Goal: Task Accomplishment & Management: Use online tool/utility

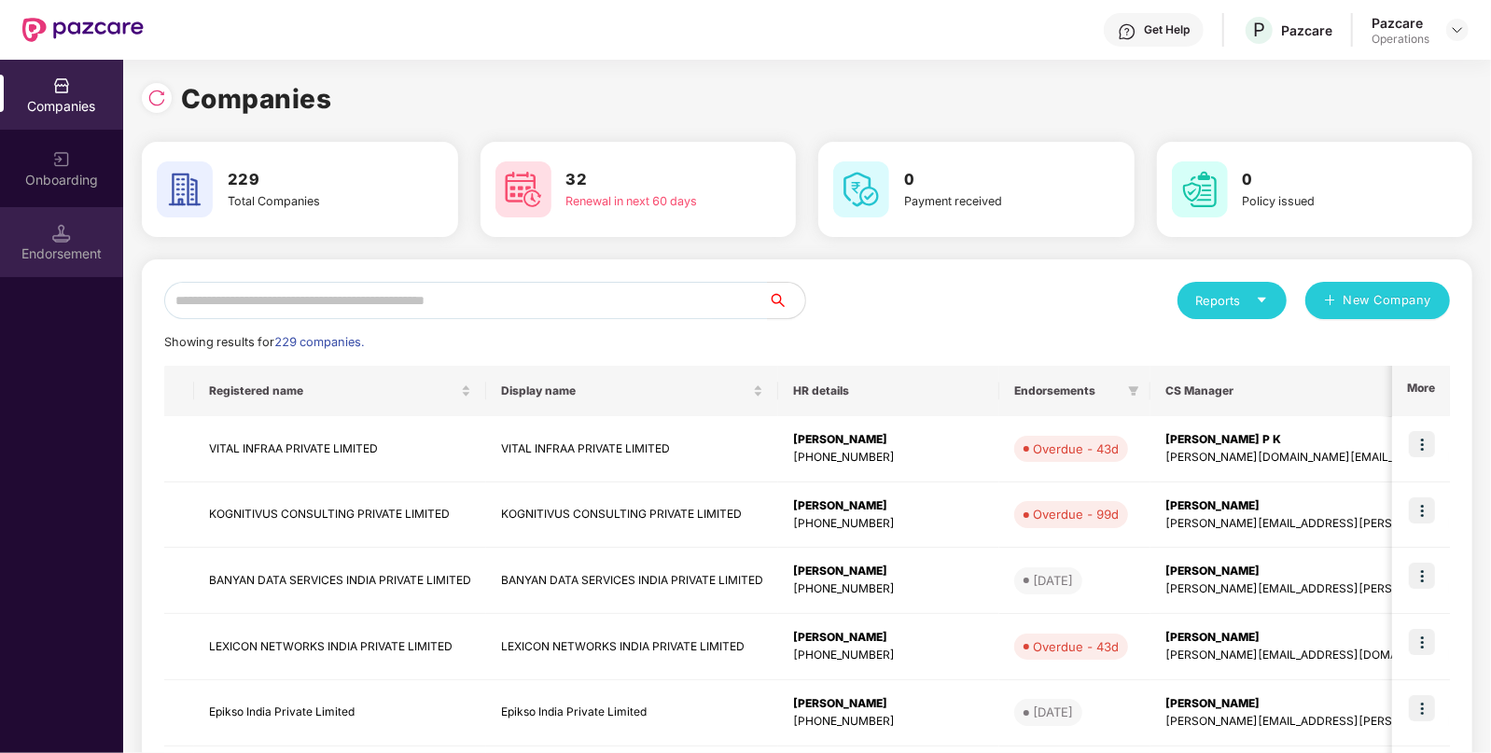
click at [68, 219] on div "Endorsement" at bounding box center [61, 242] width 123 height 70
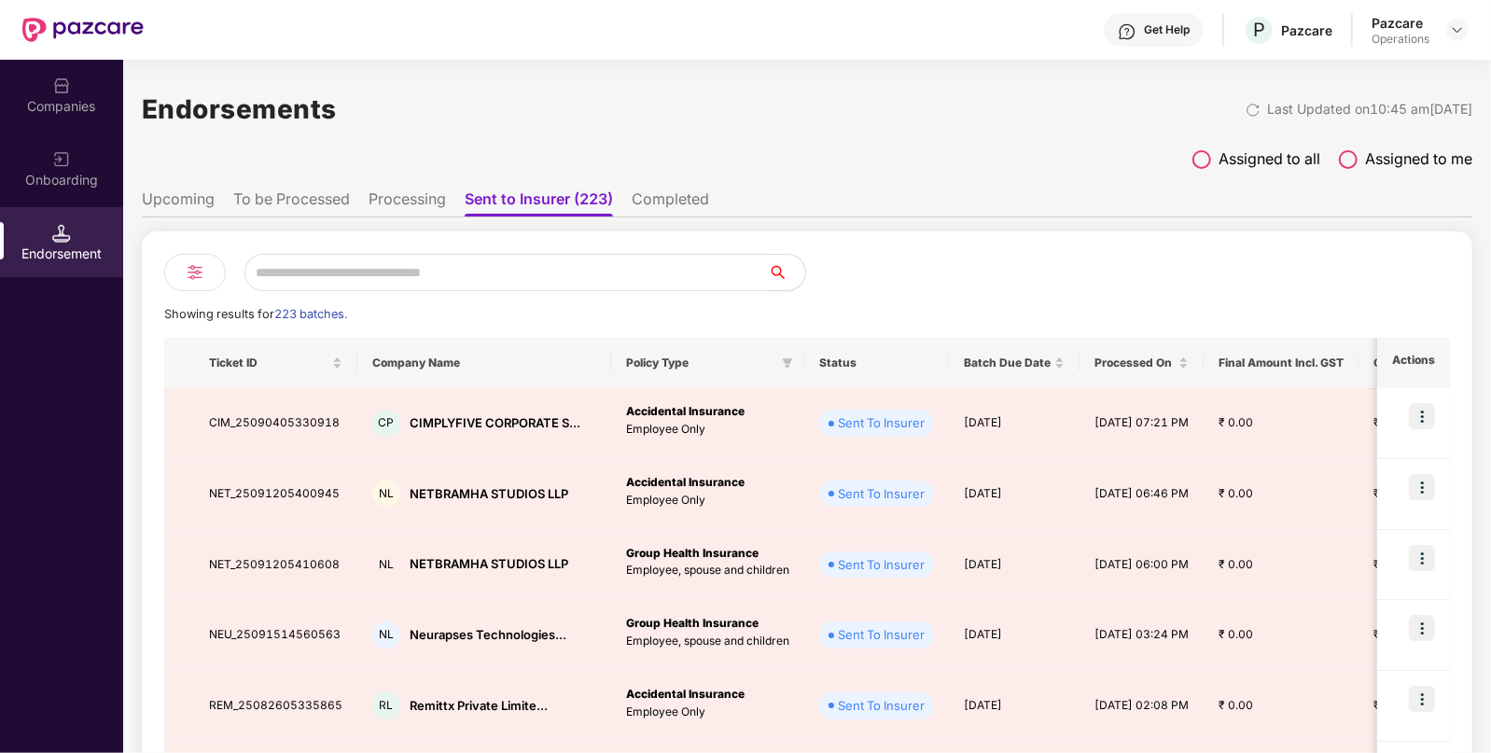
click at [284, 203] on li "To be Processed" at bounding box center [291, 202] width 117 height 27
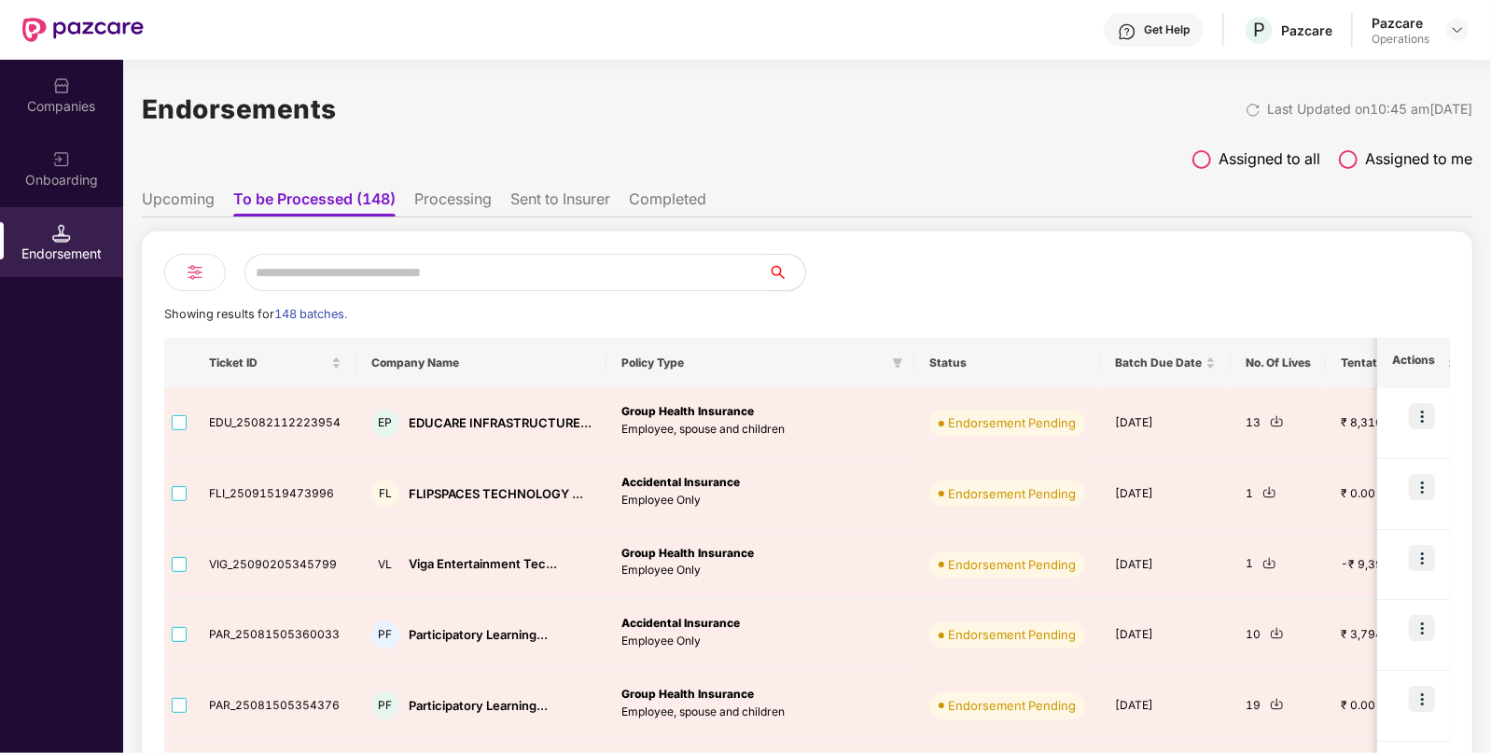
click at [70, 70] on div "Companies" at bounding box center [61, 95] width 123 height 70
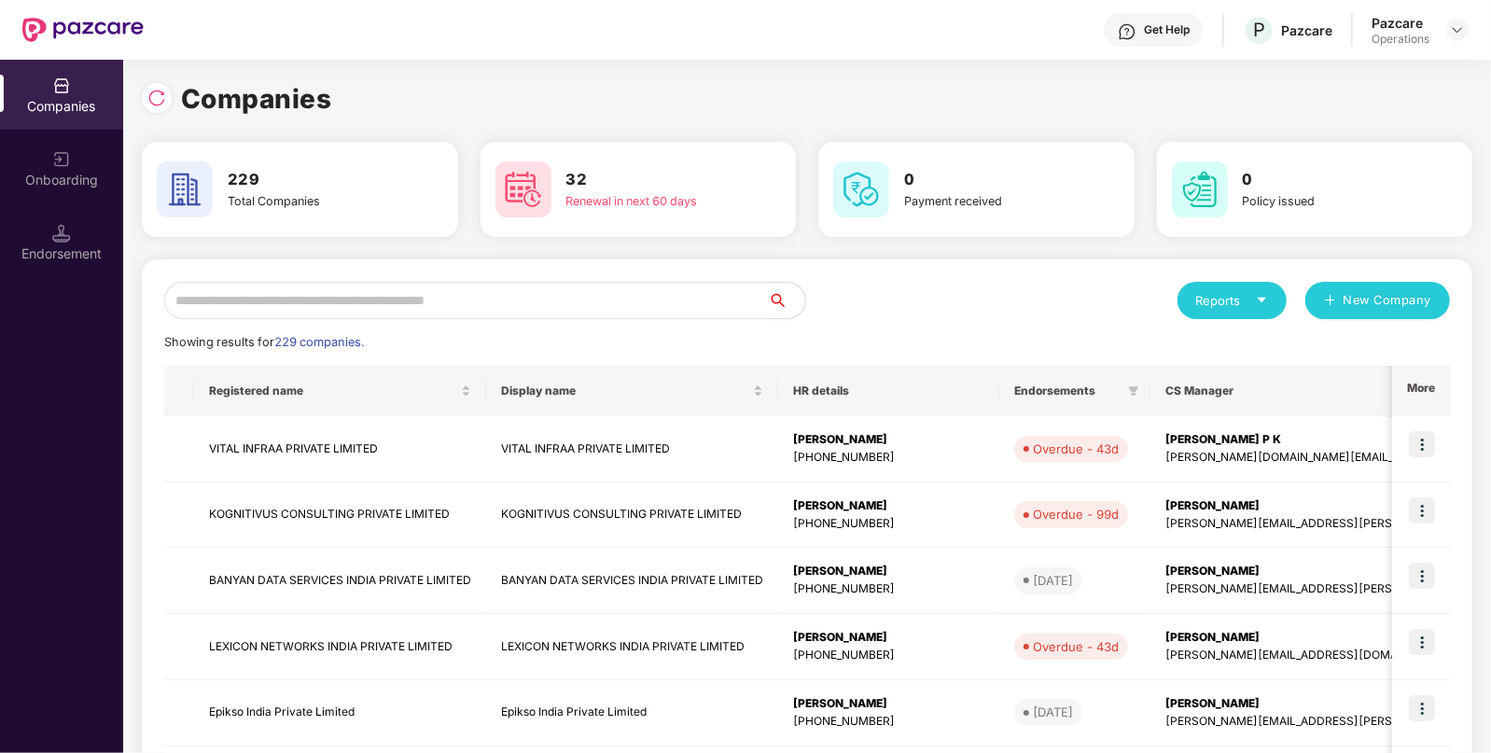
click at [316, 301] on input "text" at bounding box center [466, 300] width 604 height 37
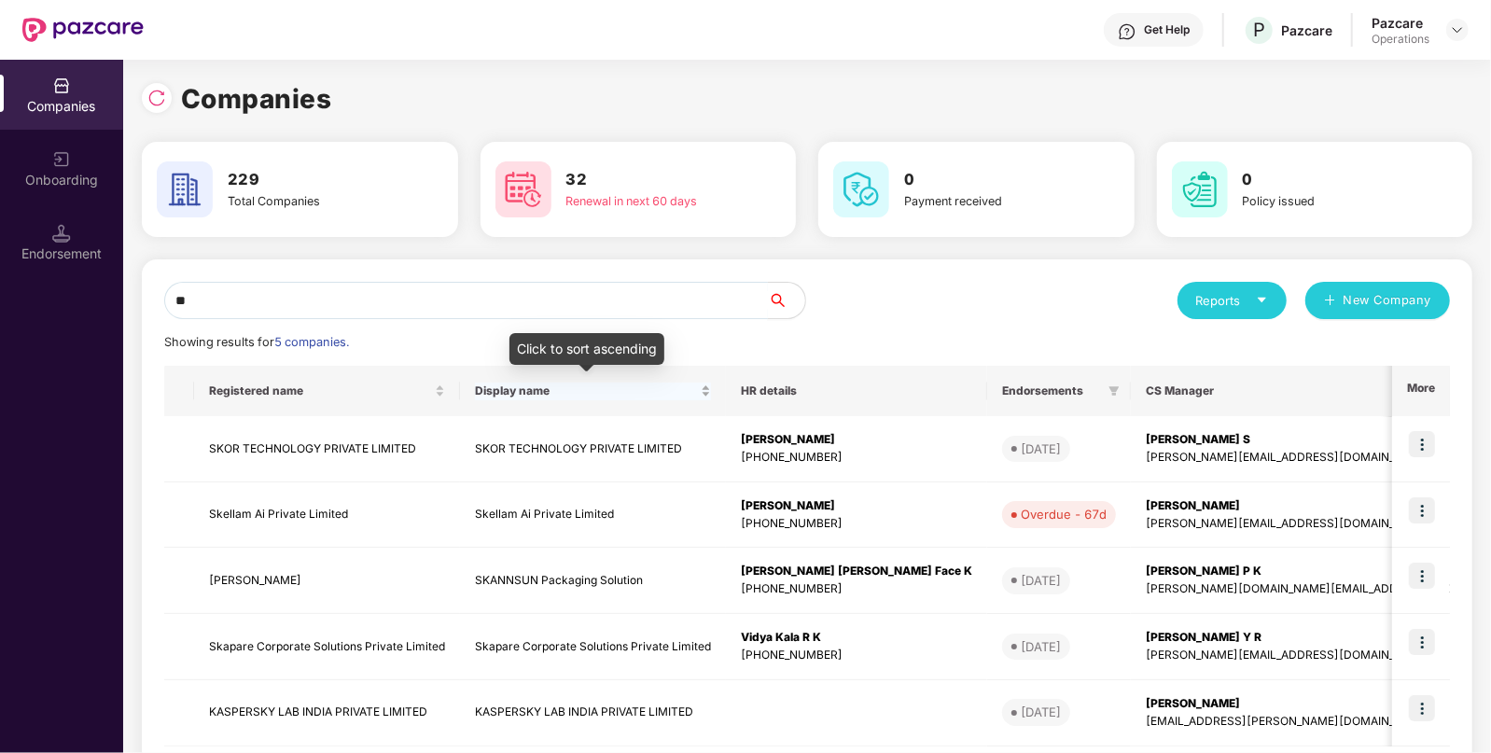
type input "*"
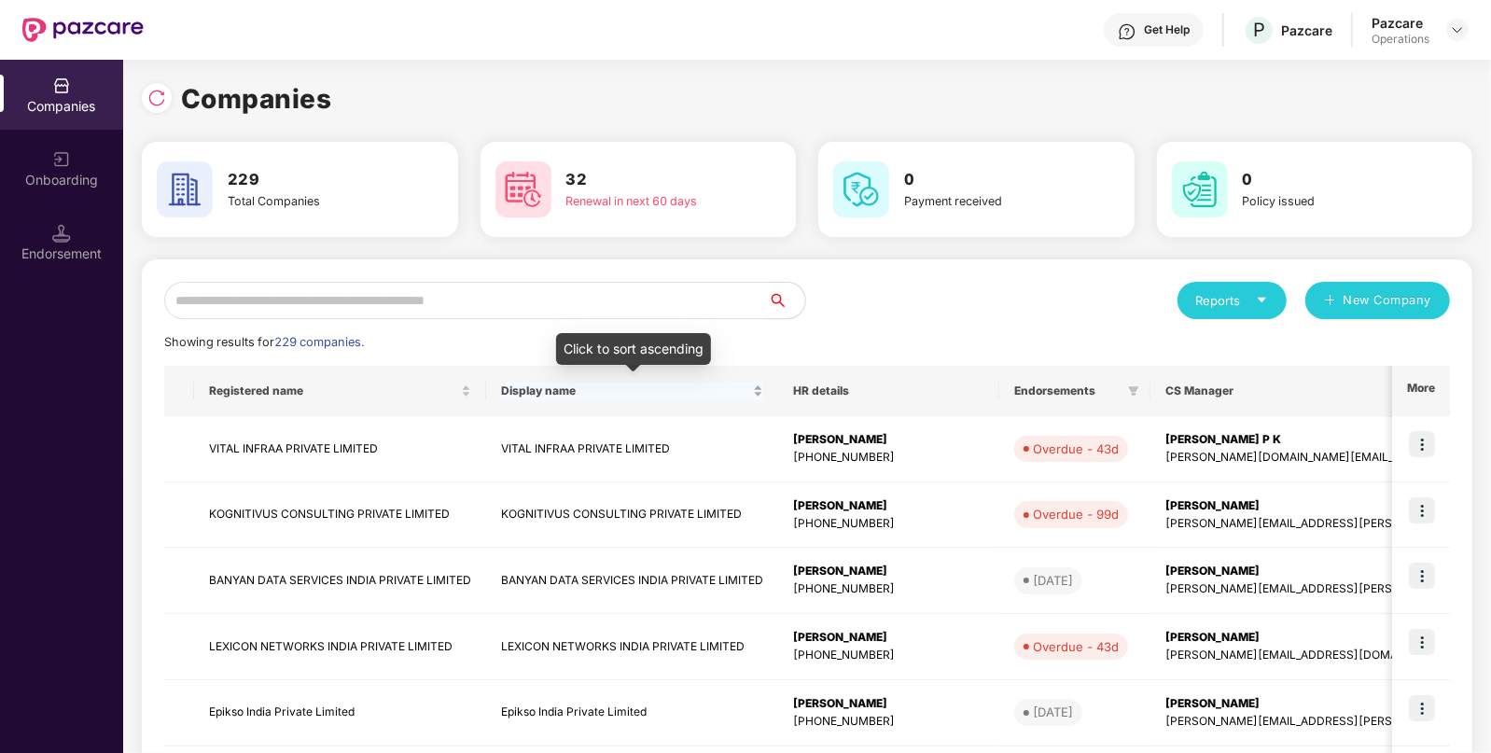
type input "*"
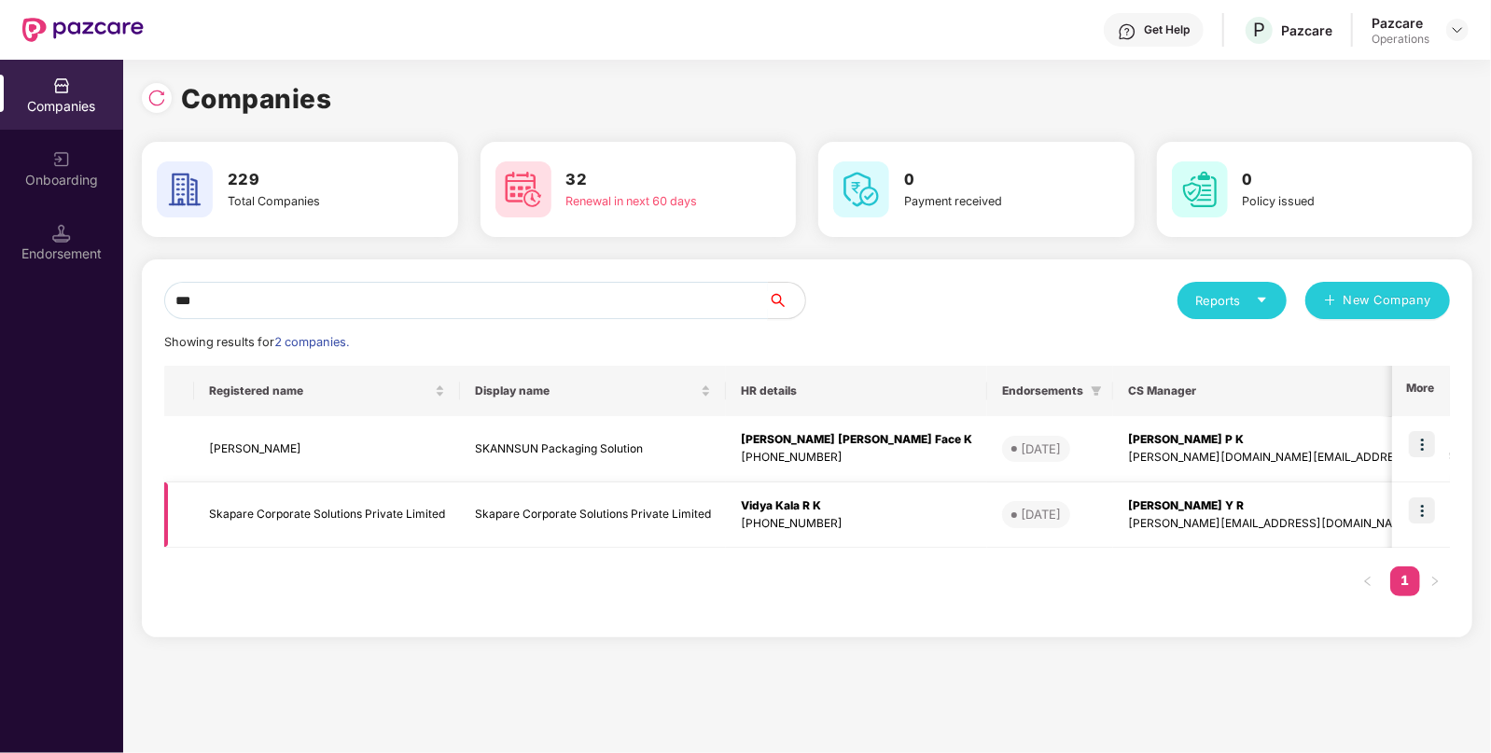
type input "***"
click at [350, 513] on td "Skapare Corporate Solutions Private Limited" at bounding box center [327, 515] width 266 height 66
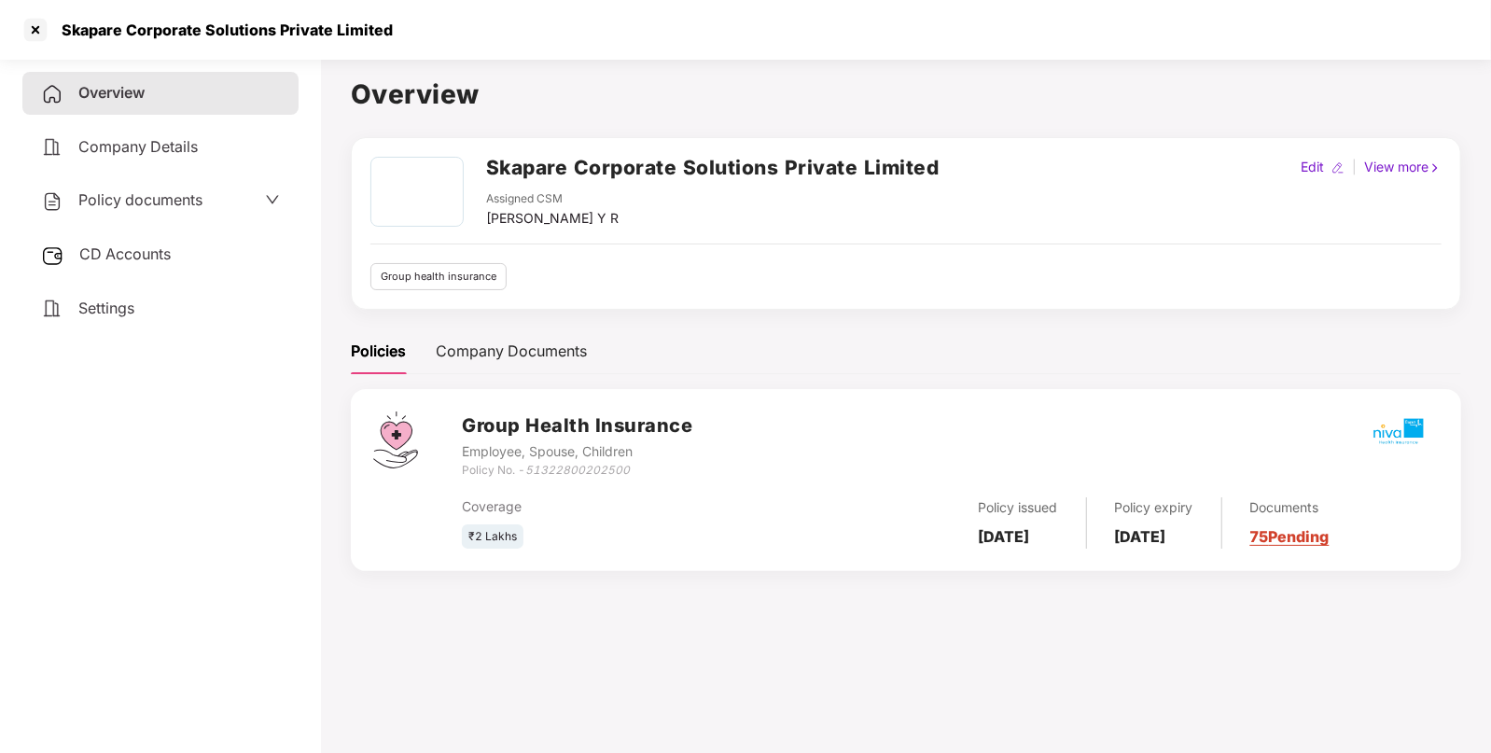
click at [148, 206] on span "Policy documents" at bounding box center [140, 199] width 124 height 19
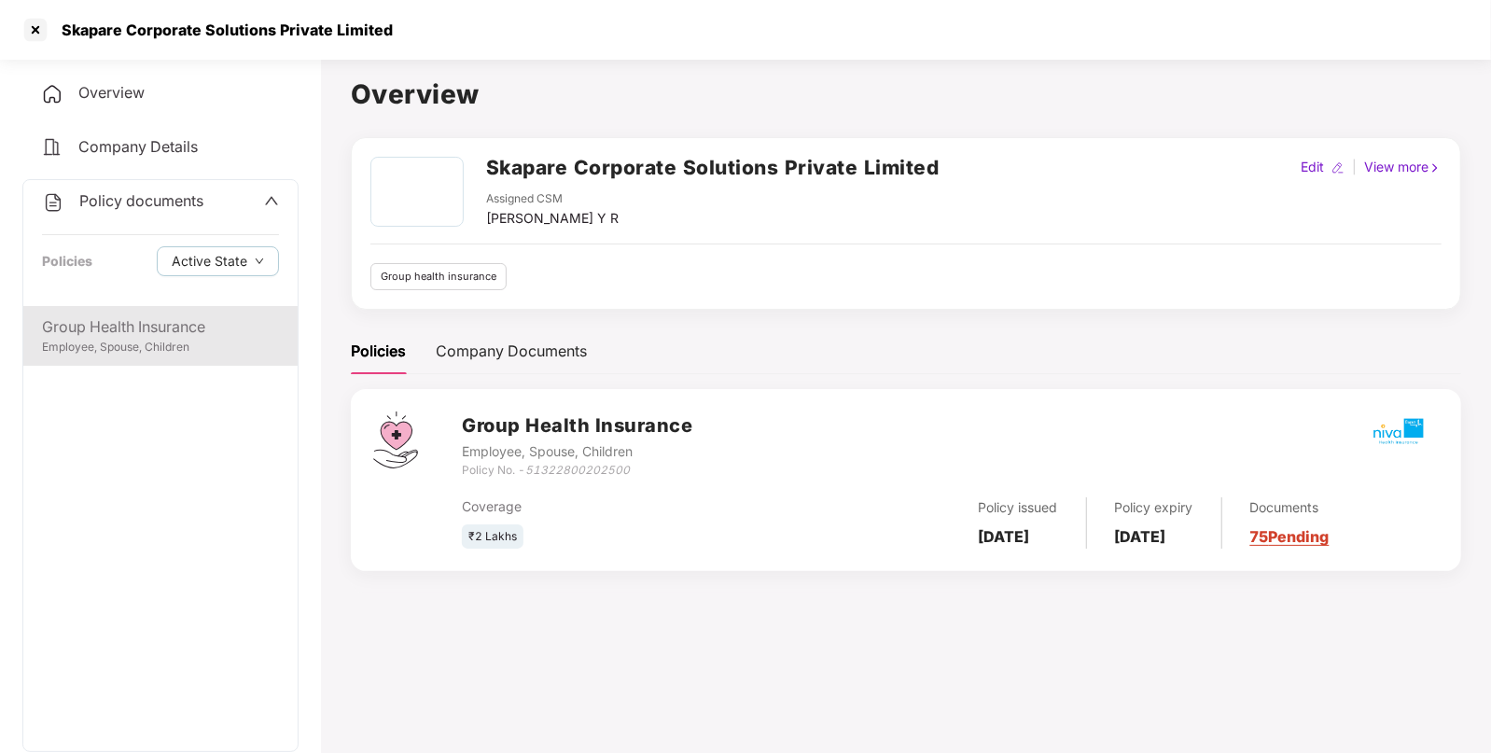
click at [112, 328] on div "Group Health Insurance" at bounding box center [160, 326] width 237 height 23
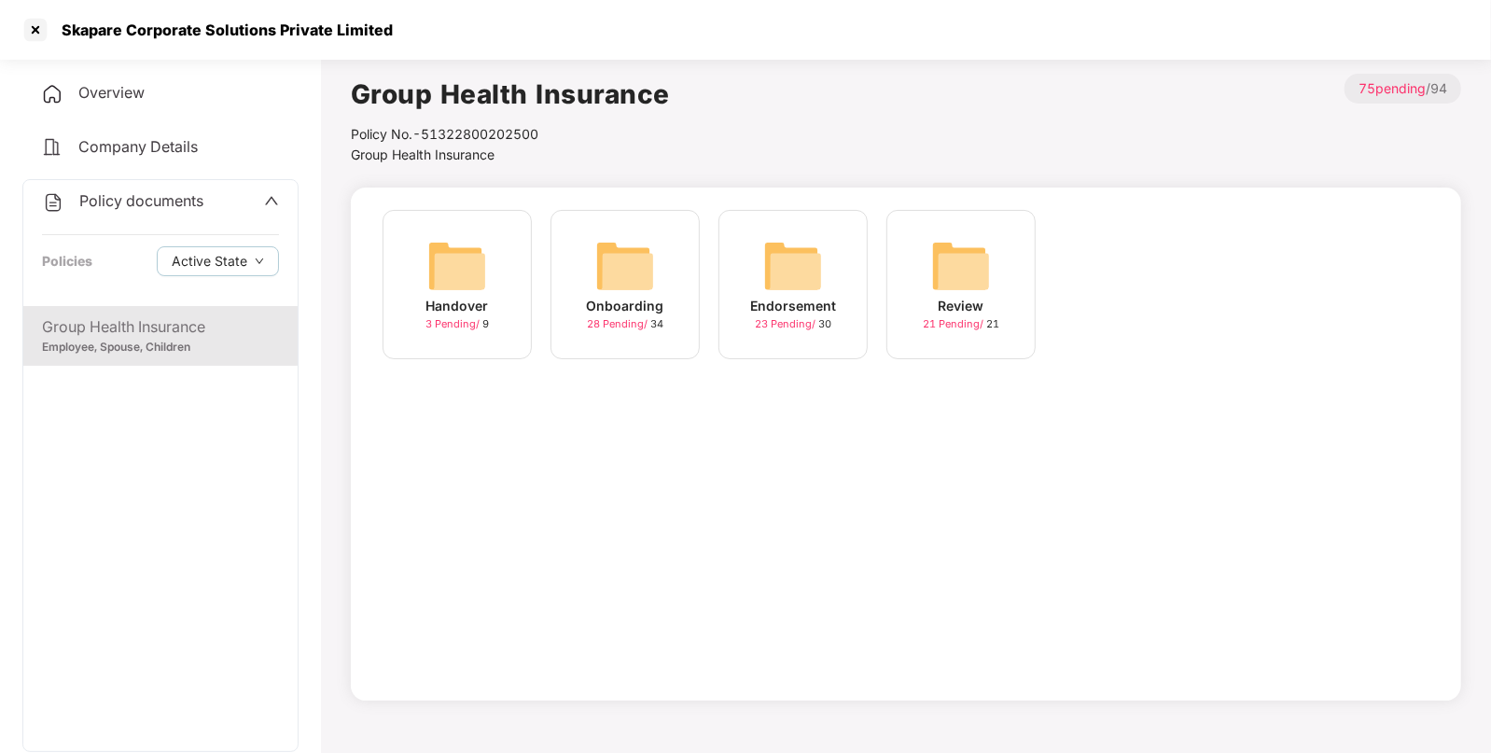
click at [768, 267] on img at bounding box center [793, 266] width 60 height 60
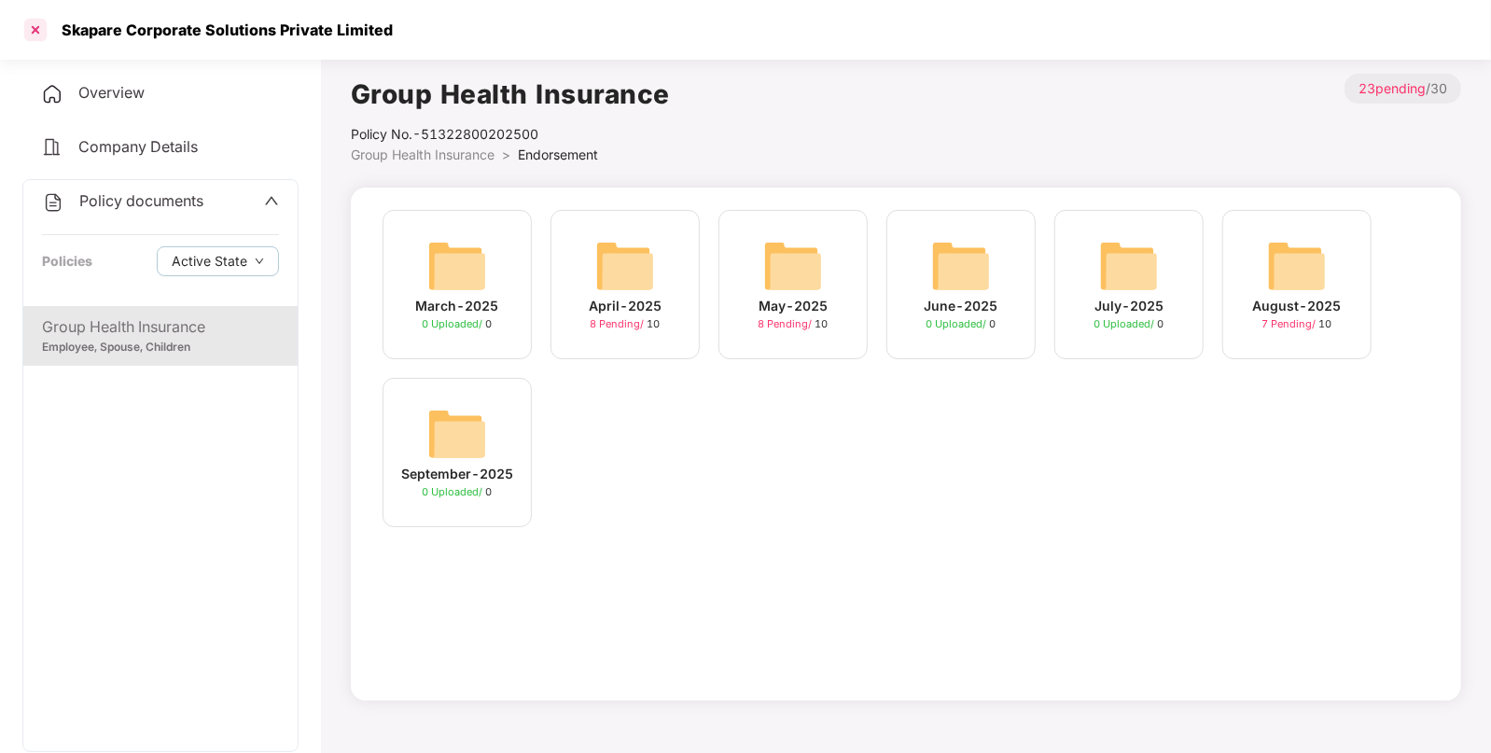
click at [28, 27] on div at bounding box center [36, 30] width 30 height 30
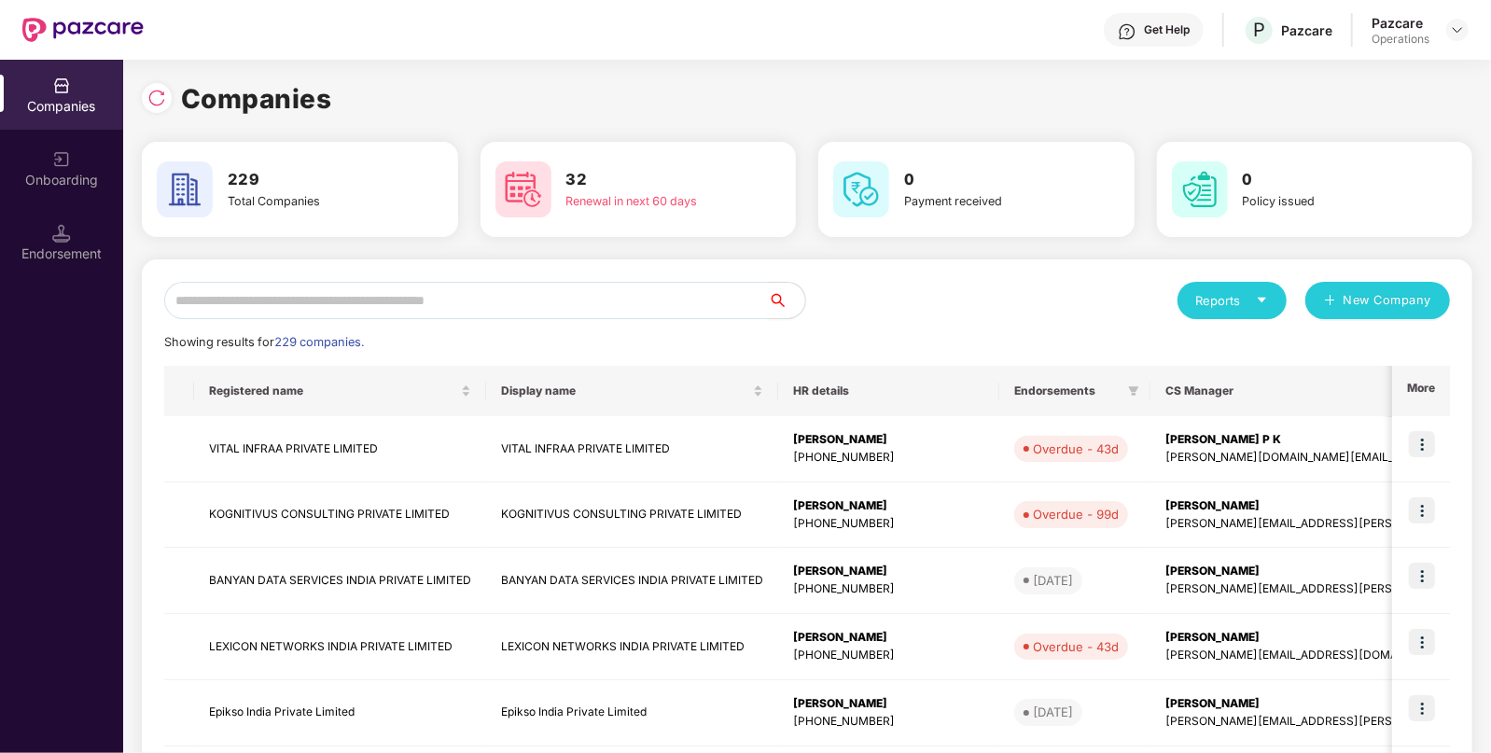
click at [210, 299] on input "text" at bounding box center [466, 300] width 604 height 37
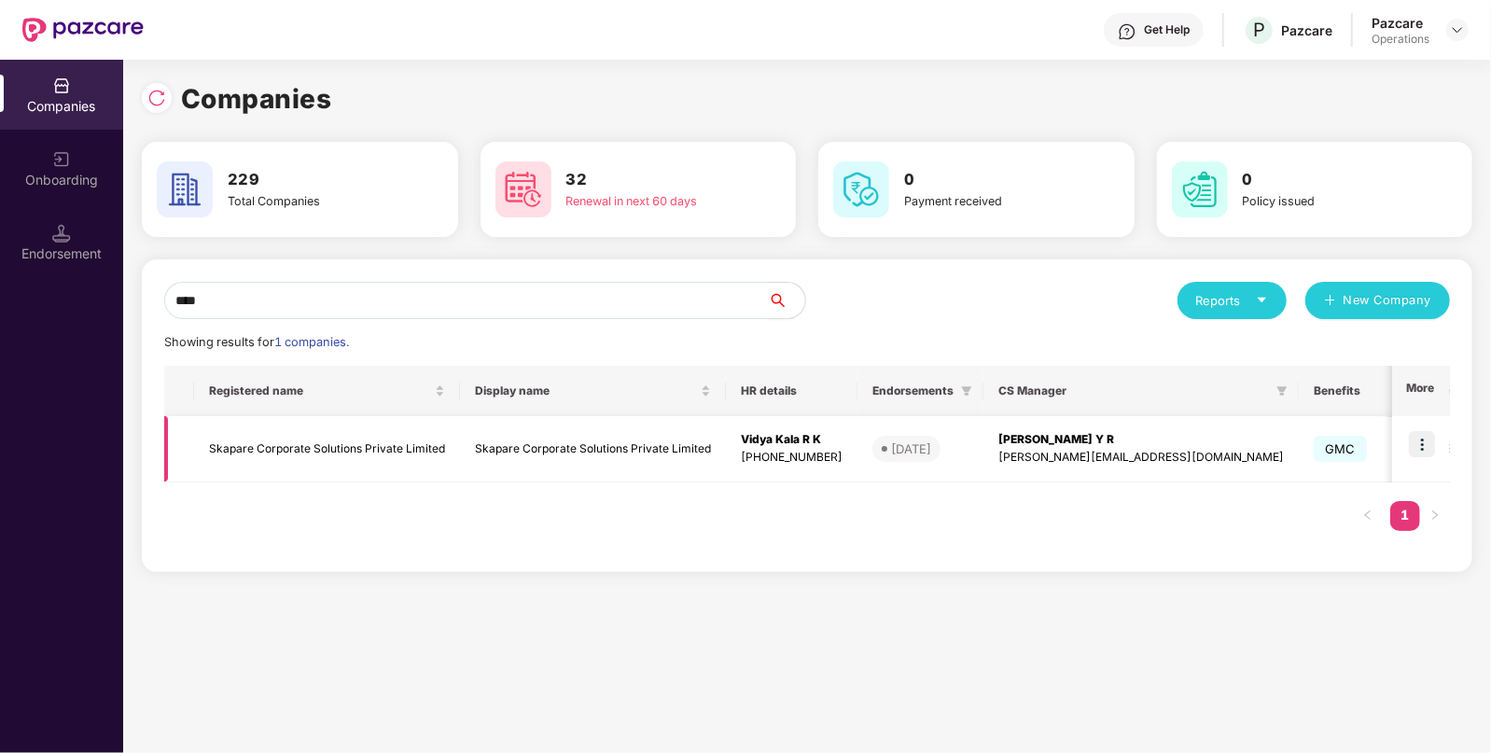
type input "****"
click at [1423, 445] on img at bounding box center [1422, 444] width 26 height 26
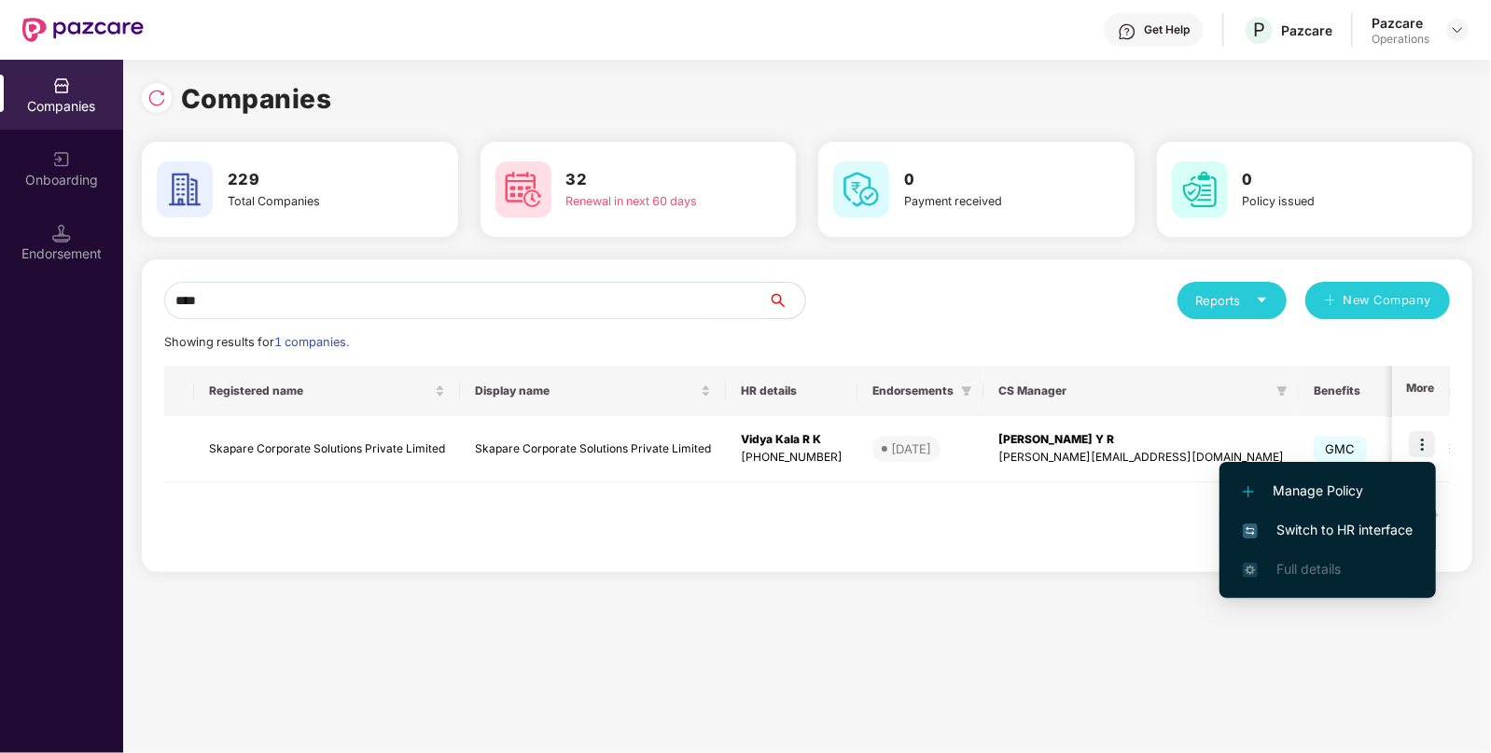
click at [1325, 523] on span "Switch to HR interface" at bounding box center [1328, 530] width 170 height 21
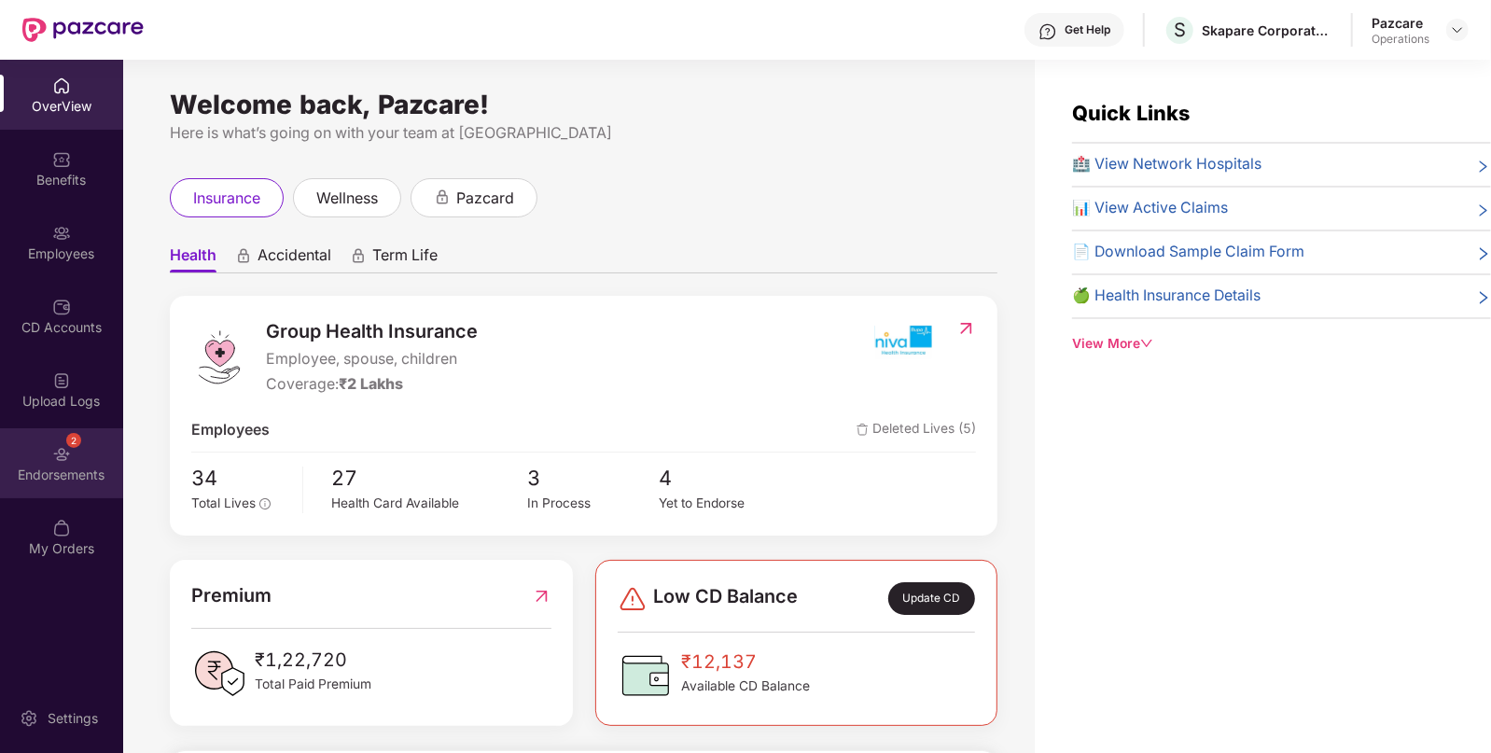
click at [92, 457] on div "2 Endorsements" at bounding box center [61, 463] width 123 height 70
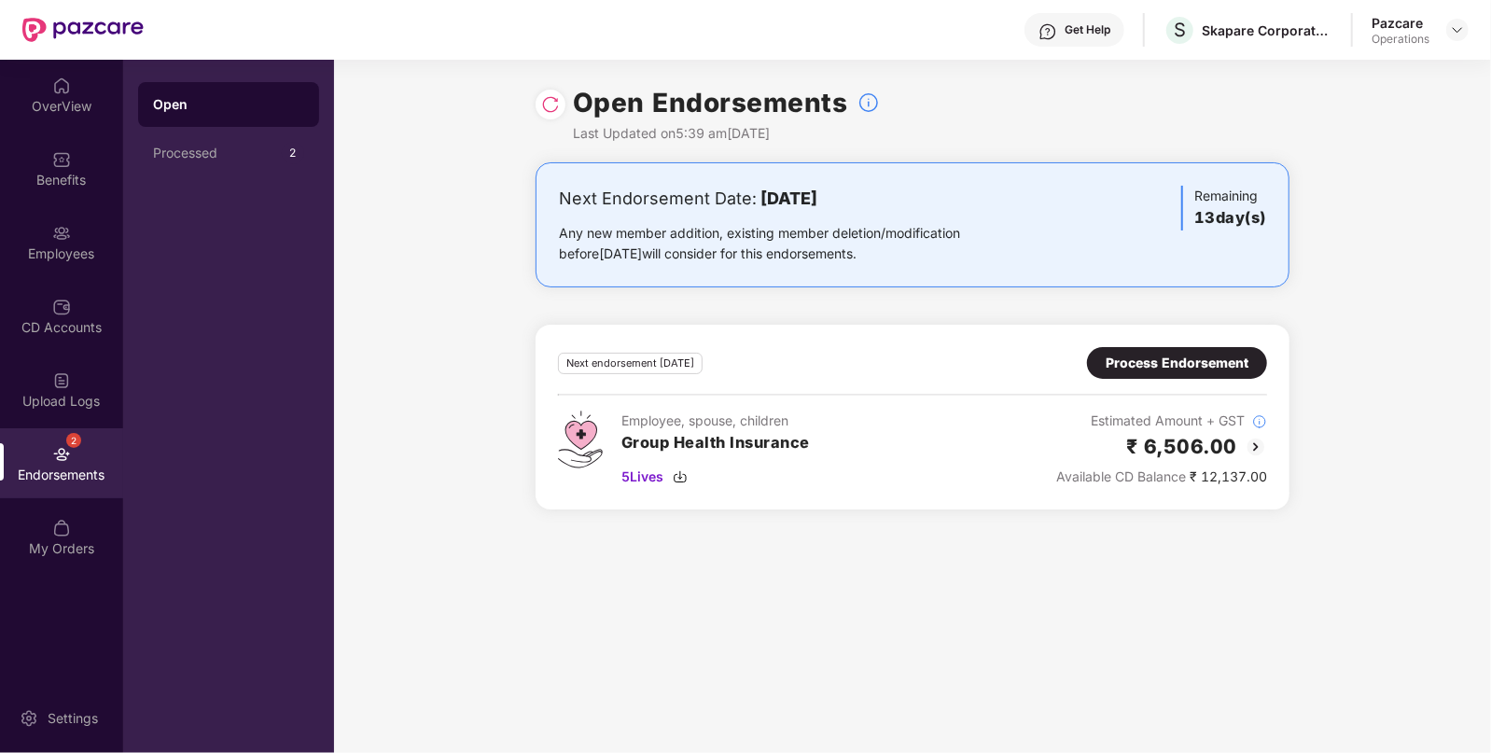
click at [555, 110] on img at bounding box center [550, 104] width 19 height 19
click at [67, 248] on div "Employees" at bounding box center [61, 254] width 123 height 19
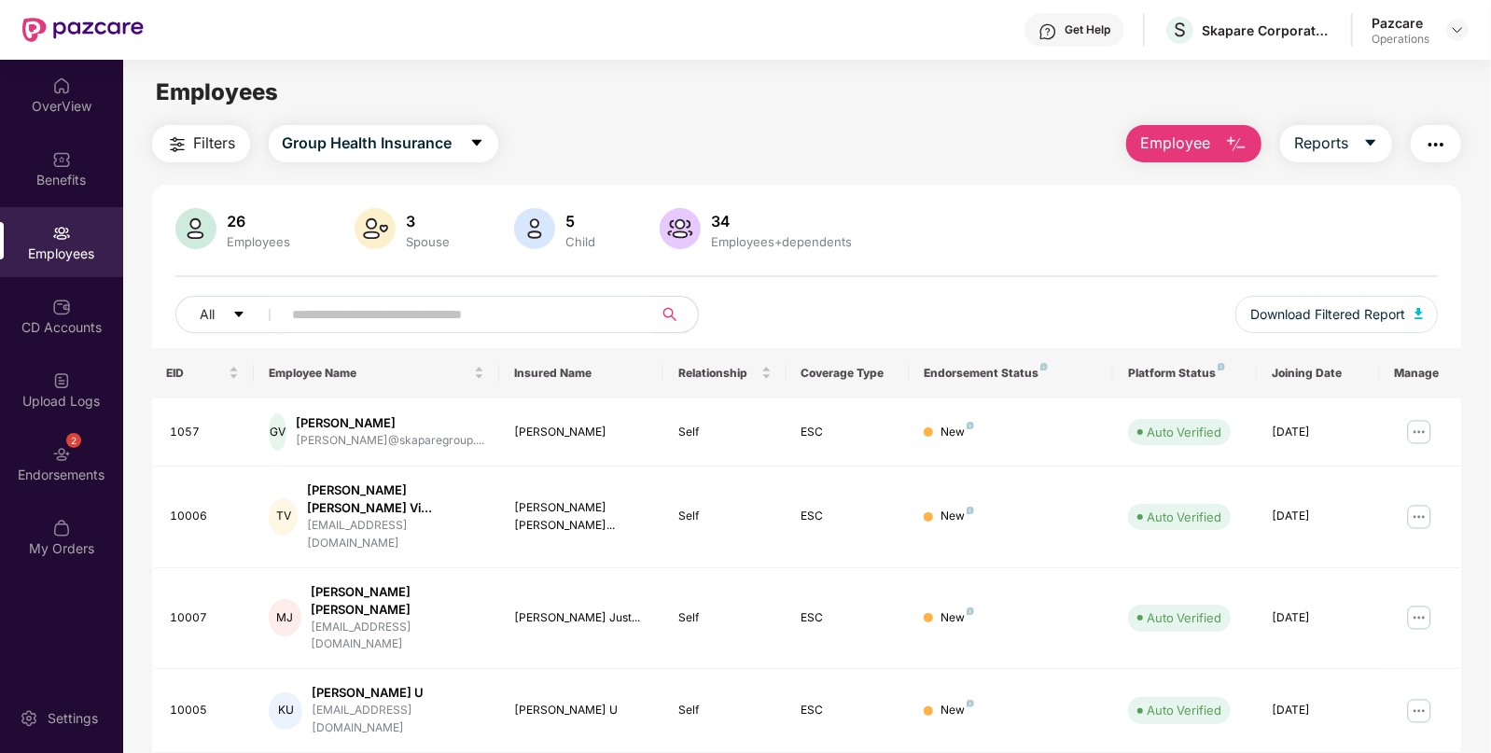
click at [201, 128] on button "Filters" at bounding box center [201, 143] width 98 height 37
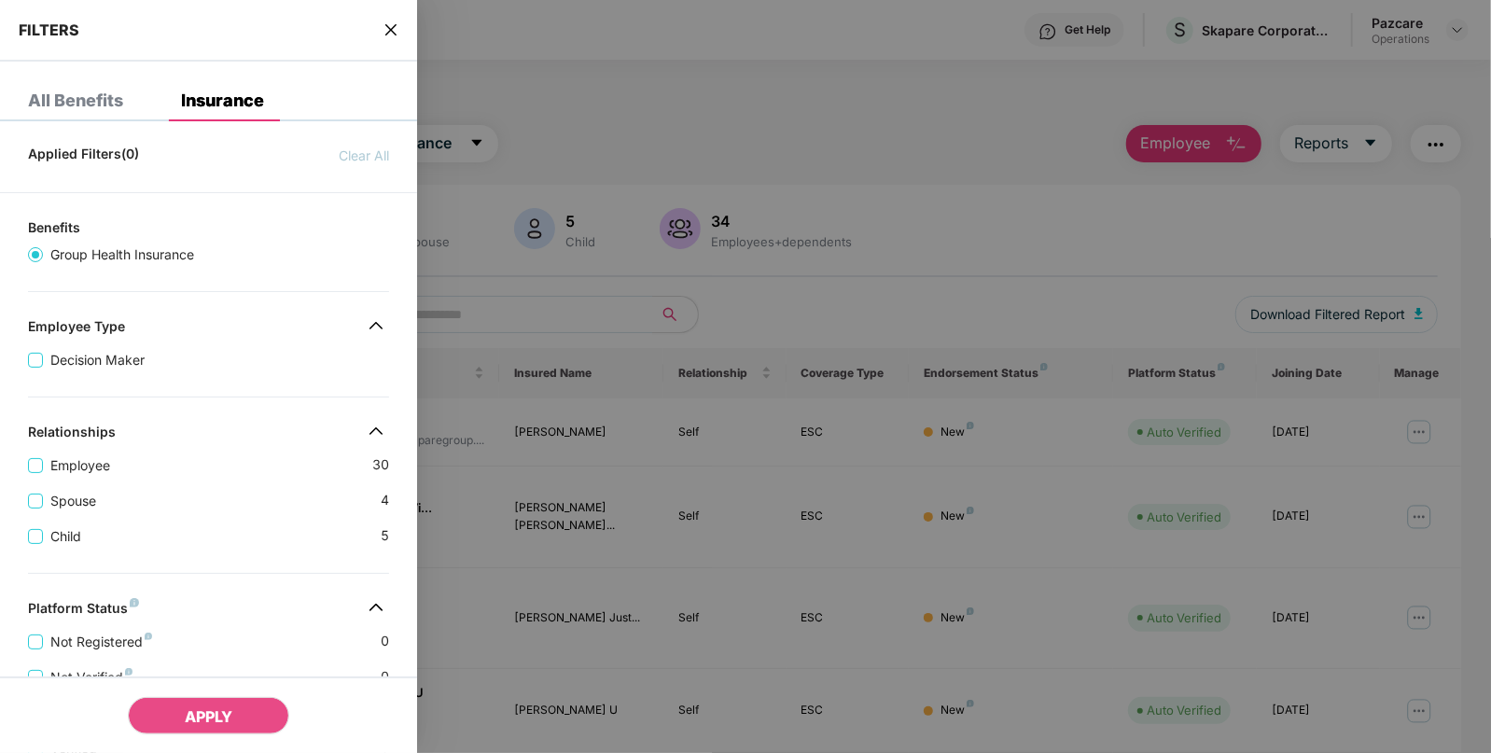
scroll to position [428, 0]
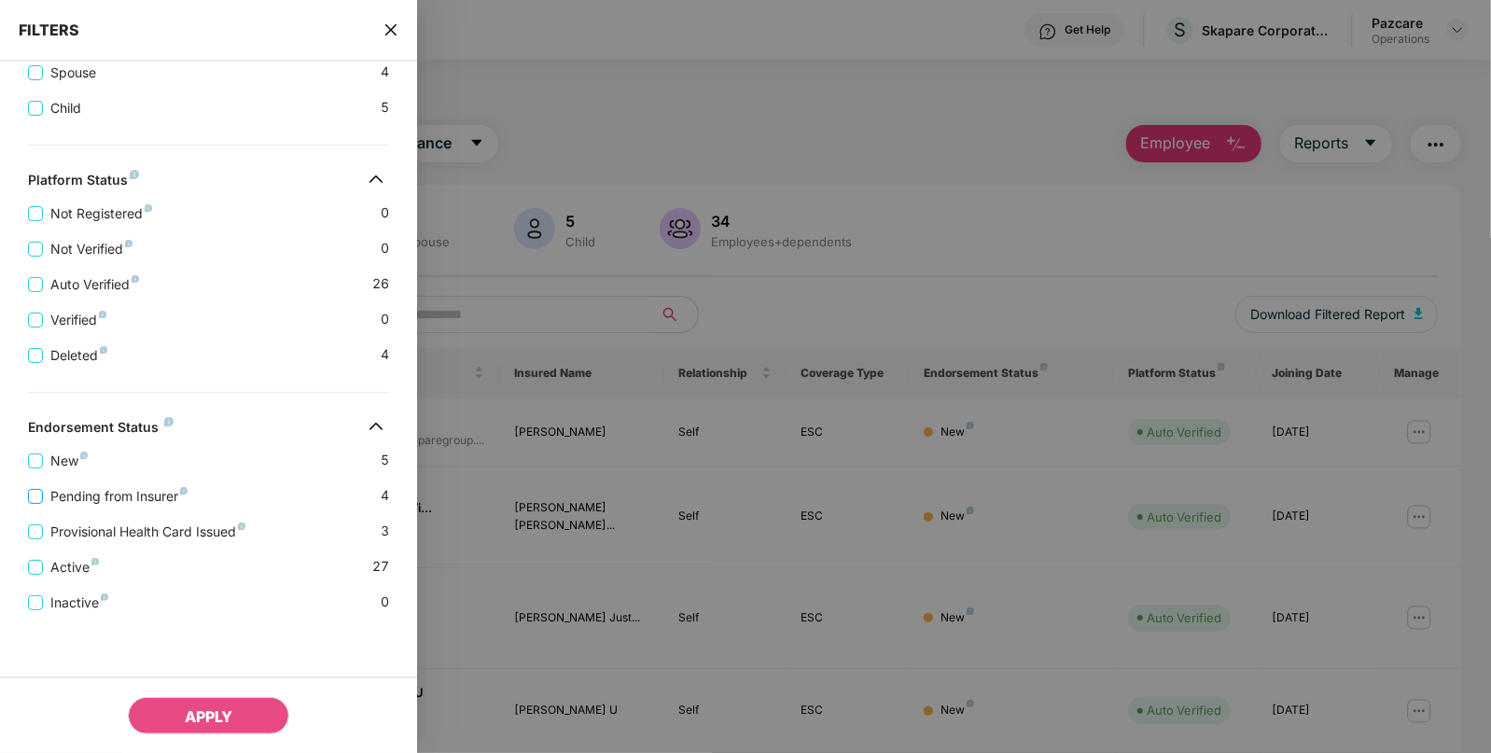
click at [163, 499] on span "Pending from Insurer" at bounding box center [119, 496] width 152 height 21
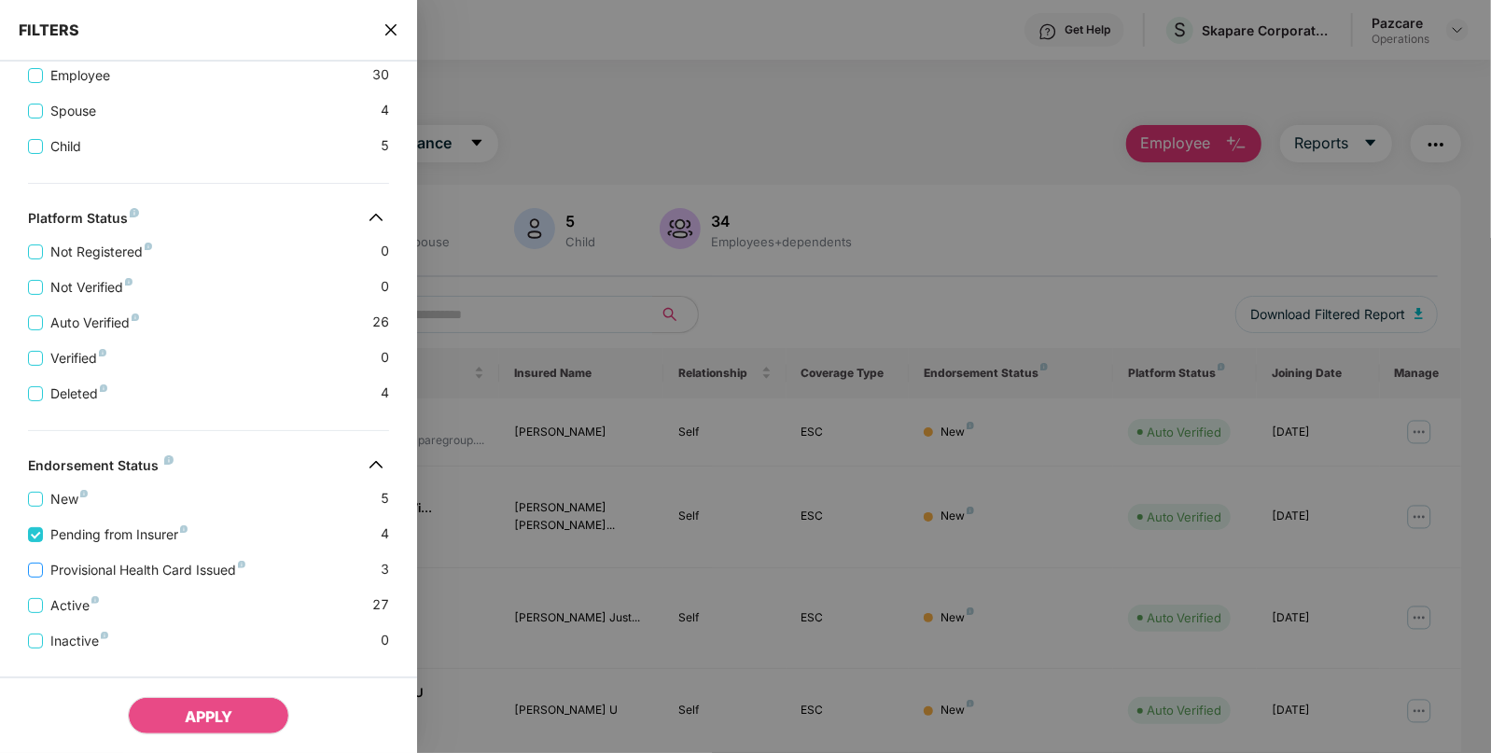
click at [162, 570] on span "Provisional Health Card Issued" at bounding box center [148, 570] width 210 height 21
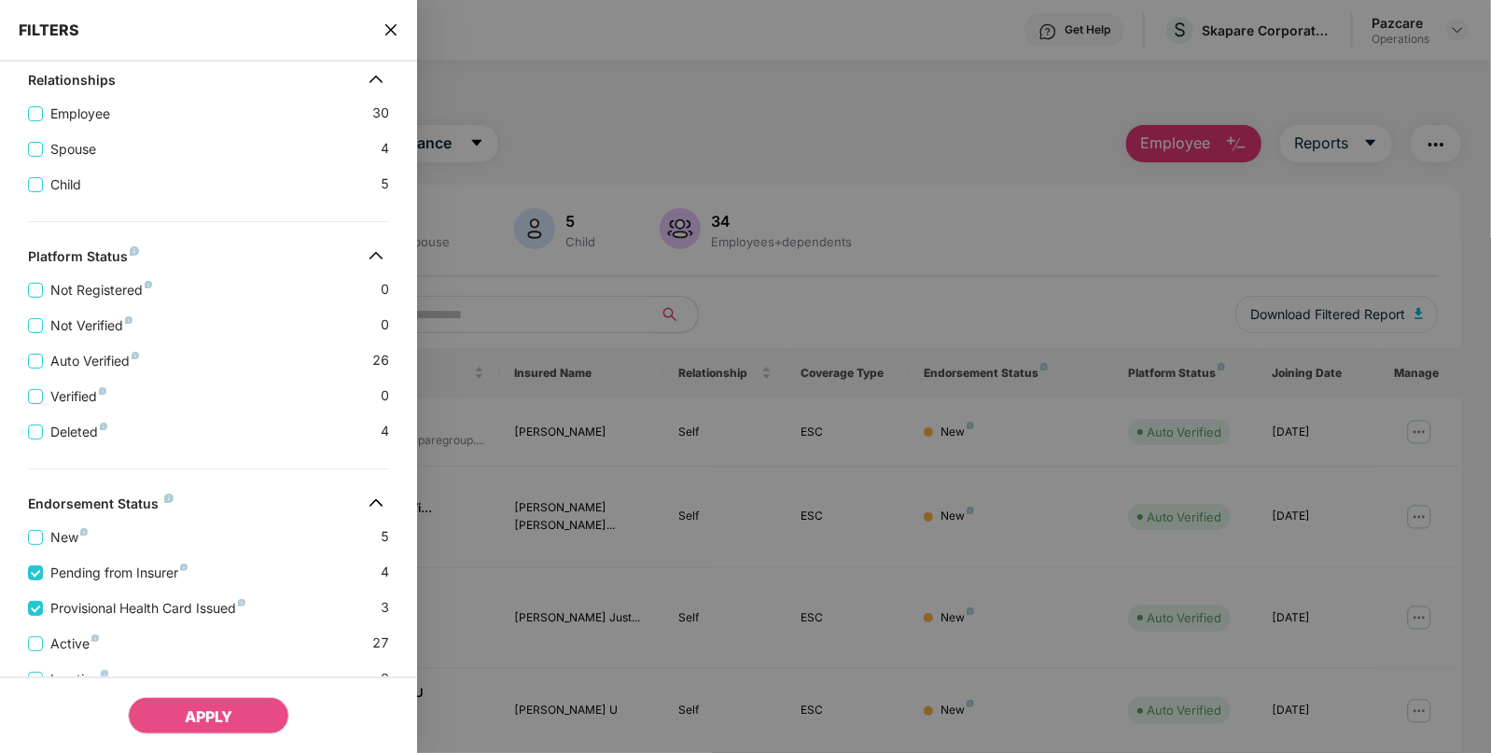
click at [162, 570] on span "Pending from Insurer" at bounding box center [119, 573] width 152 height 21
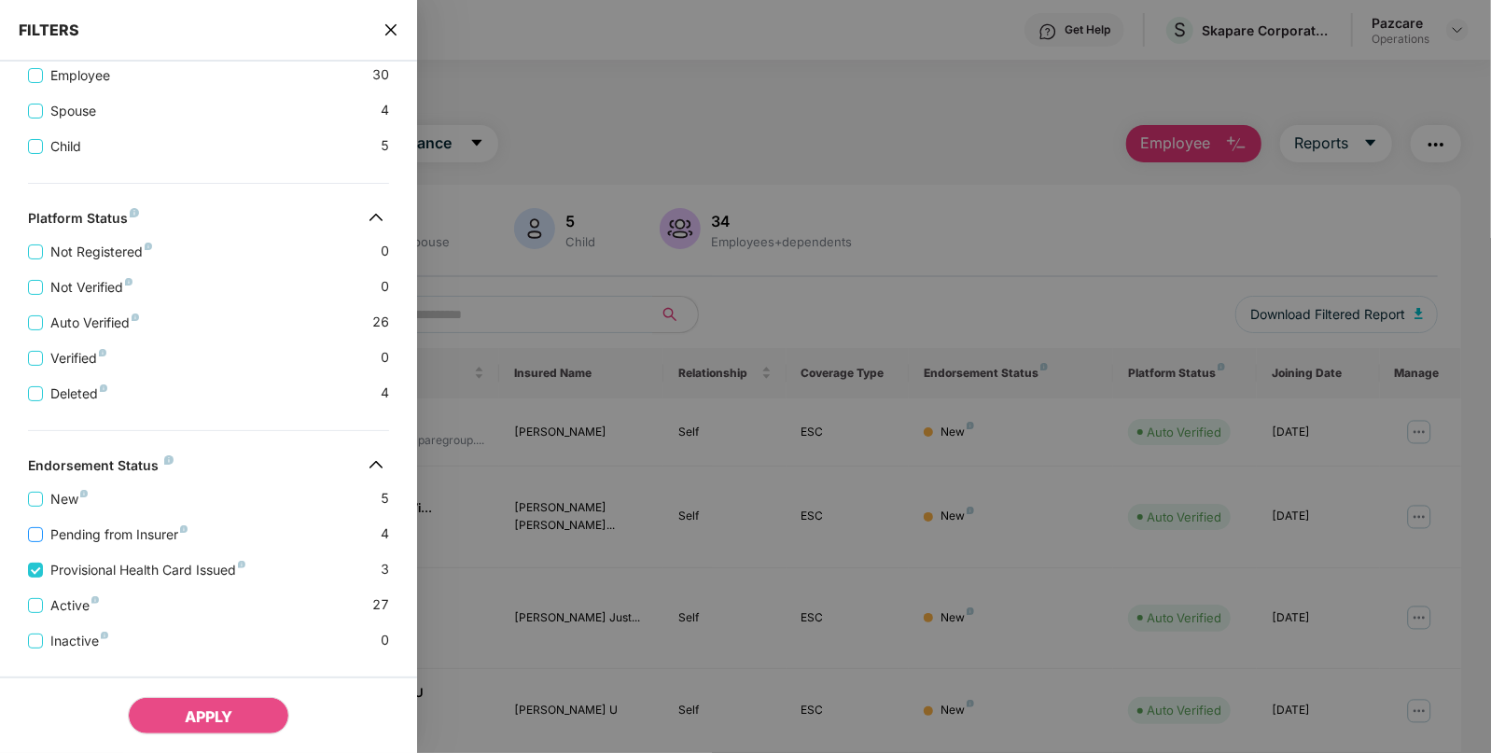
click at [157, 539] on span "Pending from Insurer" at bounding box center [119, 534] width 152 height 21
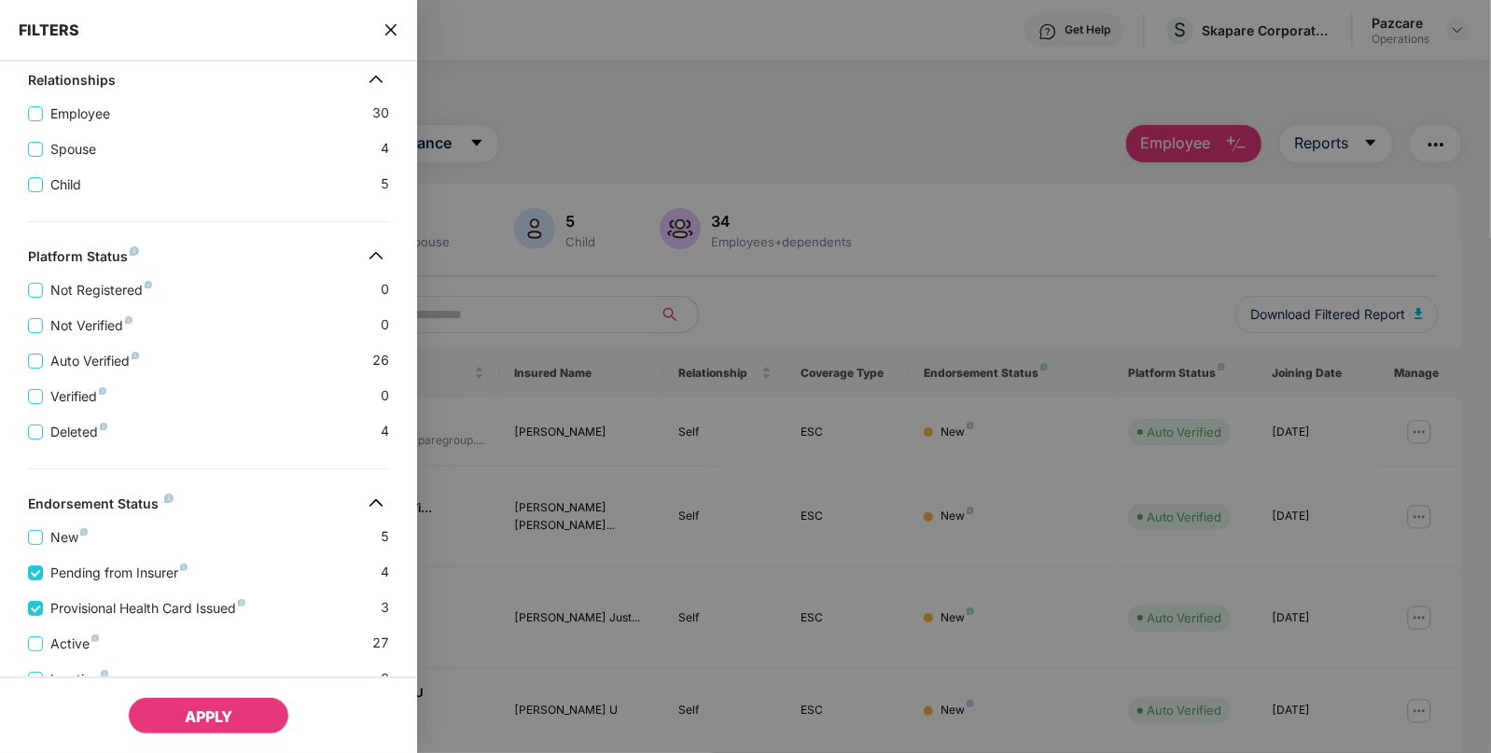
click at [191, 711] on span "APPLY" at bounding box center [209, 716] width 48 height 19
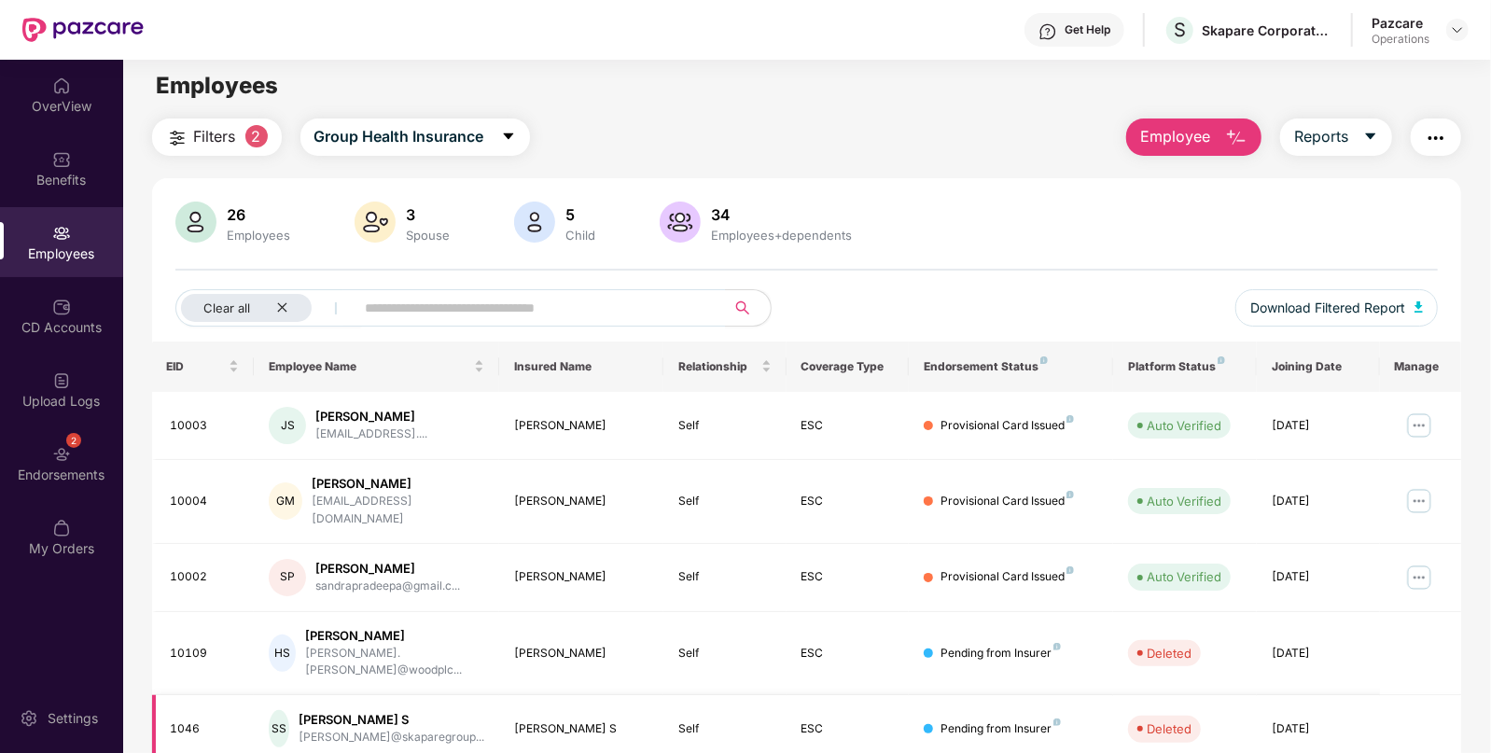
scroll to position [187, 0]
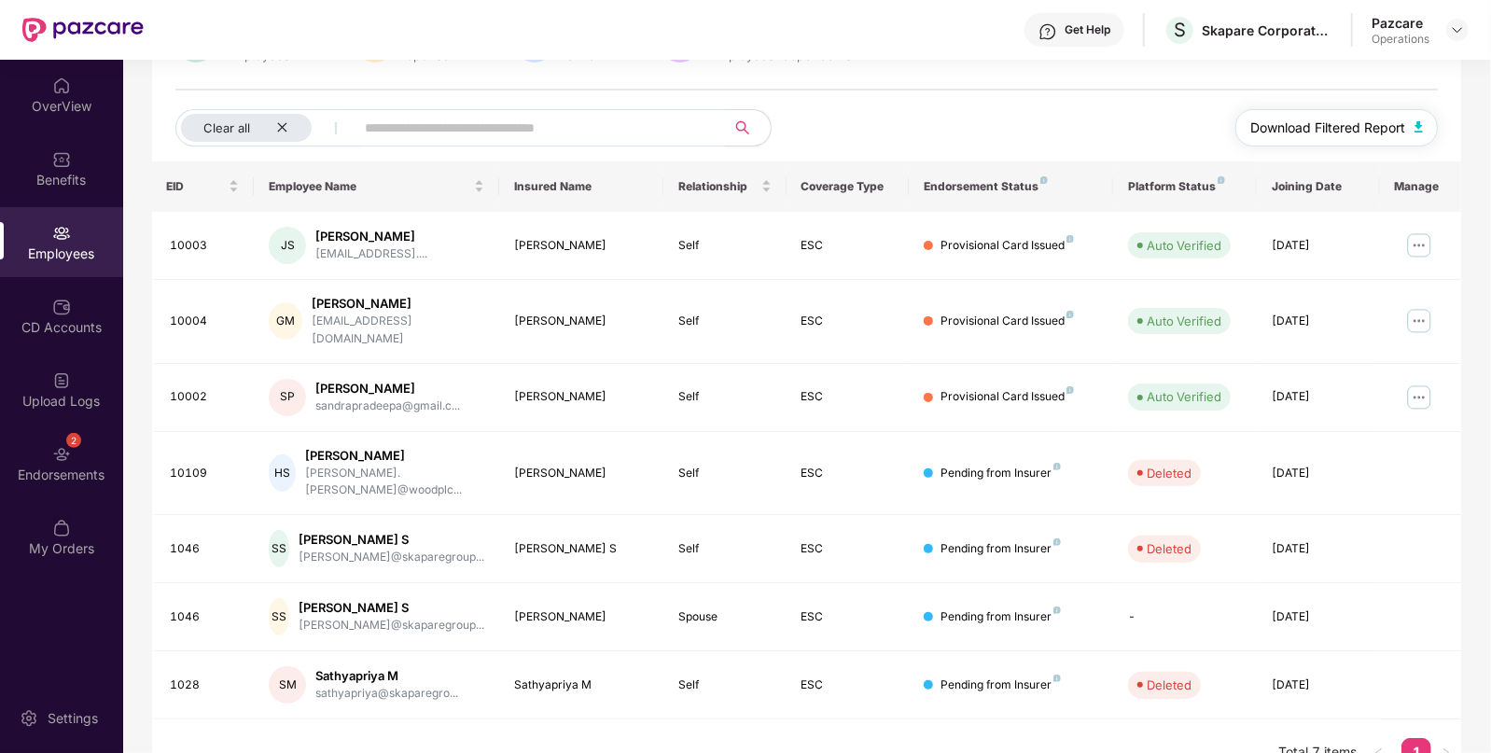
click at [1370, 125] on span "Download Filtered Report" at bounding box center [1328, 128] width 155 height 21
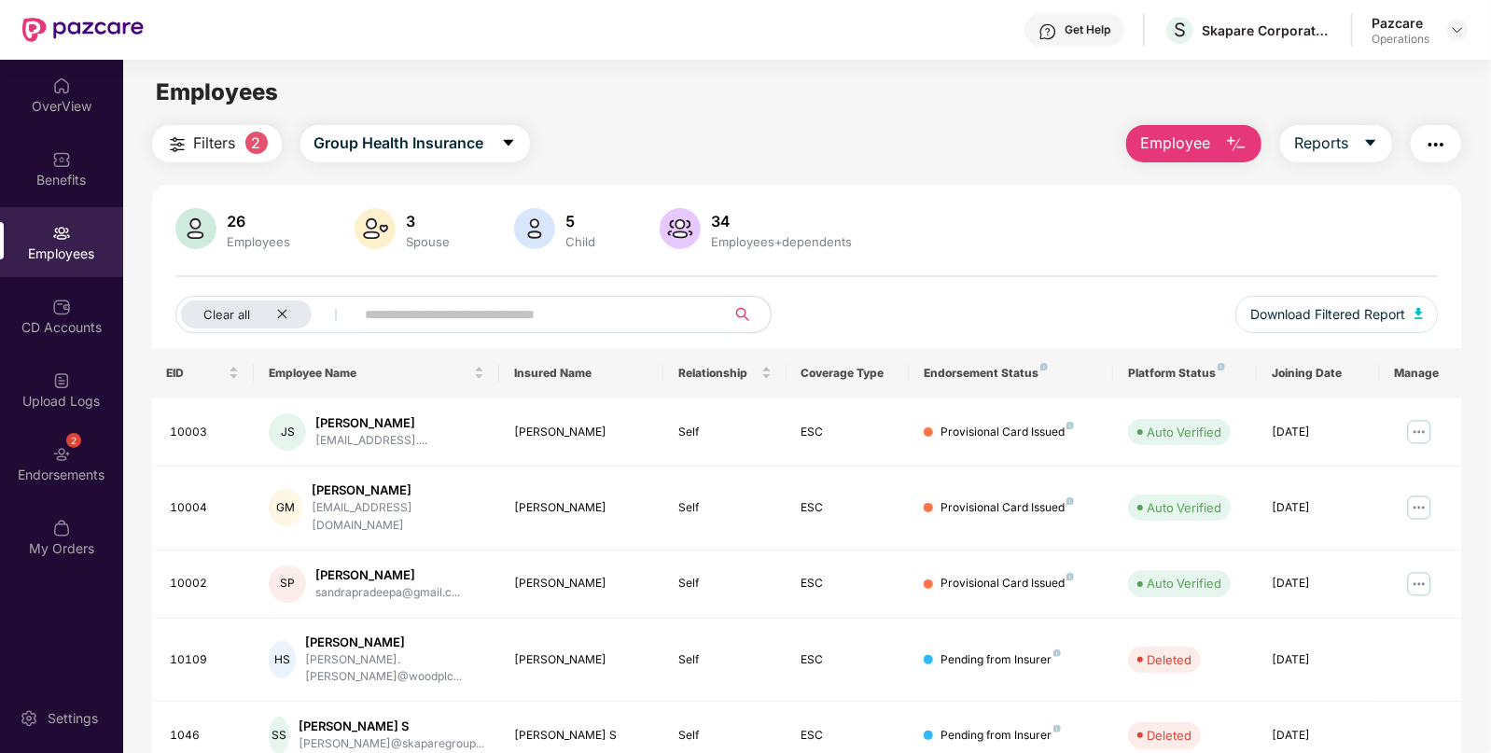
click at [1436, 140] on img "button" at bounding box center [1436, 144] width 22 height 22
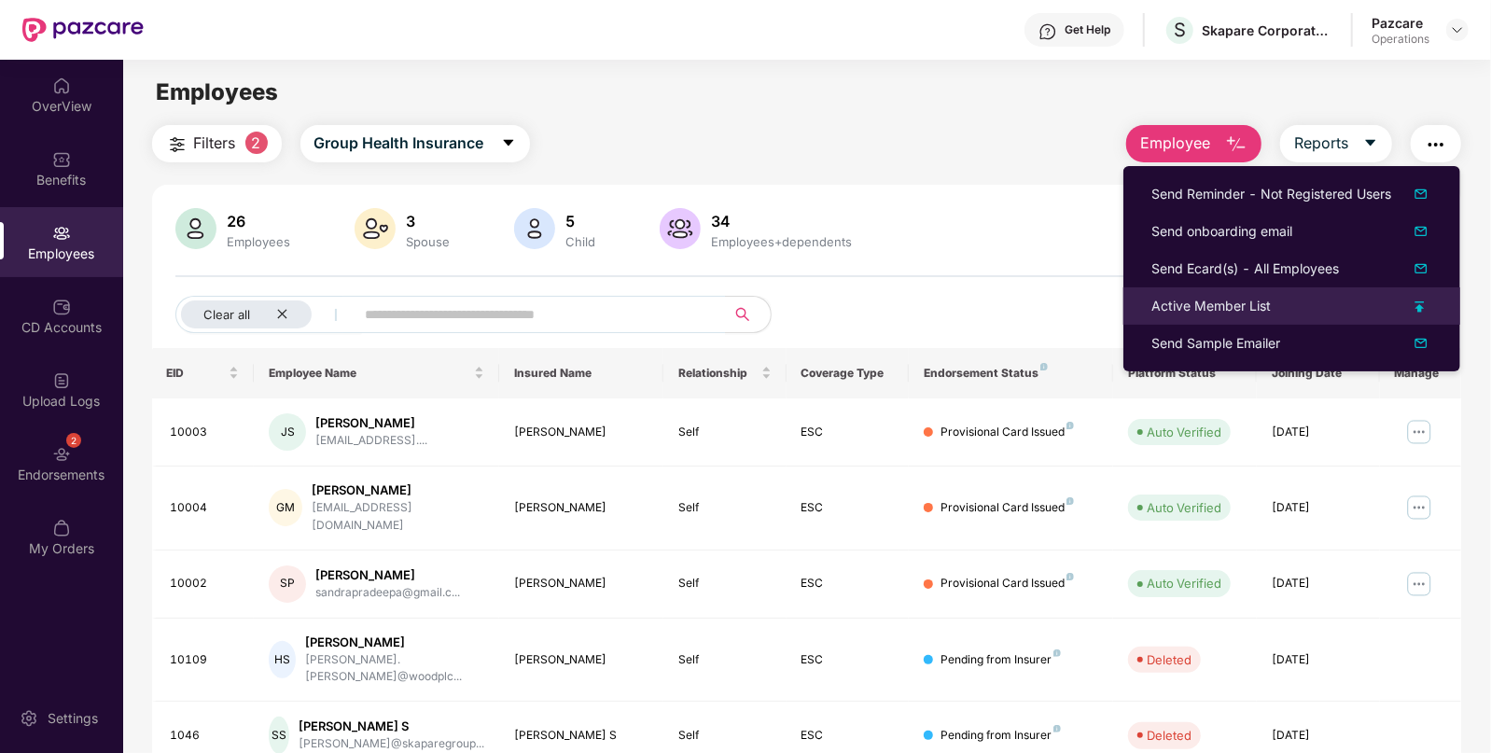
click at [1224, 301] on div "Active Member List" at bounding box center [1211, 306] width 119 height 21
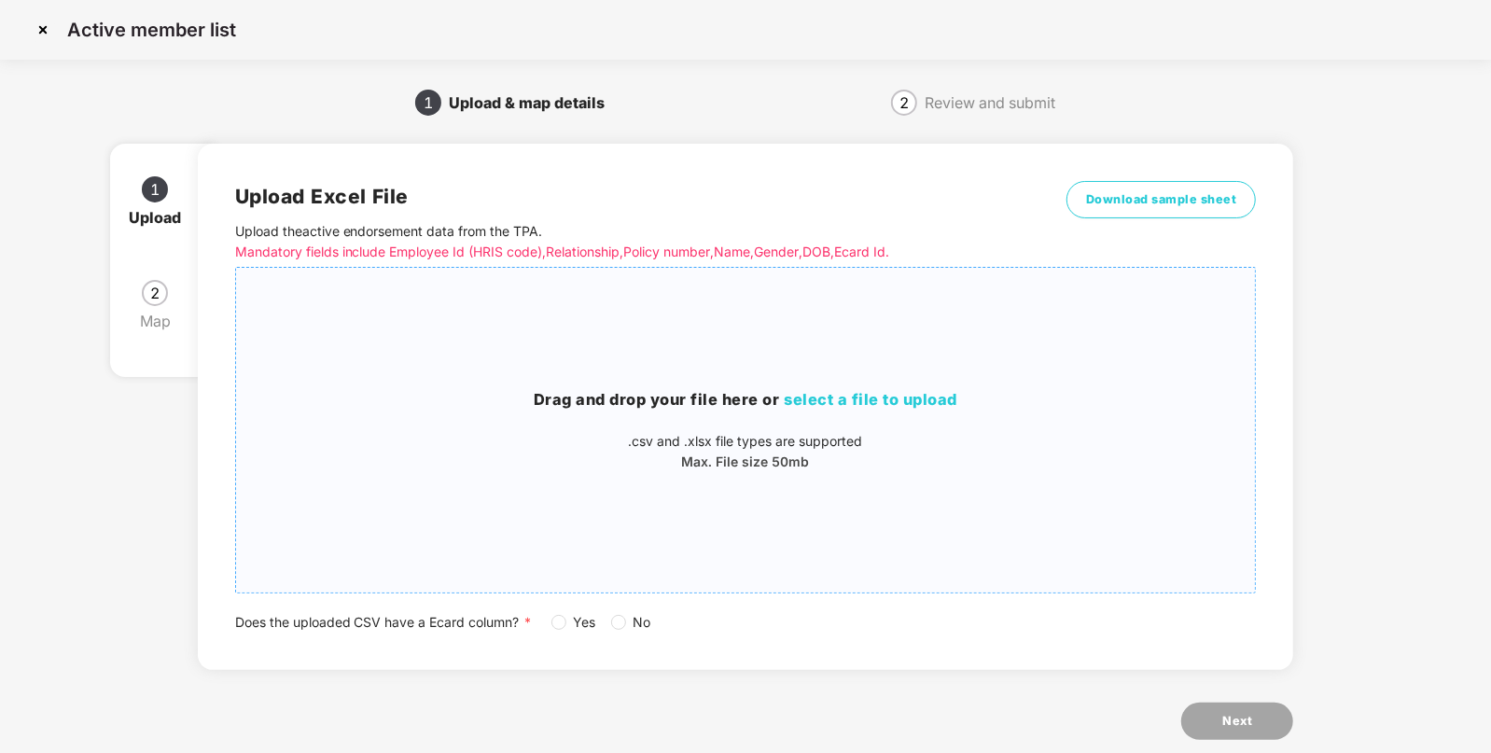
click at [854, 397] on span "select a file to upload" at bounding box center [872, 399] width 174 height 19
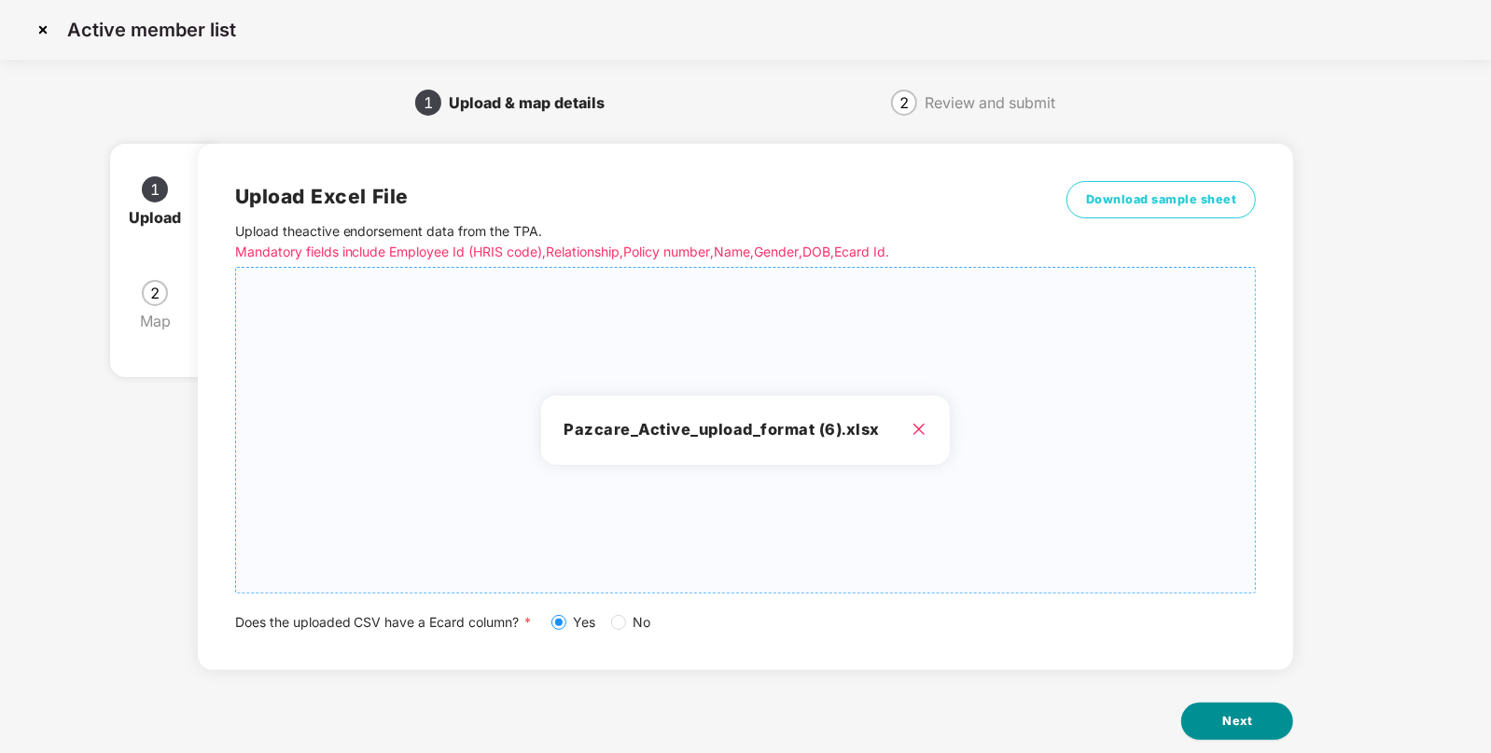
click at [1228, 726] on span "Next" at bounding box center [1238, 721] width 30 height 19
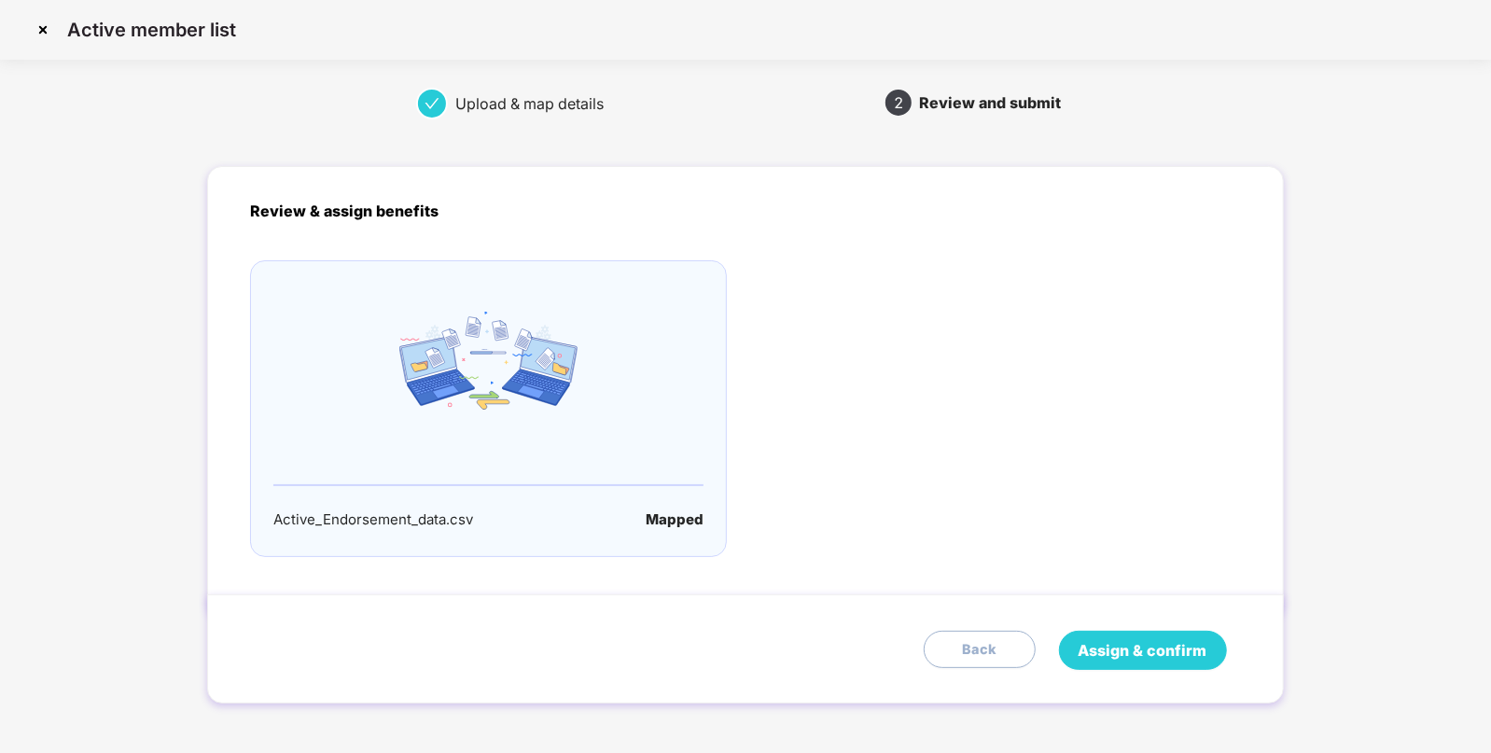
click at [1131, 639] on span "Assign & confirm" at bounding box center [1143, 650] width 129 height 23
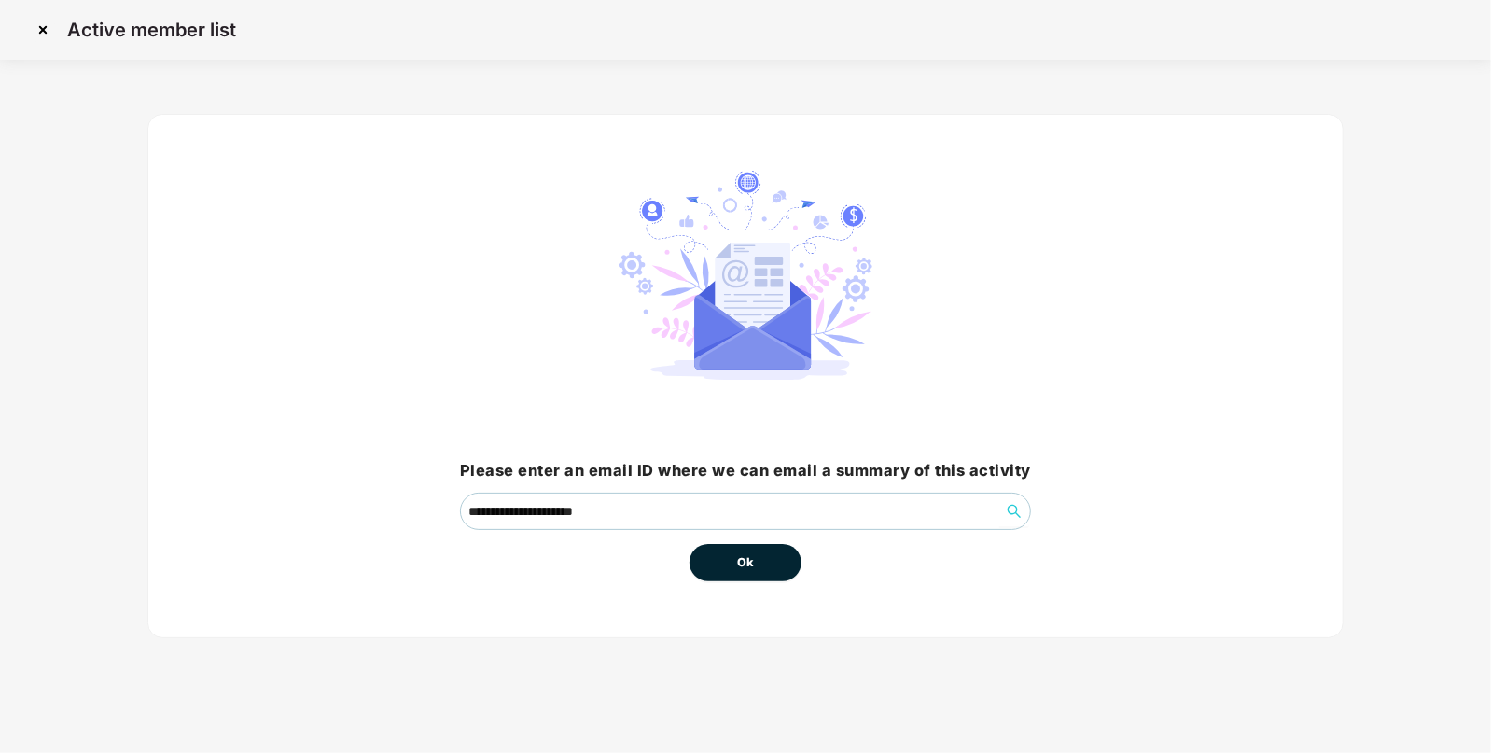
click at [737, 554] on span "Ok" at bounding box center [745, 562] width 17 height 19
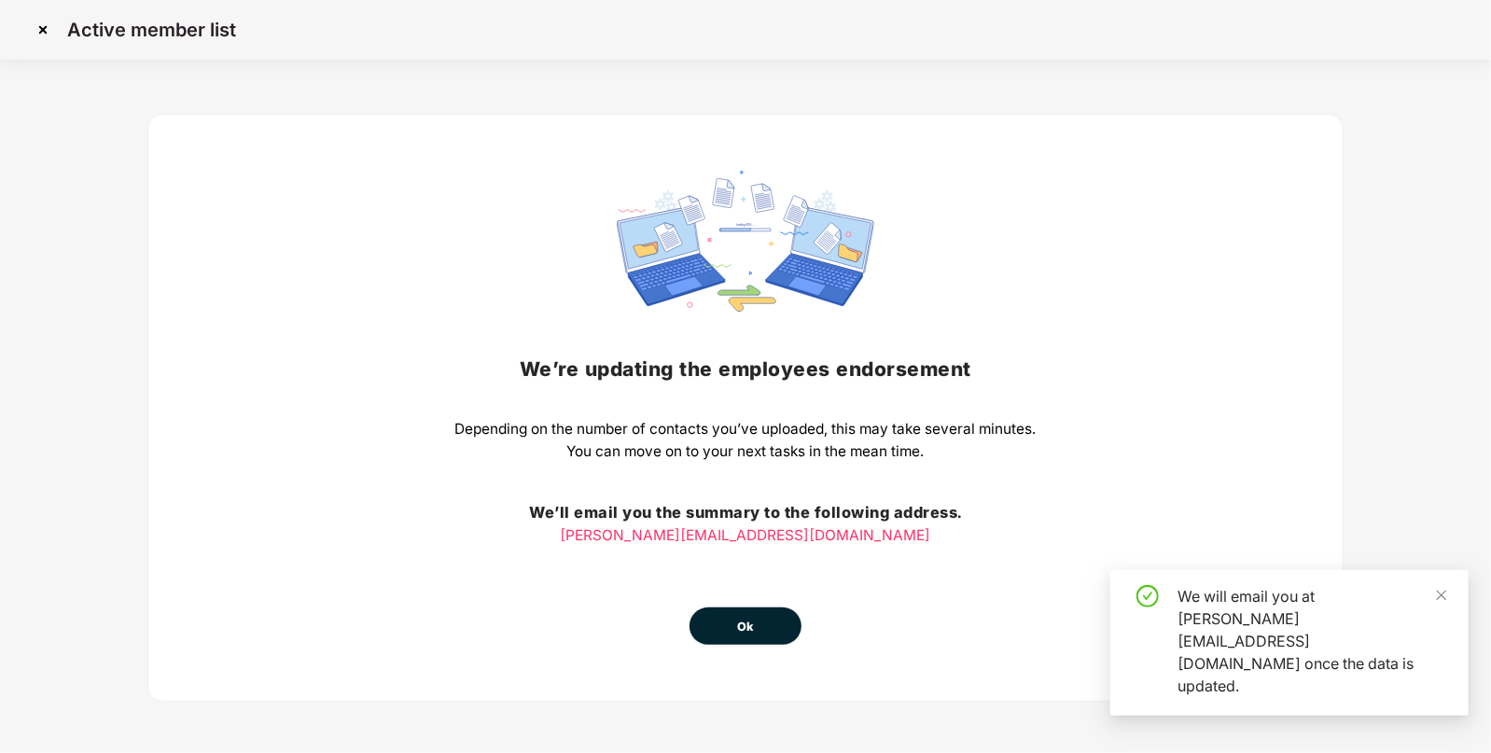
click at [724, 618] on button "Ok" at bounding box center [746, 626] width 112 height 37
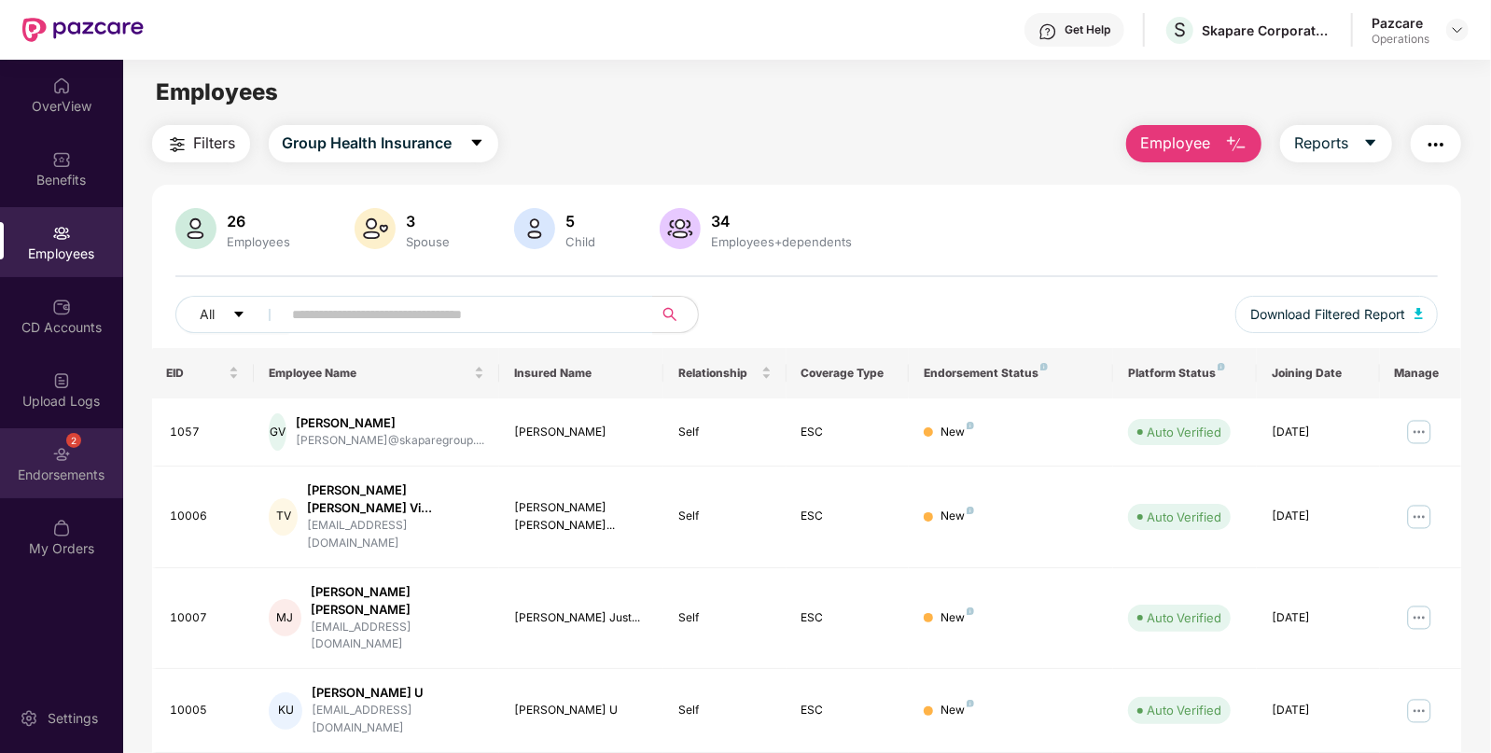
click at [74, 457] on div "2 Endorsements" at bounding box center [61, 463] width 123 height 70
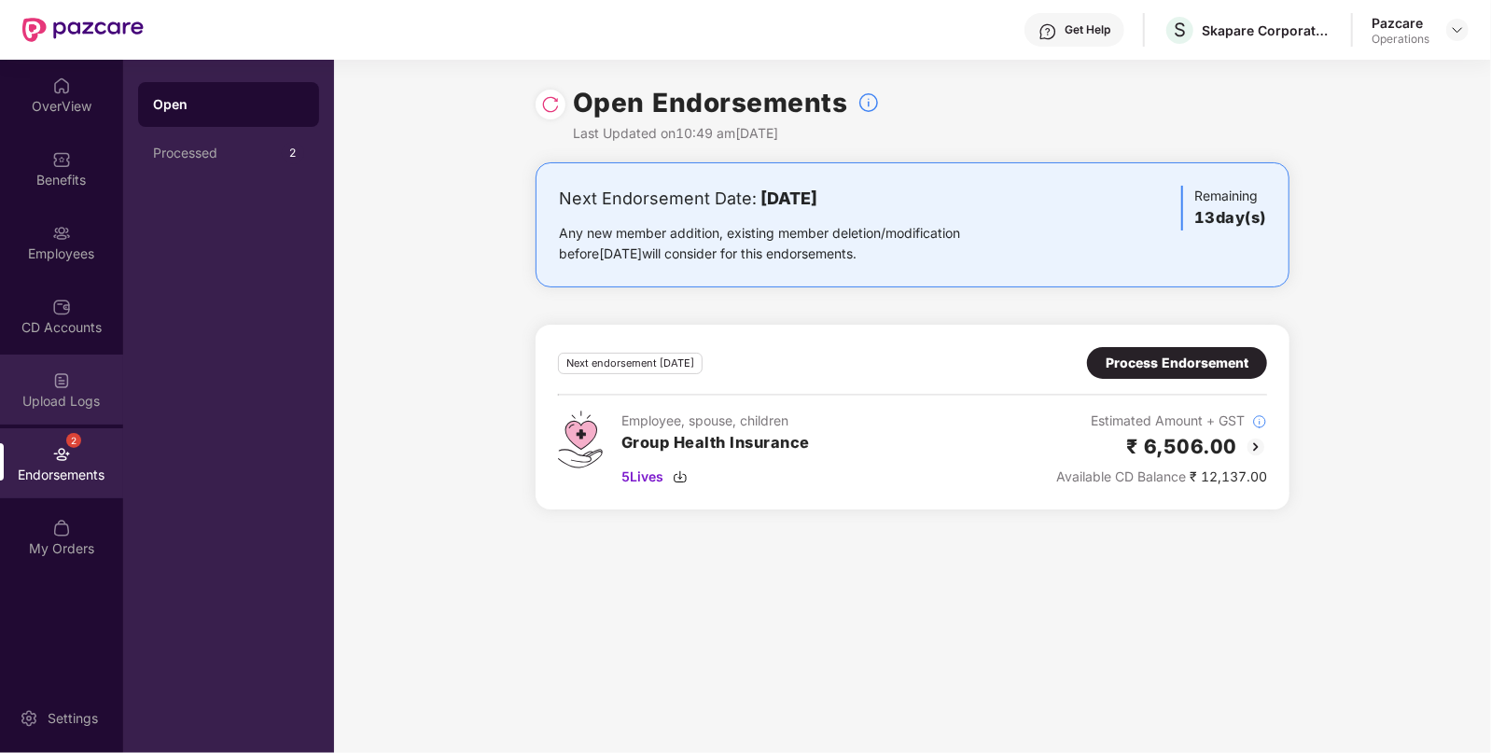
click at [63, 388] on img at bounding box center [61, 380] width 19 height 19
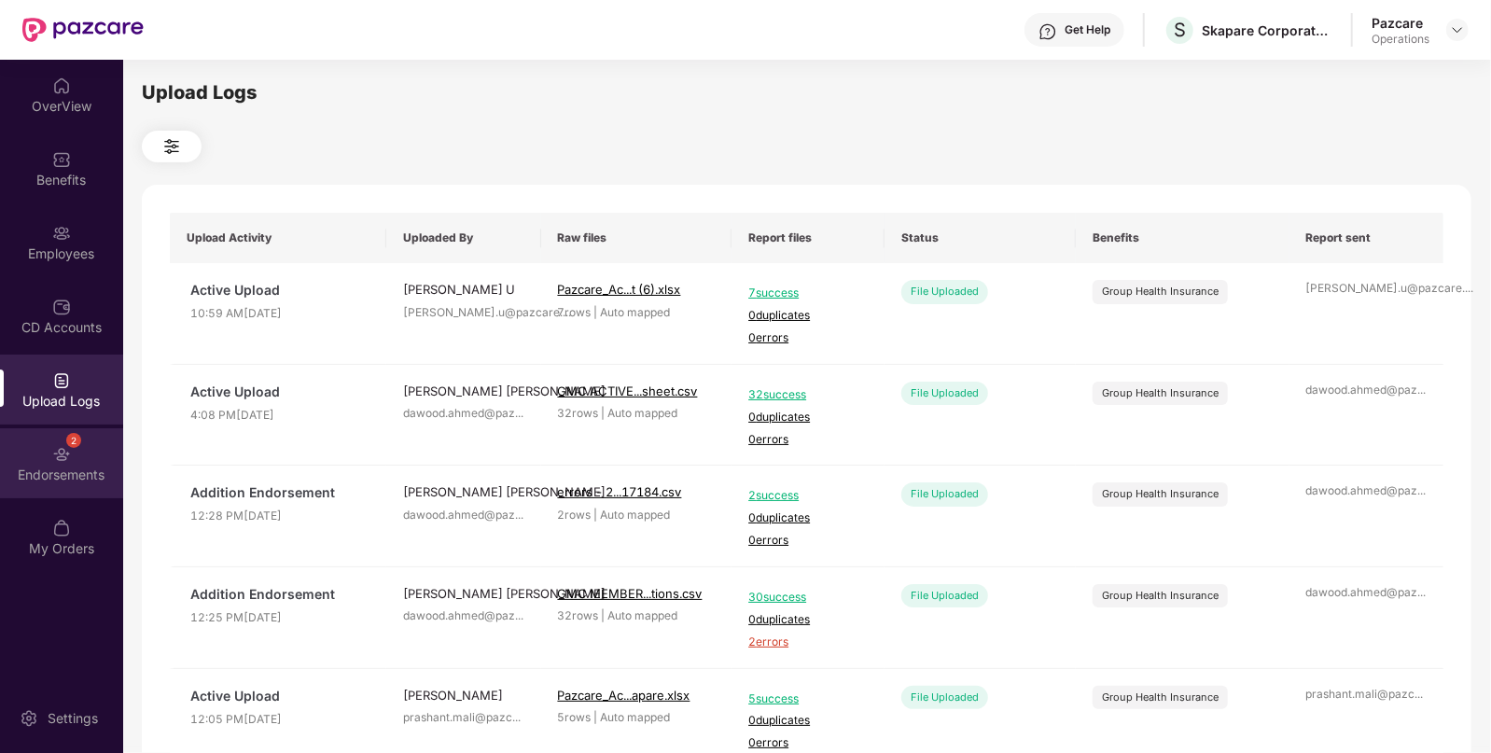
click at [71, 474] on div "Endorsements" at bounding box center [61, 475] width 123 height 19
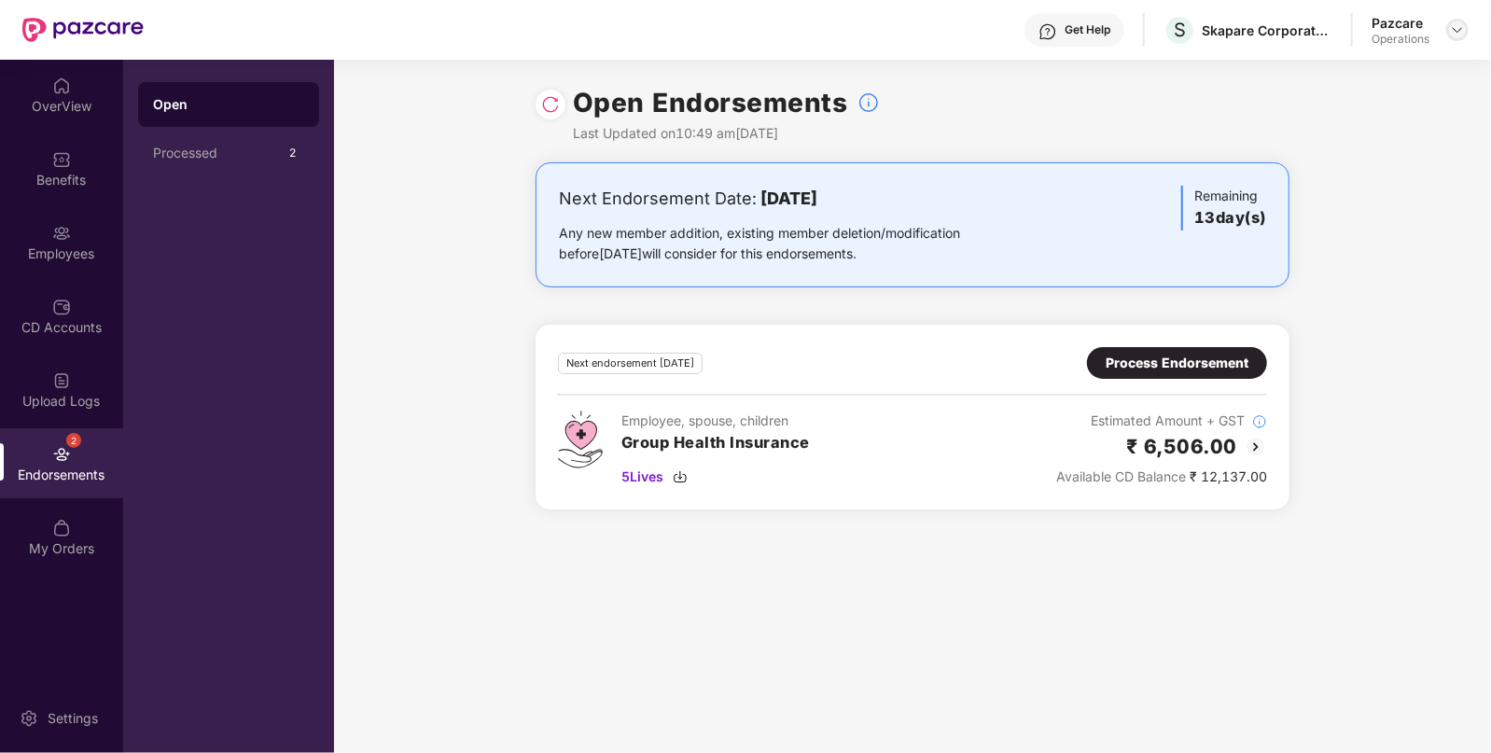
click at [1462, 34] on img at bounding box center [1457, 29] width 15 height 15
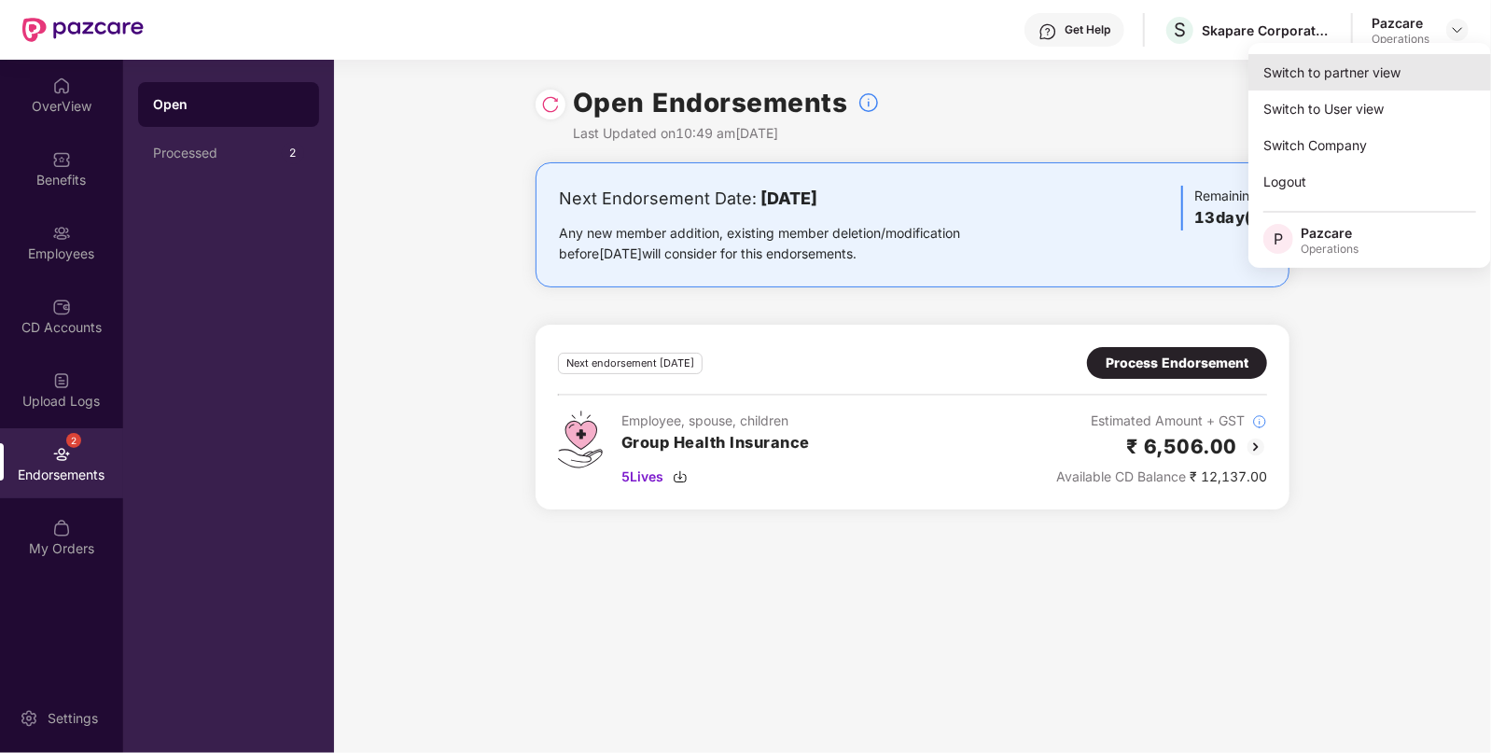
click at [1349, 67] on div "Switch to partner view" at bounding box center [1370, 72] width 243 height 36
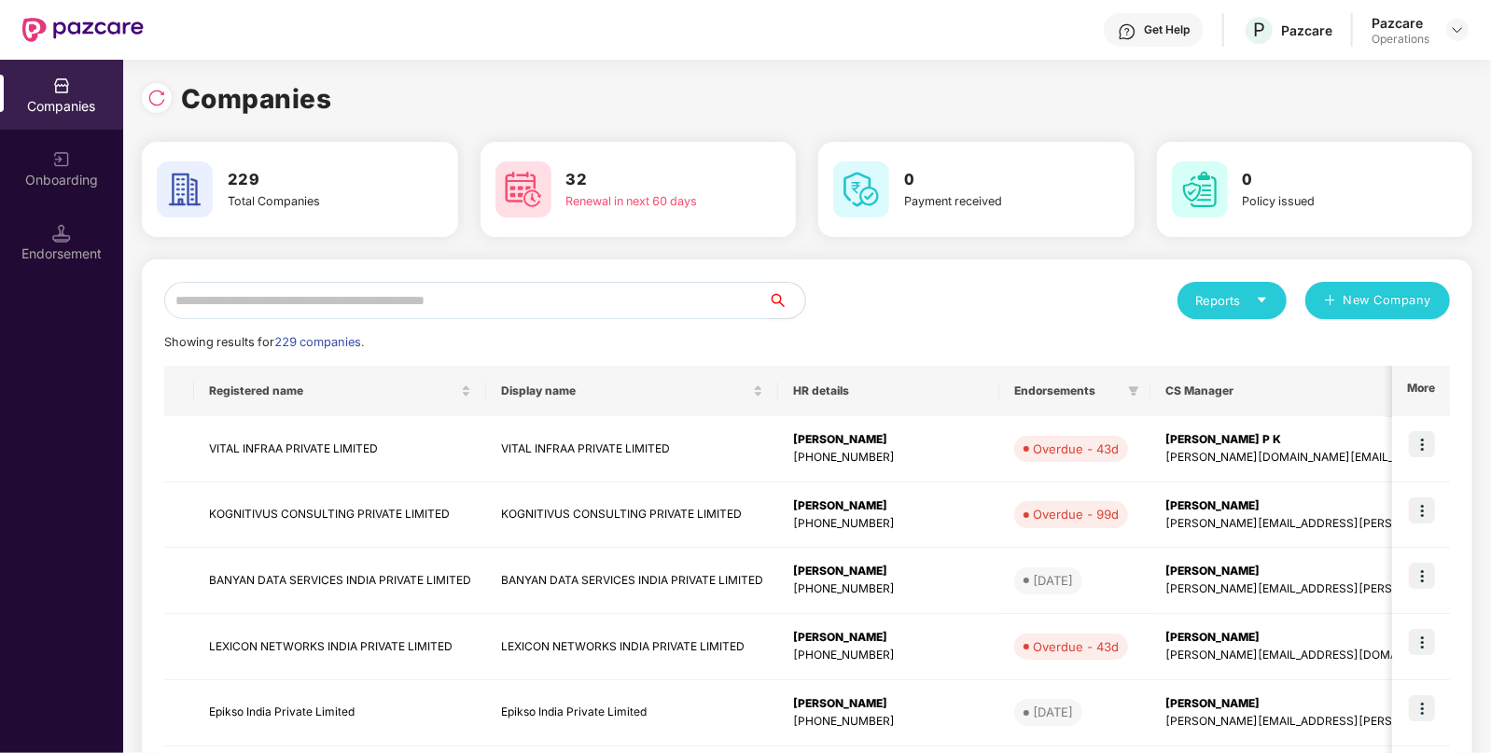
click at [347, 307] on input "text" at bounding box center [466, 300] width 604 height 37
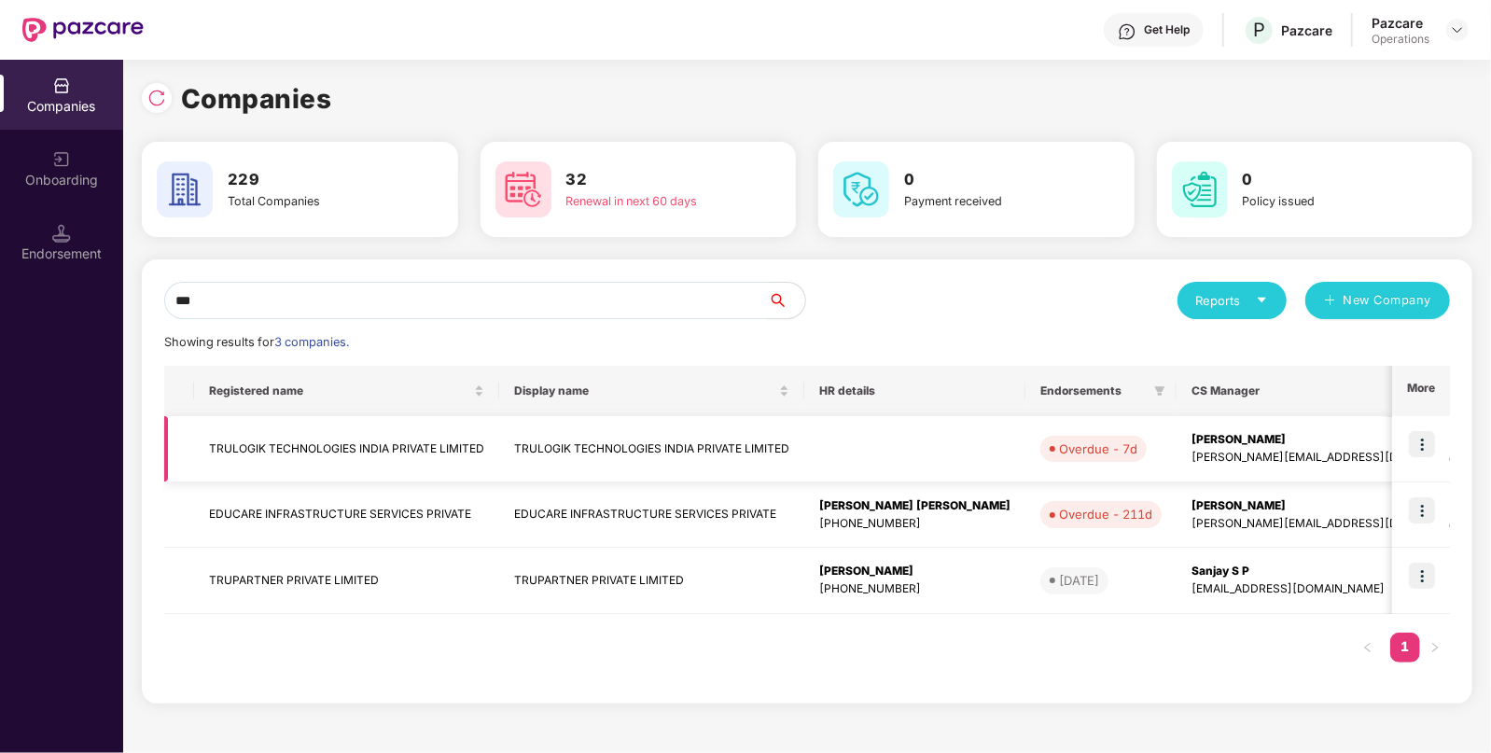
type input "***"
click at [331, 429] on td "TRULOGIK TECHNOLOGIES INDIA PRIVATE LIMITED" at bounding box center [346, 449] width 305 height 66
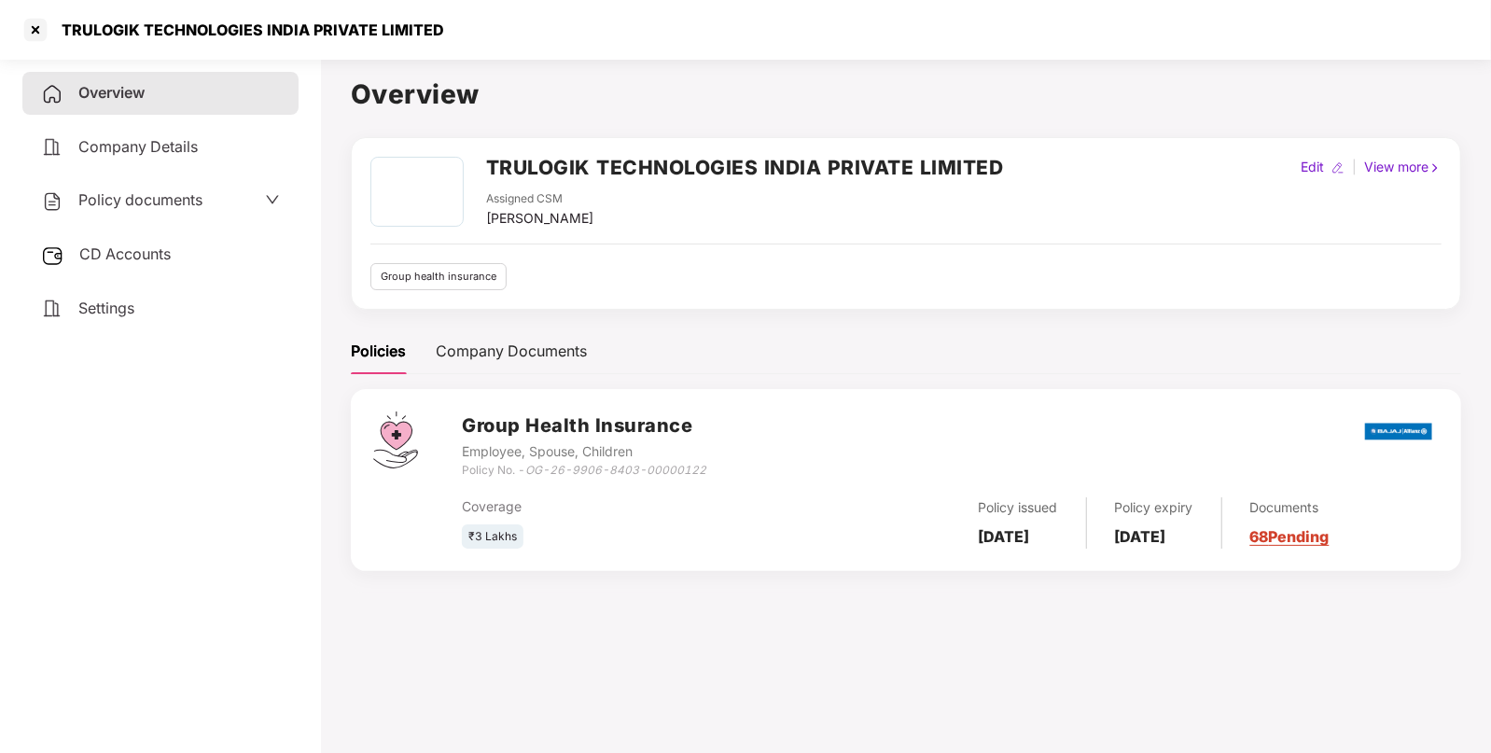
click at [159, 196] on span "Policy documents" at bounding box center [140, 199] width 124 height 19
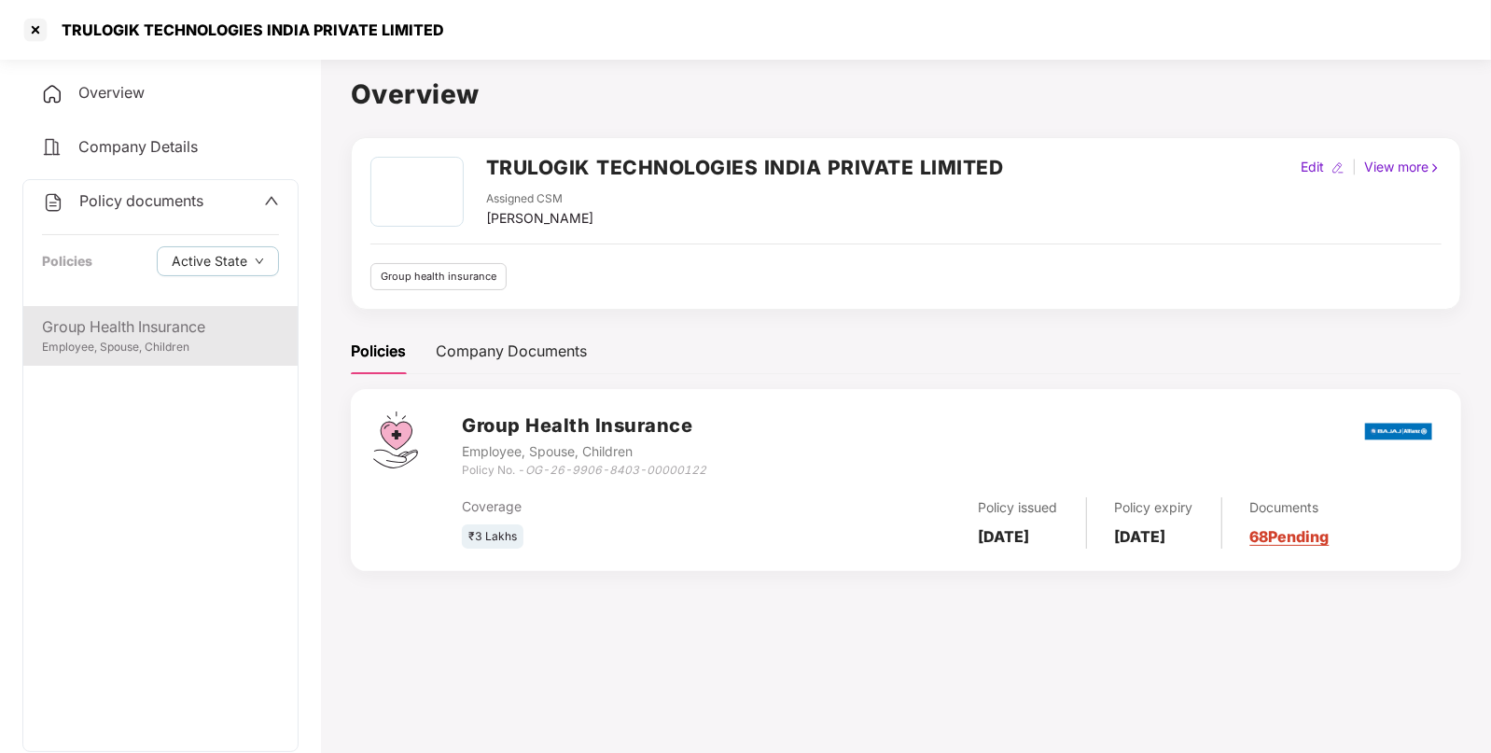
click at [109, 344] on div "Employee, Spouse, Children" at bounding box center [160, 348] width 237 height 18
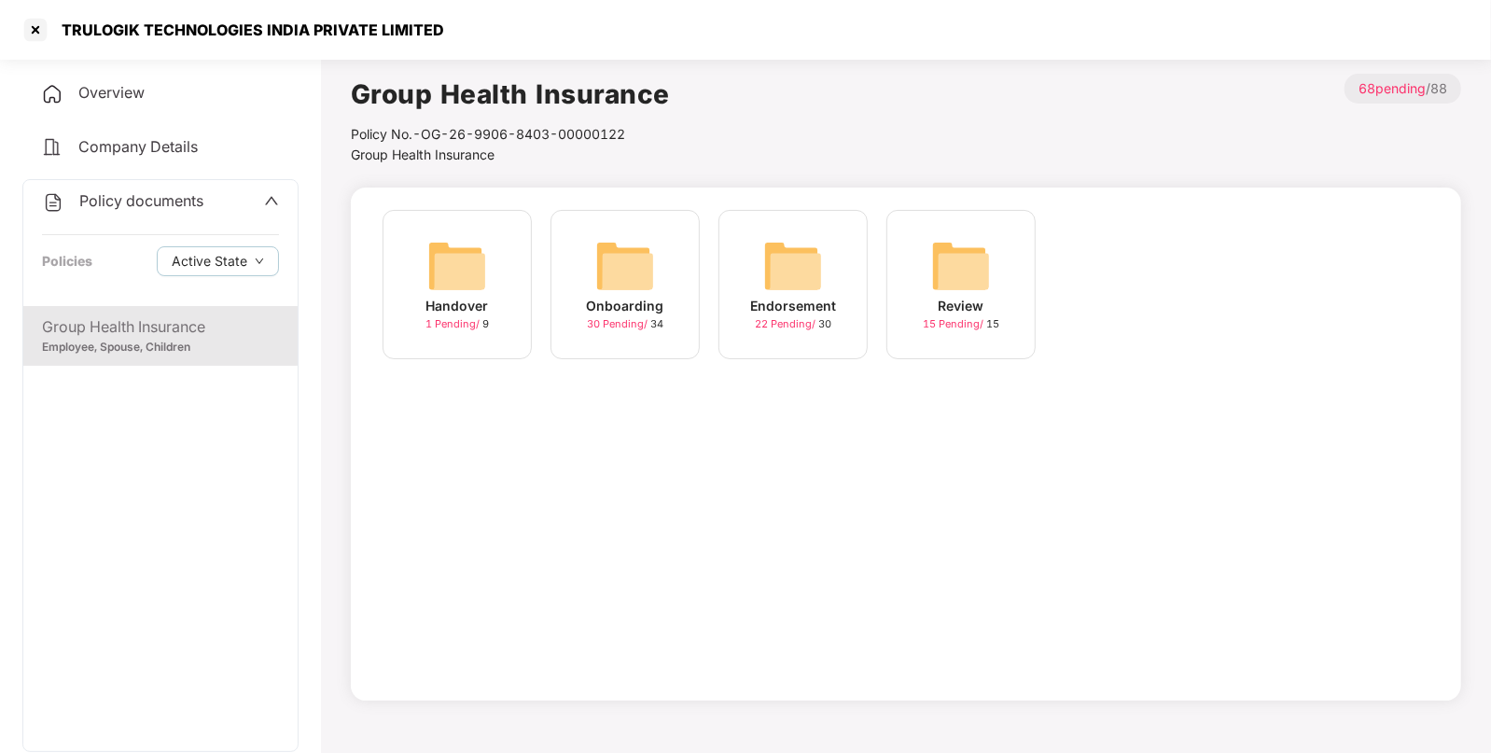
click at [787, 270] on img at bounding box center [793, 266] width 60 height 60
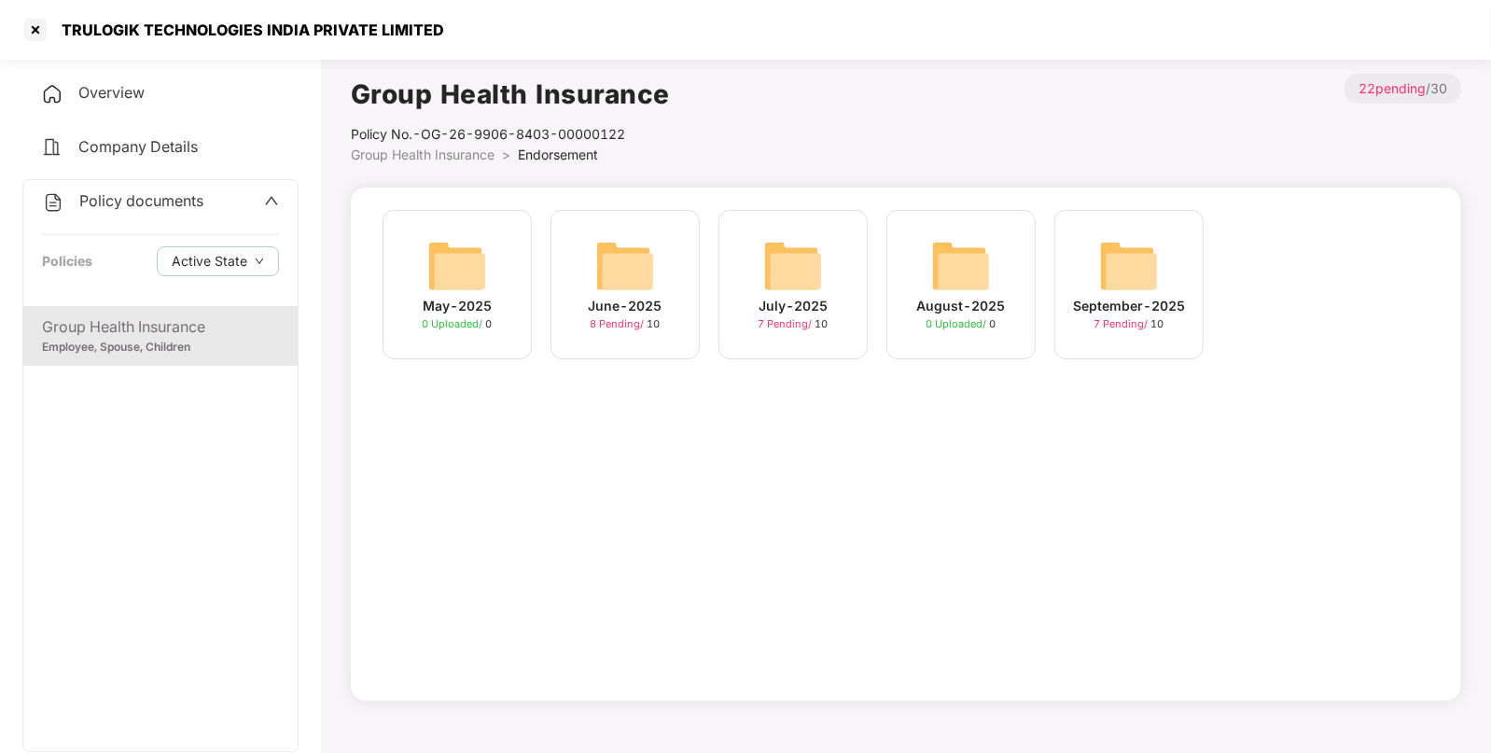
click at [1136, 252] on img at bounding box center [1129, 266] width 60 height 60
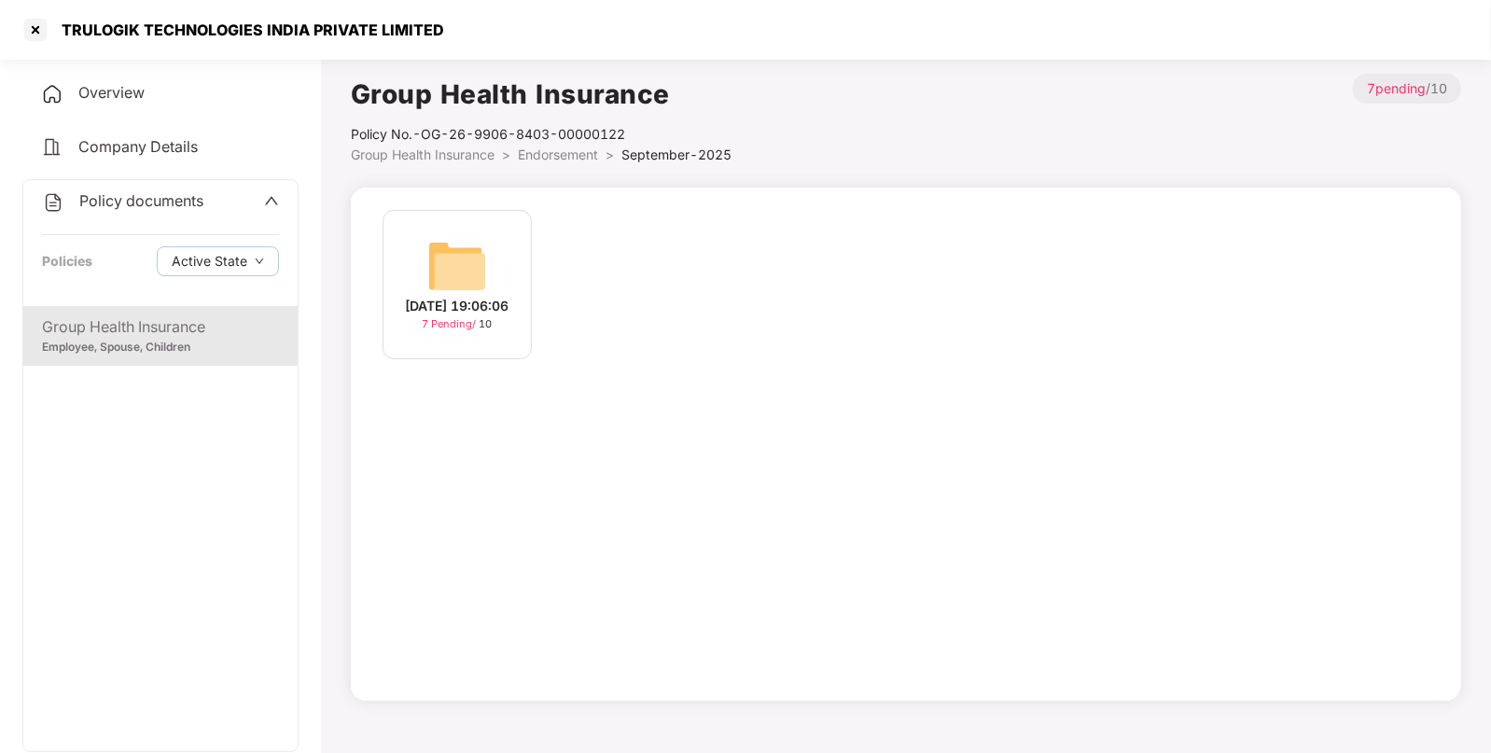
click at [72, 33] on div "TRULOGIK TECHNOLOGIES INDIA PRIVATE LIMITED" at bounding box center [247, 30] width 394 height 19
copy div "TRULOGIK TECHNOLOGIES INDIA PRIVATE LIMITED"
click at [72, 33] on div "TRULOGIK TECHNOLOGIES INDIA PRIVATE LIMITED" at bounding box center [247, 30] width 394 height 19
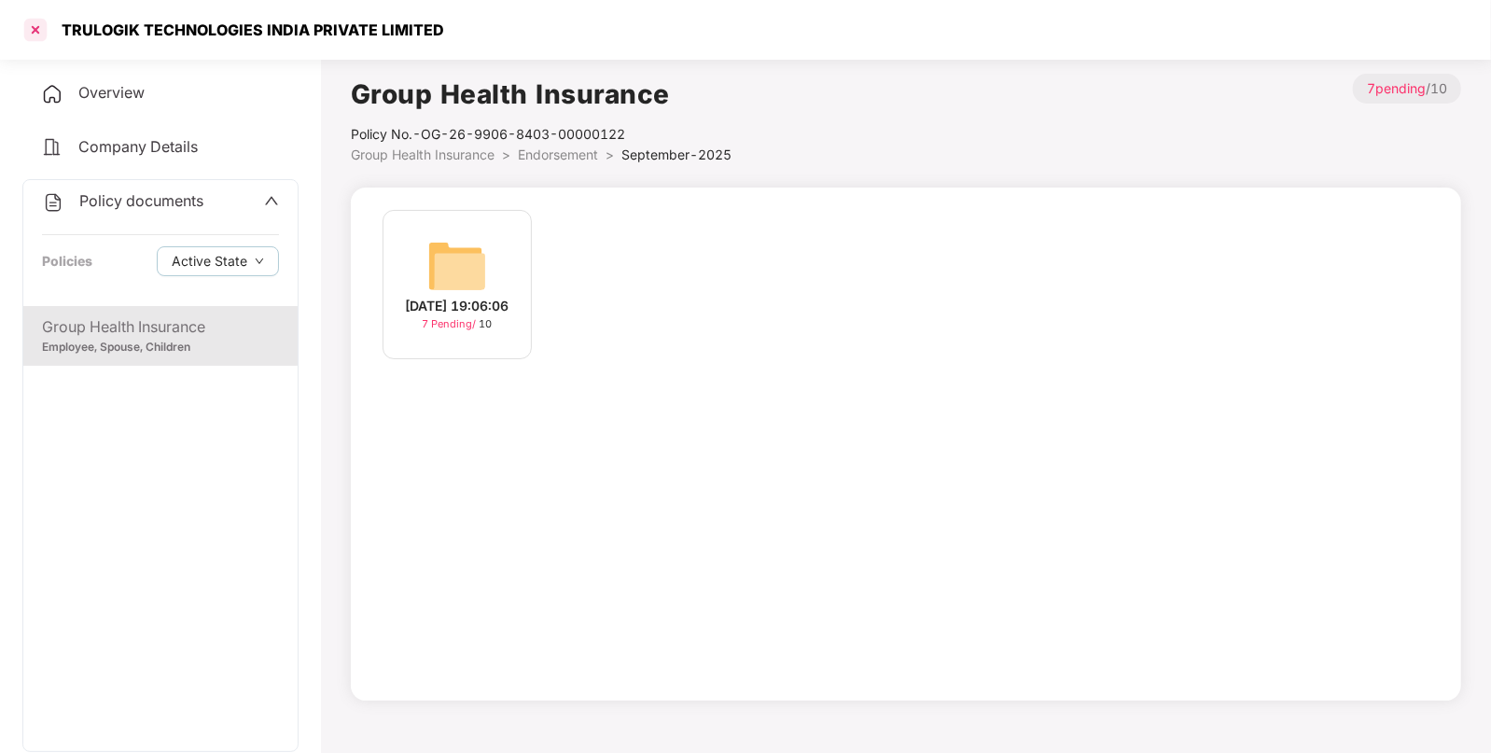
click at [36, 26] on div at bounding box center [36, 30] width 30 height 30
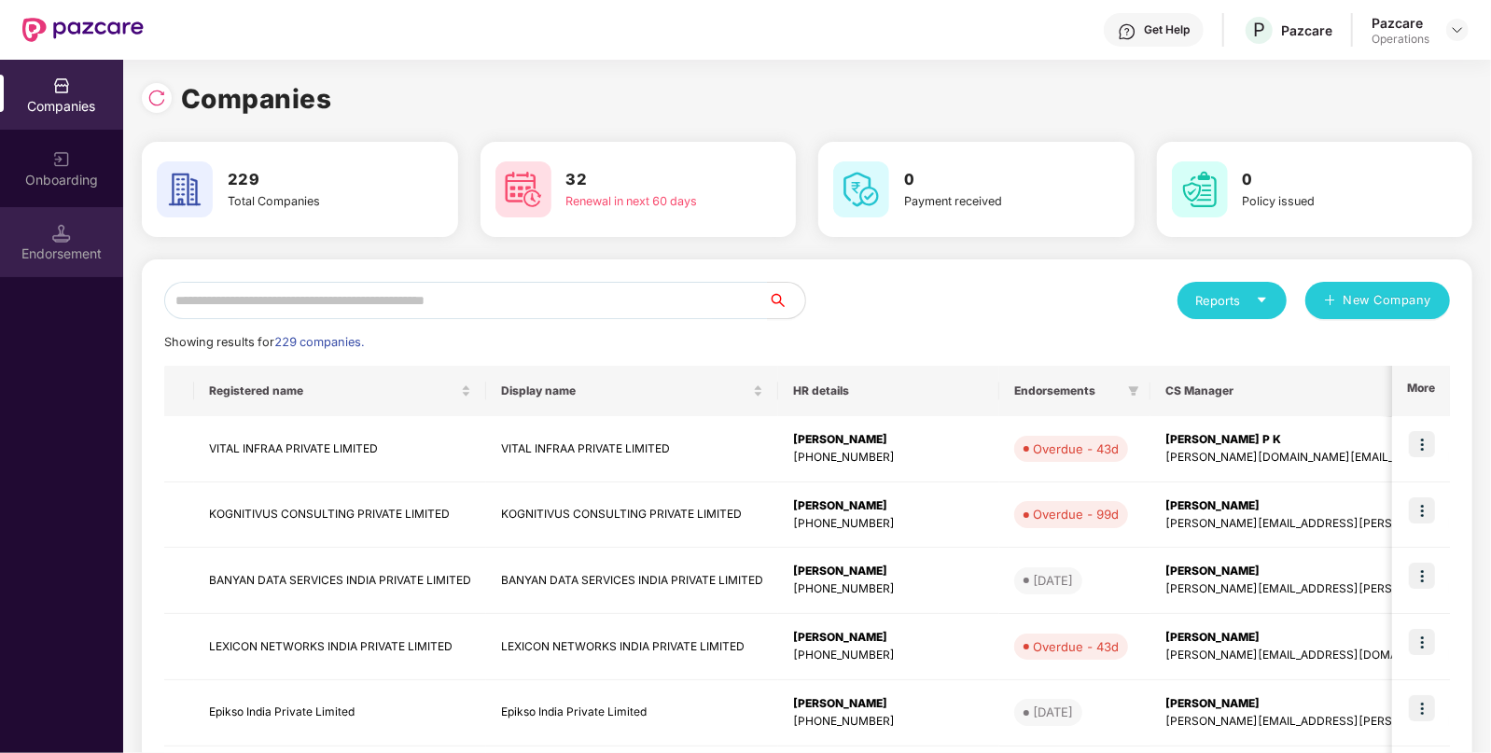
click at [75, 259] on div "Endorsement" at bounding box center [61, 254] width 123 height 19
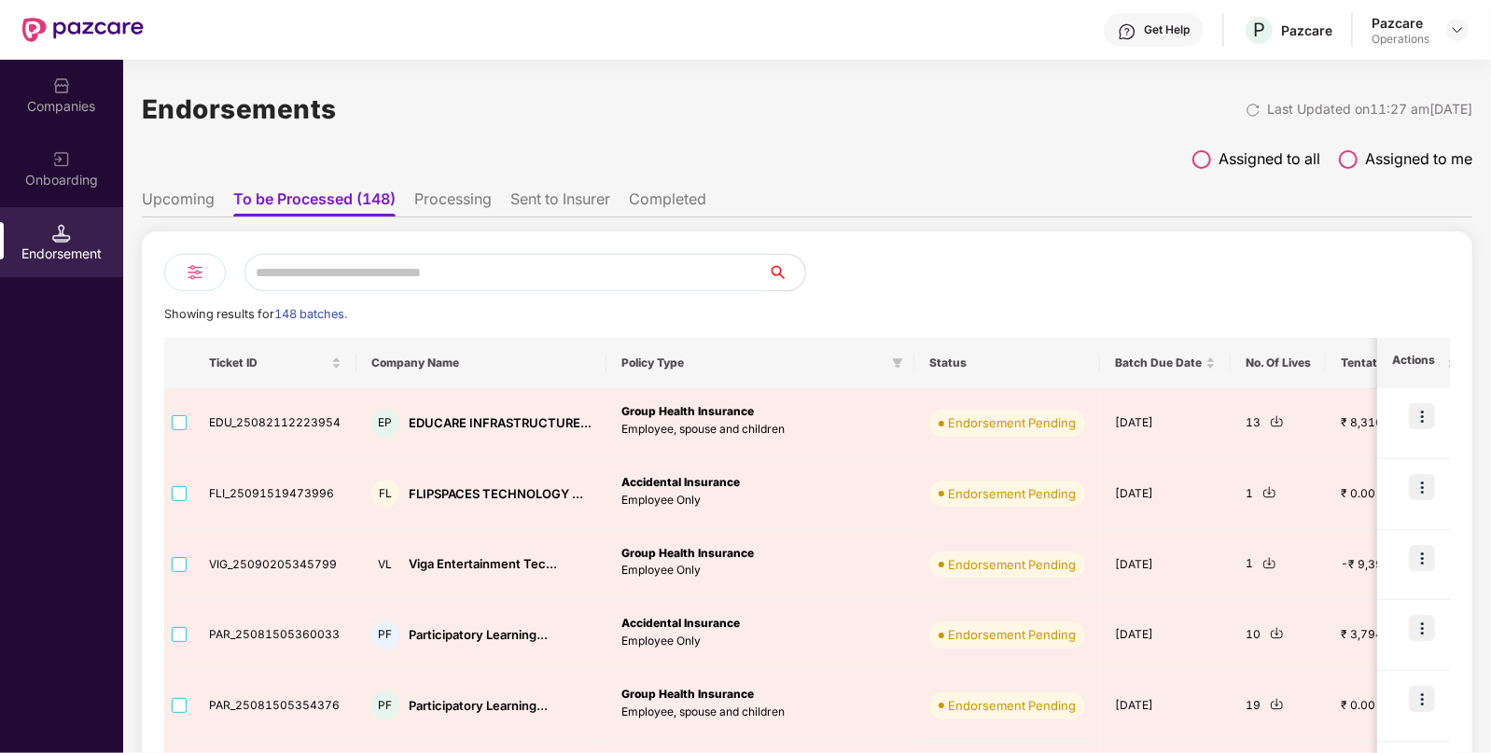
click at [408, 261] on input "text" at bounding box center [507, 272] width 524 height 37
paste input "**********"
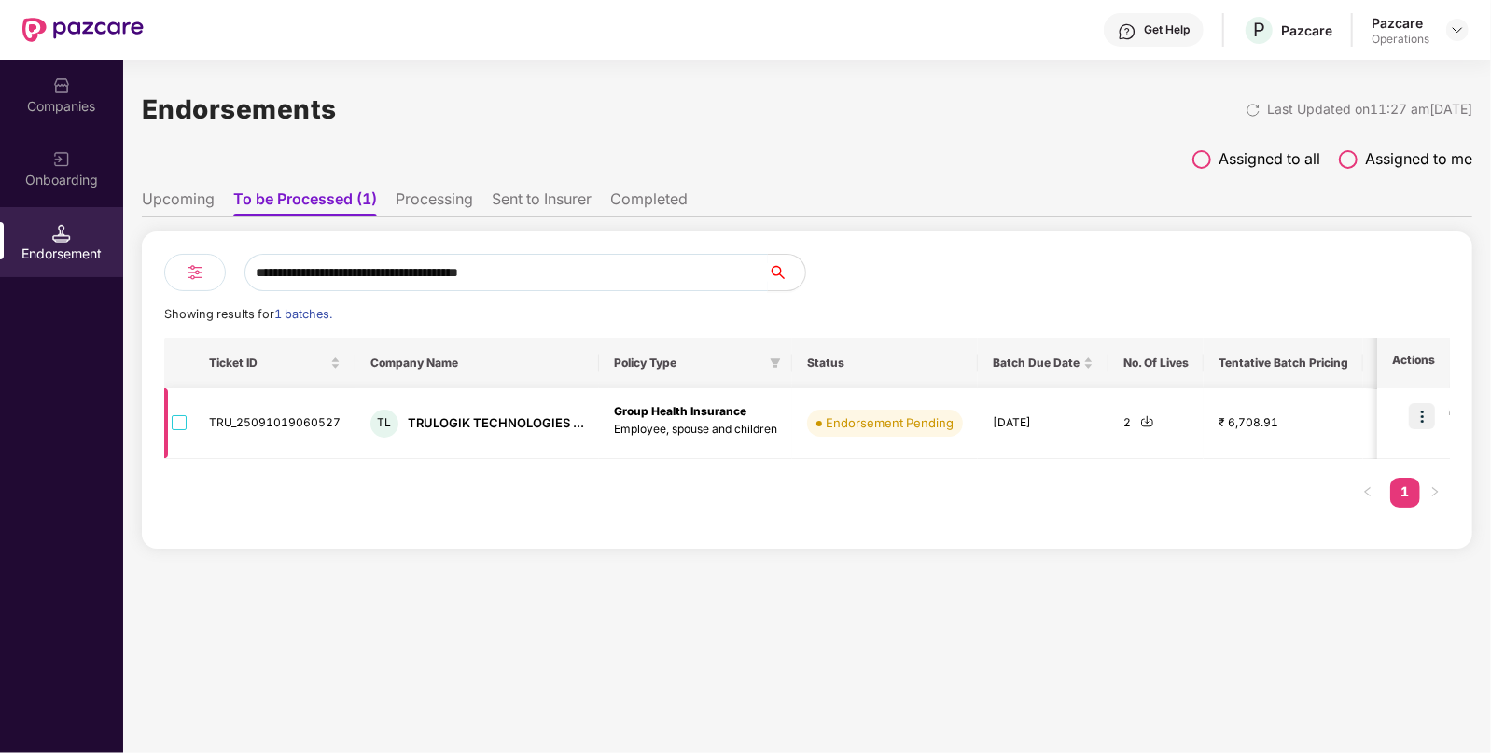
type input "**********"
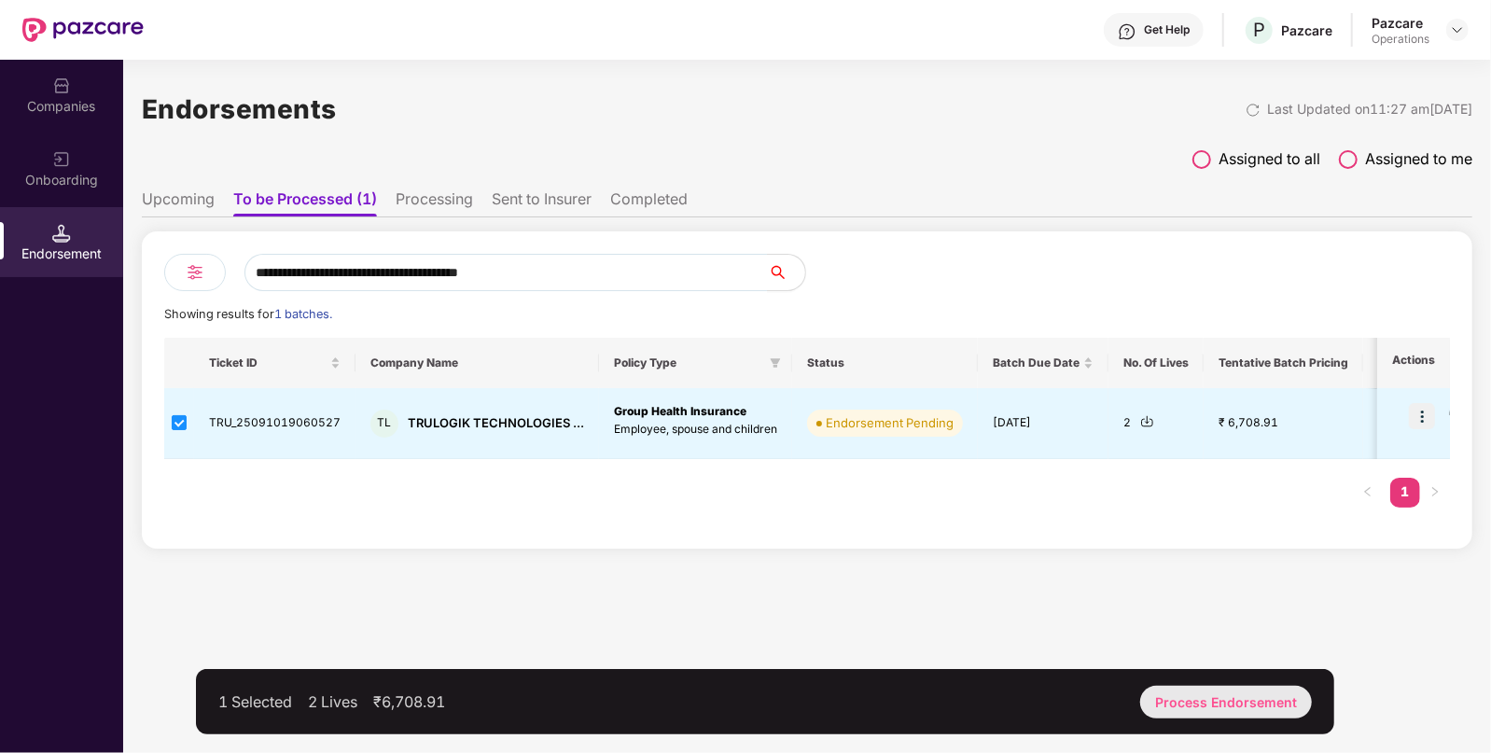
click at [1191, 703] on div "Process Endorsement" at bounding box center [1226, 702] width 172 height 33
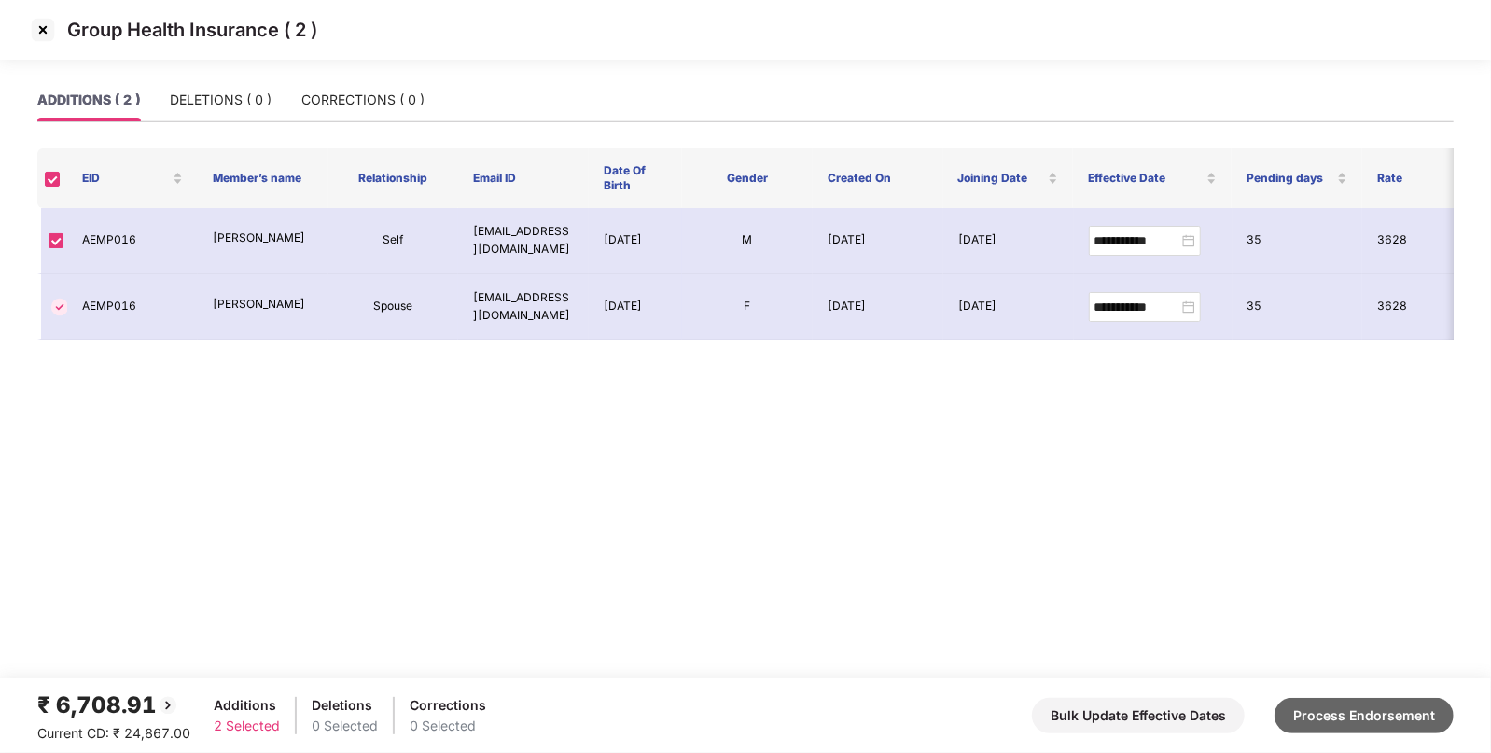
click at [1333, 707] on button "Process Endorsement" at bounding box center [1364, 715] width 179 height 35
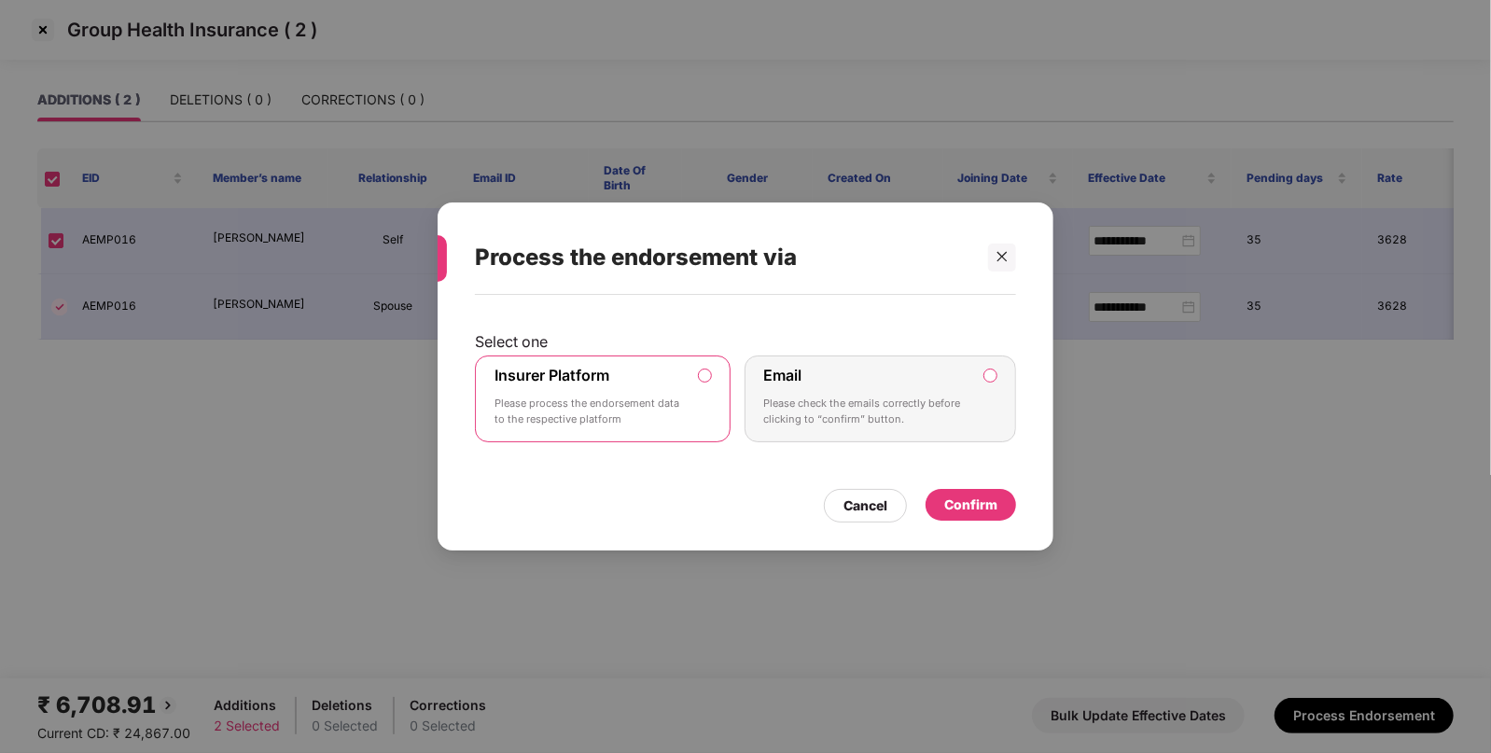
click at [979, 504] on div "Confirm" at bounding box center [970, 505] width 53 height 21
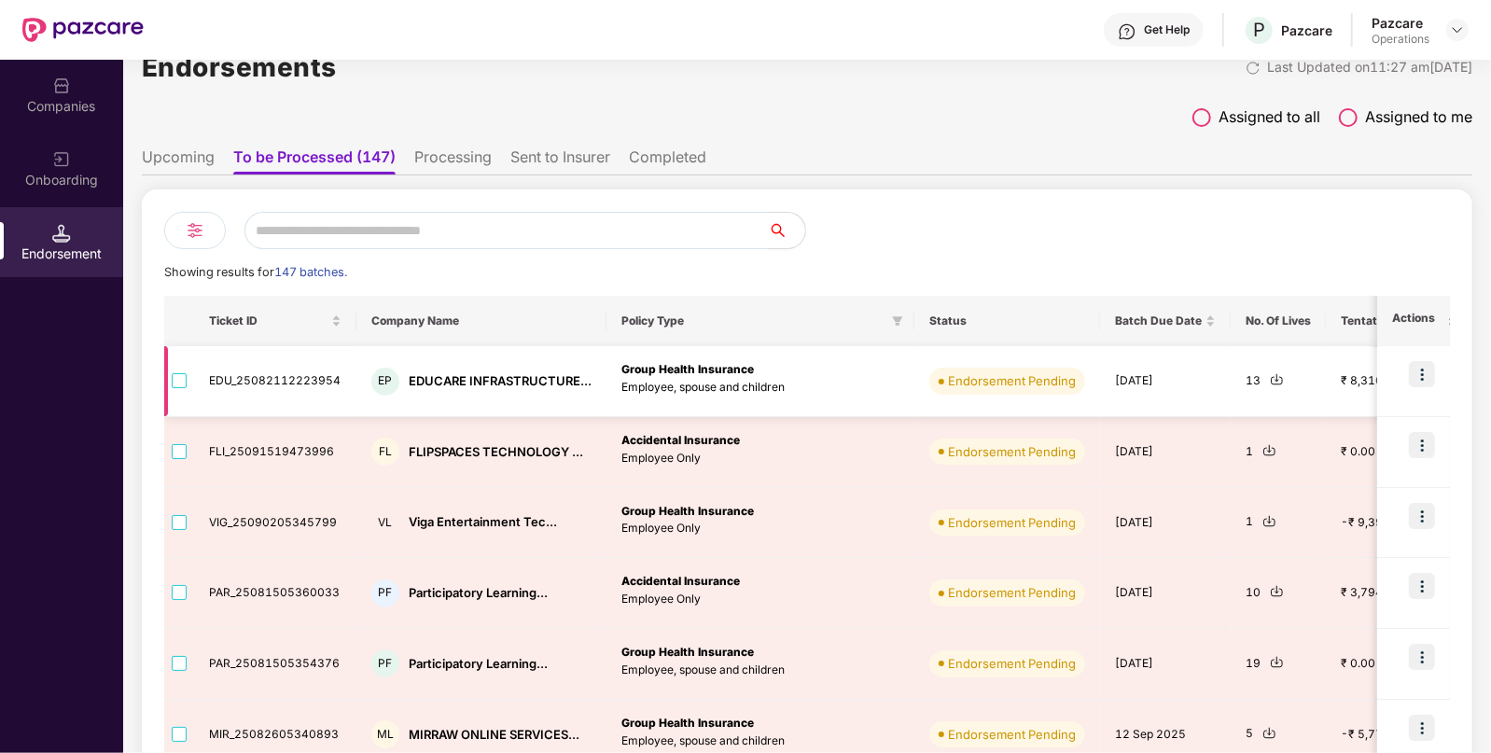
scroll to position [36, 0]
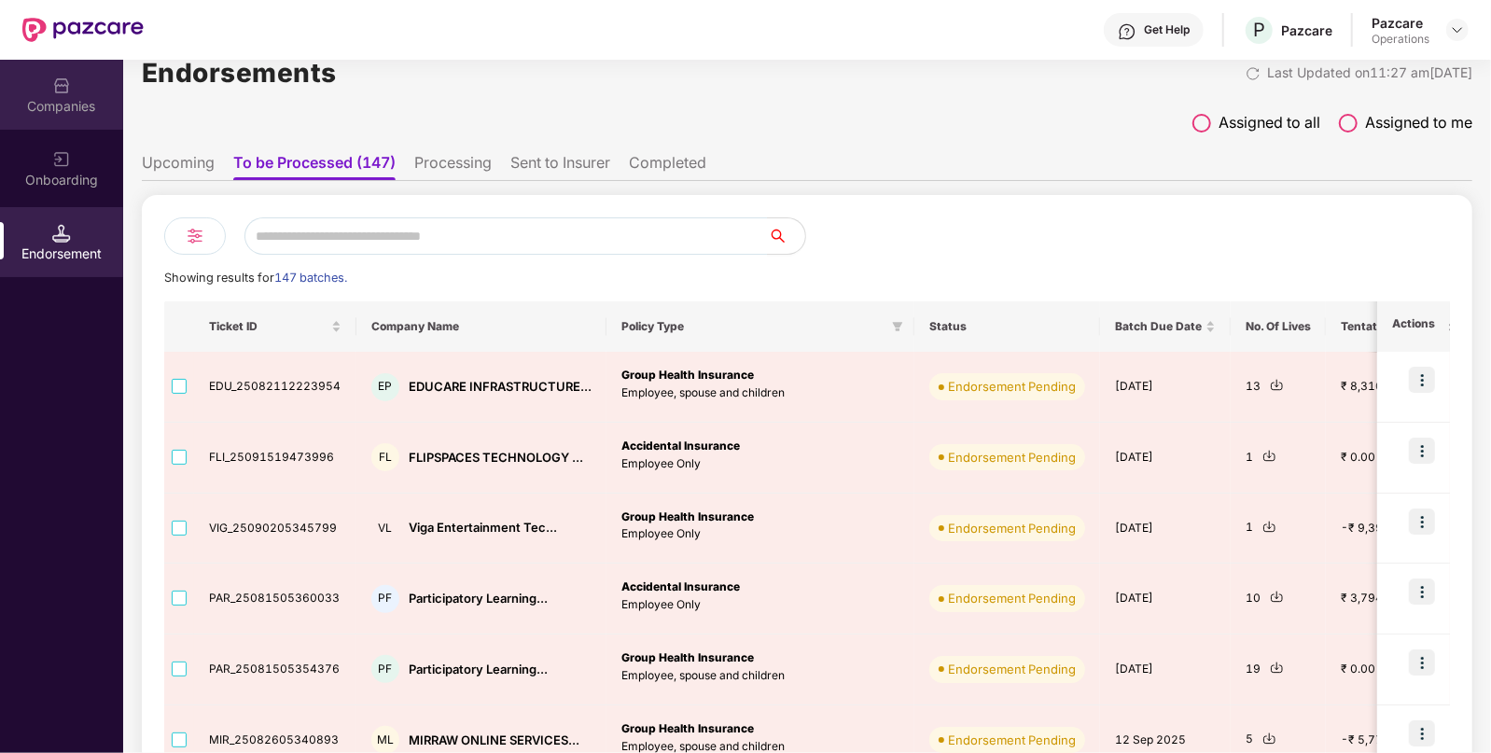
click at [49, 80] on div "Companies" at bounding box center [61, 95] width 123 height 70
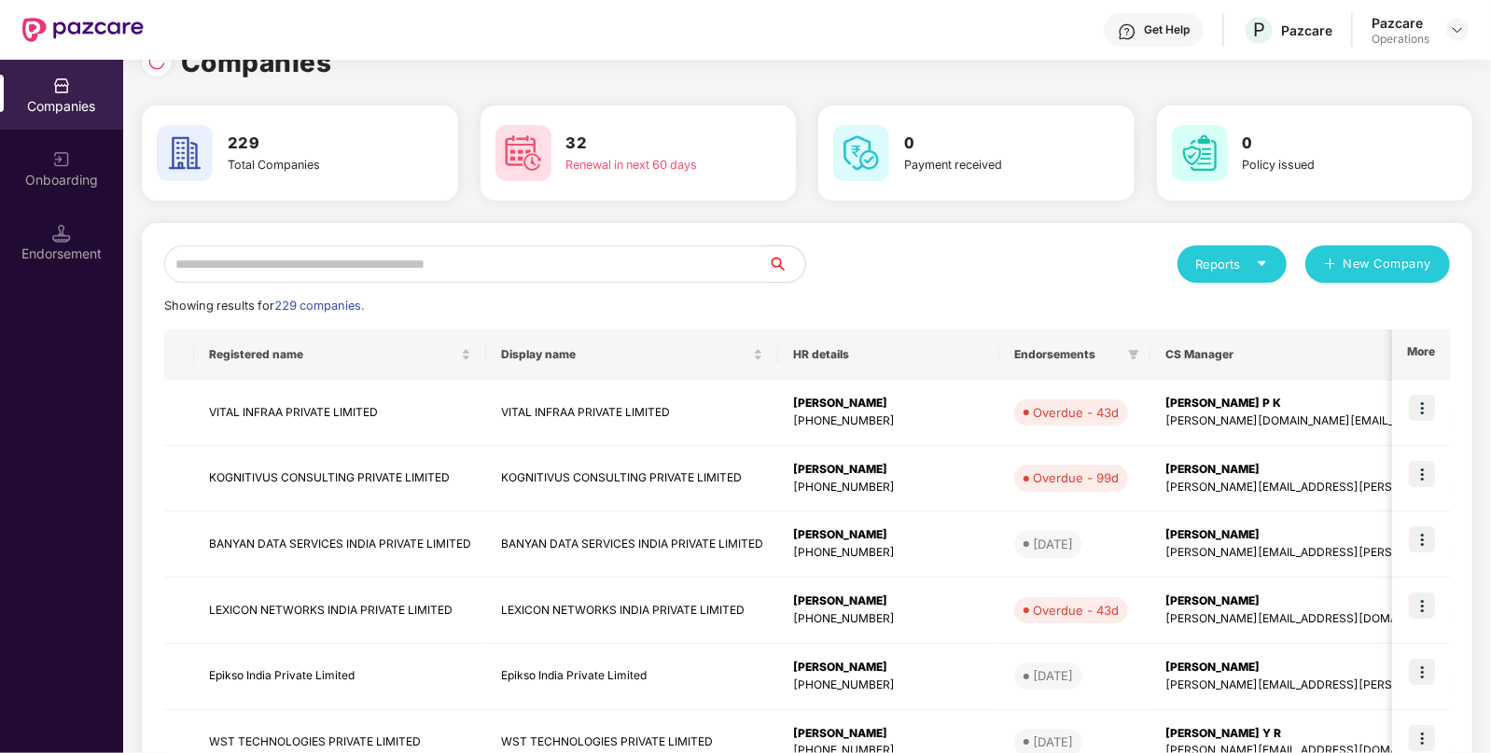
scroll to position [0, 0]
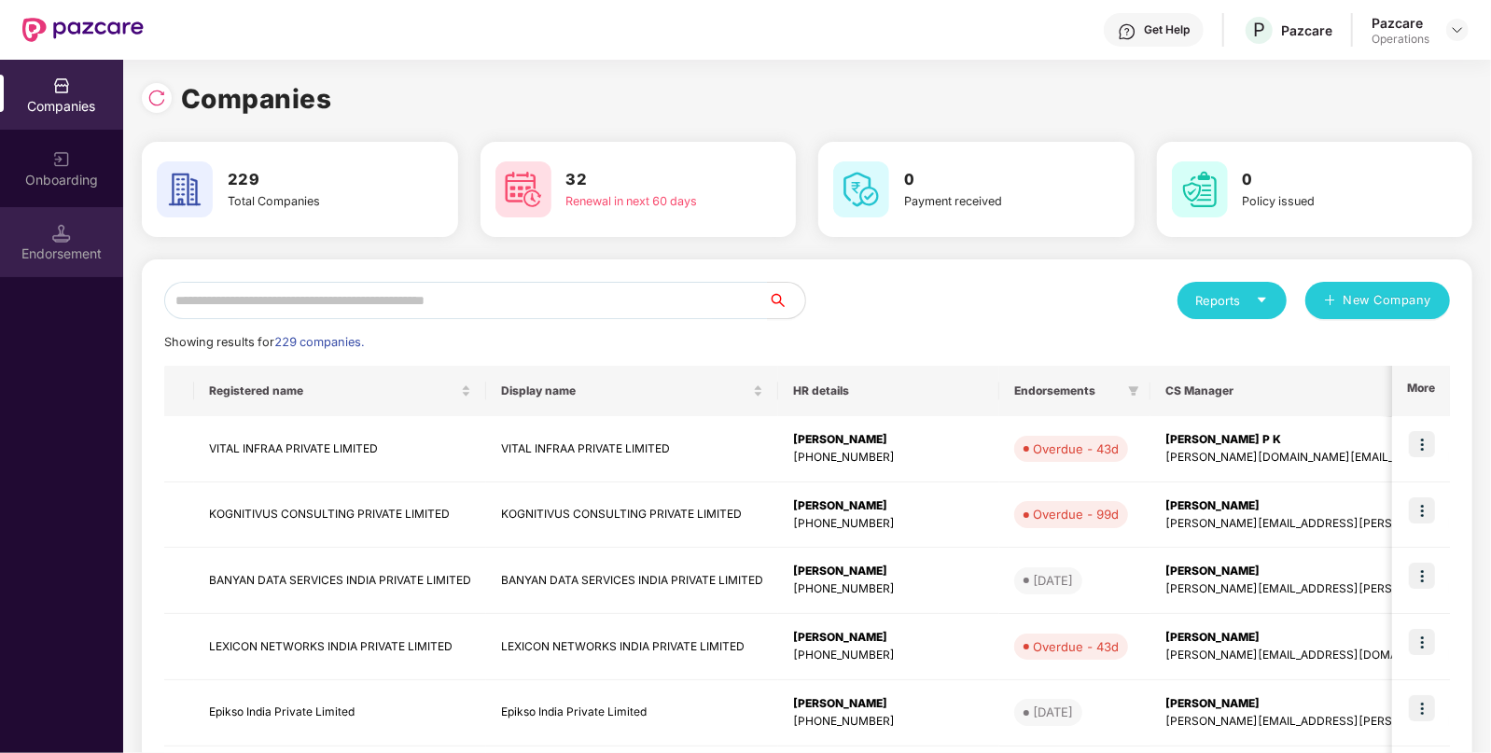
click at [55, 243] on div "Endorsement" at bounding box center [61, 242] width 123 height 70
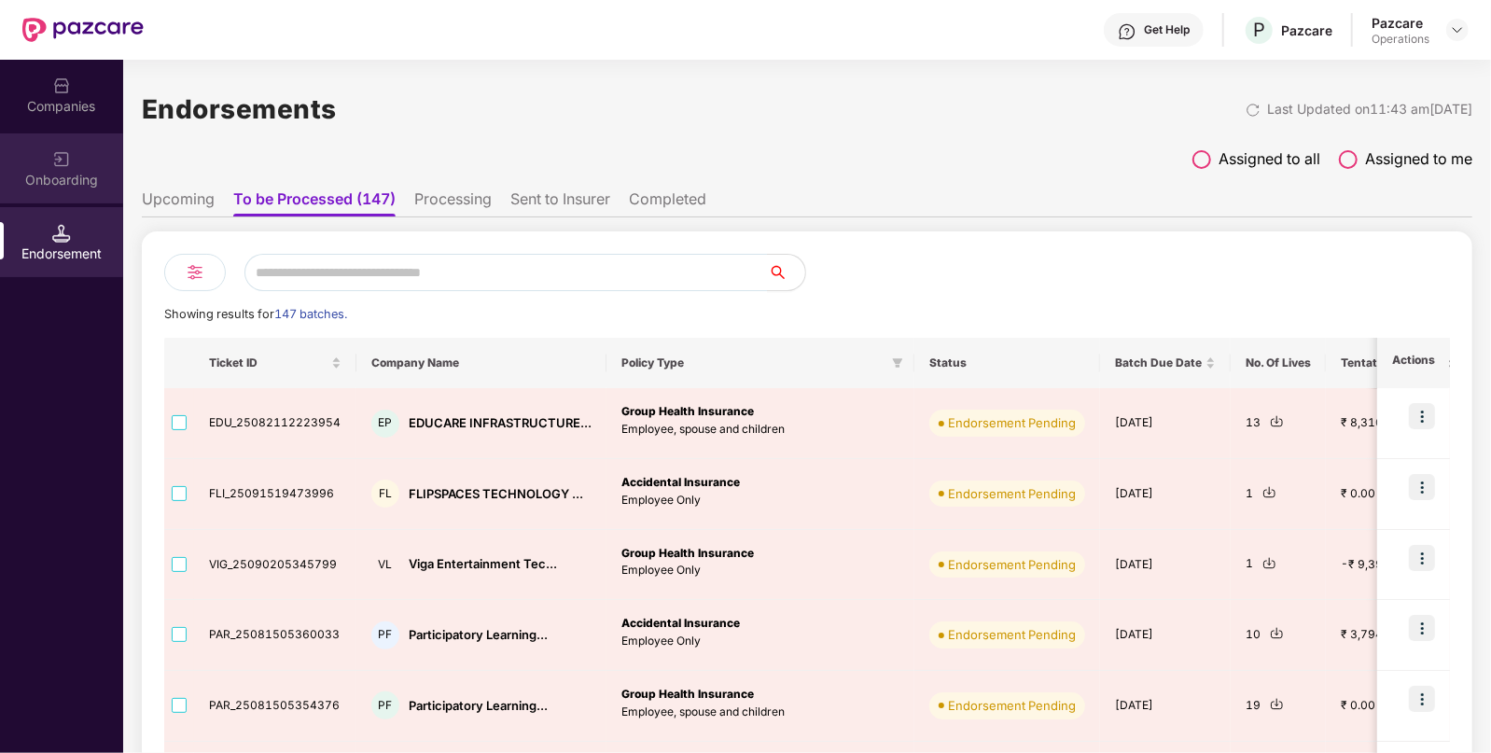
drag, startPoint x: 125, startPoint y: 154, endPoint x: 64, endPoint y: 133, distance: 64.3
click at [64, 133] on div "Onboarding" at bounding box center [61, 168] width 123 height 70
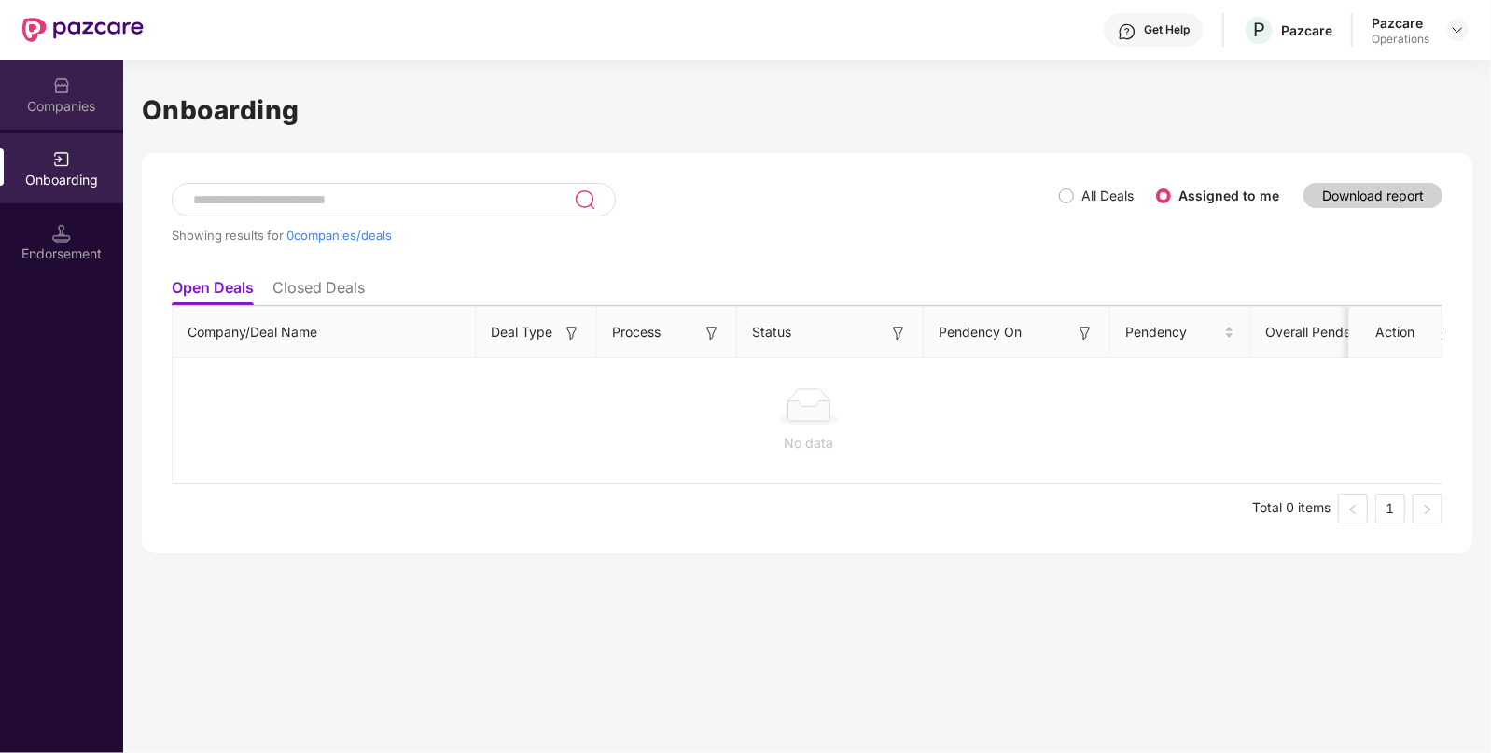
click at [68, 93] on img at bounding box center [61, 86] width 19 height 19
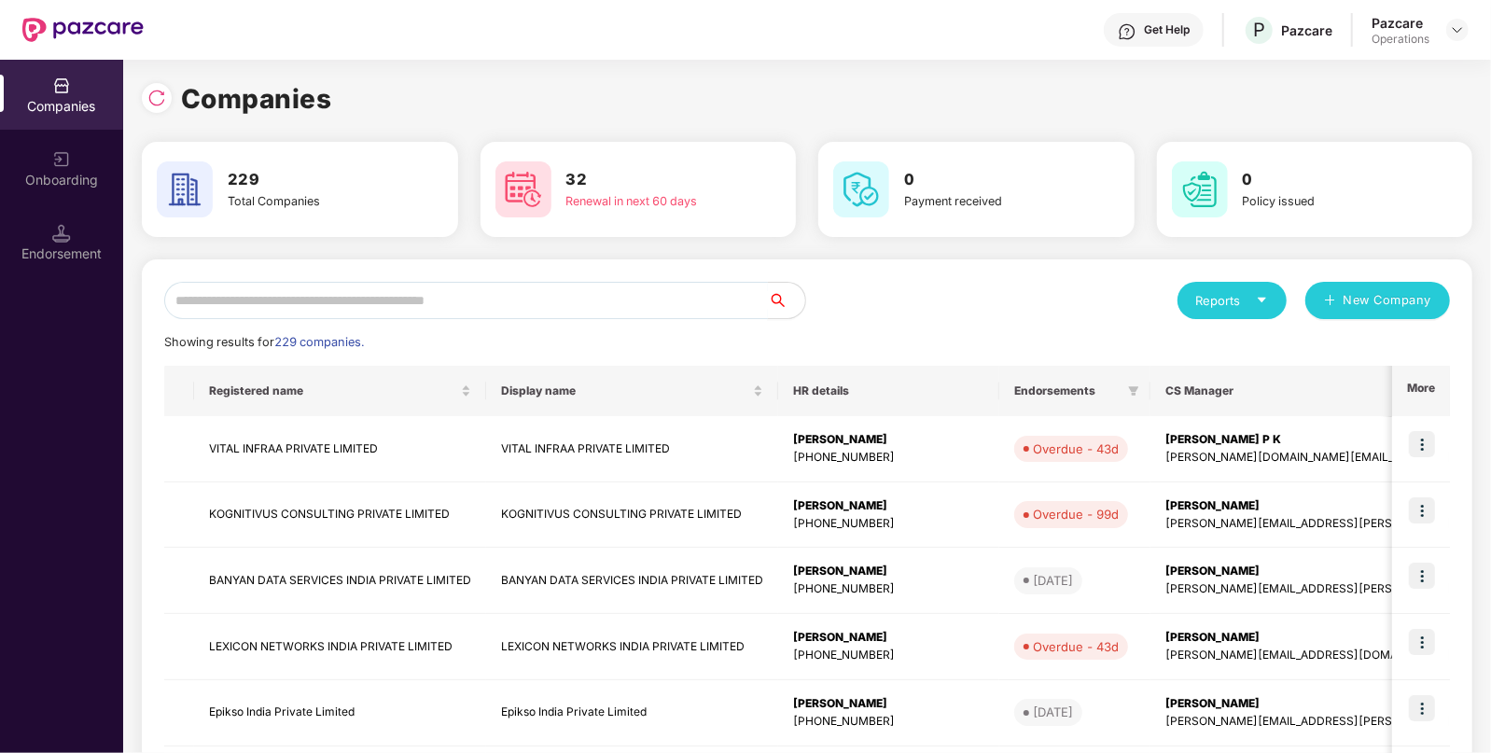
click at [302, 293] on input "text" at bounding box center [466, 300] width 604 height 37
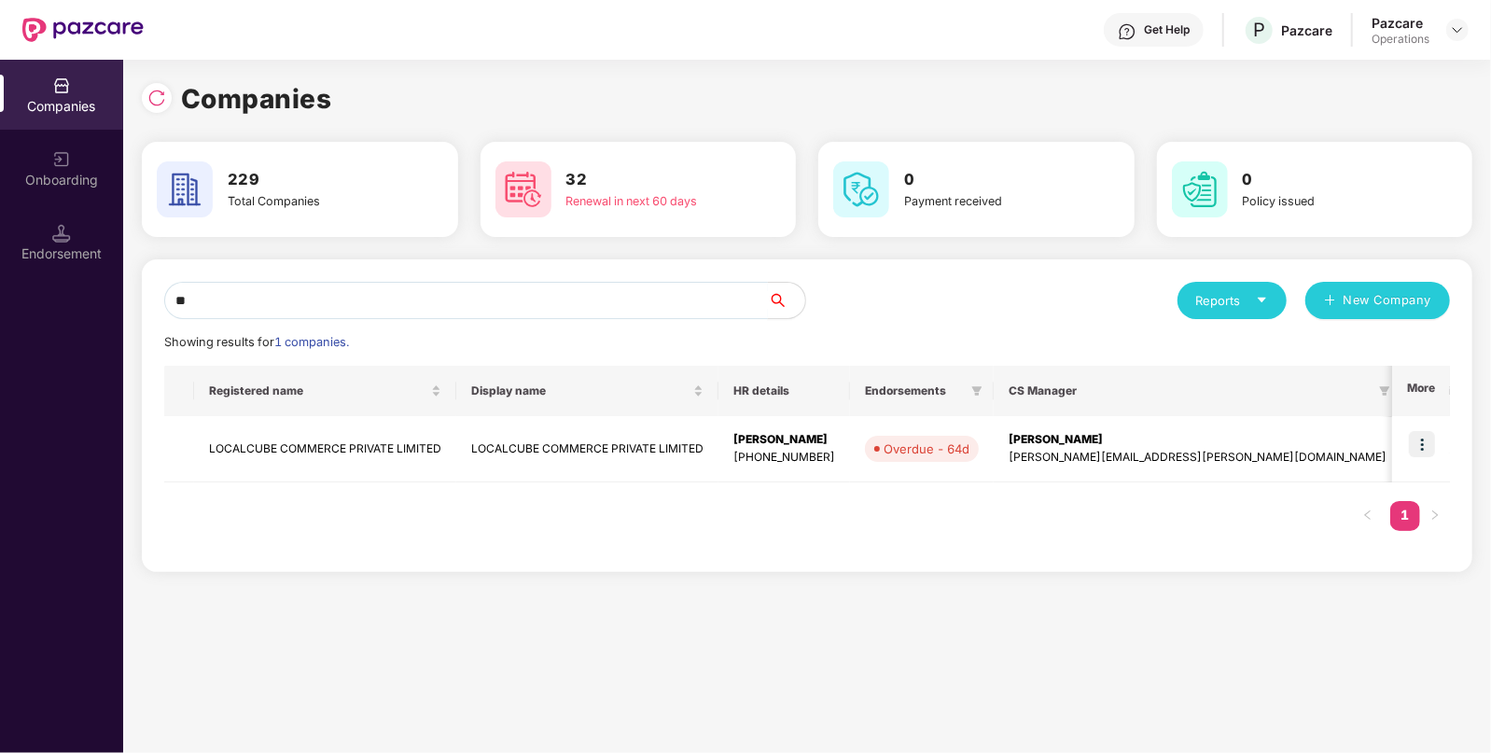
type input "*"
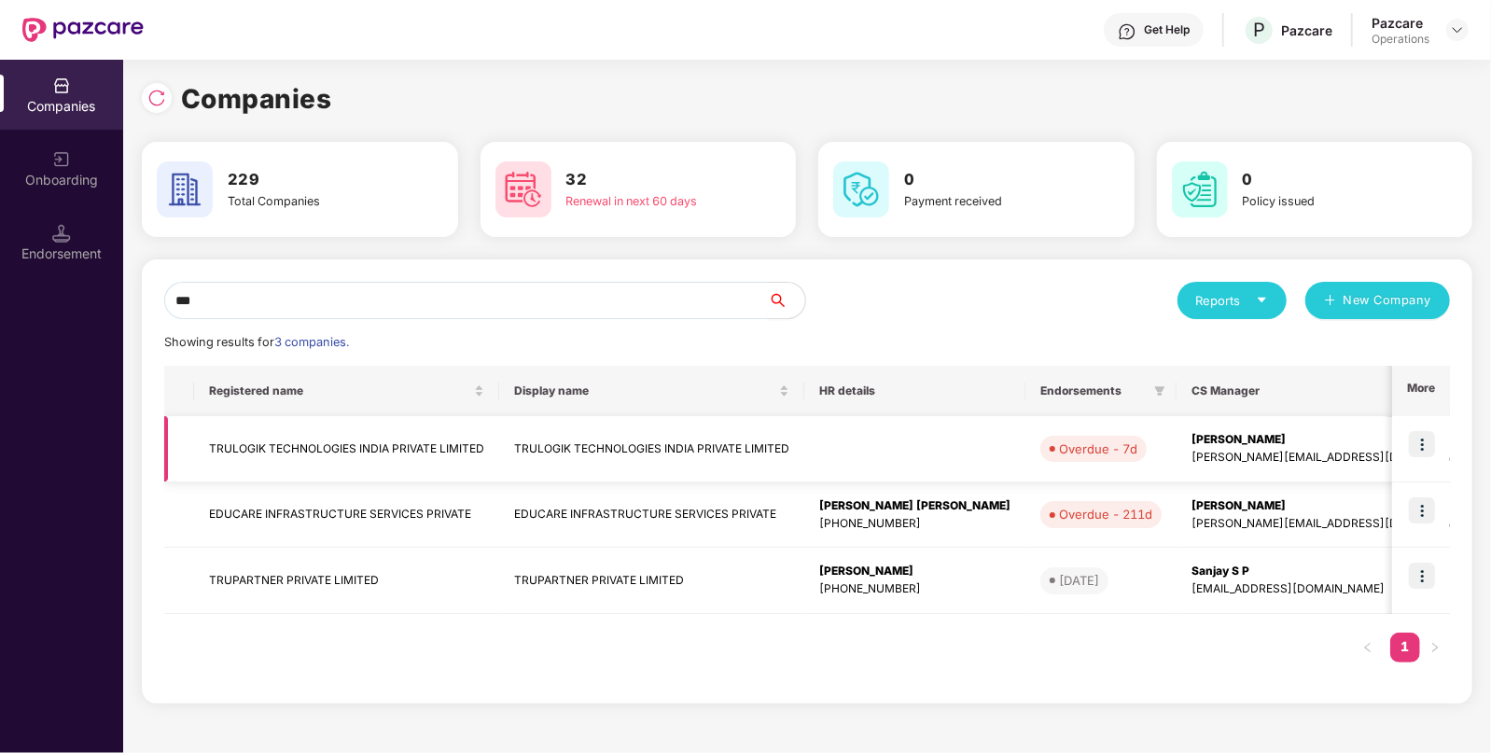
type input "***"
click at [258, 459] on td "TRULOGIK TECHNOLOGIES INDIA PRIVATE LIMITED" at bounding box center [346, 449] width 305 height 66
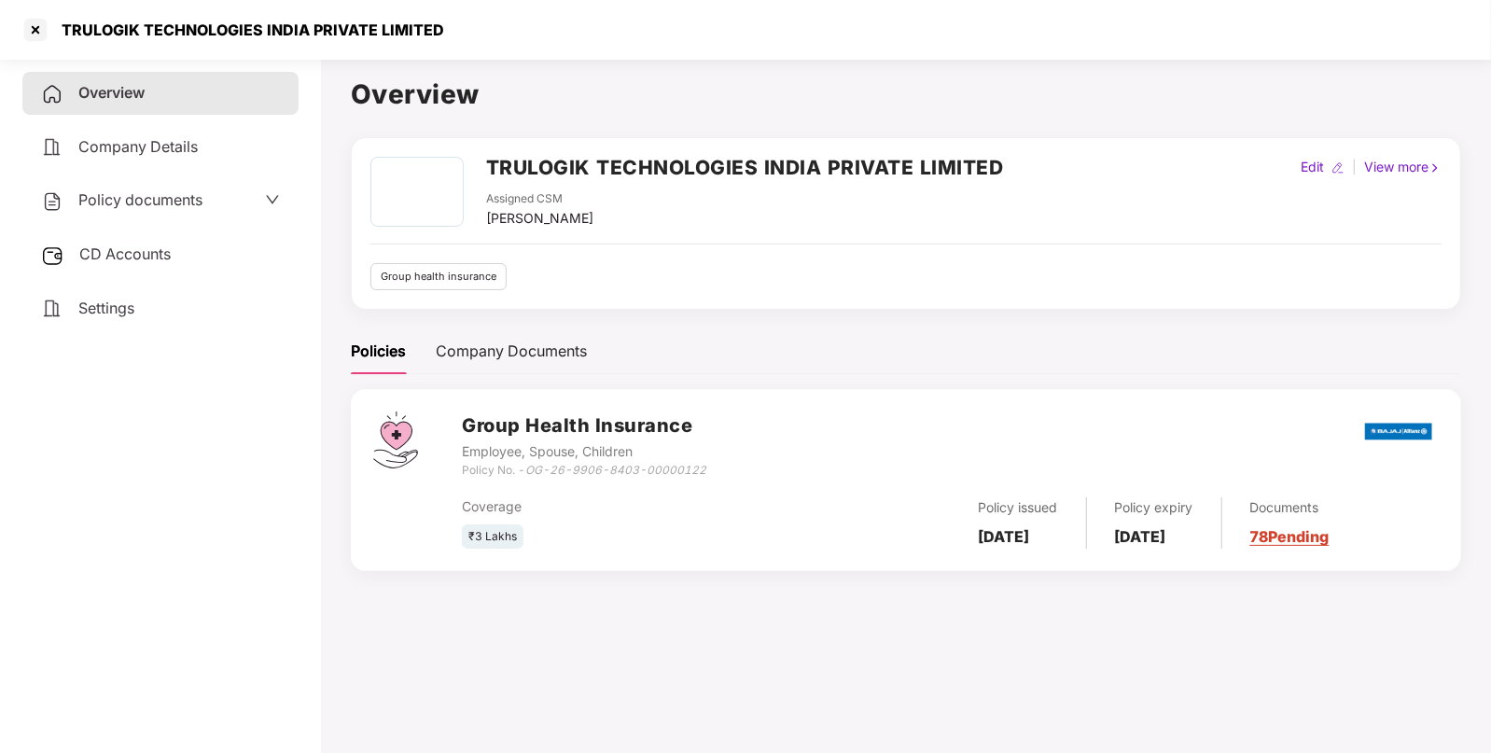
click at [133, 206] on span "Policy documents" at bounding box center [140, 199] width 124 height 19
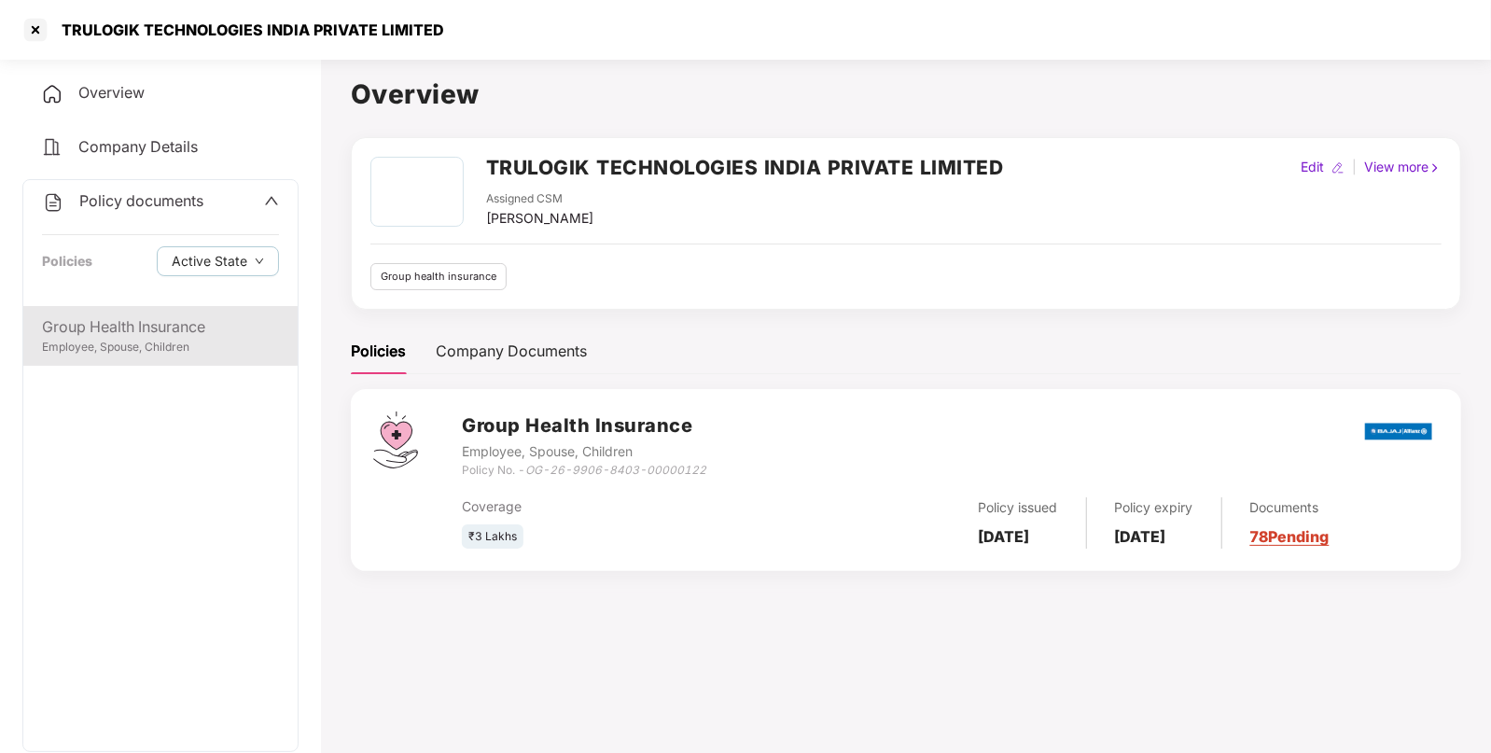
click at [139, 338] on div "Group Health Insurance" at bounding box center [160, 326] width 237 height 23
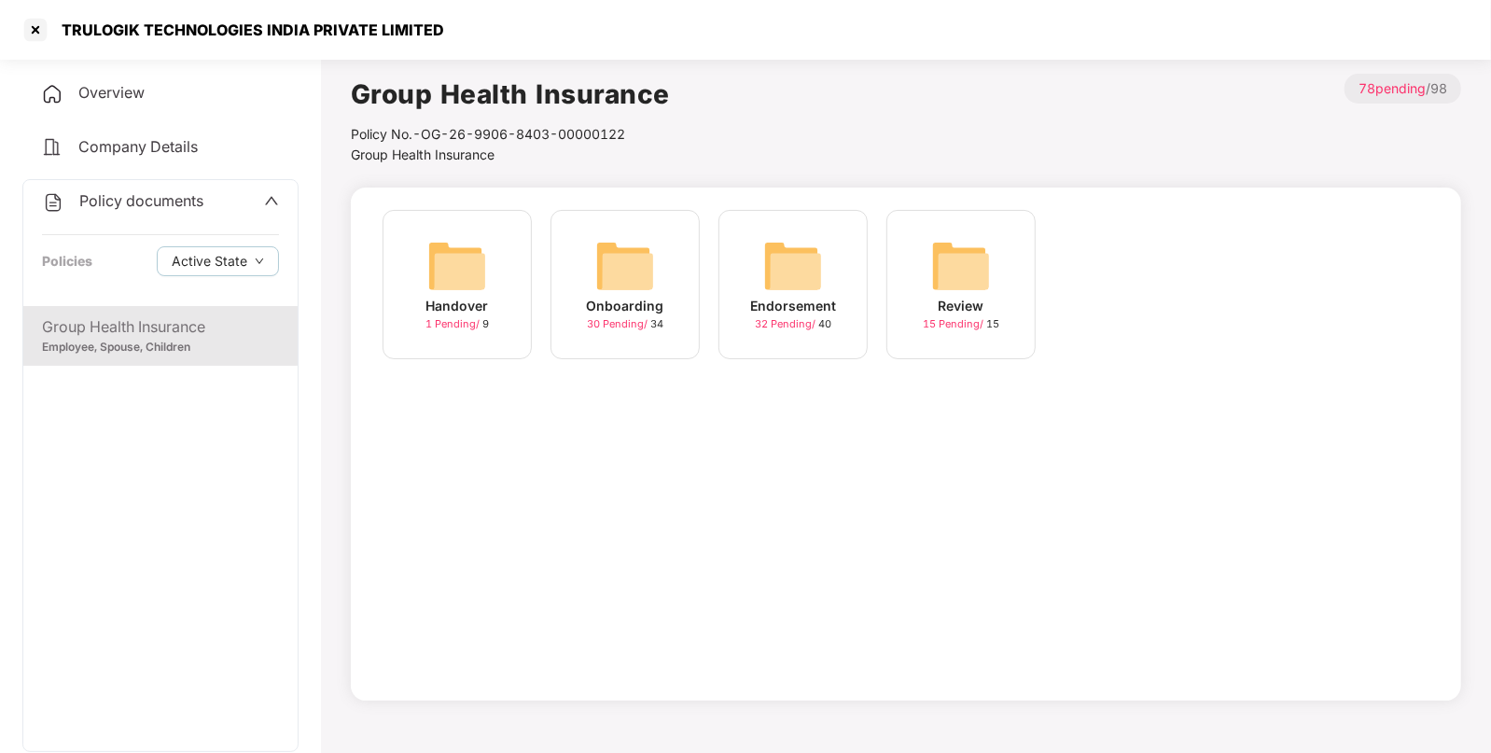
click at [737, 256] on div "Endorsement 32 Pending / 40" at bounding box center [793, 284] width 149 height 149
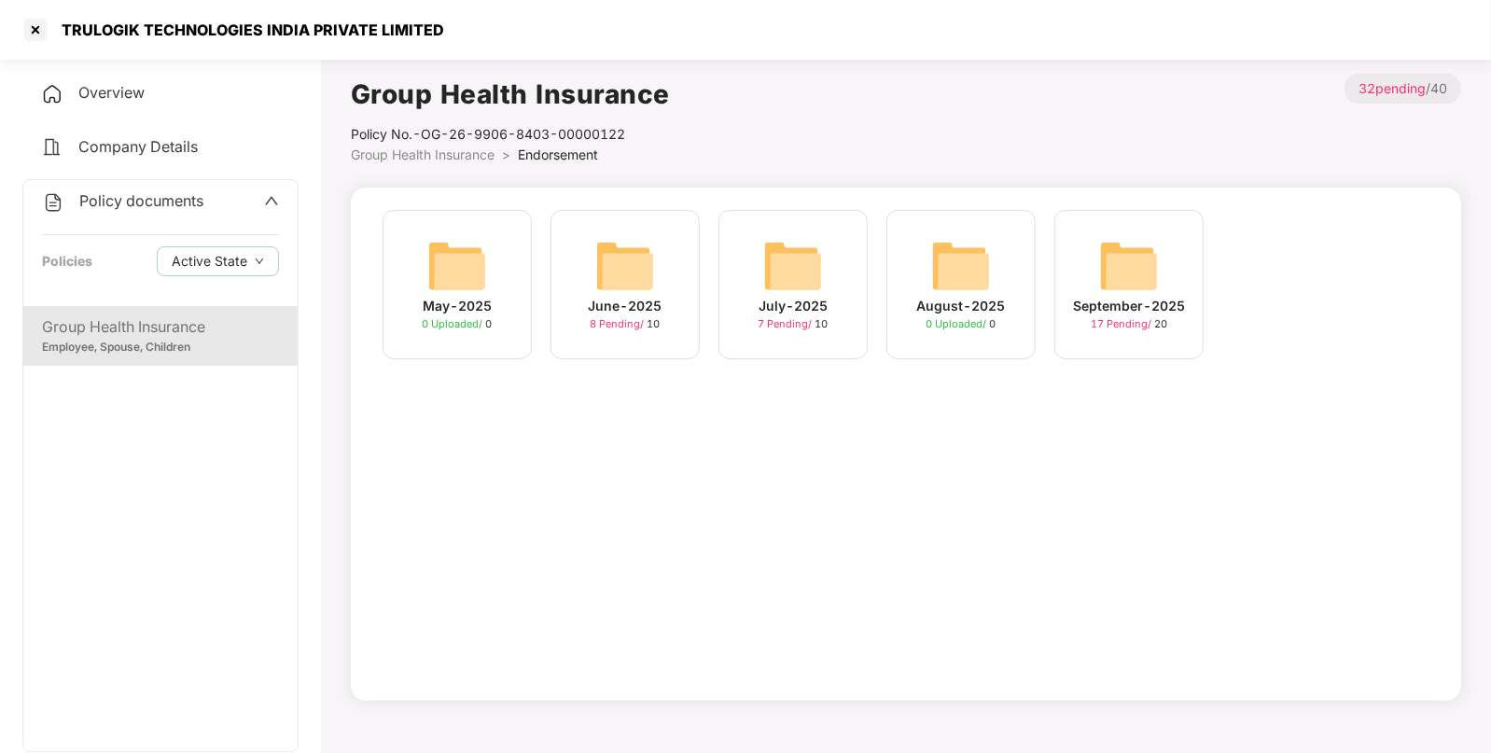
click at [1171, 252] on div "September-2025 17 Pending / 20" at bounding box center [1129, 284] width 149 height 149
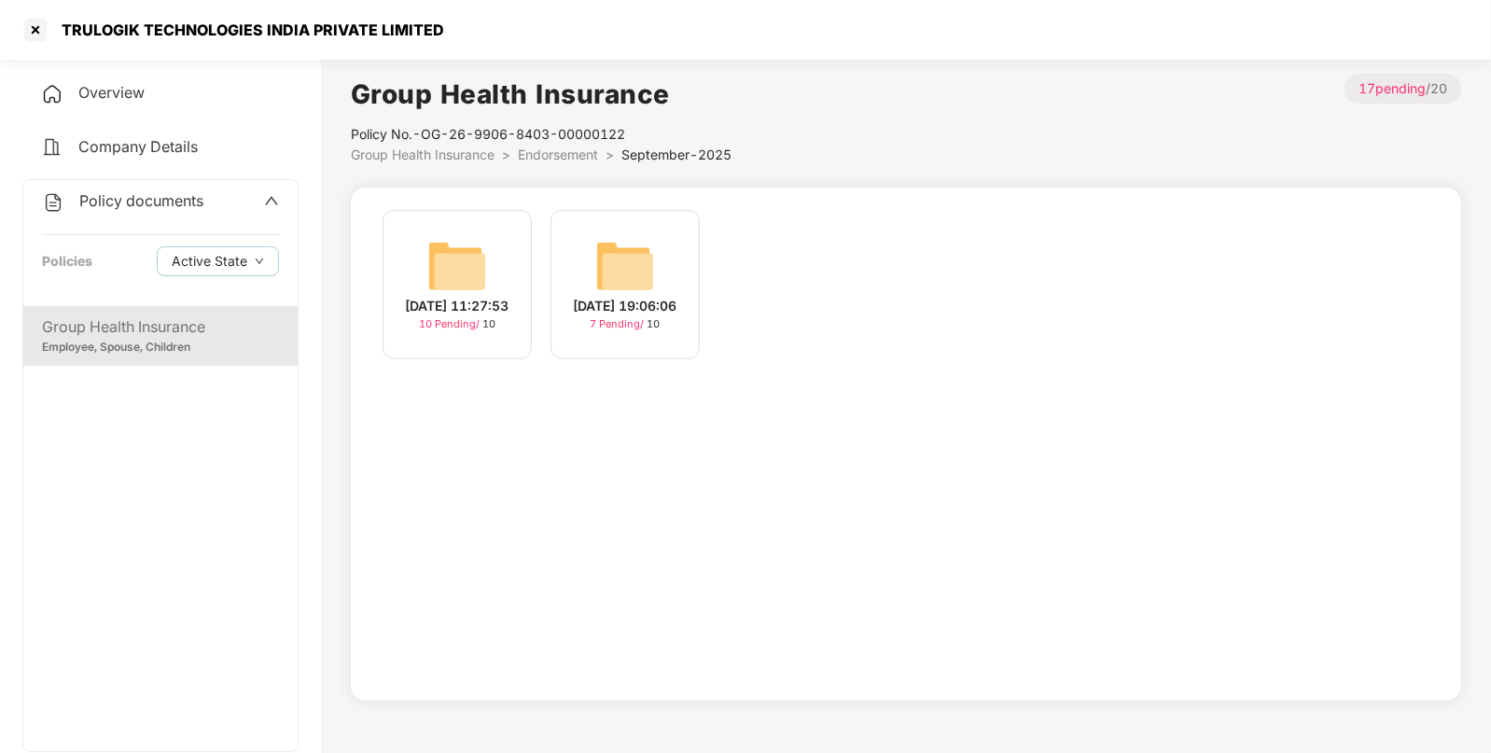
click at [453, 261] on img at bounding box center [457, 266] width 60 height 60
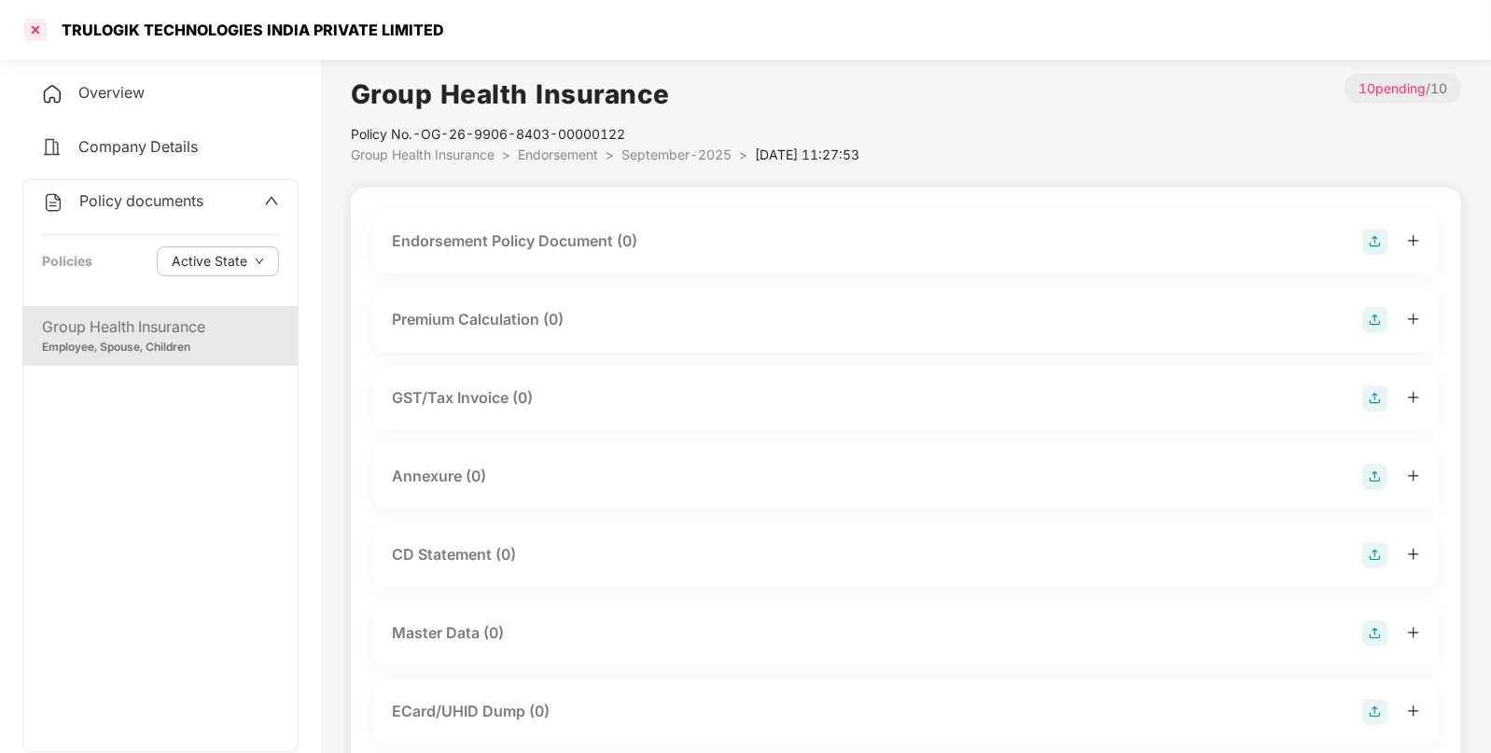
click at [30, 28] on div at bounding box center [36, 30] width 30 height 30
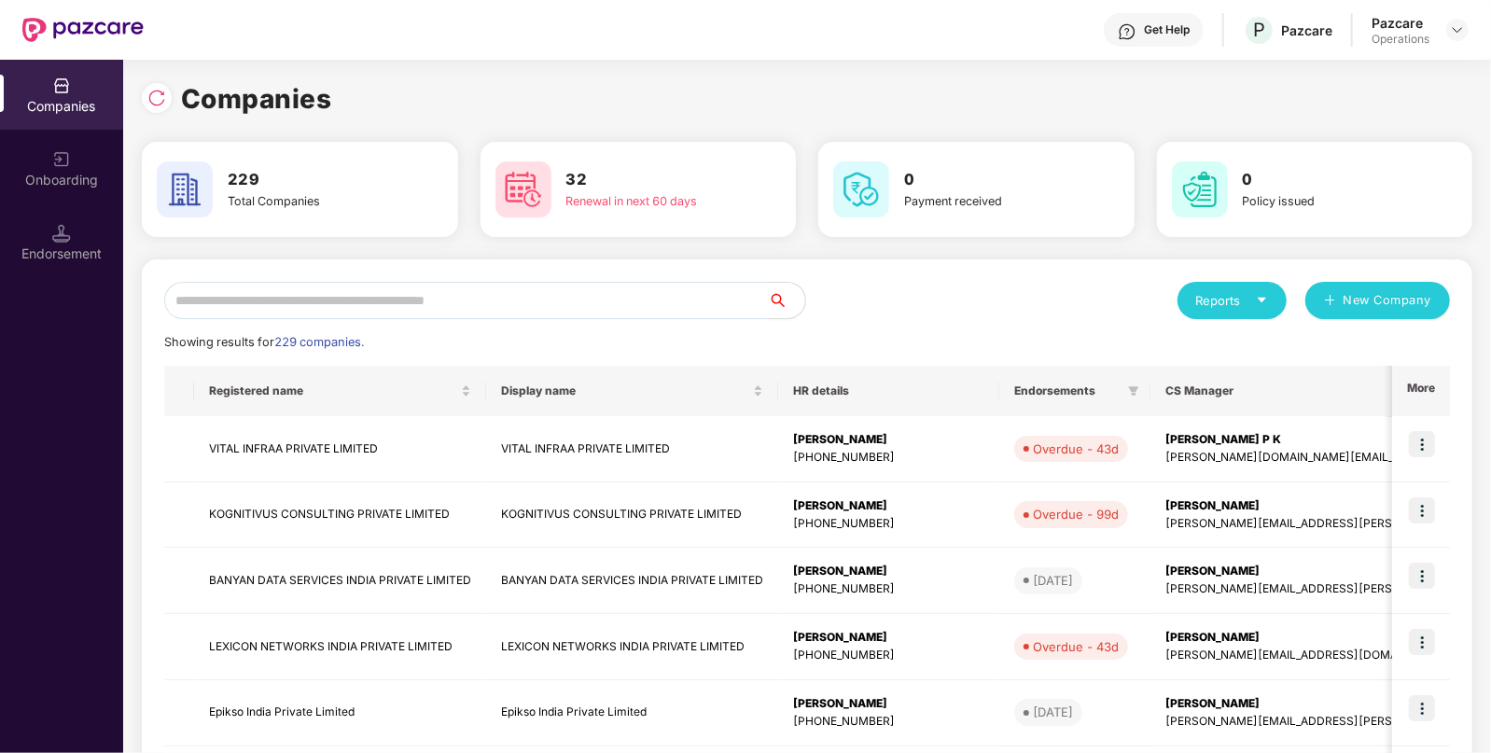
click at [457, 300] on input "text" at bounding box center [466, 300] width 604 height 37
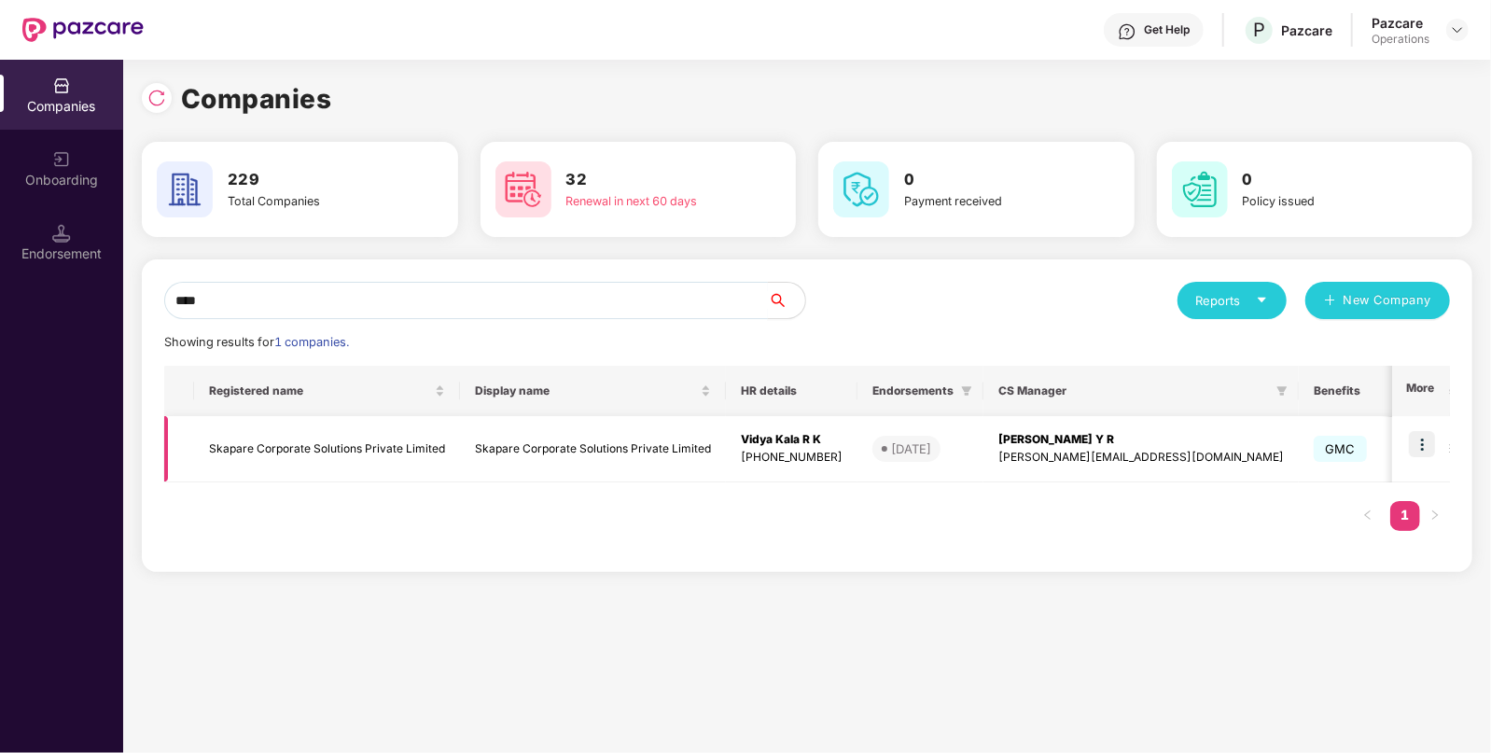
type input "****"
click at [1425, 441] on img at bounding box center [1422, 444] width 26 height 26
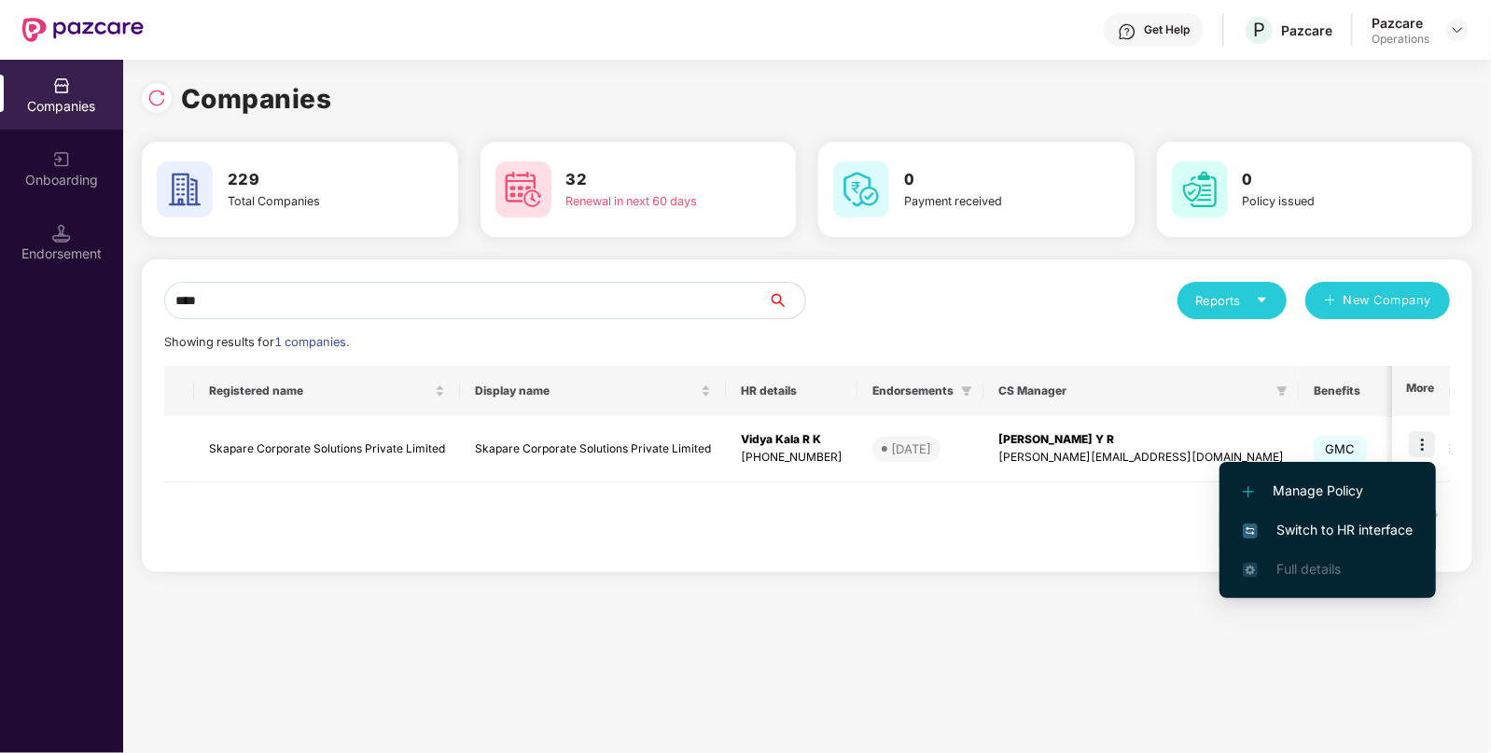
click at [1301, 521] on span "Switch to HR interface" at bounding box center [1328, 530] width 170 height 21
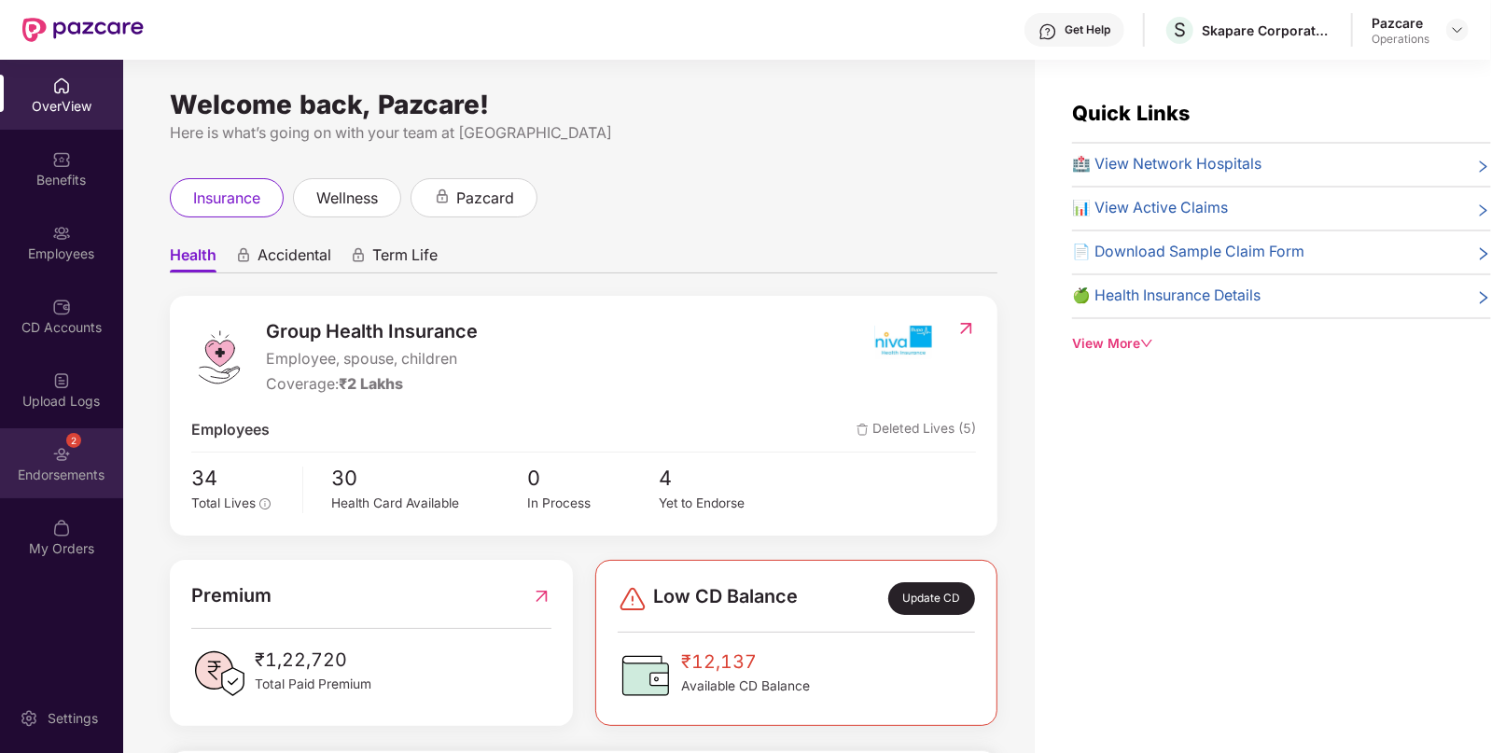
click at [55, 450] on img at bounding box center [61, 454] width 19 height 19
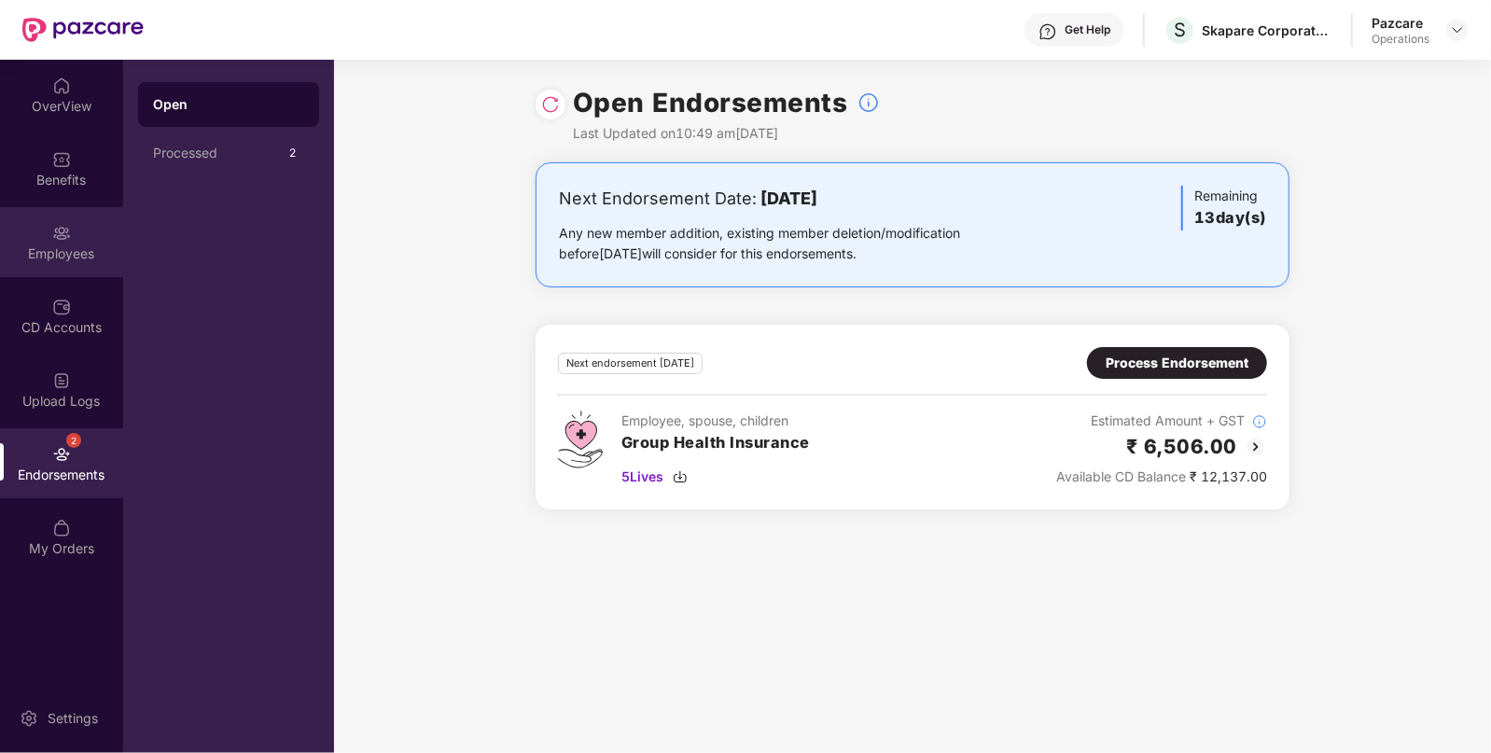
click at [63, 247] on div "Employees" at bounding box center [61, 254] width 123 height 19
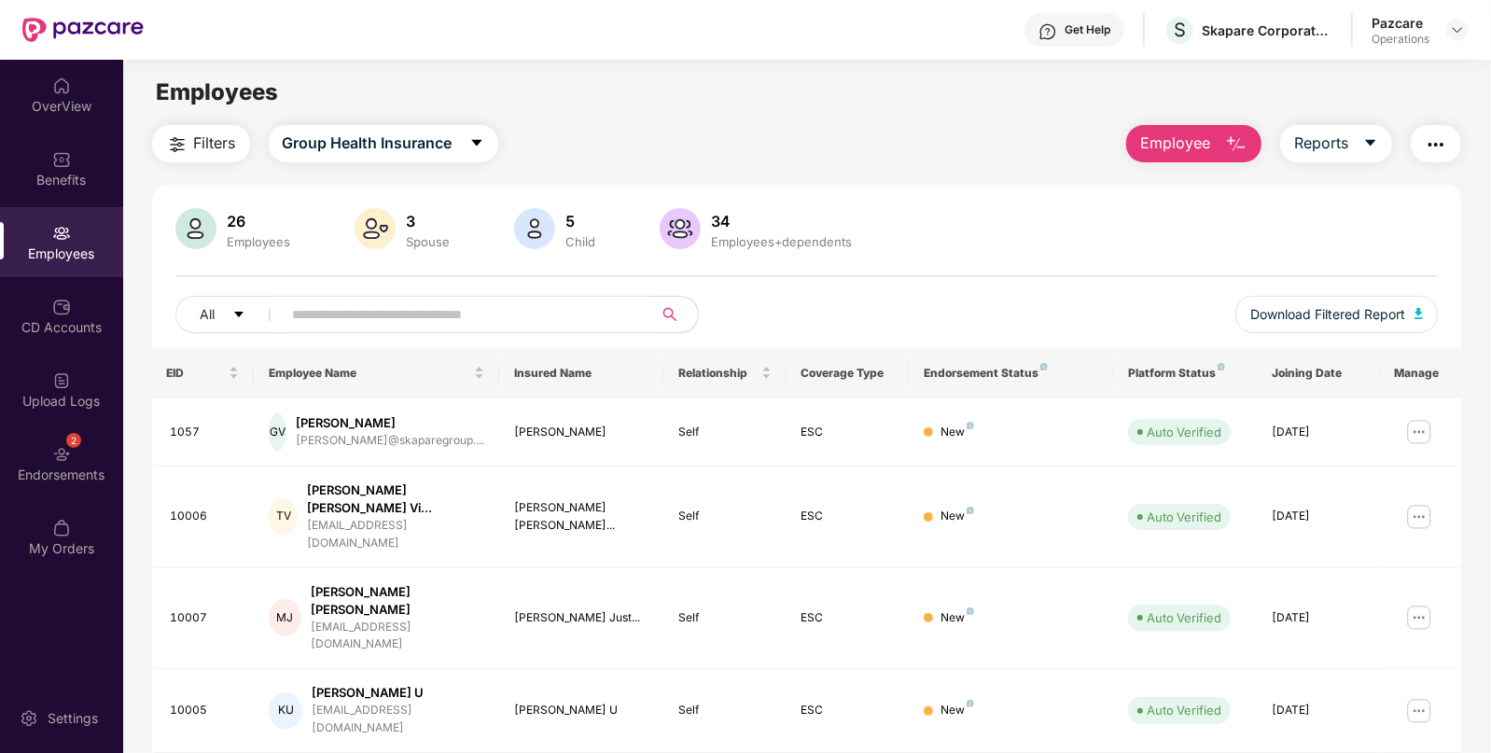
click at [196, 136] on span "Filters" at bounding box center [215, 143] width 42 height 23
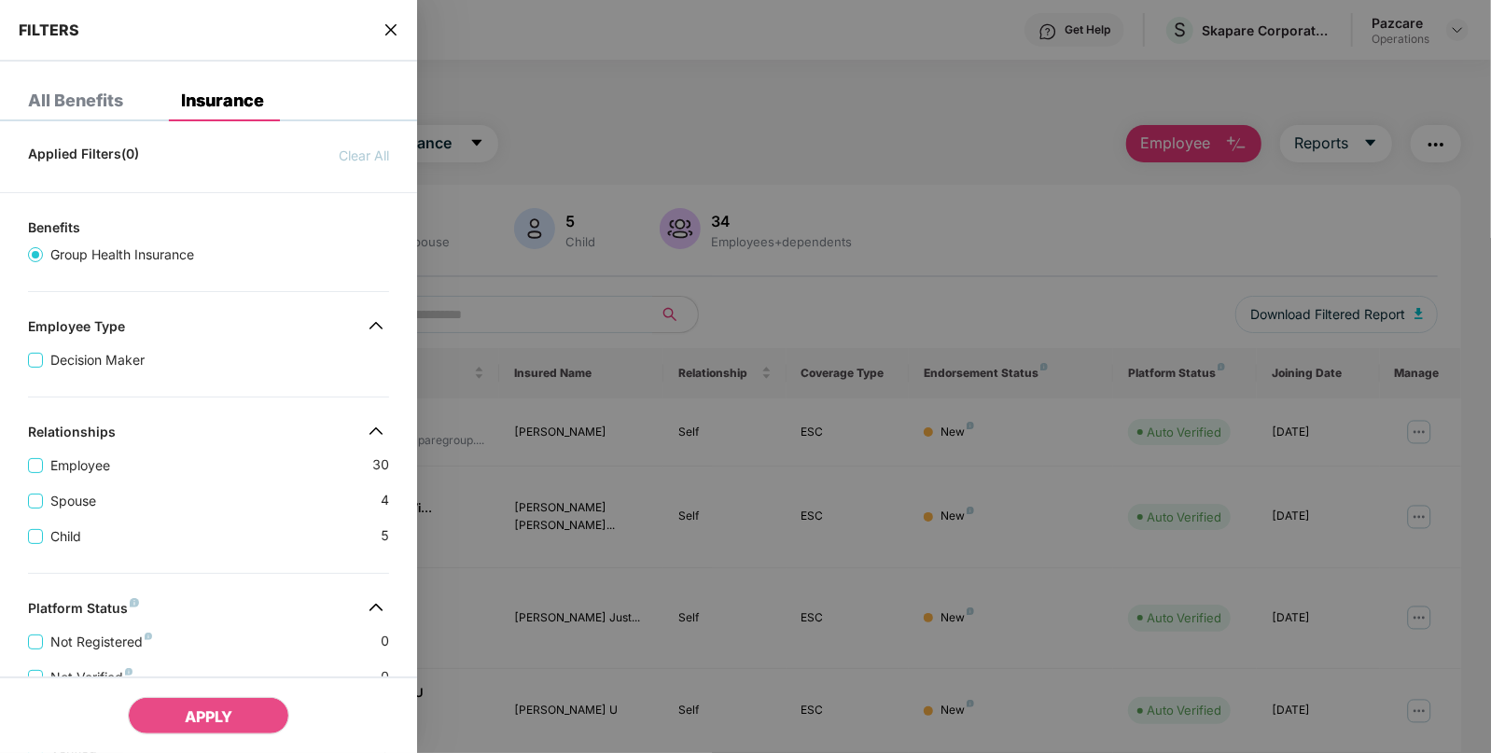
scroll to position [428, 0]
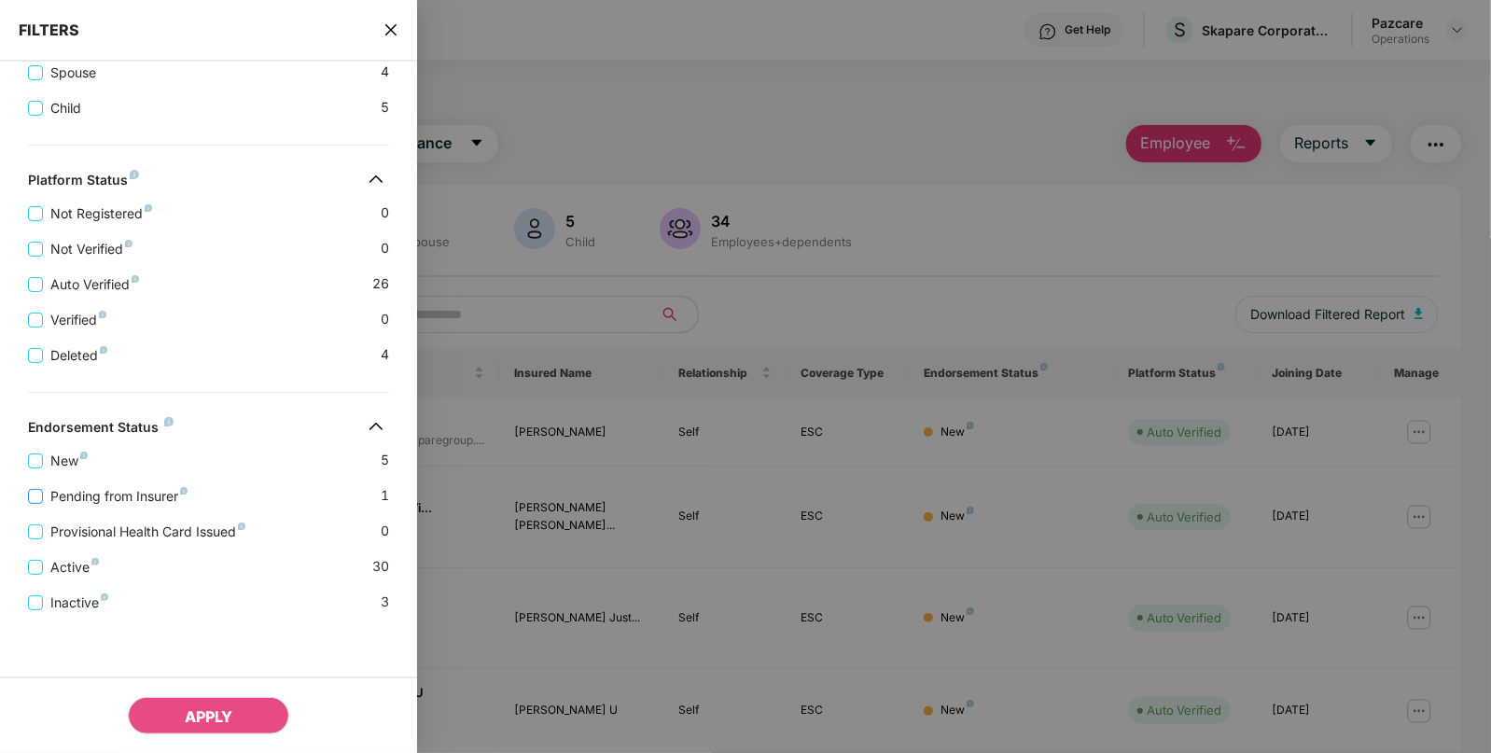
click at [159, 490] on span "Pending from Insurer" at bounding box center [119, 496] width 152 height 21
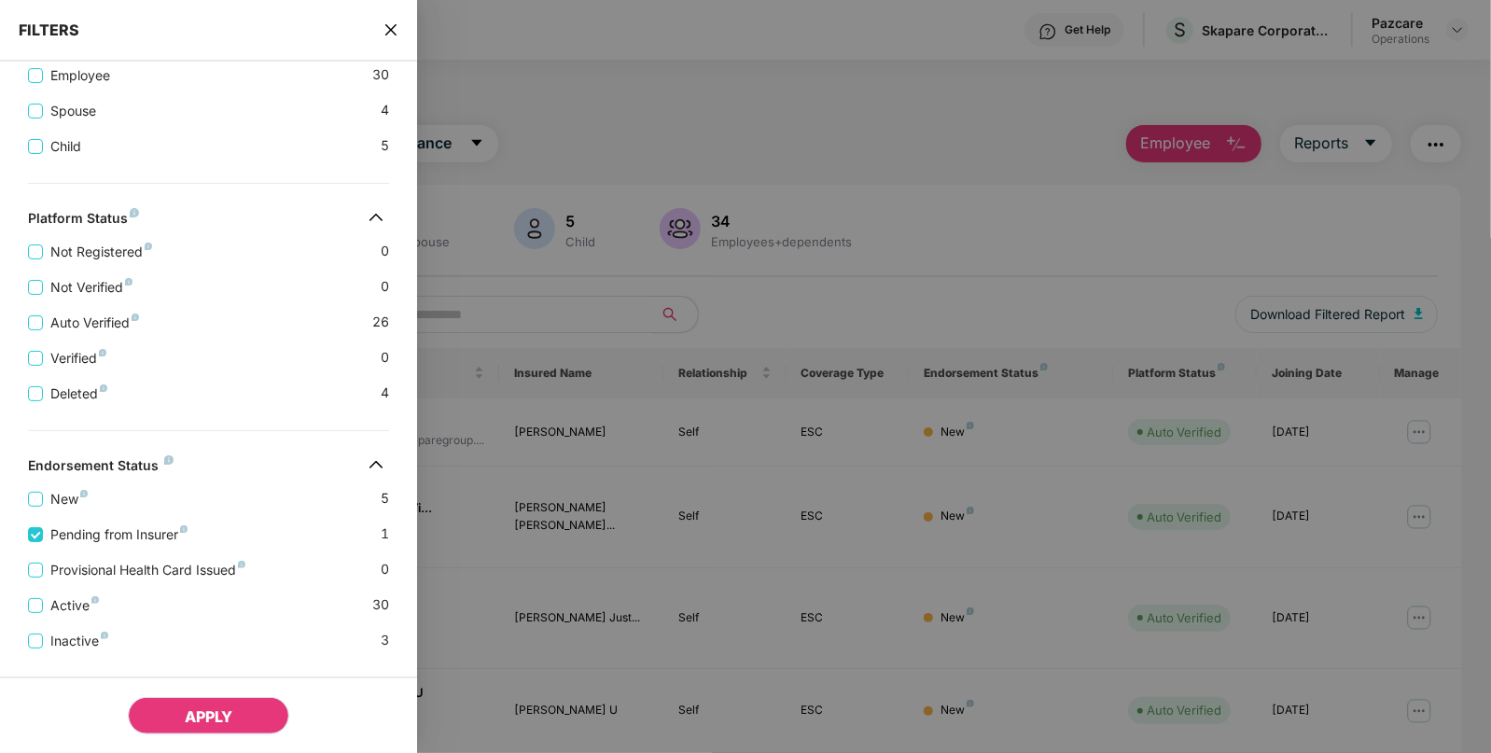
click at [203, 714] on span "APPLY" at bounding box center [209, 716] width 48 height 19
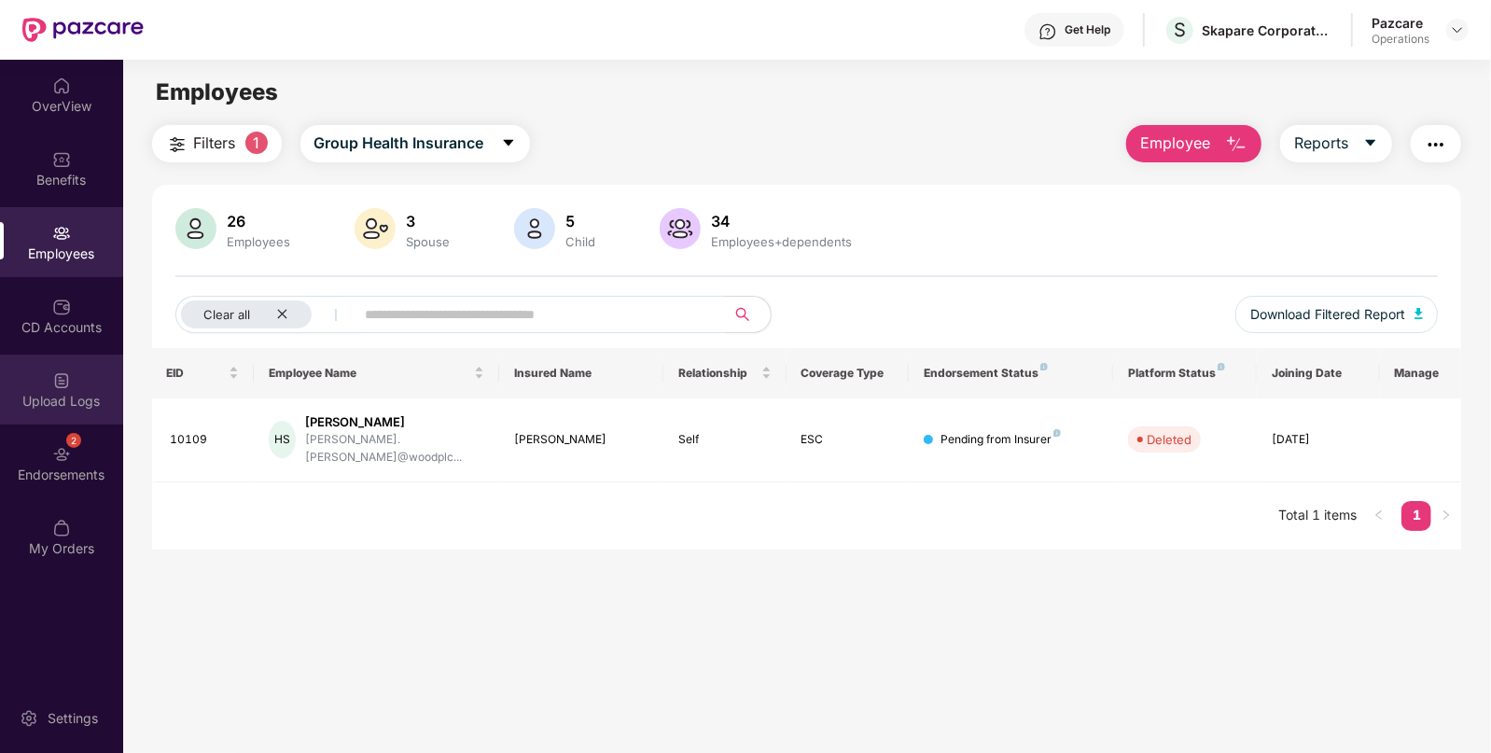
click at [40, 378] on div "Upload Logs" at bounding box center [61, 390] width 123 height 70
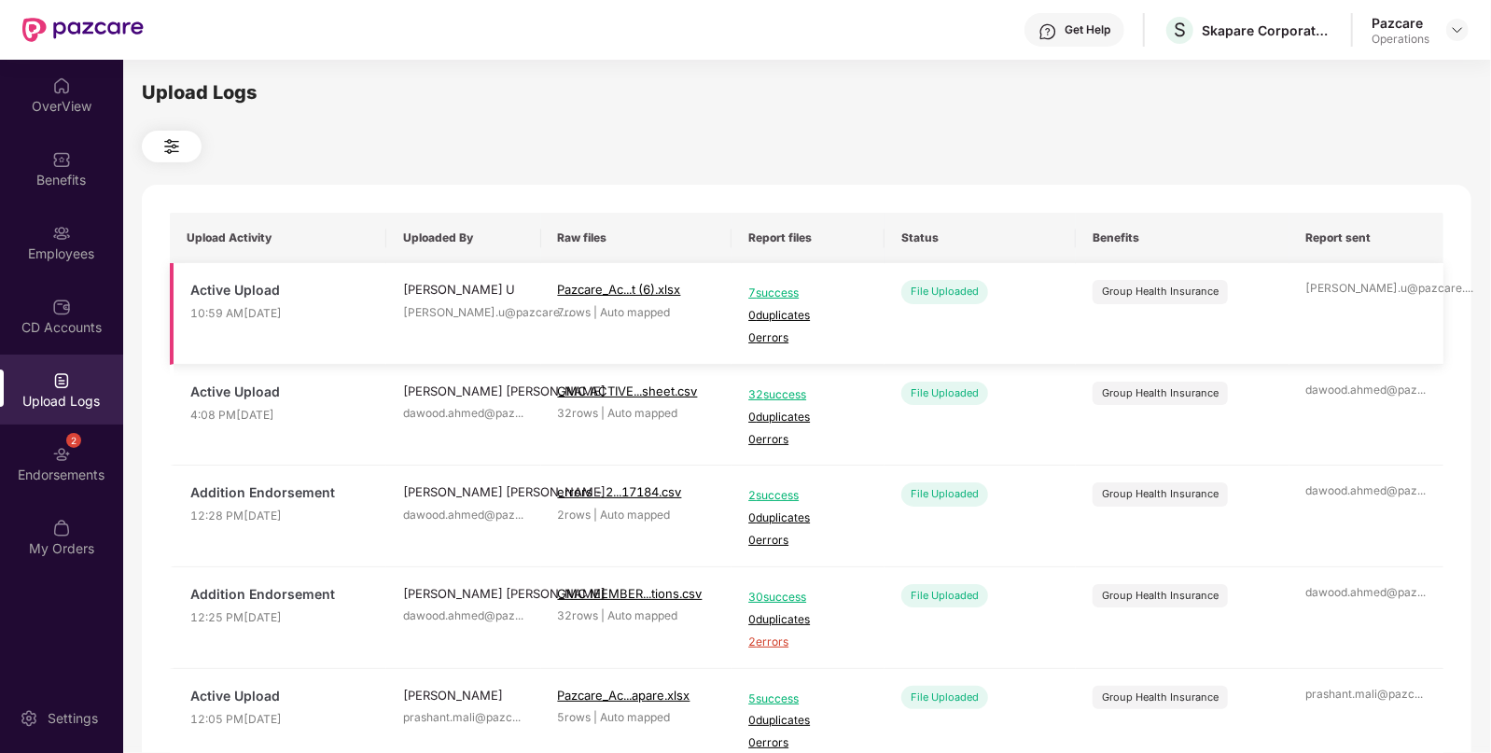
click at [780, 285] on span "7 success" at bounding box center [807, 294] width 119 height 18
click at [70, 234] on img at bounding box center [61, 233] width 19 height 19
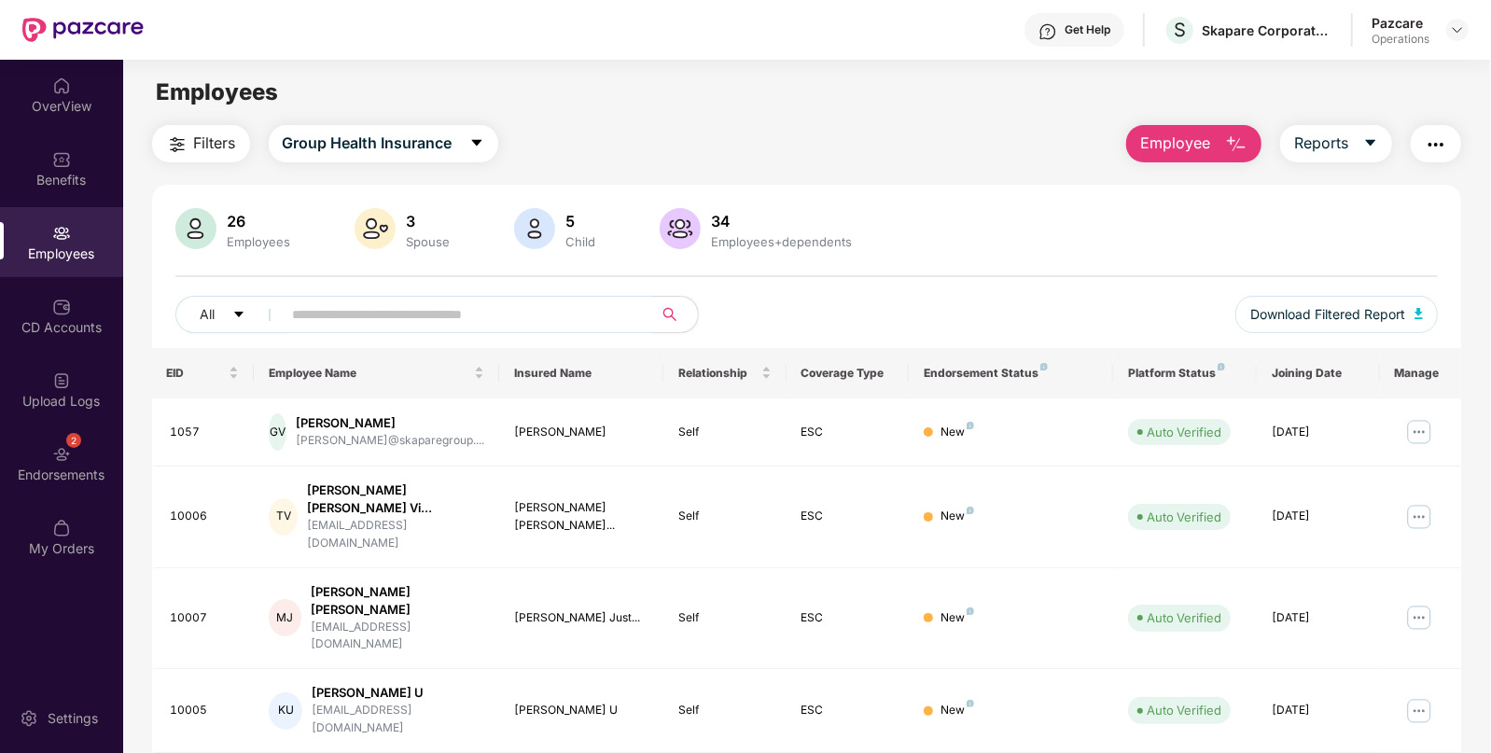
click at [1434, 135] on img "button" at bounding box center [1436, 144] width 22 height 22
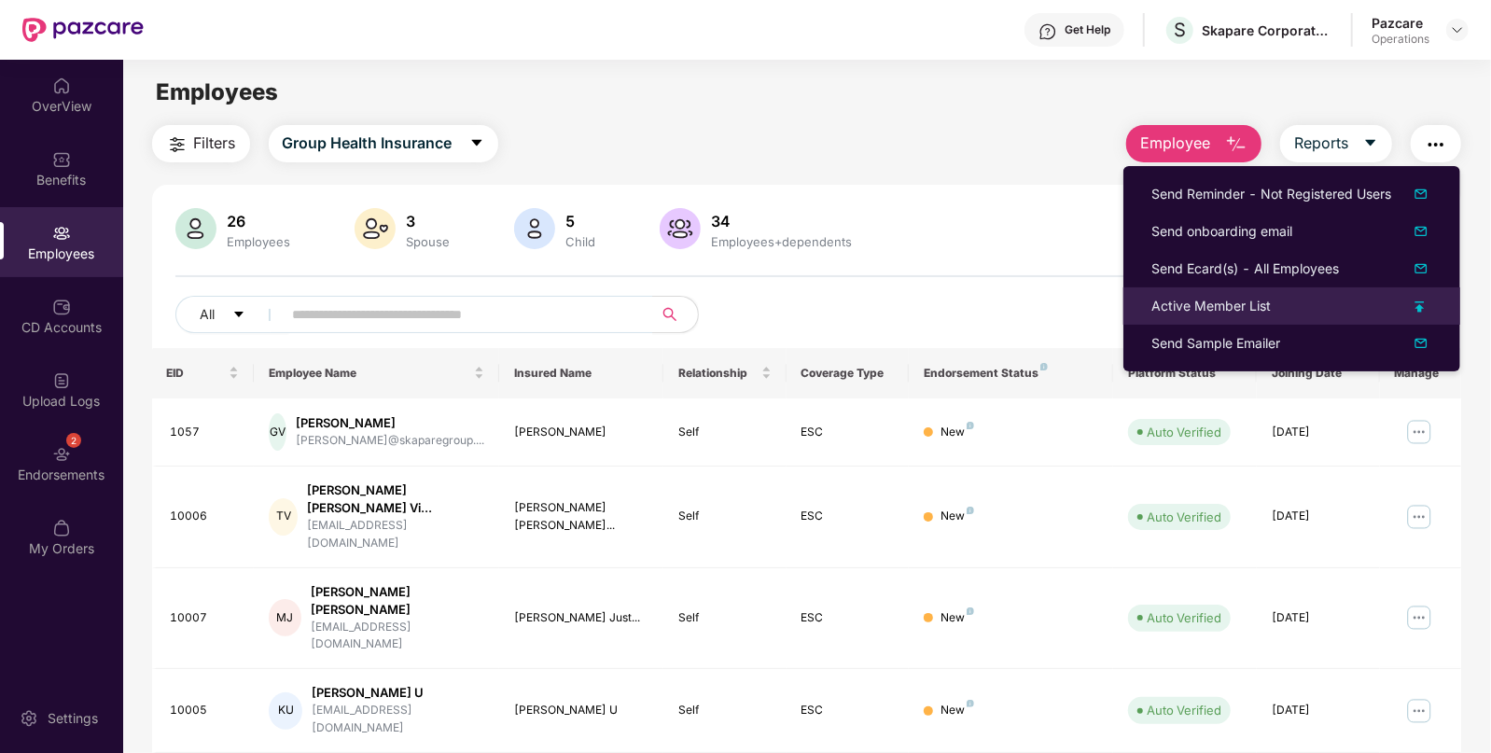
click at [1186, 298] on div "Active Member List" at bounding box center [1211, 306] width 119 height 21
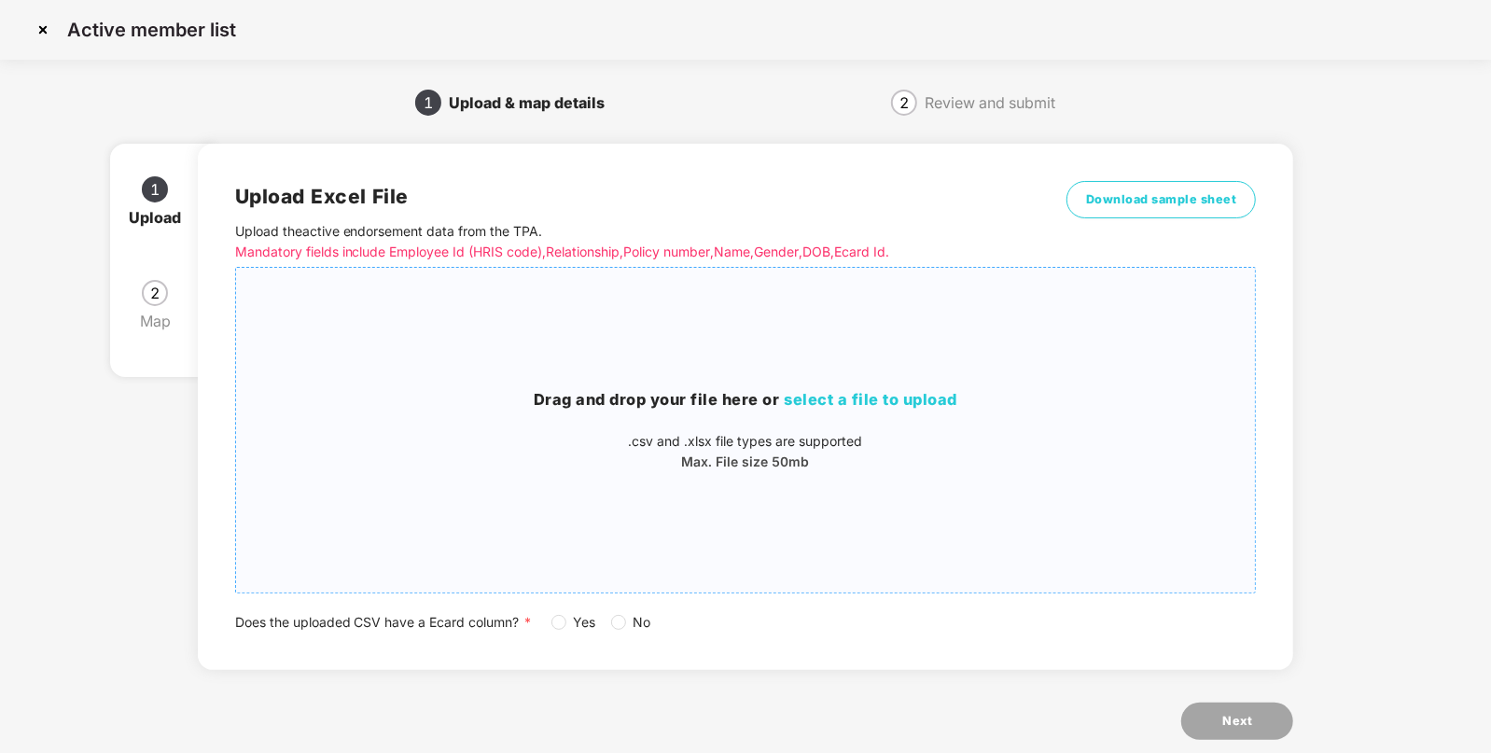
click at [890, 398] on span "select a file to upload" at bounding box center [872, 399] width 174 height 19
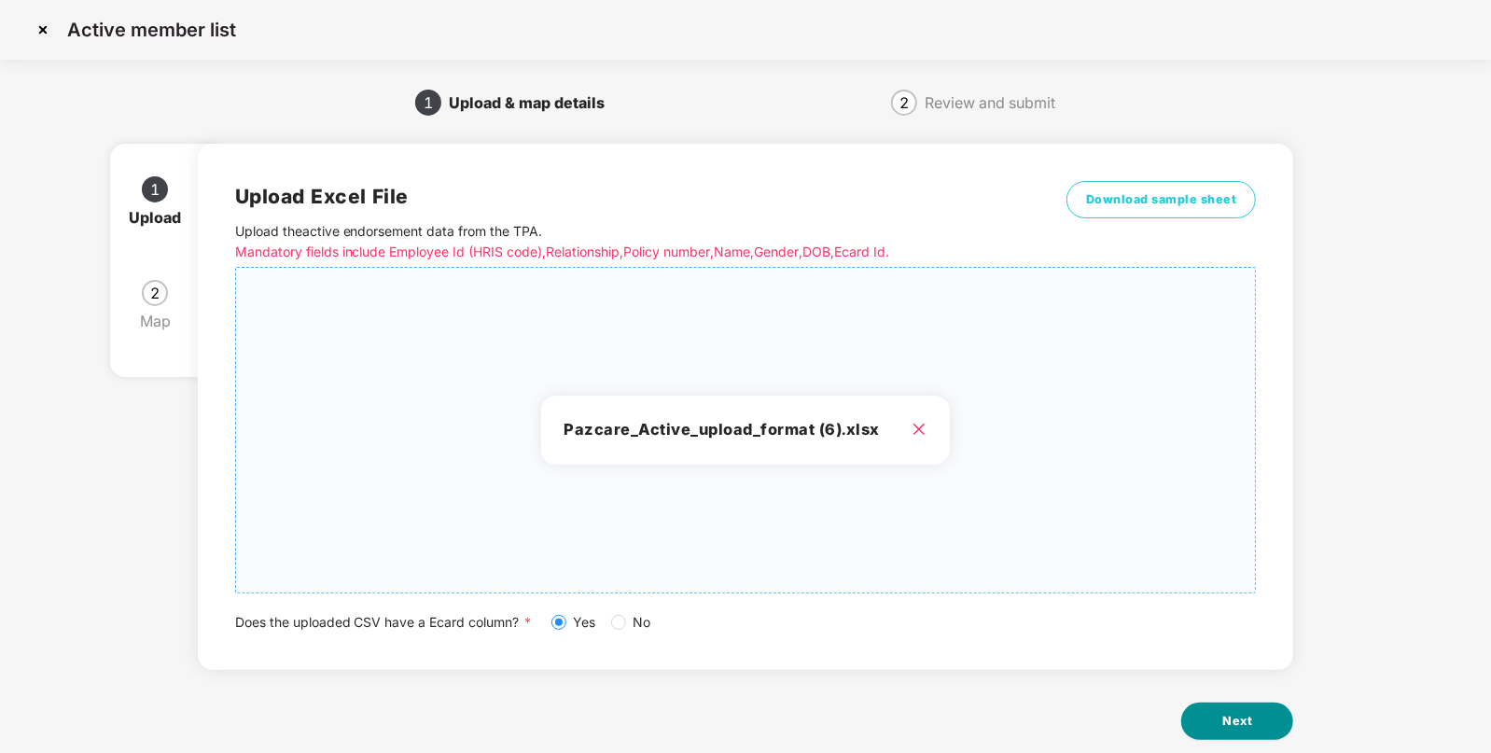
click at [1212, 716] on button "Next" at bounding box center [1237, 721] width 112 height 37
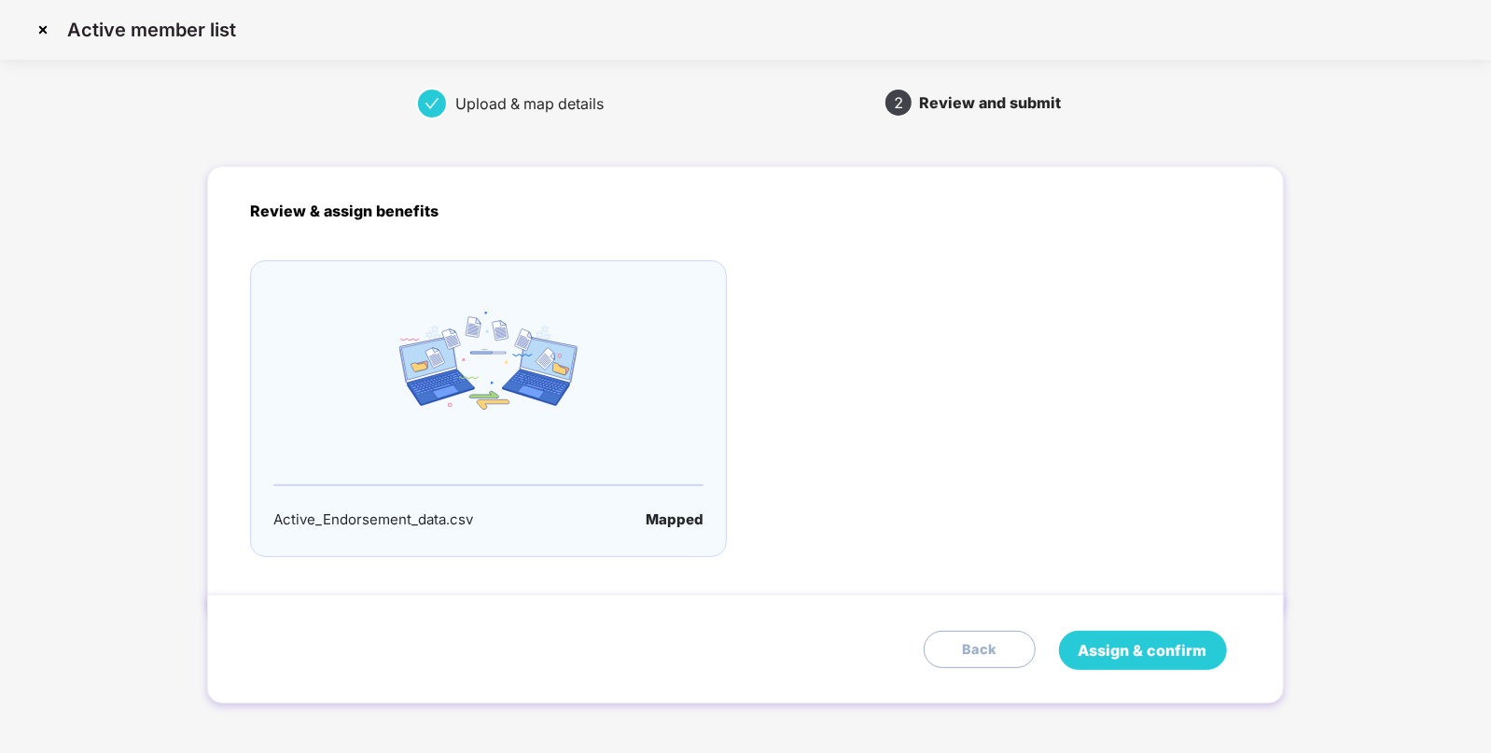
click at [1150, 662] on span "Assign & confirm" at bounding box center [1143, 650] width 129 height 23
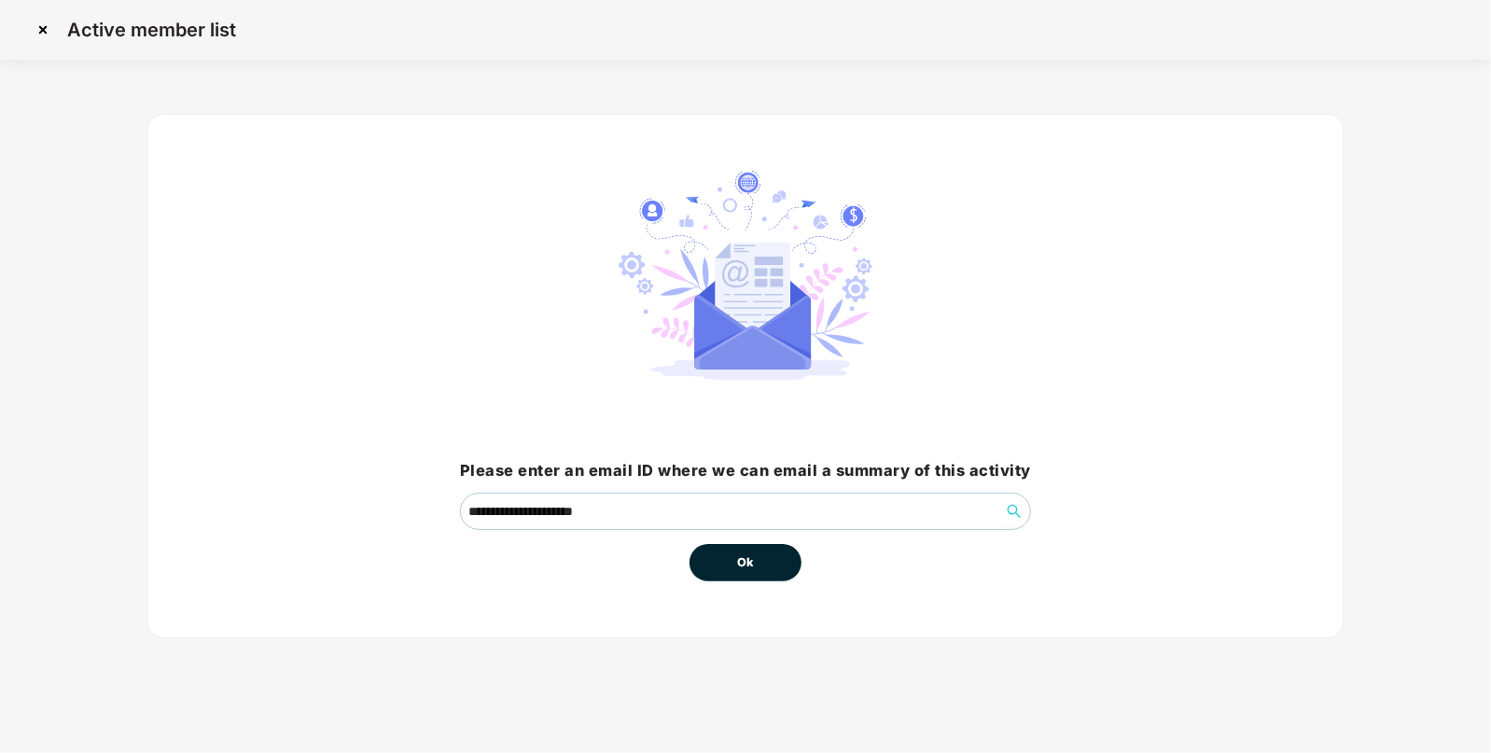
click at [705, 540] on div "Ok" at bounding box center [746, 555] width 112 height 51
click at [733, 560] on button "Ok" at bounding box center [746, 562] width 112 height 37
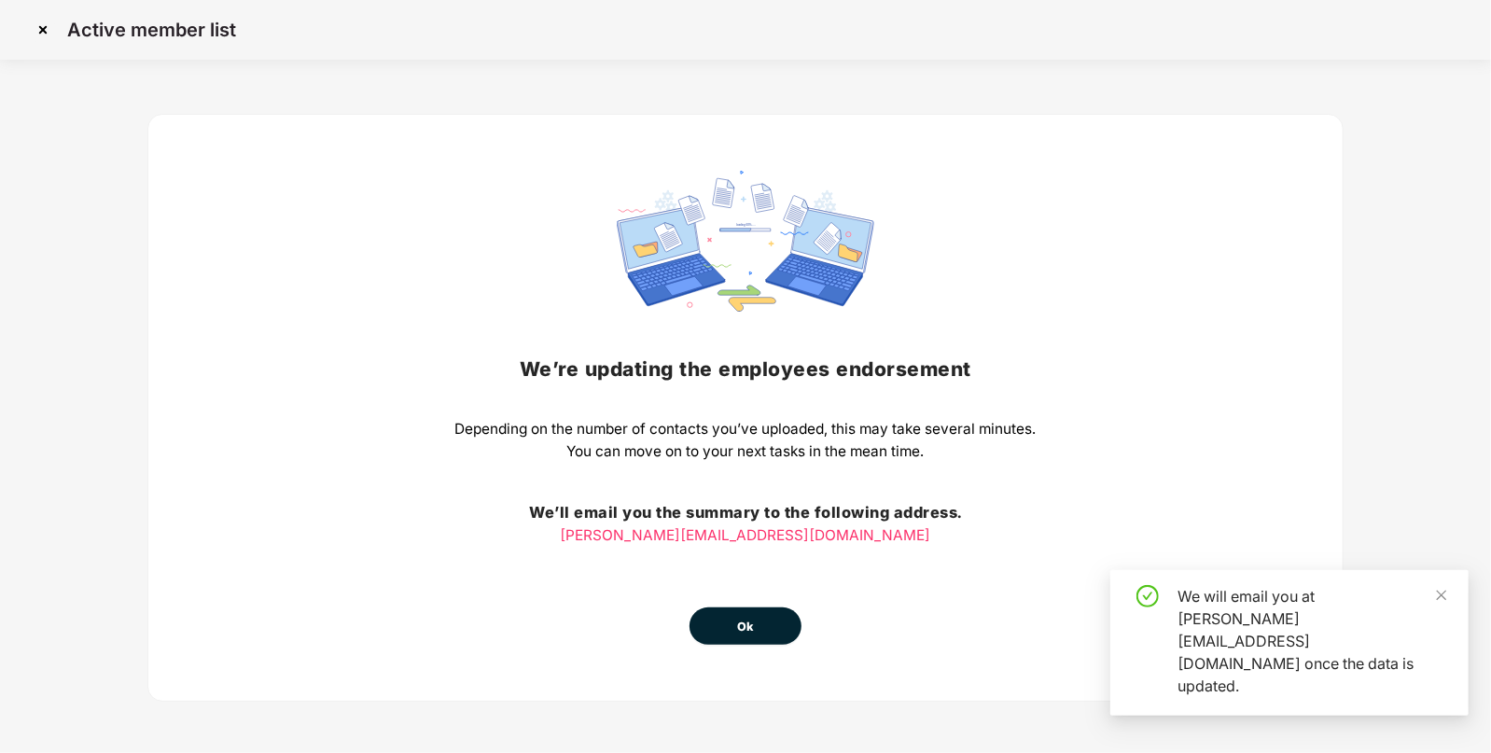
click at [741, 625] on span "Ok" at bounding box center [745, 627] width 17 height 19
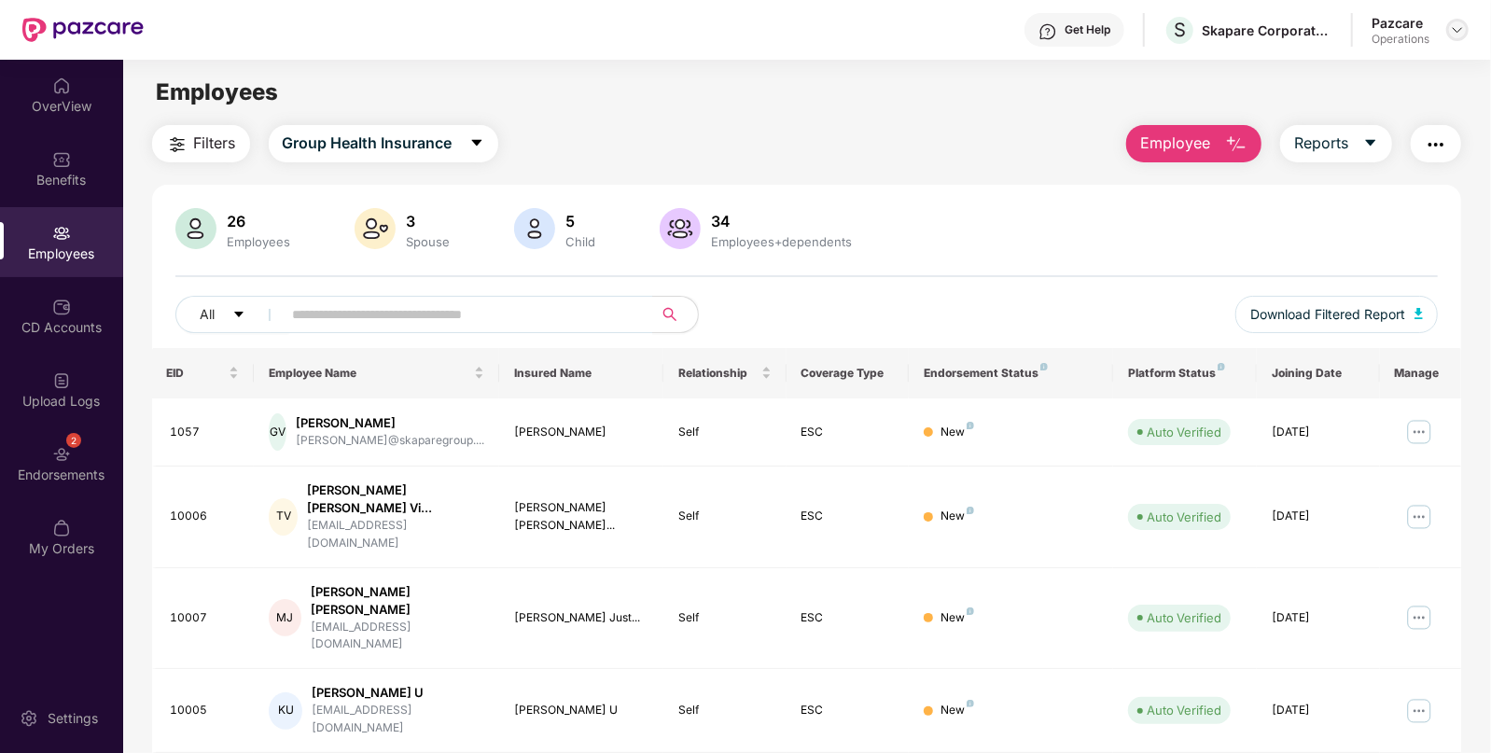
click at [1462, 28] on img at bounding box center [1457, 29] width 15 height 15
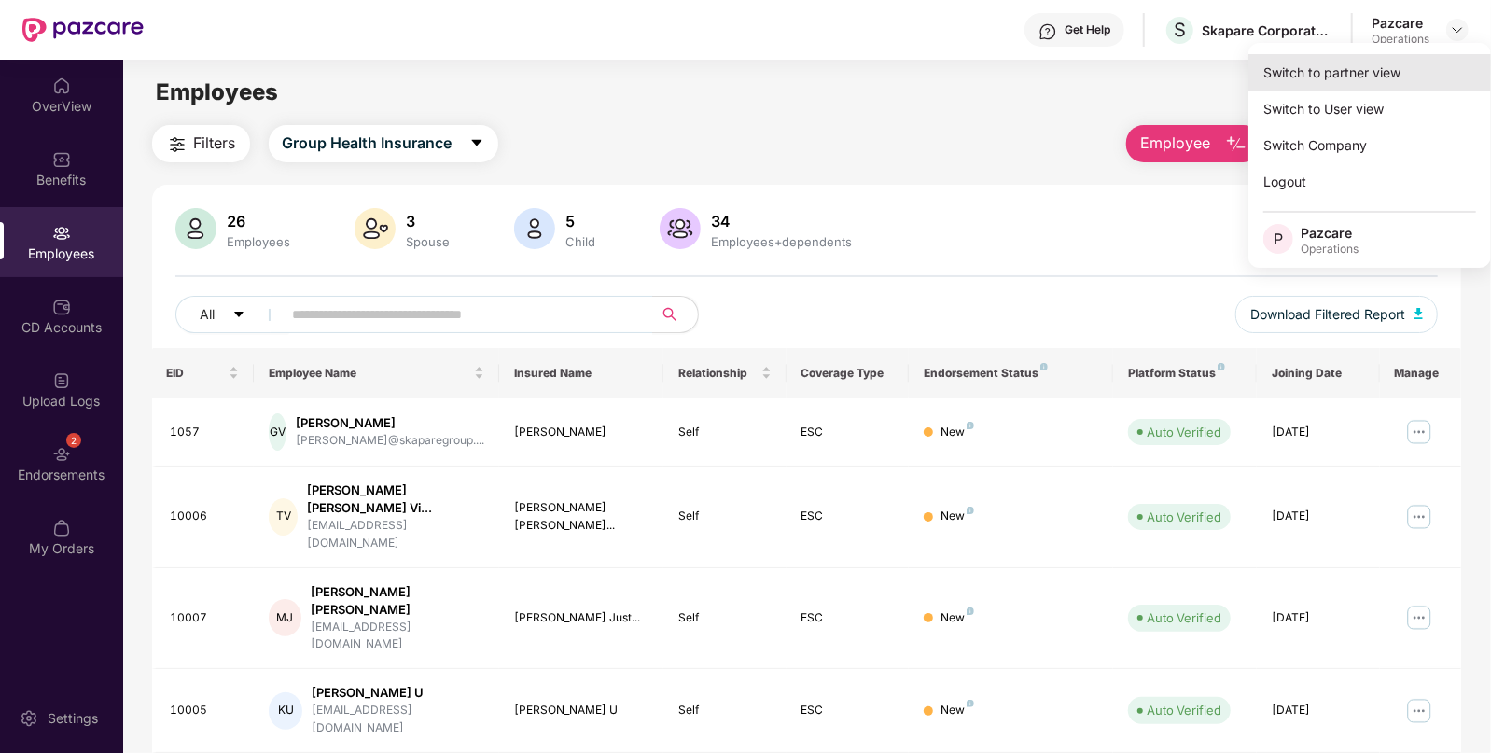
click at [1330, 62] on div "Switch to partner view" at bounding box center [1370, 72] width 243 height 36
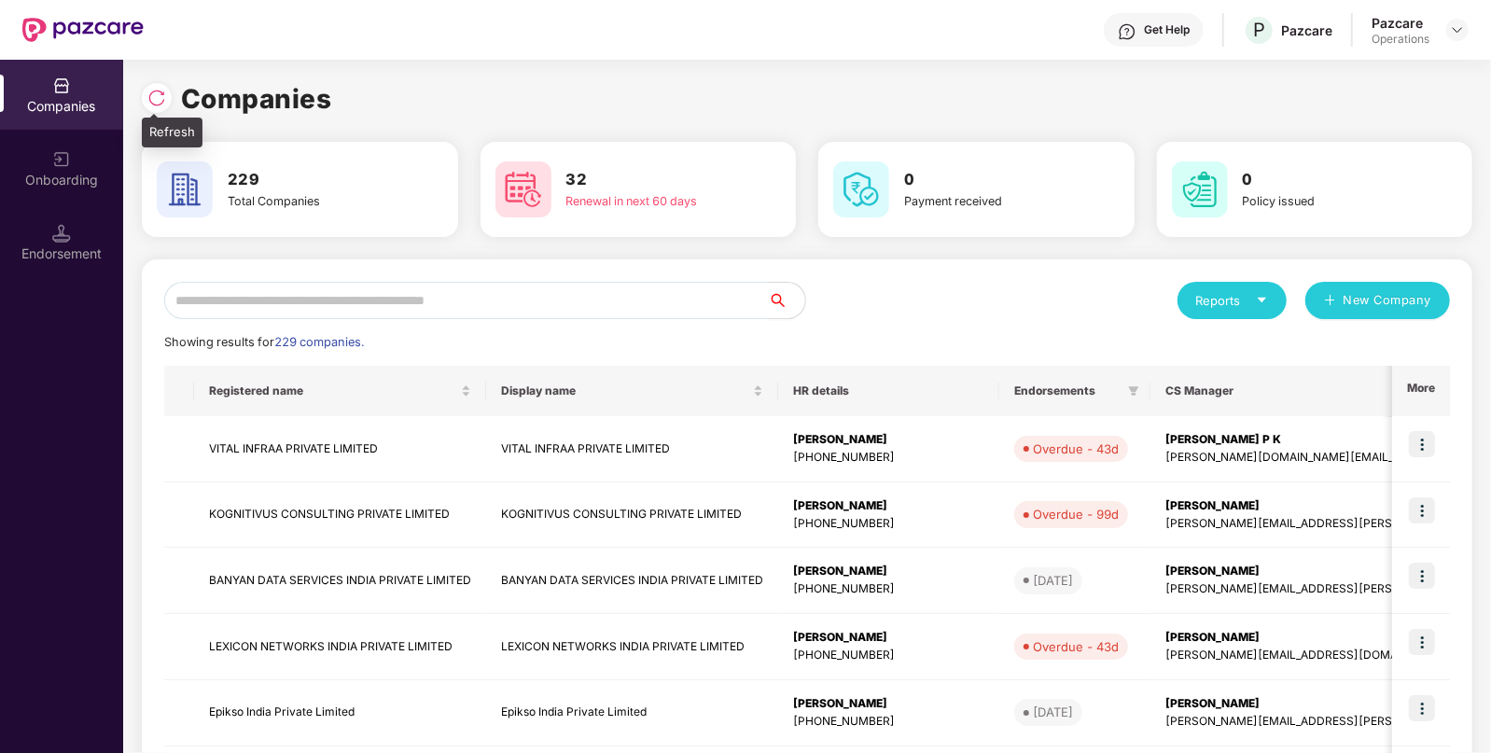
click at [157, 103] on img at bounding box center [156, 98] width 19 height 19
click at [161, 98] on img at bounding box center [156, 98] width 19 height 19
click at [407, 308] on input "text" at bounding box center [466, 300] width 604 height 37
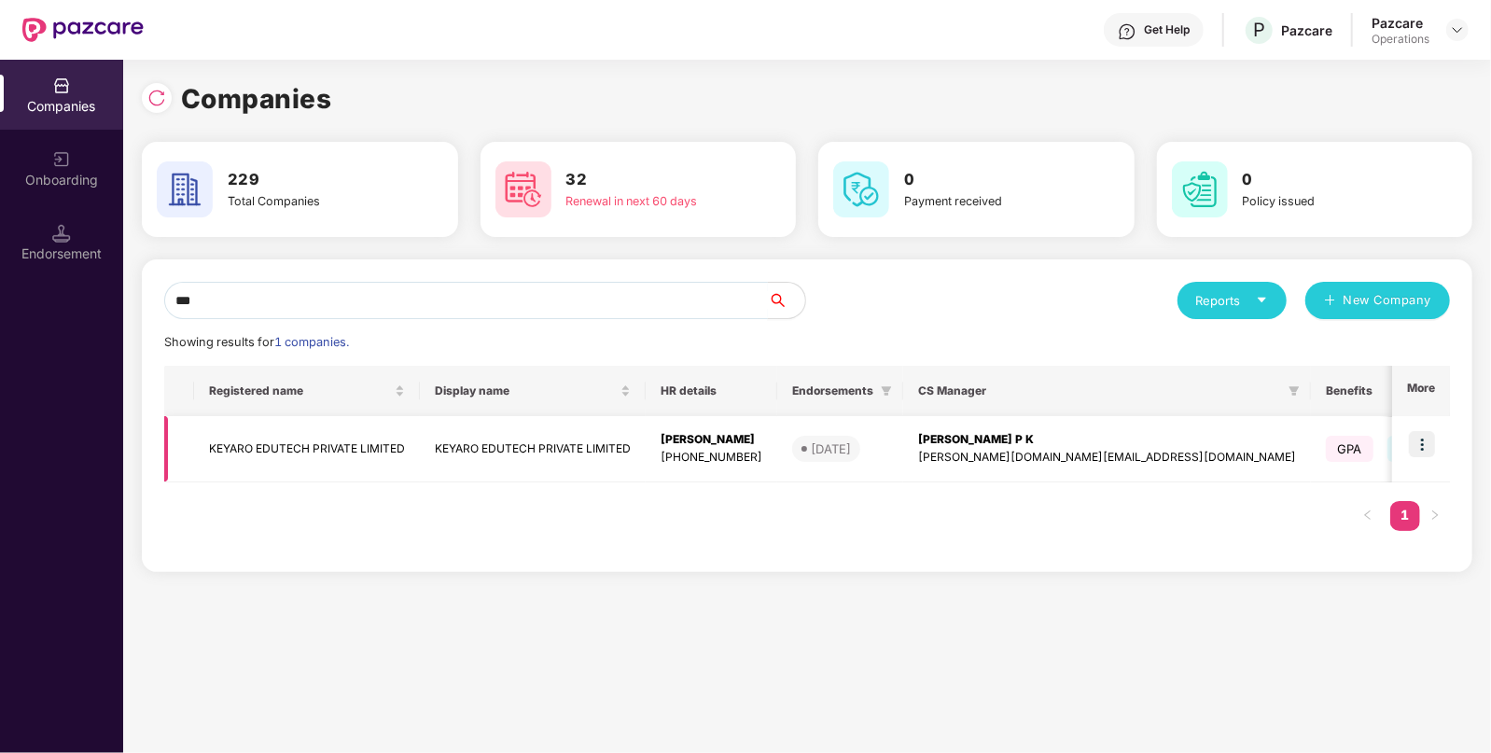
type input "***"
click at [231, 442] on td "KEYARO EDUTECH PRIVATE LIMITED" at bounding box center [307, 449] width 226 height 66
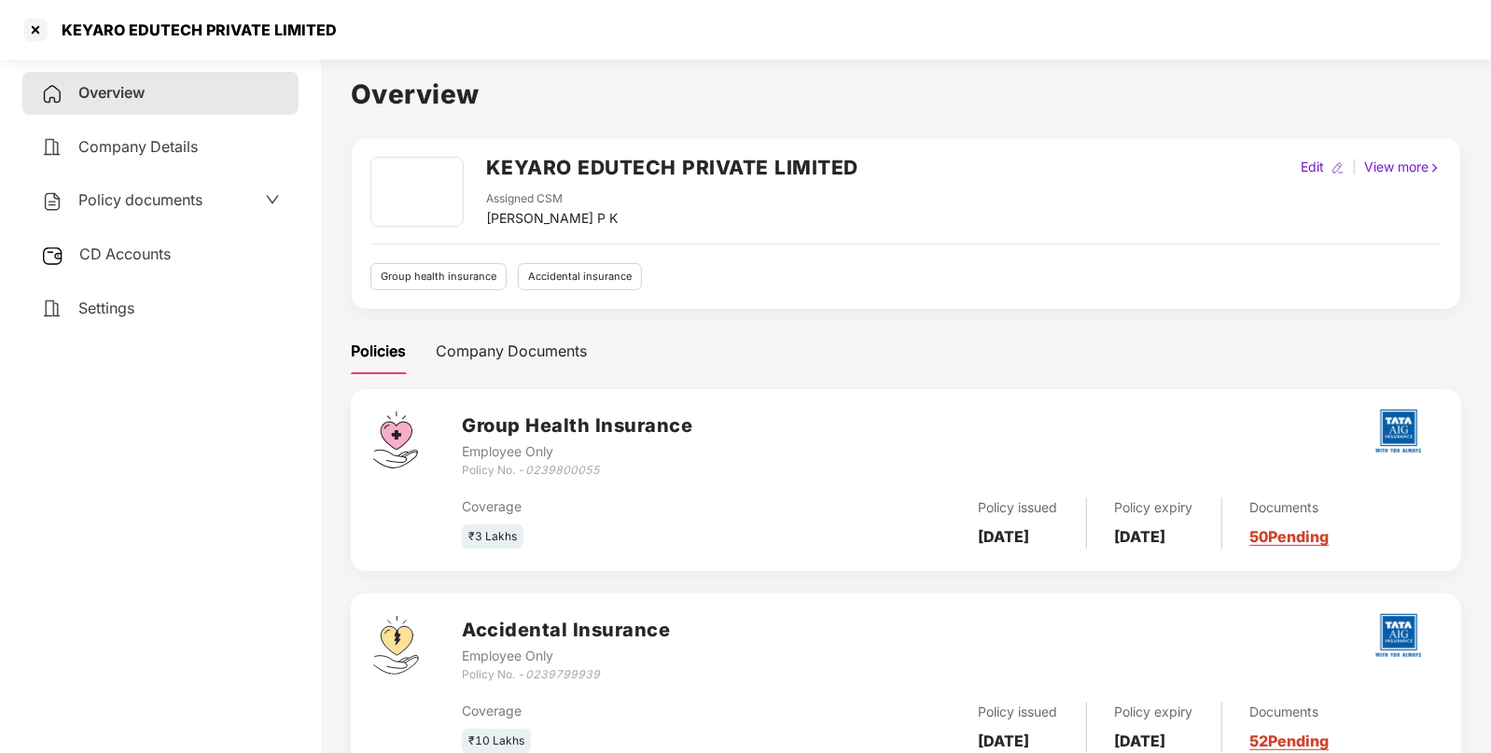
click at [123, 203] on span "Policy documents" at bounding box center [140, 199] width 124 height 19
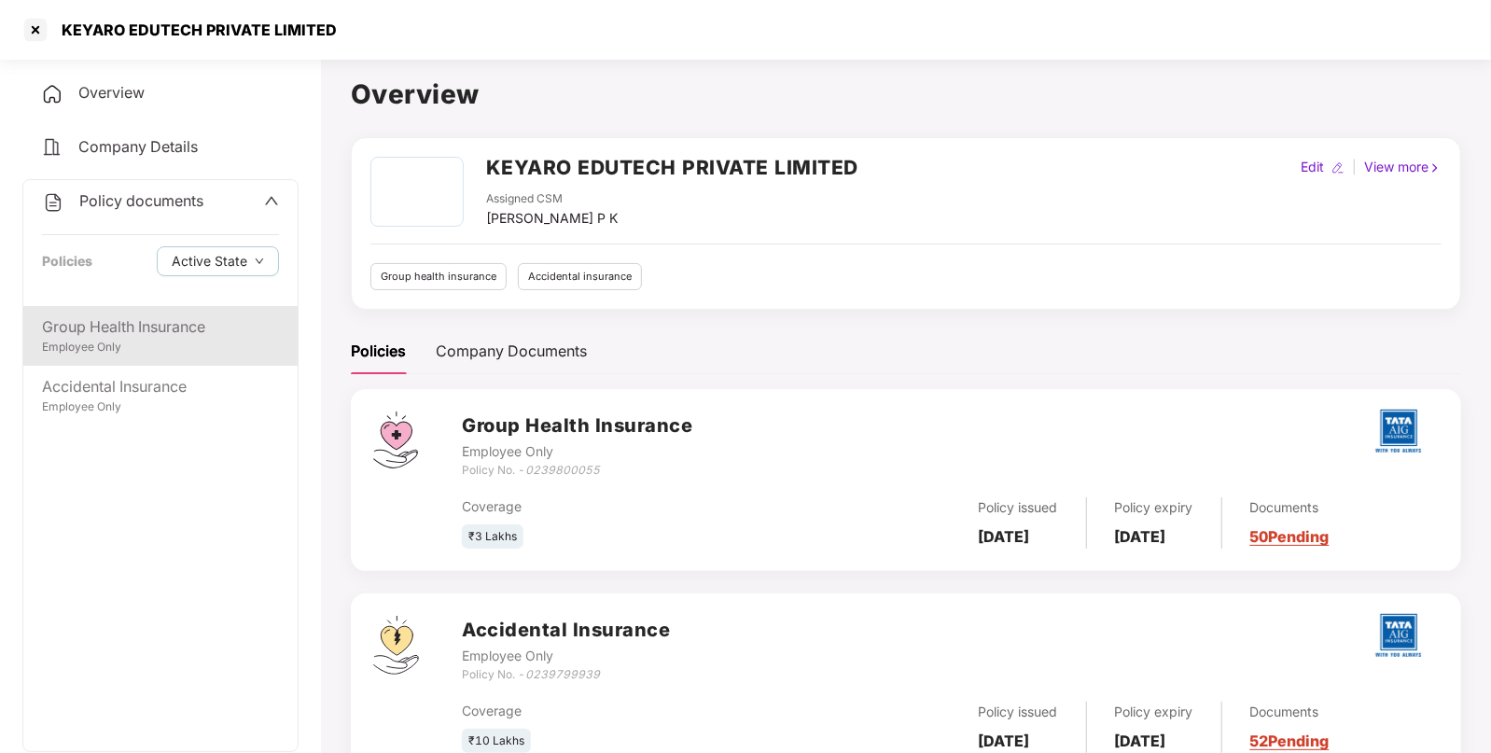
click at [138, 334] on div "Group Health Insurance" at bounding box center [160, 326] width 237 height 23
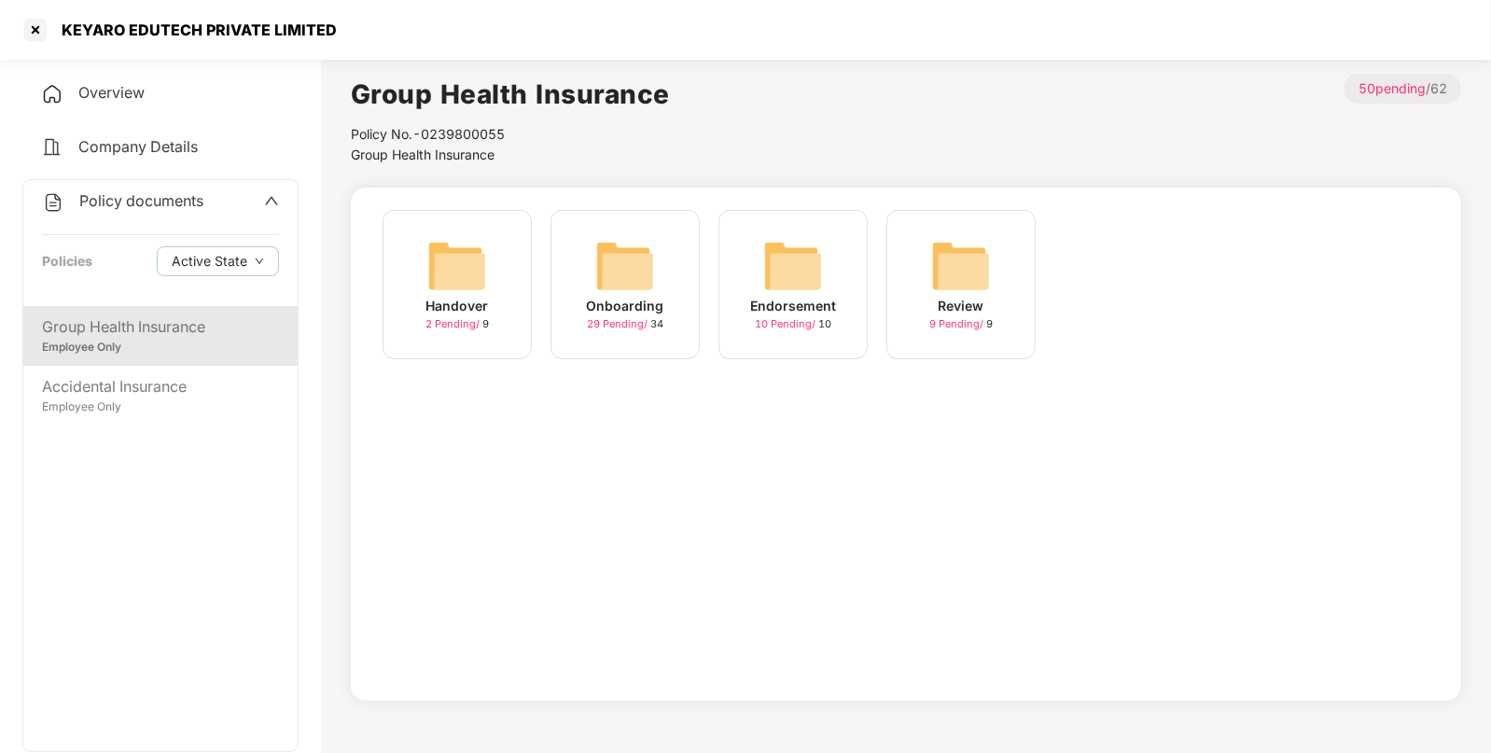
click at [794, 266] on img at bounding box center [793, 266] width 60 height 60
click at [810, 247] on img at bounding box center [793, 266] width 60 height 60
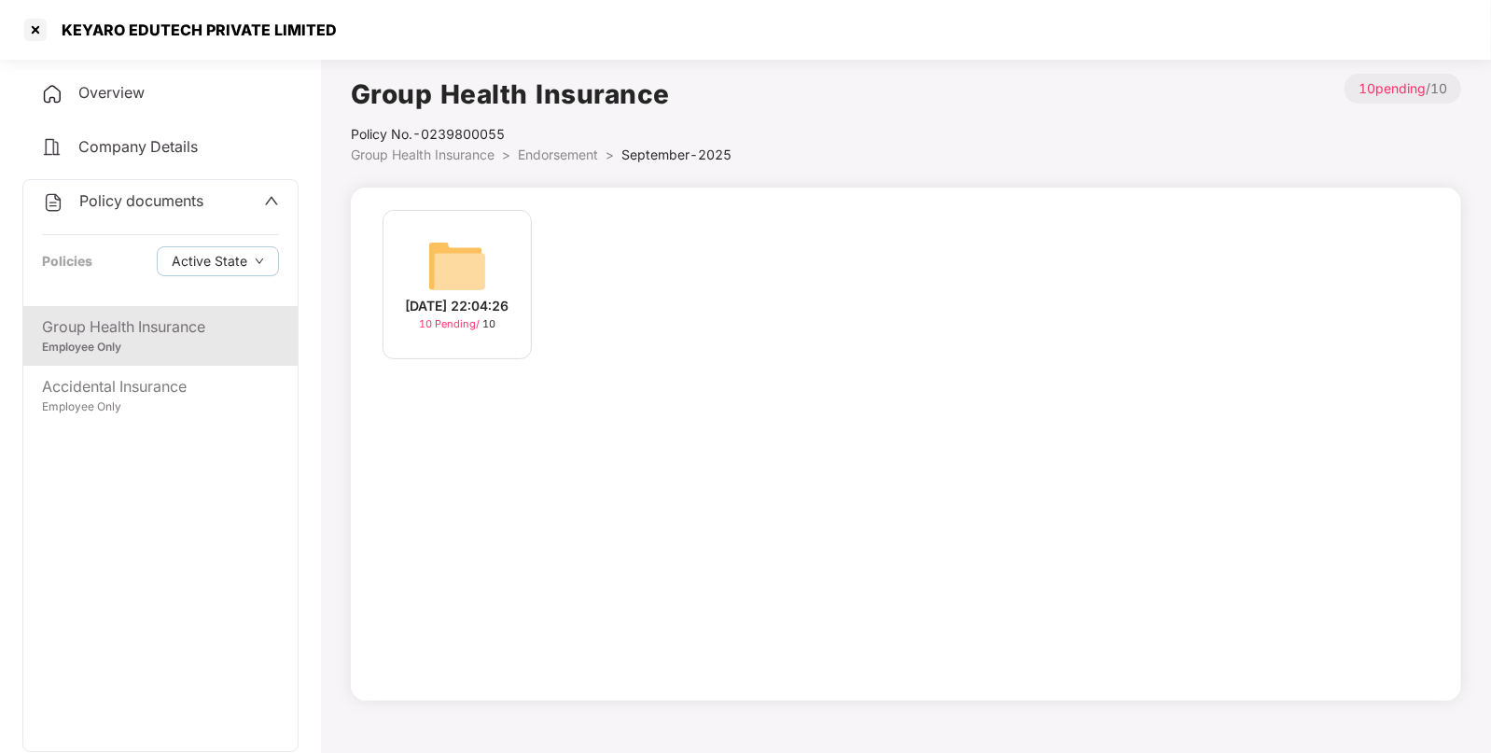
click at [464, 256] on img at bounding box center [457, 266] width 60 height 60
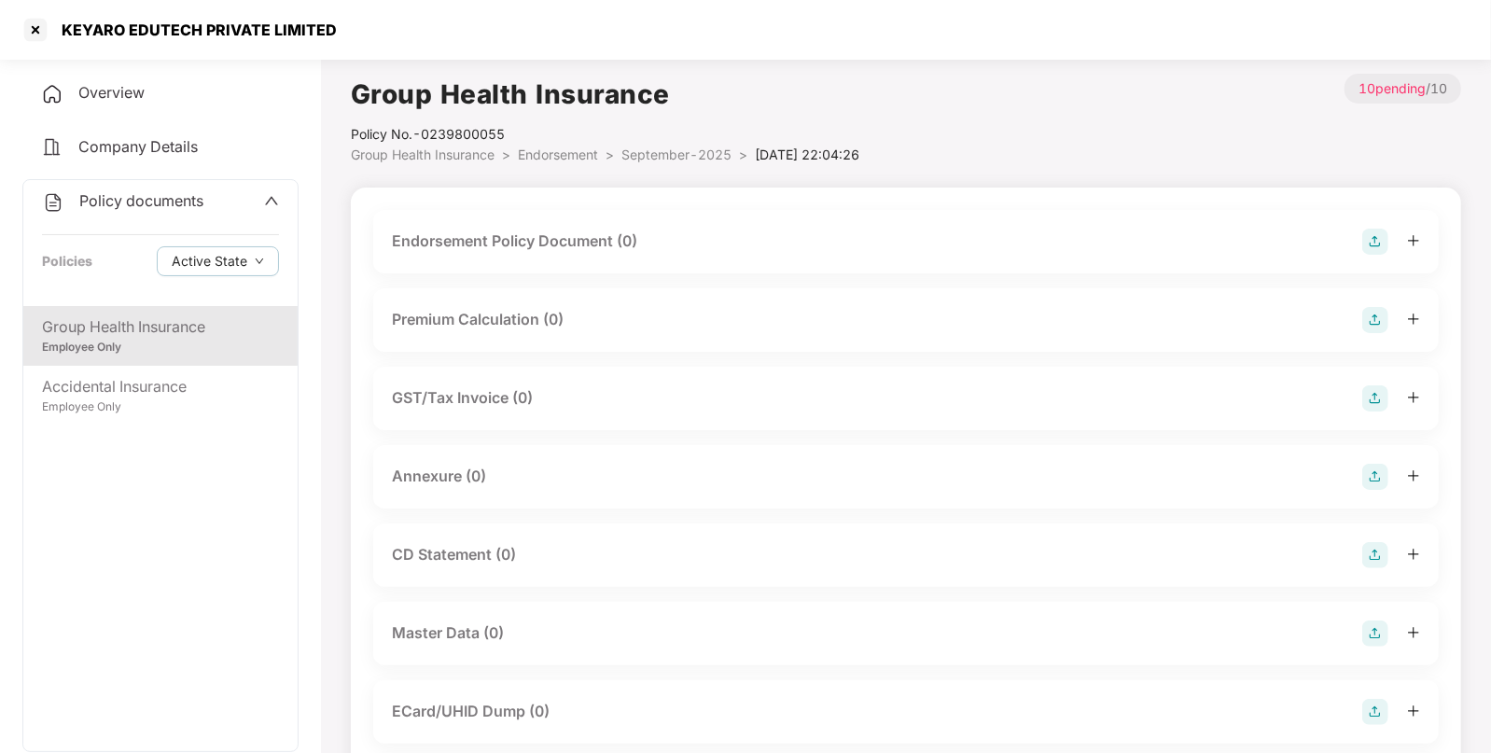
click at [1381, 243] on img at bounding box center [1376, 242] width 26 height 26
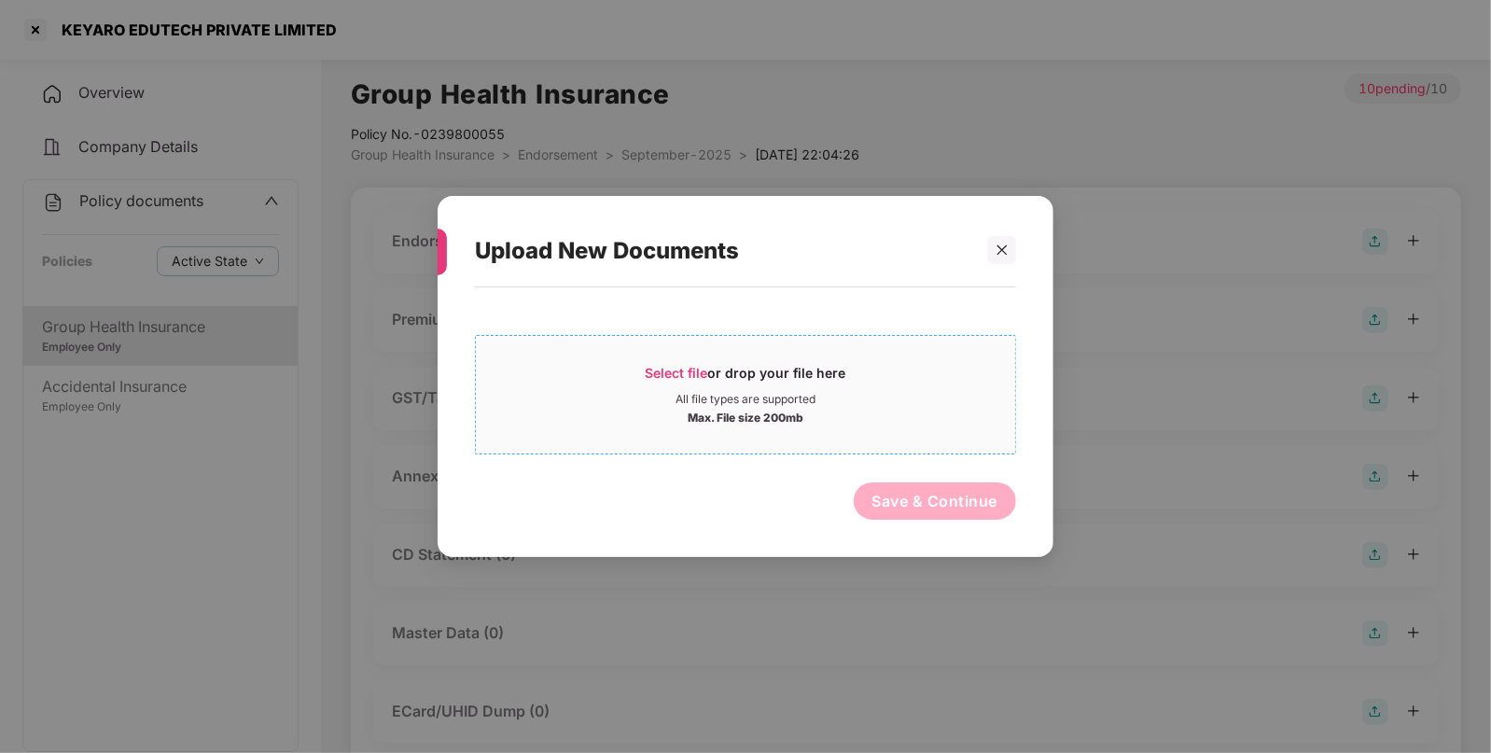
click at [665, 366] on span "Select file" at bounding box center [677, 373] width 63 height 16
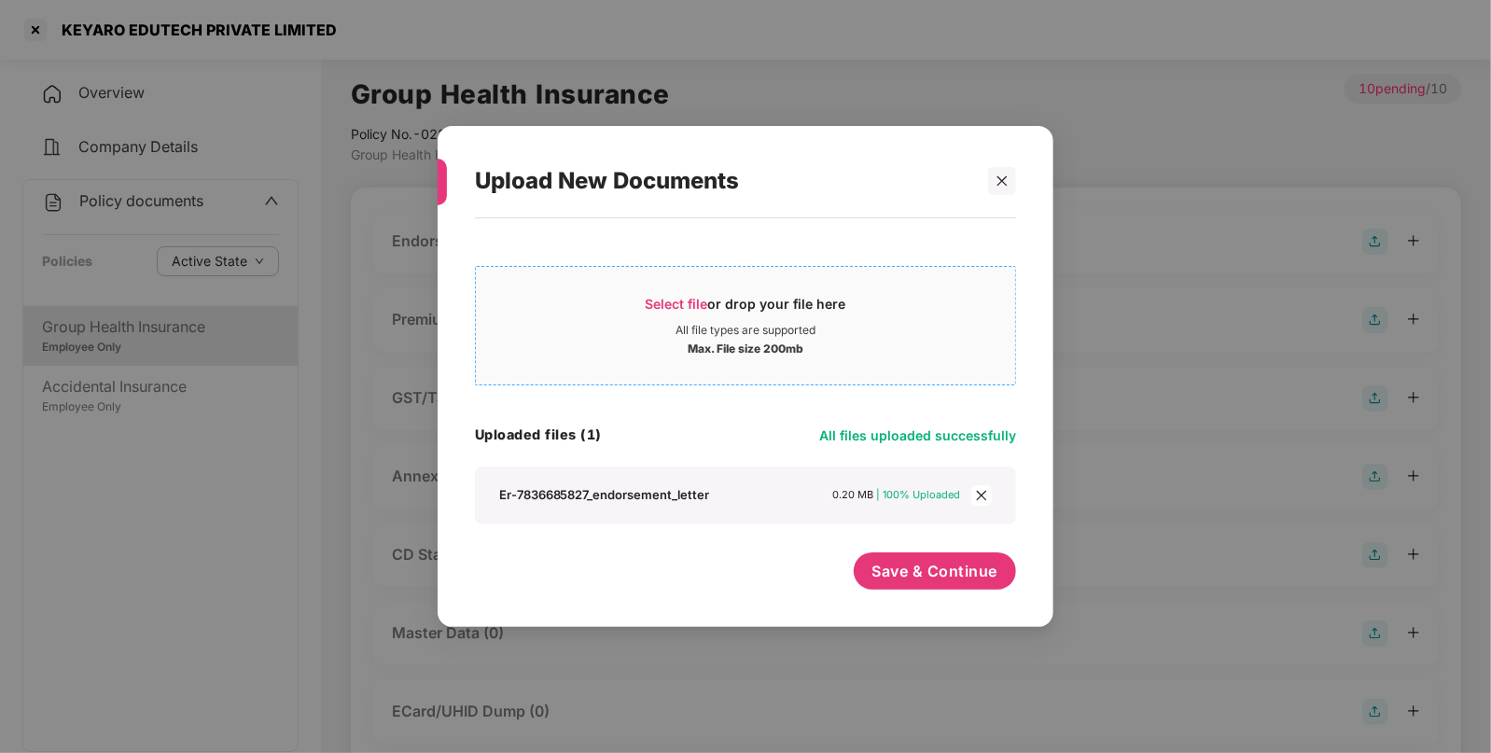
click at [663, 299] on span "Select file" at bounding box center [677, 304] width 63 height 16
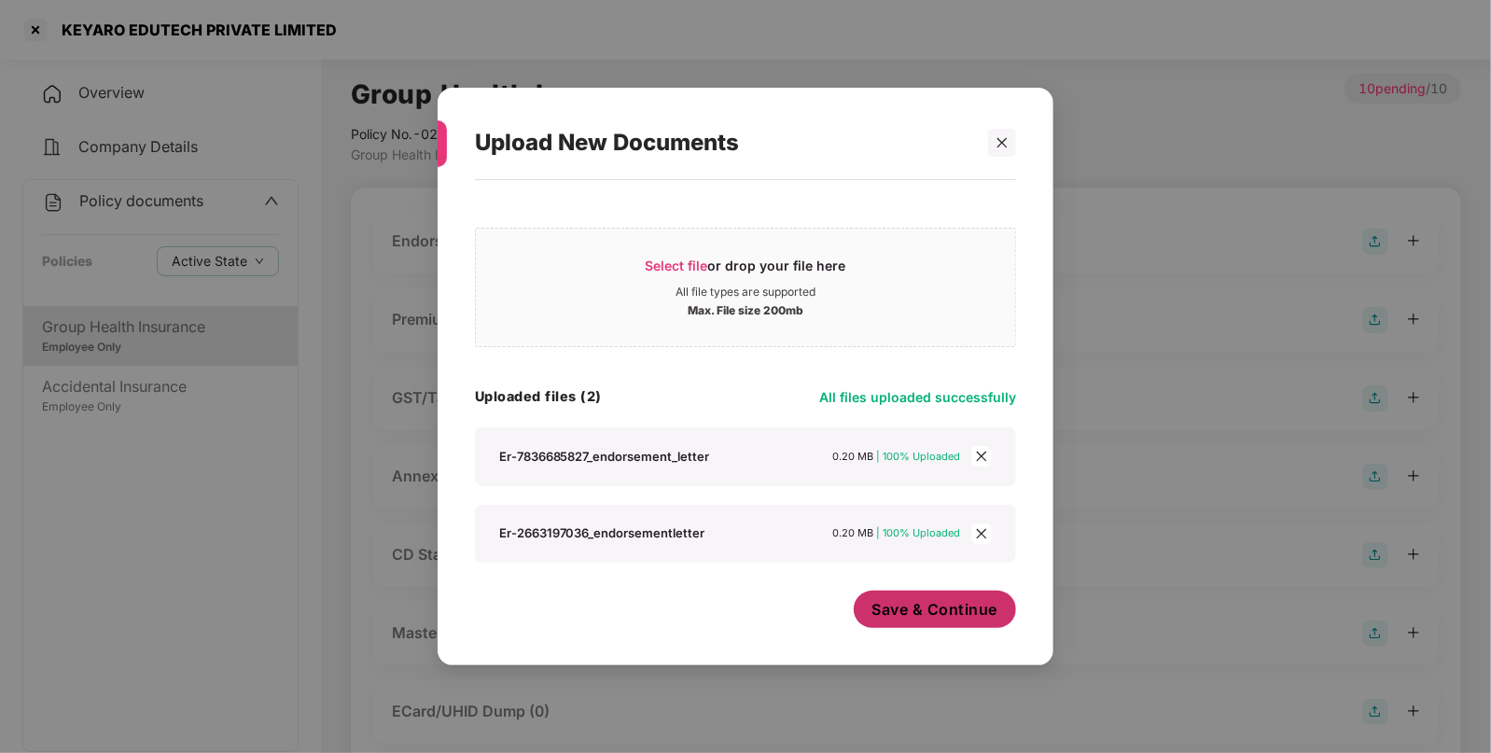
click at [924, 614] on span "Save & Continue" at bounding box center [936, 609] width 126 height 21
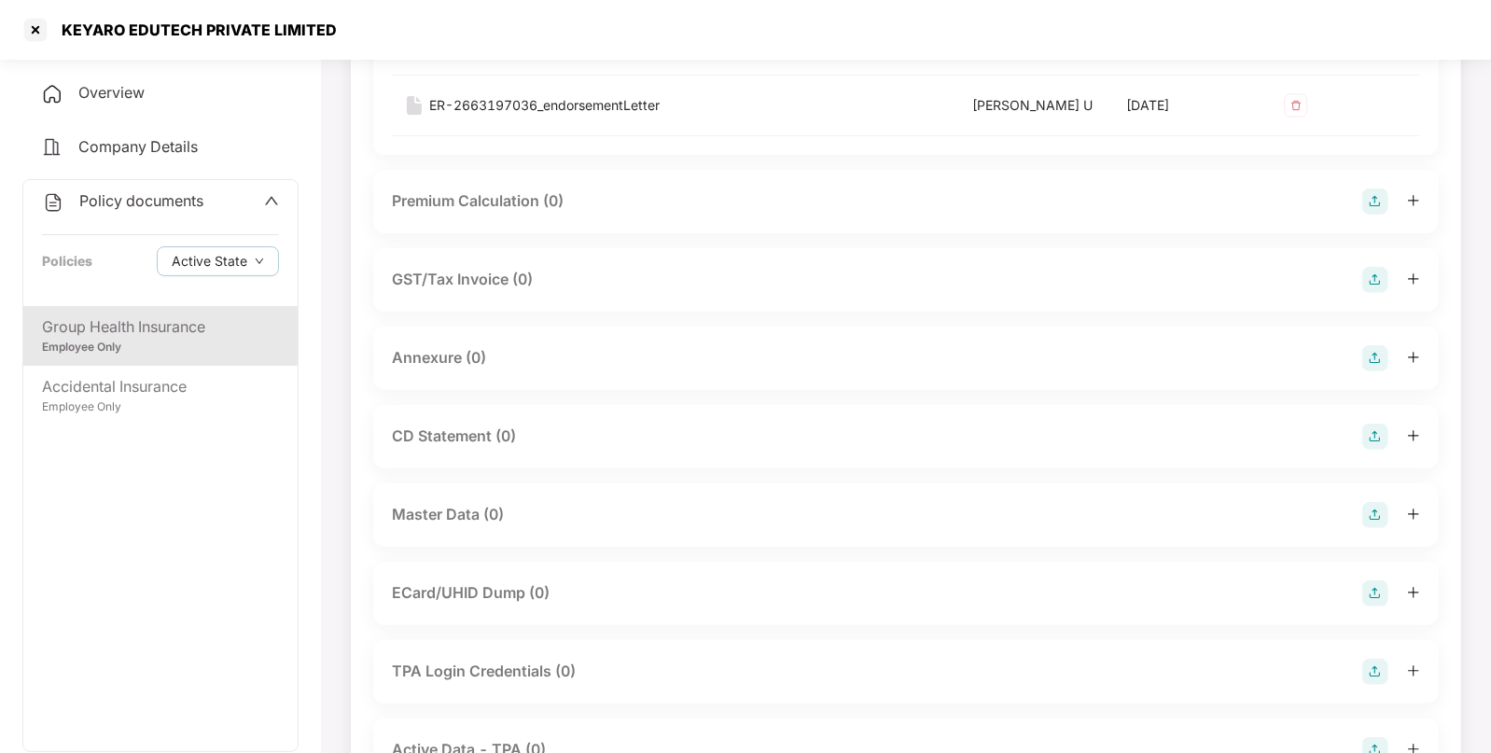
scroll to position [315, 0]
click at [1378, 347] on img at bounding box center [1376, 357] width 26 height 26
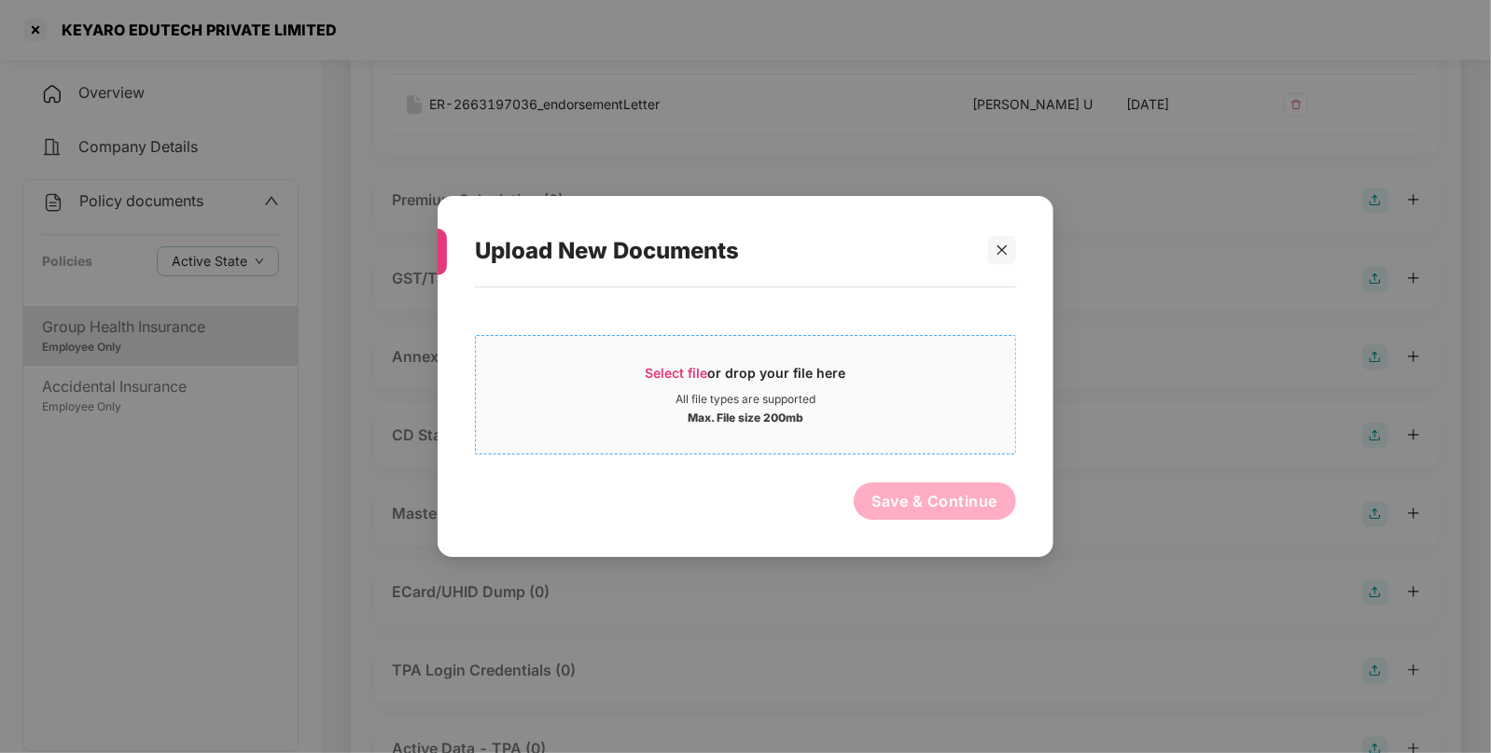
click at [670, 365] on span "Select file" at bounding box center [677, 373] width 63 height 16
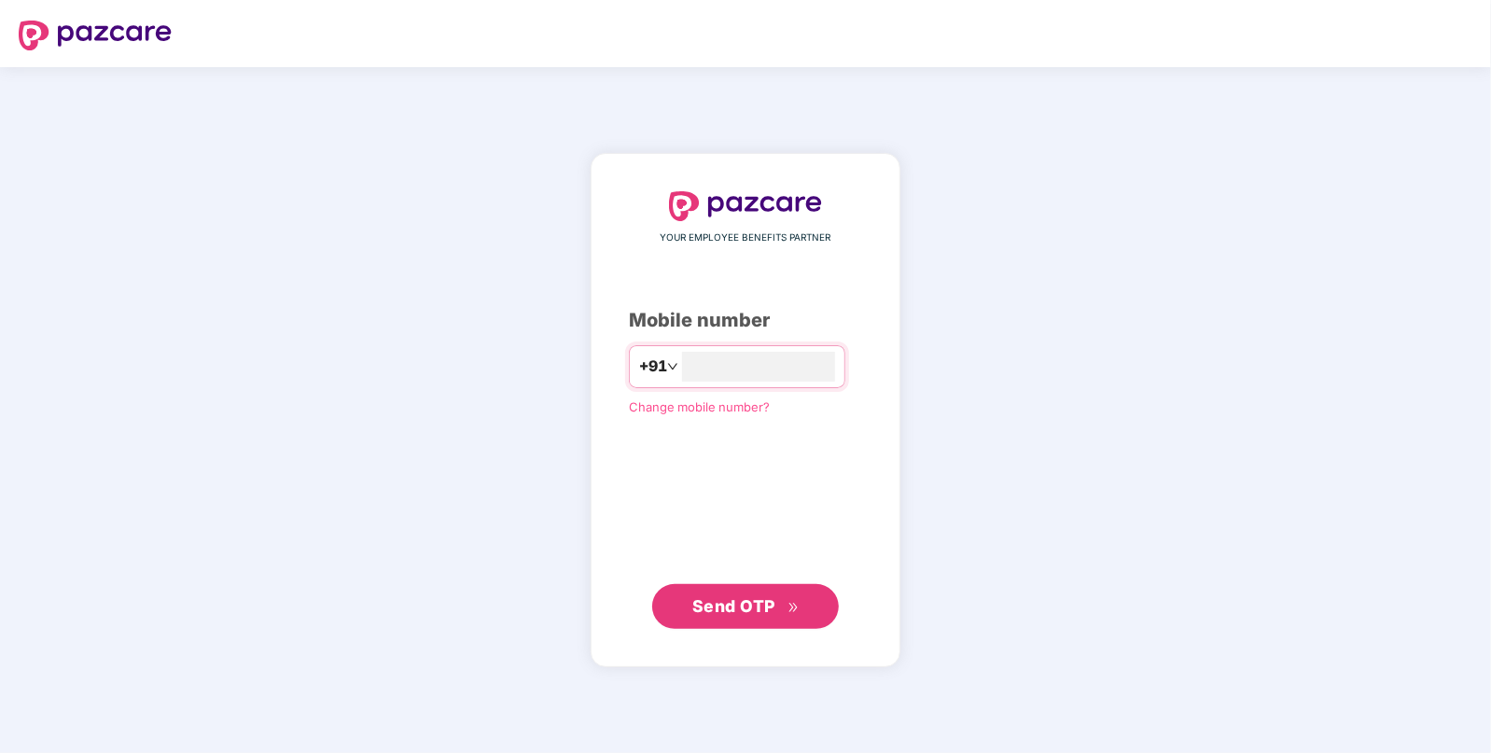
type input "**********"
click at [742, 602] on span "Send OTP" at bounding box center [733, 605] width 83 height 20
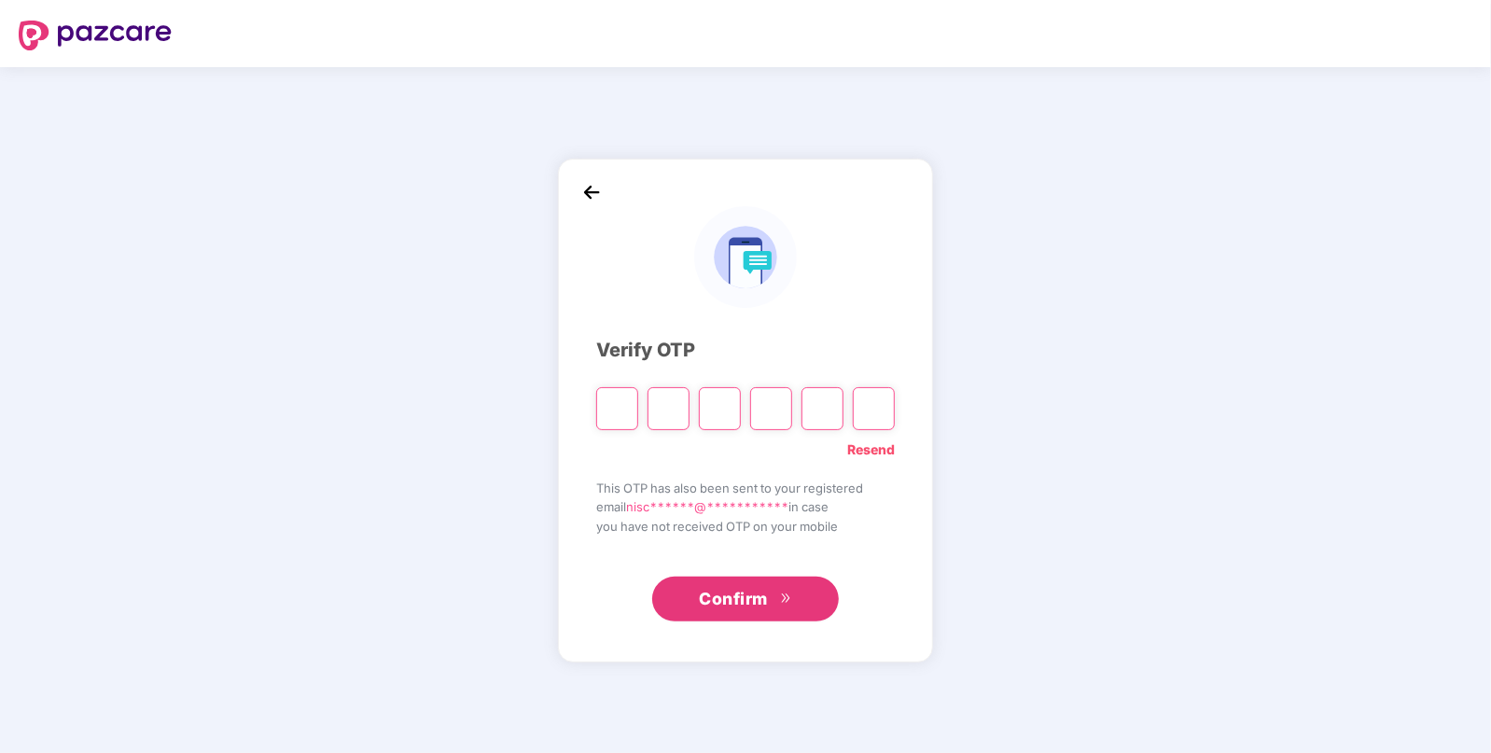
paste input "*"
type input "*"
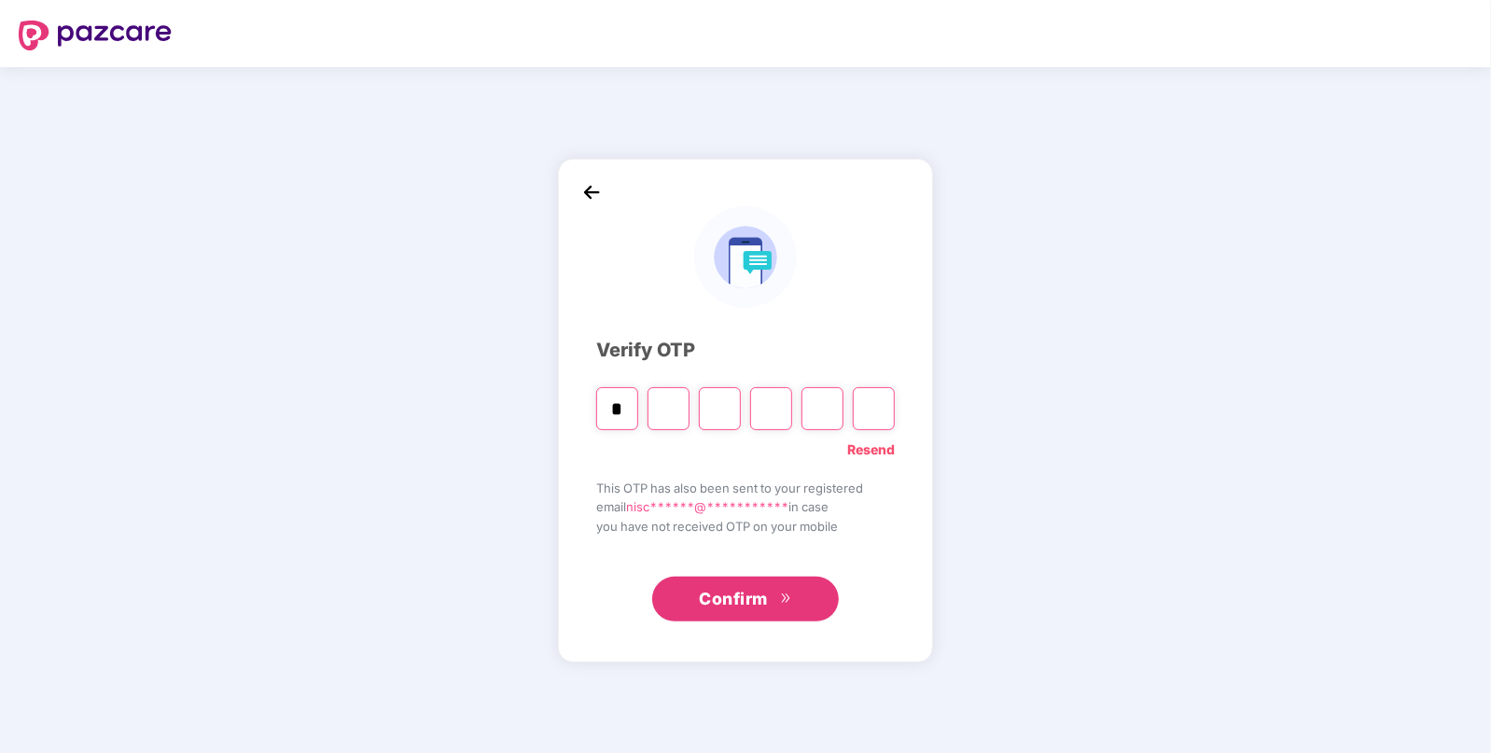
type input "*"
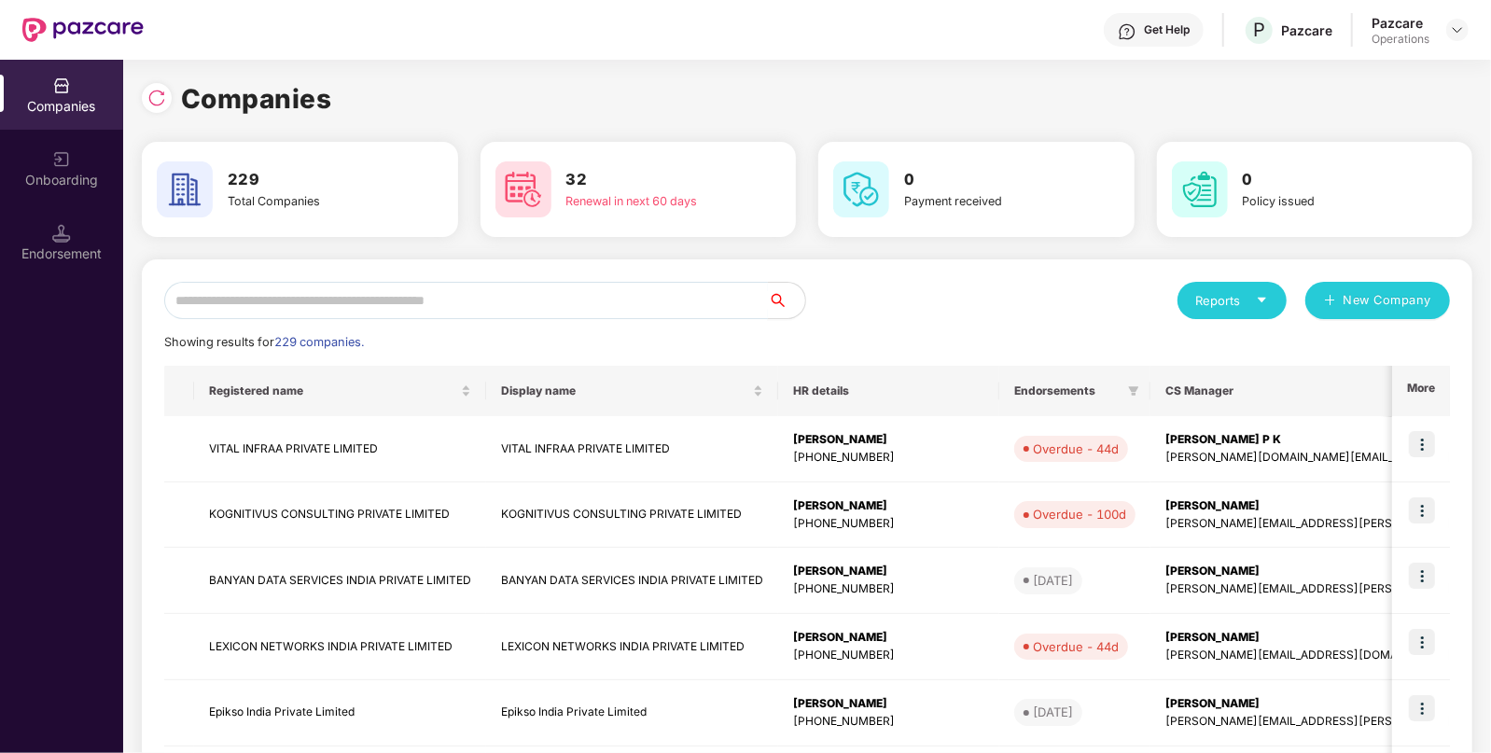
click at [429, 299] on input "text" at bounding box center [466, 300] width 604 height 37
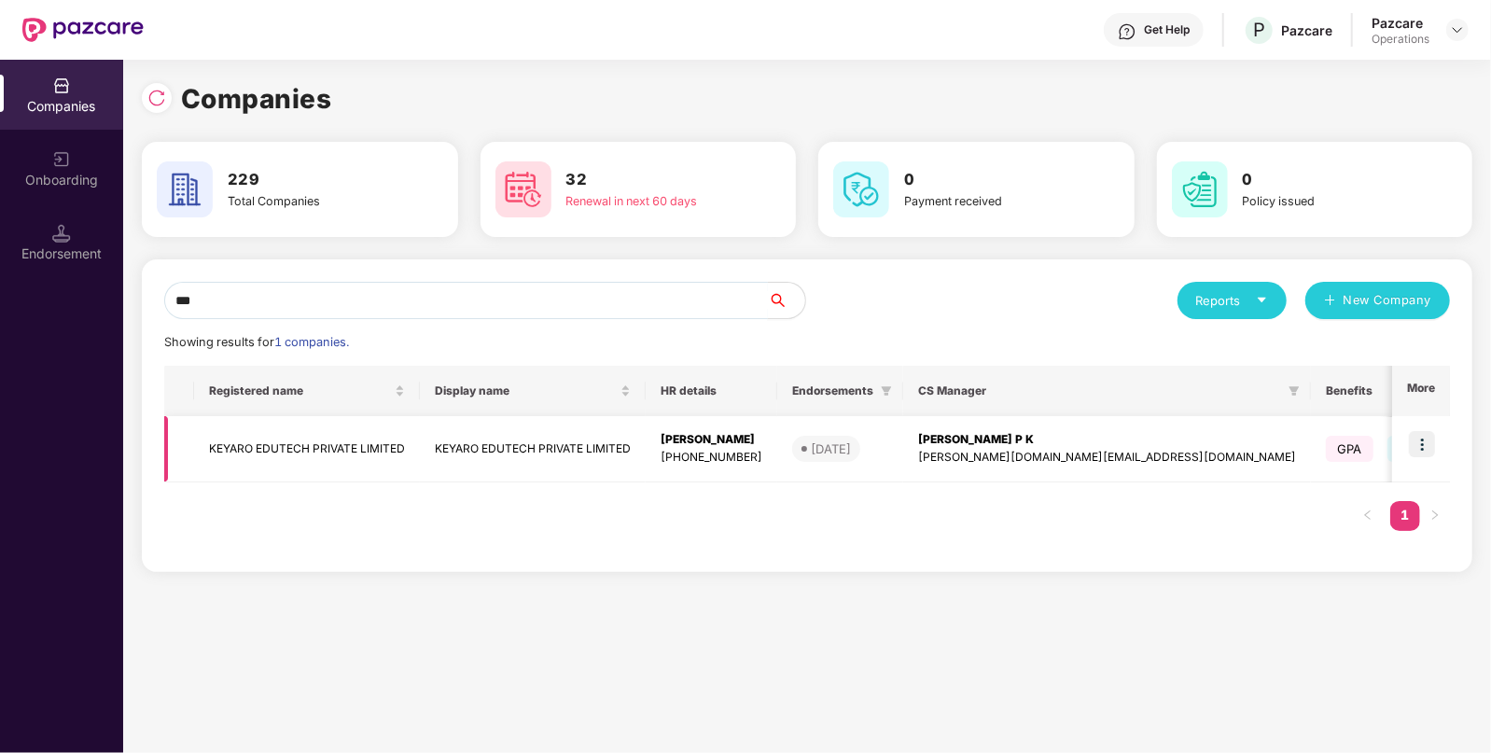
type input "***"
click at [289, 464] on td "KEYARO EDUTECH PRIVATE LIMITED" at bounding box center [307, 449] width 226 height 66
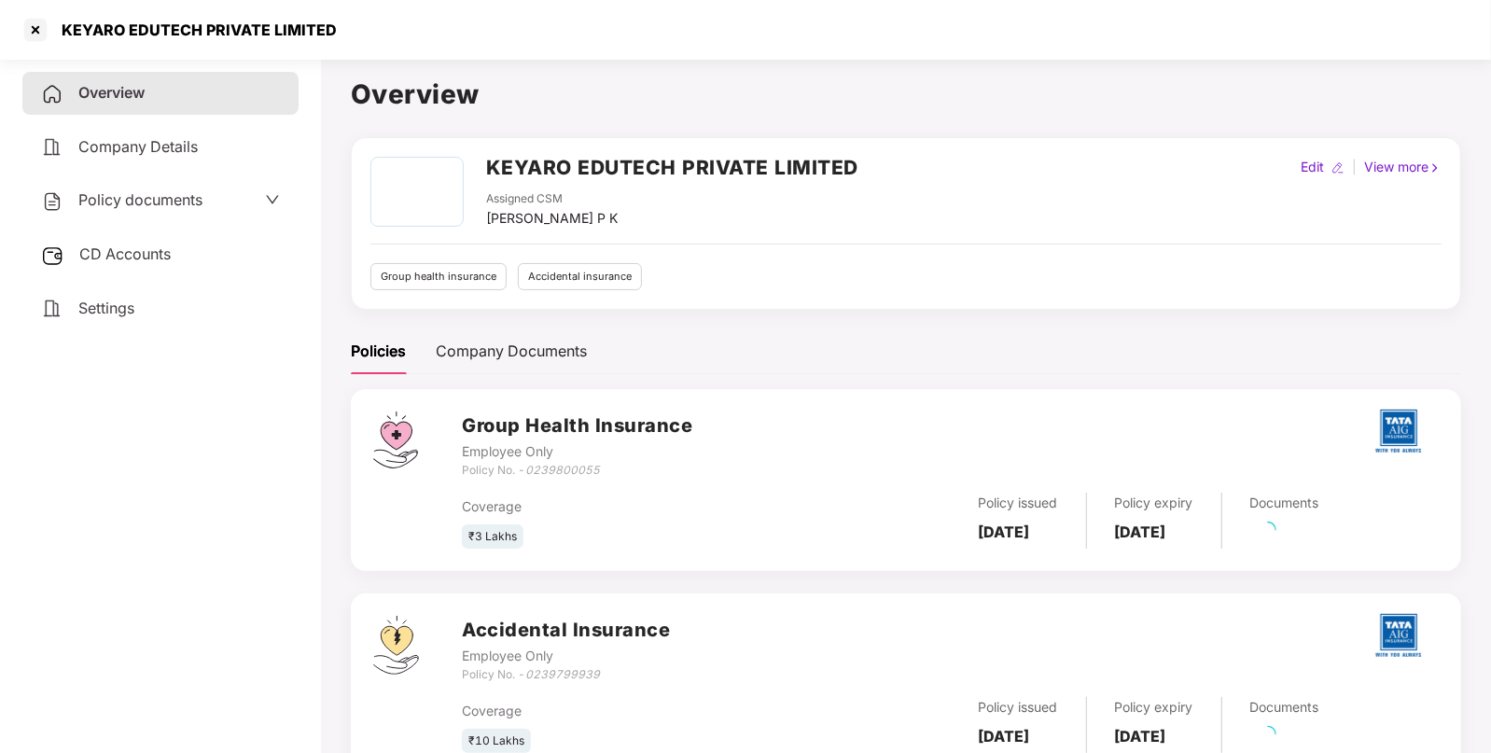
click at [147, 243] on div "CD Accounts" at bounding box center [160, 254] width 276 height 43
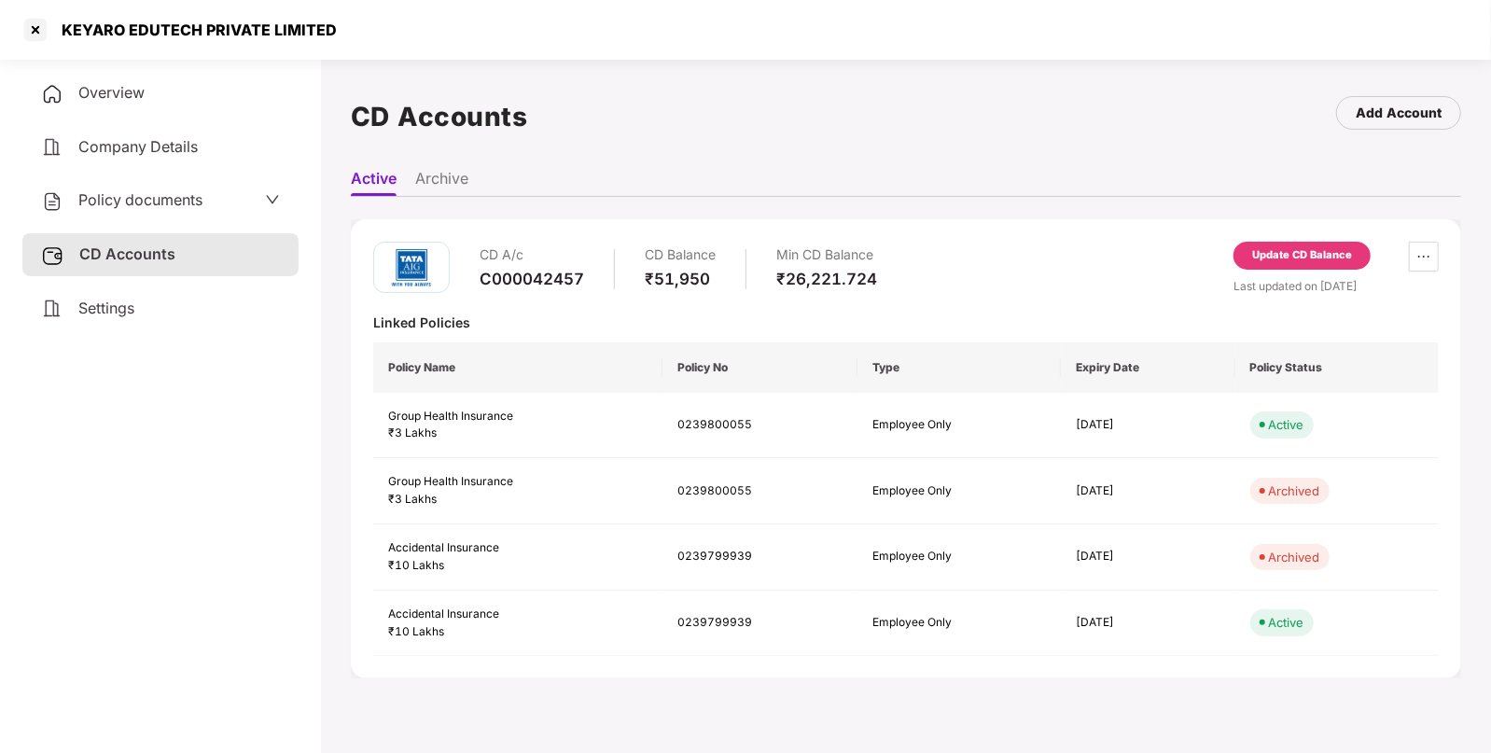
click at [1269, 256] on div "Update CD Balance" at bounding box center [1302, 255] width 100 height 17
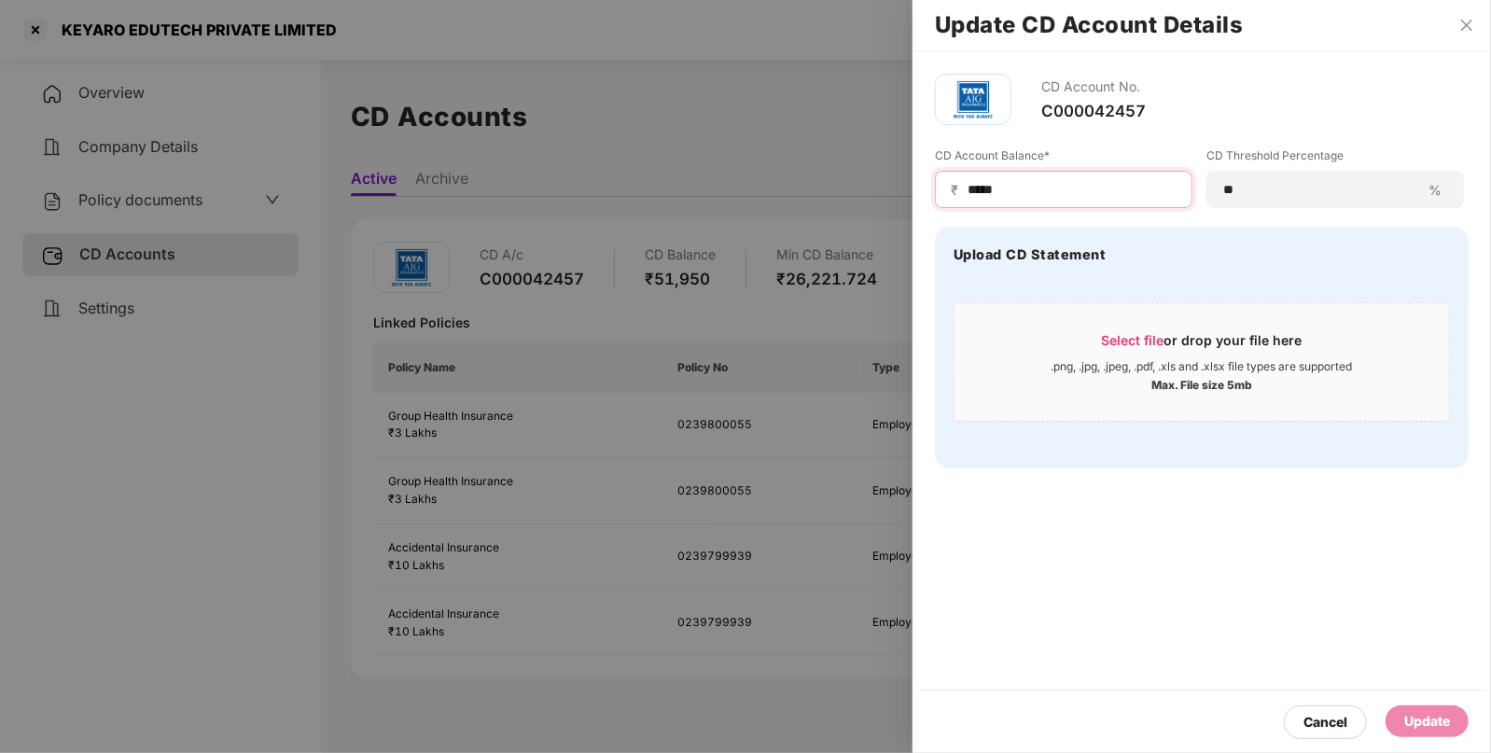
click at [988, 189] on input "*****" at bounding box center [1071, 190] width 211 height 20
type input "*****"
click at [1417, 725] on div "Update" at bounding box center [1428, 721] width 46 height 21
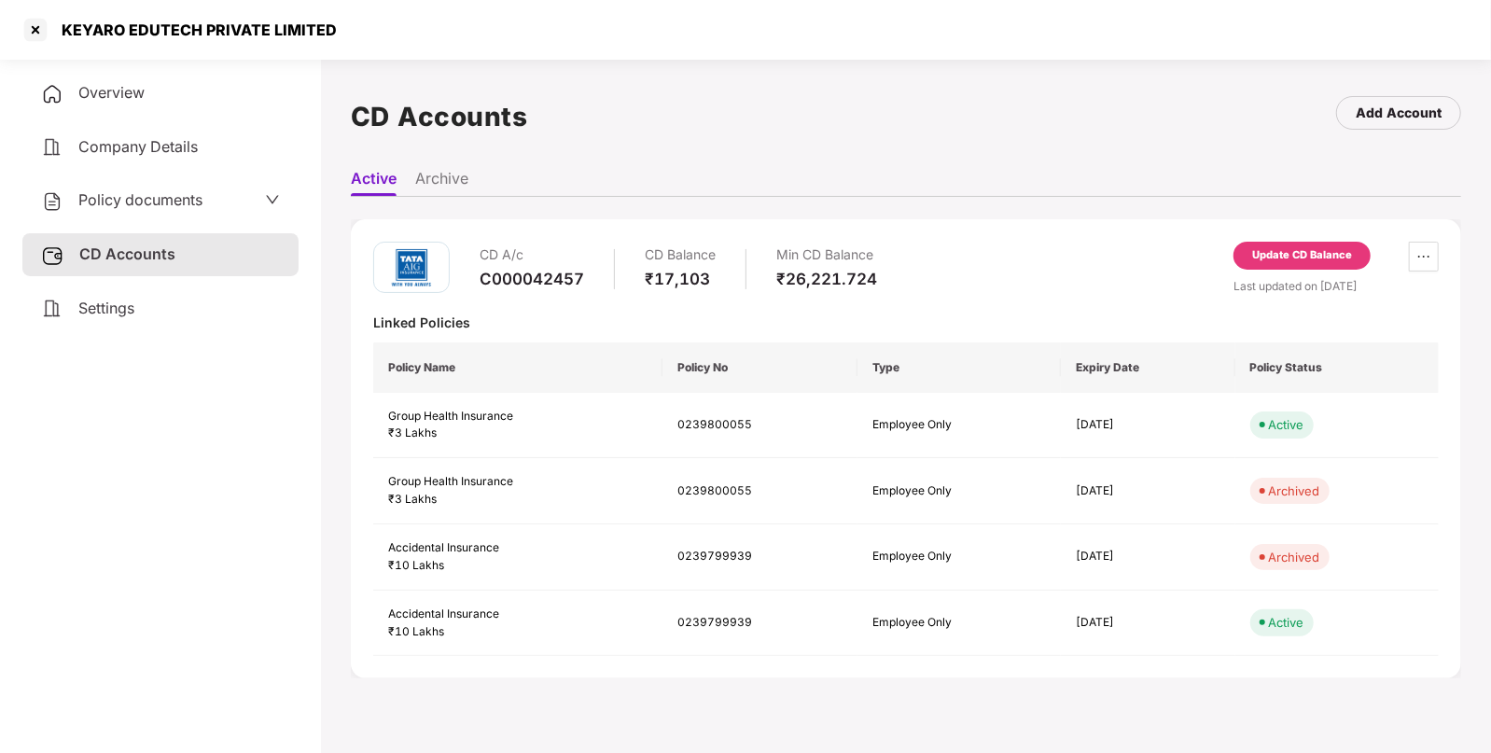
click at [151, 197] on span "Policy documents" at bounding box center [140, 199] width 124 height 19
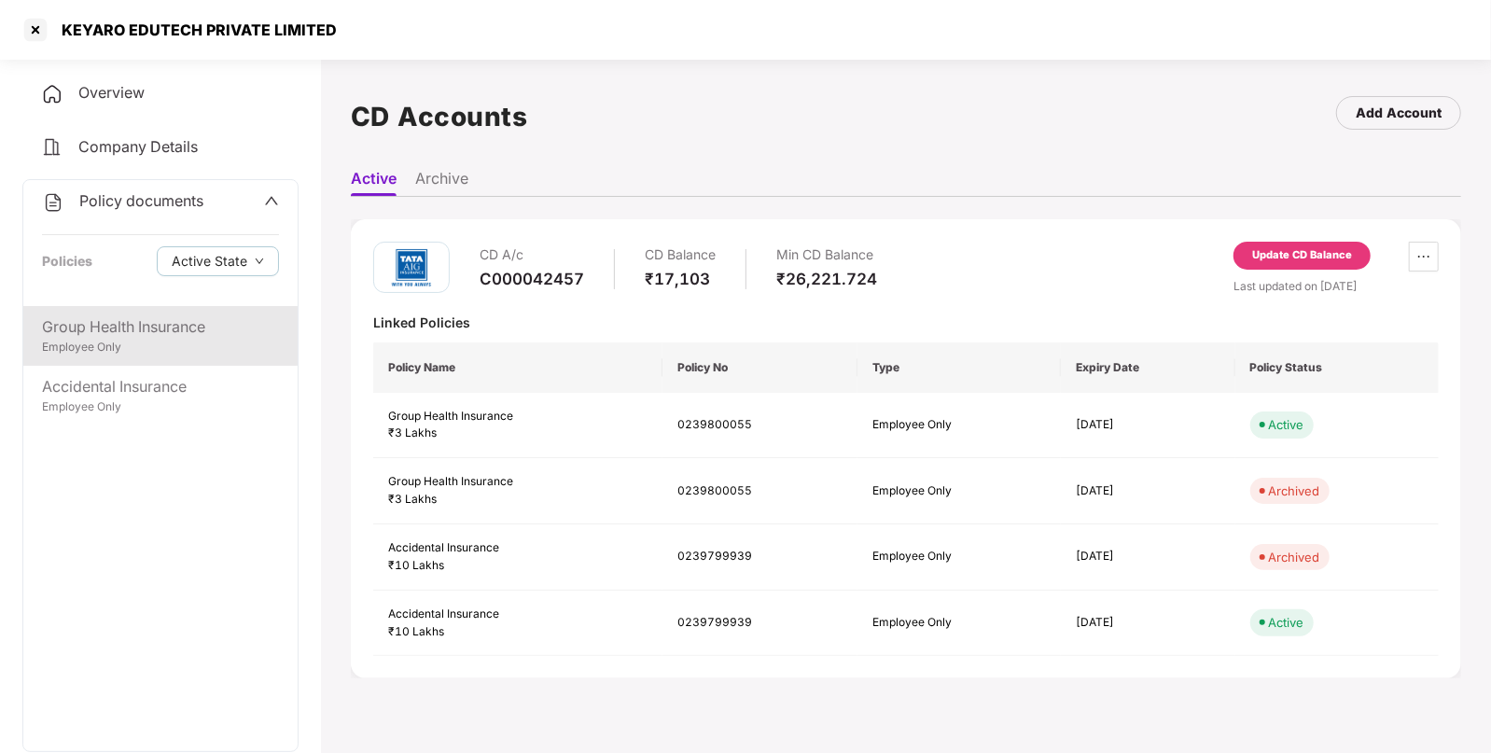
click at [126, 327] on div "Group Health Insurance" at bounding box center [160, 326] width 237 height 23
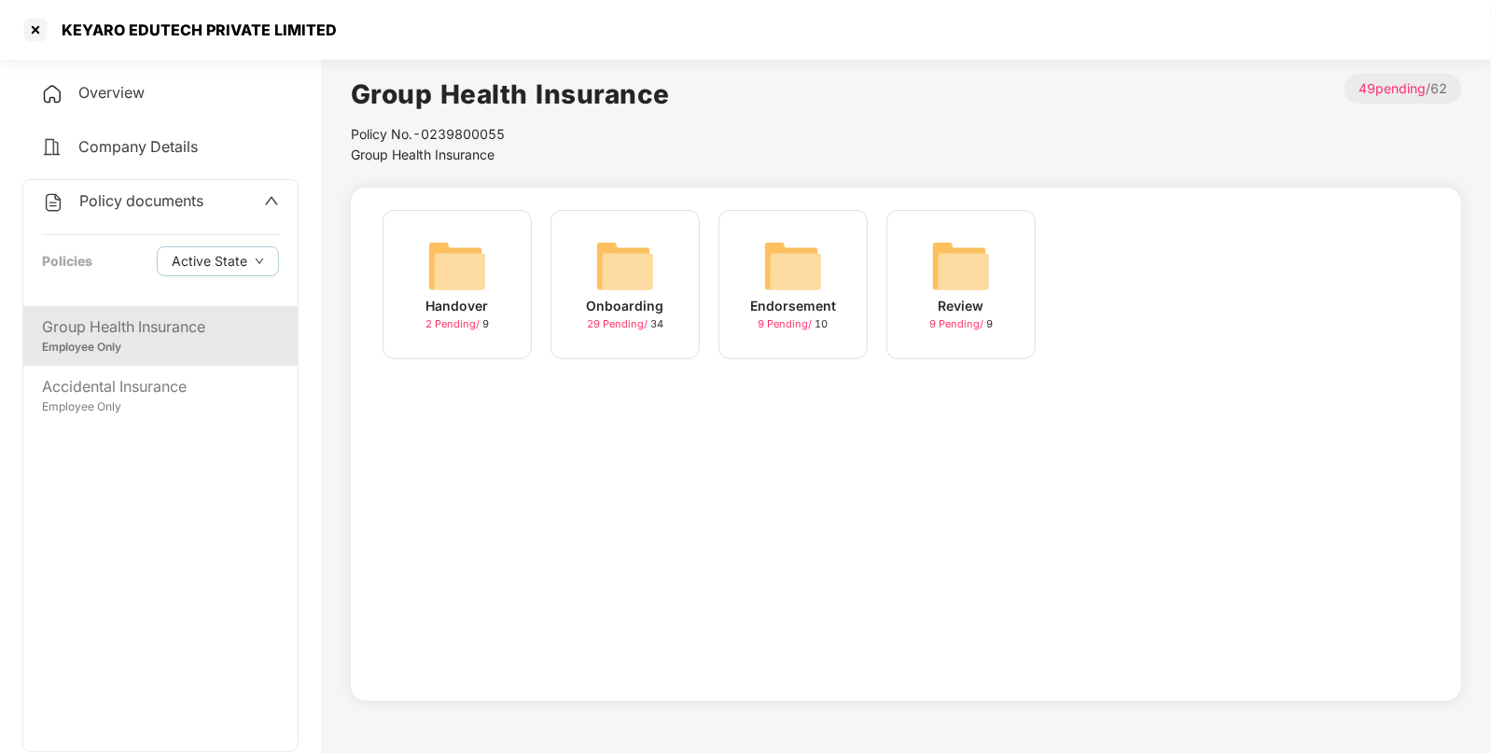
click at [771, 258] on img at bounding box center [793, 266] width 60 height 60
click at [776, 268] on img at bounding box center [793, 266] width 60 height 60
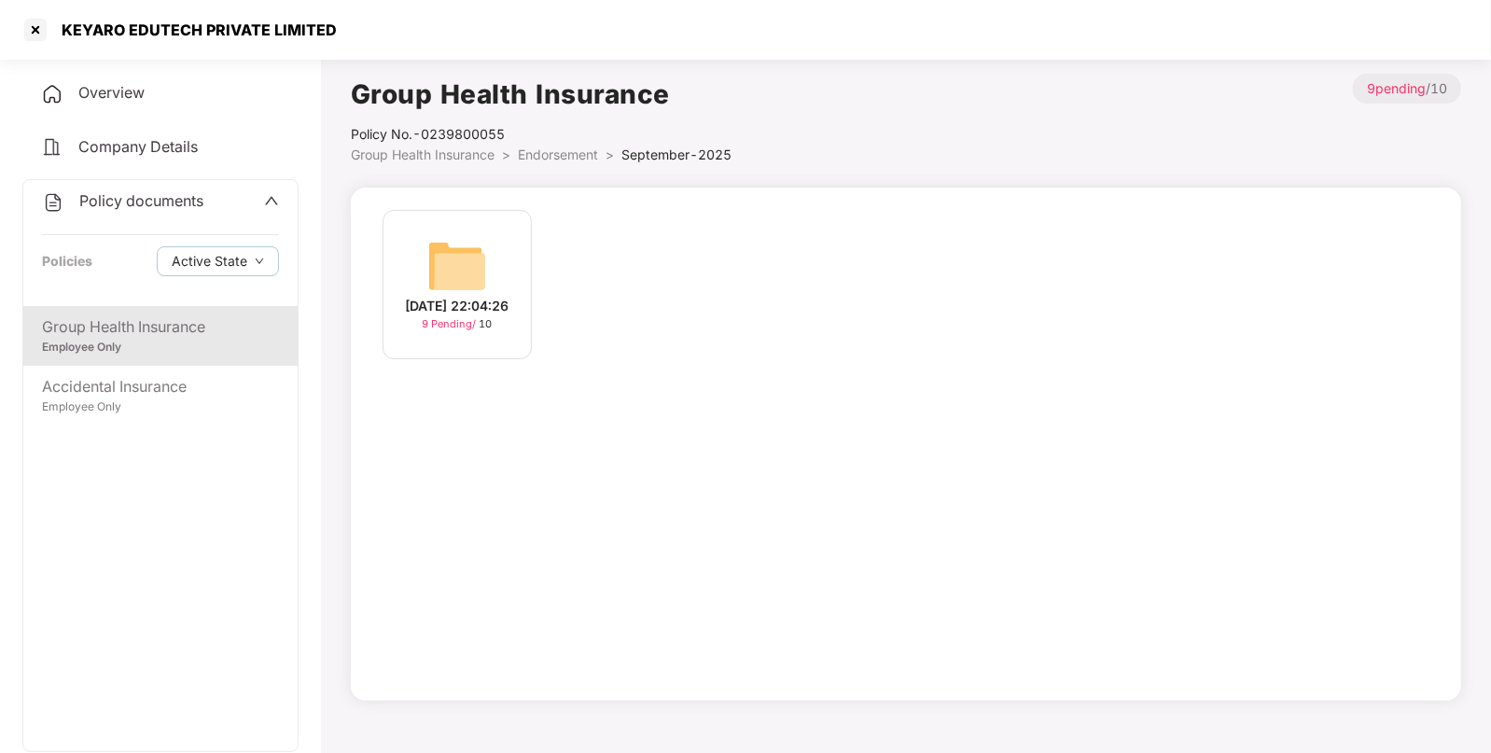
click at [497, 245] on div "[DATE] 22:04:26 9 Pending / 10" at bounding box center [457, 284] width 149 height 149
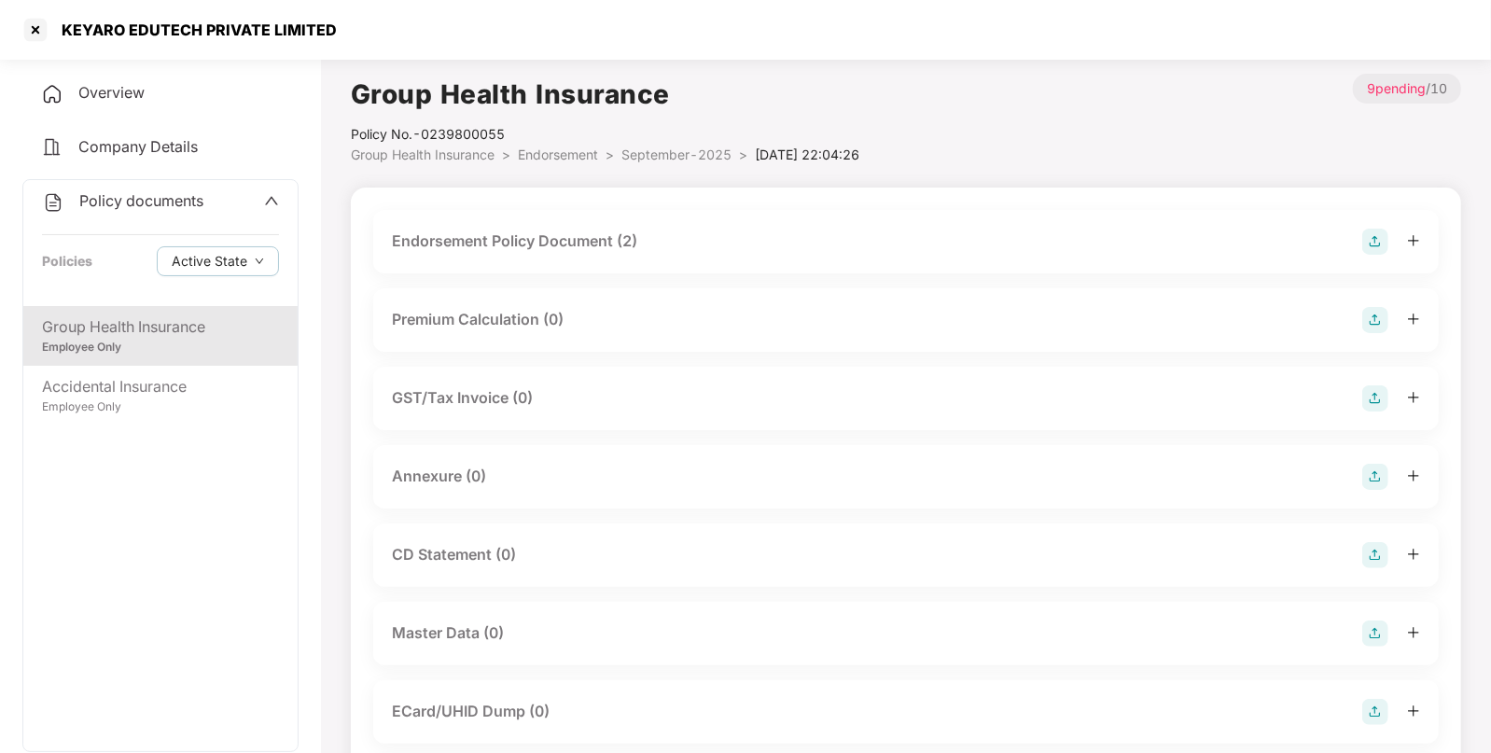
click at [1372, 471] on img at bounding box center [1376, 477] width 26 height 26
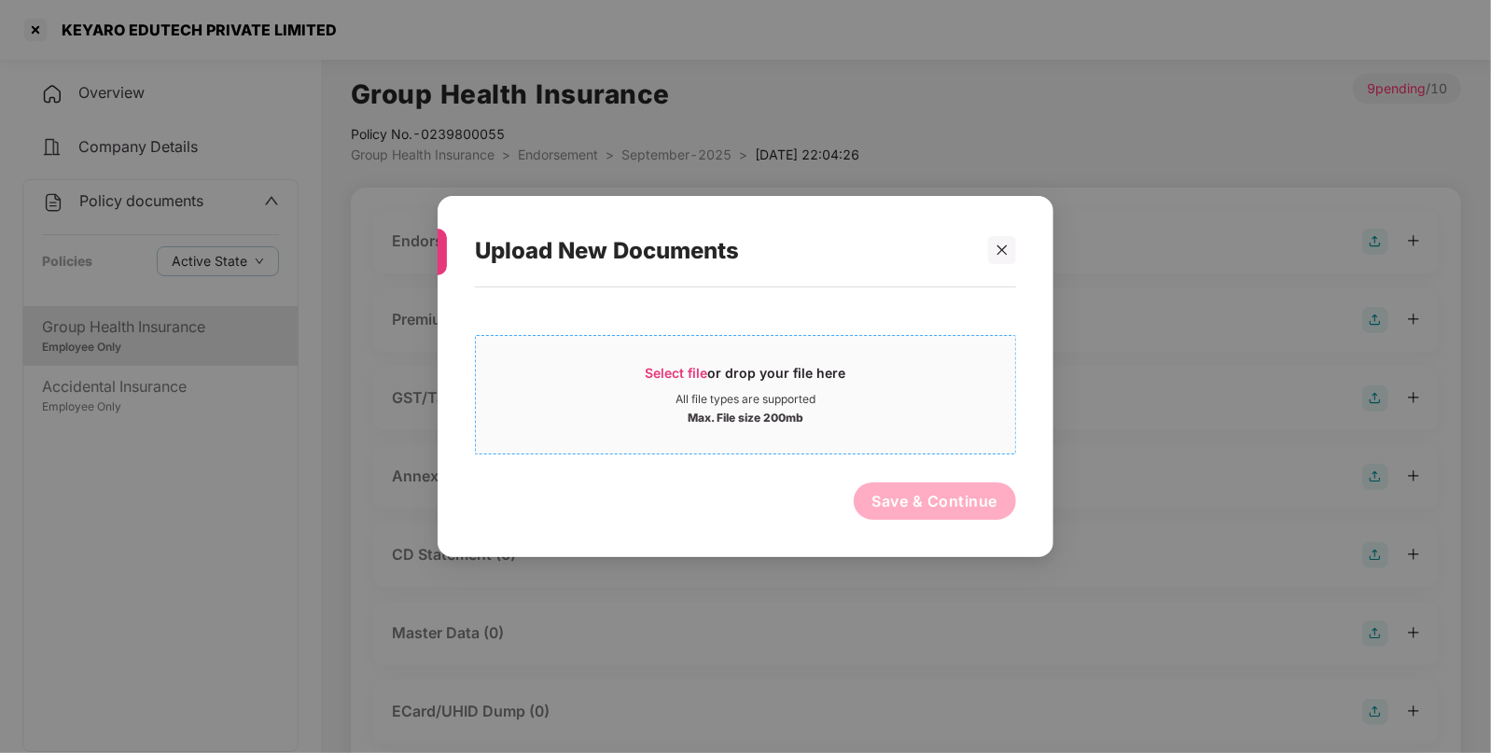
click at [670, 375] on span "Select file" at bounding box center [677, 373] width 63 height 16
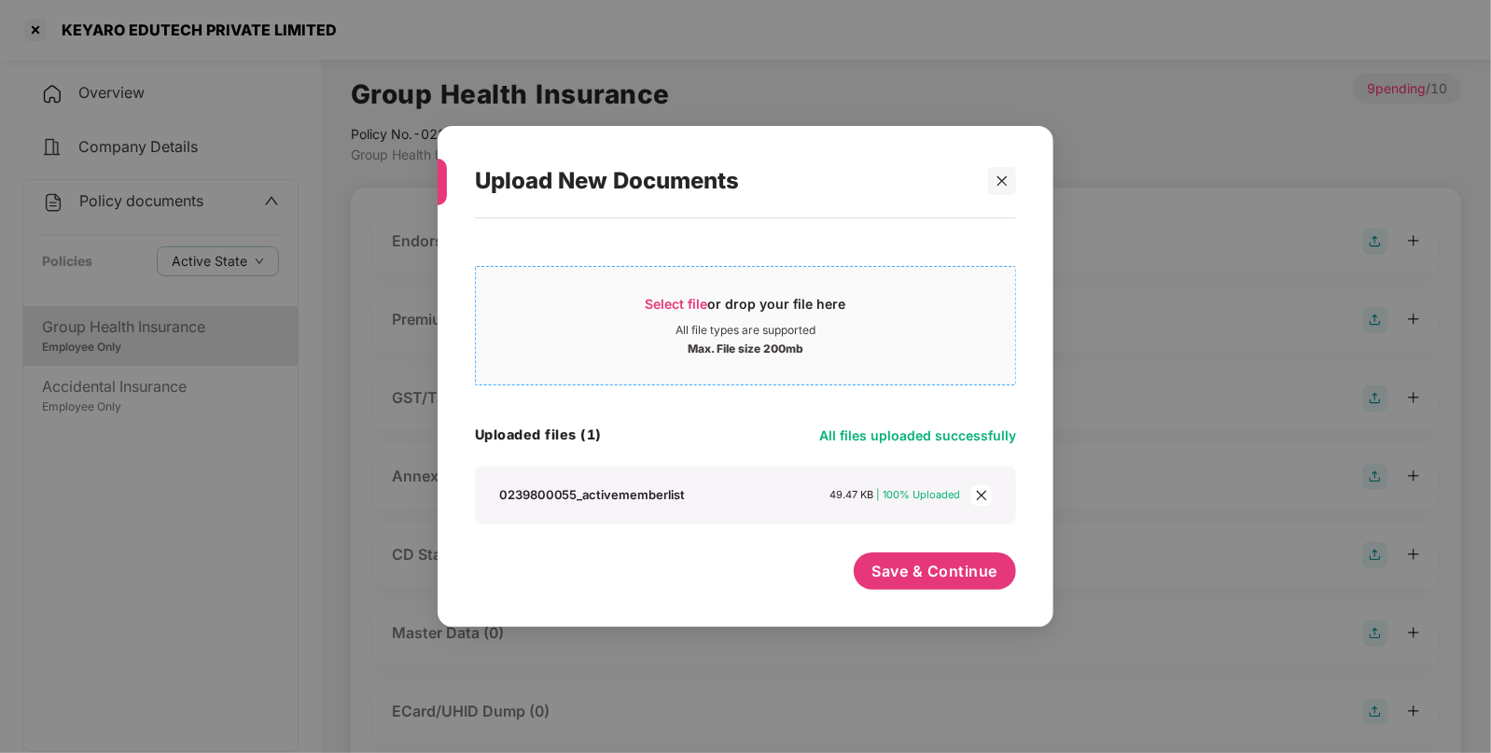
click at [663, 284] on span "Select file or drop your file here All file types are supported Max. File size …" at bounding box center [745, 326] width 539 height 90
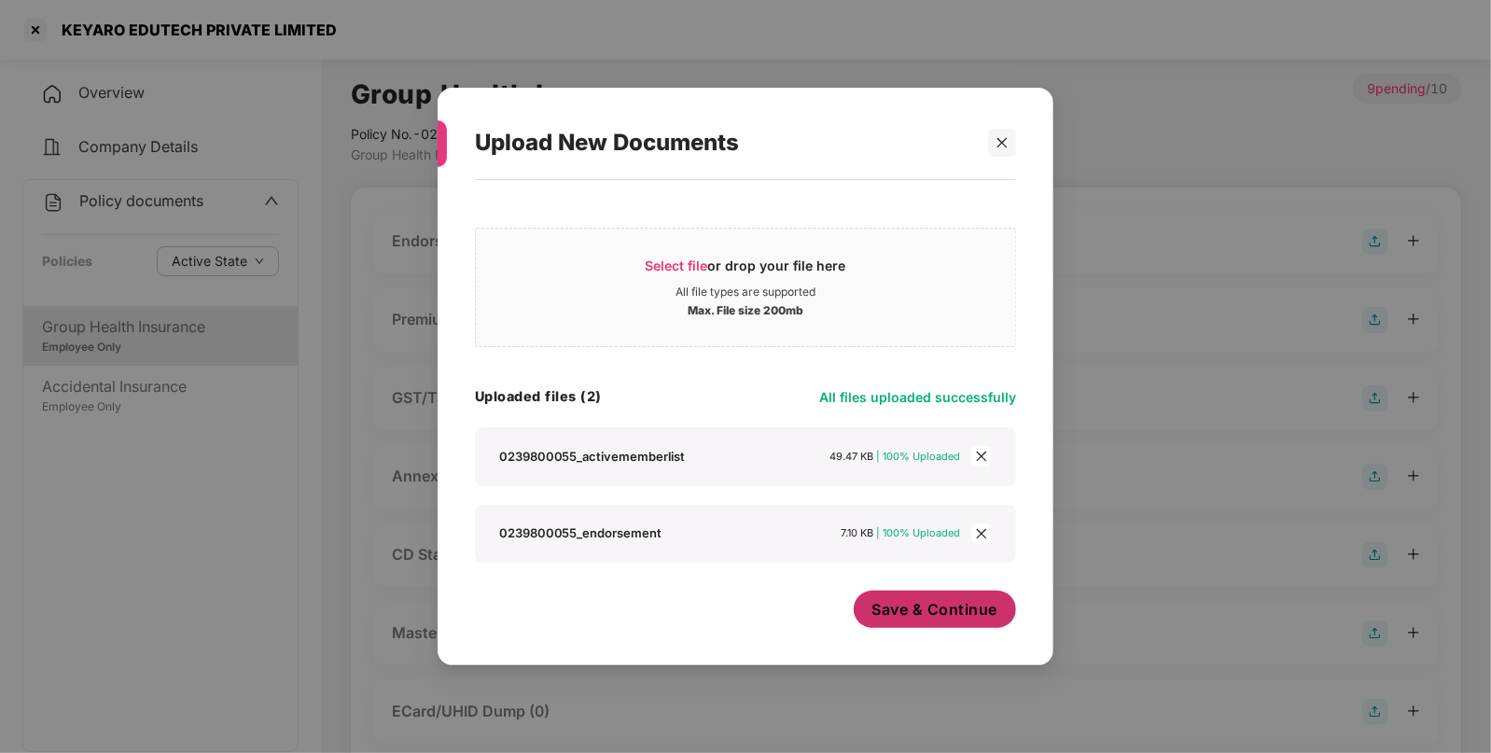
click at [934, 608] on span "Save & Continue" at bounding box center [936, 609] width 126 height 21
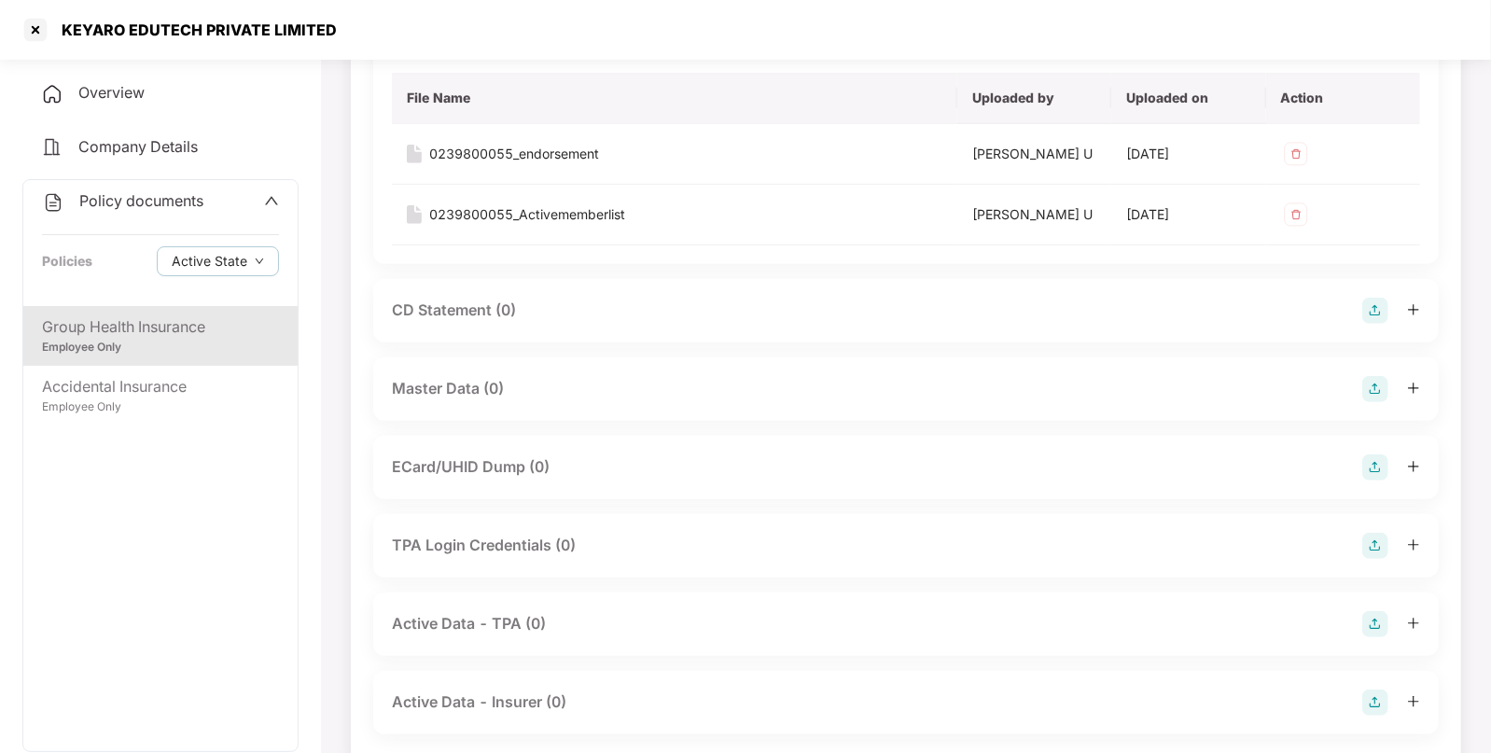
scroll to position [479, 0]
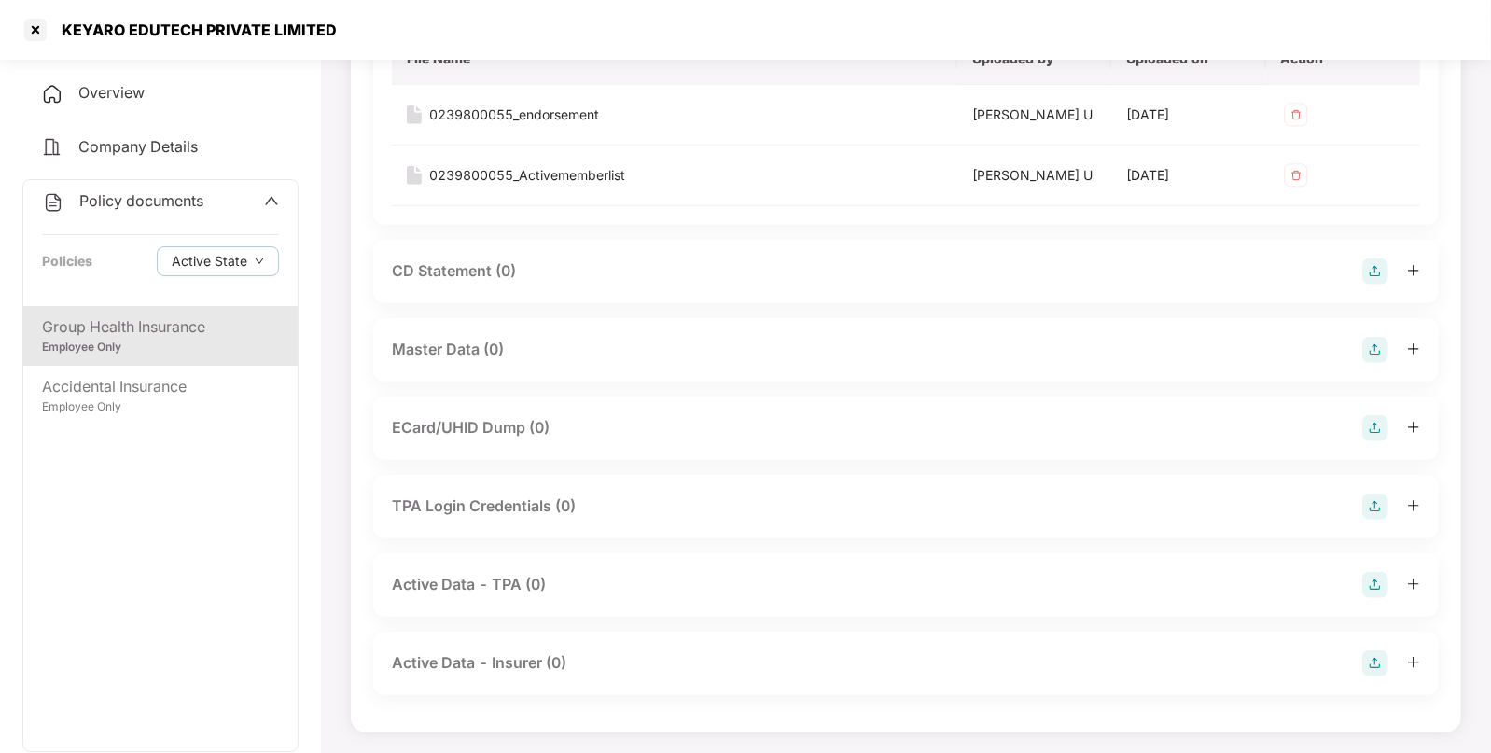
click at [1378, 354] on img at bounding box center [1376, 350] width 26 height 26
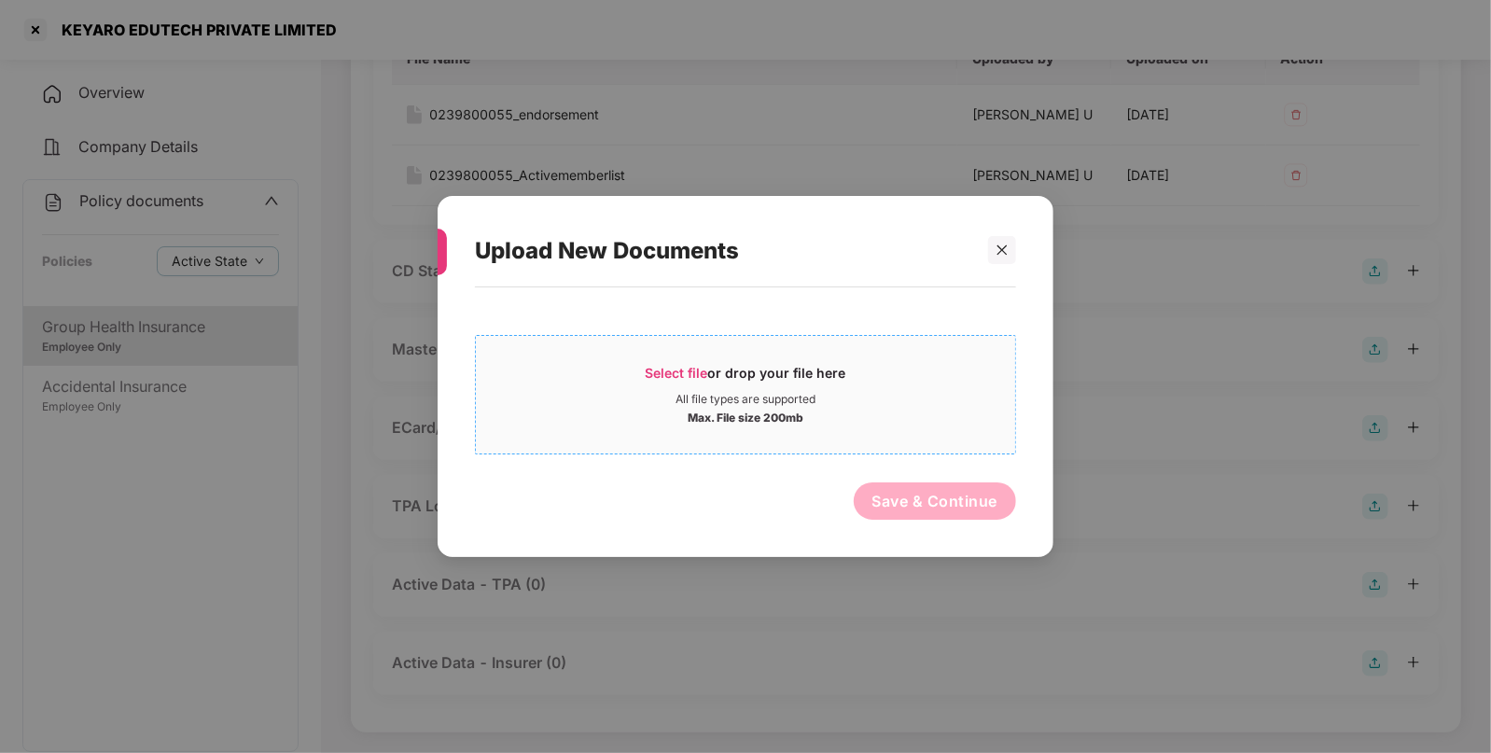
click at [675, 369] on span "Select file" at bounding box center [677, 373] width 63 height 16
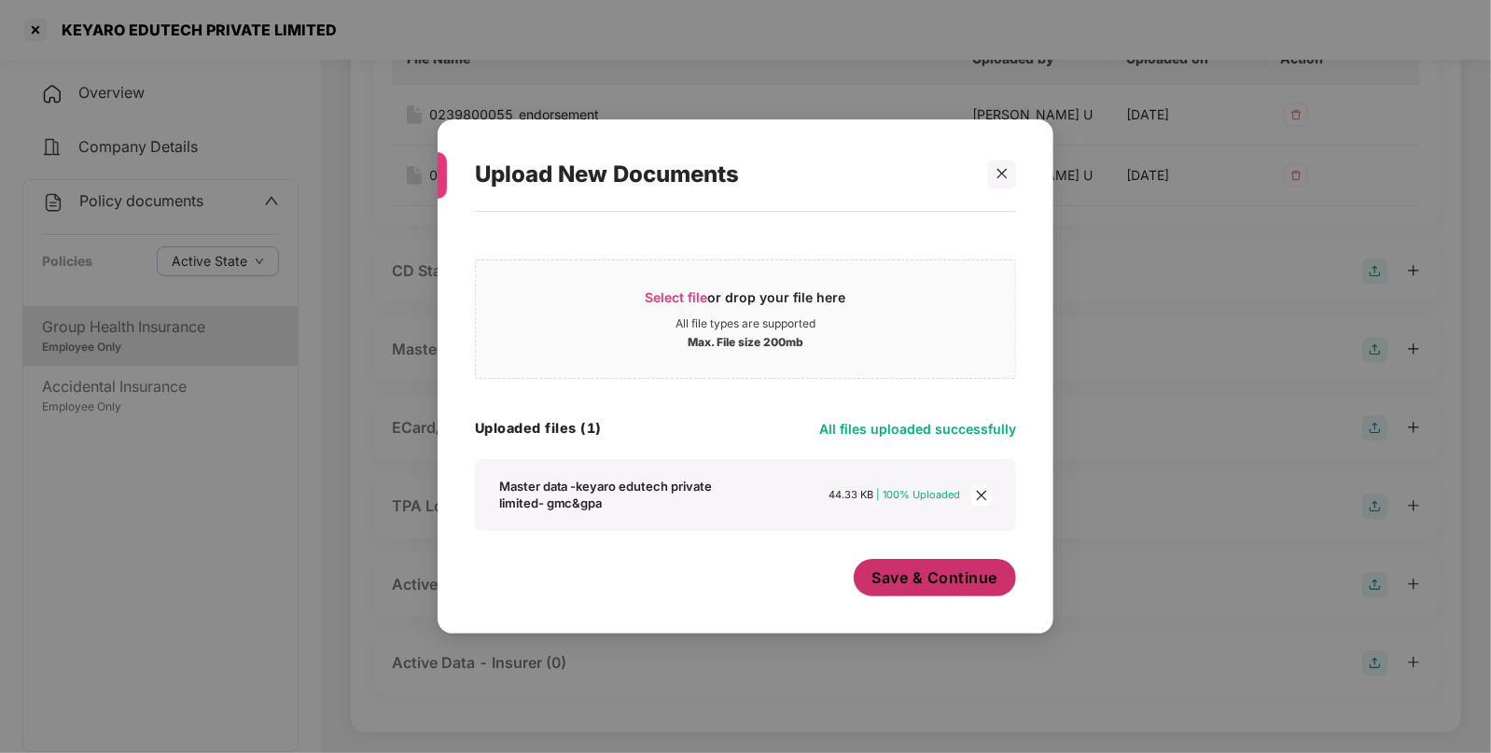
click at [925, 570] on span "Save & Continue" at bounding box center [936, 577] width 126 height 21
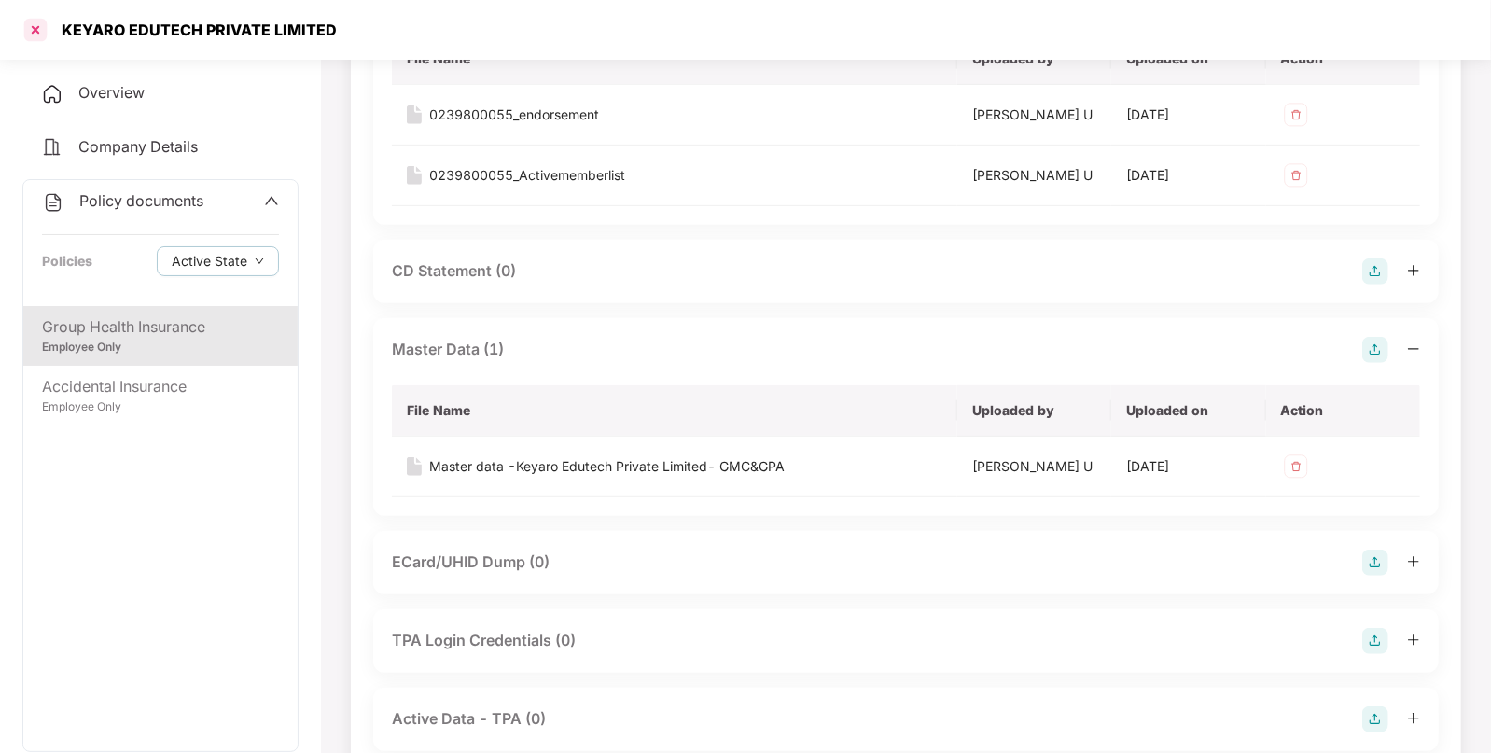
click at [38, 22] on div at bounding box center [36, 30] width 30 height 30
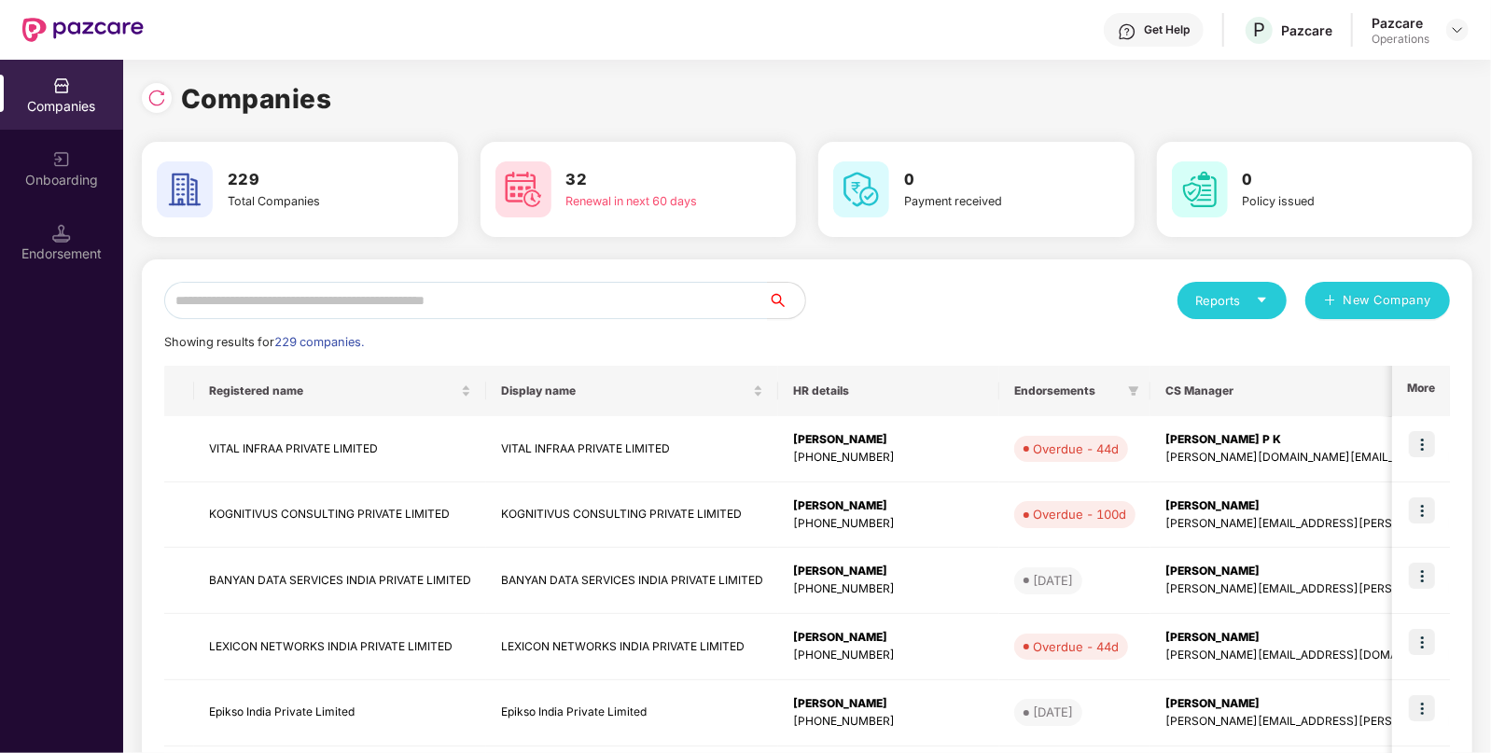
scroll to position [0, 0]
click at [38, 22] on img at bounding box center [82, 30] width 121 height 24
click at [527, 315] on input "text" at bounding box center [466, 300] width 604 height 37
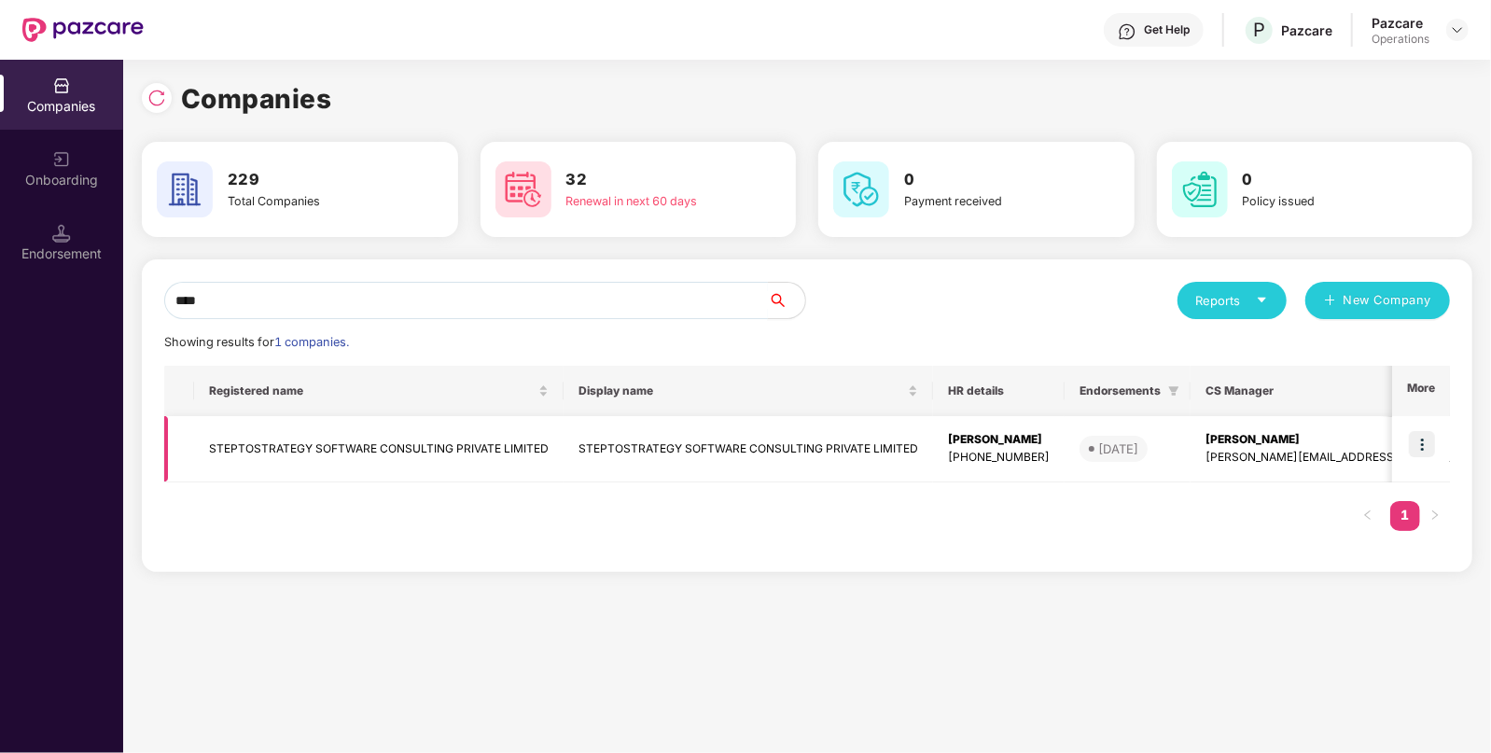
type input "****"
click at [362, 440] on td "STEPTOSTRATEGY SOFTWARE CONSULTING PRIVATE LIMITED" at bounding box center [379, 449] width 370 height 66
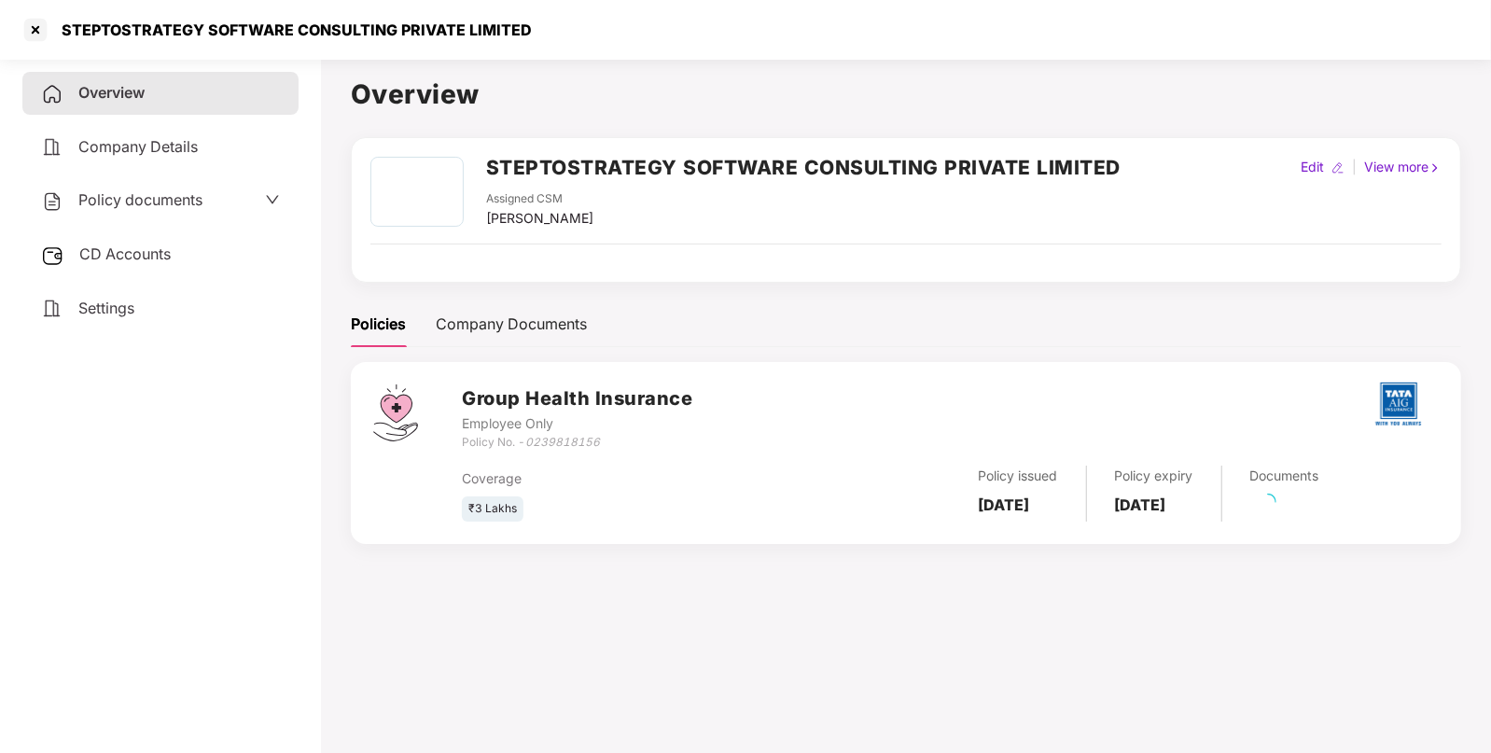
click at [124, 252] on span "CD Accounts" at bounding box center [124, 254] width 91 height 19
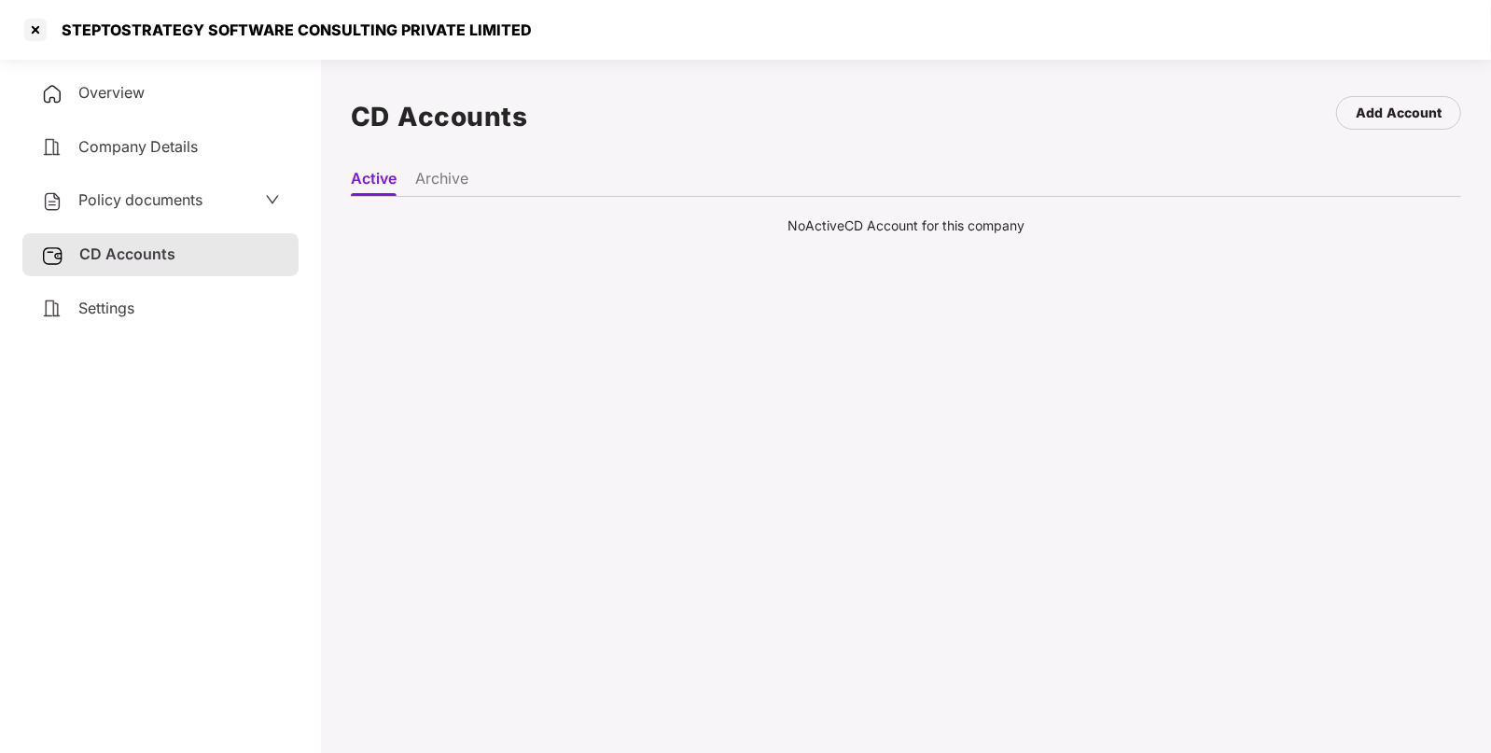
click at [98, 196] on span "Policy documents" at bounding box center [140, 199] width 124 height 19
click at [119, 197] on span "Policy documents" at bounding box center [141, 200] width 124 height 19
click at [100, 183] on div "Policy documents" at bounding box center [160, 200] width 276 height 43
click at [105, 234] on div "CD Accounts" at bounding box center [160, 254] width 276 height 43
click at [109, 212] on div "Policy documents" at bounding box center [121, 201] width 161 height 24
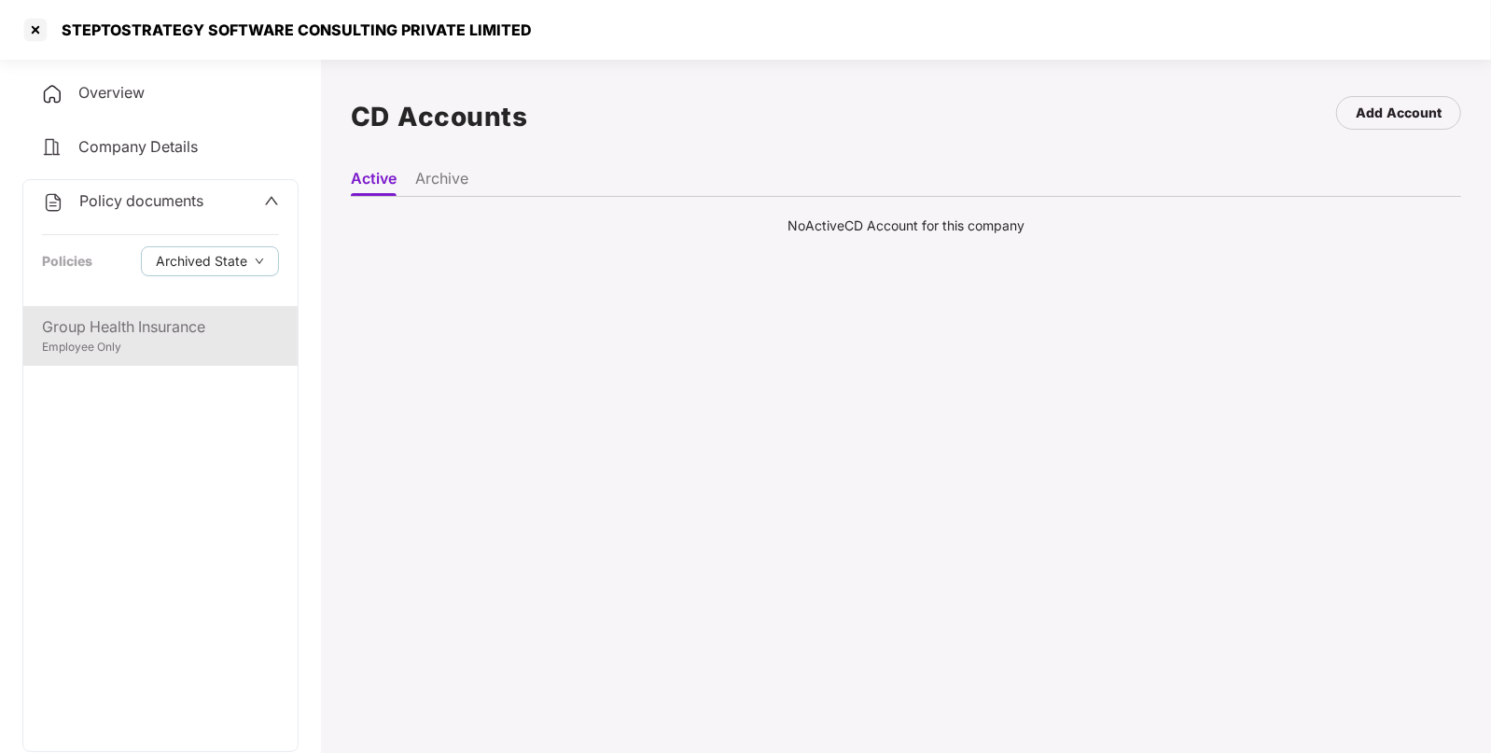
click at [89, 331] on div "Group Health Insurance" at bounding box center [160, 326] width 237 height 23
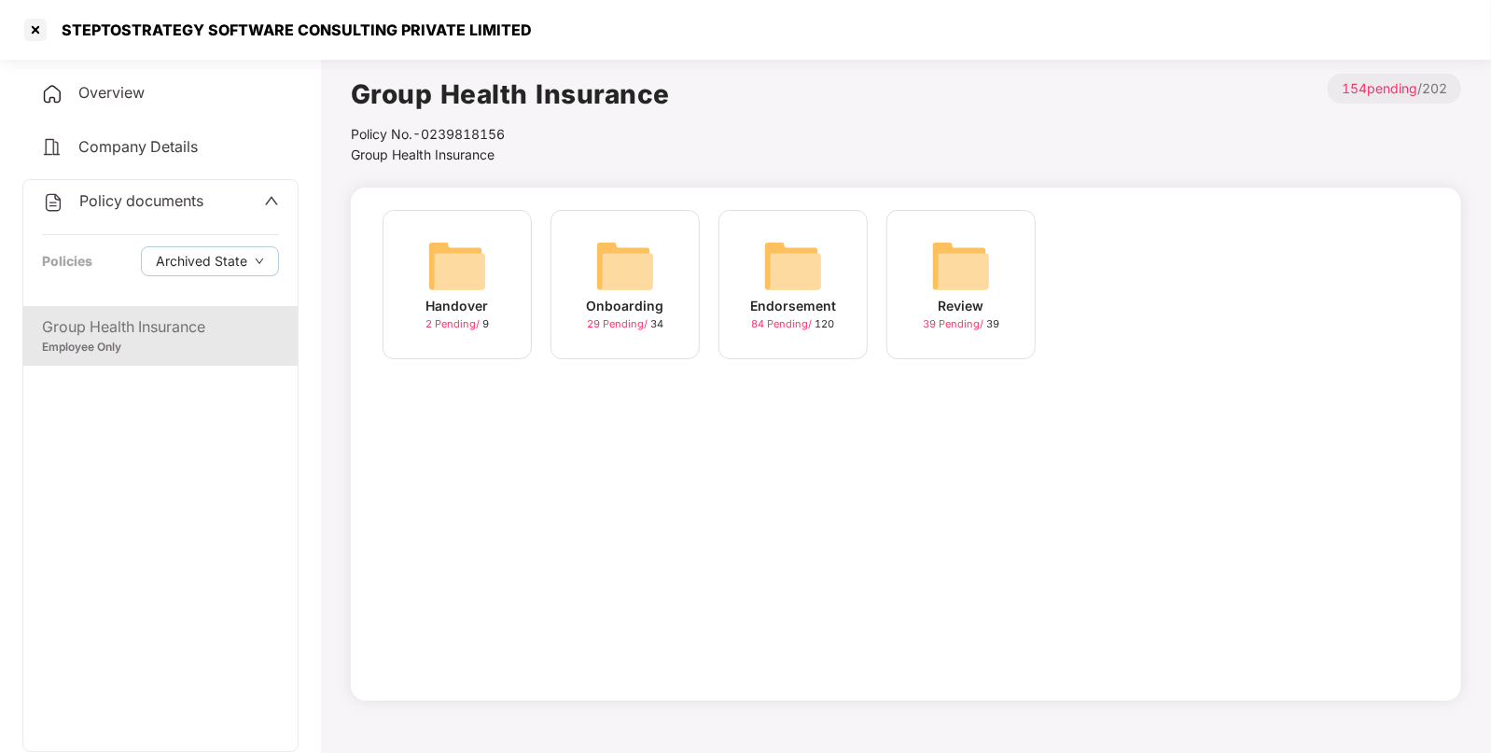
click at [782, 254] on img at bounding box center [793, 266] width 60 height 60
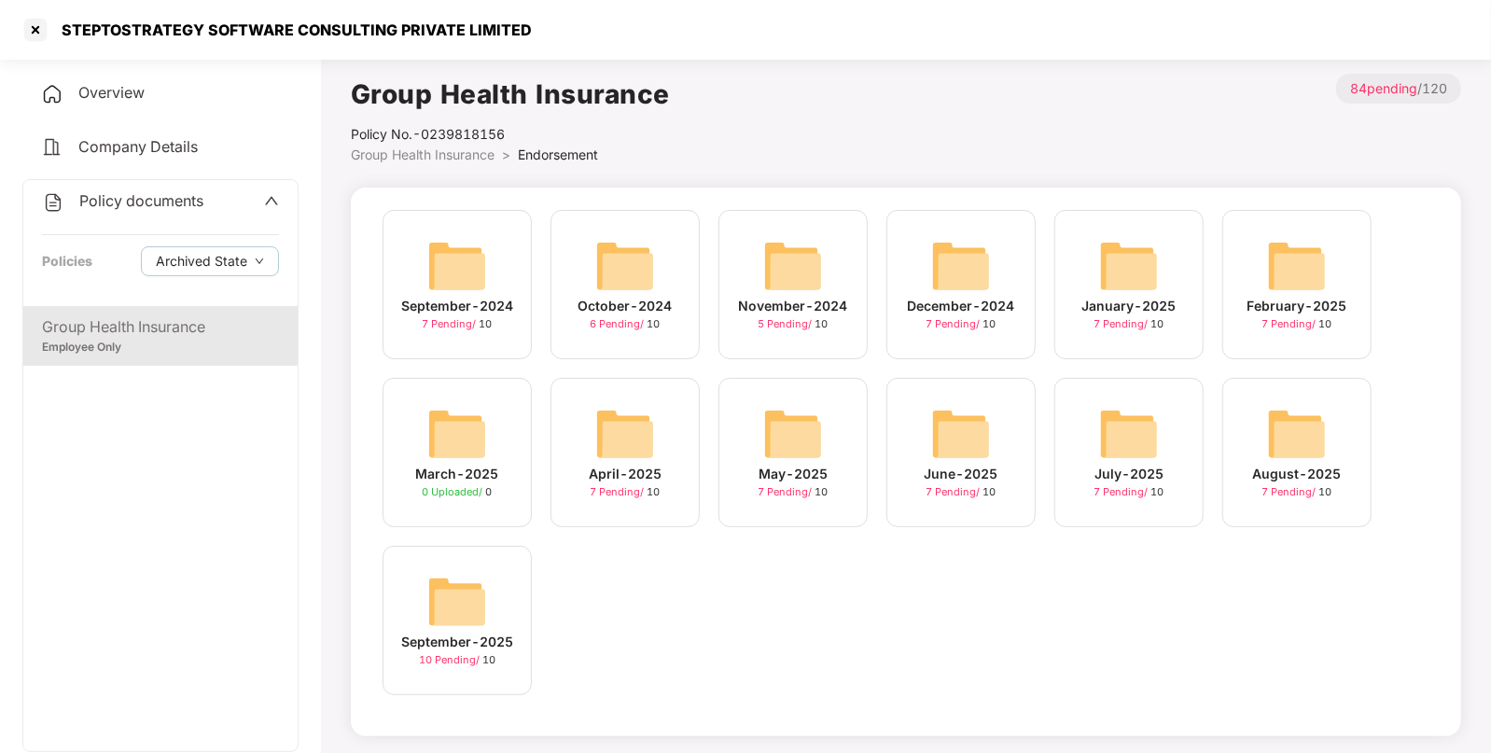
click at [446, 595] on img at bounding box center [457, 602] width 60 height 60
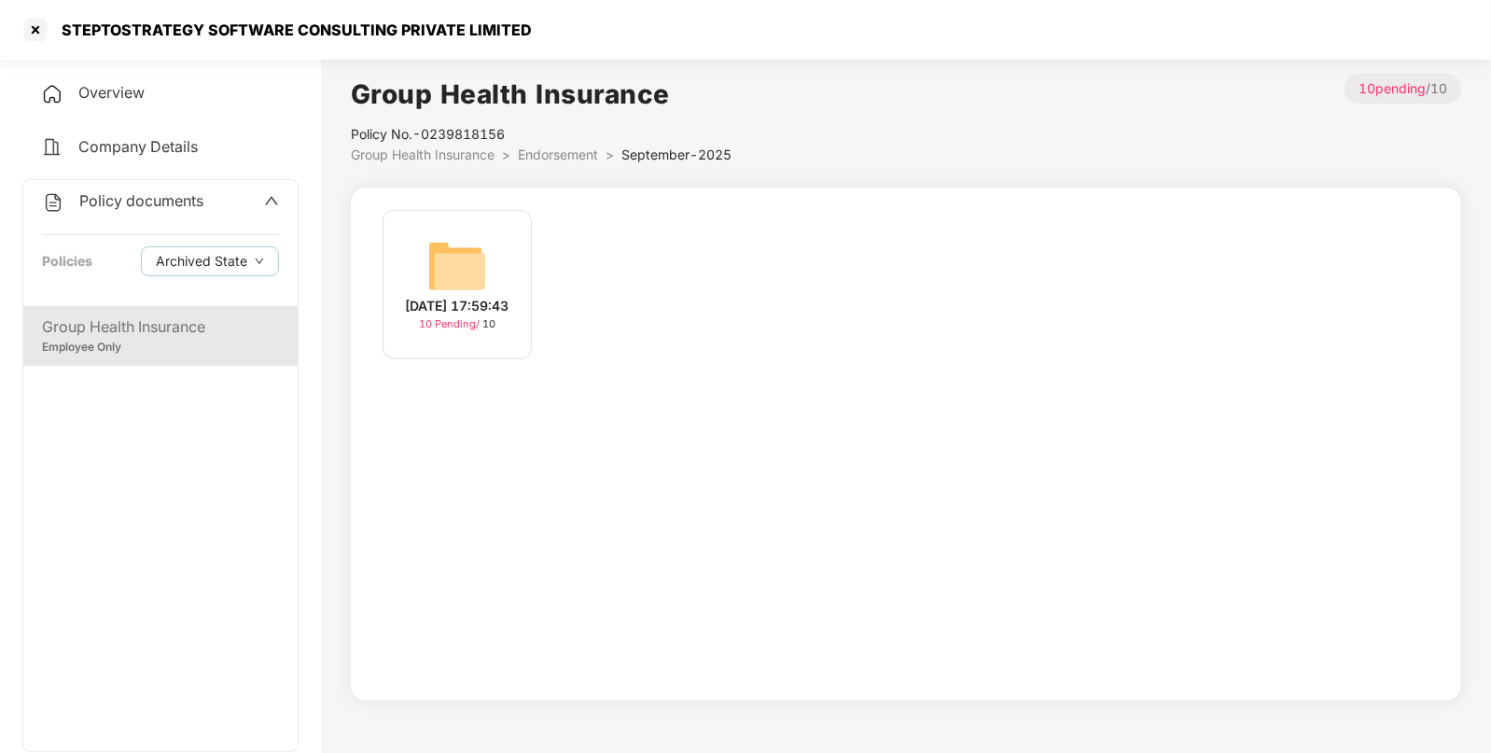
click at [472, 247] on img at bounding box center [457, 266] width 60 height 60
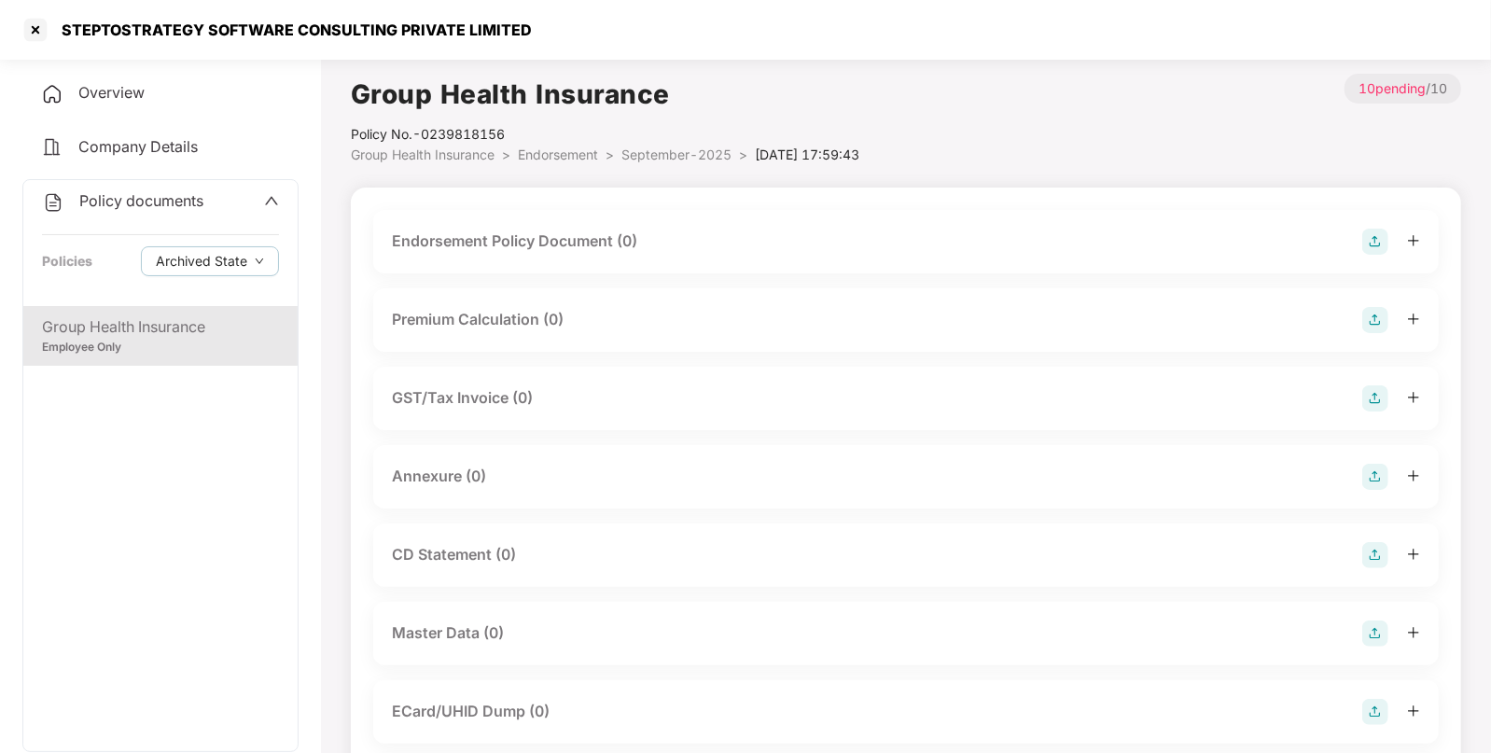
click at [1363, 233] on img at bounding box center [1376, 242] width 26 height 26
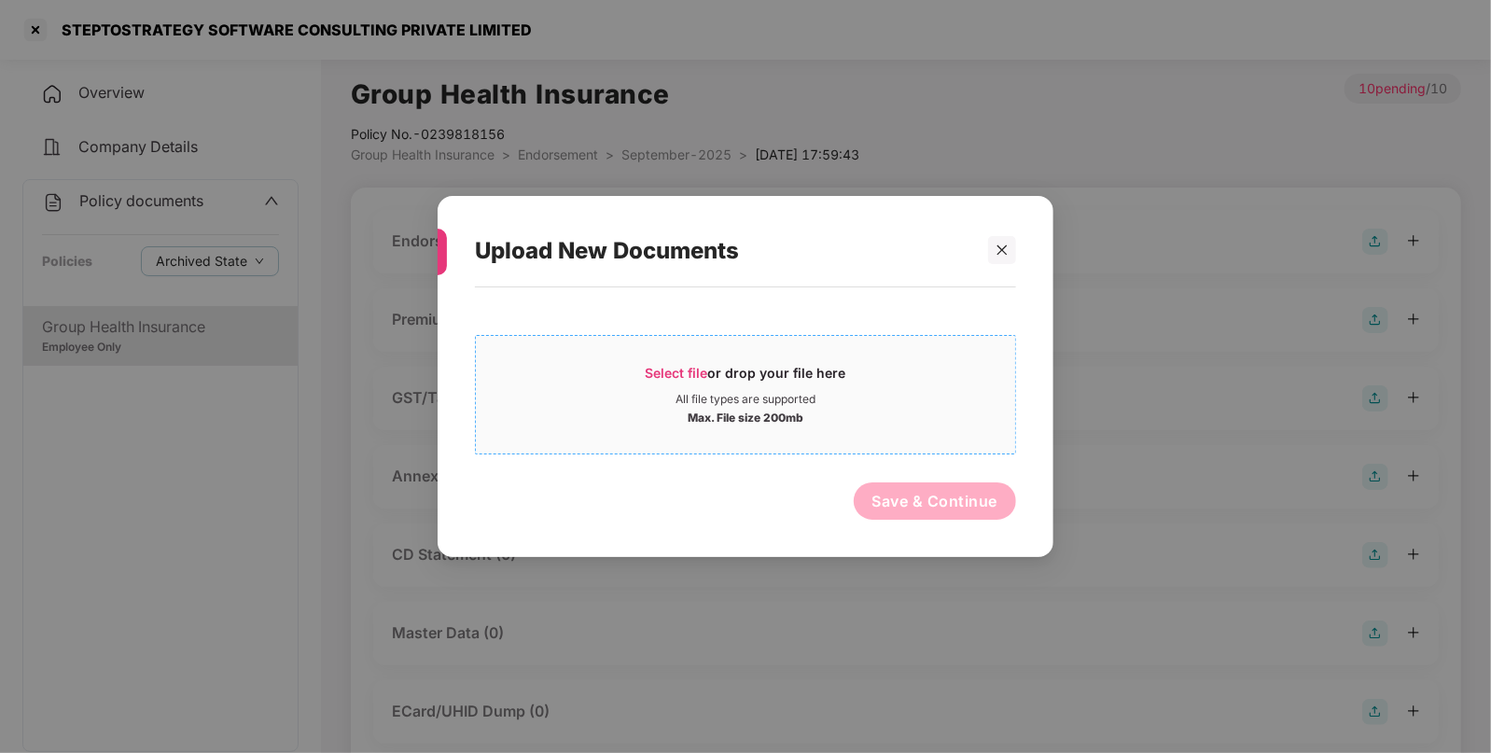
click at [664, 369] on span "Select file" at bounding box center [677, 373] width 63 height 16
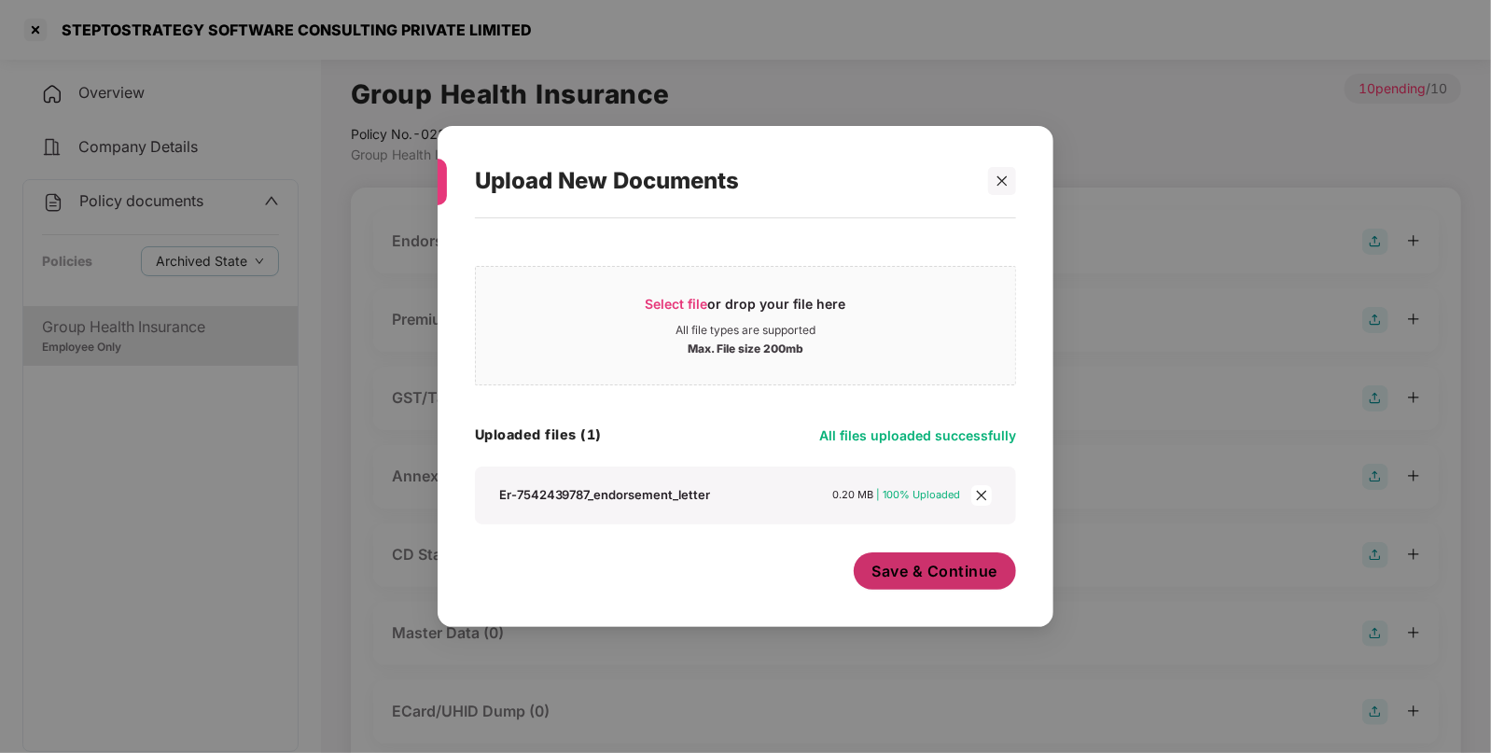
click at [902, 559] on button "Save & Continue" at bounding box center [935, 570] width 163 height 37
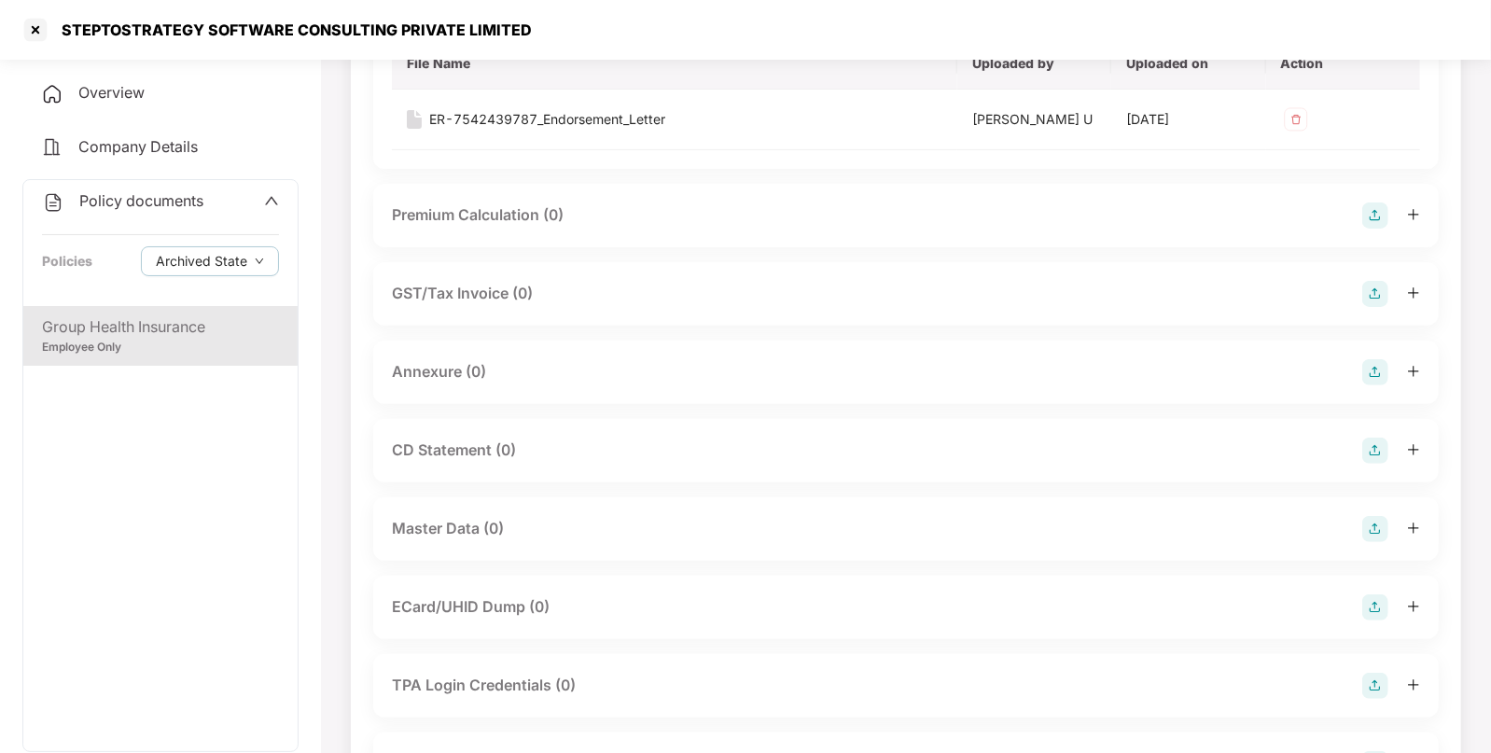
scroll to position [240, 0]
click at [1377, 360] on img at bounding box center [1376, 371] width 26 height 26
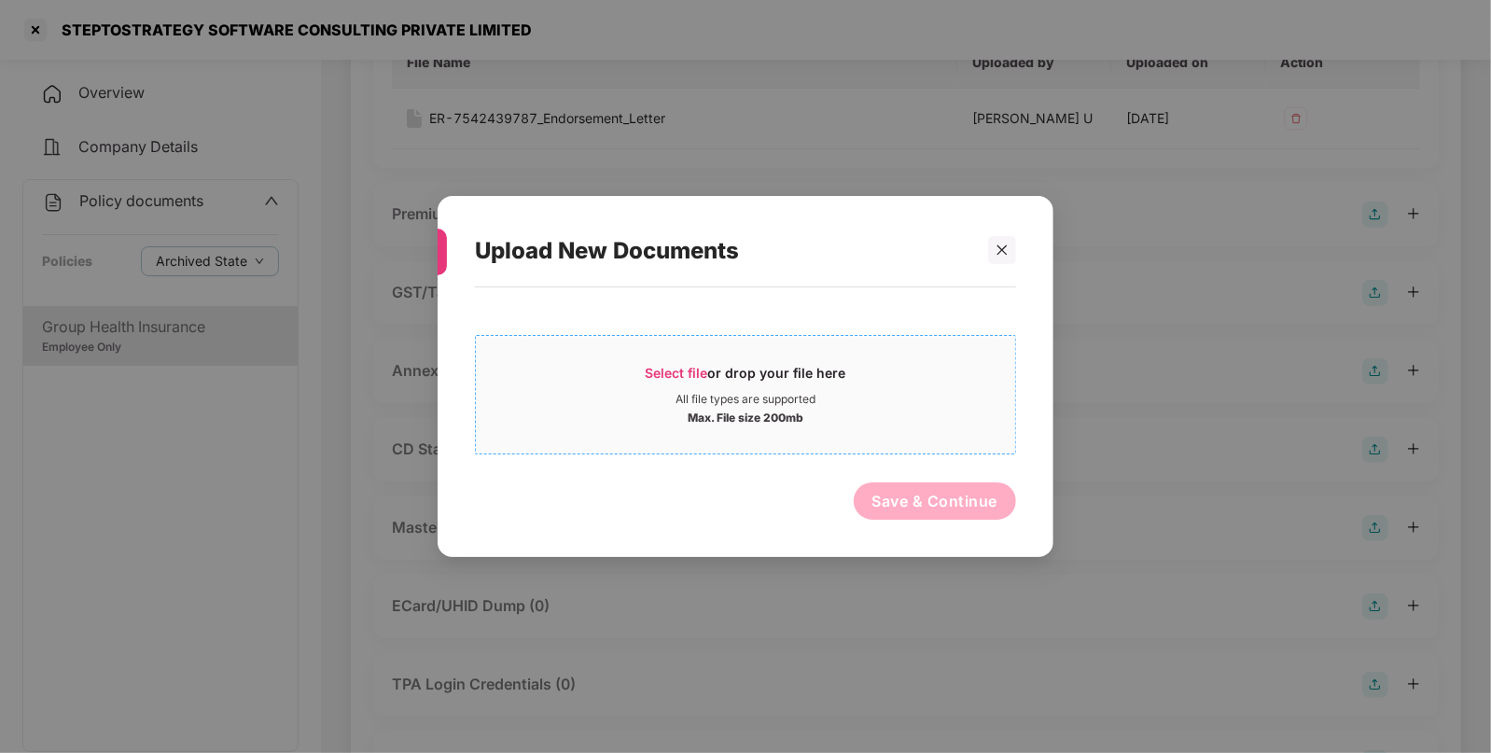
click at [674, 357] on span "Select file or drop your file here All file types are supported Max. File size …" at bounding box center [745, 395] width 539 height 90
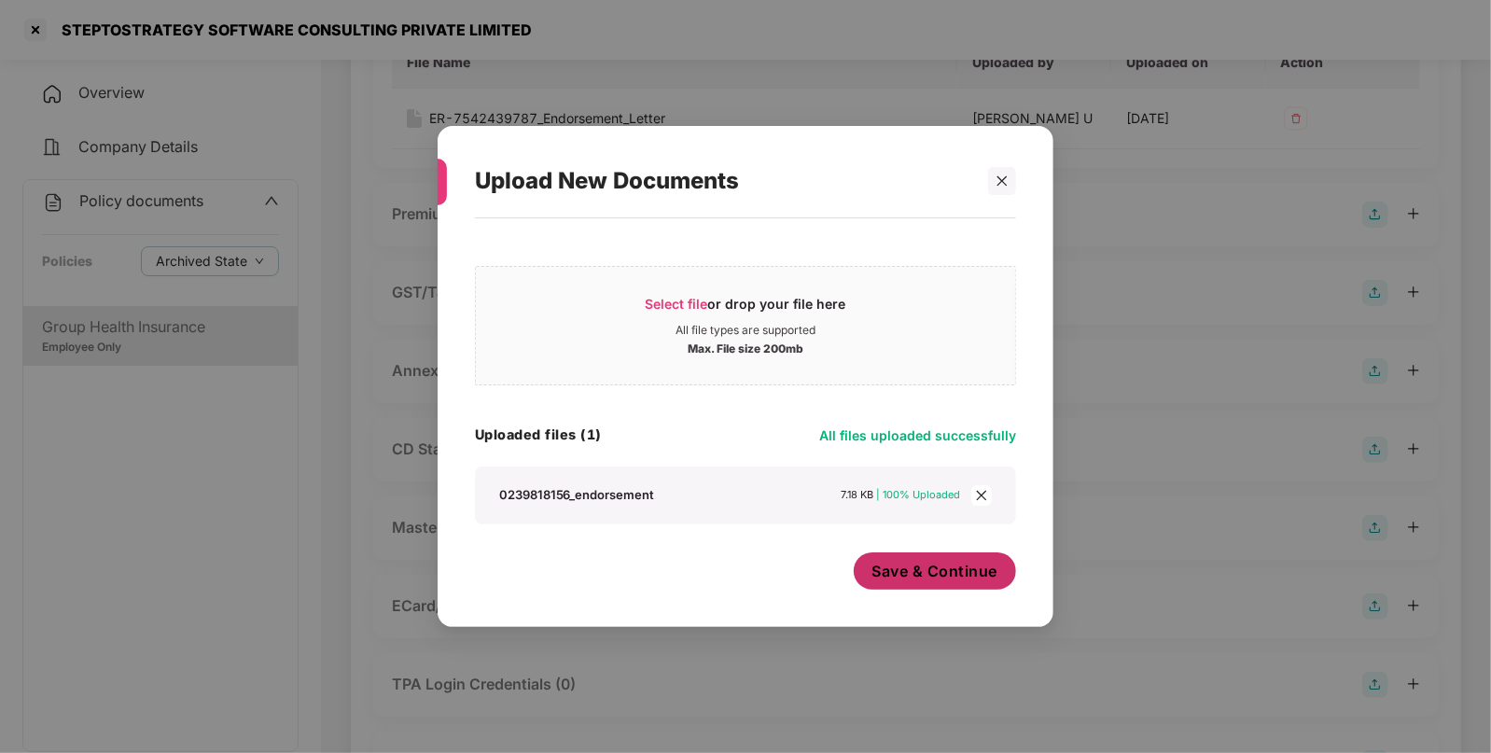
click at [919, 573] on span "Save & Continue" at bounding box center [936, 571] width 126 height 21
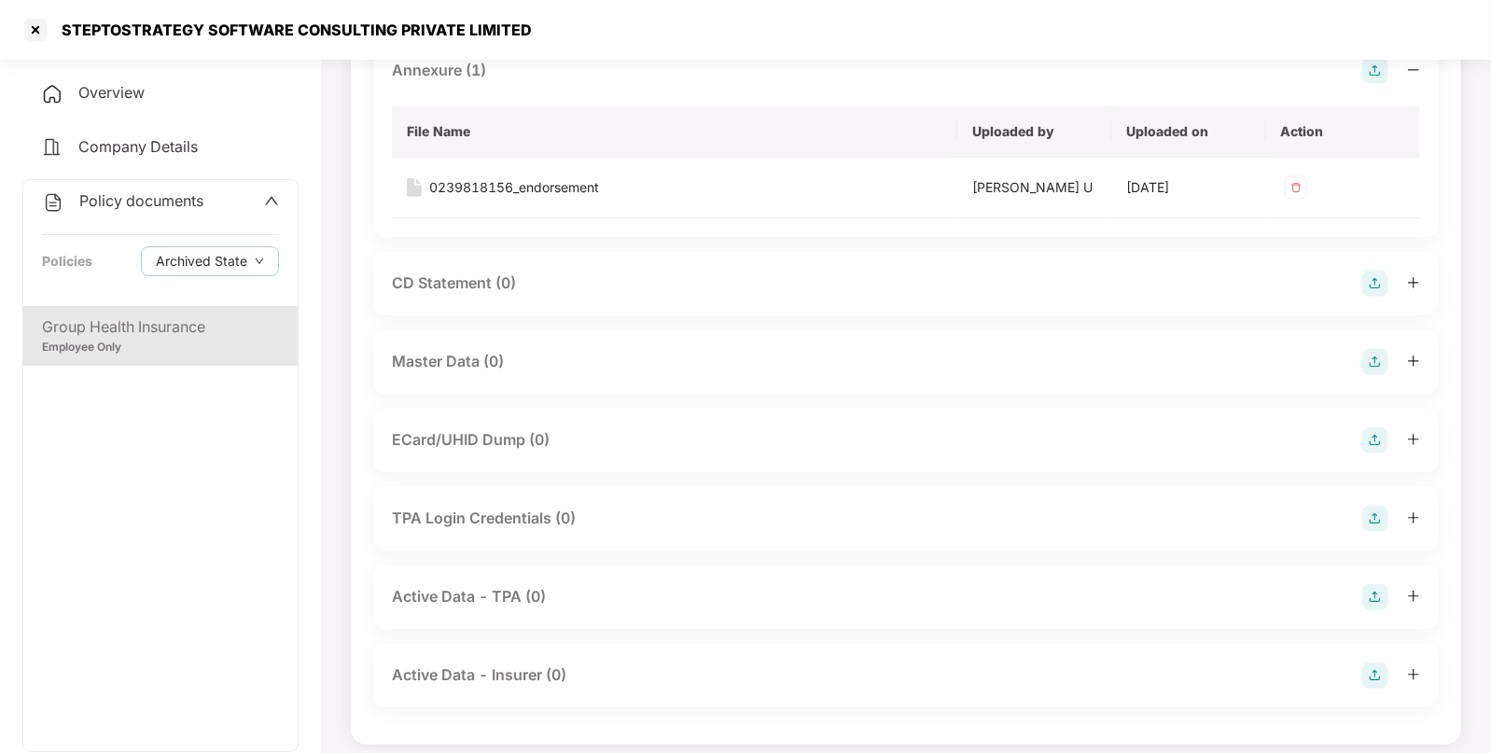
scroll to position [552, 0]
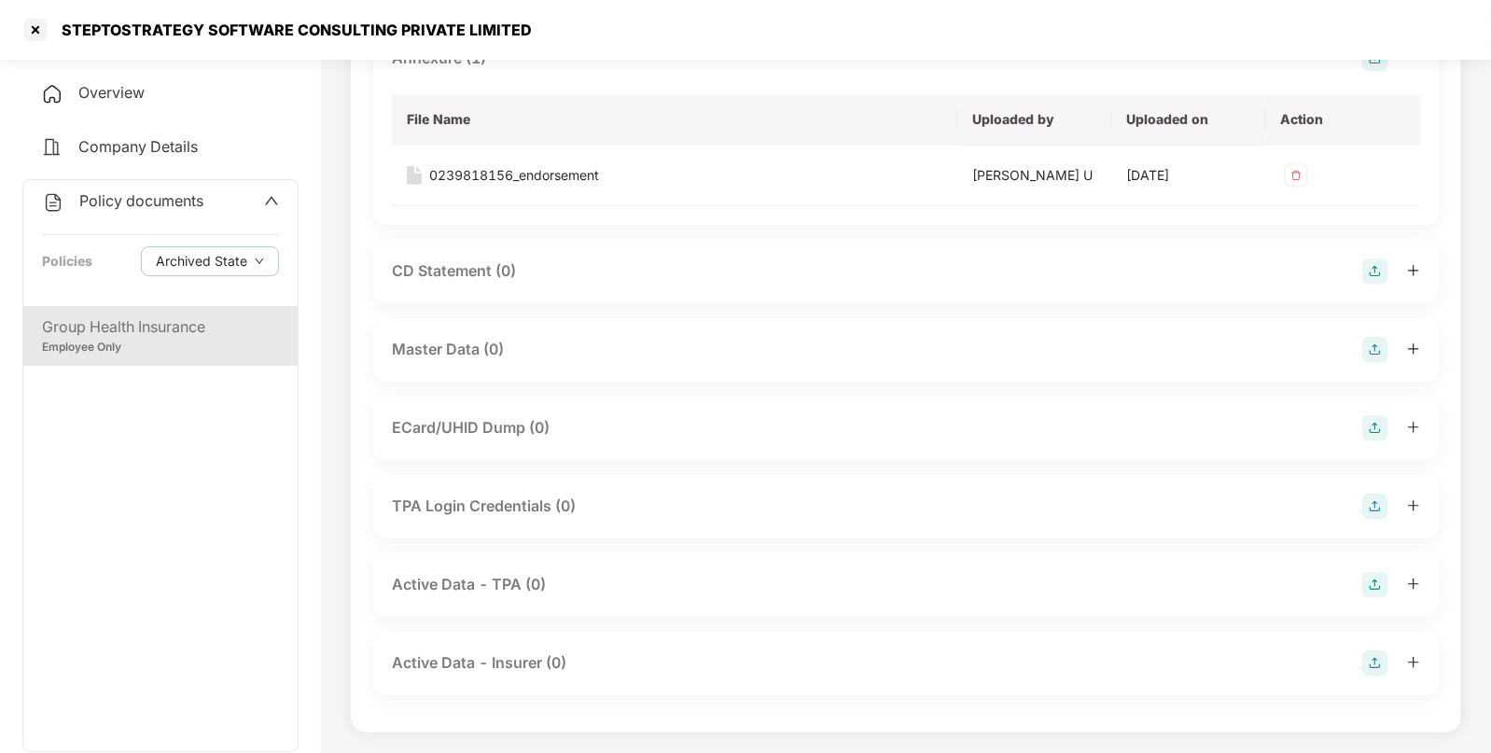
click at [1373, 338] on img at bounding box center [1376, 350] width 26 height 26
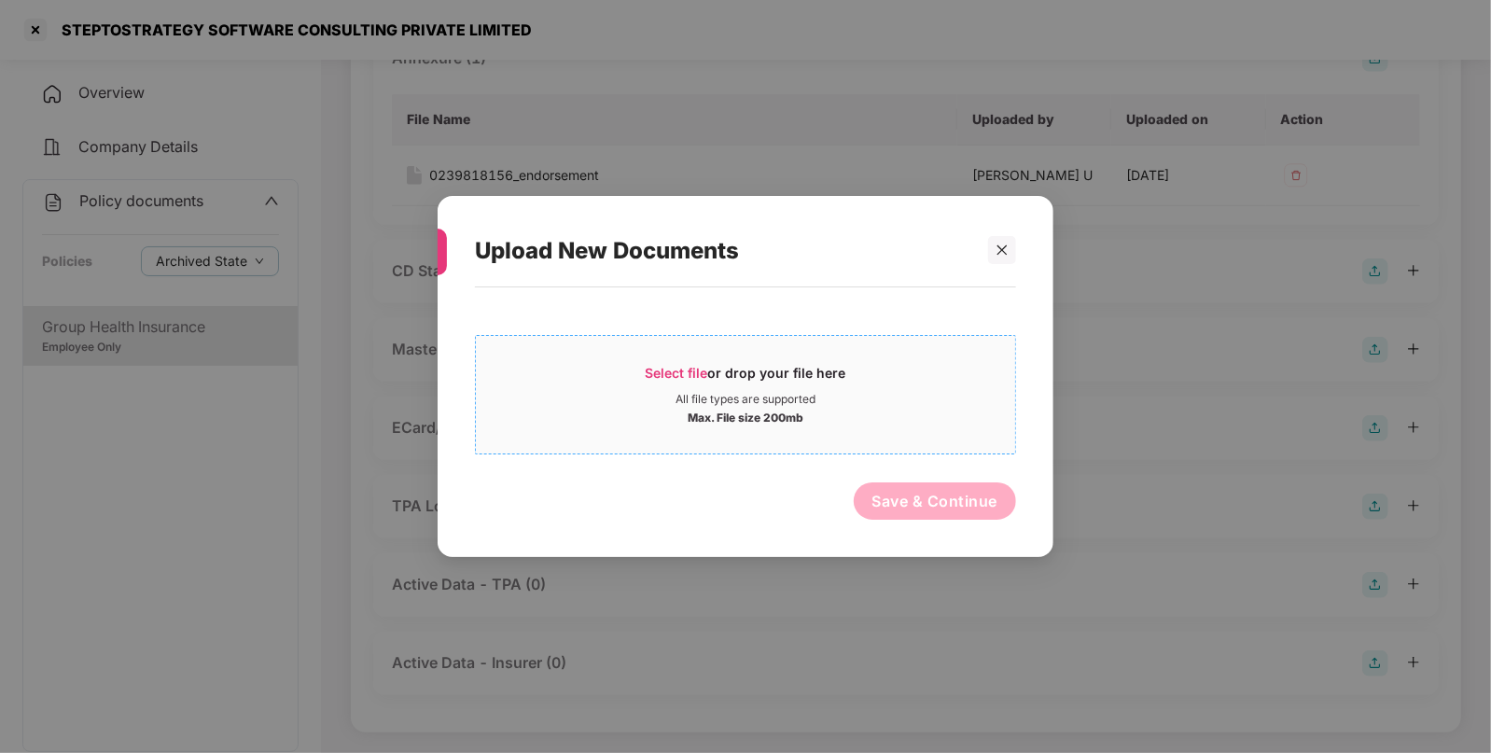
click at [669, 367] on span "Select file" at bounding box center [677, 373] width 63 height 16
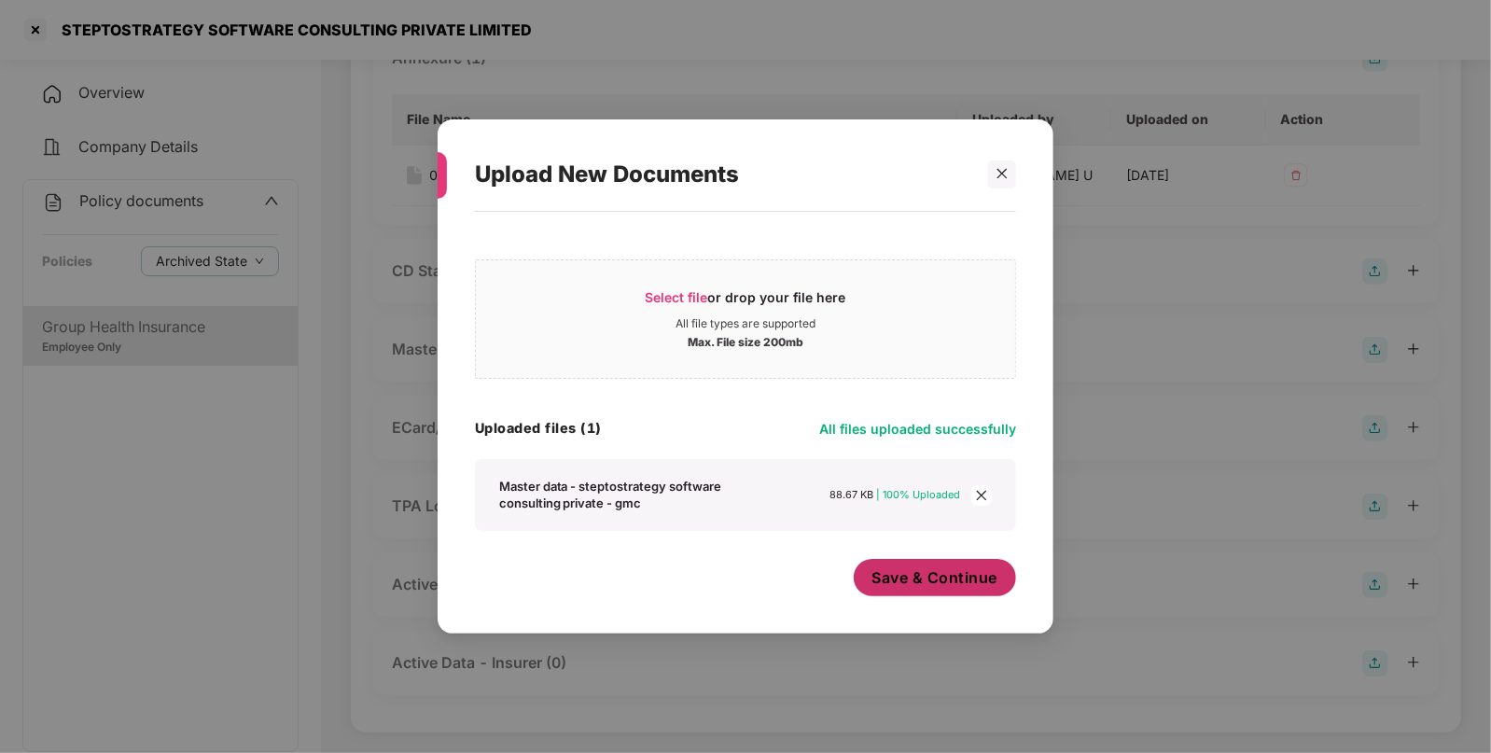
click at [919, 575] on span "Save & Continue" at bounding box center [936, 577] width 126 height 21
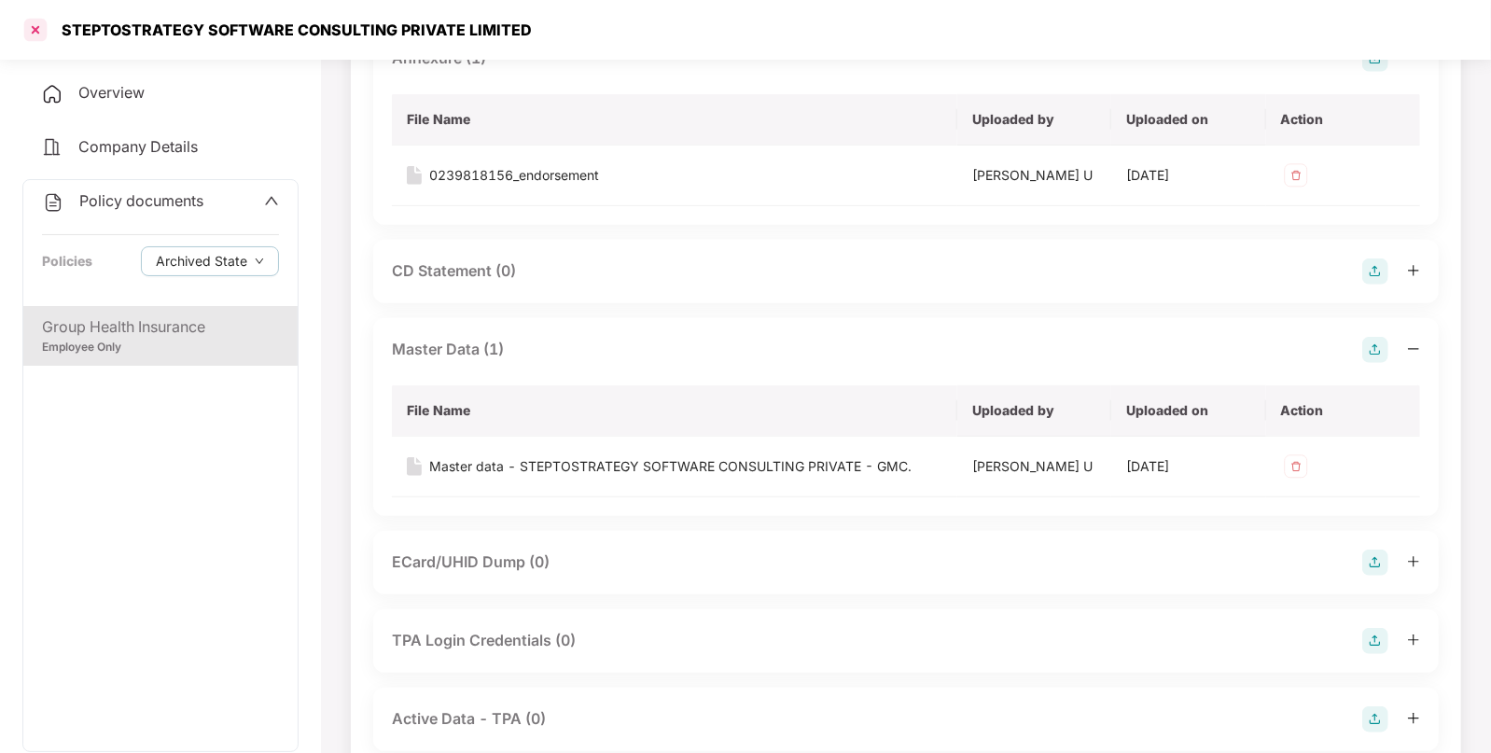
click at [32, 21] on div at bounding box center [36, 30] width 30 height 30
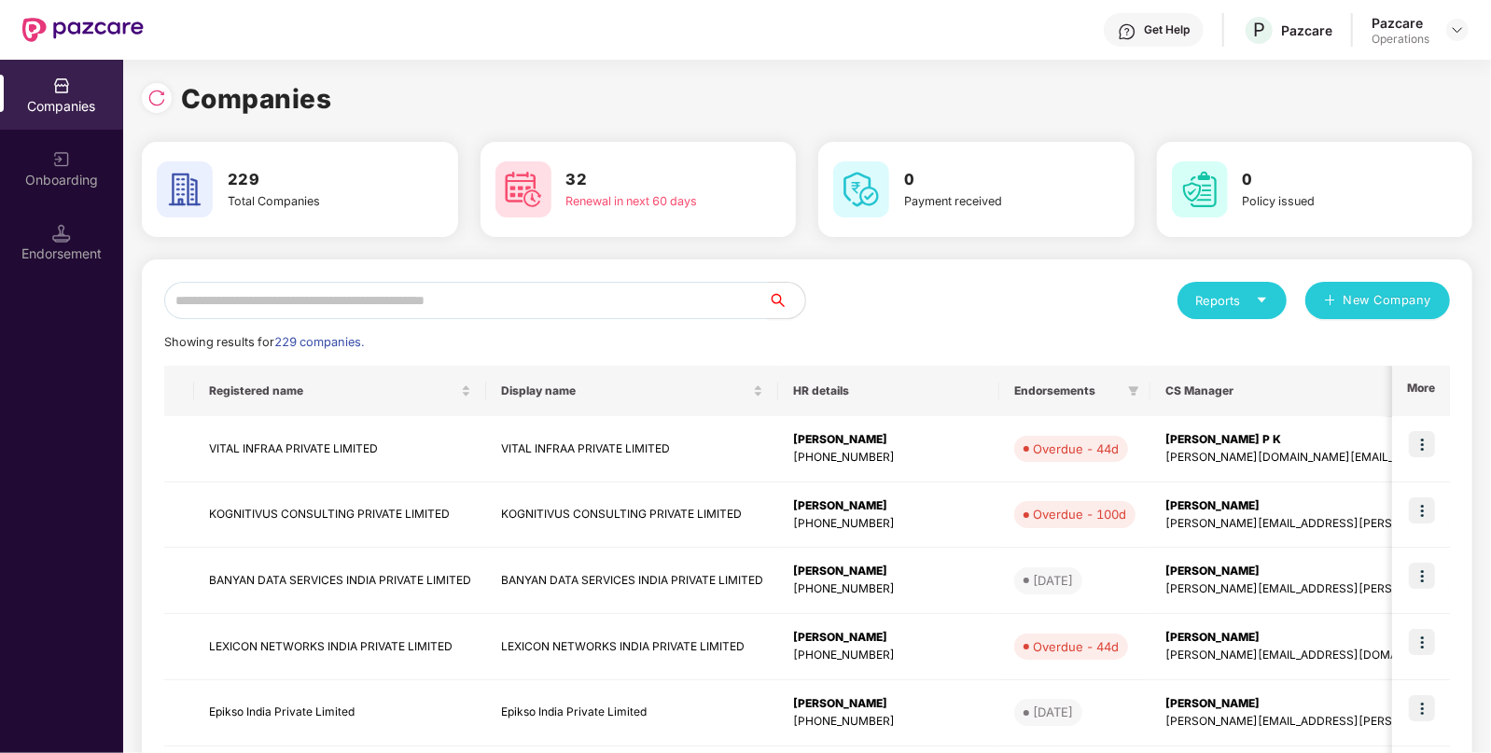
scroll to position [0, 0]
click at [458, 305] on input "text" at bounding box center [466, 300] width 604 height 37
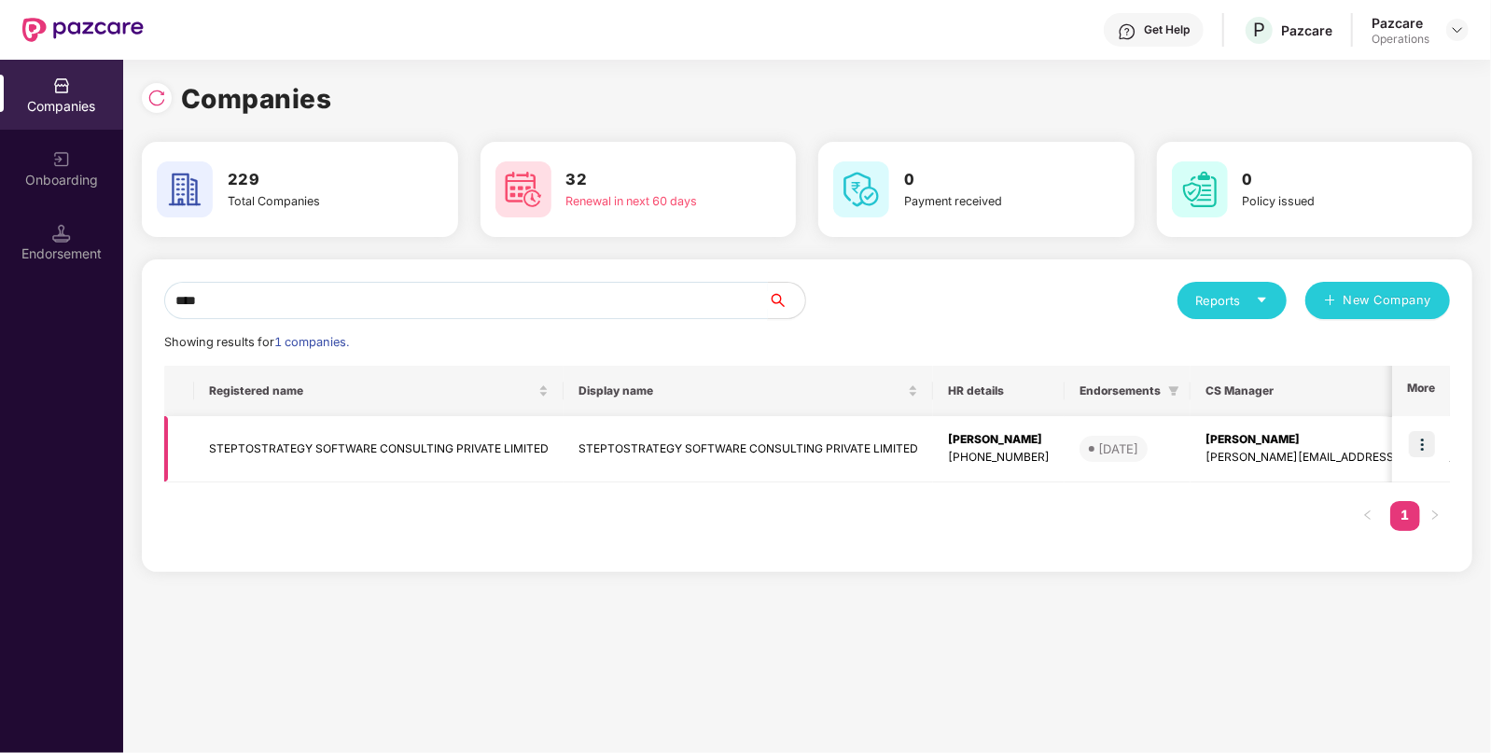
type input "****"
click at [289, 437] on td "STEPTOSTRATEGY SOFTWARE CONSULTING PRIVATE LIMITED" at bounding box center [379, 449] width 370 height 66
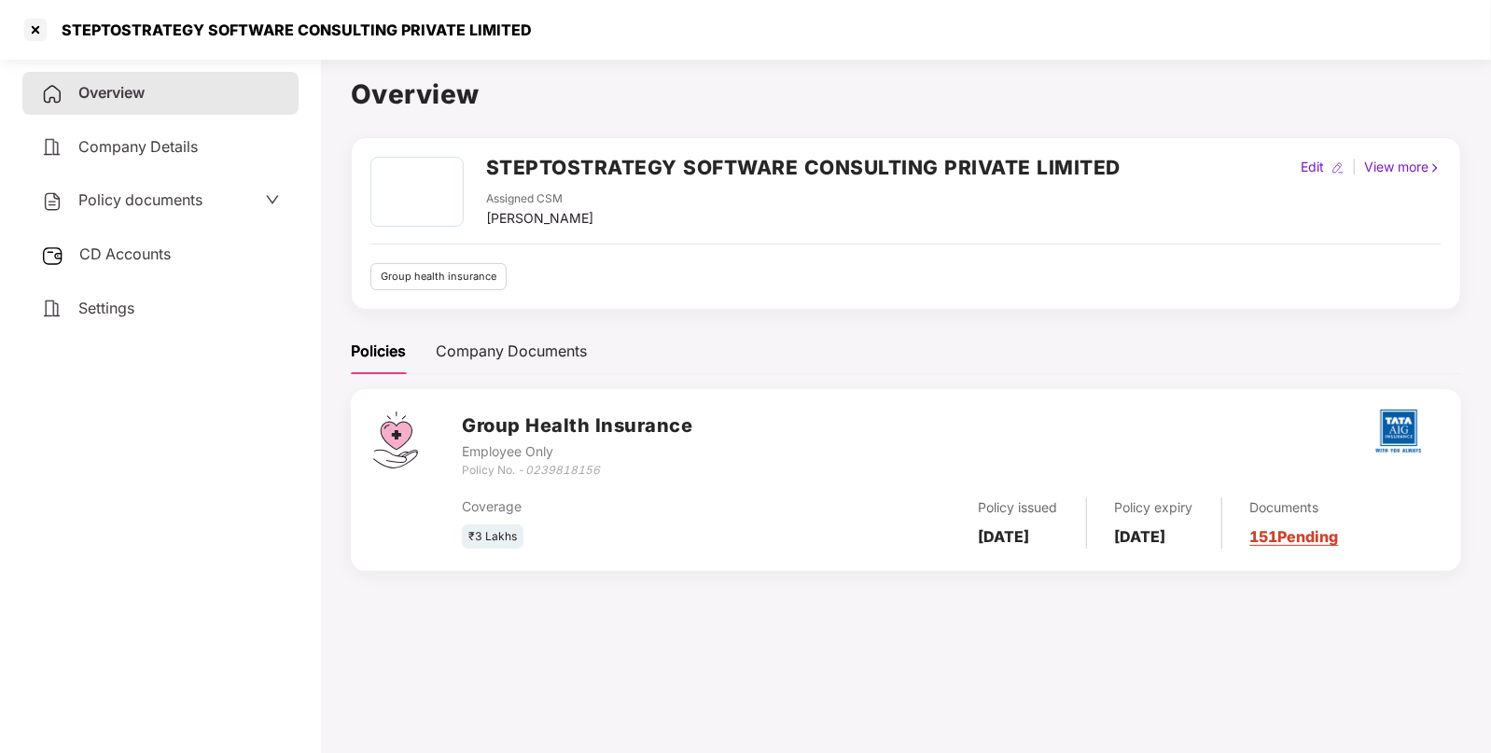
click at [119, 262] on span "CD Accounts" at bounding box center [124, 254] width 91 height 19
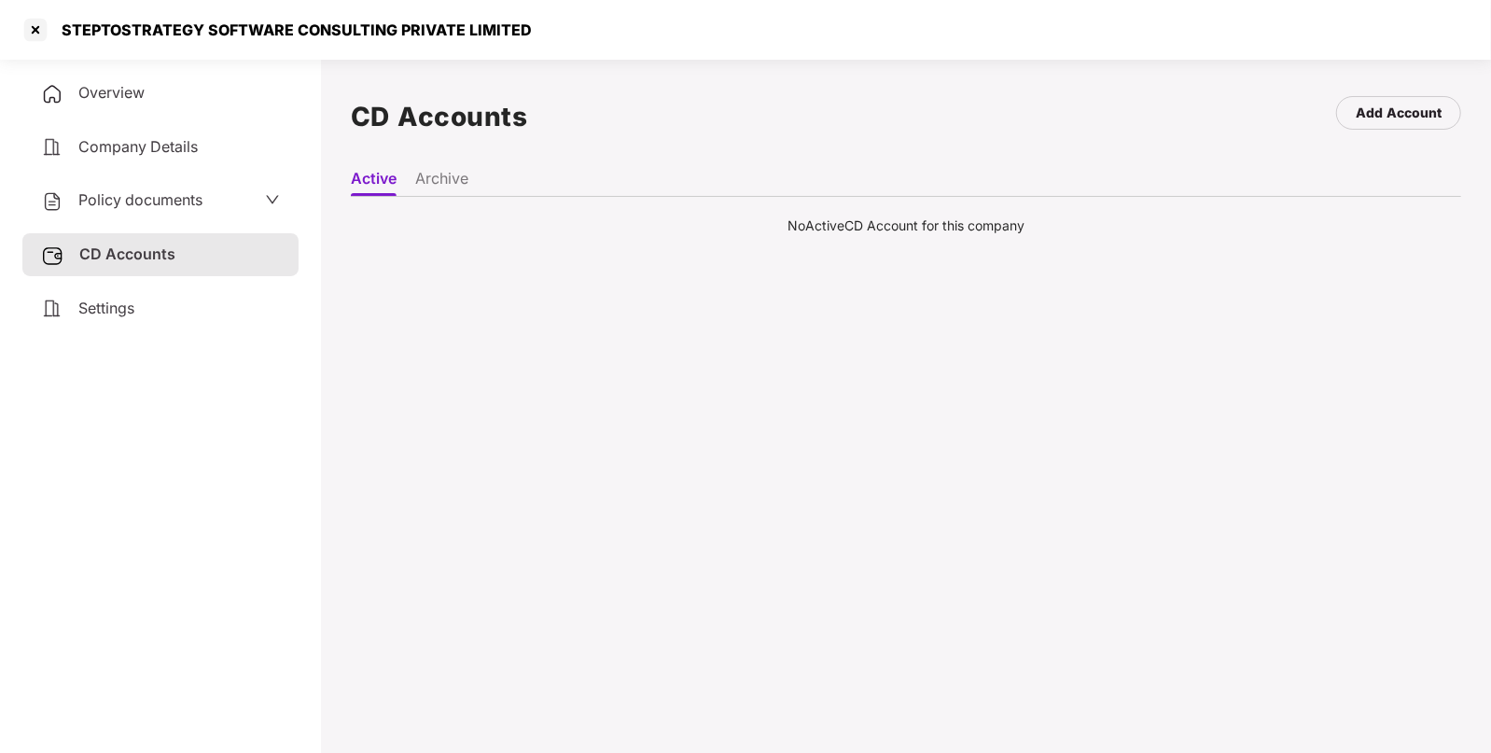
click at [435, 168] on ul "Active Archive" at bounding box center [906, 178] width 1111 height 37
click at [438, 184] on li "Archive" at bounding box center [441, 182] width 53 height 27
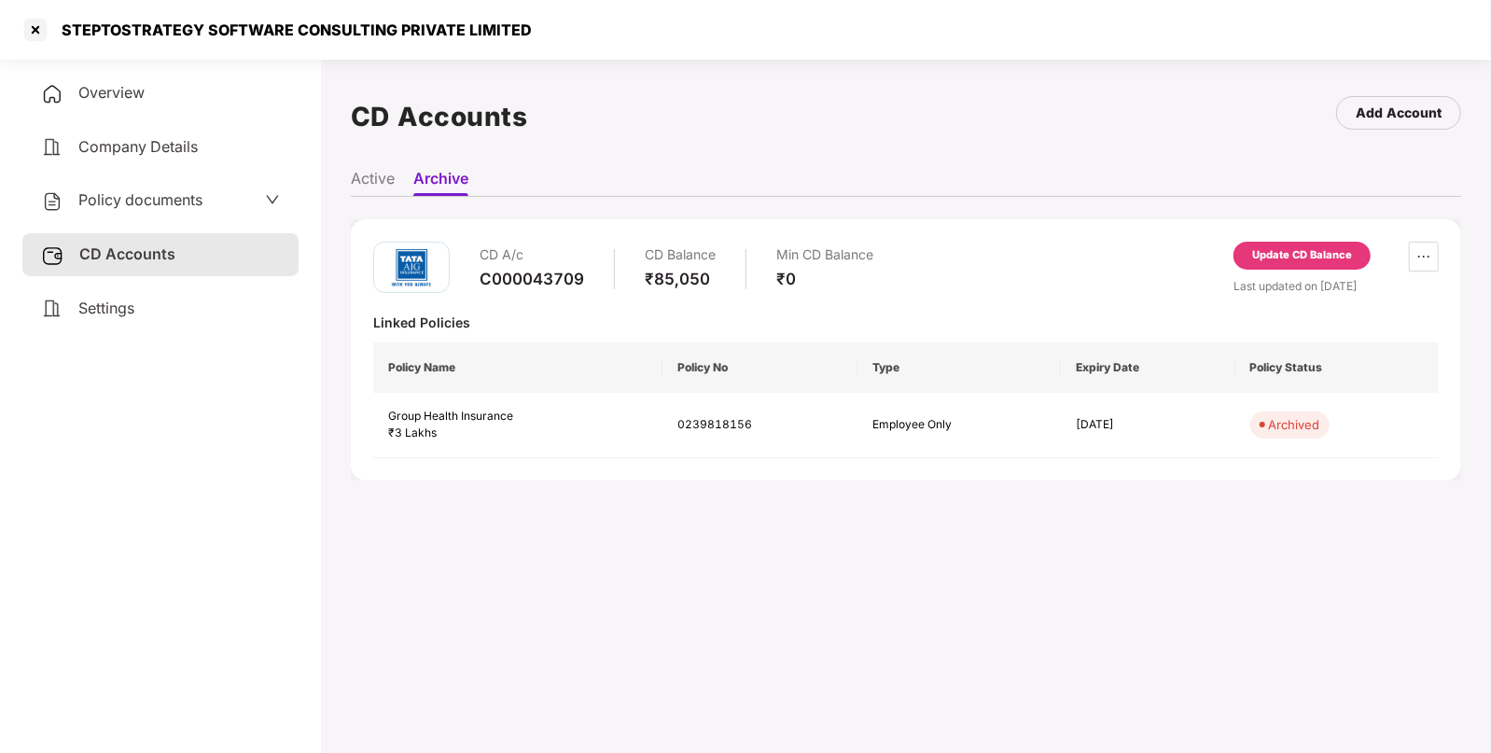
click at [1289, 243] on div "Update CD Balance" at bounding box center [1302, 256] width 137 height 28
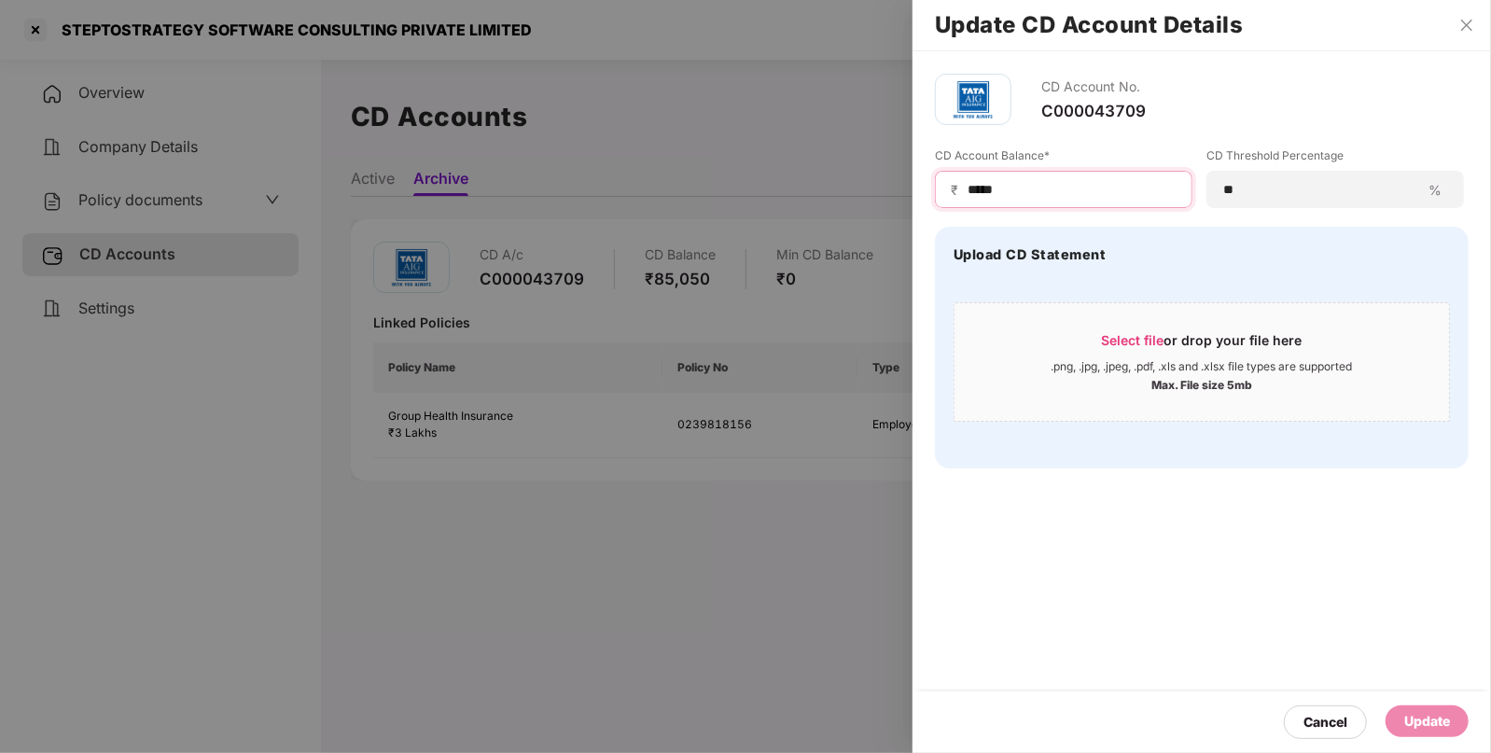
click at [1060, 190] on input "*****" at bounding box center [1071, 190] width 211 height 20
type input "*****"
click at [1428, 714] on div "Update" at bounding box center [1428, 721] width 46 height 21
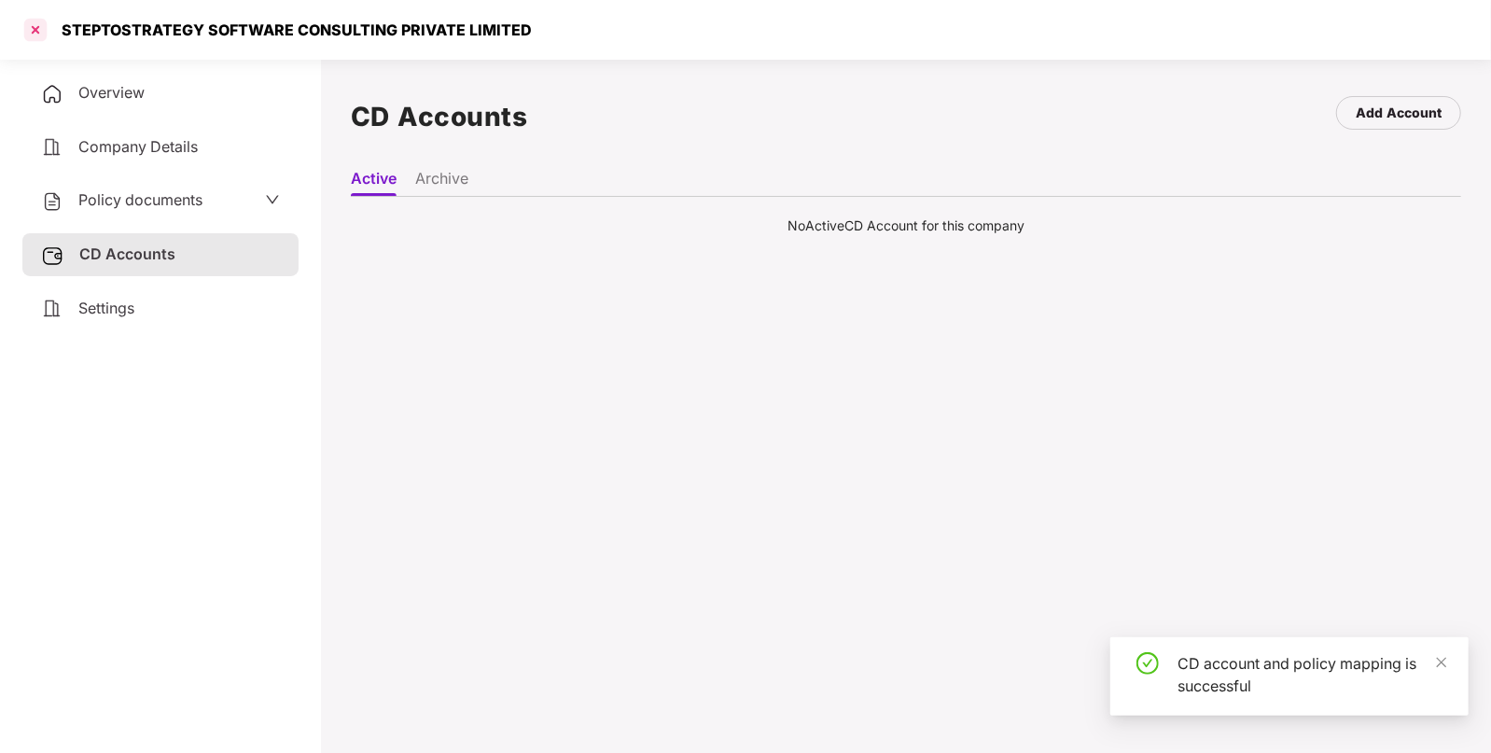
click at [37, 28] on div at bounding box center [36, 30] width 30 height 30
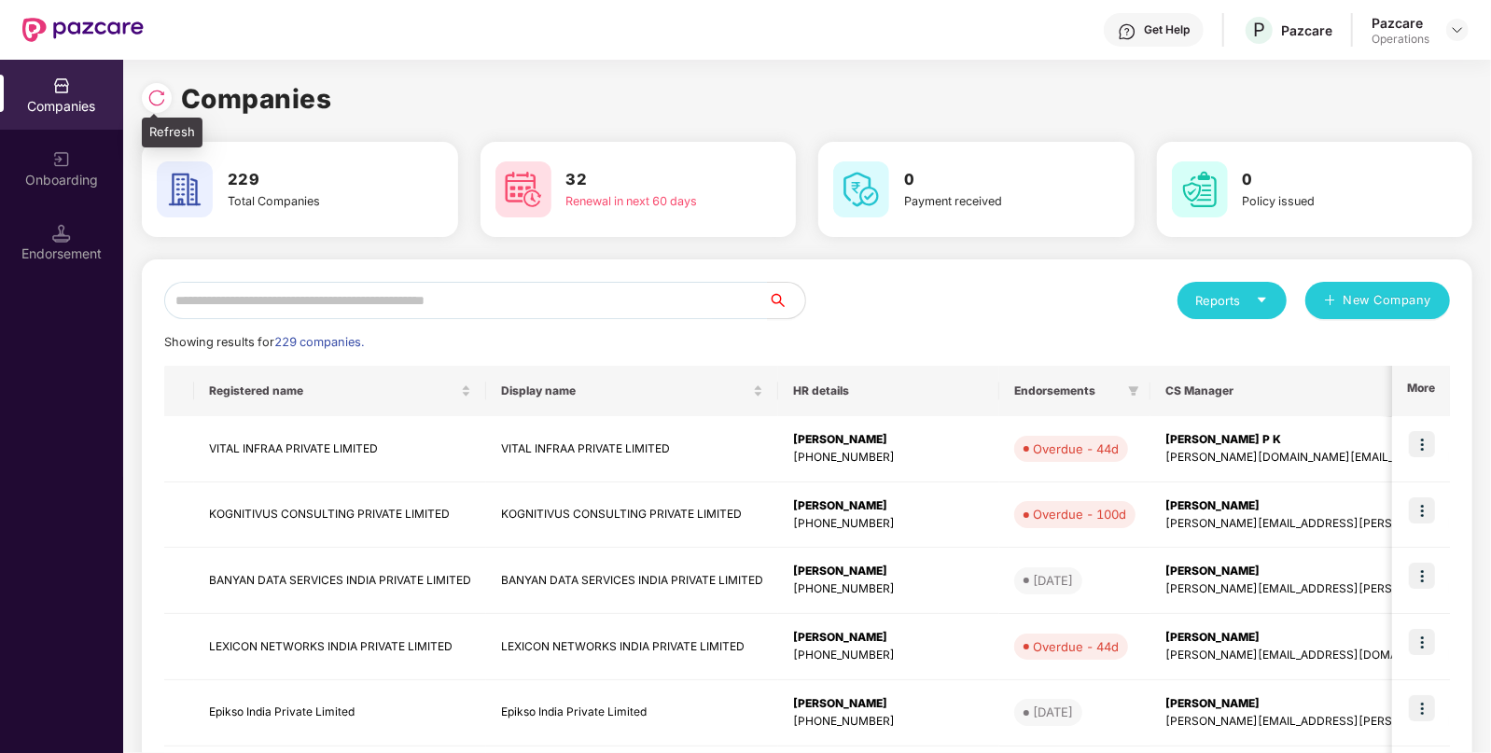
click at [159, 93] on img at bounding box center [156, 98] width 19 height 19
click at [461, 304] on input "text" at bounding box center [466, 300] width 604 height 37
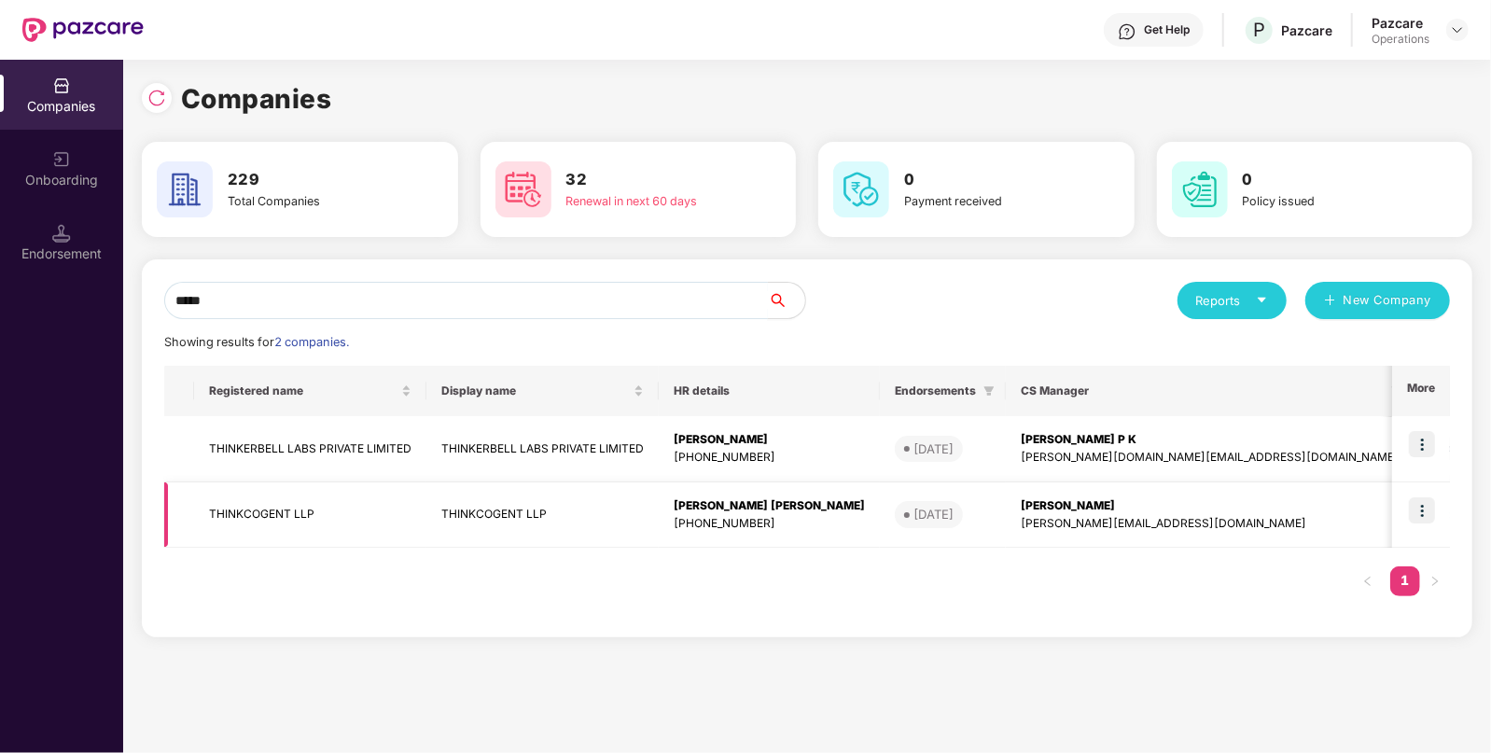
type input "*****"
click at [275, 509] on td "THINKCOGENT LLP" at bounding box center [310, 515] width 232 height 66
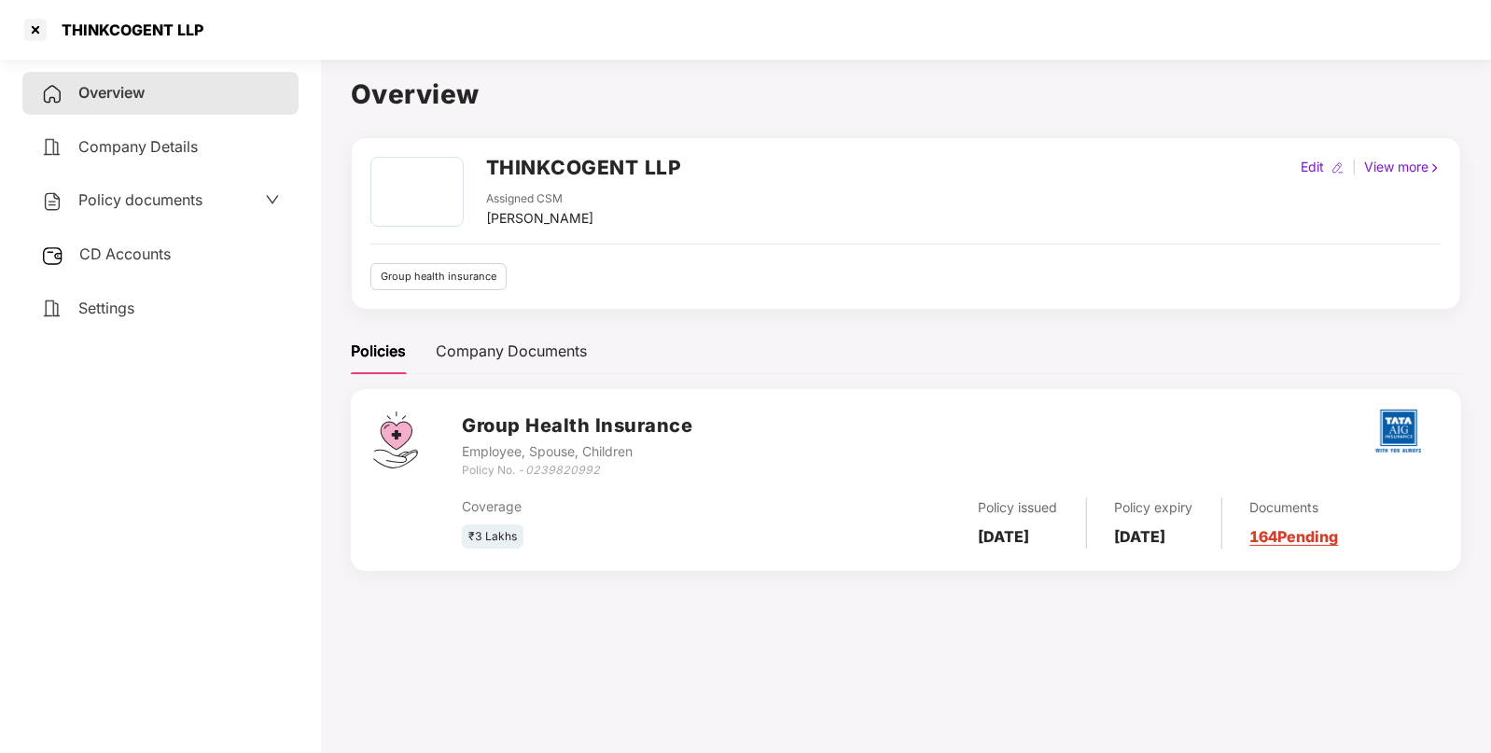
click at [93, 250] on span "CD Accounts" at bounding box center [124, 254] width 91 height 19
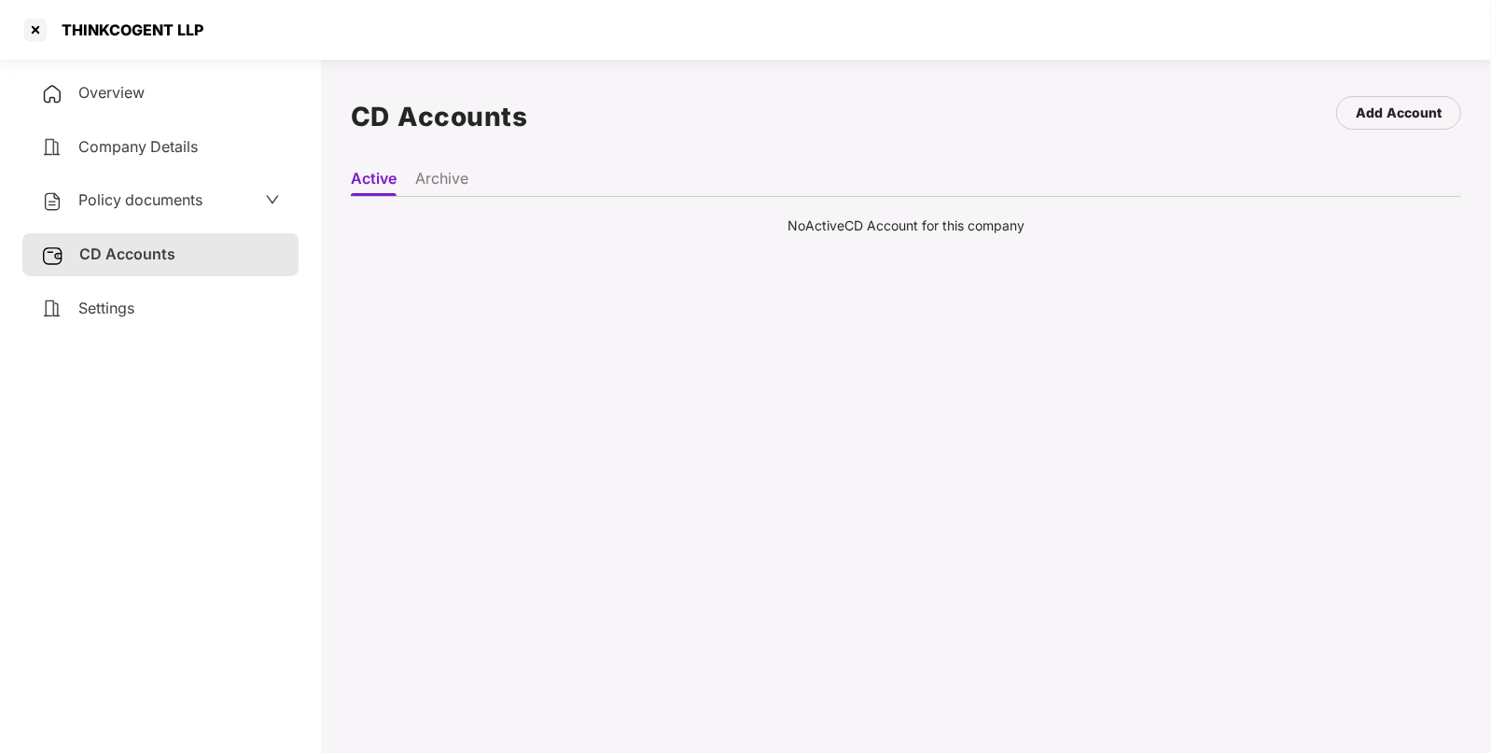
click at [450, 174] on li "Archive" at bounding box center [441, 182] width 53 height 27
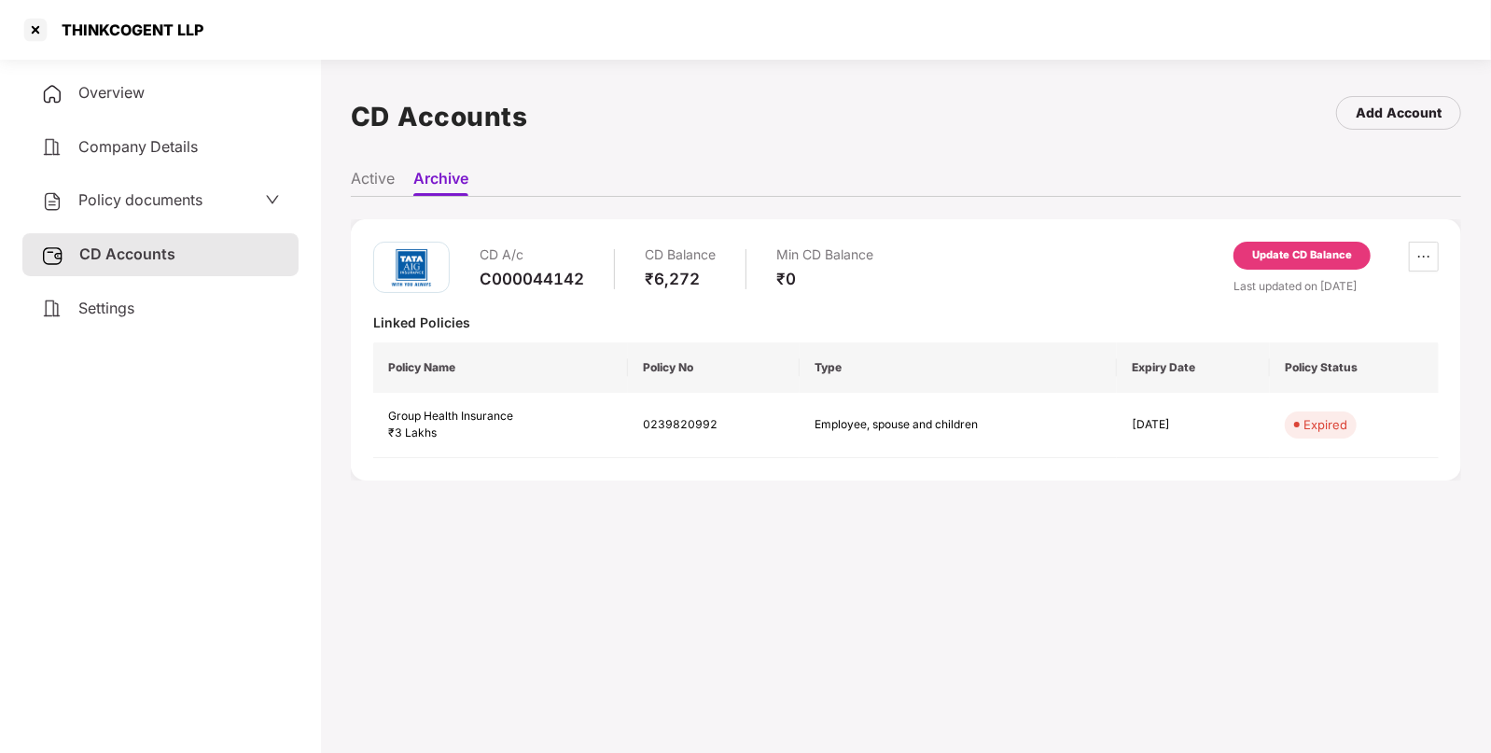
click at [1284, 260] on div "Update CD Balance" at bounding box center [1302, 255] width 100 height 17
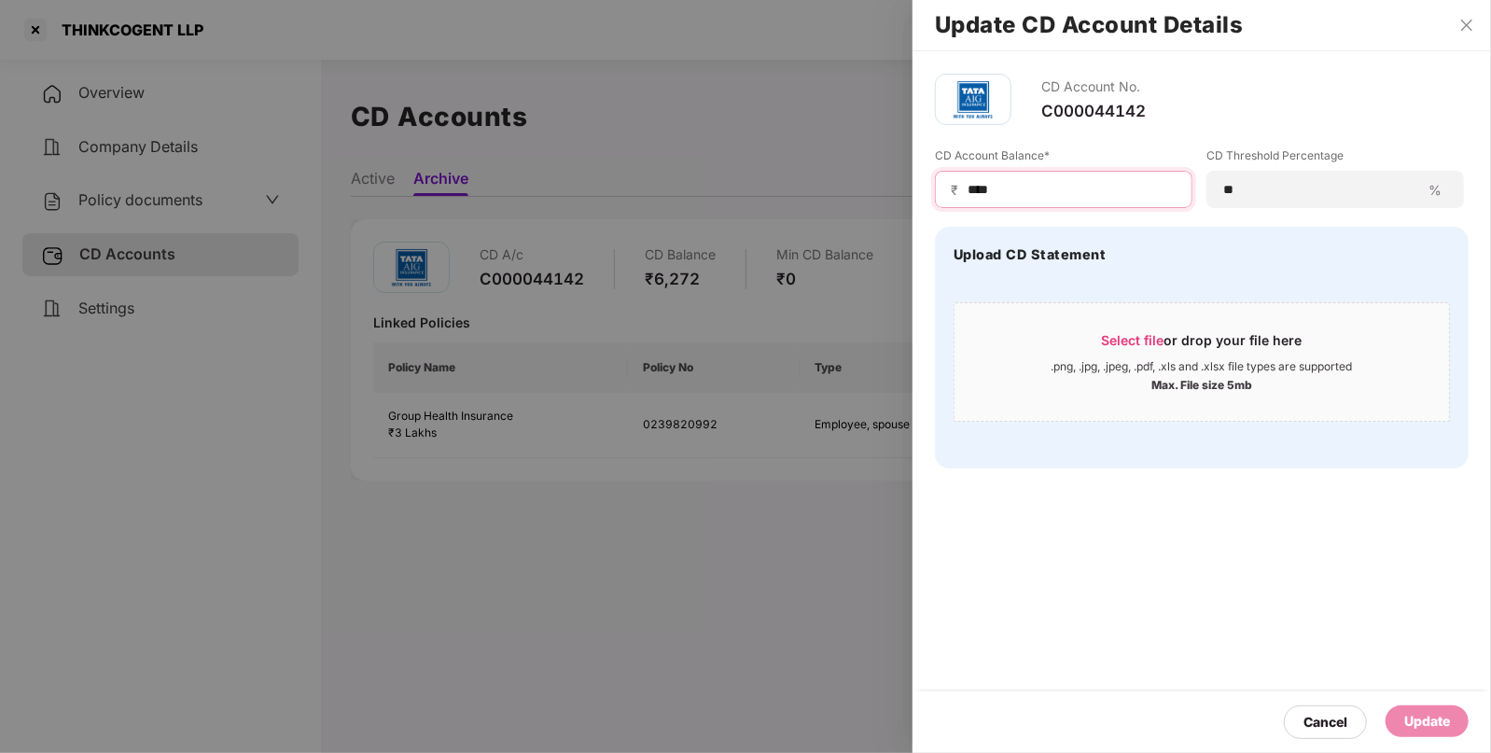
click at [981, 183] on input "****" at bounding box center [1071, 190] width 211 height 20
type input "****"
click at [1409, 708] on div "Update" at bounding box center [1427, 722] width 83 height 32
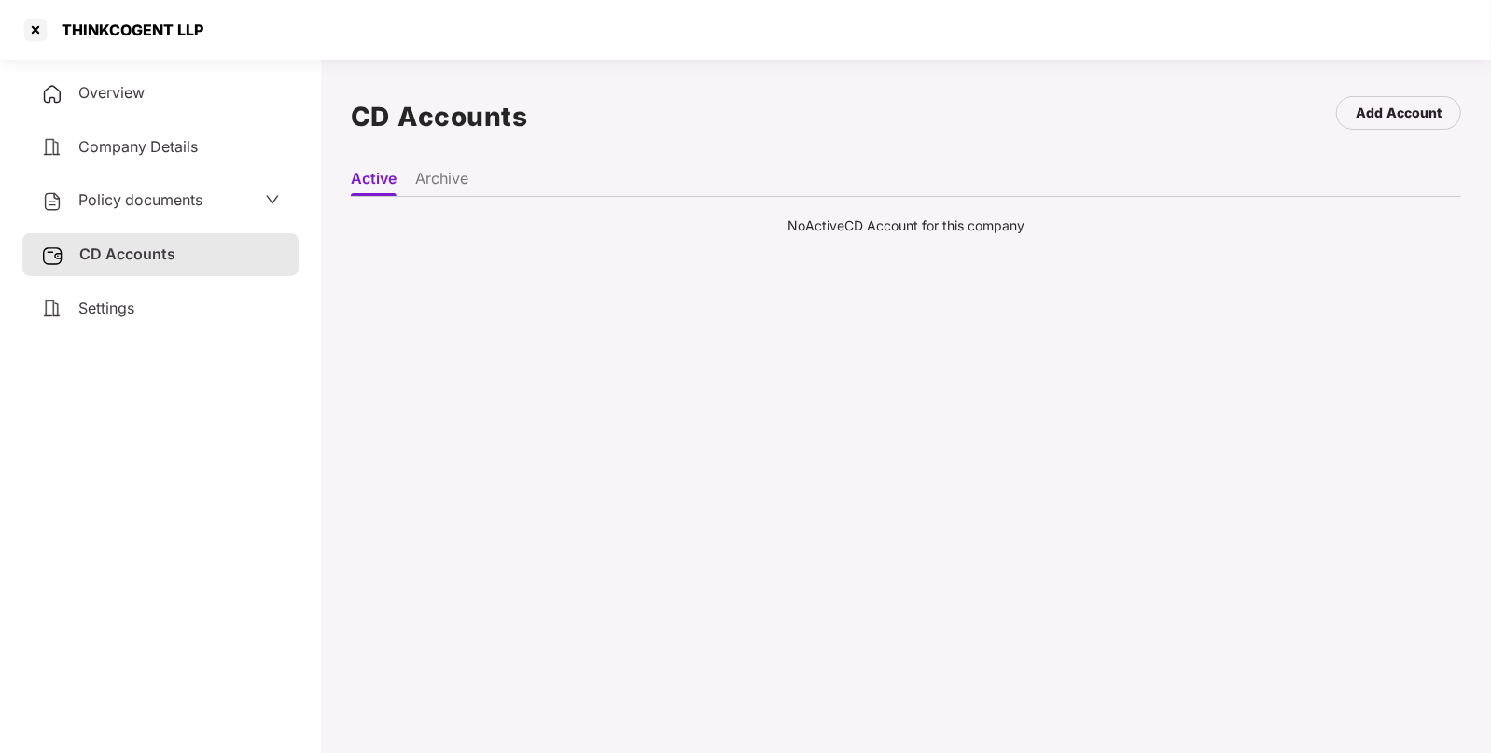
click at [86, 196] on span "Policy documents" at bounding box center [140, 199] width 124 height 19
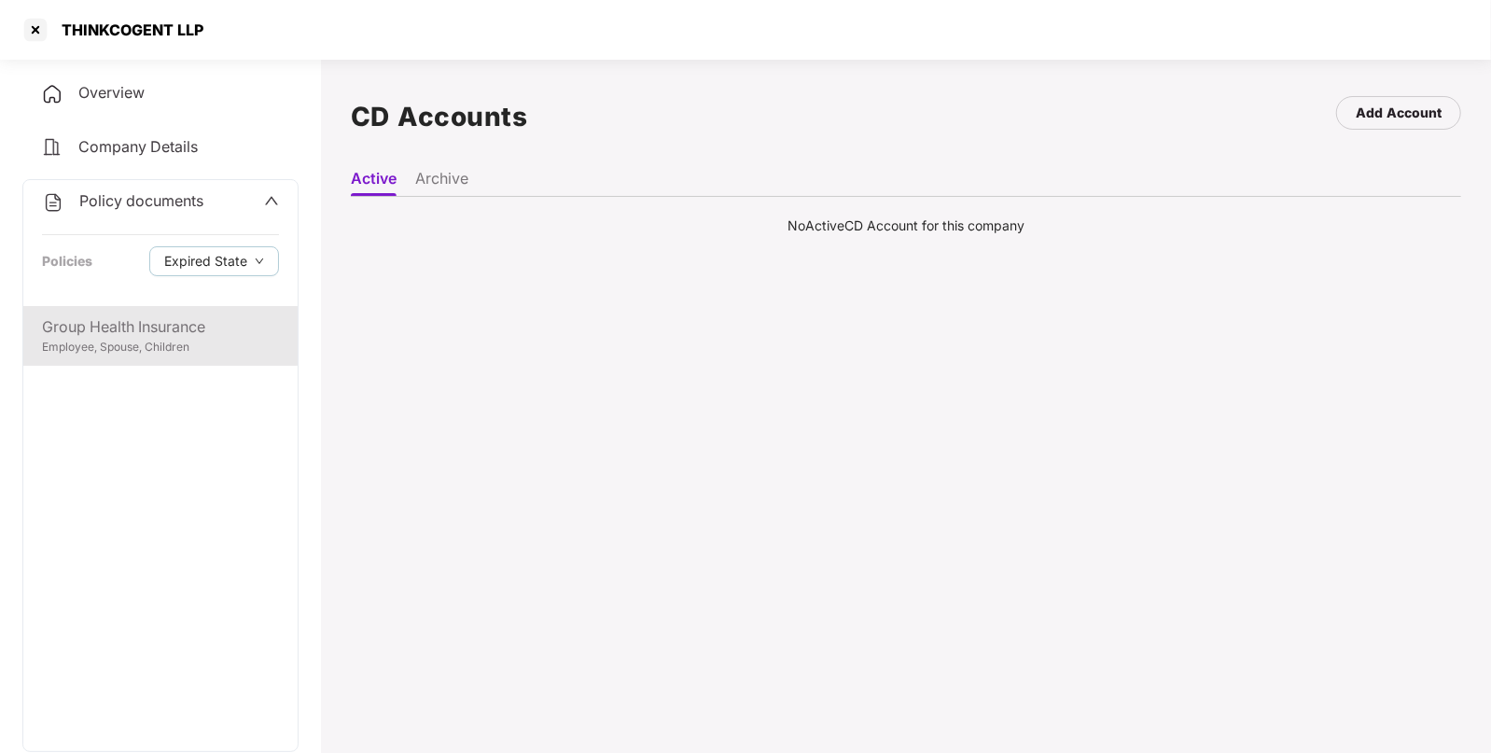
click at [164, 342] on div "Employee, Spouse, Children" at bounding box center [160, 348] width 237 height 18
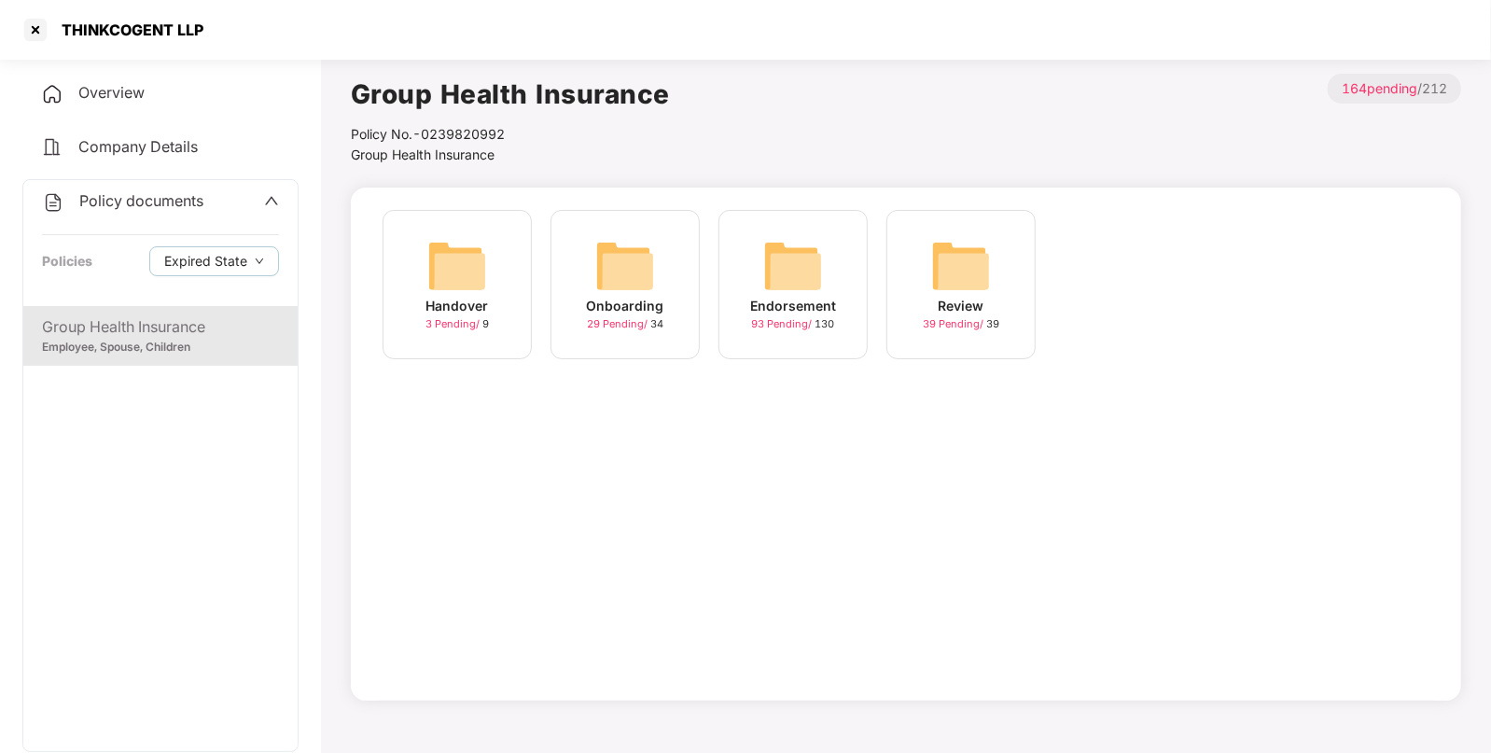
click at [812, 261] on img at bounding box center [793, 266] width 60 height 60
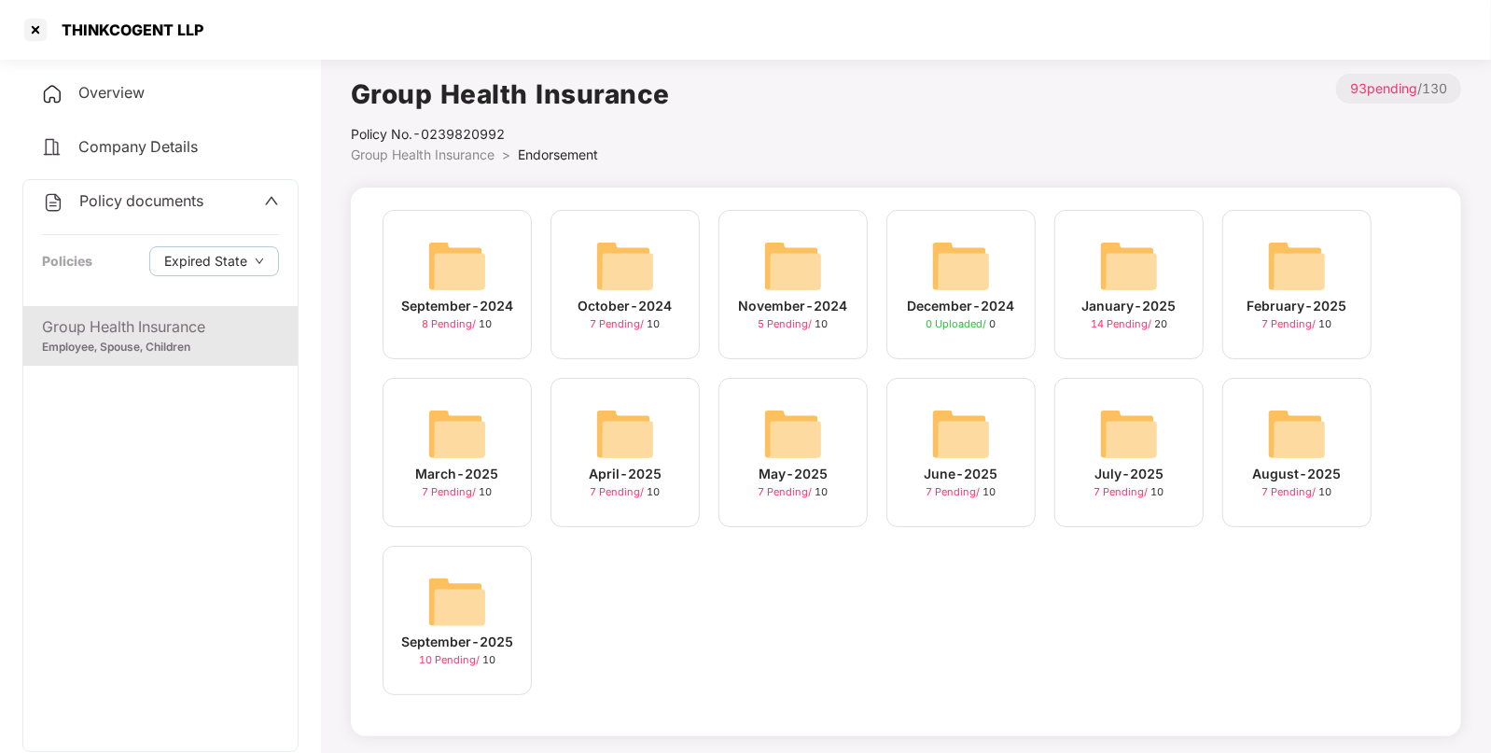
click at [454, 602] on img at bounding box center [457, 602] width 60 height 60
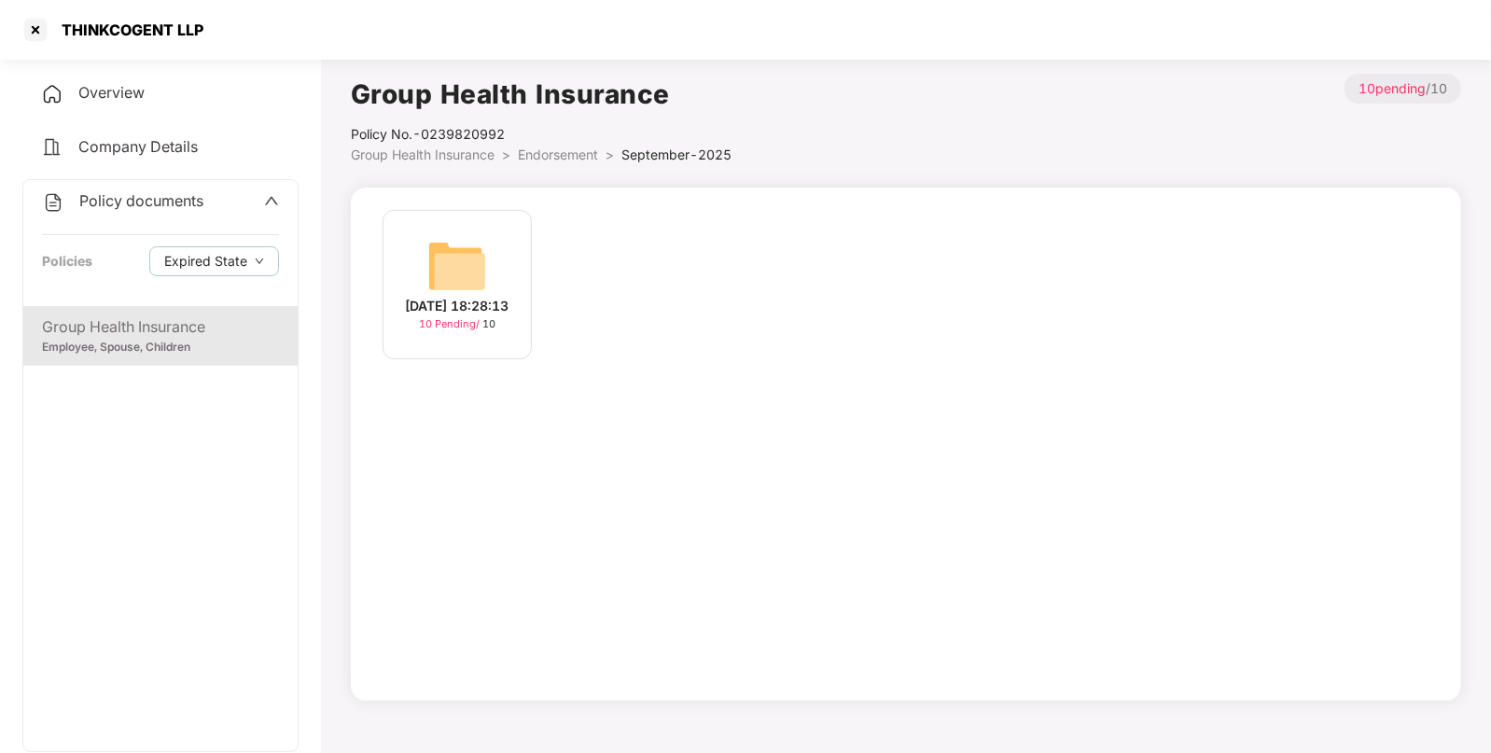
click at [454, 277] on img at bounding box center [457, 266] width 60 height 60
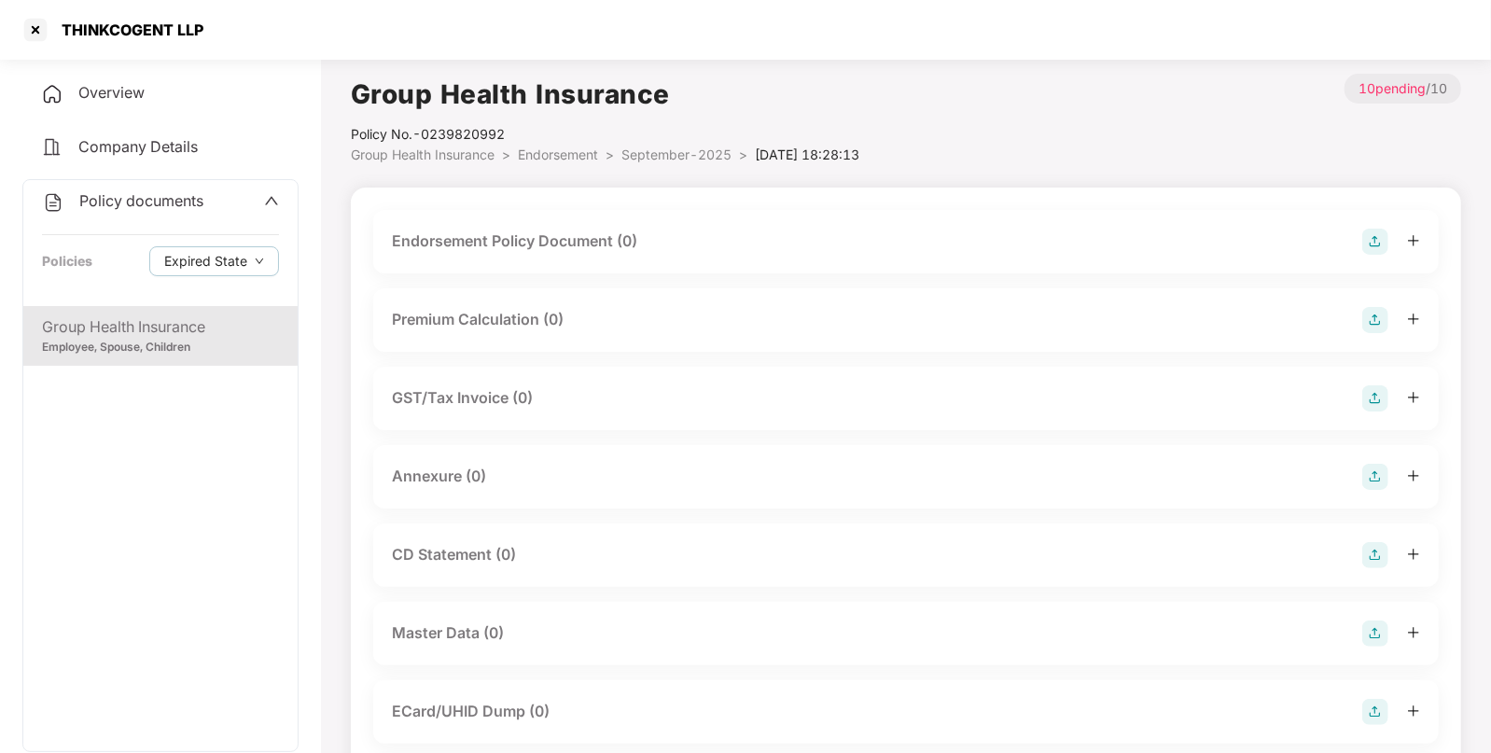
click at [1378, 238] on img at bounding box center [1376, 242] width 26 height 26
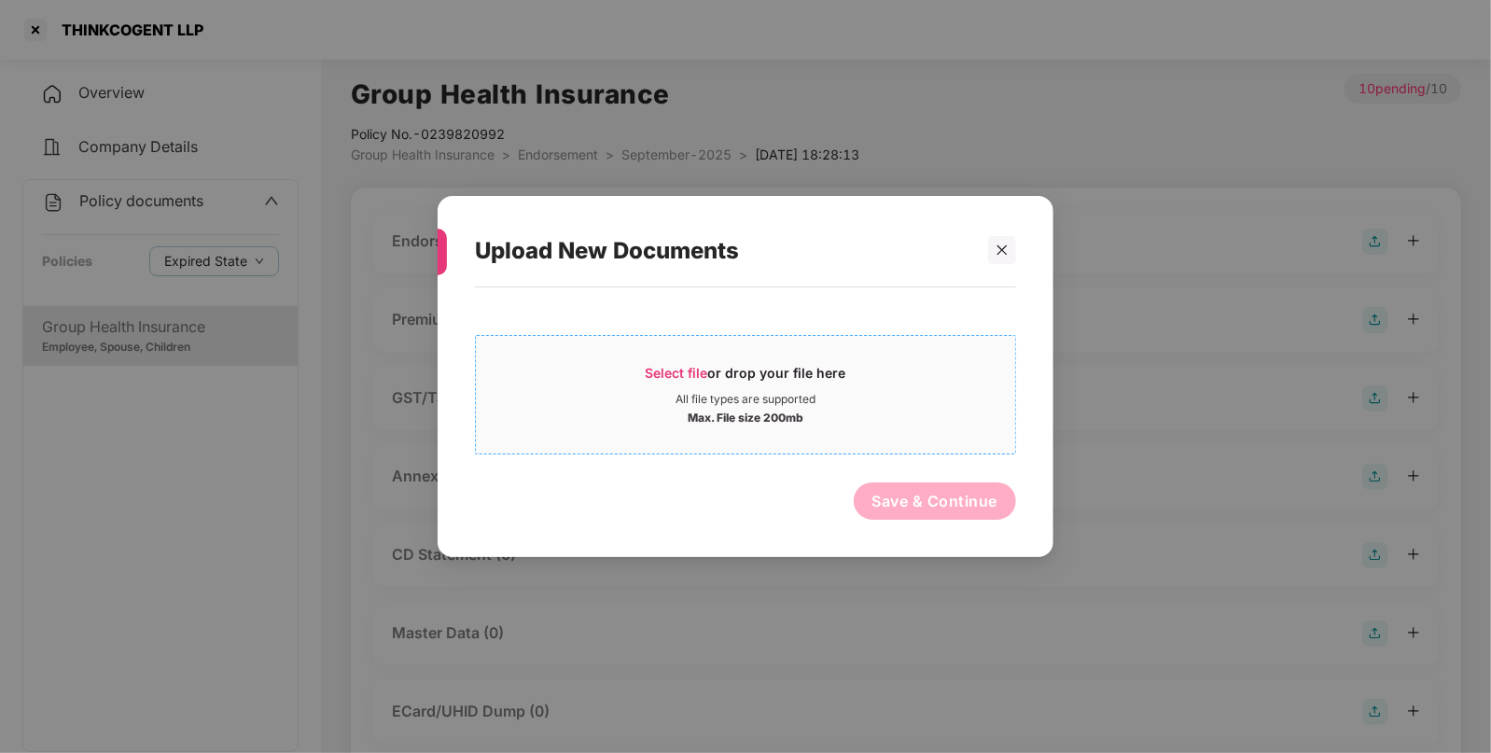
click at [667, 362] on span "Select file or drop your file here All file types are supported Max. File size …" at bounding box center [745, 395] width 539 height 90
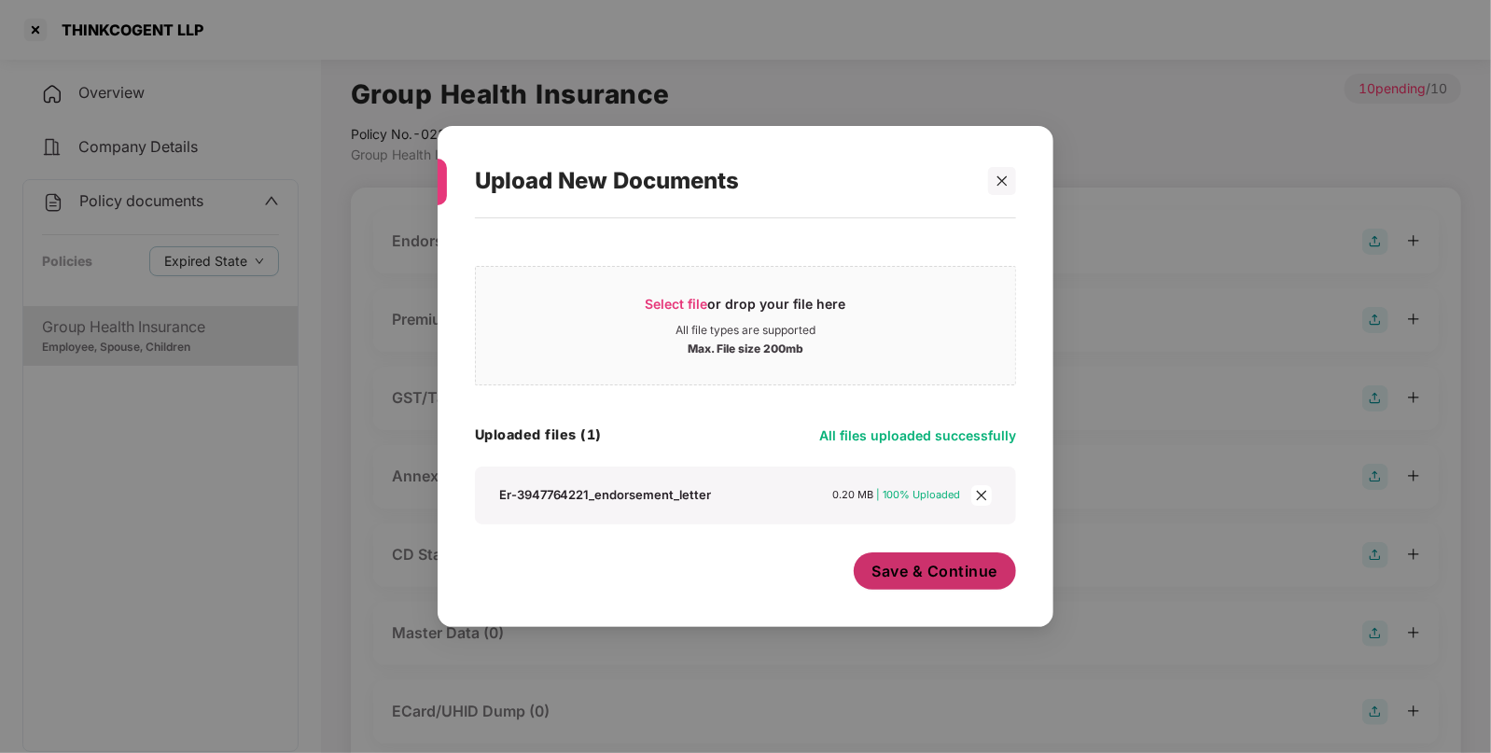
click at [933, 560] on button "Save & Continue" at bounding box center [935, 570] width 163 height 37
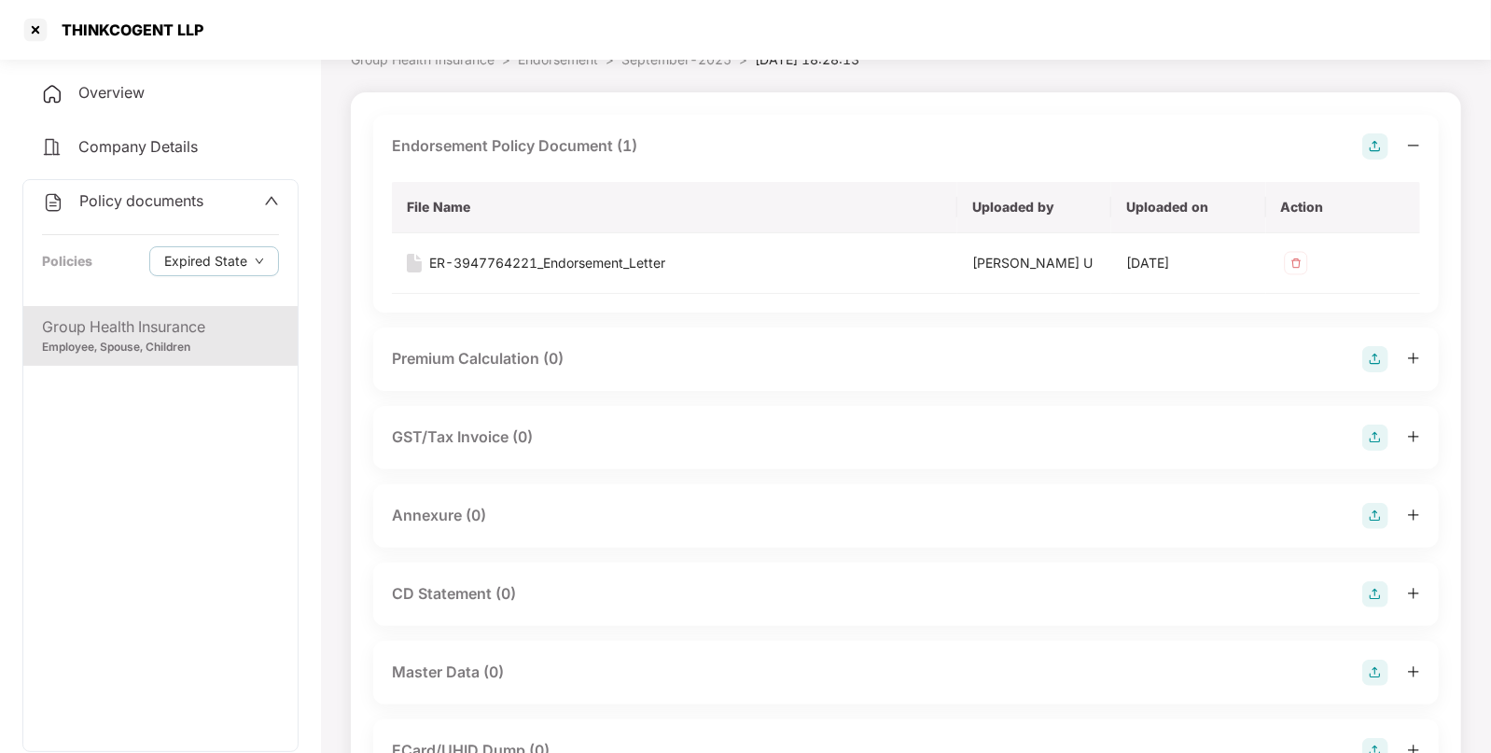
scroll to position [123, 0]
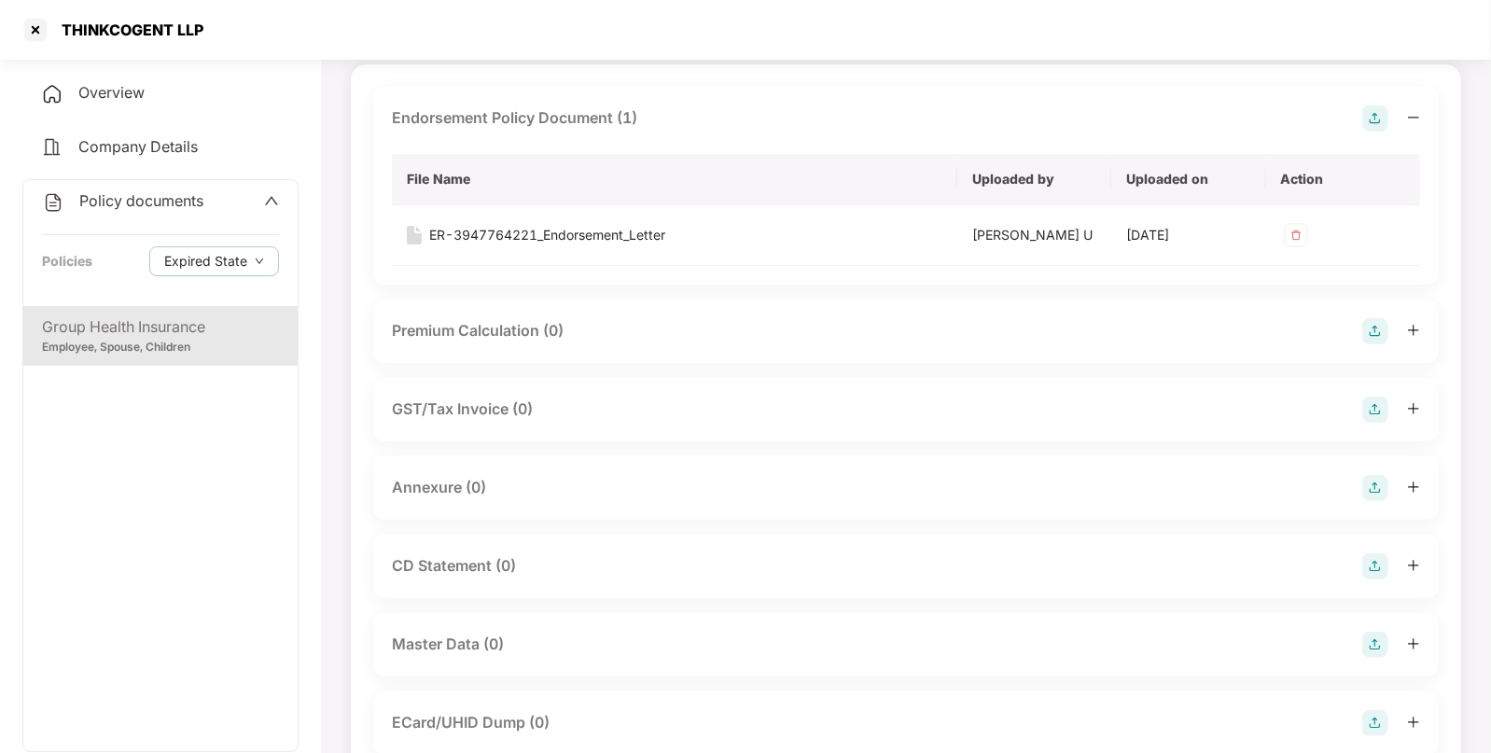
click at [1372, 490] on img at bounding box center [1376, 488] width 26 height 26
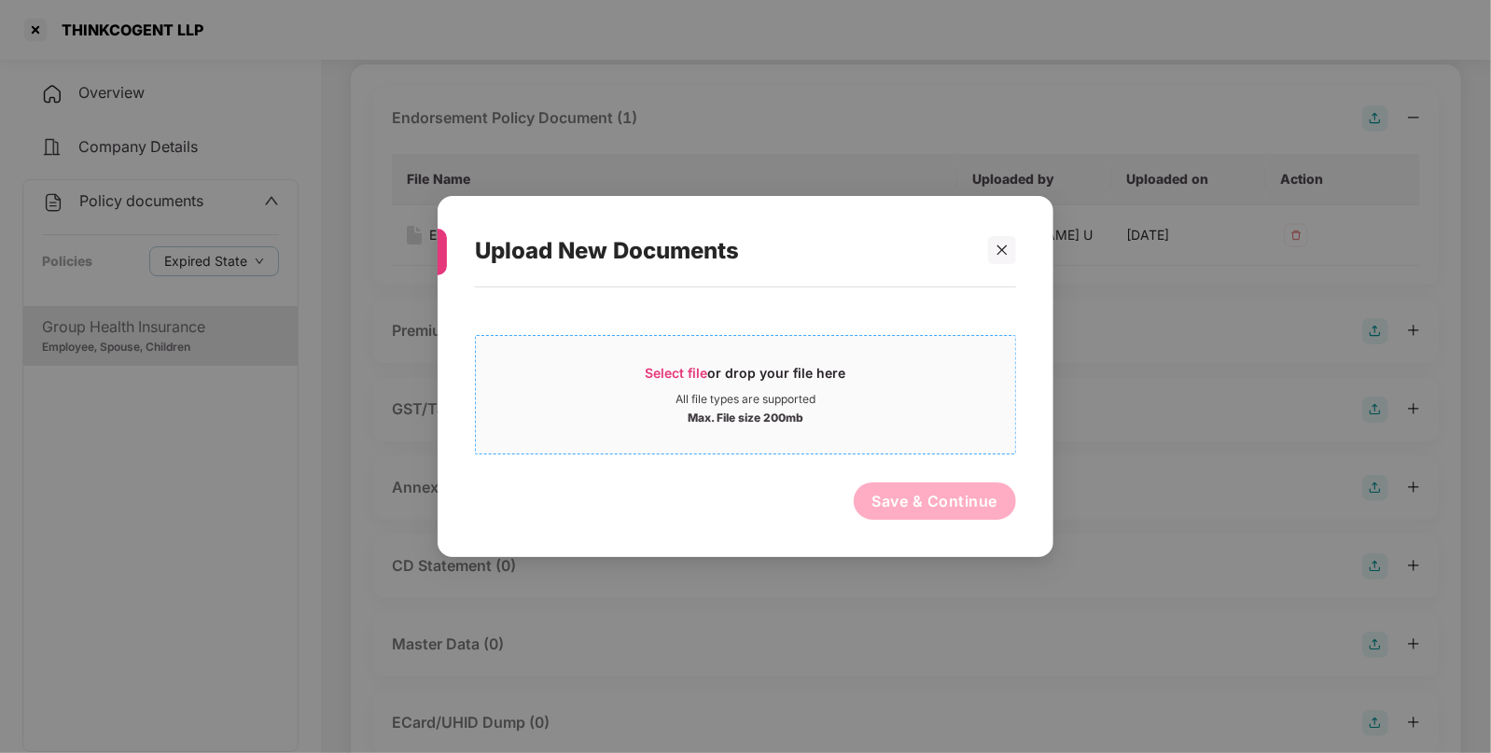
click at [659, 379] on span "Select file" at bounding box center [677, 373] width 63 height 16
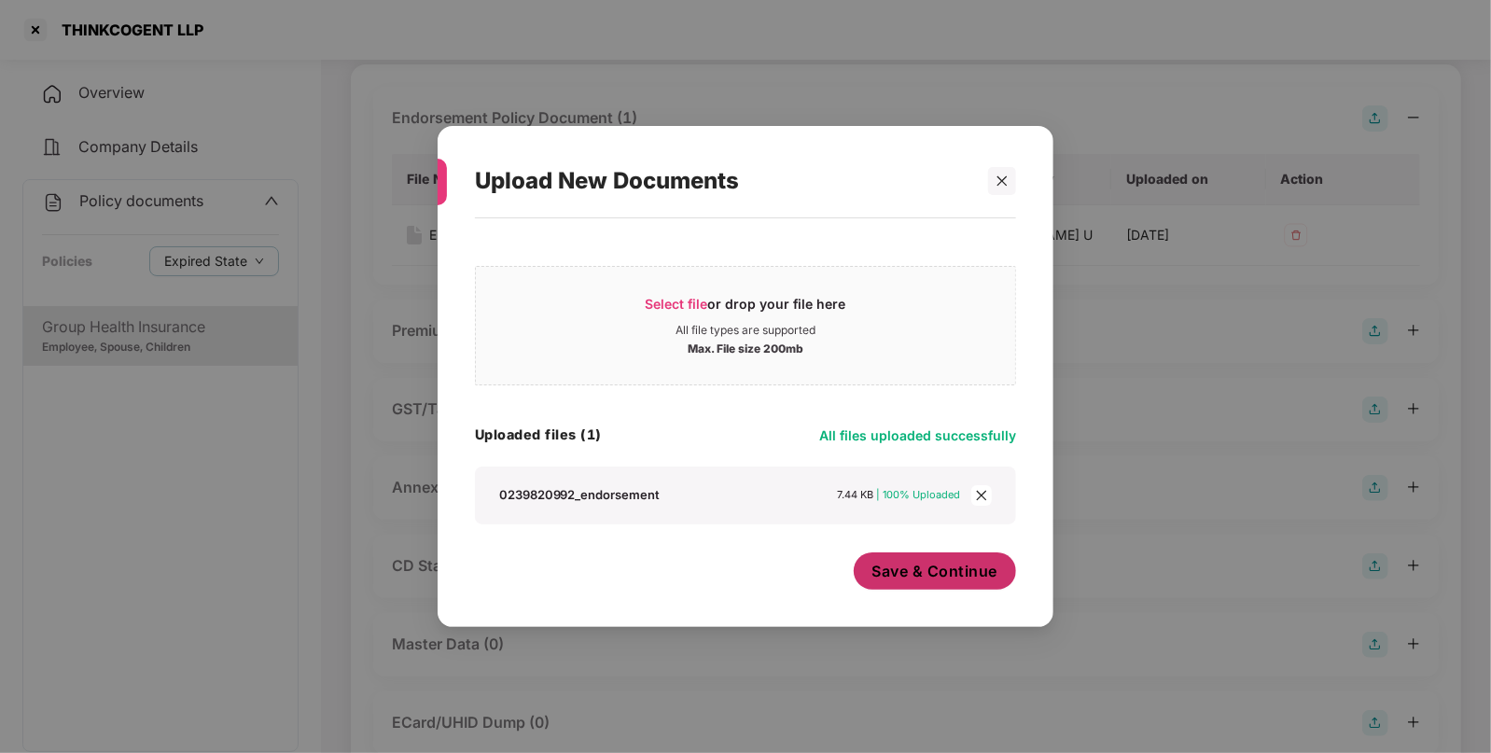
click at [957, 567] on span "Save & Continue" at bounding box center [936, 571] width 126 height 21
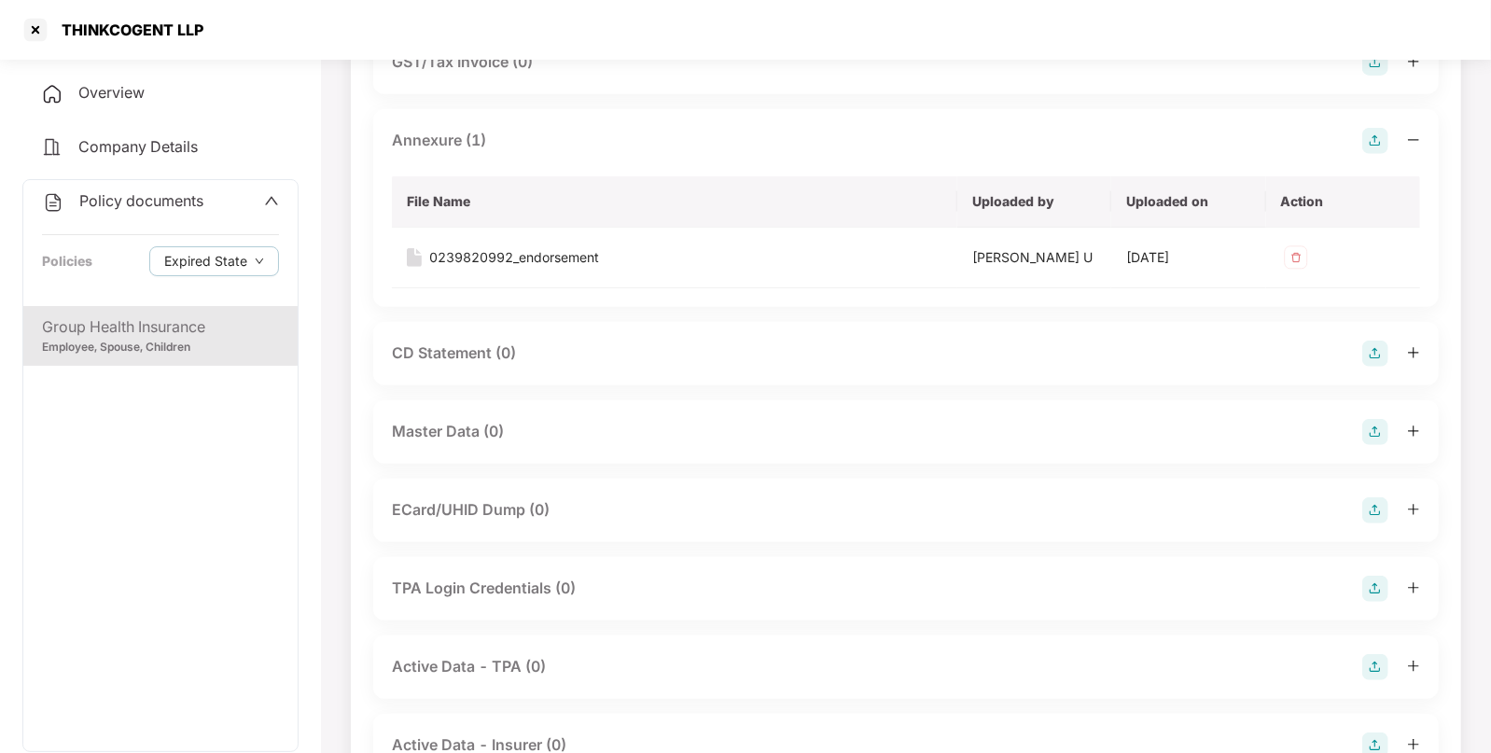
scroll to position [472, 0]
click at [1370, 433] on img at bounding box center [1376, 430] width 26 height 26
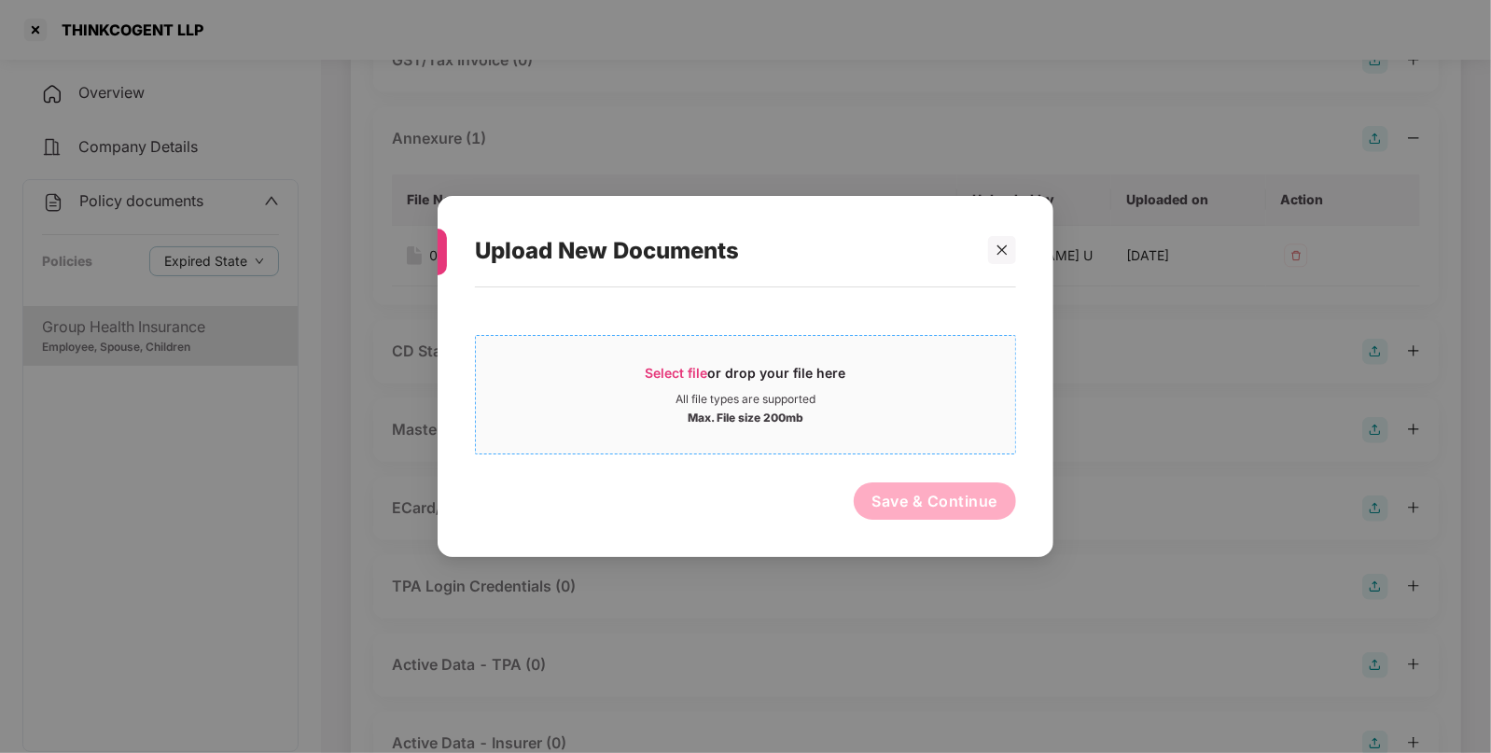
click at [663, 376] on span "Select file" at bounding box center [677, 373] width 63 height 16
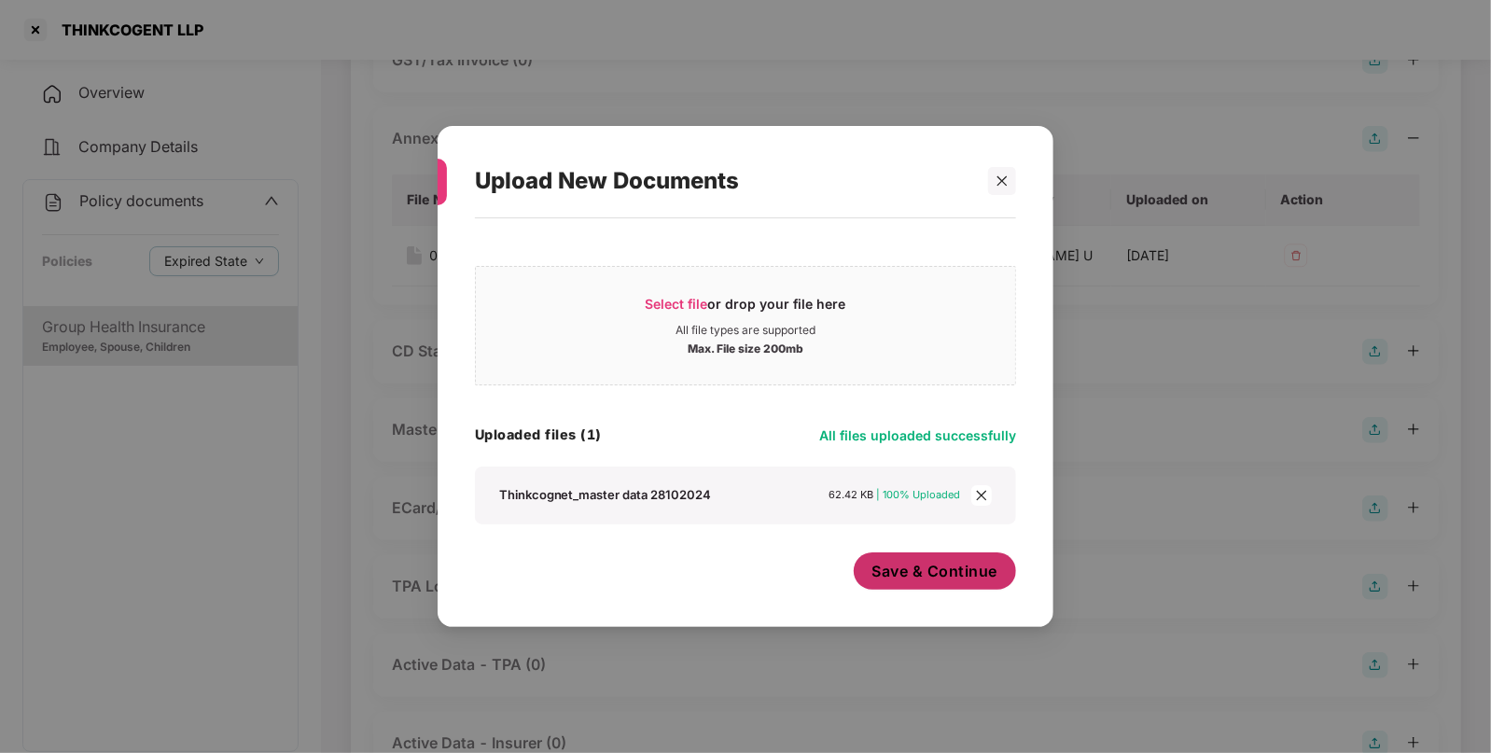
click at [911, 583] on button "Save & Continue" at bounding box center [935, 570] width 163 height 37
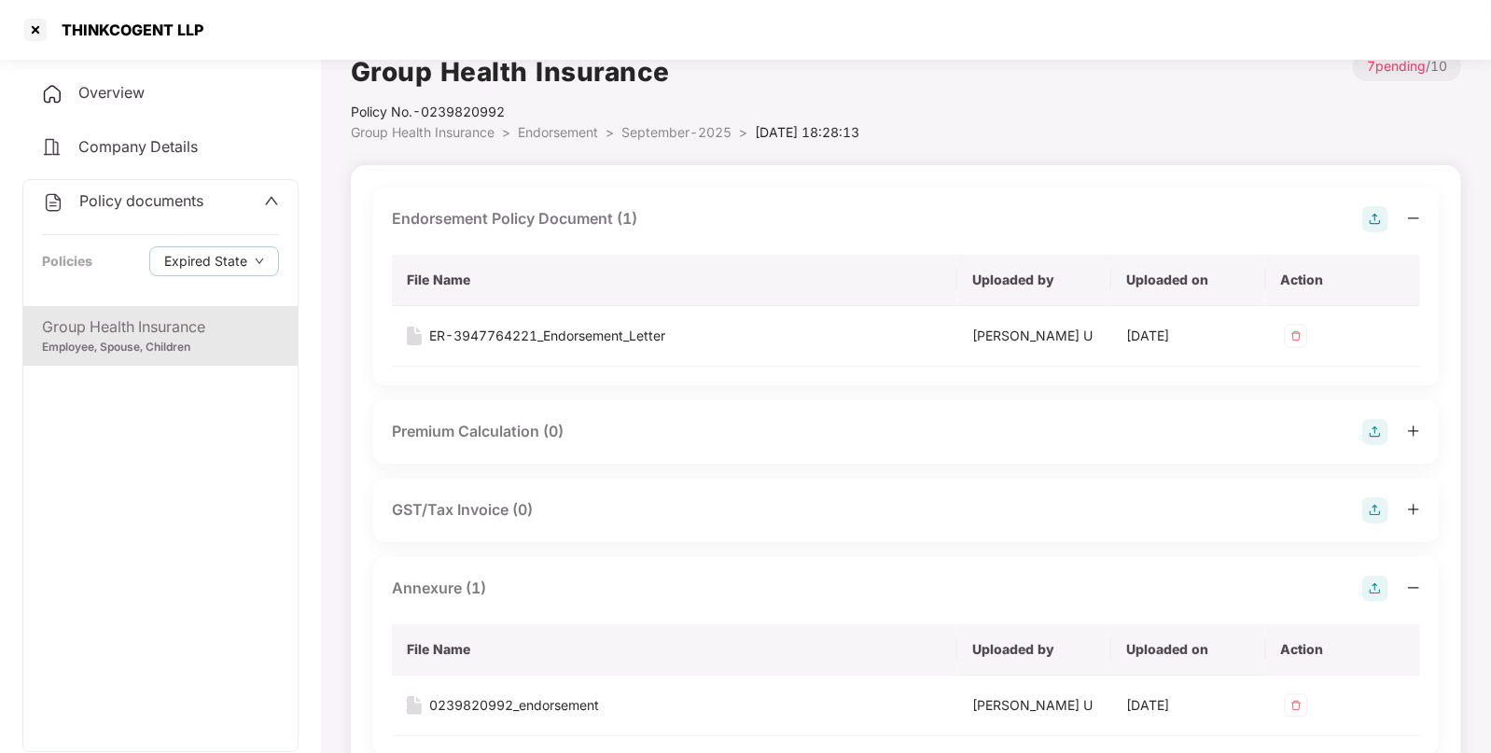
scroll to position [22, 0]
click at [37, 32] on div at bounding box center [36, 30] width 30 height 30
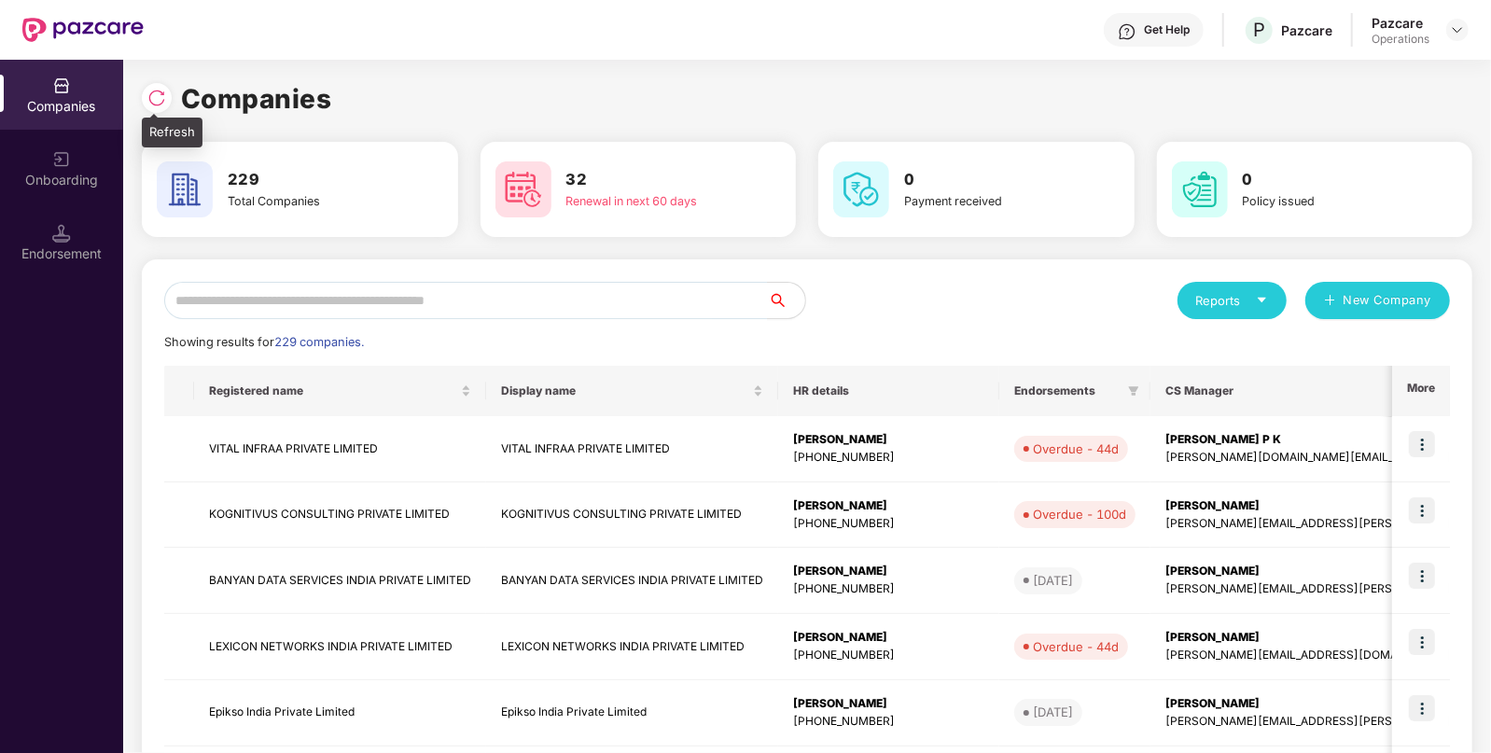
click at [169, 97] on div at bounding box center [157, 98] width 30 height 30
click at [51, 250] on div "Endorsement" at bounding box center [61, 254] width 123 height 19
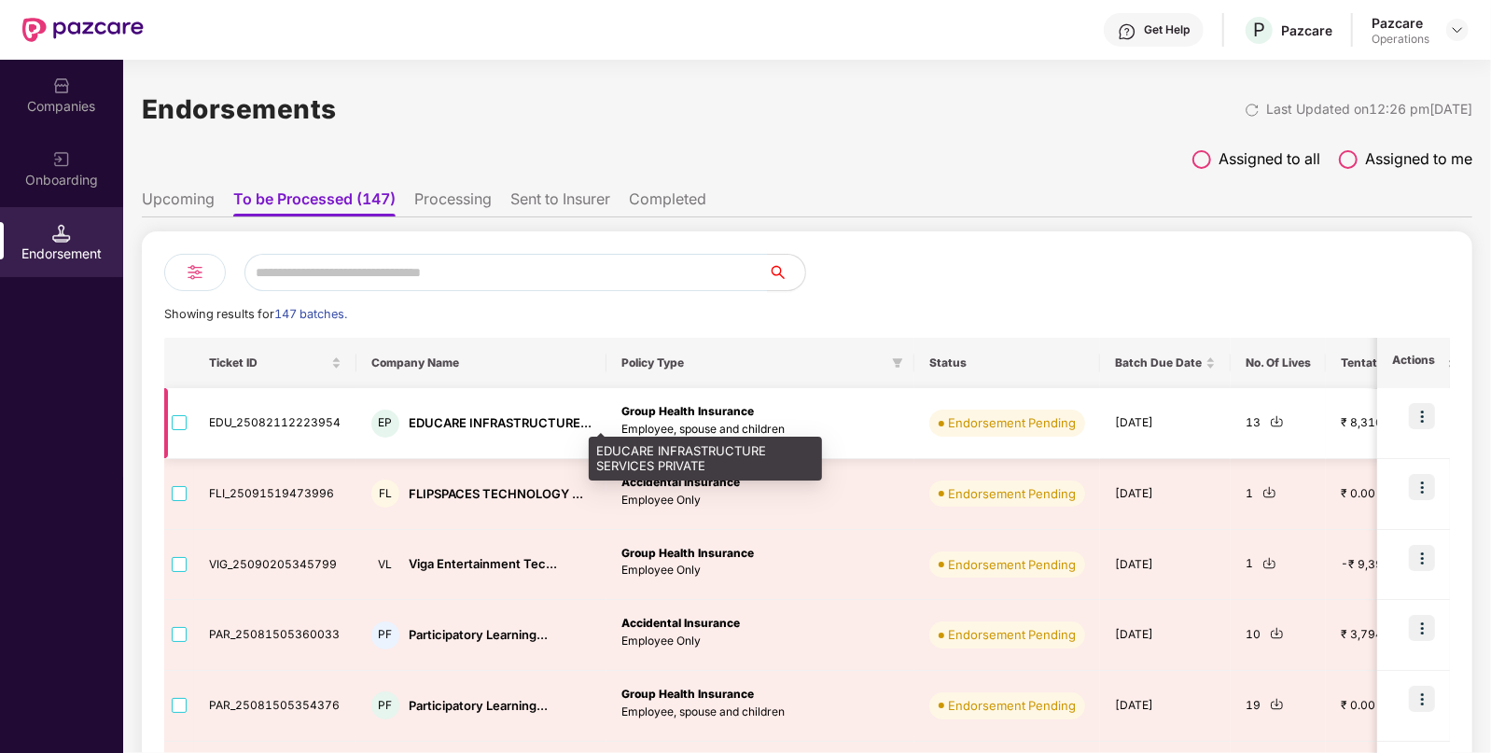
click at [515, 425] on div "EDUCARE INFRASTRUCTURE..." at bounding box center [500, 423] width 183 height 18
copy div "EDUCARE INFRASTRUCTURE..."
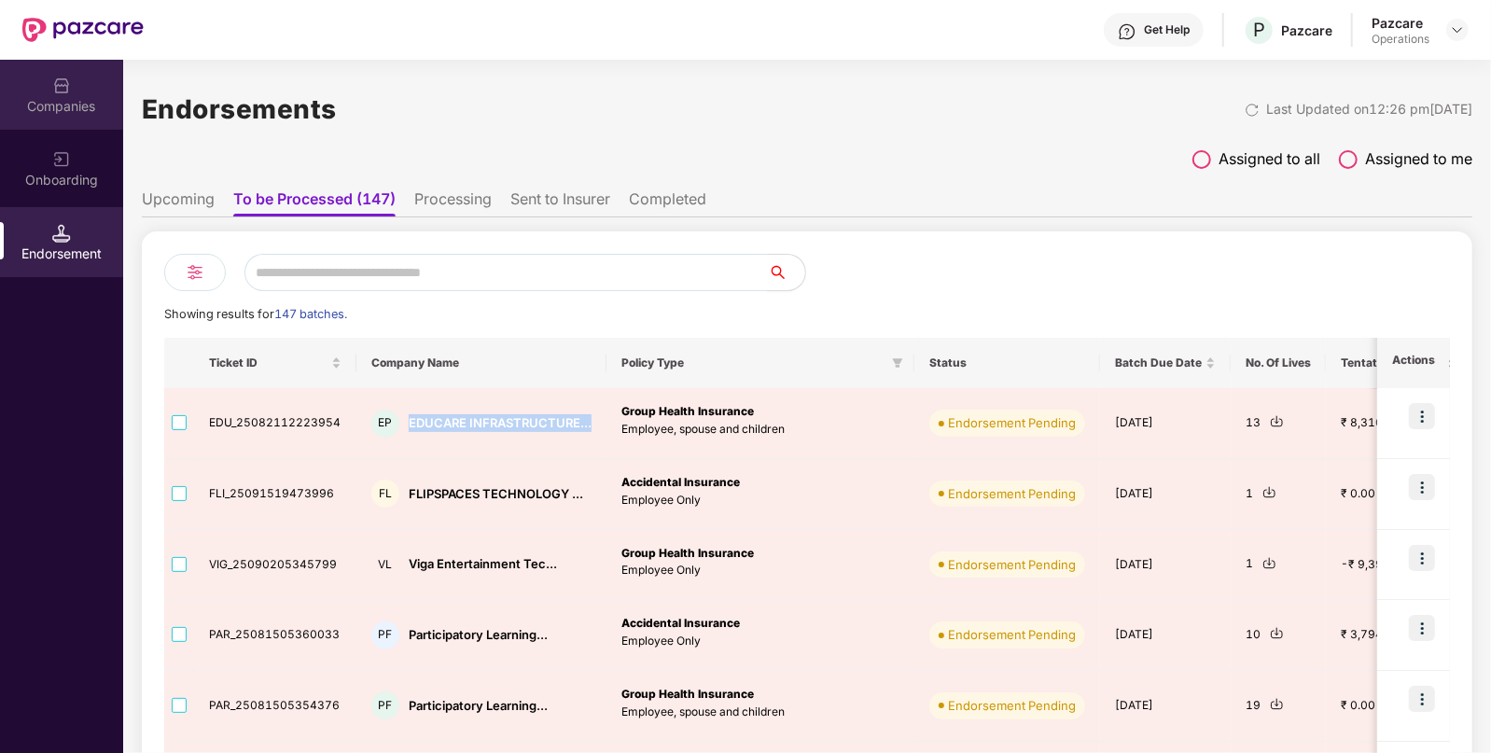
click at [69, 79] on img at bounding box center [61, 86] width 19 height 19
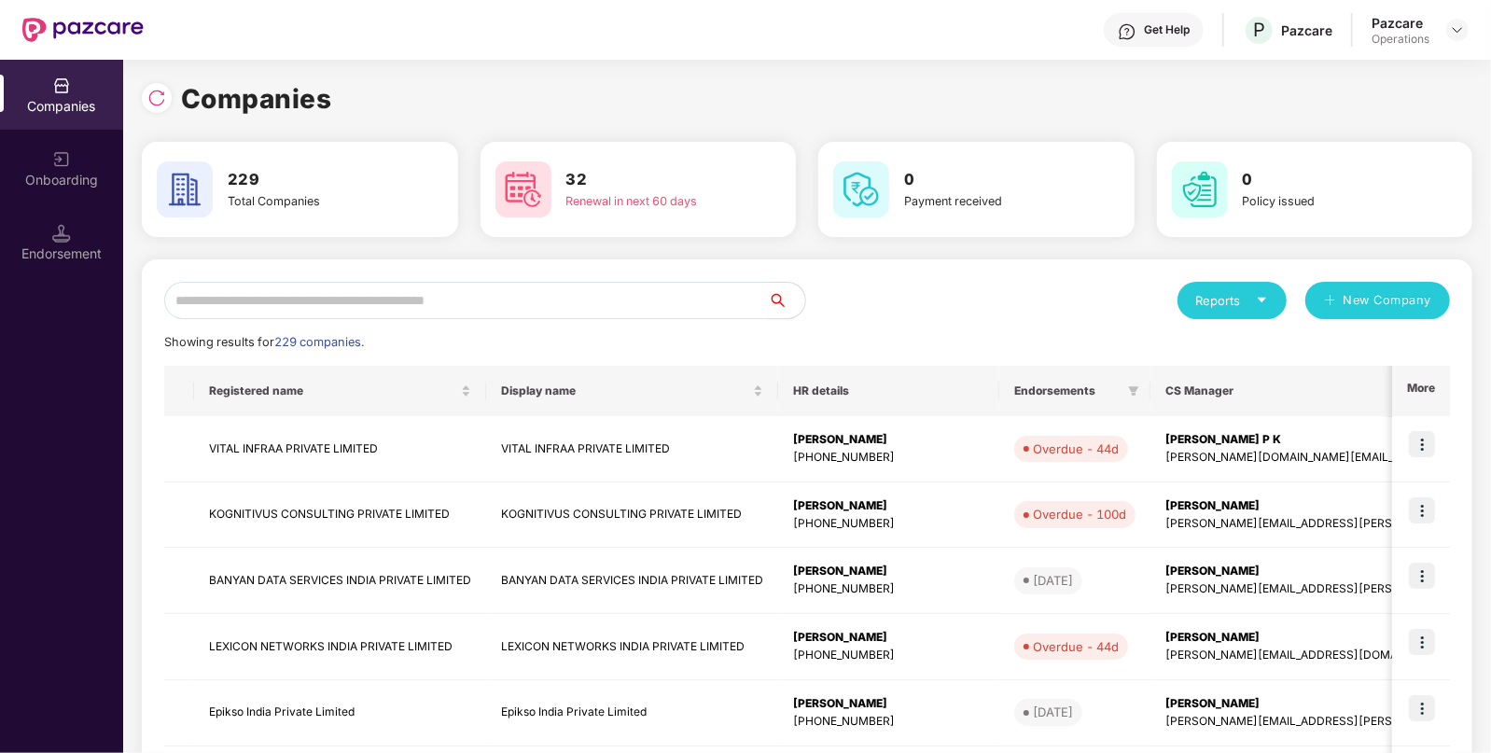
click at [331, 299] on input "text" at bounding box center [466, 300] width 604 height 37
paste input "**********"
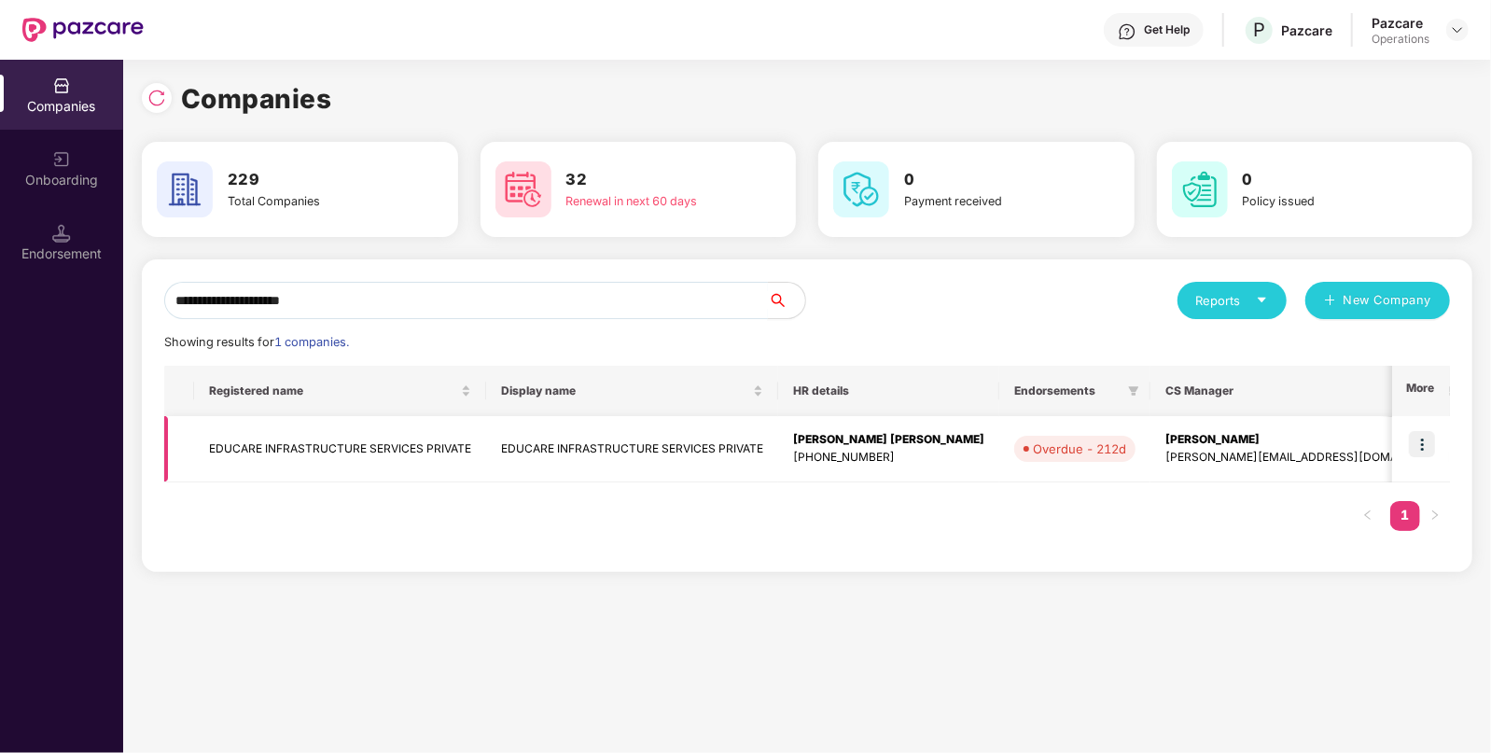
type input "**********"
click at [1420, 439] on img at bounding box center [1422, 444] width 26 height 26
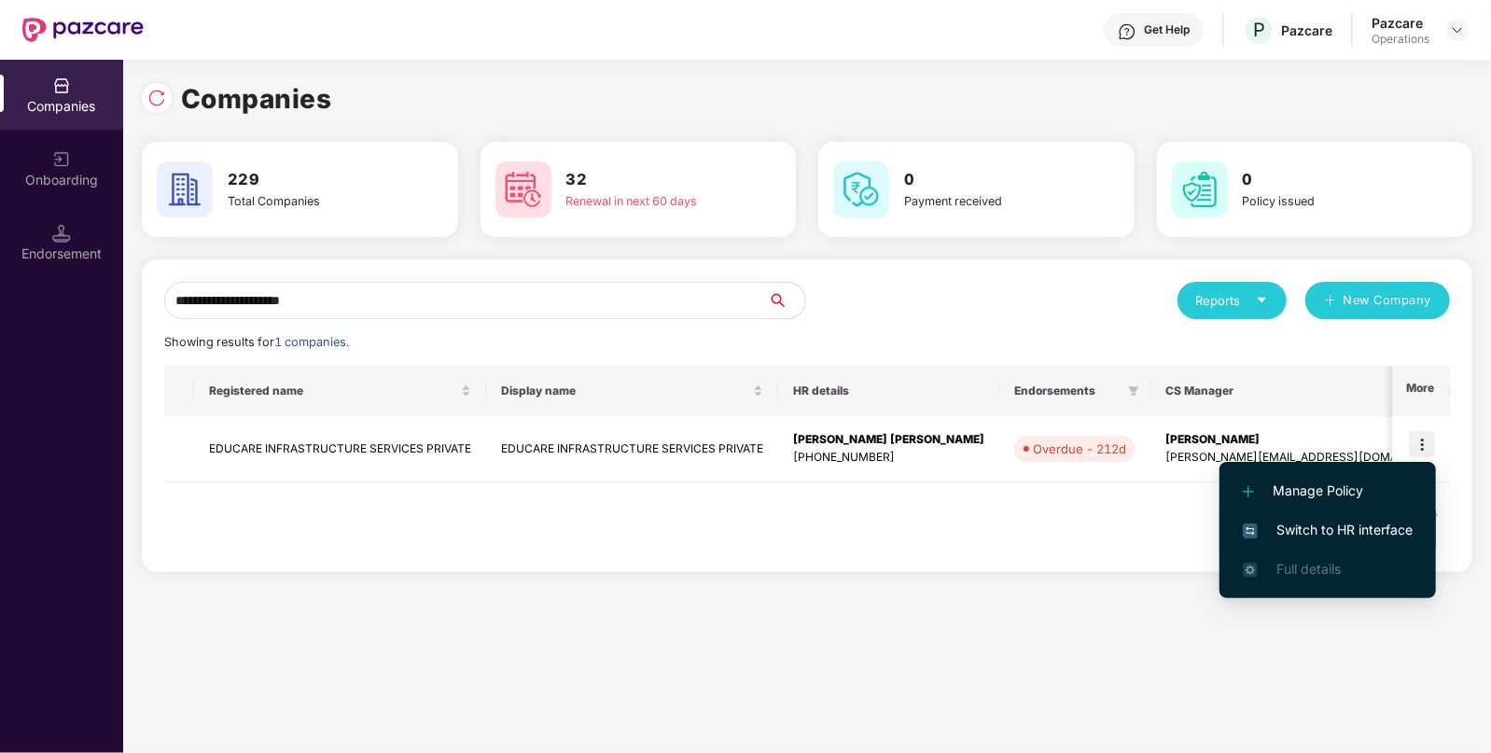
click at [1304, 531] on span "Switch to HR interface" at bounding box center [1328, 530] width 170 height 21
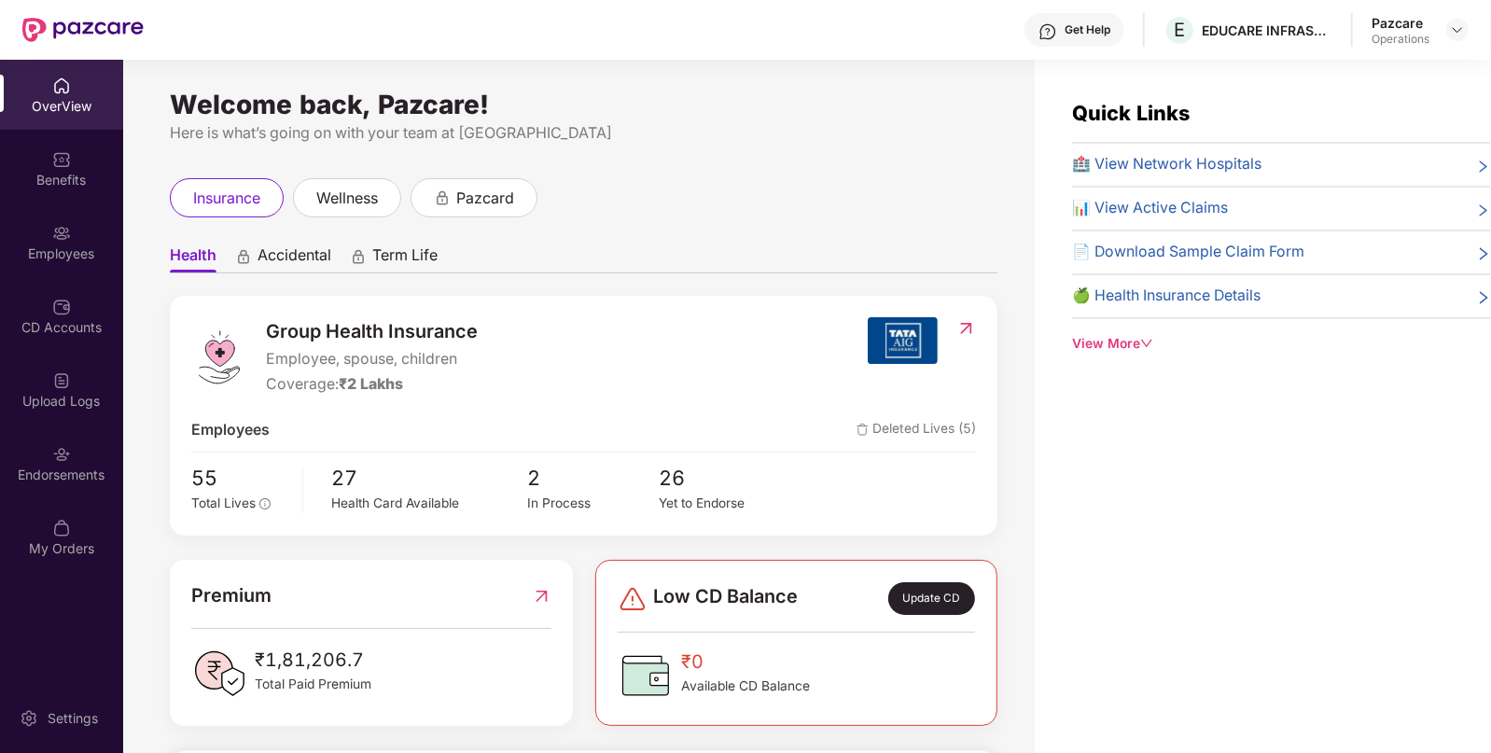
click at [63, 468] on div "Endorsements" at bounding box center [61, 475] width 123 height 19
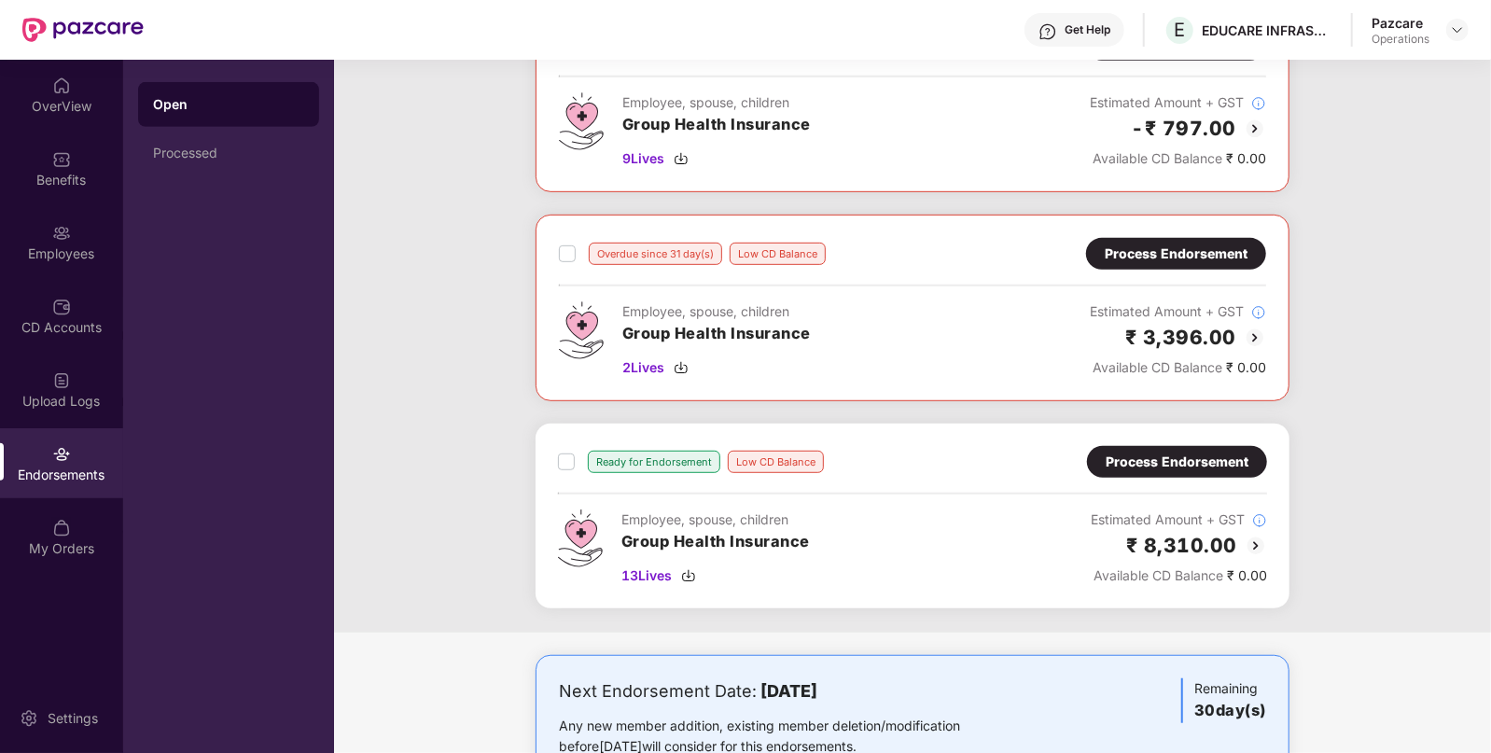
scroll to position [578, 0]
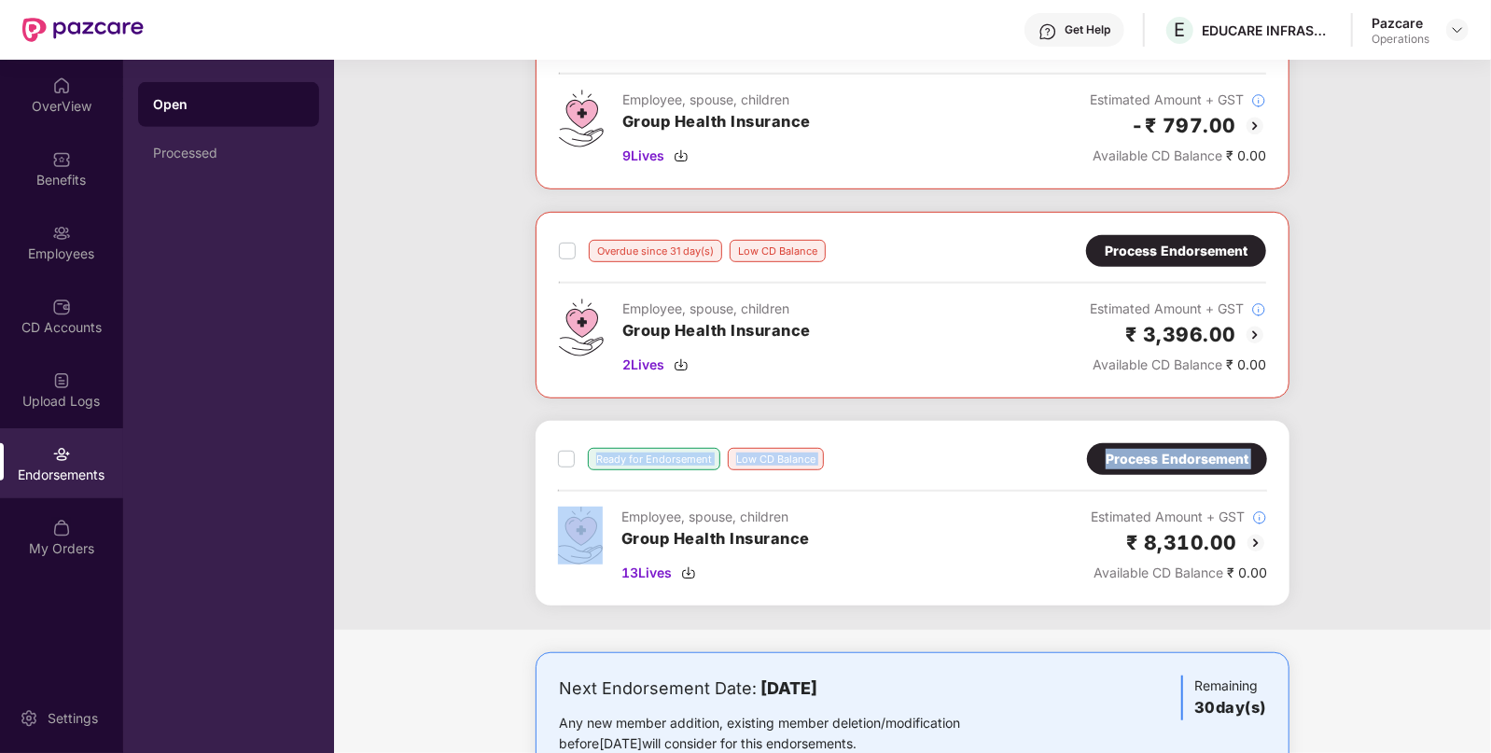
drag, startPoint x: 478, startPoint y: 491, endPoint x: 603, endPoint y: 473, distance: 126.3
click at [603, 473] on div "Overdue since 212 day(s) Low CD Balance Process Endorsement Employee, spouse, c…" at bounding box center [912, 107] width 1157 height 1045
click at [603, 473] on div "Ready for Endorsement Low CD Balance Process Endorsement Employee, spouse, chil…" at bounding box center [912, 513] width 709 height 140
click at [1463, 26] on img at bounding box center [1457, 29] width 15 height 15
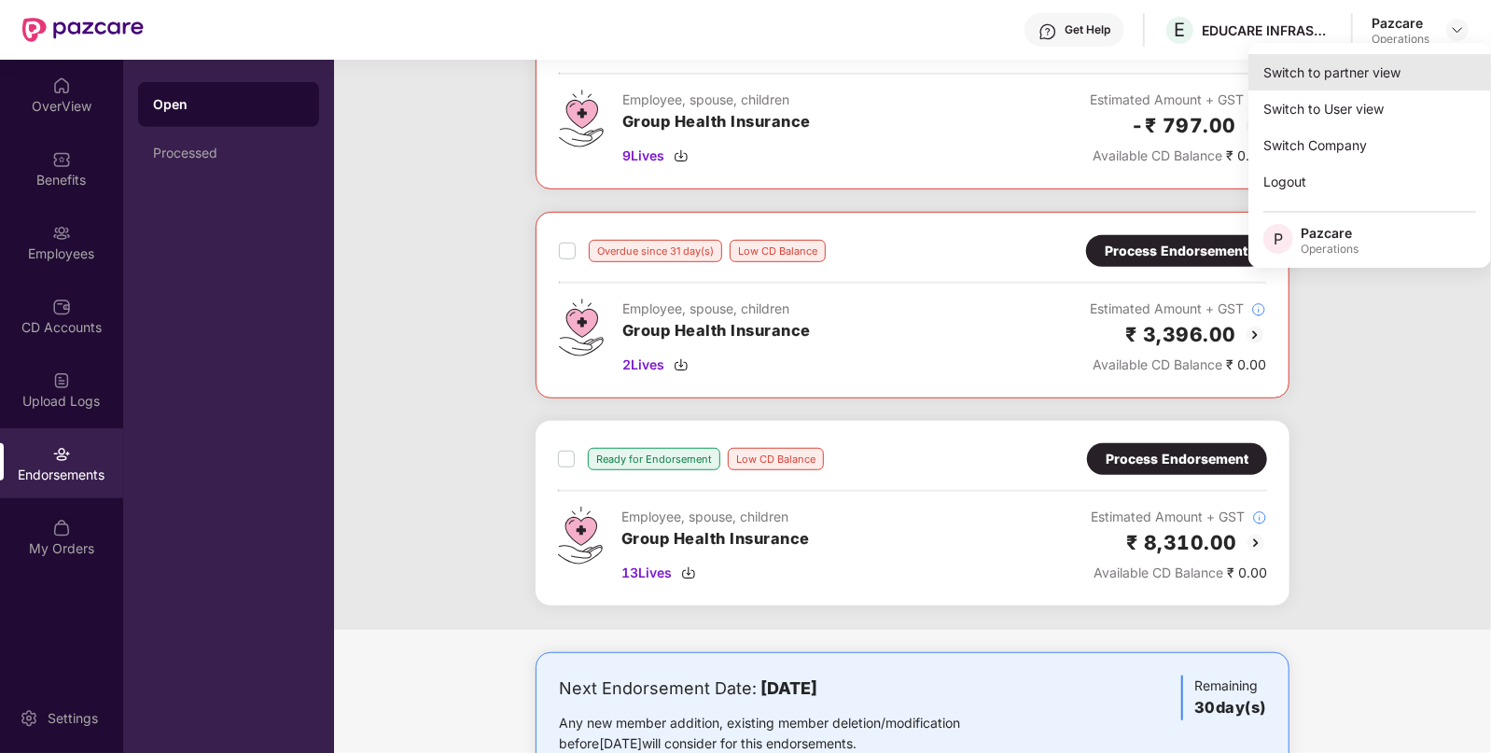
click at [1293, 56] on div "Switch to partner view" at bounding box center [1370, 72] width 243 height 36
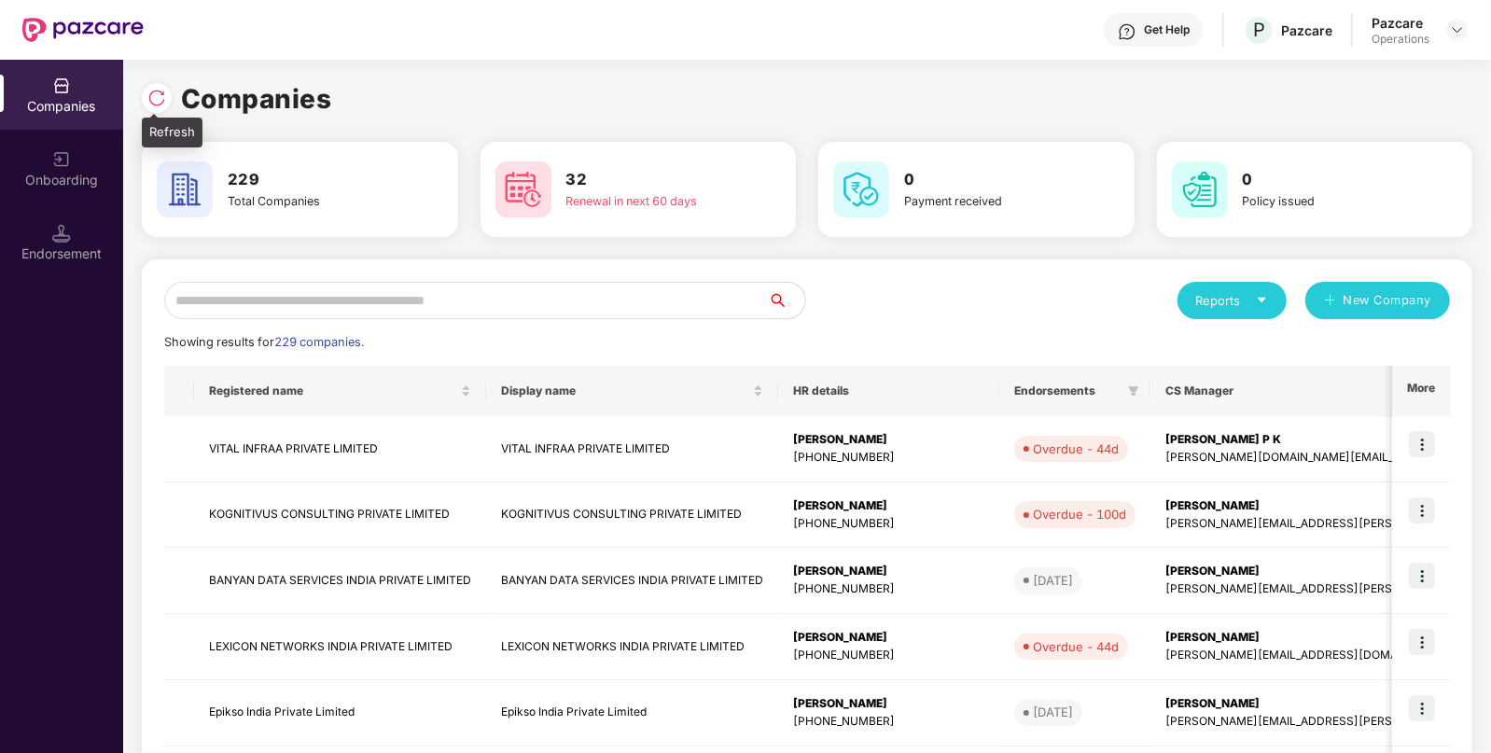
click at [165, 103] on img at bounding box center [156, 98] width 19 height 19
click at [1217, 307] on div "Reports" at bounding box center [1232, 300] width 72 height 19
click at [1210, 389] on div "Endorsements" at bounding box center [1232, 386] width 87 height 21
click at [1210, 389] on span "CS Manager" at bounding box center [1347, 391] width 363 height 15
paste input "**********"
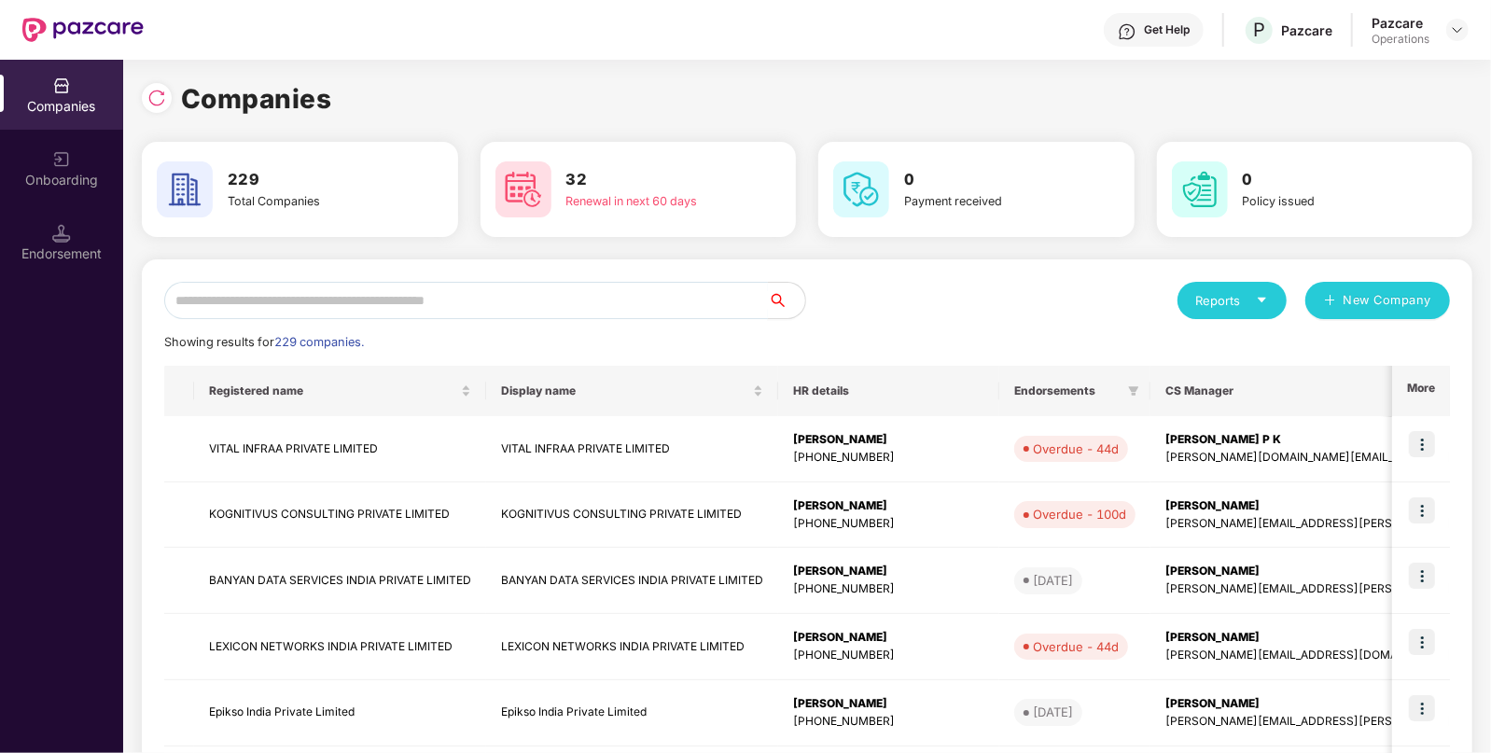
click at [369, 302] on input "text" at bounding box center [466, 300] width 604 height 37
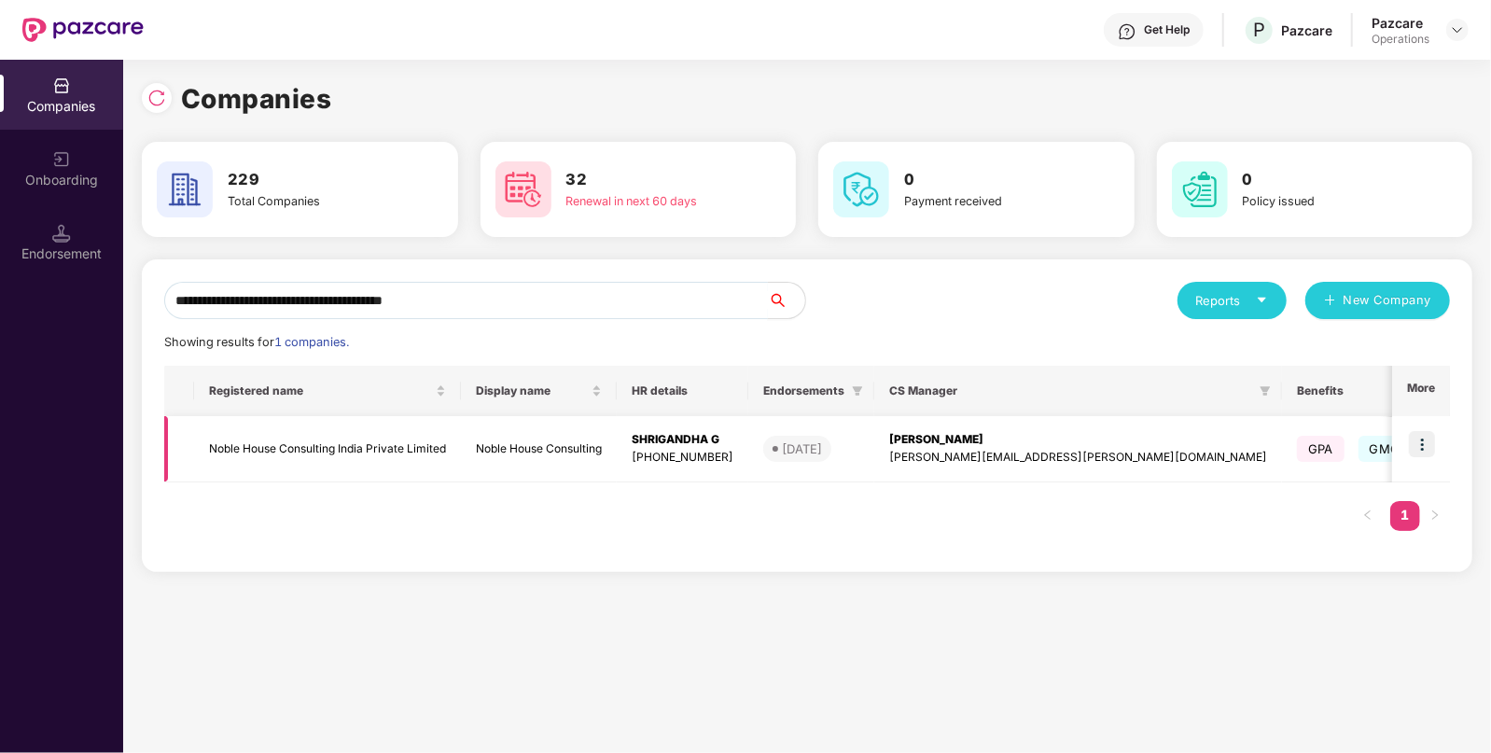
type input "**********"
click at [398, 442] on td "Noble House Consulting India Private Limited" at bounding box center [327, 449] width 267 height 66
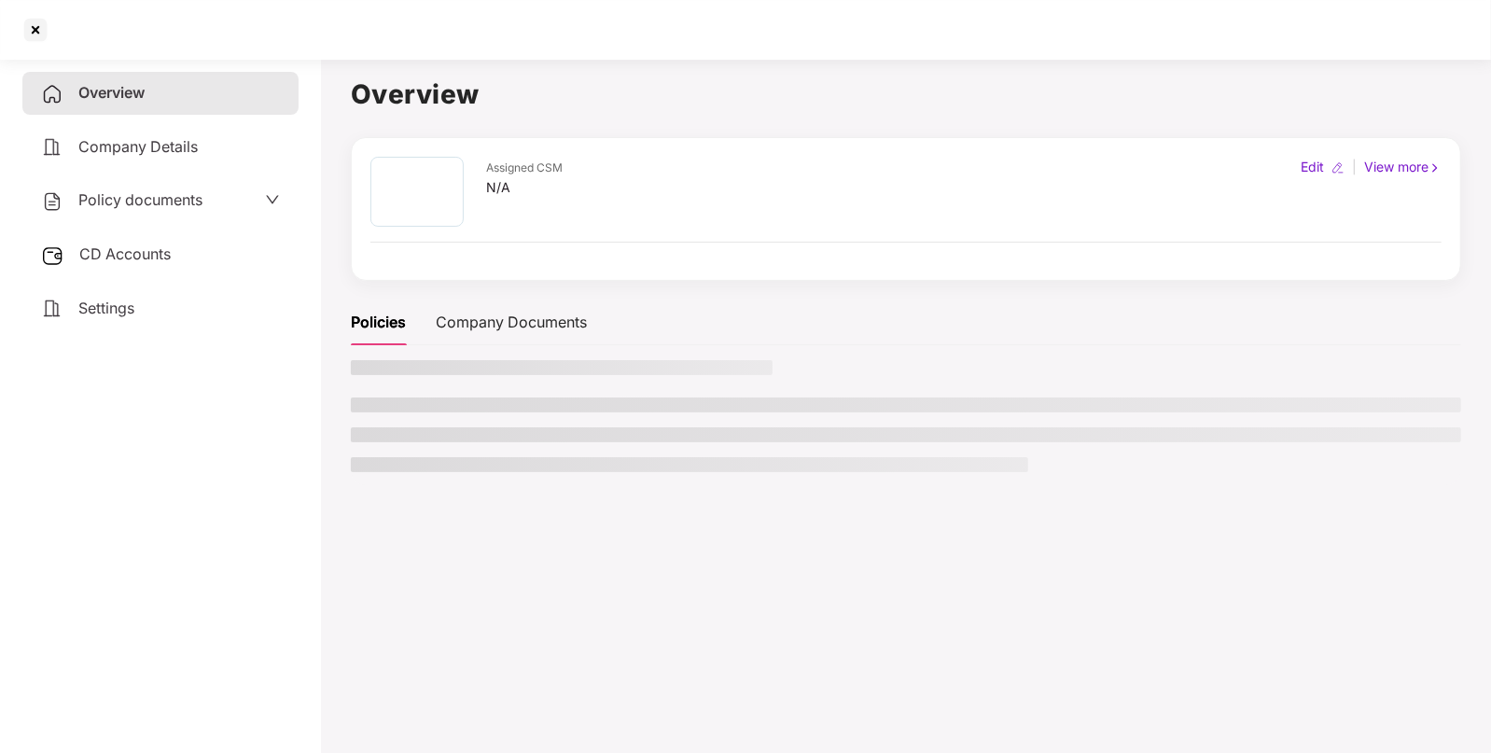
click at [116, 185] on div "Policy documents" at bounding box center [160, 200] width 276 height 43
click at [116, 192] on span "Policy documents" at bounding box center [140, 199] width 124 height 19
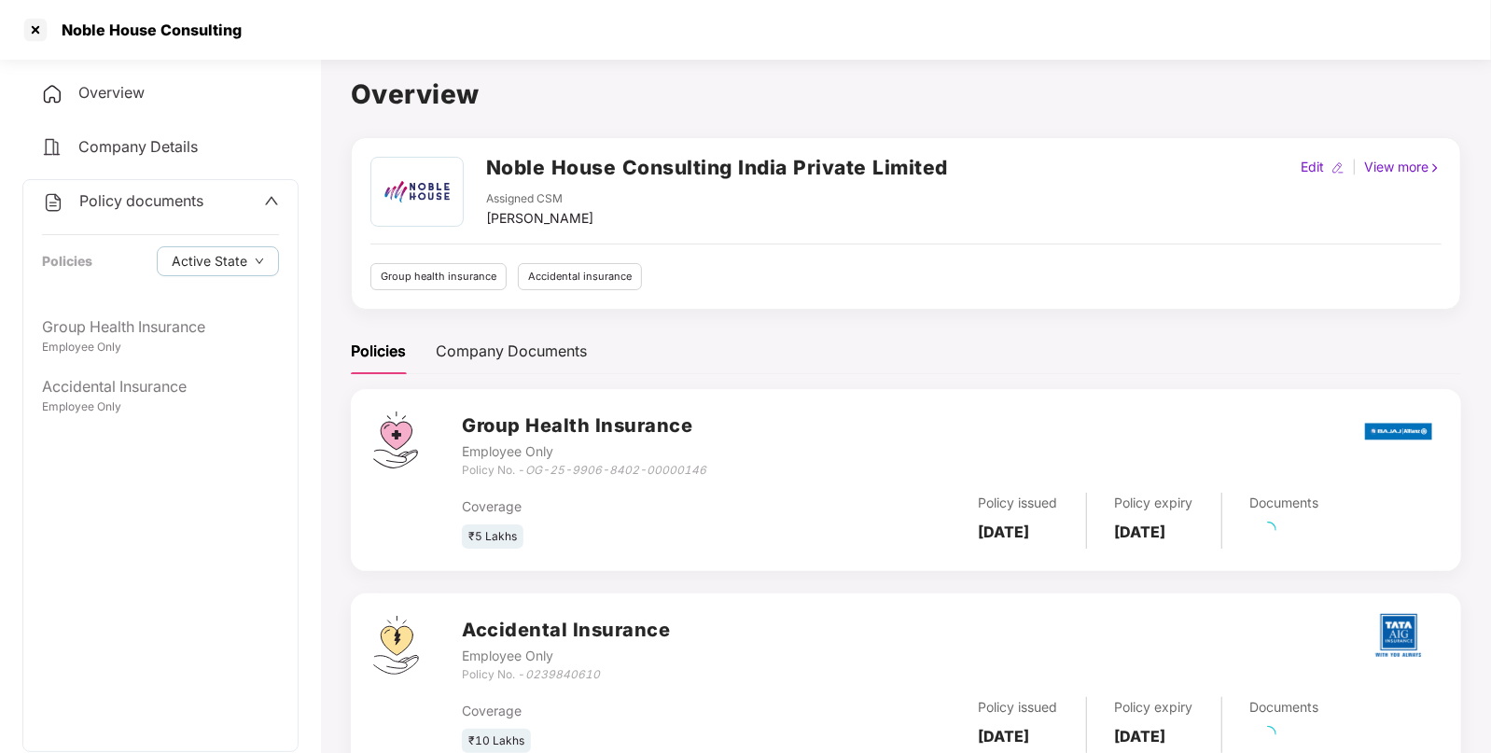
click at [123, 203] on span "Policy documents" at bounding box center [141, 200] width 124 height 19
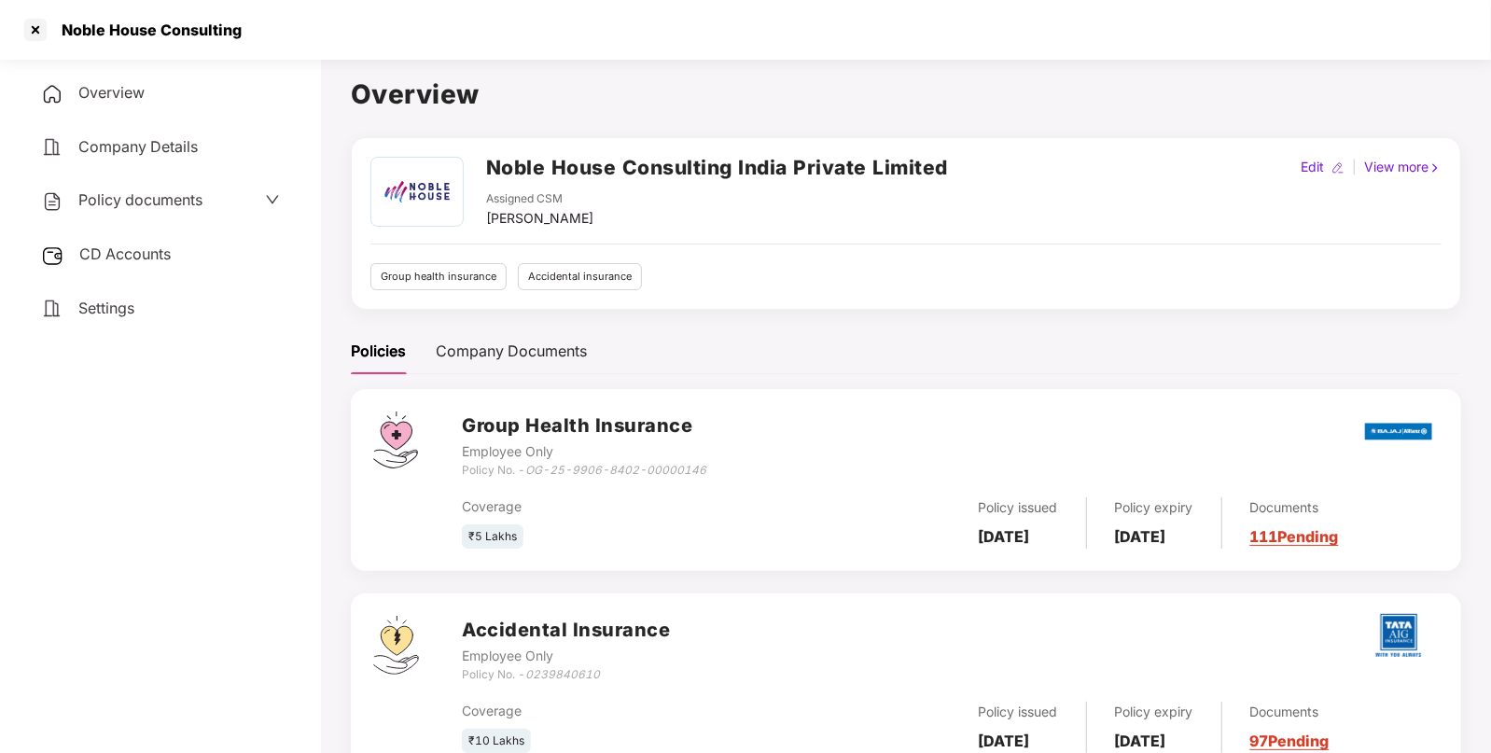
click at [123, 203] on span "Policy documents" at bounding box center [140, 199] width 124 height 19
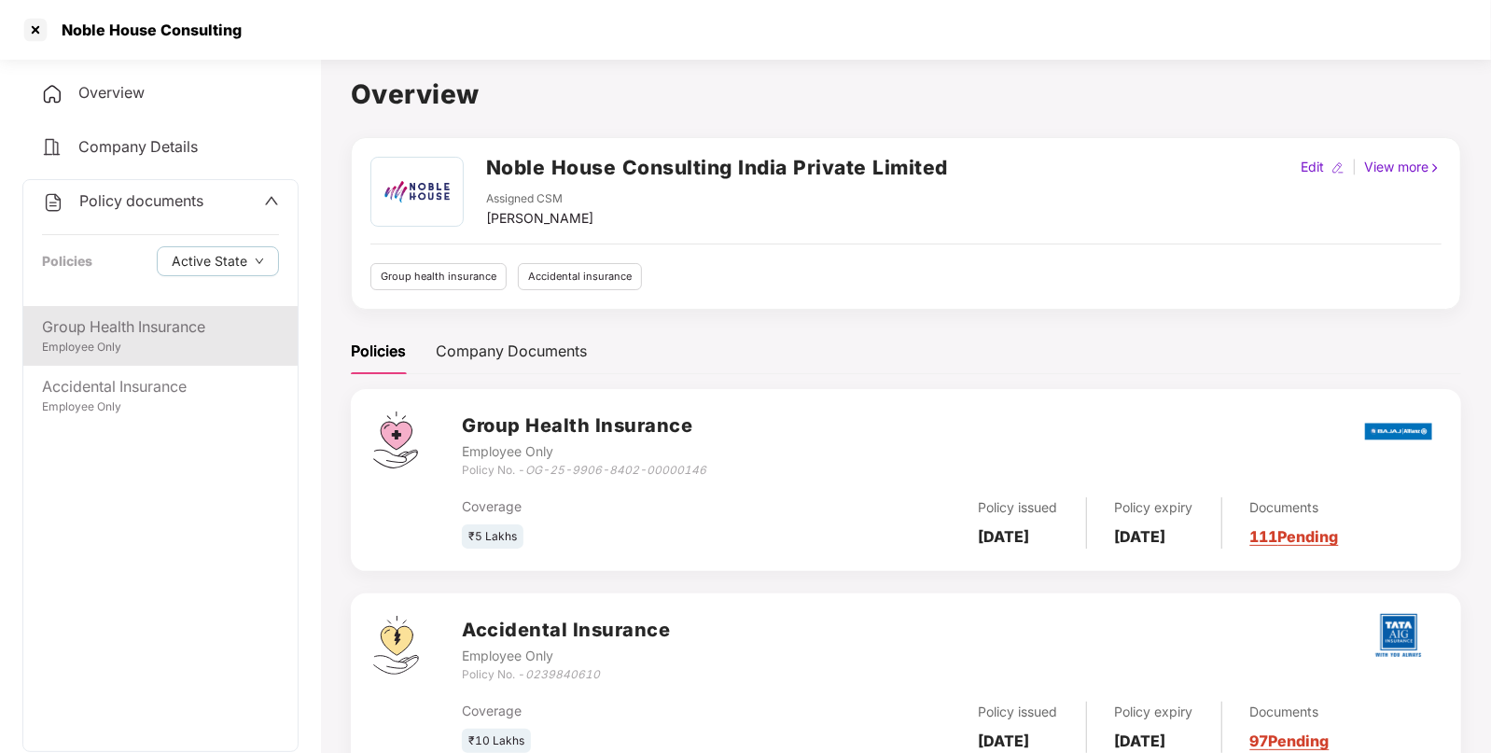
click at [101, 350] on div "Employee Only" at bounding box center [160, 348] width 237 height 18
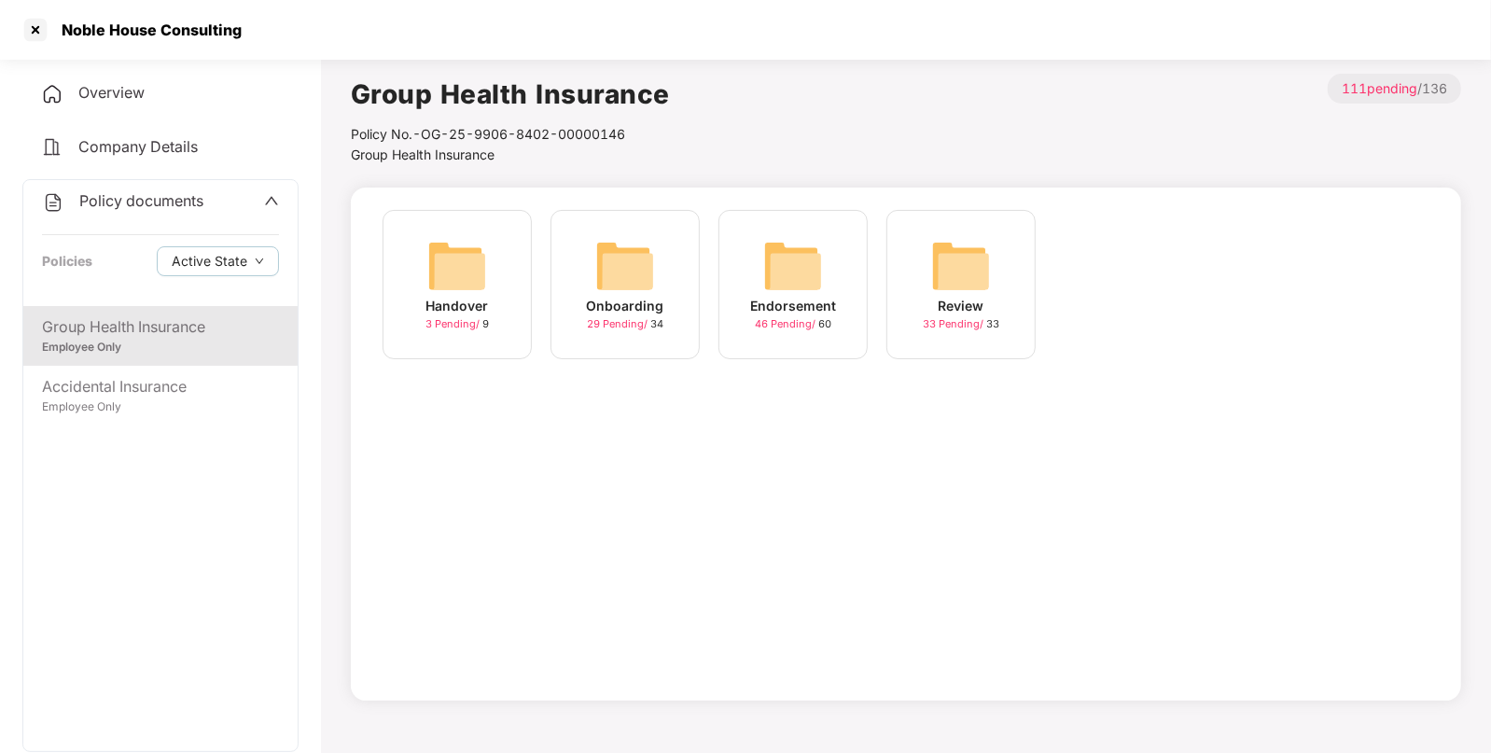
click at [817, 229] on div "Endorsement 46 Pending / 60" at bounding box center [793, 284] width 149 height 149
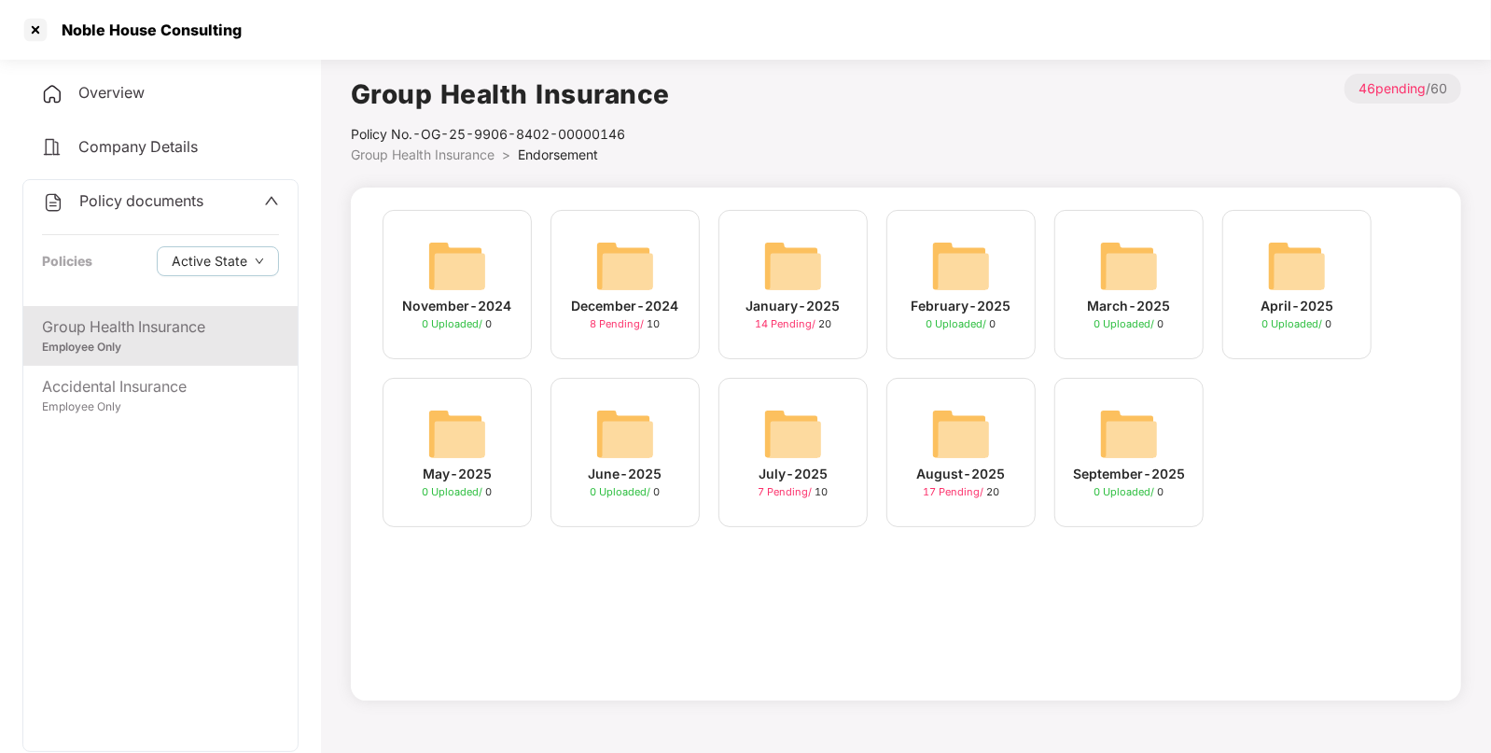
click at [954, 442] on img at bounding box center [961, 434] width 60 height 60
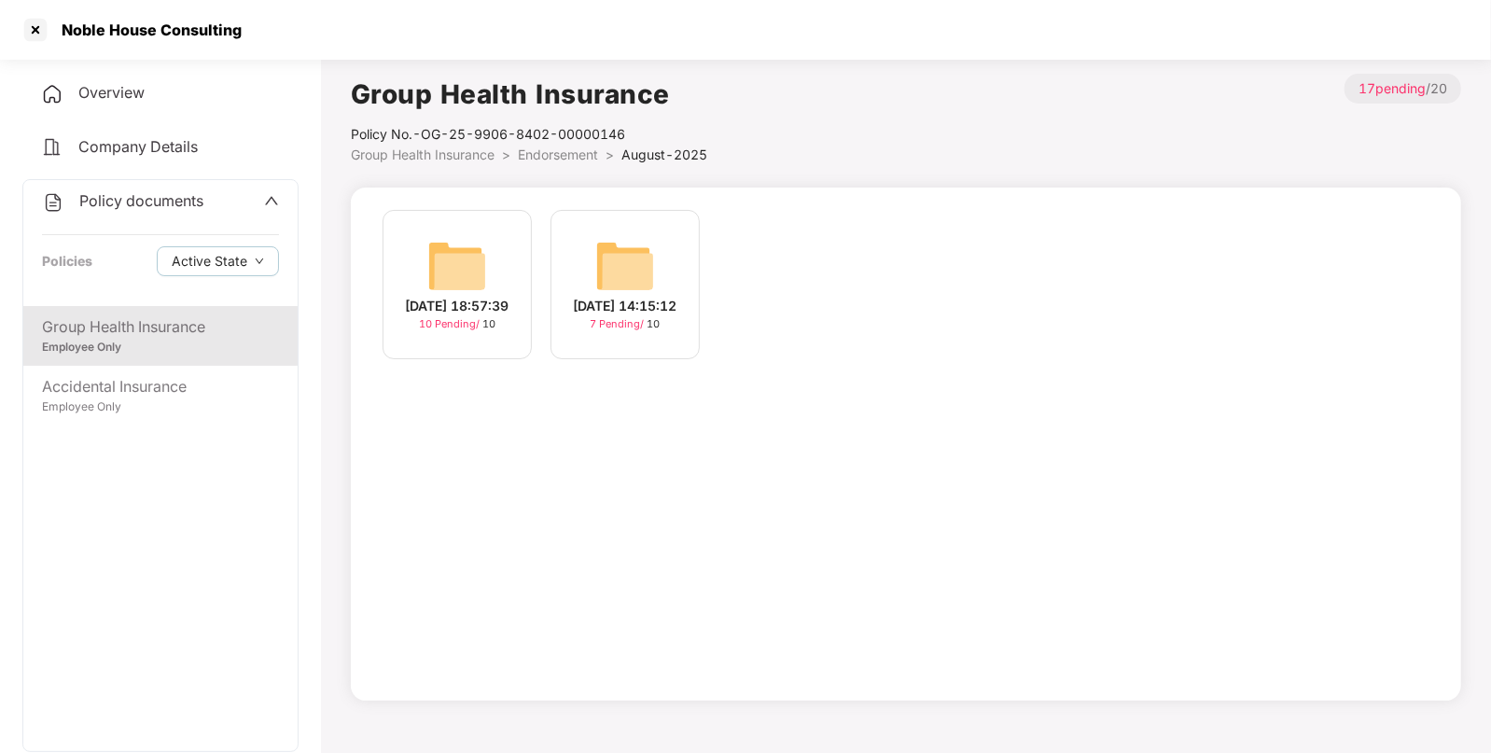
click at [451, 262] on img at bounding box center [457, 266] width 60 height 60
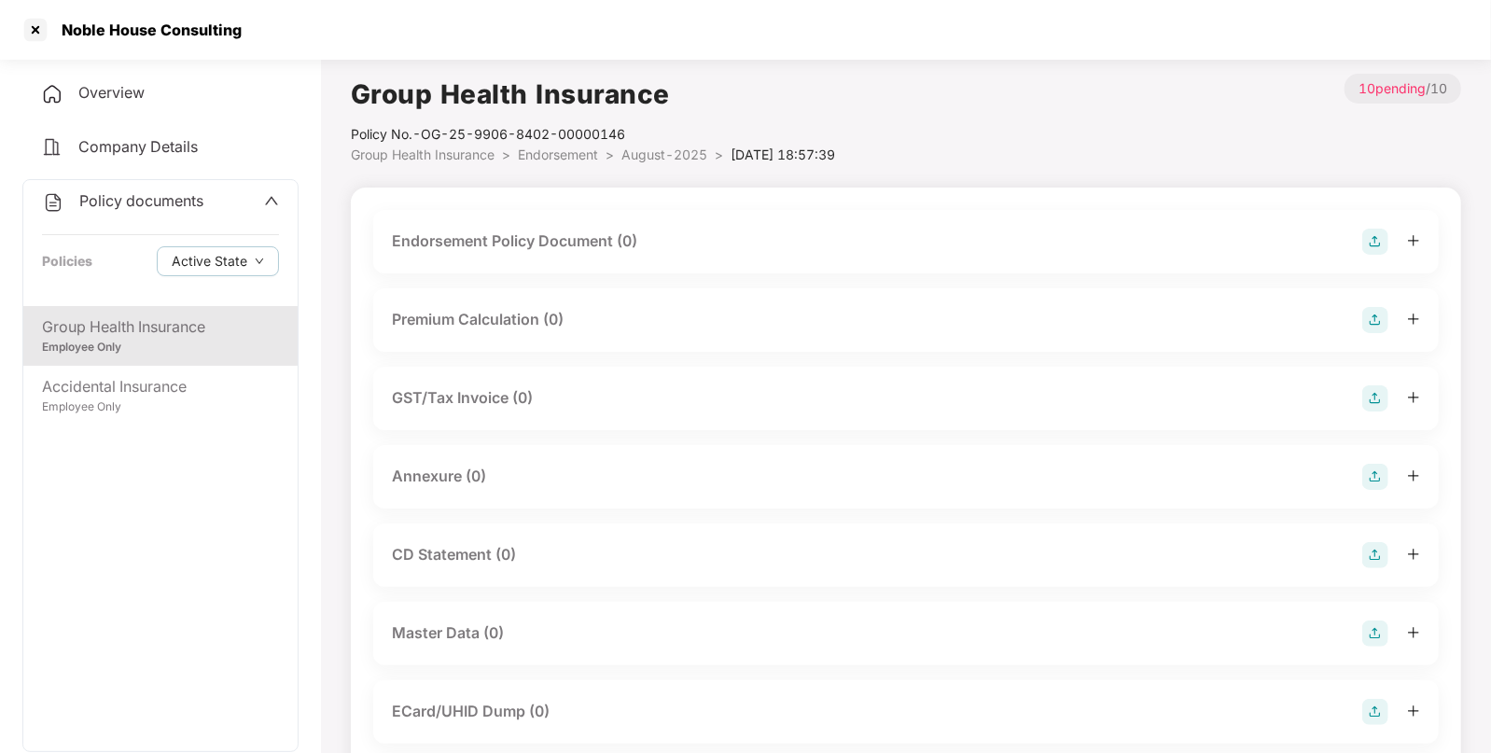
click at [1375, 243] on img at bounding box center [1376, 242] width 26 height 26
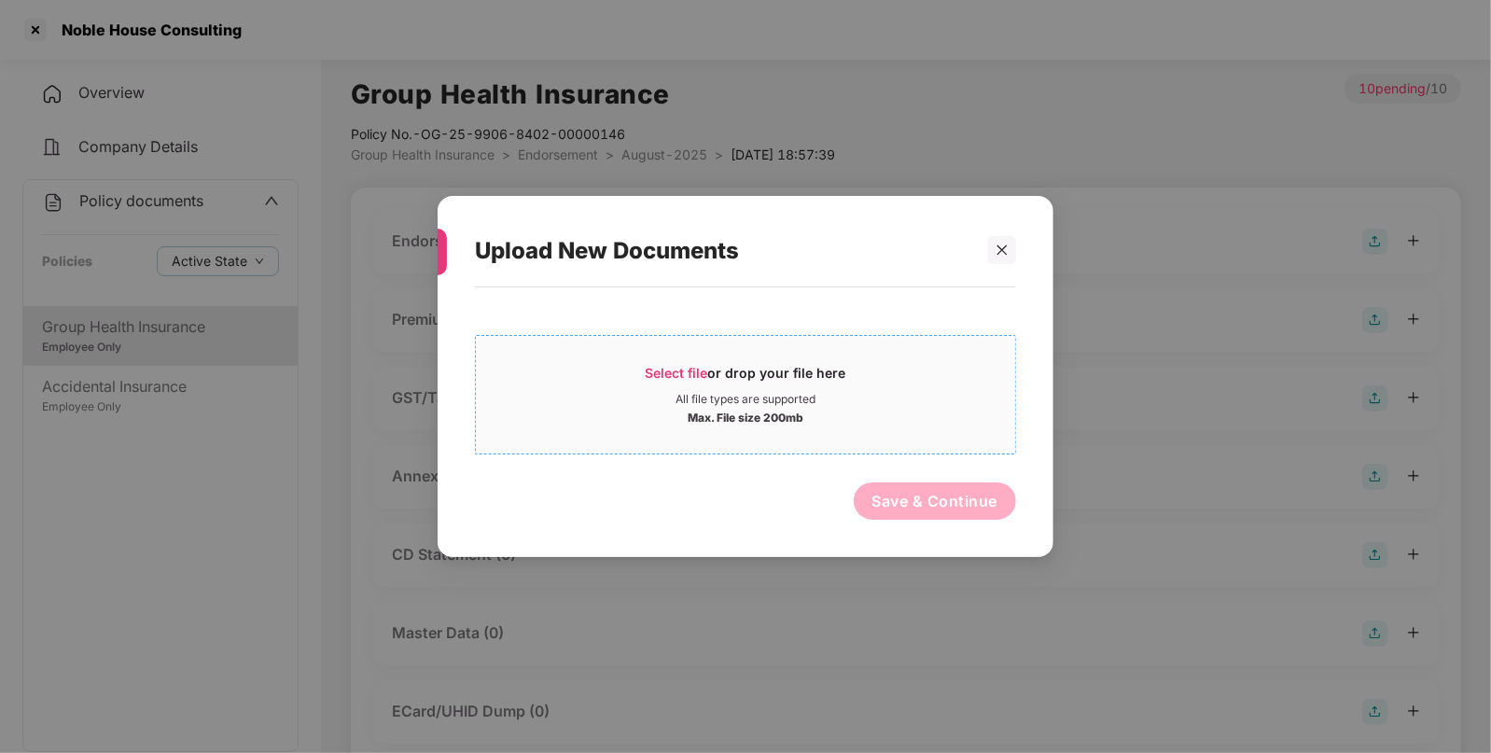
click at [669, 381] on div "Select file or drop your file here" at bounding box center [746, 378] width 201 height 28
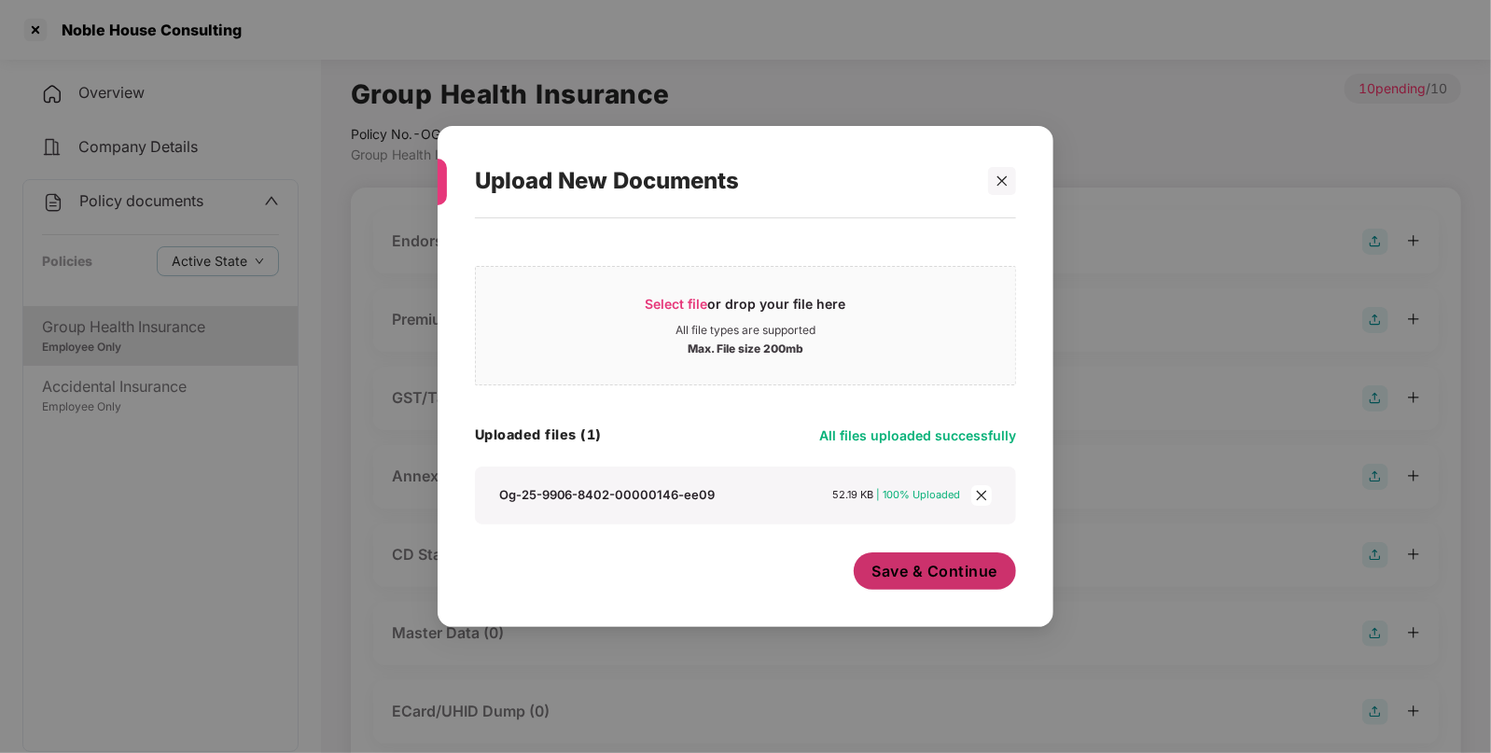
click at [892, 579] on span "Save & Continue" at bounding box center [936, 571] width 126 height 21
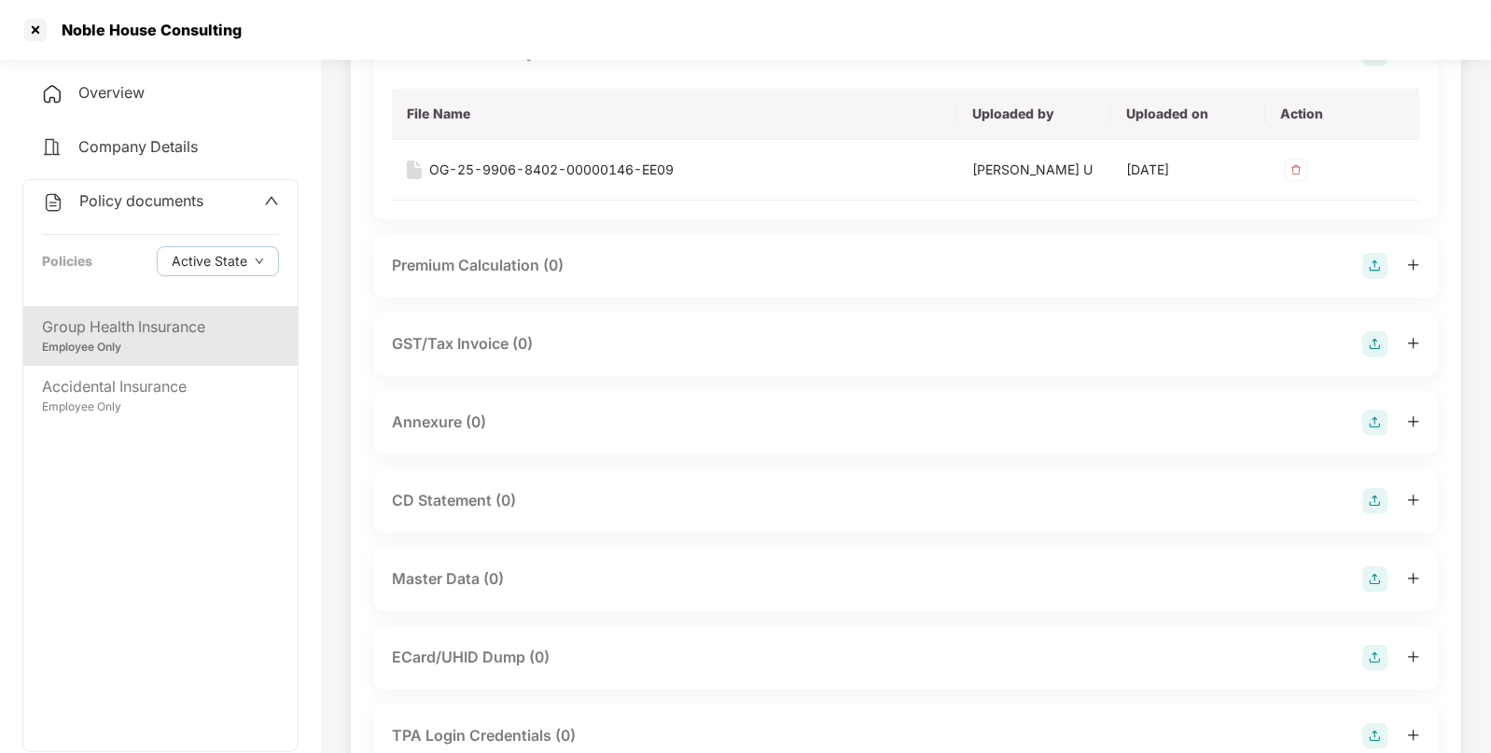
scroll to position [197, 0]
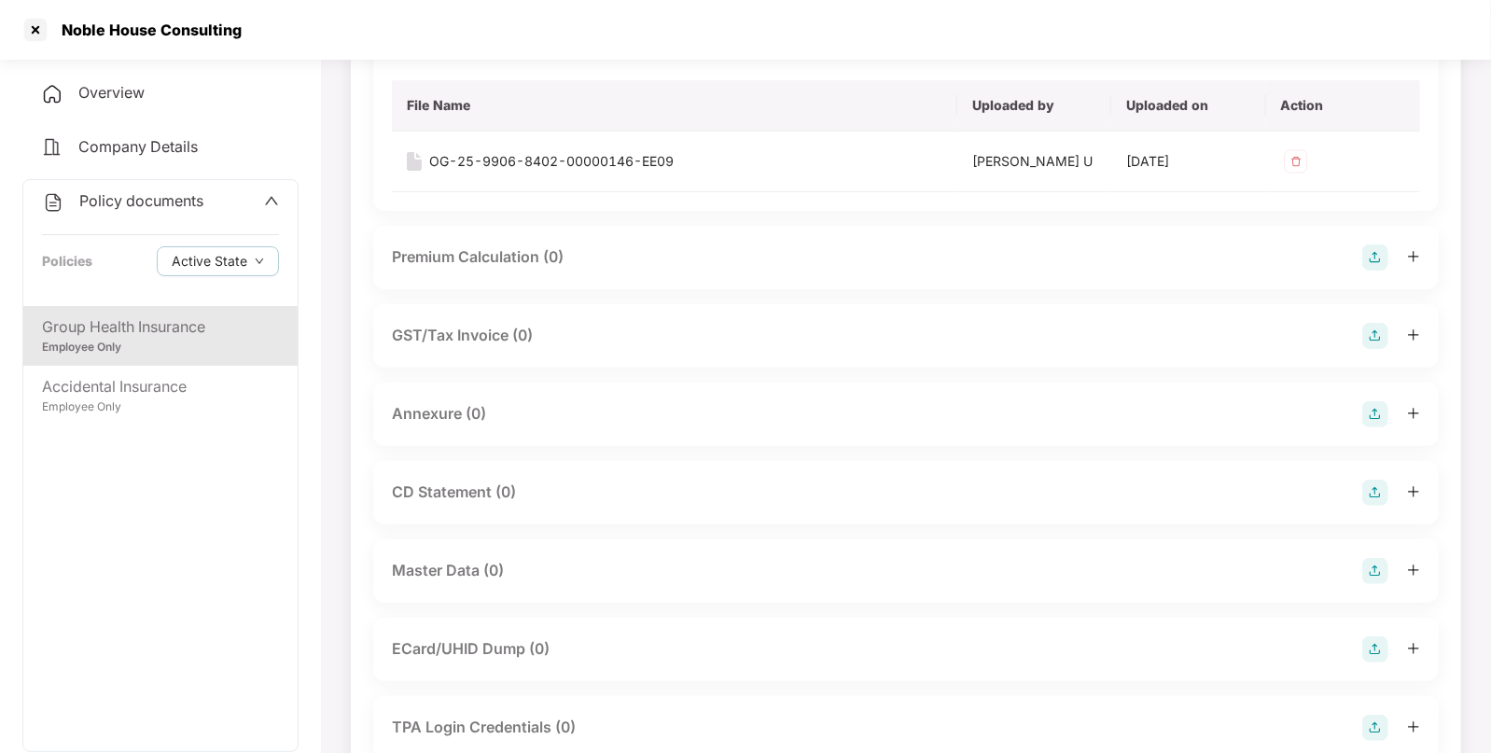
click at [1374, 409] on img at bounding box center [1376, 414] width 26 height 26
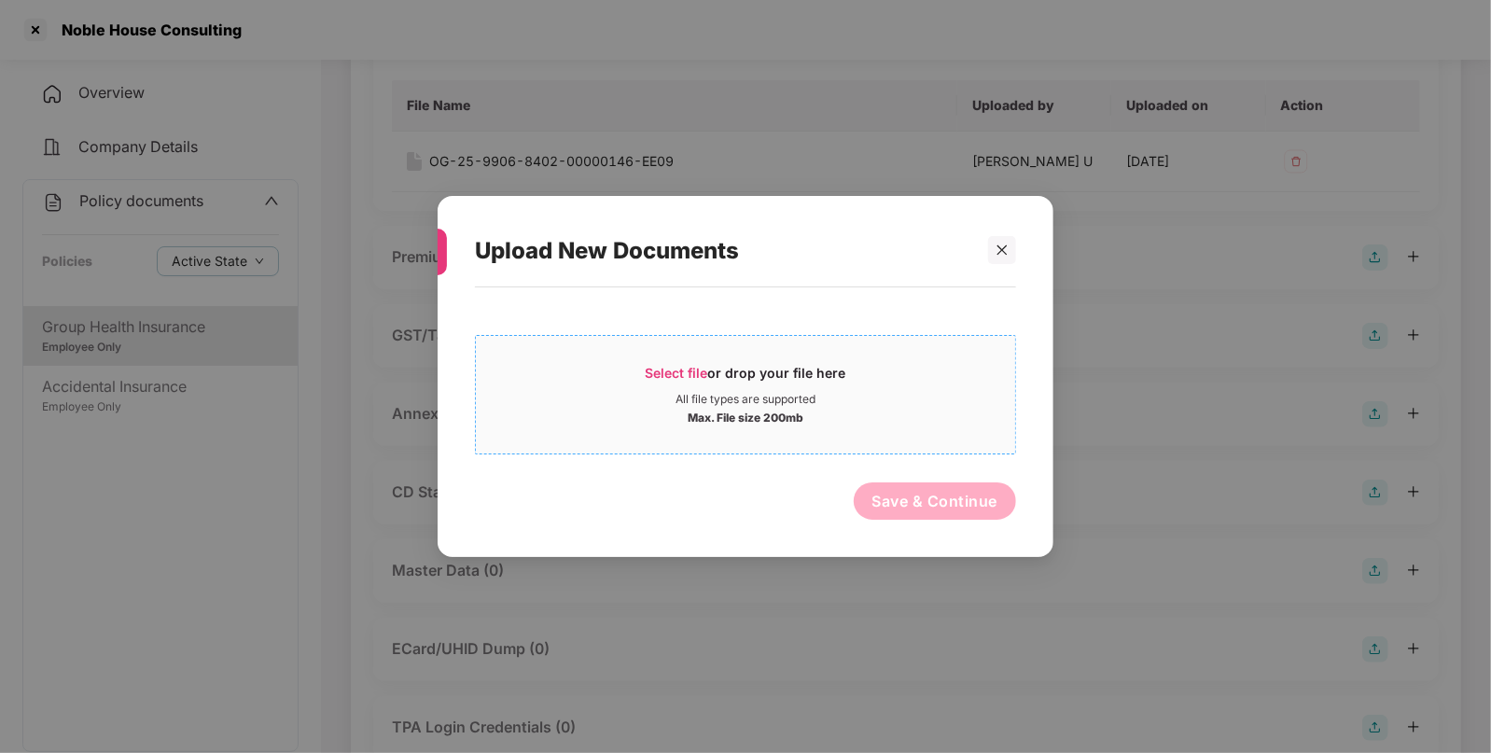
click at [670, 360] on span "Select file or drop your file here All file types are supported Max. File size …" at bounding box center [745, 395] width 539 height 90
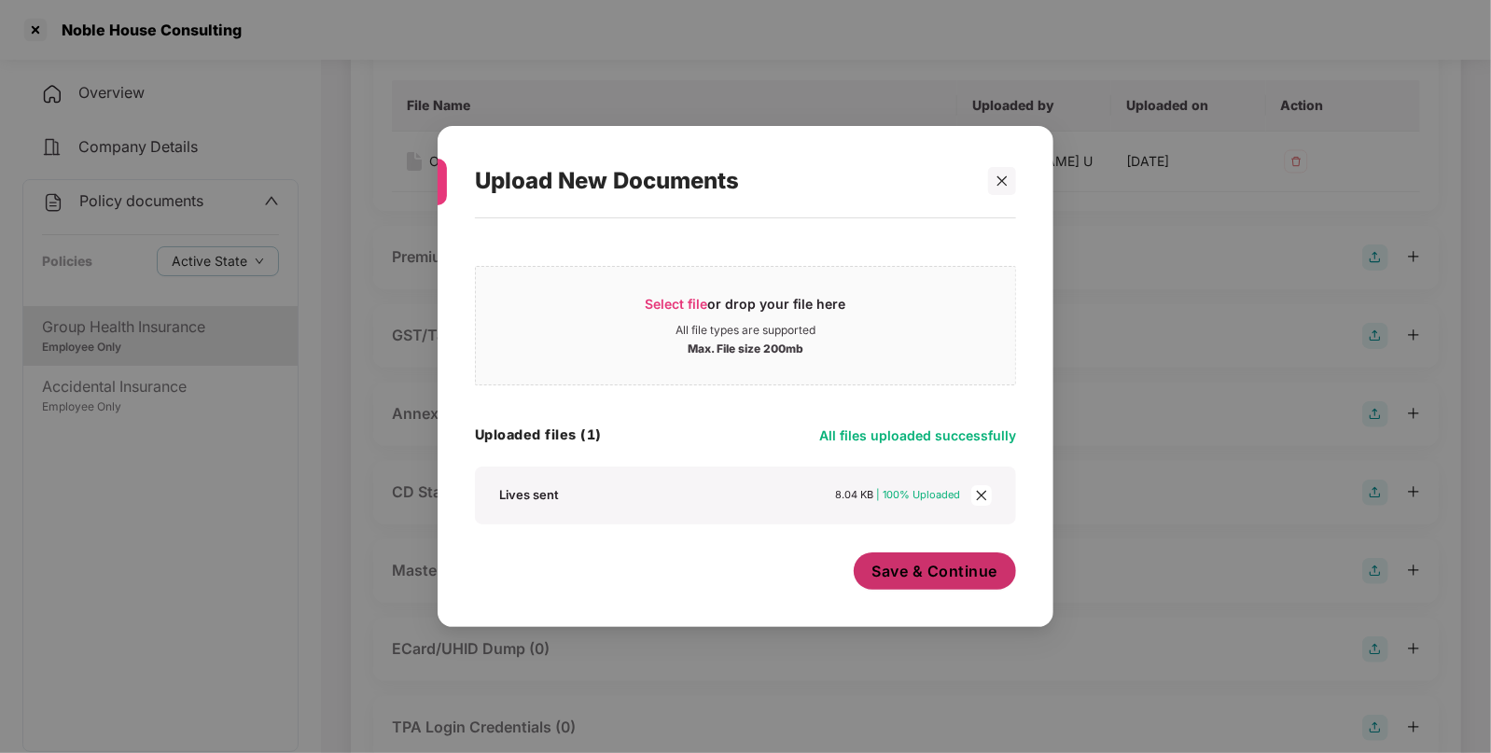
click at [909, 572] on span "Save & Continue" at bounding box center [936, 571] width 126 height 21
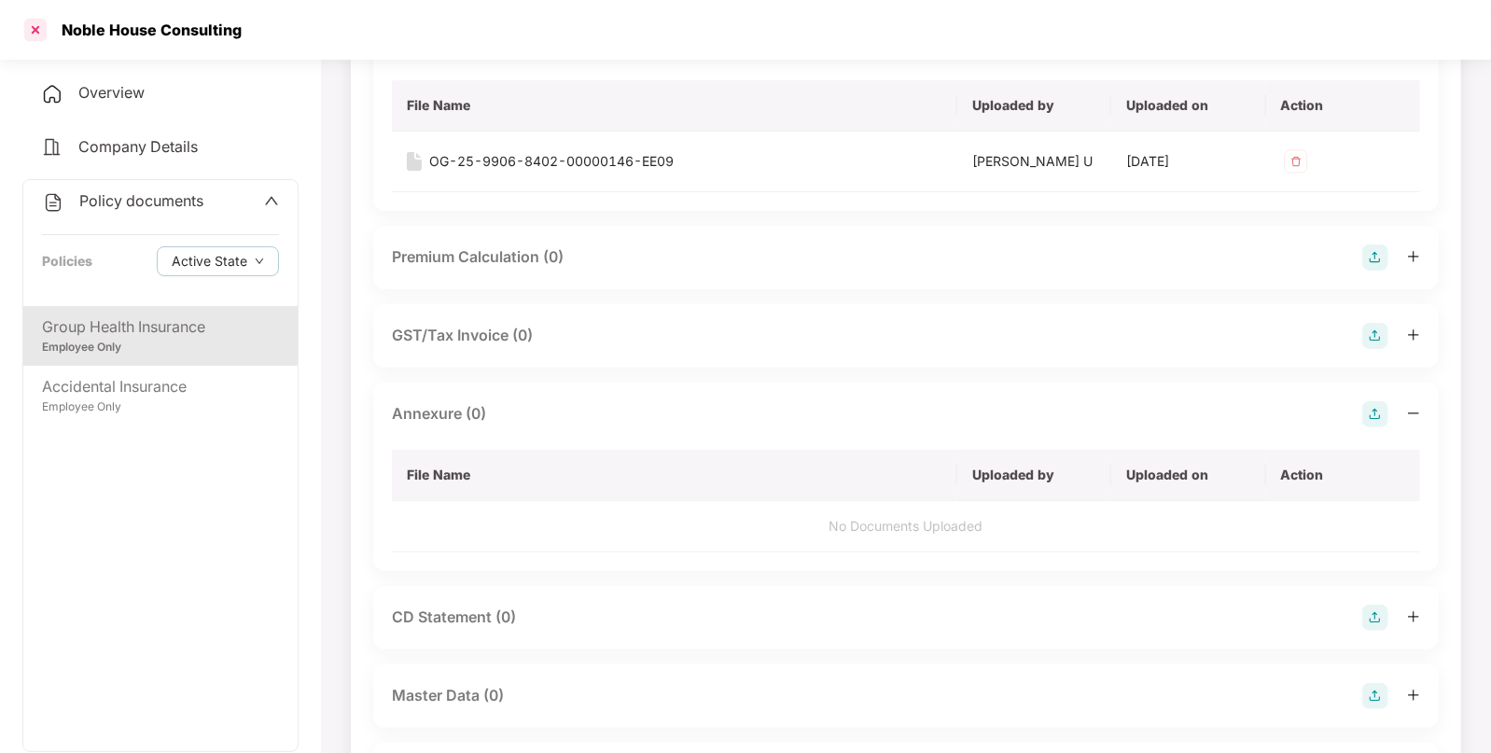
click at [30, 22] on div at bounding box center [36, 30] width 30 height 30
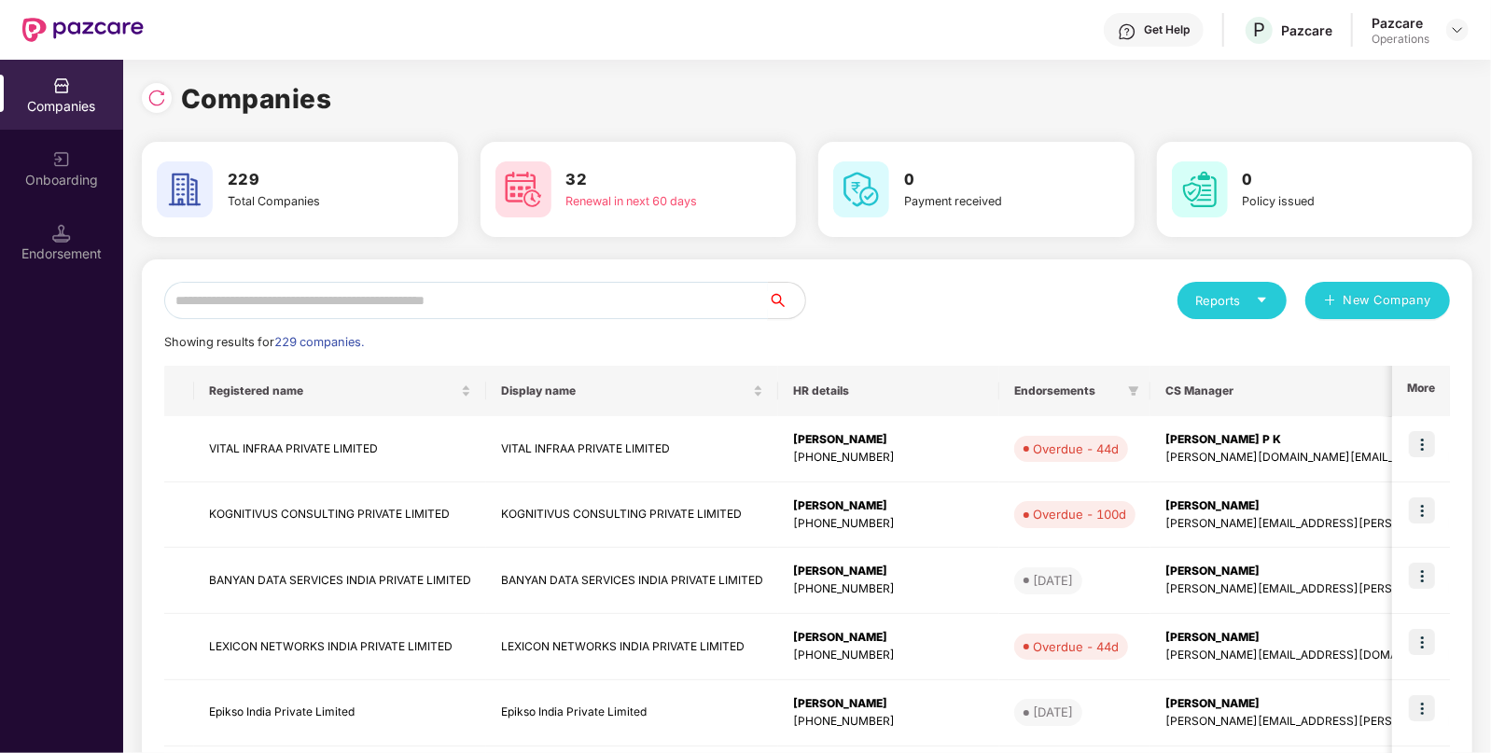
paste input "**********"
click at [238, 303] on input "text" at bounding box center [466, 300] width 604 height 37
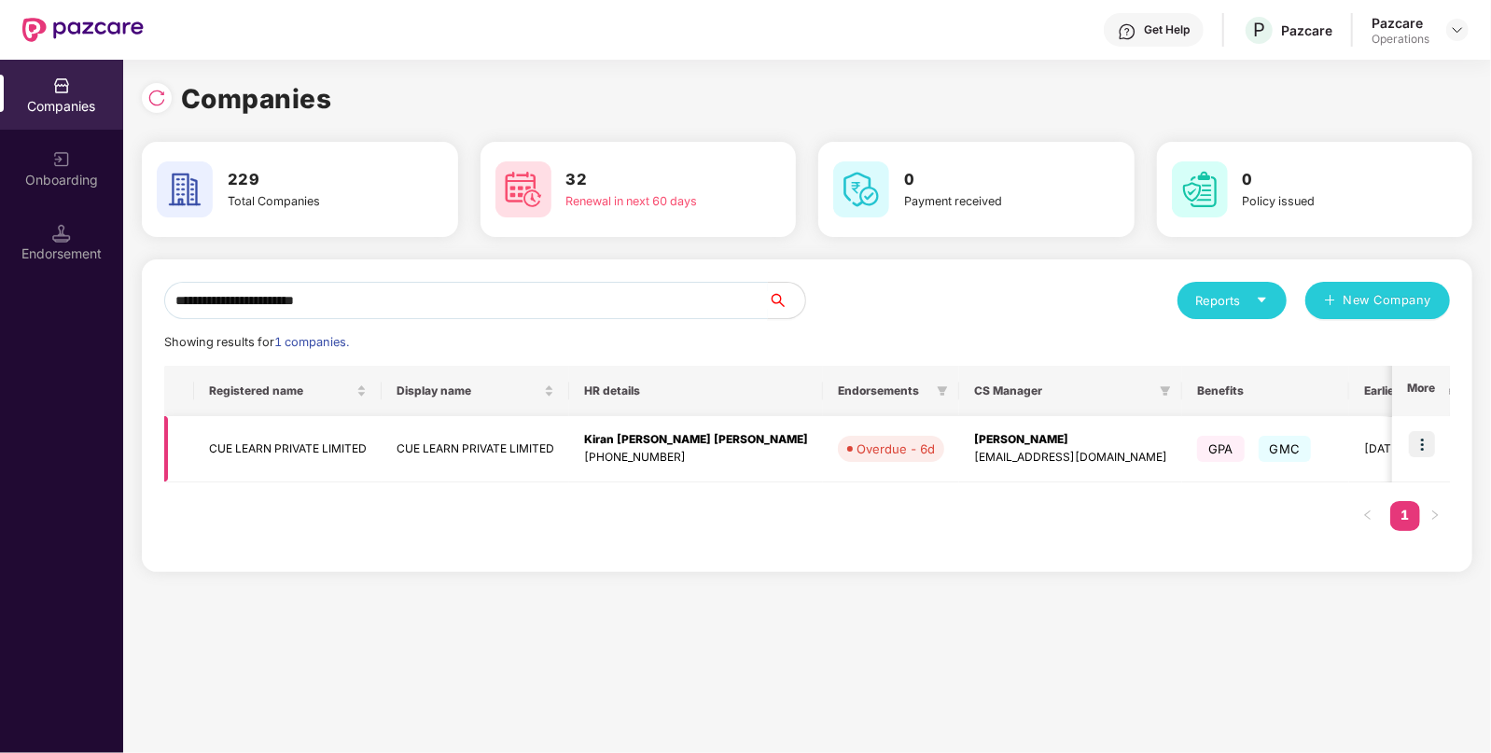
type input "**********"
click at [295, 439] on td "CUE LEARN PRIVATE LIMITED" at bounding box center [288, 449] width 188 height 66
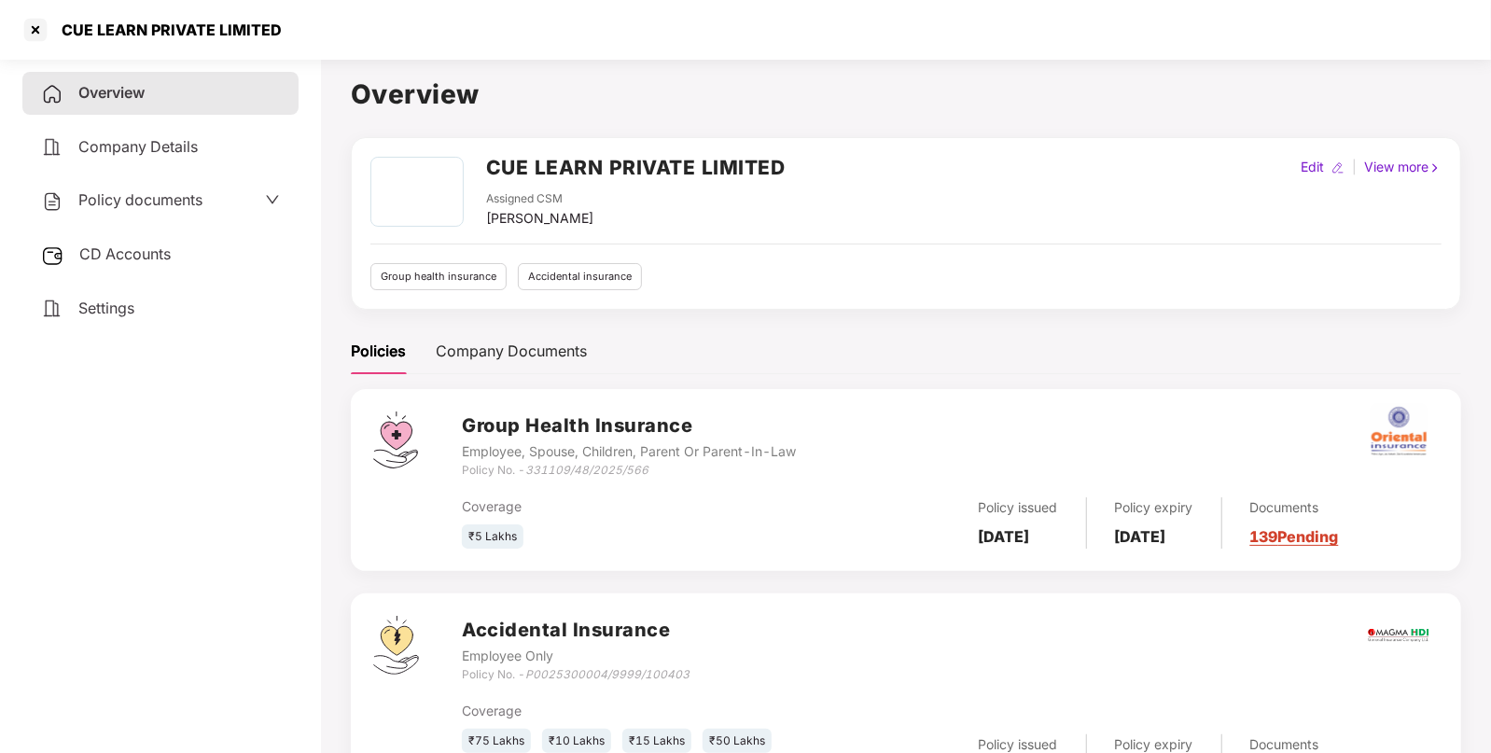
click at [162, 196] on span "Policy documents" at bounding box center [140, 199] width 124 height 19
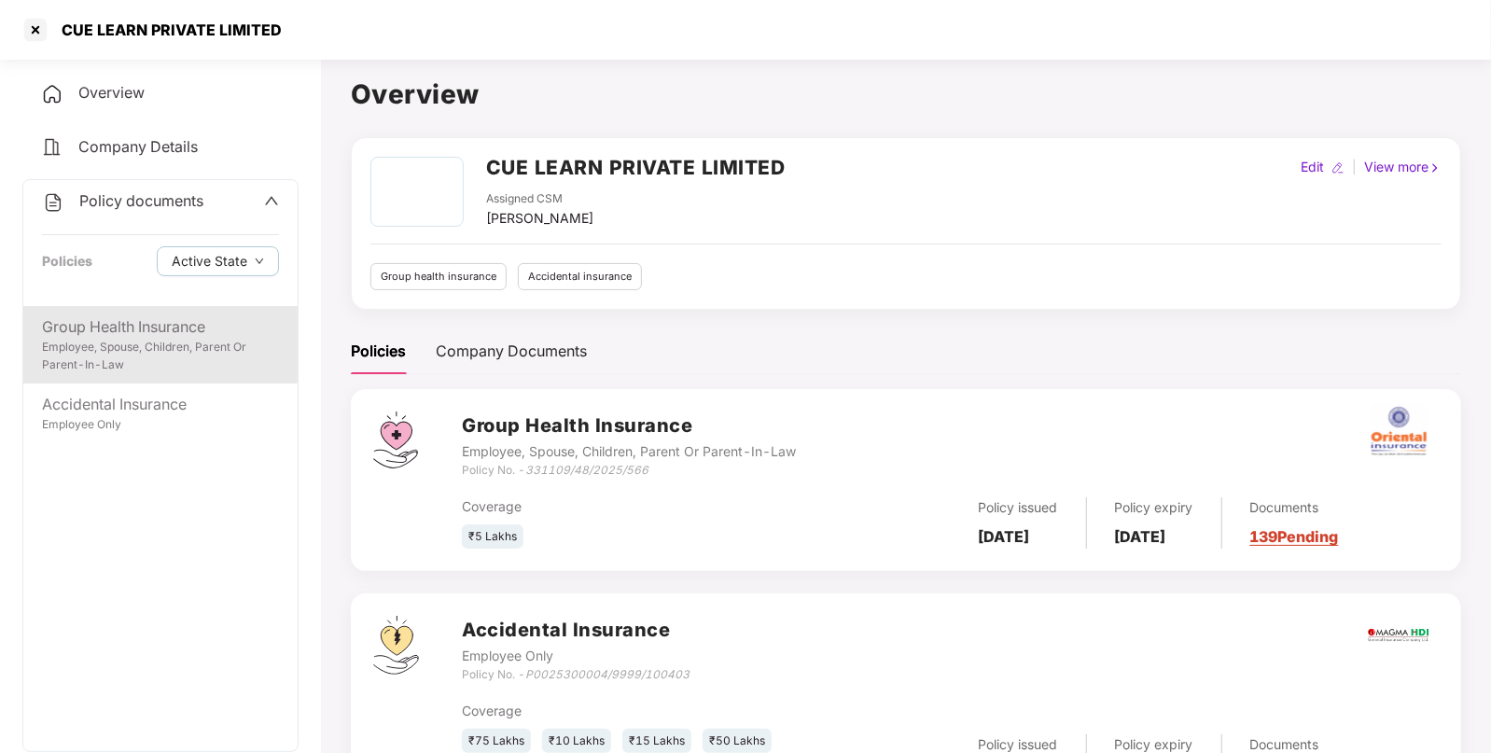
click at [76, 364] on div "Employee, Spouse, Children, Parent Or Parent-In-Law" at bounding box center [160, 356] width 237 height 35
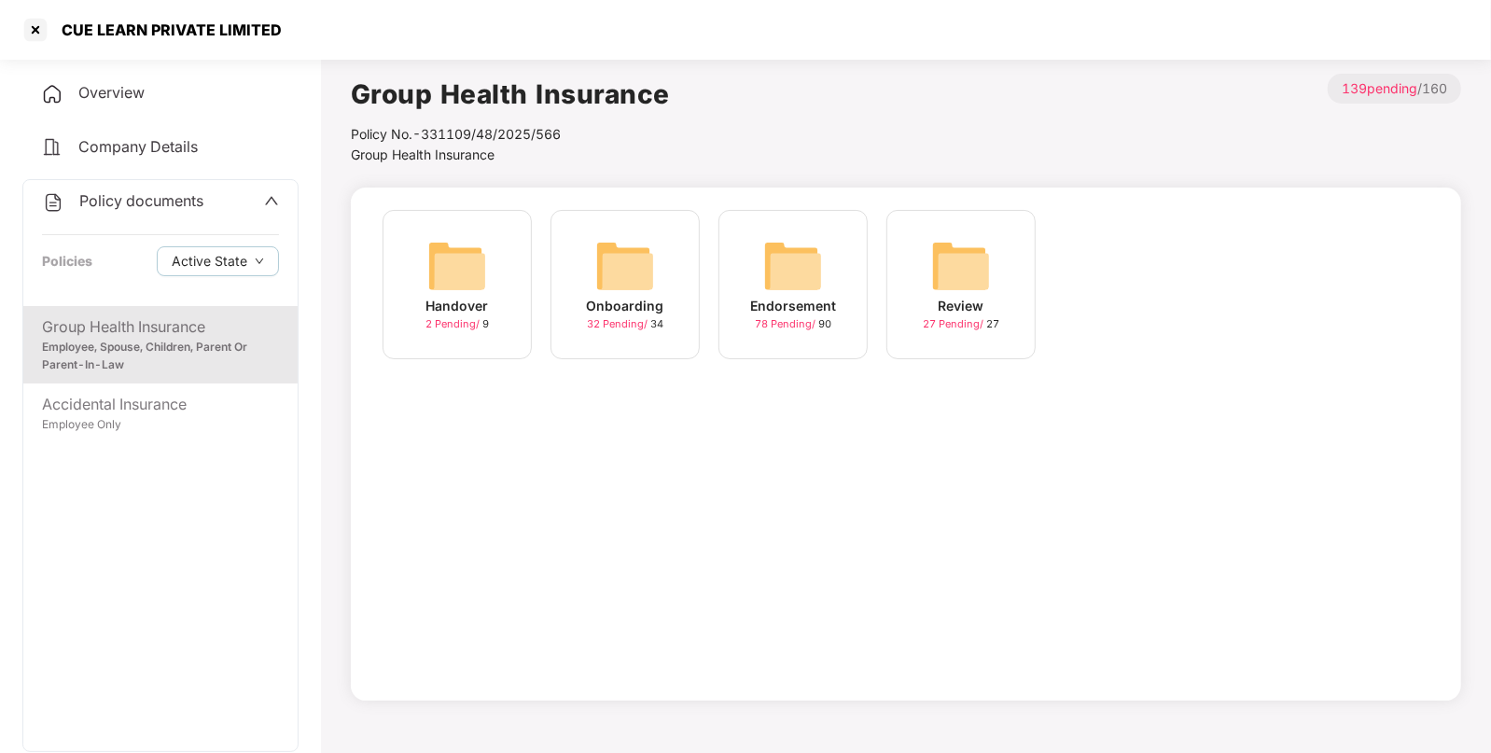
click at [816, 252] on img at bounding box center [793, 266] width 60 height 60
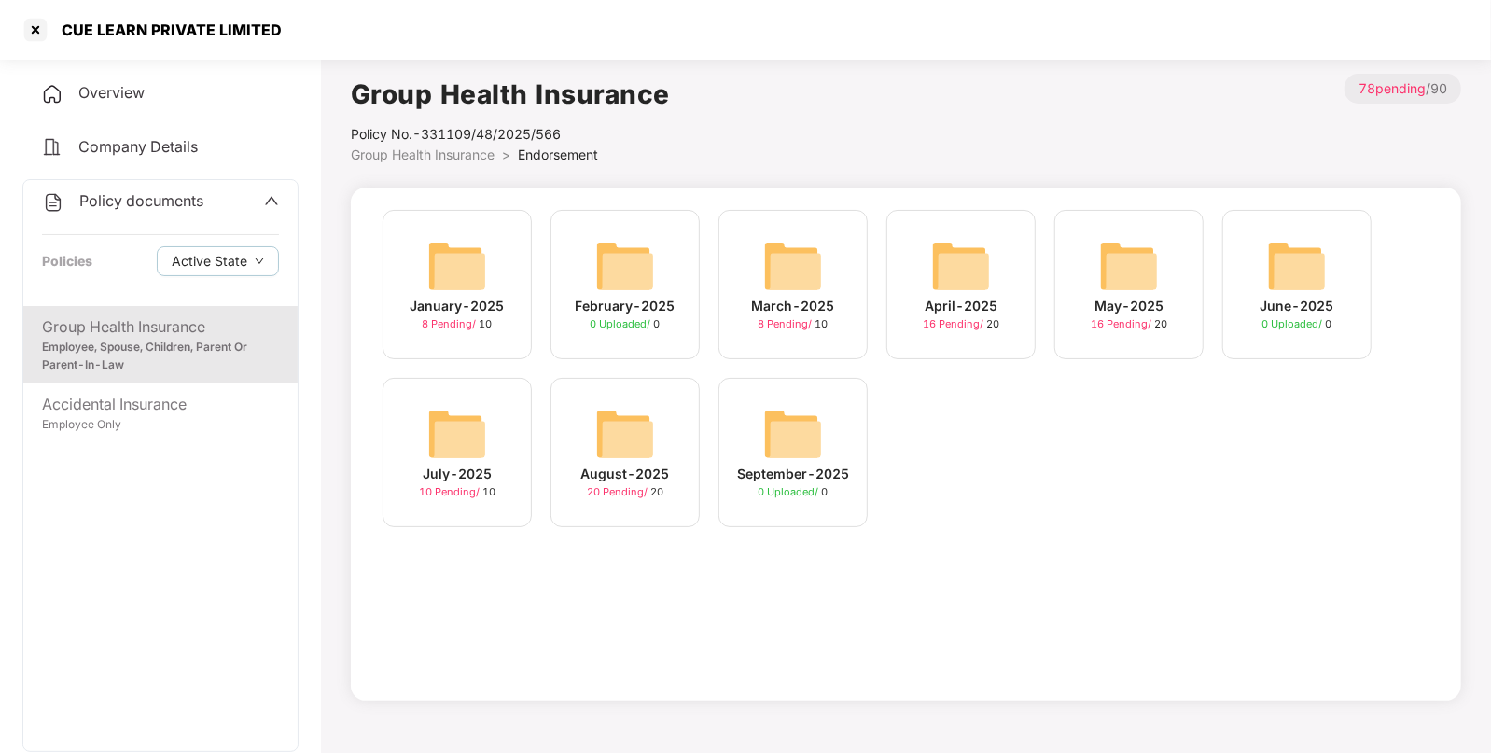
click at [647, 442] on img at bounding box center [625, 434] width 60 height 60
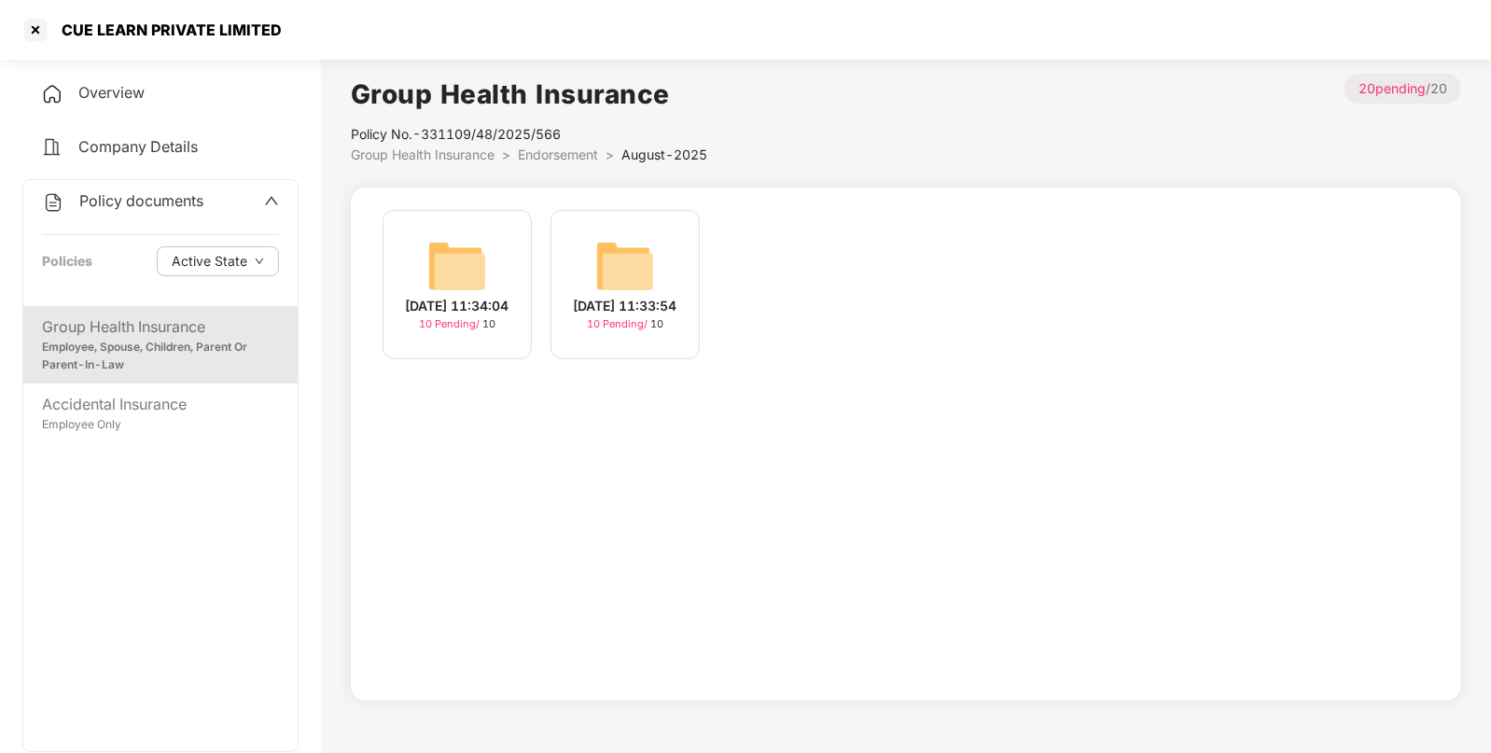
click at [458, 155] on span "Group Health Insurance" at bounding box center [423, 155] width 144 height 16
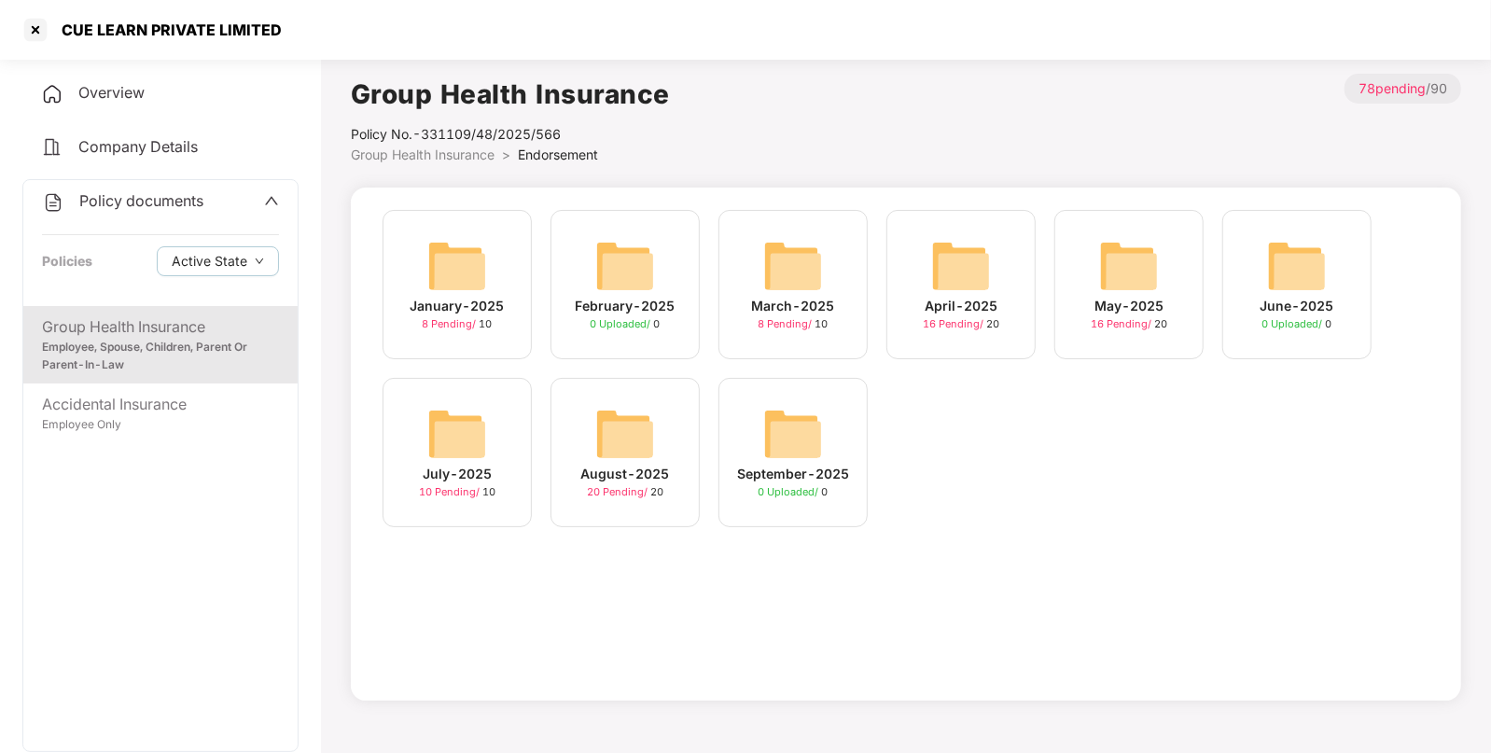
click at [131, 318] on div "Group Health Insurance" at bounding box center [160, 326] width 237 height 23
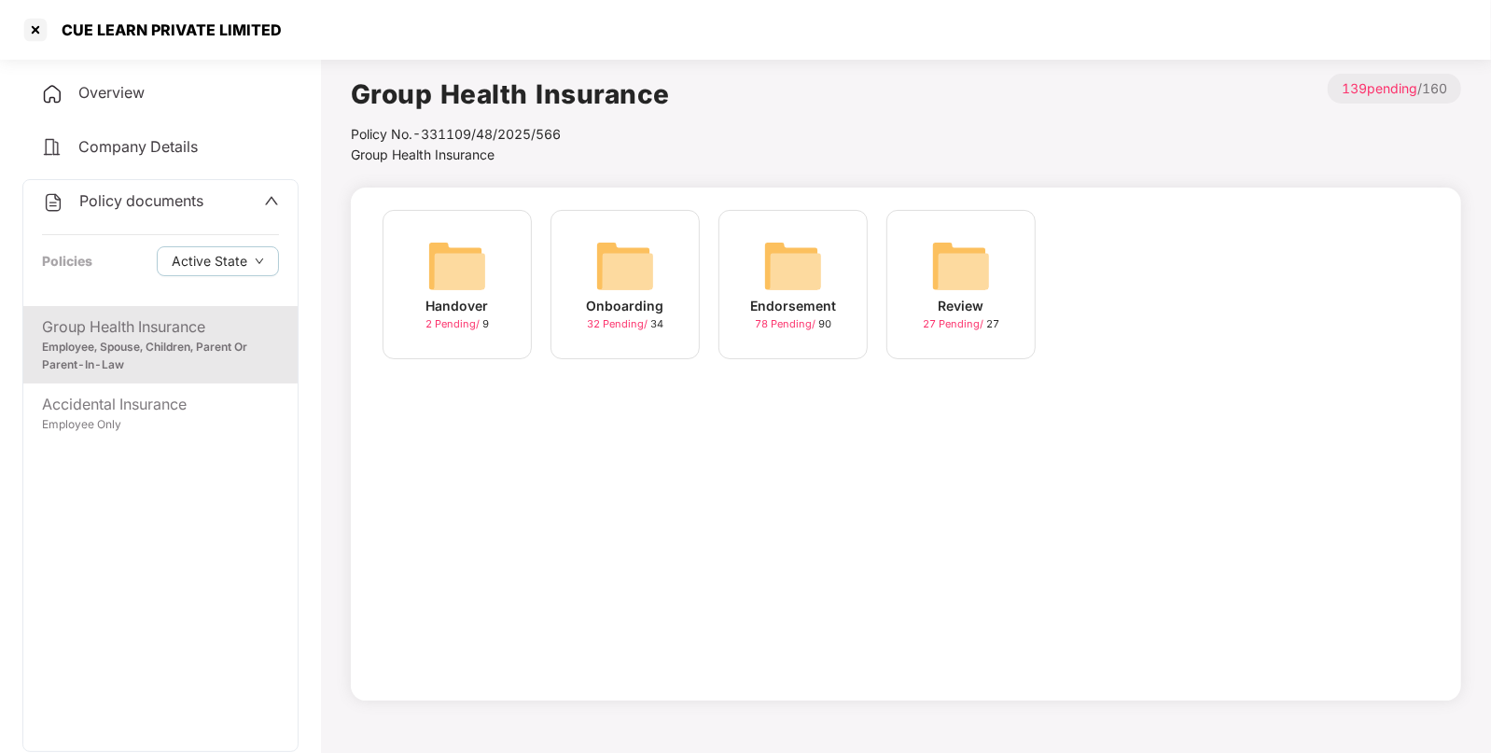
click at [636, 253] on img at bounding box center [625, 266] width 60 height 60
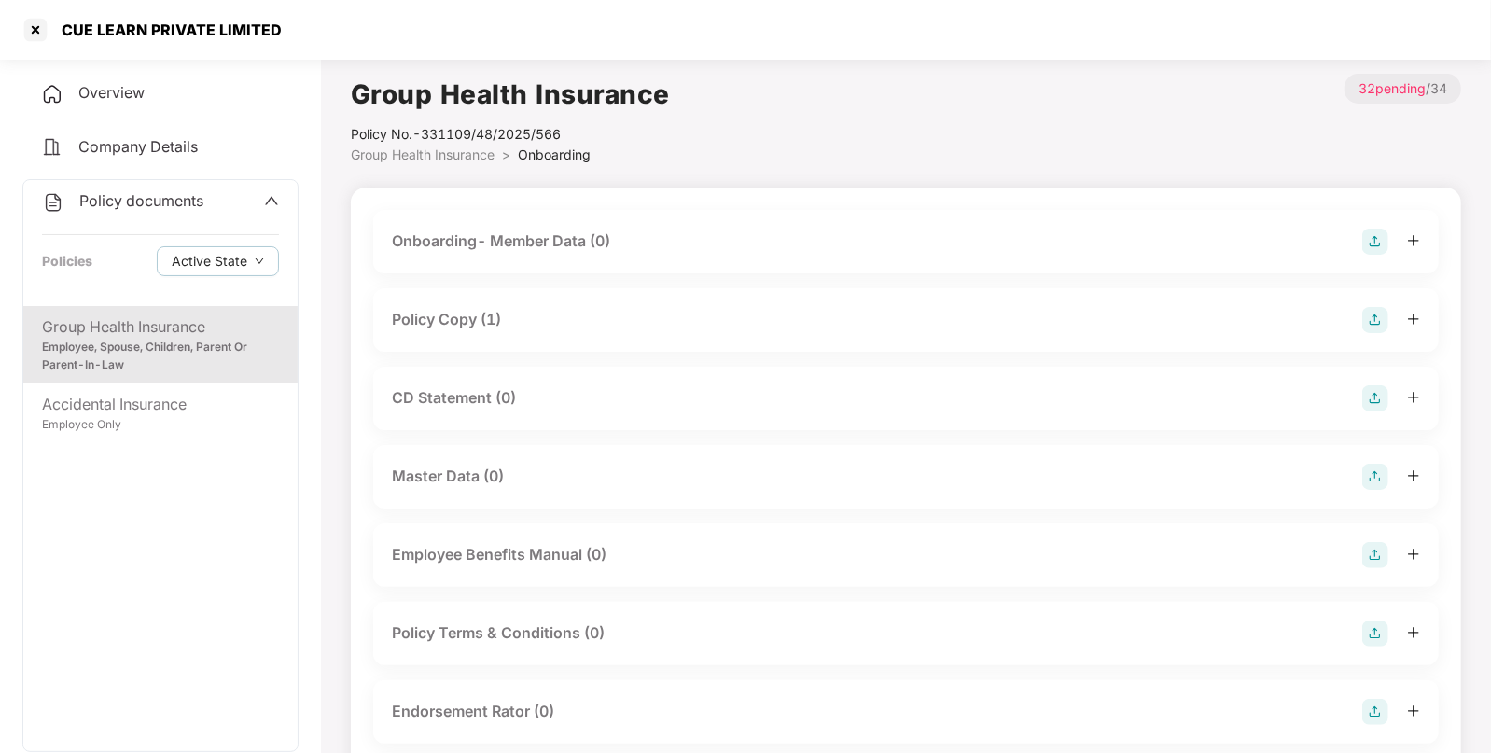
click at [473, 315] on div "Policy Copy (1)" at bounding box center [446, 319] width 109 height 23
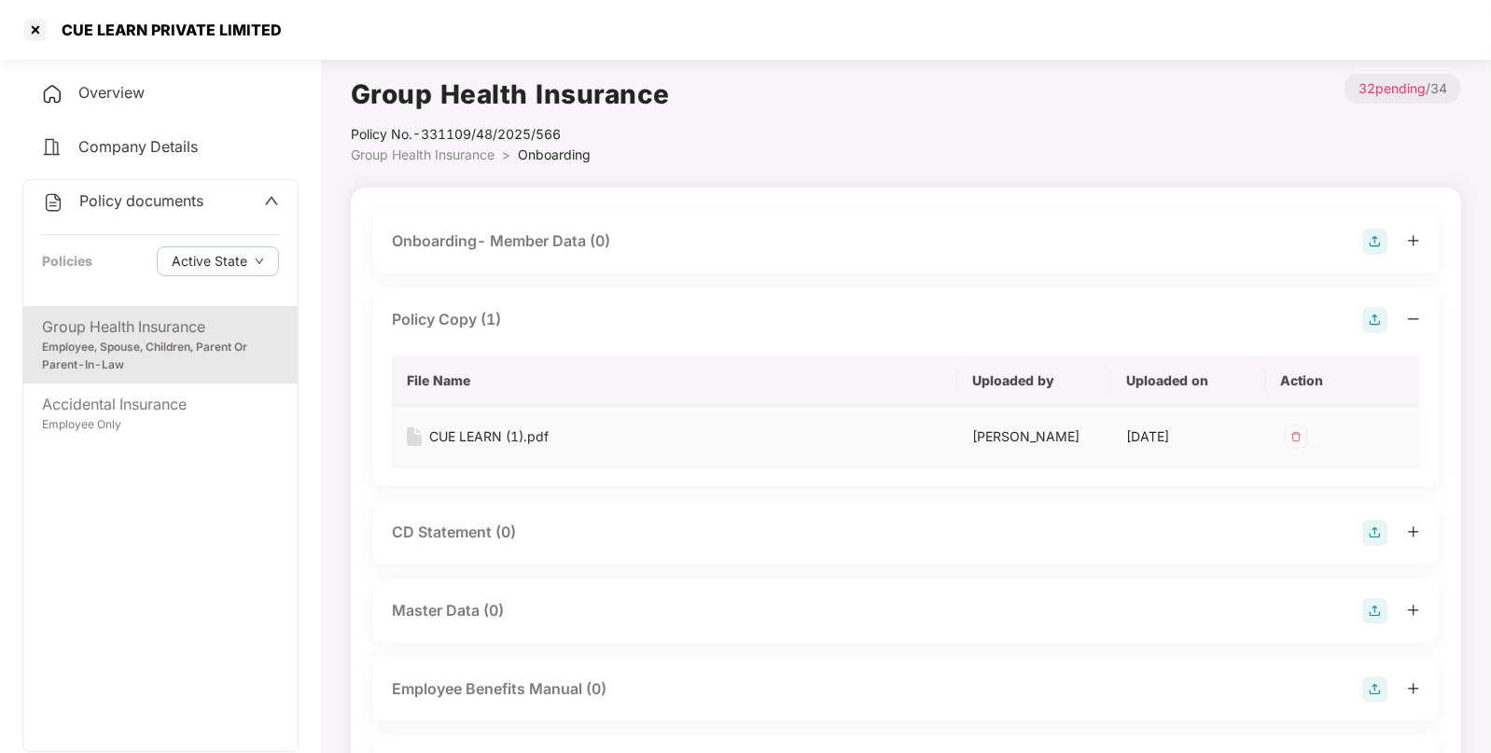
click at [470, 436] on div "CUE LEARN (1).pdf" at bounding box center [488, 436] width 119 height 21
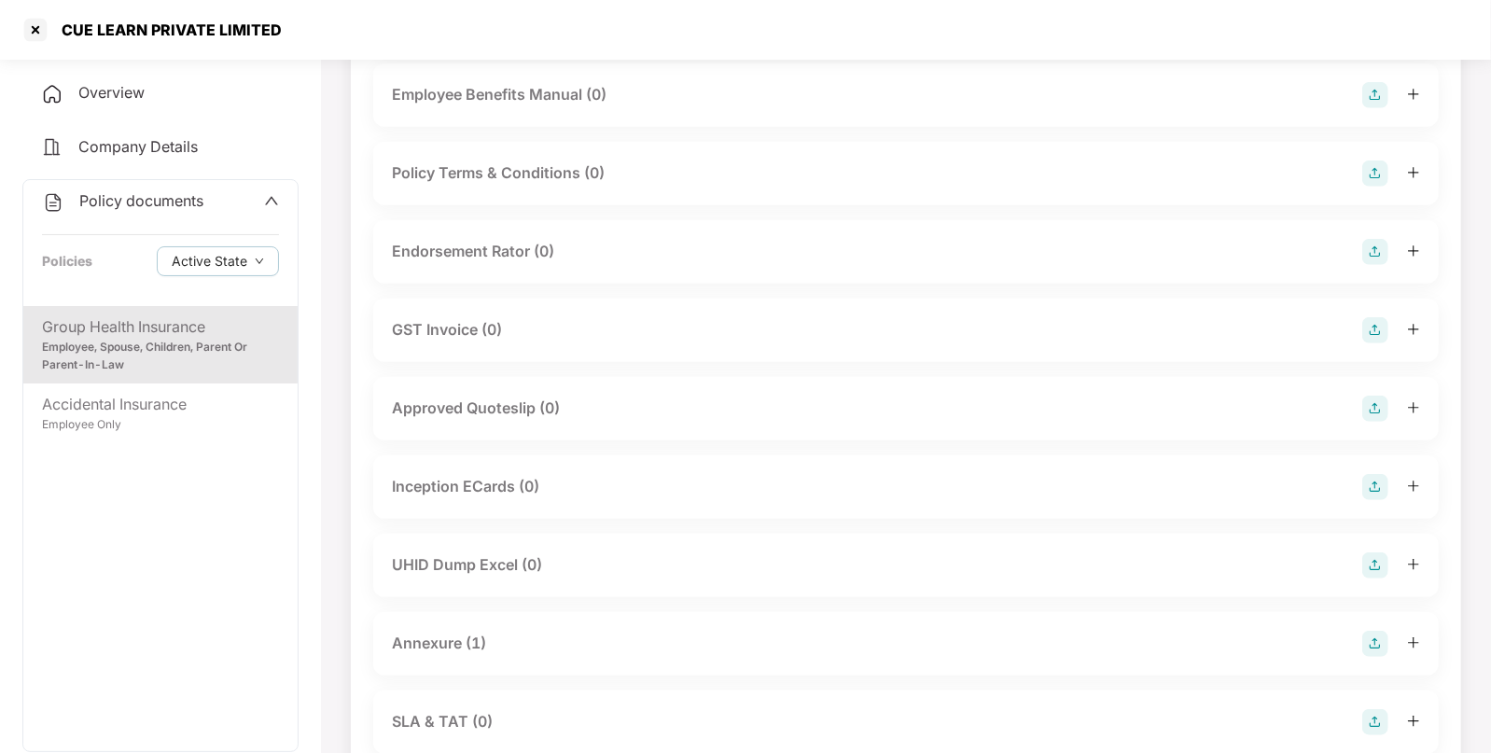
scroll to position [596, 0]
click at [416, 649] on div "Annexure (1)" at bounding box center [439, 641] width 94 height 23
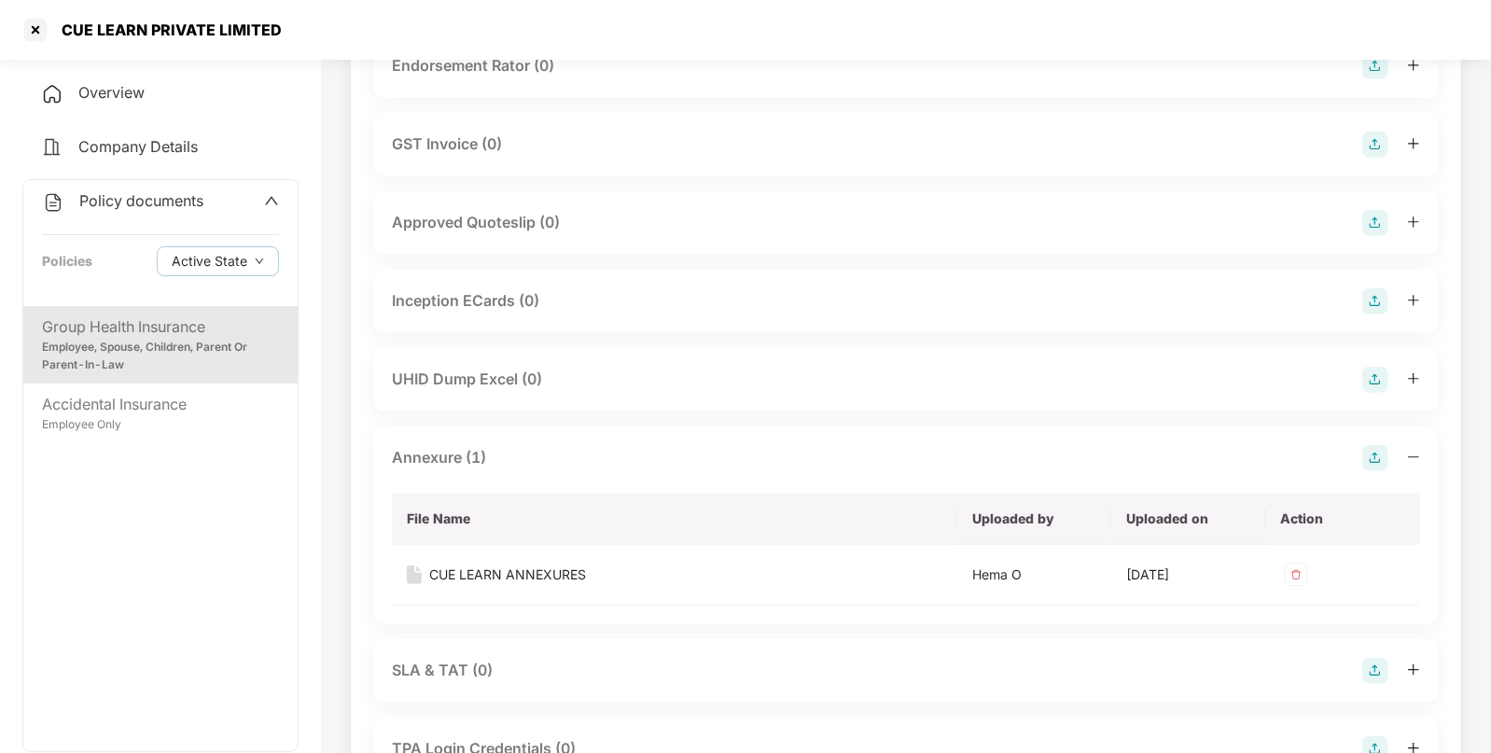
scroll to position [781, 0]
click at [467, 569] on div "CUE LEARN ANNEXURES" at bounding box center [507, 574] width 157 height 21
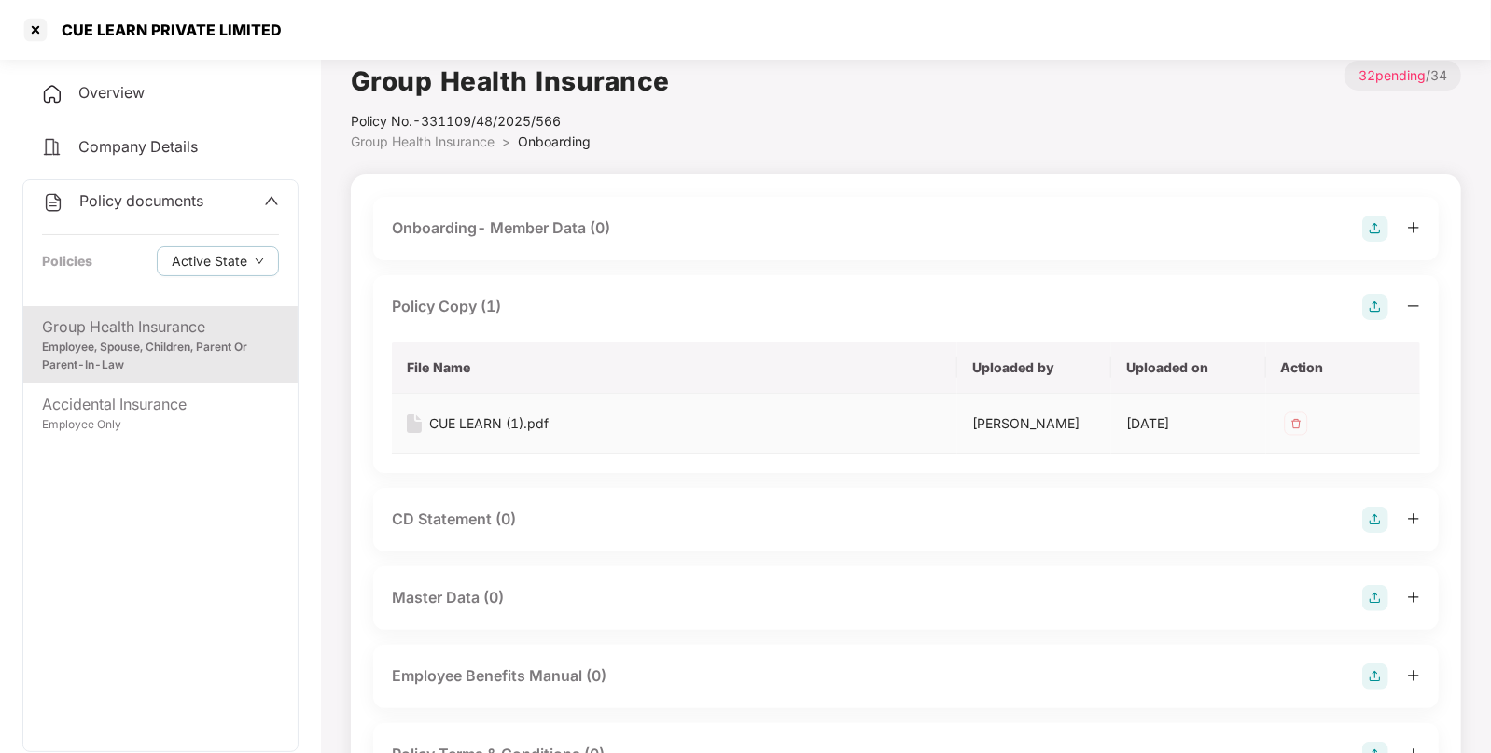
scroll to position [0, 0]
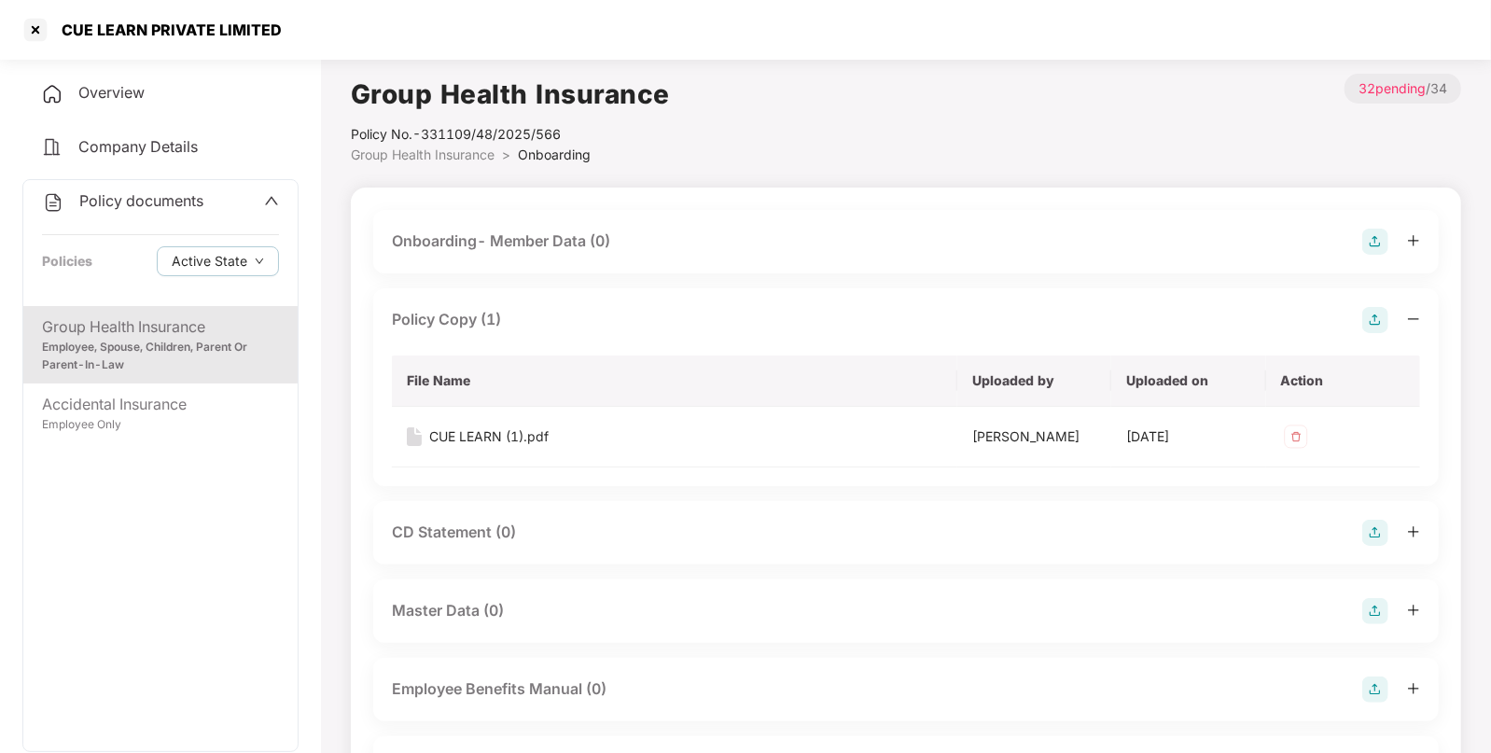
click at [440, 152] on span "Group Health Insurance" at bounding box center [423, 155] width 144 height 16
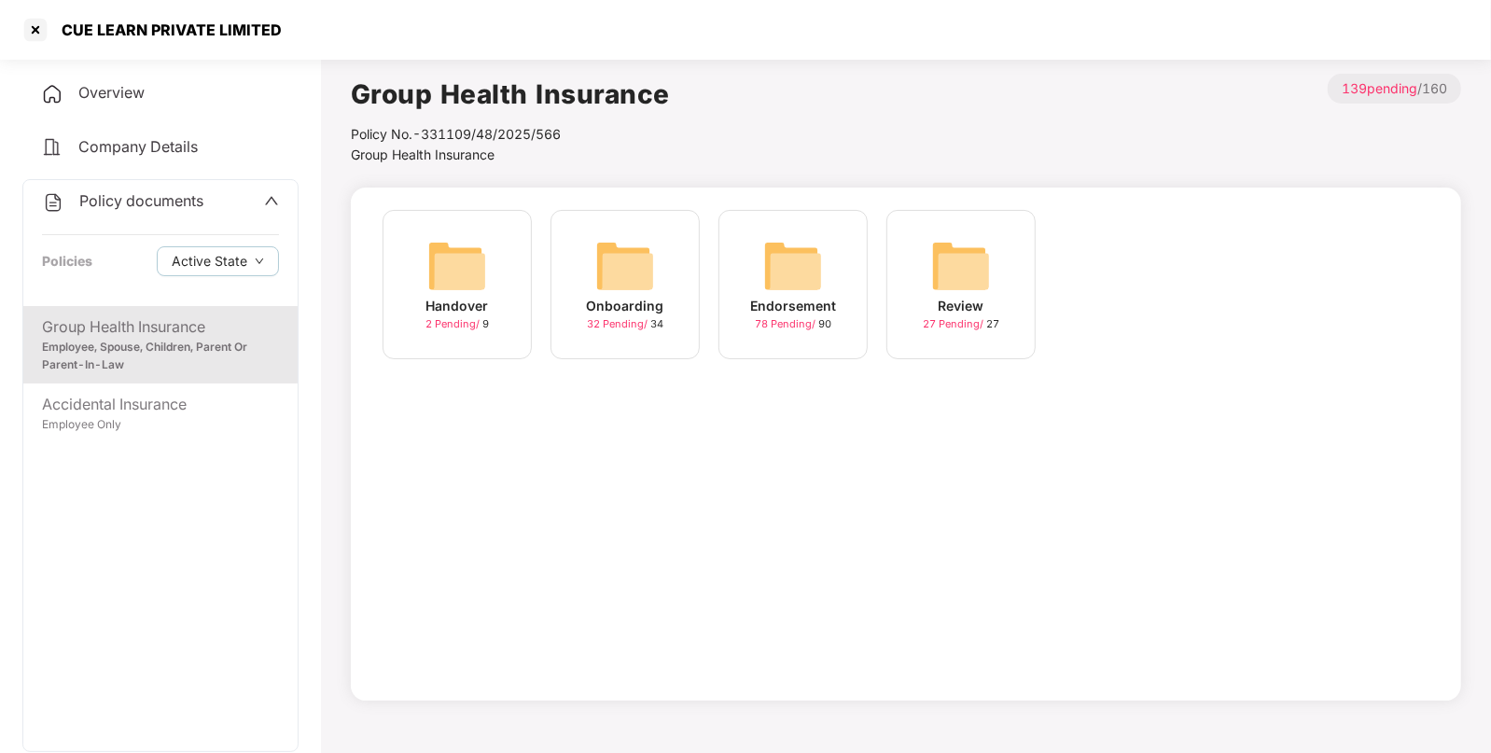
click at [774, 265] on img at bounding box center [793, 266] width 60 height 60
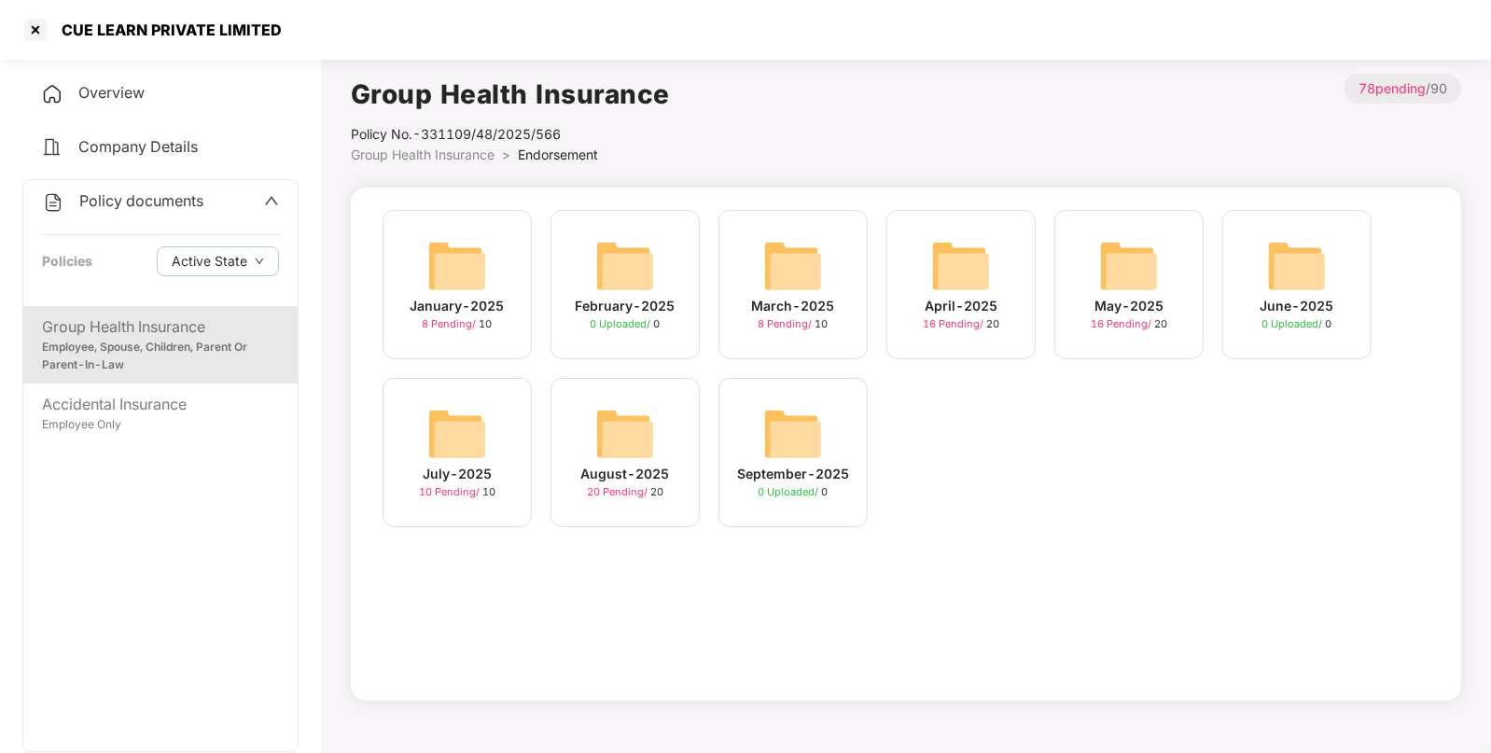
click at [917, 300] on div "April-2025 16 Pending / 20" at bounding box center [961, 284] width 149 height 149
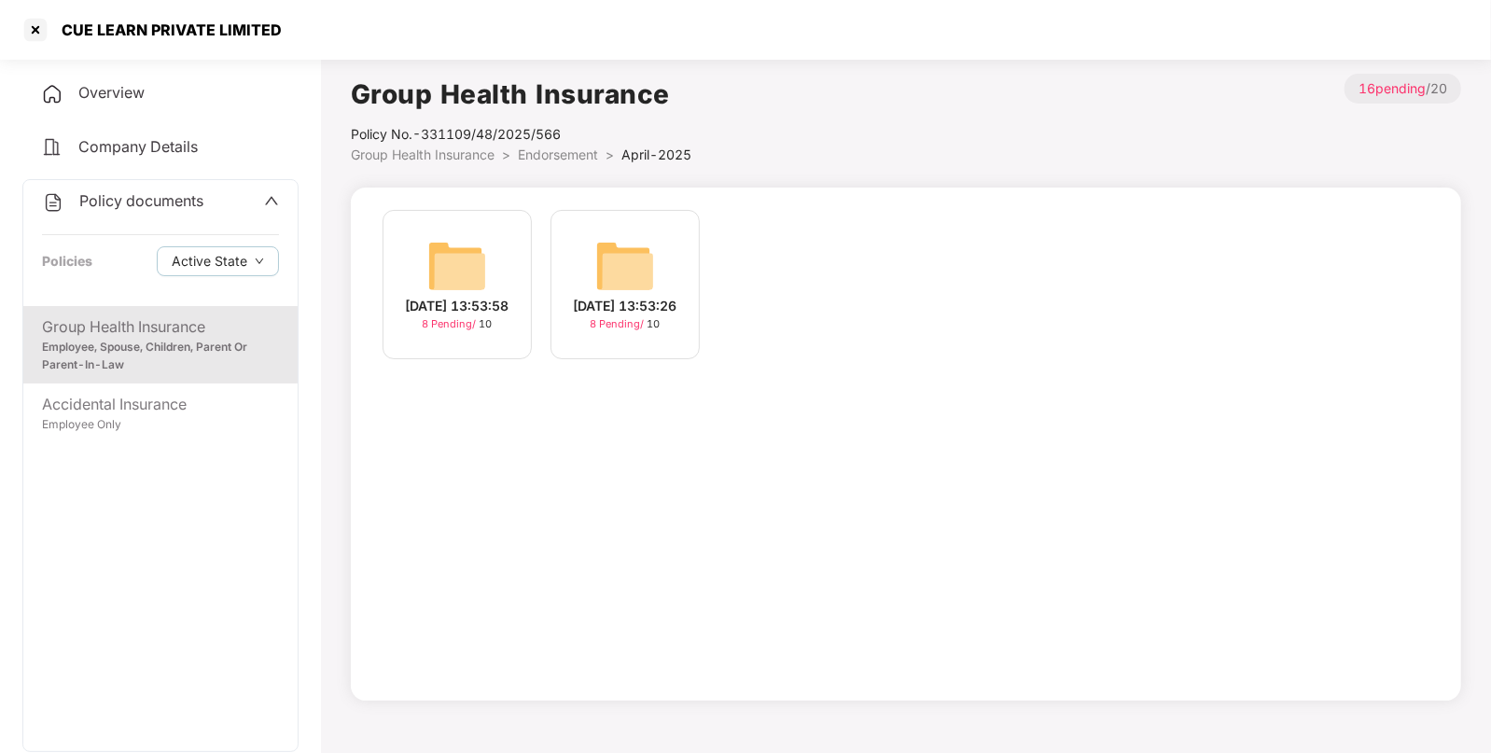
click at [420, 153] on span "Group Health Insurance" at bounding box center [423, 155] width 144 height 16
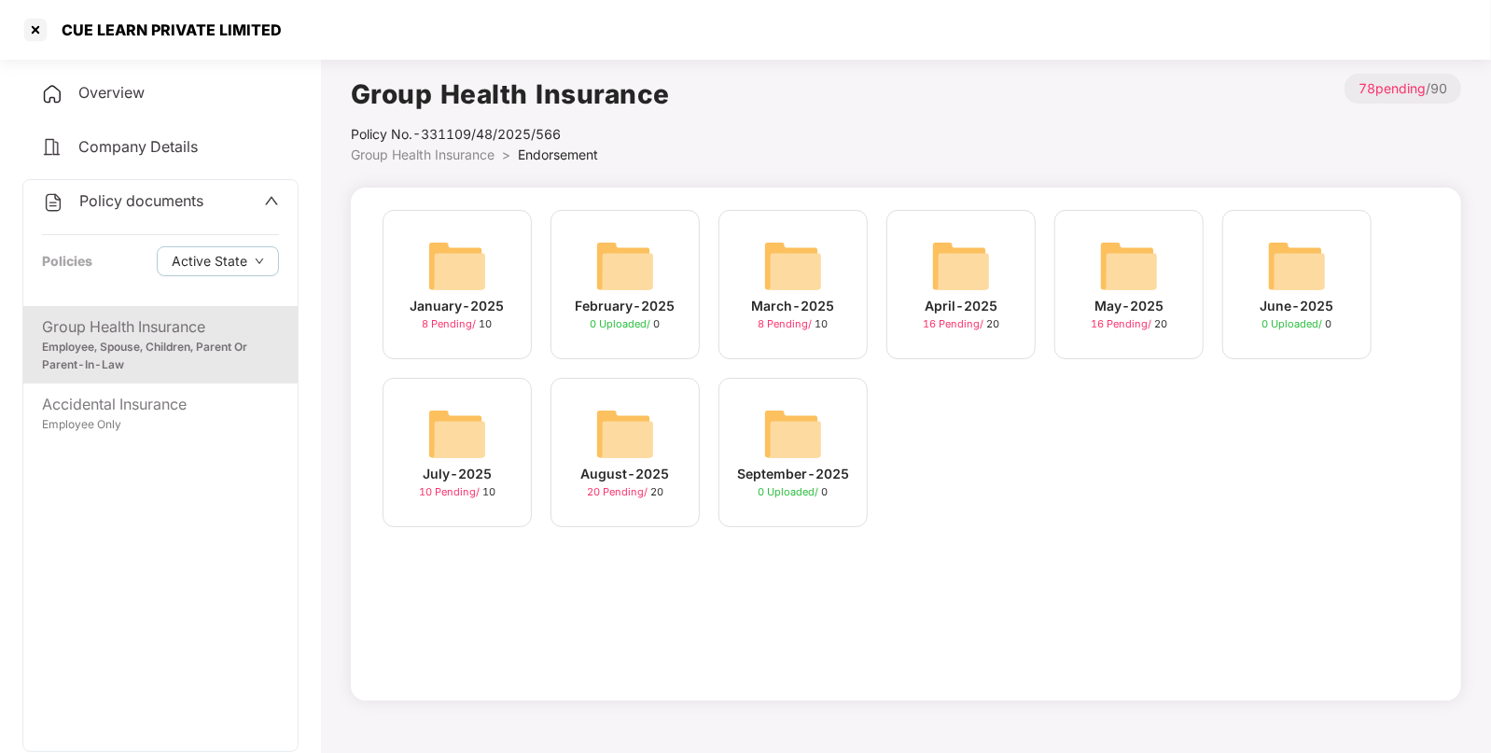
click at [1115, 262] on img at bounding box center [1129, 266] width 60 height 60
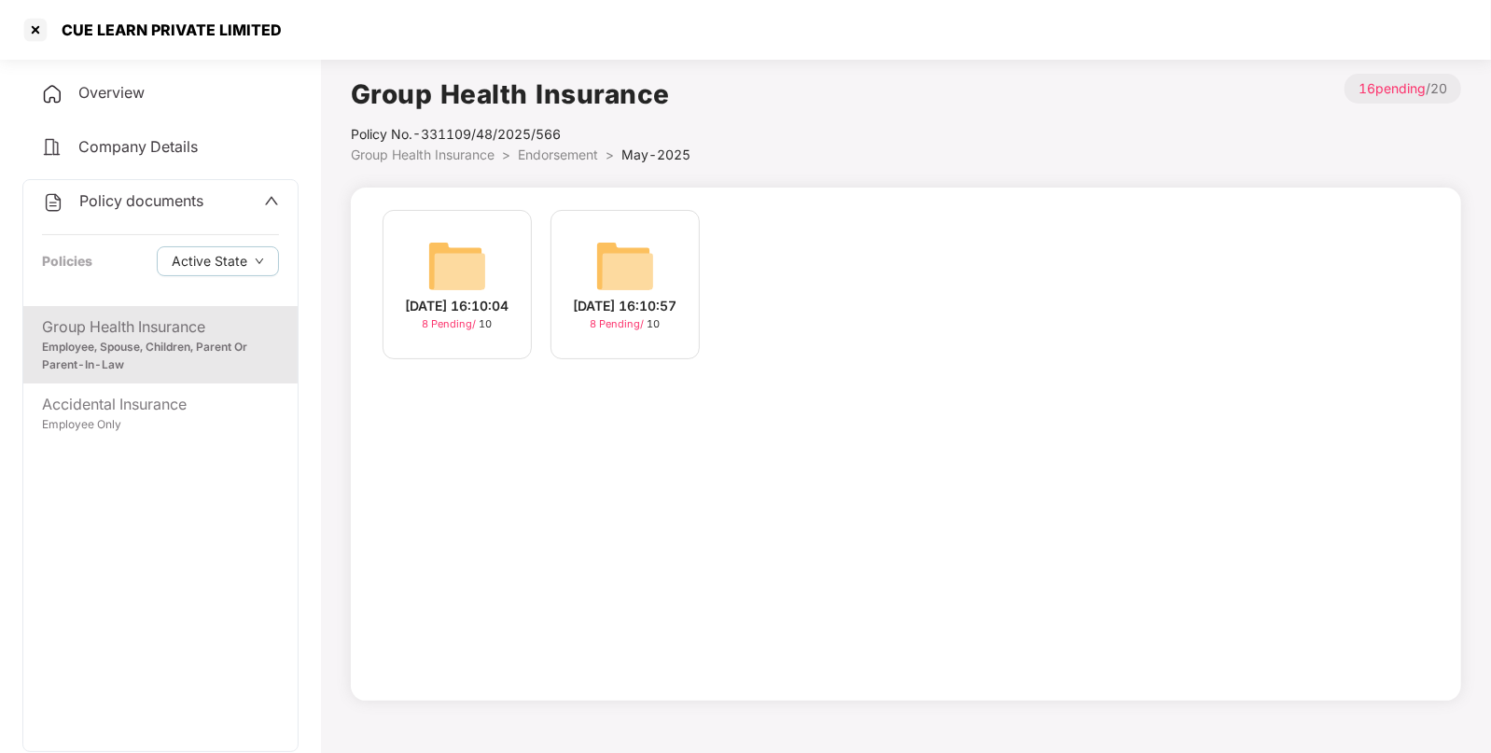
click at [429, 159] on span "Group Health Insurance" at bounding box center [423, 155] width 144 height 16
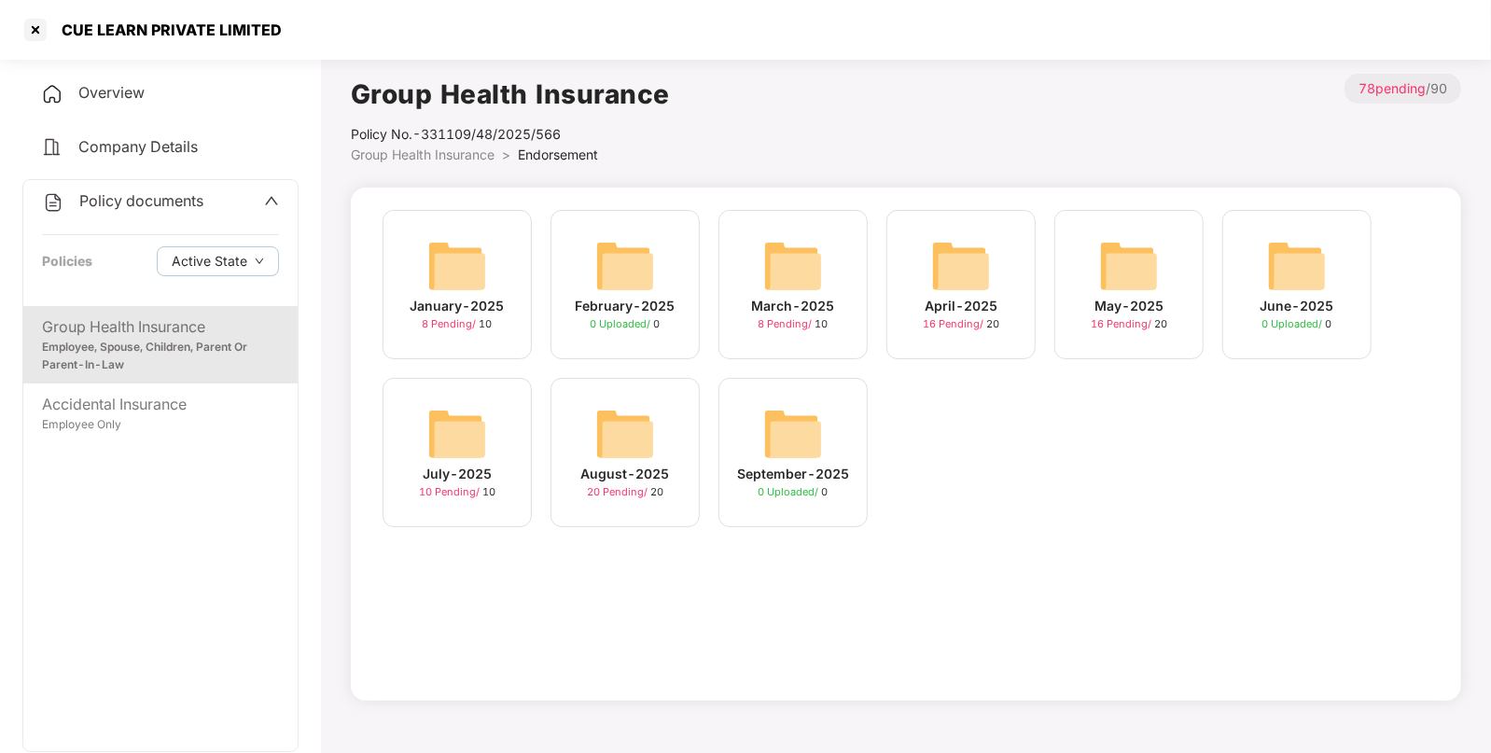
click at [446, 446] on img at bounding box center [457, 434] width 60 height 60
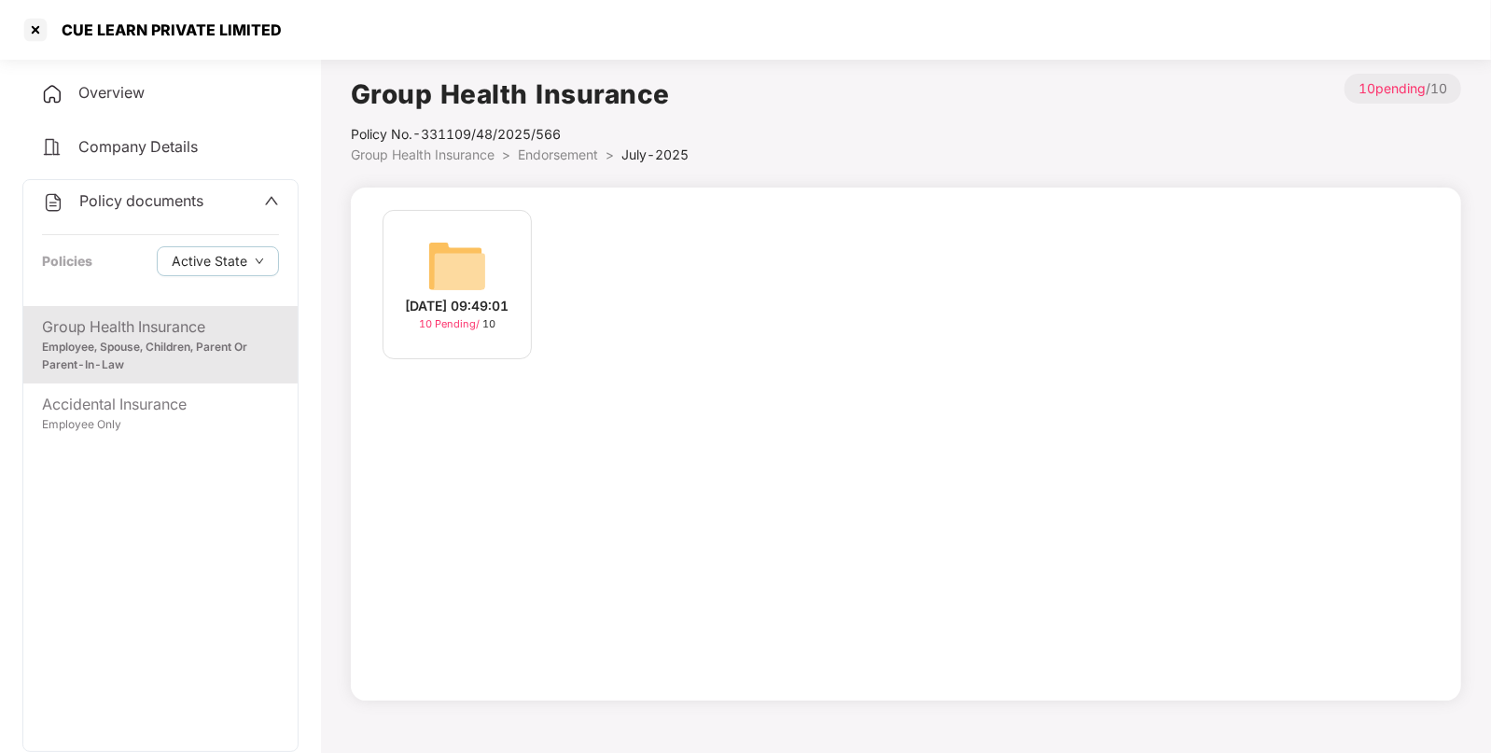
click at [466, 269] on img at bounding box center [457, 266] width 60 height 60
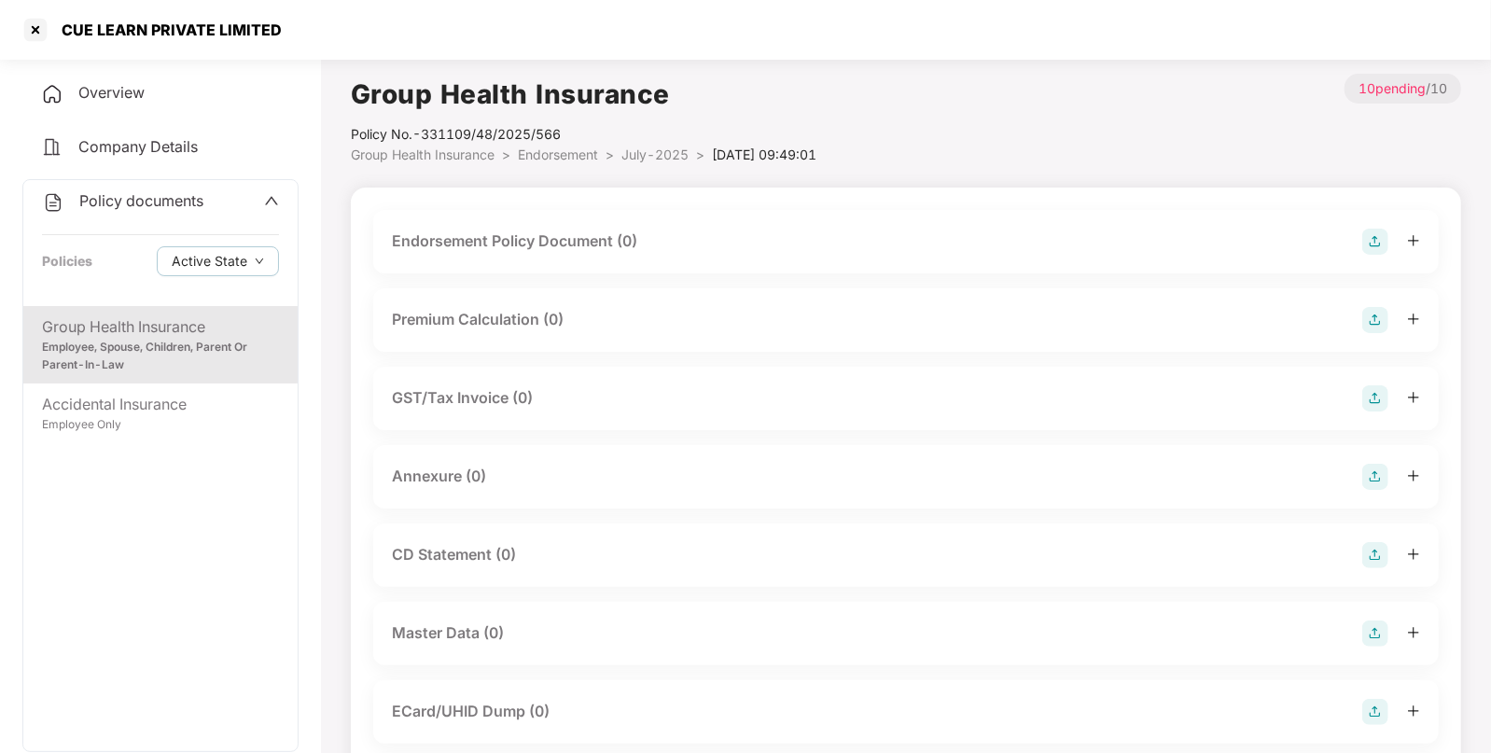
click at [1366, 249] on img at bounding box center [1376, 242] width 26 height 26
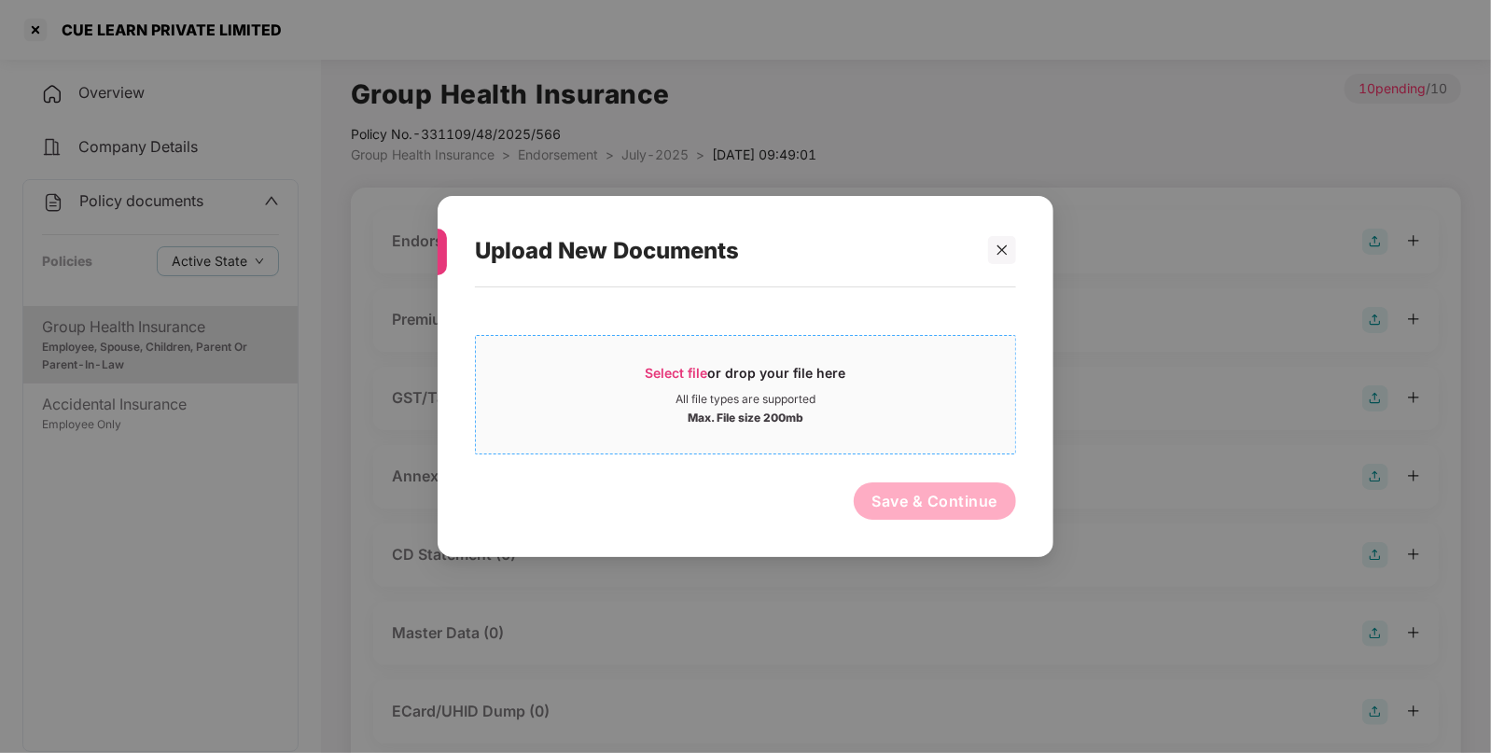
click at [664, 370] on span "Select file" at bounding box center [677, 373] width 63 height 16
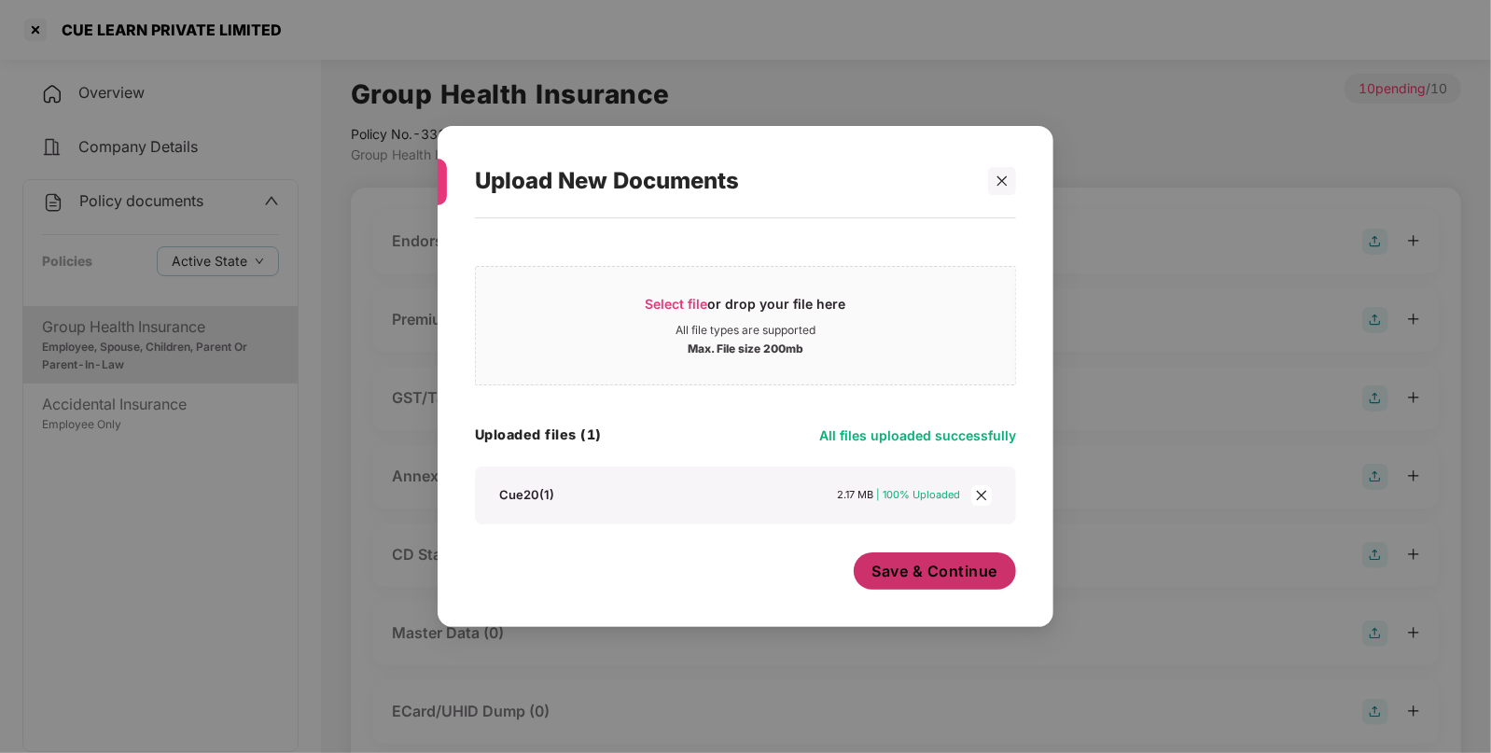
click at [907, 562] on span "Save & Continue" at bounding box center [936, 571] width 126 height 21
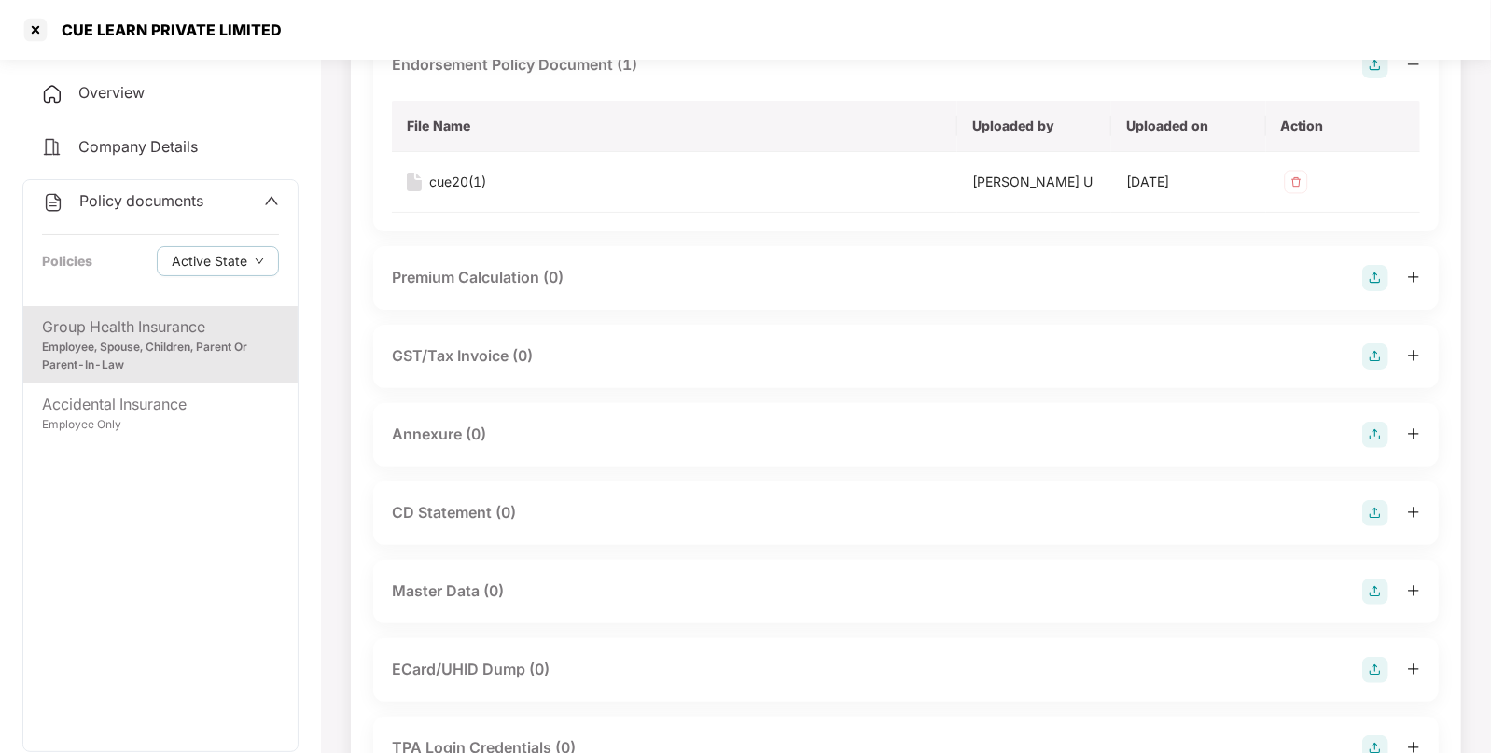
scroll to position [178, 0]
click at [1377, 431] on img at bounding box center [1376, 433] width 26 height 26
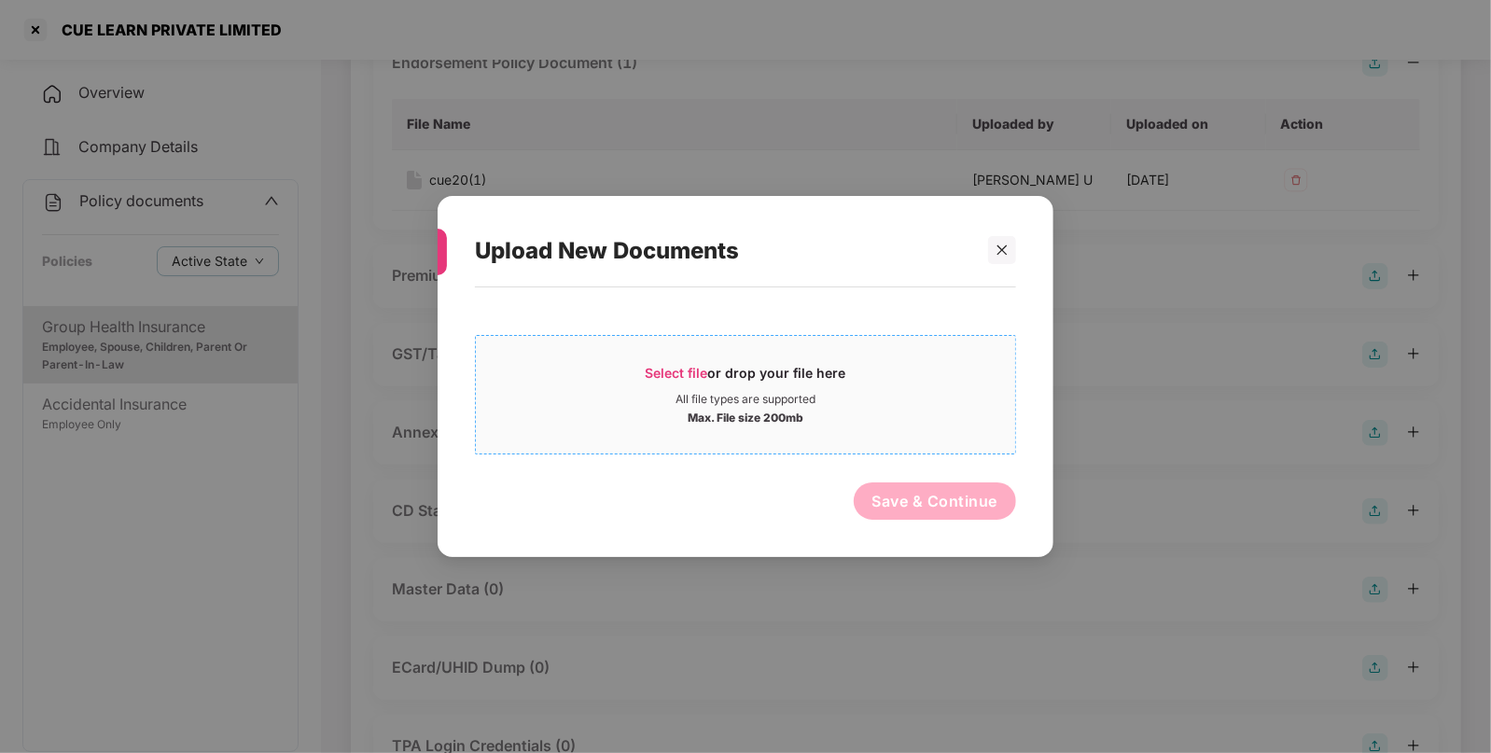
click at [667, 376] on span "Select file" at bounding box center [677, 373] width 63 height 16
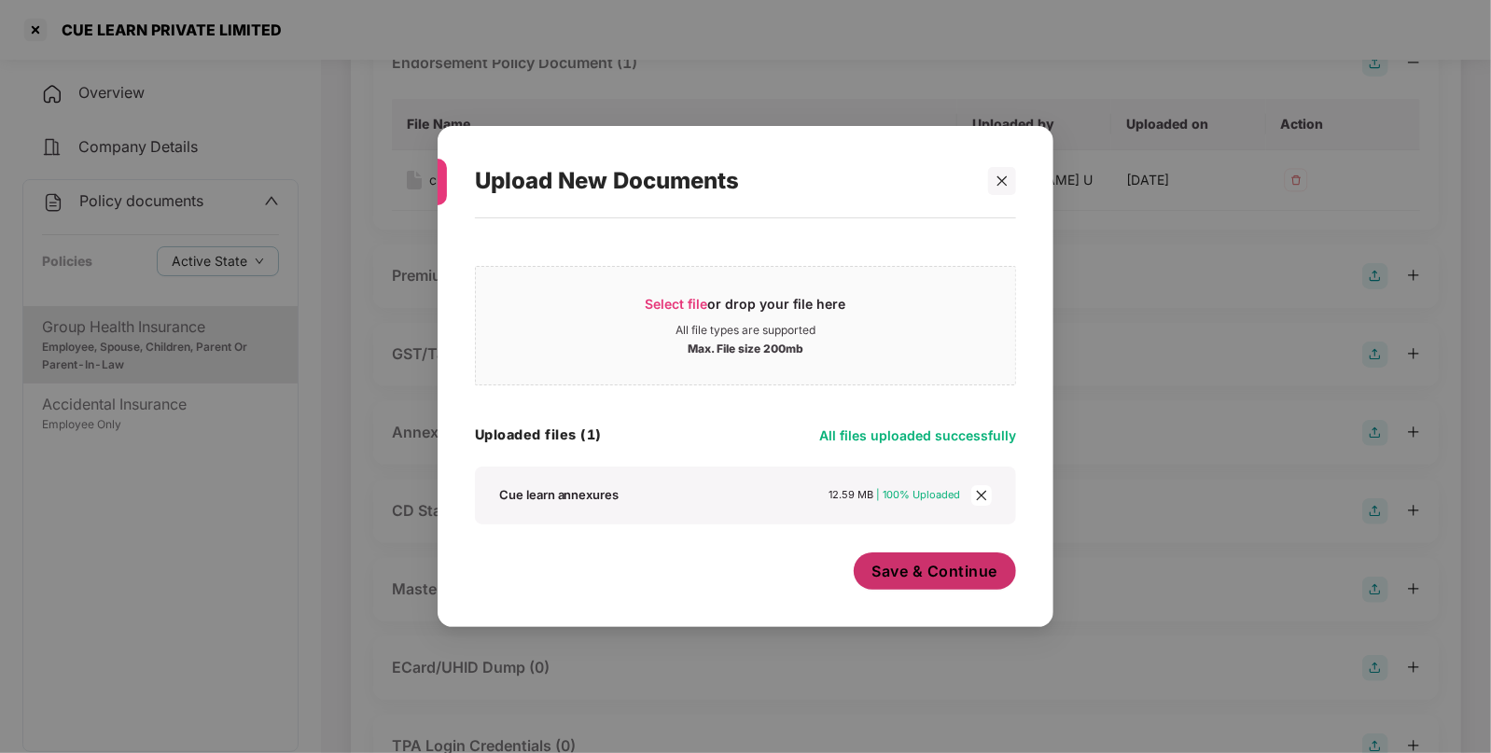
click at [963, 571] on span "Save & Continue" at bounding box center [936, 571] width 126 height 21
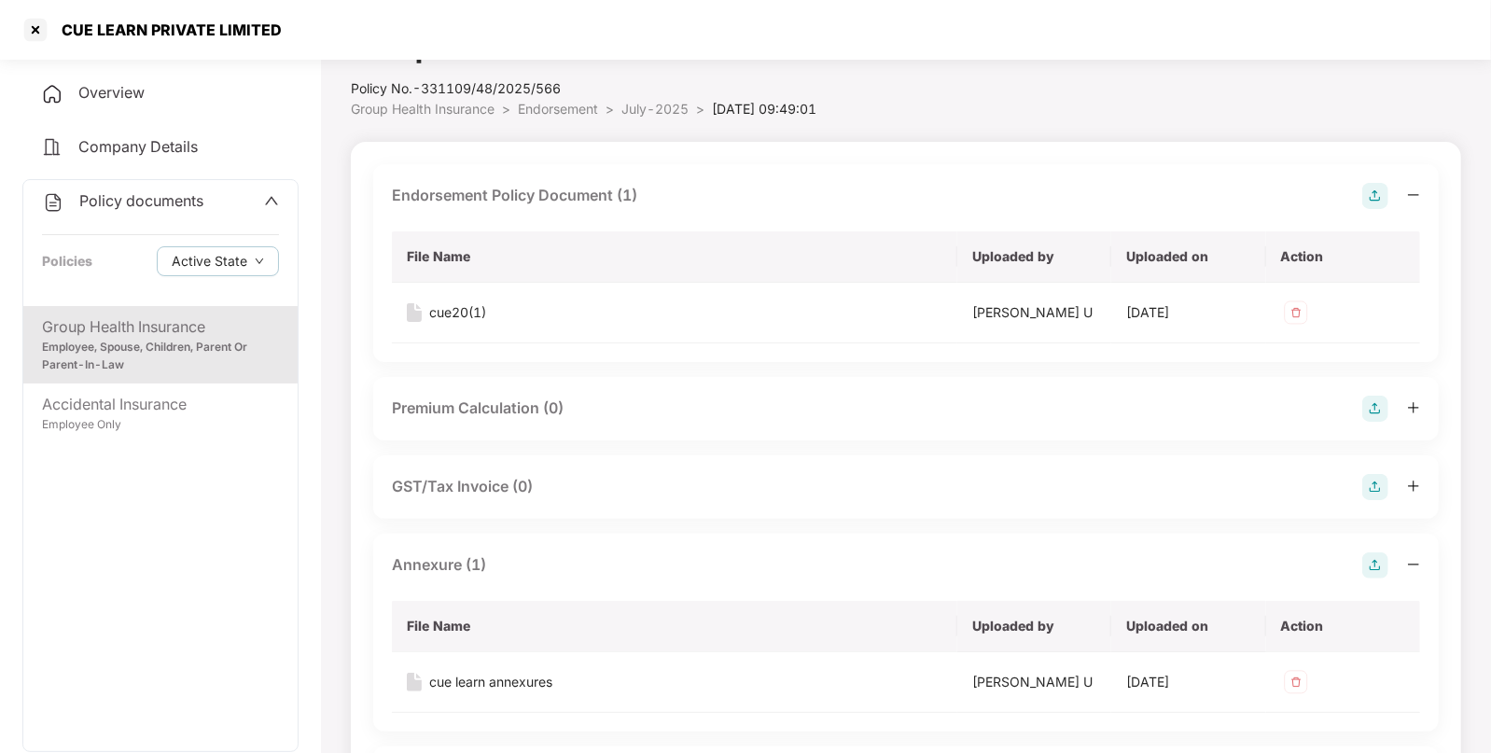
scroll to position [0, 0]
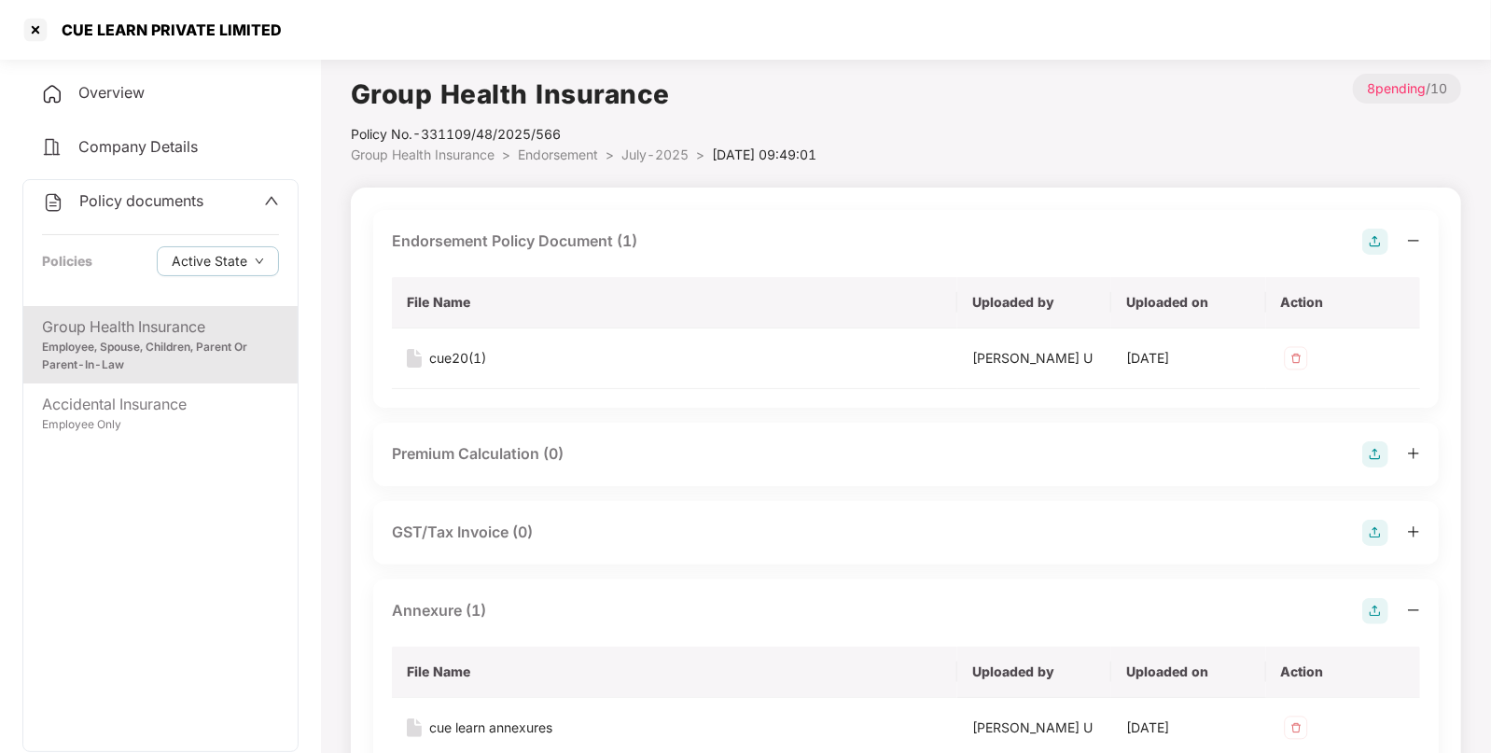
click at [531, 157] on span "Endorsement" at bounding box center [558, 155] width 80 height 16
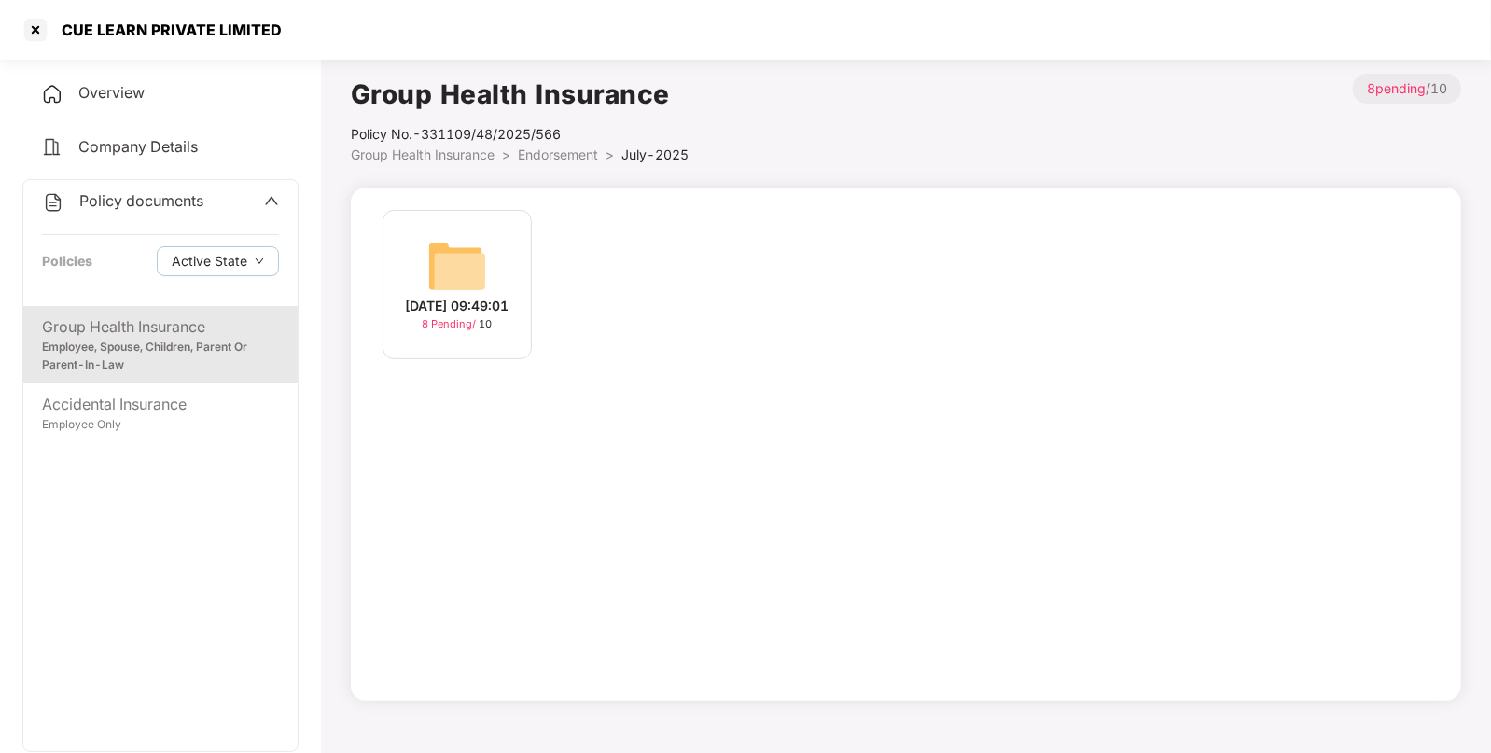
click at [452, 149] on span "Group Health Insurance" at bounding box center [423, 155] width 144 height 16
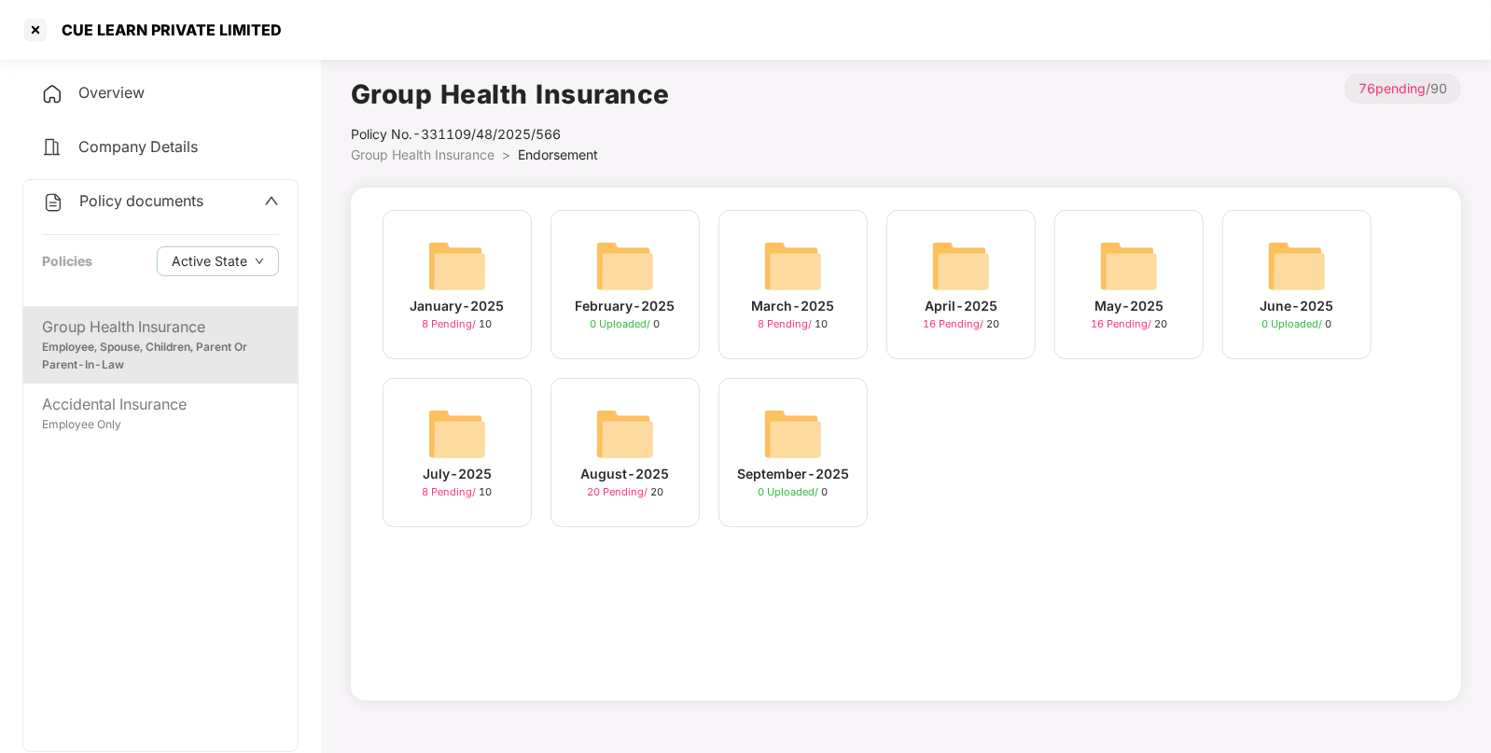
click at [613, 415] on img at bounding box center [625, 434] width 60 height 60
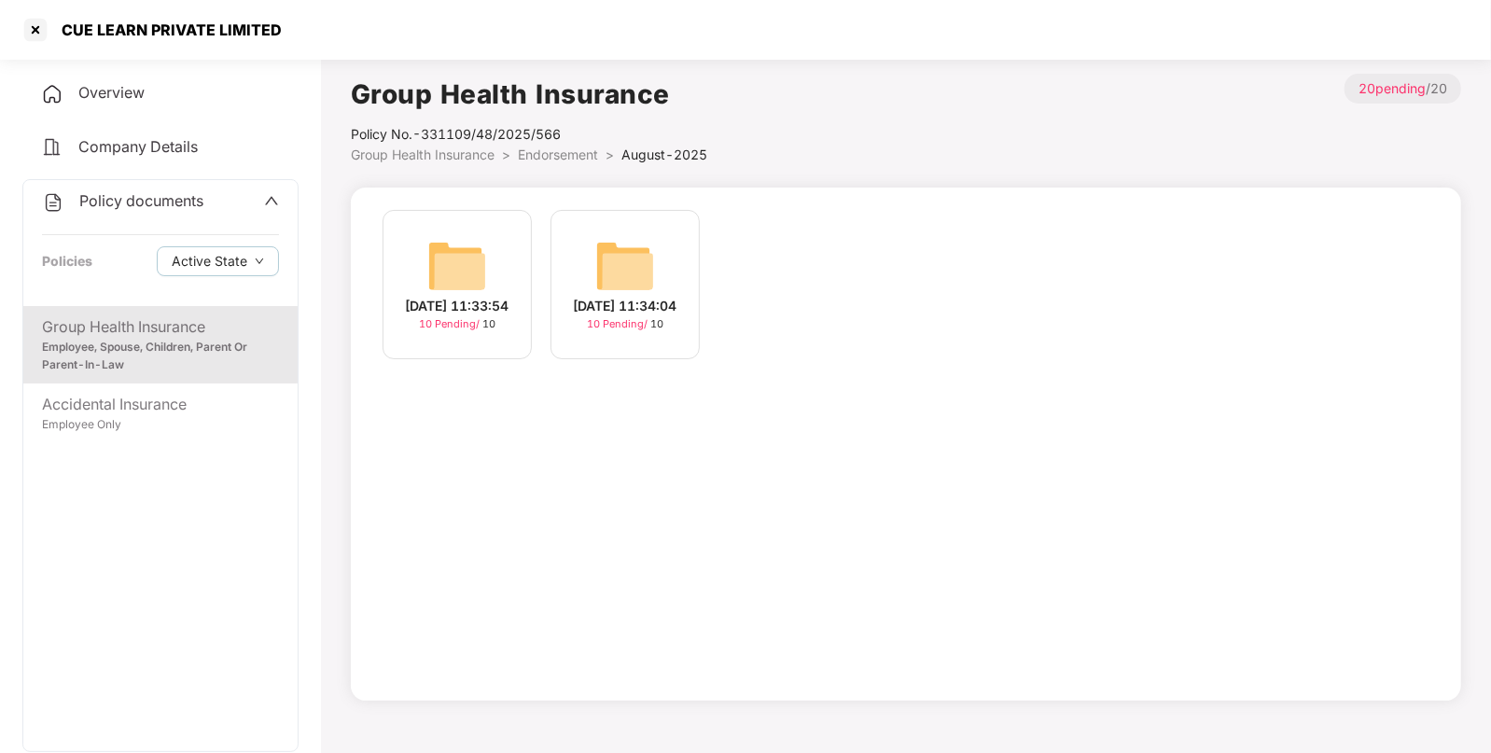
click at [471, 240] on img at bounding box center [457, 266] width 60 height 60
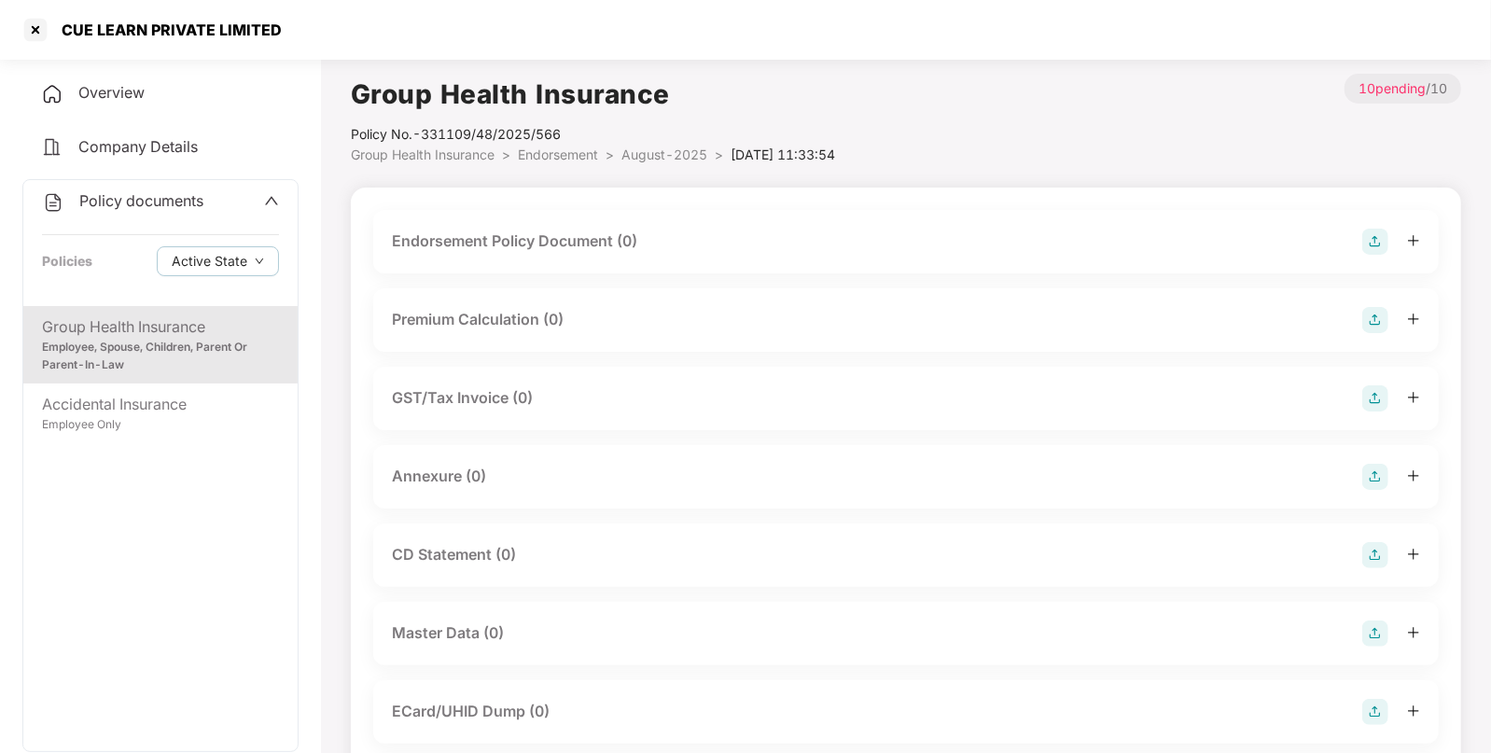
click at [1377, 233] on img at bounding box center [1376, 242] width 26 height 26
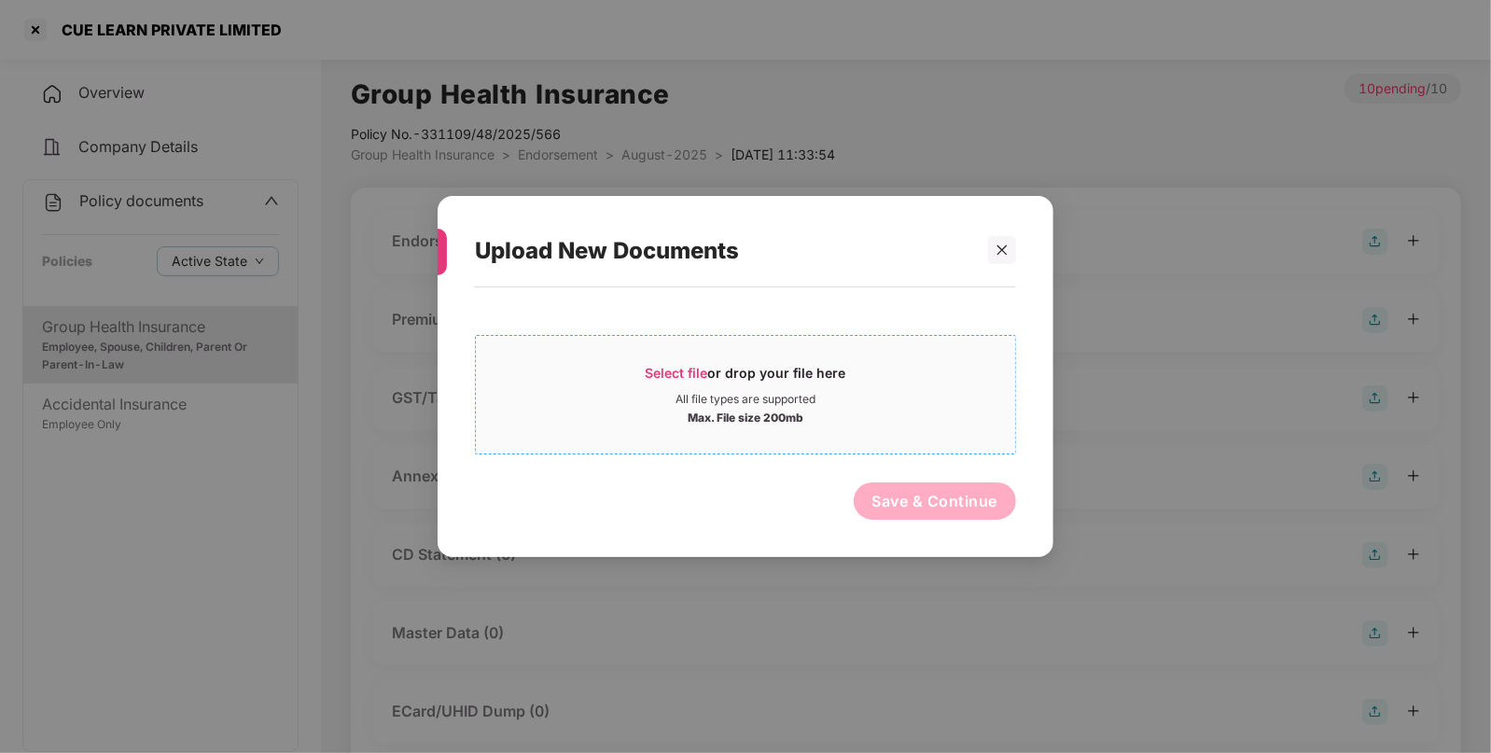
click at [686, 363] on span "Select file or drop your file here All file types are supported Max. File size …" at bounding box center [745, 395] width 539 height 90
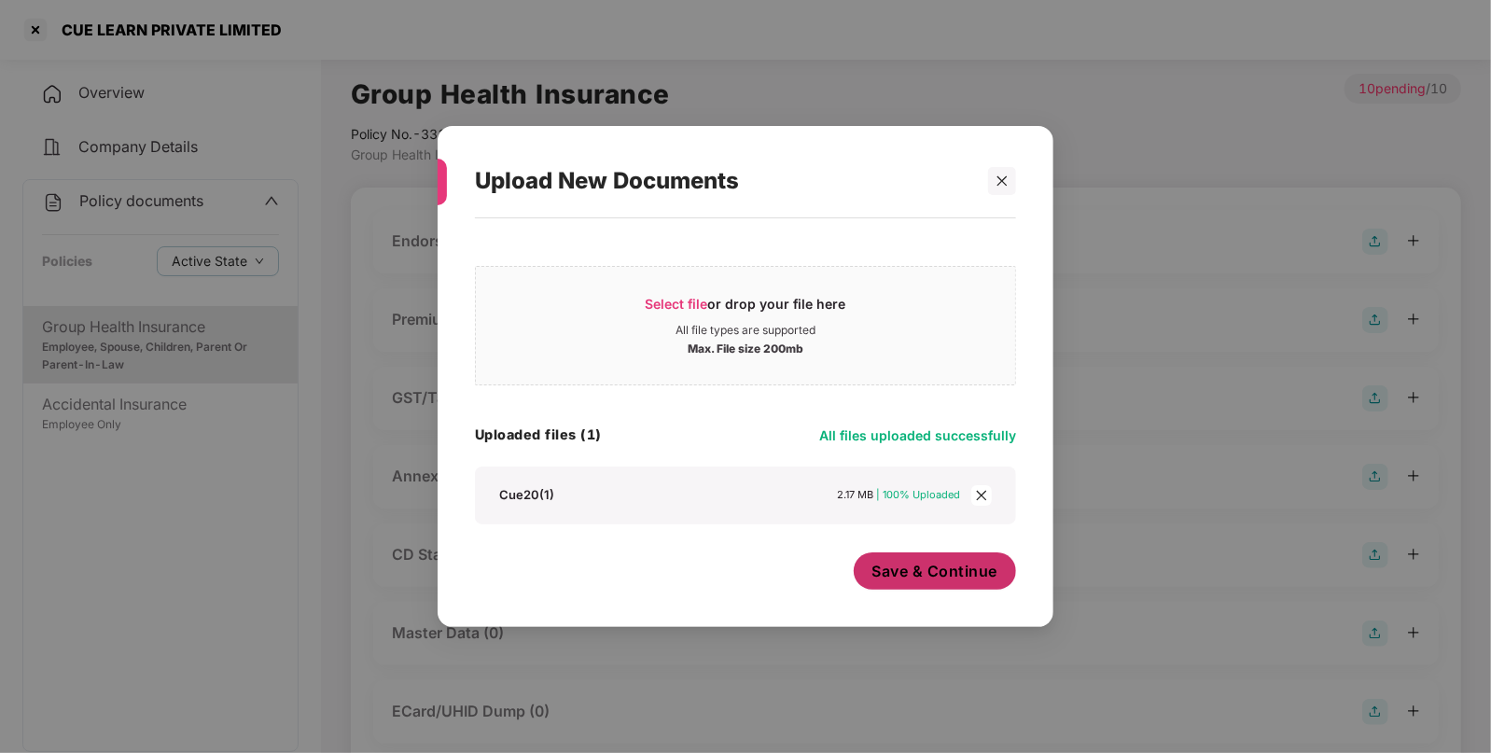
click at [939, 581] on button "Save & Continue" at bounding box center [935, 570] width 163 height 37
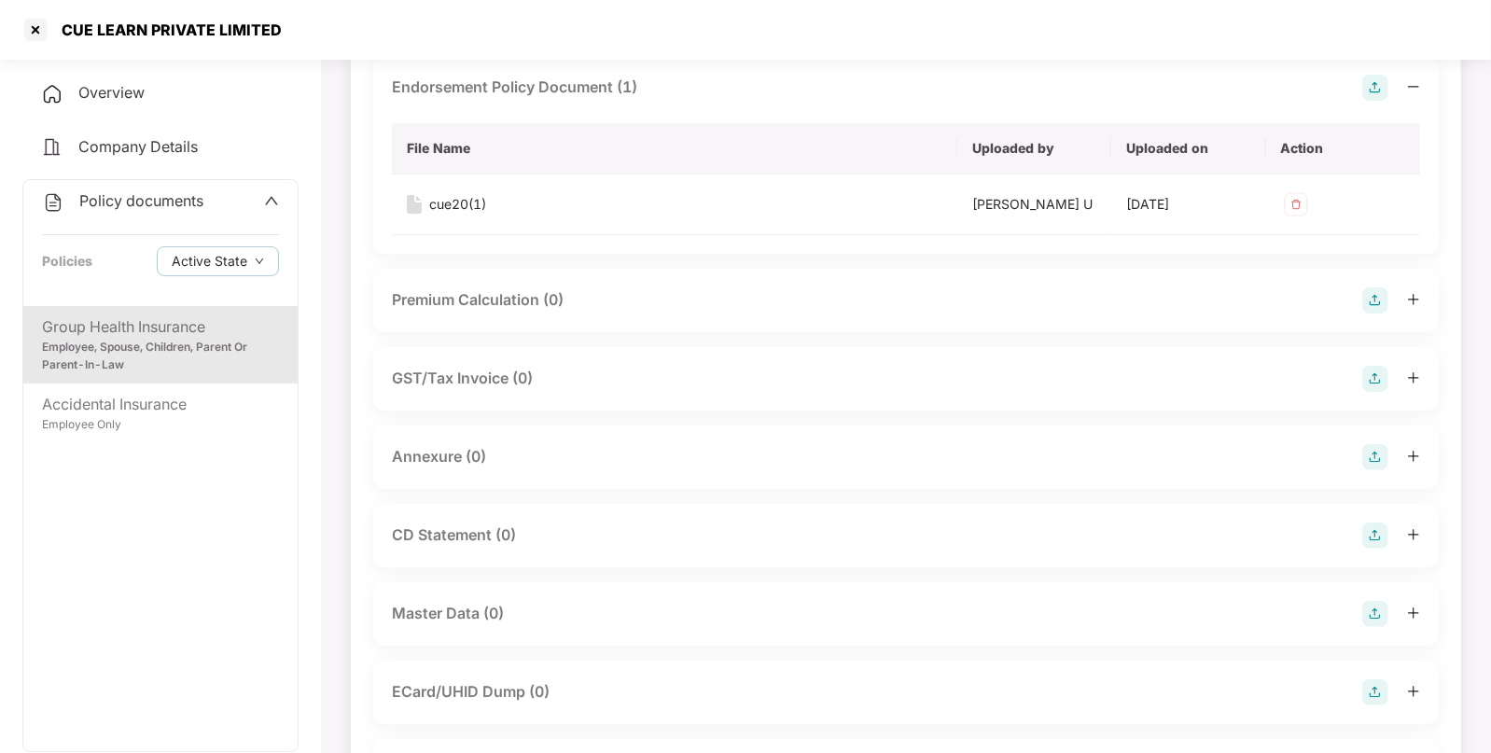
scroll to position [155, 0]
click at [1374, 461] on img at bounding box center [1376, 456] width 26 height 26
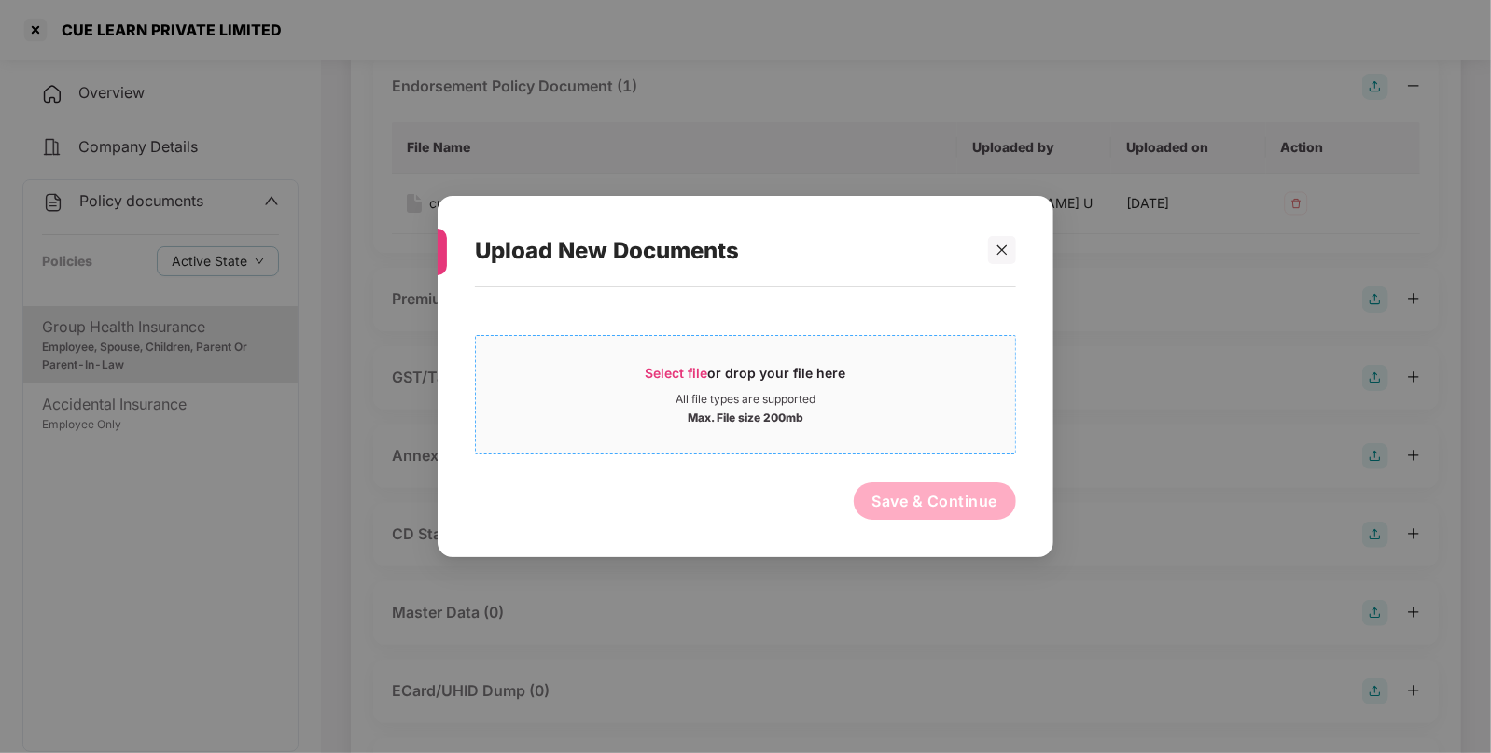
click at [688, 373] on span "Select file" at bounding box center [677, 373] width 63 height 16
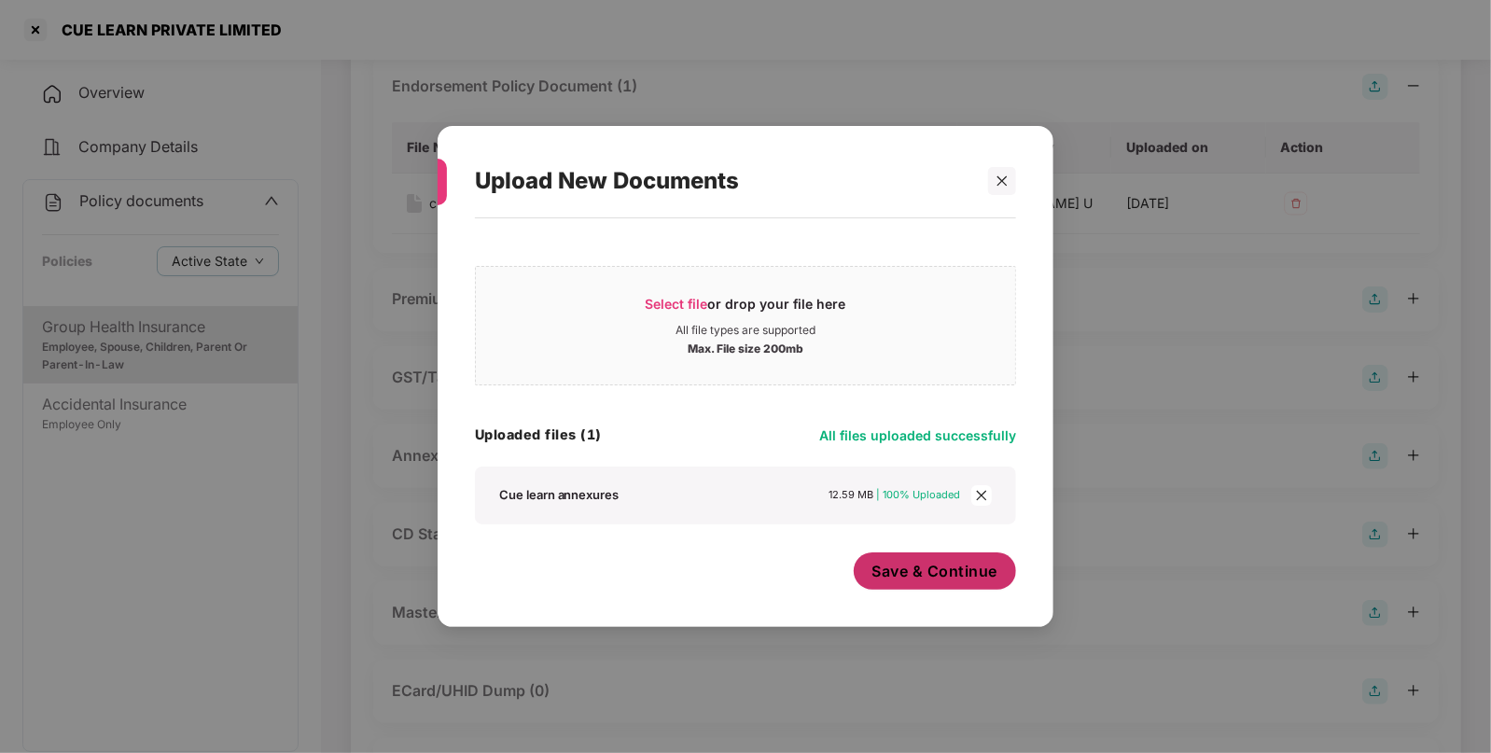
click at [938, 580] on span "Save & Continue" at bounding box center [936, 571] width 126 height 21
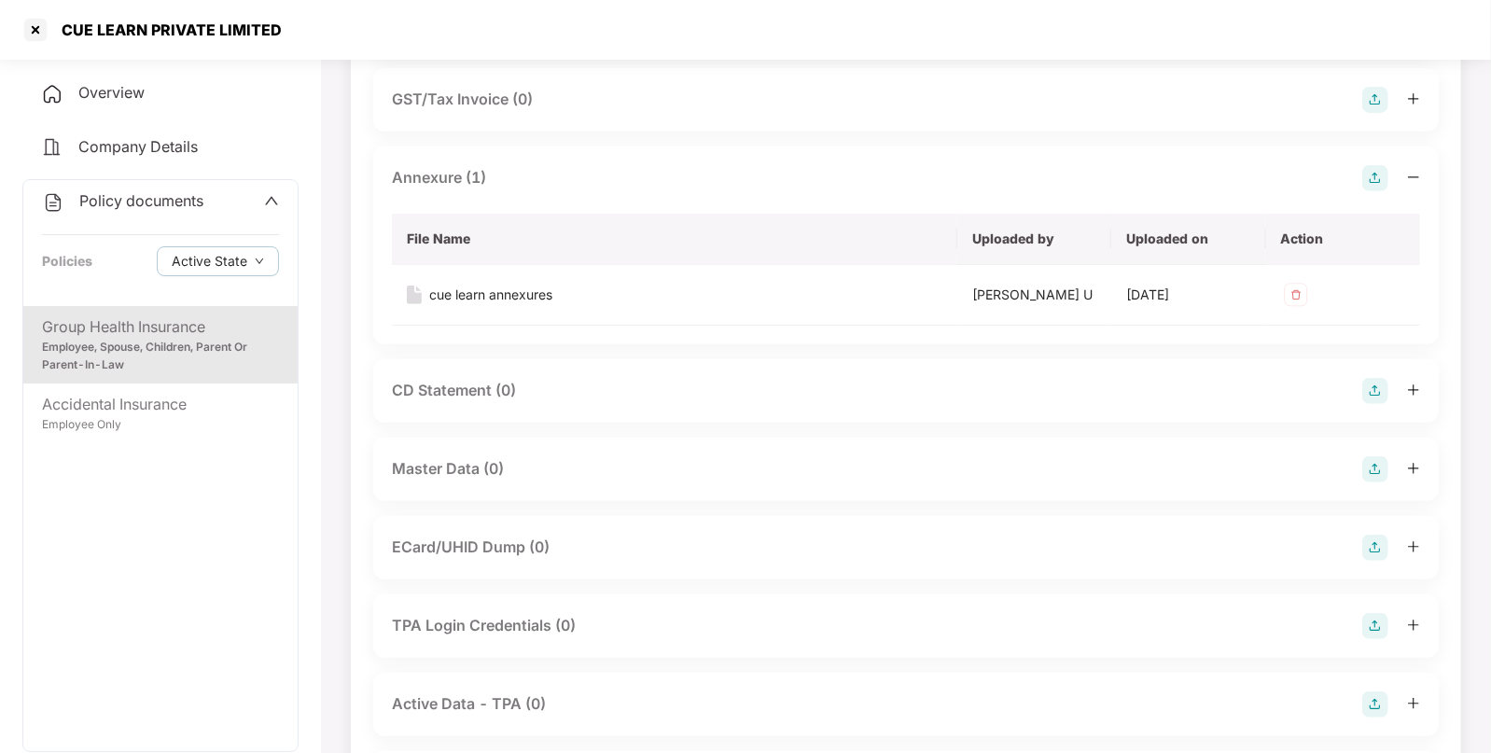
scroll to position [436, 0]
click at [1364, 457] on img at bounding box center [1376, 467] width 26 height 26
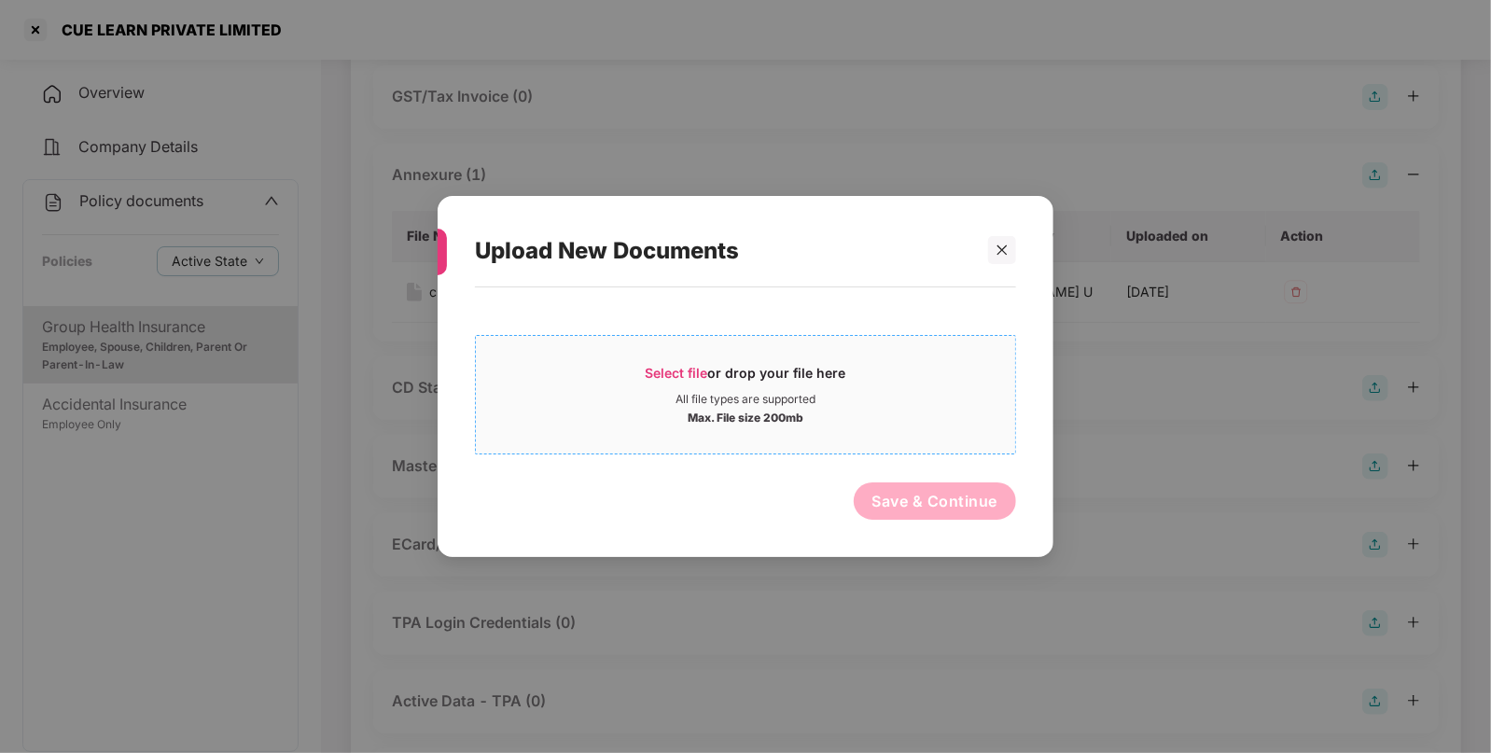
click at [664, 365] on span "Select file" at bounding box center [677, 373] width 63 height 16
click at [1002, 249] on icon "close" at bounding box center [1002, 250] width 13 height 13
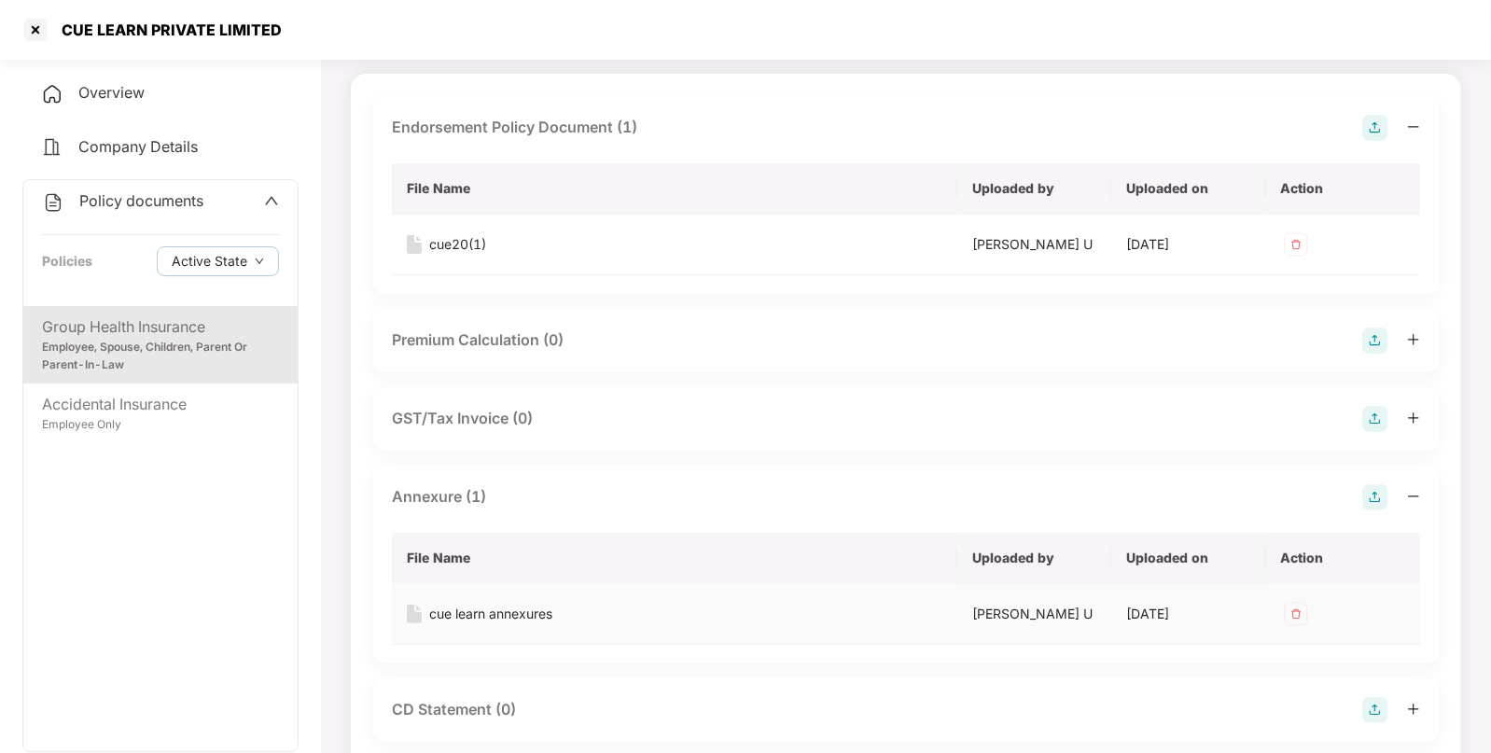
scroll to position [0, 0]
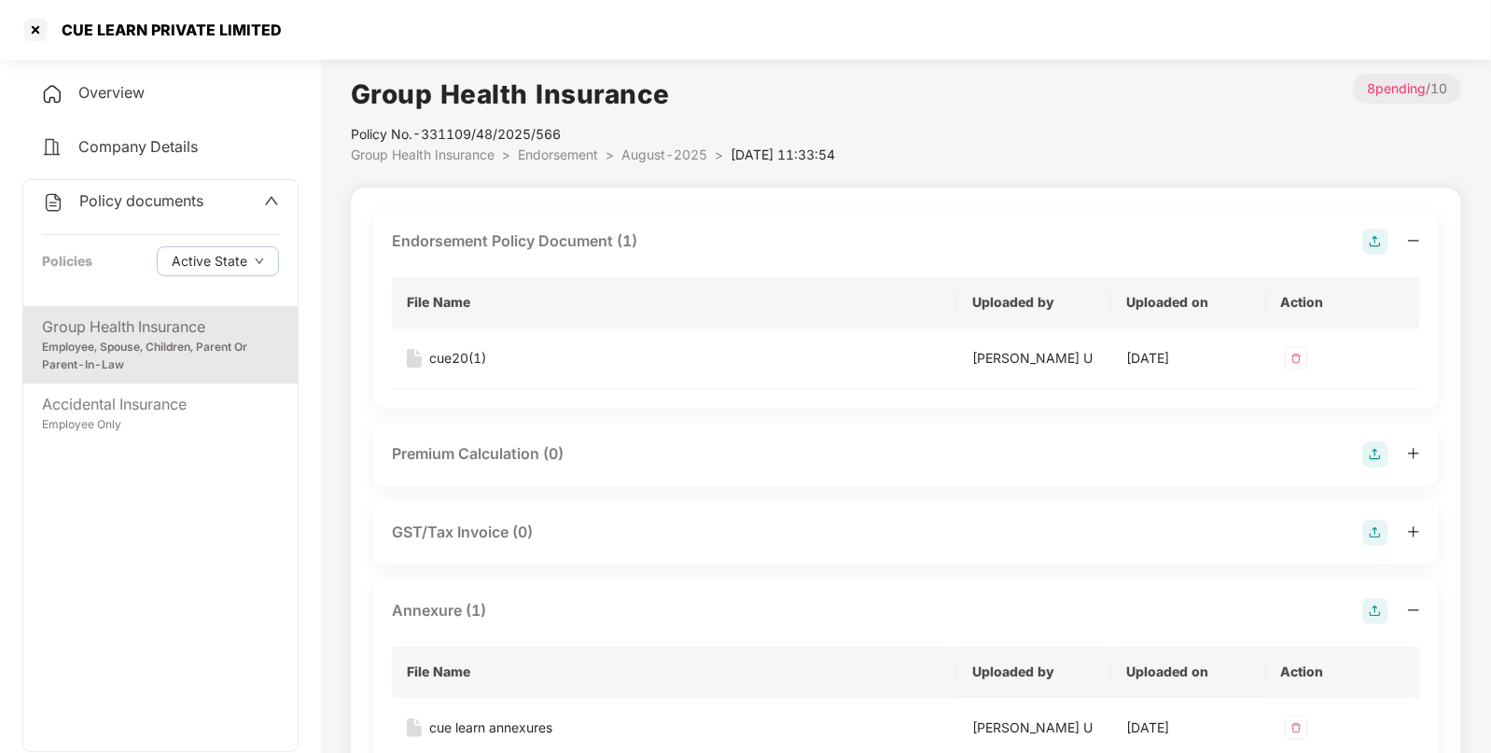
click at [537, 145] on li "Endorsement >" at bounding box center [570, 155] width 104 height 21
click at [431, 158] on span "Group Health Insurance" at bounding box center [423, 155] width 144 height 16
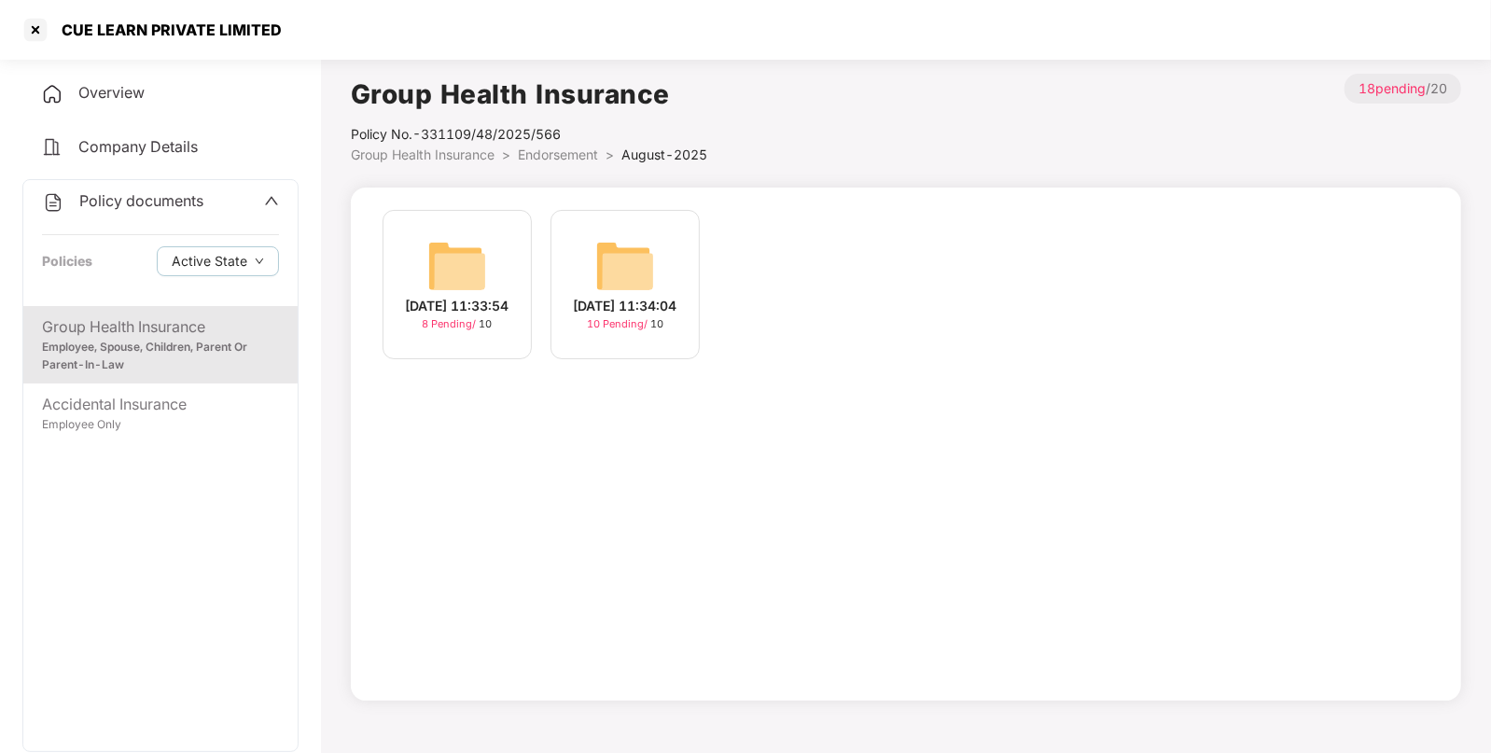
click at [627, 252] on img at bounding box center [625, 266] width 60 height 60
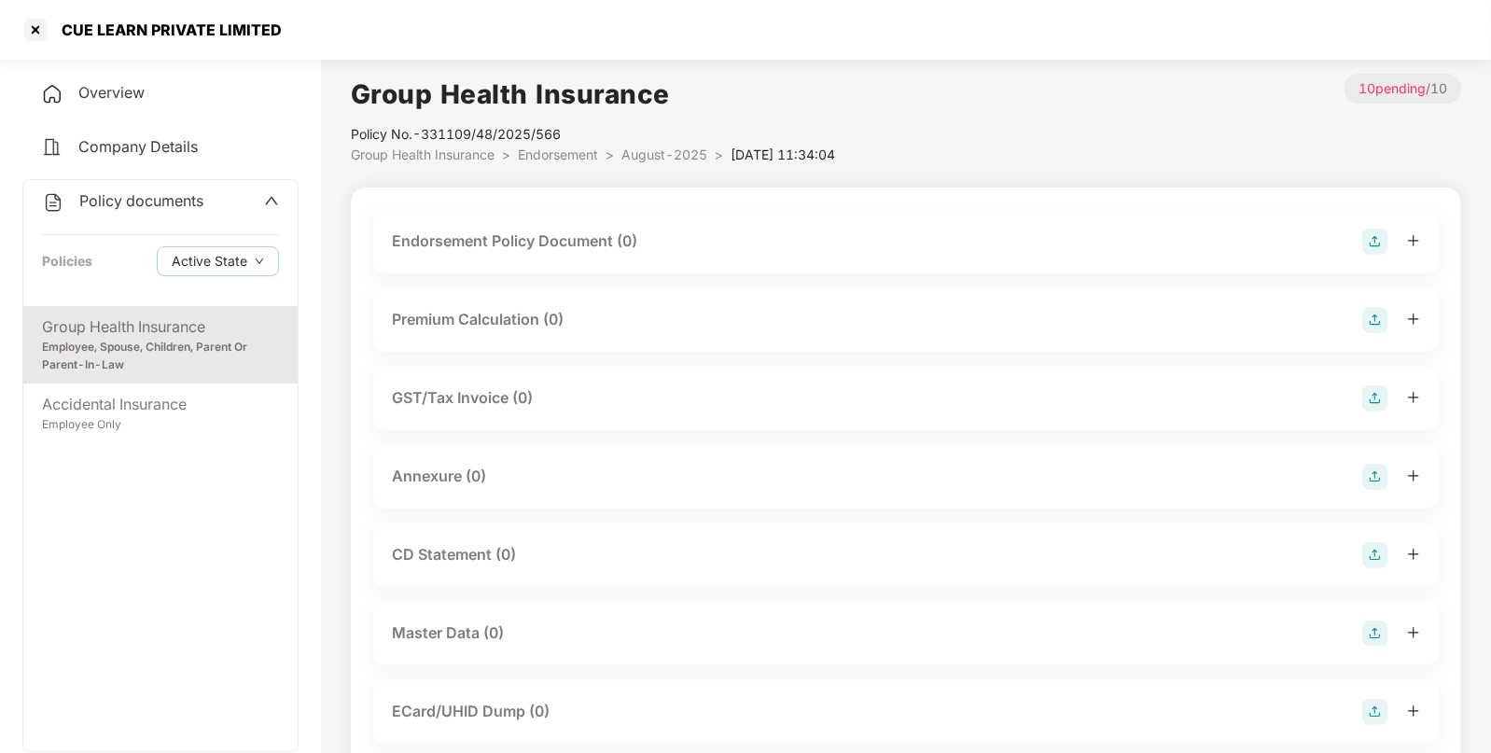
click at [1368, 239] on img at bounding box center [1376, 242] width 26 height 26
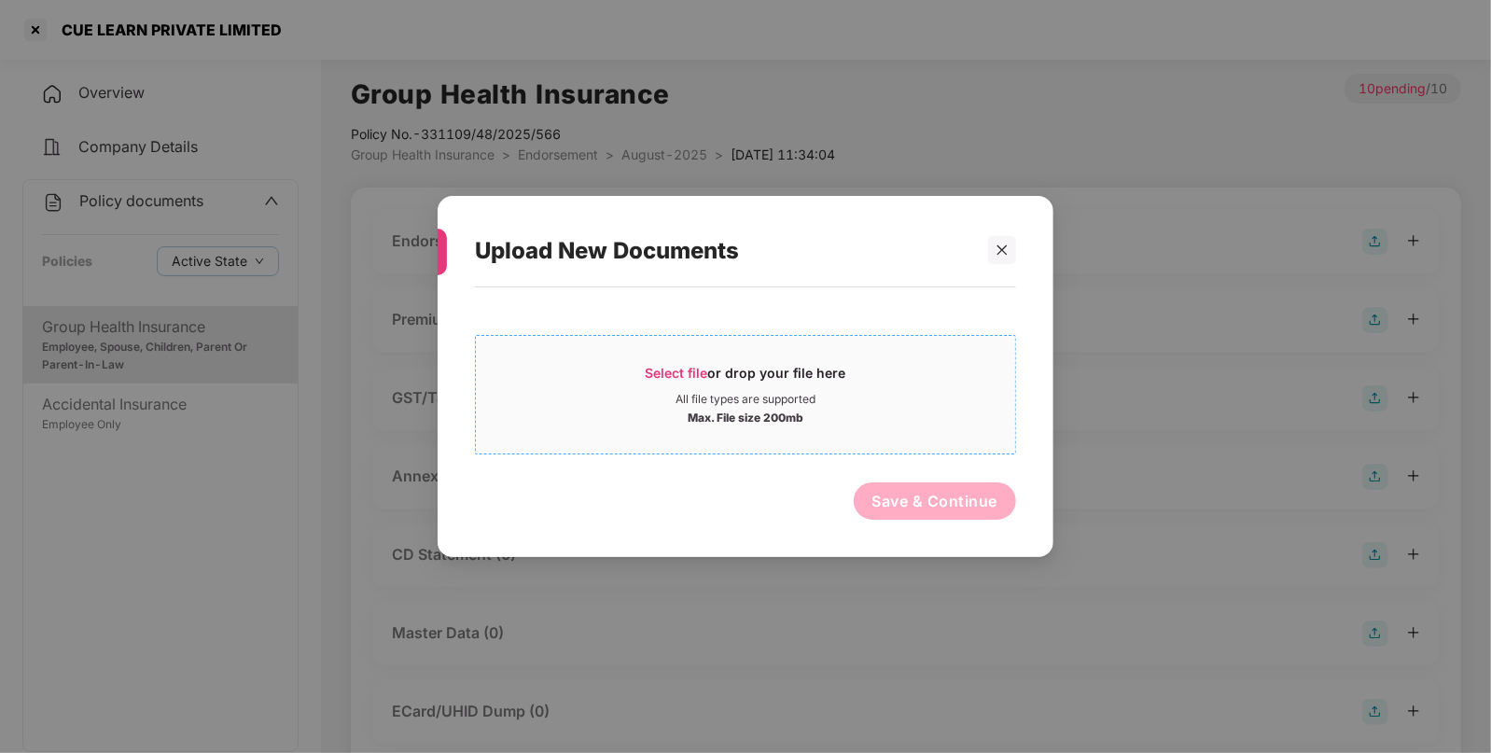
click at [664, 368] on span "Select file" at bounding box center [677, 373] width 63 height 16
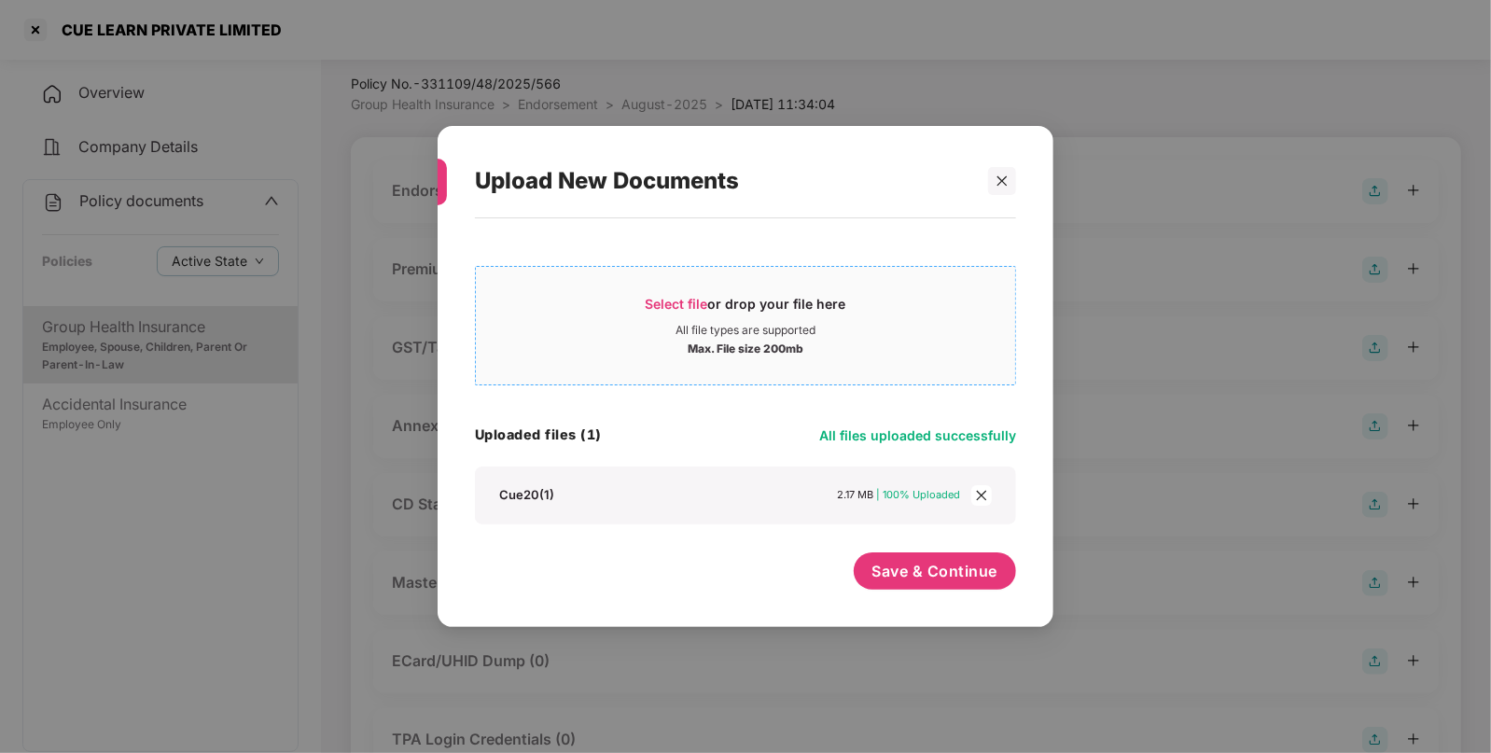
scroll to position [52, 0]
click at [911, 560] on button "Save & Continue" at bounding box center [935, 570] width 163 height 37
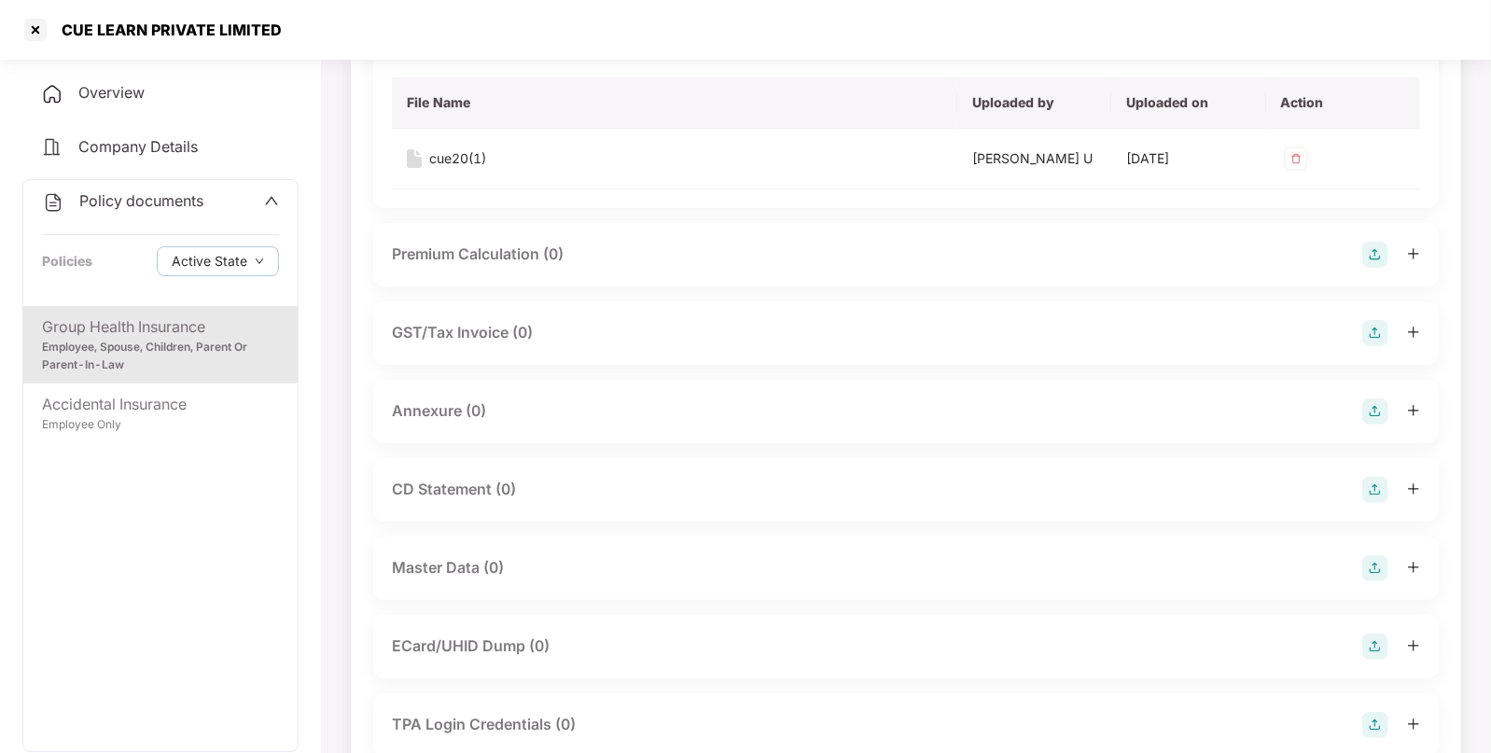
scroll to position [225, 0]
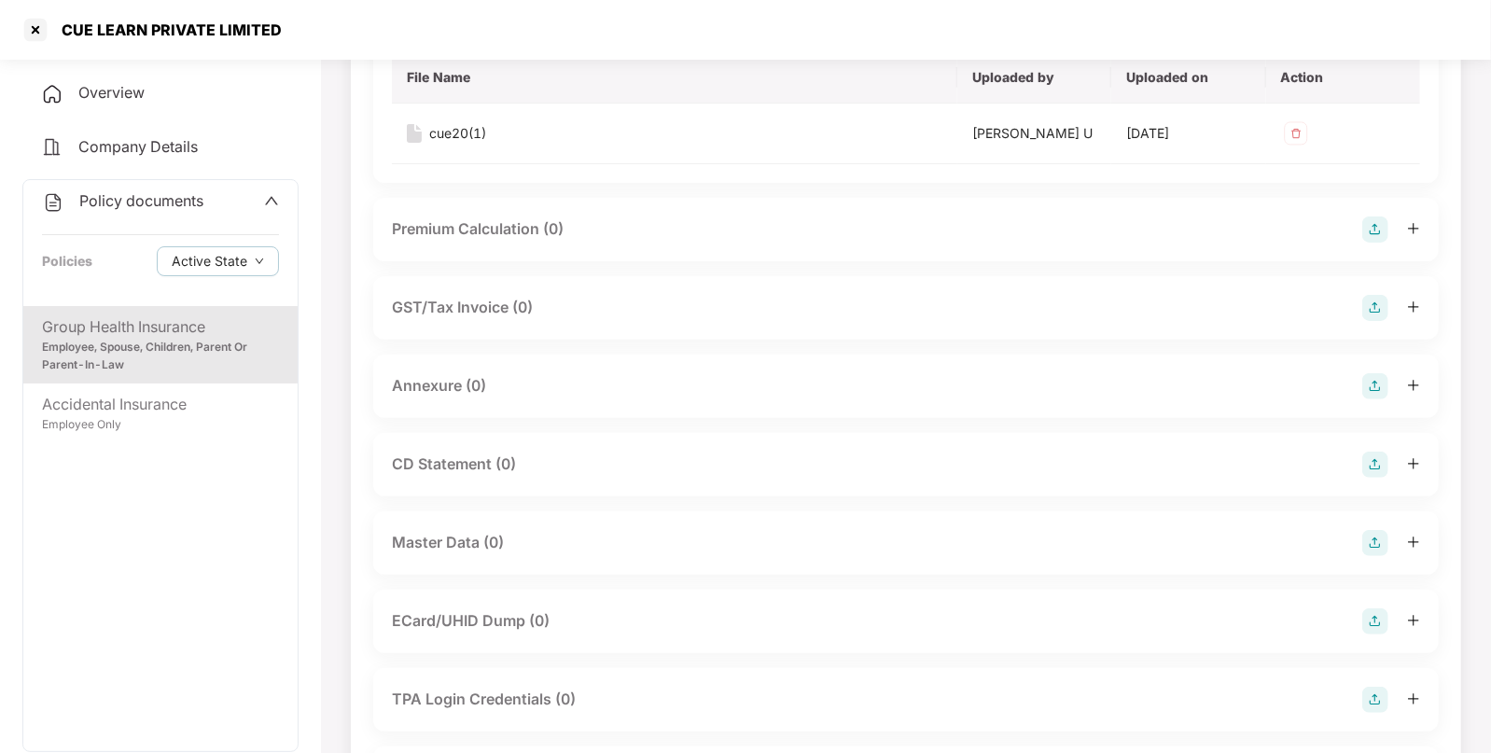
click at [1367, 382] on img at bounding box center [1376, 386] width 26 height 26
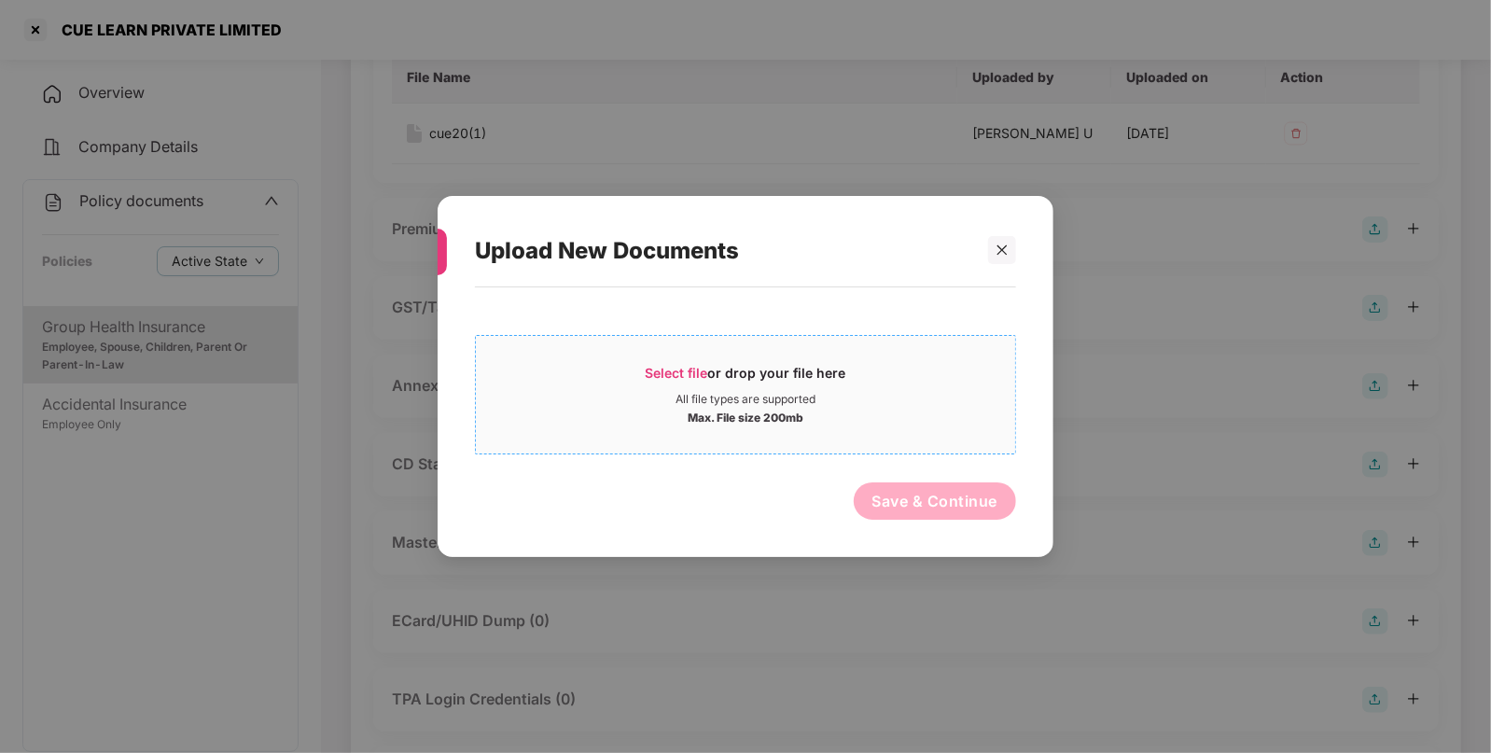
click at [652, 373] on span "Select file" at bounding box center [677, 373] width 63 height 16
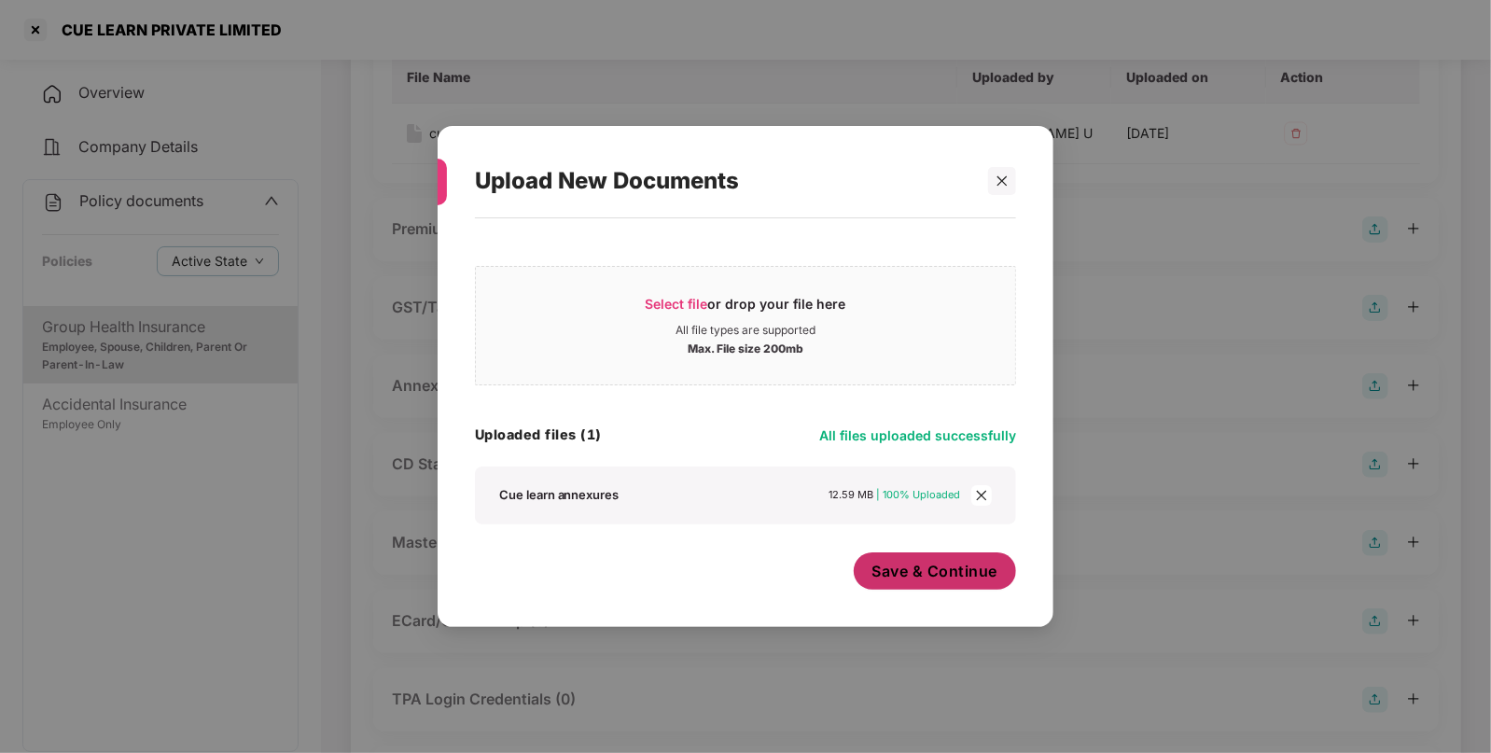
click at [903, 576] on span "Save & Continue" at bounding box center [936, 571] width 126 height 21
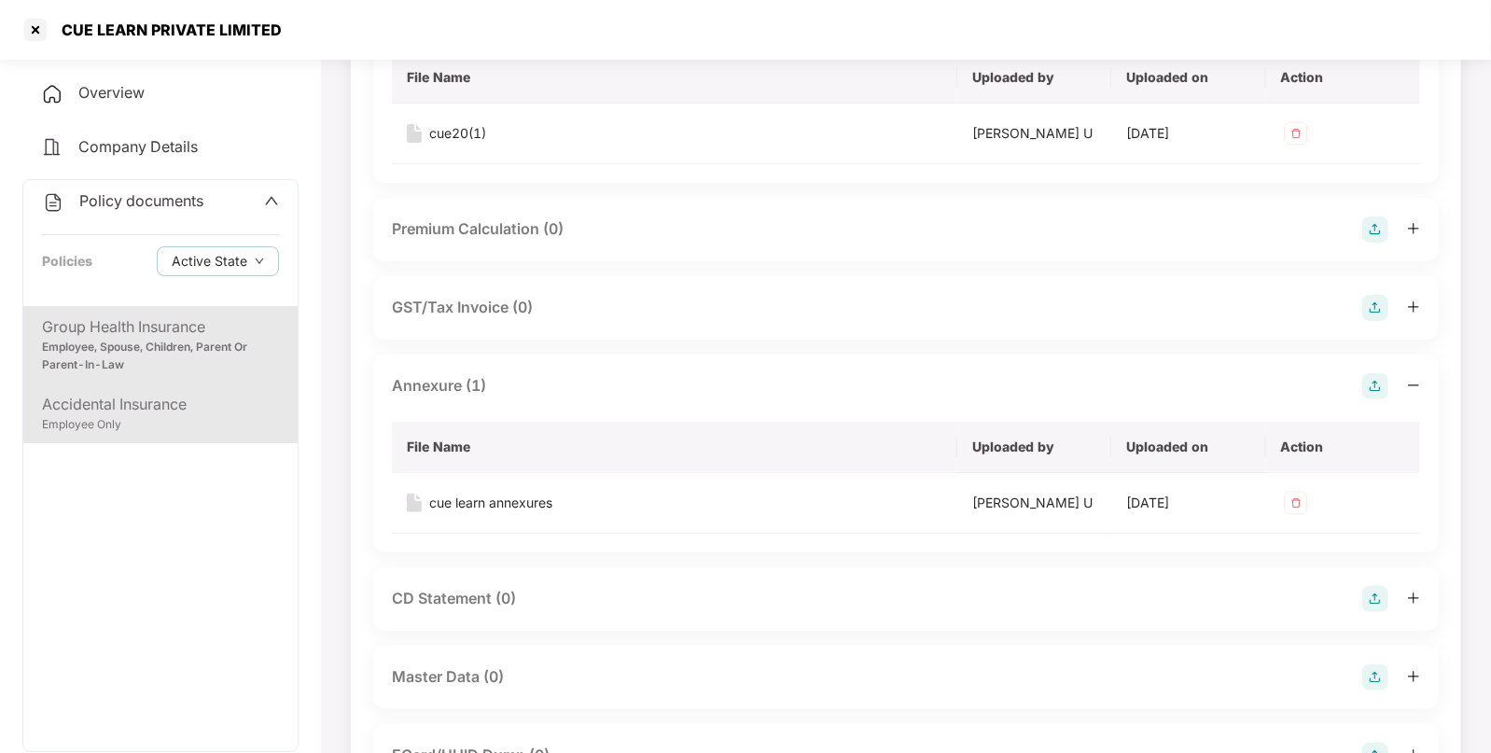
click at [104, 387] on div "Accidental Insurance Employee Only" at bounding box center [160, 414] width 274 height 60
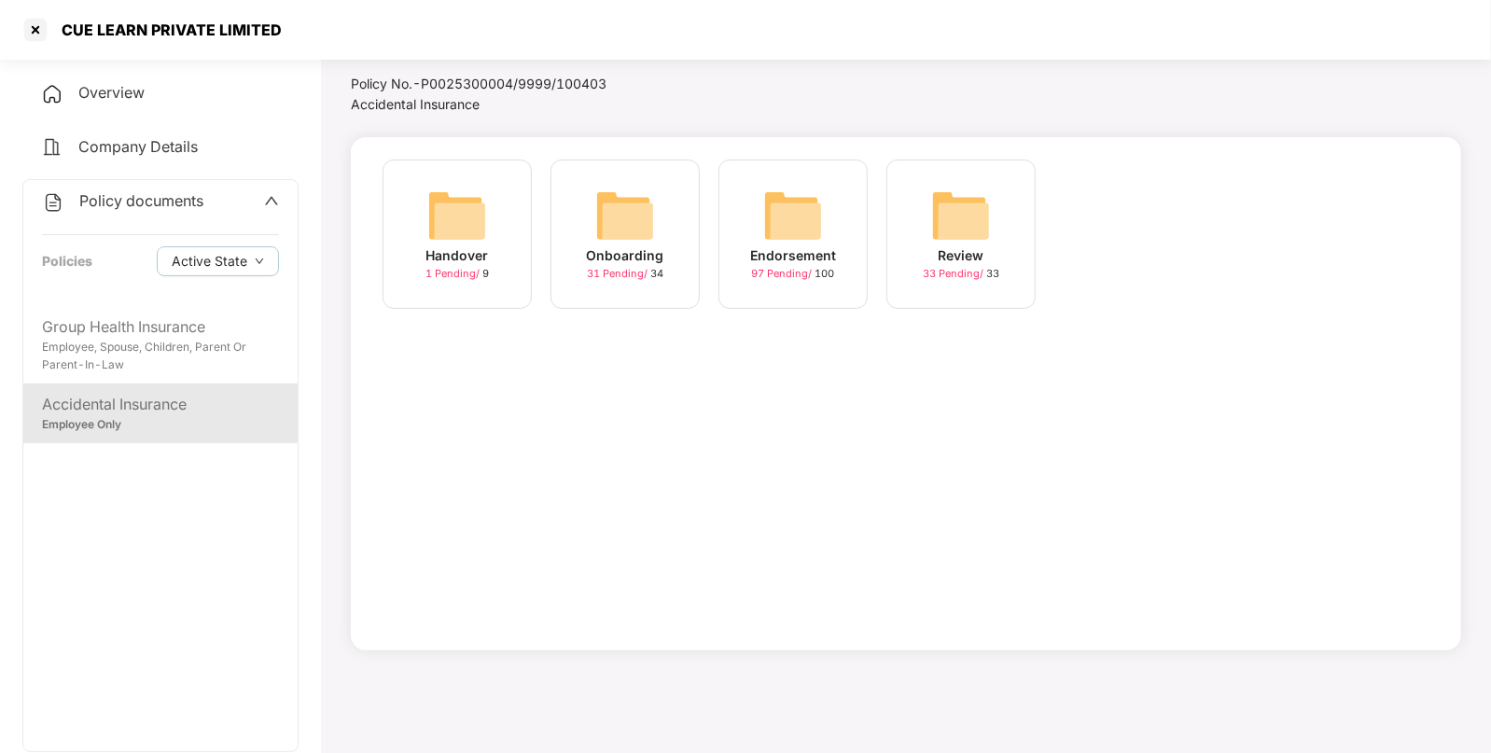
click at [817, 214] on img at bounding box center [793, 216] width 60 height 60
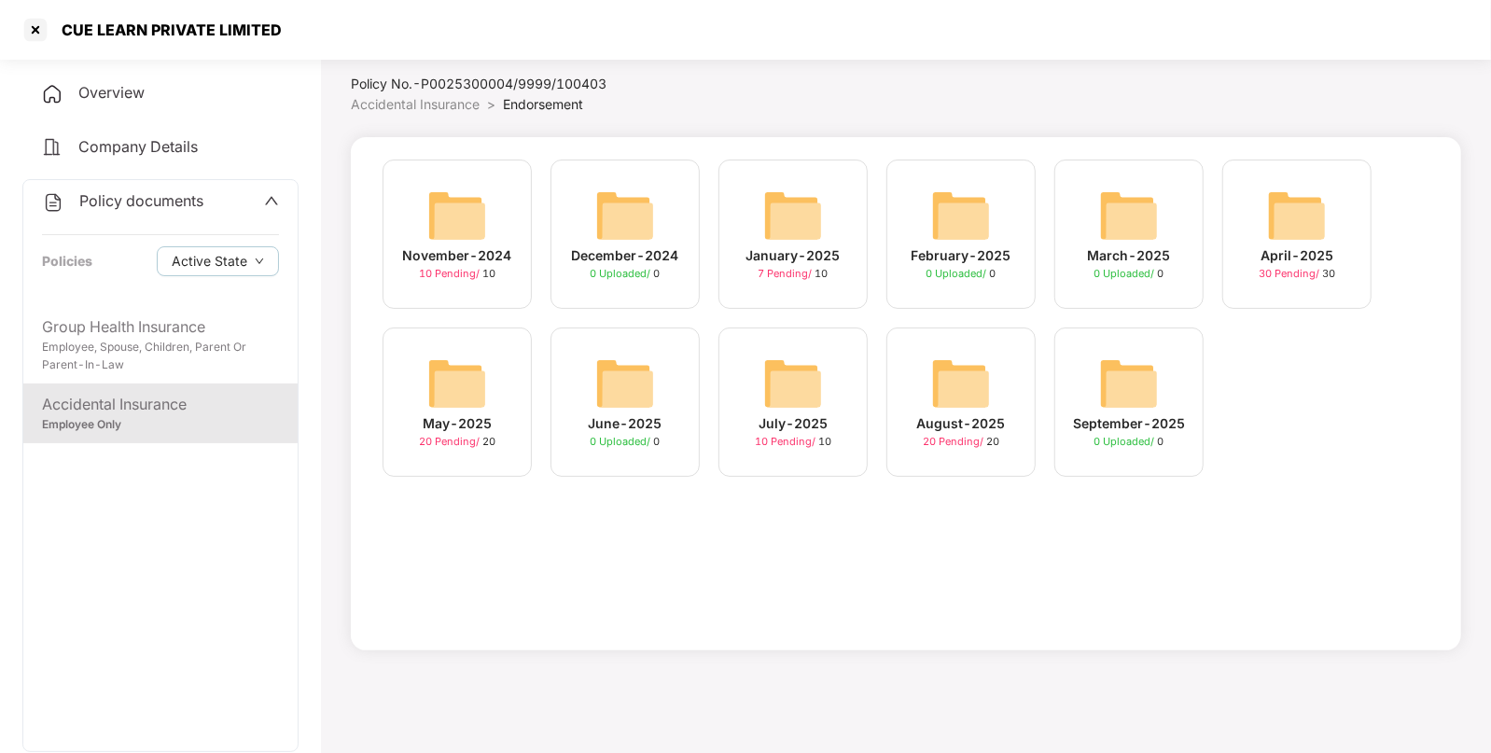
click at [1305, 176] on div "April-2025 30 Pending / 30" at bounding box center [1297, 234] width 149 height 149
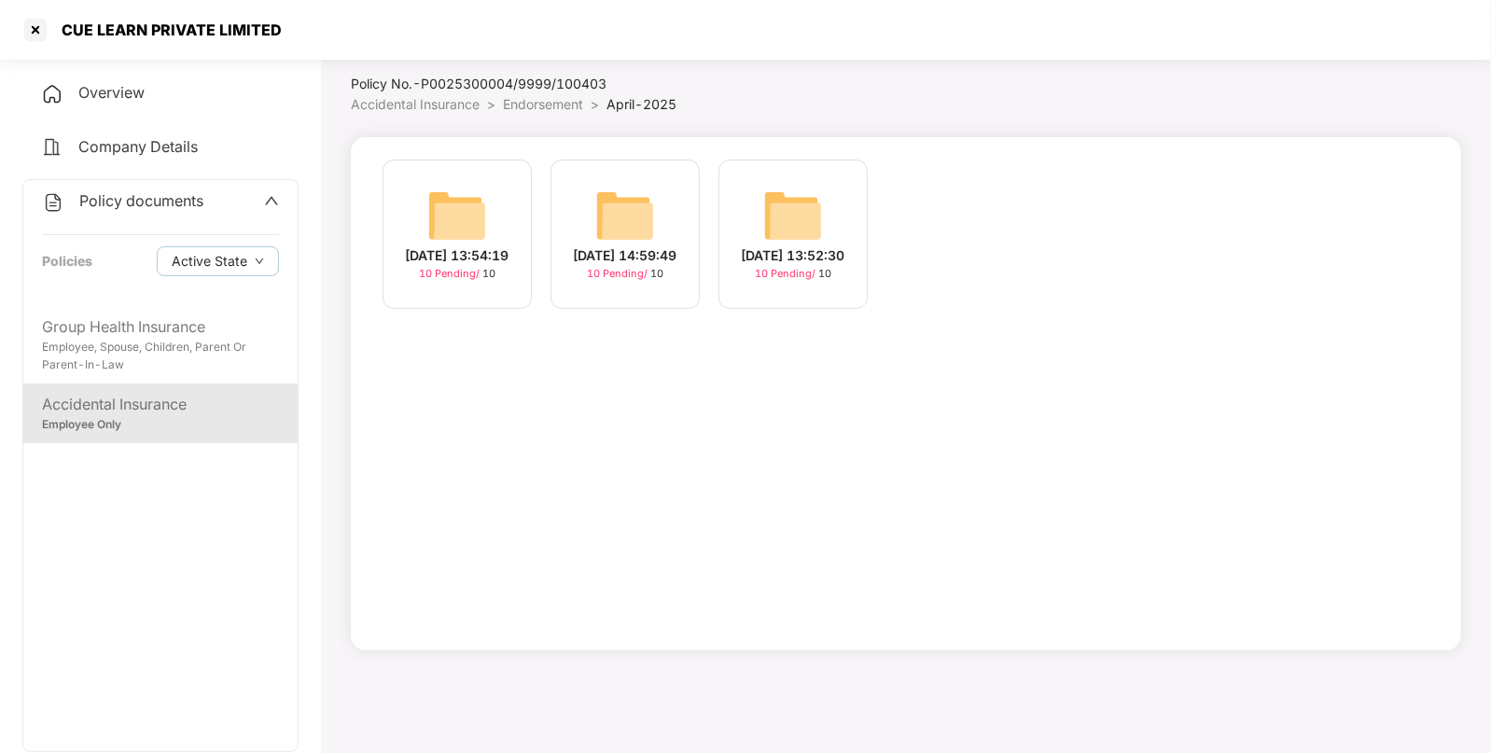
click at [360, 106] on span "Accidental Insurance" at bounding box center [415, 104] width 129 height 16
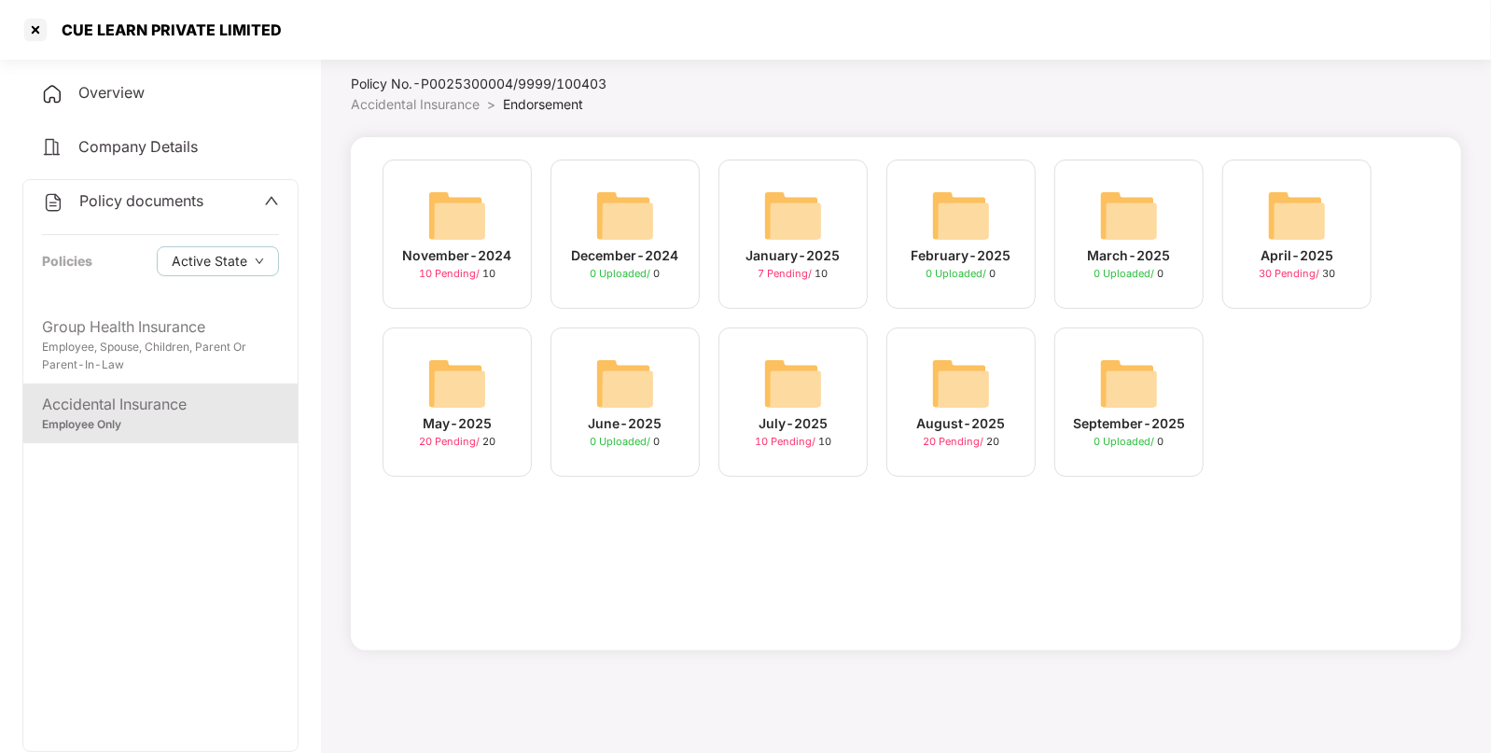
click at [840, 240] on div "January-2025 7 Pending / 10" at bounding box center [793, 234] width 149 height 149
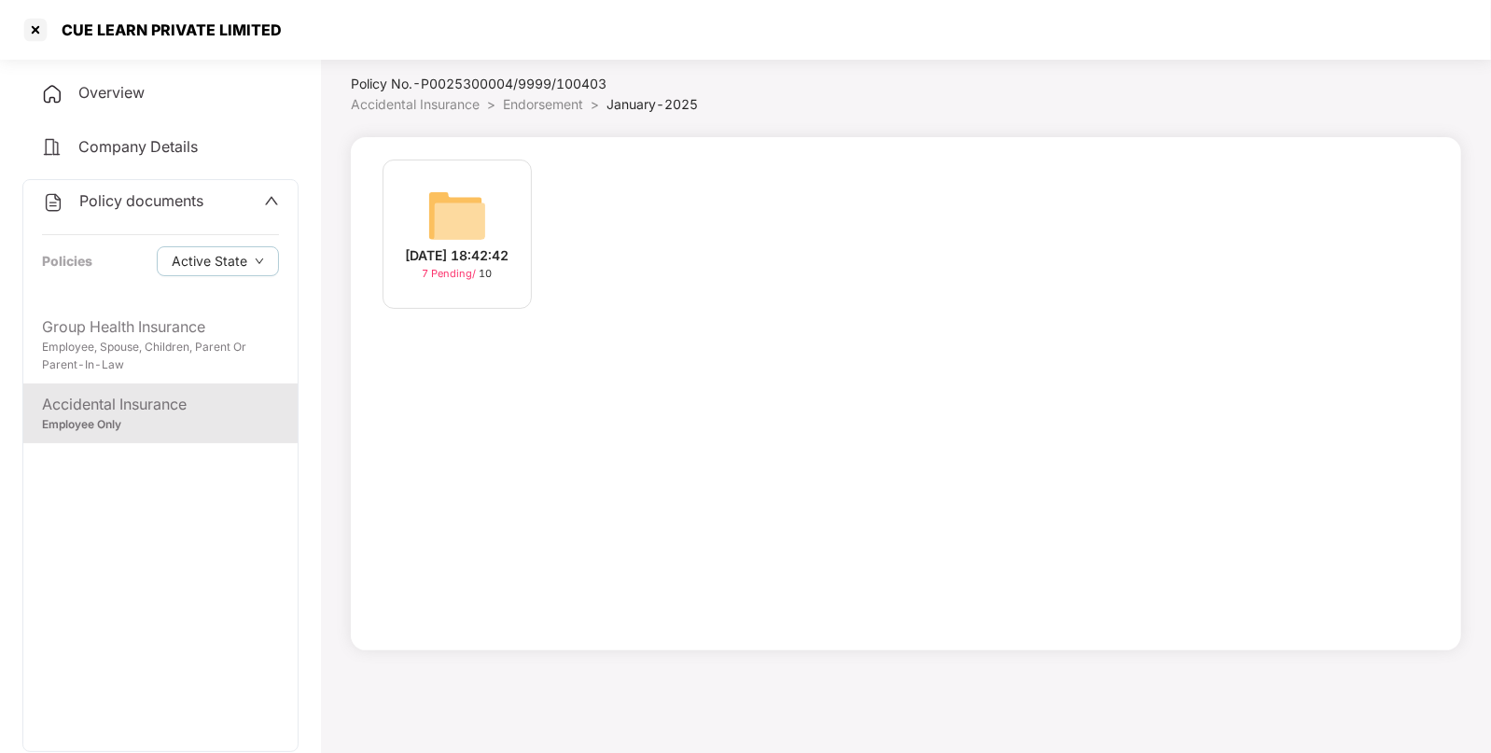
click at [527, 103] on span "Endorsement" at bounding box center [543, 104] width 80 height 16
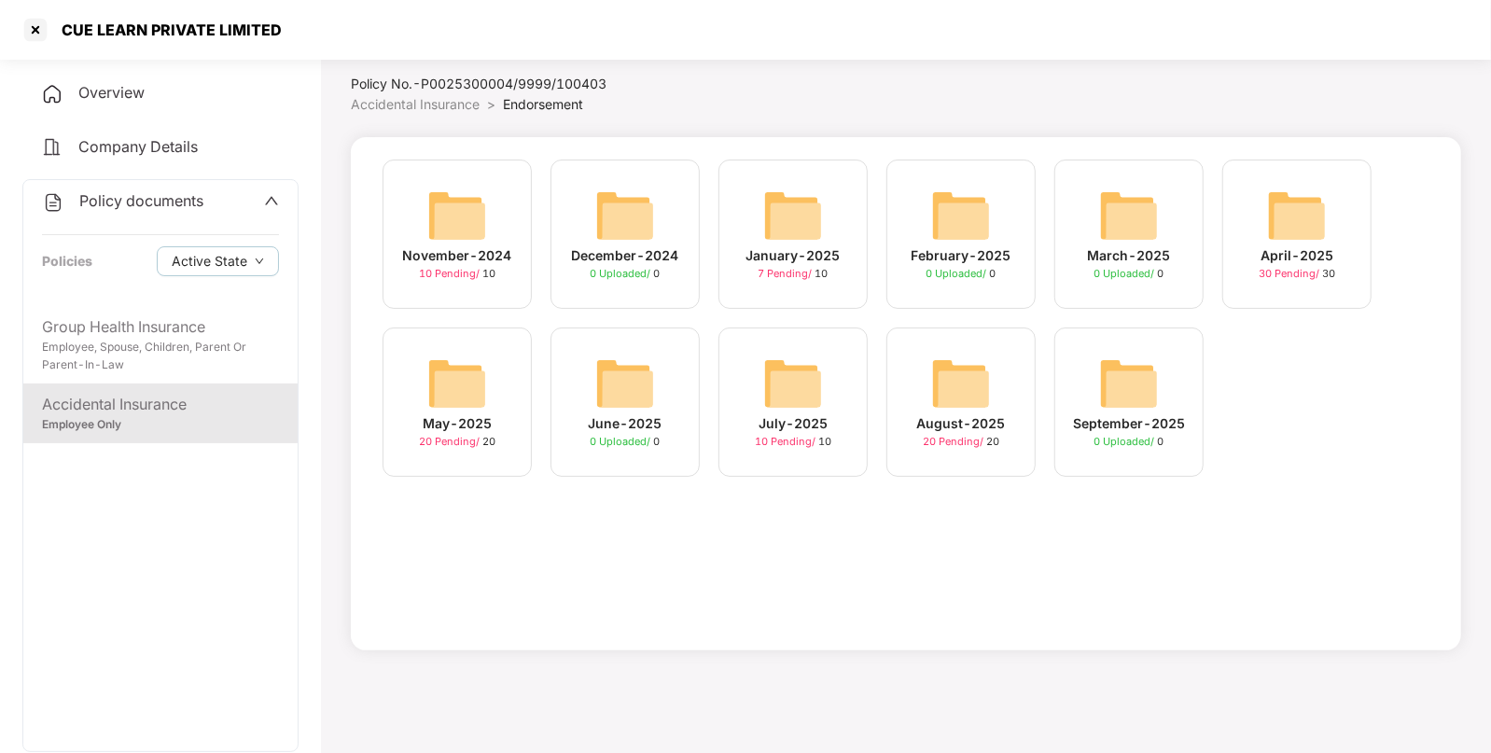
click at [1310, 188] on img at bounding box center [1297, 216] width 60 height 60
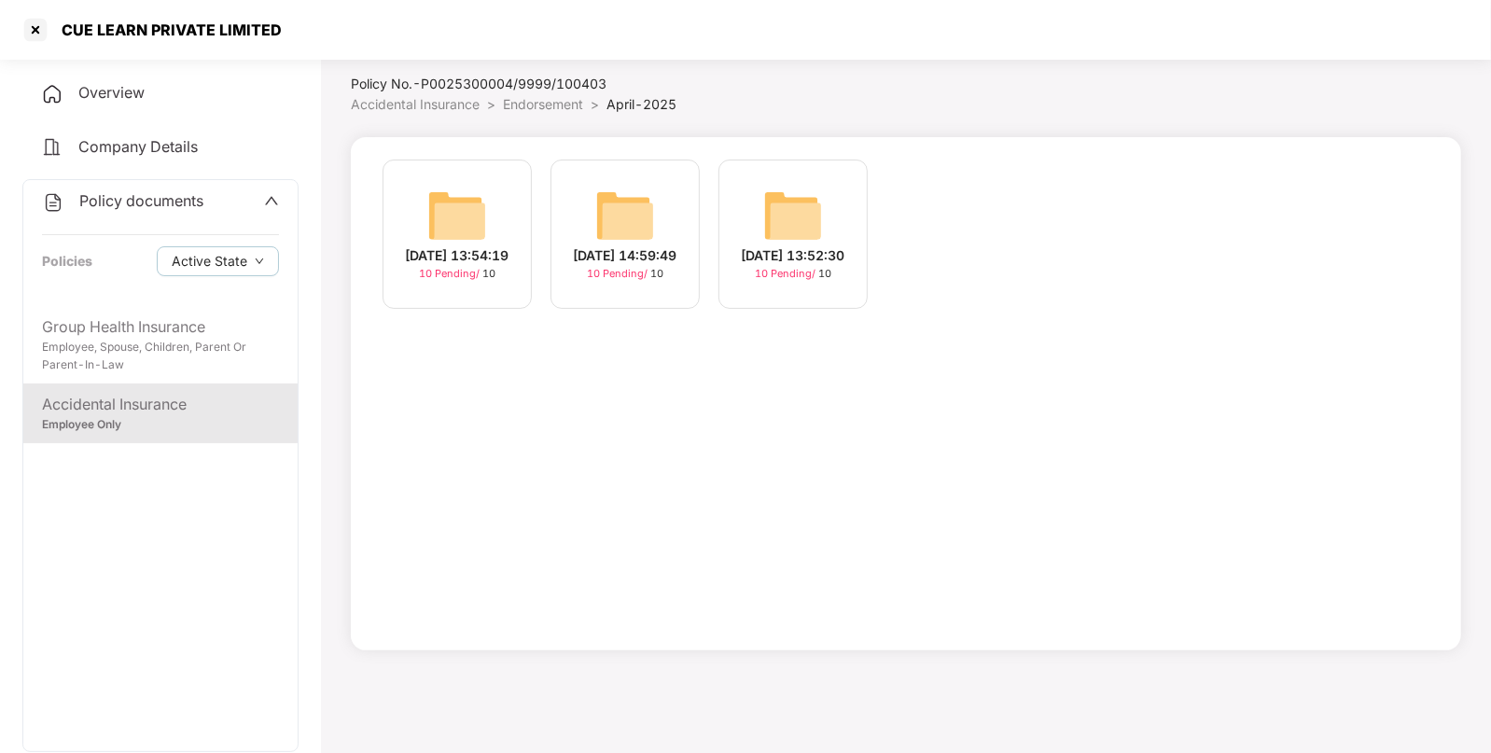
click at [440, 202] on img at bounding box center [457, 216] width 60 height 60
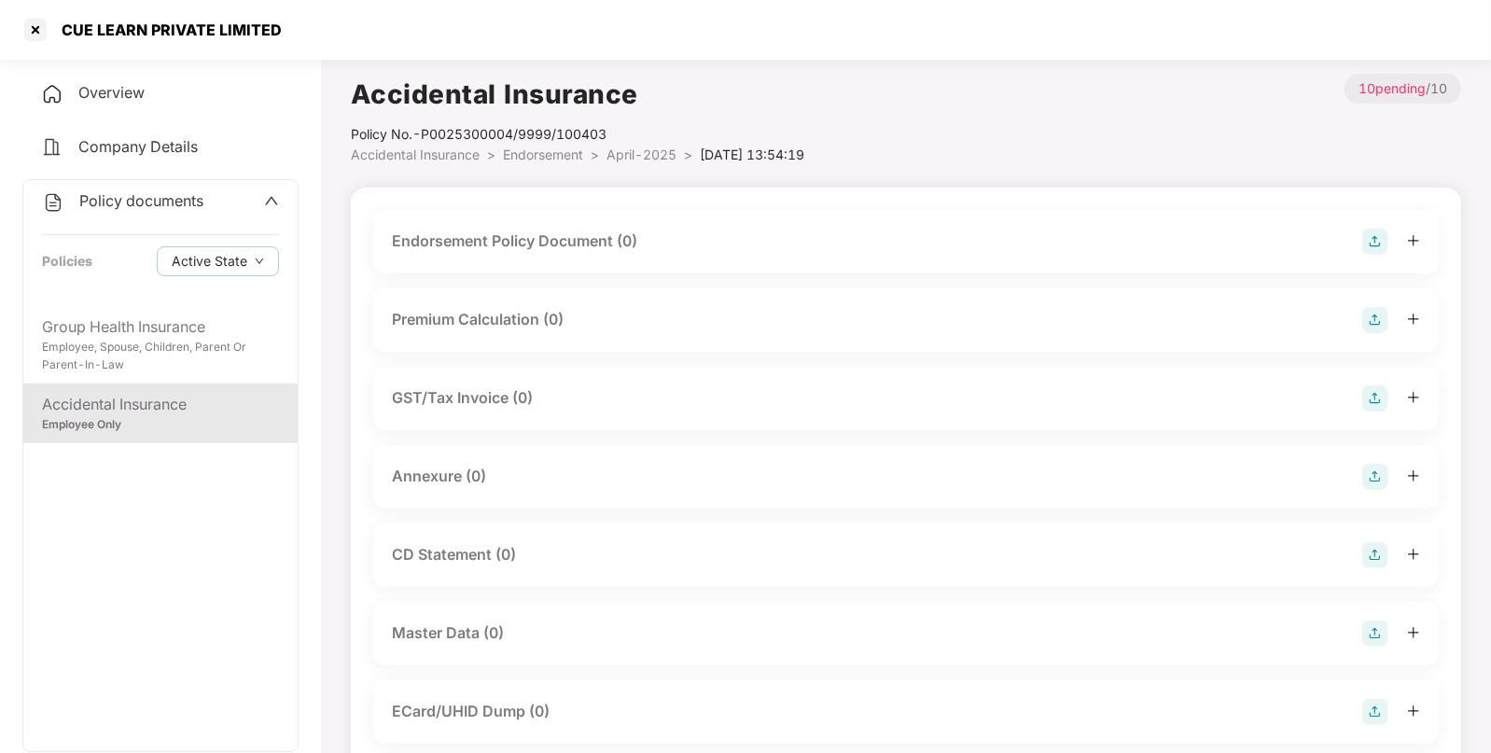
click at [1363, 237] on img at bounding box center [1376, 242] width 26 height 26
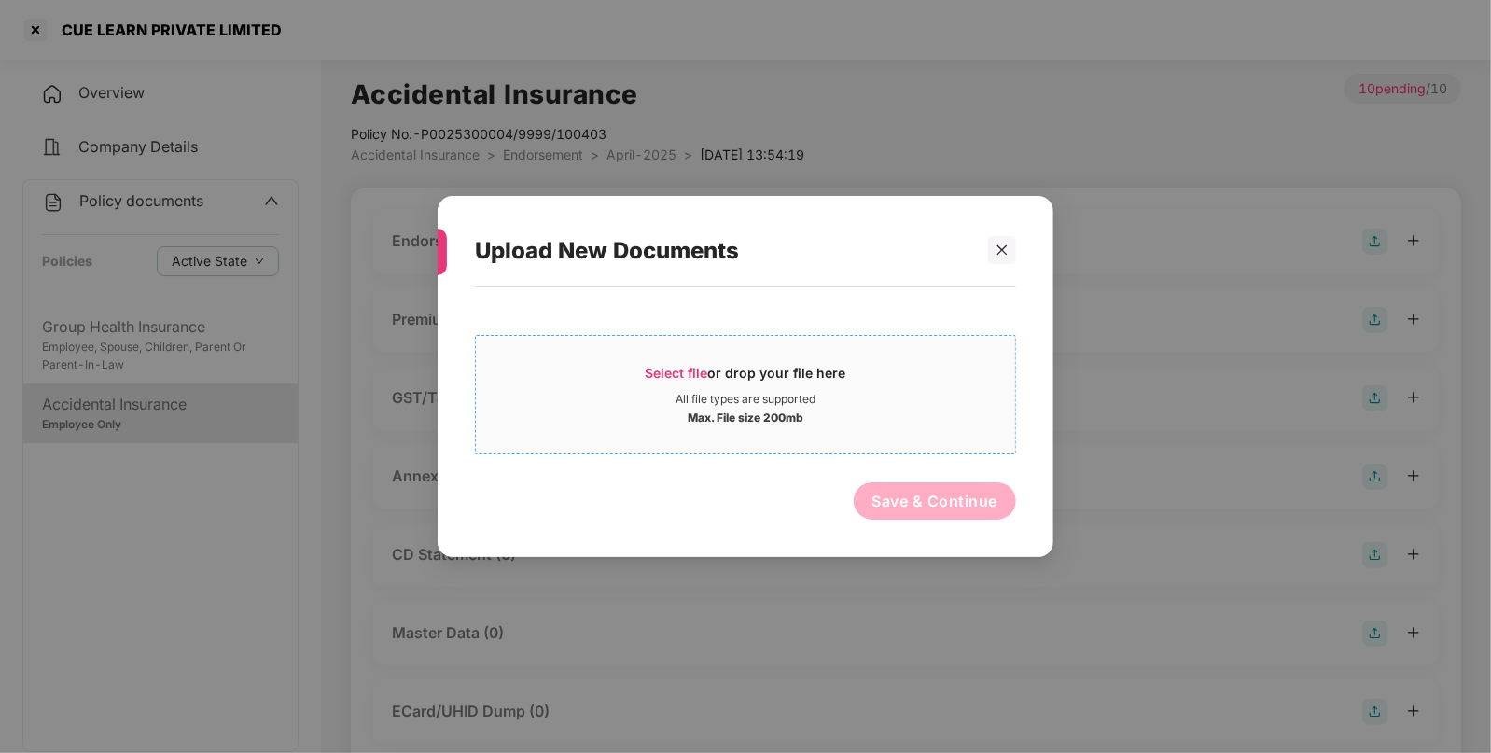
click at [658, 370] on span "Select file" at bounding box center [677, 373] width 63 height 16
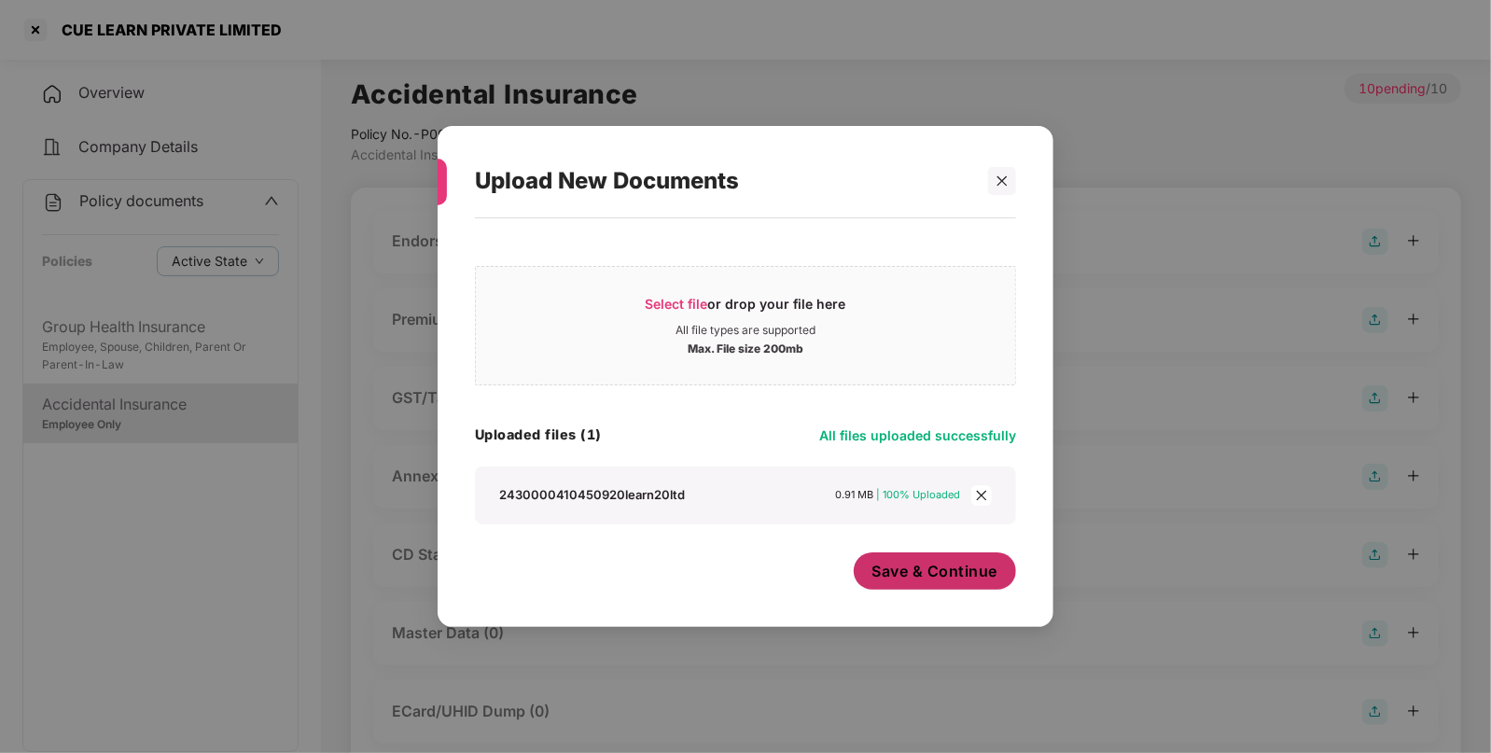
click at [936, 566] on span "Save & Continue" at bounding box center [936, 571] width 126 height 21
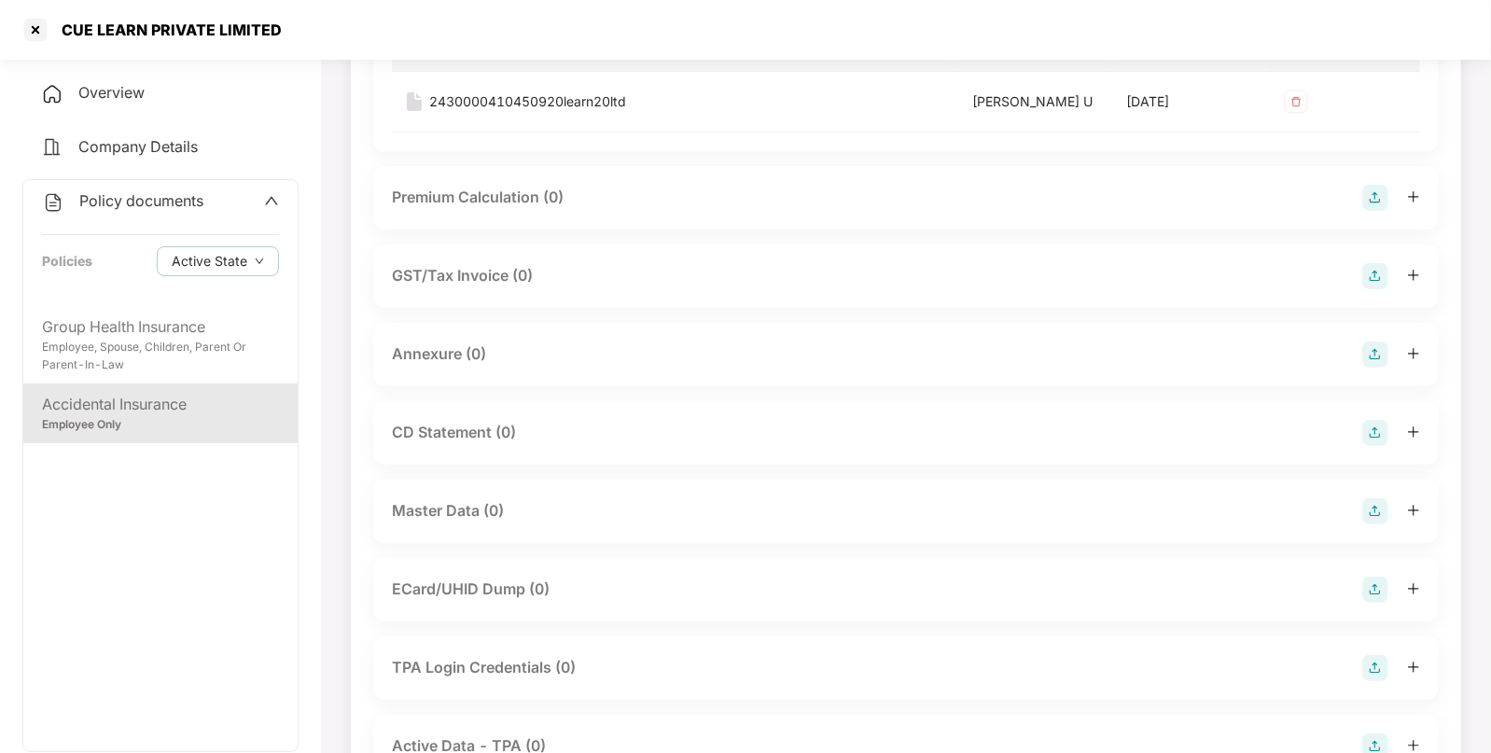
scroll to position [268, 0]
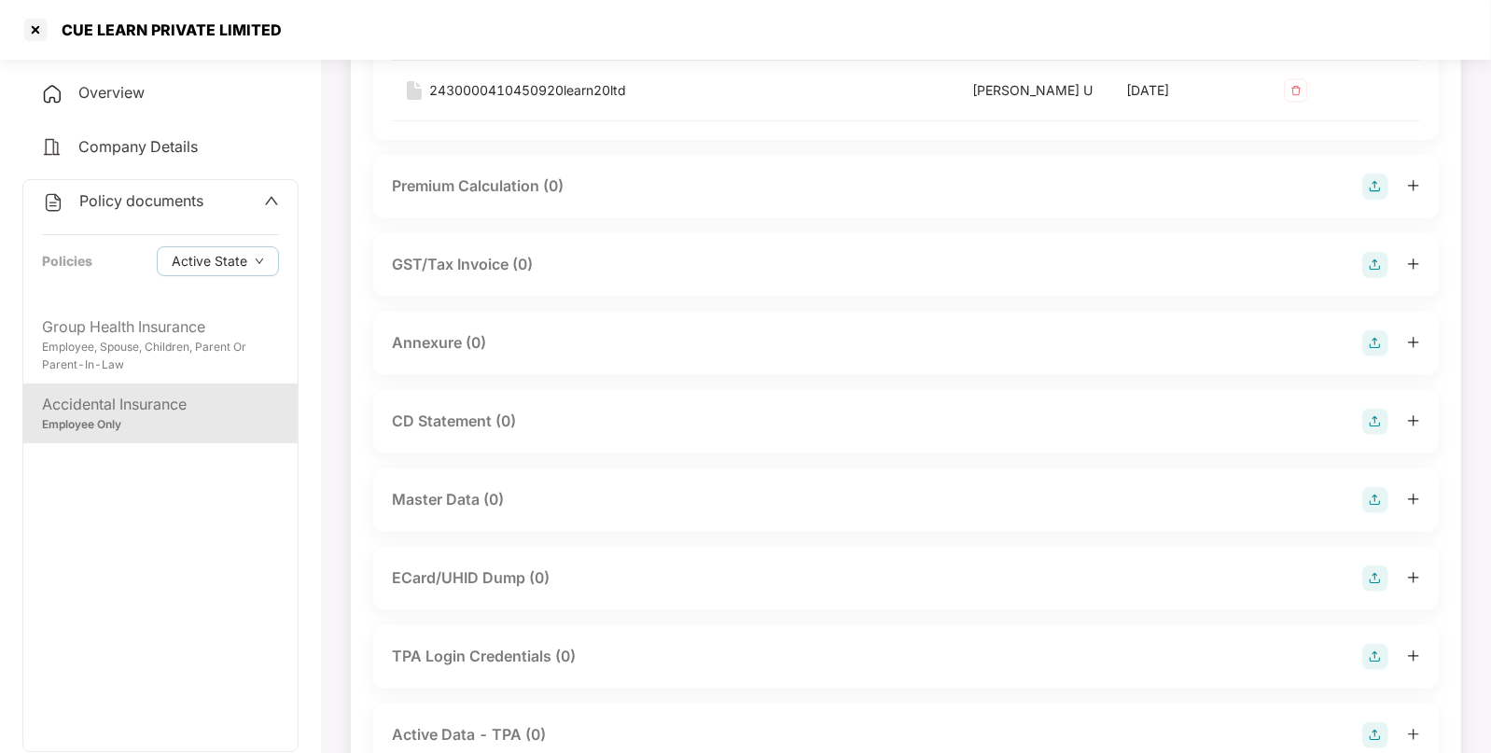
click at [1369, 338] on img at bounding box center [1376, 343] width 26 height 26
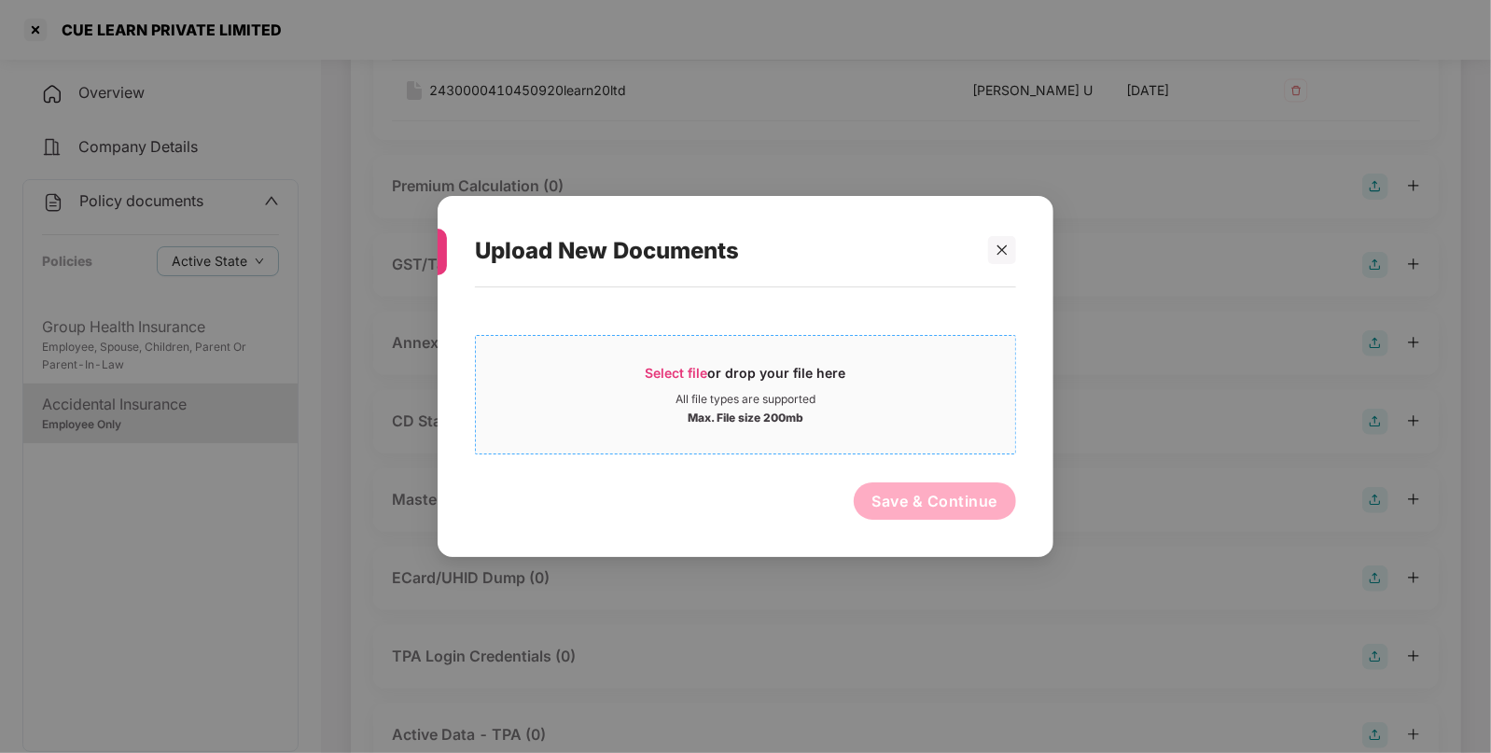
click at [687, 377] on span "Select file" at bounding box center [677, 373] width 63 height 16
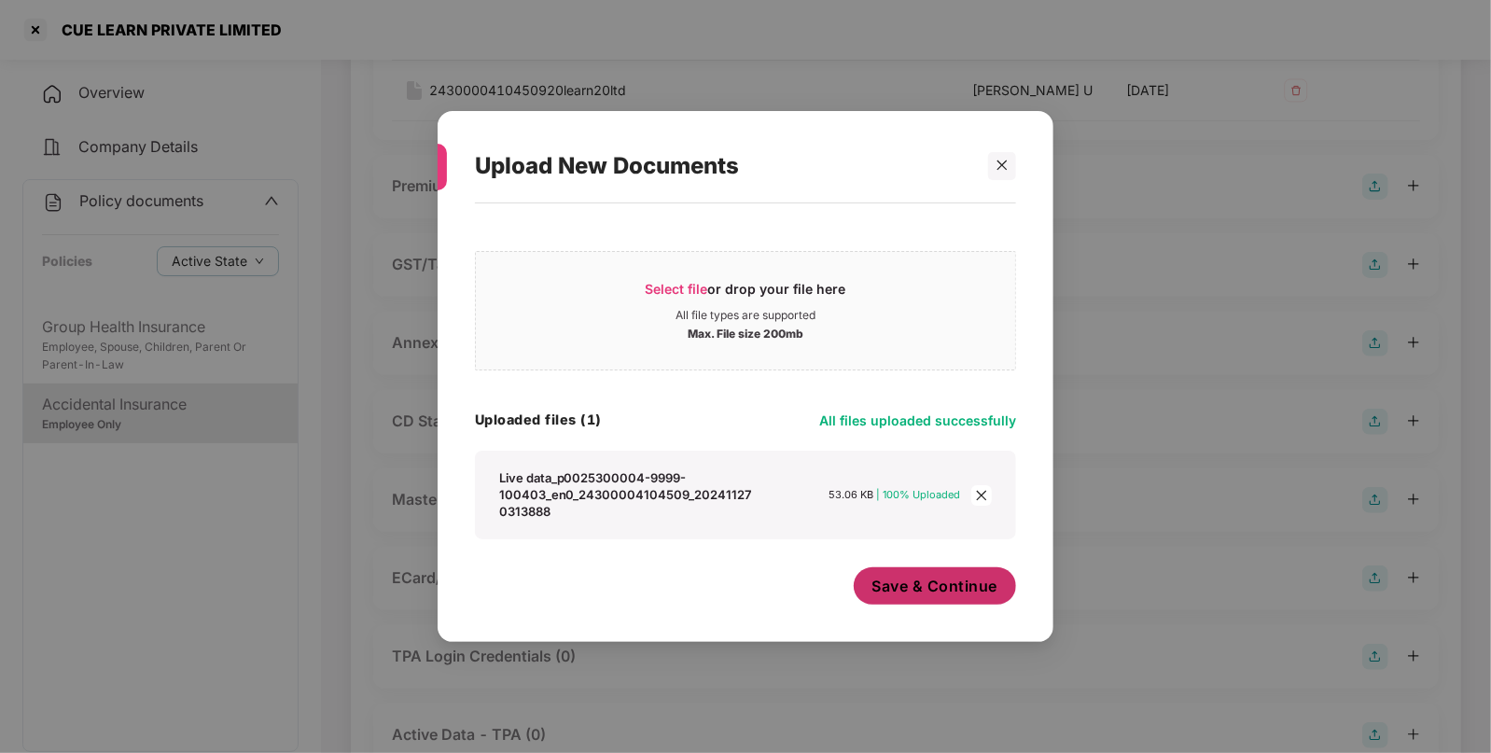
click at [930, 592] on span "Save & Continue" at bounding box center [936, 586] width 126 height 21
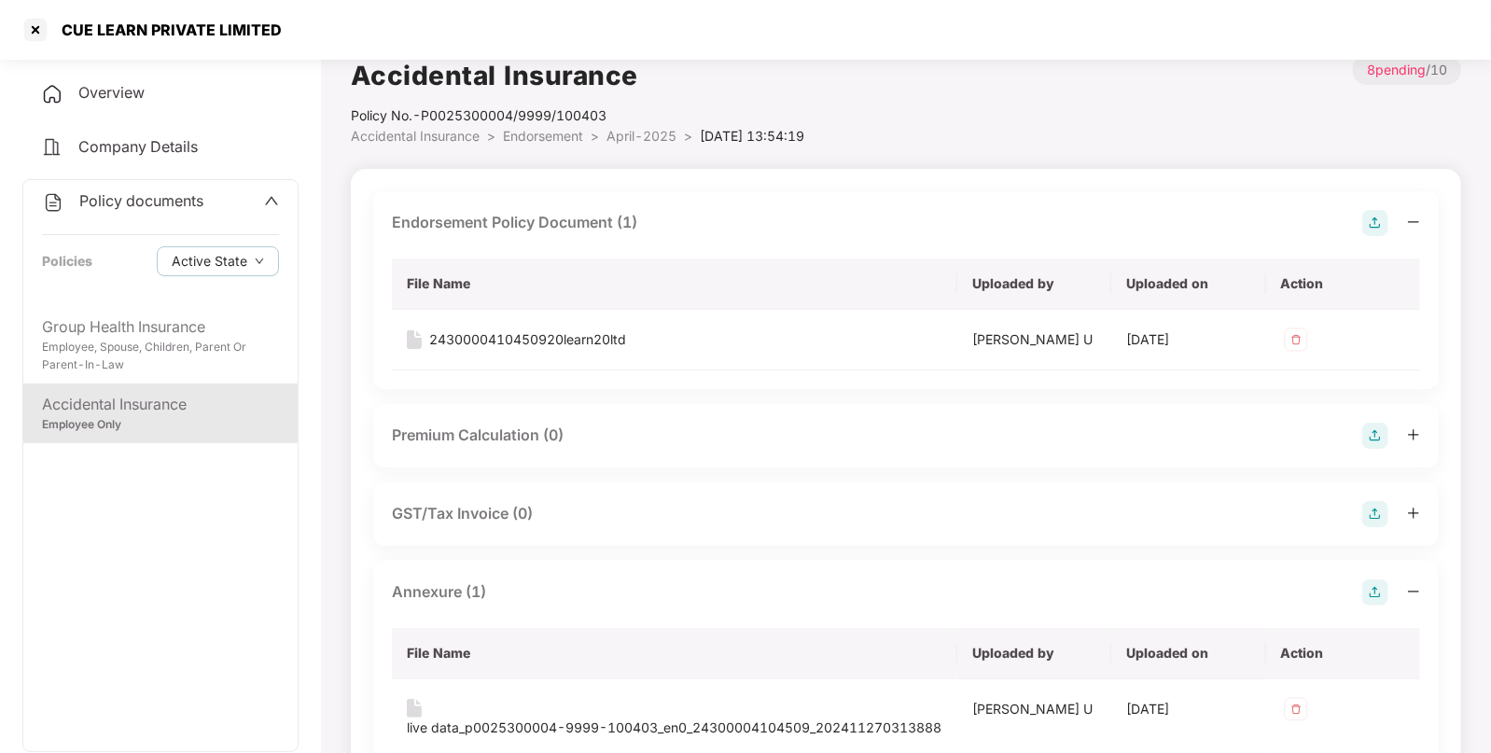
scroll to position [0, 0]
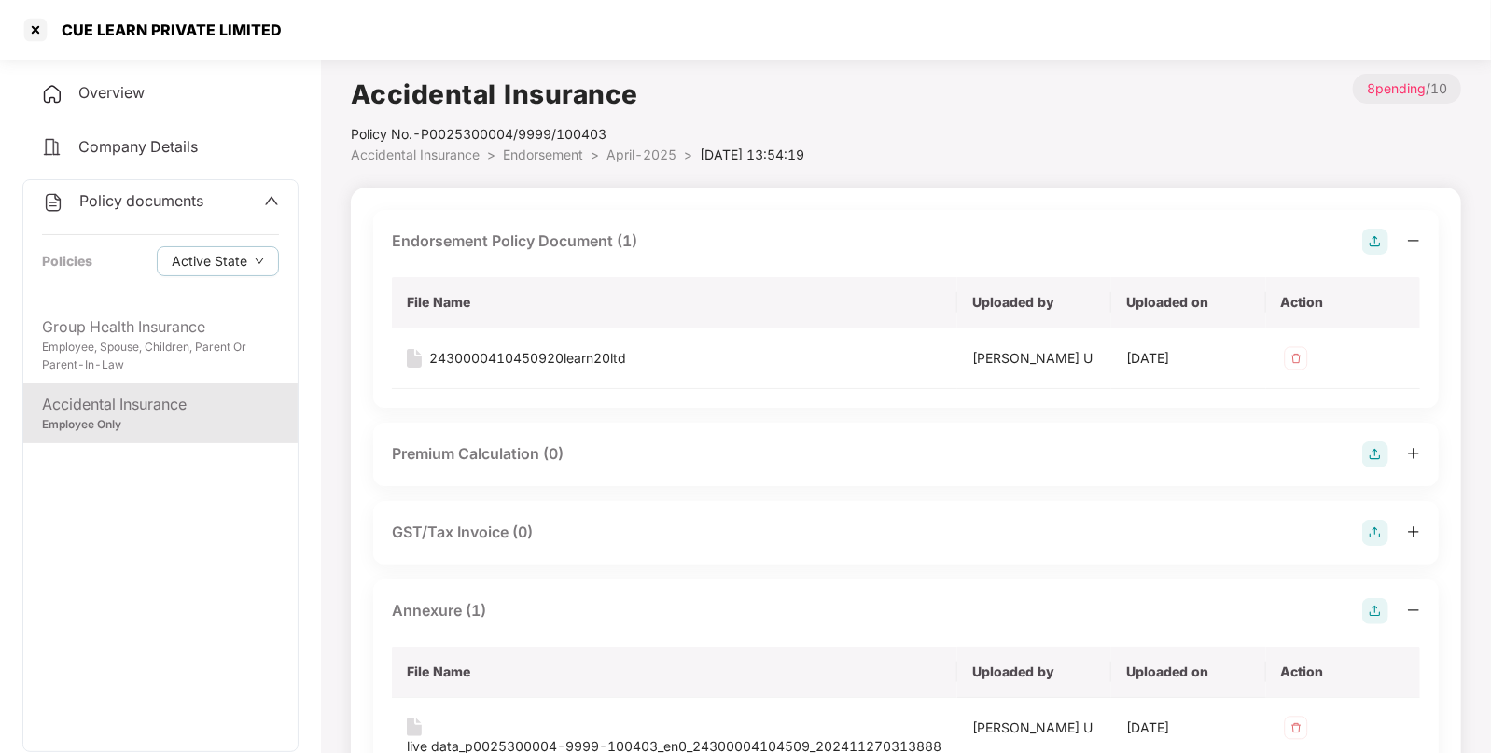
click at [523, 158] on span "Endorsement" at bounding box center [543, 155] width 80 height 16
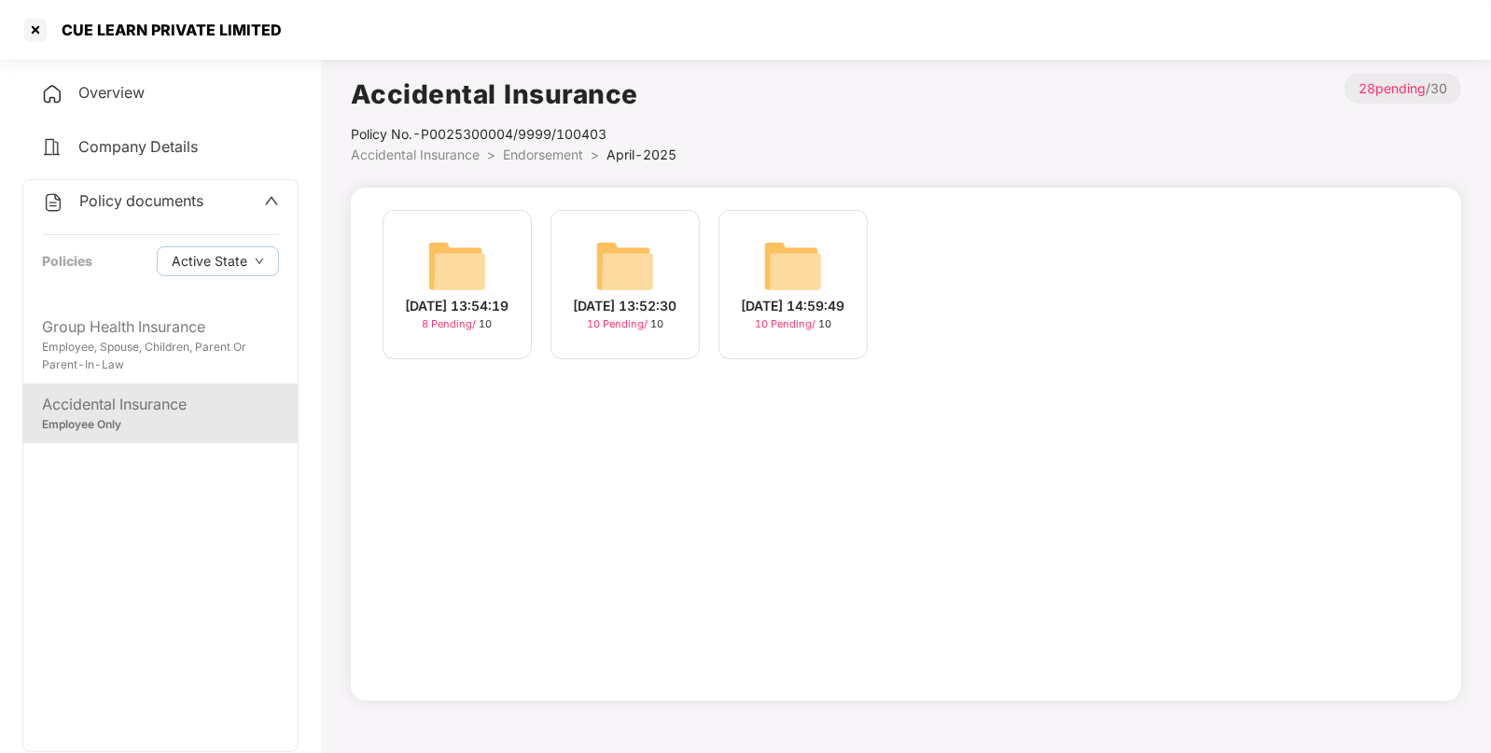
scroll to position [50, 0]
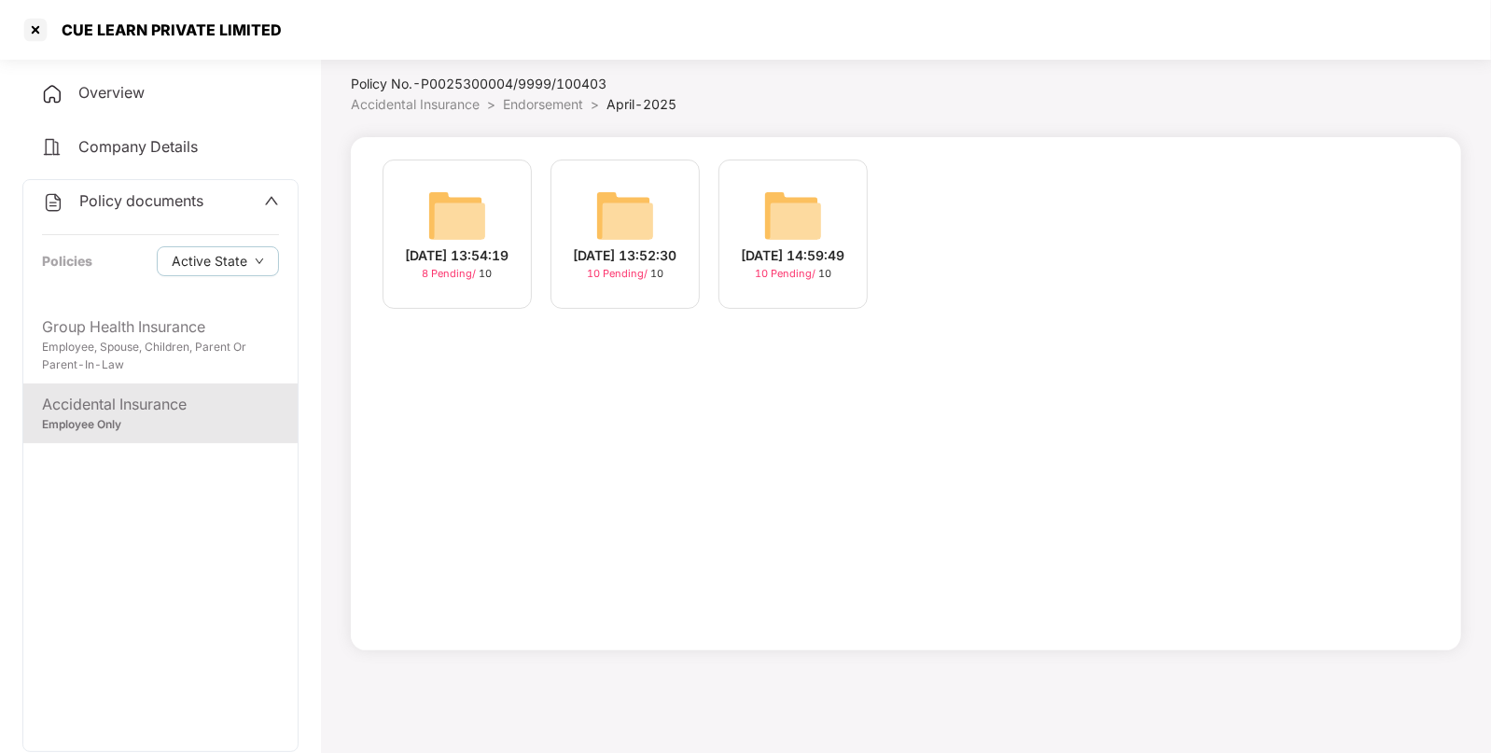
click at [633, 218] on img at bounding box center [625, 216] width 60 height 60
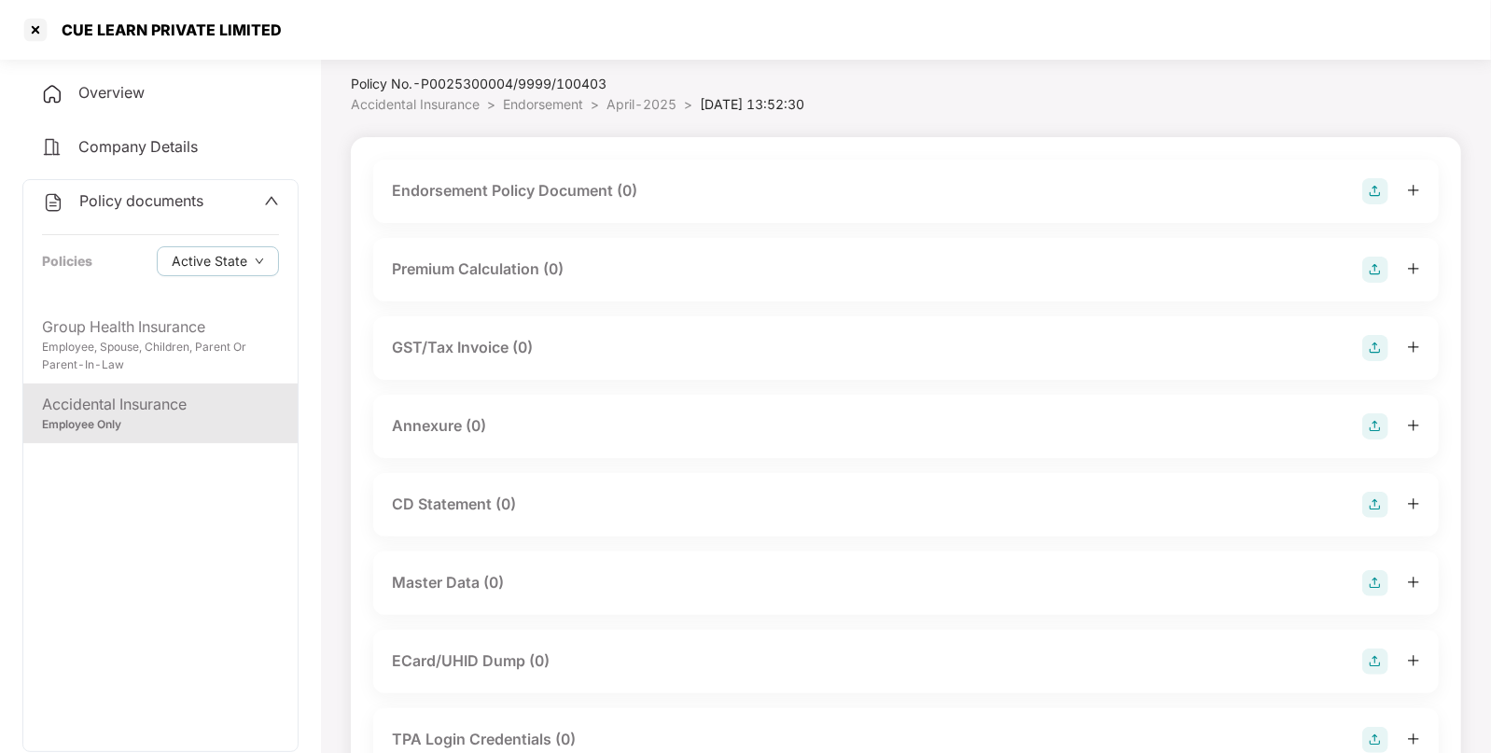
click at [1382, 180] on img at bounding box center [1376, 191] width 26 height 26
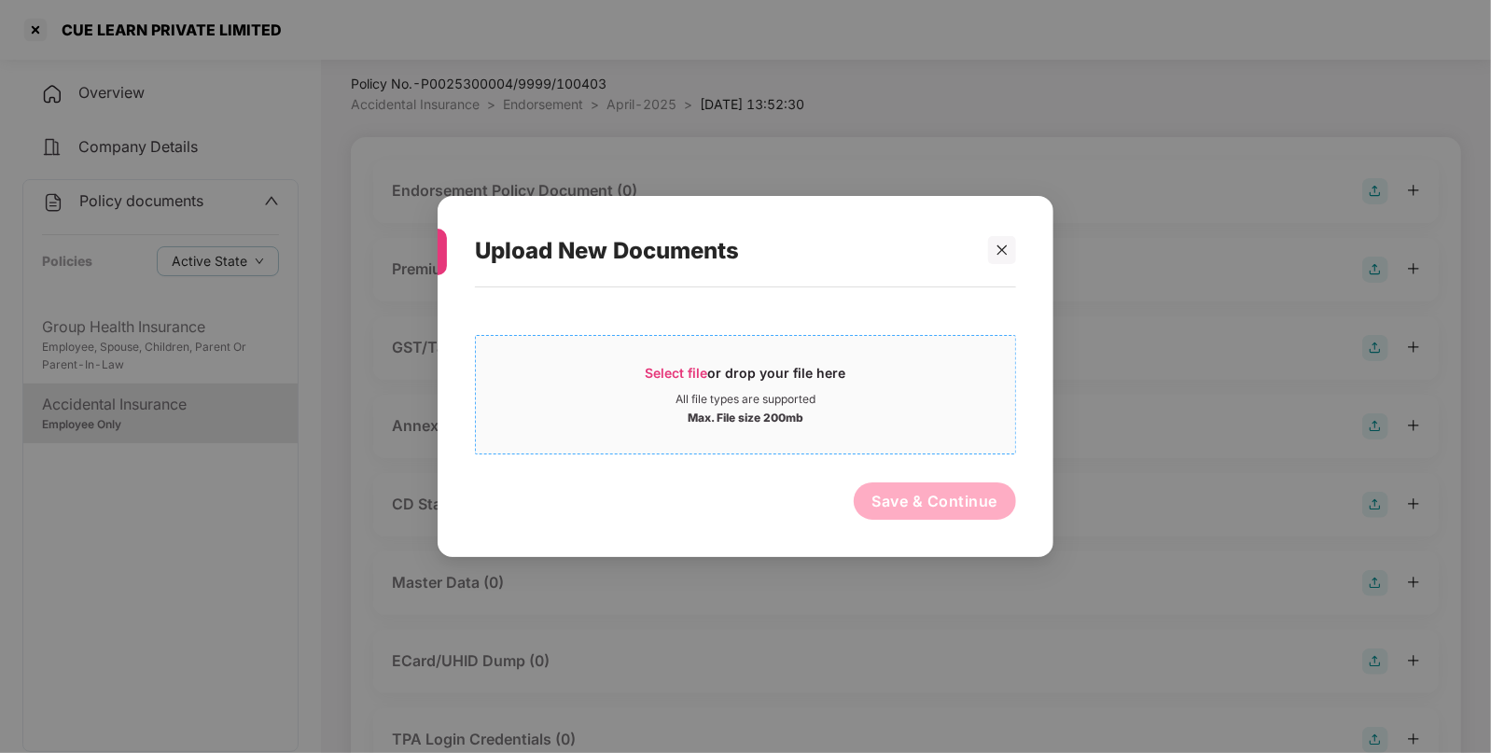
click at [662, 365] on span "Select file" at bounding box center [677, 373] width 63 height 16
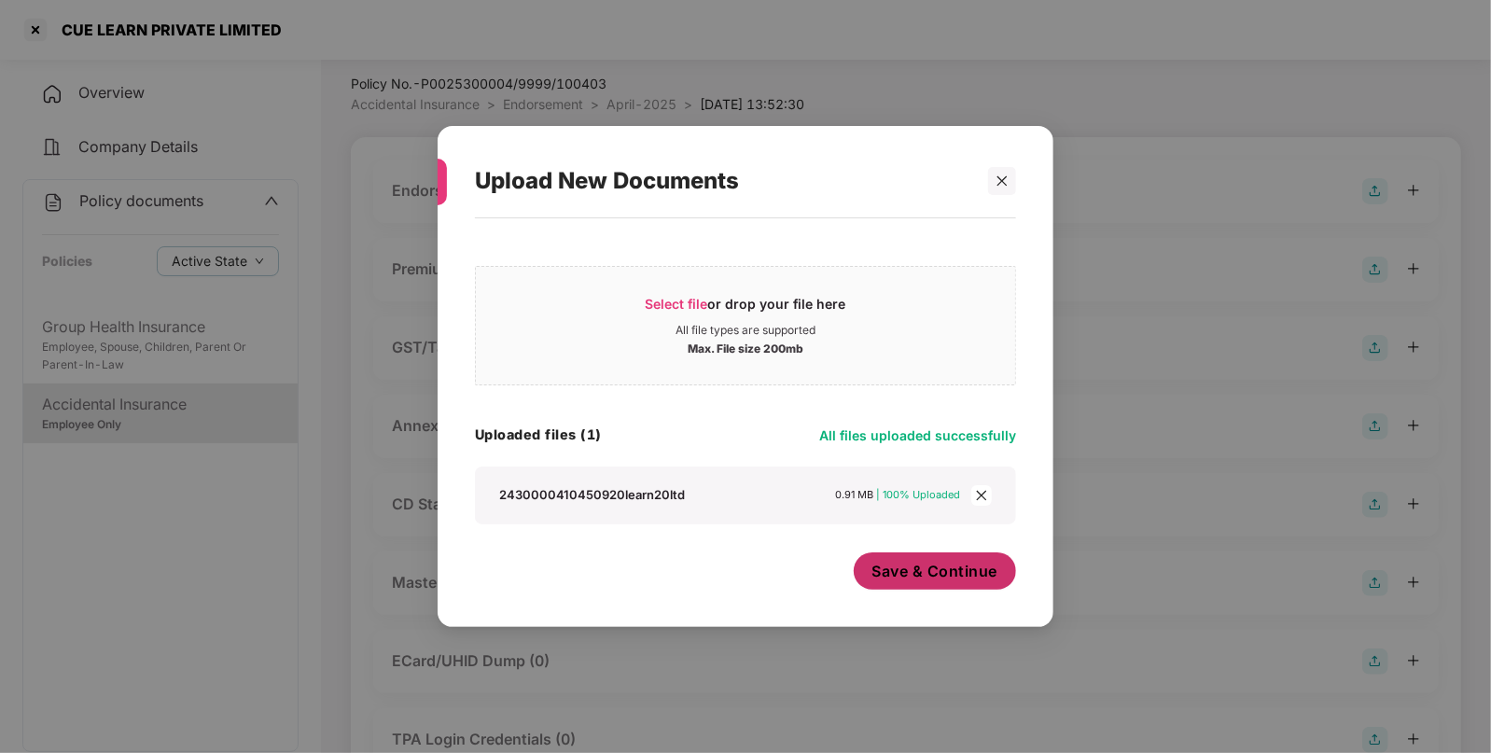
click at [897, 557] on button "Save & Continue" at bounding box center [935, 570] width 163 height 37
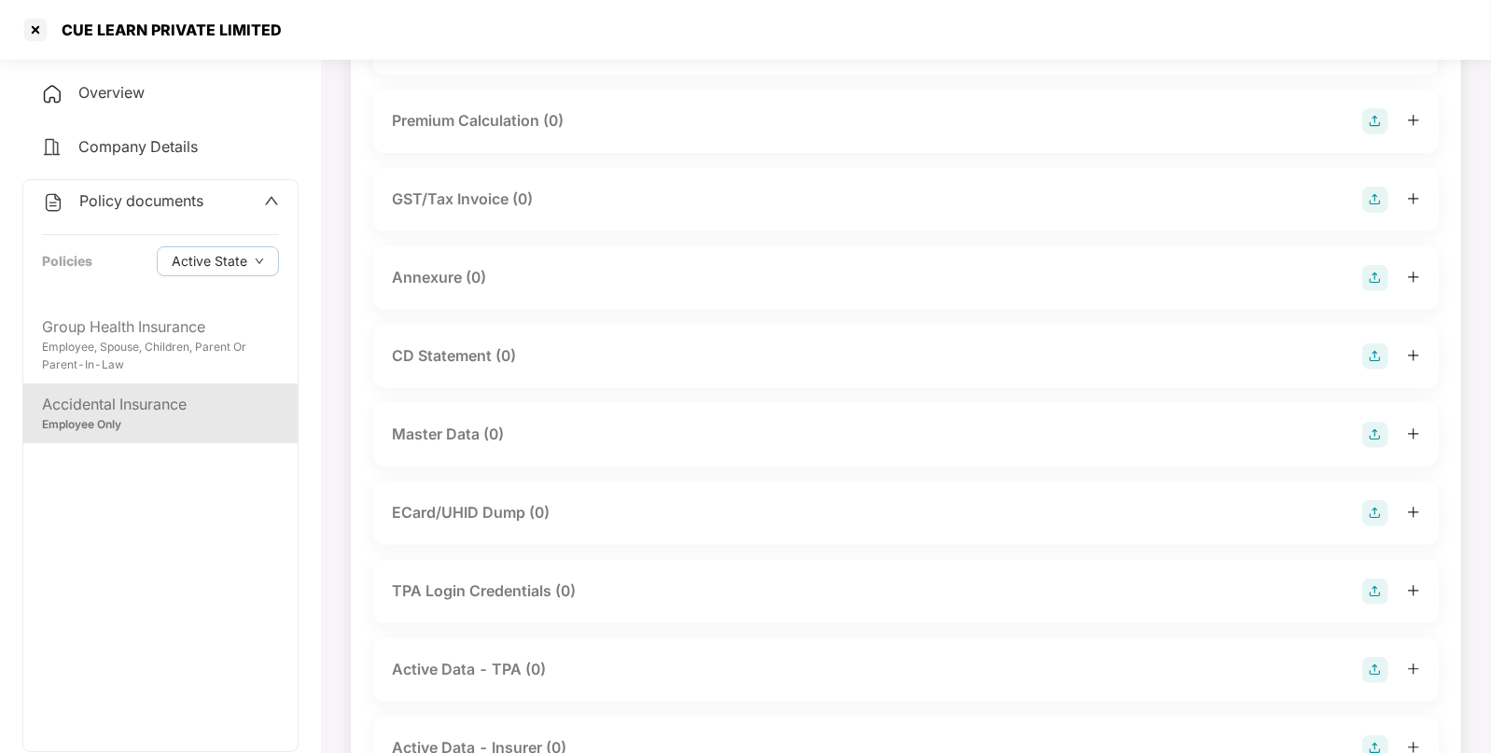
scroll to position [346, 0]
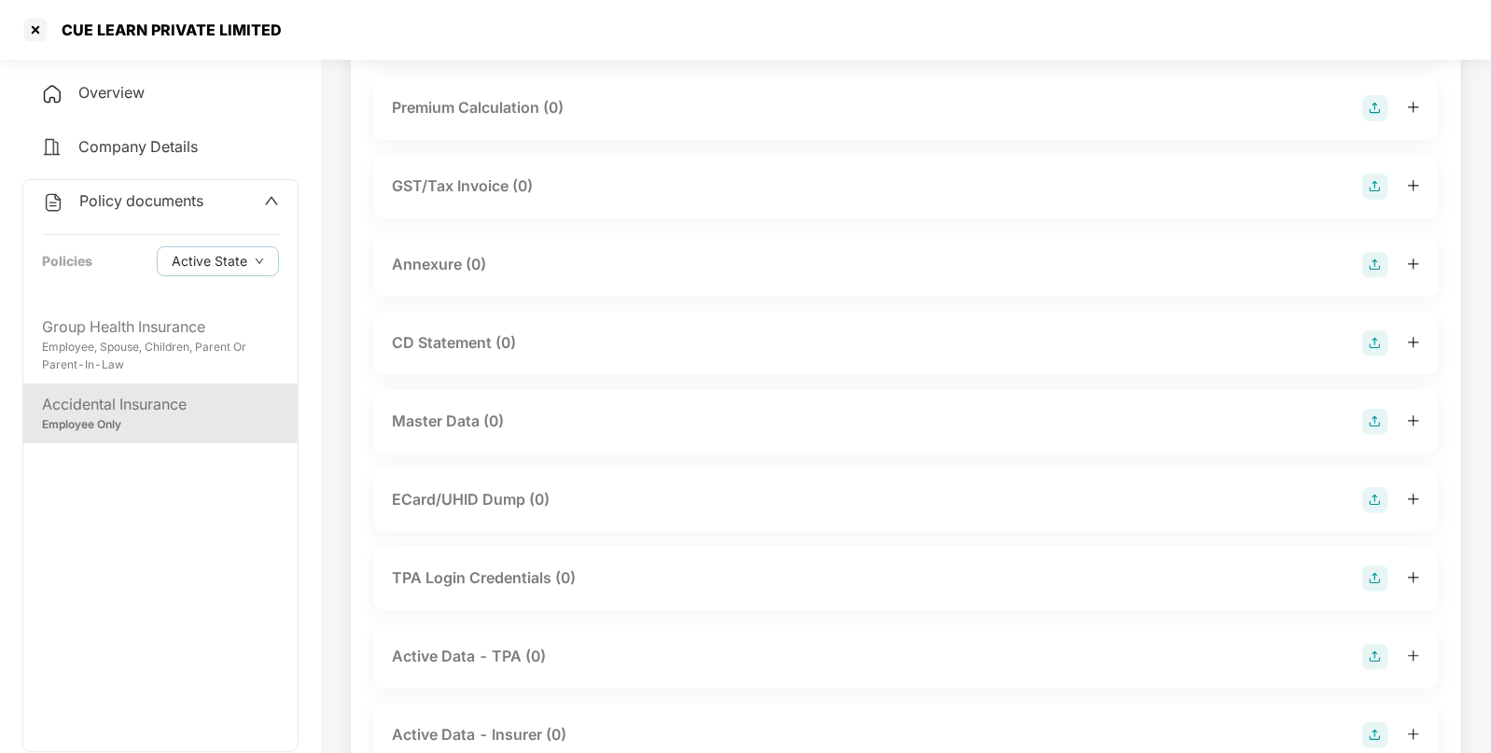
click at [1379, 265] on img at bounding box center [1376, 265] width 26 height 26
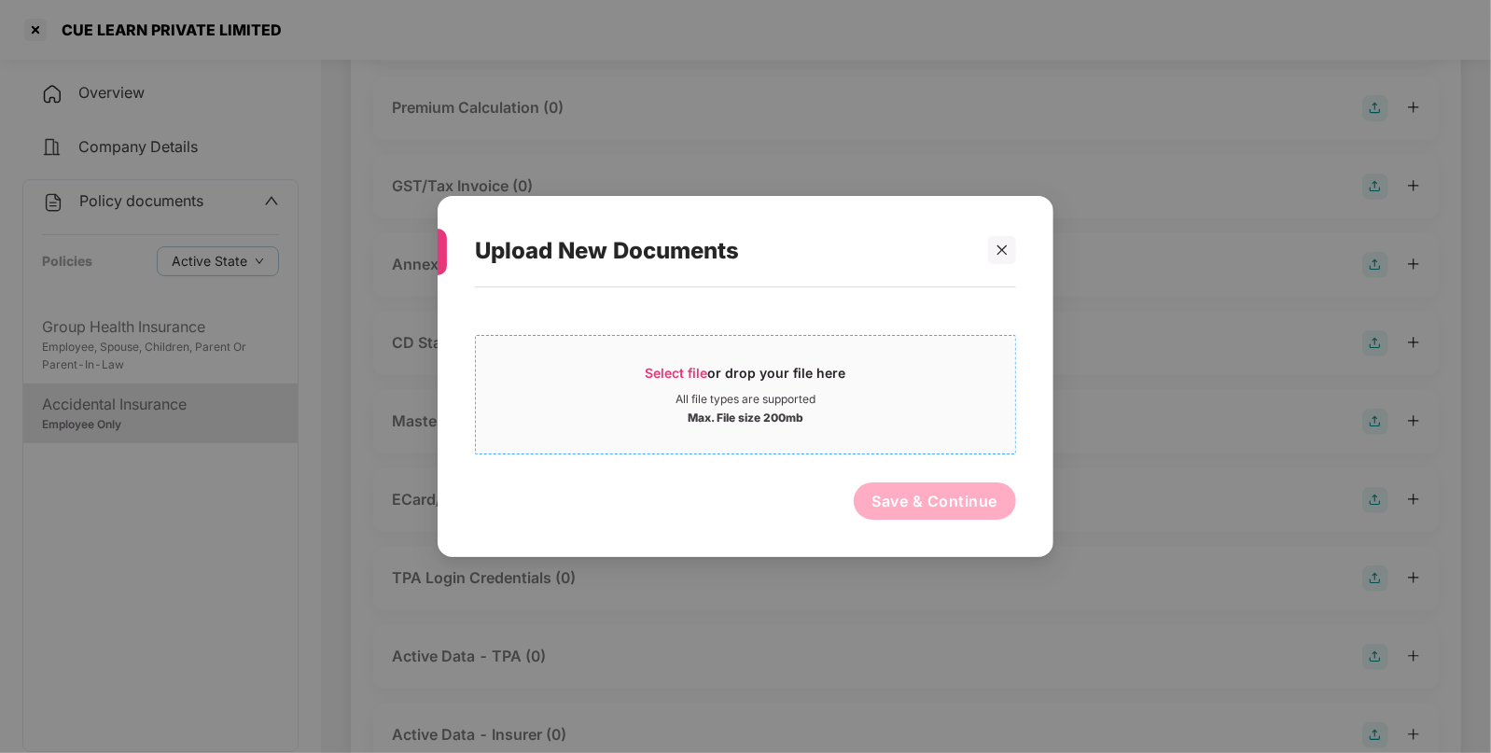
click at [666, 359] on span "Select file or drop your file here All file types are supported Max. File size …" at bounding box center [745, 395] width 539 height 90
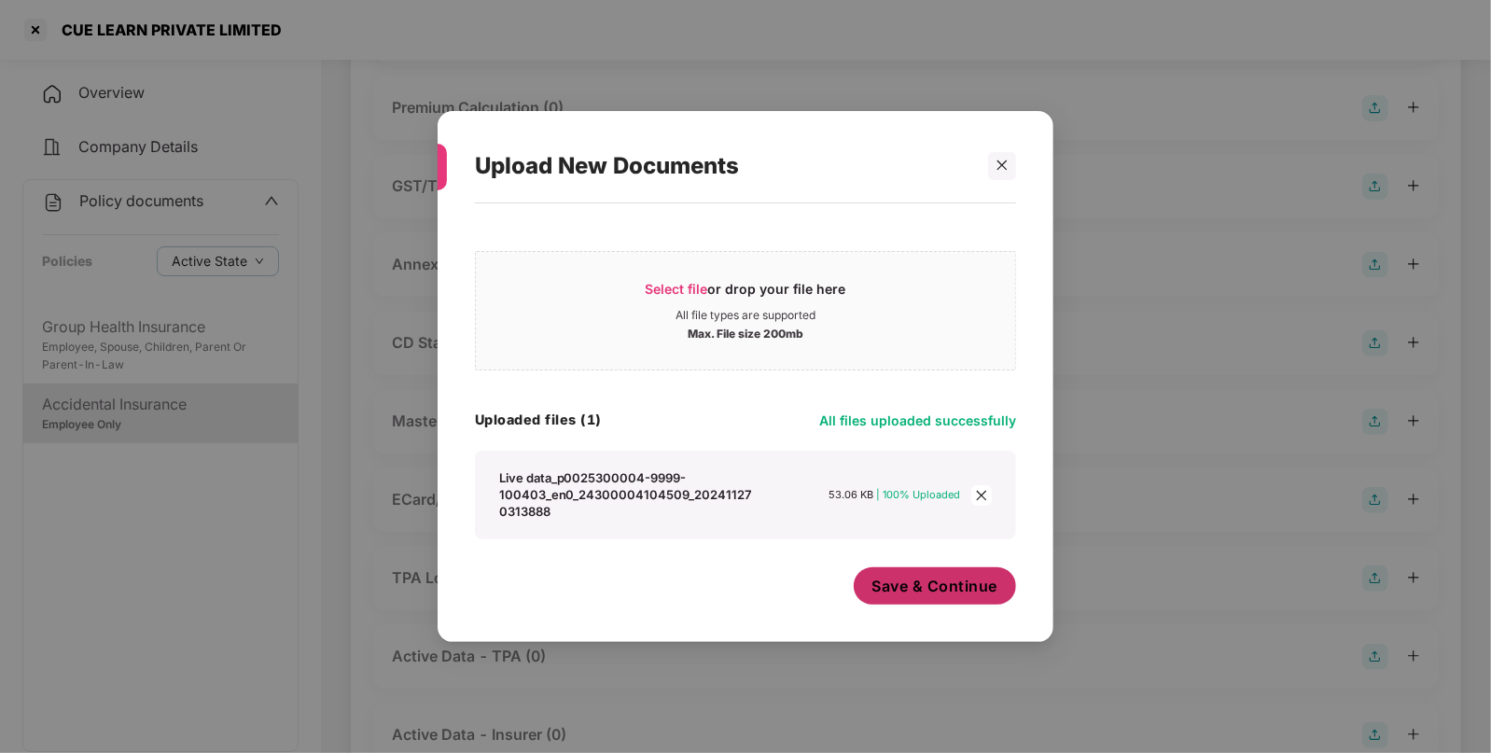
click at [902, 590] on span "Save & Continue" at bounding box center [936, 586] width 126 height 21
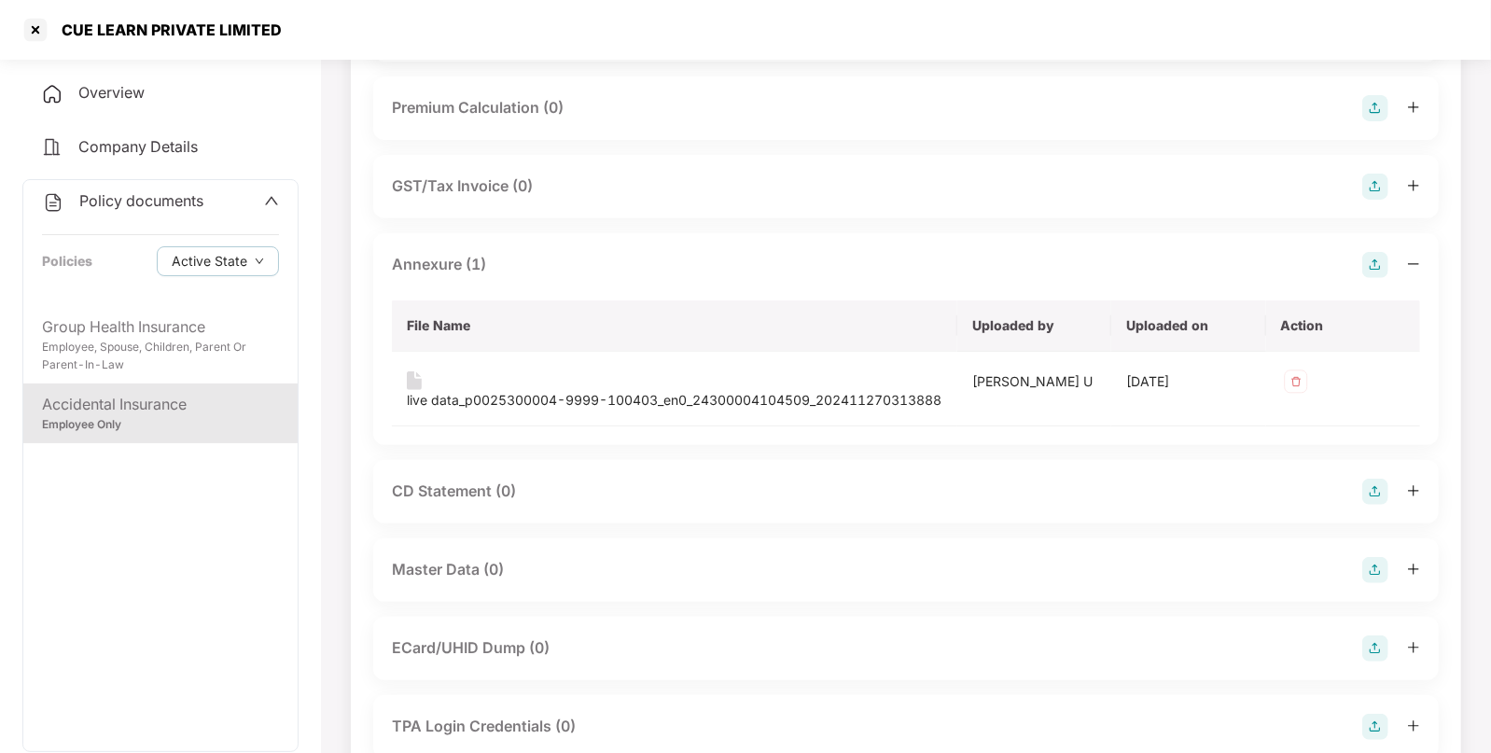
scroll to position [0, 0]
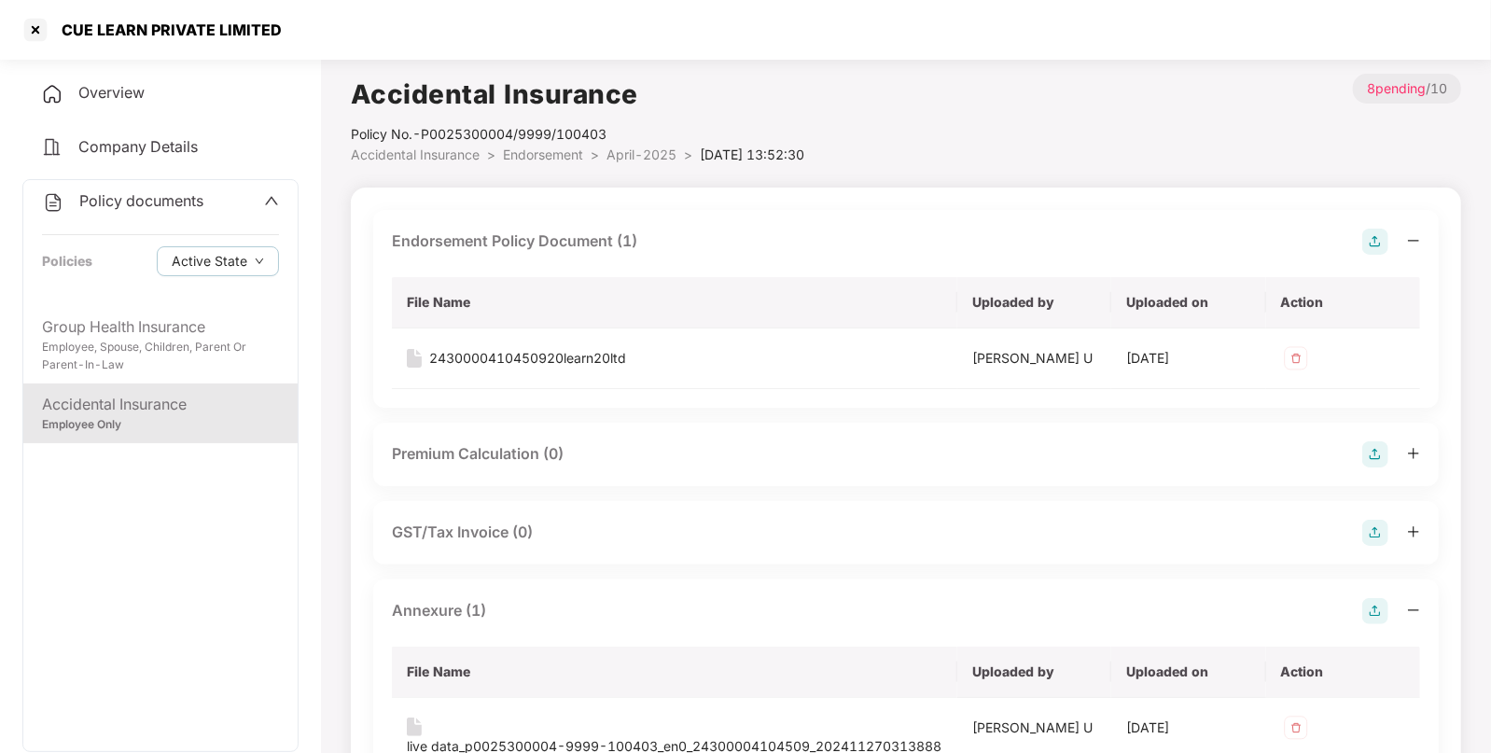
click at [634, 154] on span "April-2025" at bounding box center [642, 155] width 70 height 16
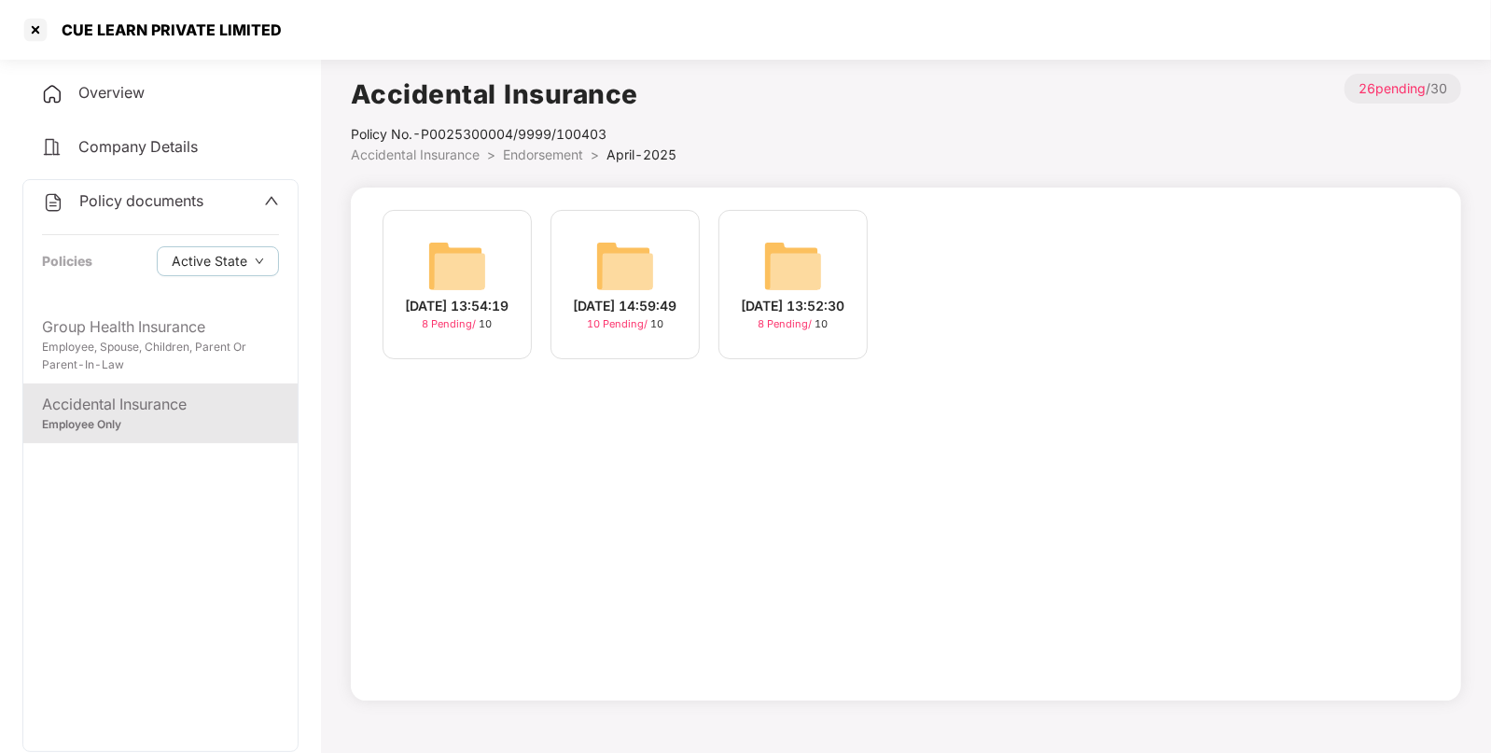
scroll to position [50, 0]
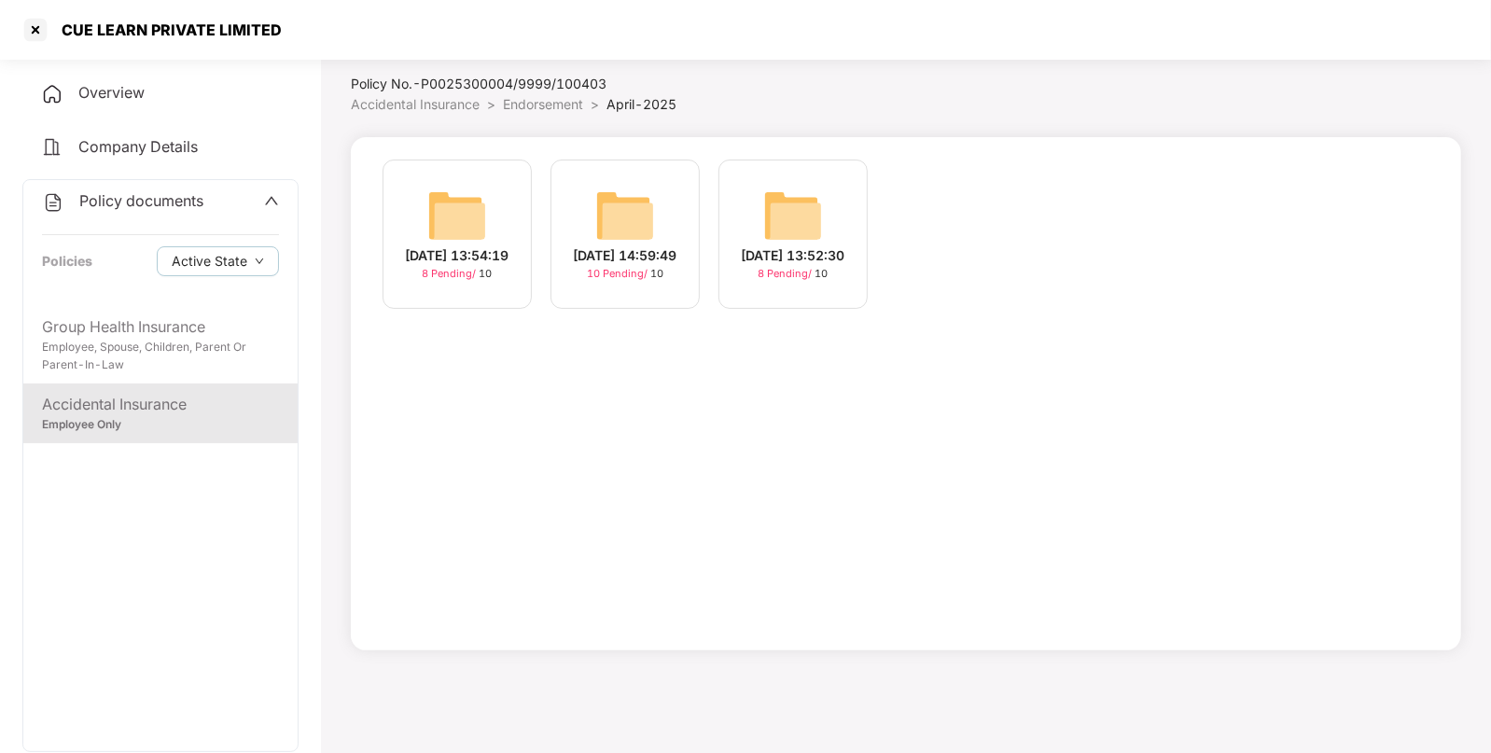
click at [621, 189] on img at bounding box center [625, 216] width 60 height 60
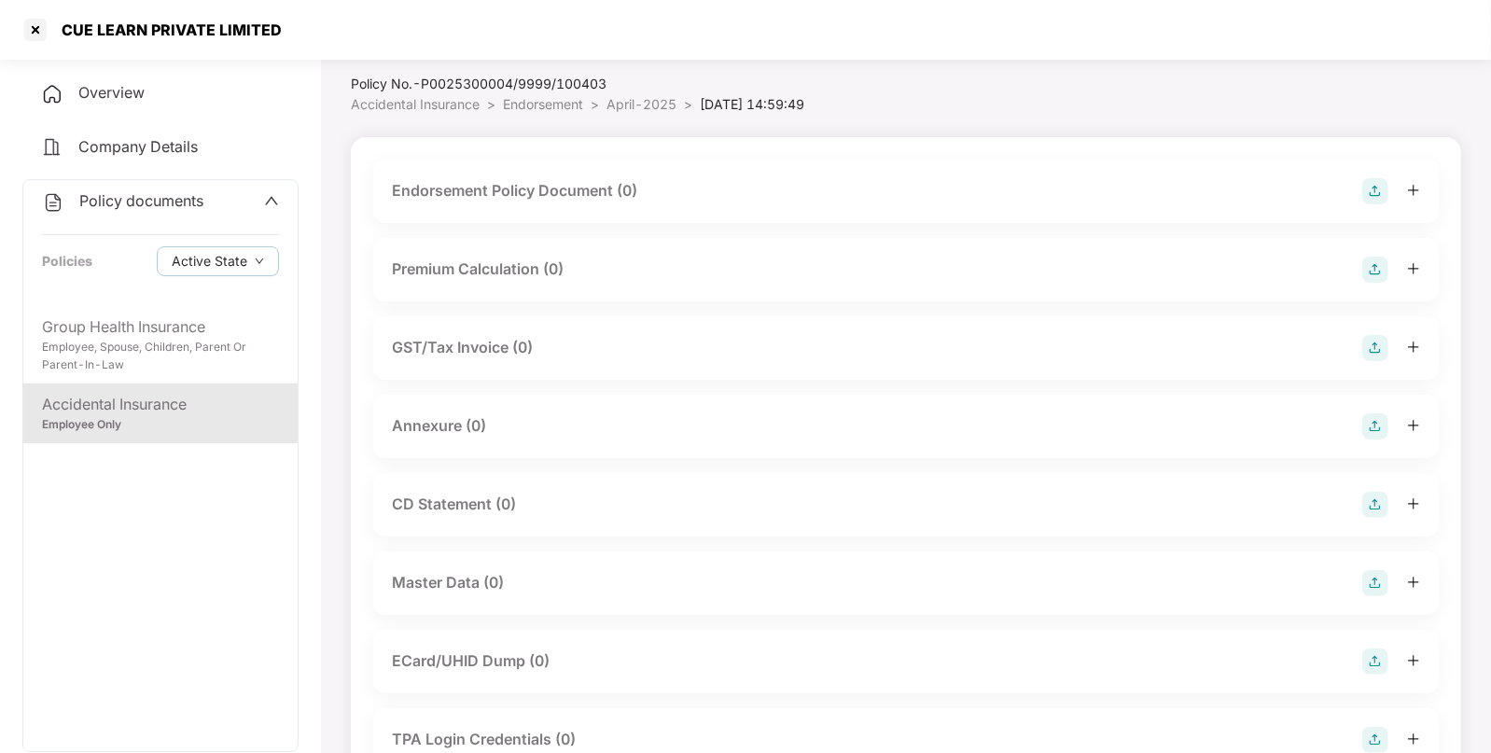
click at [1365, 190] on img at bounding box center [1376, 191] width 26 height 26
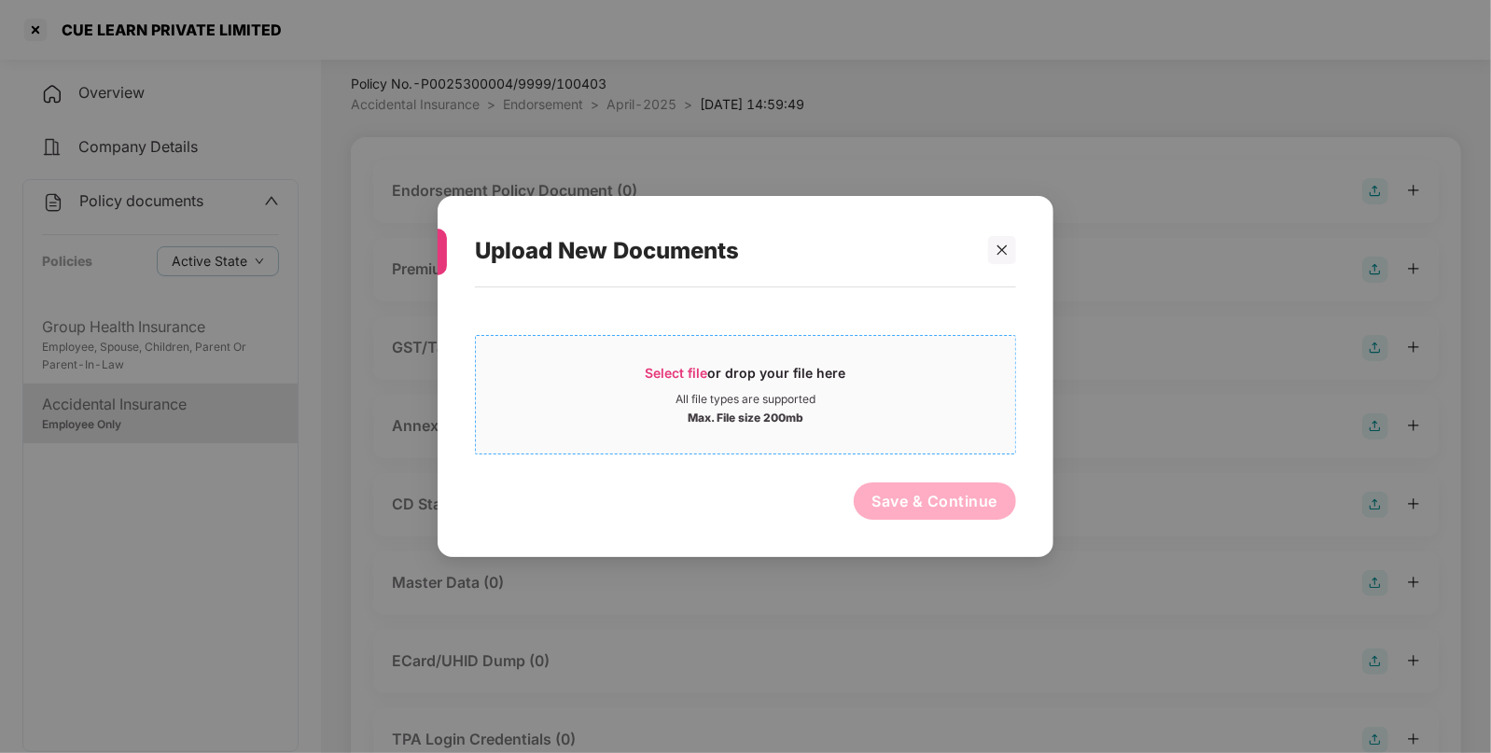
click at [673, 370] on span "Select file" at bounding box center [677, 373] width 63 height 16
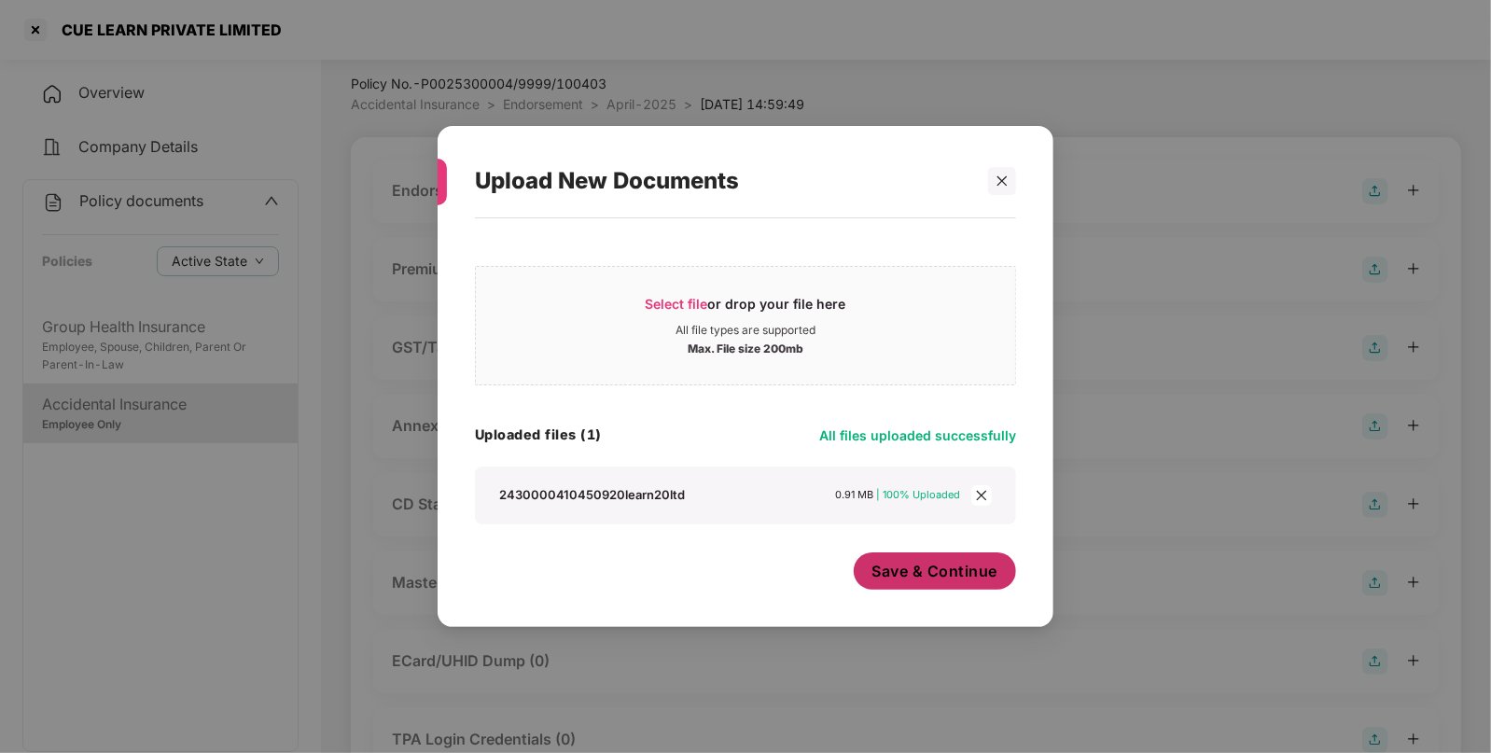
click at [895, 560] on button "Save & Continue" at bounding box center [935, 570] width 163 height 37
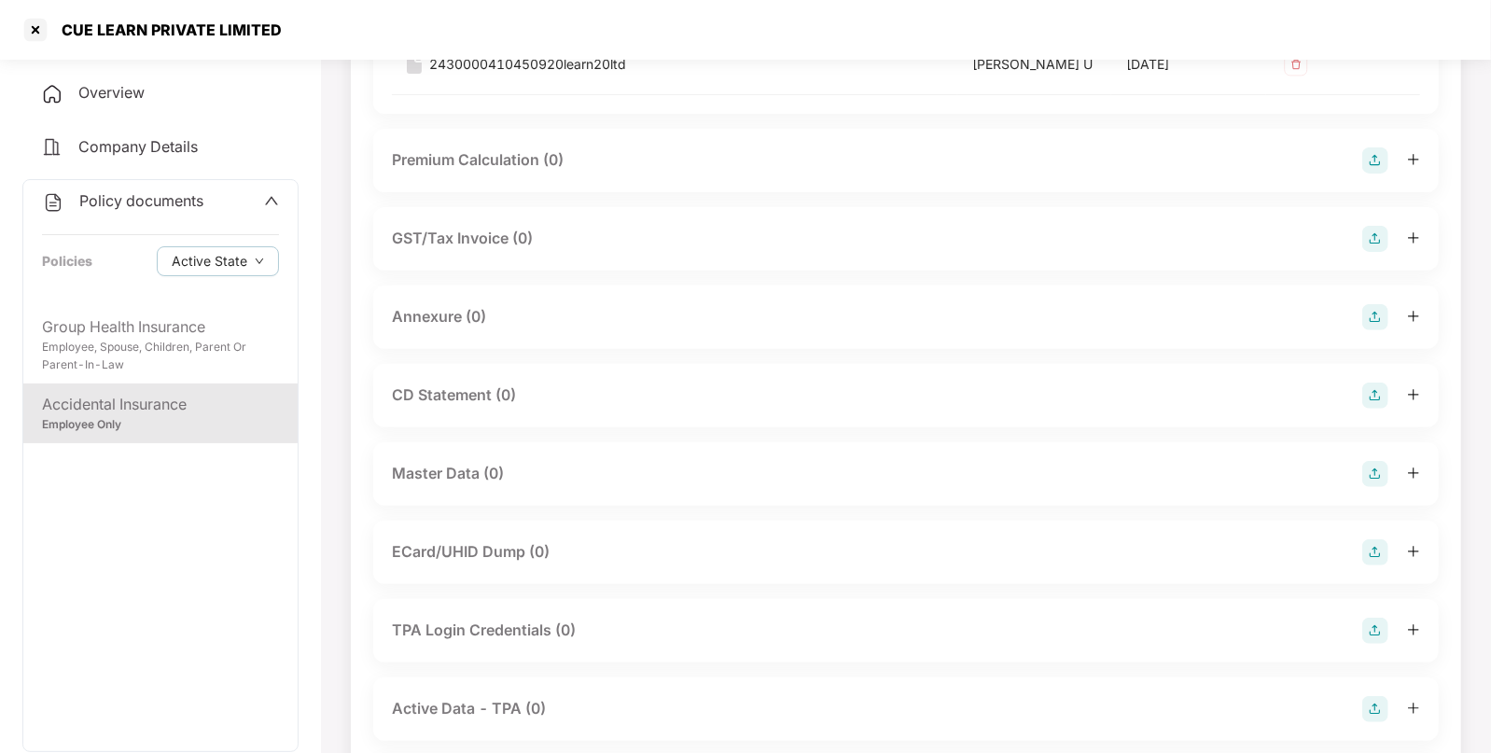
scroll to position [302, 0]
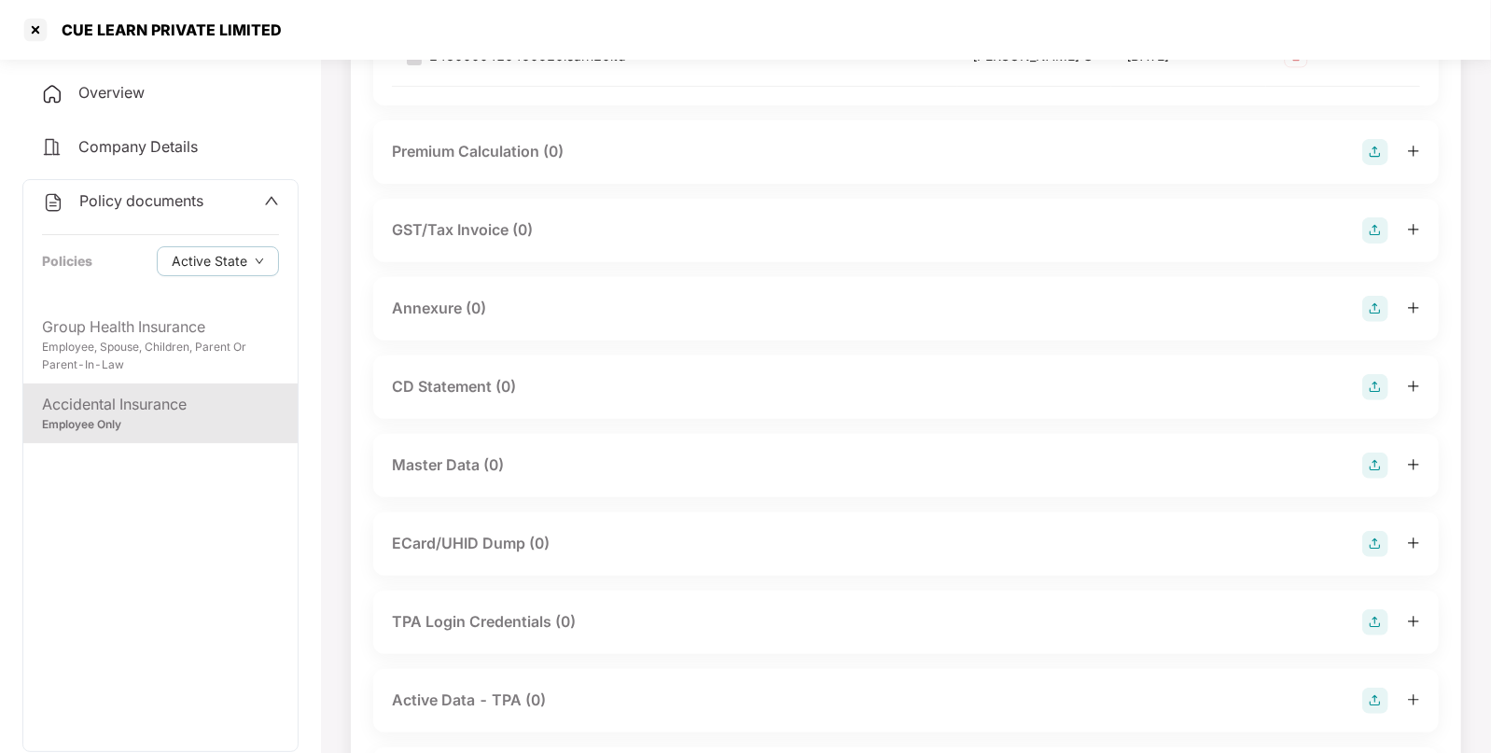
click at [1377, 317] on img at bounding box center [1376, 309] width 26 height 26
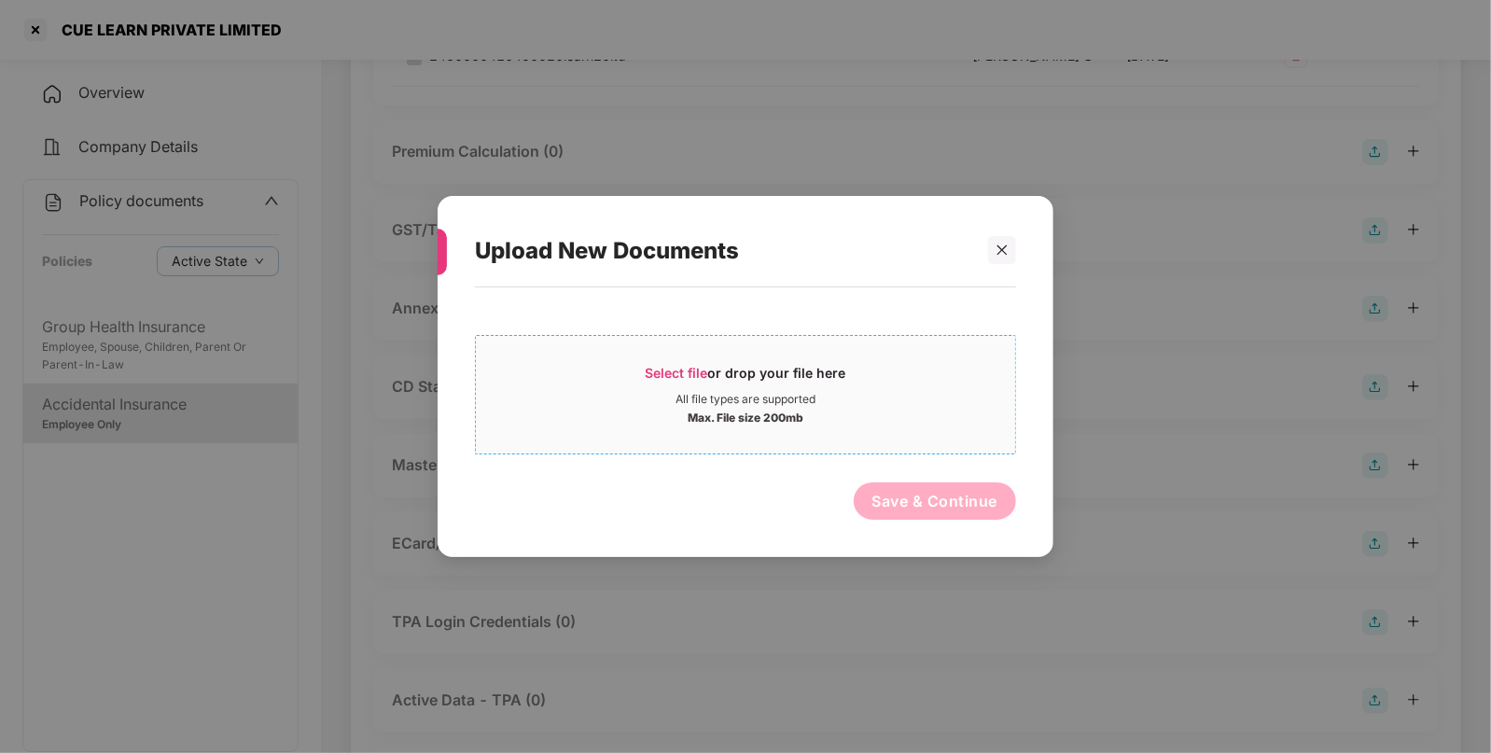
click at [656, 360] on span "Select file or drop your file here All file types are supported Max. File size …" at bounding box center [745, 395] width 539 height 90
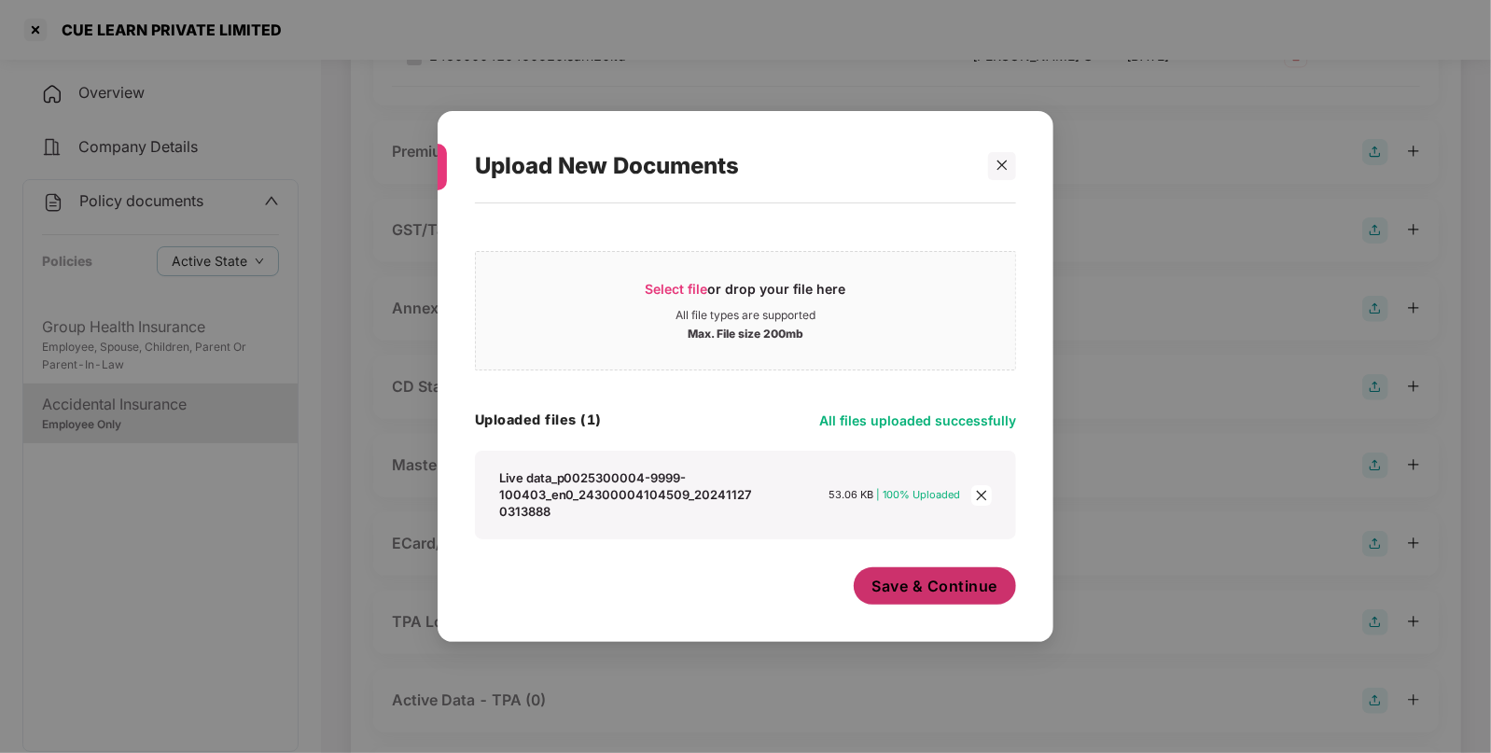
click at [887, 577] on span "Save & Continue" at bounding box center [936, 586] width 126 height 21
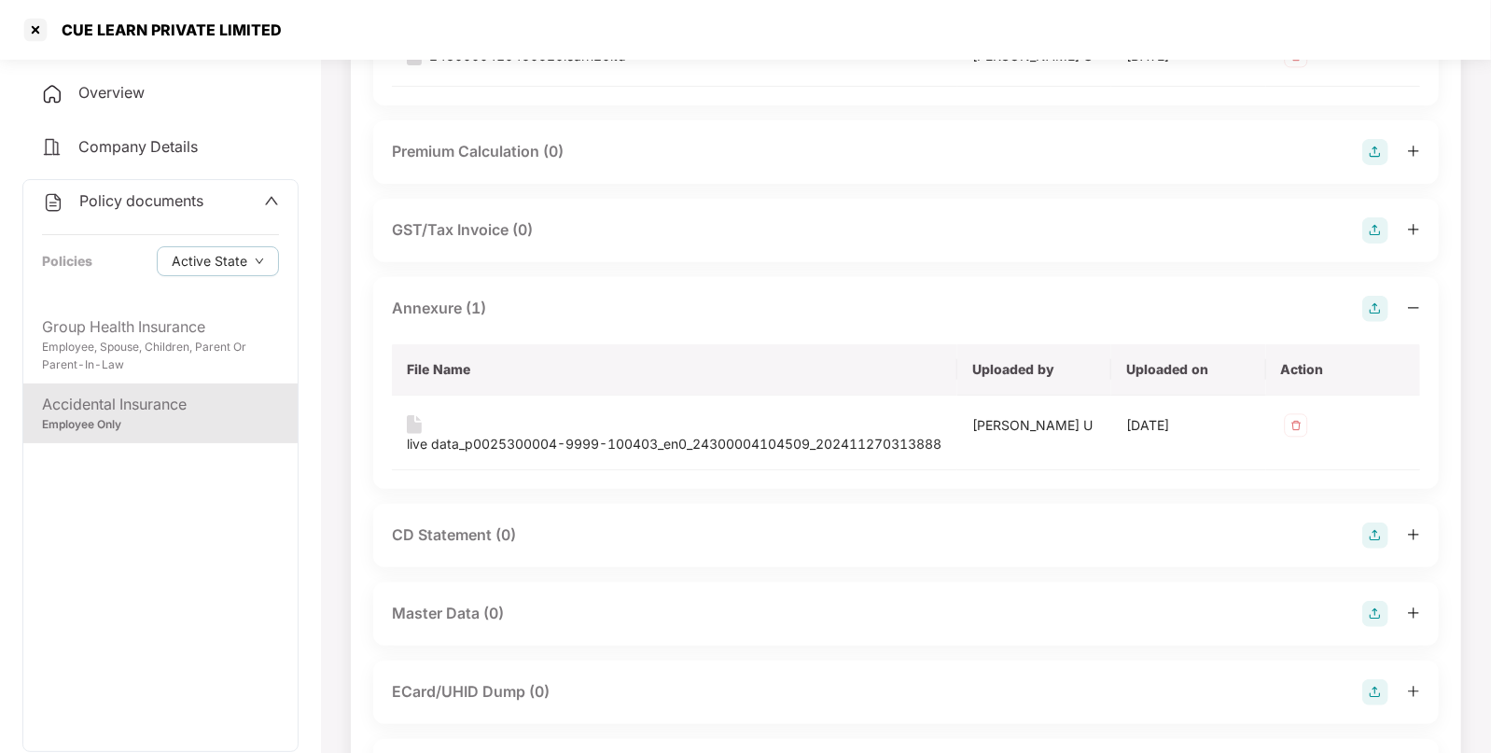
scroll to position [0, 0]
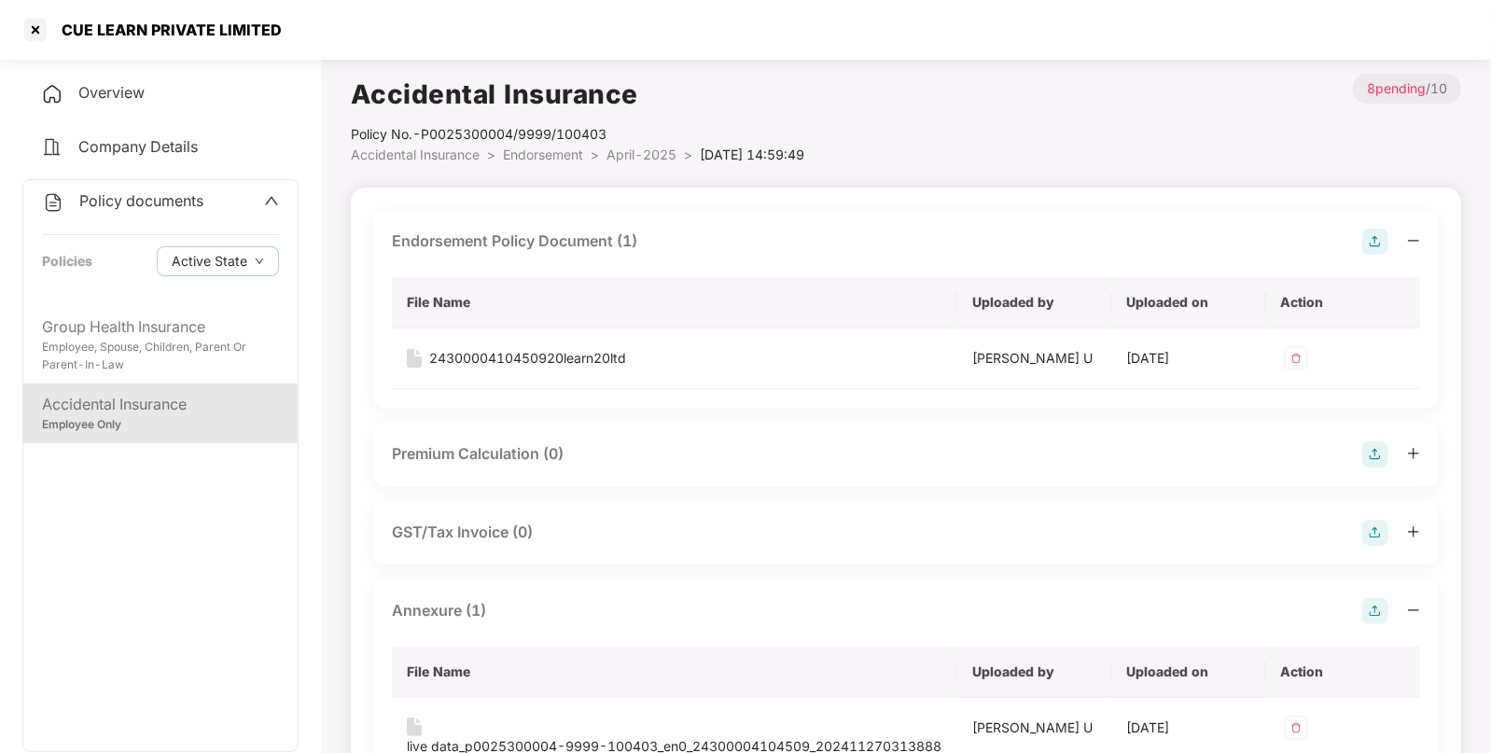
click at [532, 154] on span "Endorsement" at bounding box center [543, 155] width 80 height 16
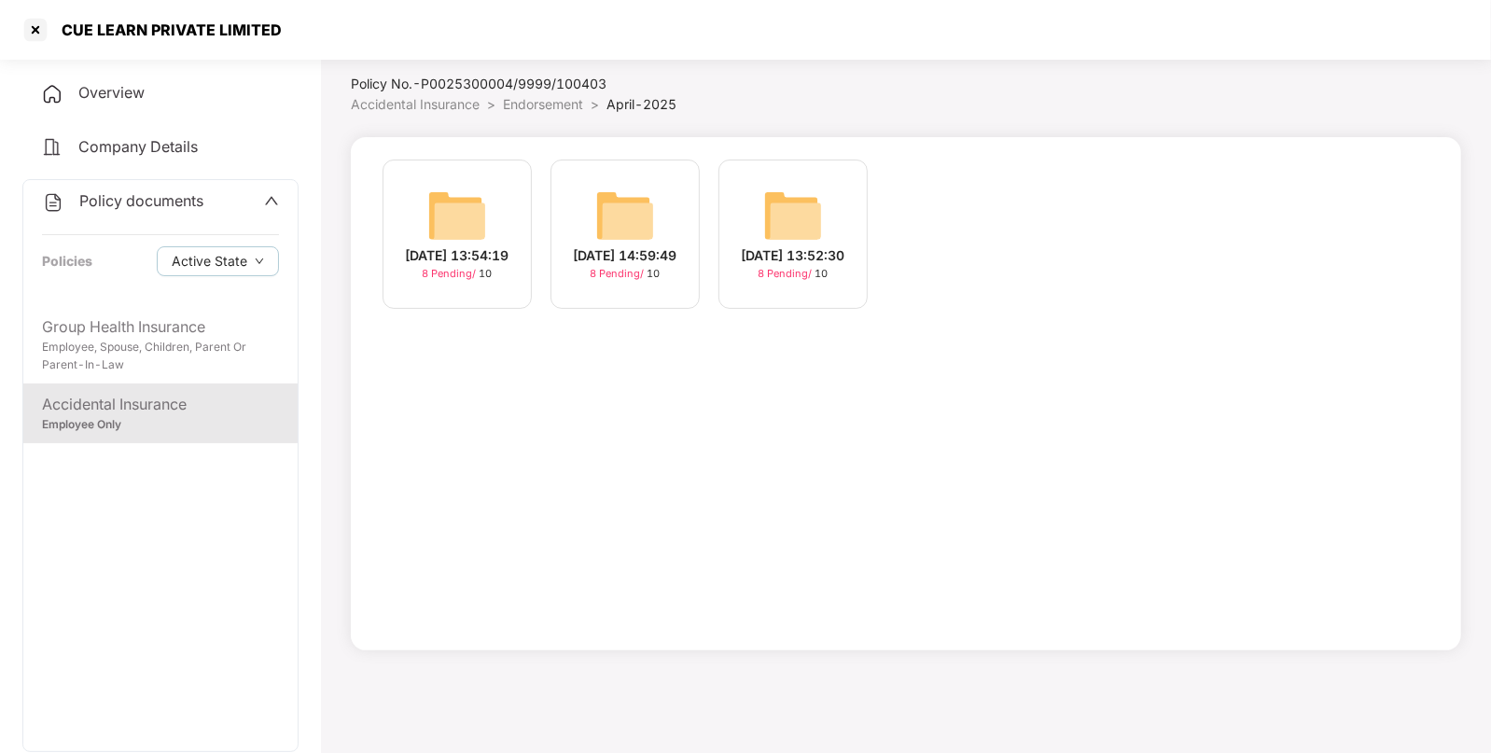
click at [471, 107] on span "Accidental Insurance" at bounding box center [415, 104] width 129 height 16
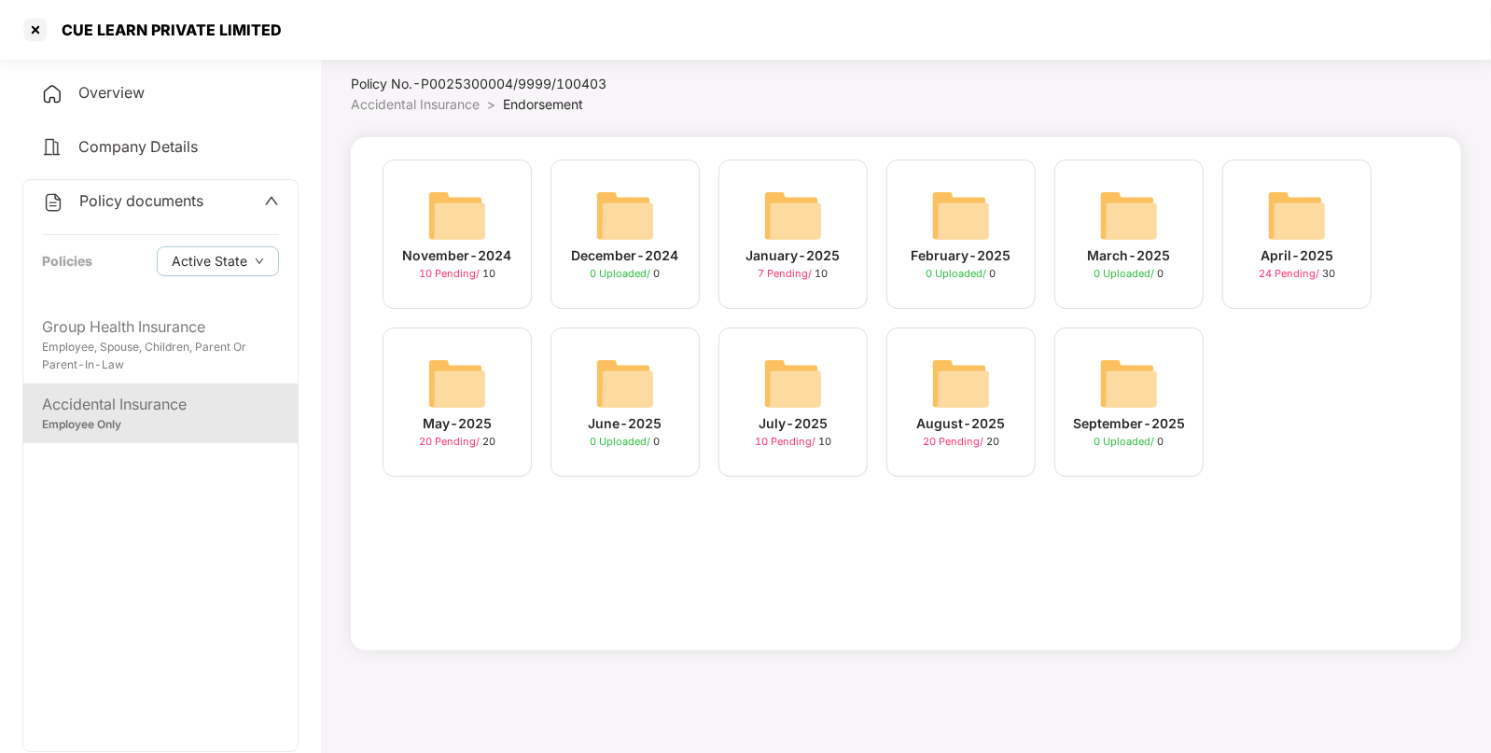
click at [453, 383] on img at bounding box center [457, 384] width 60 height 60
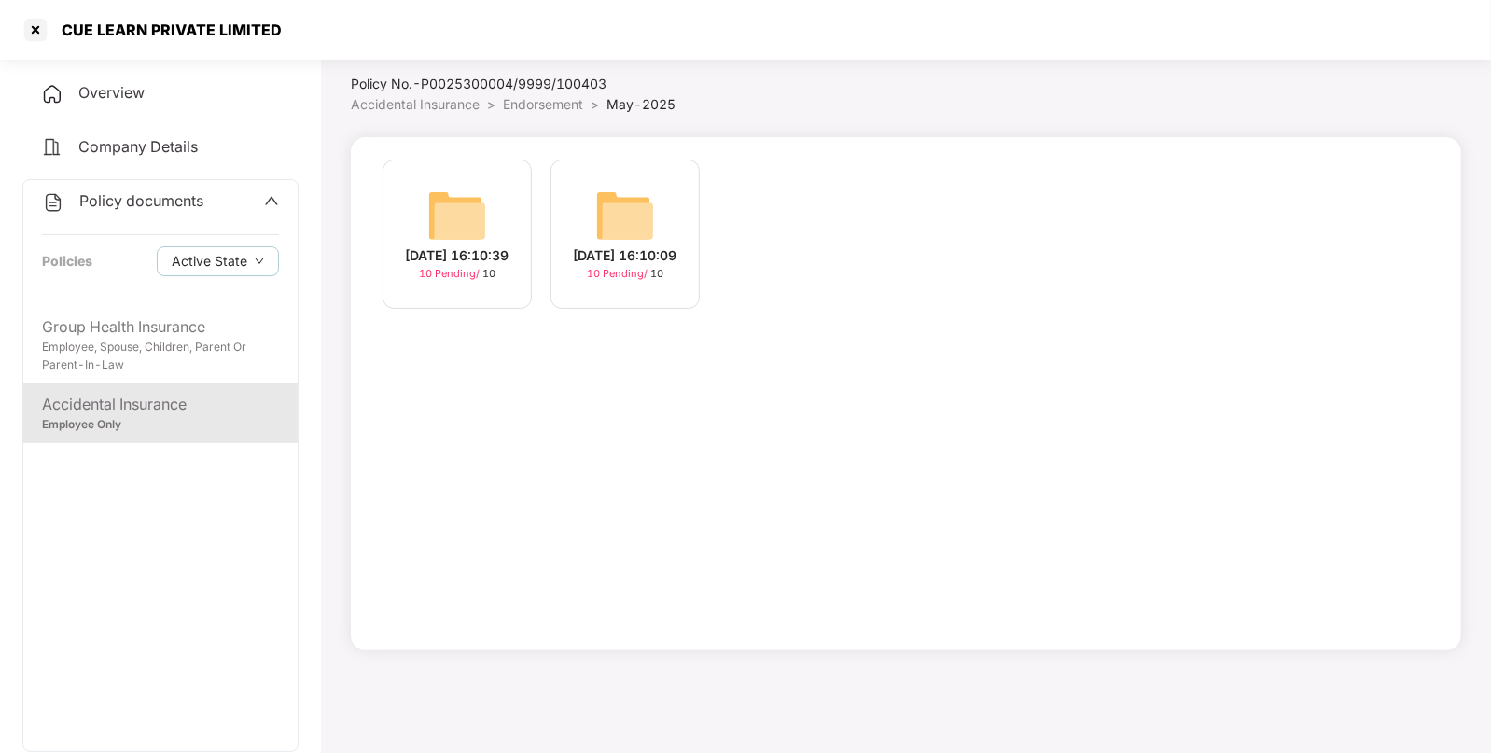
click at [460, 189] on img at bounding box center [457, 216] width 60 height 60
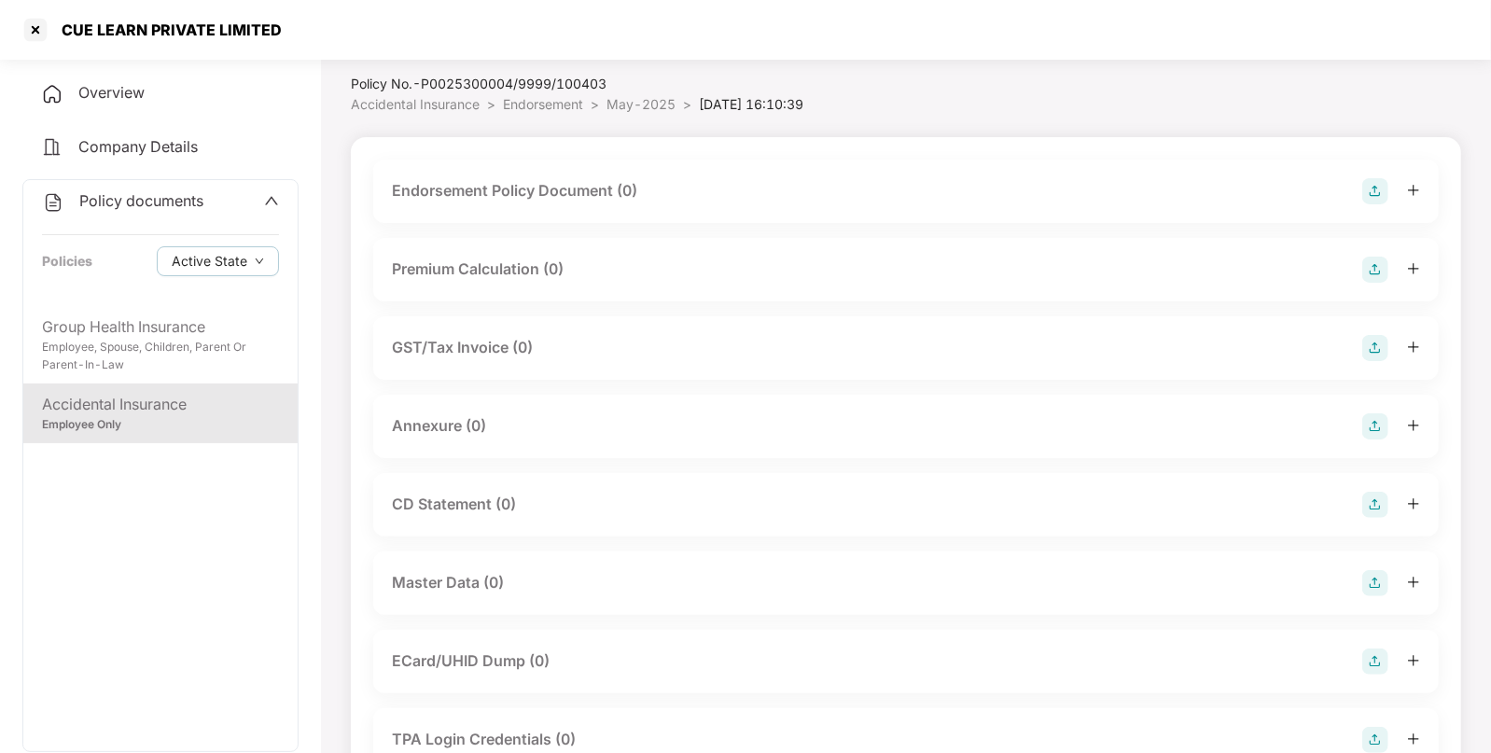
click at [1377, 182] on img at bounding box center [1376, 191] width 26 height 26
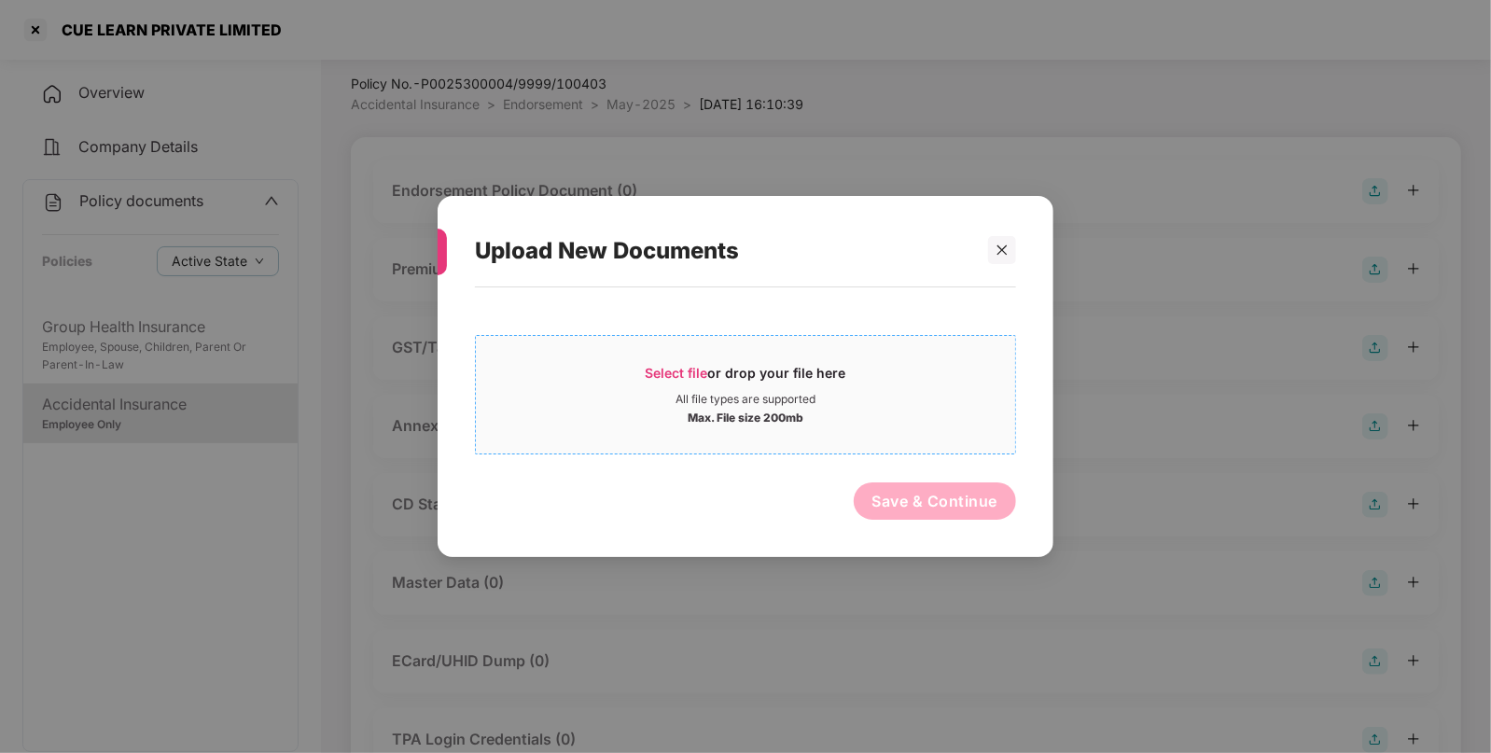
click at [682, 374] on span "Select file" at bounding box center [677, 373] width 63 height 16
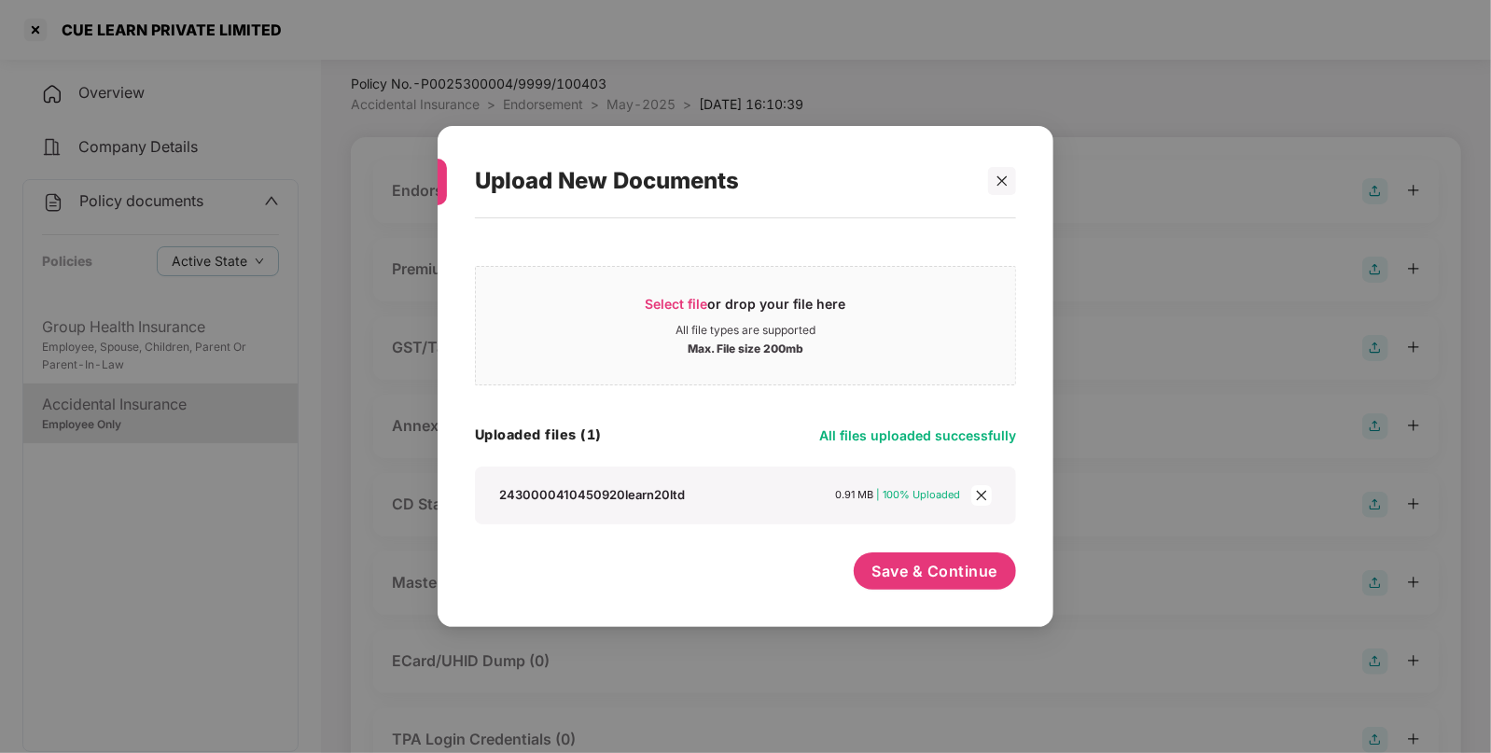
click at [920, 550] on div "Select file or drop your file here All file types are supported Max. File size …" at bounding box center [745, 413] width 541 height 371
click at [907, 556] on button "Save & Continue" at bounding box center [935, 570] width 163 height 37
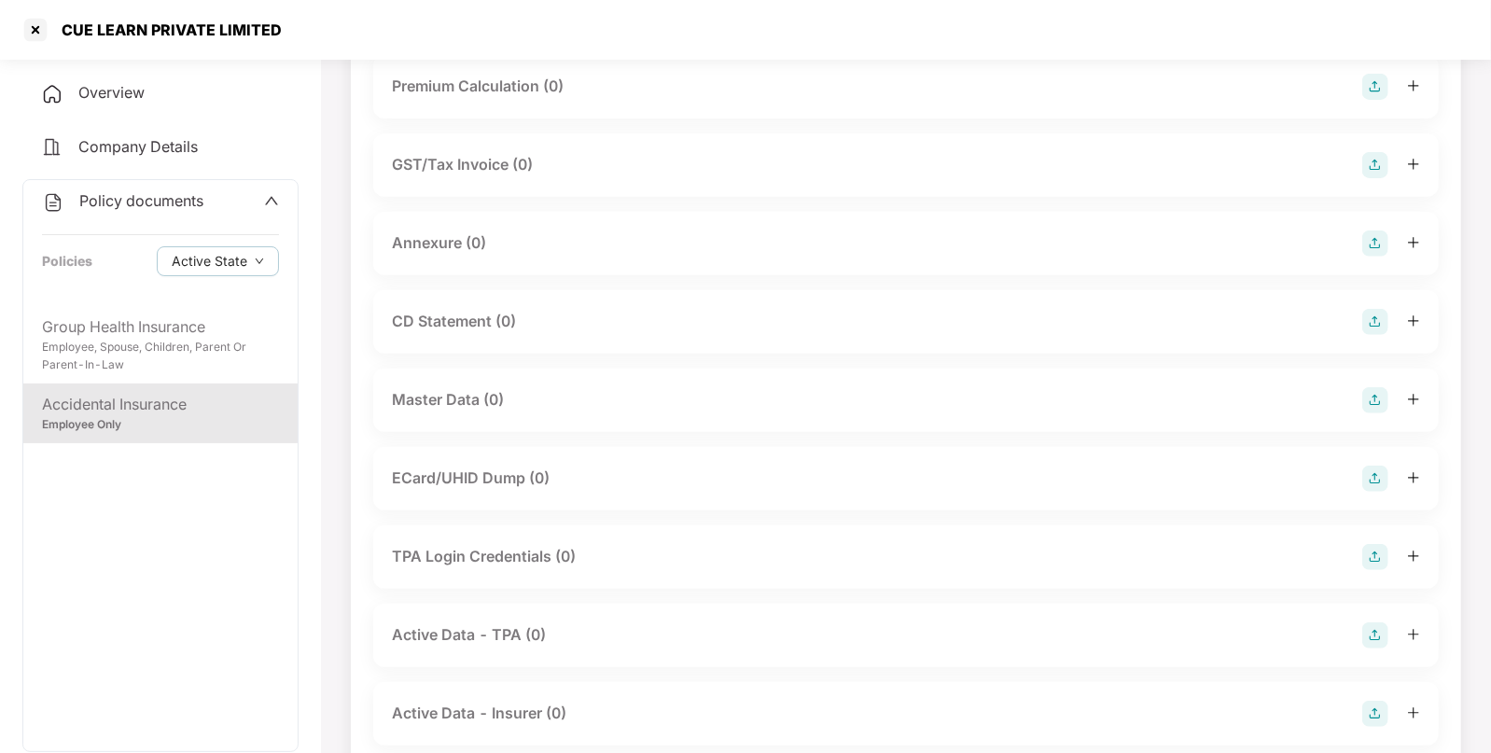
scroll to position [374, 0]
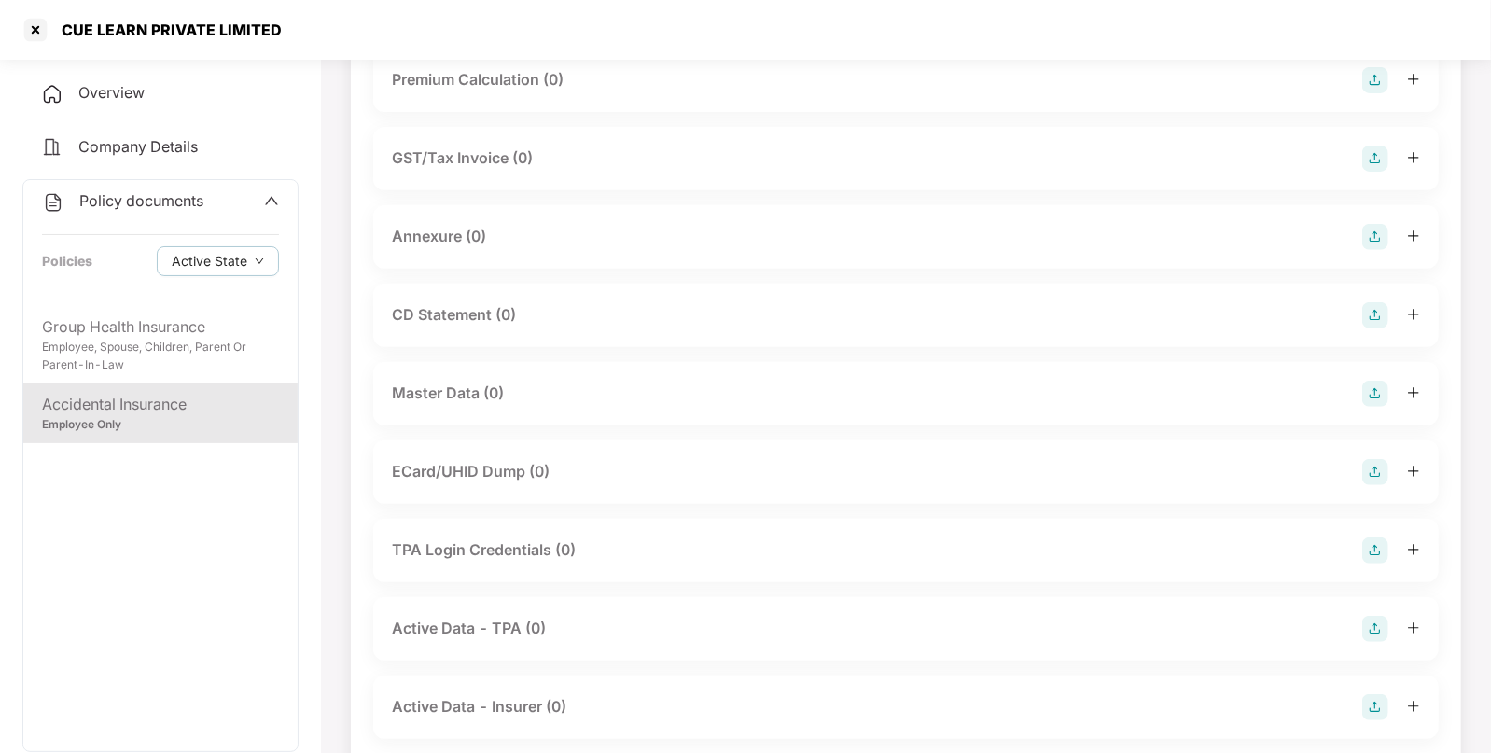
click at [1377, 237] on img at bounding box center [1376, 237] width 26 height 26
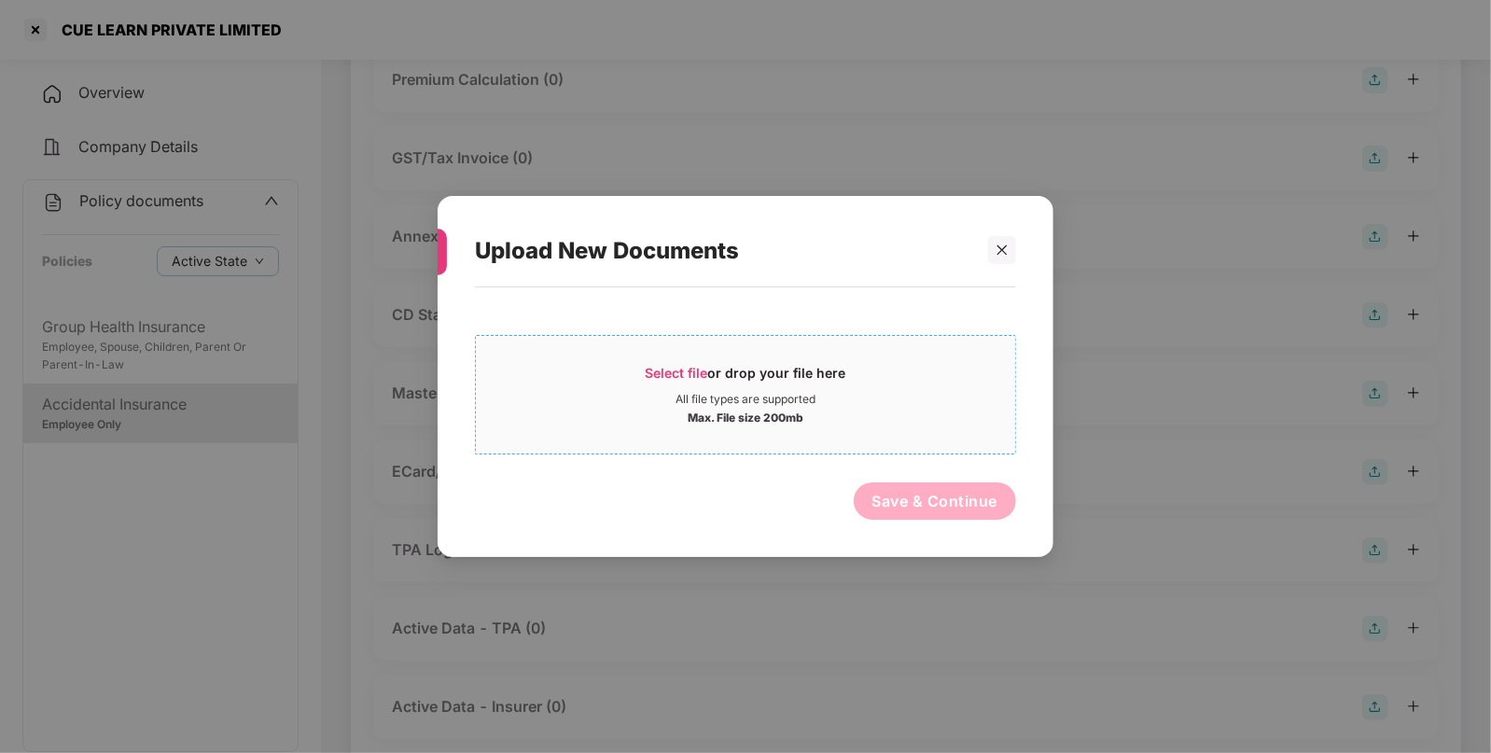
click at [664, 365] on span "Select file" at bounding box center [677, 373] width 63 height 16
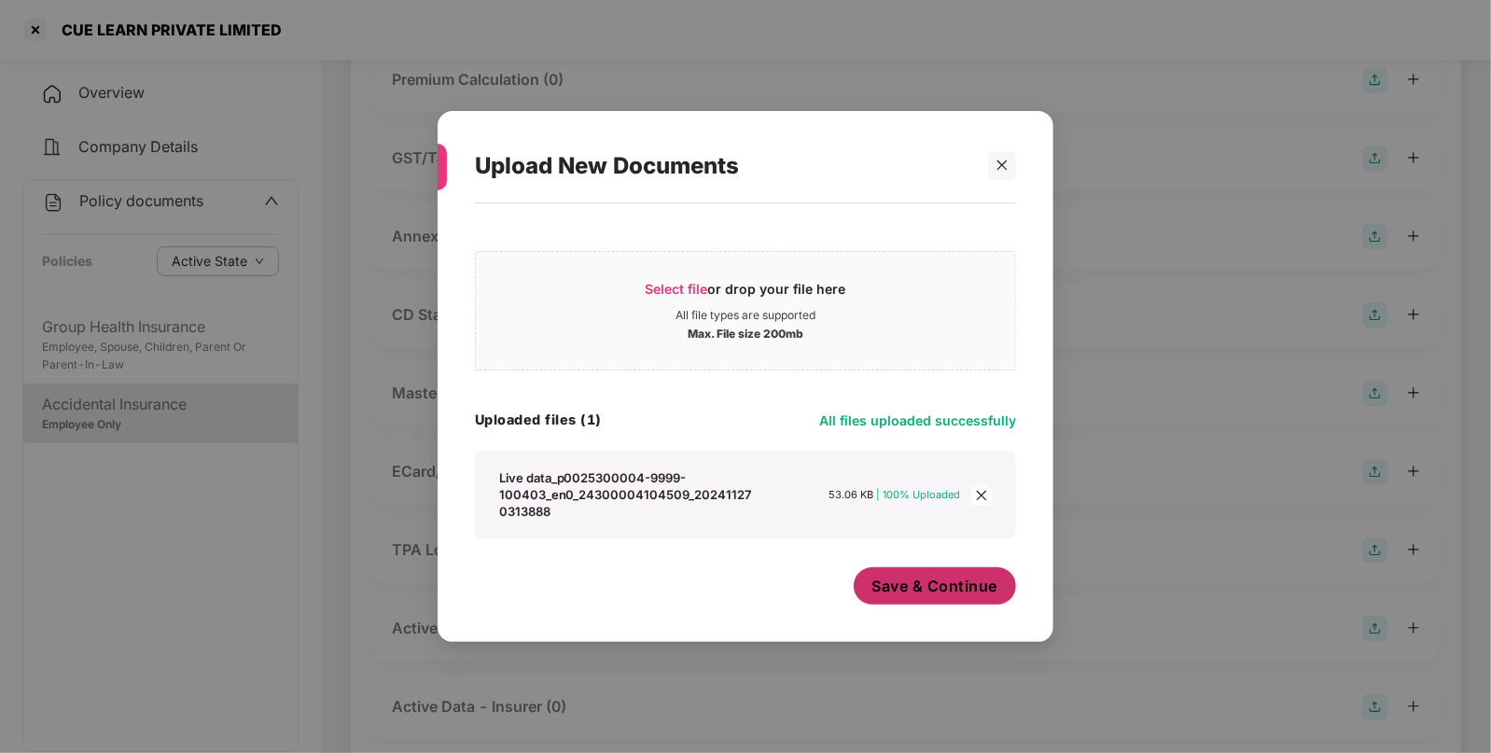
click at [912, 583] on span "Save & Continue" at bounding box center [936, 586] width 126 height 21
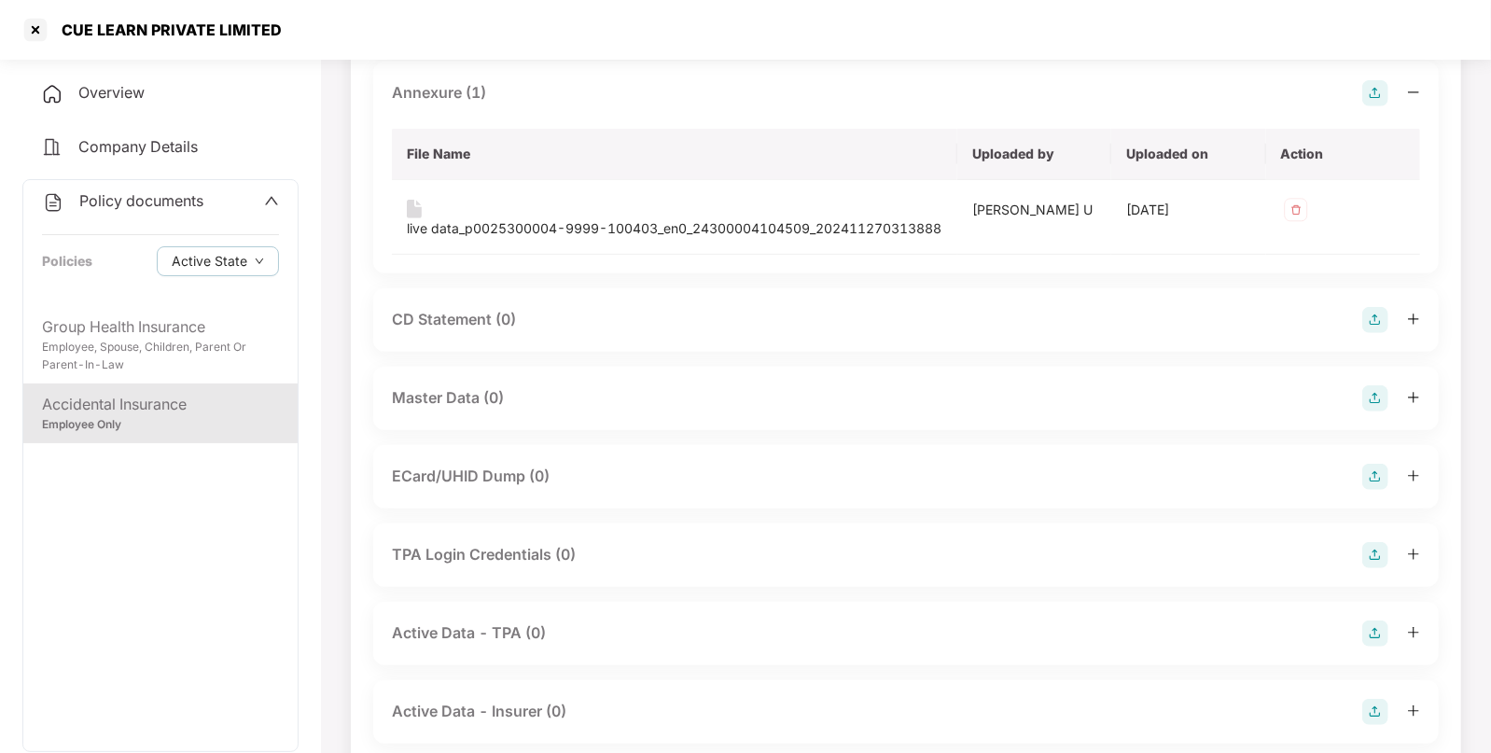
scroll to position [0, 0]
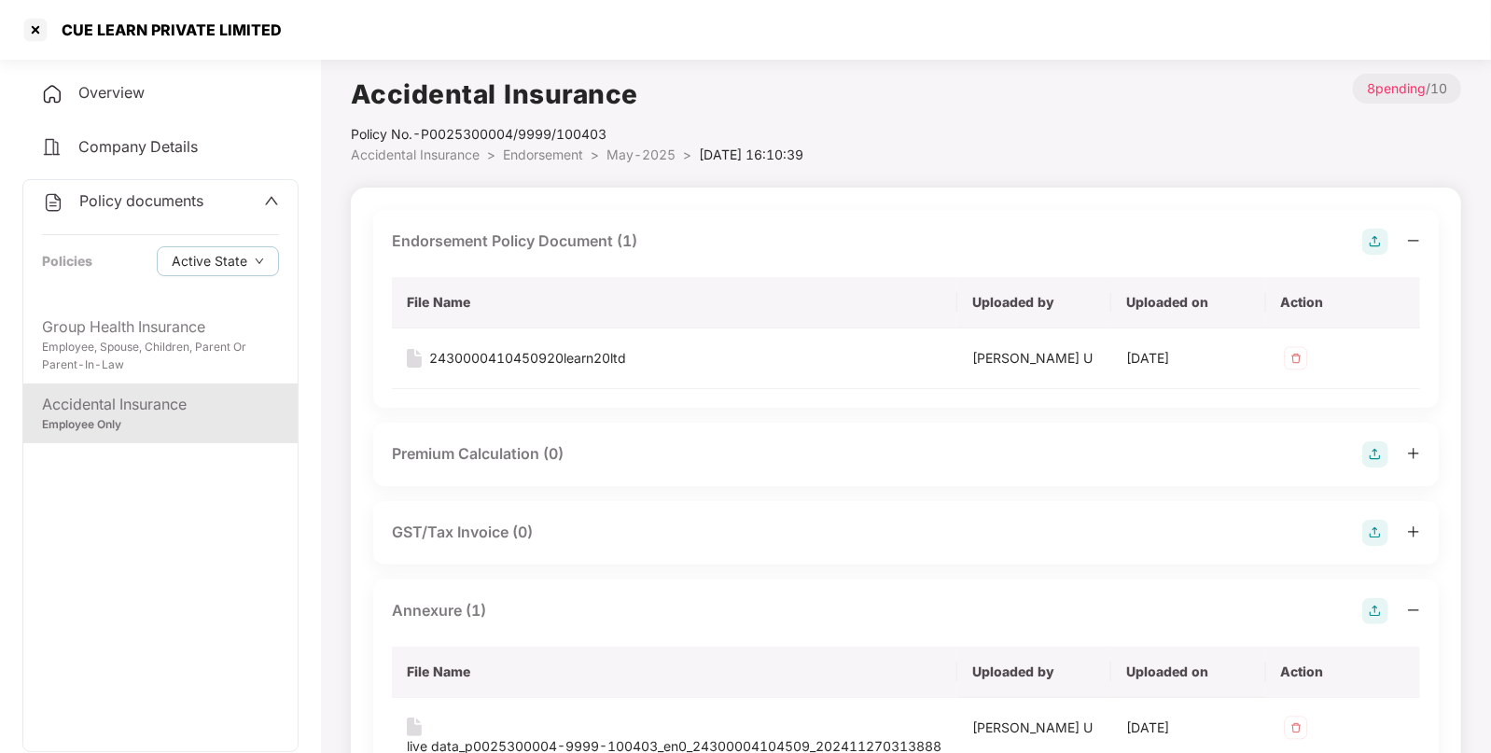
click at [509, 318] on th "File Name" at bounding box center [675, 302] width 566 height 51
click at [182, 418] on div "Employee Only" at bounding box center [160, 425] width 237 height 18
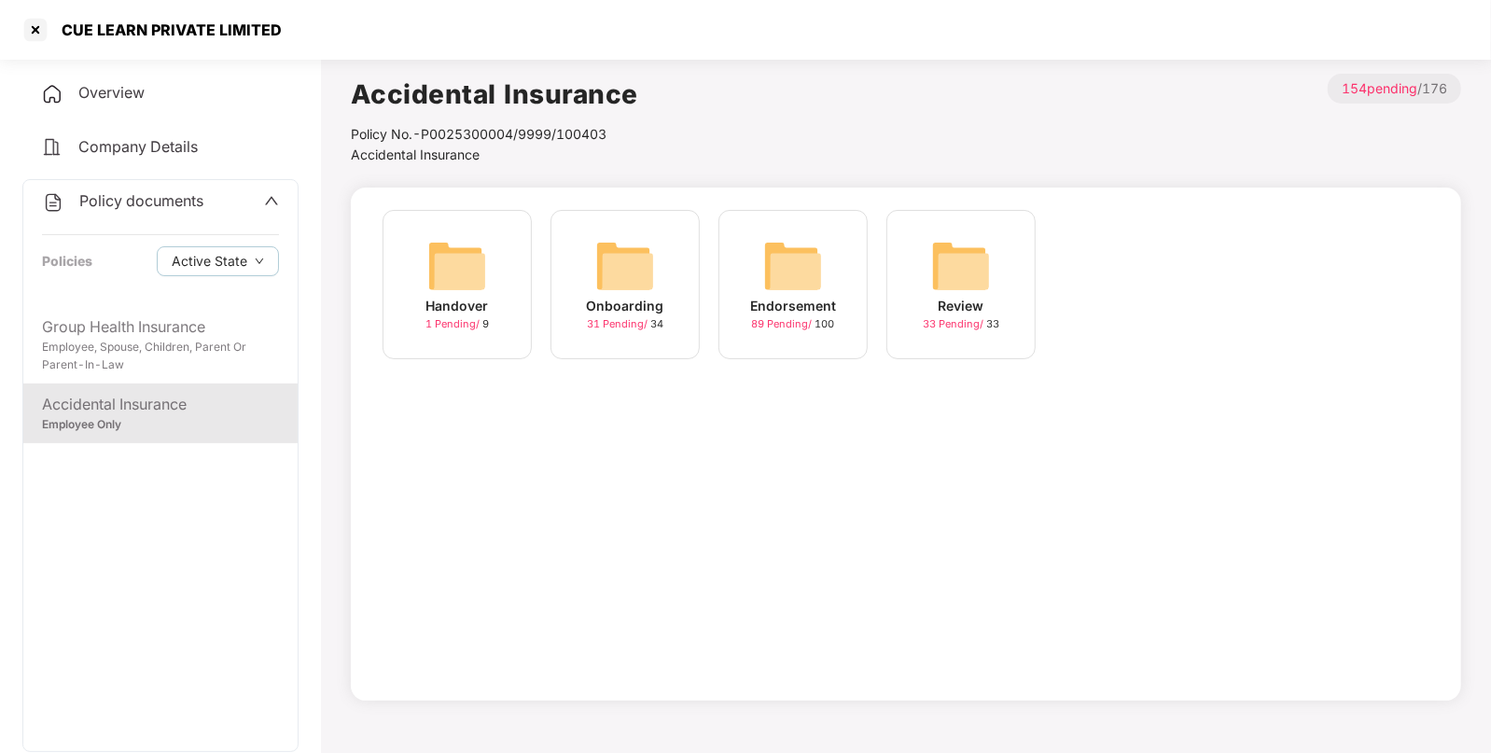
click at [762, 247] on div "Endorsement 89 Pending / 100" at bounding box center [793, 284] width 149 height 149
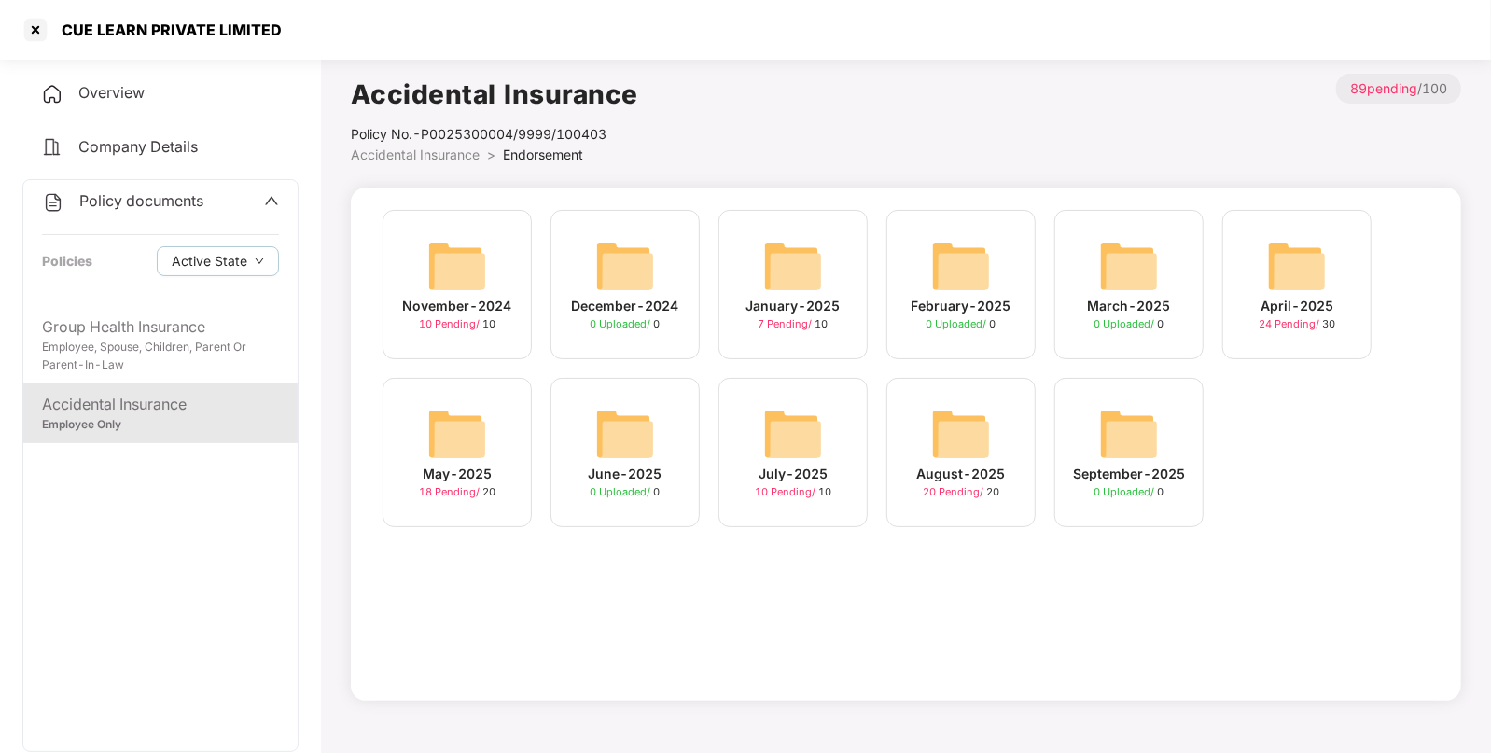
click at [467, 437] on img at bounding box center [457, 434] width 60 height 60
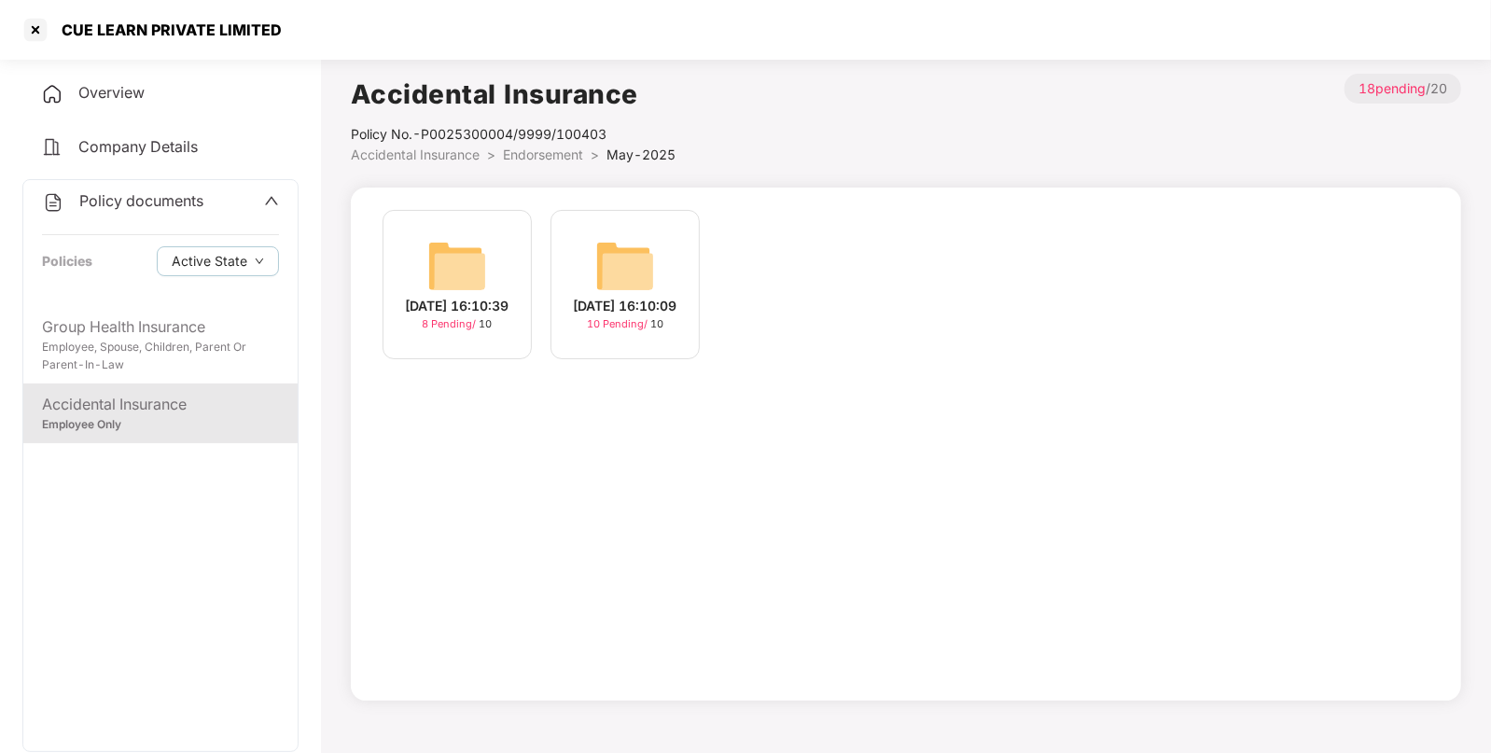
click at [620, 259] on img at bounding box center [625, 266] width 60 height 60
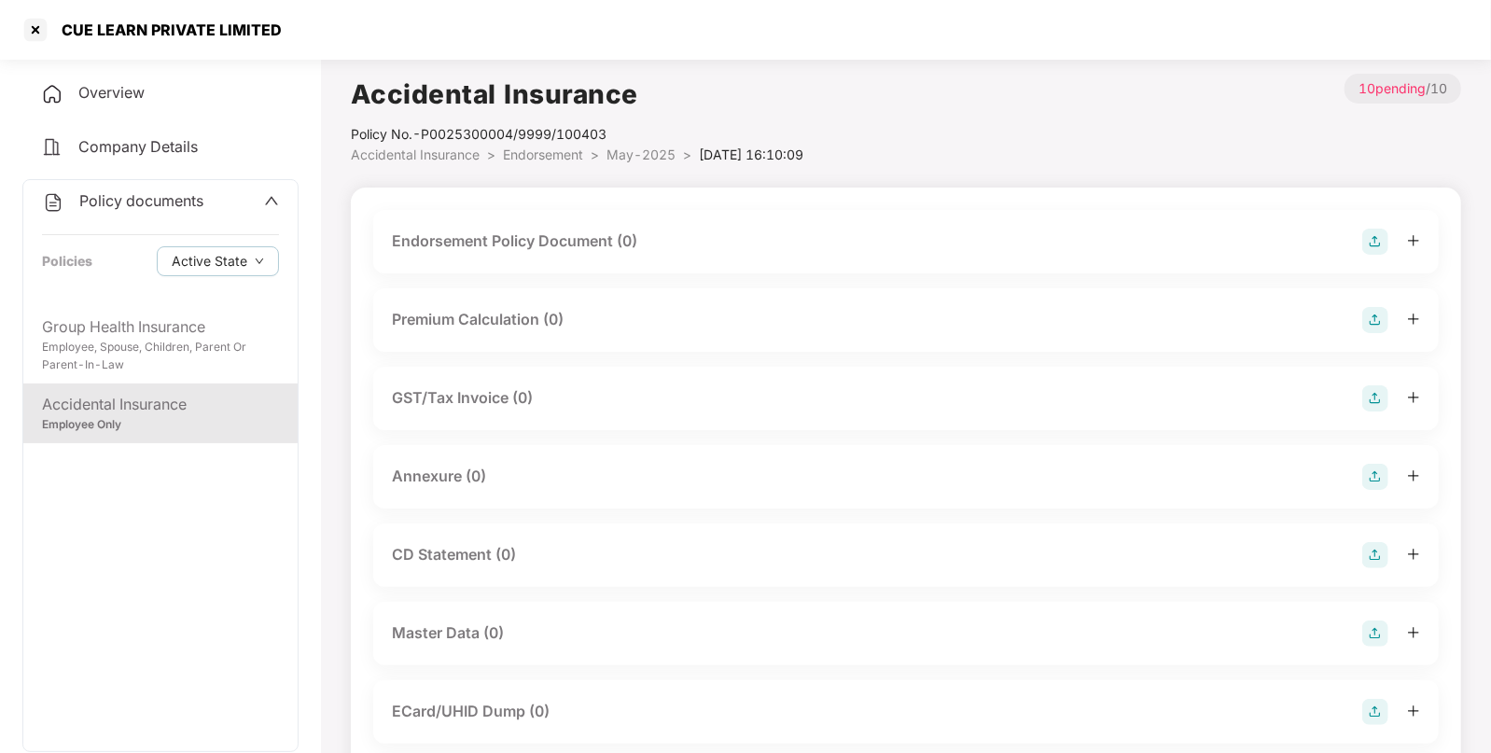
click at [1375, 233] on img at bounding box center [1376, 242] width 26 height 26
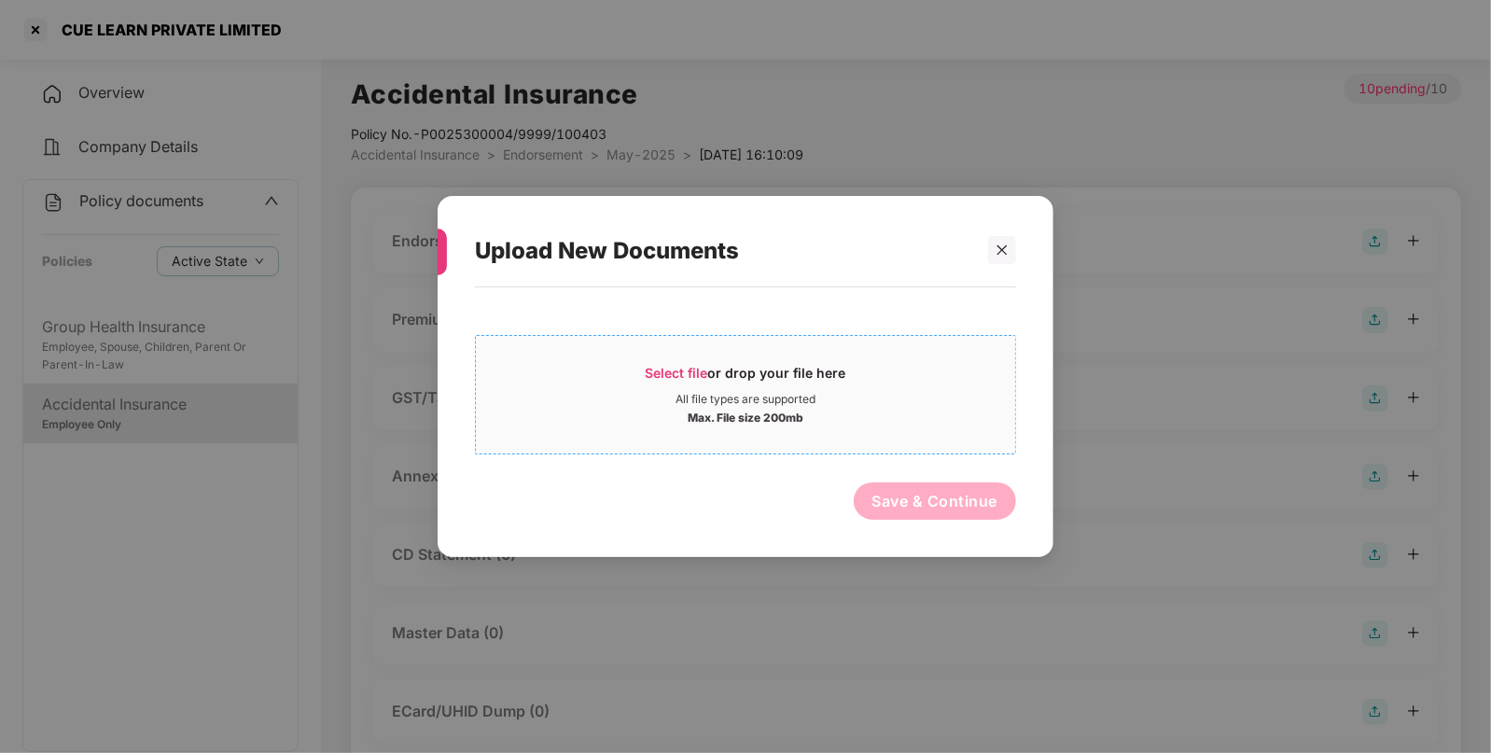
click at [663, 368] on span "Select file" at bounding box center [677, 373] width 63 height 16
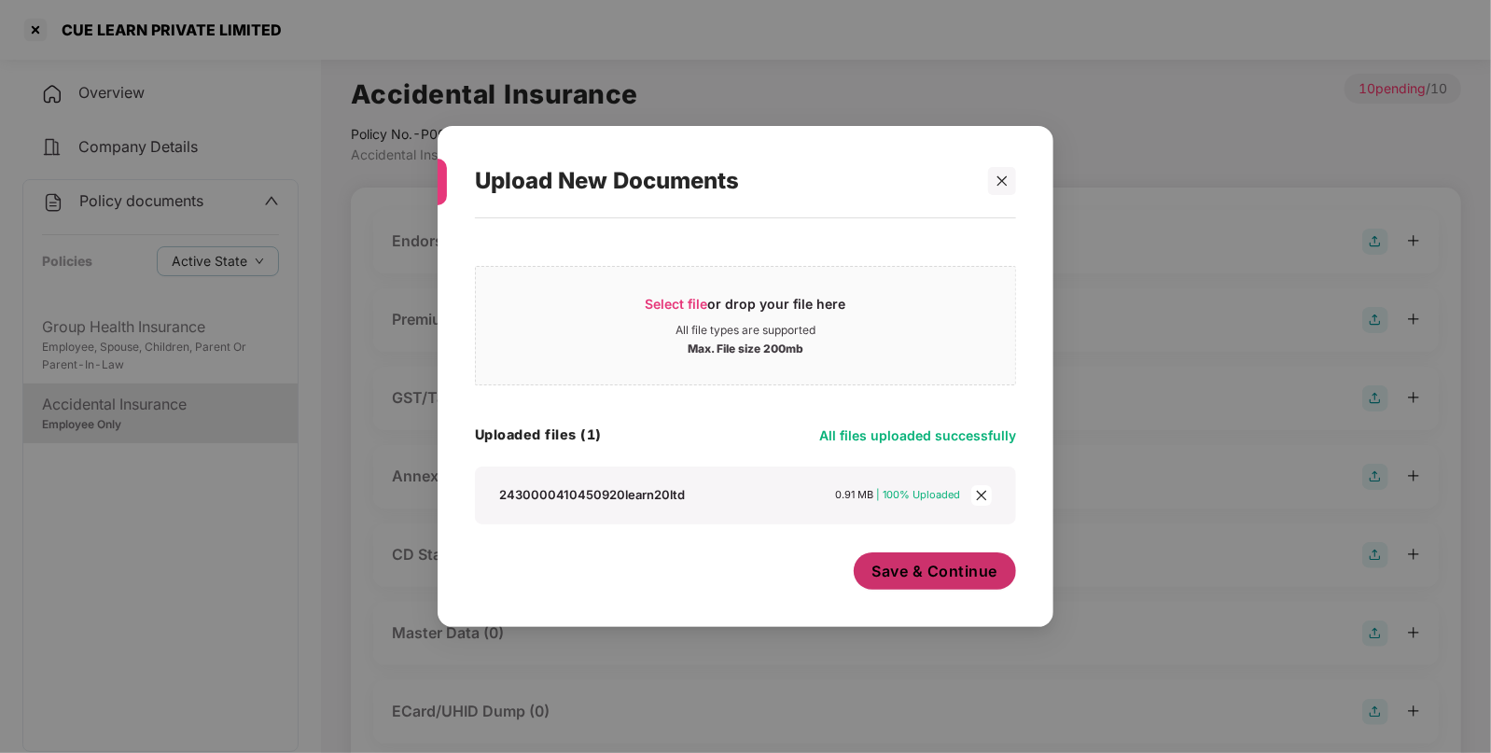
click at [935, 561] on span "Save & Continue" at bounding box center [936, 571] width 126 height 21
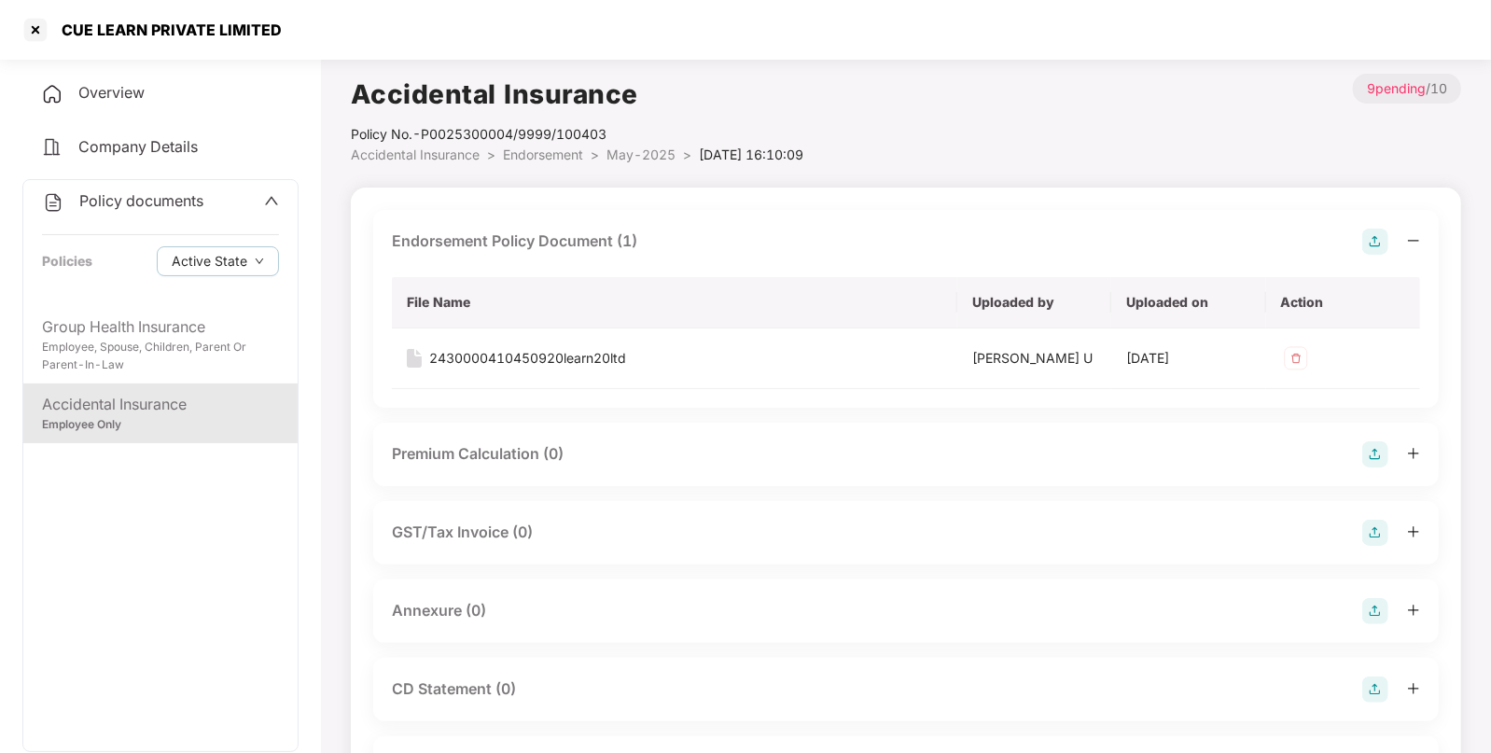
scroll to position [321, 0]
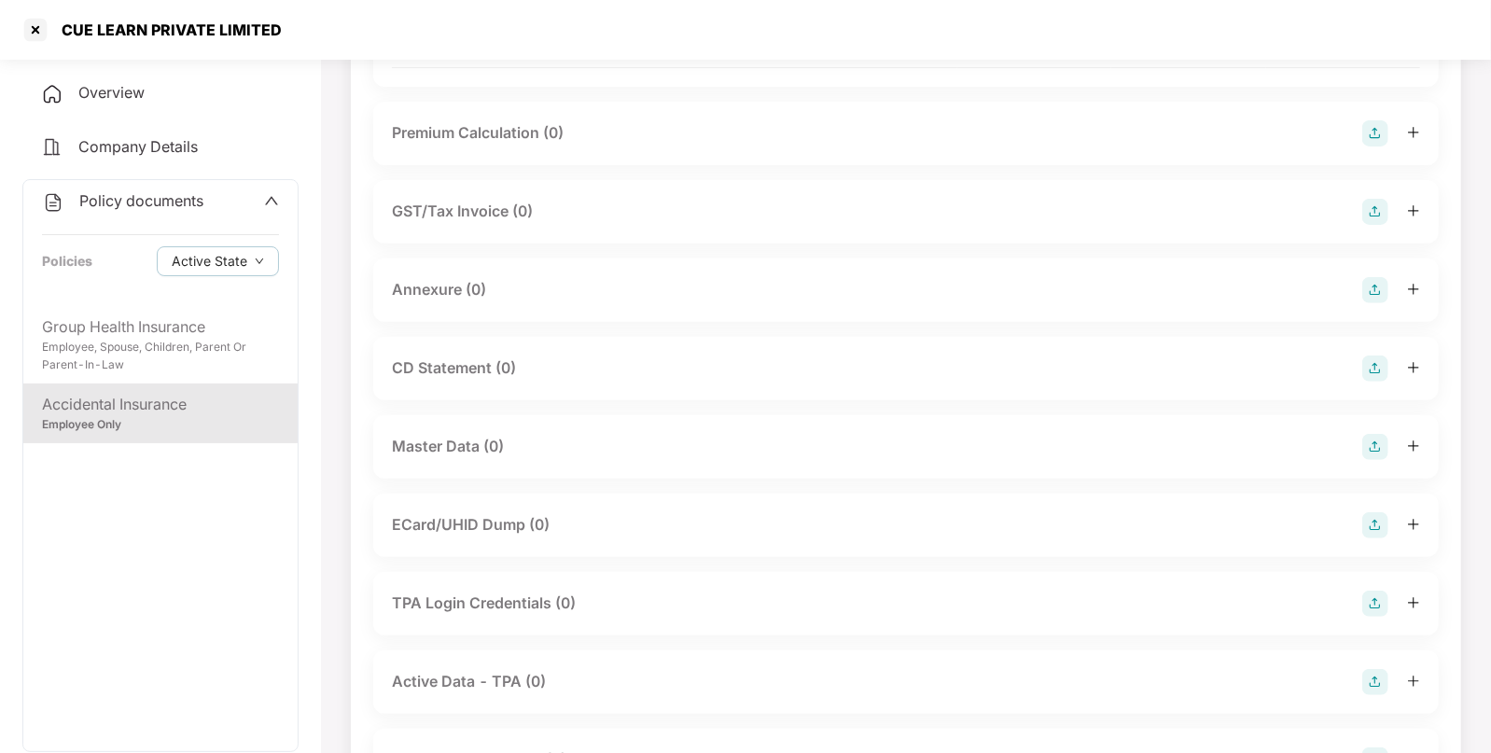
click at [1372, 291] on img at bounding box center [1376, 290] width 26 height 26
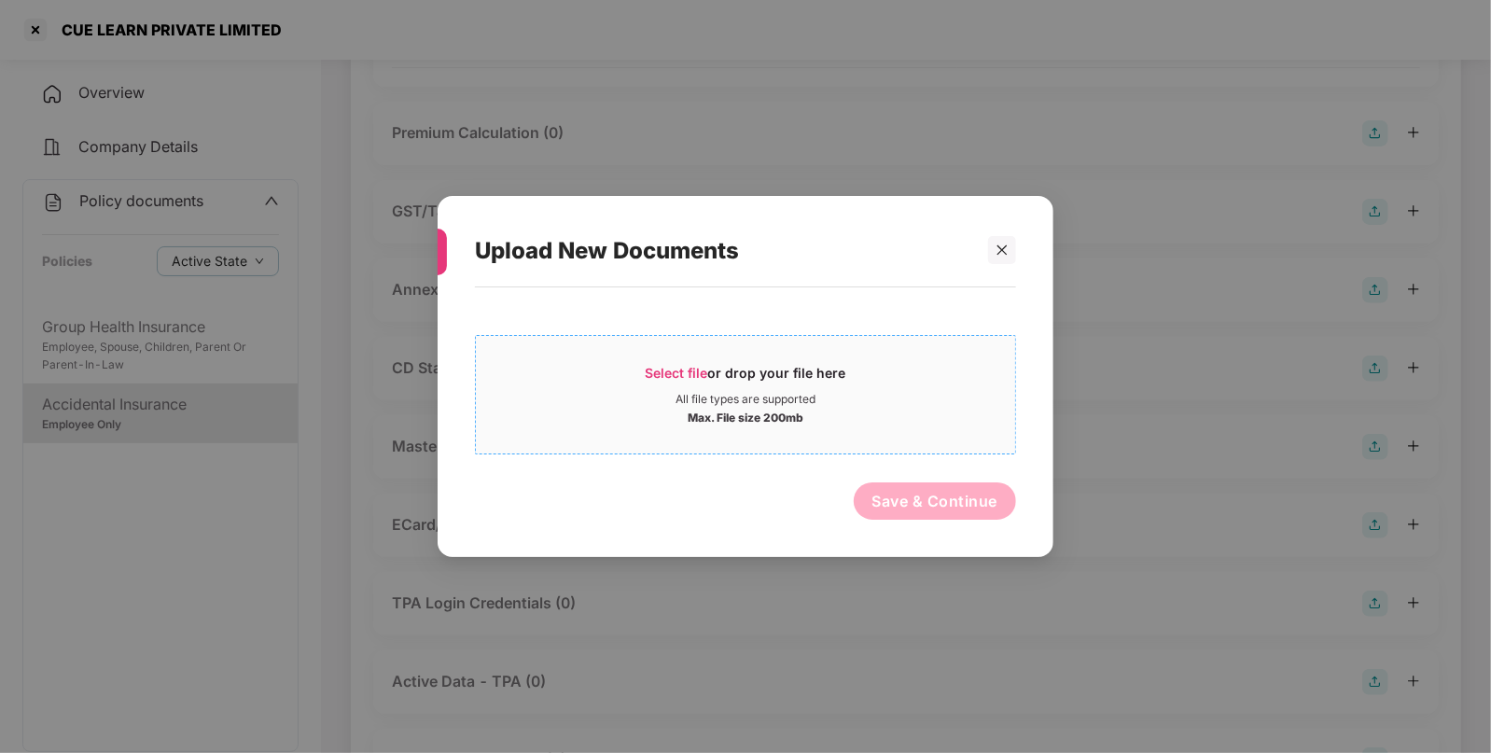
click at [649, 367] on span "Select file" at bounding box center [677, 373] width 63 height 16
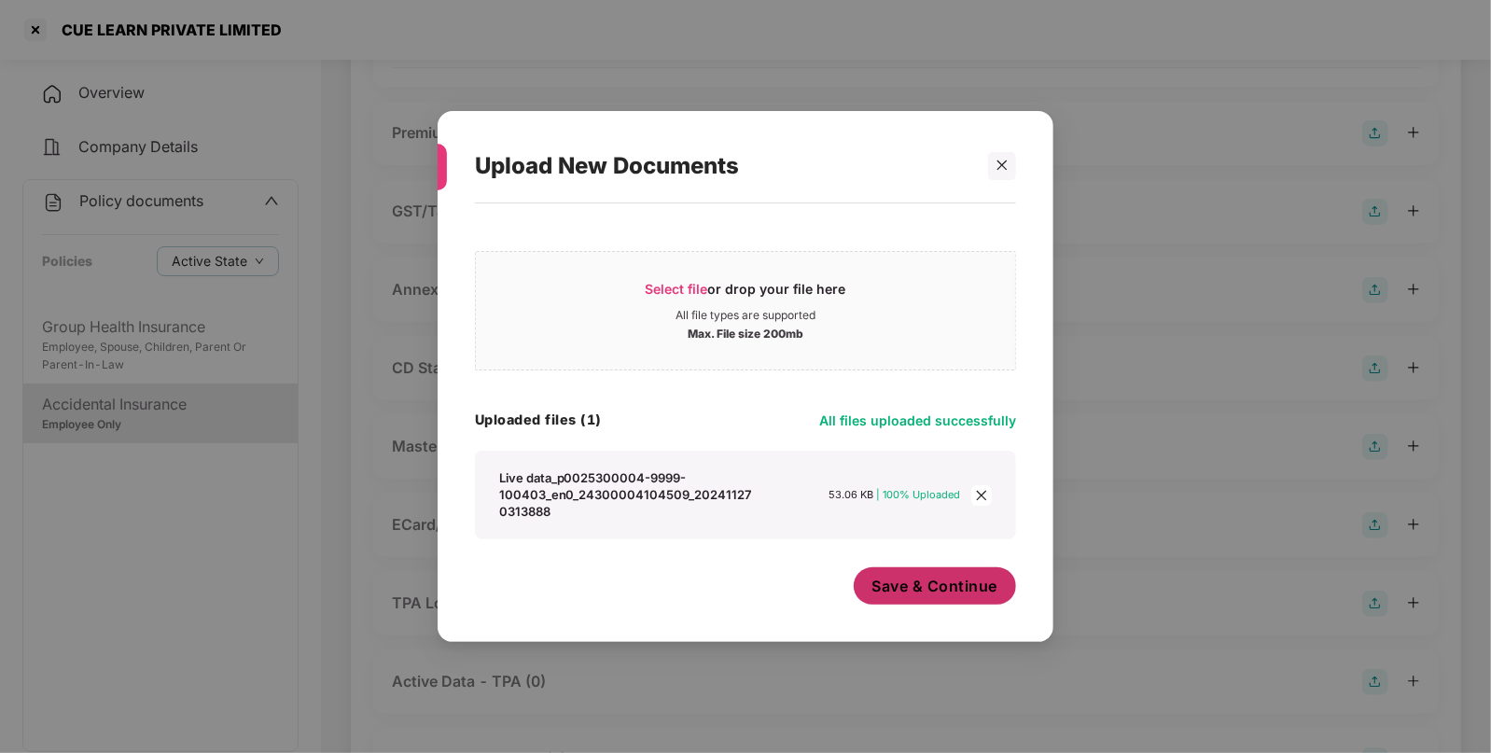
click at [902, 590] on span "Save & Continue" at bounding box center [936, 586] width 126 height 21
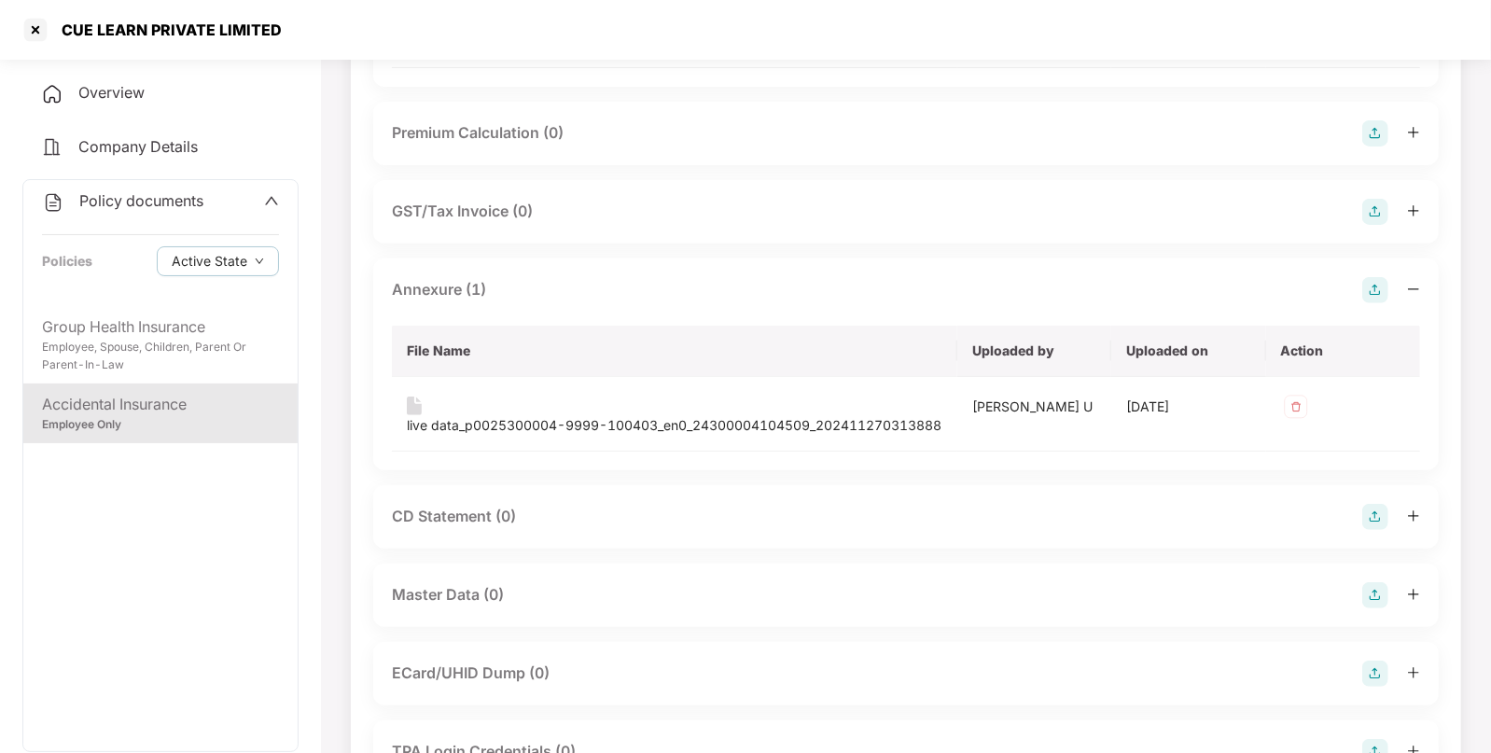
scroll to position [0, 0]
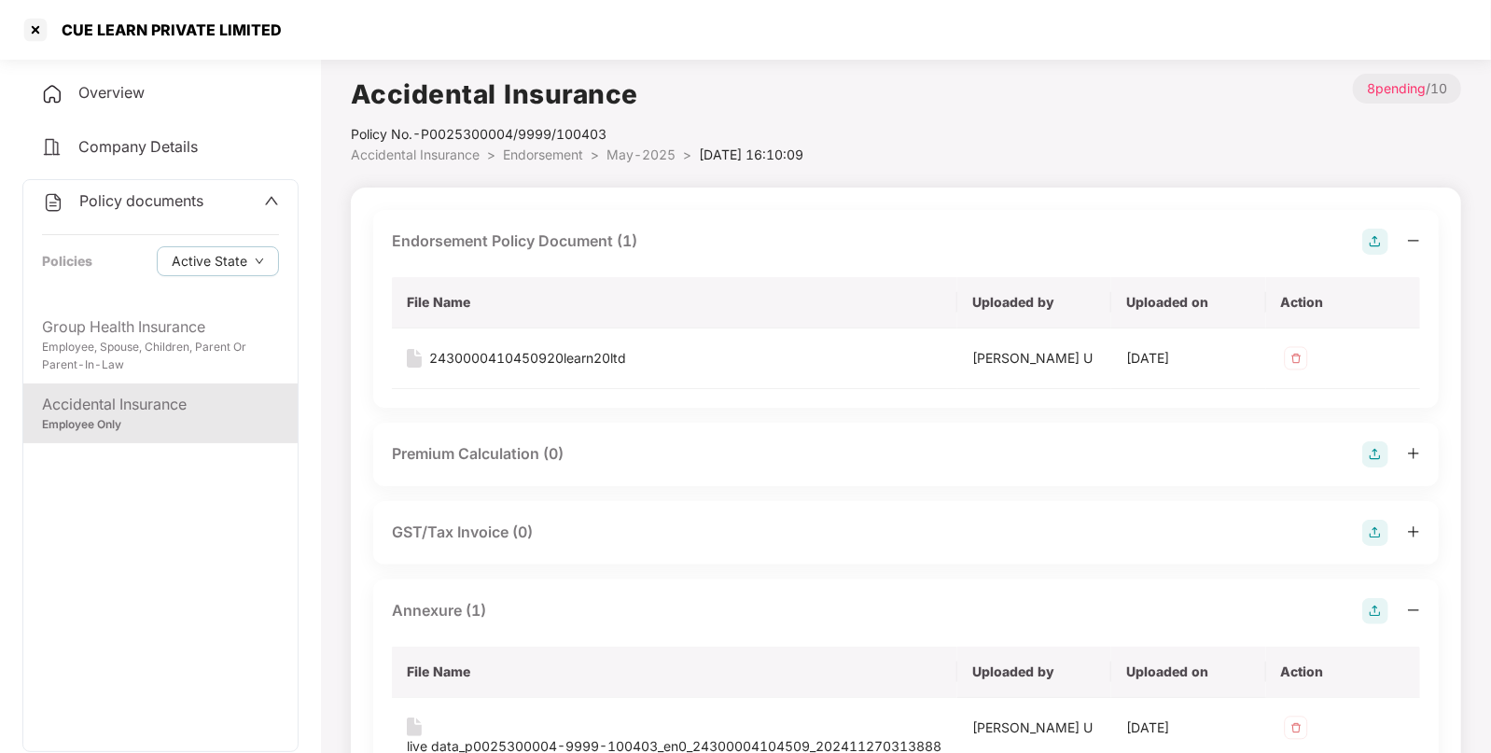
click at [621, 156] on span "May-2025" at bounding box center [641, 155] width 69 height 16
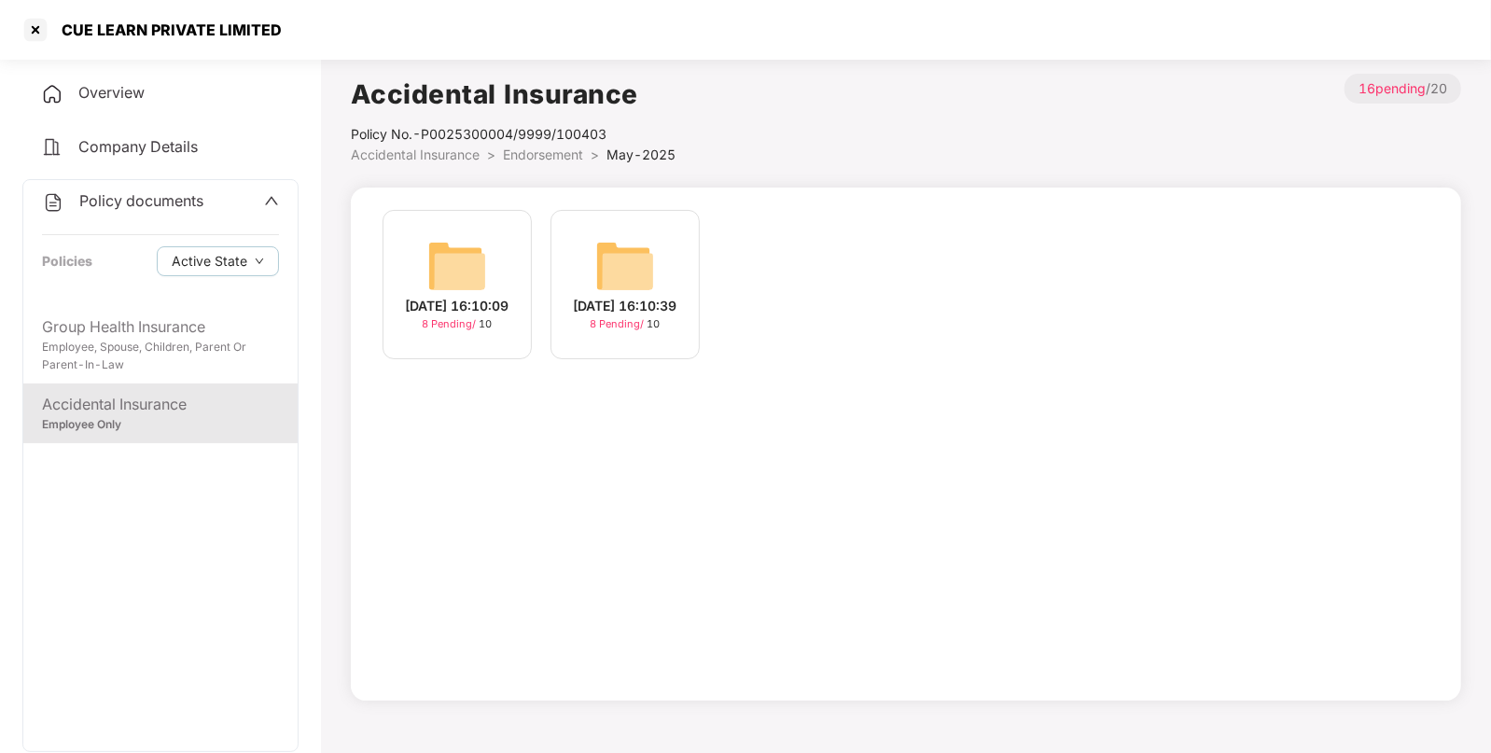
click at [513, 161] on span "Endorsement" at bounding box center [543, 155] width 80 height 16
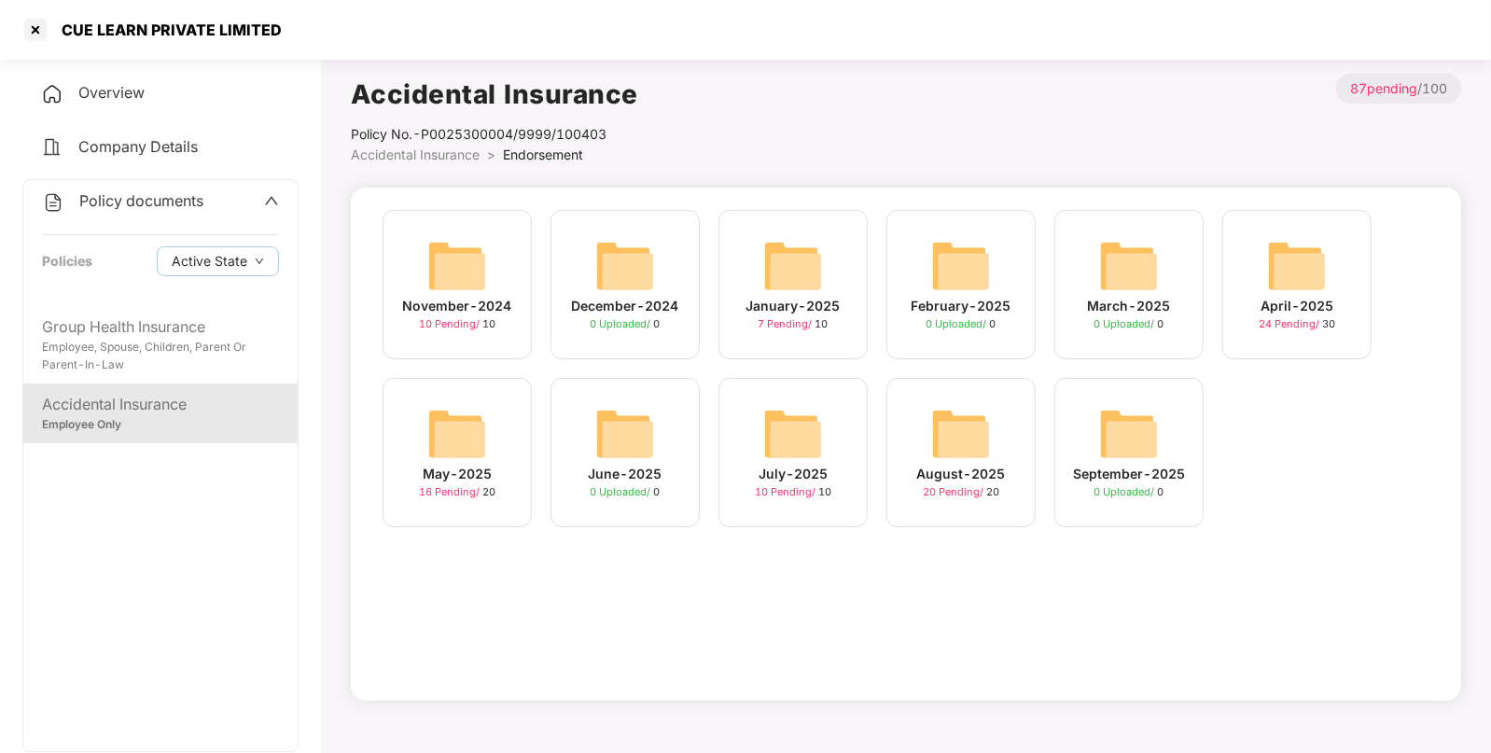
click at [767, 422] on img at bounding box center [793, 434] width 60 height 60
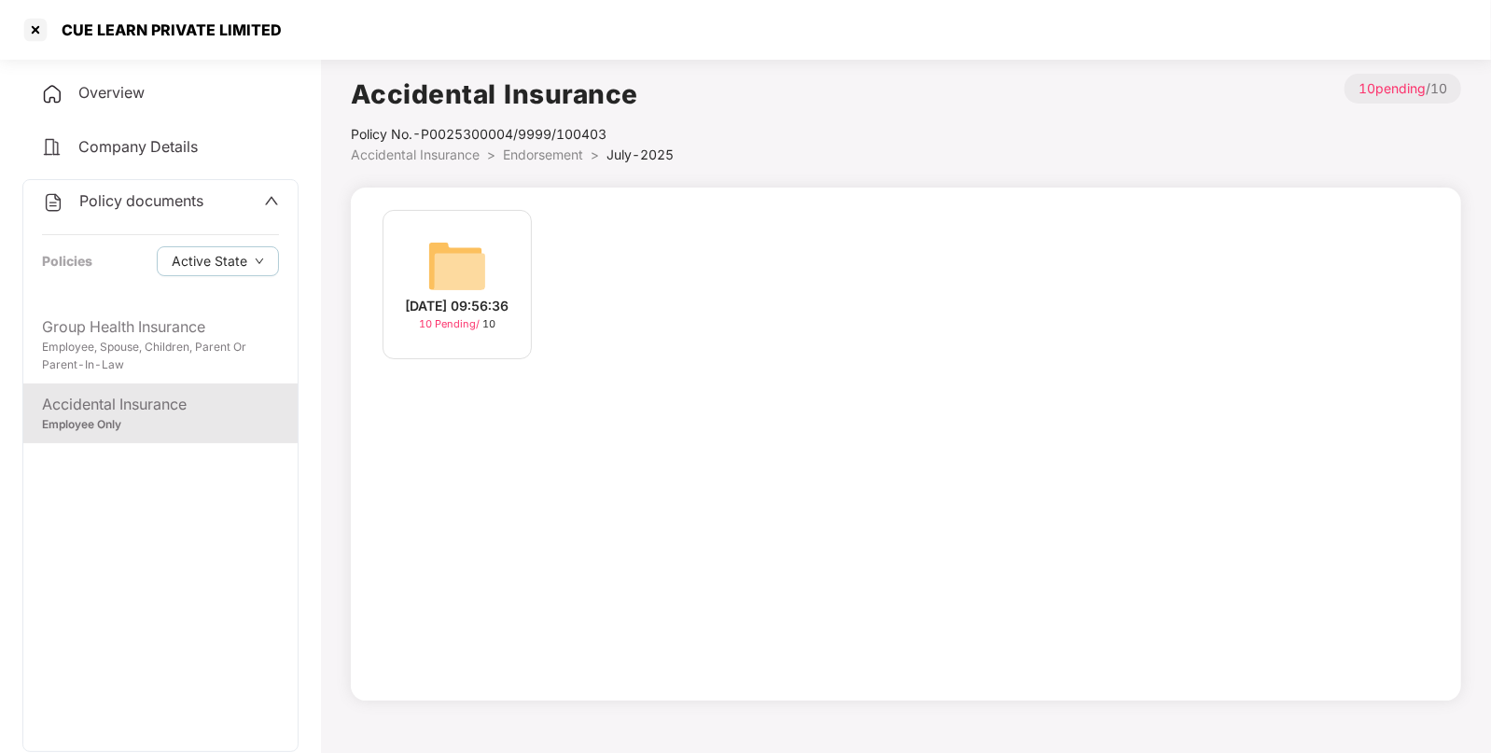
click at [434, 270] on img at bounding box center [457, 266] width 60 height 60
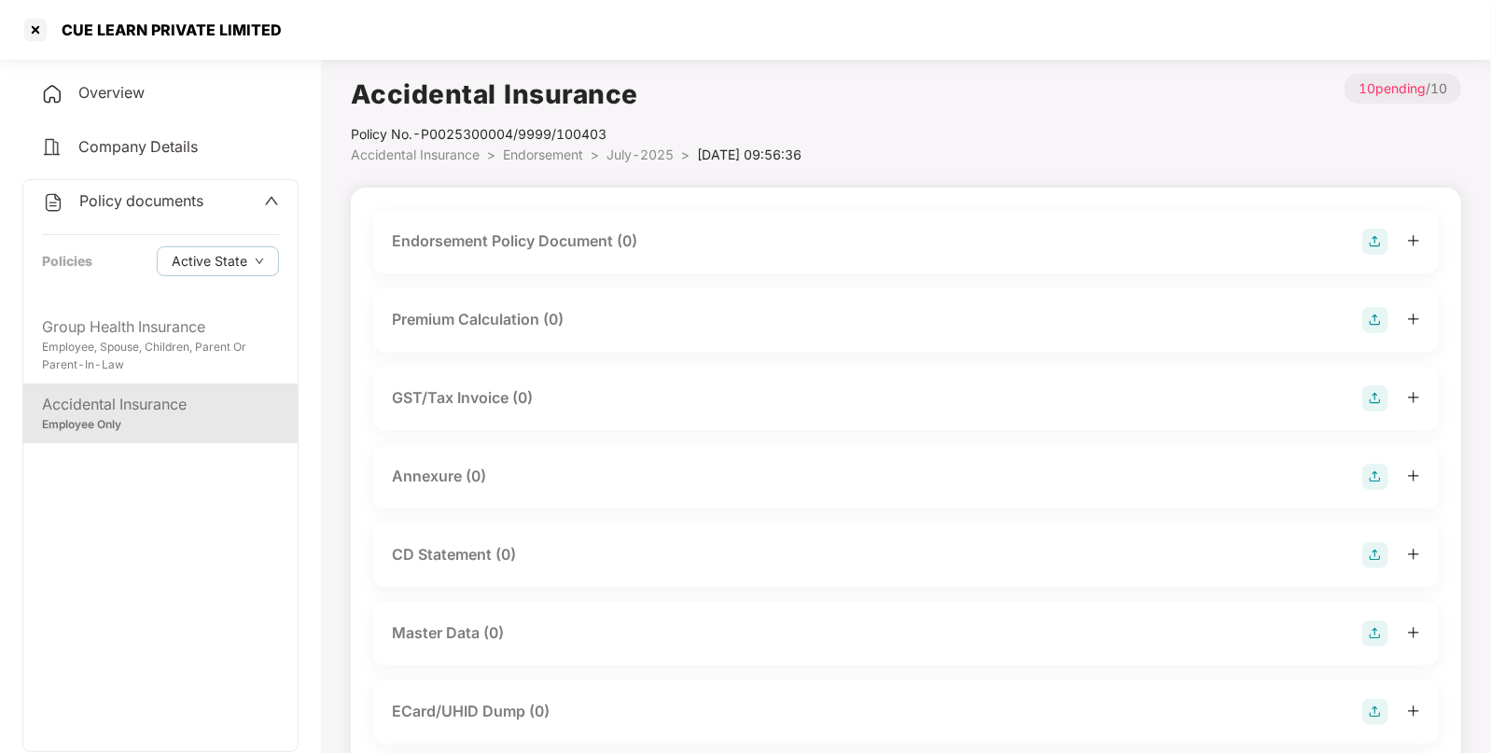
click at [1377, 234] on img at bounding box center [1376, 242] width 26 height 26
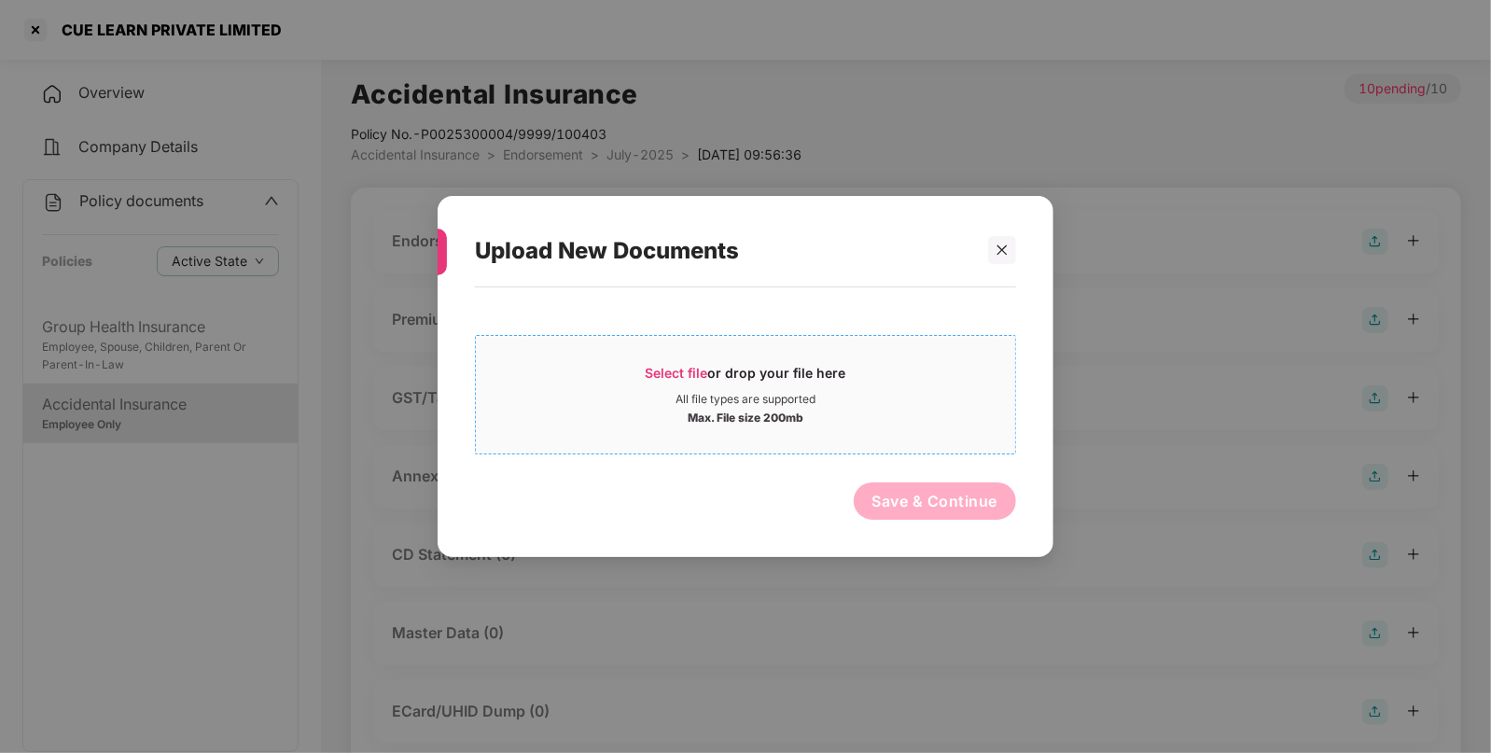
click at [670, 385] on div "Select file or drop your file here" at bounding box center [746, 378] width 201 height 28
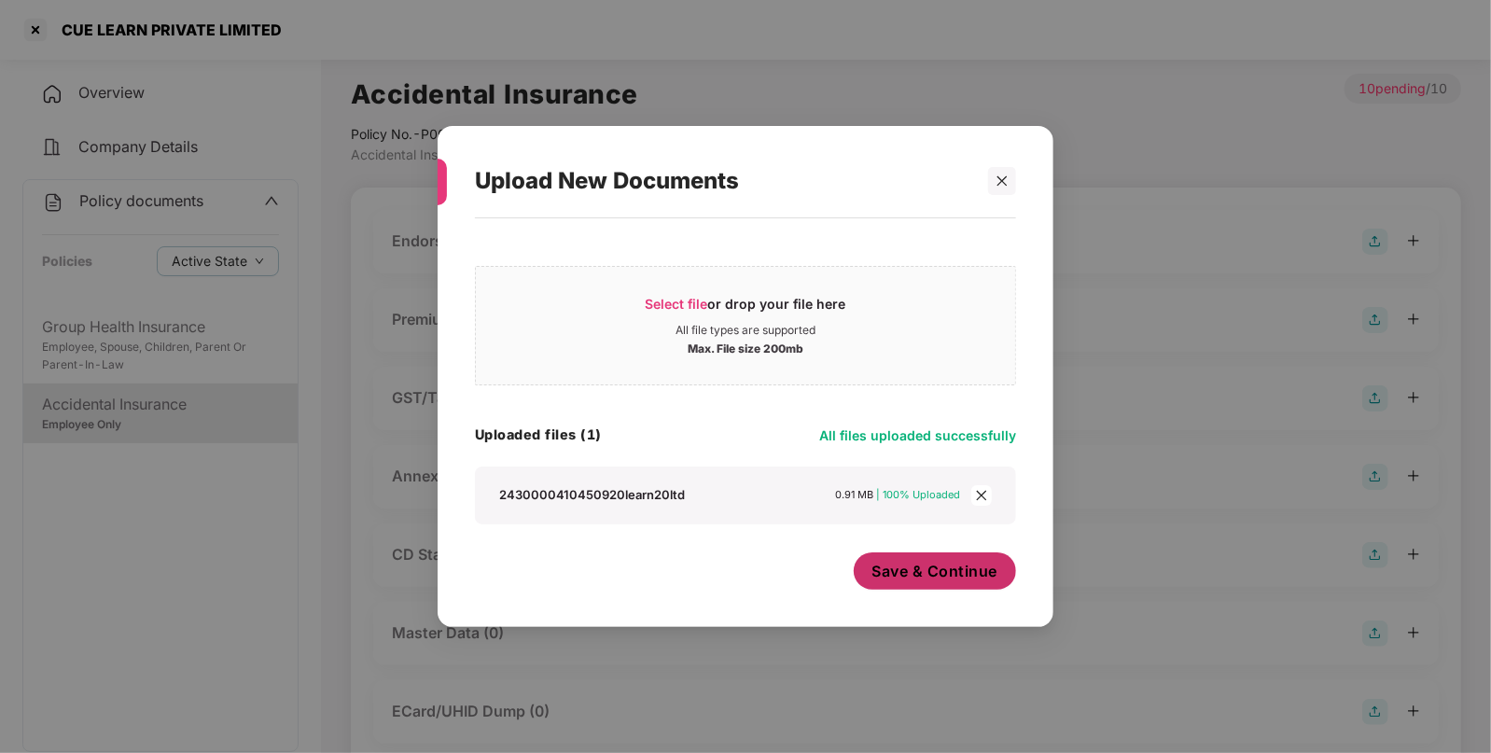
click at [901, 573] on span "Save & Continue" at bounding box center [936, 571] width 126 height 21
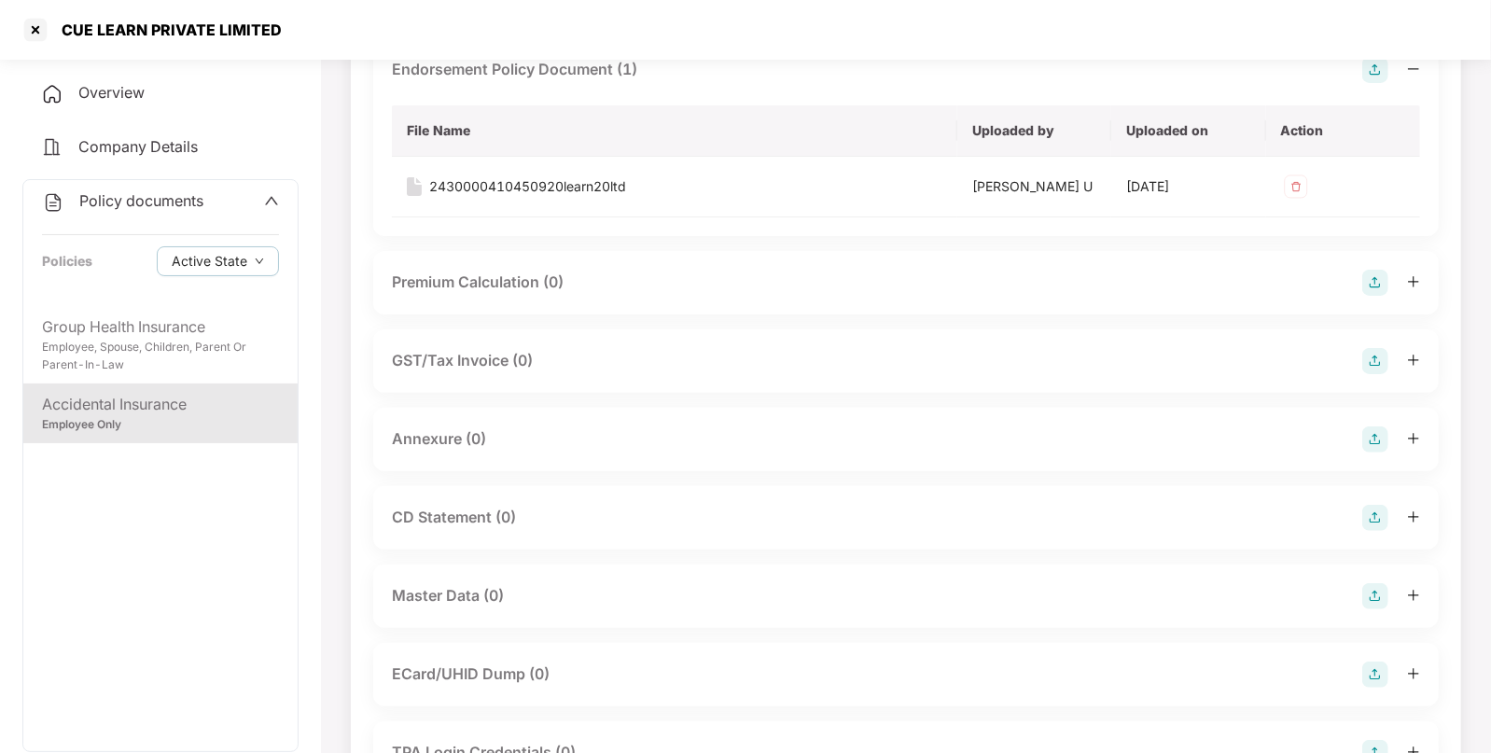
scroll to position [173, 0]
click at [1378, 427] on img at bounding box center [1376, 439] width 26 height 26
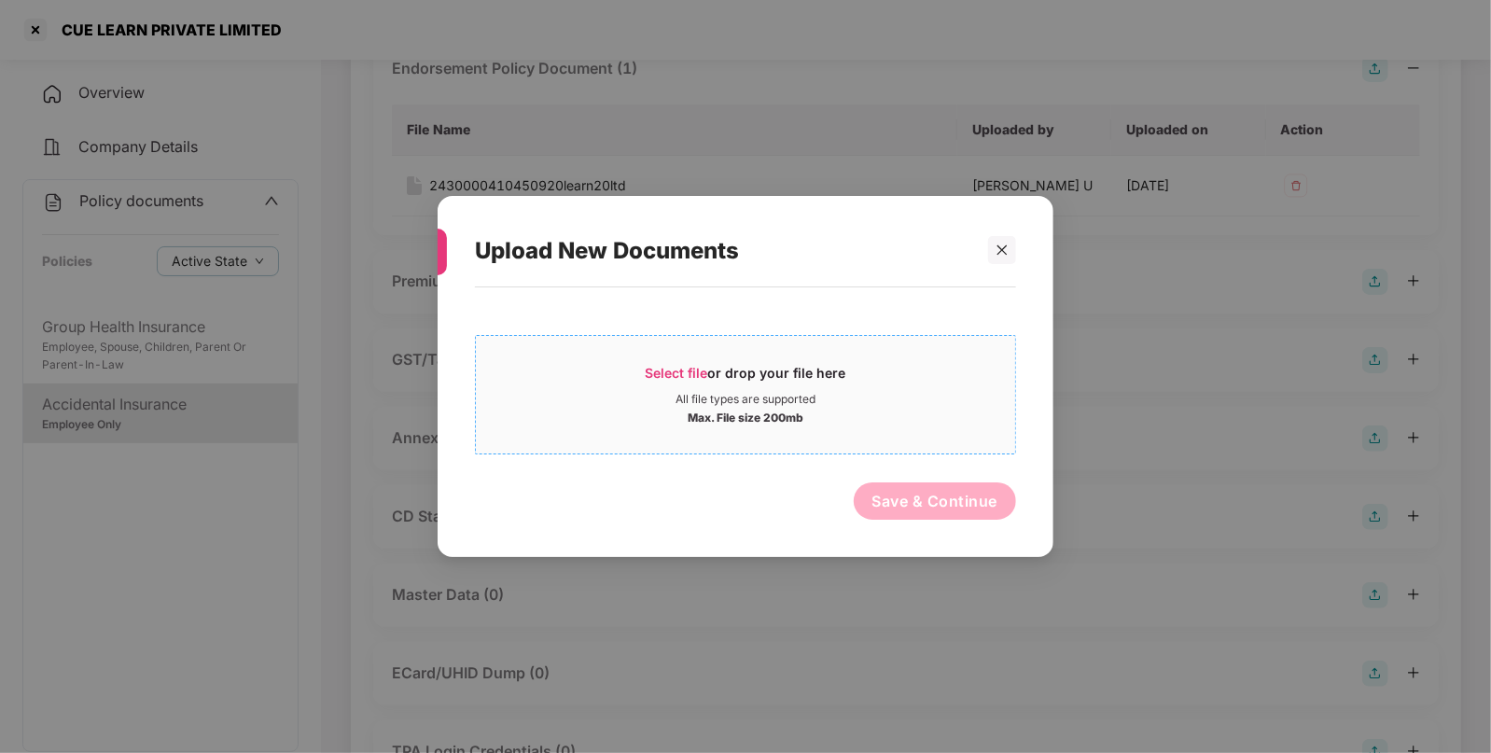
click at [648, 371] on span "Select file" at bounding box center [677, 373] width 63 height 16
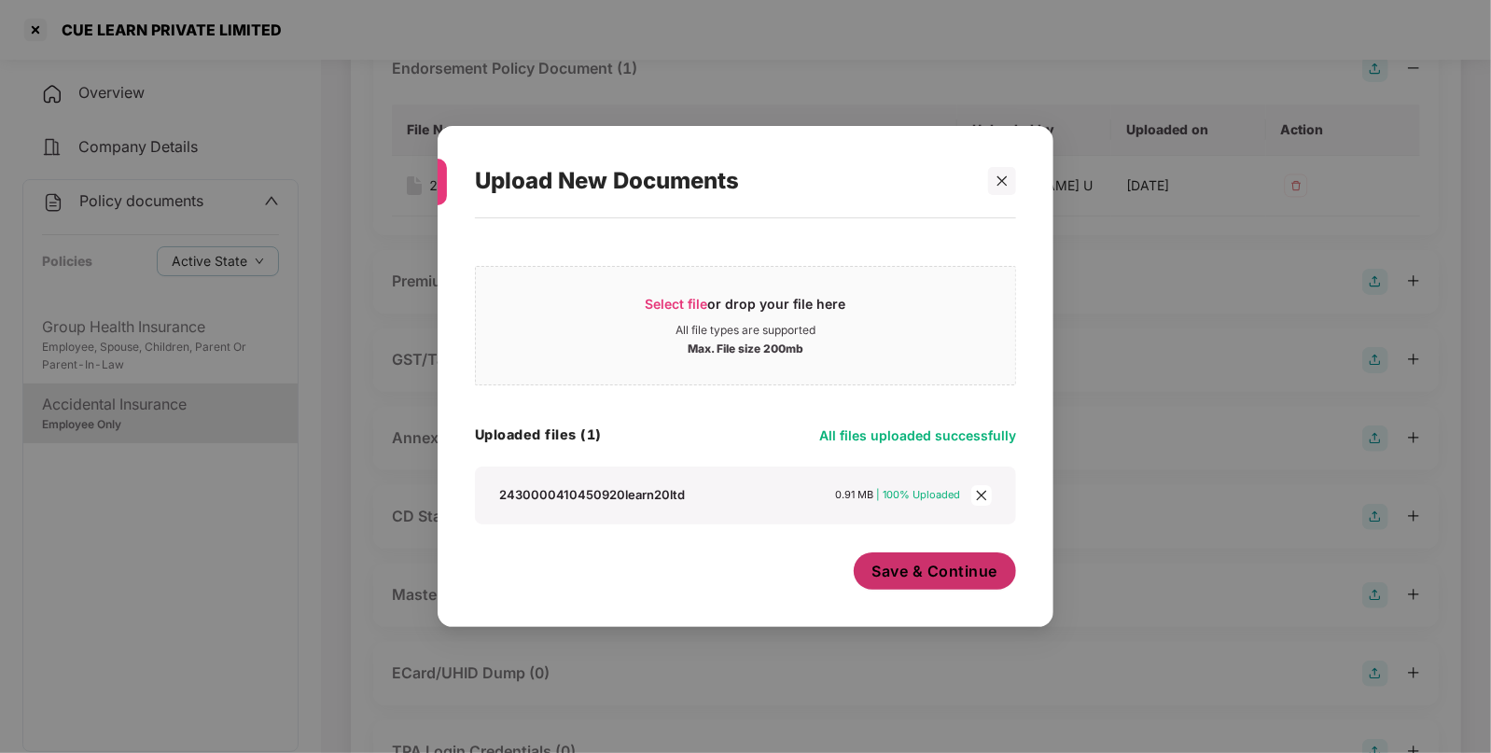
click at [916, 580] on span "Save & Continue" at bounding box center [936, 571] width 126 height 21
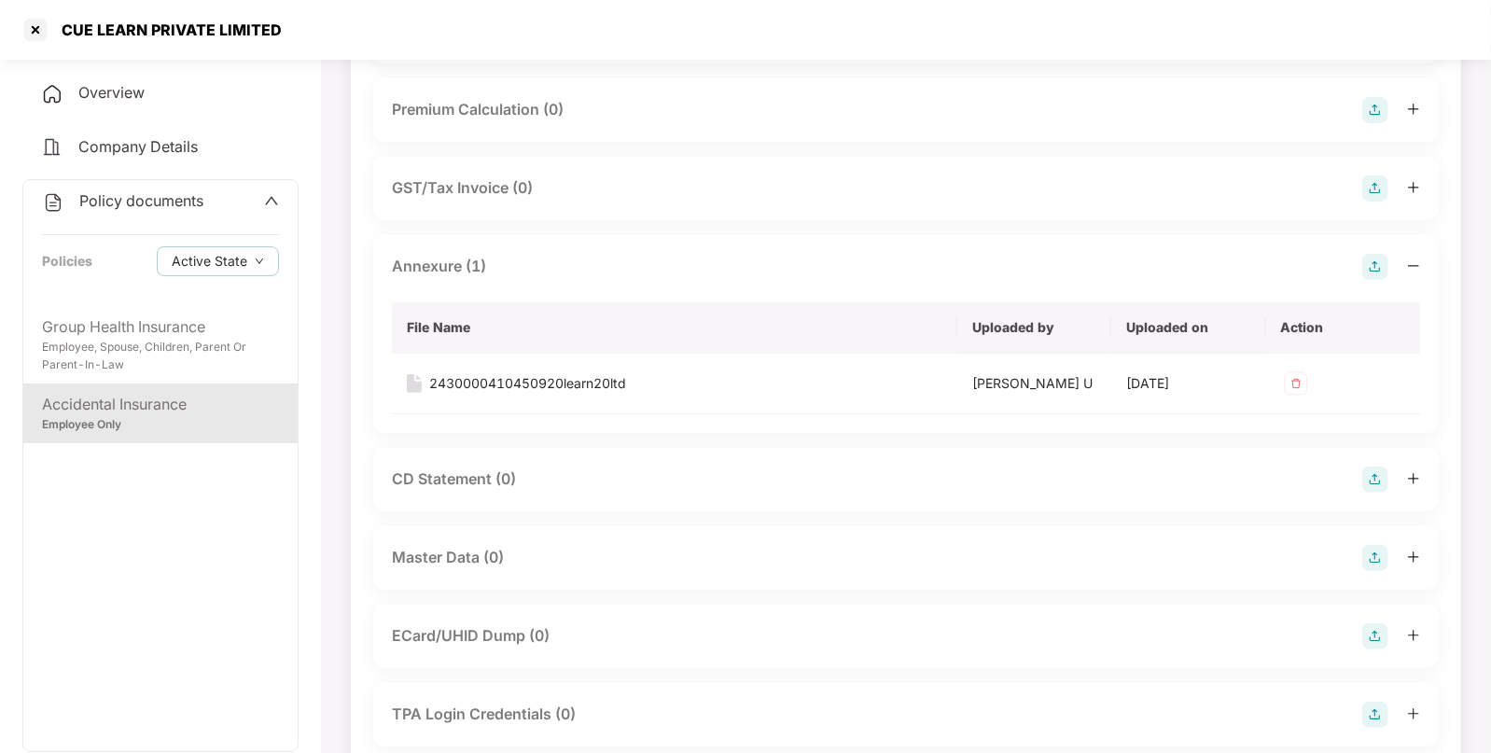
scroll to position [0, 0]
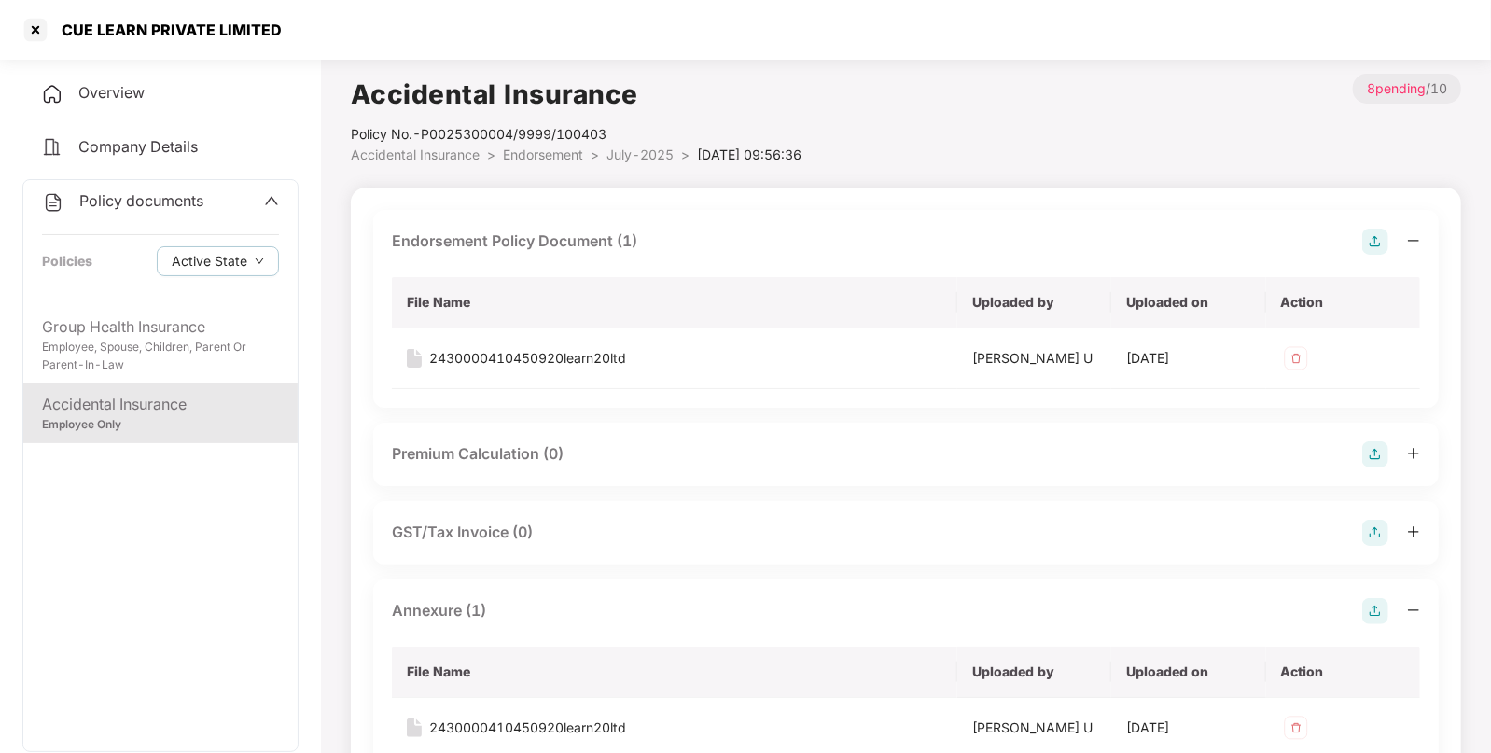
click at [551, 161] on span "Endorsement" at bounding box center [543, 155] width 80 height 16
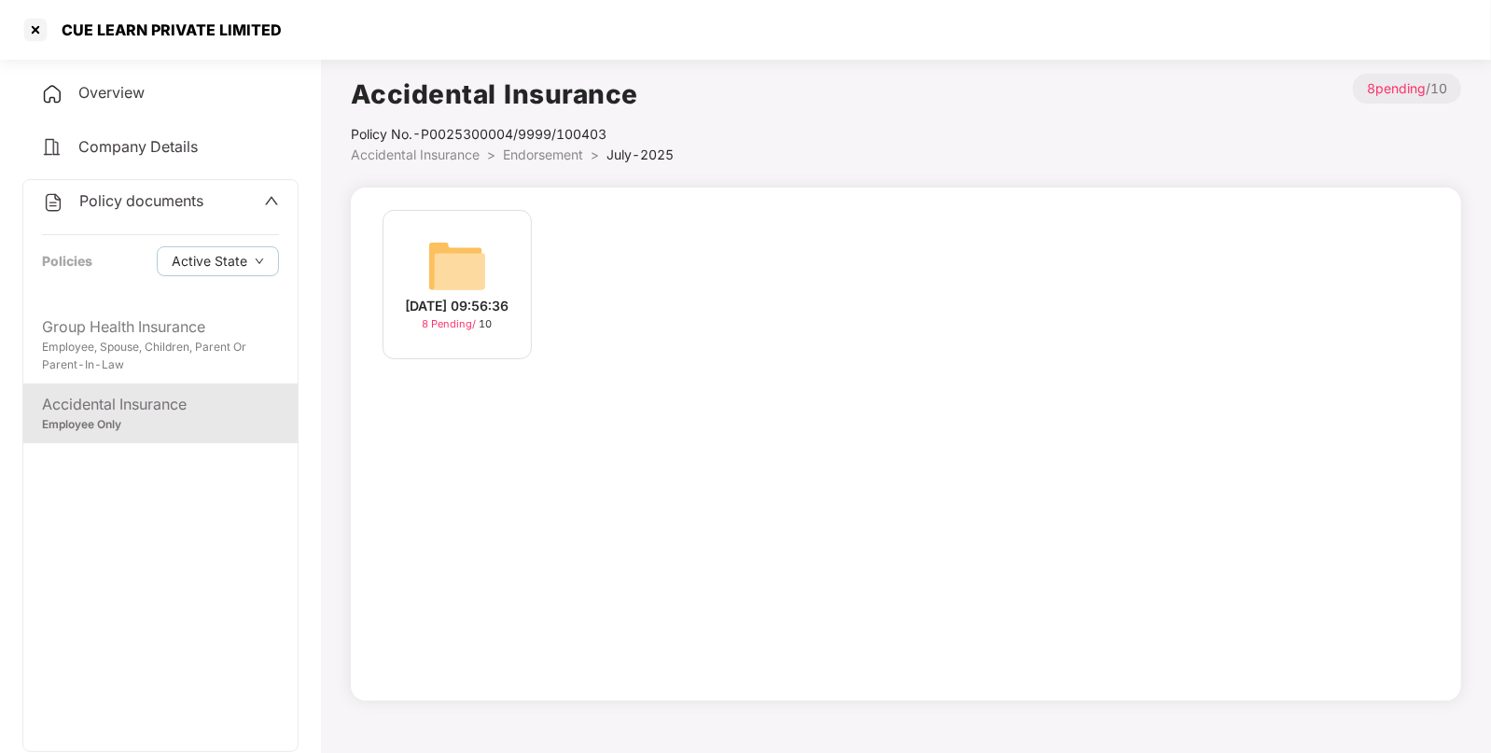
click at [516, 157] on span "Endorsement" at bounding box center [543, 155] width 80 height 16
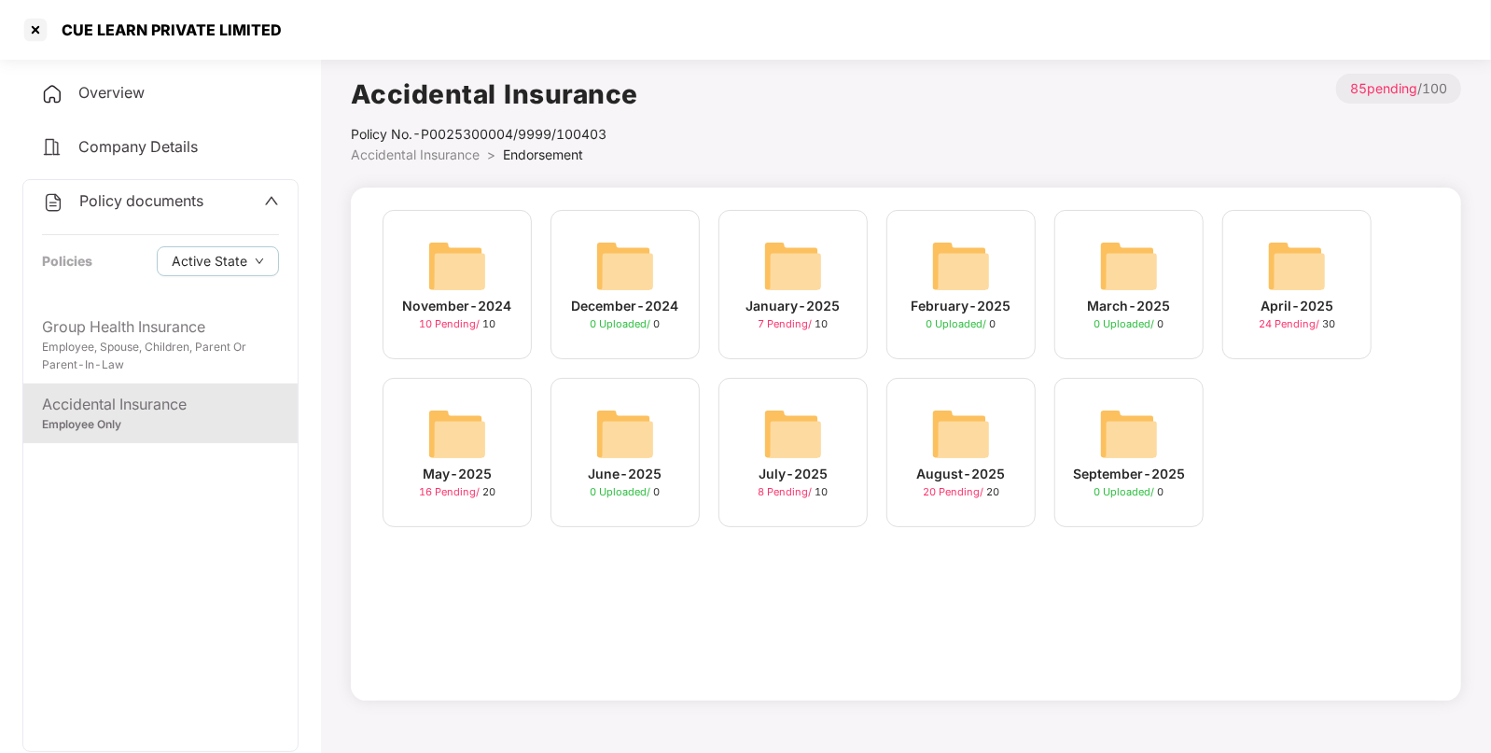
click at [454, 260] on img at bounding box center [457, 266] width 60 height 60
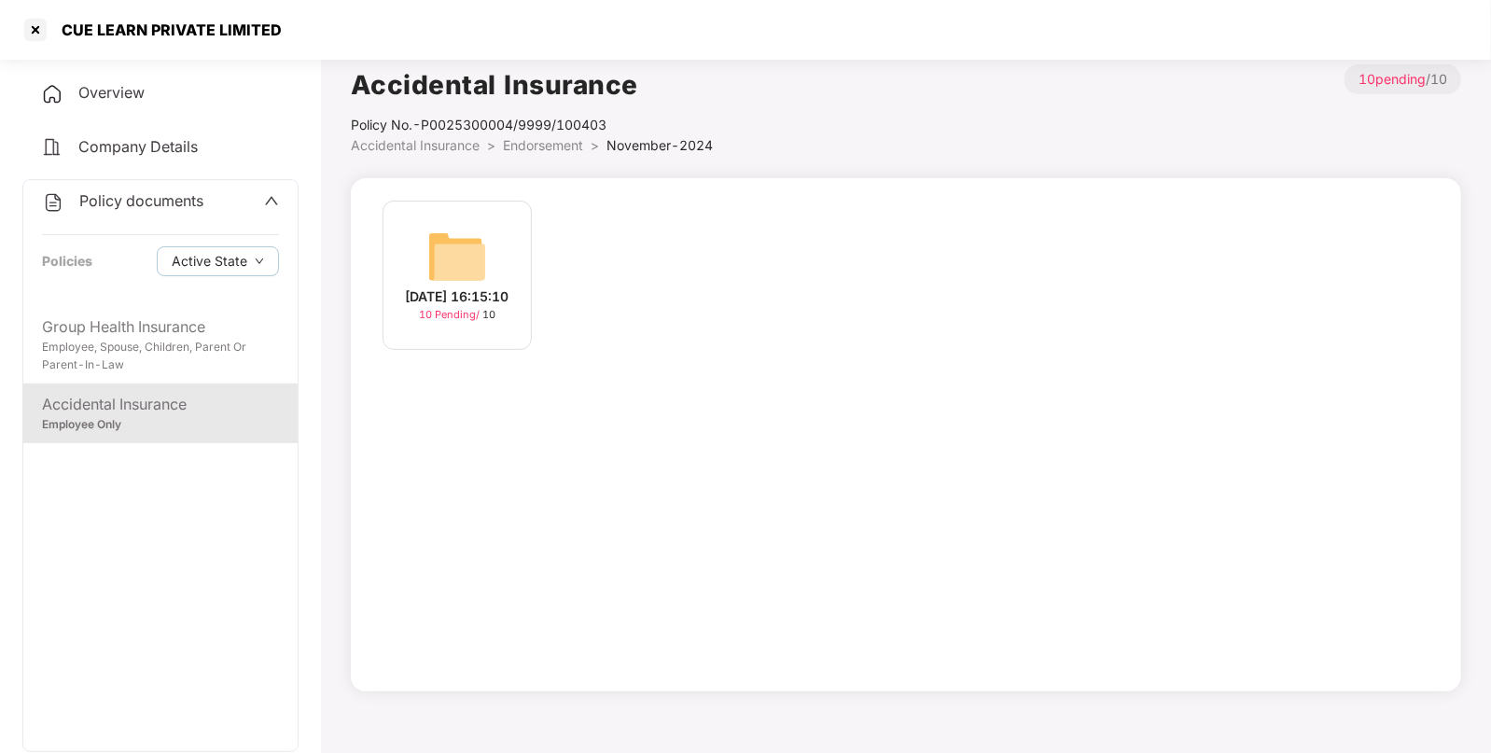
scroll to position [11, 0]
click at [441, 241] on img at bounding box center [457, 255] width 60 height 60
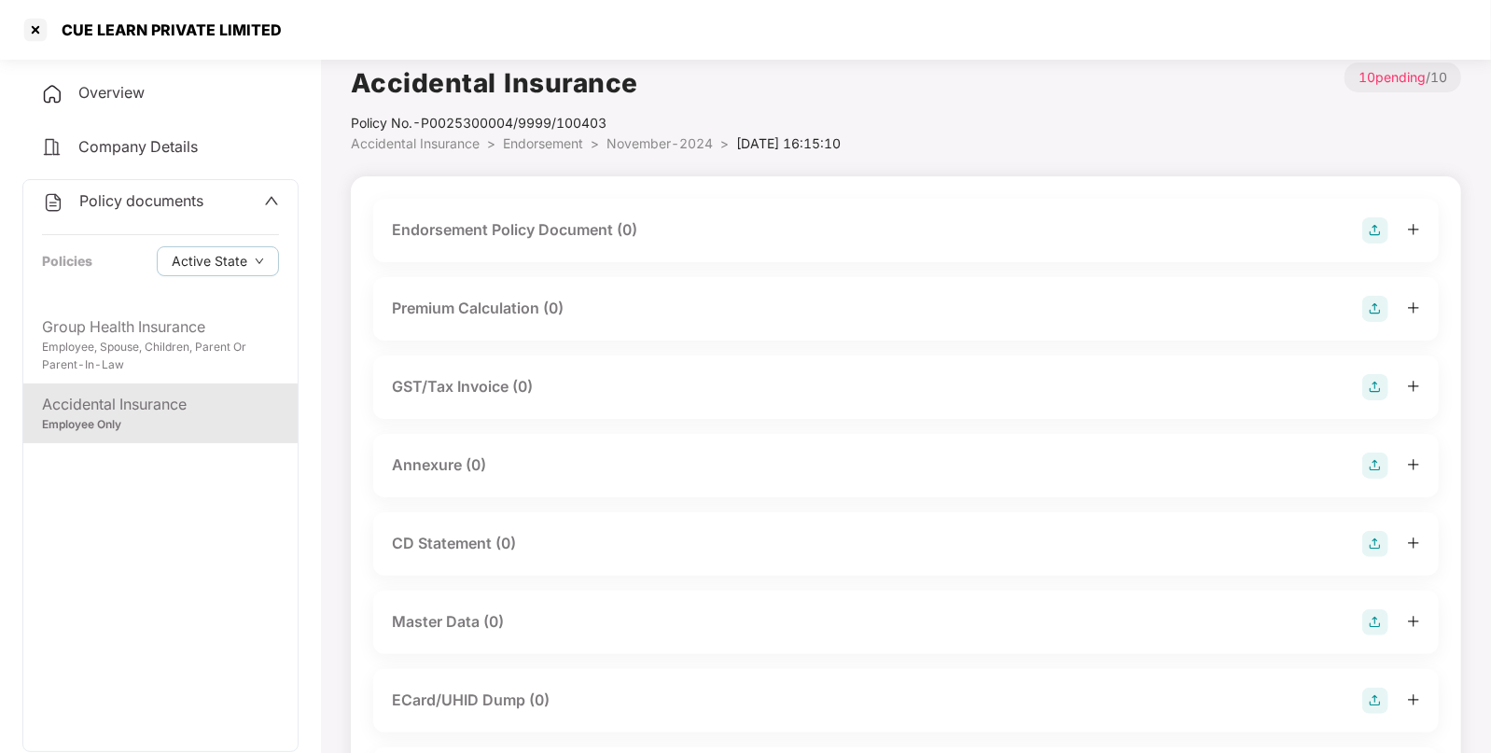
click at [1369, 241] on img at bounding box center [1376, 230] width 26 height 26
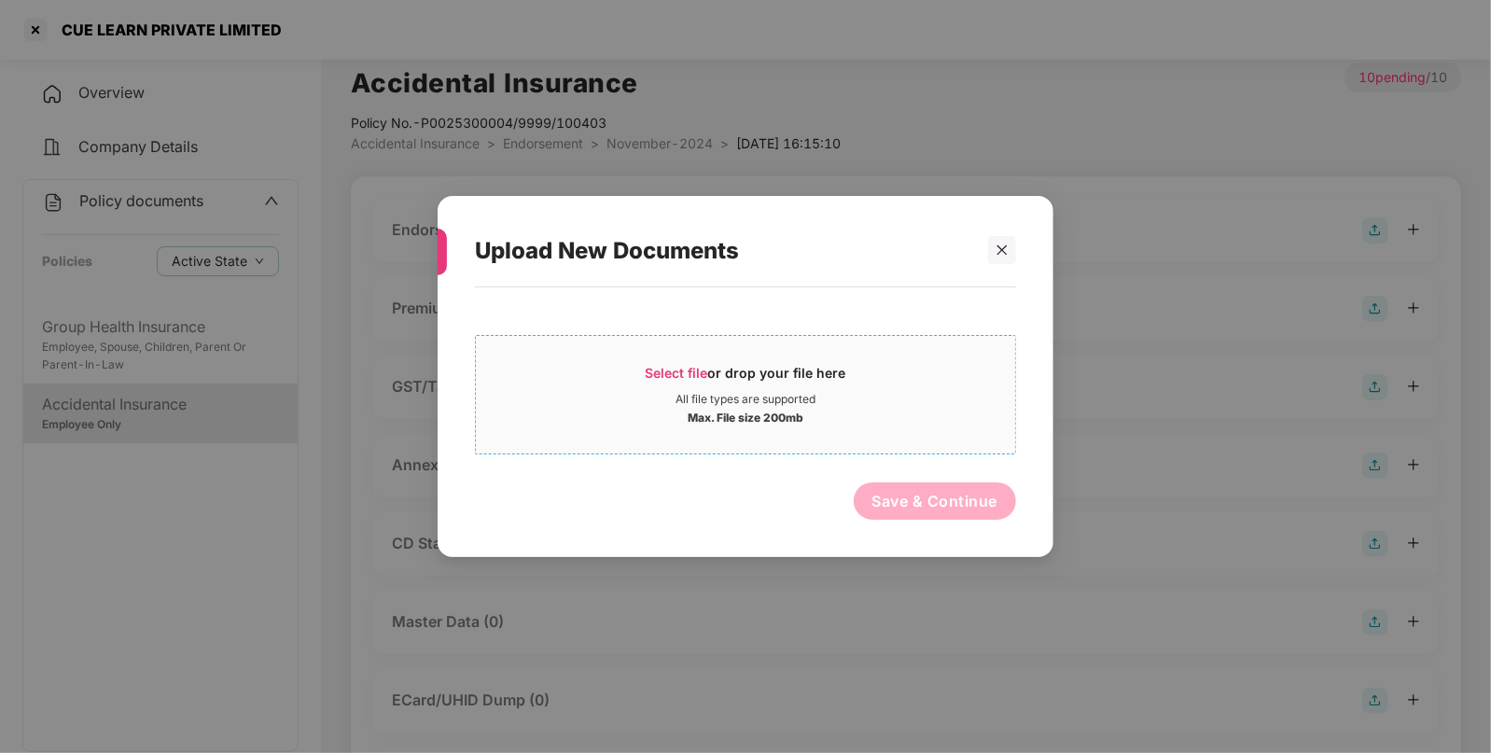
click at [667, 369] on span "Select file" at bounding box center [677, 373] width 63 height 16
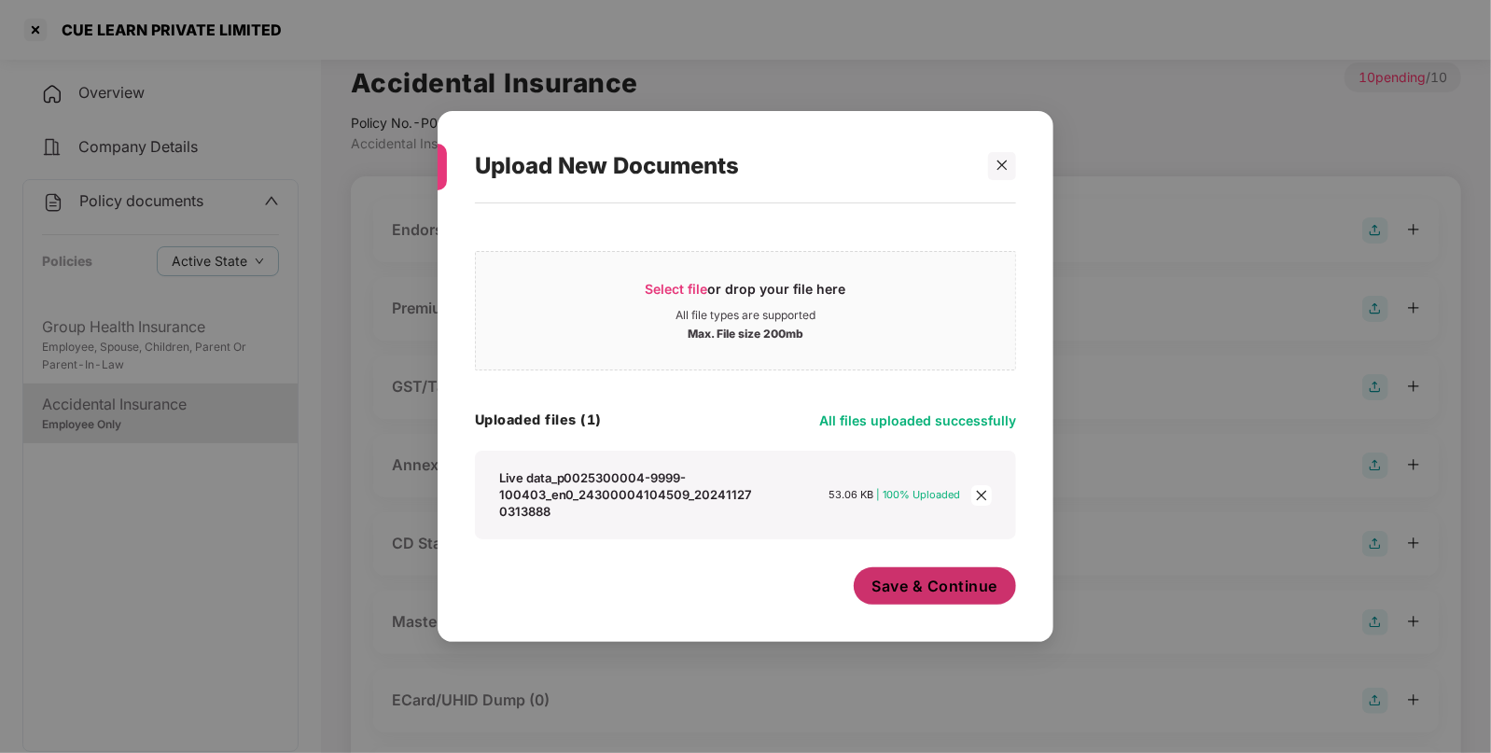
click at [913, 590] on span "Save & Continue" at bounding box center [936, 586] width 126 height 21
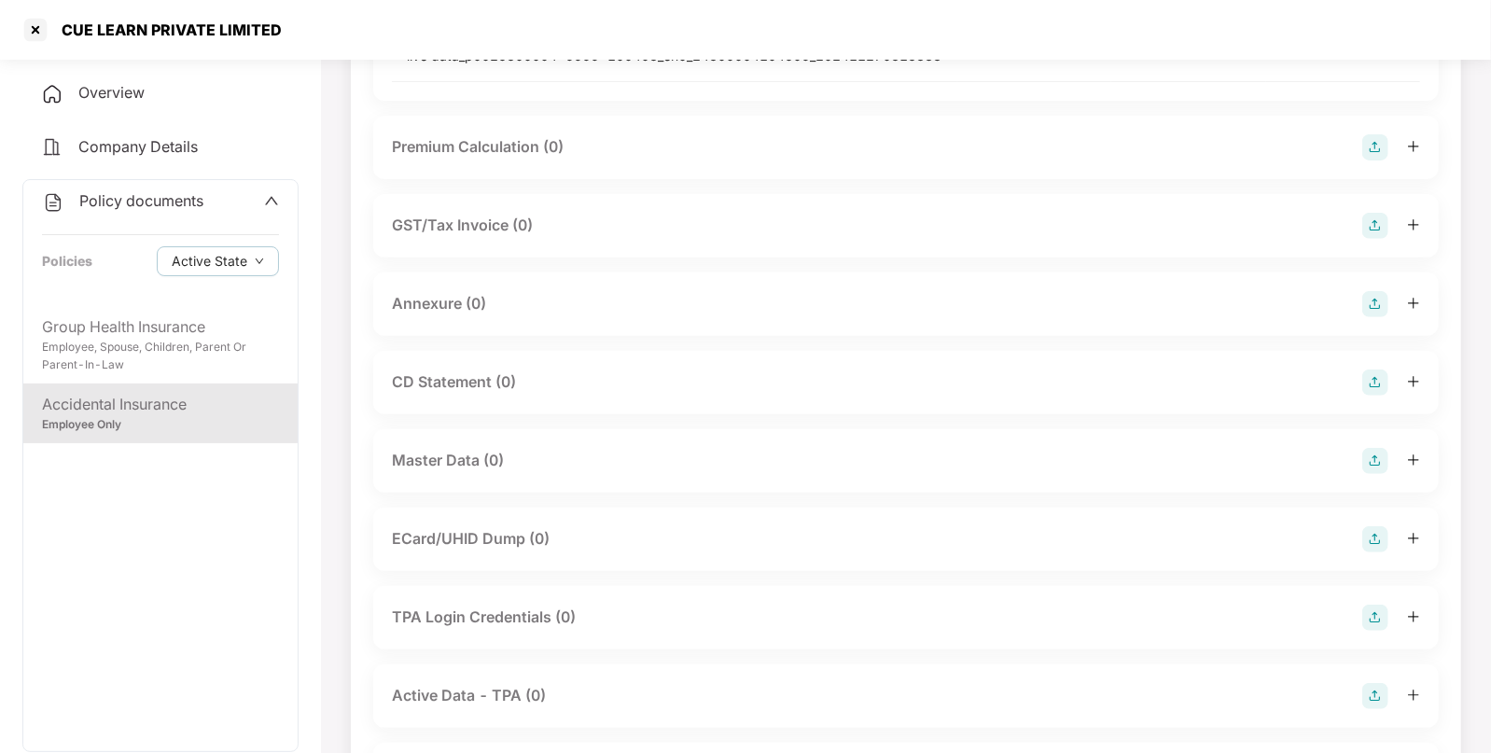
scroll to position [326, 0]
click at [1360, 313] on div "Annexure (0)" at bounding box center [906, 300] width 1028 height 26
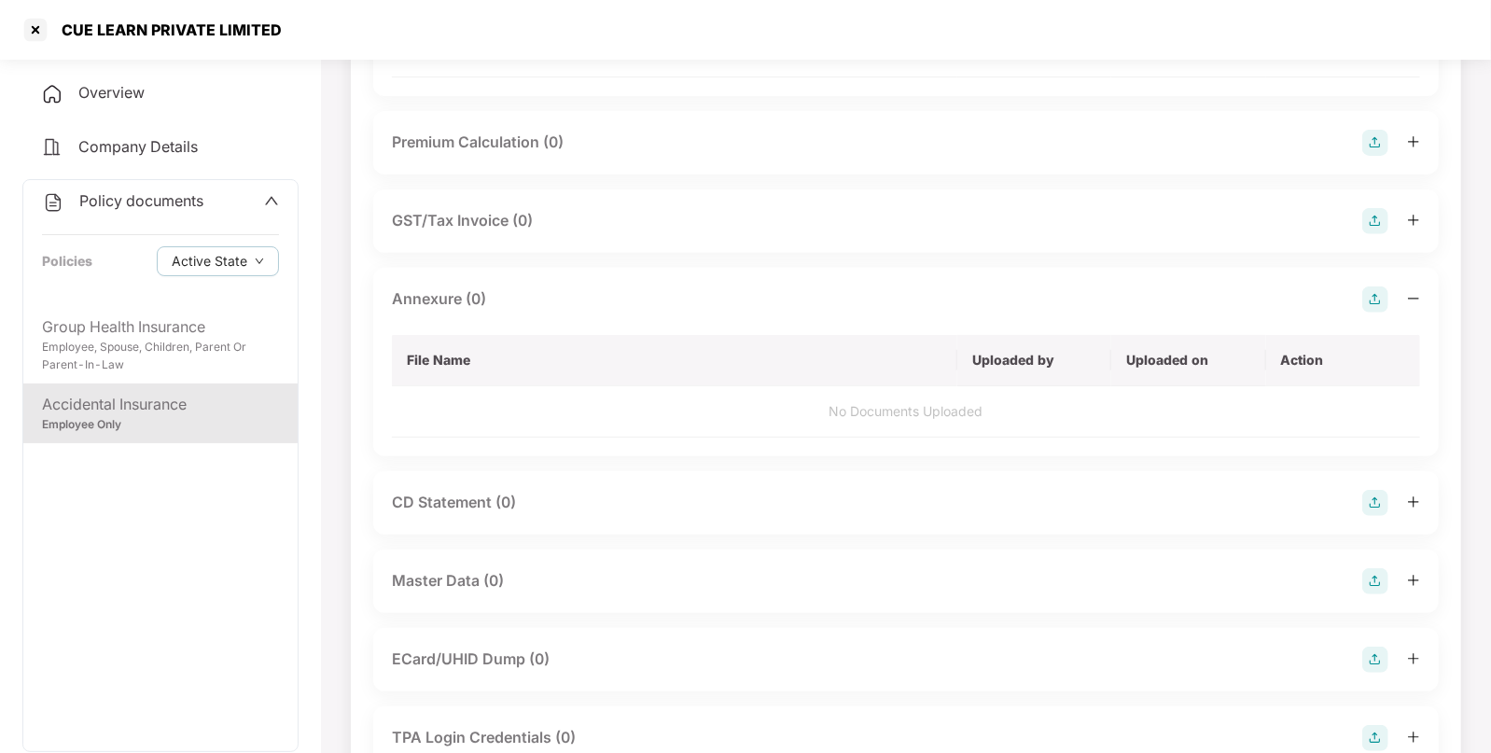
click at [1365, 313] on img at bounding box center [1376, 300] width 26 height 26
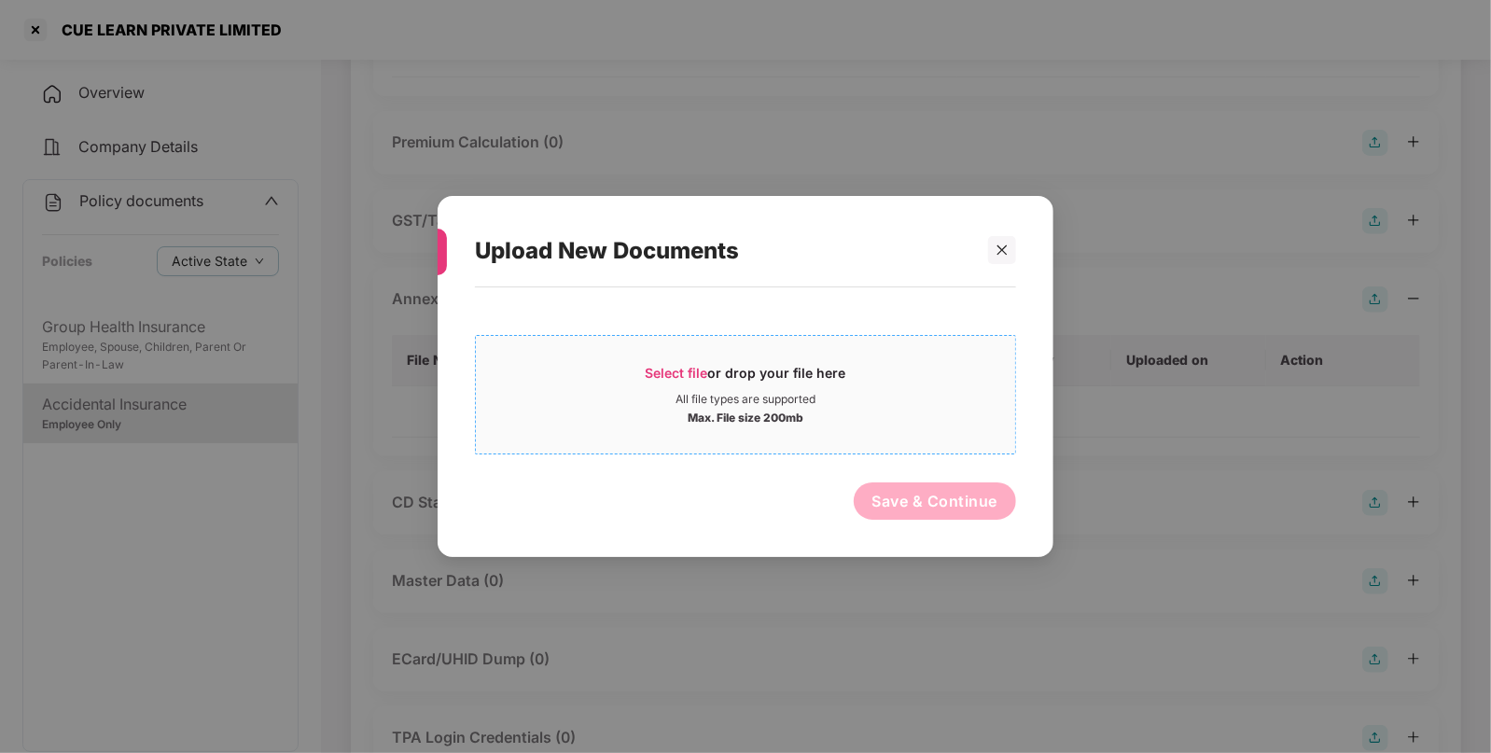
click at [665, 356] on span "Select file or drop your file here All file types are supported Max. File size …" at bounding box center [745, 395] width 539 height 90
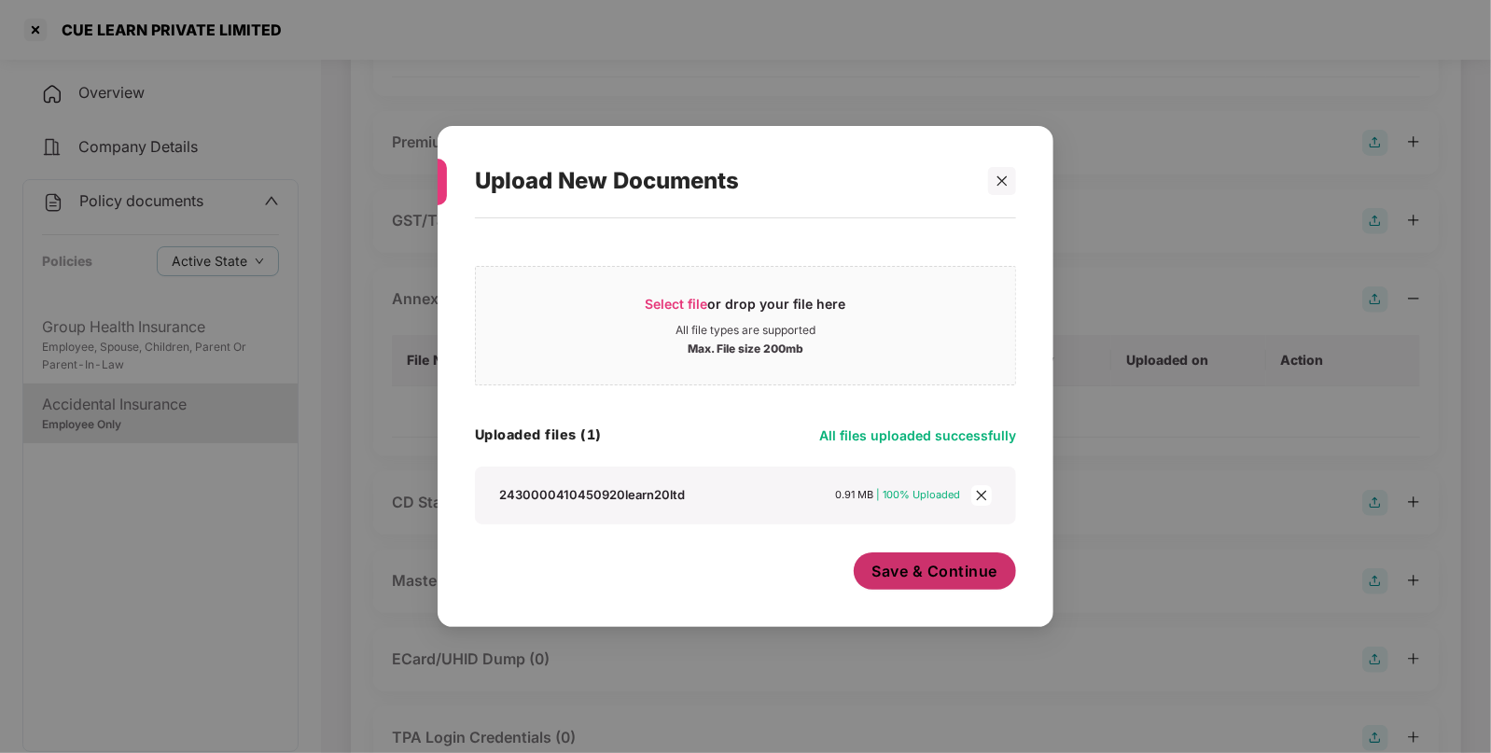
click at [915, 566] on span "Save & Continue" at bounding box center [936, 571] width 126 height 21
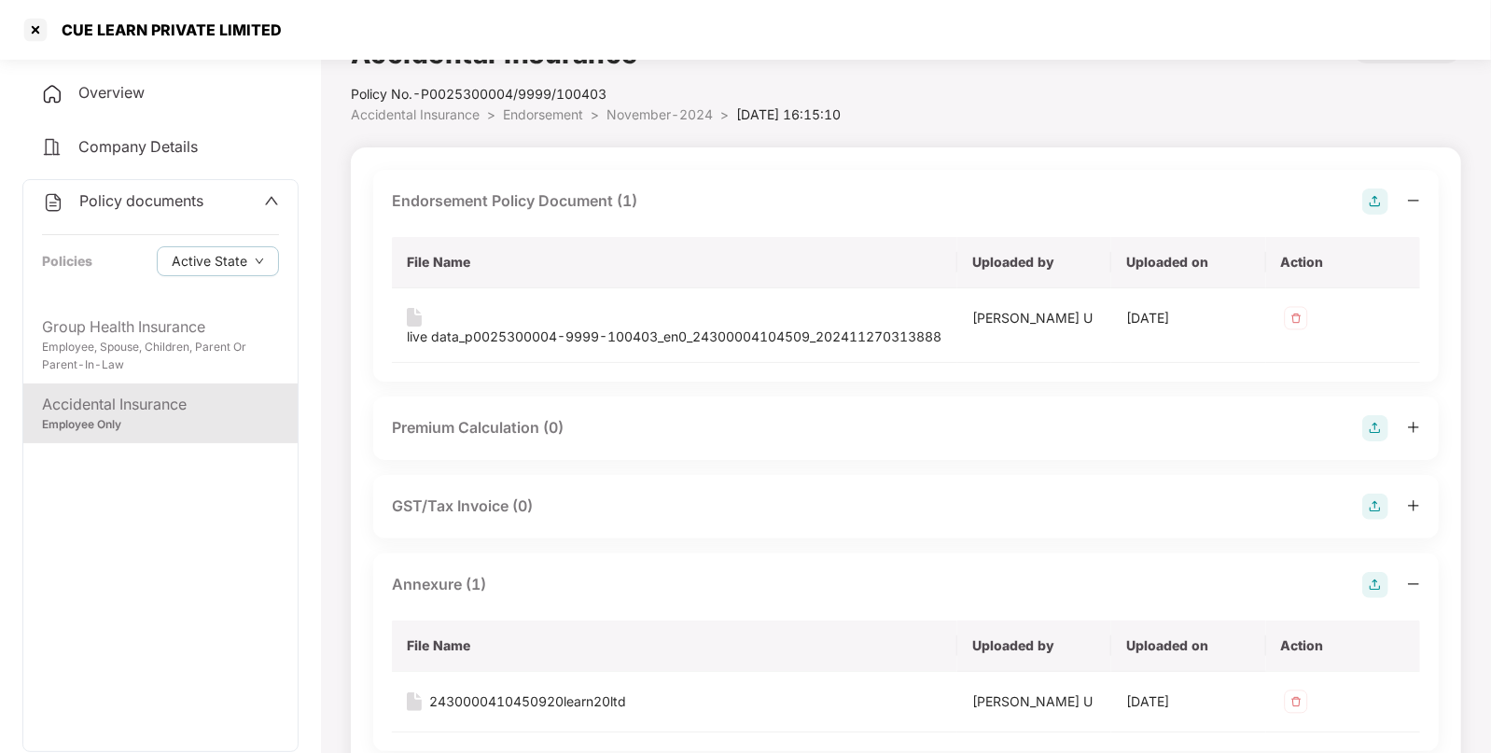
scroll to position [0, 0]
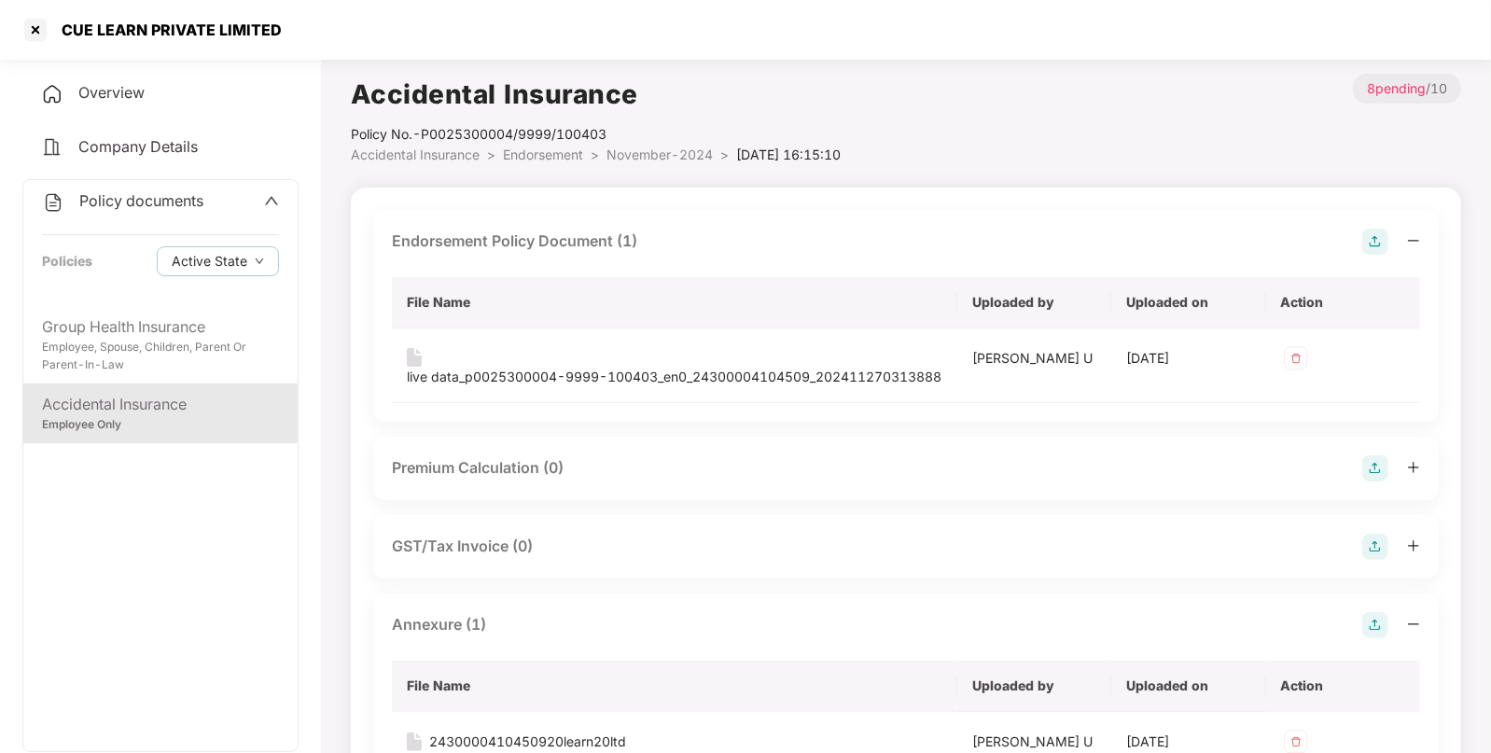
click at [608, 156] on span "November-2024" at bounding box center [660, 155] width 106 height 16
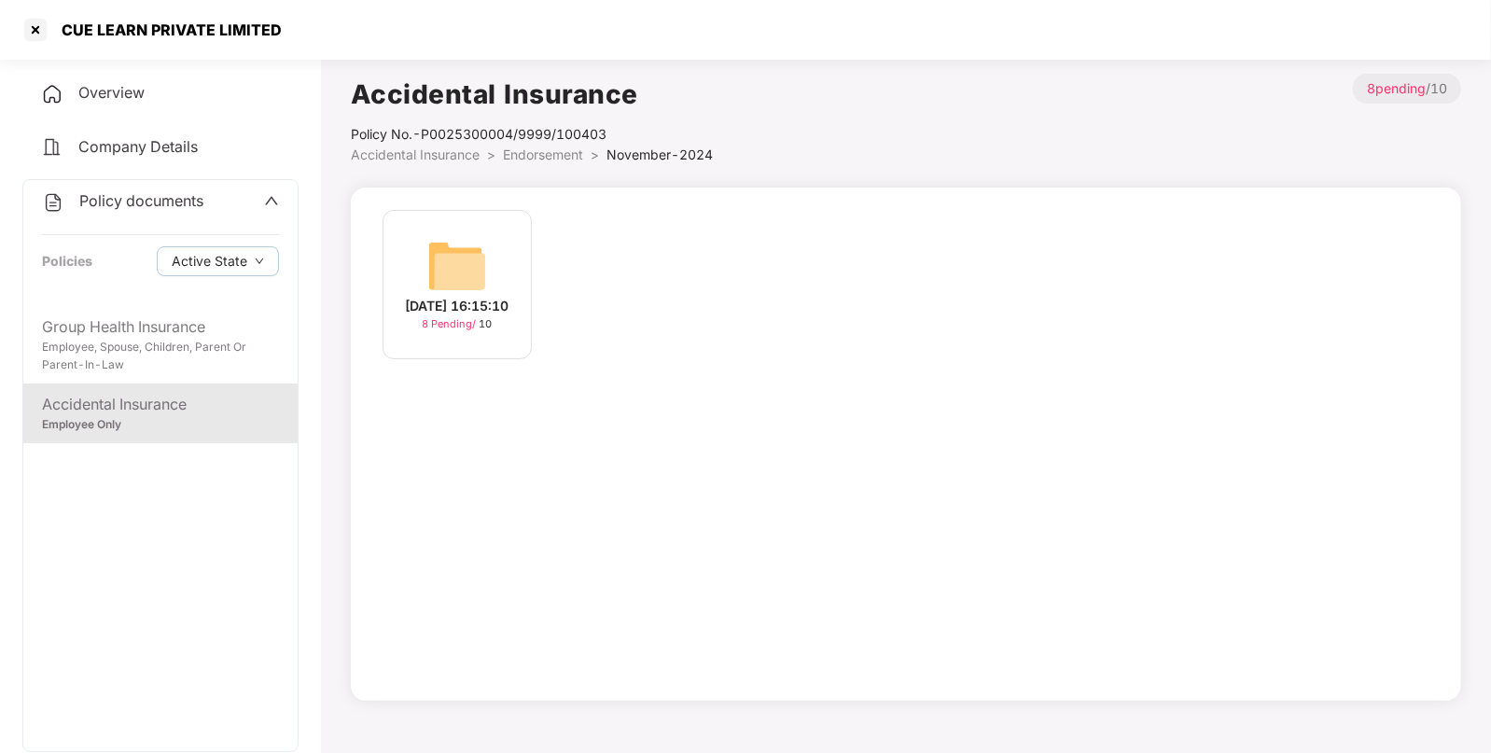
scroll to position [11, 0]
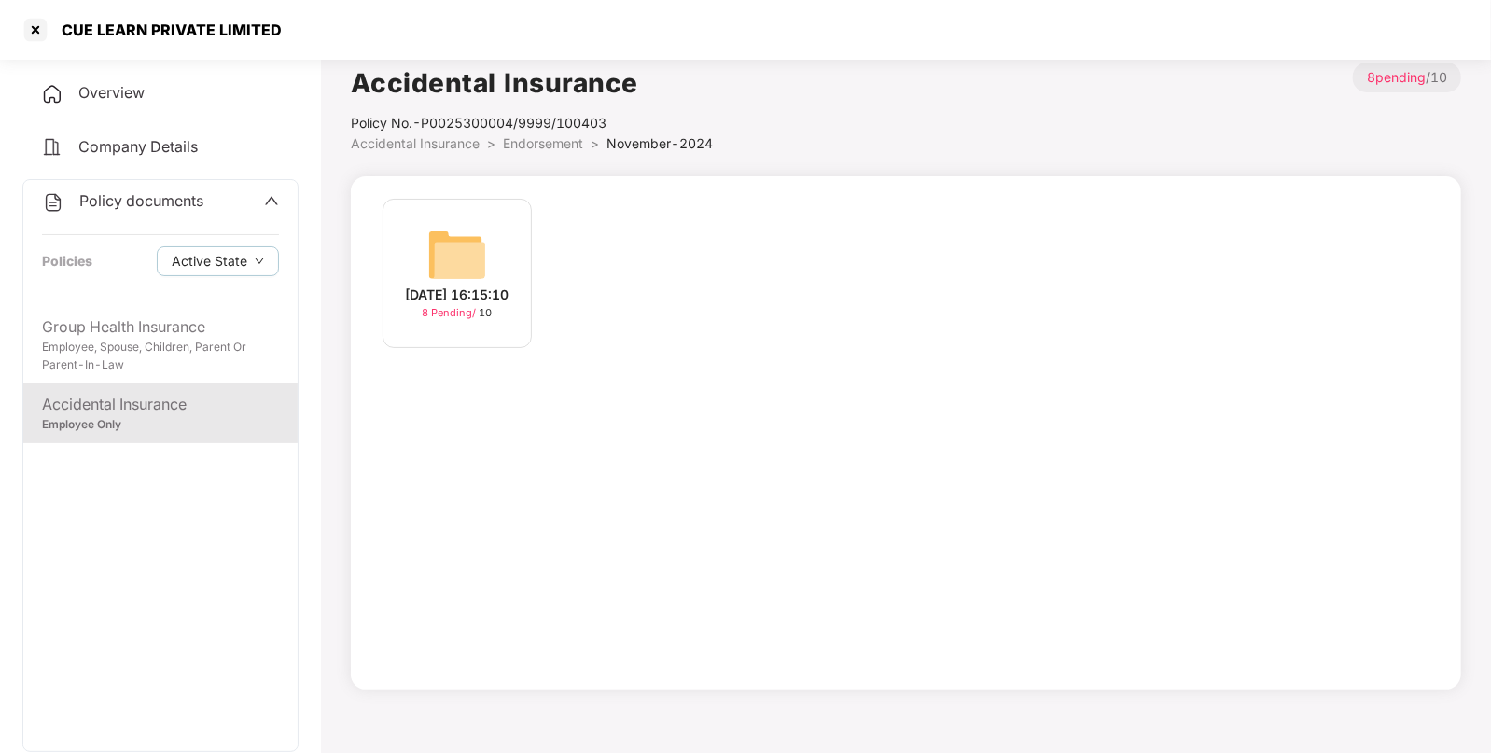
click at [539, 145] on span "Endorsement" at bounding box center [543, 143] width 80 height 16
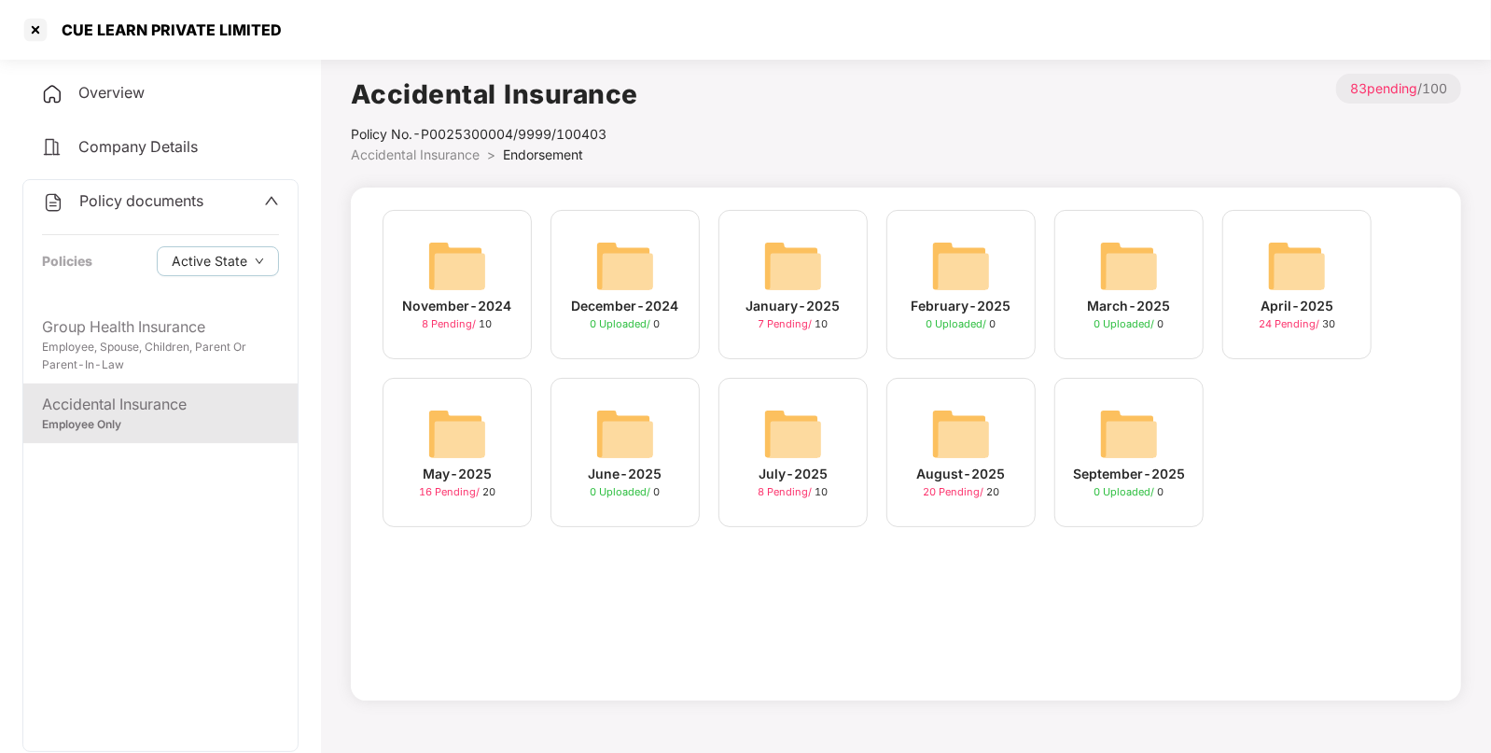
click at [946, 406] on img at bounding box center [961, 434] width 60 height 60
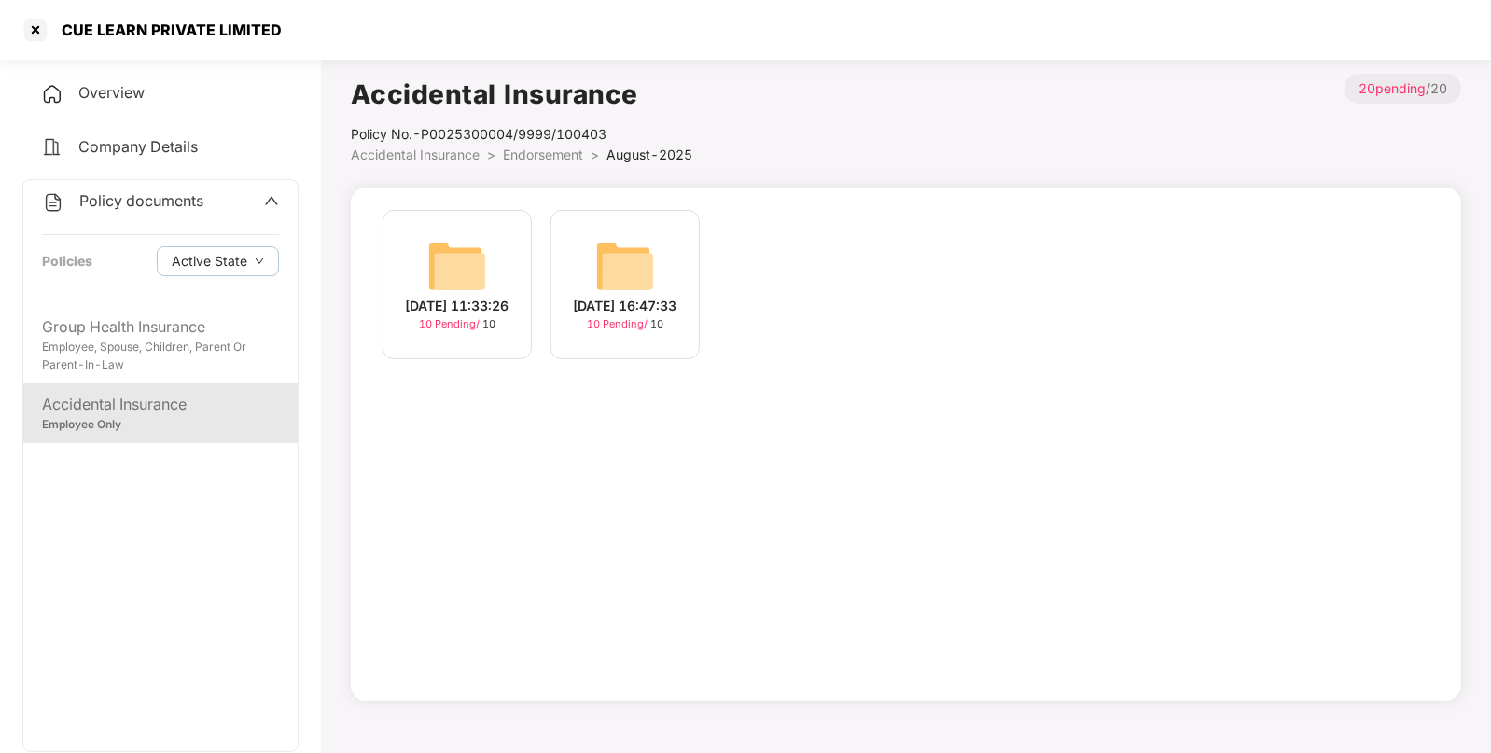
click at [465, 269] on img at bounding box center [457, 266] width 60 height 60
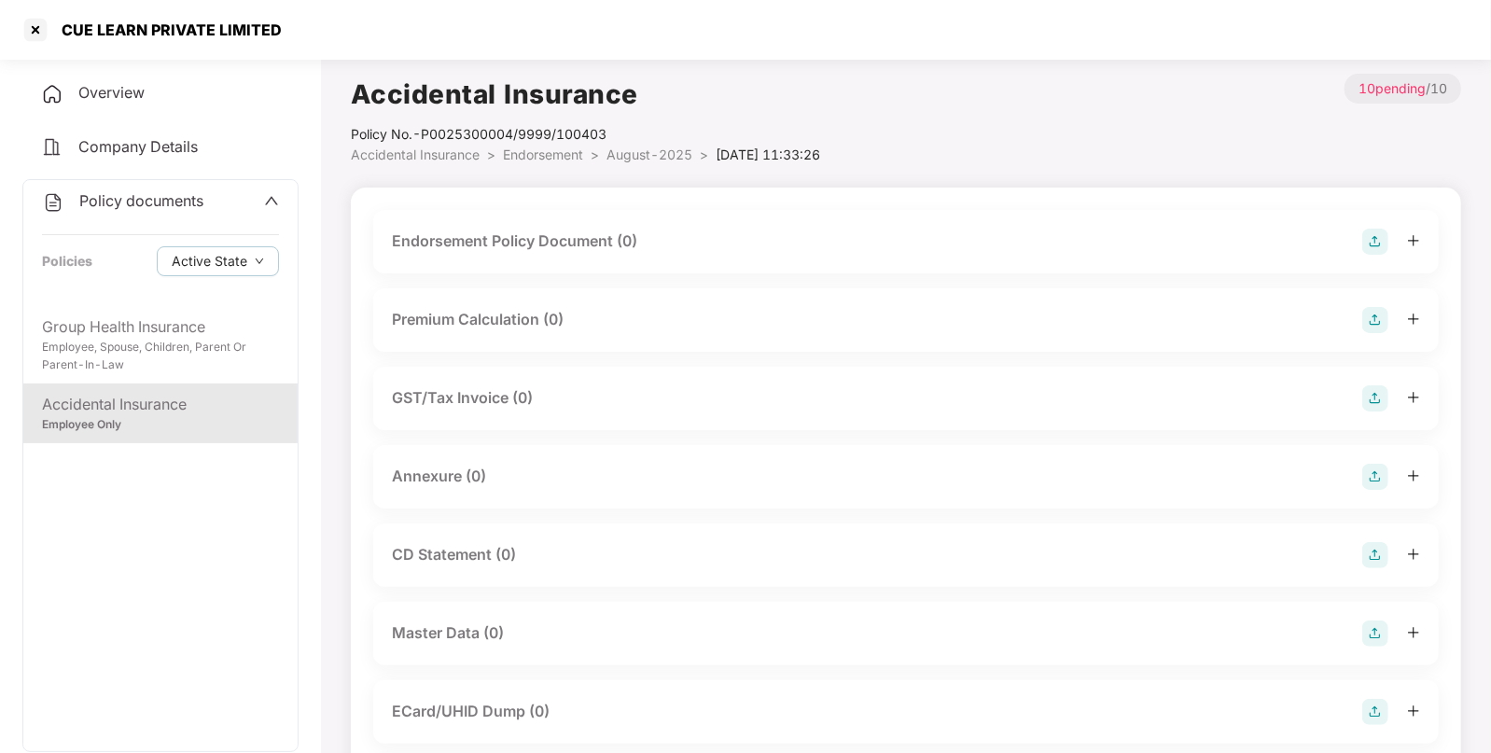
click at [1373, 236] on img at bounding box center [1376, 242] width 26 height 26
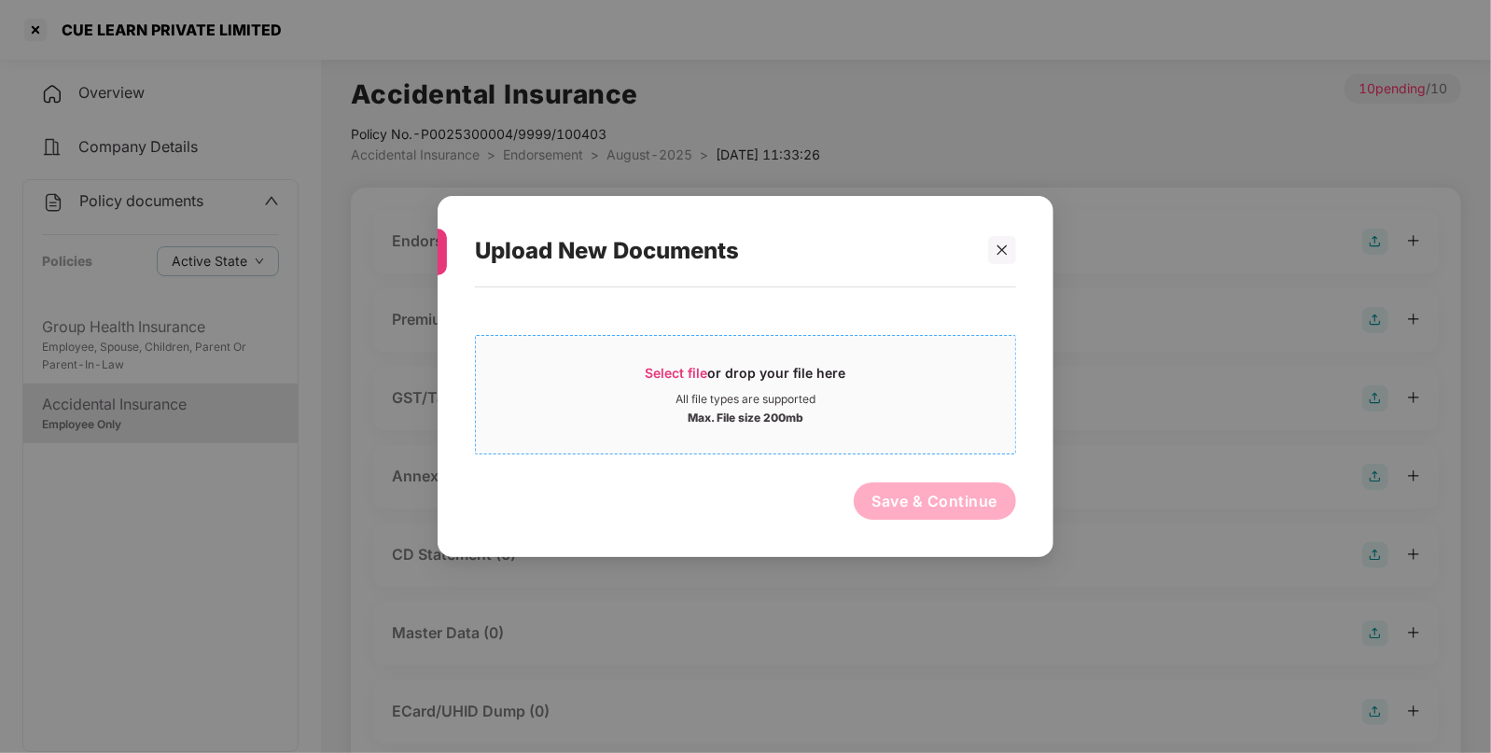
click at [677, 373] on span "Select file" at bounding box center [677, 373] width 63 height 16
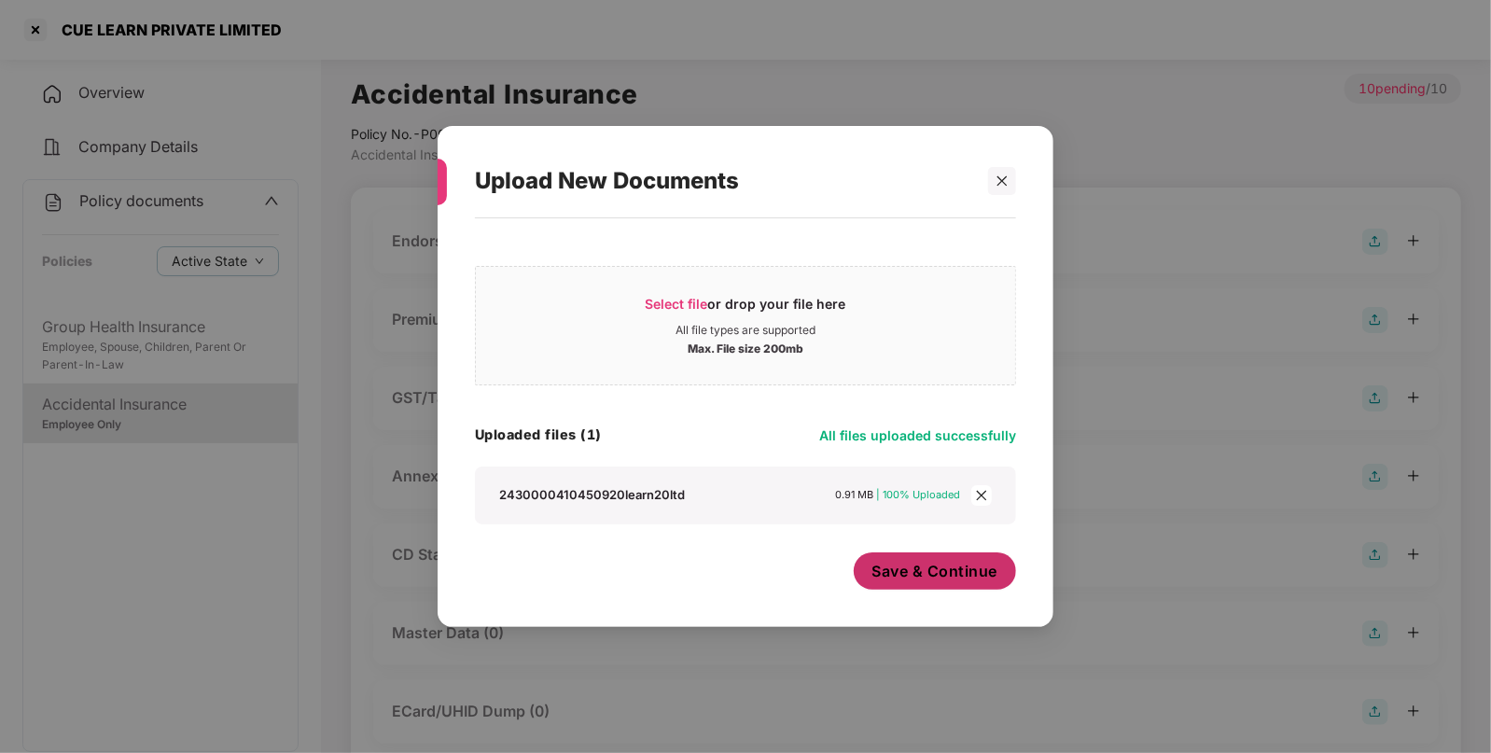
click at [924, 584] on button "Save & Continue" at bounding box center [935, 570] width 163 height 37
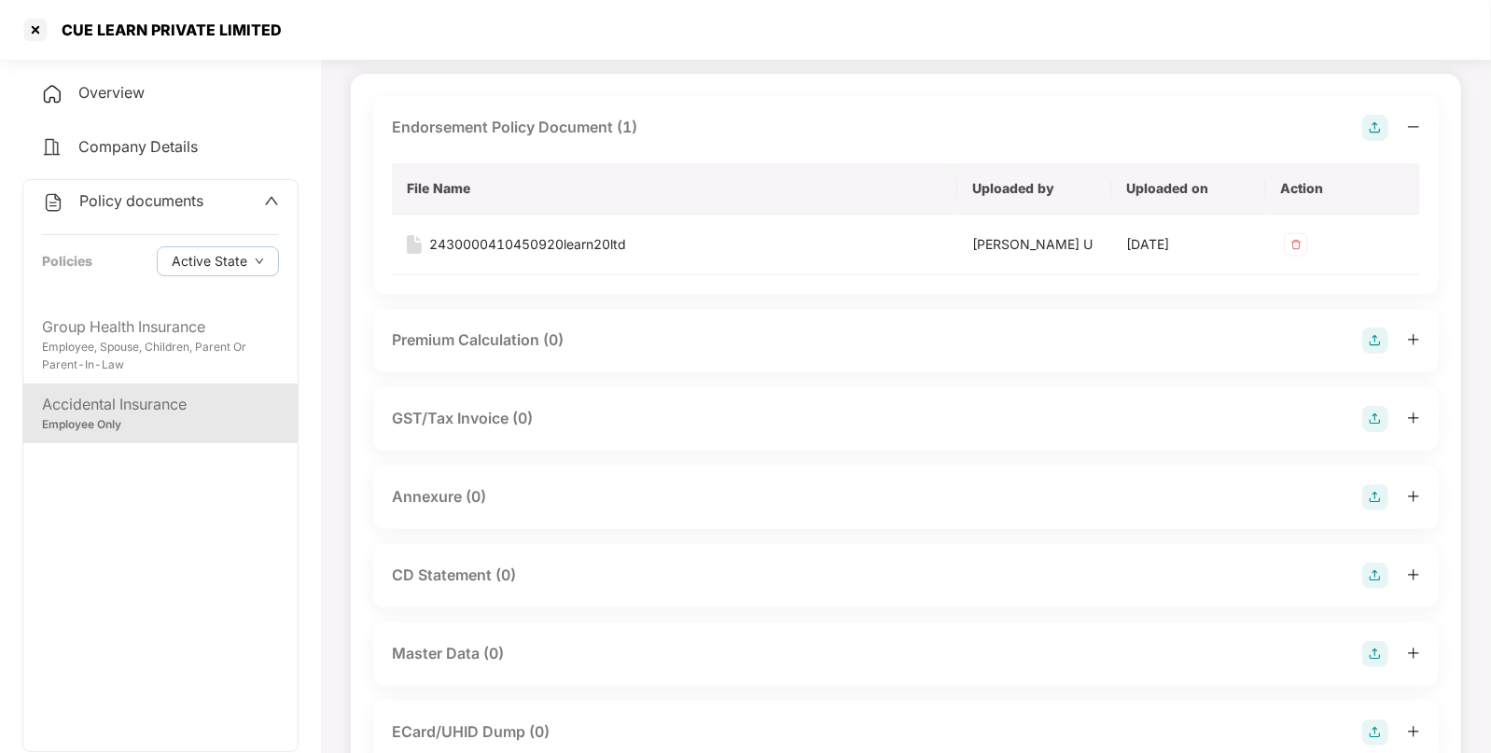
scroll to position [116, 0]
click at [1378, 485] on img at bounding box center [1376, 495] width 26 height 26
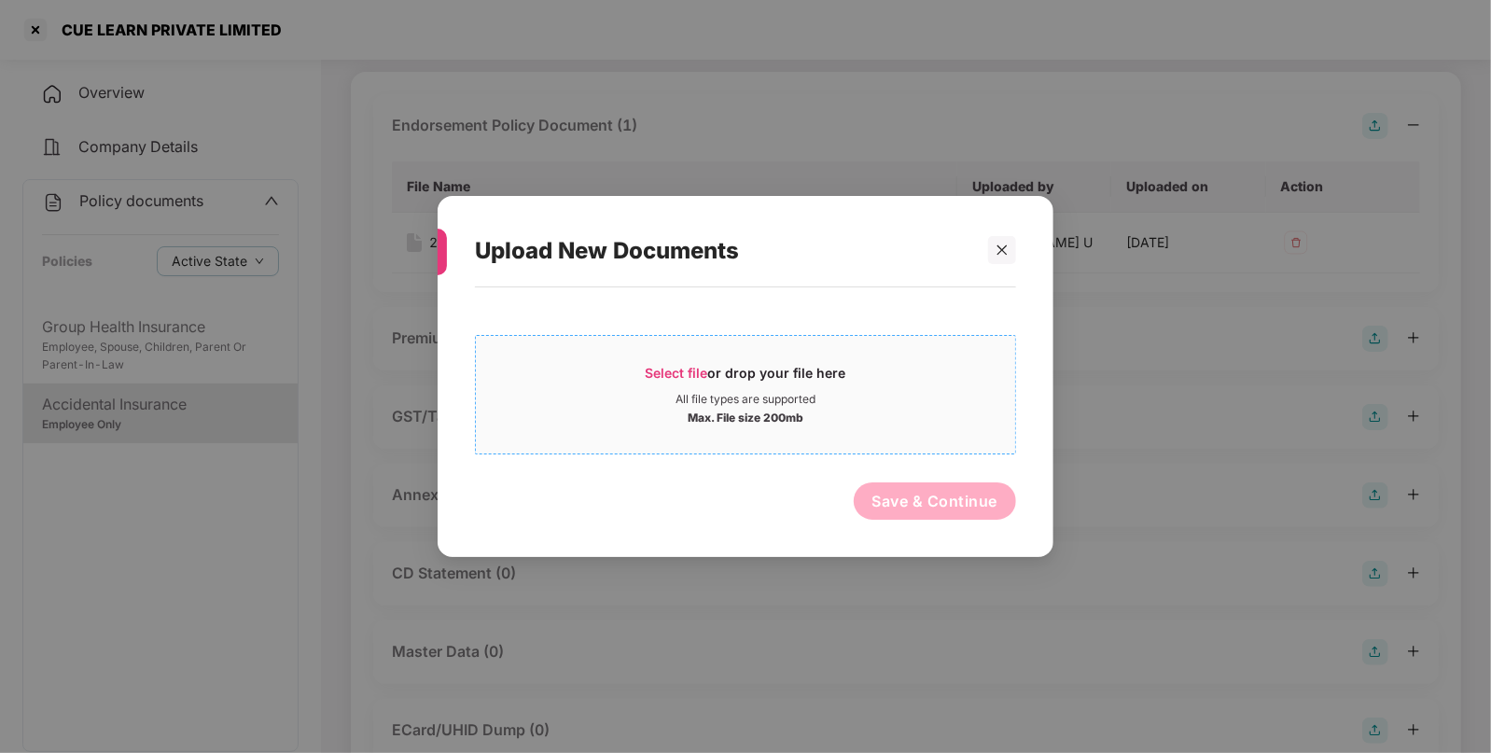
click at [676, 373] on span "Select file" at bounding box center [677, 373] width 63 height 16
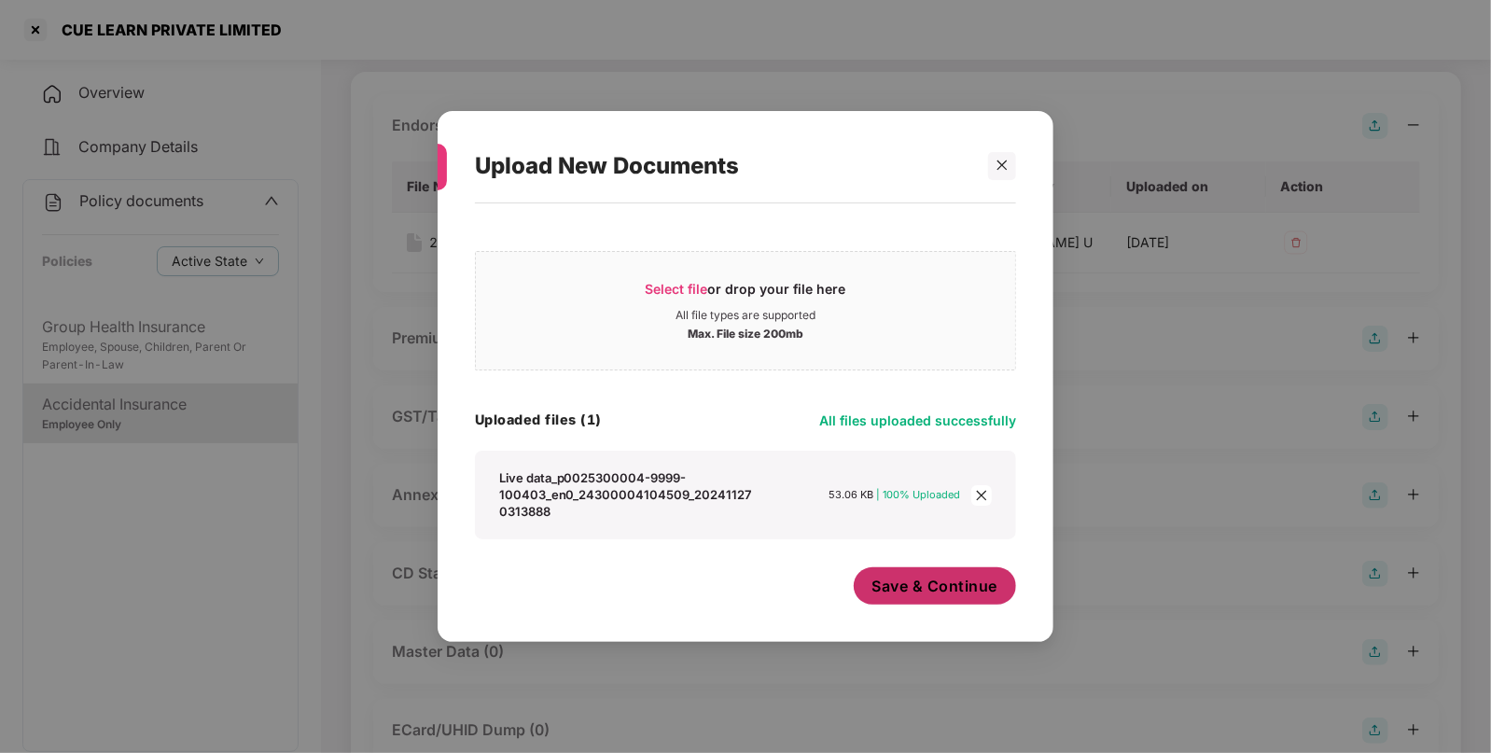
click at [916, 583] on span "Save & Continue" at bounding box center [936, 586] width 126 height 21
click at [916, 583] on div "Upload New Documents Select file or drop your file here All file types are supp…" at bounding box center [745, 376] width 1491 height 753
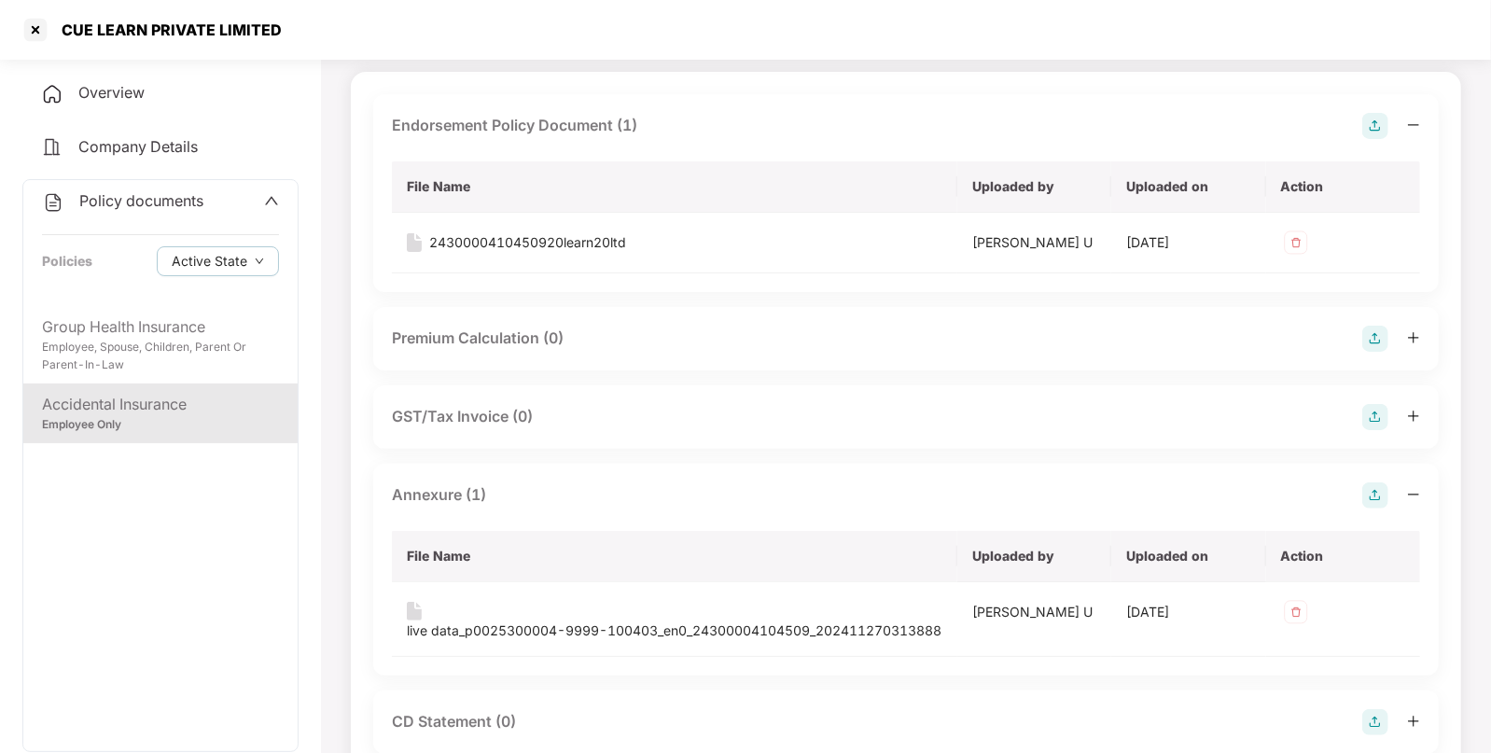
click at [185, 415] on div "Accidental Insurance" at bounding box center [160, 404] width 237 height 23
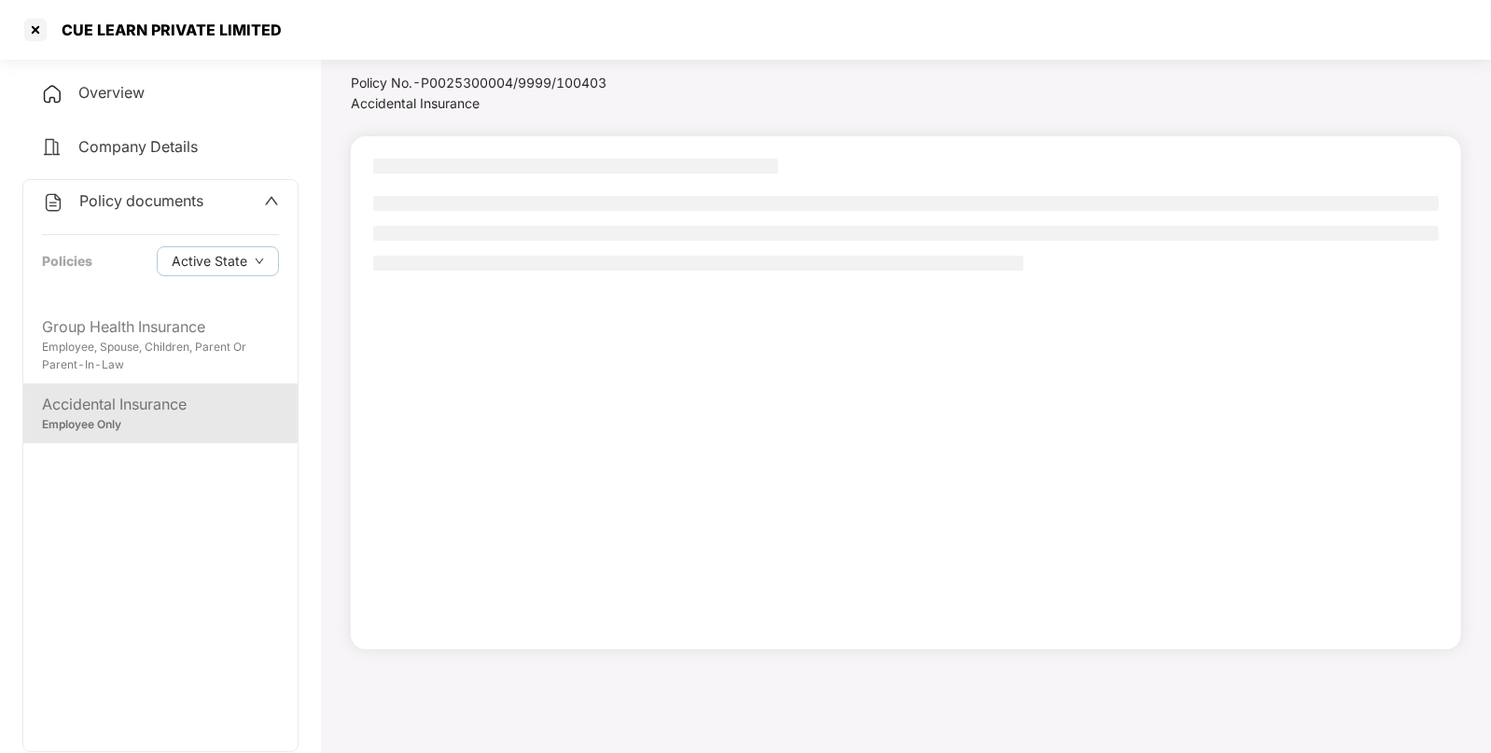
scroll to position [50, 0]
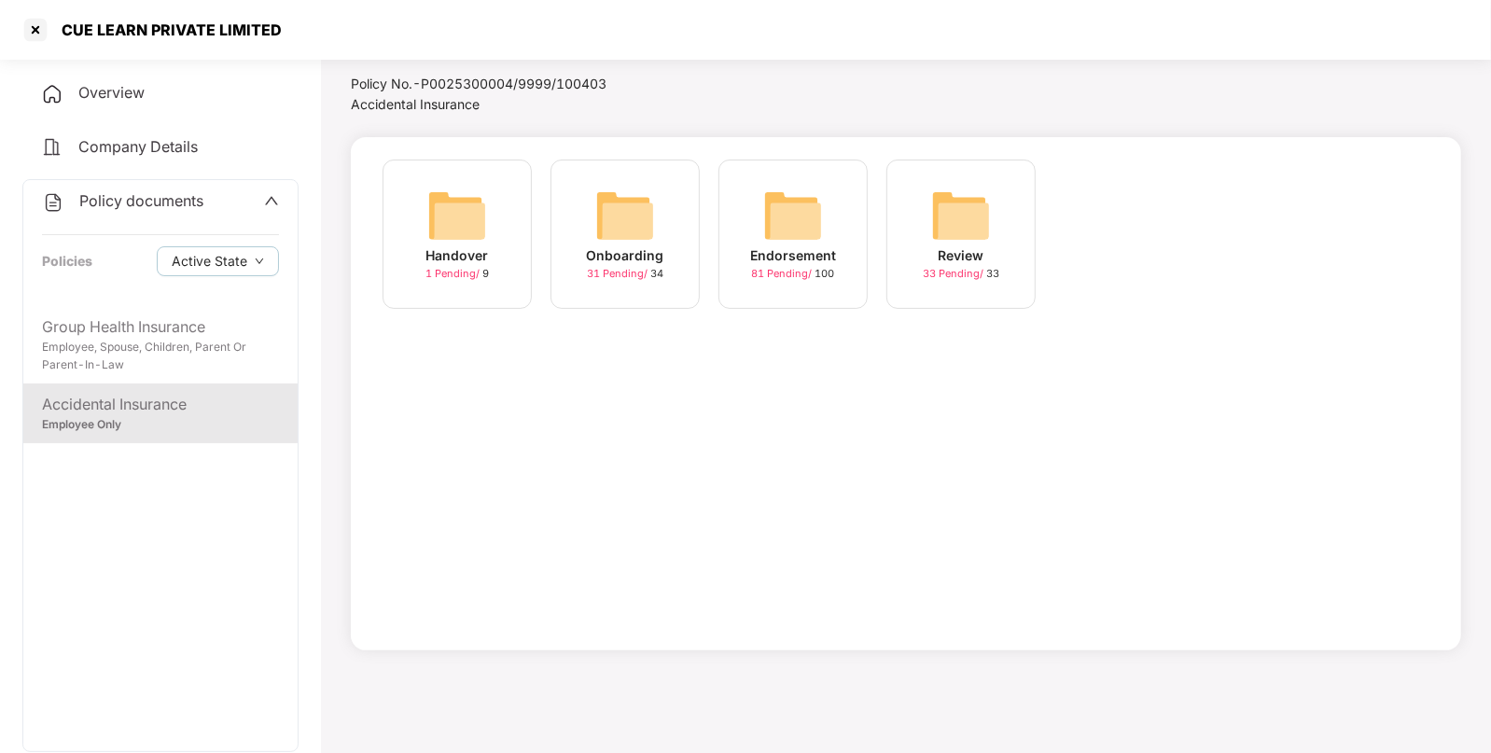
click at [812, 205] on img at bounding box center [793, 216] width 60 height 60
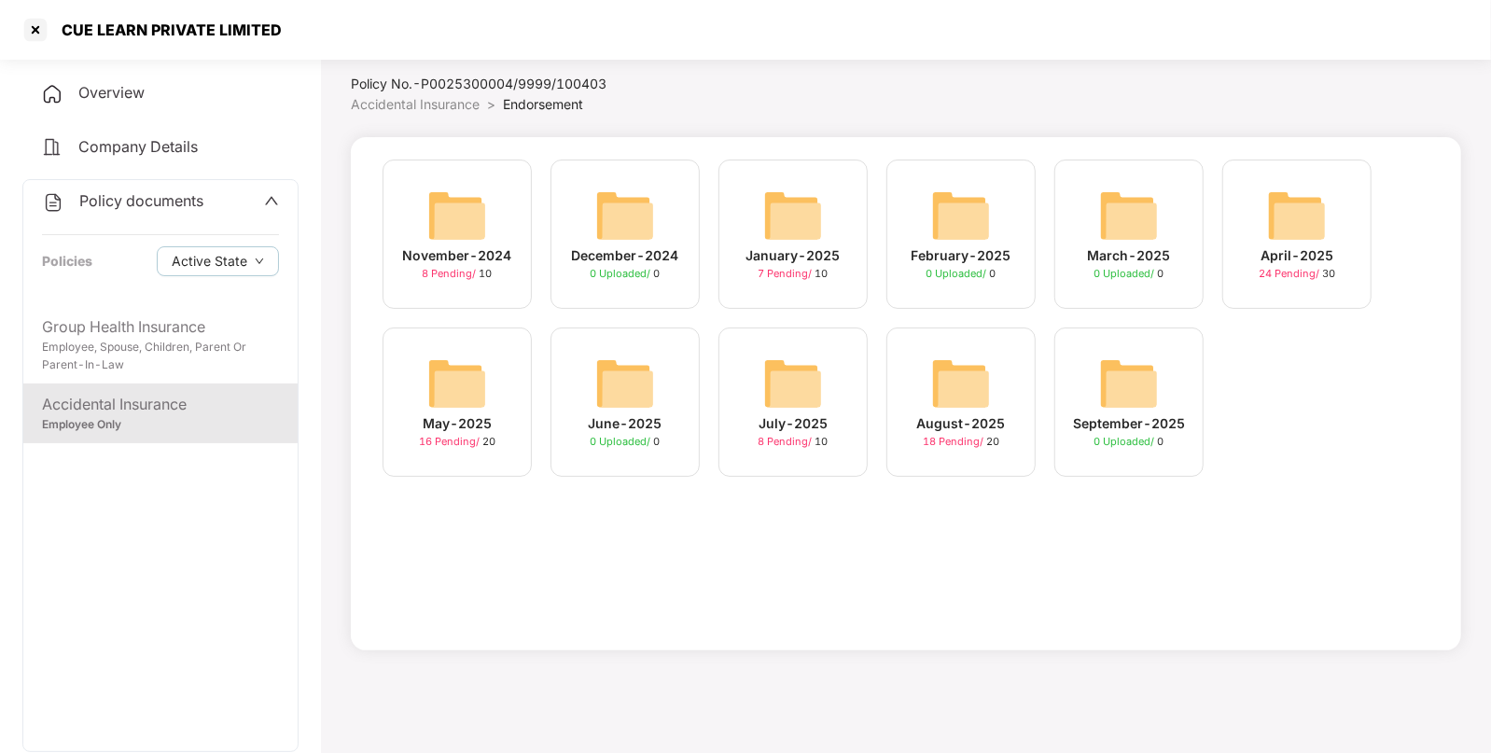
click at [966, 359] on img at bounding box center [961, 384] width 60 height 60
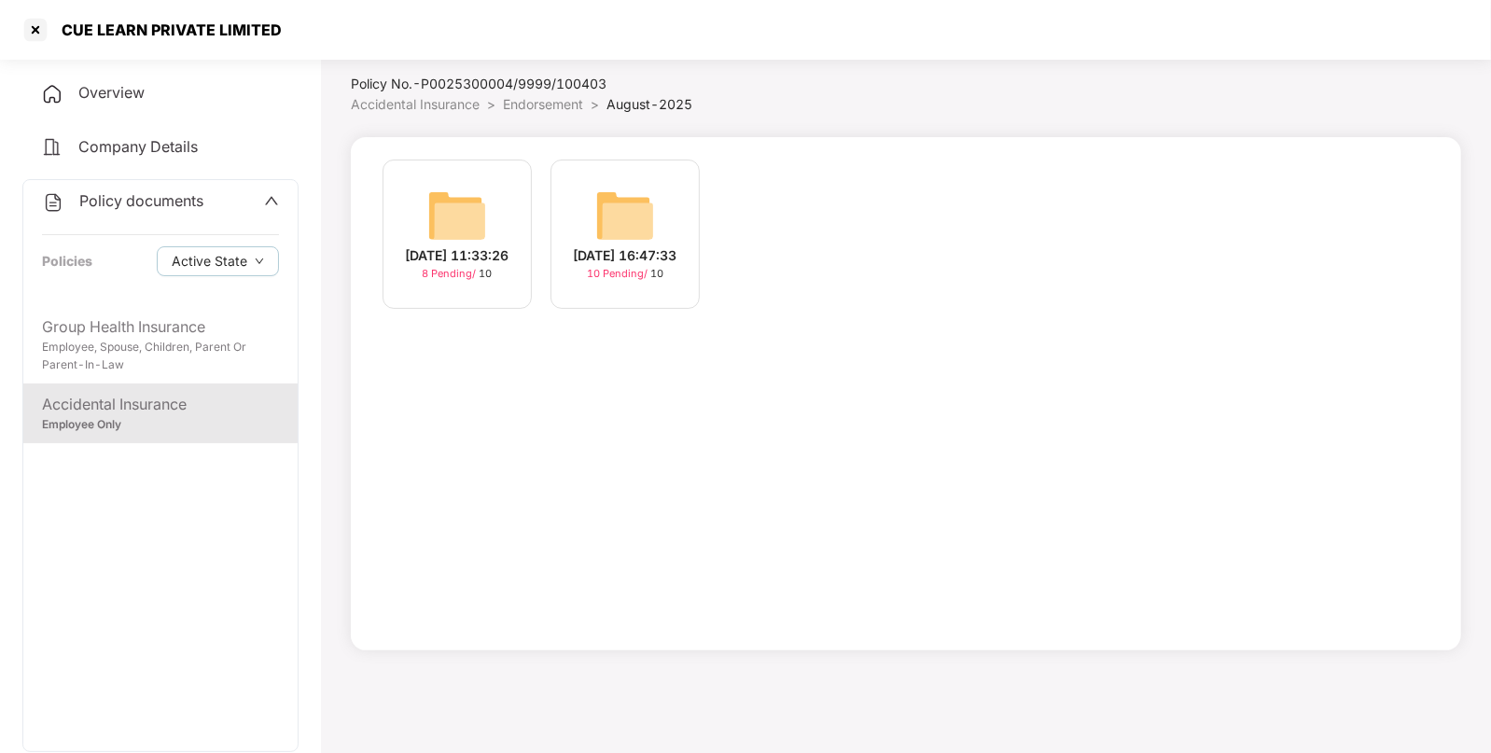
click at [630, 187] on img at bounding box center [625, 216] width 60 height 60
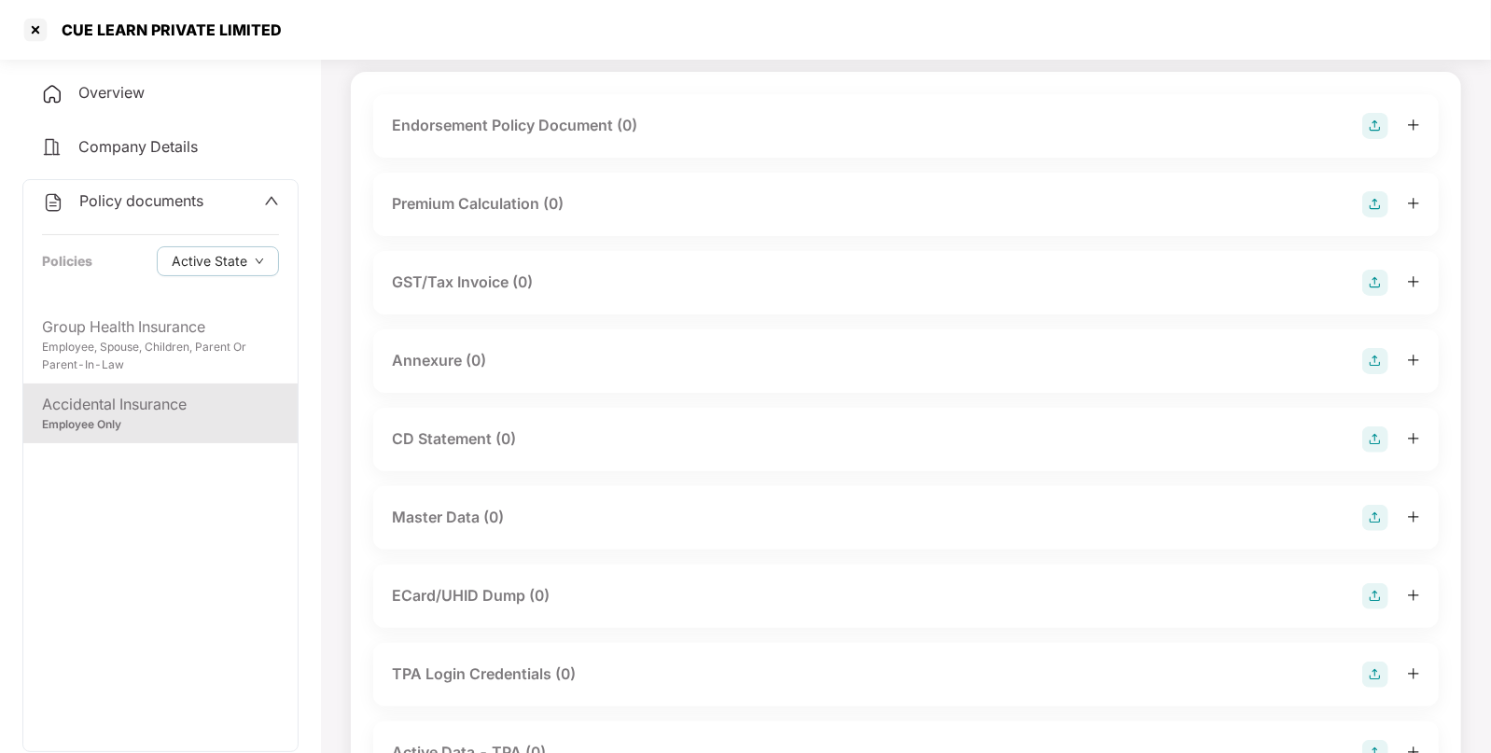
scroll to position [0, 0]
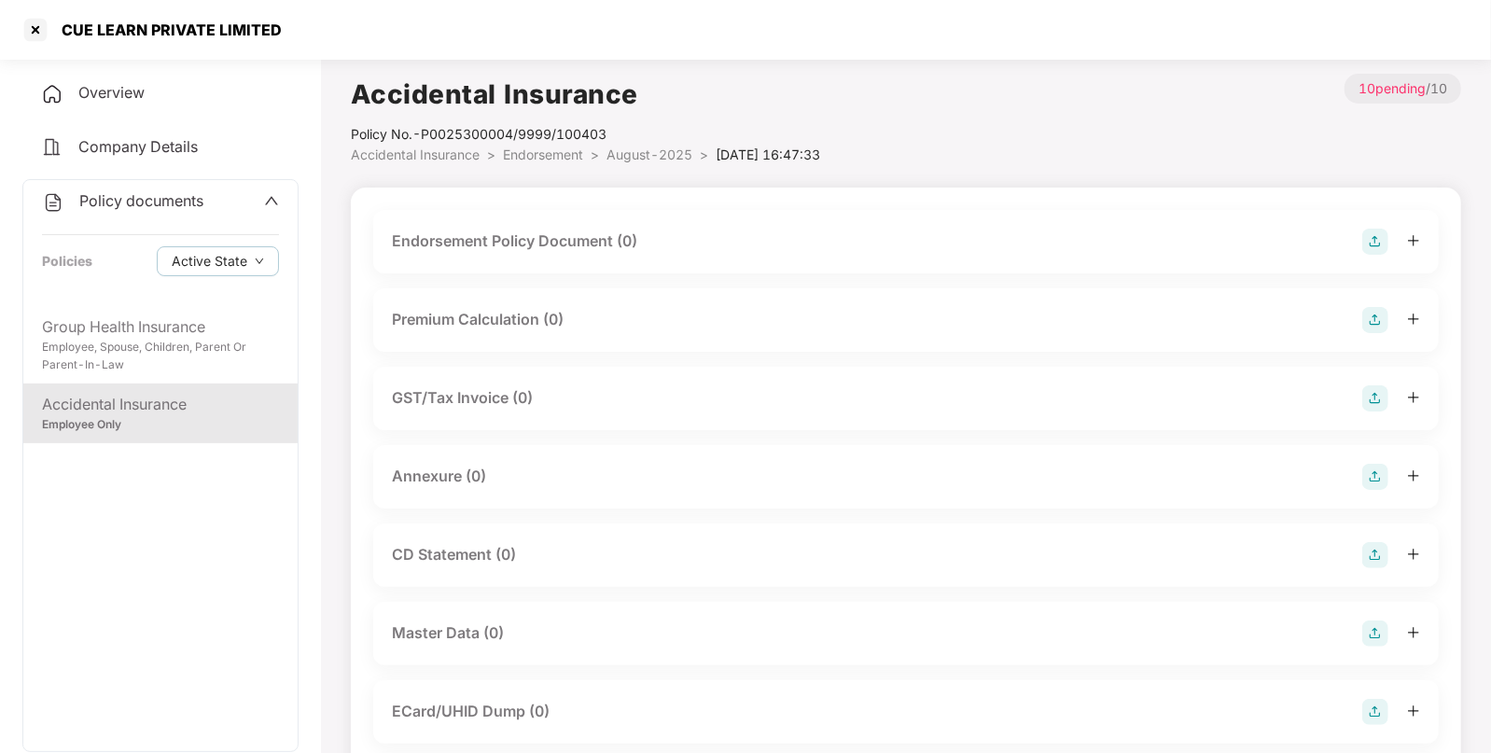
click at [1377, 311] on img at bounding box center [1376, 320] width 26 height 26
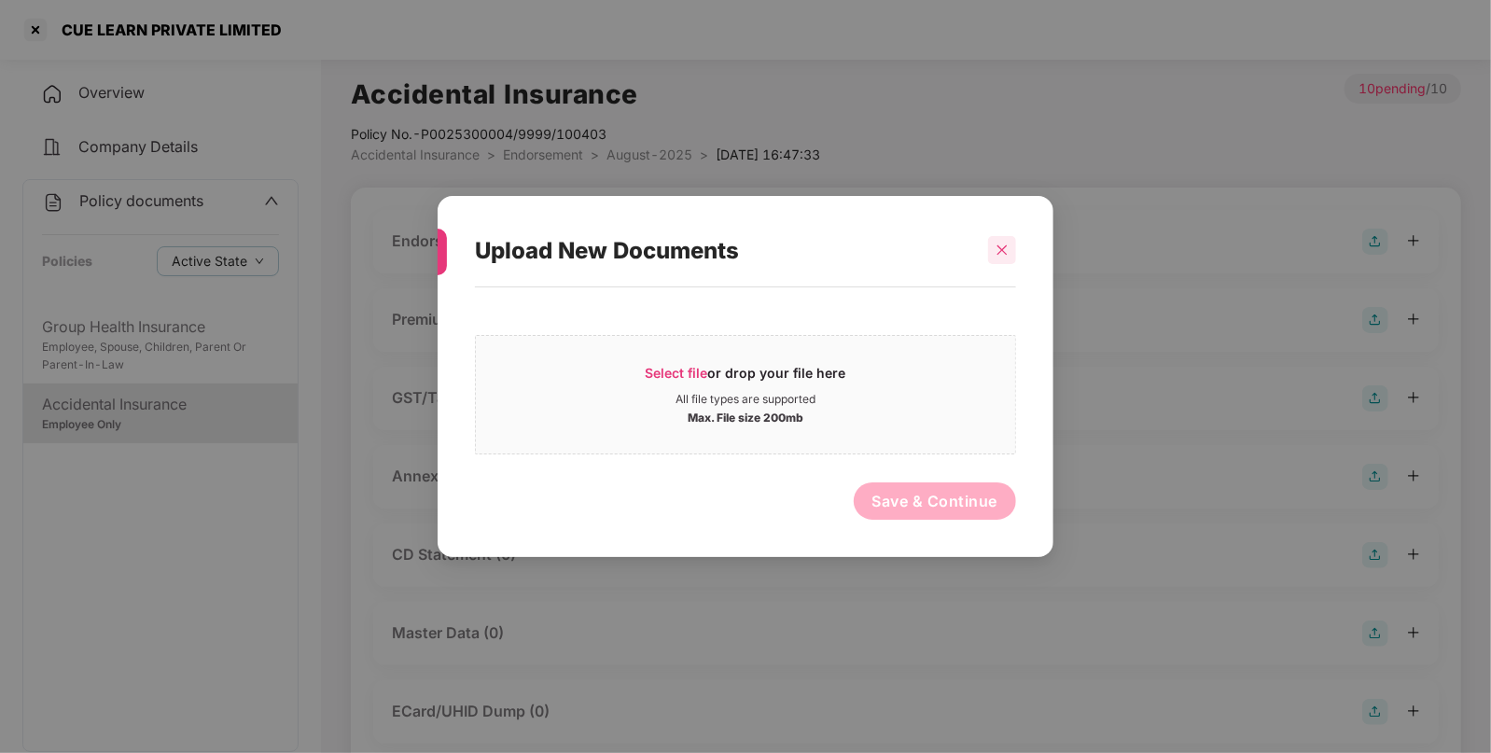
click at [1005, 243] on div at bounding box center [1002, 250] width 28 height 28
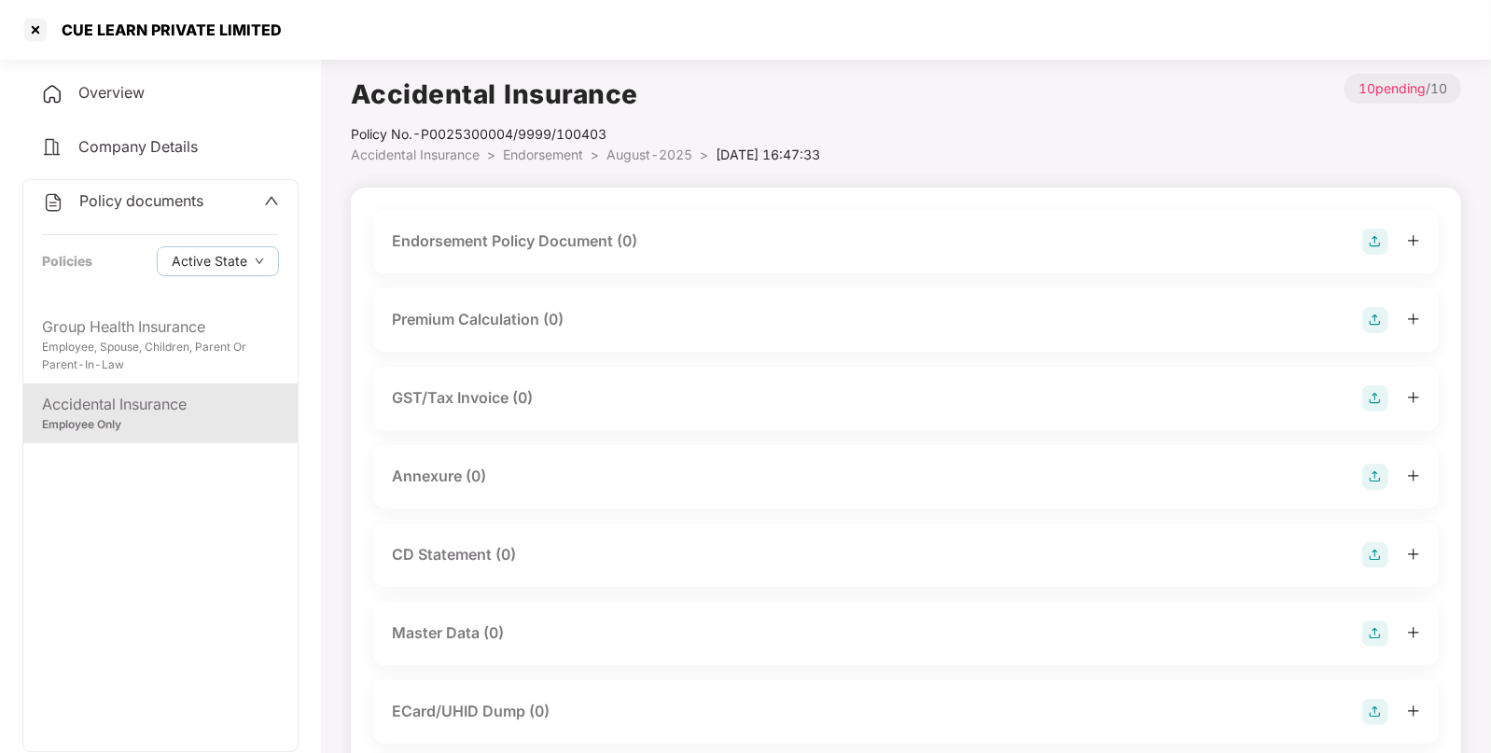
click at [1379, 481] on img at bounding box center [1376, 477] width 26 height 26
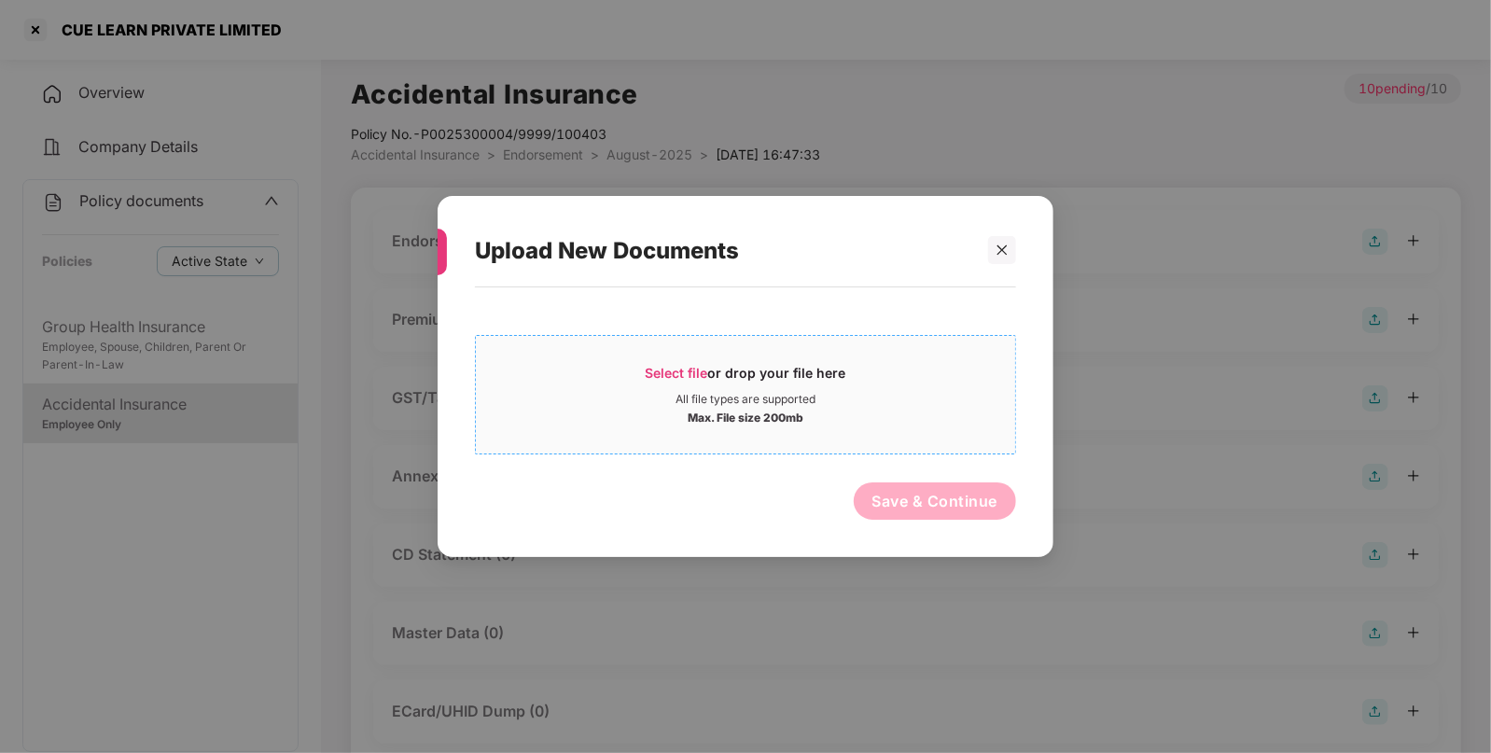
click at [653, 368] on span "Select file" at bounding box center [677, 373] width 63 height 16
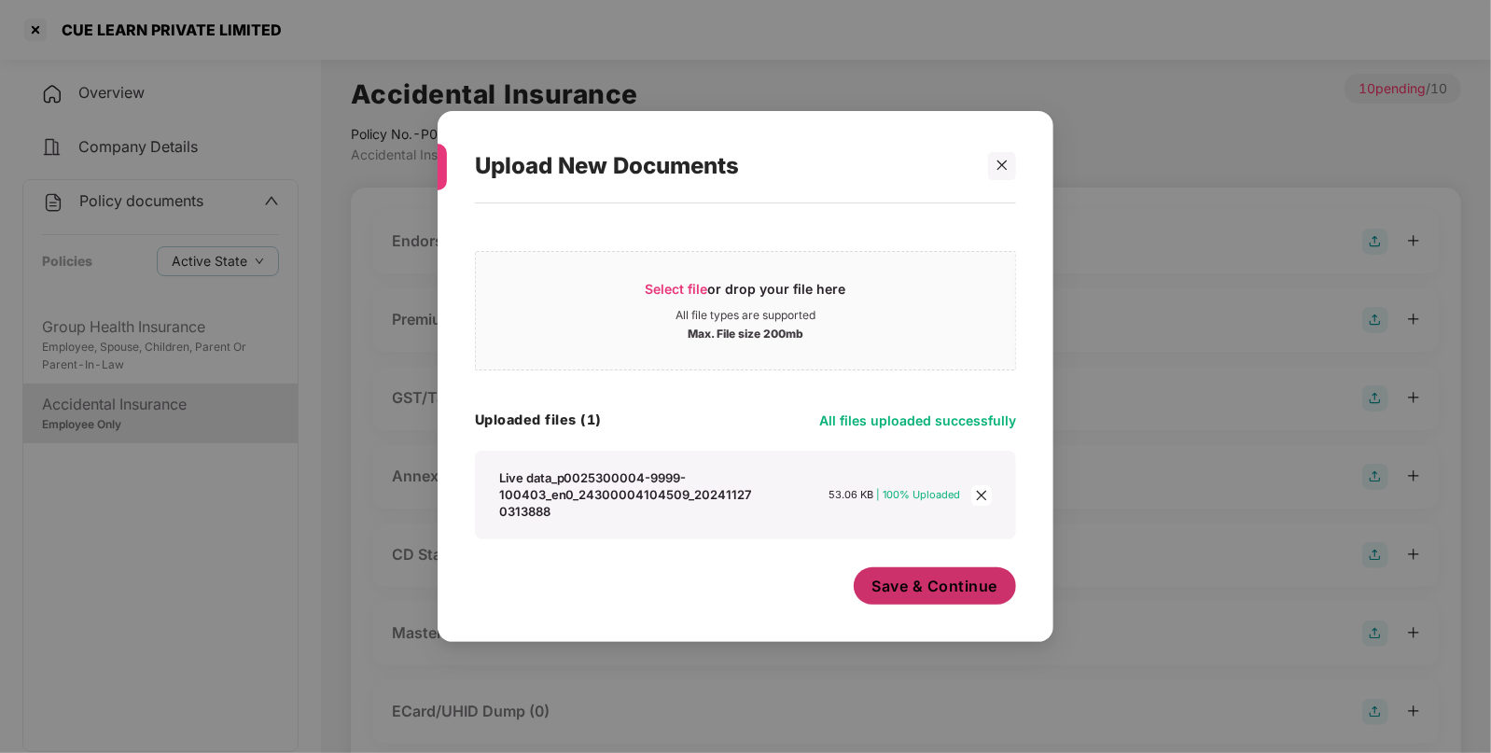
click at [918, 574] on button "Save & Continue" at bounding box center [935, 585] width 163 height 37
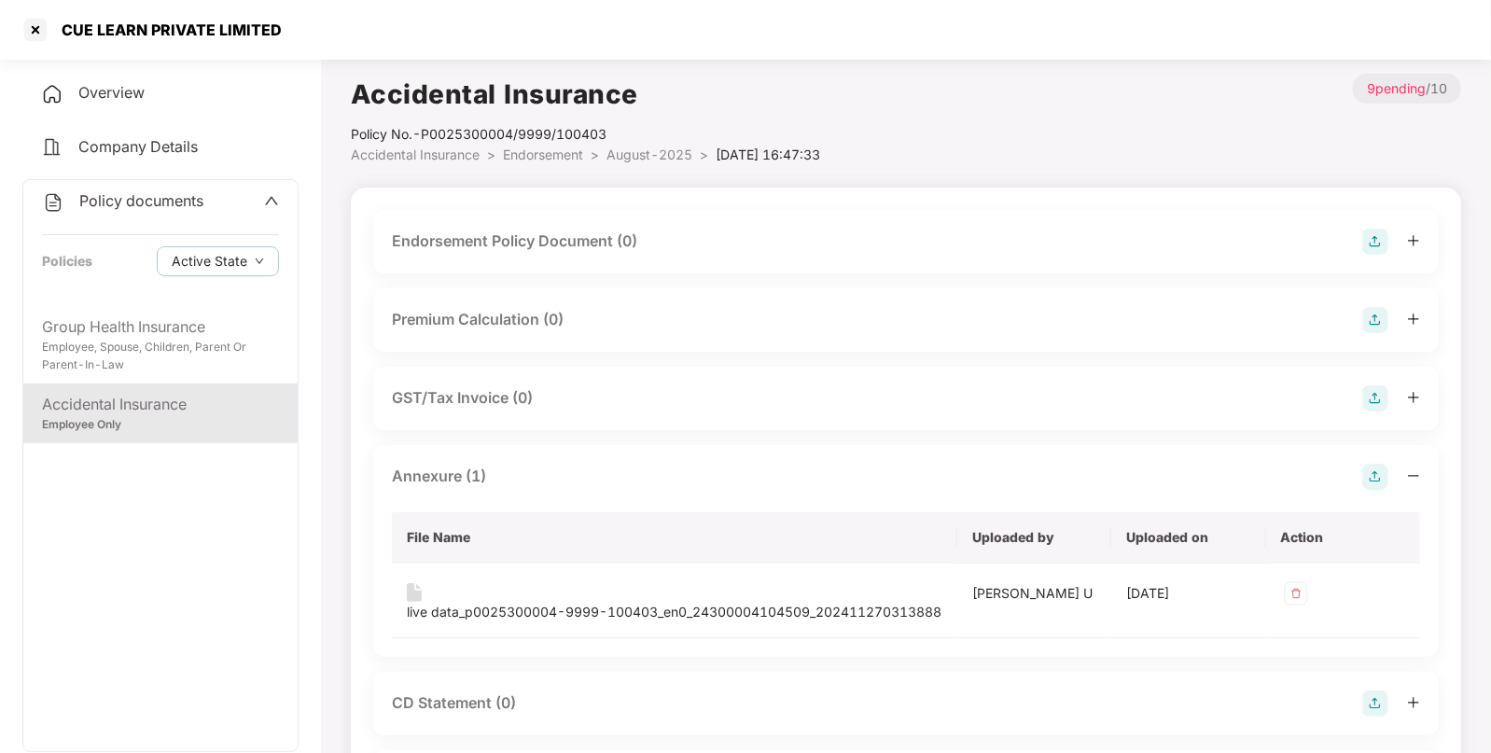
click at [1372, 245] on img at bounding box center [1376, 242] width 26 height 26
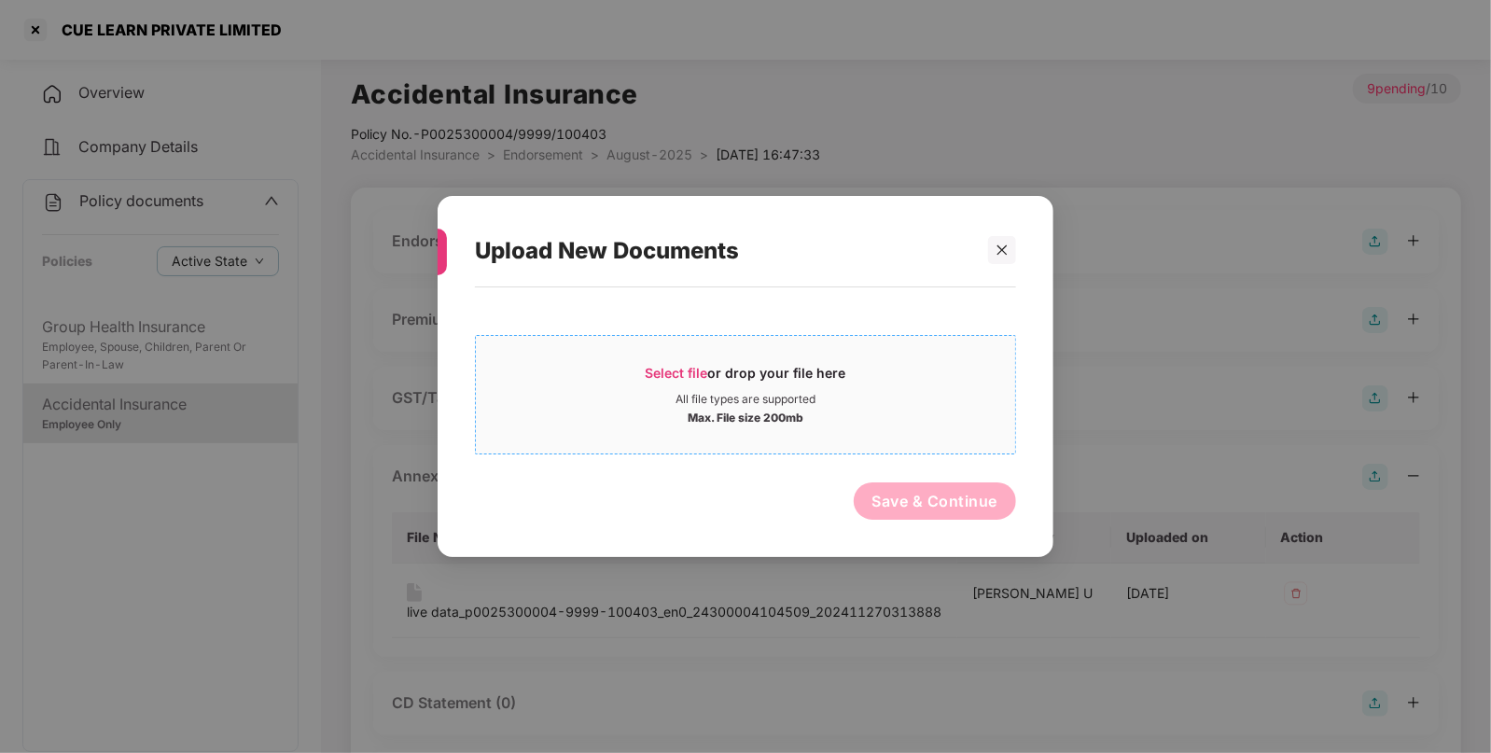
click at [689, 378] on span "Select file" at bounding box center [677, 373] width 63 height 16
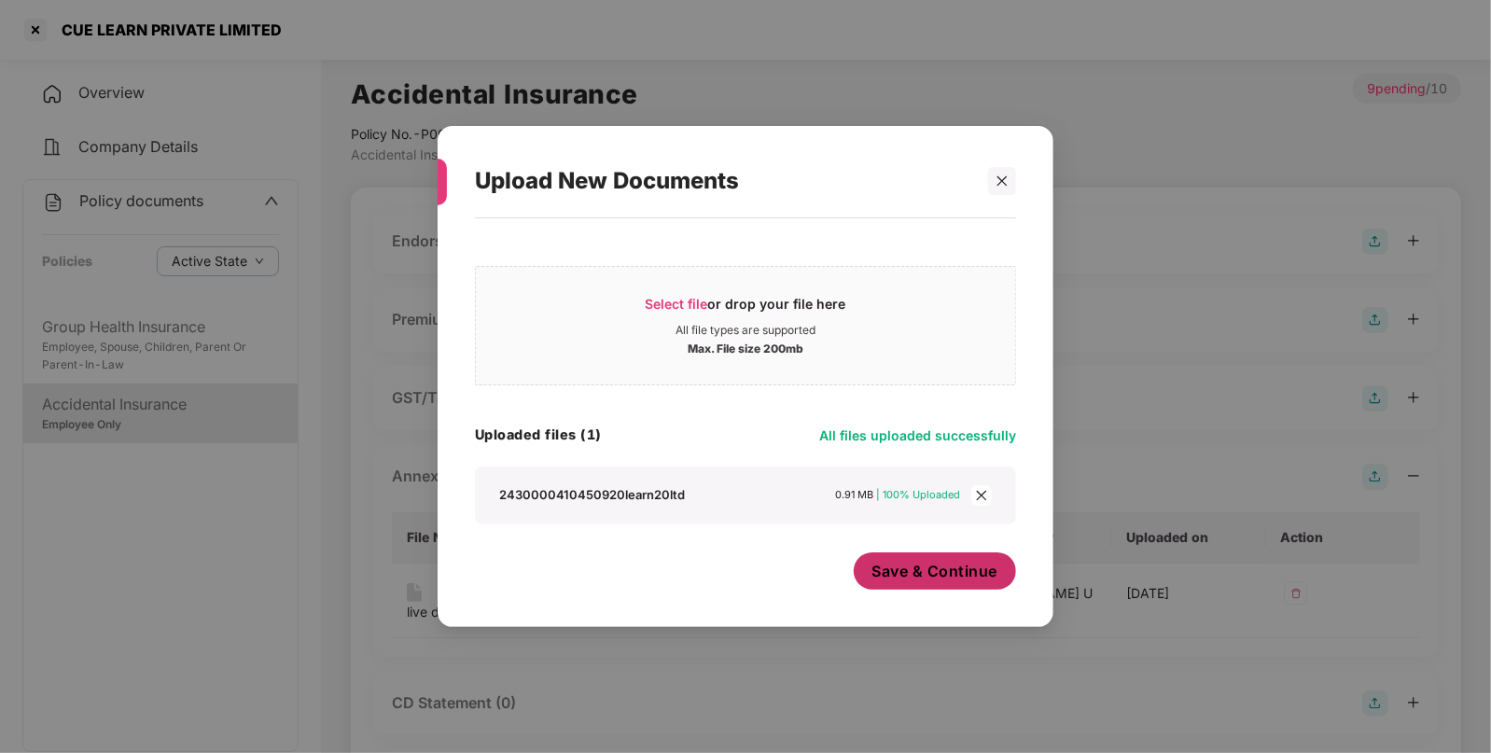
click at [920, 574] on span "Save & Continue" at bounding box center [936, 571] width 126 height 21
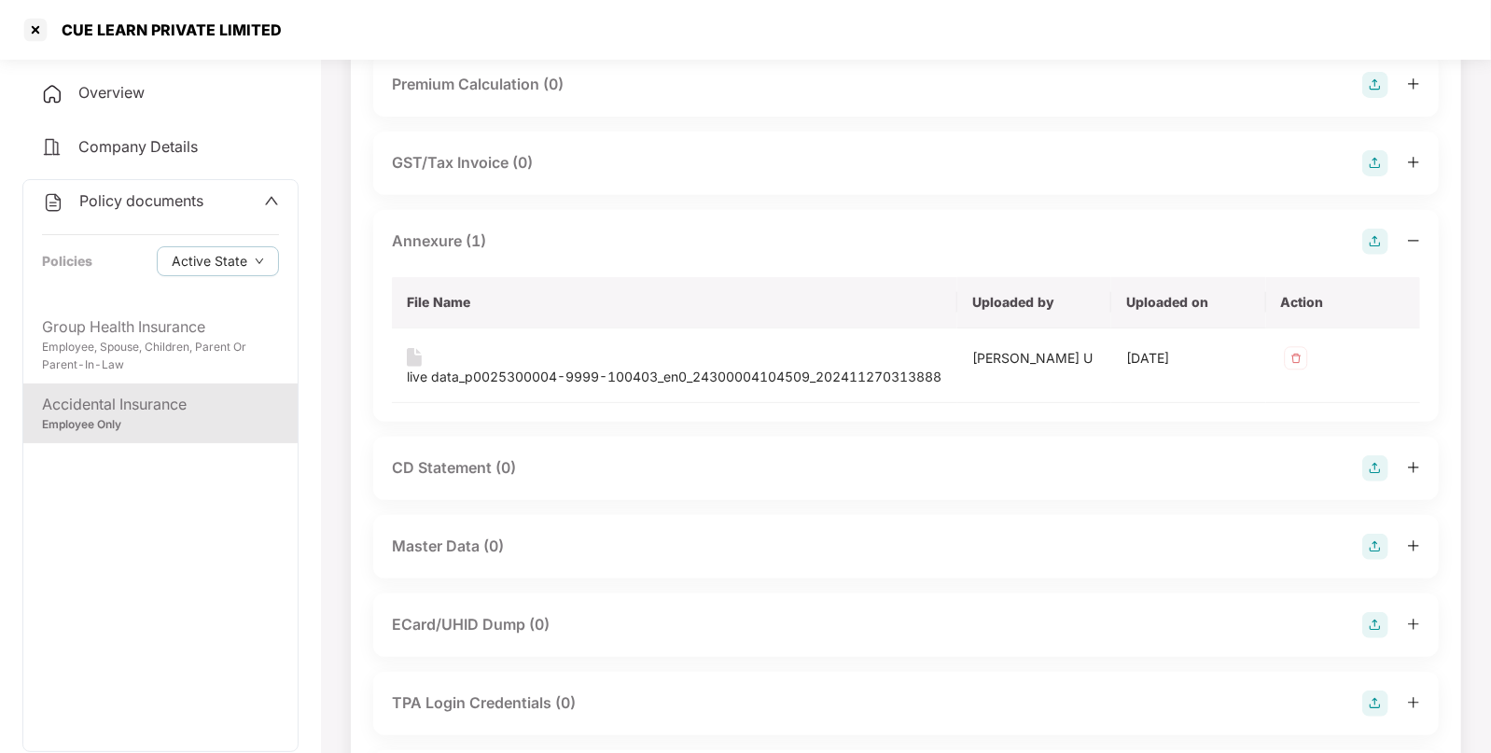
scroll to position [374, 0]
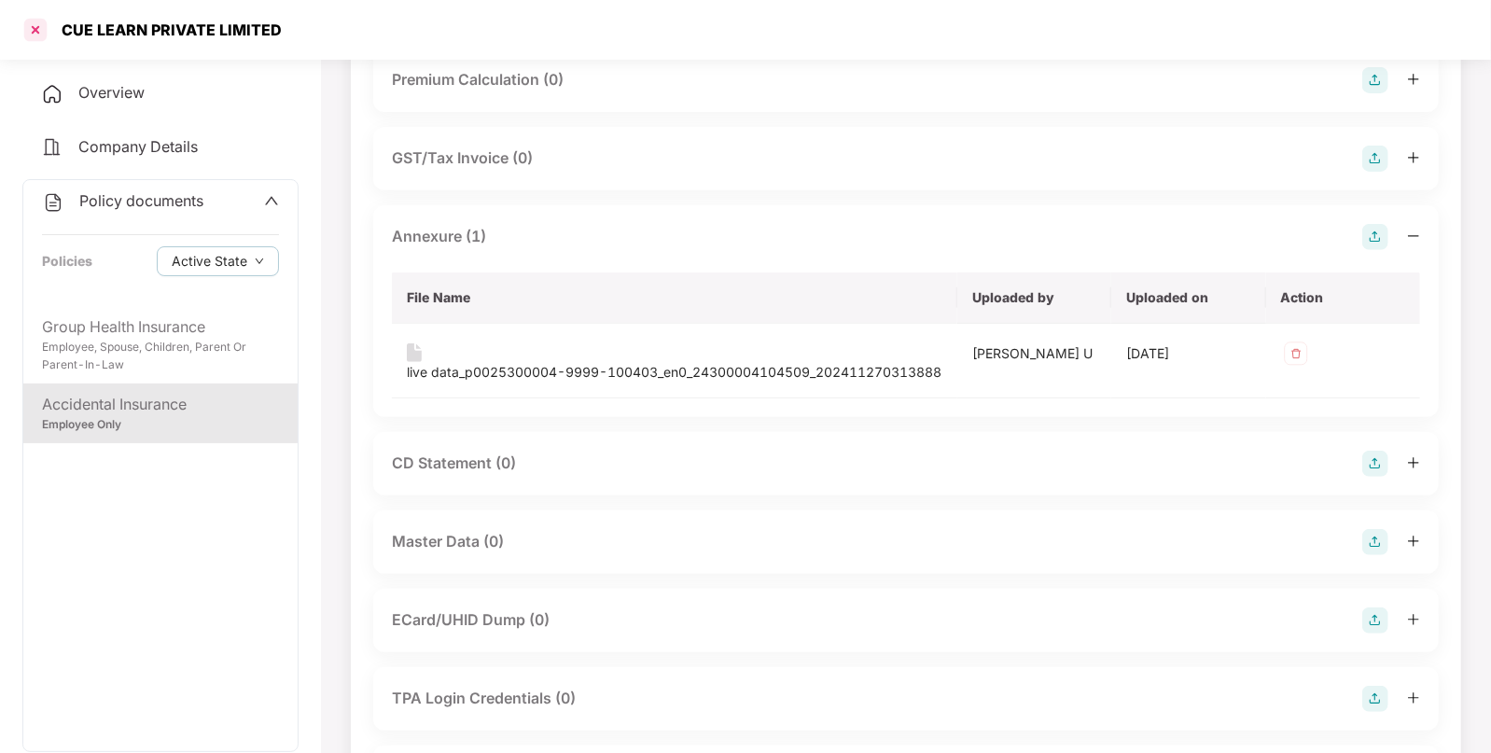
click at [36, 24] on div at bounding box center [36, 30] width 30 height 30
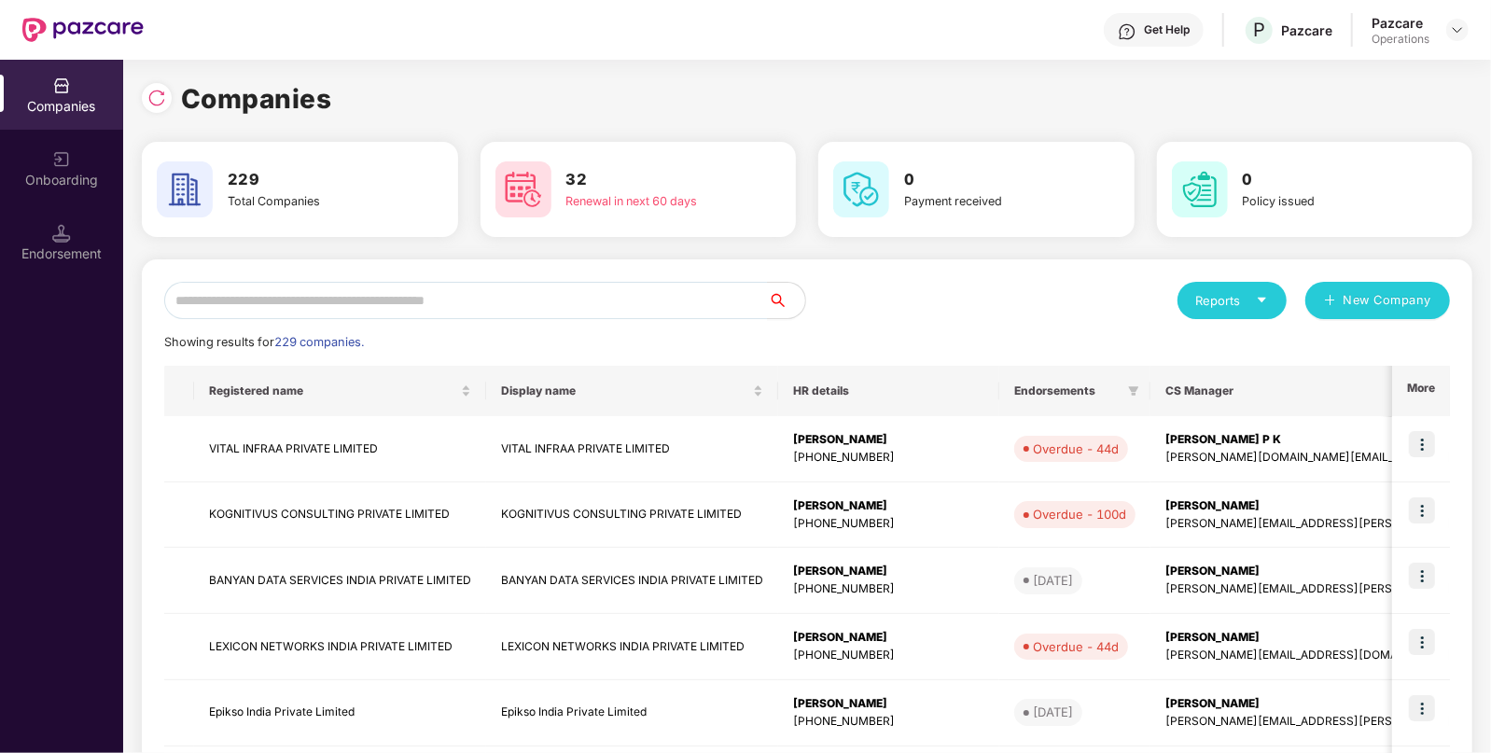
scroll to position [0, 0]
click at [156, 92] on img at bounding box center [156, 98] width 19 height 19
click at [270, 309] on input "text" at bounding box center [466, 300] width 604 height 37
paste input "**********"
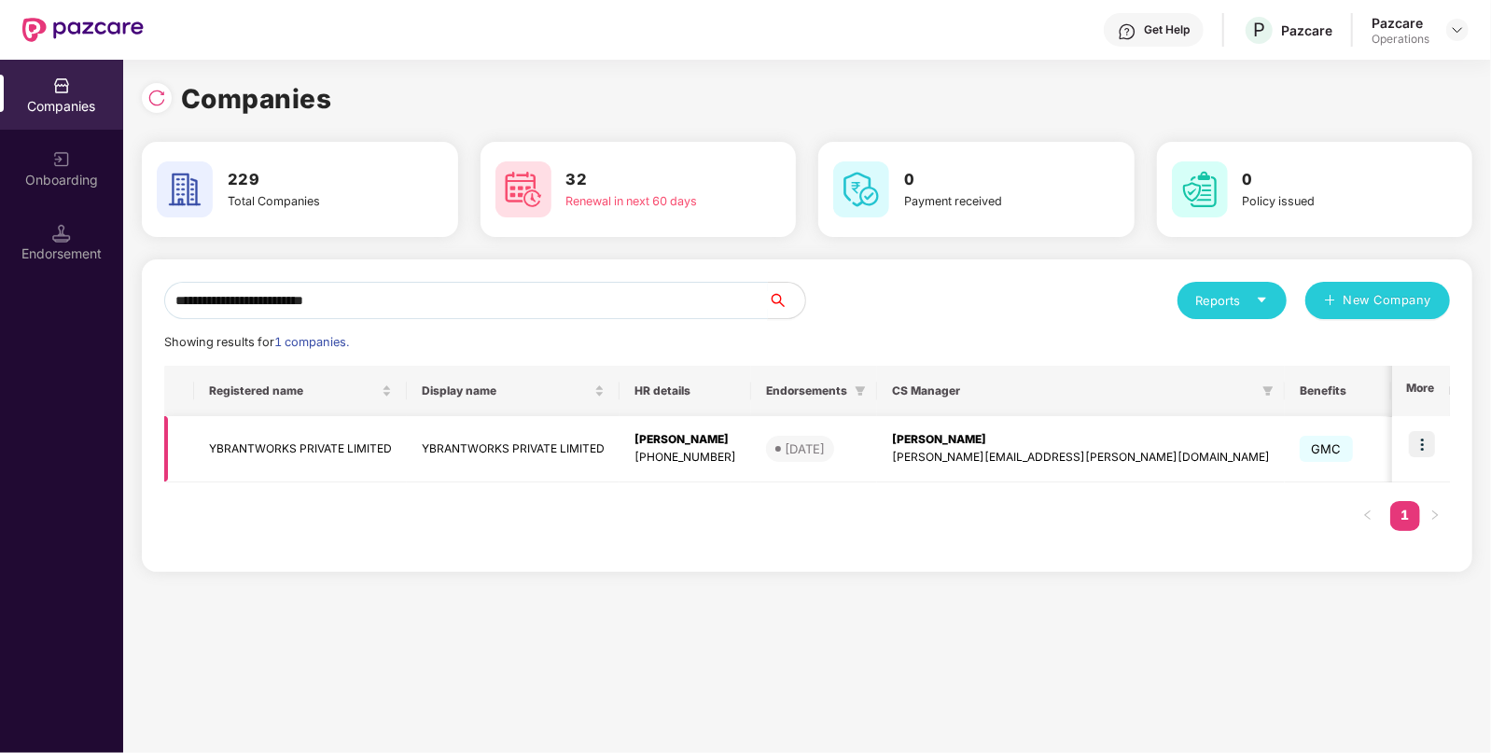
type input "**********"
click at [382, 436] on td "YBRANTWORKS PRIVATE LIMITED" at bounding box center [300, 449] width 213 height 66
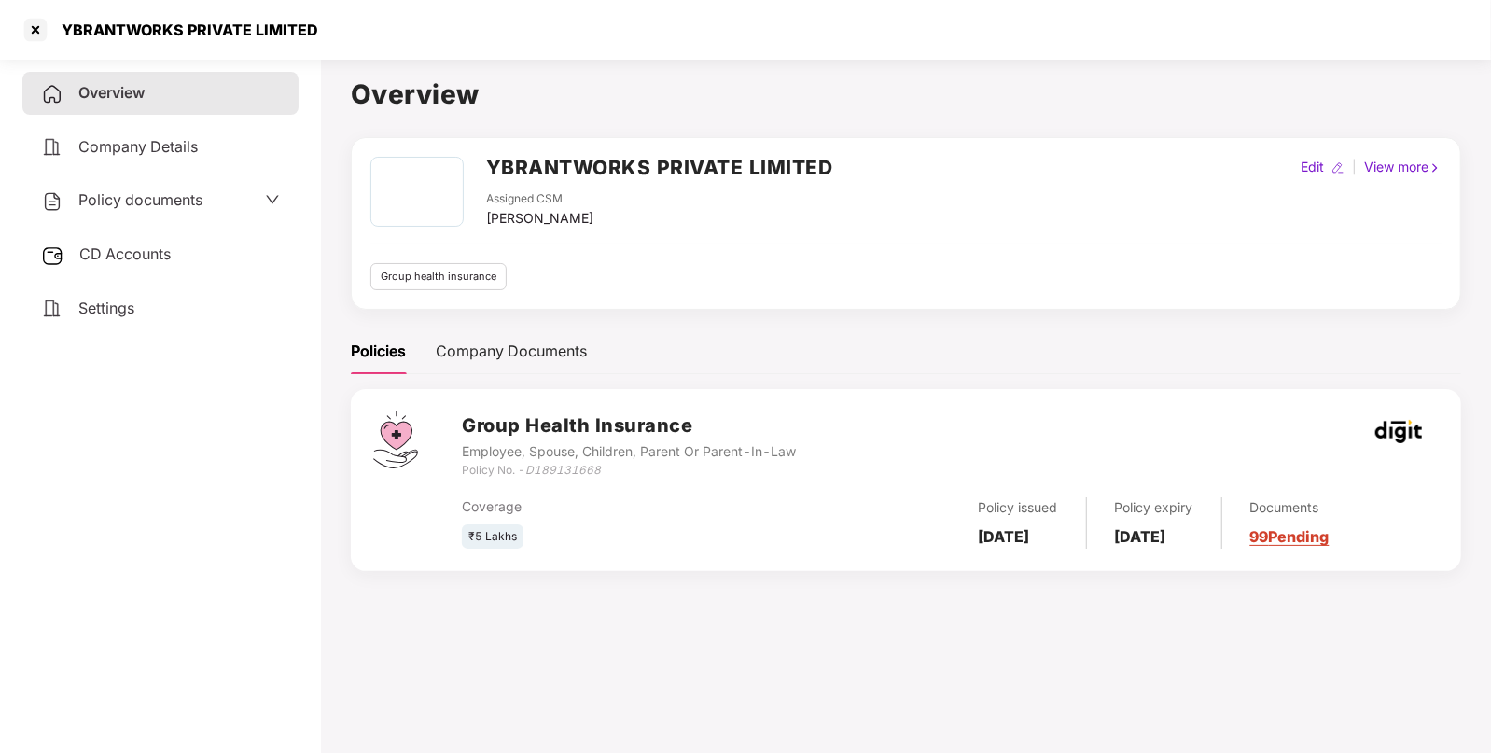
click at [136, 199] on span "Policy documents" at bounding box center [140, 199] width 124 height 19
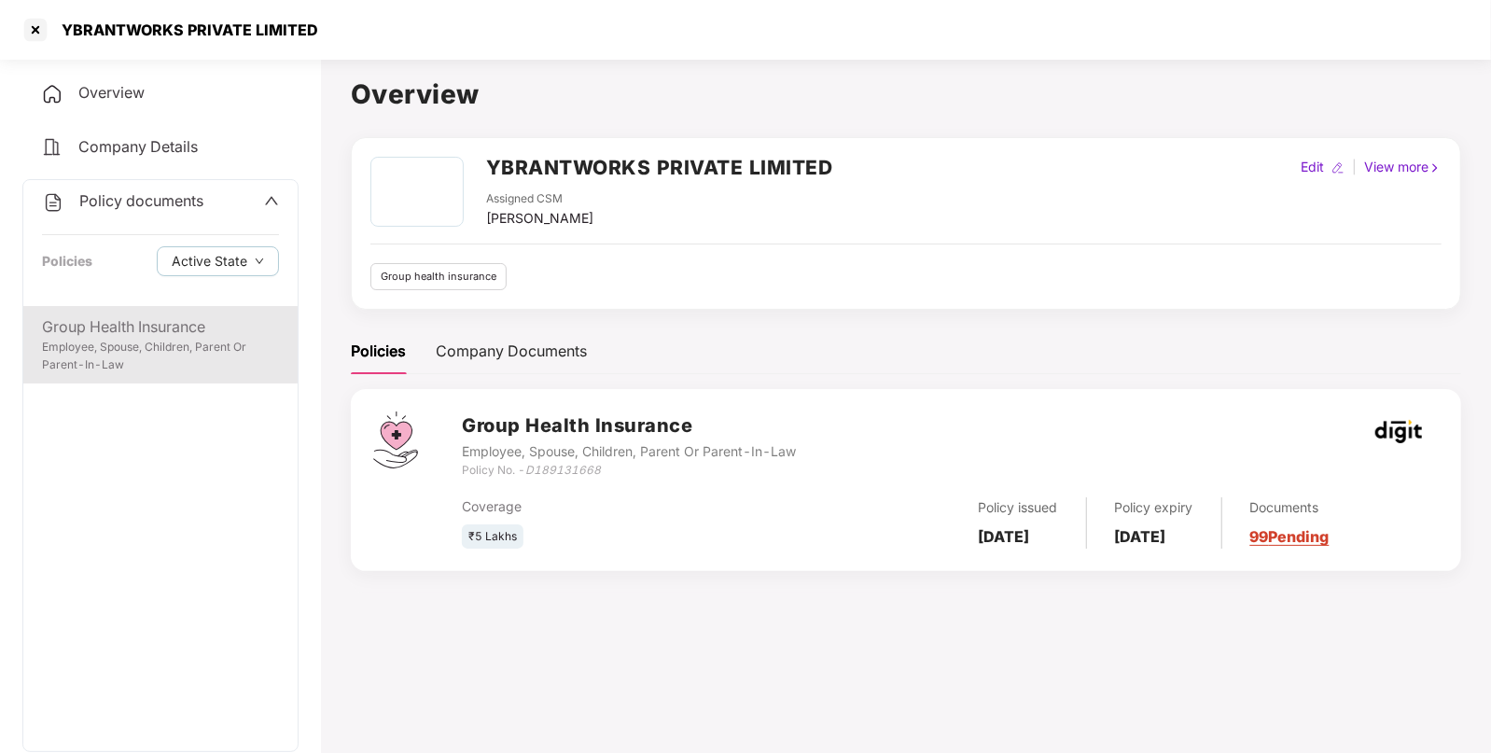
click at [175, 349] on div "Employee, Spouse, Children, Parent Or Parent-In-Law" at bounding box center [160, 356] width 237 height 35
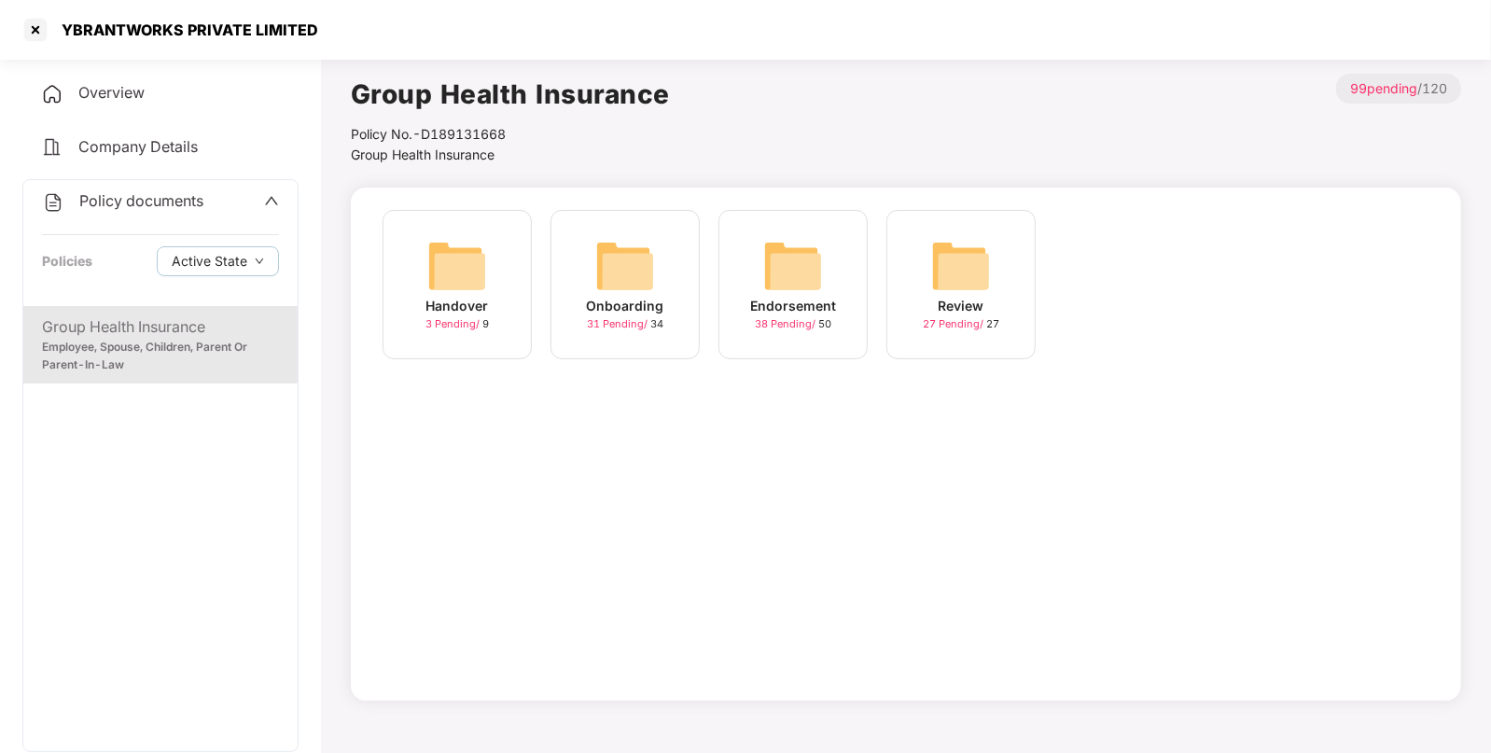
click at [786, 247] on img at bounding box center [793, 266] width 60 height 60
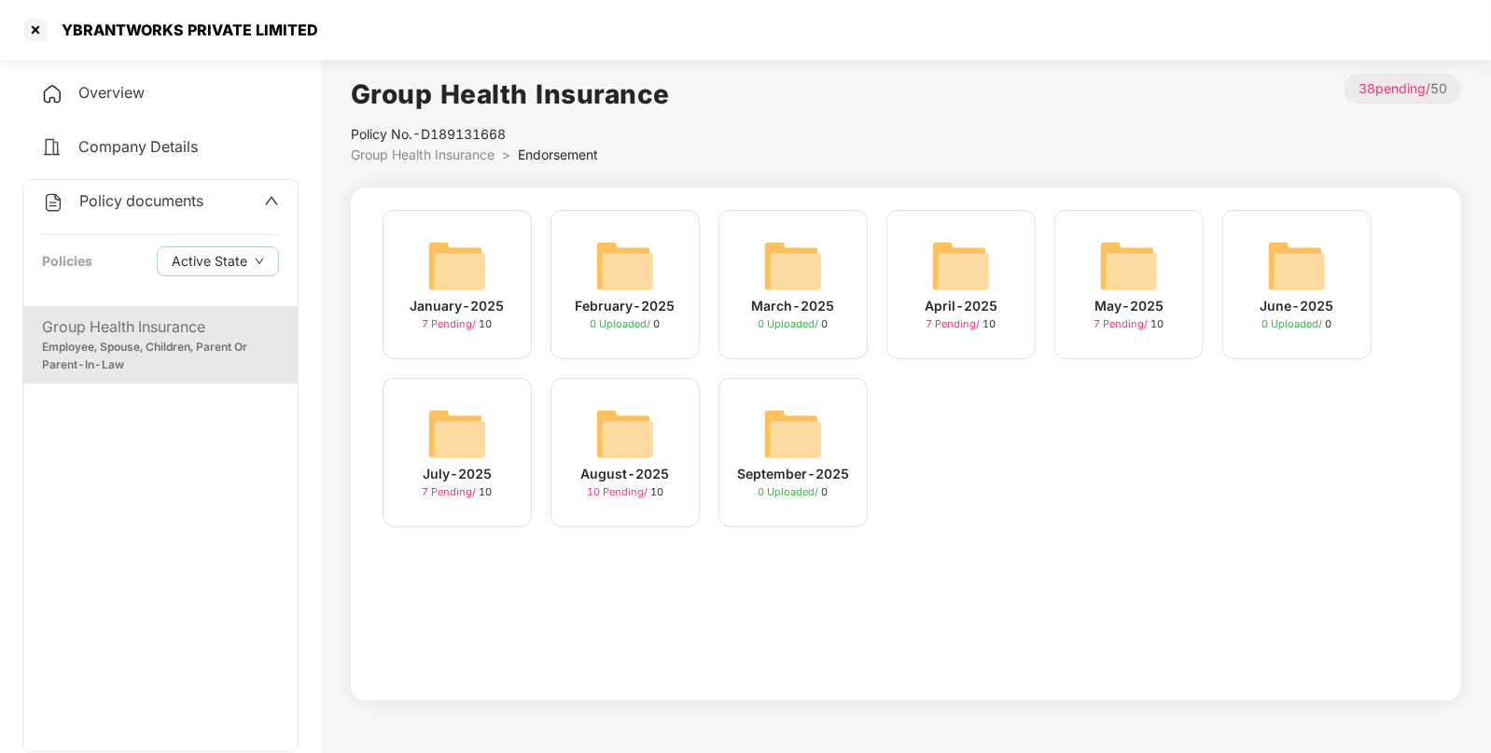
click at [611, 425] on img at bounding box center [625, 434] width 60 height 60
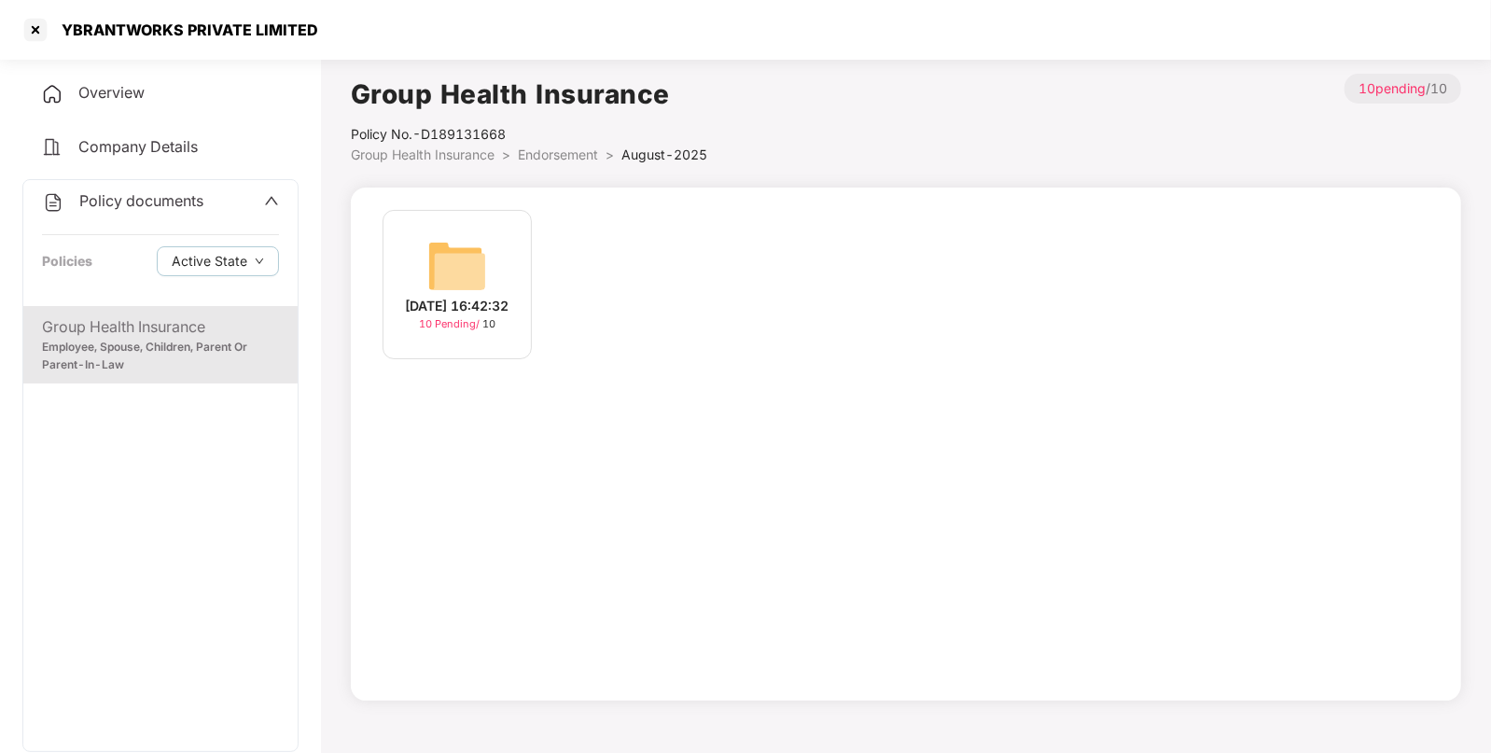
click at [425, 249] on div "26-Aug-2025 16:42:32 10 Pending / 10" at bounding box center [457, 284] width 149 height 149
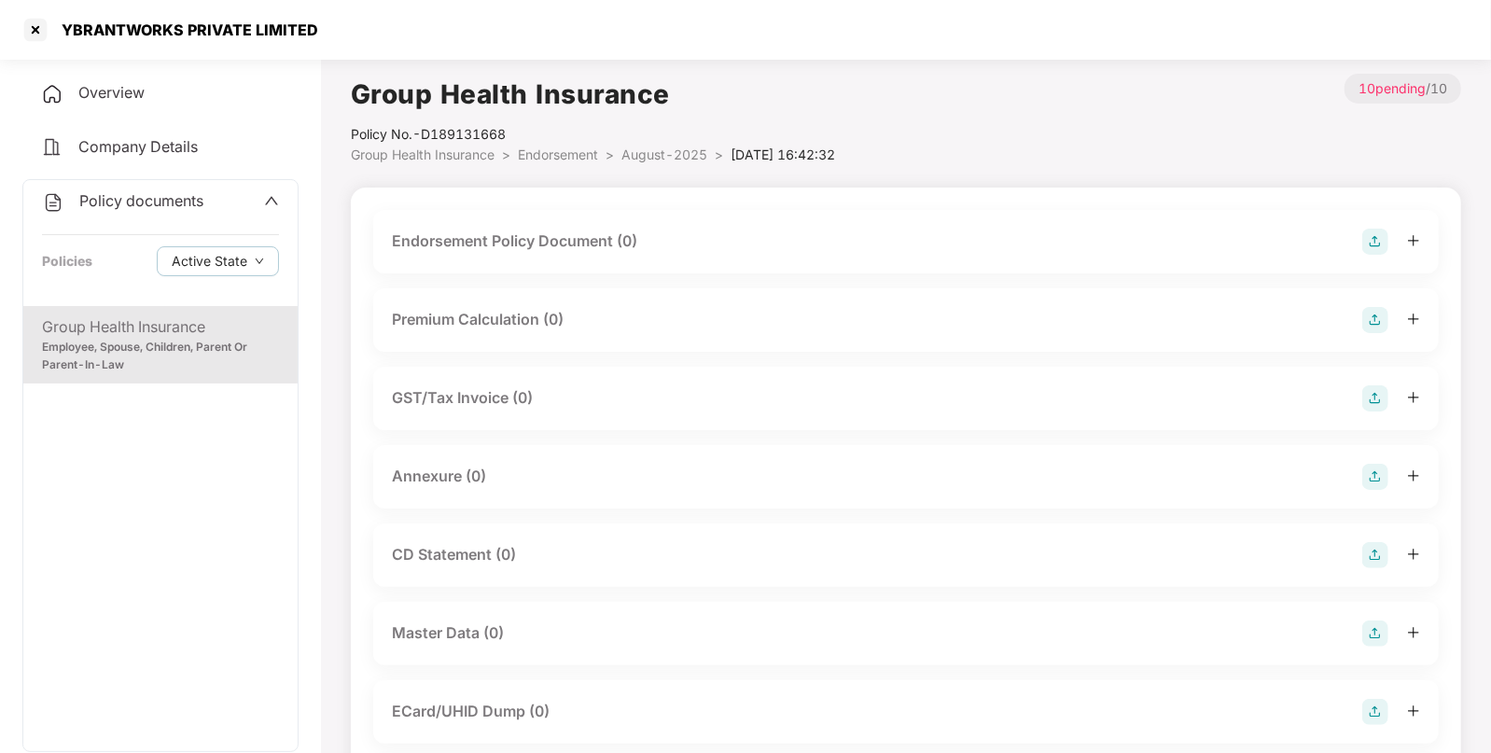
click at [1360, 236] on div "Endorsement Policy Document (0)" at bounding box center [906, 242] width 1028 height 26
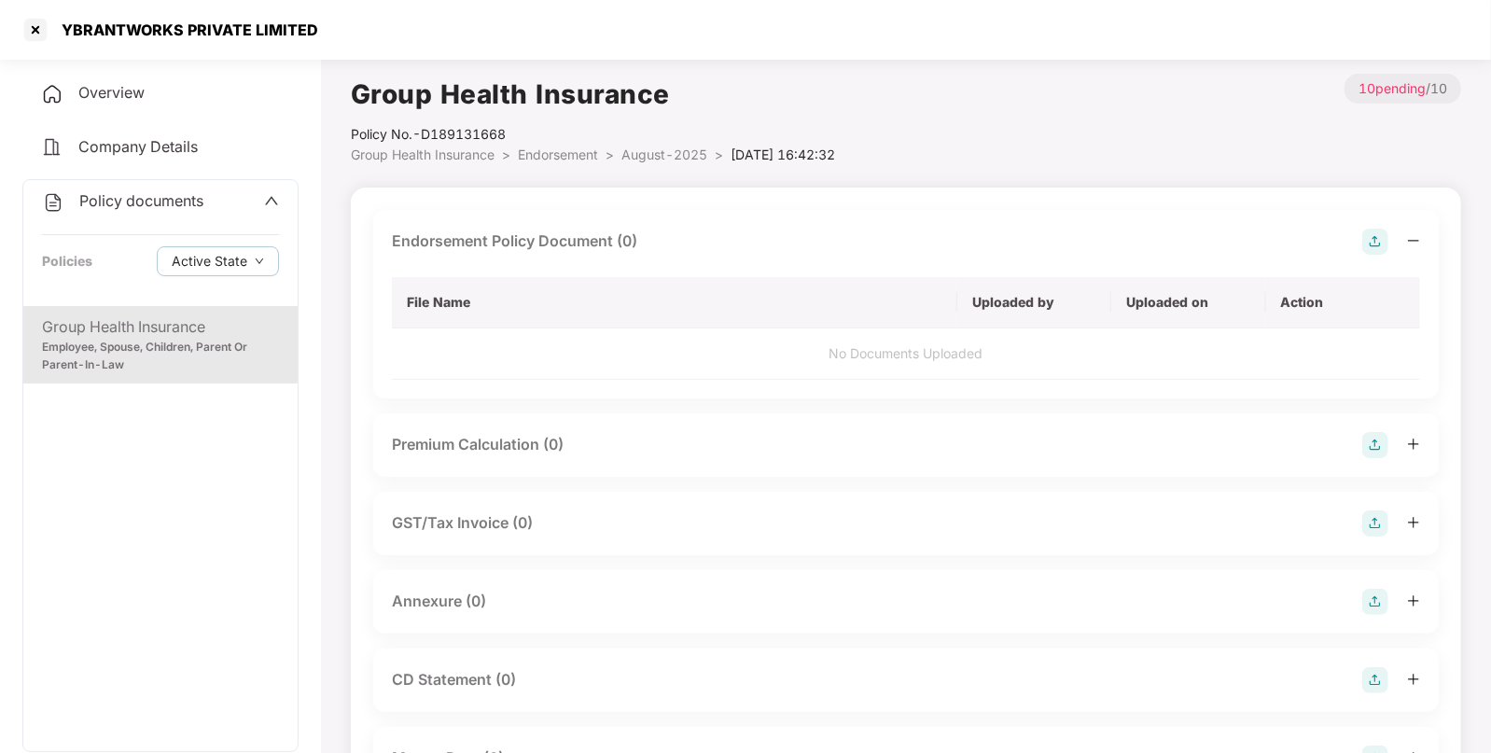
click at [1371, 247] on img at bounding box center [1376, 242] width 26 height 26
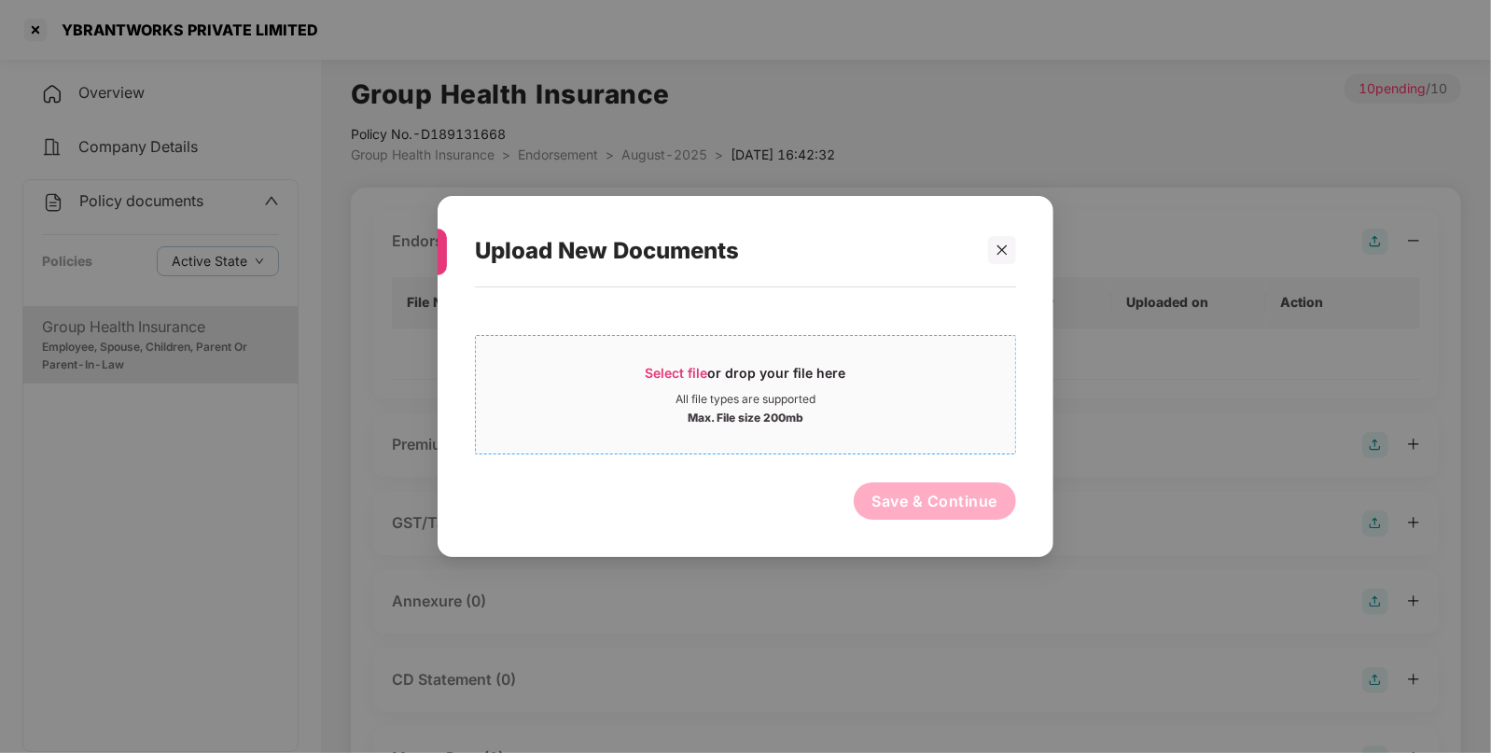
click at [664, 365] on span "Select file" at bounding box center [677, 373] width 63 height 16
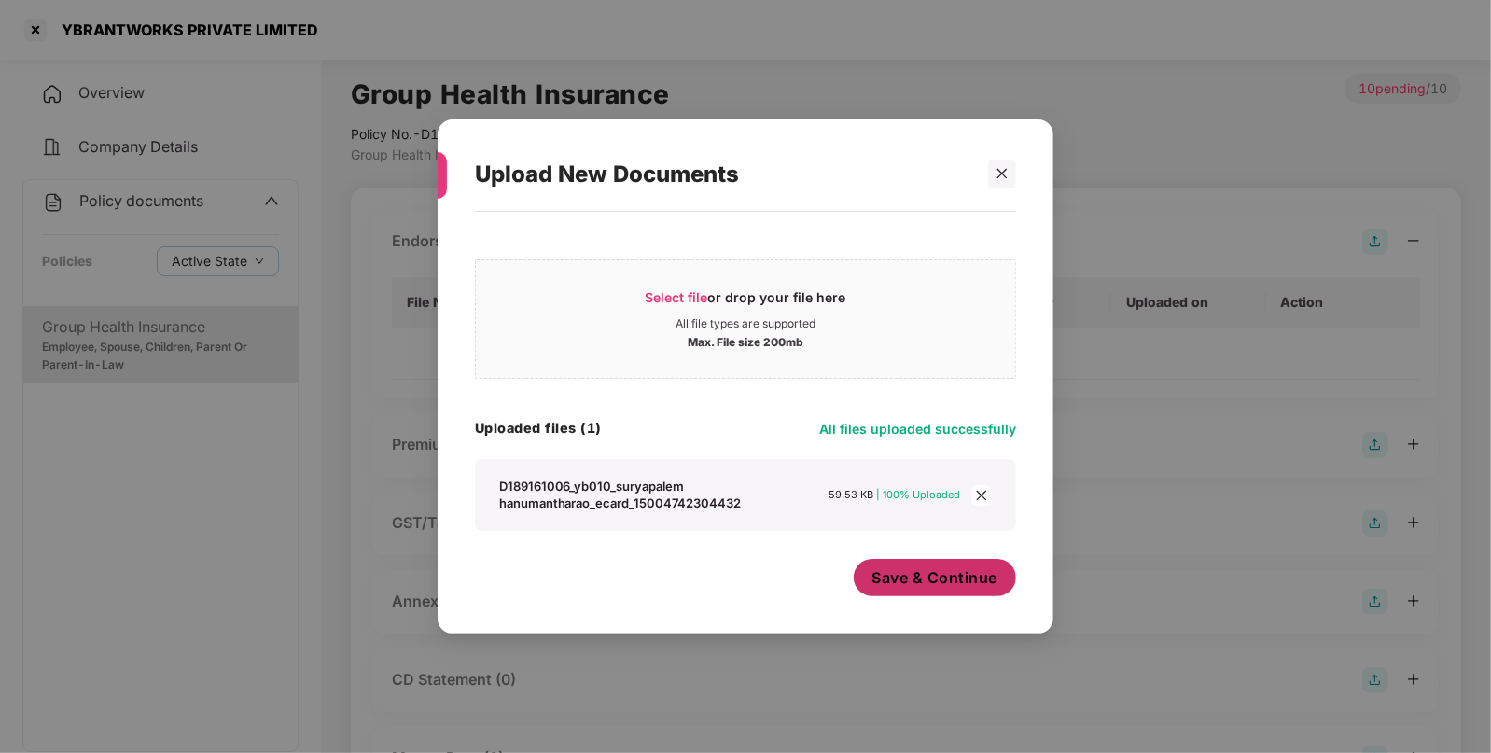
click at [901, 569] on span "Save & Continue" at bounding box center [936, 577] width 126 height 21
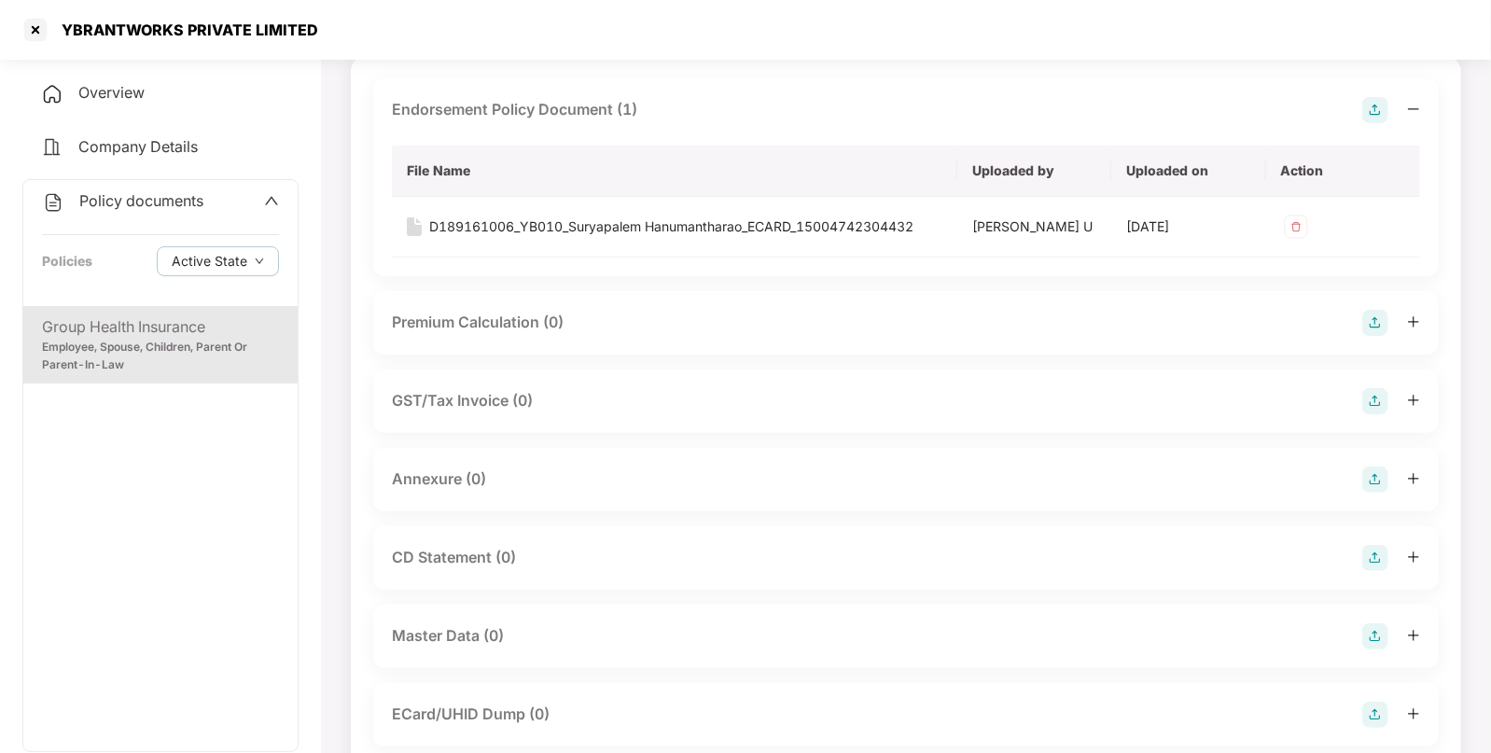
scroll to position [134, 0]
click at [1372, 478] on img at bounding box center [1376, 477] width 26 height 26
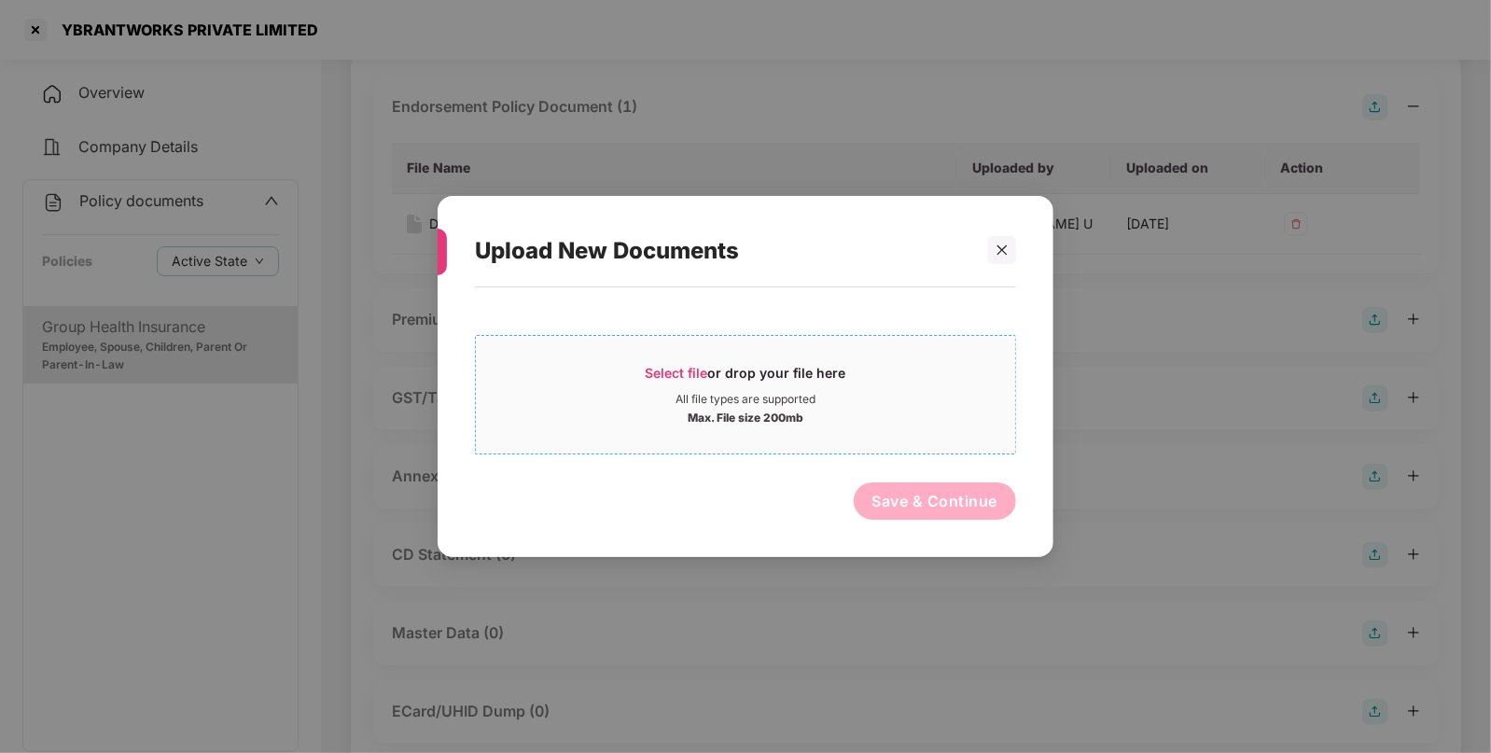
click at [654, 372] on span "Select file" at bounding box center [677, 373] width 63 height 16
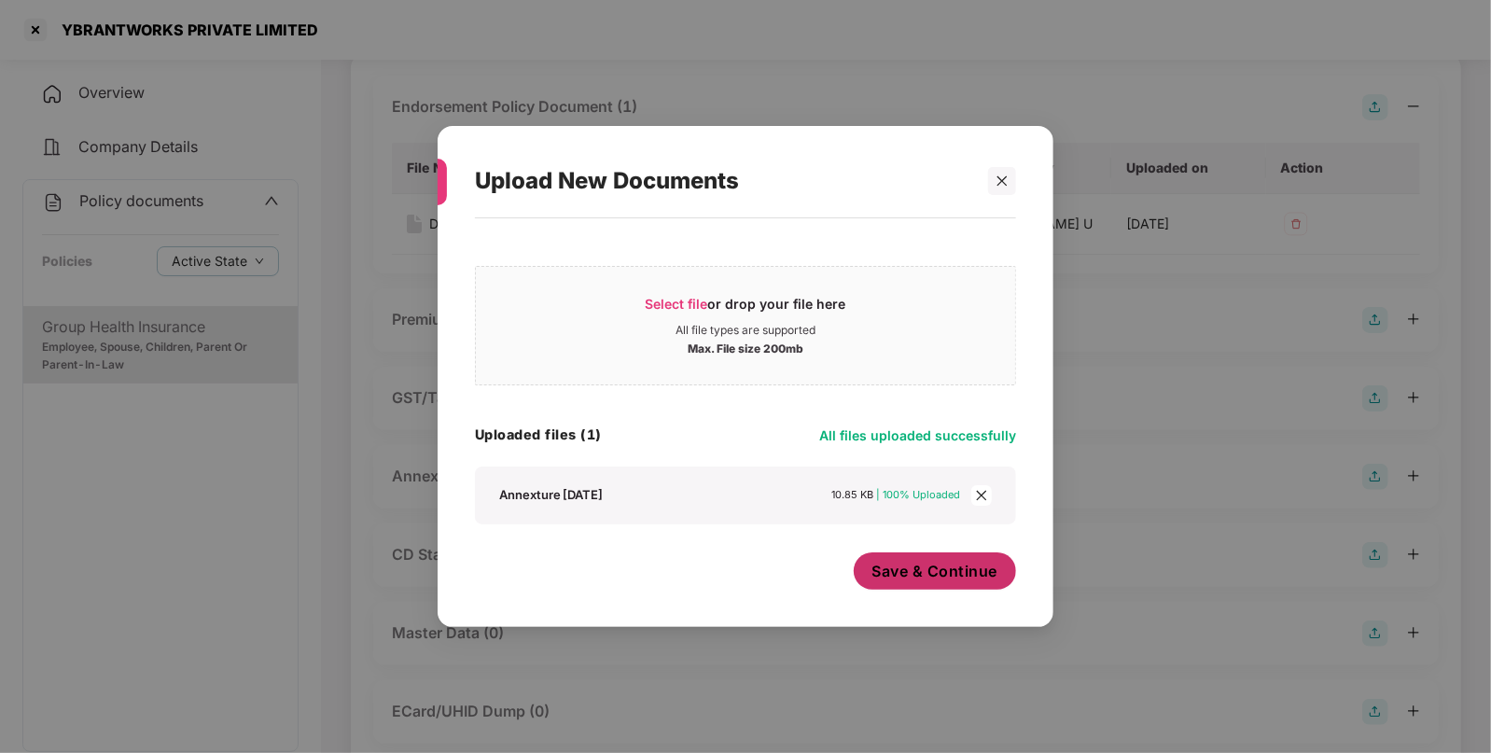
click at [915, 555] on button "Save & Continue" at bounding box center [935, 570] width 163 height 37
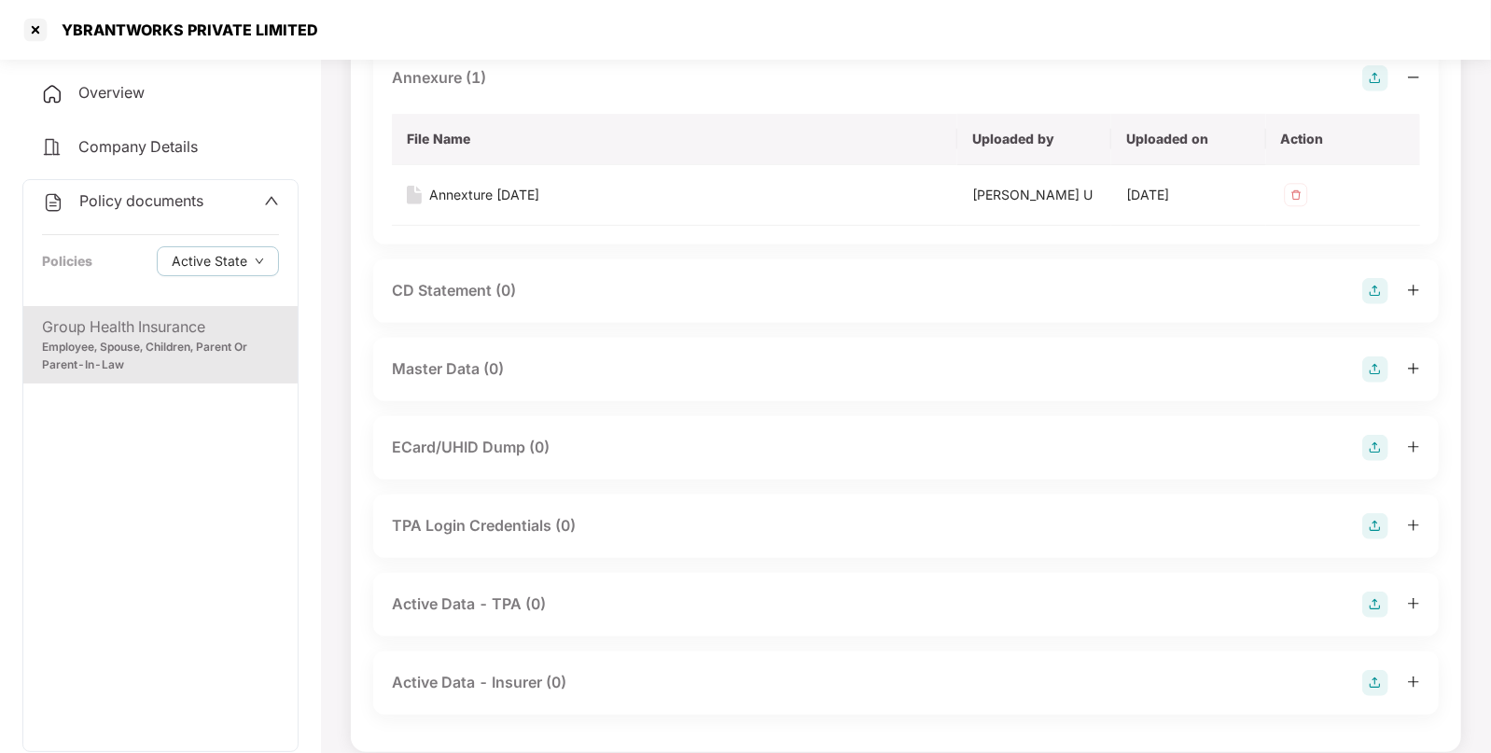
scroll to position [534, 0]
click at [1377, 363] on img at bounding box center [1376, 369] width 26 height 26
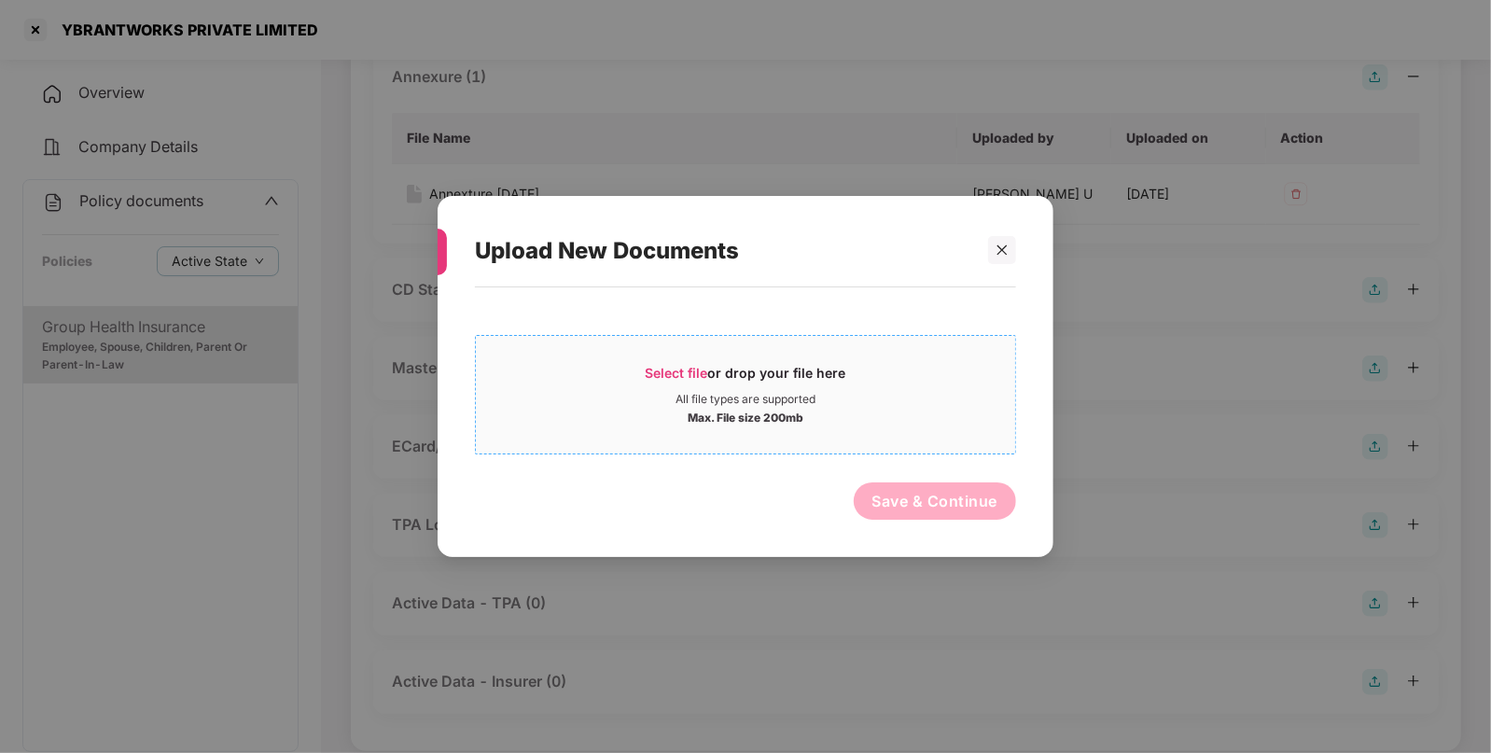
click at [664, 369] on span "Select file" at bounding box center [677, 373] width 63 height 16
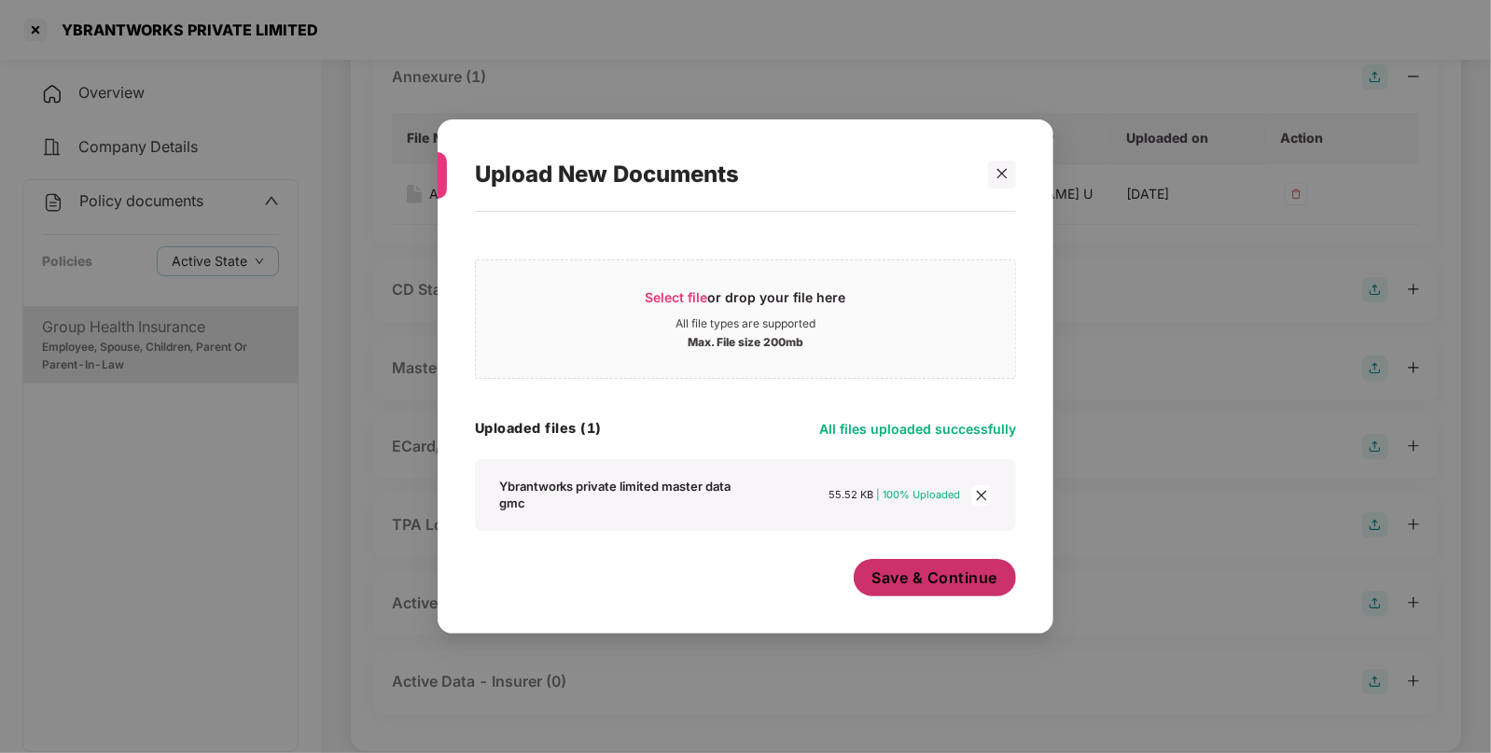
click at [912, 574] on span "Save & Continue" at bounding box center [936, 577] width 126 height 21
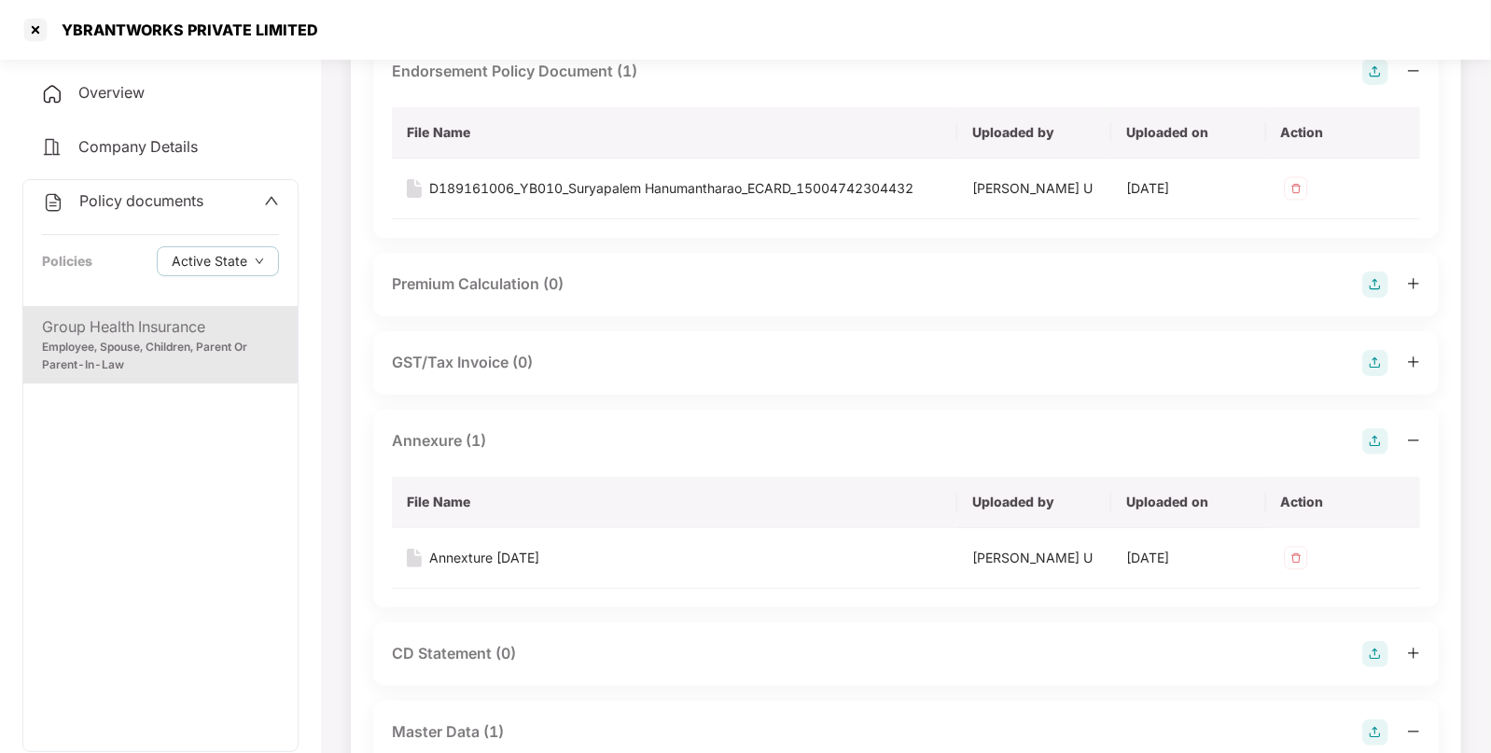
scroll to position [0, 0]
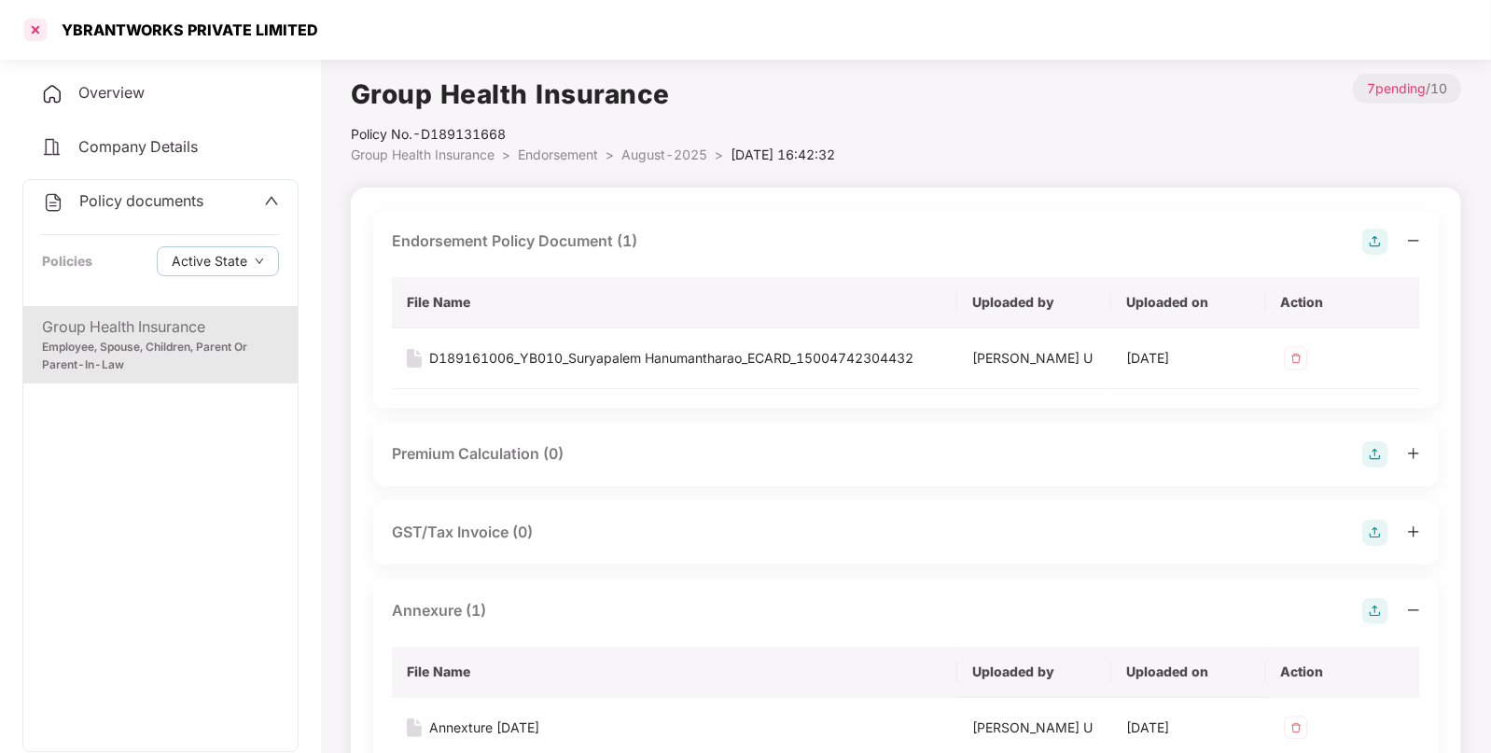
click at [37, 35] on div at bounding box center [36, 30] width 30 height 30
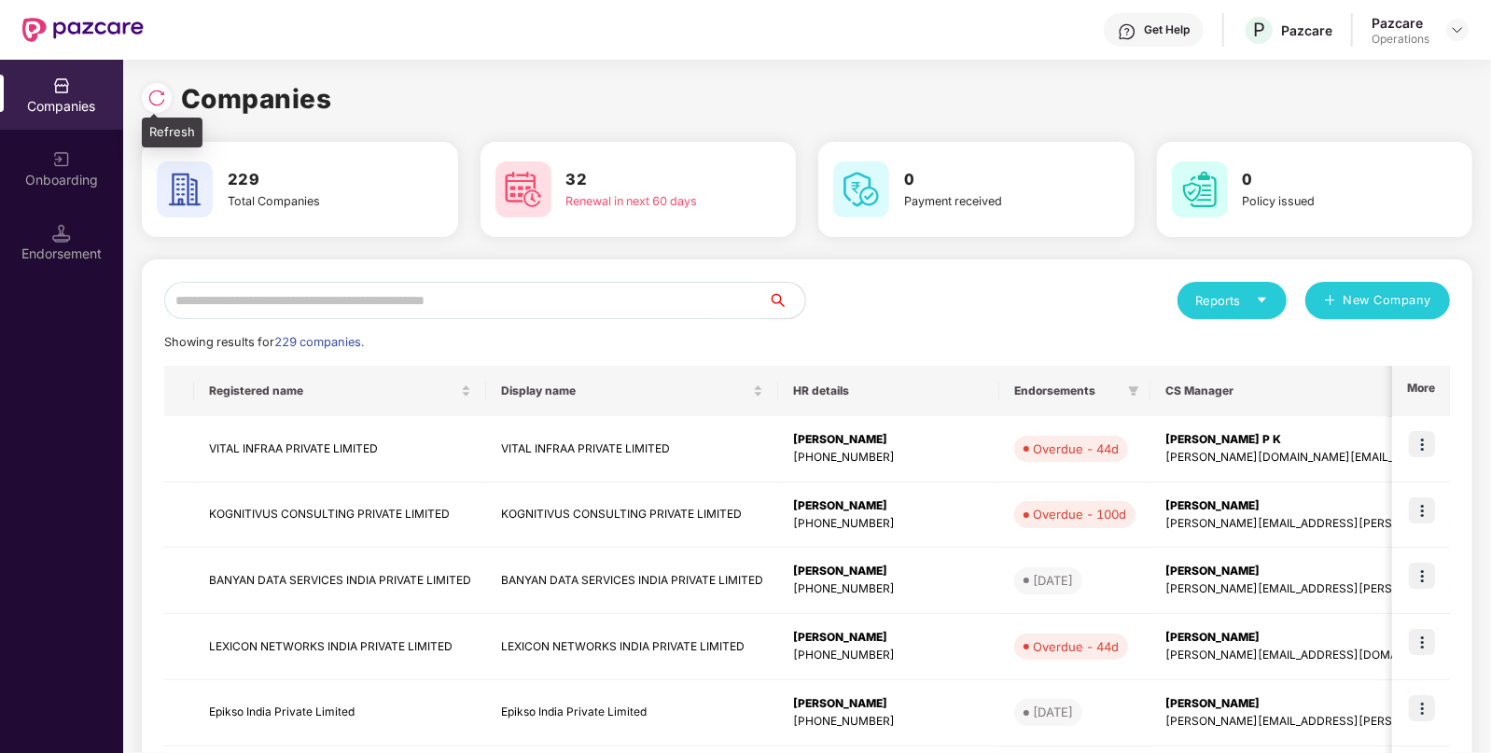
click at [152, 101] on img at bounding box center [156, 98] width 19 height 19
paste input "*********"
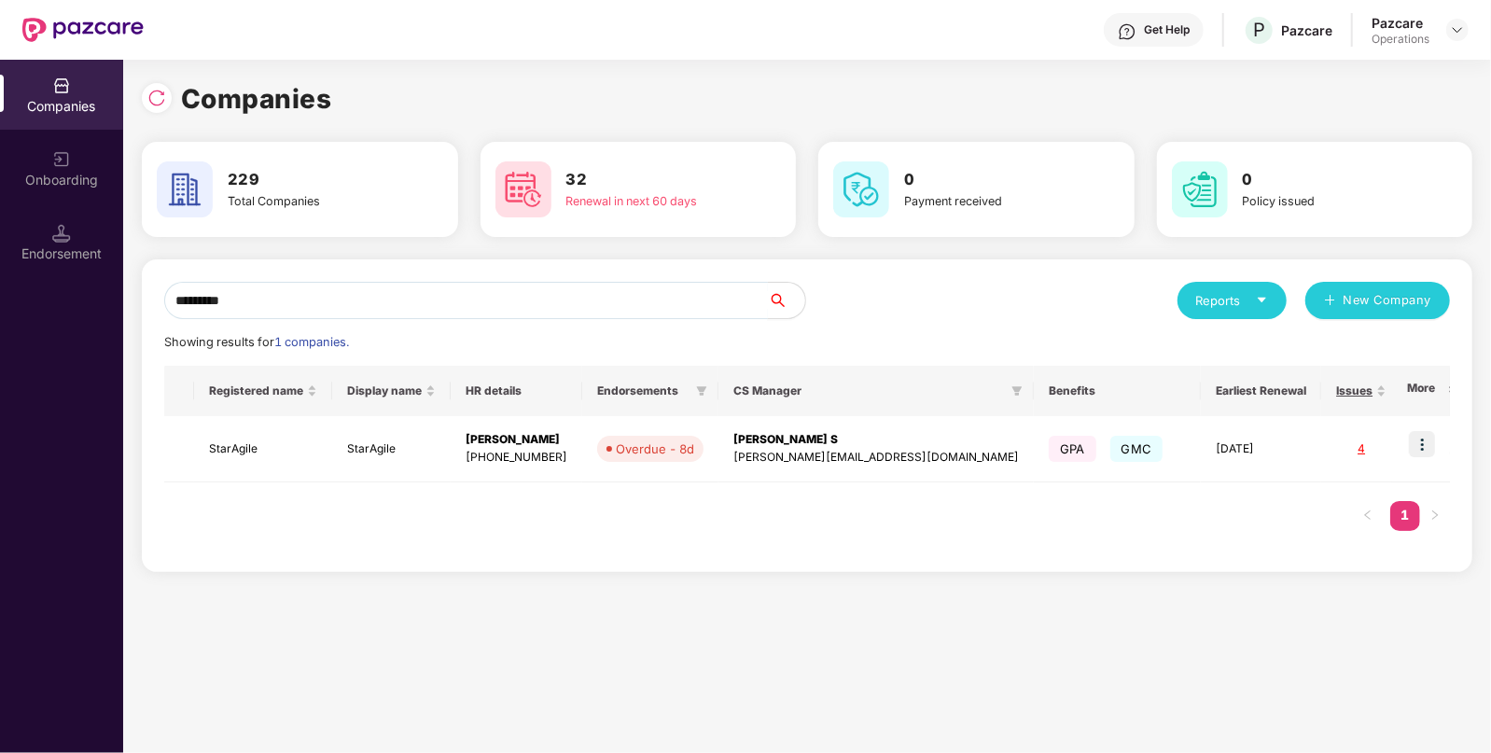
click at [311, 305] on input "*********" at bounding box center [466, 300] width 604 height 37
type input "*********"
click at [34, 247] on div "Endorsement" at bounding box center [61, 254] width 123 height 19
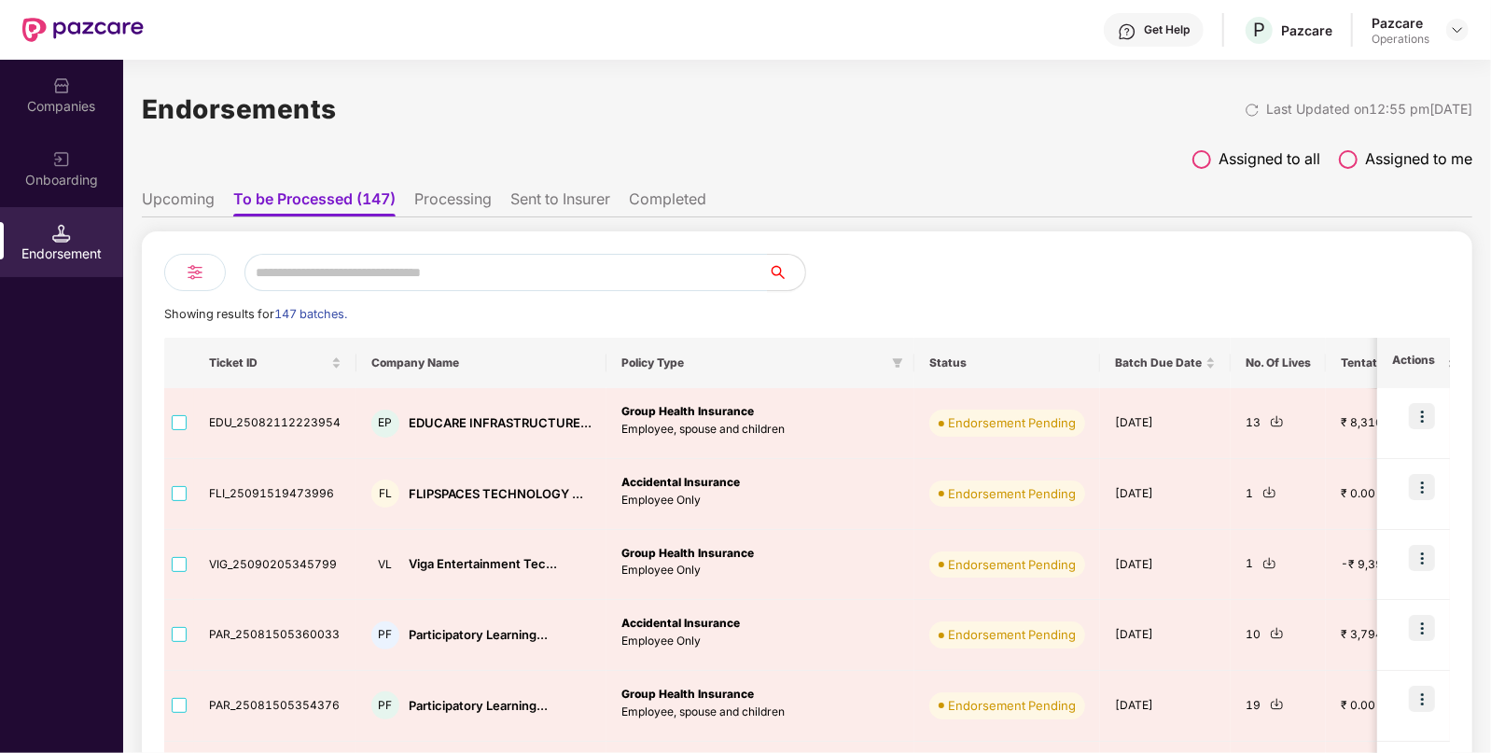
click at [47, 101] on div "Companies" at bounding box center [61, 106] width 123 height 19
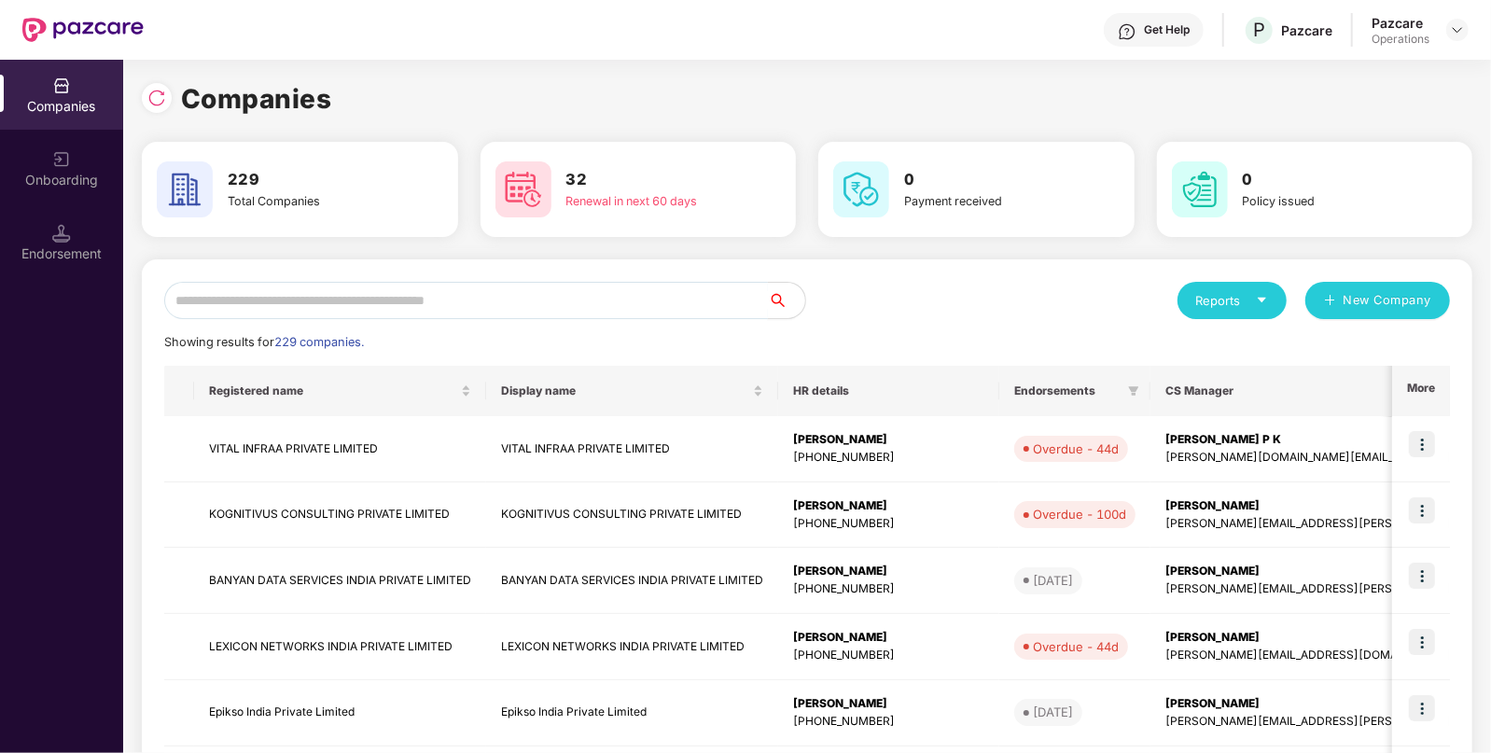
click at [278, 301] on input "text" at bounding box center [466, 300] width 604 height 37
paste input "*********"
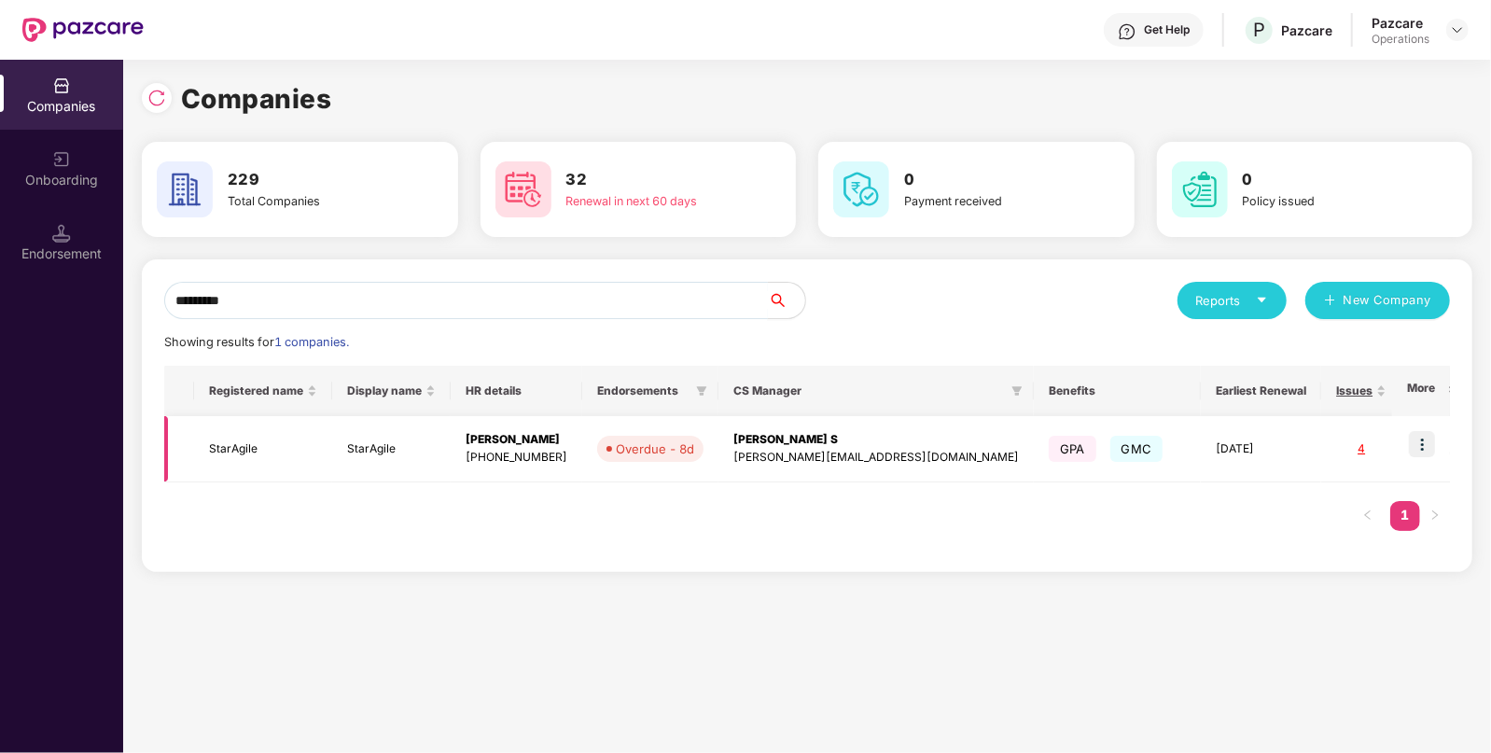
type input "*********"
click at [249, 445] on td "StarAgile" at bounding box center [263, 449] width 138 height 66
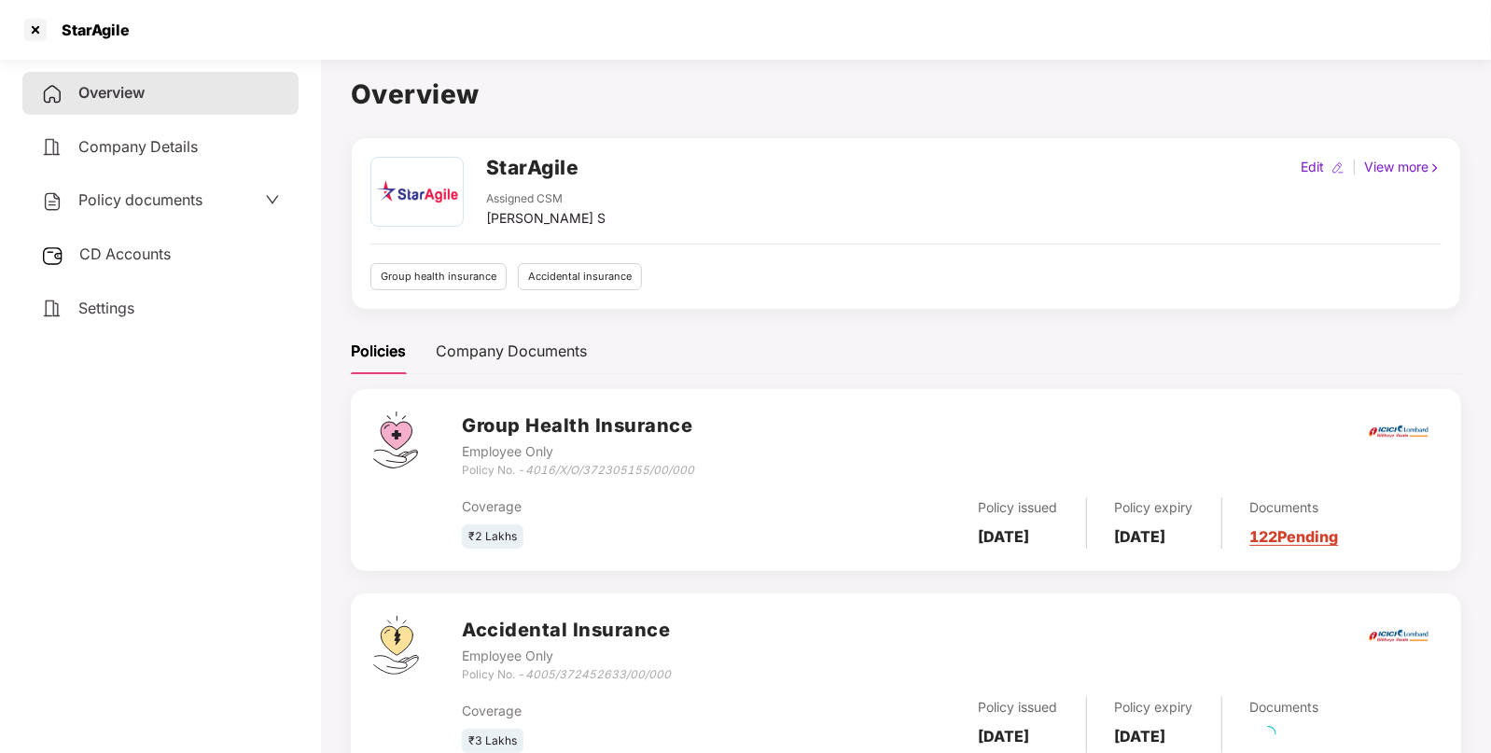
click at [158, 209] on span "Policy documents" at bounding box center [140, 199] width 124 height 19
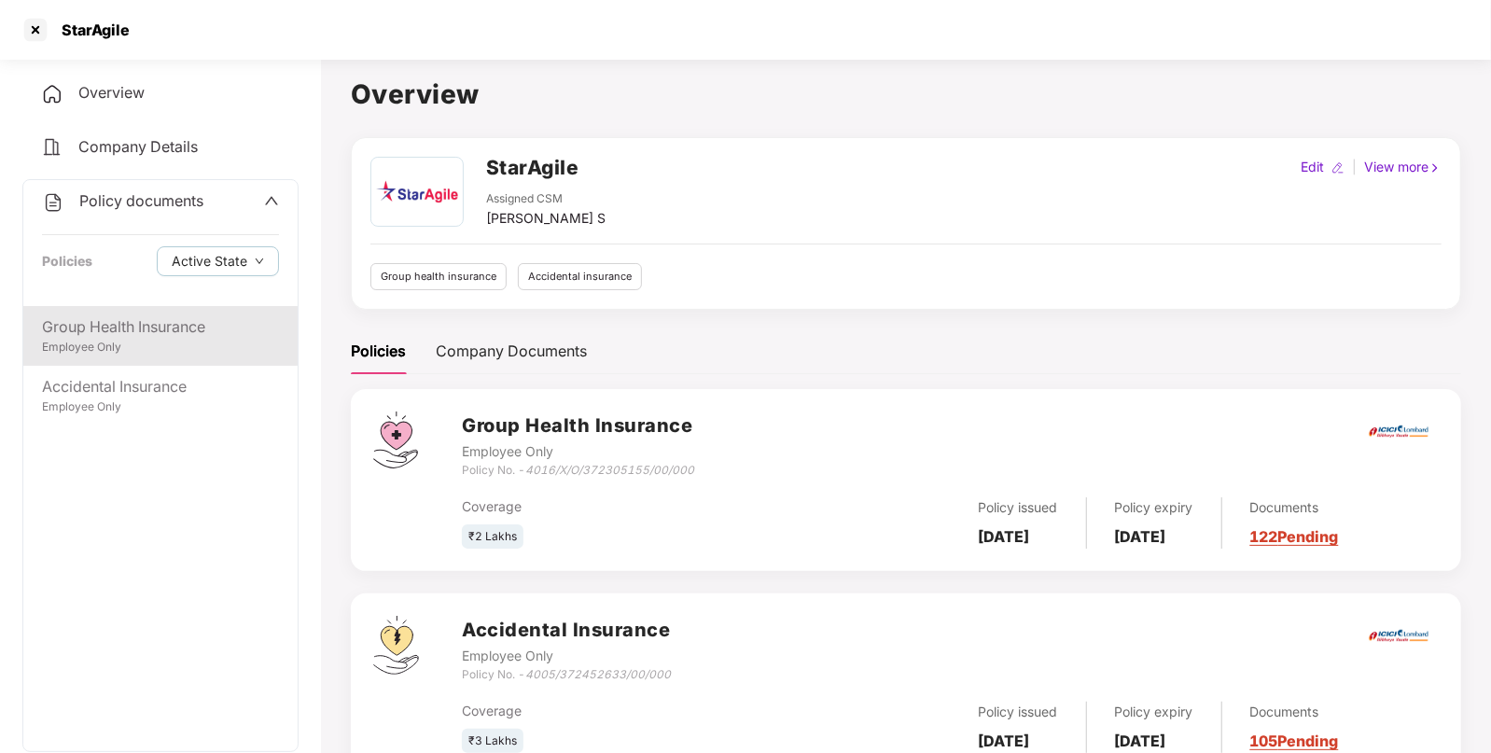
click at [97, 346] on div "Employee Only" at bounding box center [160, 348] width 237 height 18
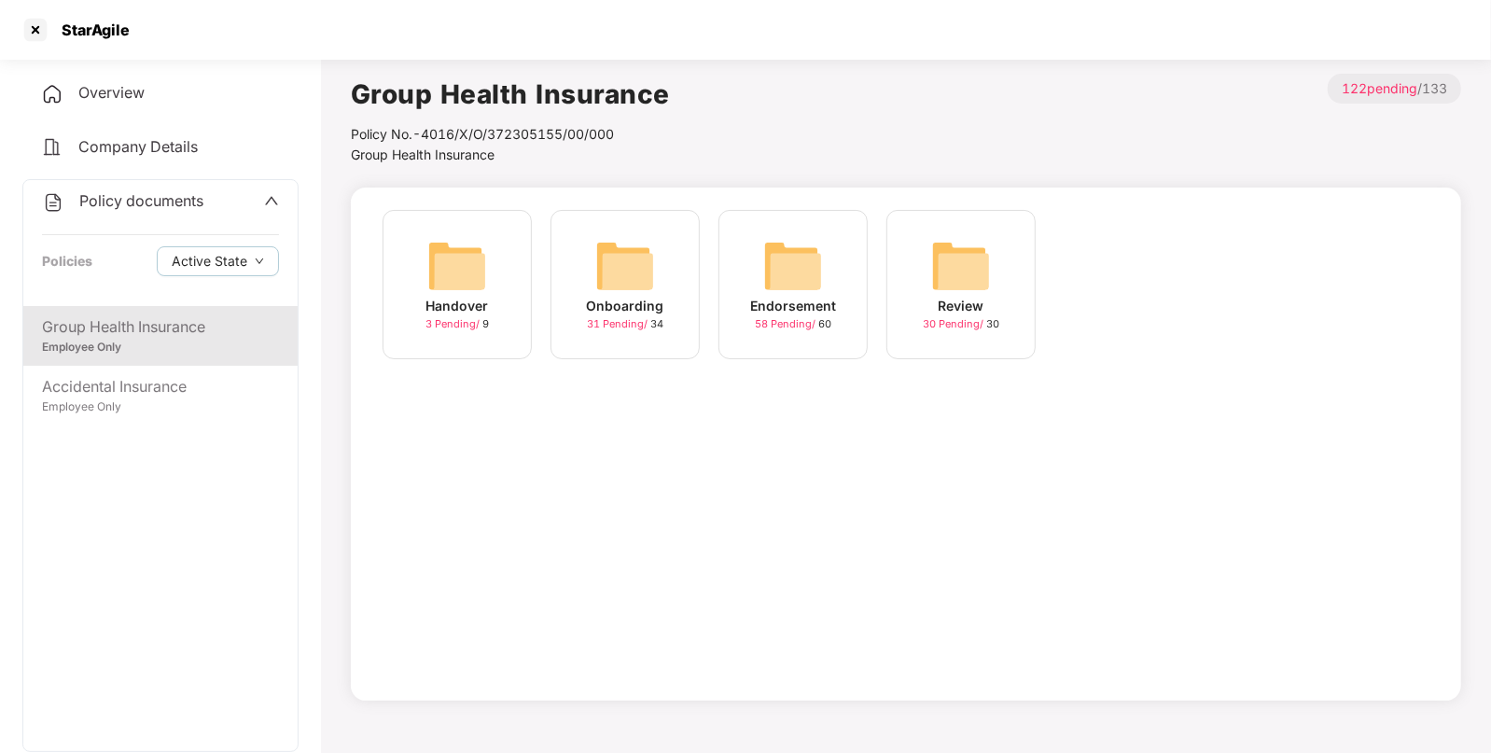
click at [643, 279] on img at bounding box center [625, 266] width 60 height 60
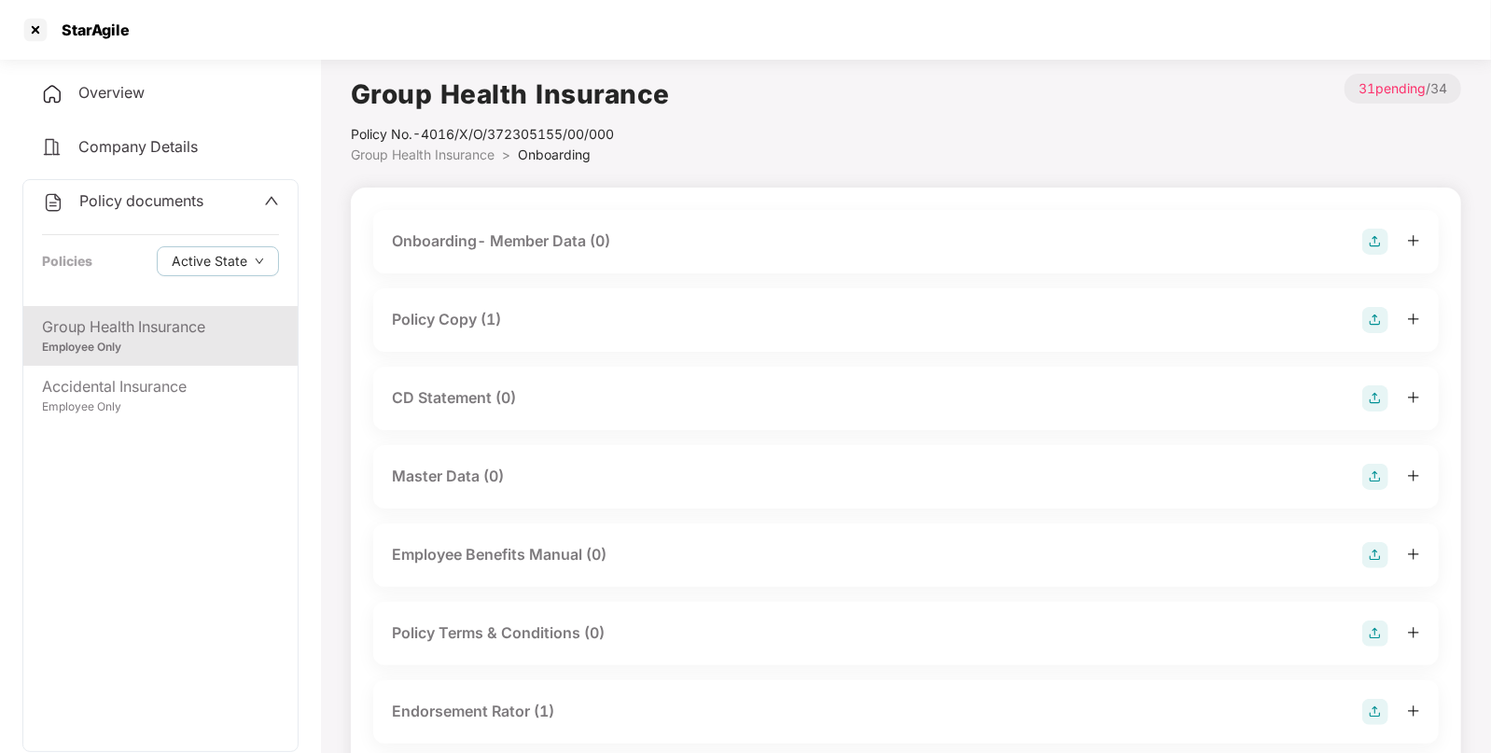
click at [495, 312] on div "Policy Copy (1)" at bounding box center [446, 319] width 109 height 23
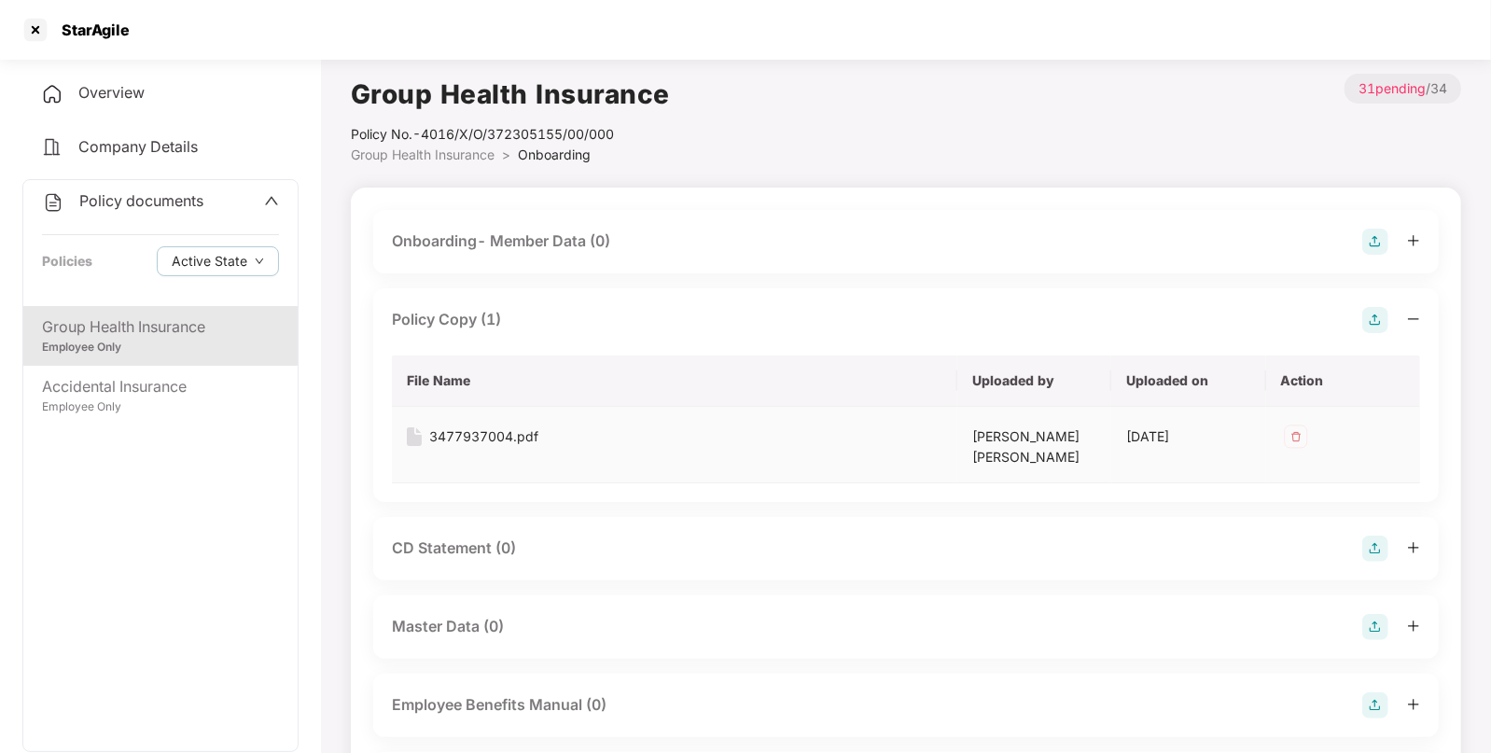
click at [489, 437] on div "3477937004.pdf" at bounding box center [483, 436] width 109 height 21
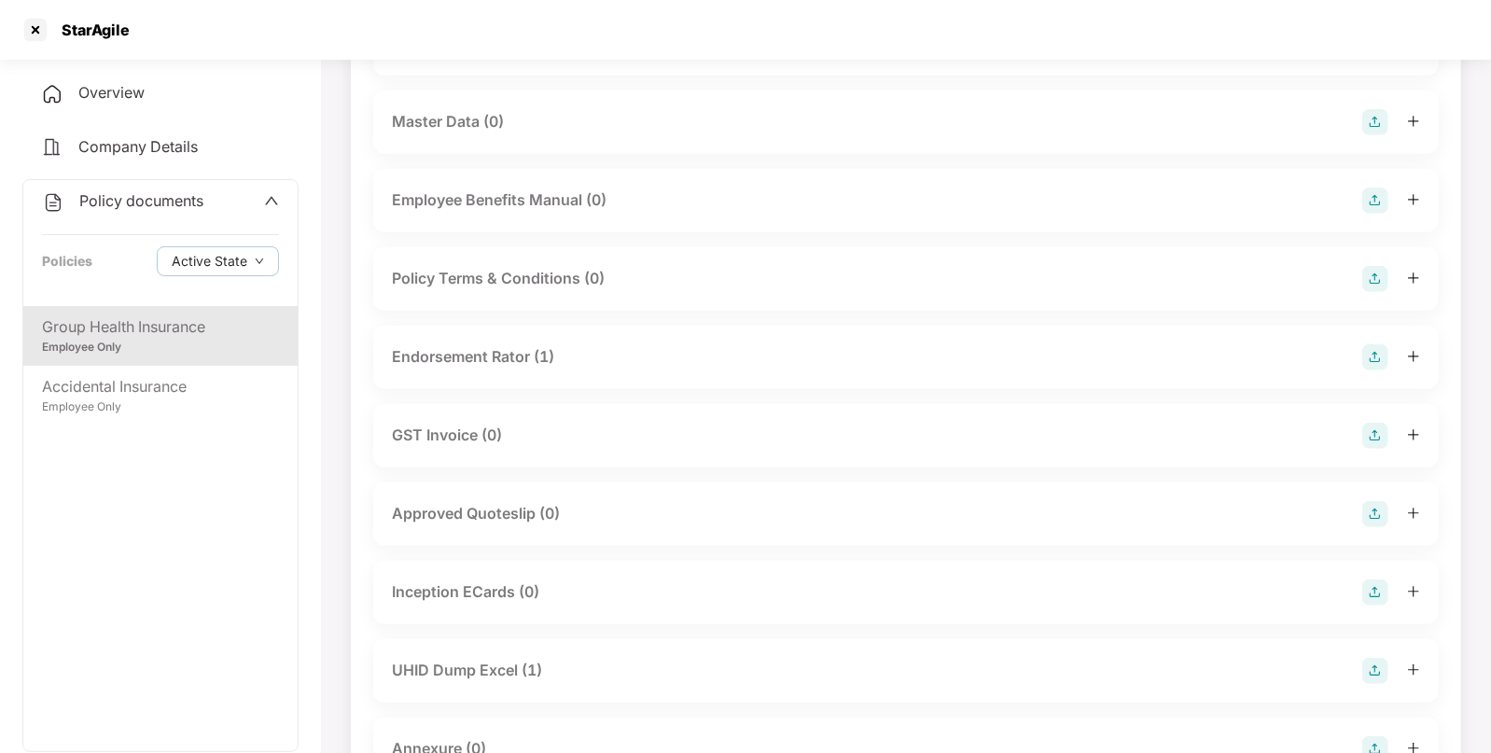
scroll to position [597, 0]
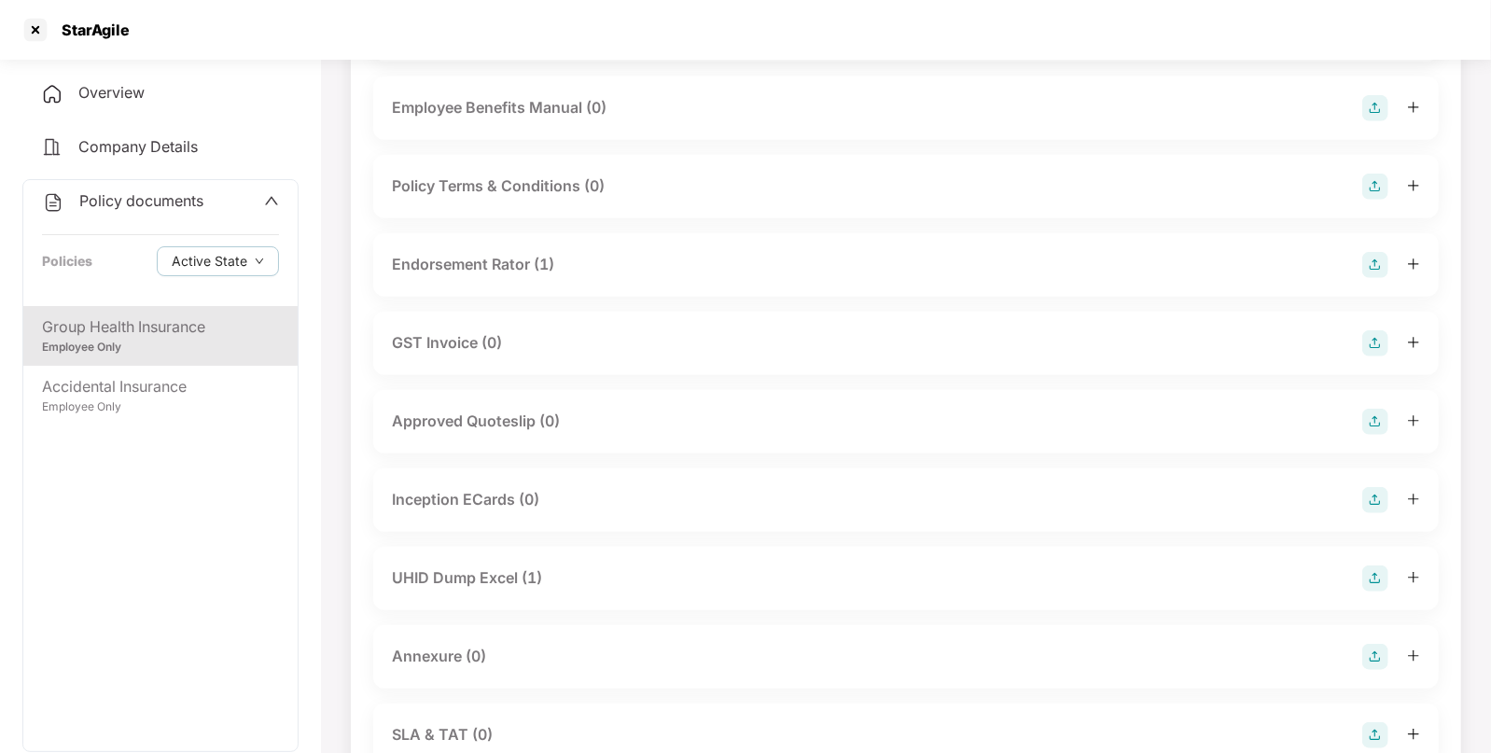
click at [471, 569] on div "UHID Dump Excel (1)" at bounding box center [467, 577] width 150 height 23
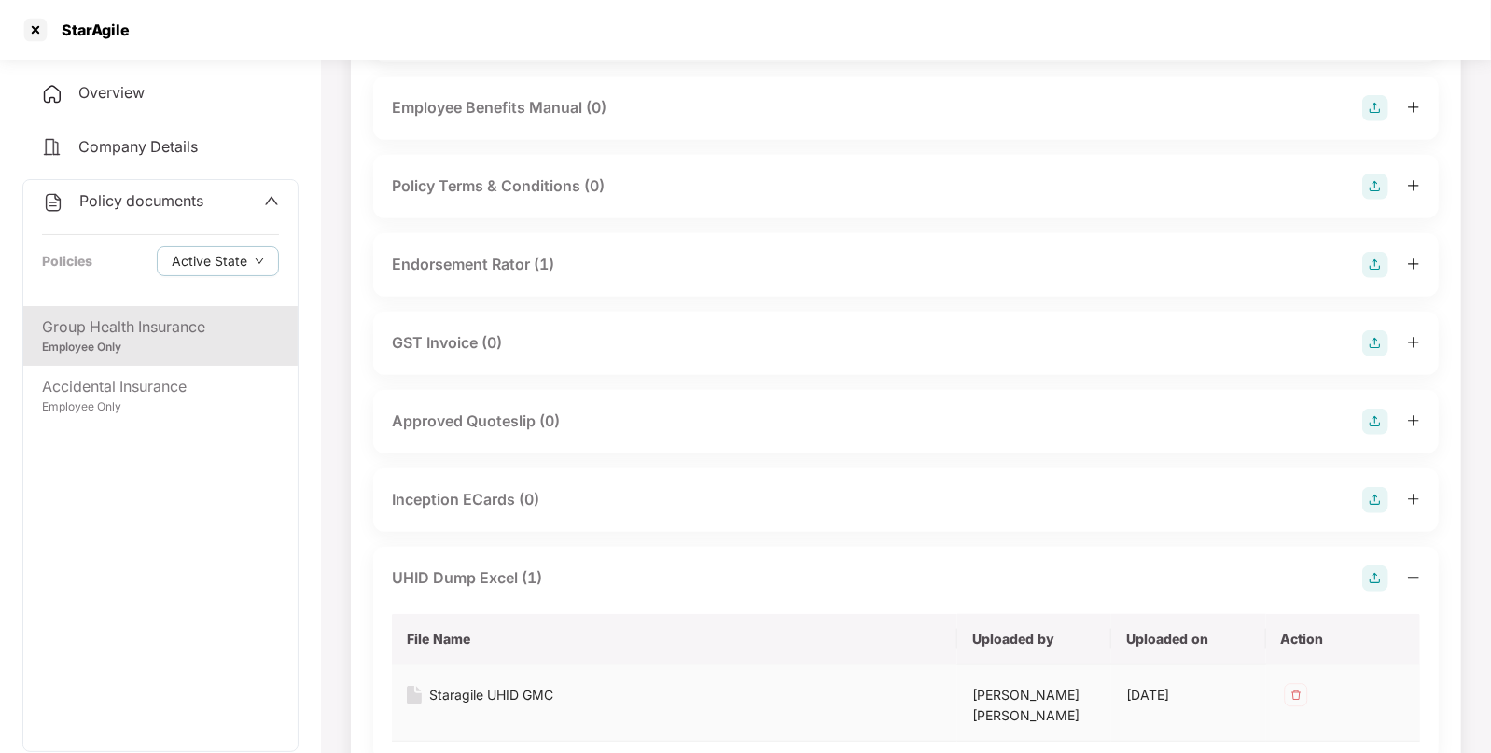
click at [467, 690] on div "Staragile UHID GMC" at bounding box center [491, 695] width 124 height 21
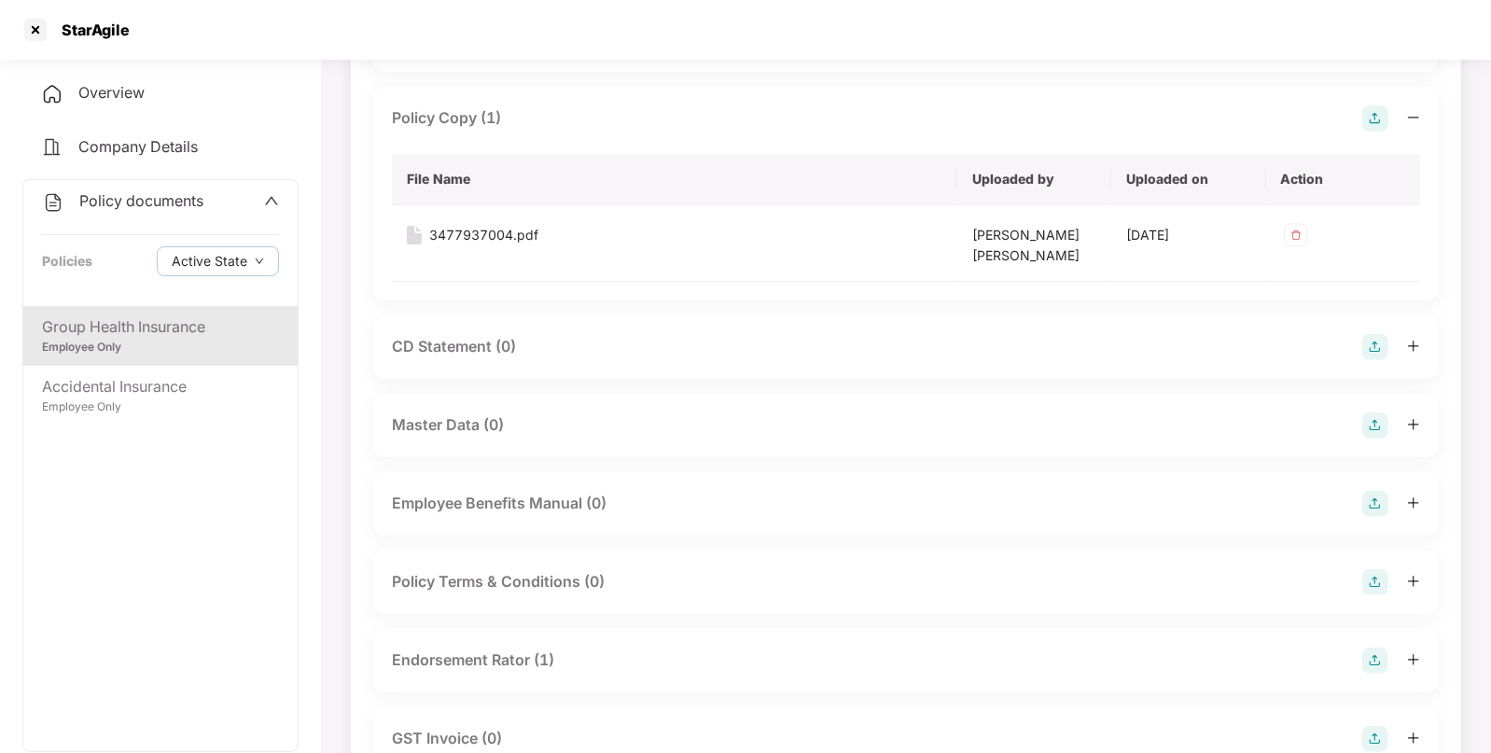
scroll to position [0, 0]
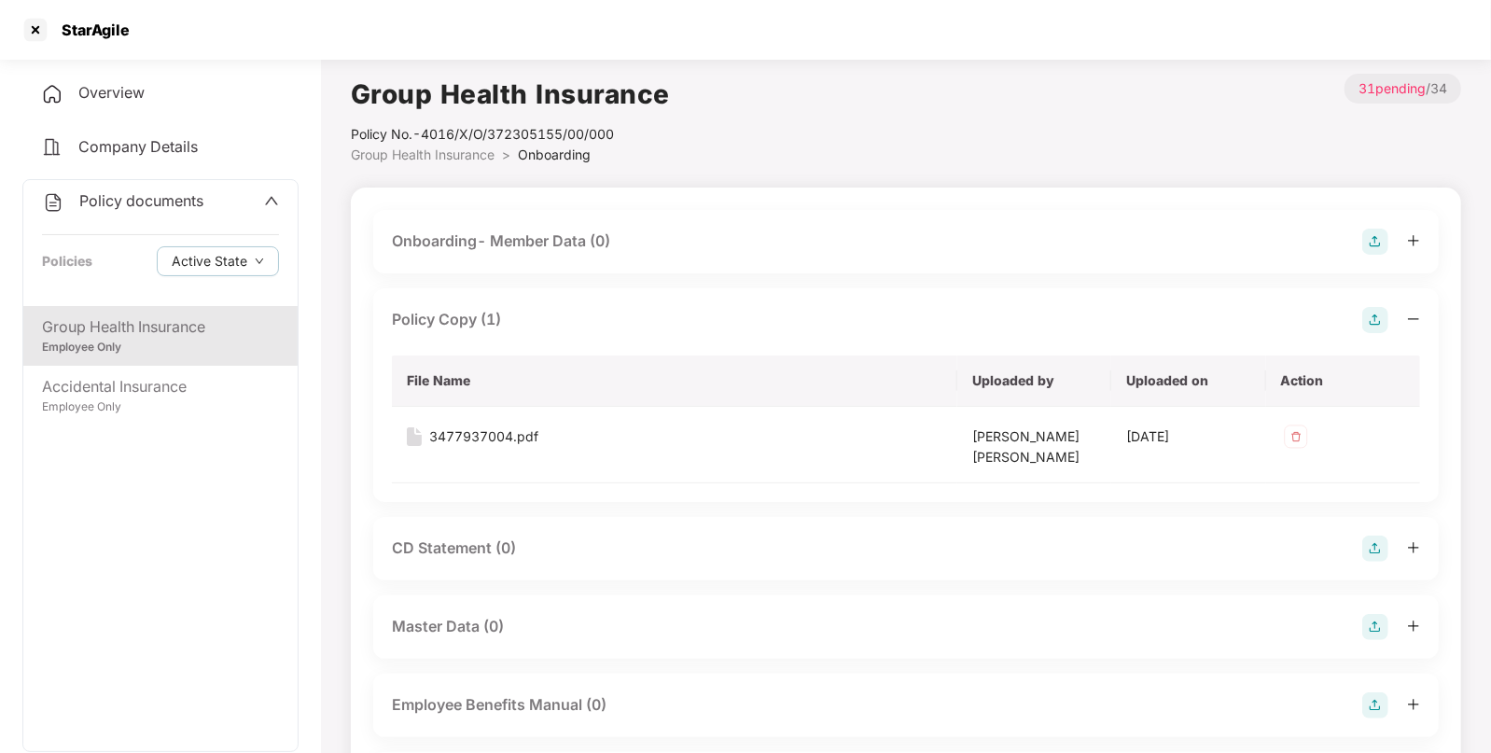
click at [427, 150] on span "Group Health Insurance" at bounding box center [423, 155] width 144 height 16
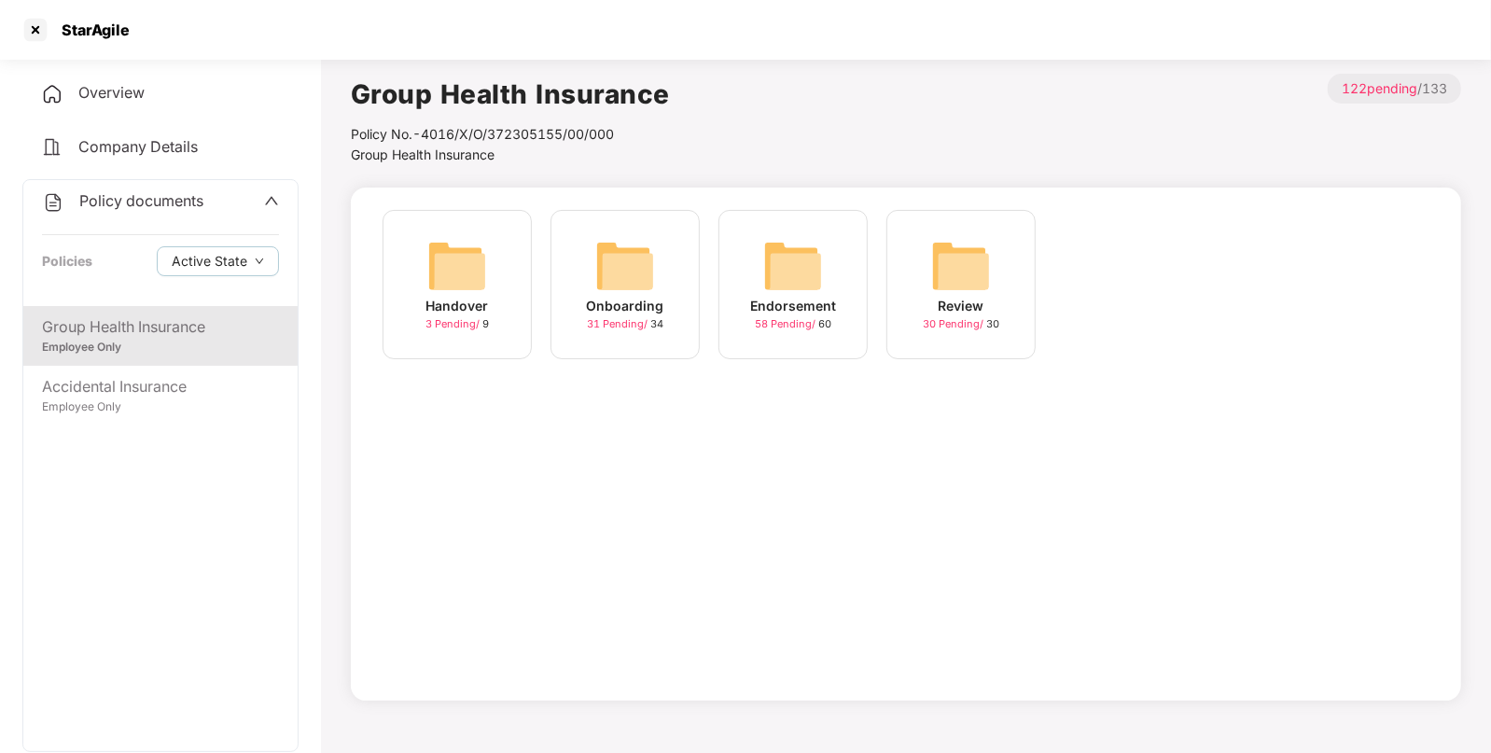
click at [425, 157] on span "Group Health Insurance" at bounding box center [423, 155] width 144 height 16
click at [621, 243] on img at bounding box center [625, 266] width 60 height 60
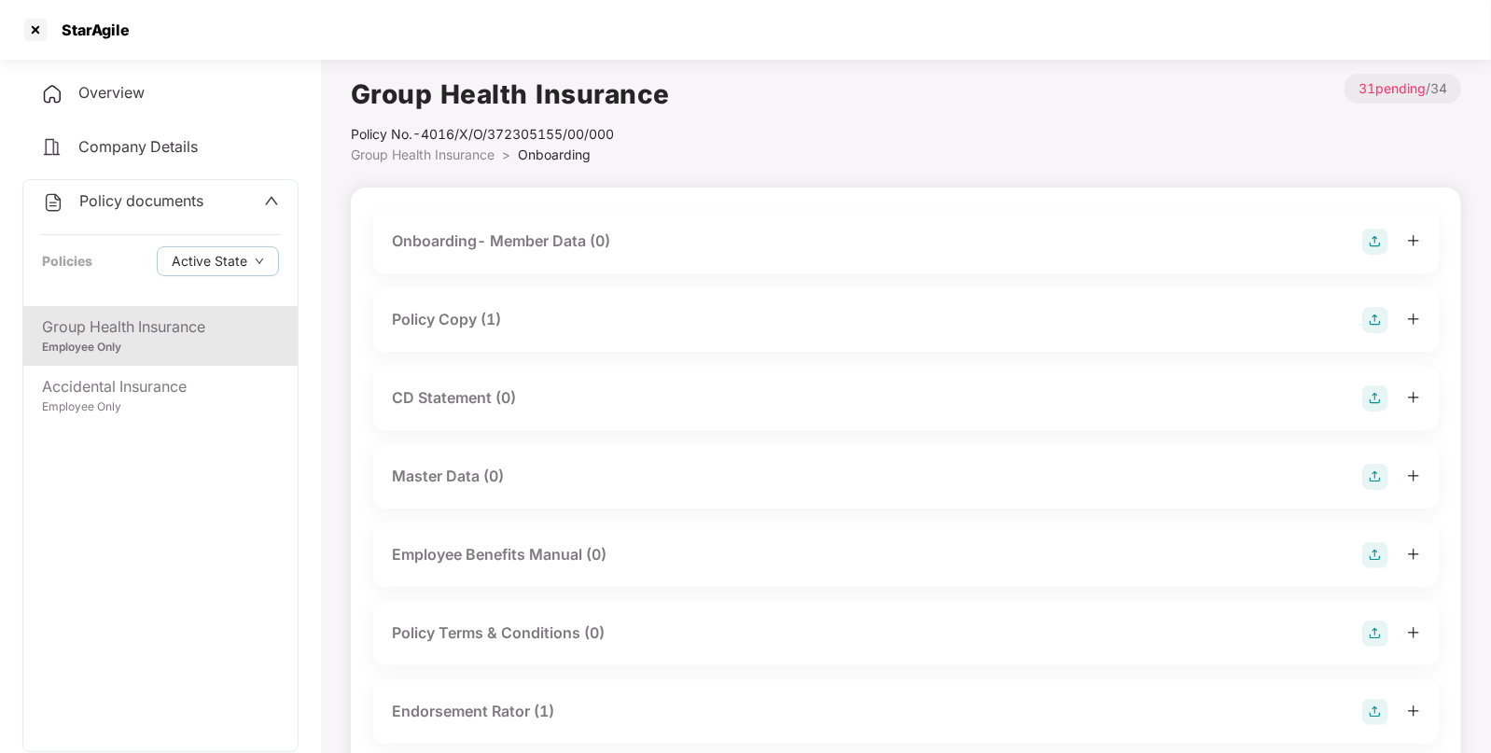
click at [474, 153] on span "Group Health Insurance" at bounding box center [423, 155] width 144 height 16
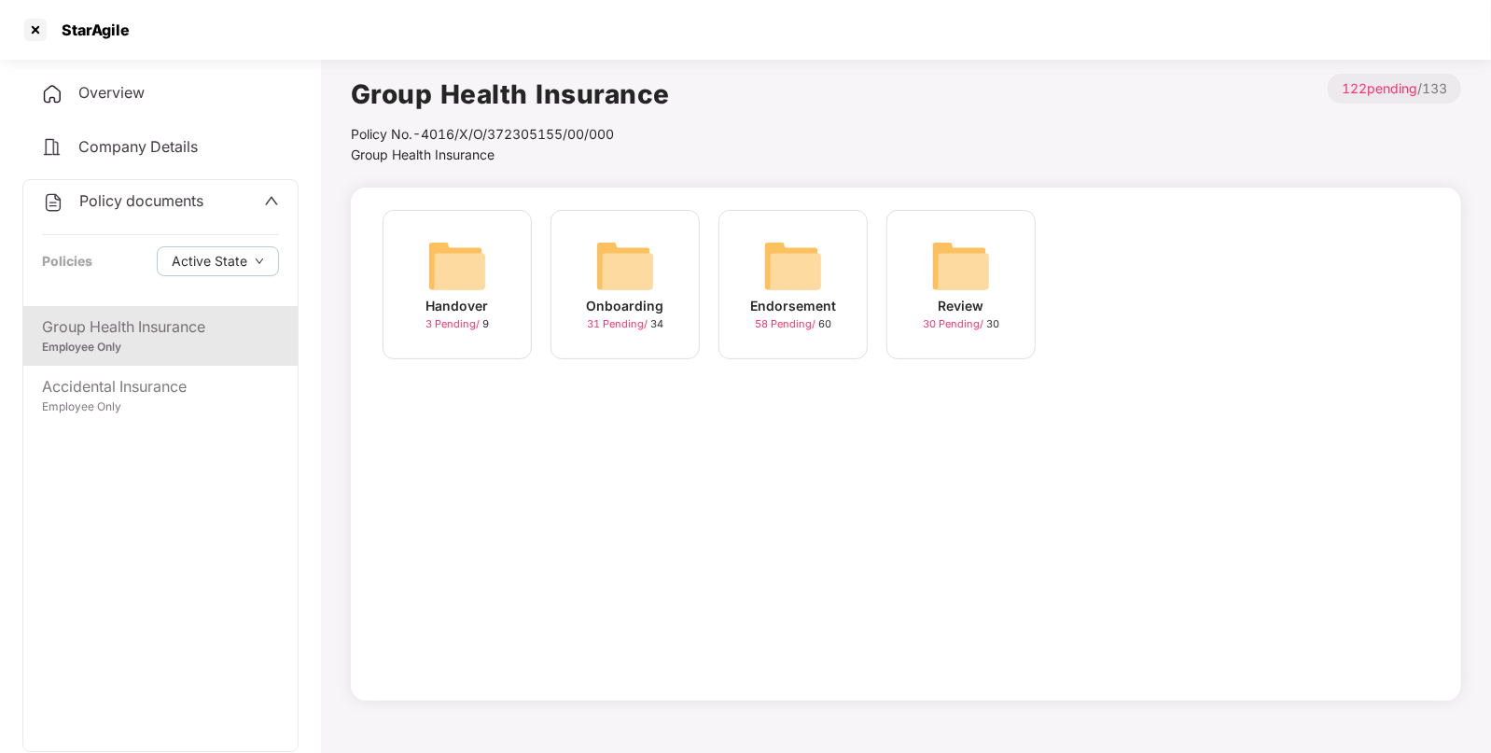
click at [790, 275] on img at bounding box center [793, 266] width 60 height 60
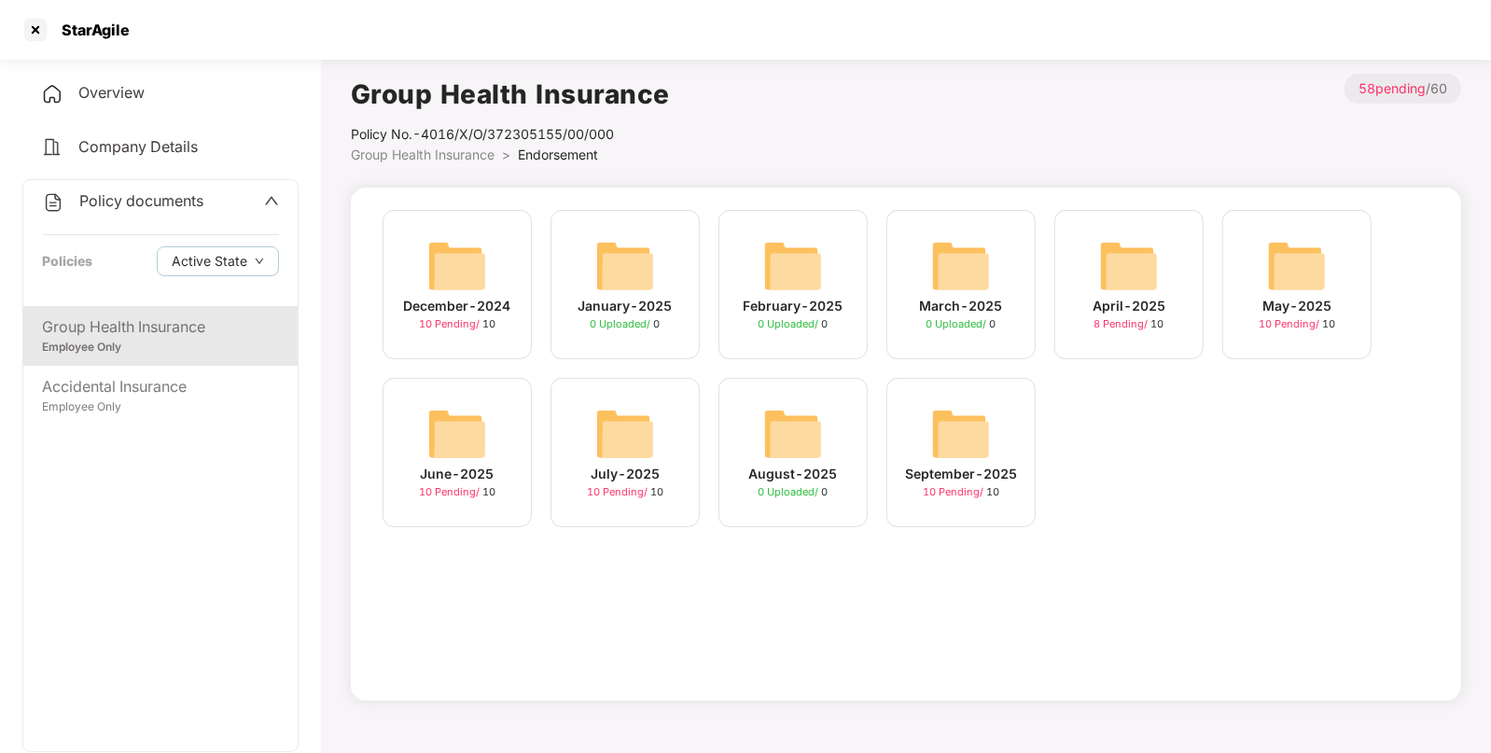
click at [451, 266] on img at bounding box center [457, 266] width 60 height 60
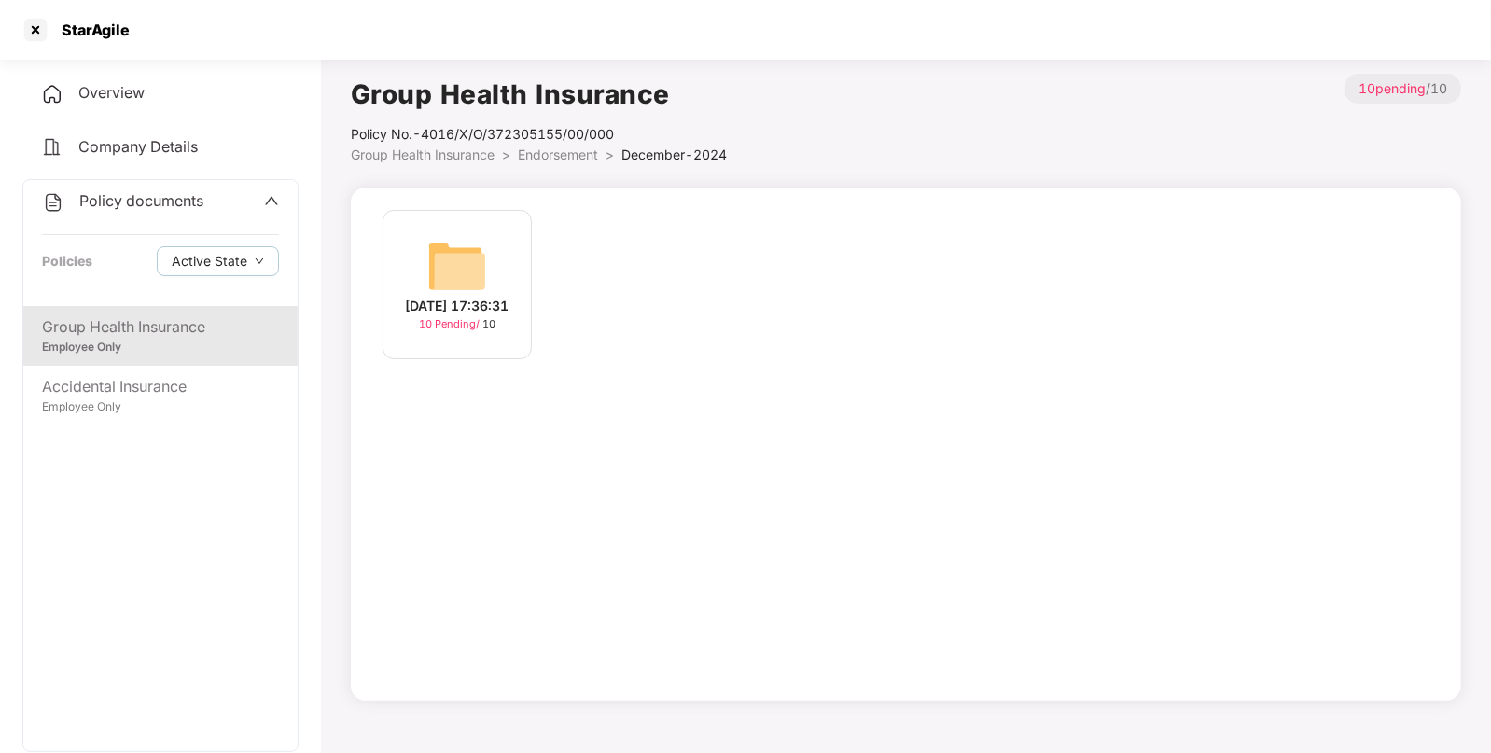
click at [471, 273] on img at bounding box center [457, 266] width 60 height 60
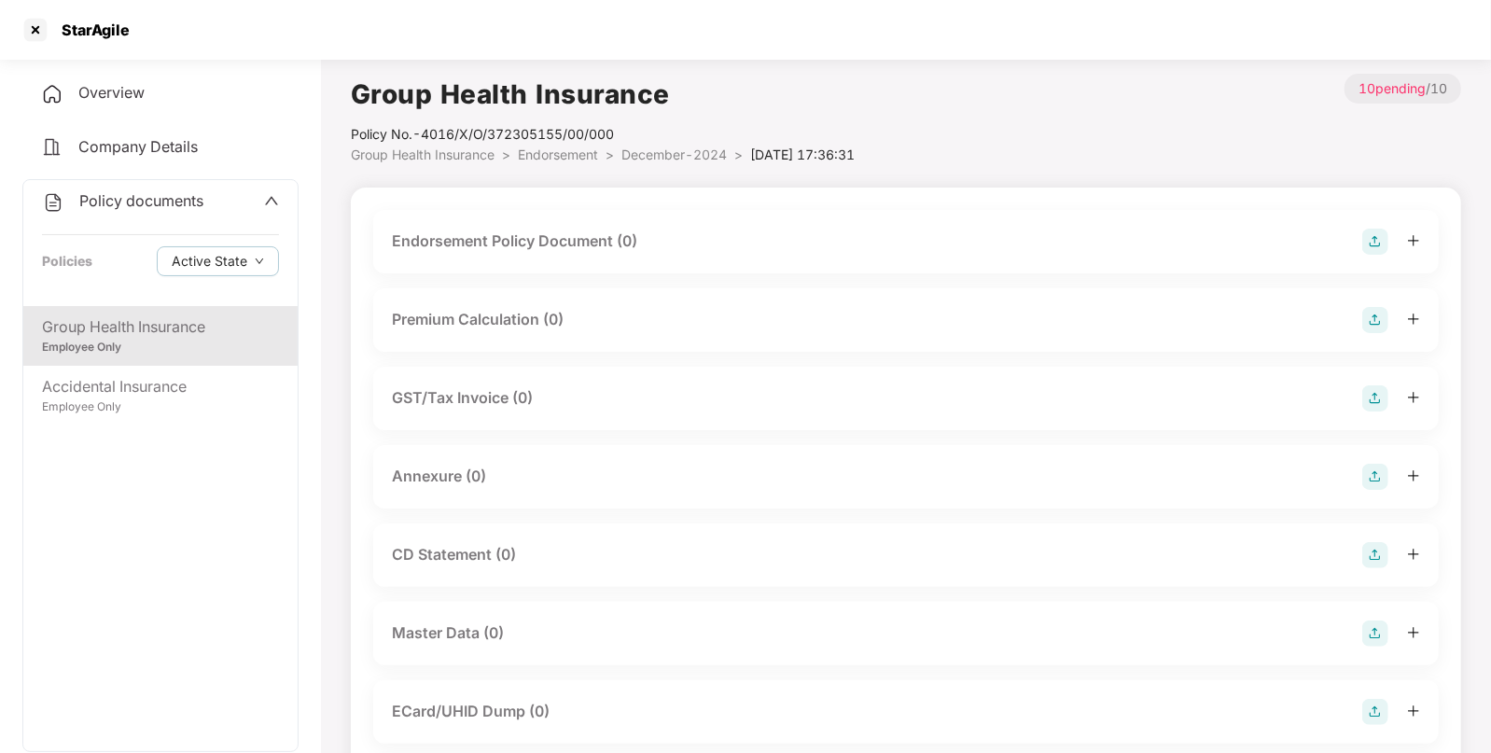
click at [1377, 233] on img at bounding box center [1376, 242] width 26 height 26
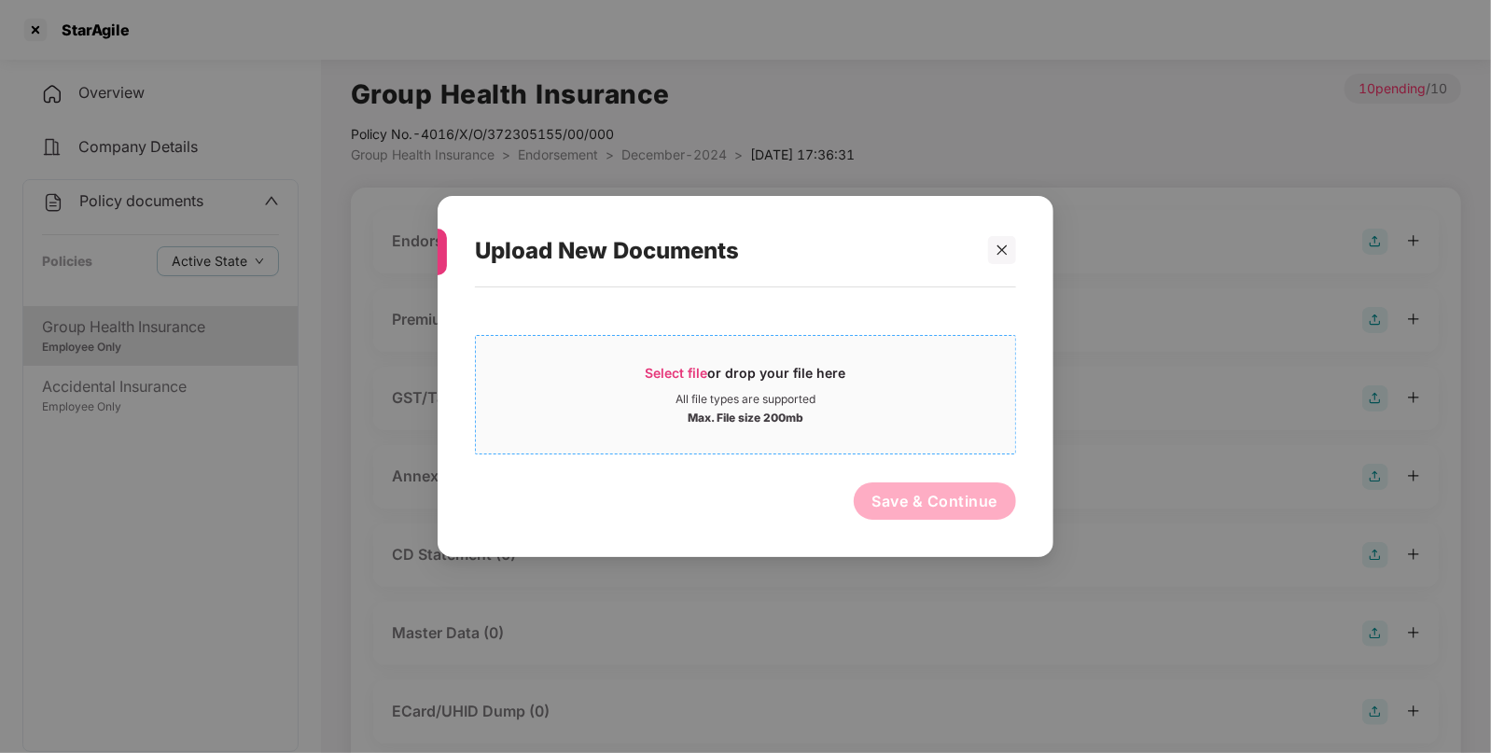
click at [666, 373] on span "Select file" at bounding box center [677, 373] width 63 height 16
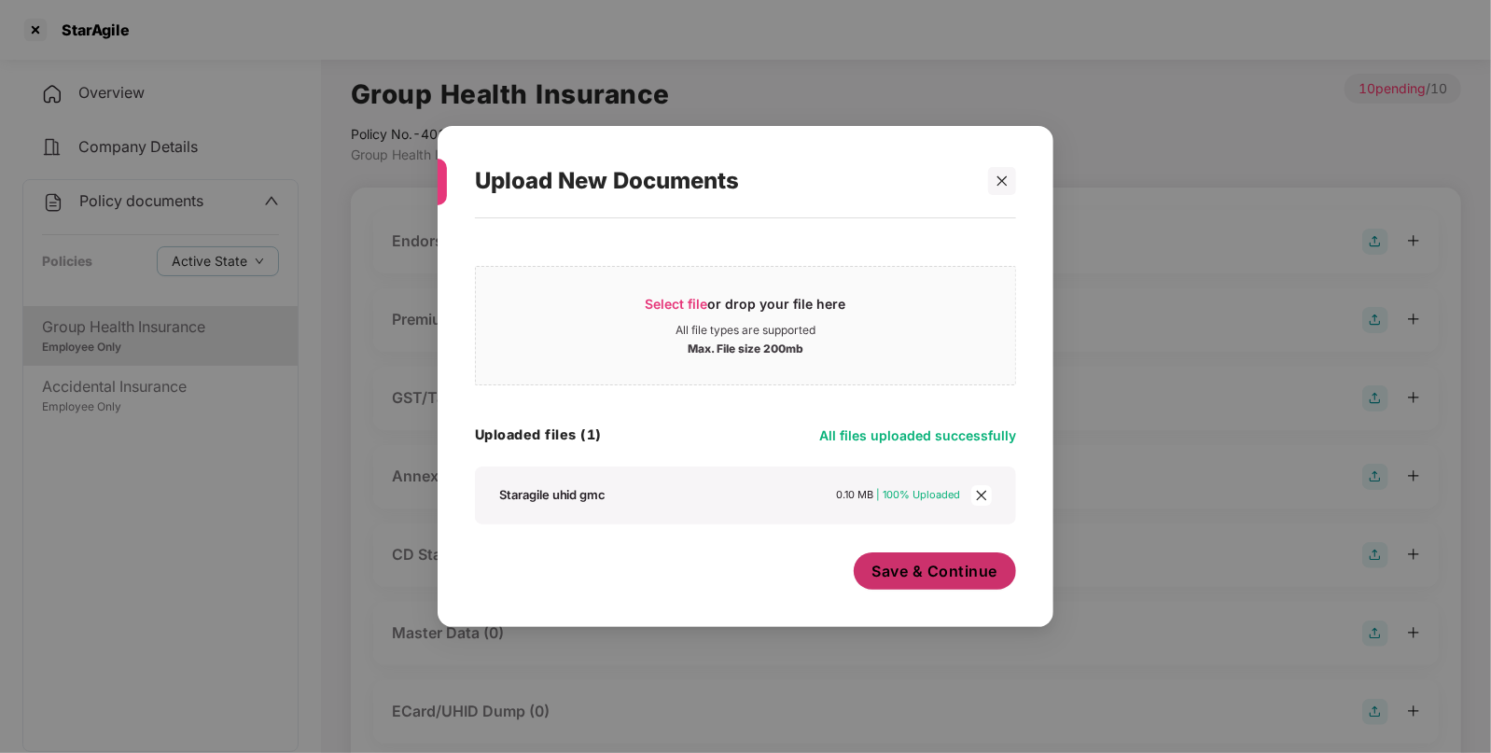
click at [915, 555] on button "Save & Continue" at bounding box center [935, 570] width 163 height 37
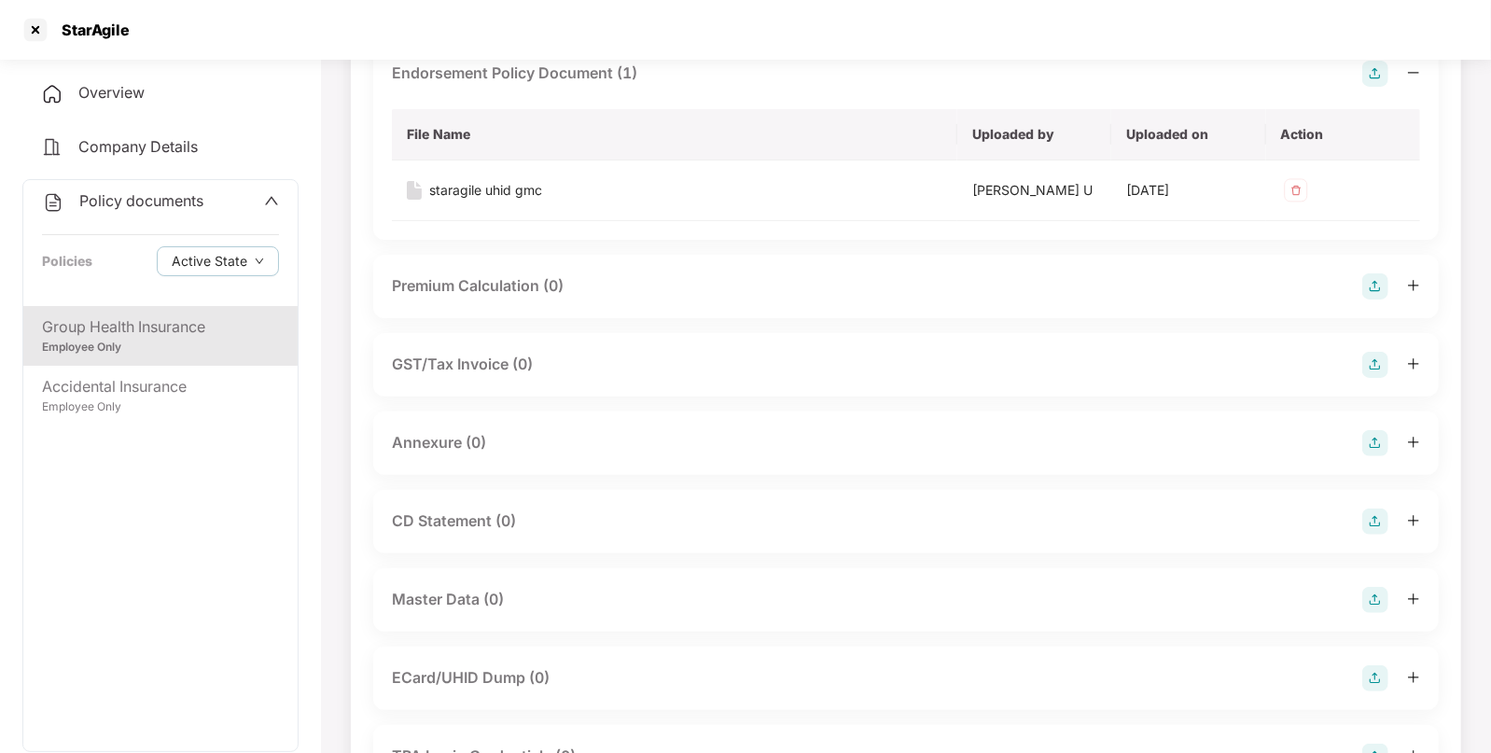
scroll to position [162, 0]
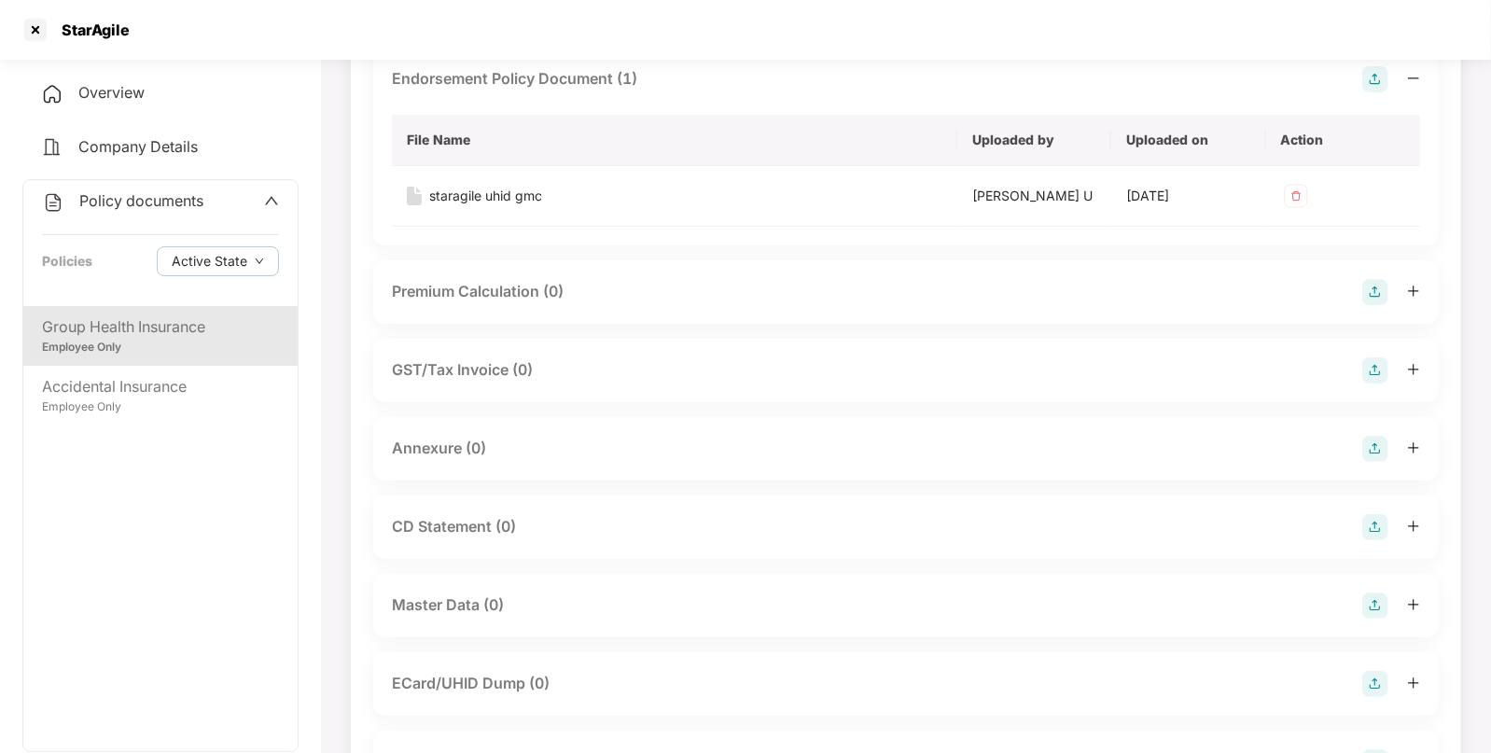
click at [1384, 448] on img at bounding box center [1376, 449] width 26 height 26
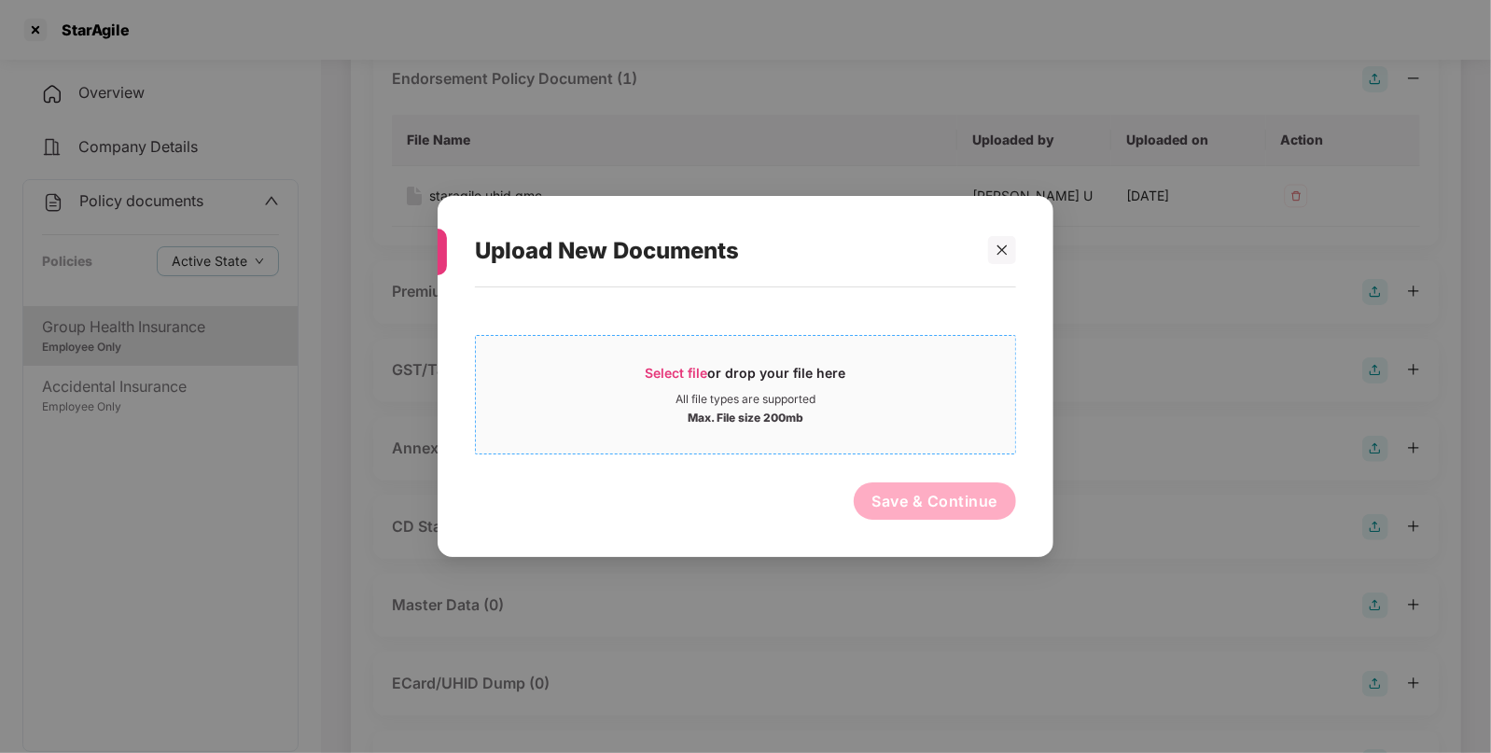
click at [674, 377] on span "Select file" at bounding box center [677, 373] width 63 height 16
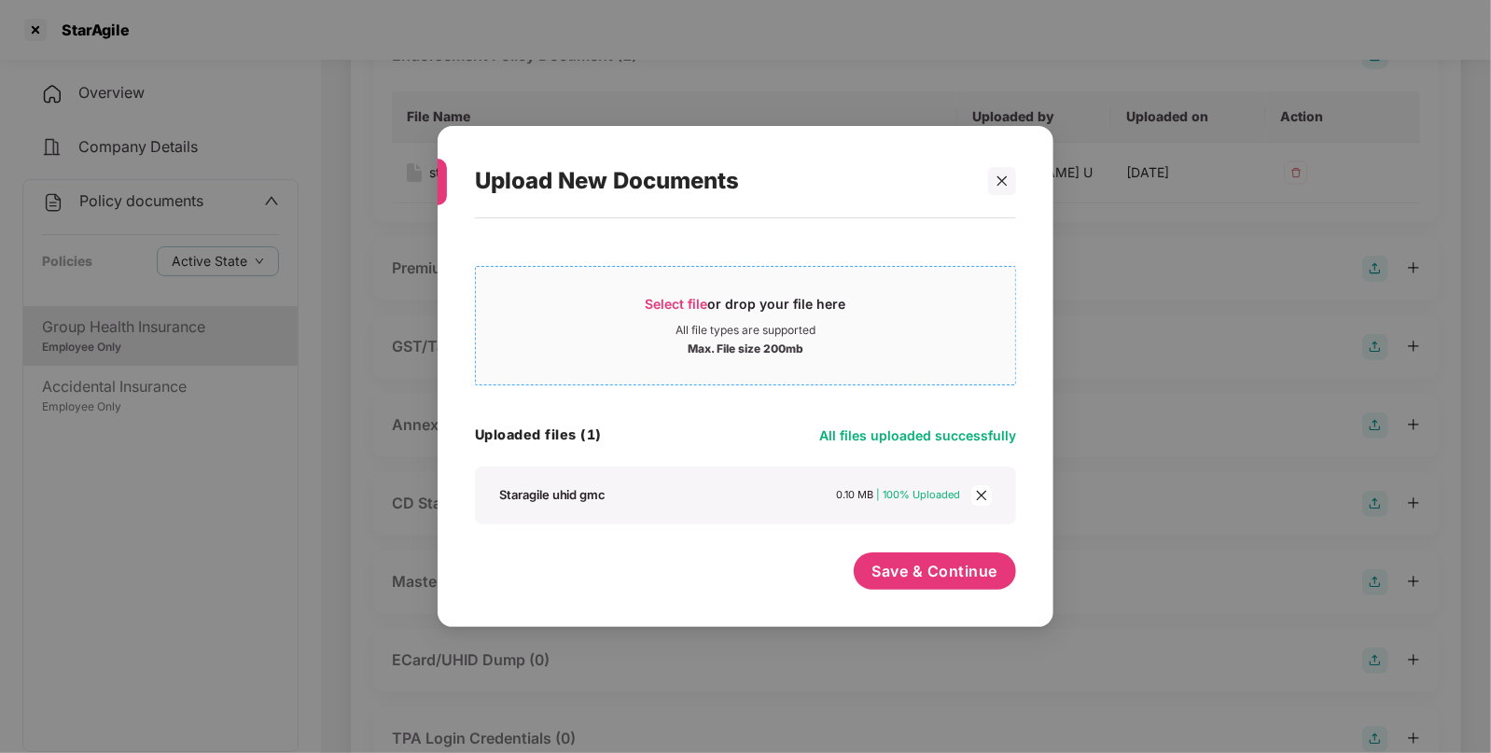
scroll to position [179, 0]
click at [925, 587] on button "Save & Continue" at bounding box center [935, 570] width 163 height 37
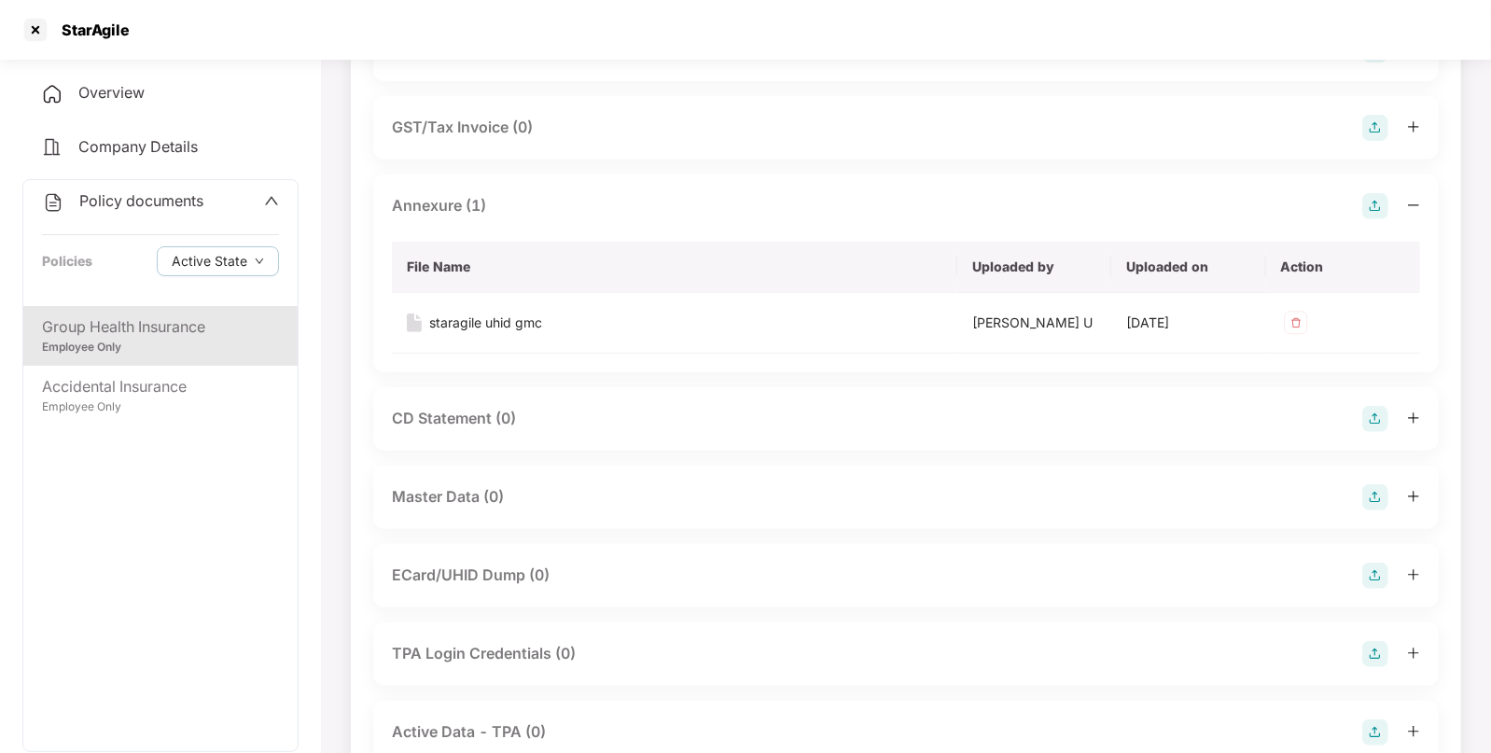
scroll to position [0, 0]
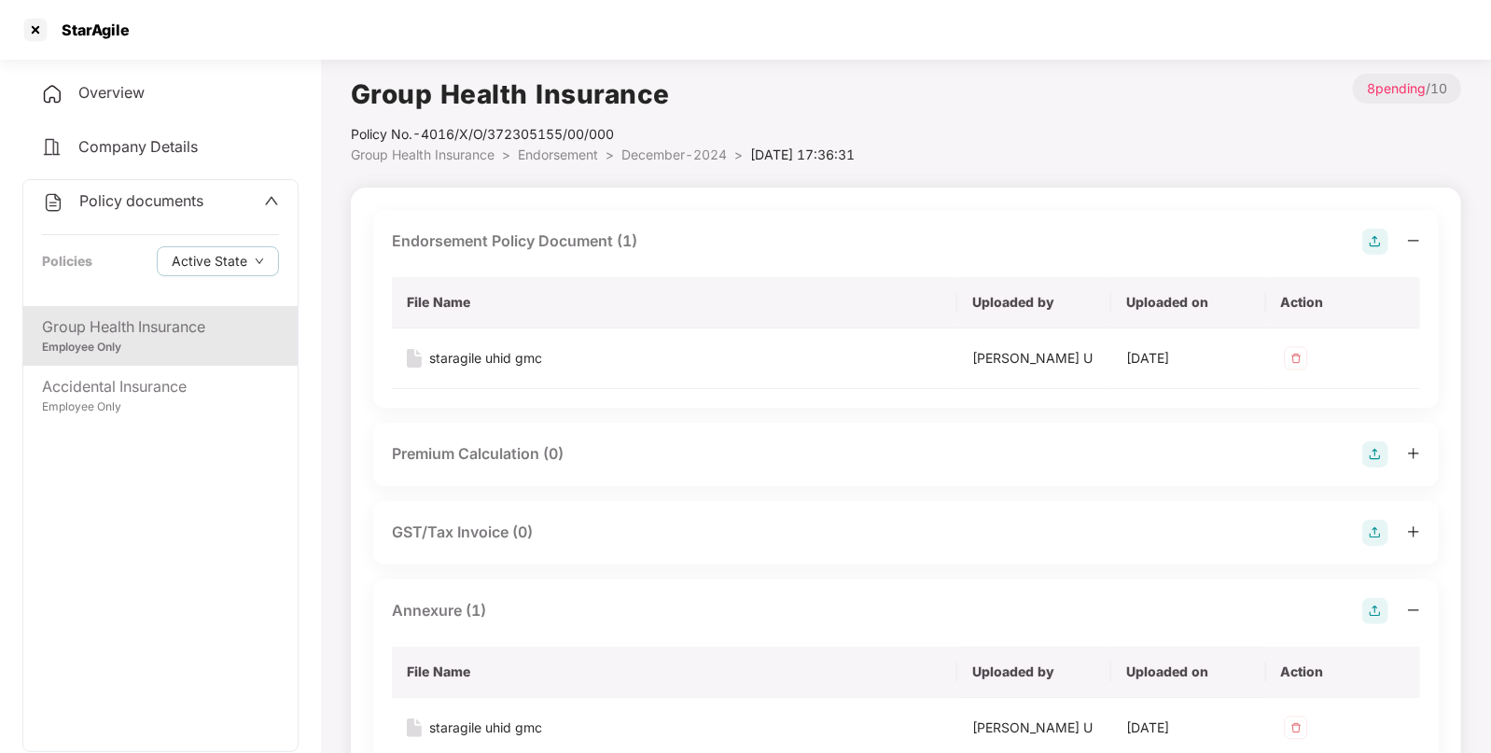
click at [541, 159] on span "Endorsement" at bounding box center [558, 155] width 80 height 16
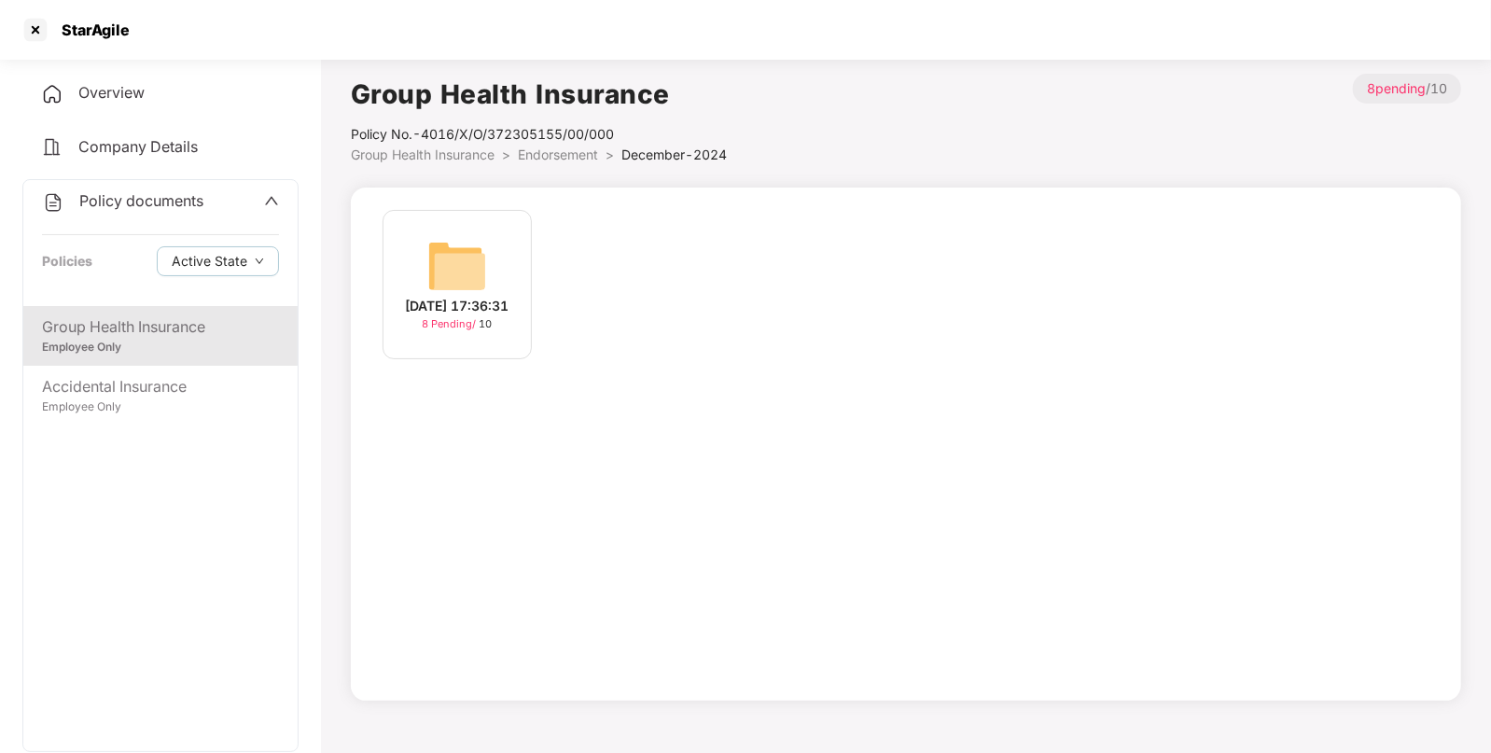
click at [551, 154] on span "Endorsement" at bounding box center [558, 155] width 80 height 16
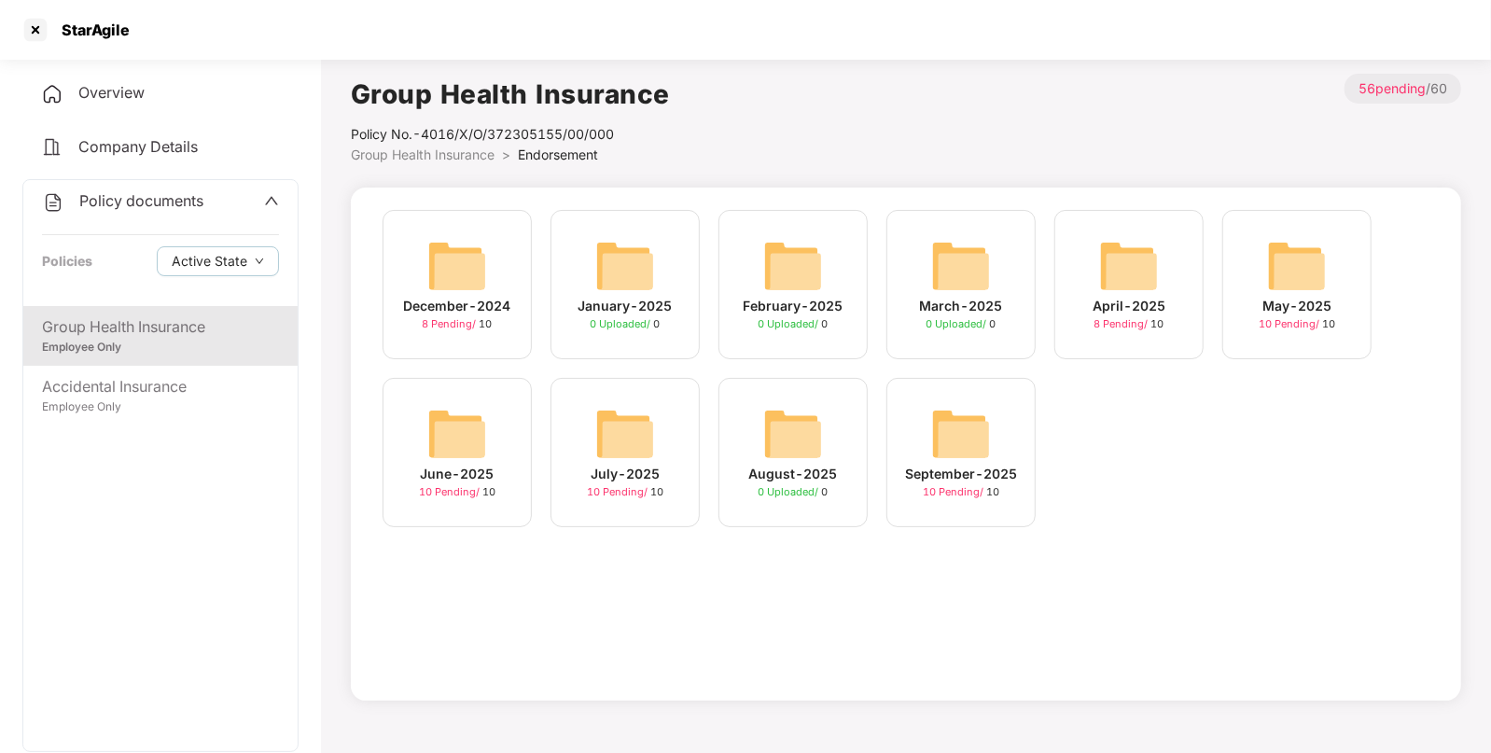
click at [1272, 269] on img at bounding box center [1297, 266] width 60 height 60
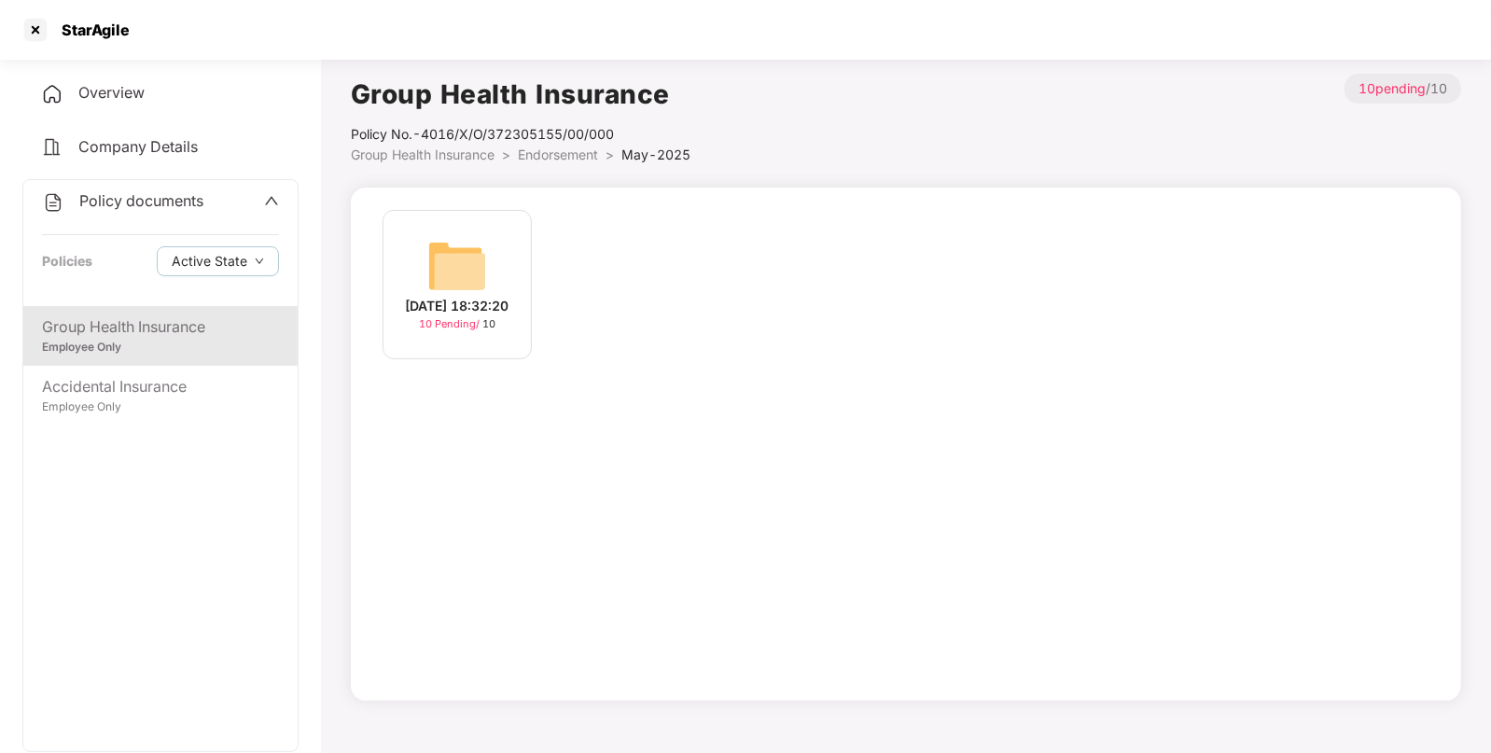
click at [436, 238] on img at bounding box center [457, 266] width 60 height 60
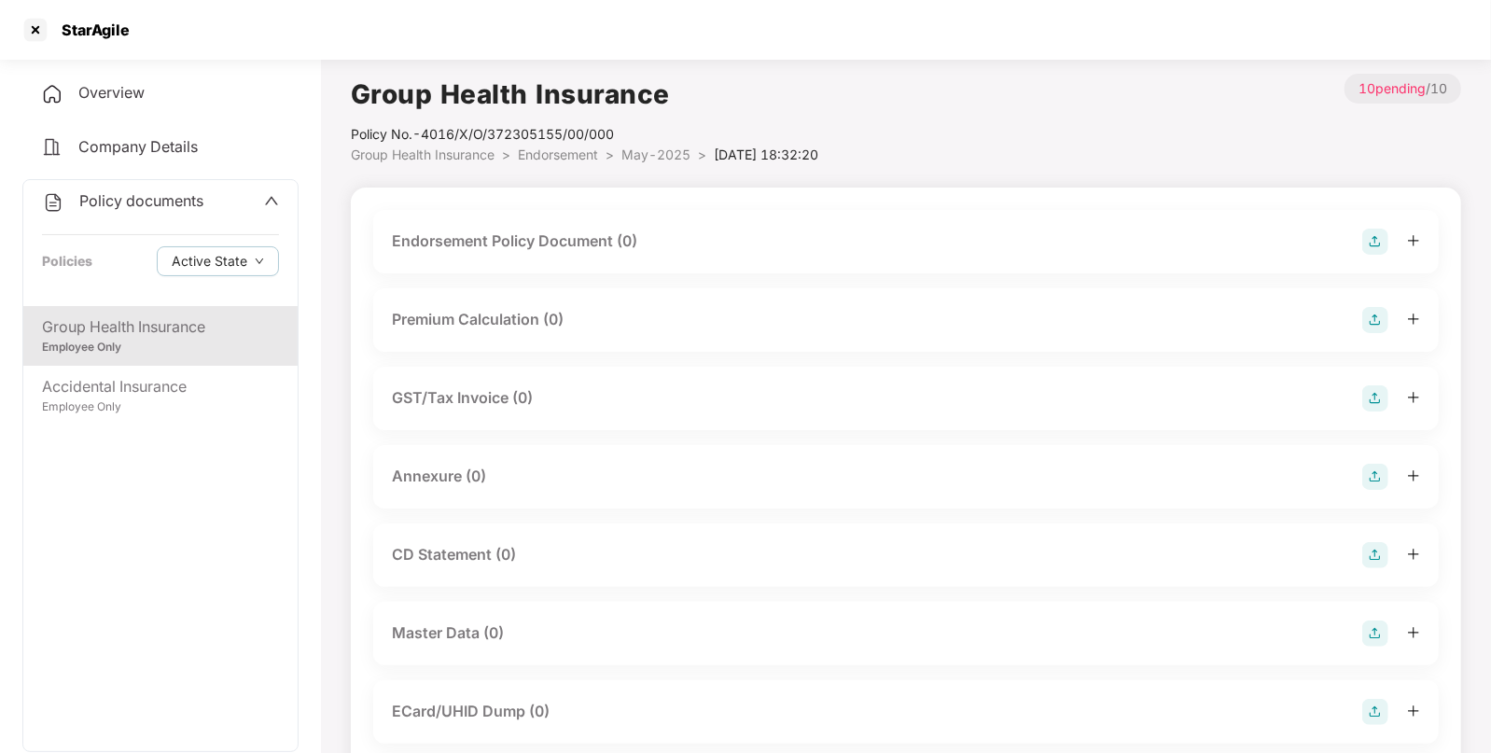
click at [1371, 239] on img at bounding box center [1376, 242] width 26 height 26
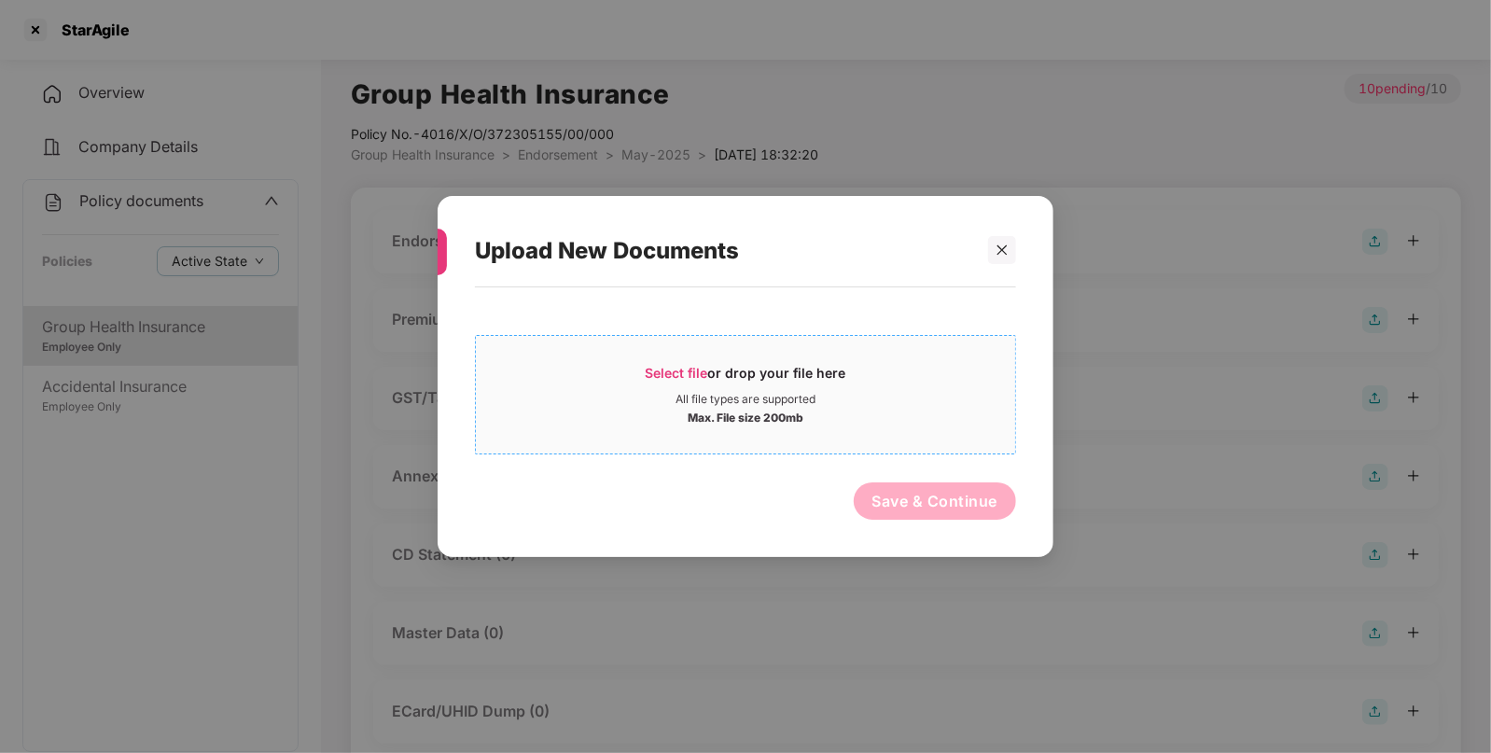
click at [663, 368] on span "Select file" at bounding box center [677, 373] width 63 height 16
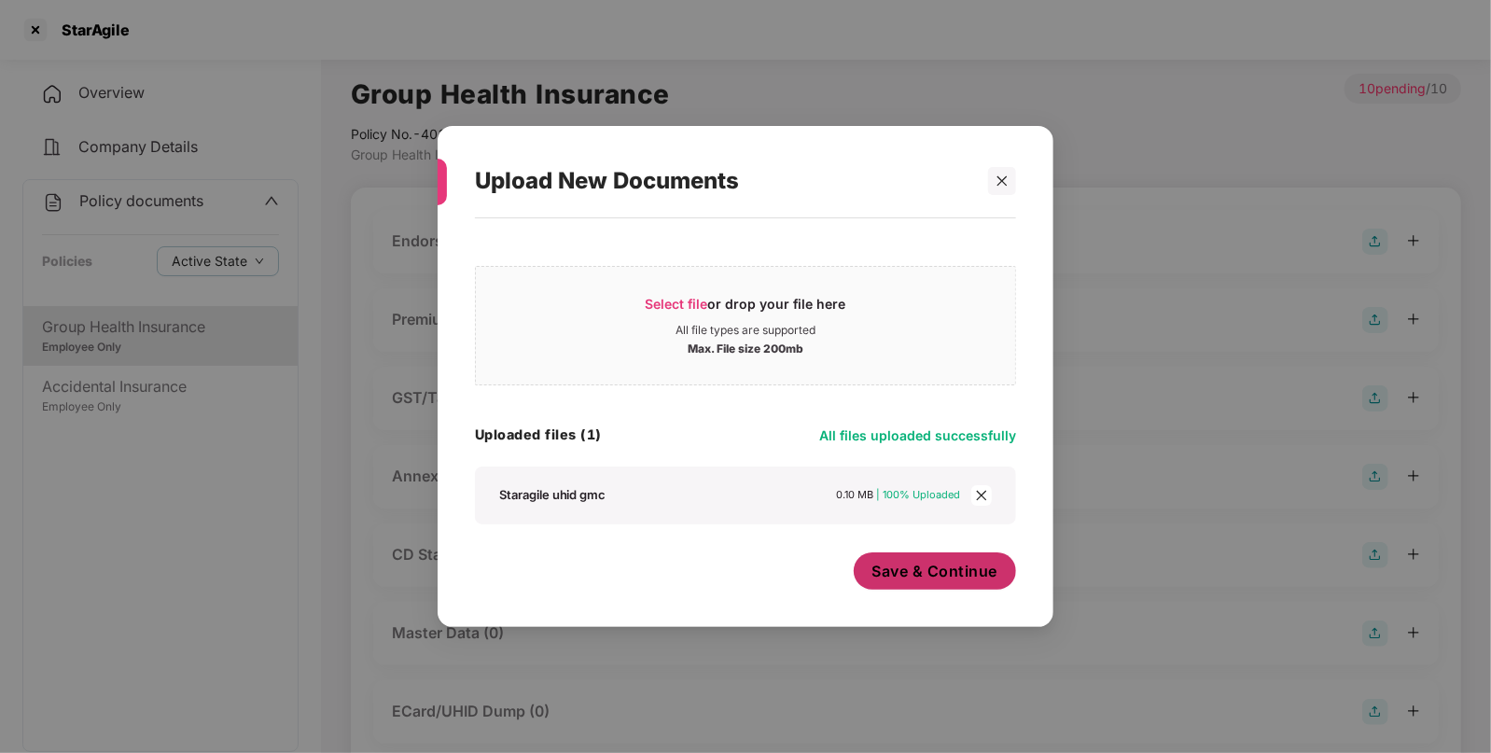
click at [942, 584] on button "Save & Continue" at bounding box center [935, 570] width 163 height 37
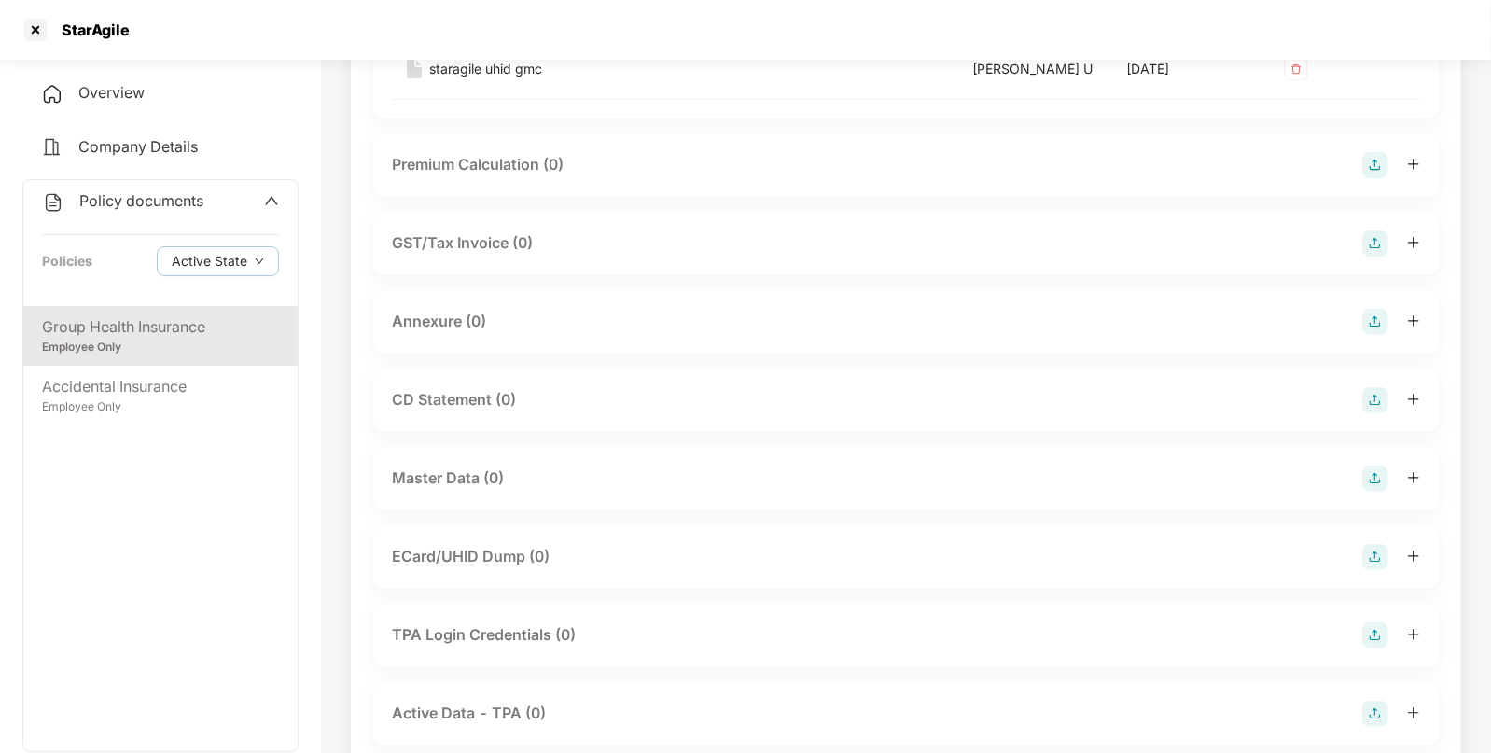
scroll to position [312, 0]
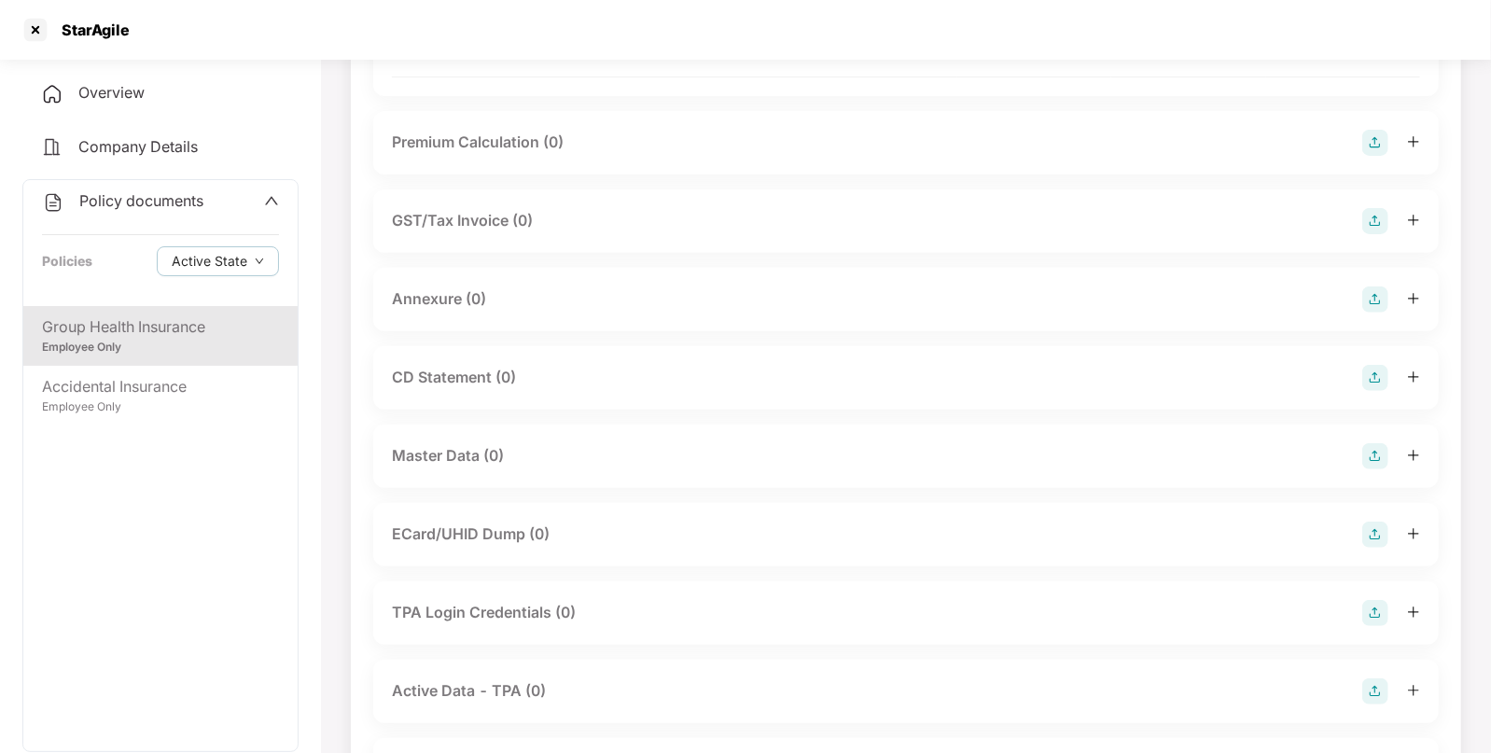
click at [1377, 292] on img at bounding box center [1376, 300] width 26 height 26
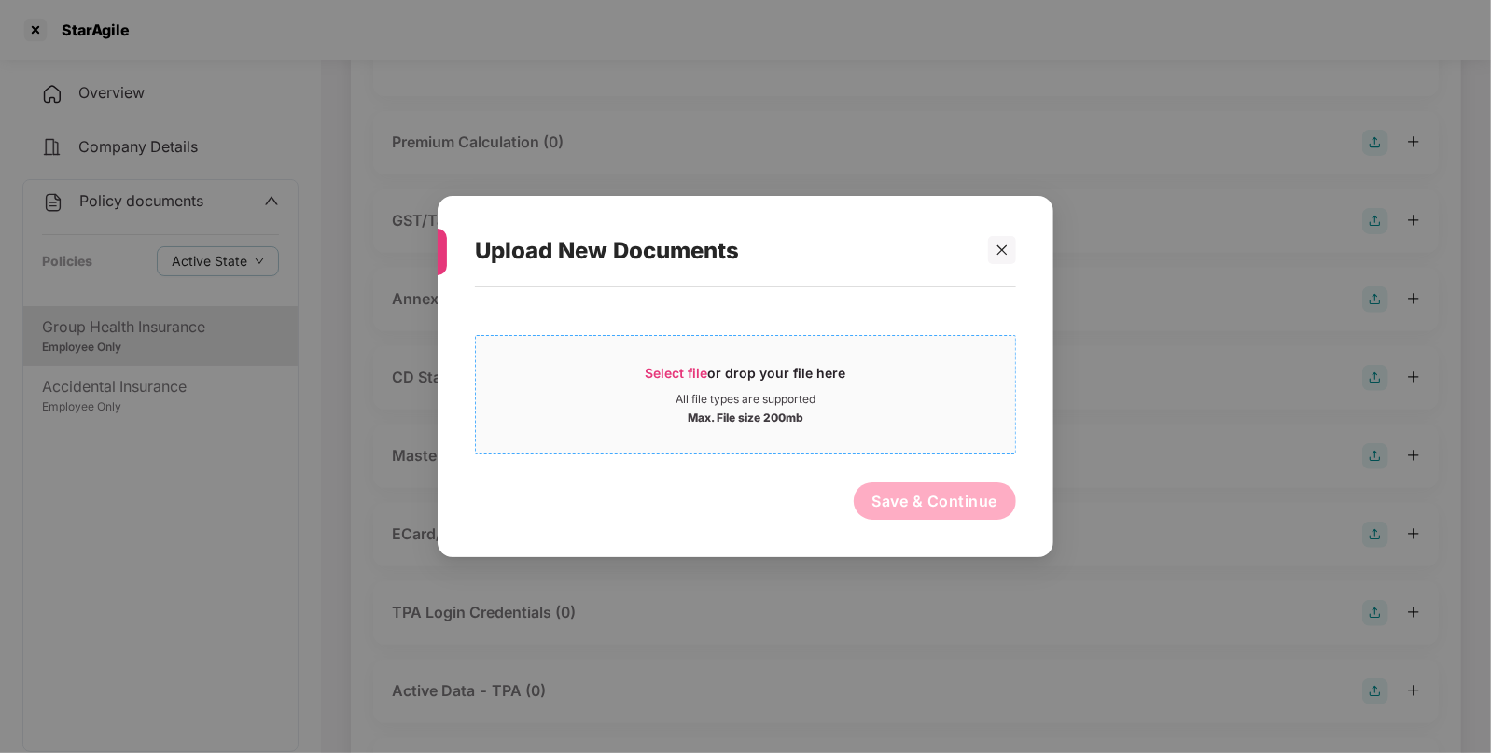
click at [672, 365] on span "Select file" at bounding box center [677, 373] width 63 height 16
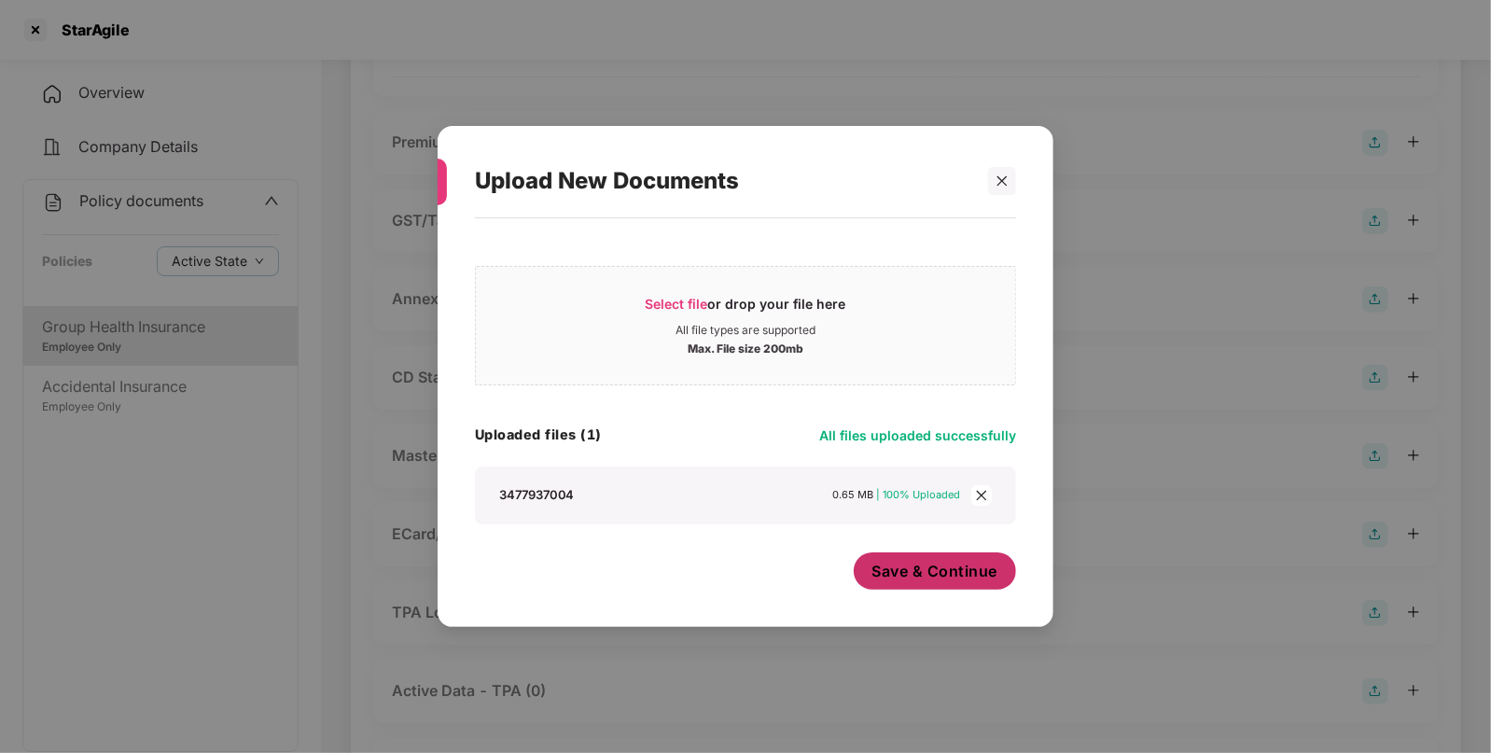
click at [891, 563] on span "Save & Continue" at bounding box center [936, 571] width 126 height 21
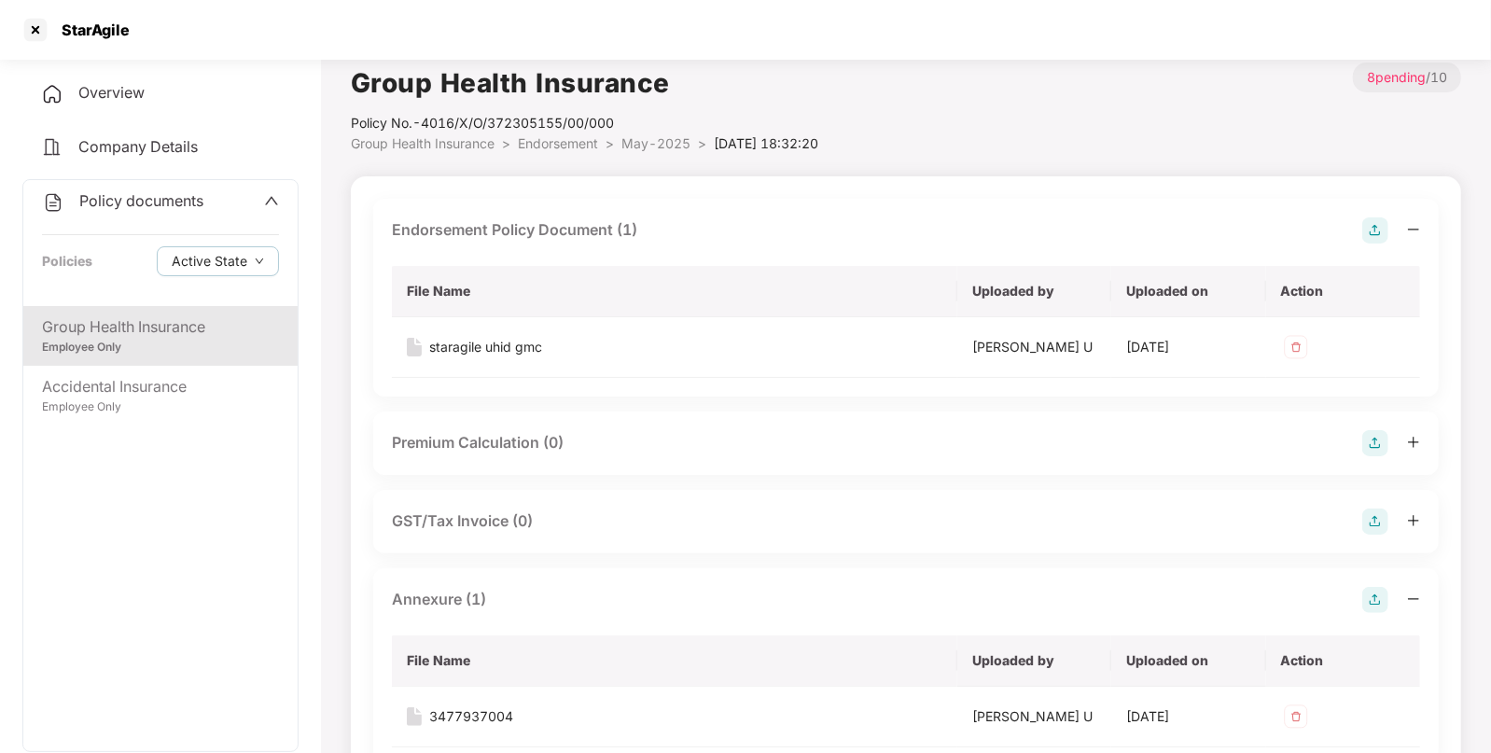
scroll to position [0, 0]
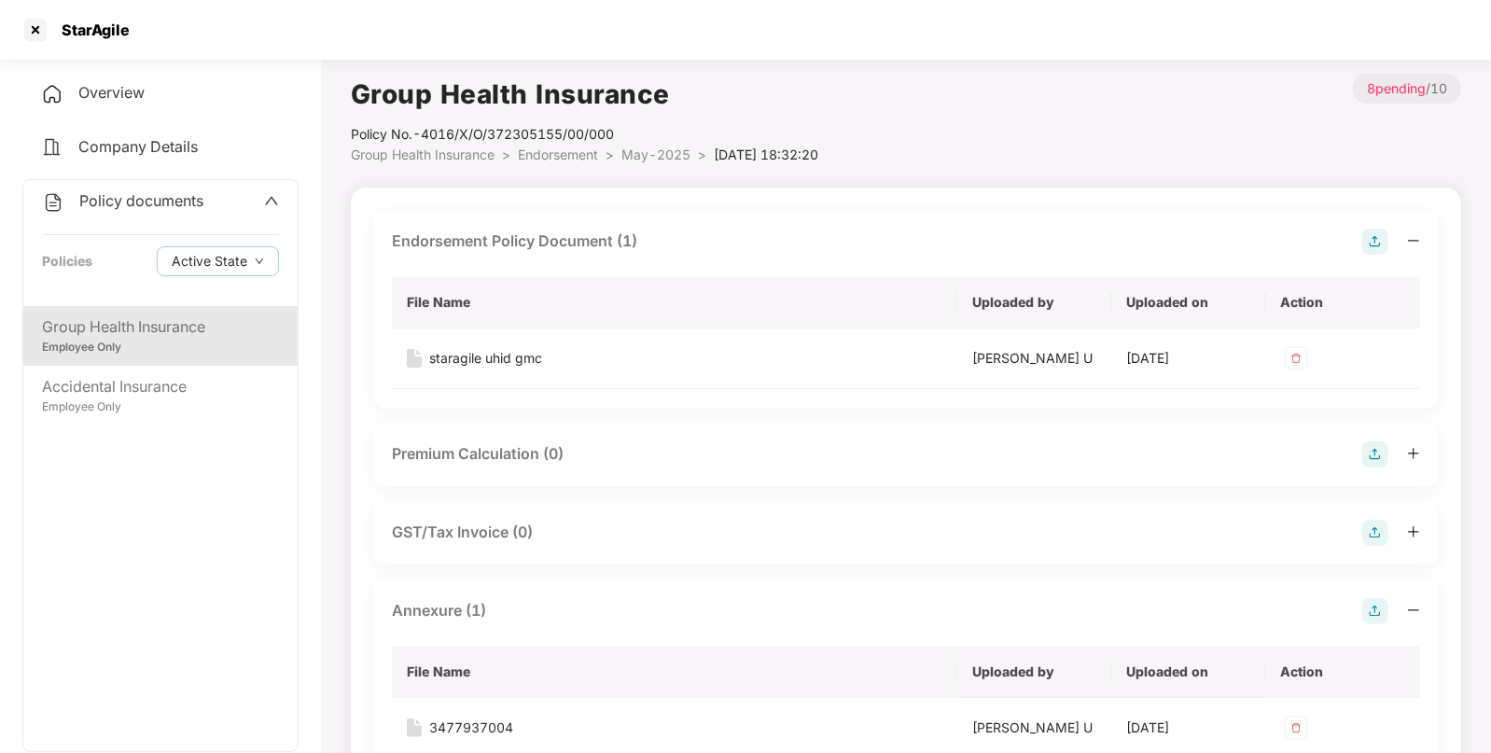
click at [509, 253] on div "Endorsement Policy Document (1)" at bounding box center [906, 242] width 1028 height 26
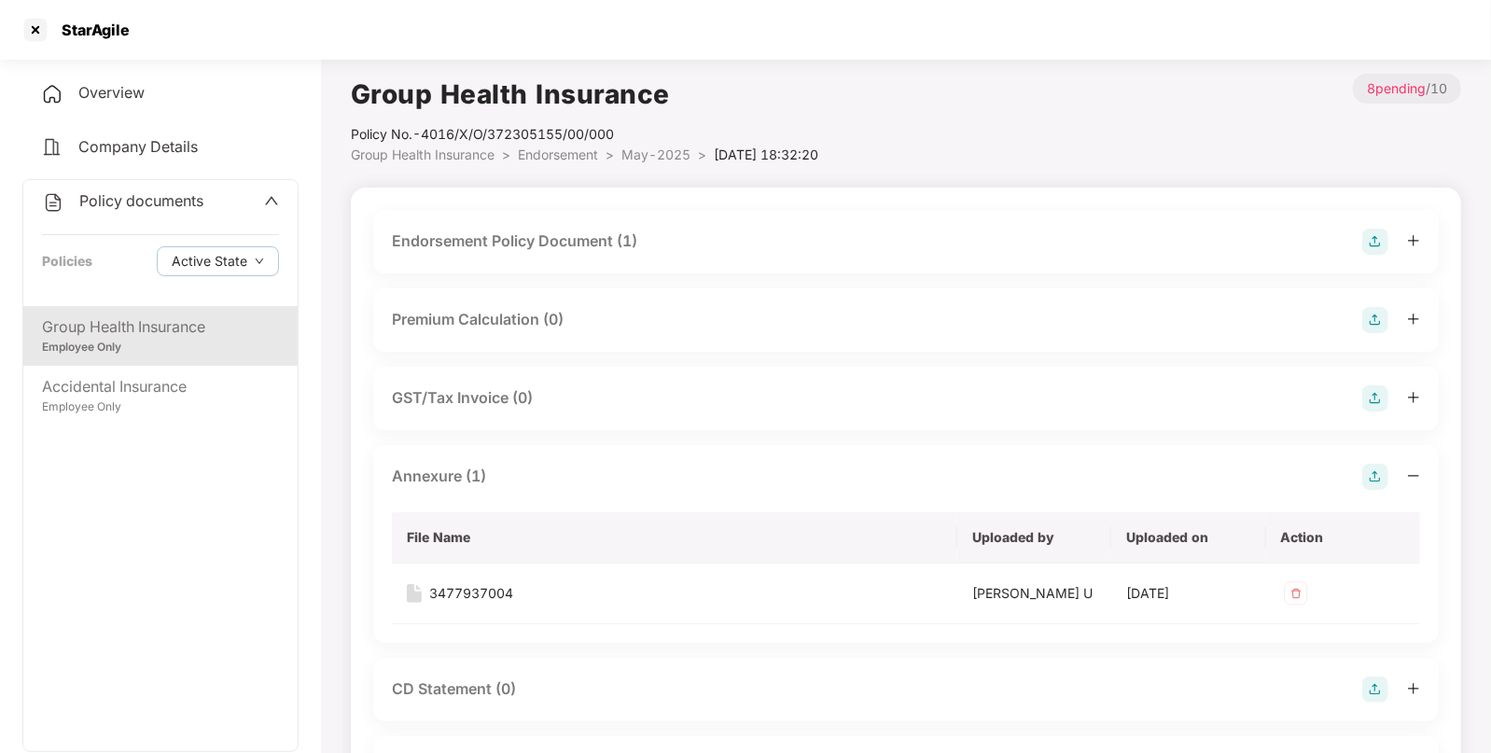
click at [636, 154] on span "May-2025" at bounding box center [656, 155] width 69 height 16
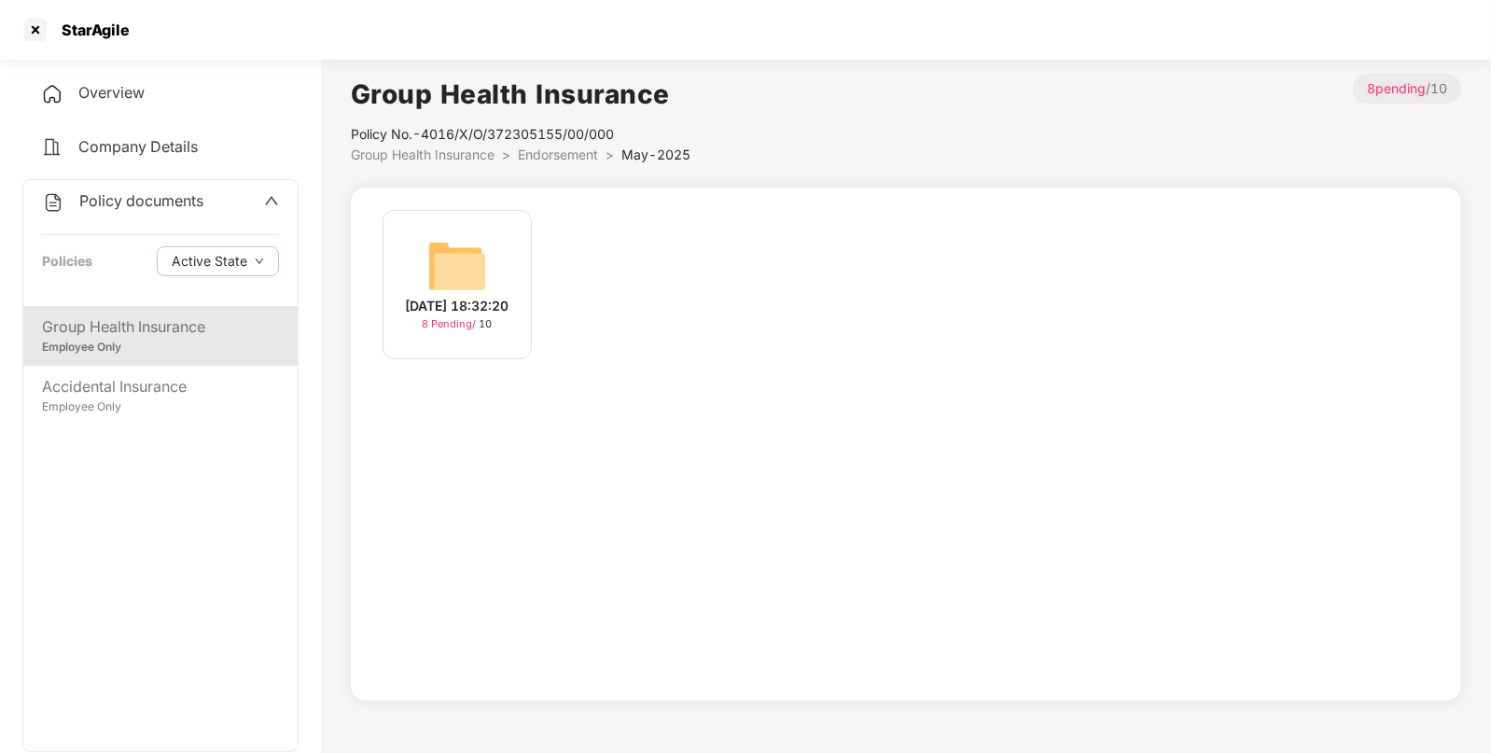
click at [537, 149] on span "Endorsement" at bounding box center [558, 155] width 80 height 16
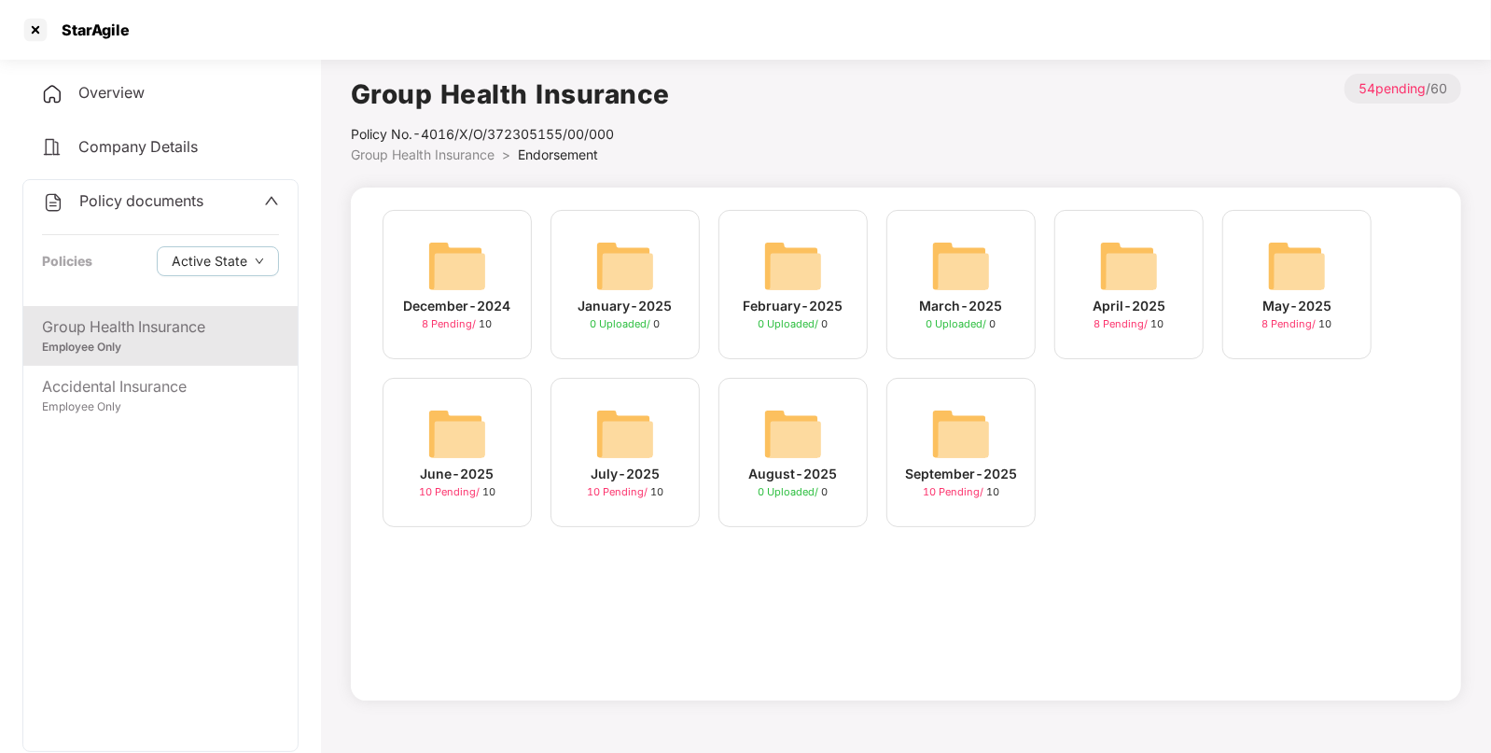
click at [462, 430] on img at bounding box center [457, 434] width 60 height 60
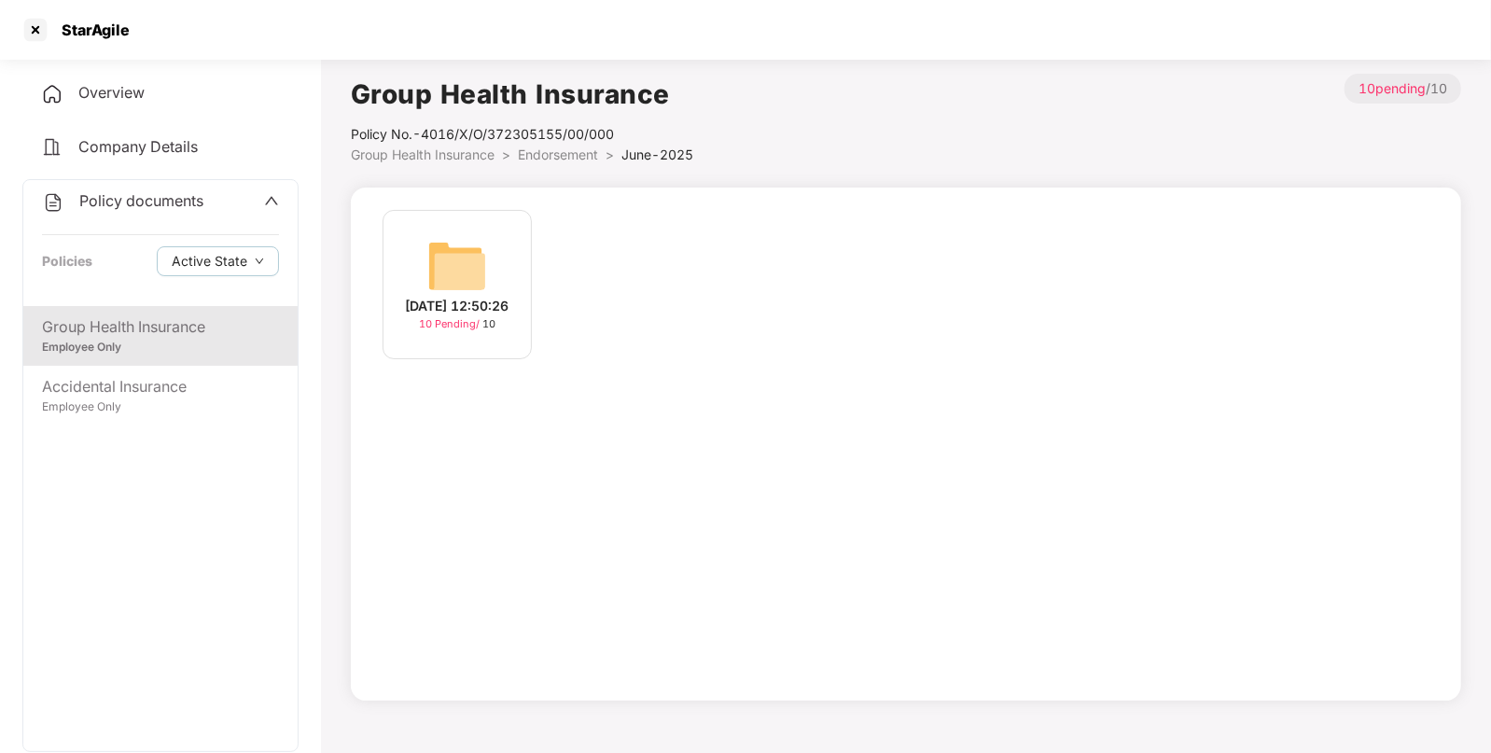
scroll to position [15, 0]
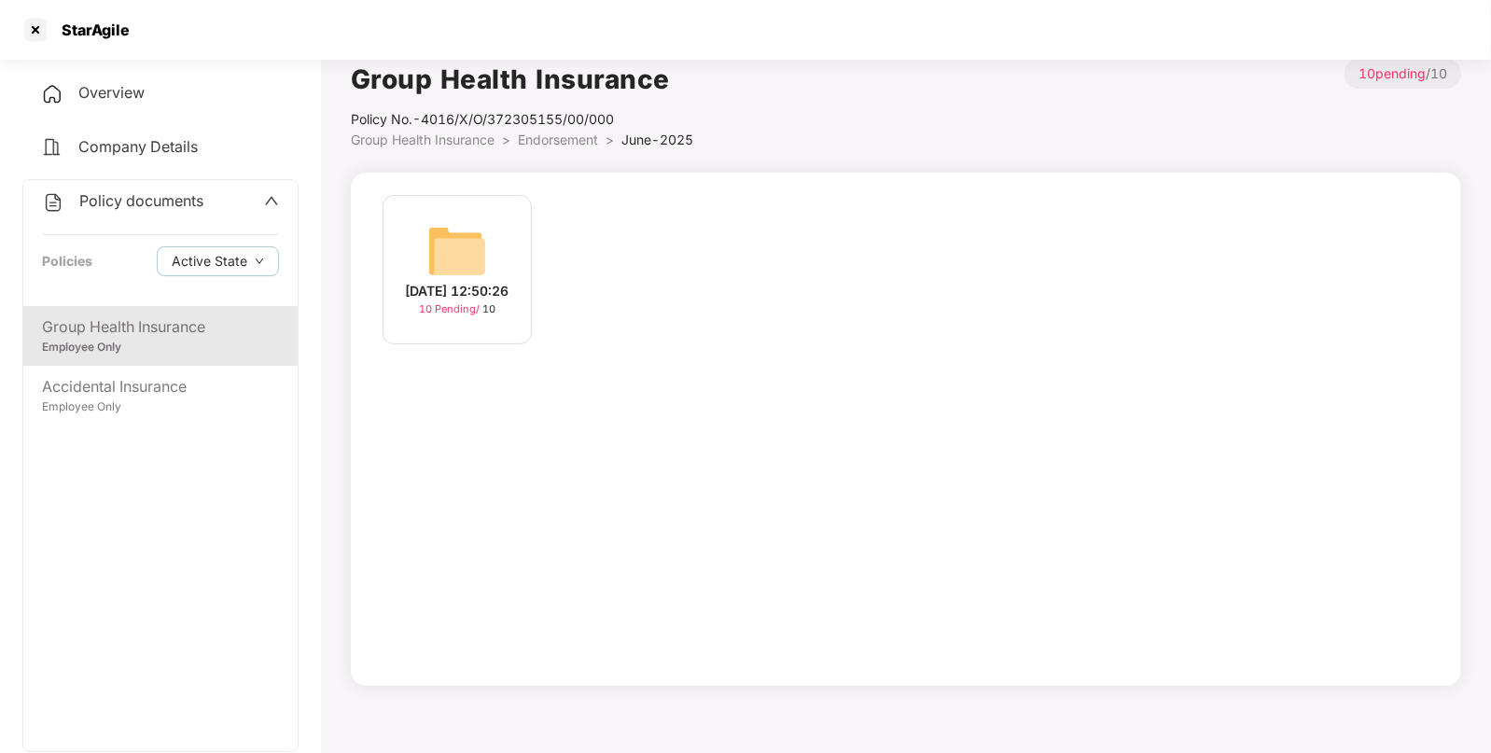
click at [468, 243] on img at bounding box center [457, 251] width 60 height 60
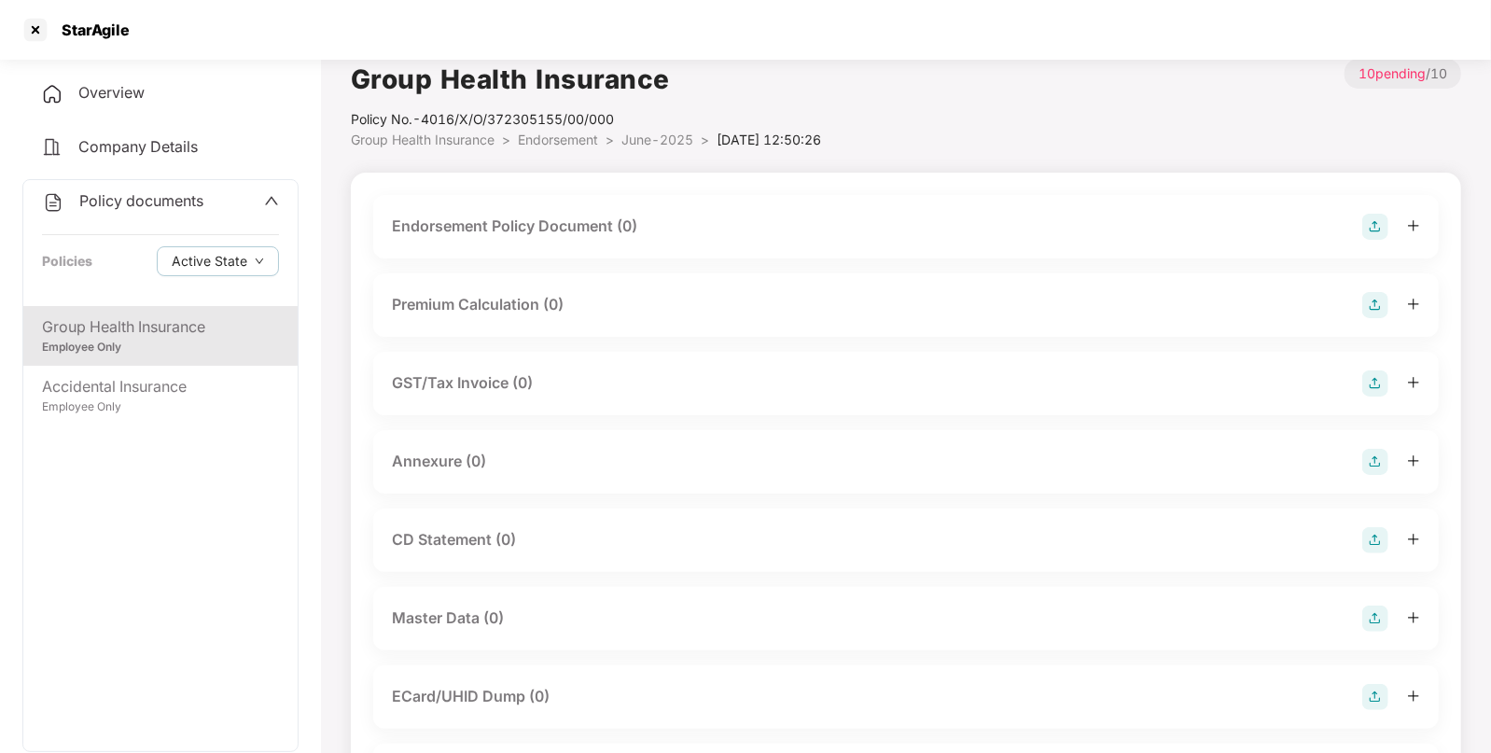
click at [1372, 219] on img at bounding box center [1376, 227] width 26 height 26
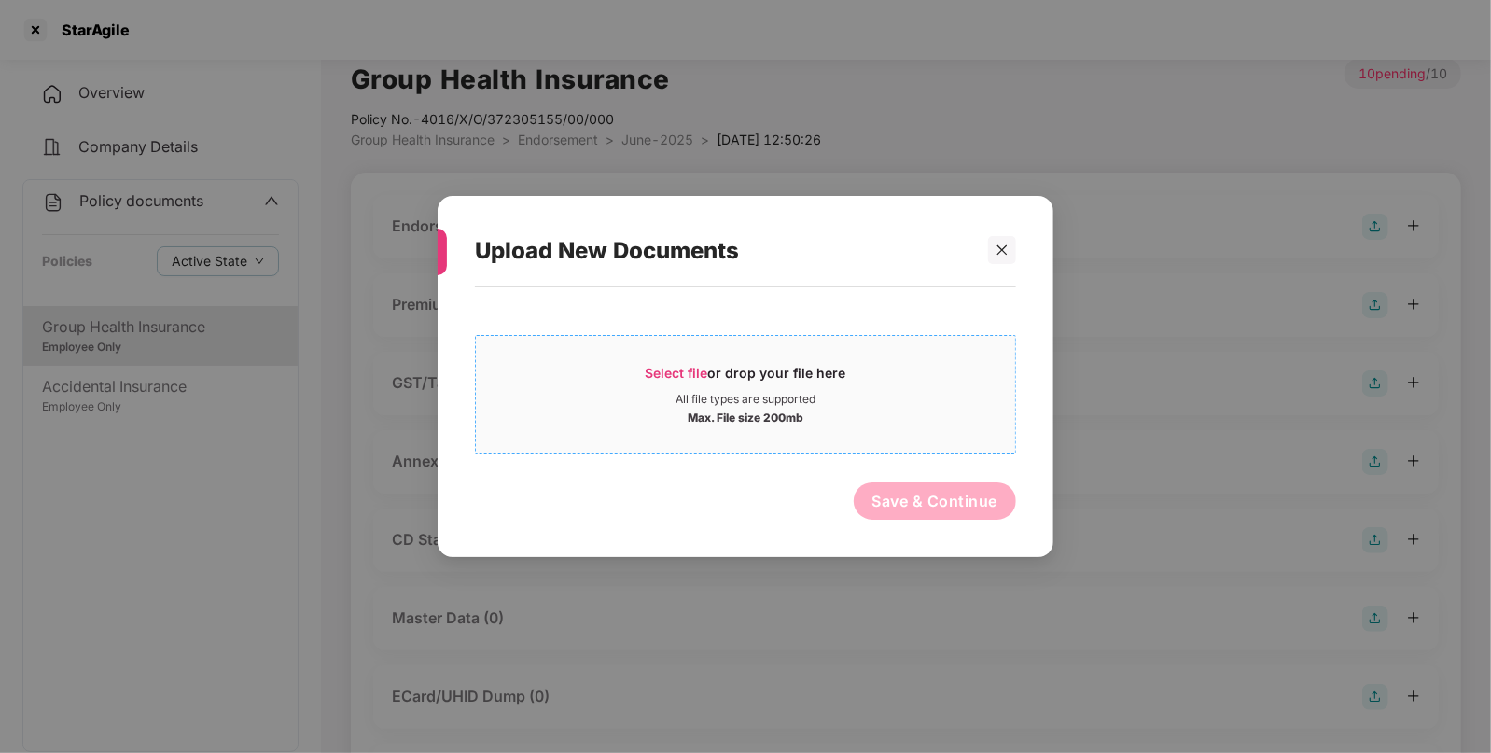
click at [678, 361] on span "Select file or drop your file here All file types are supported Max. File size …" at bounding box center [745, 395] width 539 height 90
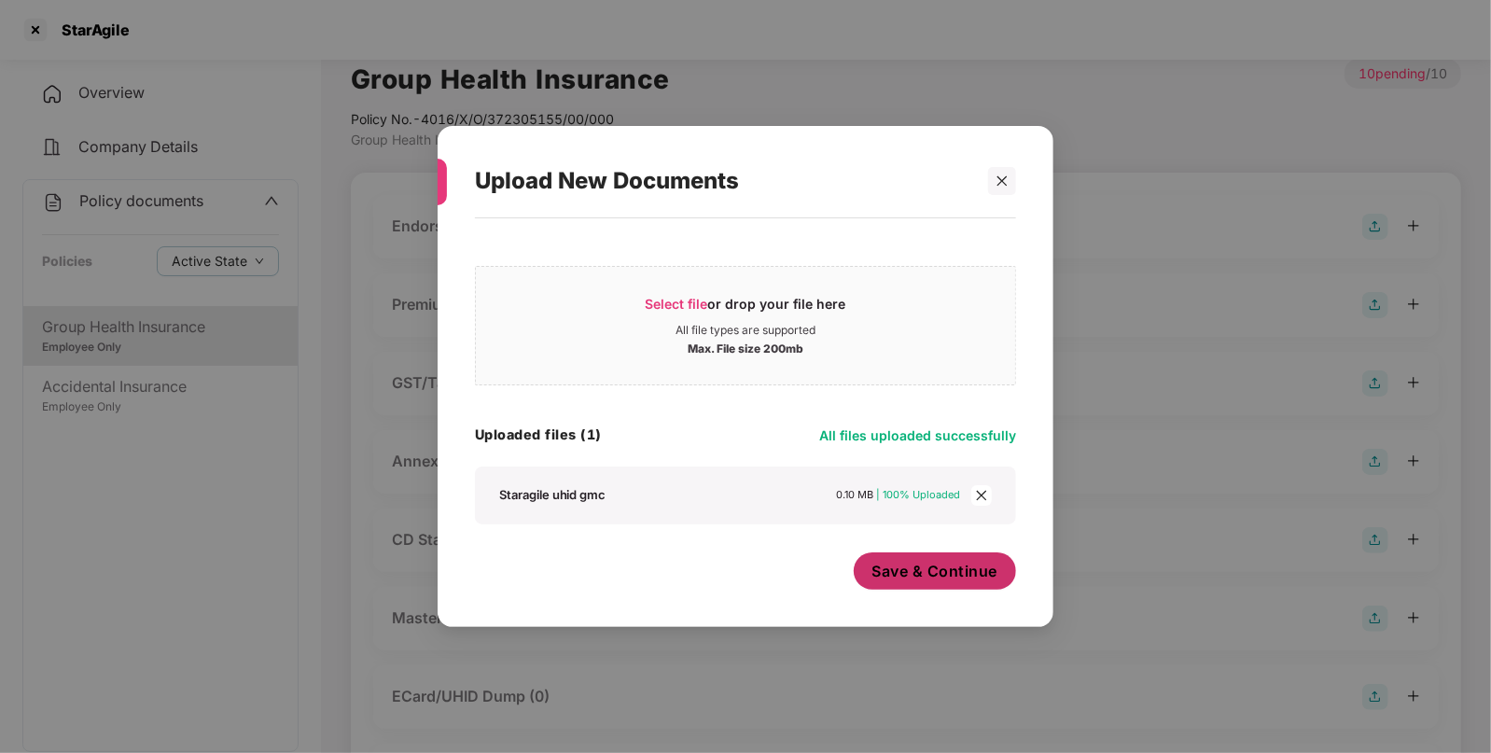
click at [901, 569] on span "Save & Continue" at bounding box center [936, 571] width 126 height 21
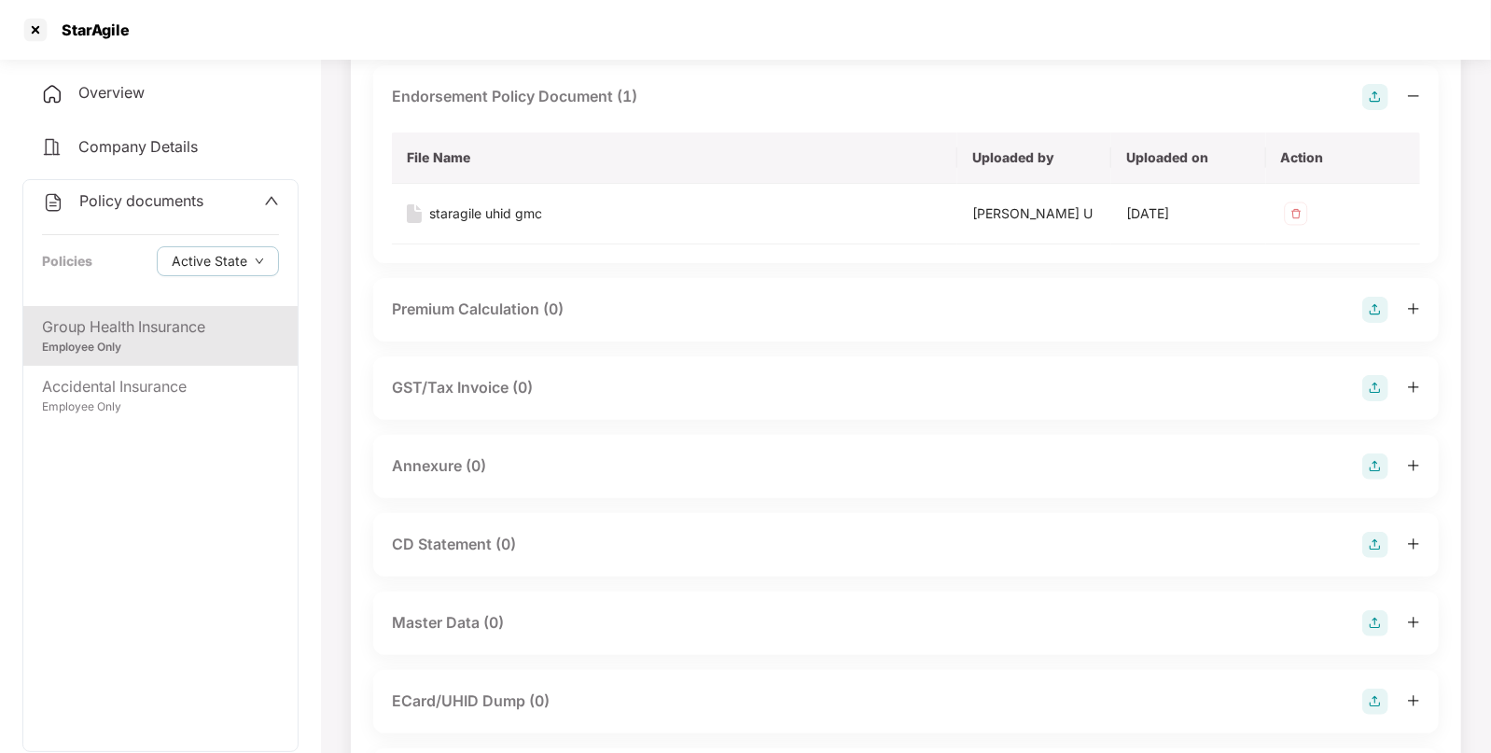
scroll to position [146, 0]
click at [1377, 454] on img at bounding box center [1376, 466] width 26 height 26
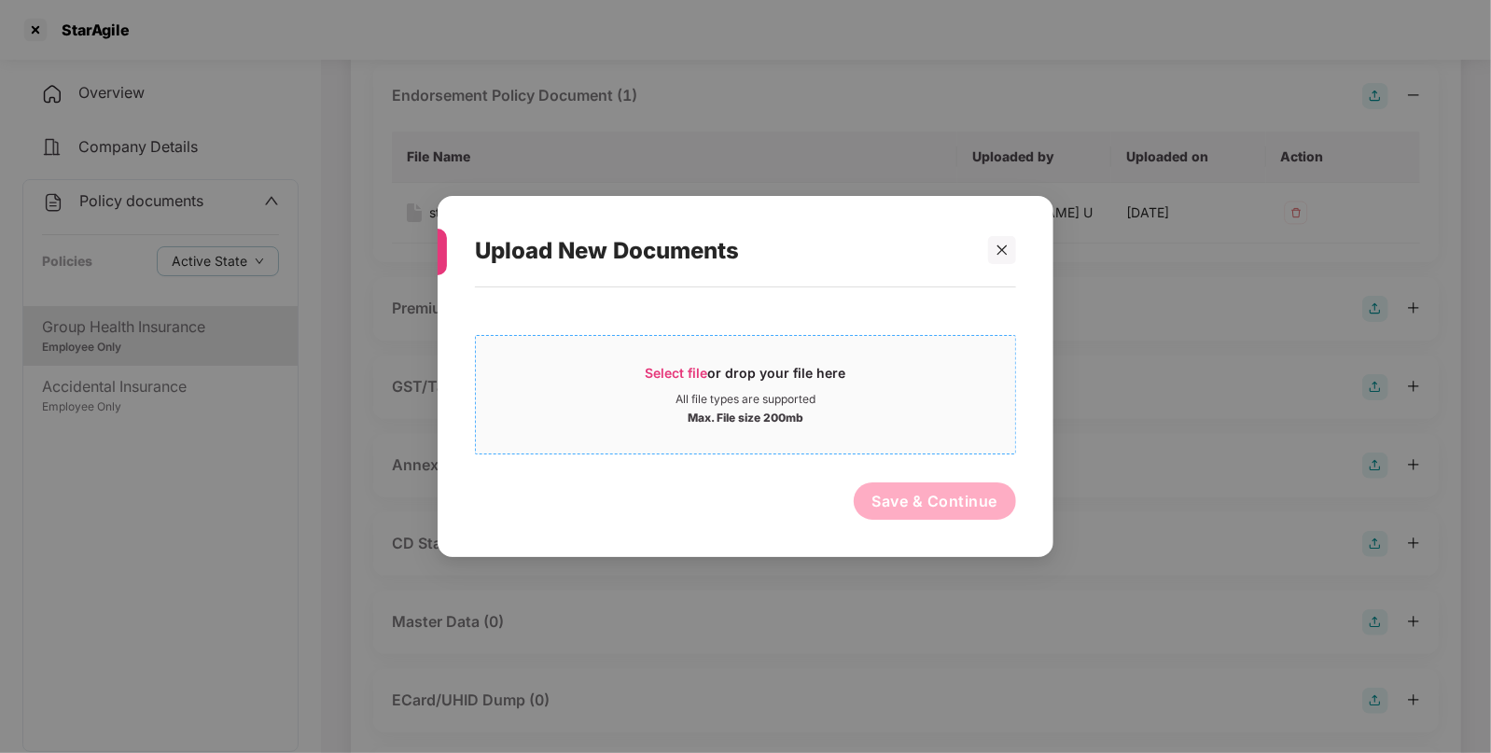
click at [656, 365] on span "Select file" at bounding box center [677, 373] width 63 height 16
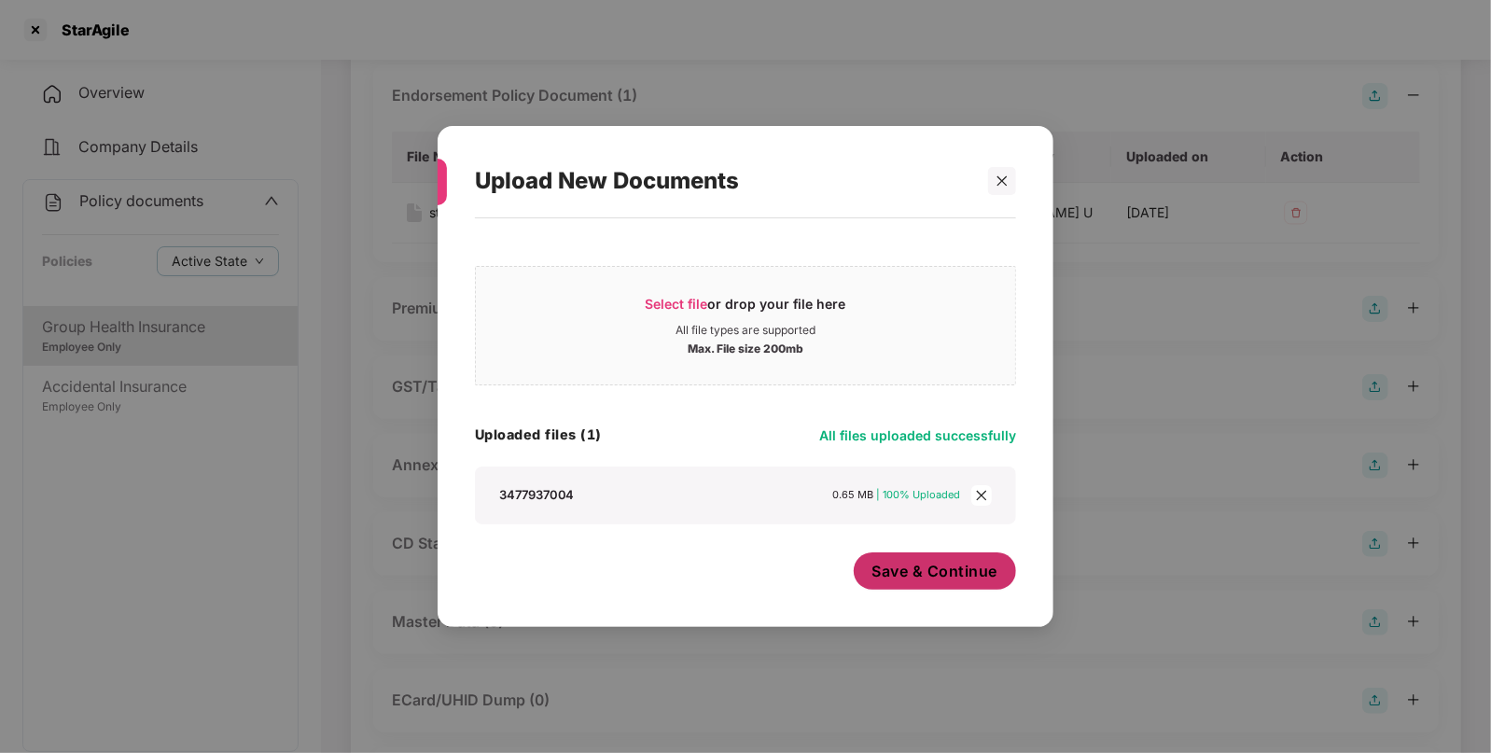
click at [905, 569] on span "Save & Continue" at bounding box center [936, 571] width 126 height 21
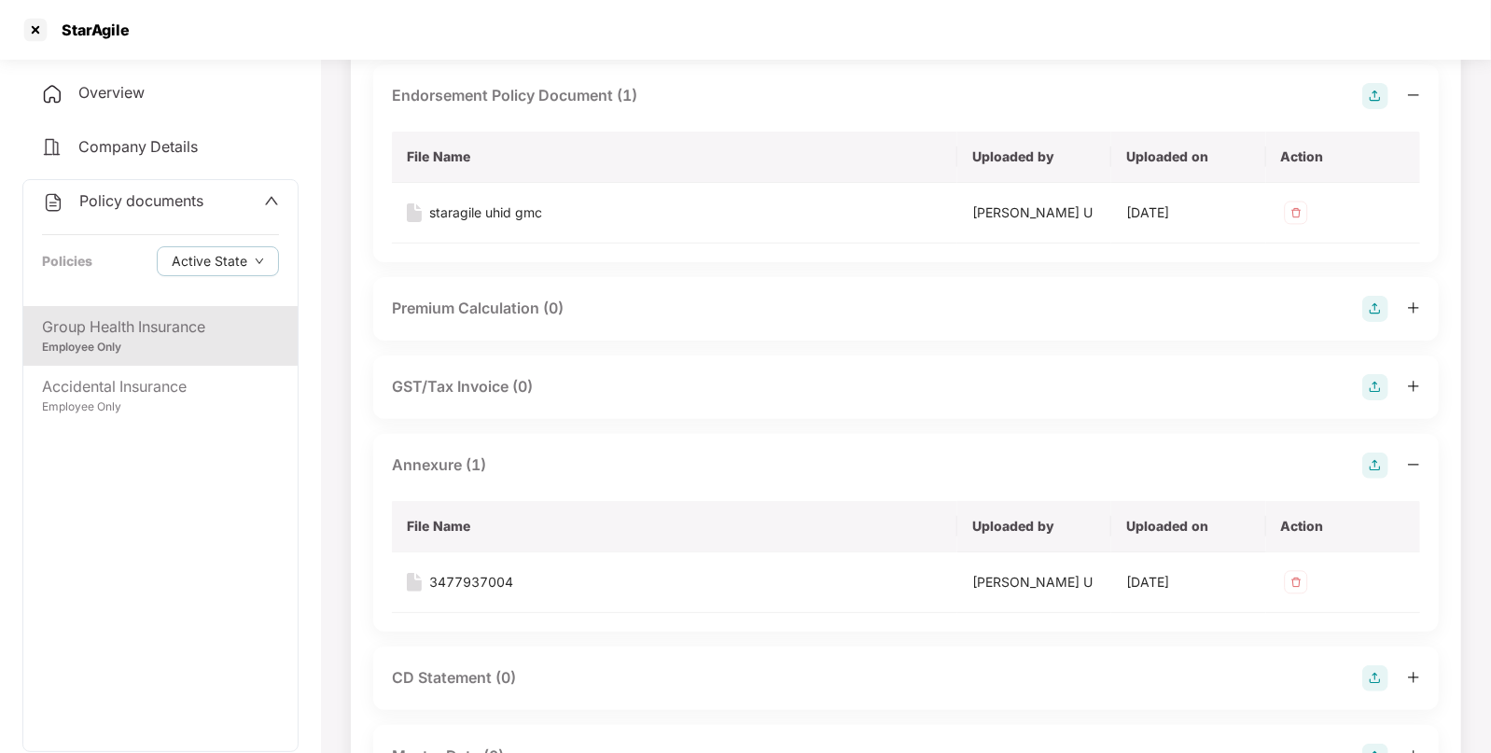
scroll to position [0, 0]
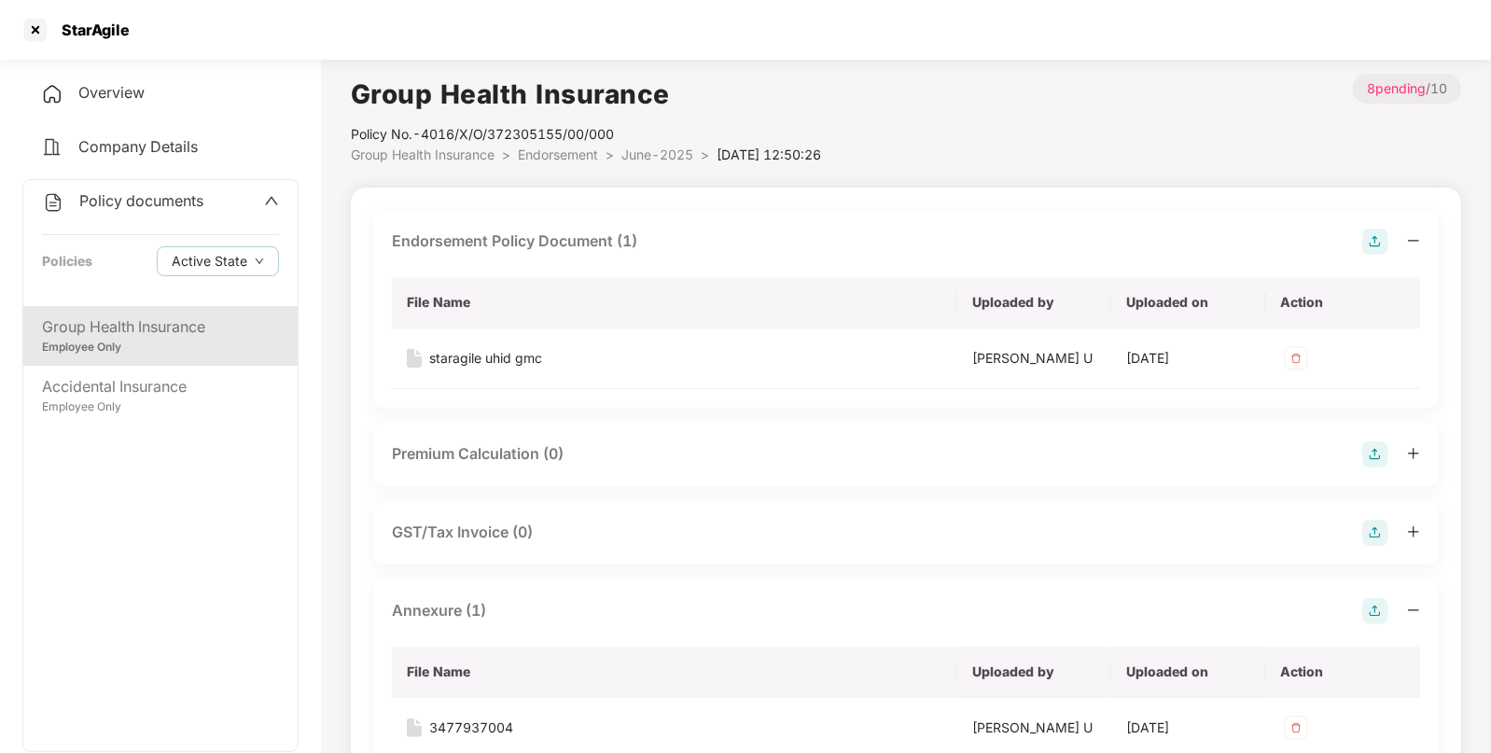
click at [463, 163] on li "Group Health Insurance >" at bounding box center [434, 155] width 167 height 21
drag, startPoint x: 533, startPoint y: 144, endPoint x: 531, endPoint y: 153, distance: 9.5
click at [531, 153] on li "Endorsement >" at bounding box center [570, 155] width 104 height 21
click at [531, 153] on span "Endorsement" at bounding box center [558, 155] width 80 height 16
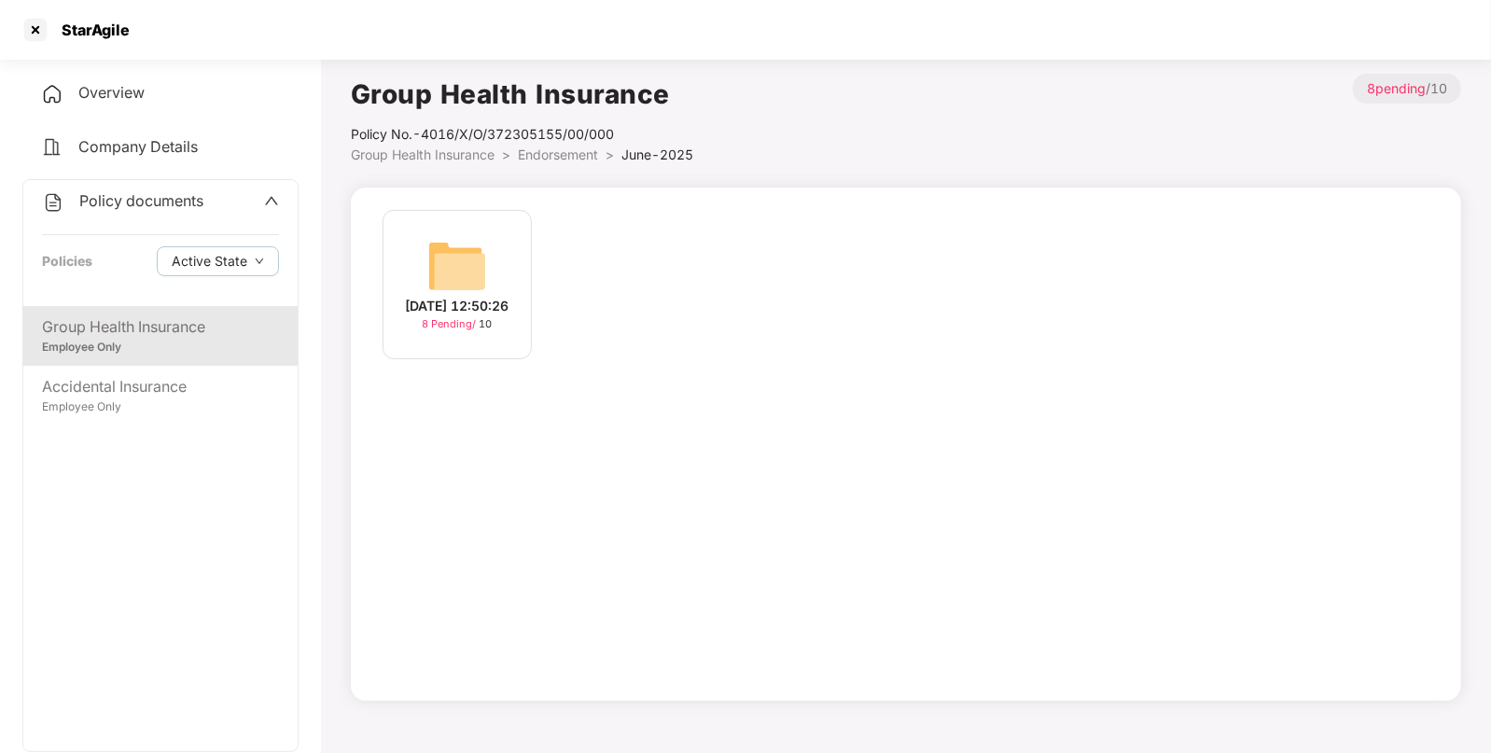
scroll to position [15, 0]
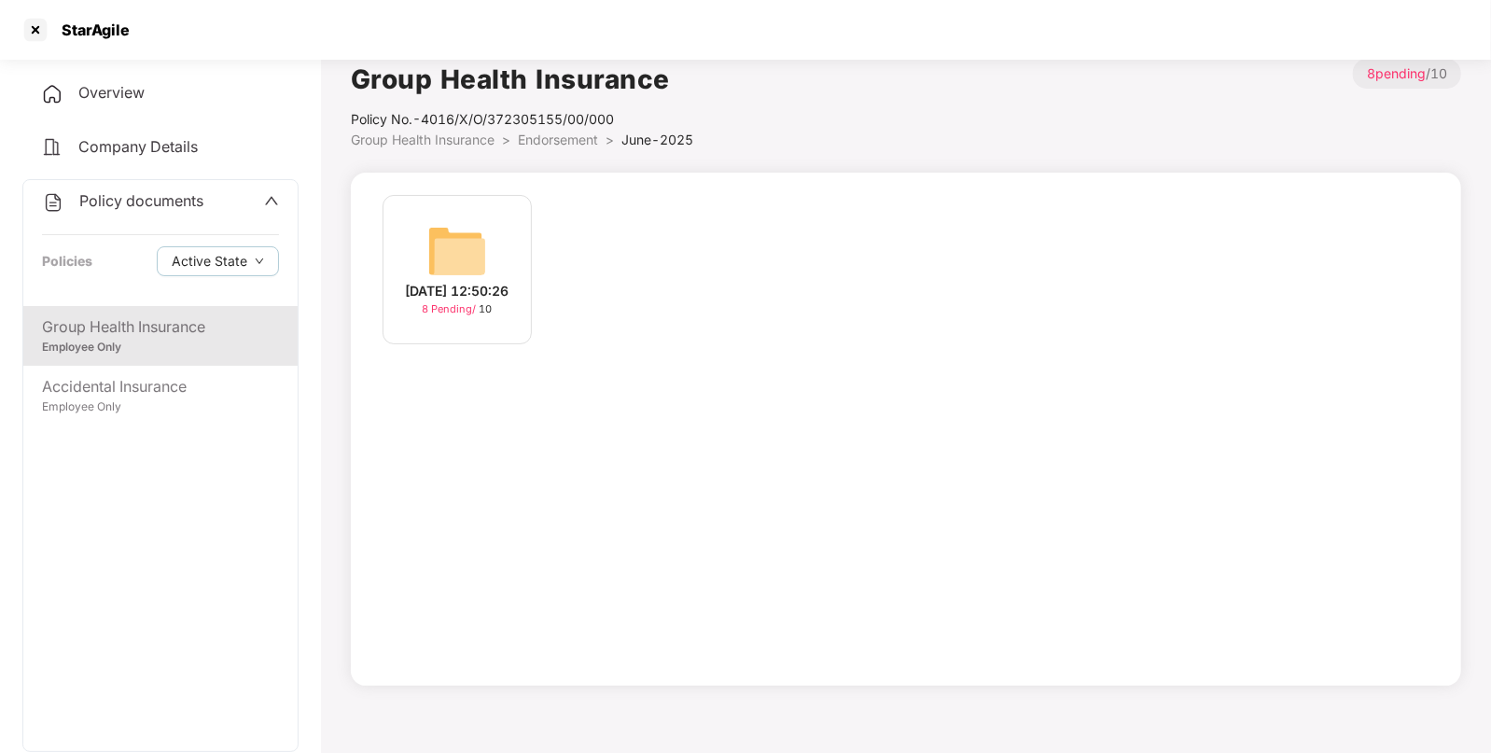
click at [533, 140] on span "Endorsement" at bounding box center [558, 140] width 80 height 16
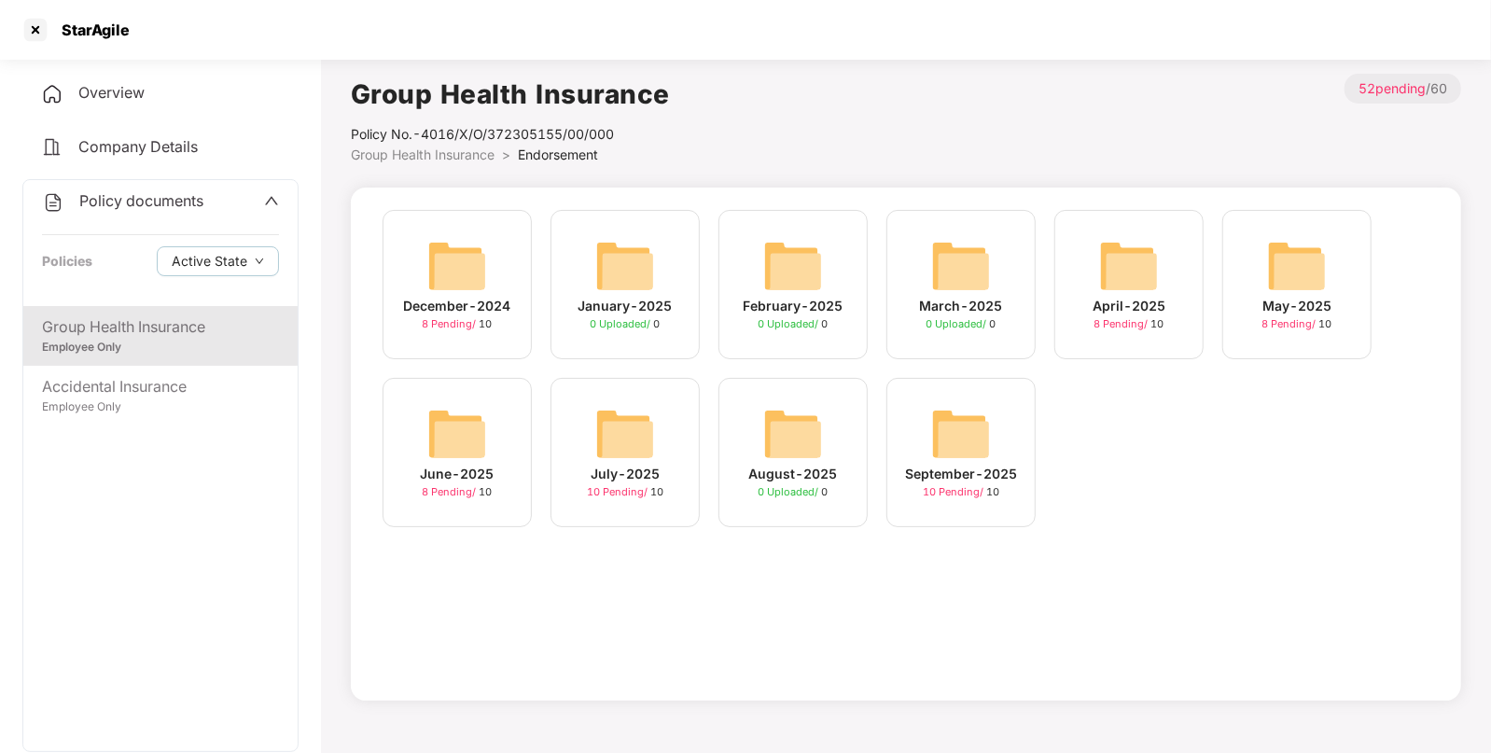
click at [610, 424] on img at bounding box center [625, 434] width 60 height 60
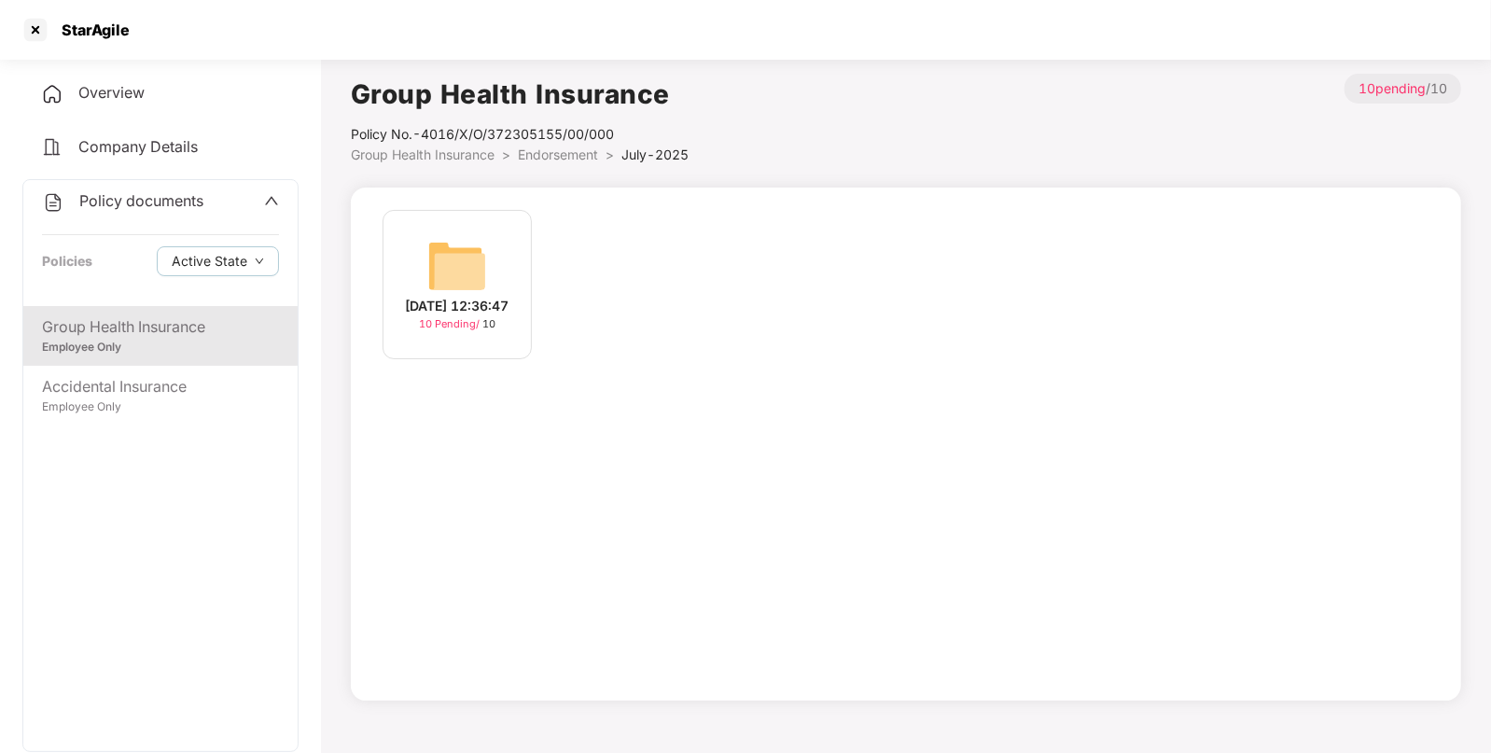
click at [440, 231] on div "06-Jul-2025 12:36:47 10 Pending / 10" at bounding box center [457, 284] width 149 height 149
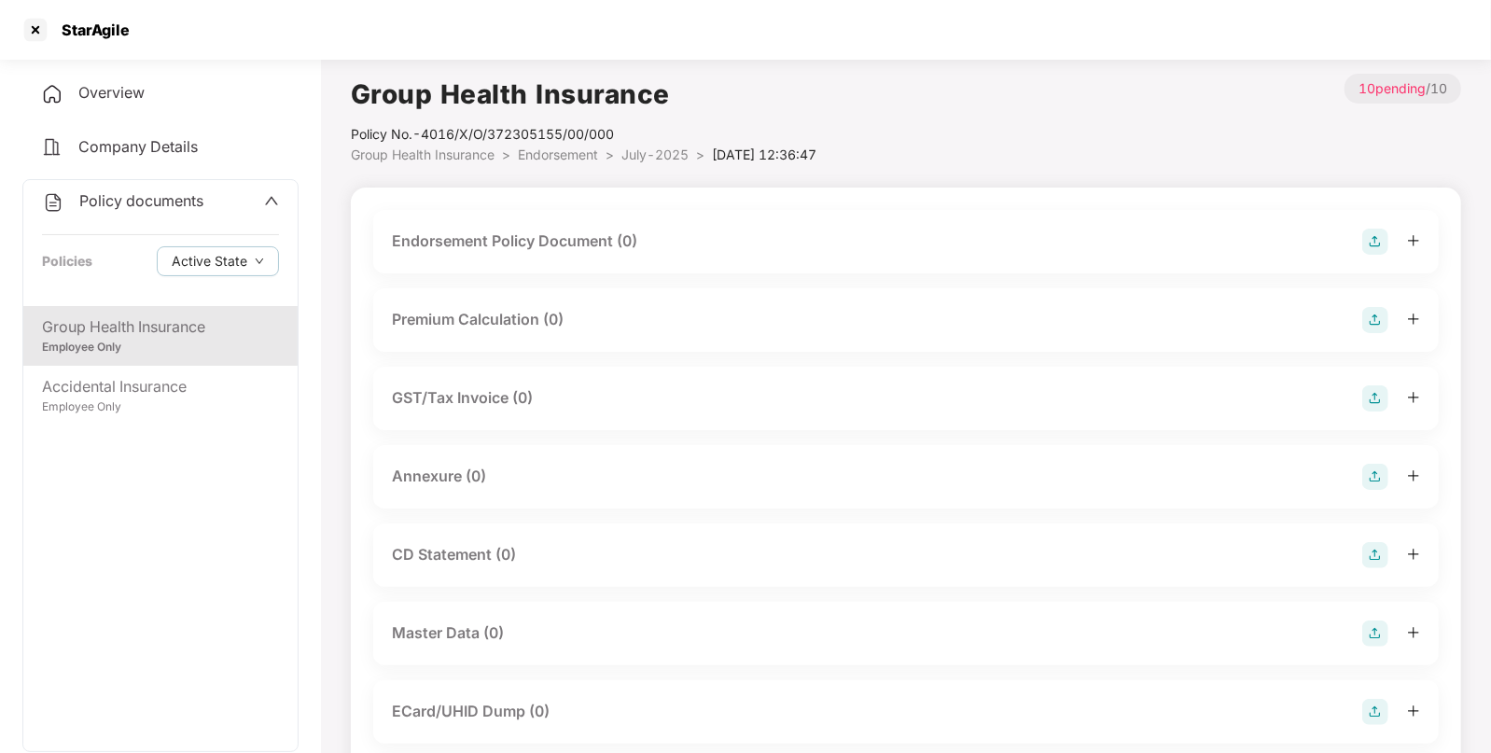
click at [1377, 239] on img at bounding box center [1376, 242] width 26 height 26
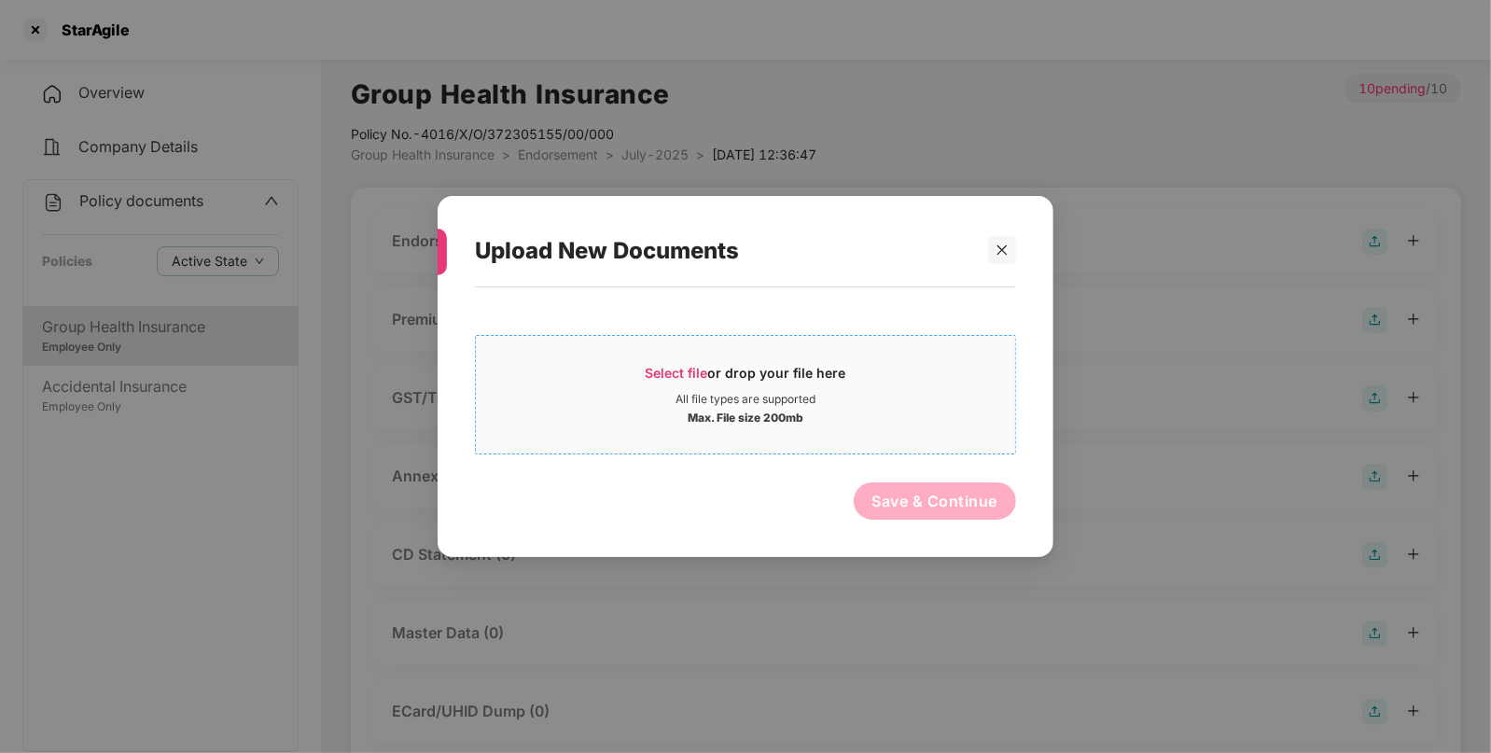
click at [679, 377] on span "Select file" at bounding box center [677, 373] width 63 height 16
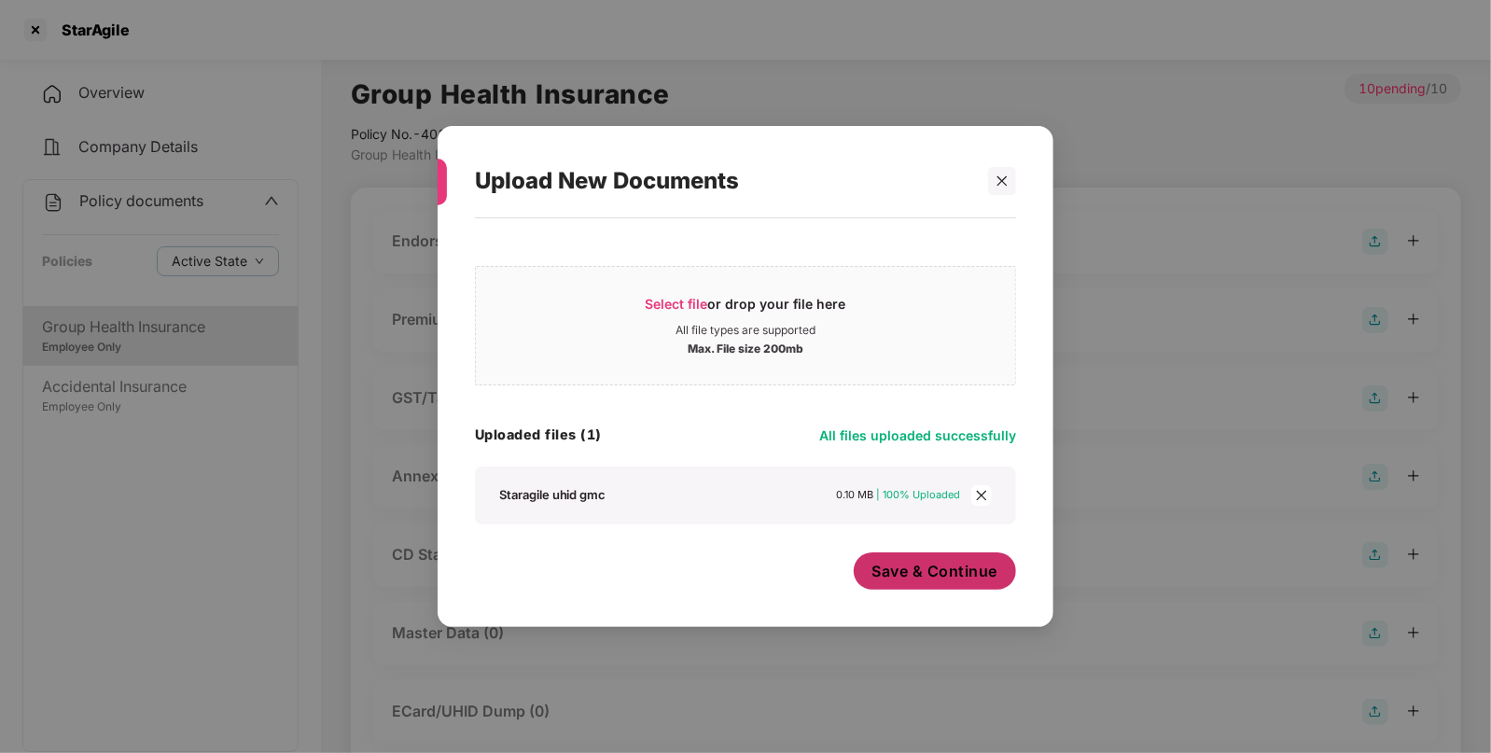
click at [905, 561] on span "Save & Continue" at bounding box center [936, 571] width 126 height 21
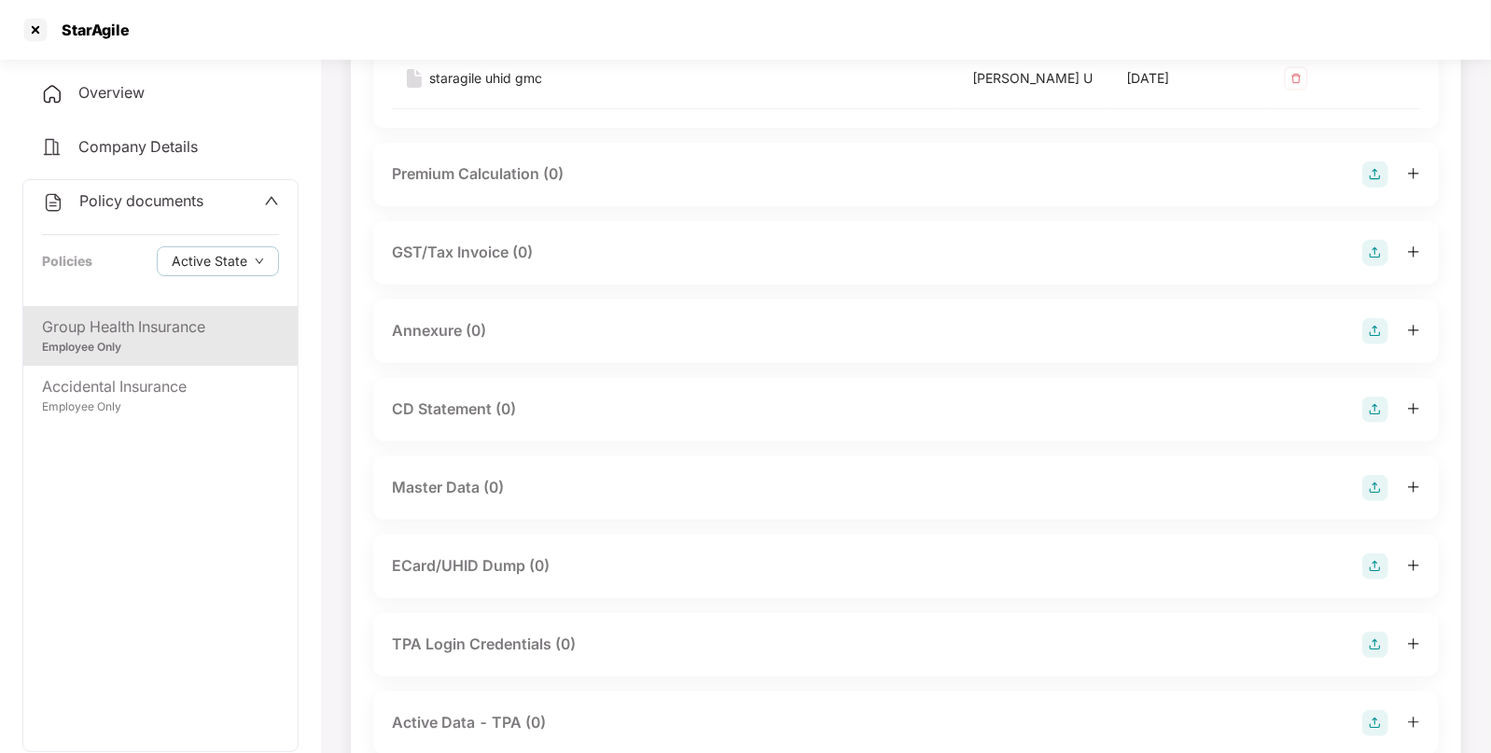
scroll to position [281, 0]
click at [1377, 325] on img at bounding box center [1376, 330] width 26 height 26
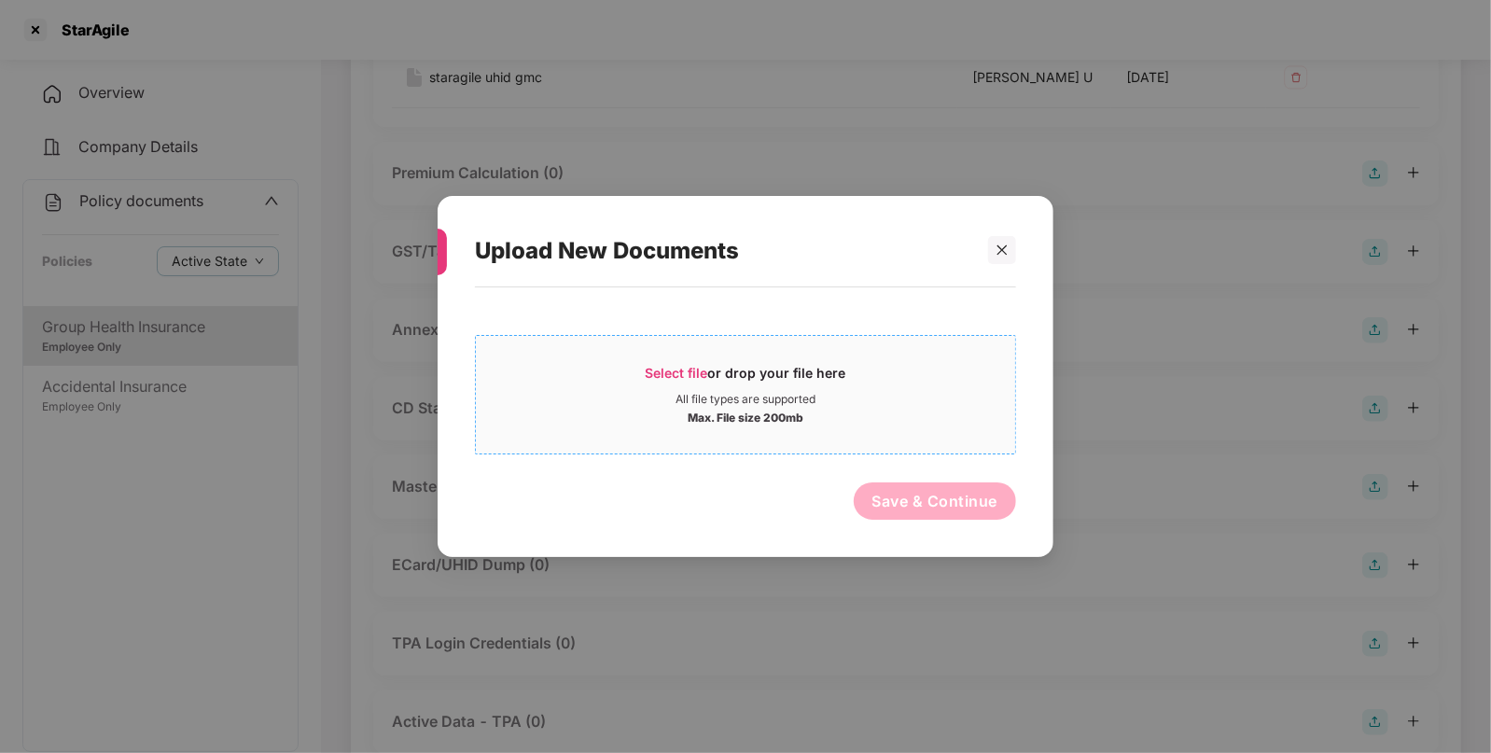
click at [677, 368] on span "Select file" at bounding box center [677, 373] width 63 height 16
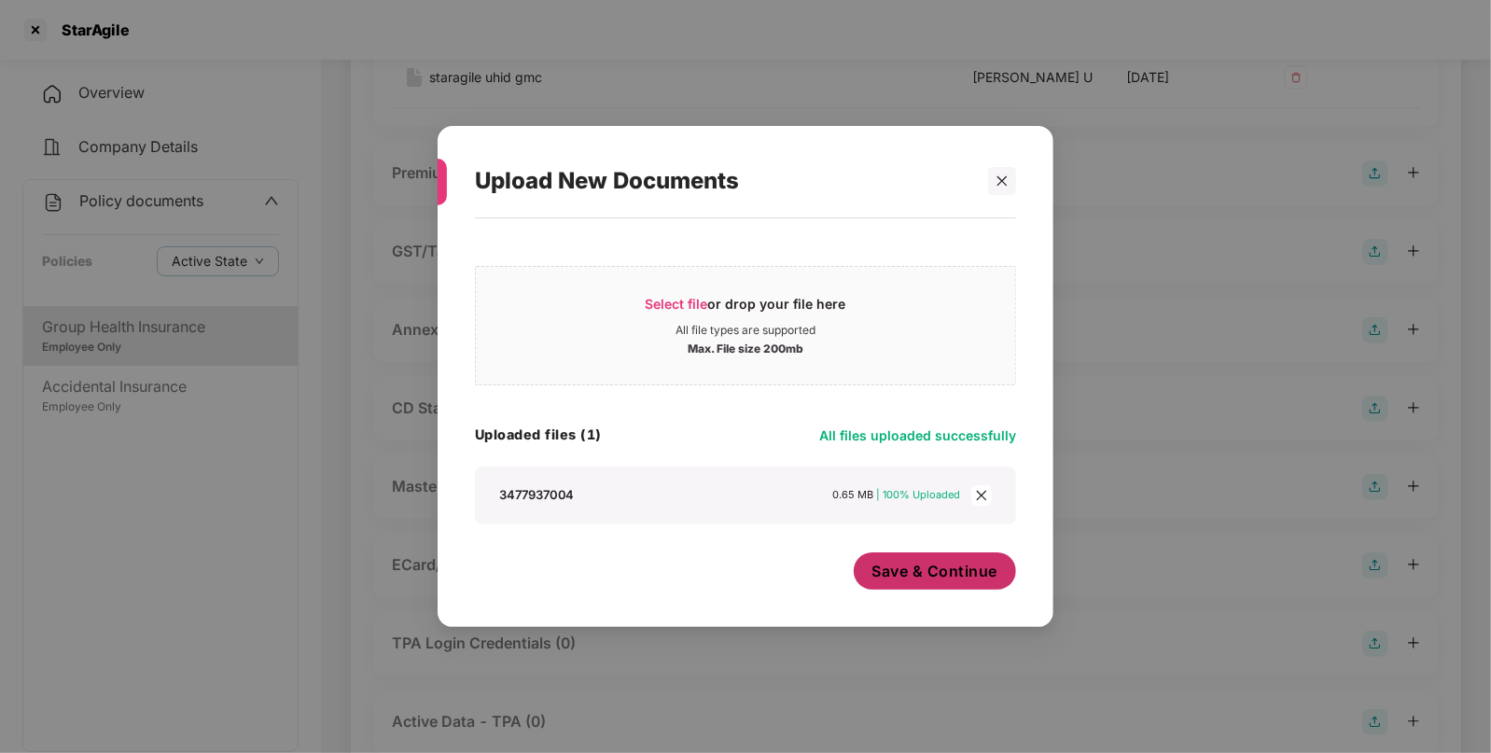
click at [946, 572] on span "Save & Continue" at bounding box center [936, 571] width 126 height 21
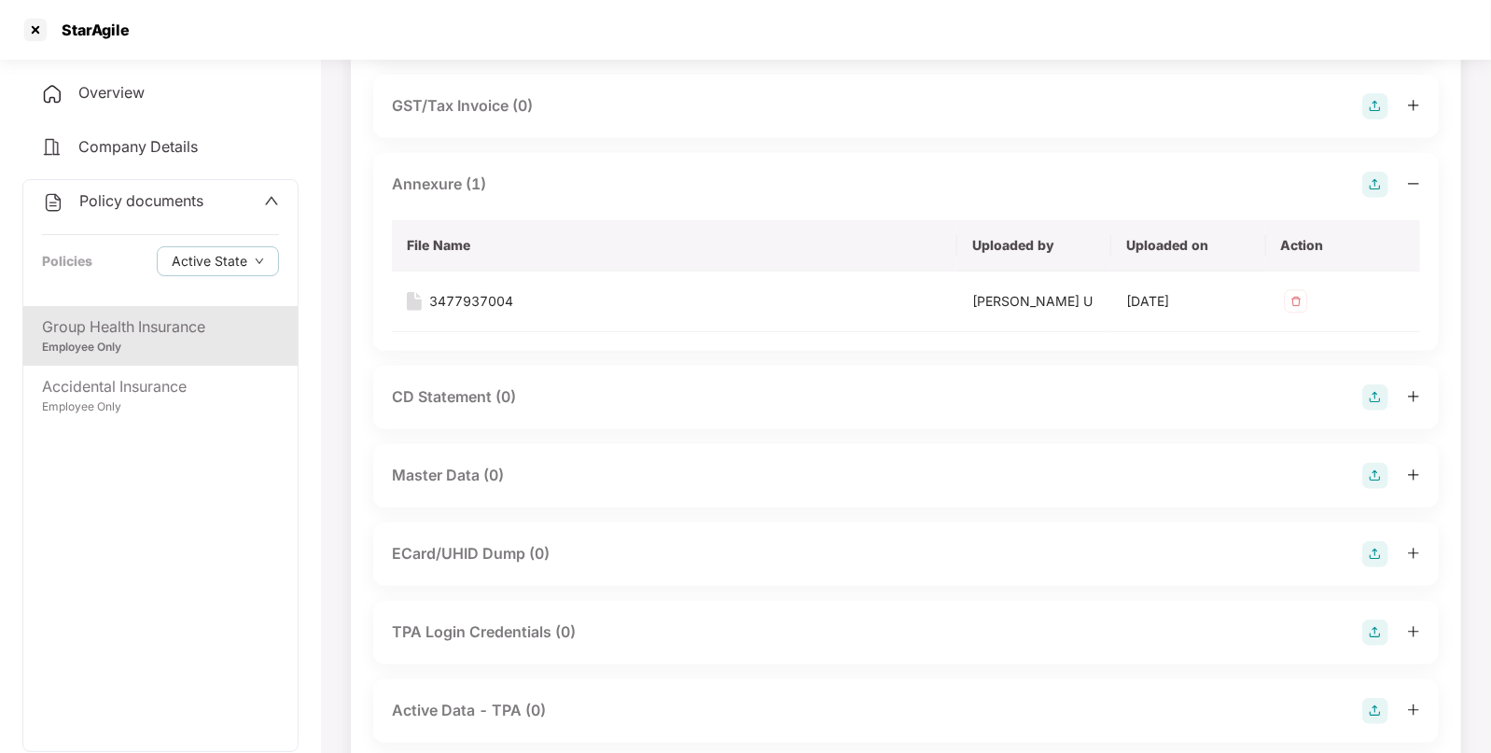
scroll to position [0, 0]
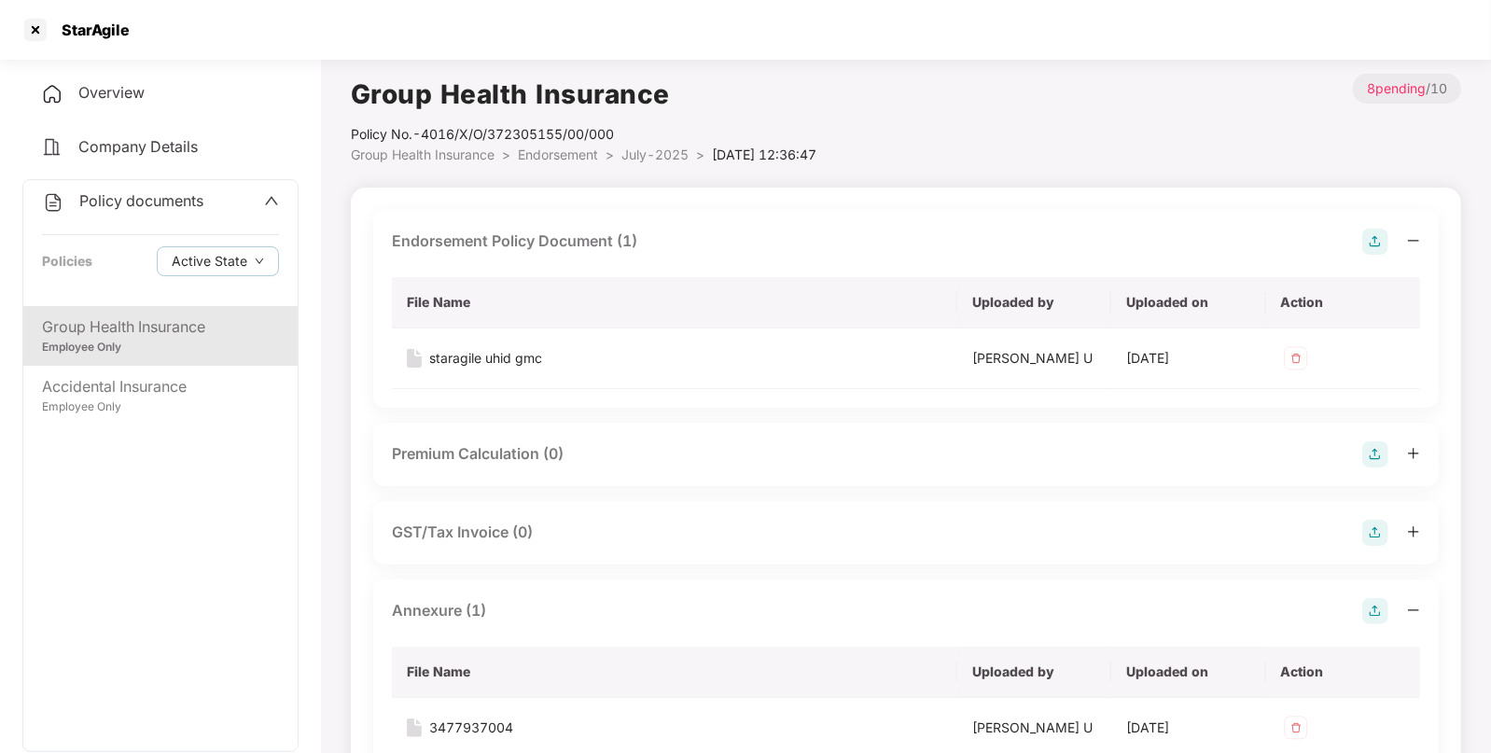
click at [551, 157] on span "Endorsement" at bounding box center [558, 155] width 80 height 16
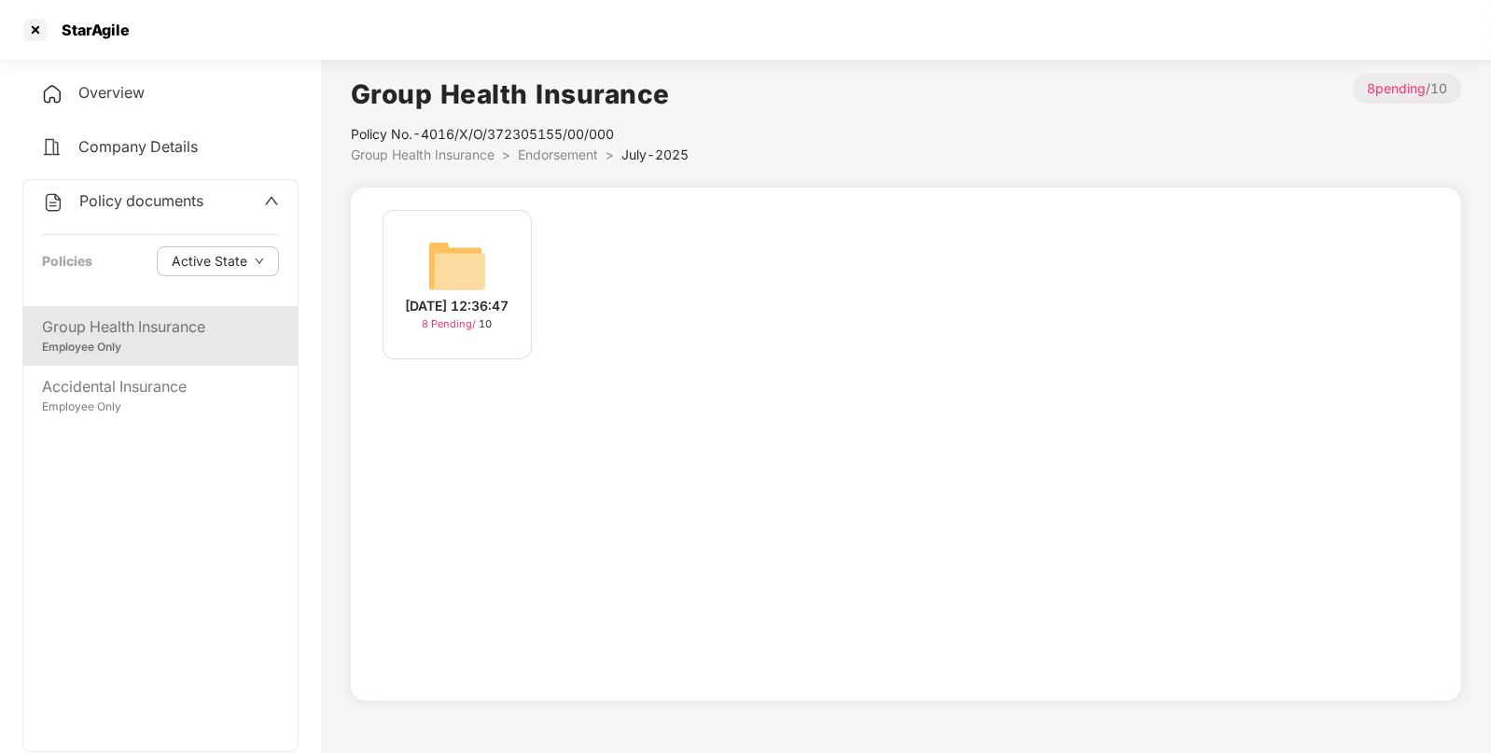
click at [480, 152] on span "Group Health Insurance" at bounding box center [423, 155] width 144 height 16
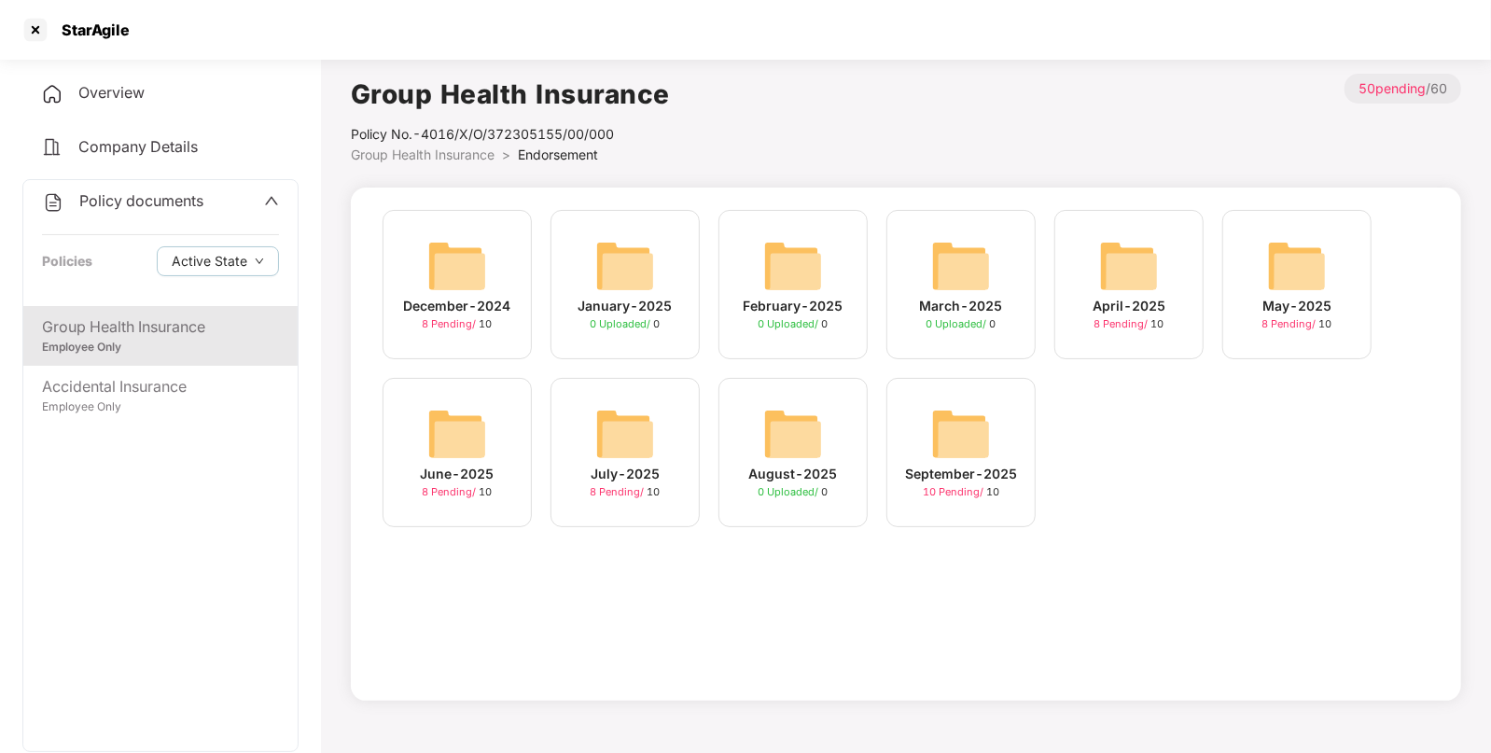
click at [961, 392] on div "September-2025 10 Pending / 10" at bounding box center [961, 452] width 149 height 149
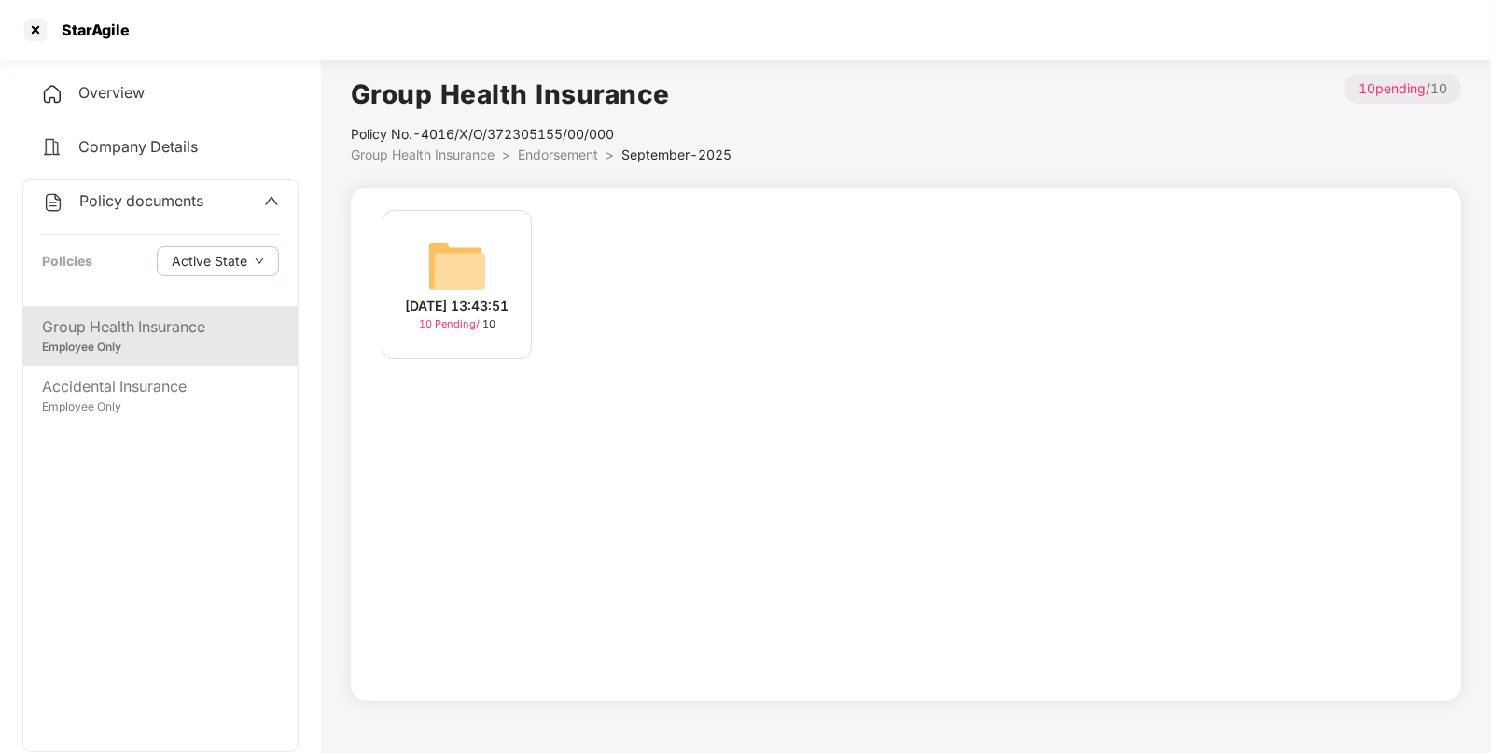
click at [478, 259] on img at bounding box center [457, 266] width 60 height 60
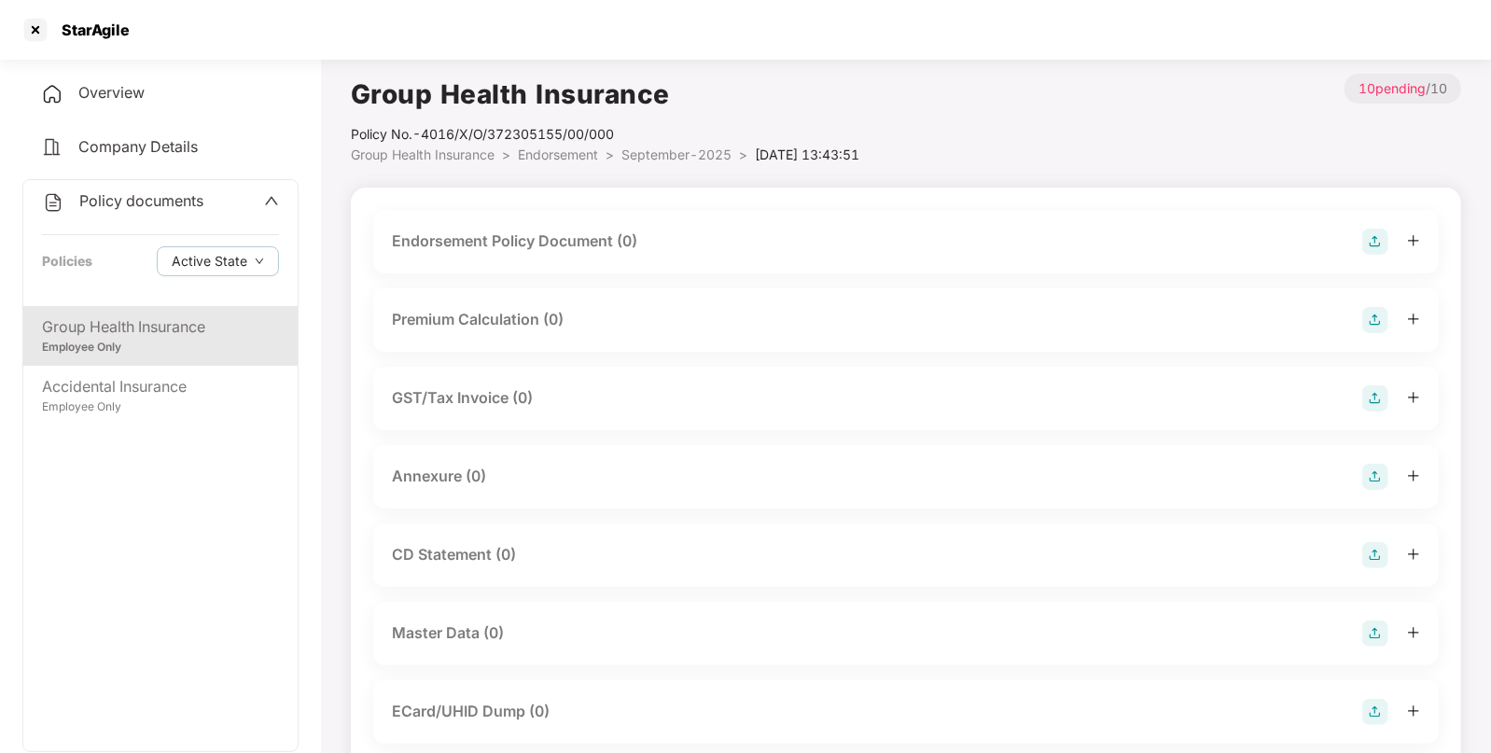
drag, startPoint x: 1368, startPoint y: 300, endPoint x: 1372, endPoint y: 327, distance: 27.3
click at [1372, 327] on div "Premium Calculation (0)" at bounding box center [906, 319] width 1066 height 63
click at [1372, 327] on img at bounding box center [1376, 320] width 26 height 26
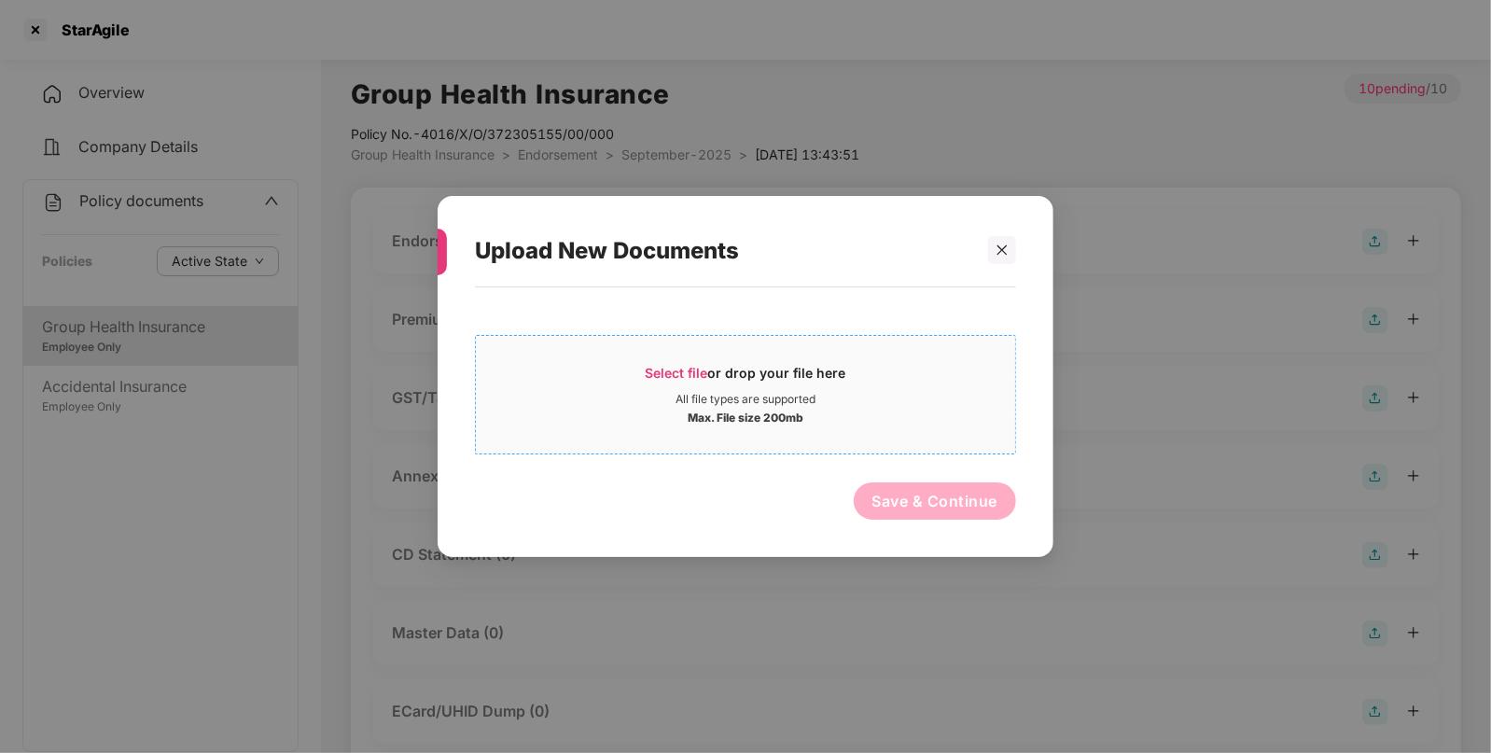
click at [654, 380] on span "Select file" at bounding box center [677, 373] width 63 height 16
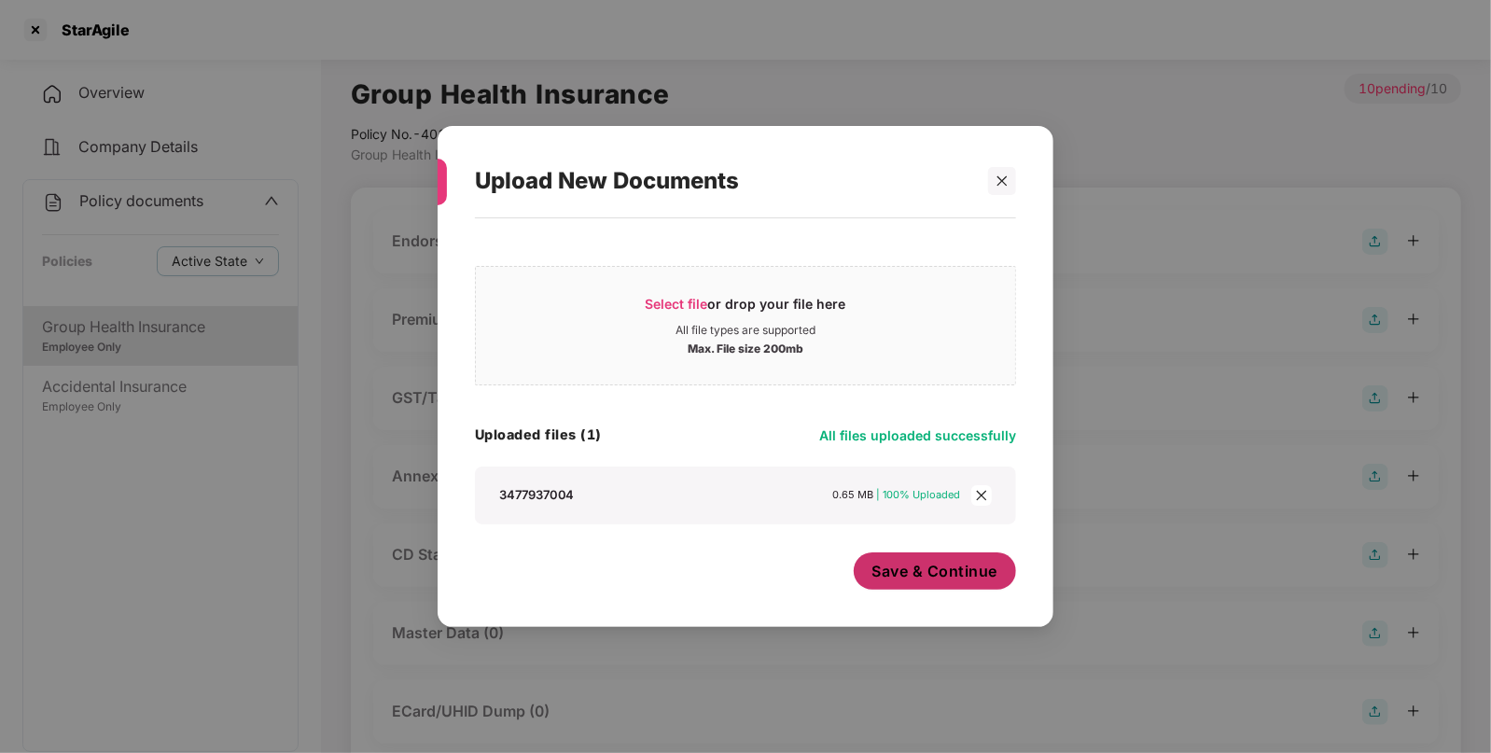
click at [933, 560] on button "Save & Continue" at bounding box center [935, 570] width 163 height 37
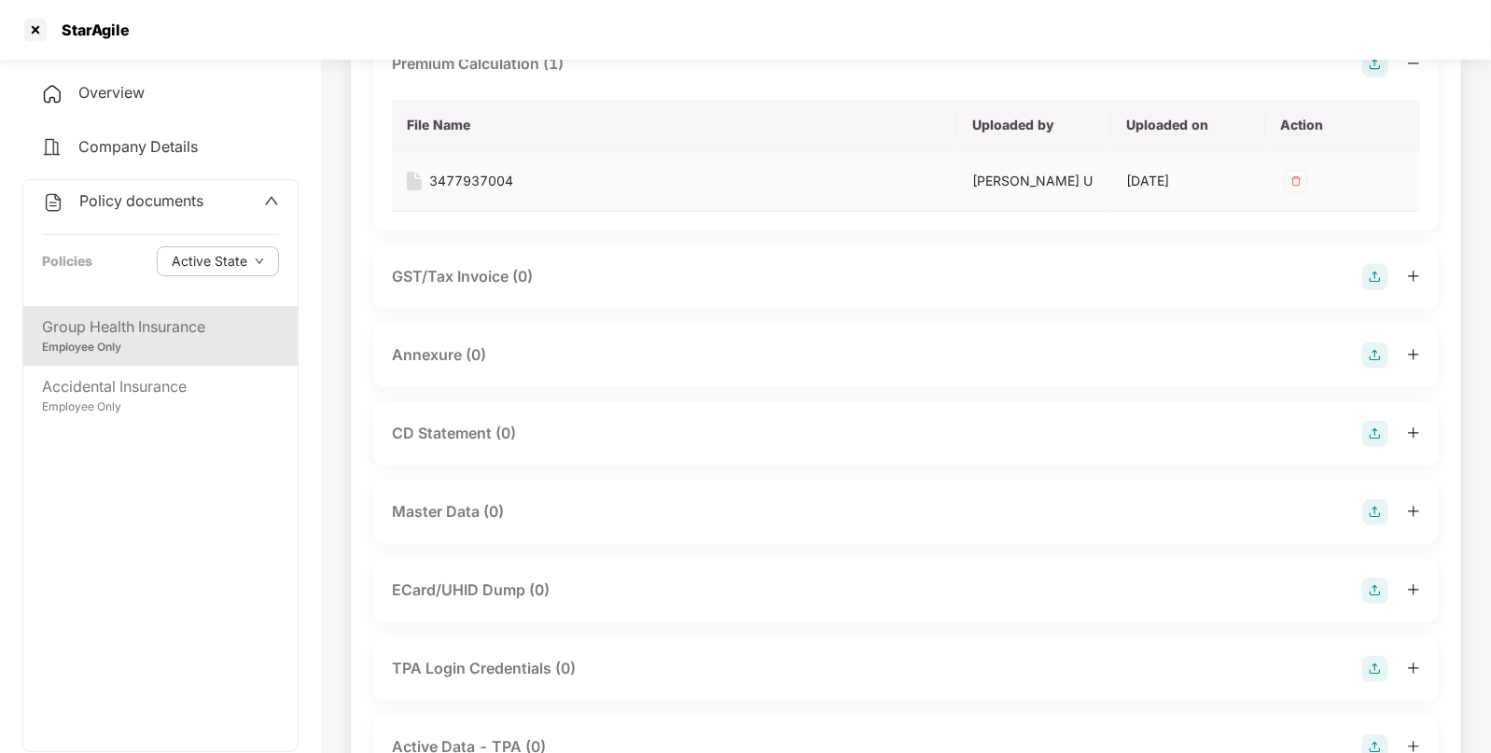
scroll to position [262, 0]
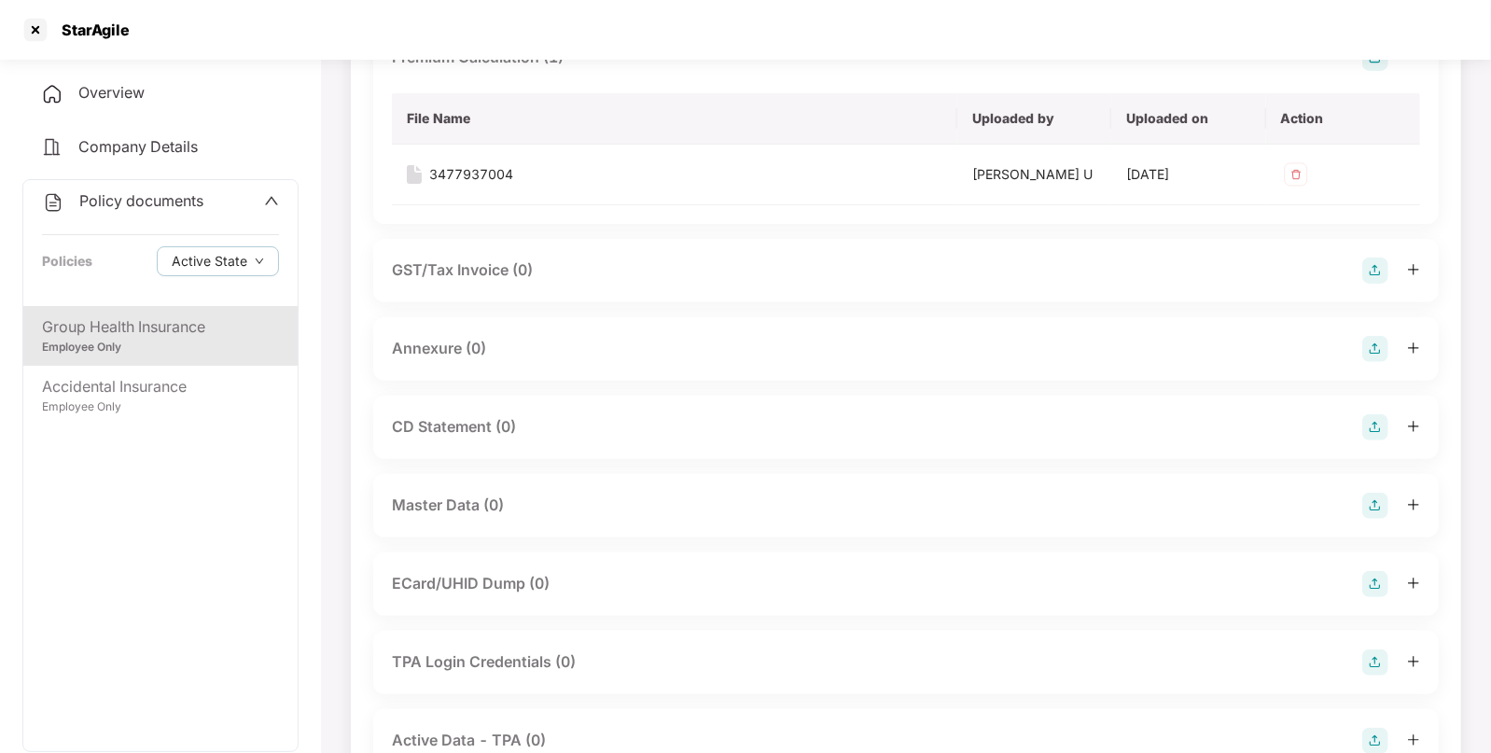
click at [1385, 501] on img at bounding box center [1376, 506] width 26 height 26
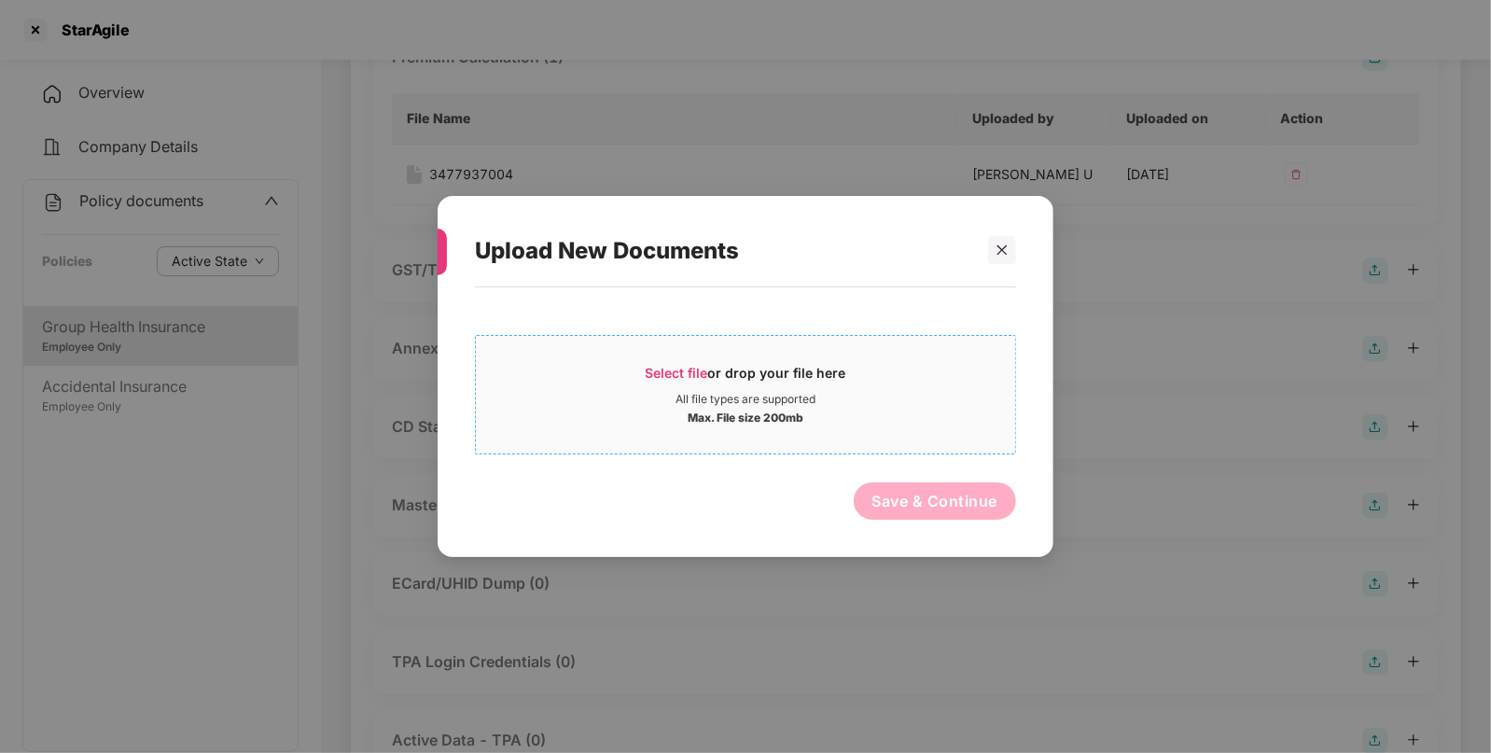
click at [661, 369] on span "Select file" at bounding box center [677, 373] width 63 height 16
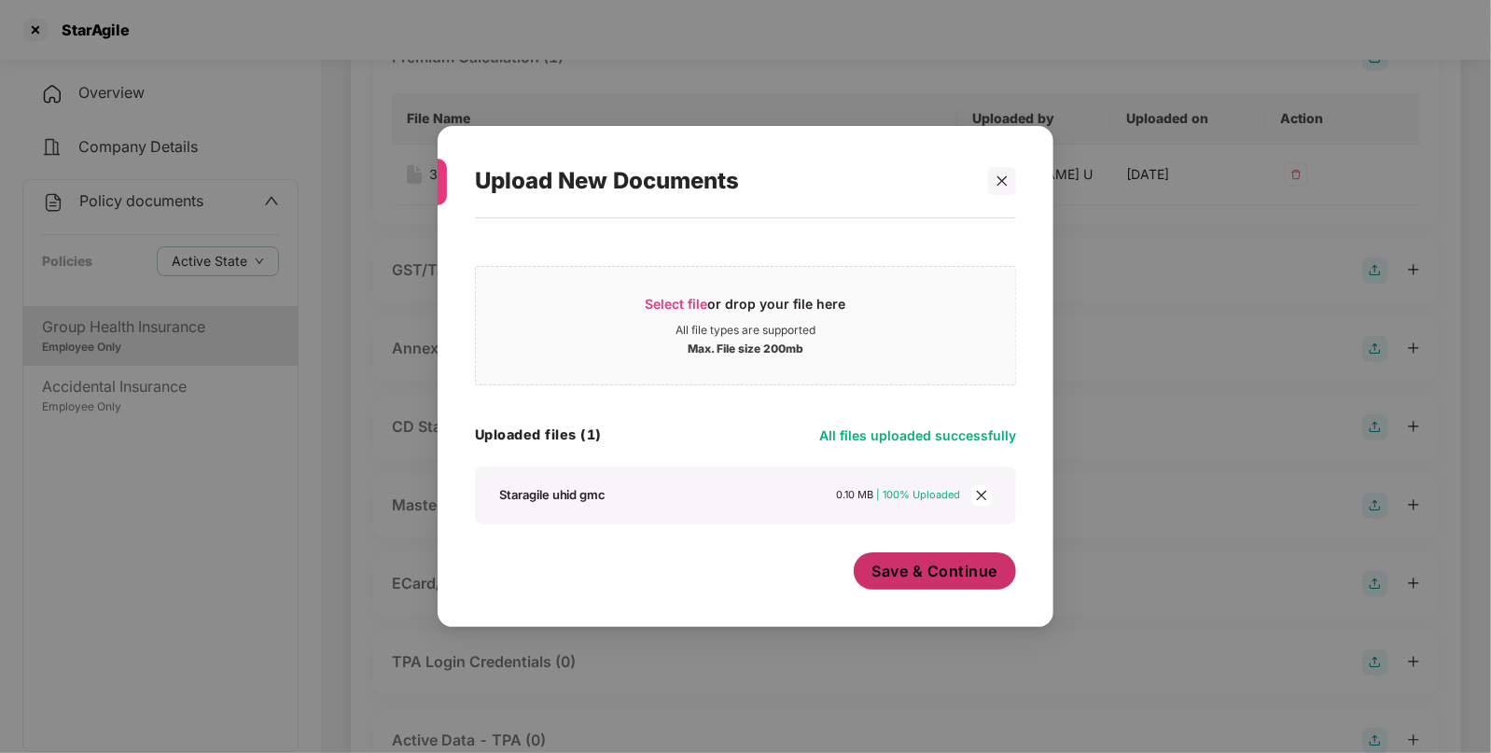
click at [900, 555] on button "Save & Continue" at bounding box center [935, 570] width 163 height 37
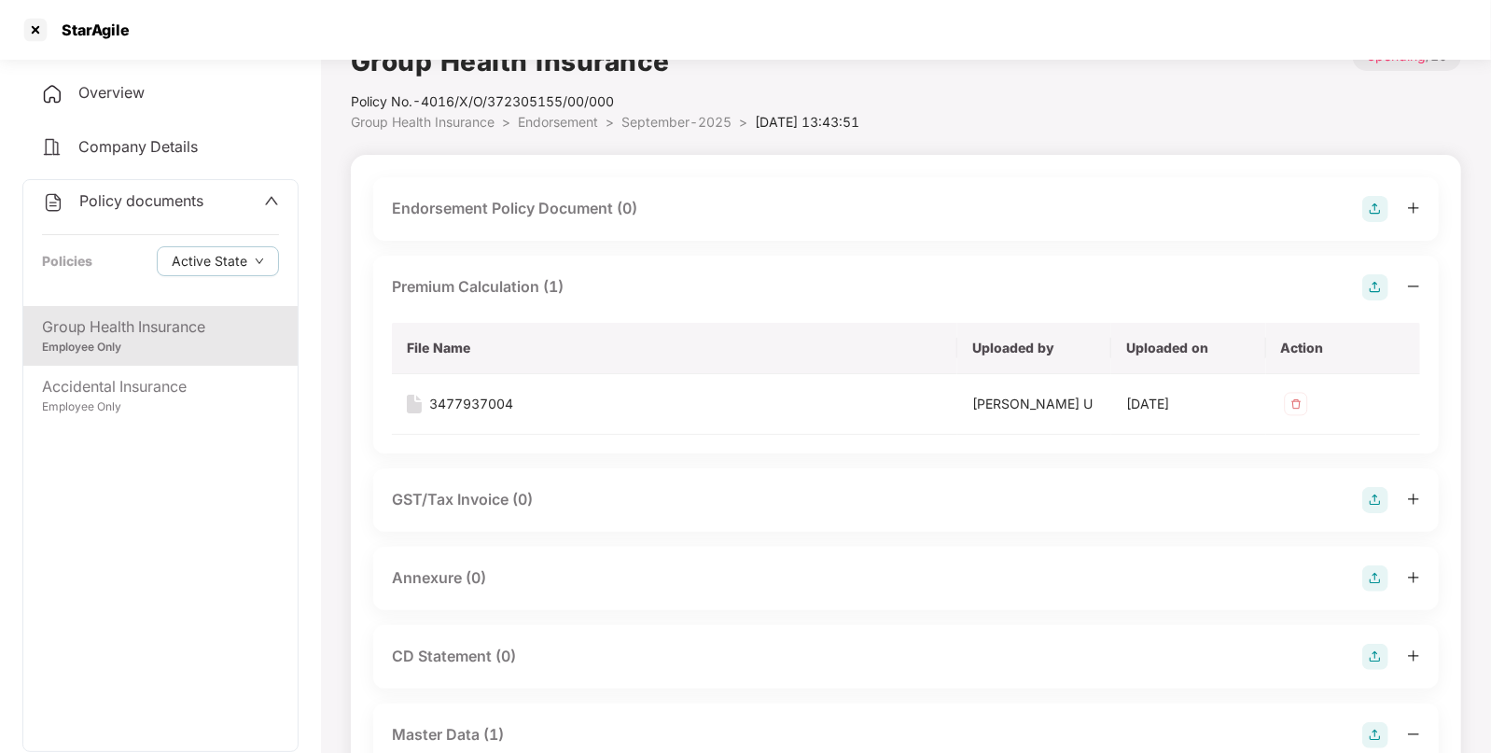
scroll to position [0, 0]
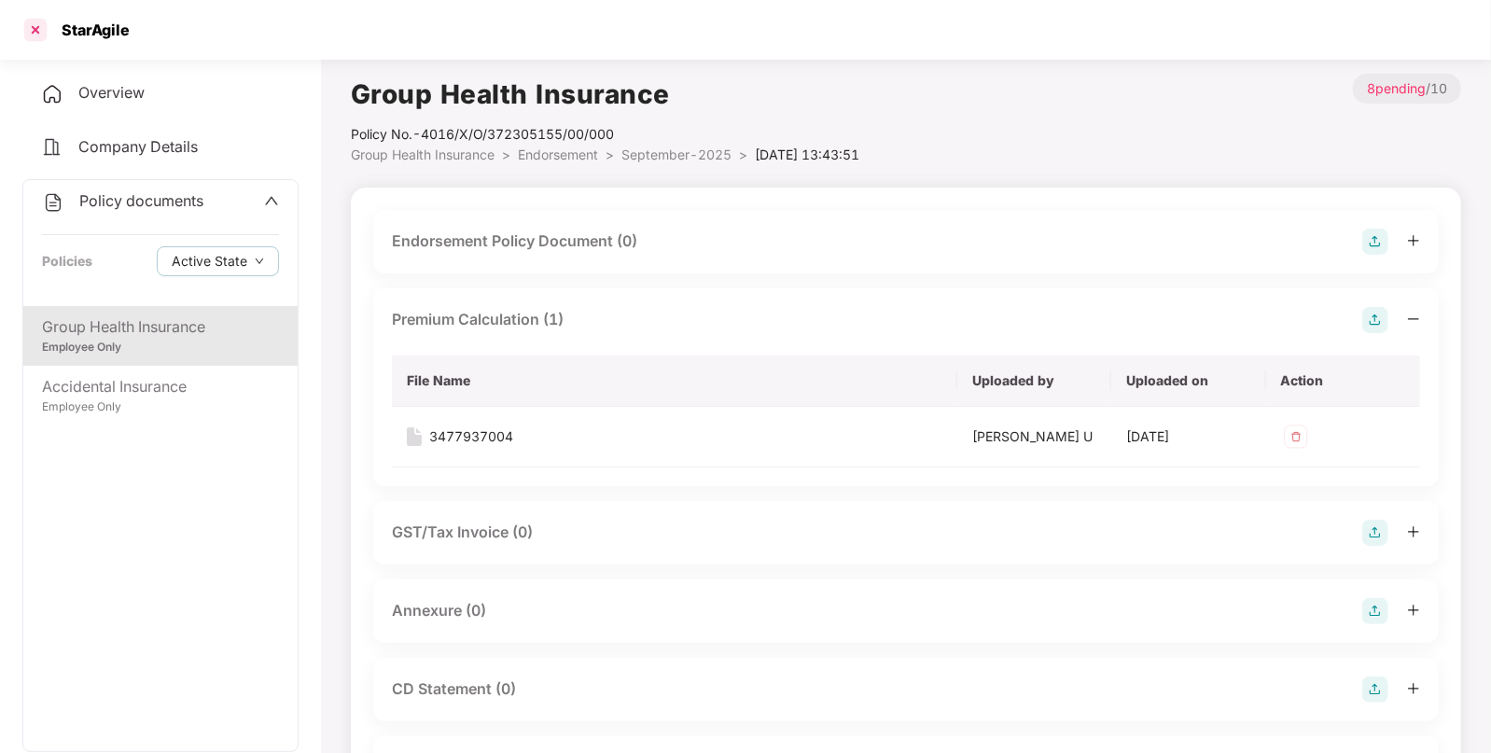
click at [29, 35] on div at bounding box center [36, 30] width 30 height 30
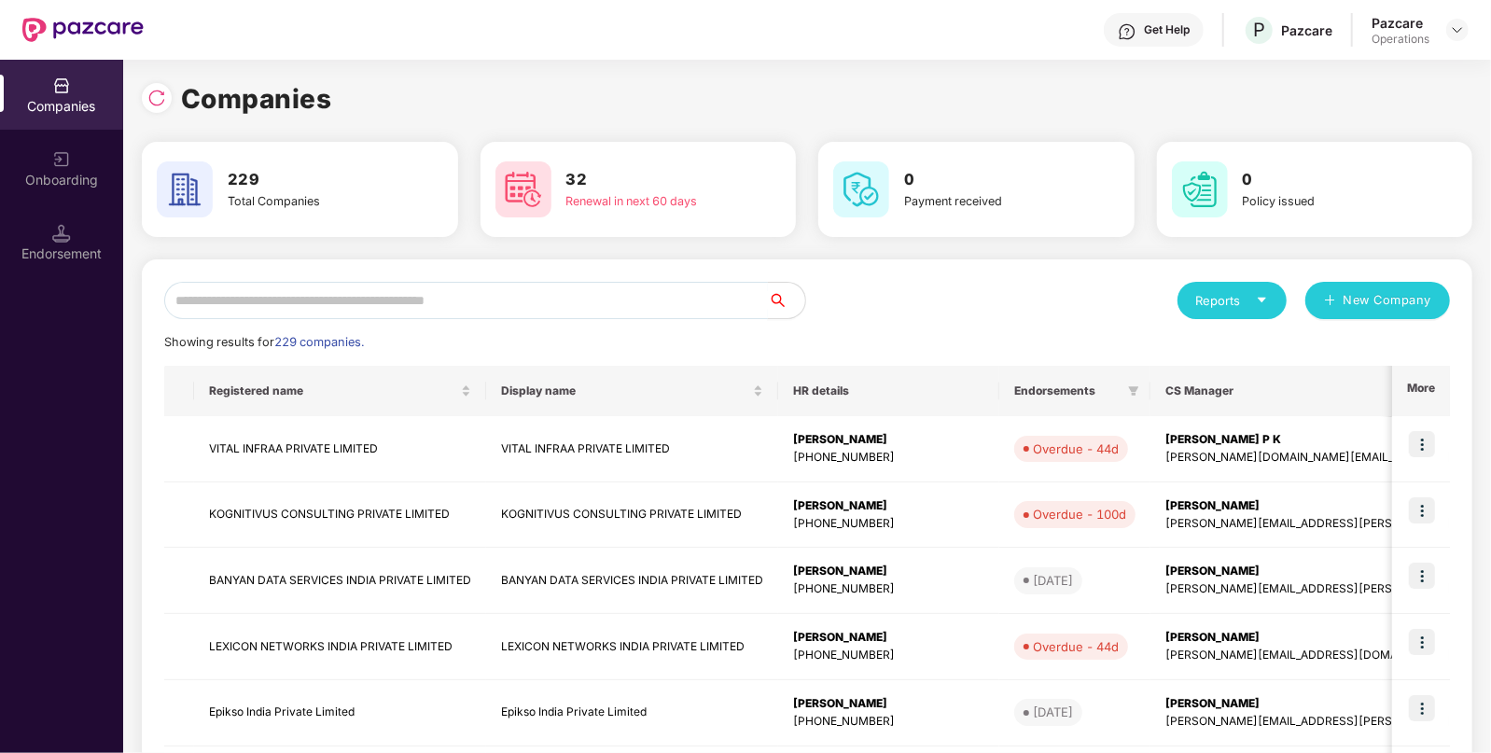
click at [370, 307] on input "text" at bounding box center [466, 300] width 604 height 37
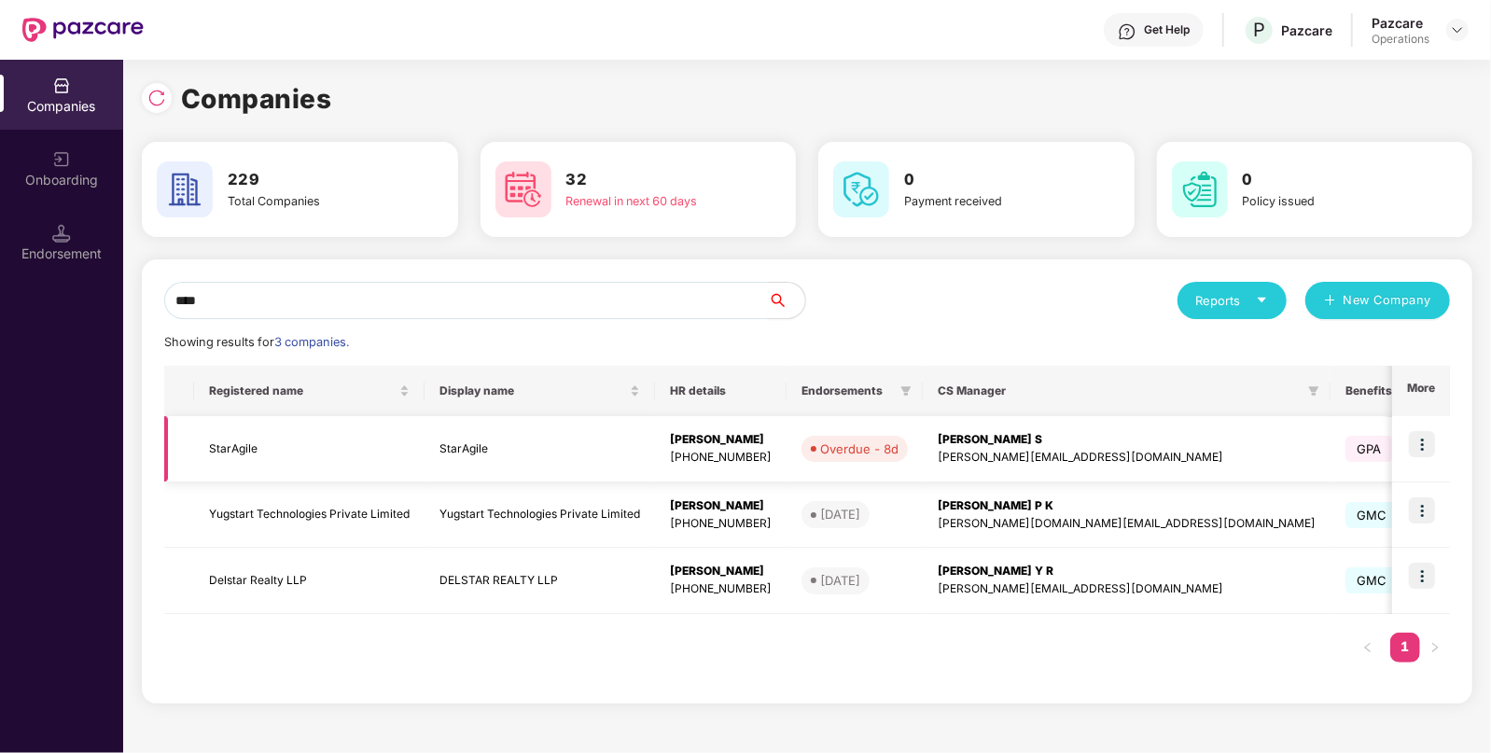
type input "****"
click at [243, 457] on td "StarAgile" at bounding box center [309, 449] width 231 height 66
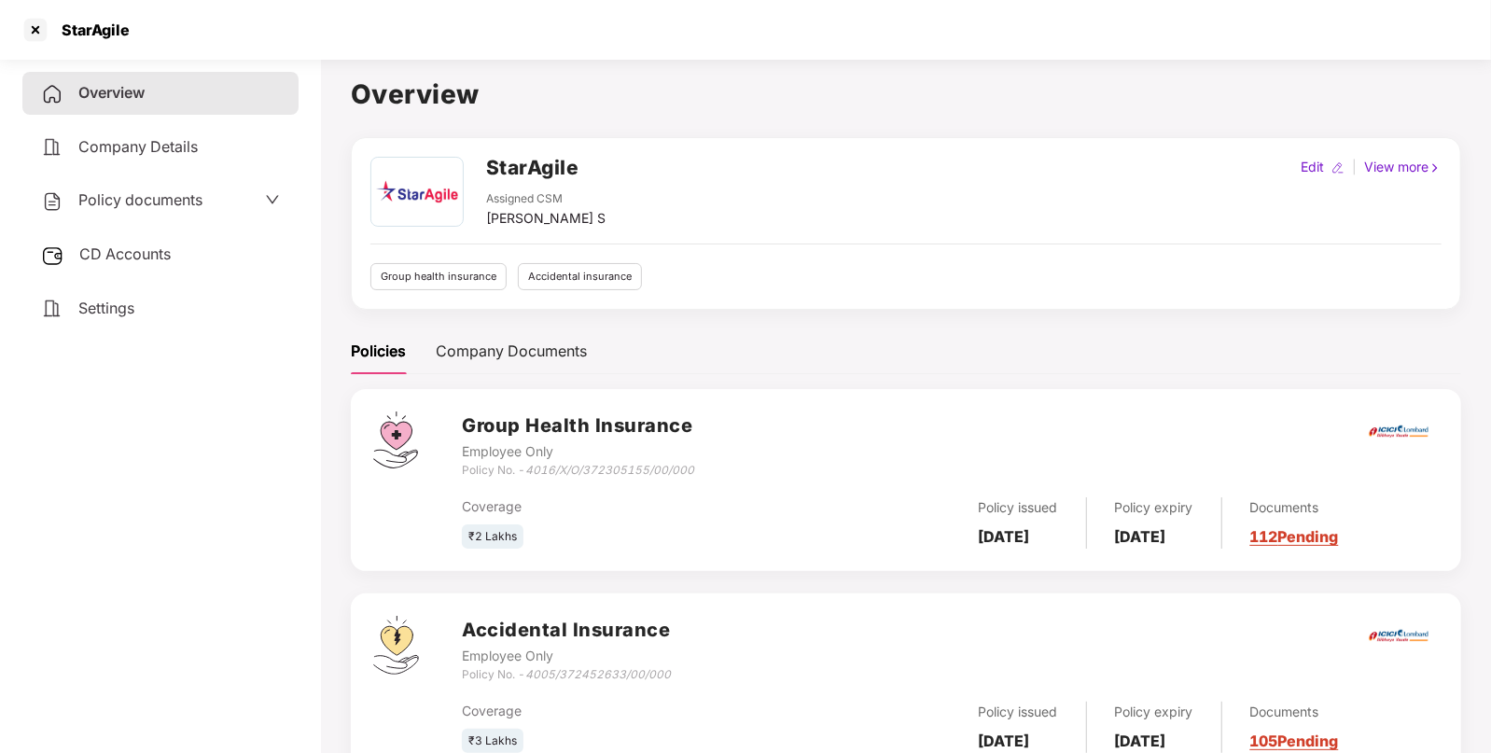
click at [163, 207] on span "Policy documents" at bounding box center [140, 199] width 124 height 19
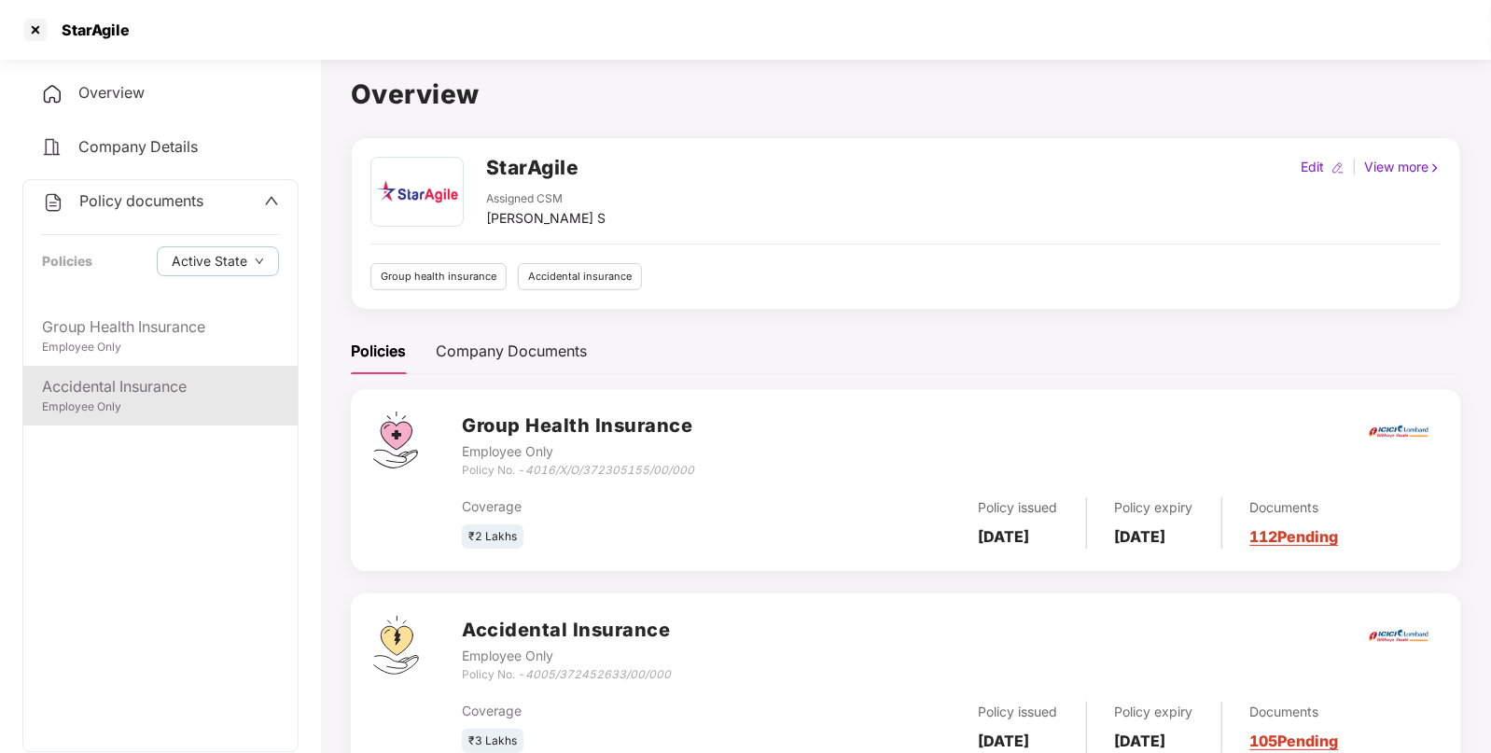
click at [126, 398] on div "Accidental Insurance" at bounding box center [160, 386] width 237 height 23
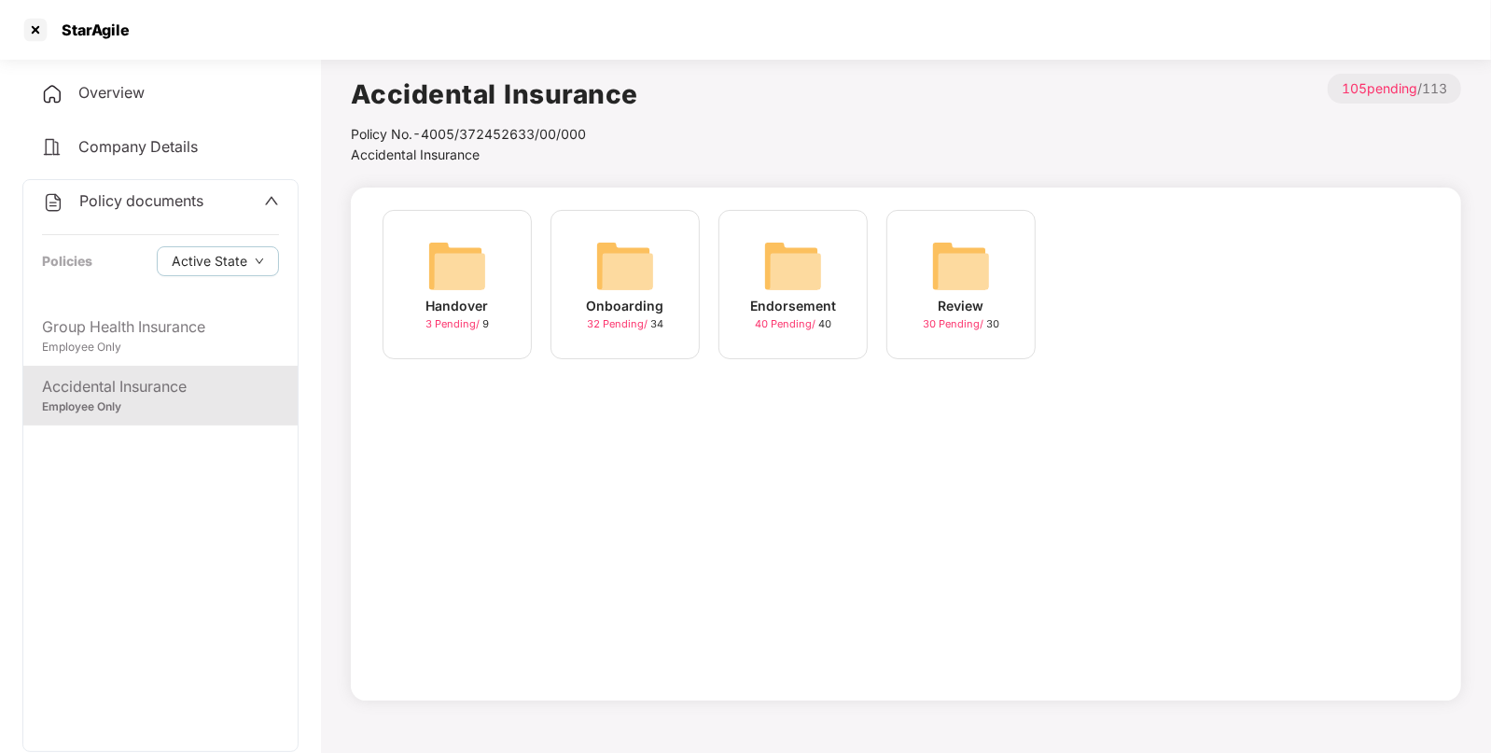
click at [798, 272] on img at bounding box center [793, 266] width 60 height 60
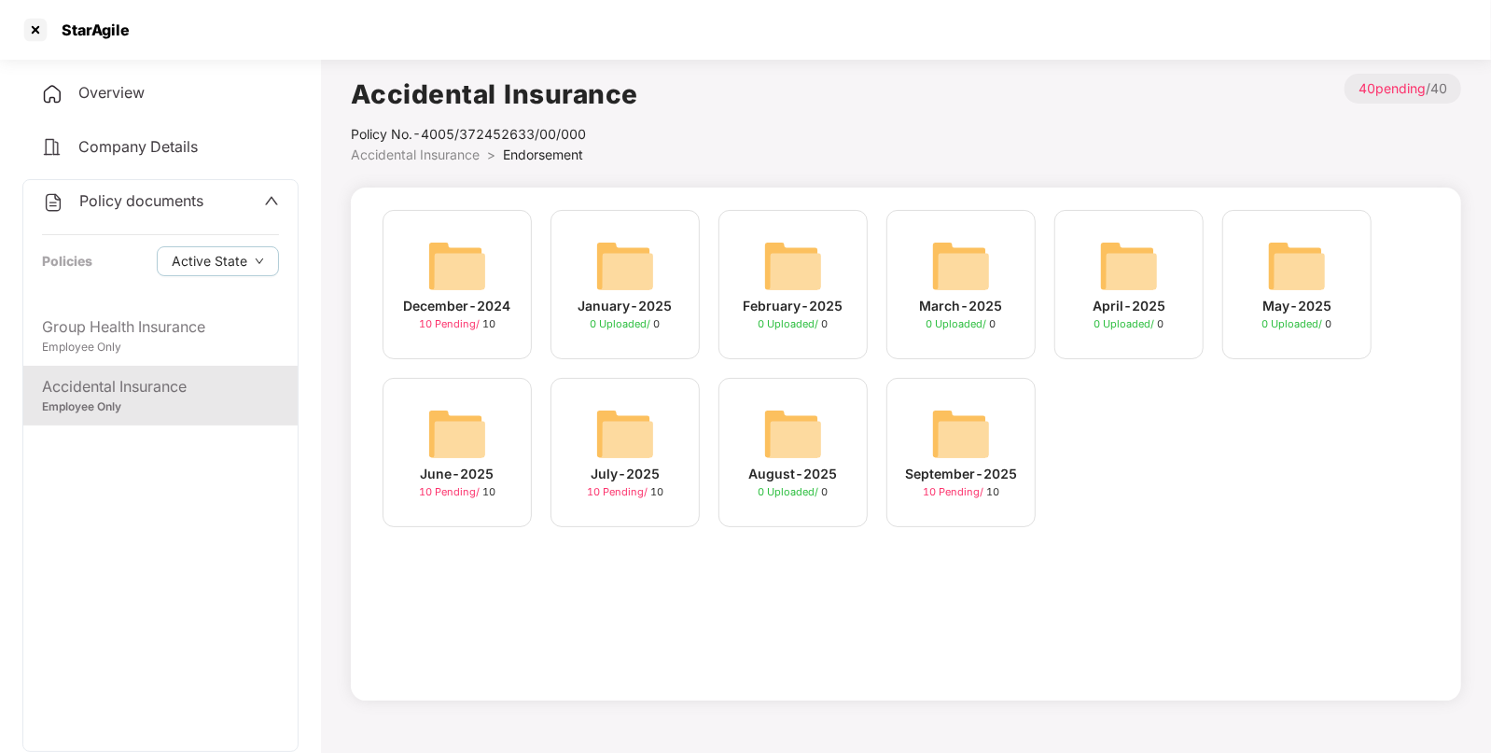
click at [443, 158] on span "Accidental Insurance" at bounding box center [415, 155] width 129 height 16
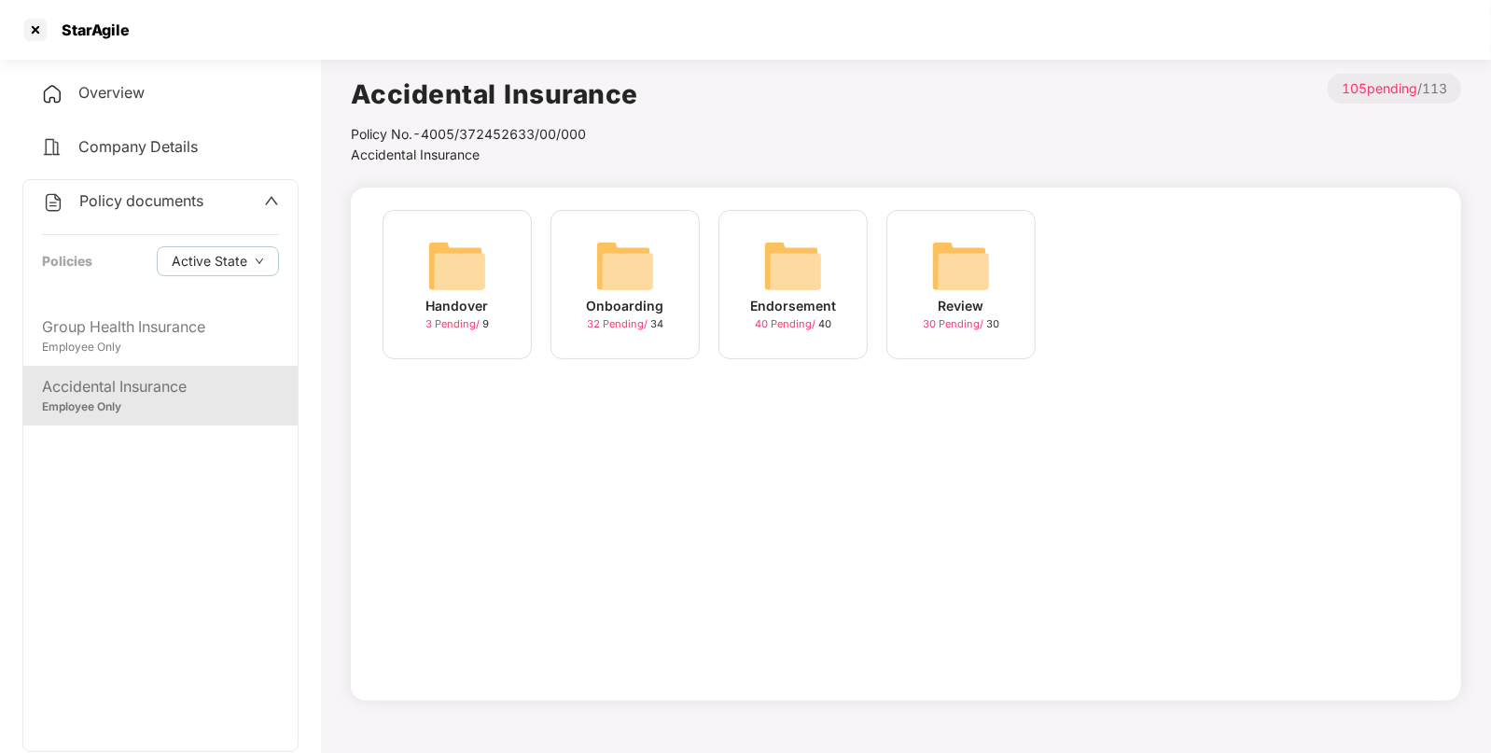
click at [605, 299] on div "Onboarding" at bounding box center [625, 306] width 77 height 21
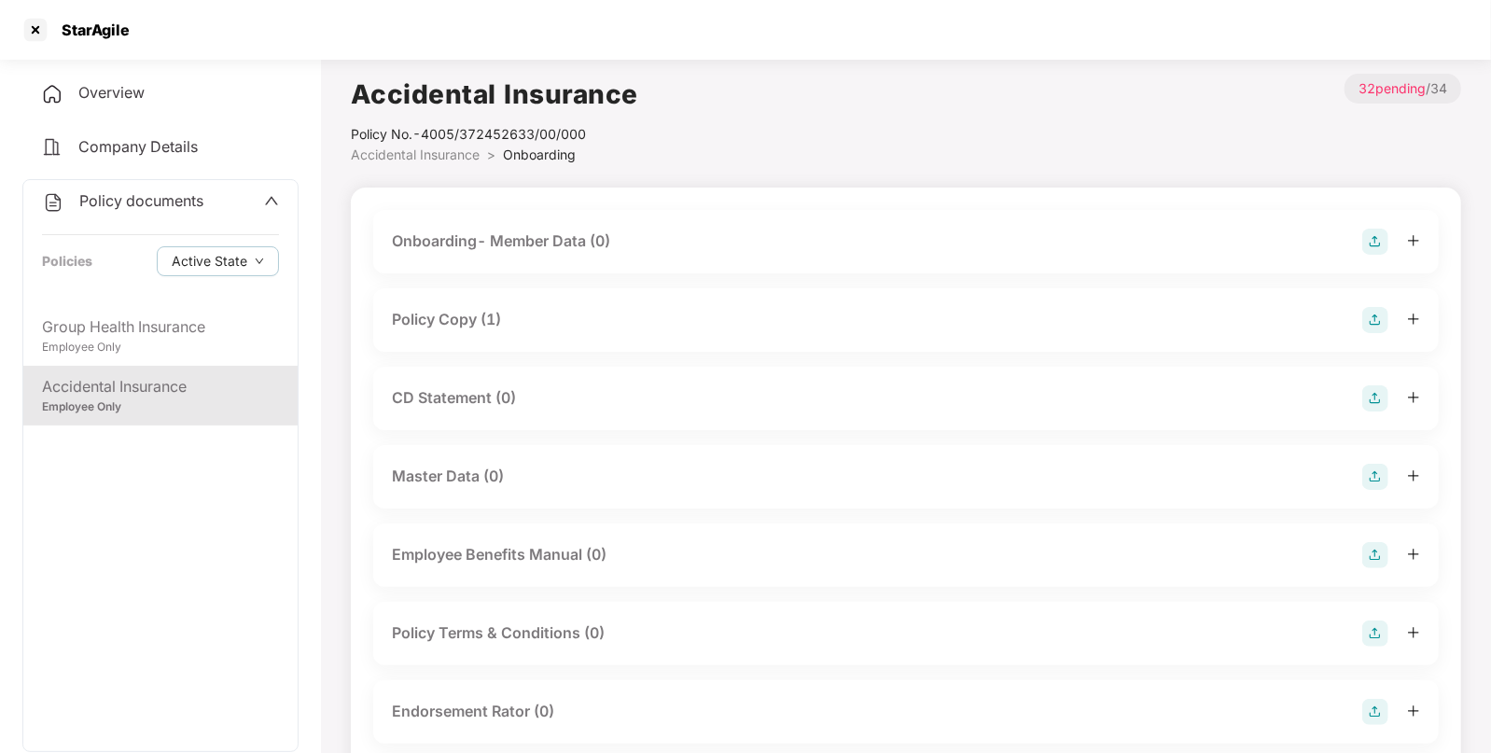
click at [457, 311] on div "Policy Copy (1)" at bounding box center [446, 319] width 109 height 23
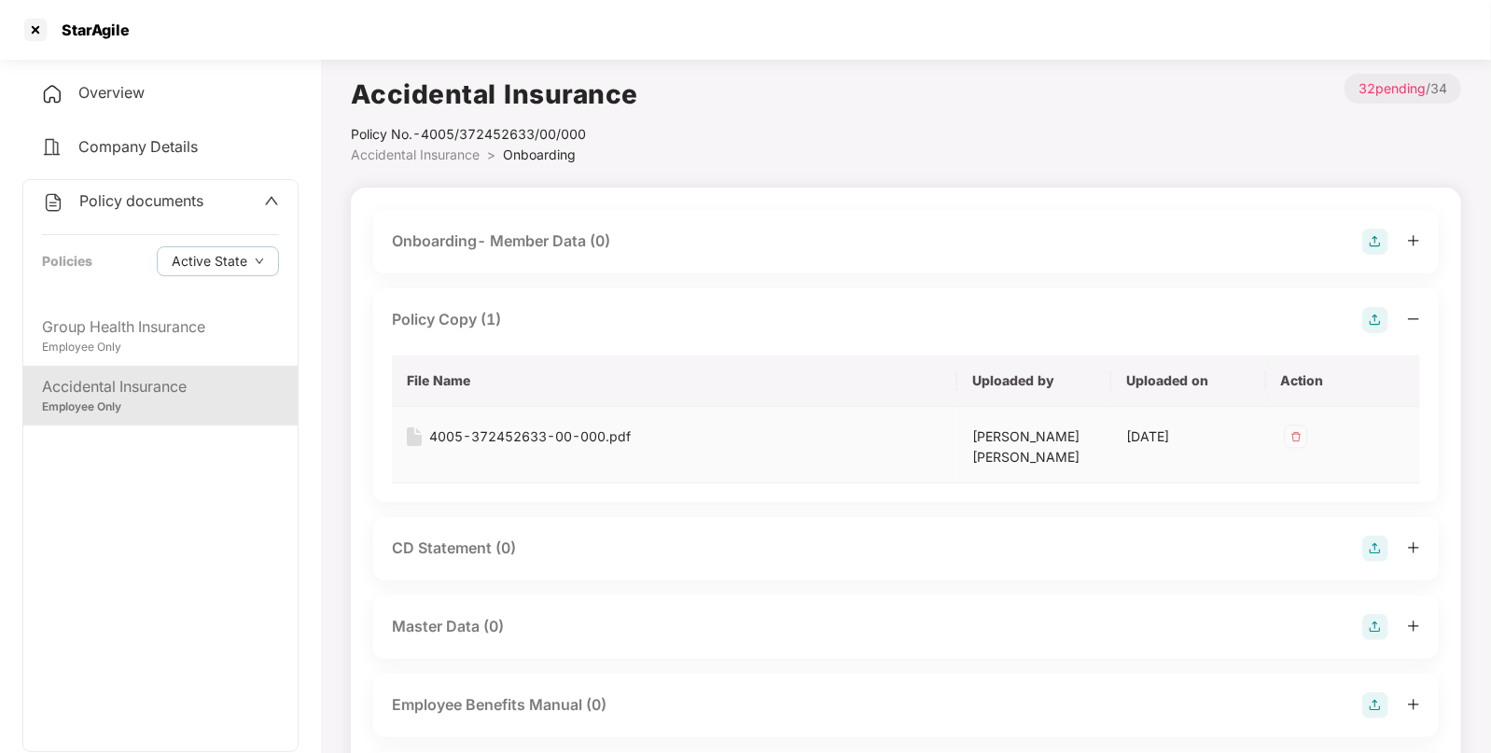
click at [495, 428] on div "4005-372452633-00-000.pdf" at bounding box center [530, 436] width 202 height 21
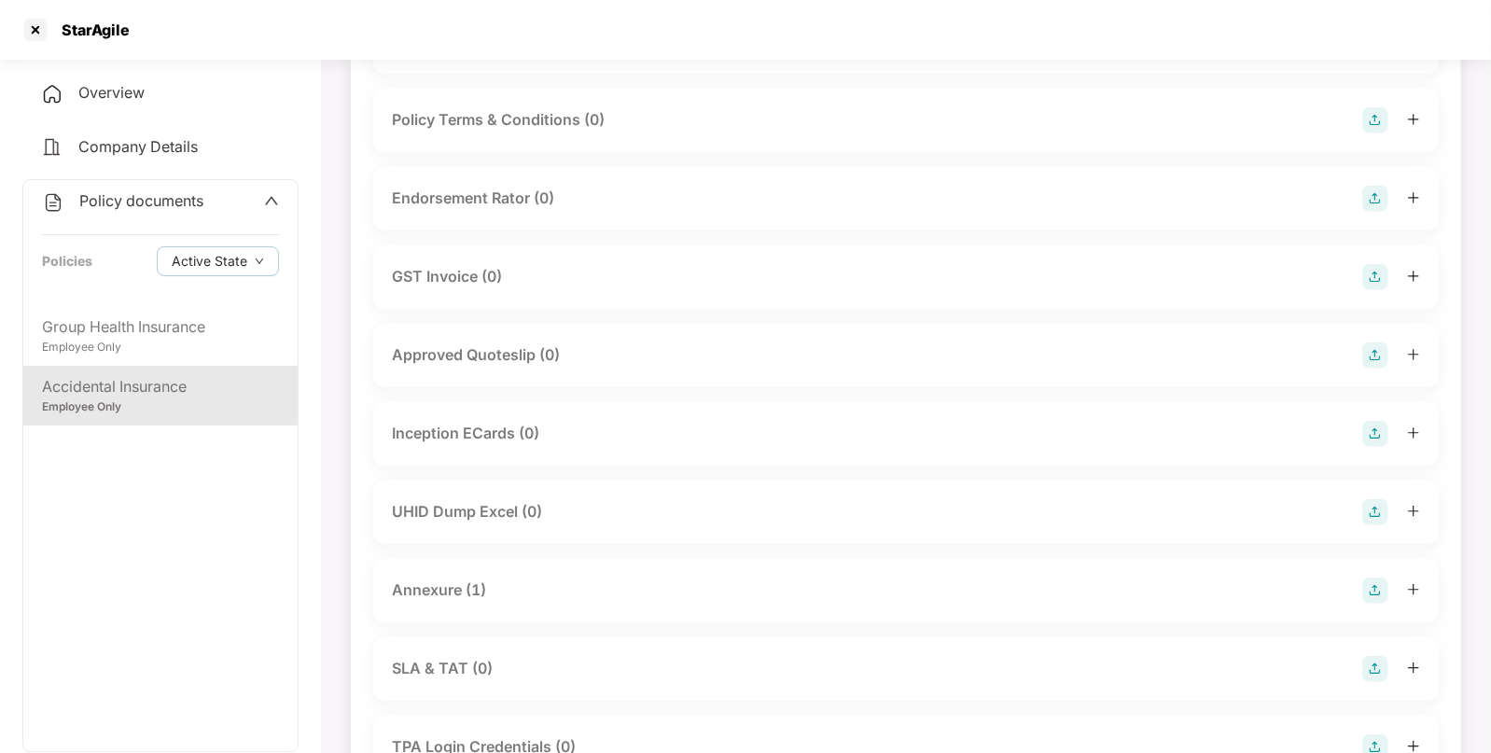
scroll to position [668, 0]
click at [424, 580] on div "Annexure (1)" at bounding box center [439, 585] width 94 height 23
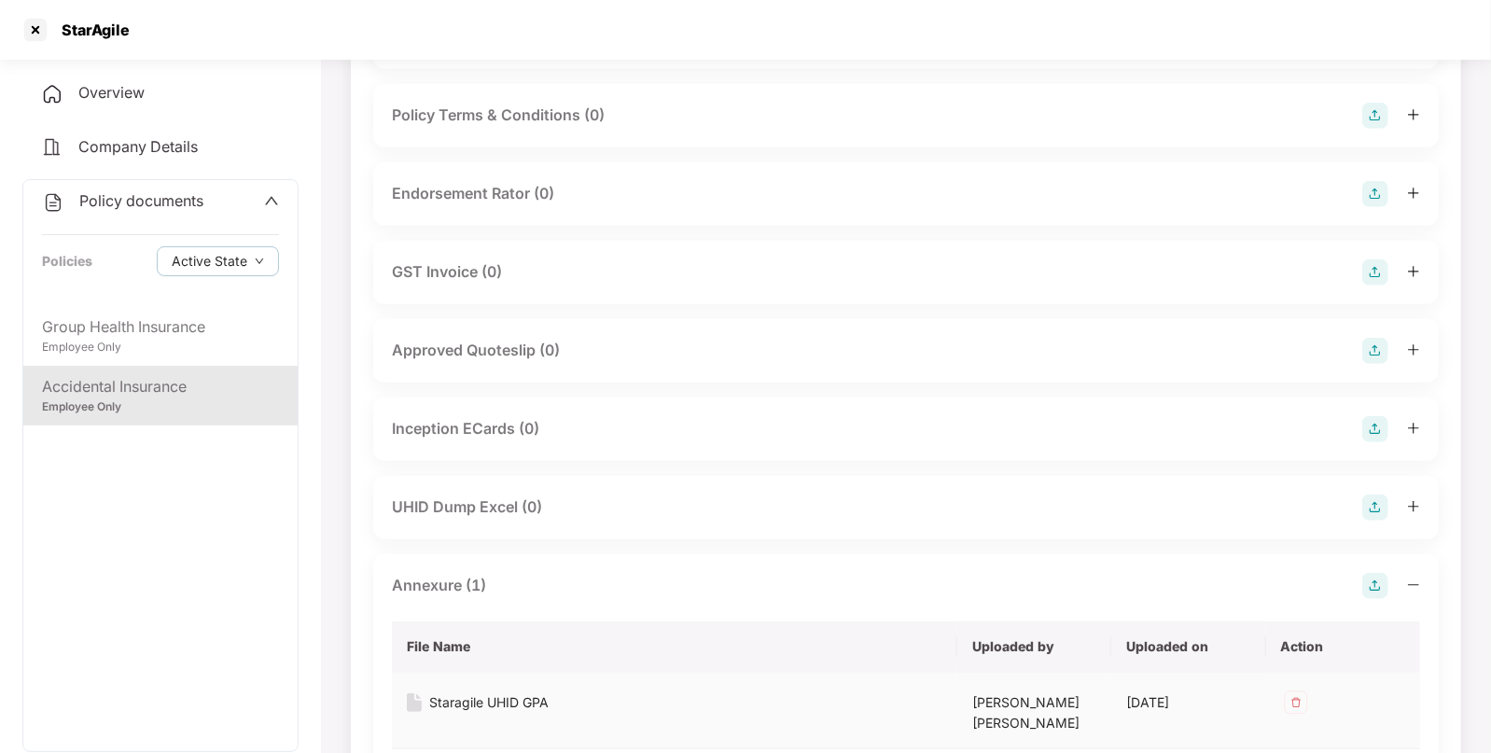
click at [459, 693] on div "Staragile UHID GPA" at bounding box center [488, 702] width 119 height 21
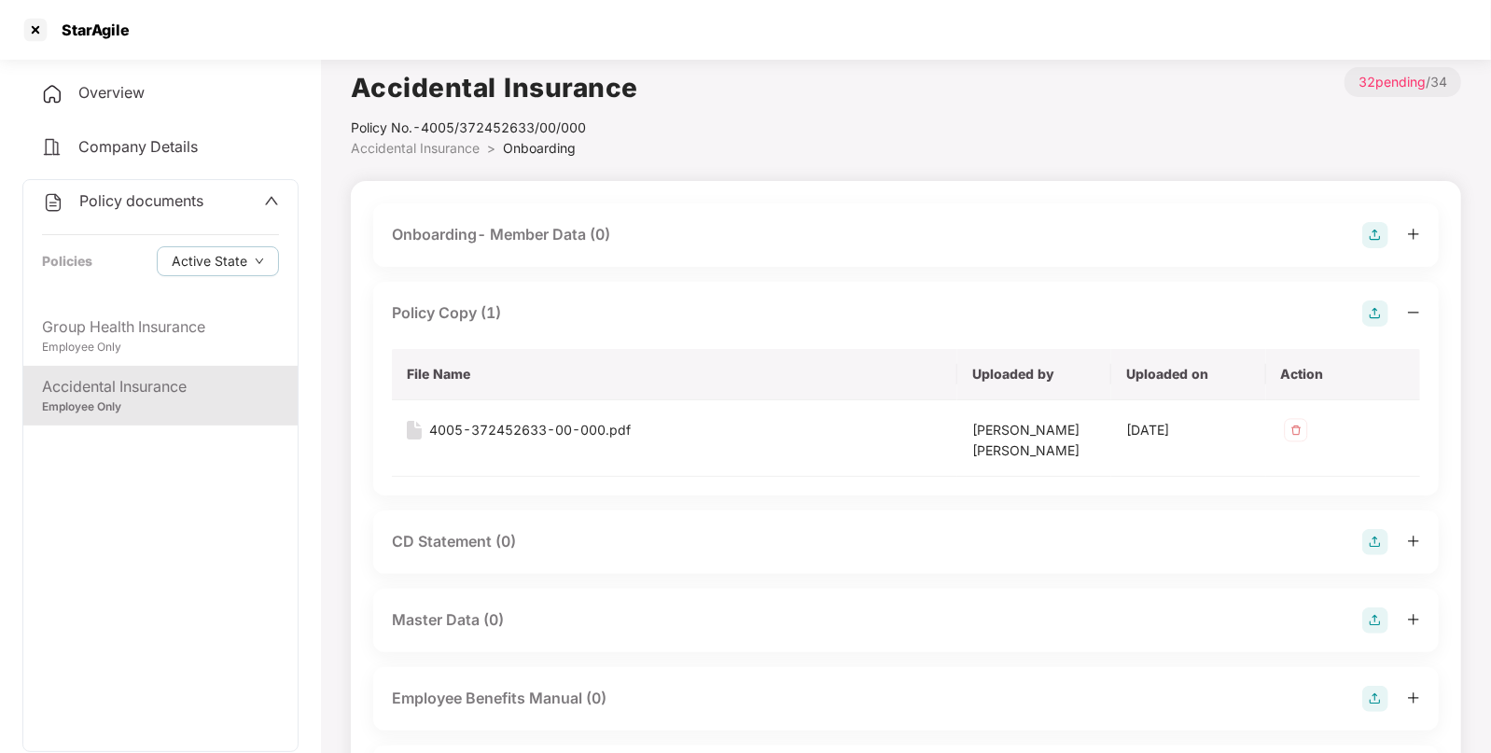
scroll to position [8, 0]
click at [427, 148] on span "Accidental Insurance" at bounding box center [415, 146] width 129 height 16
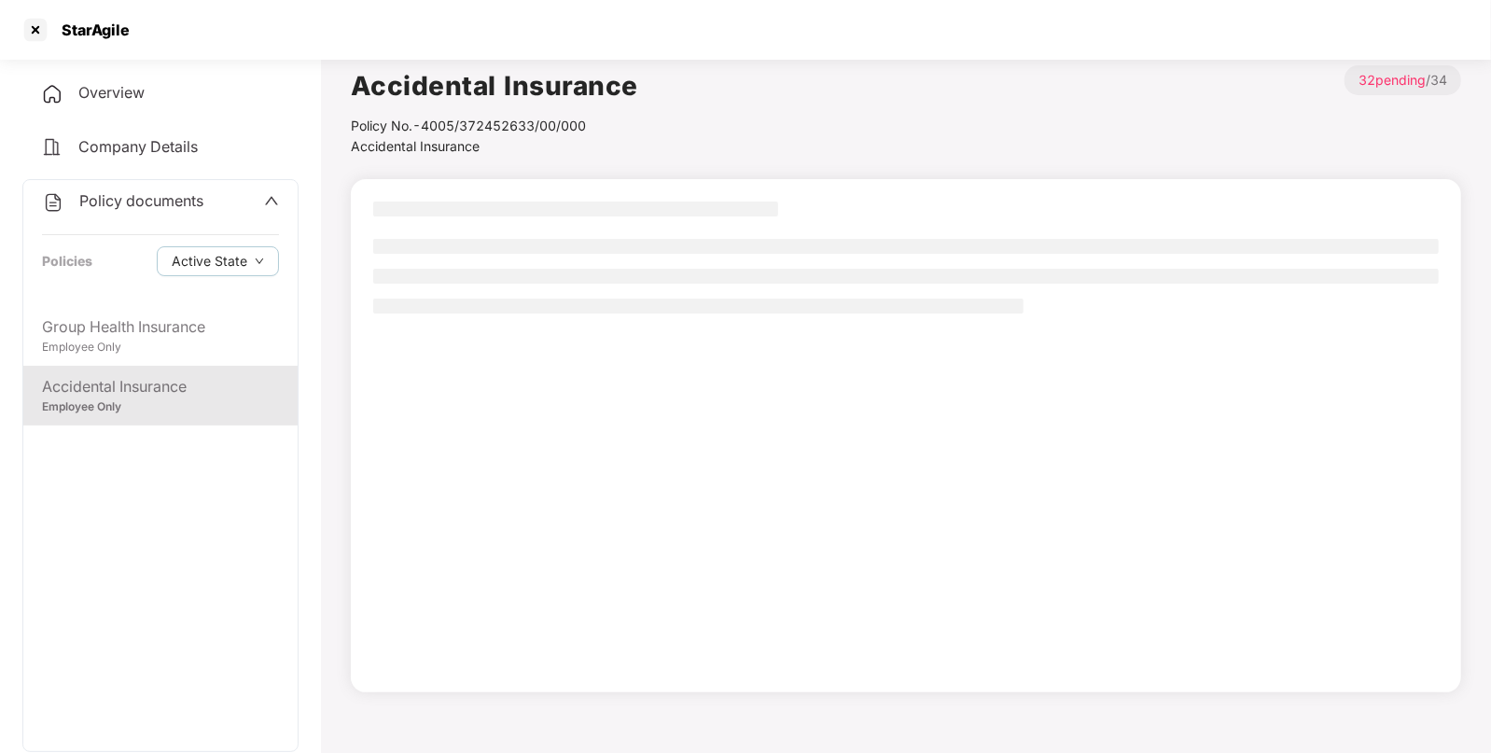
scroll to position [0, 0]
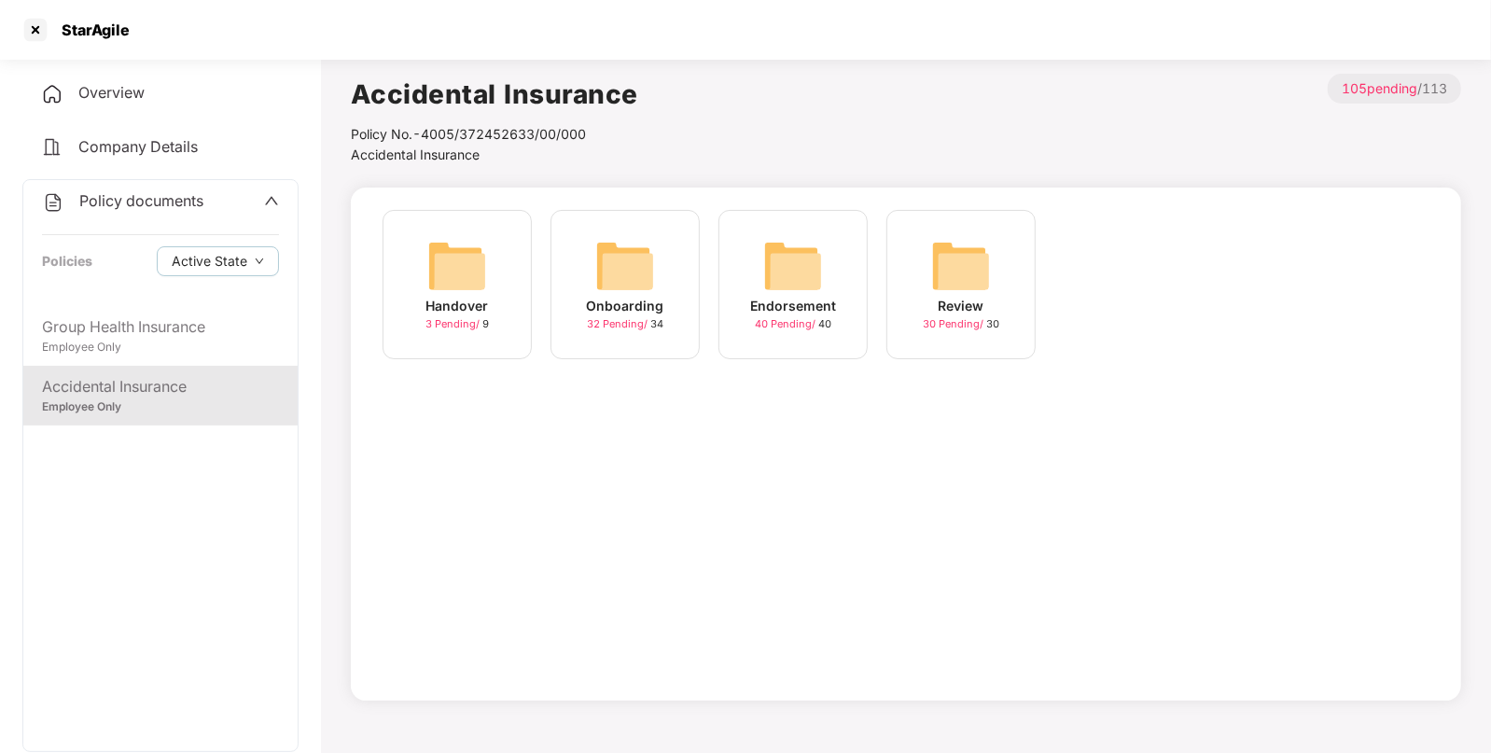
click at [776, 264] on img at bounding box center [793, 266] width 60 height 60
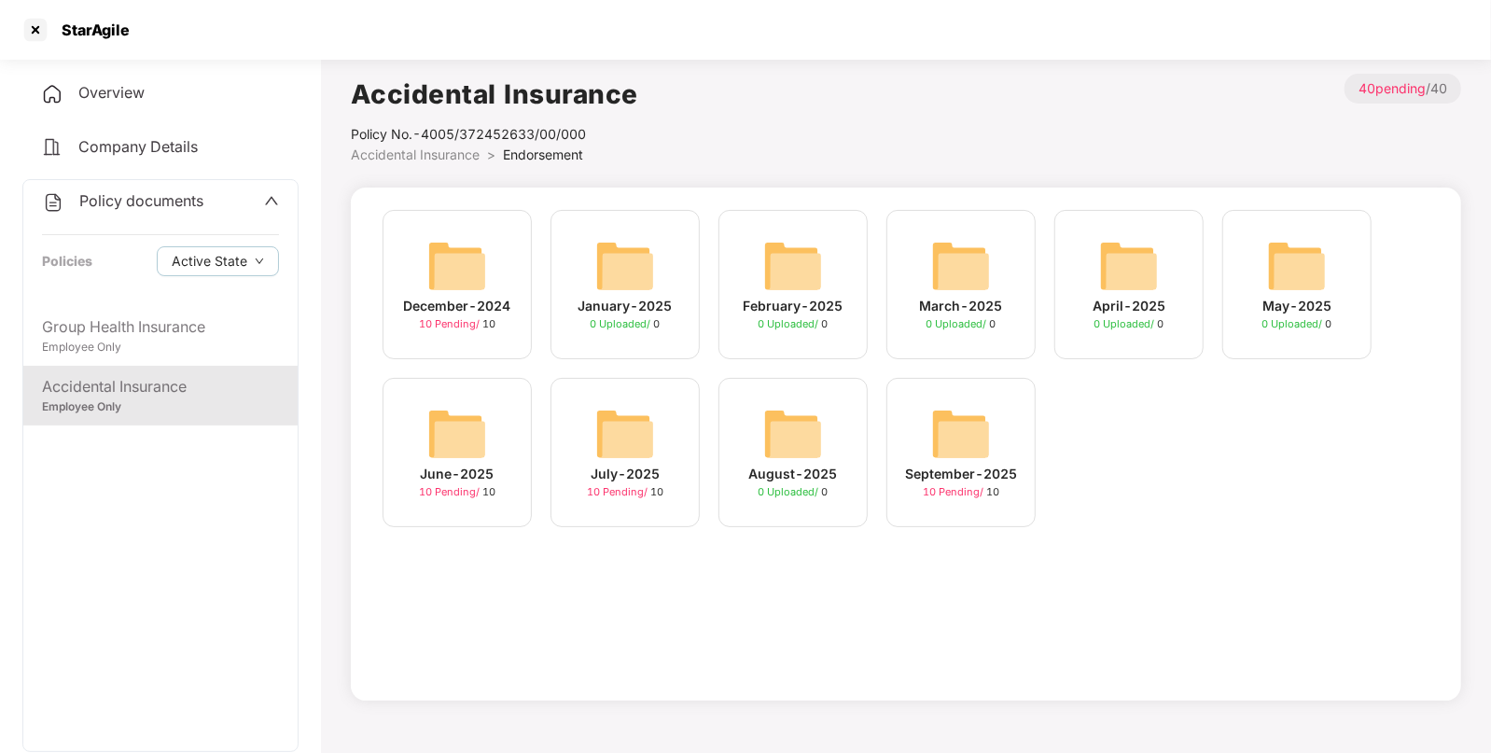
click at [451, 244] on img at bounding box center [457, 266] width 60 height 60
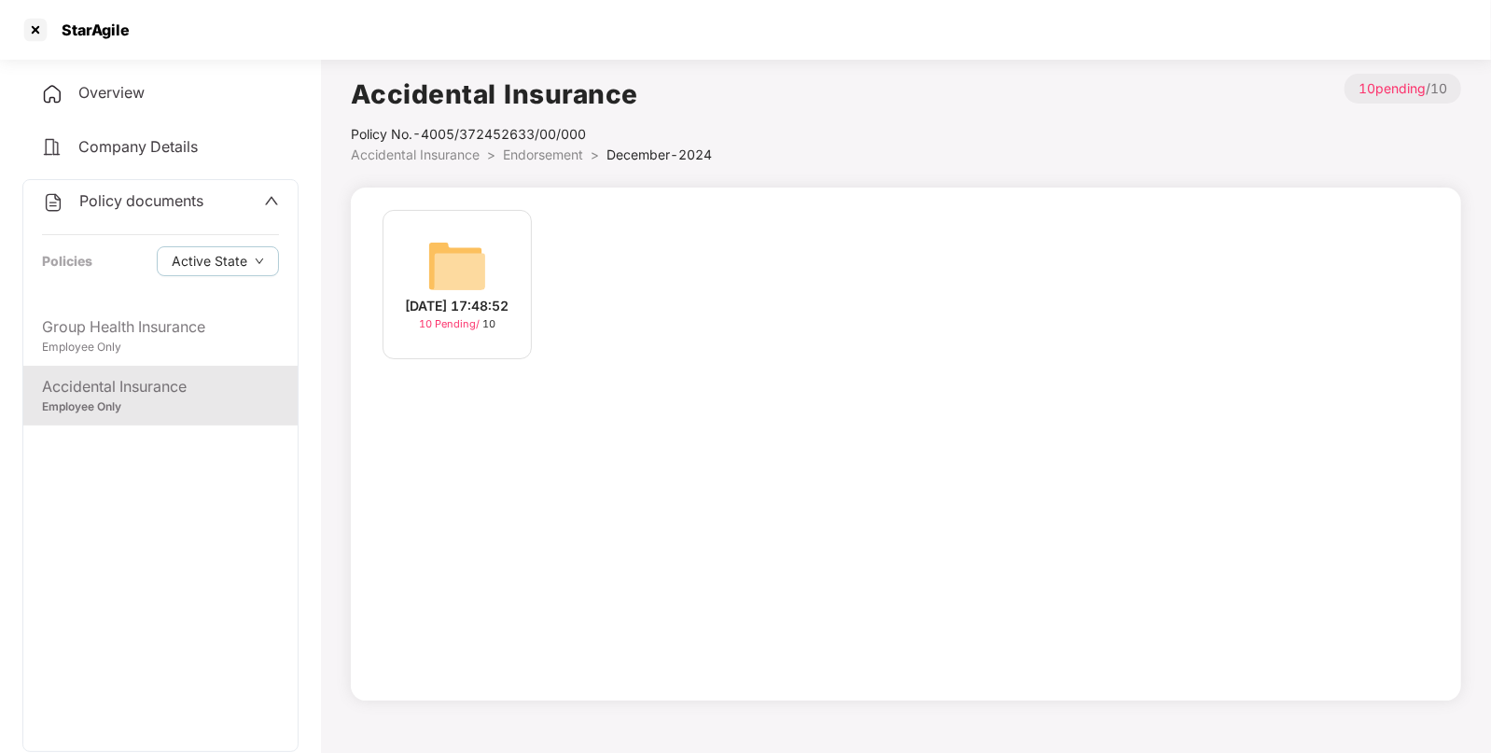
click at [460, 240] on img at bounding box center [457, 266] width 60 height 60
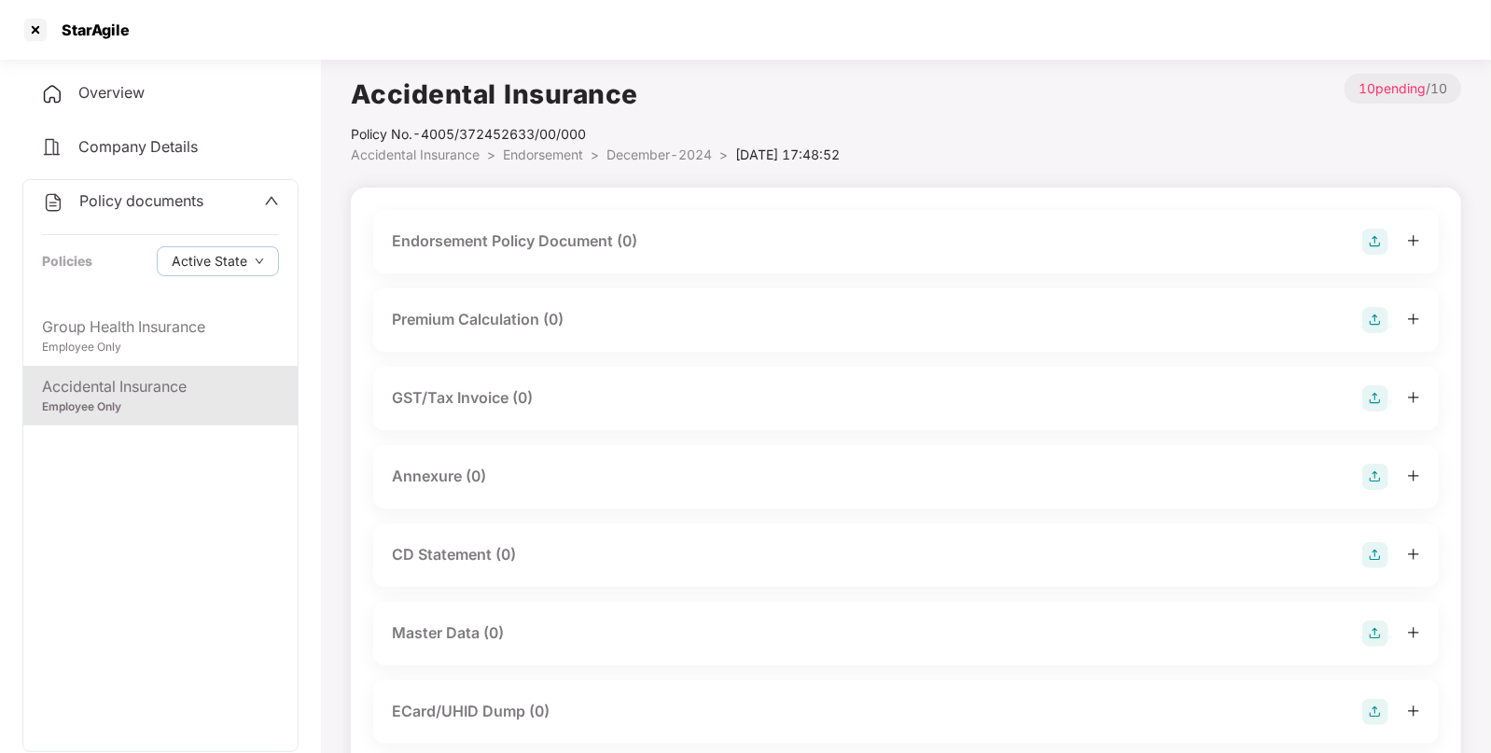
click at [1372, 240] on img at bounding box center [1376, 242] width 26 height 26
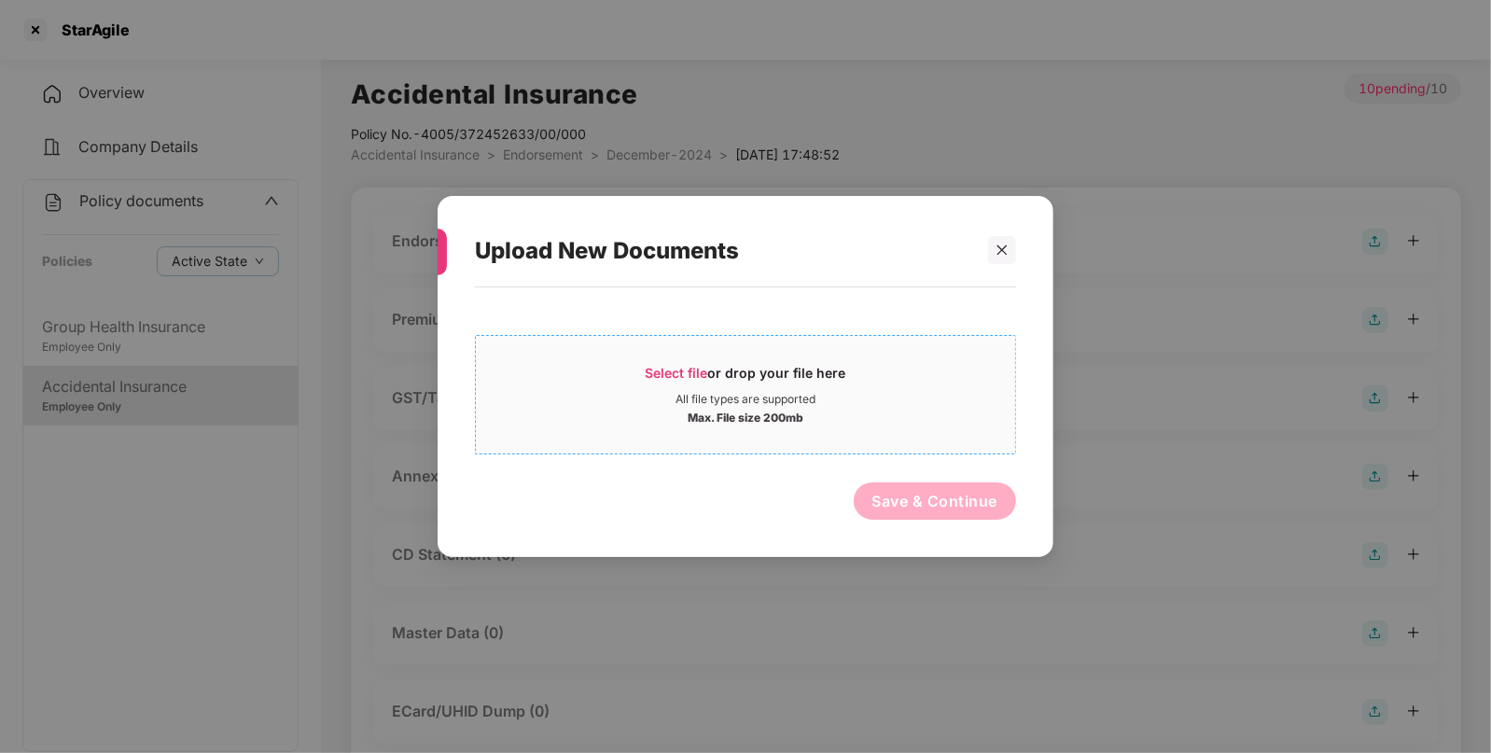
click at [663, 375] on span "Select file" at bounding box center [677, 373] width 63 height 16
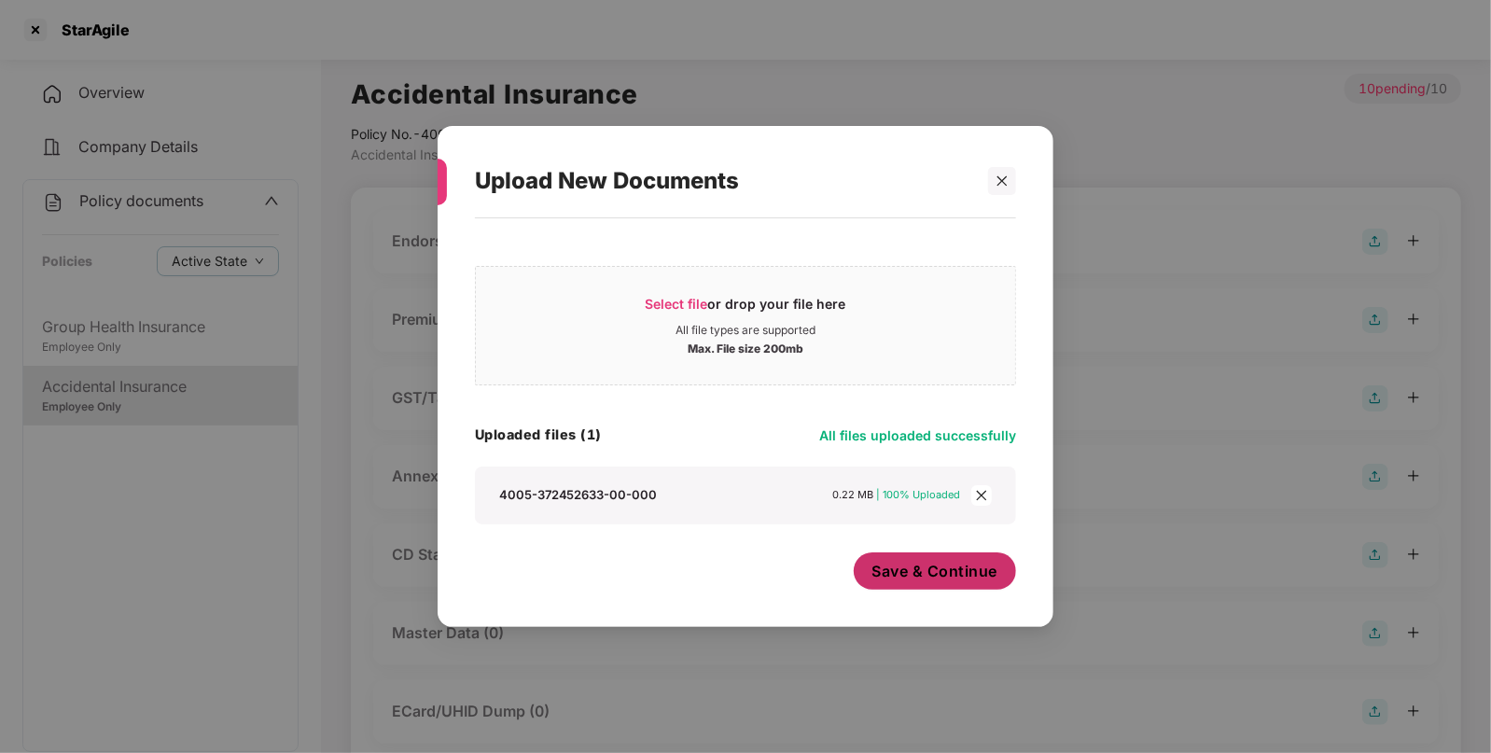
click at [941, 588] on button "Save & Continue" at bounding box center [935, 570] width 163 height 37
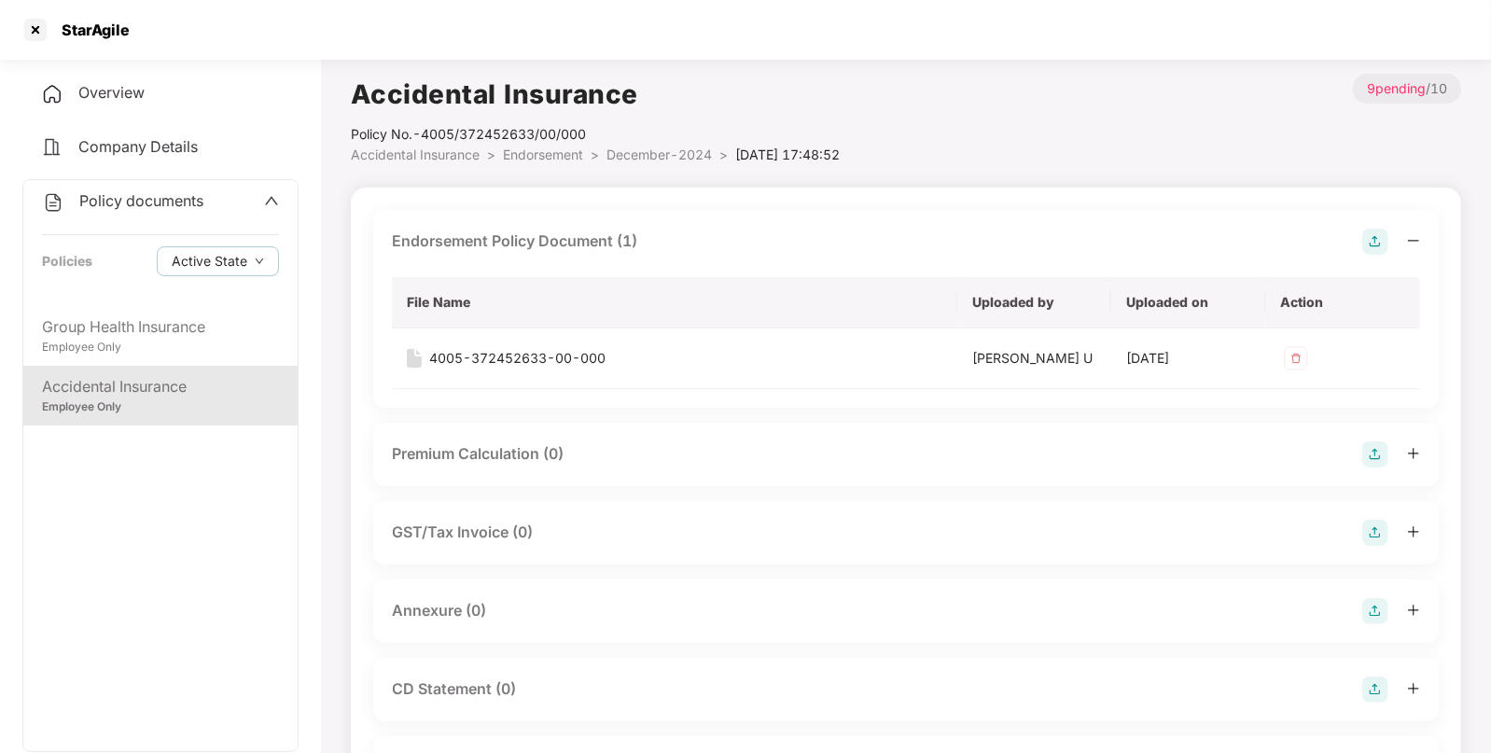
click at [1376, 608] on img at bounding box center [1376, 611] width 26 height 26
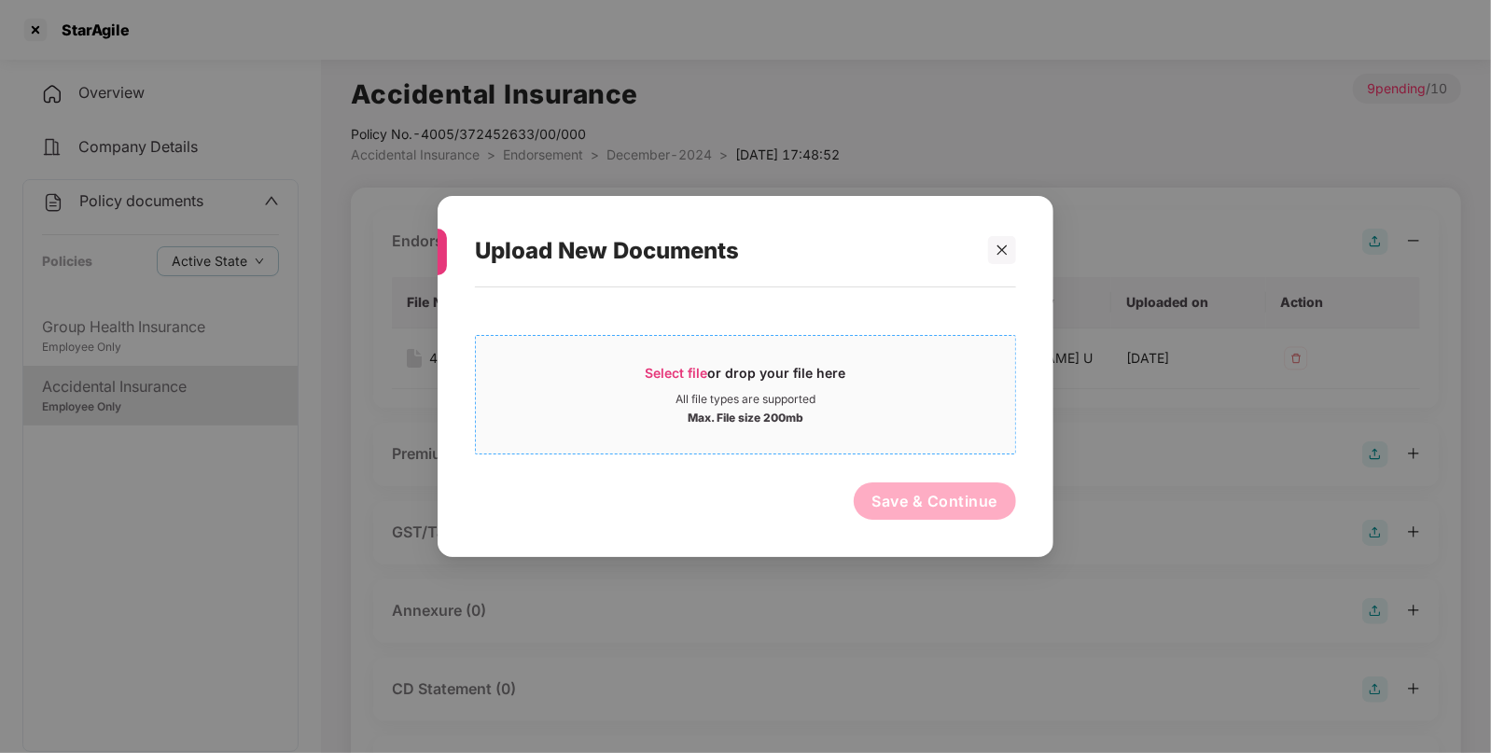
click at [669, 378] on span "Select file" at bounding box center [677, 373] width 63 height 16
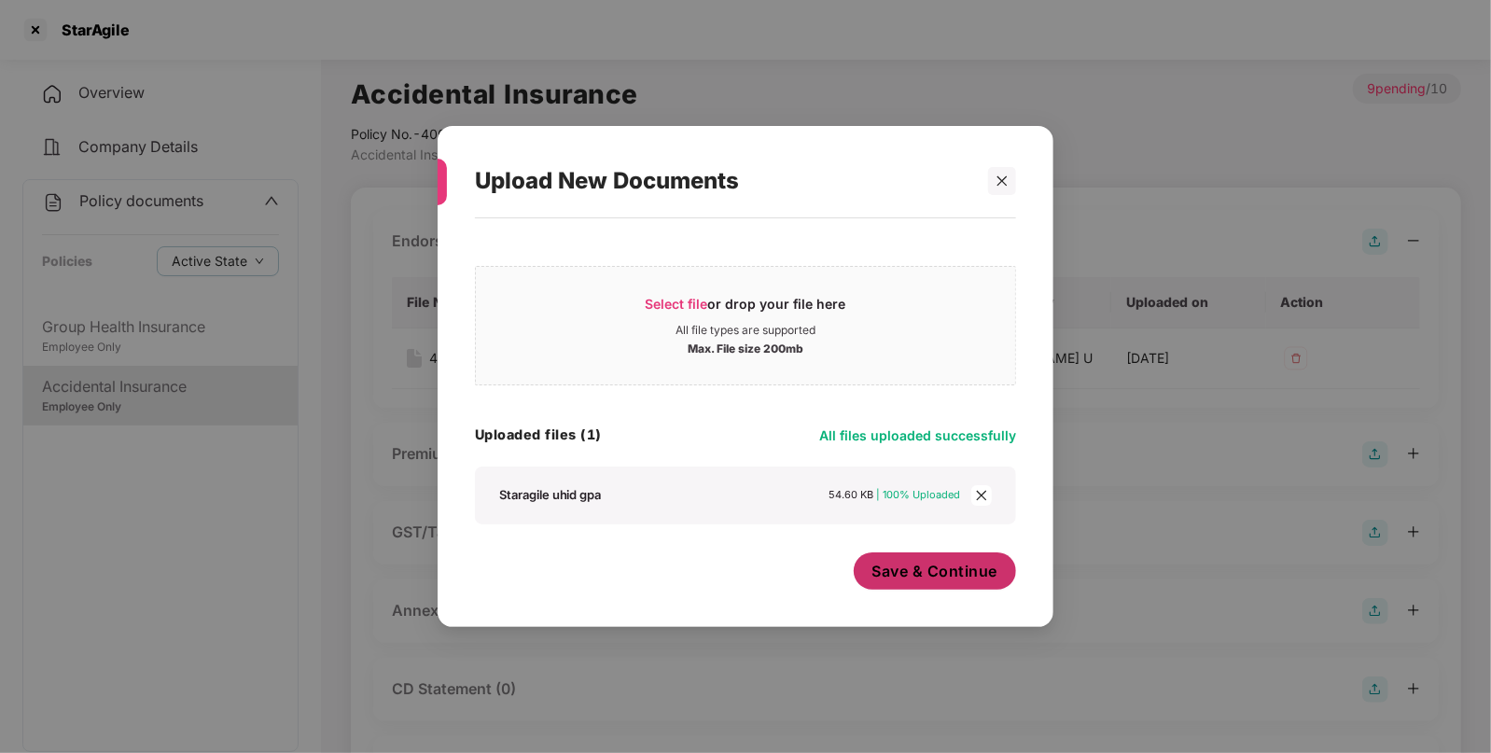
click at [921, 569] on span "Save & Continue" at bounding box center [936, 571] width 126 height 21
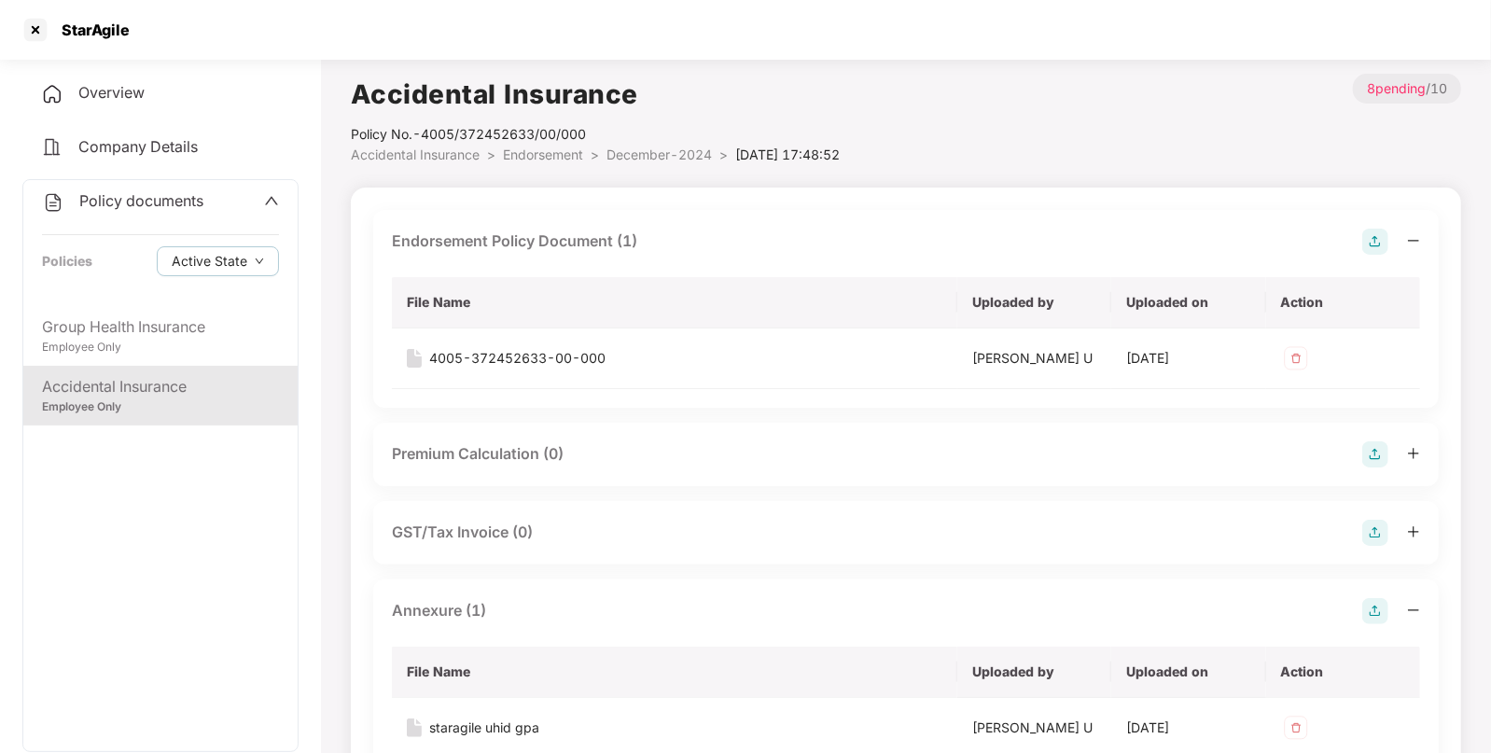
click at [526, 153] on span "Endorsement" at bounding box center [543, 155] width 80 height 16
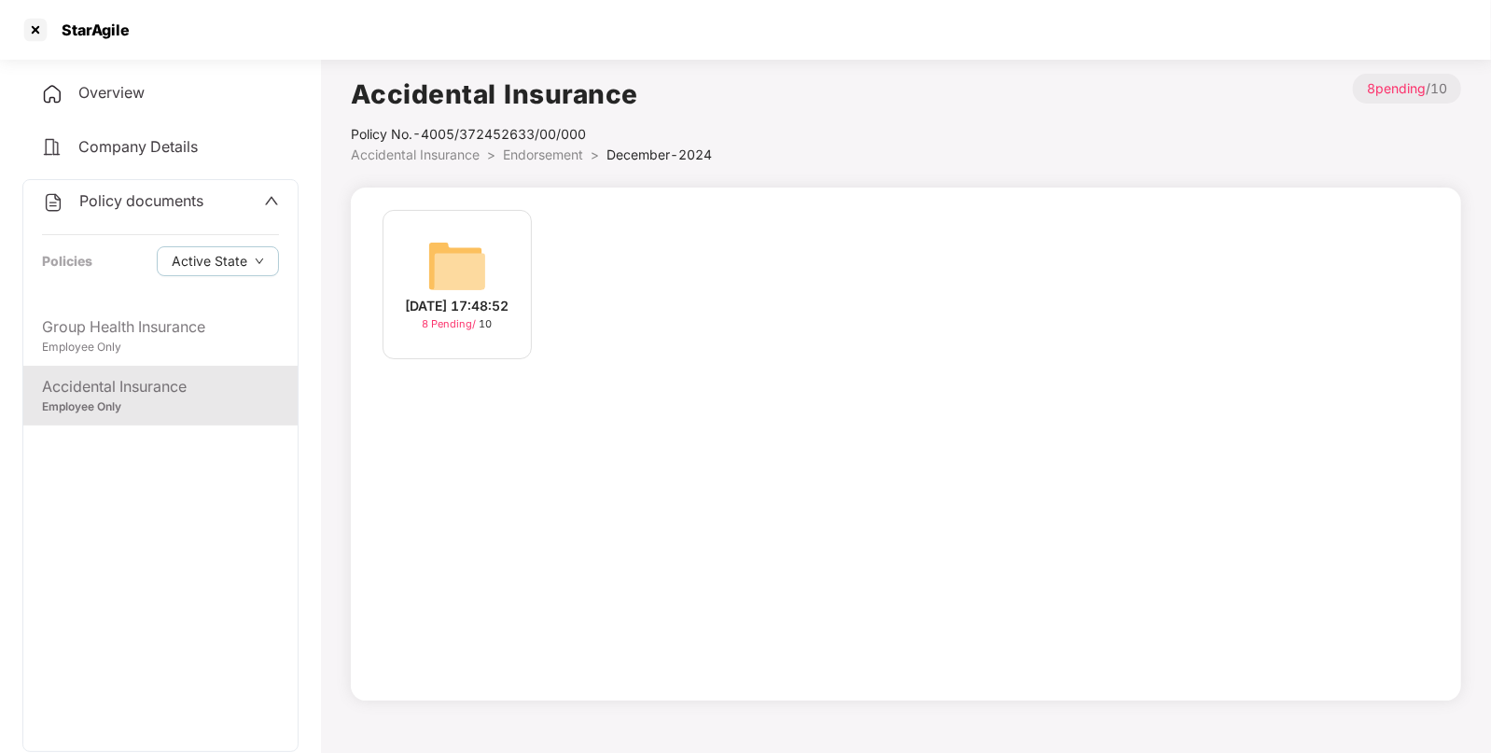
click at [458, 150] on span "Accidental Insurance" at bounding box center [415, 155] width 129 height 16
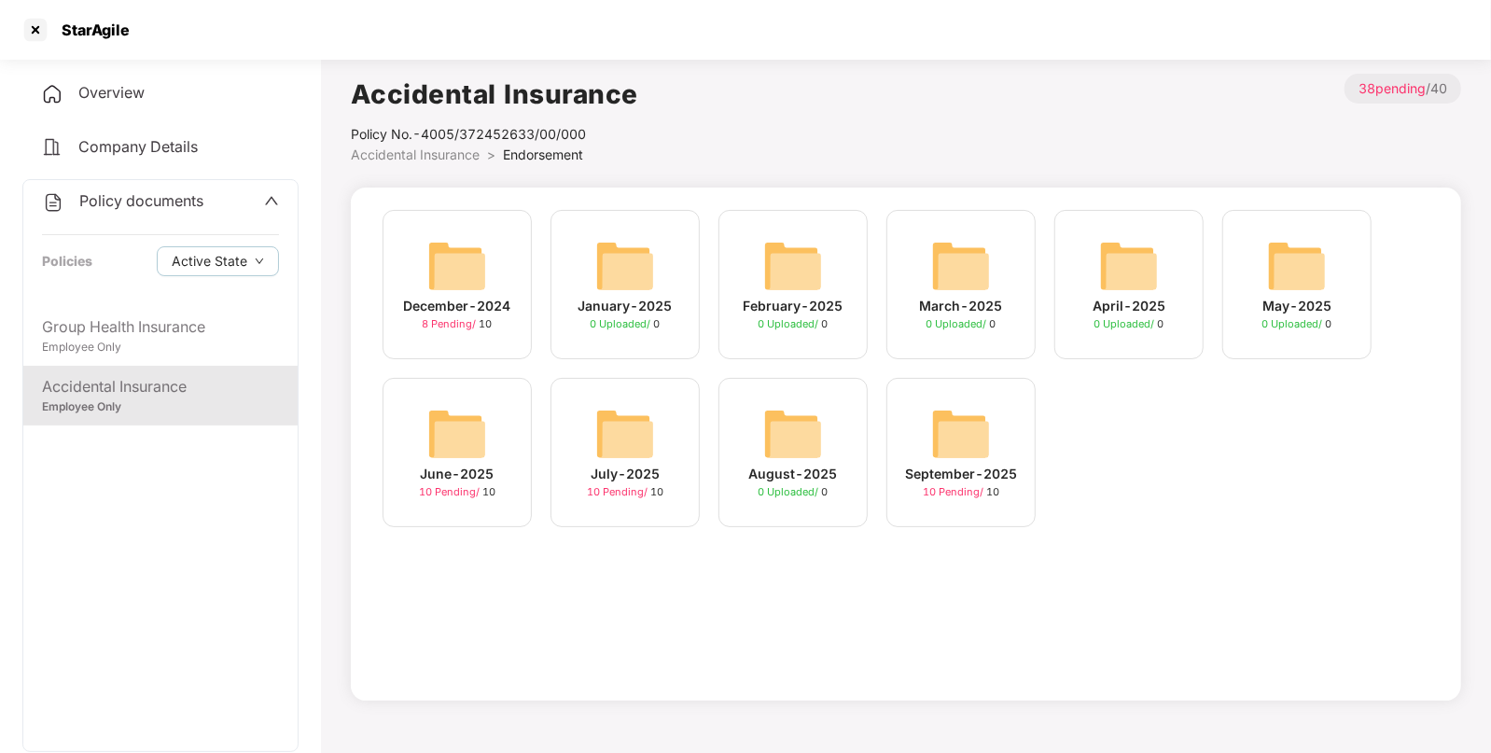
click at [457, 429] on img at bounding box center [457, 434] width 60 height 60
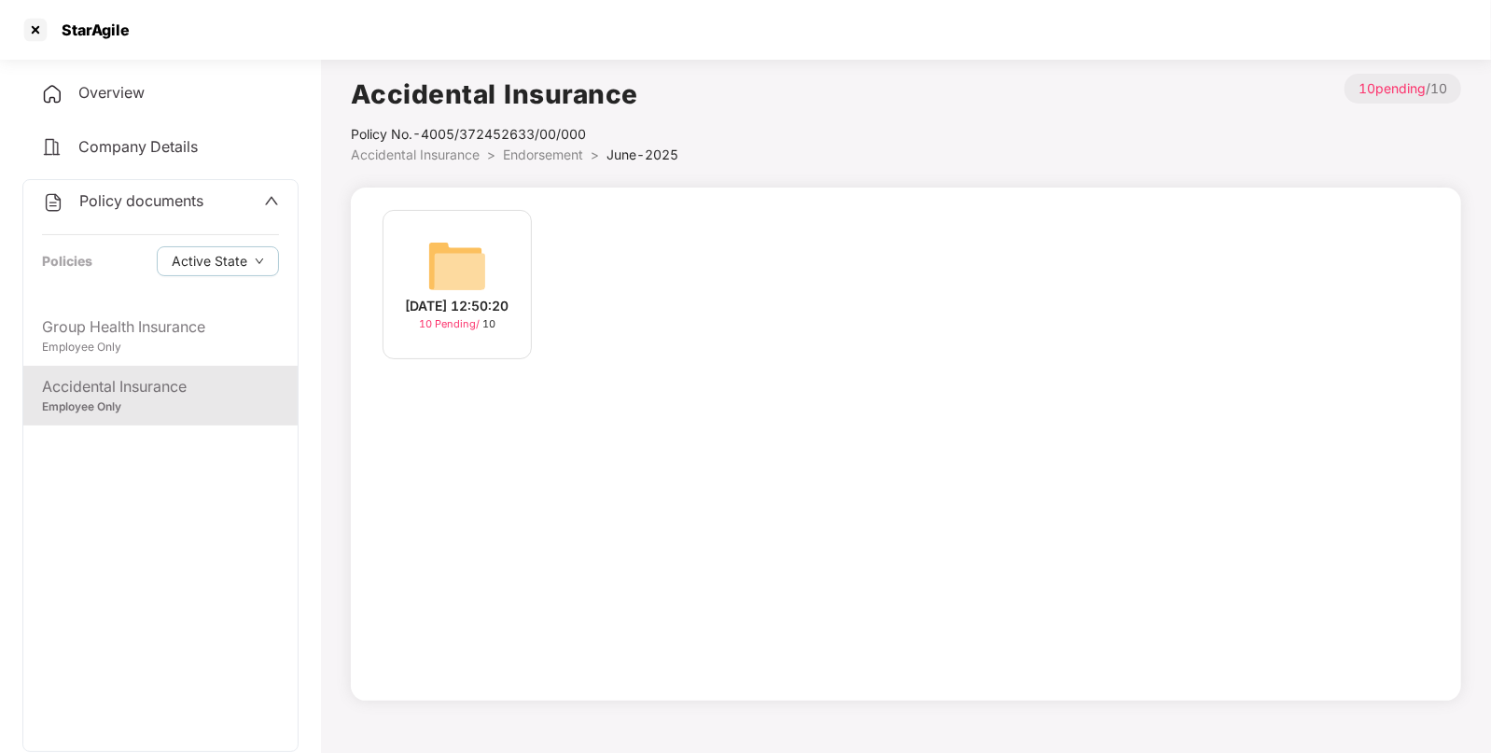
click at [443, 247] on img at bounding box center [457, 266] width 60 height 60
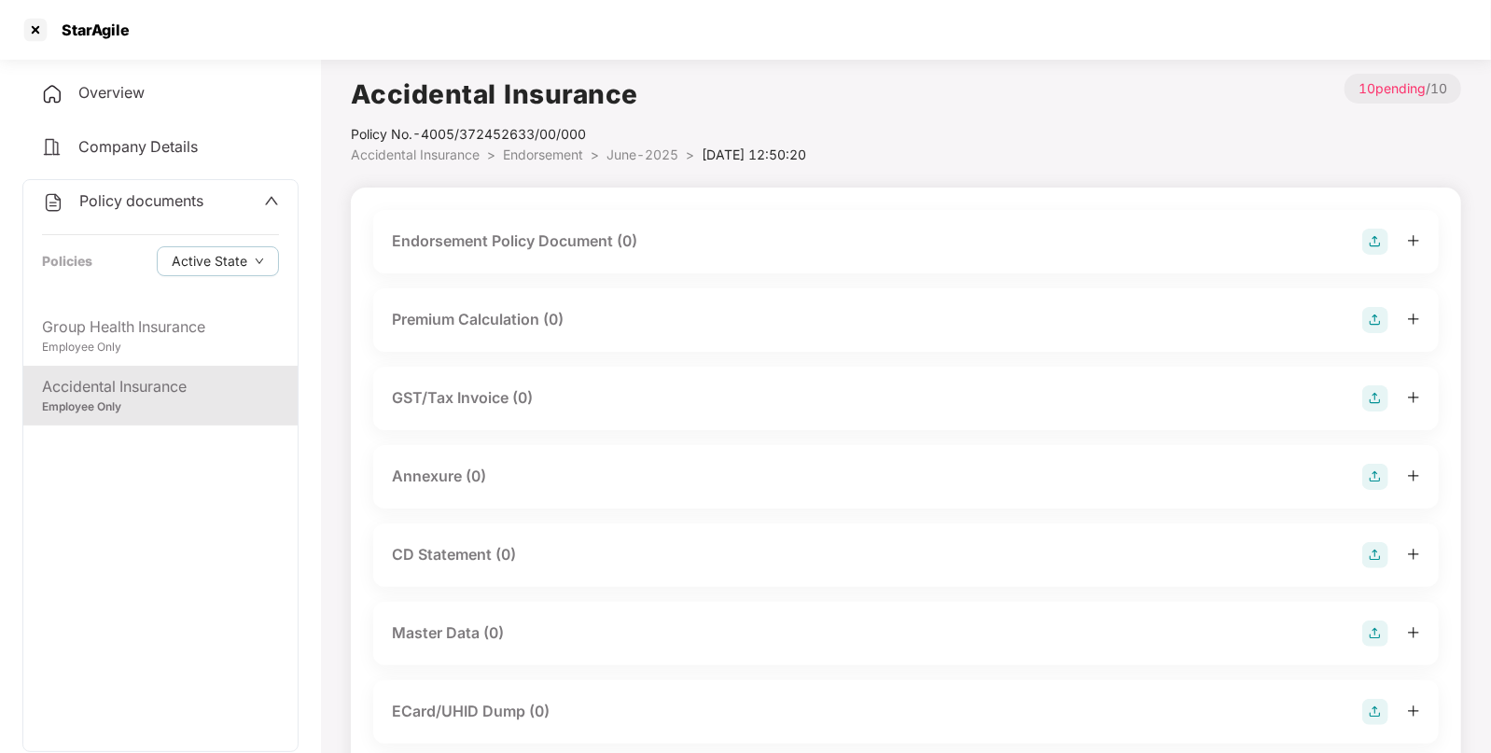
click at [1369, 239] on img at bounding box center [1376, 242] width 26 height 26
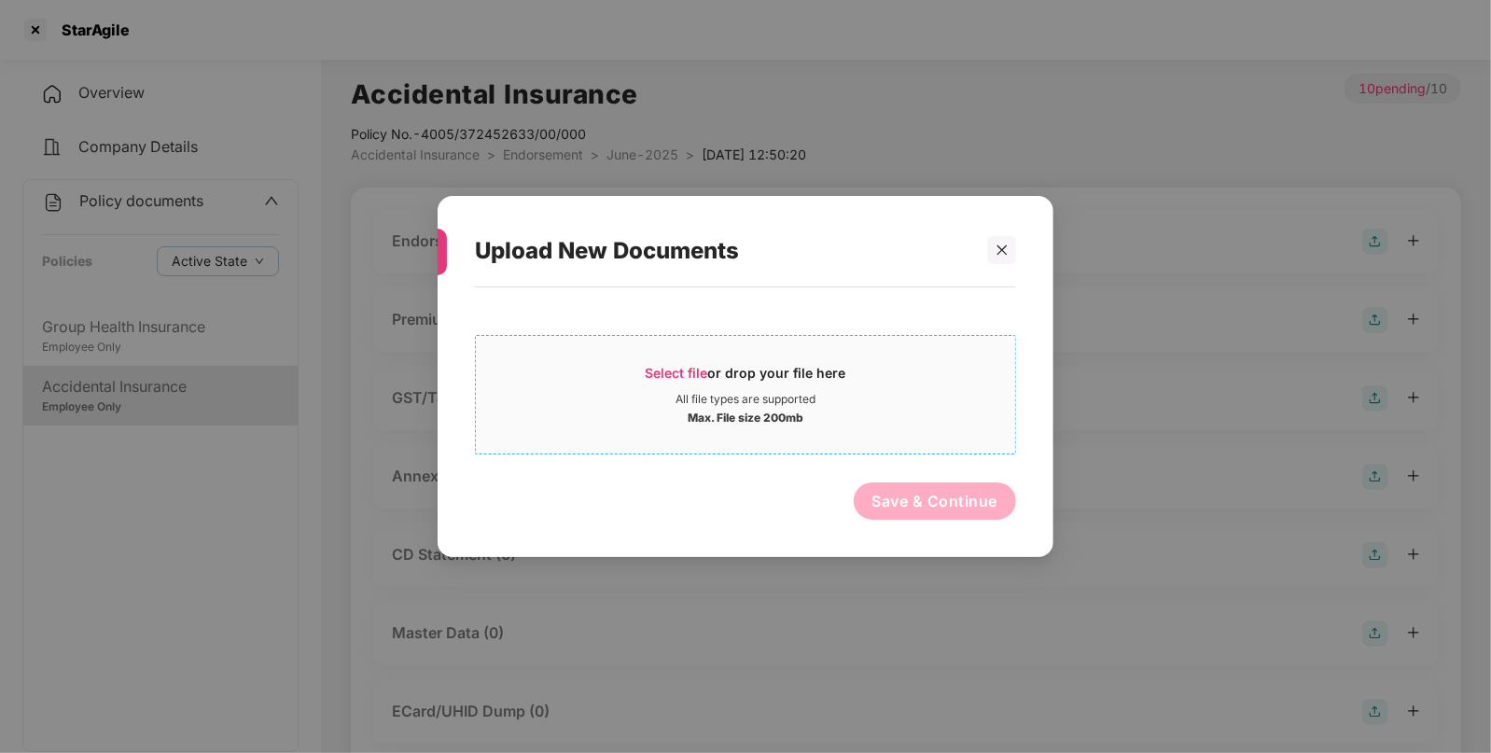
click at [682, 365] on span "Select file" at bounding box center [677, 373] width 63 height 16
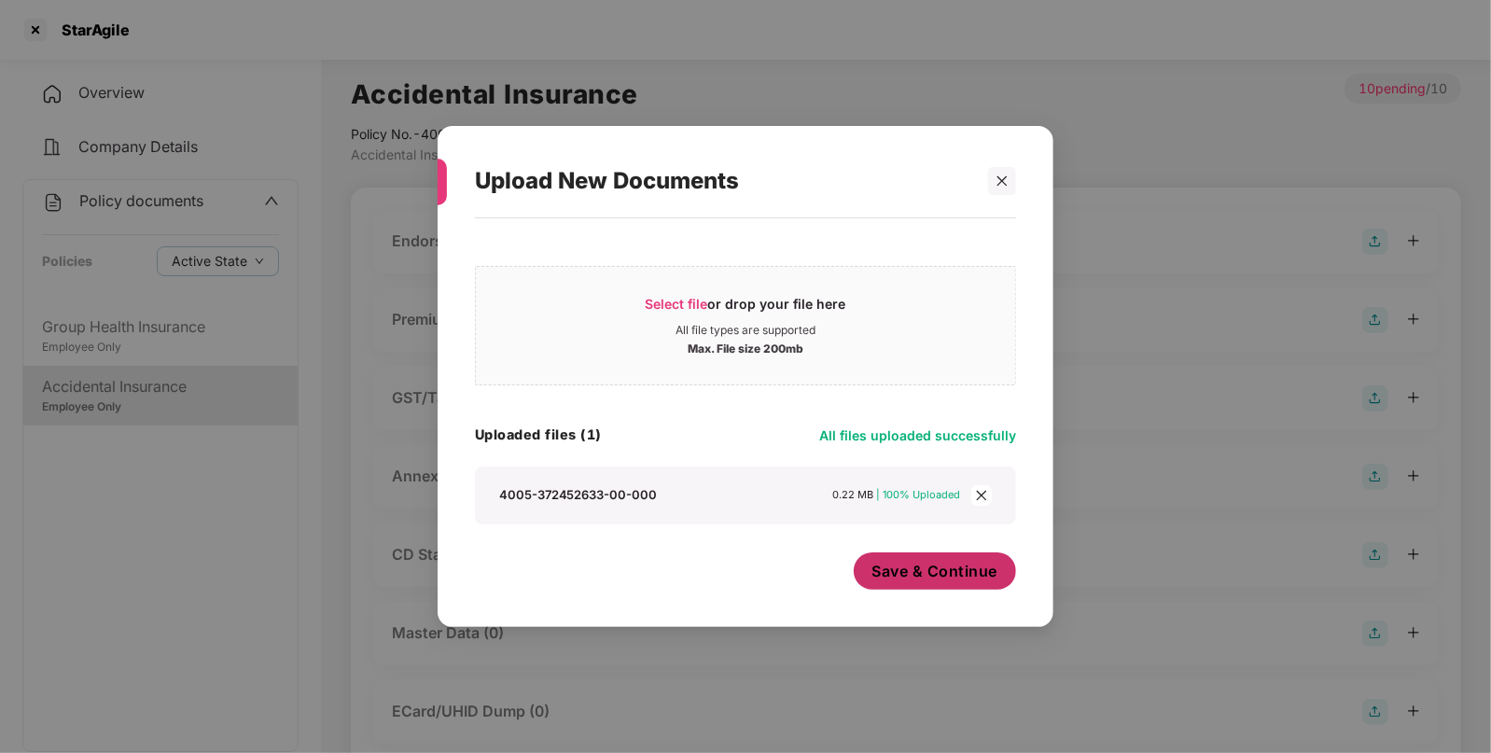
click at [961, 571] on span "Save & Continue" at bounding box center [936, 571] width 126 height 21
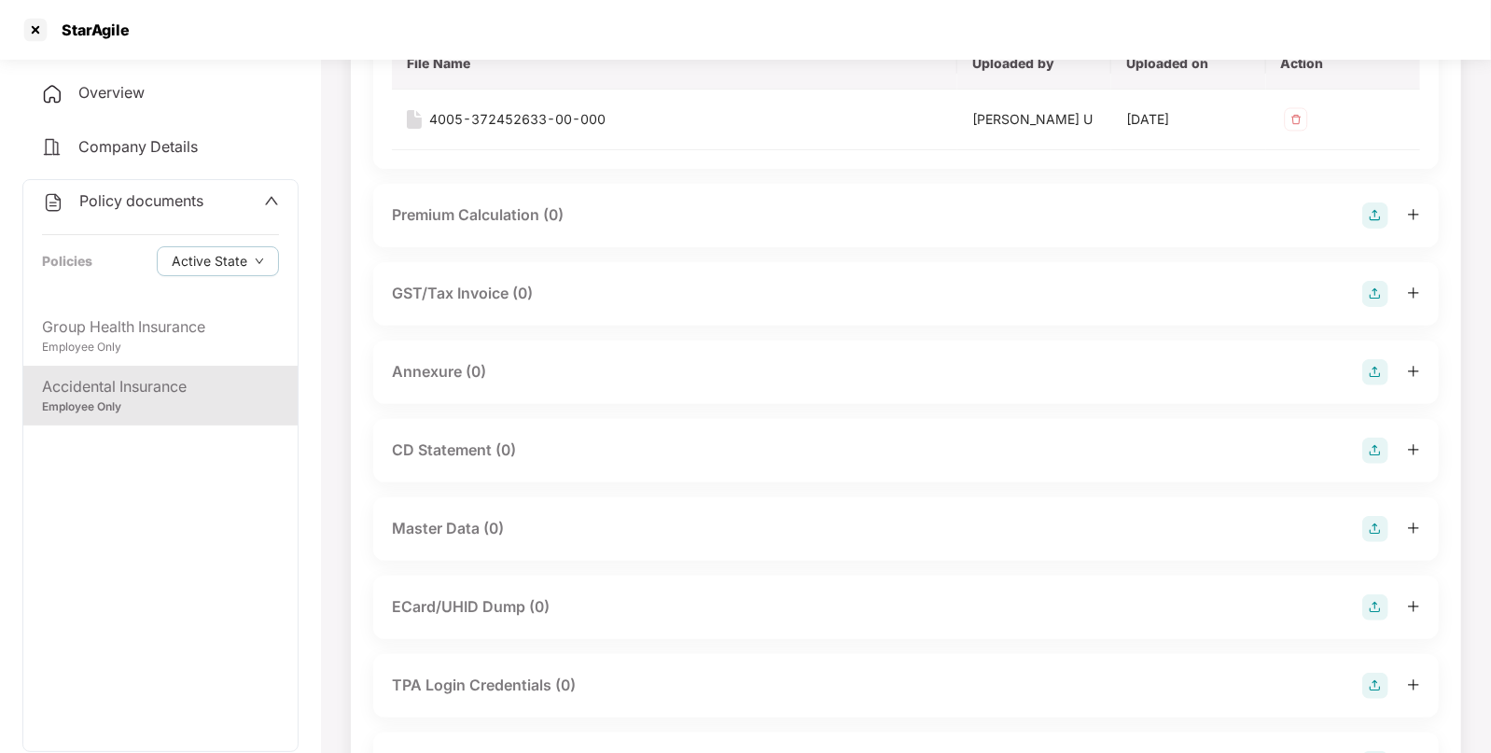
scroll to position [240, 0]
click at [1366, 367] on img at bounding box center [1376, 371] width 26 height 26
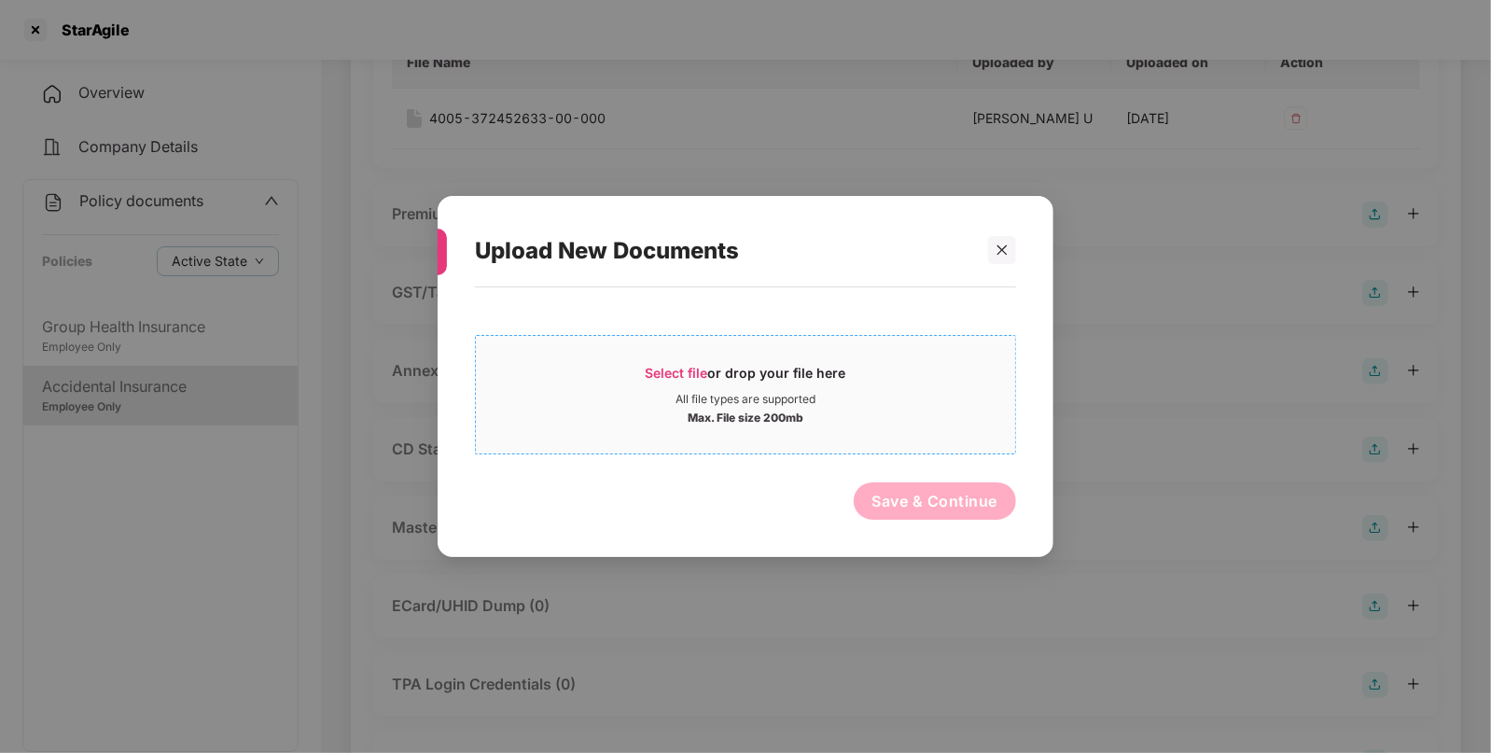
click at [684, 360] on span "Select file or drop your file here All file types are supported Max. File size …" at bounding box center [745, 395] width 539 height 90
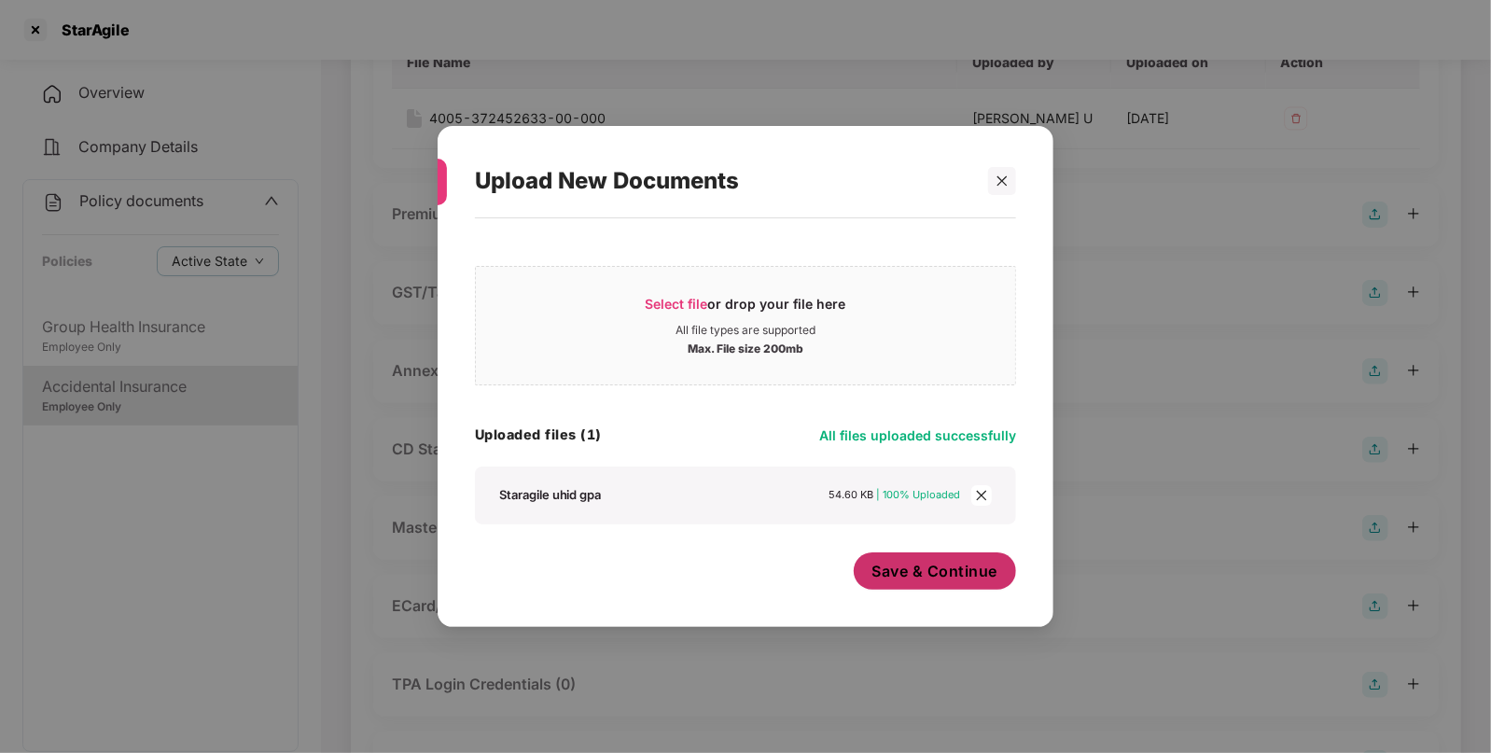
click at [896, 558] on button "Save & Continue" at bounding box center [935, 570] width 163 height 37
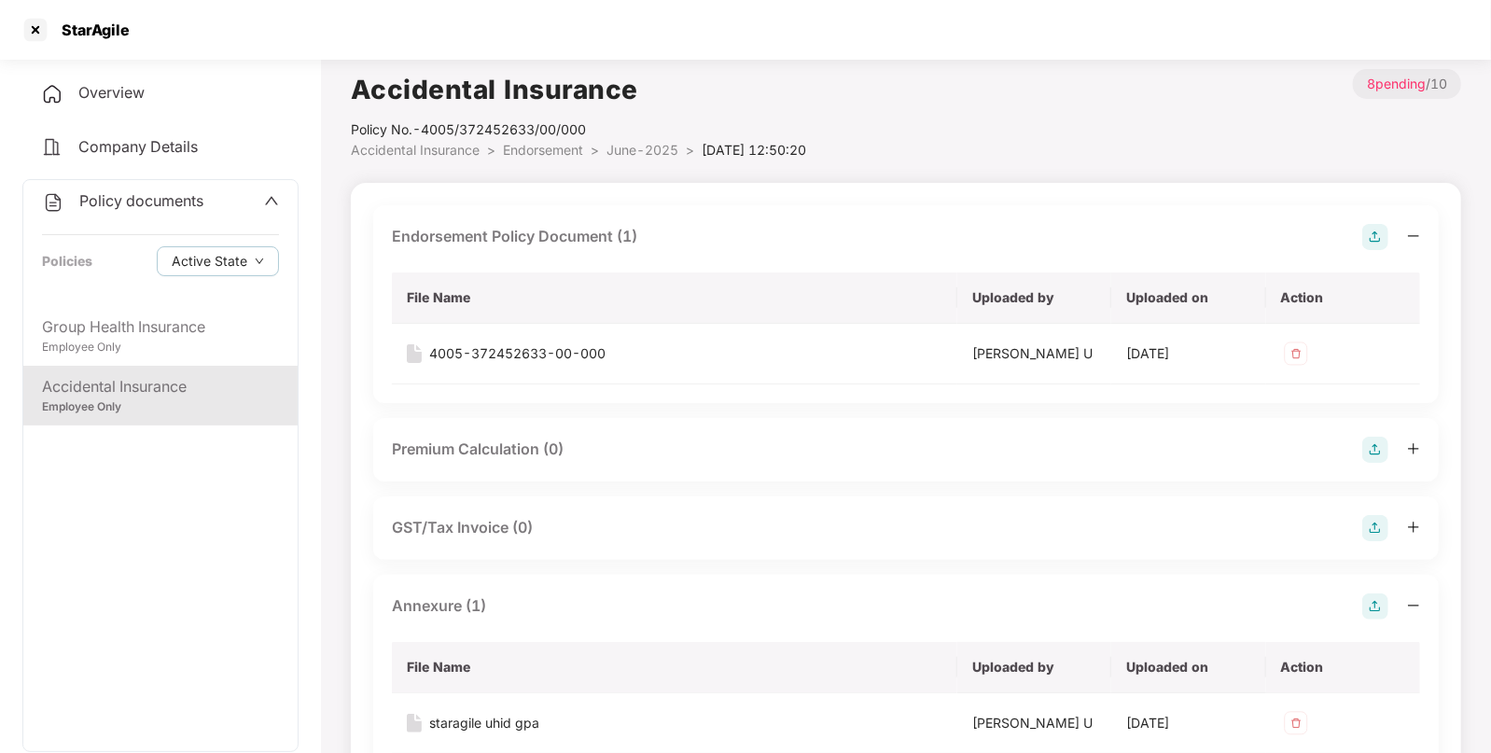
scroll to position [0, 0]
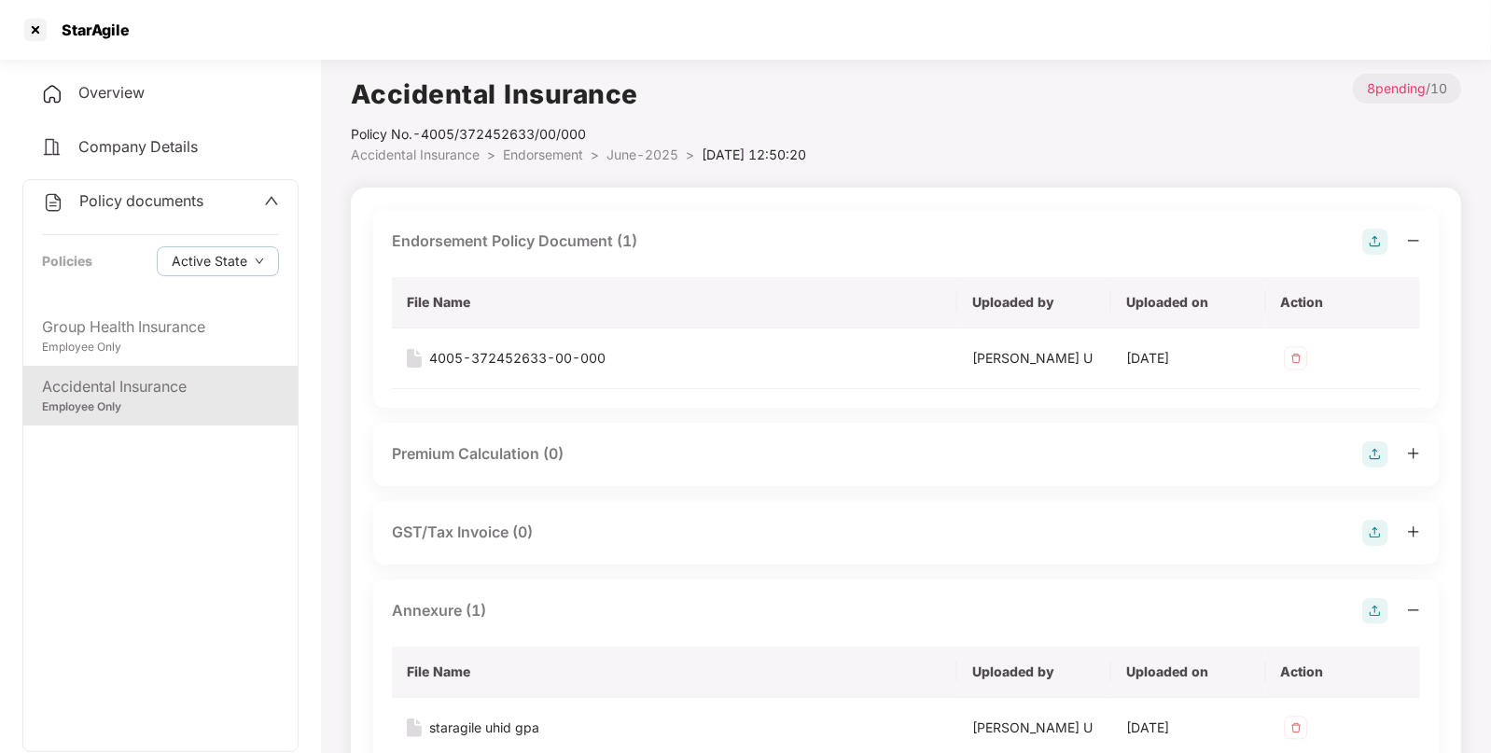
click at [519, 159] on span "Endorsement" at bounding box center [543, 155] width 80 height 16
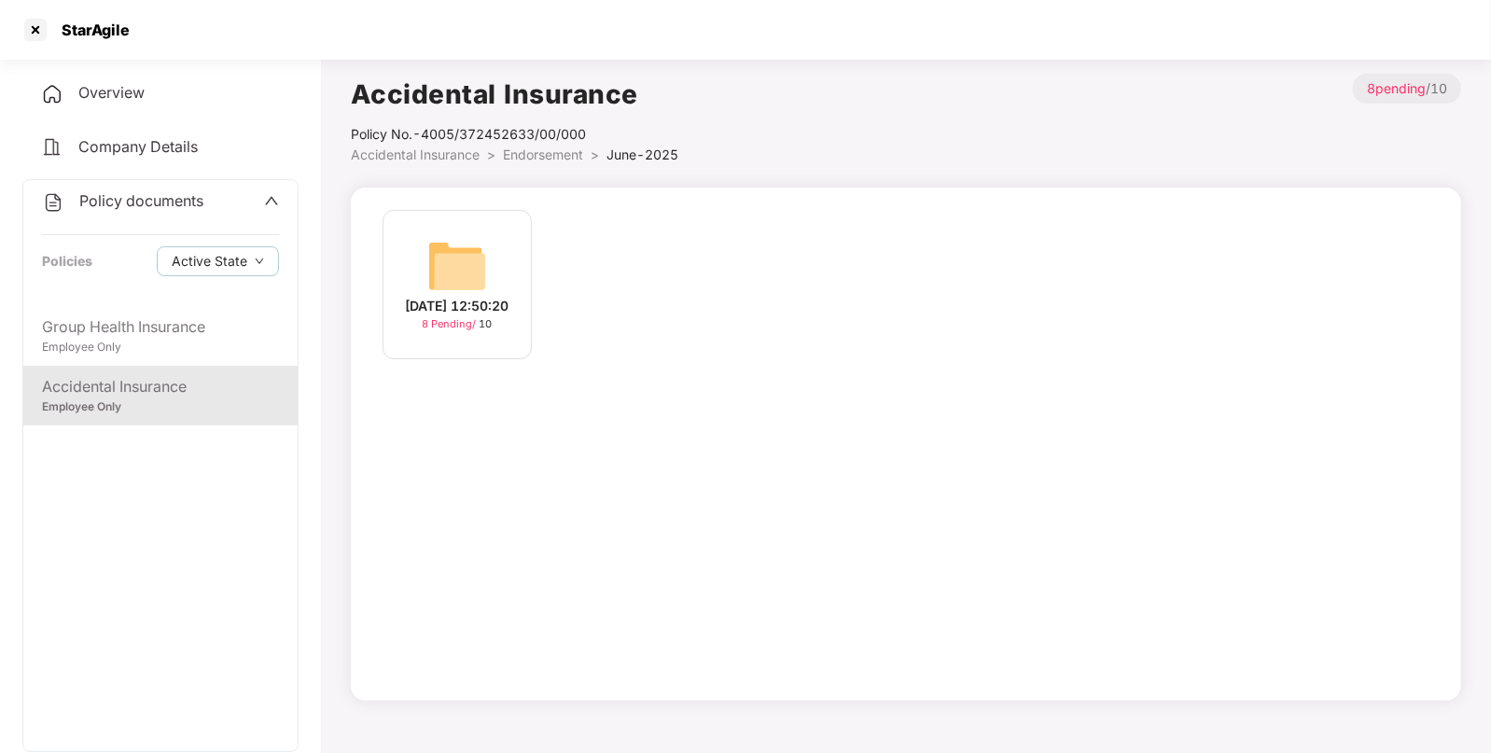
click at [453, 159] on span "Accidental Insurance" at bounding box center [415, 155] width 129 height 16
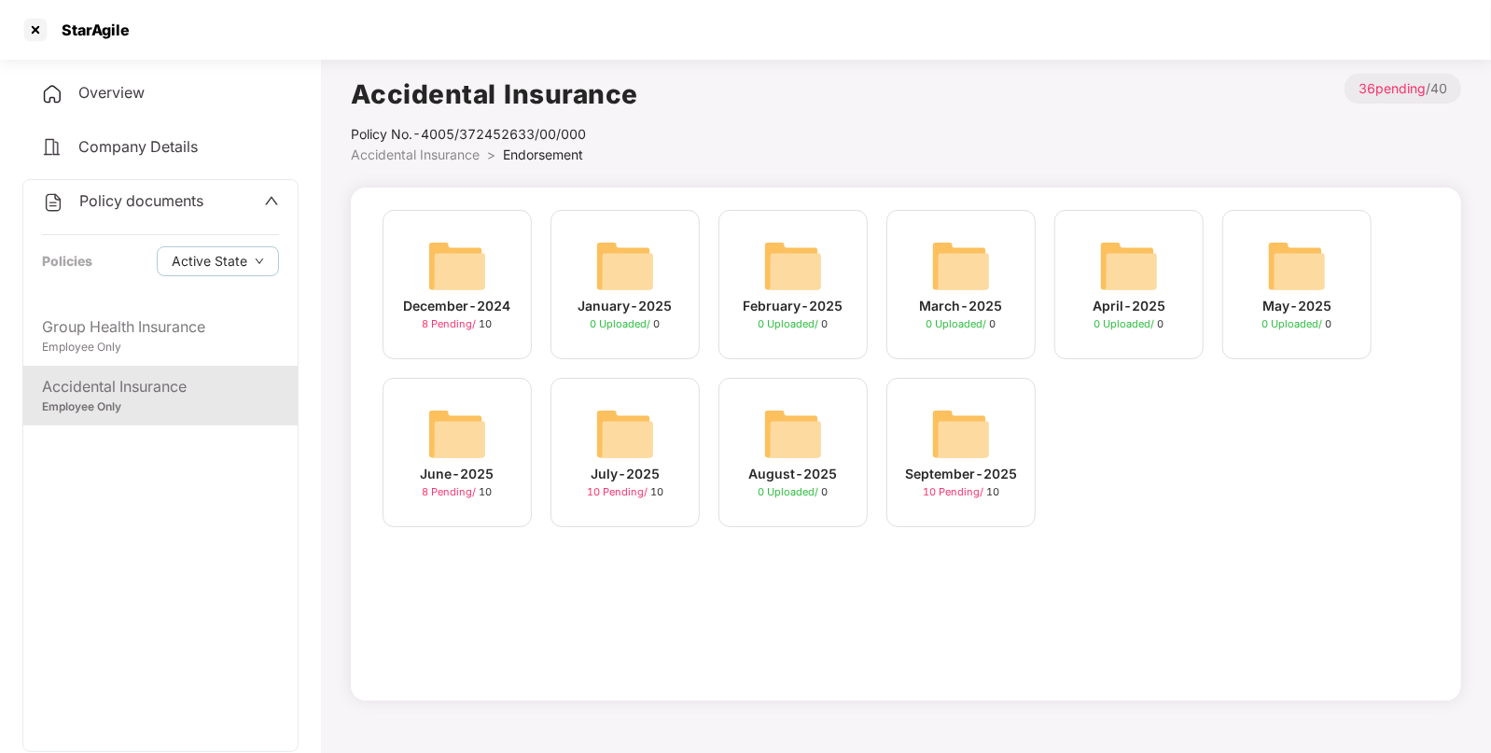
click at [629, 443] on img at bounding box center [625, 434] width 60 height 60
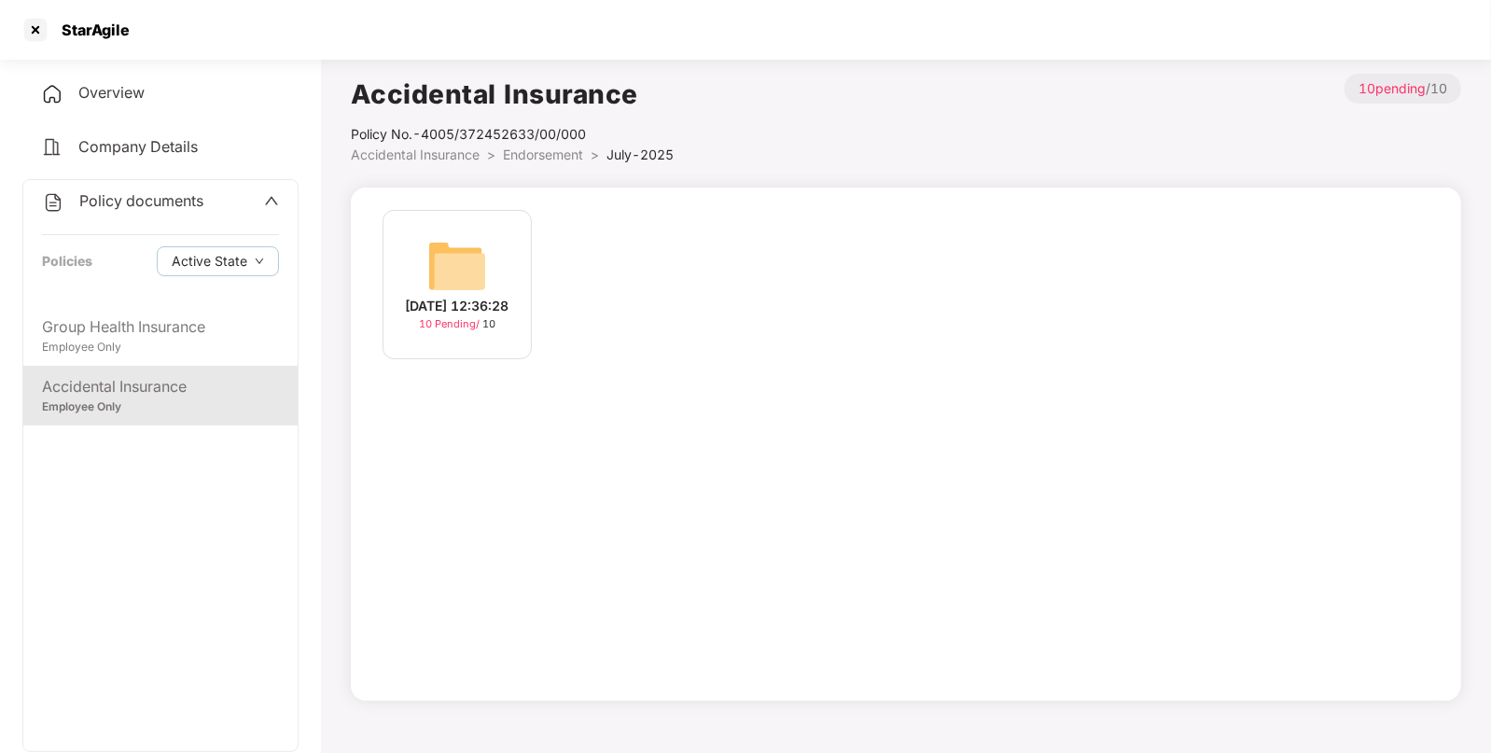
click at [466, 241] on img at bounding box center [457, 266] width 60 height 60
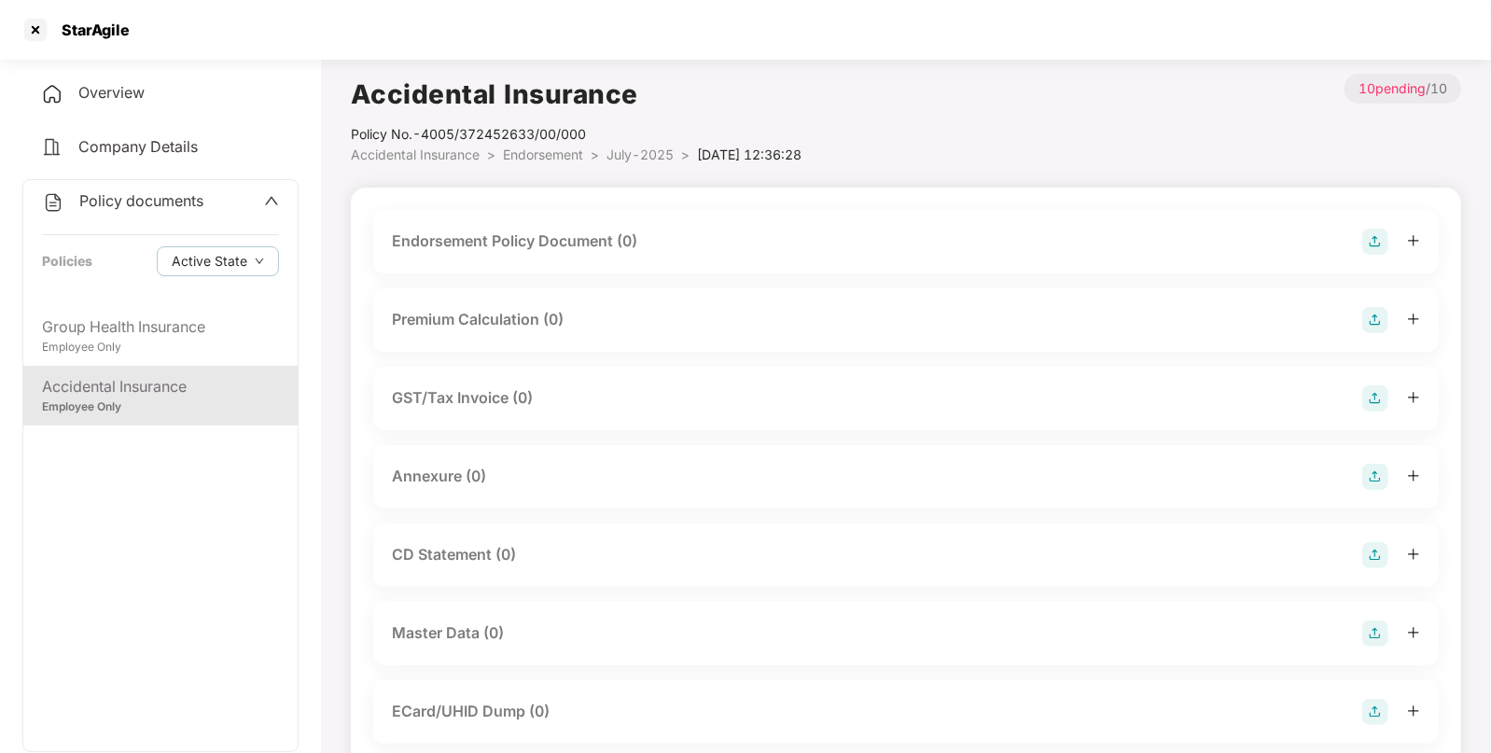
click at [1380, 319] on img at bounding box center [1376, 320] width 26 height 26
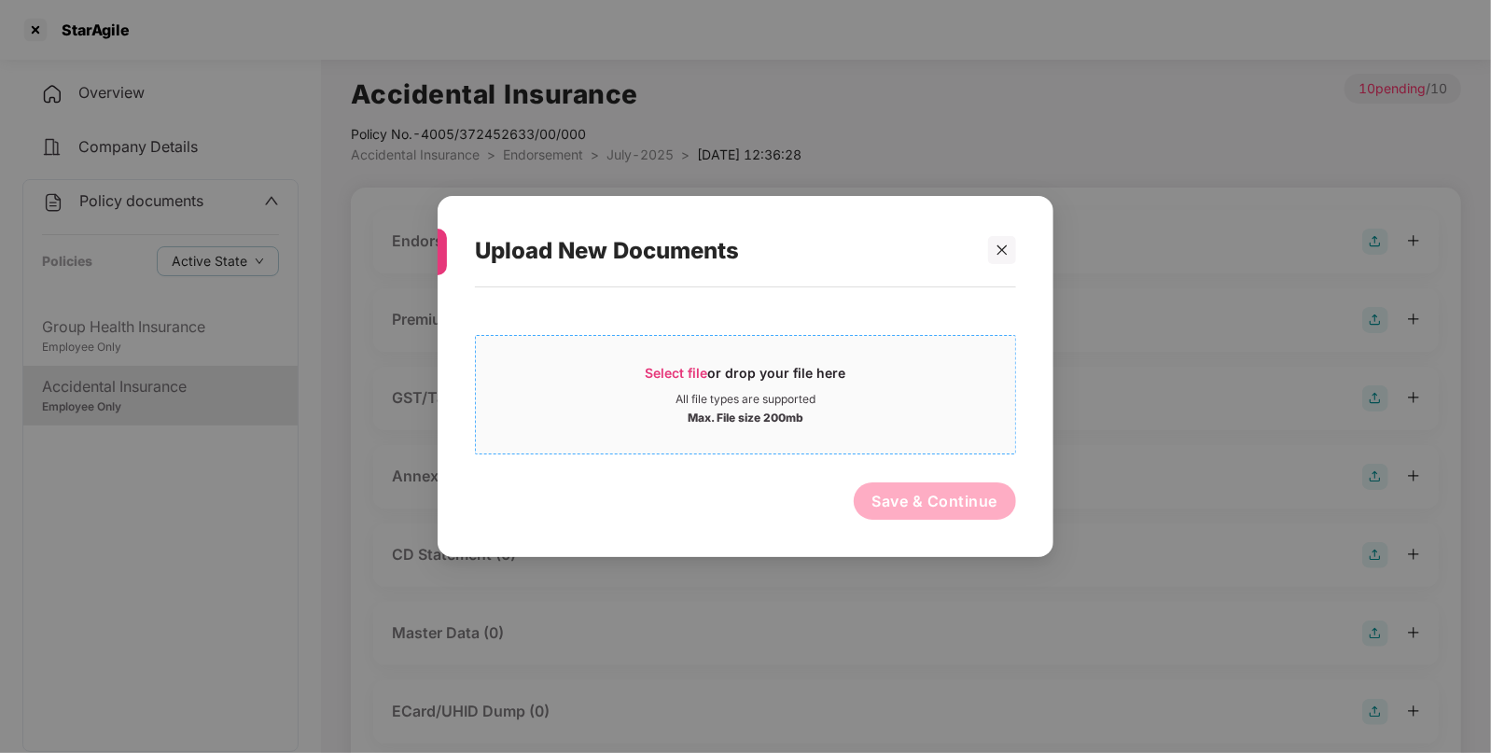
click at [681, 370] on span "Select file" at bounding box center [677, 373] width 63 height 16
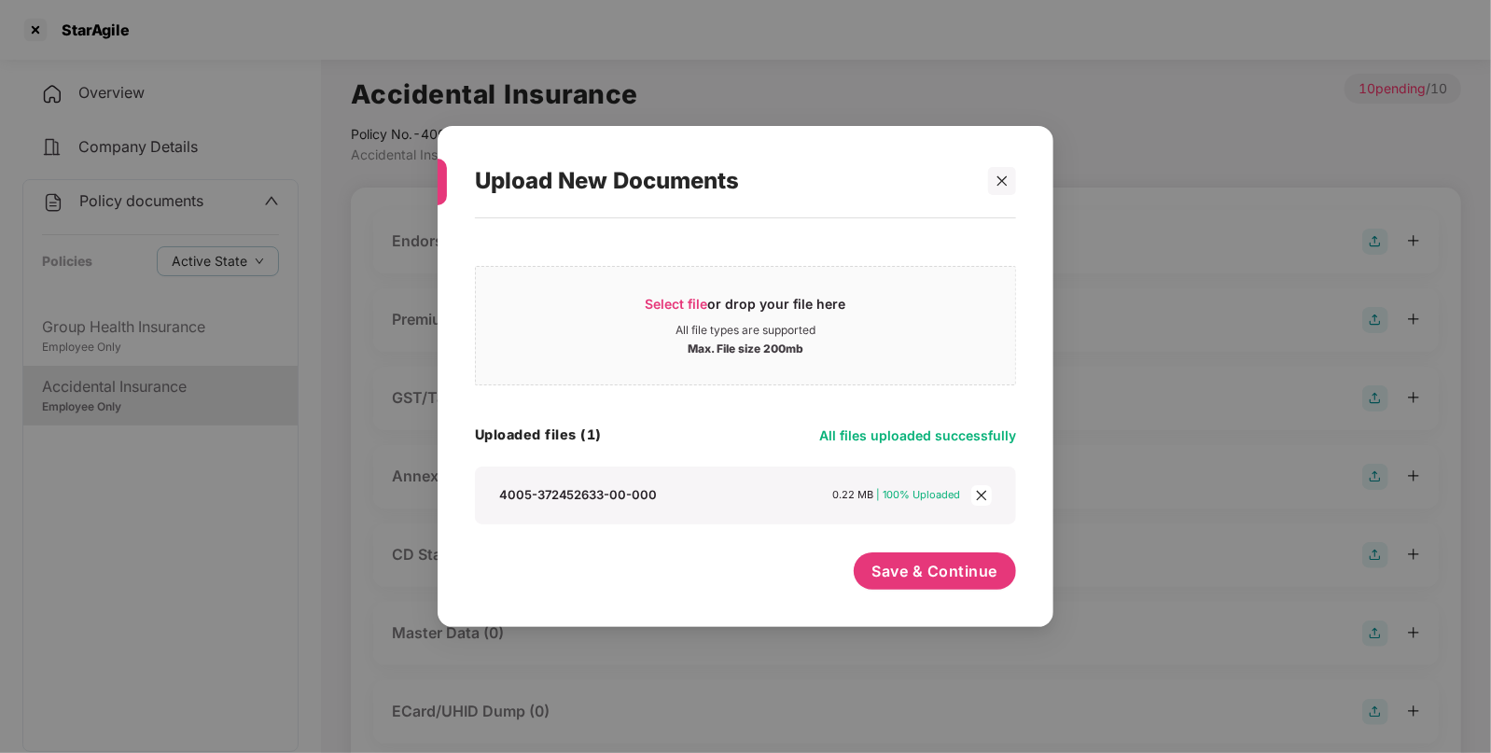
click at [932, 551] on div "Select file or drop your file here All file types are supported Max. File size …" at bounding box center [745, 413] width 541 height 371
click at [915, 564] on span "Save & Continue" at bounding box center [936, 571] width 126 height 21
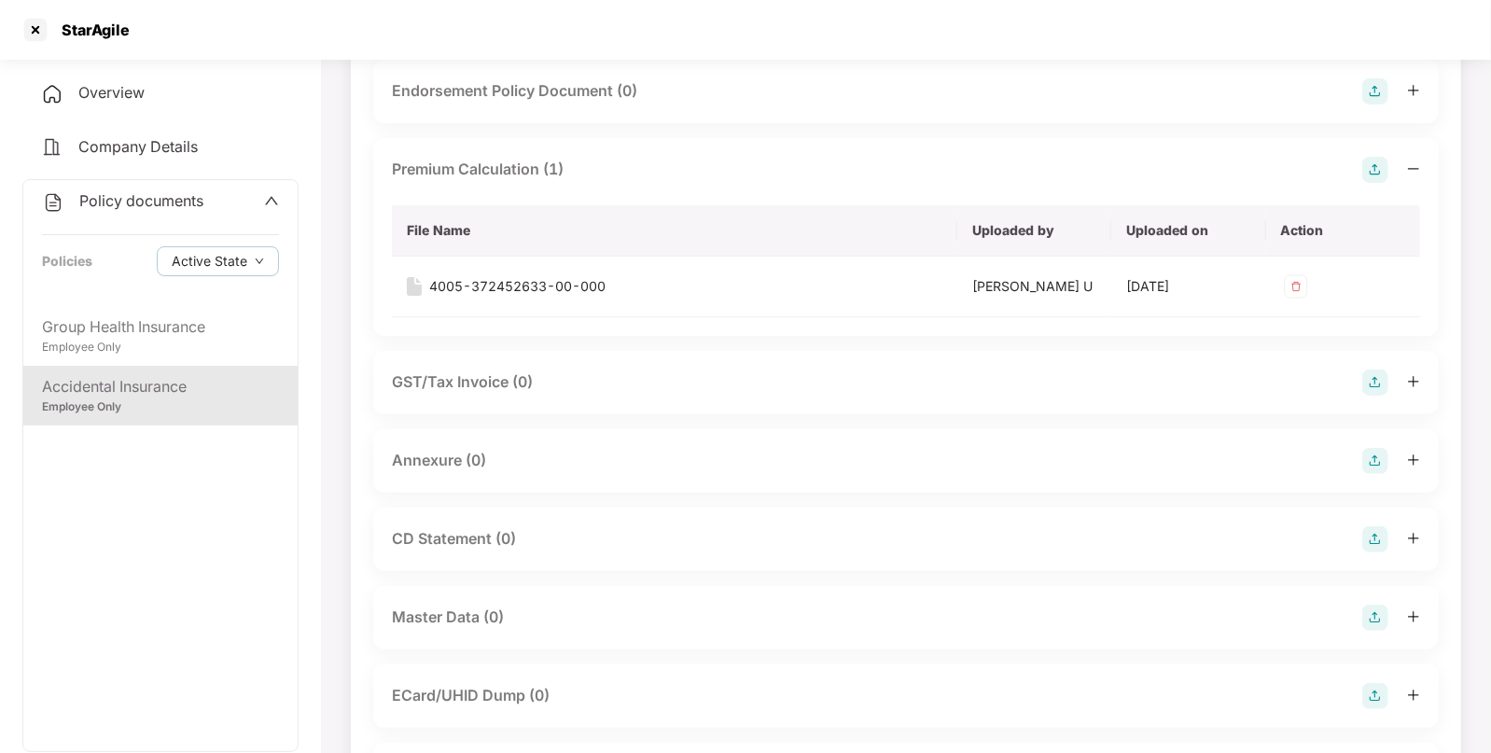
scroll to position [151, 0]
click at [1362, 531] on div "CD Statement (0)" at bounding box center [906, 538] width 1028 height 26
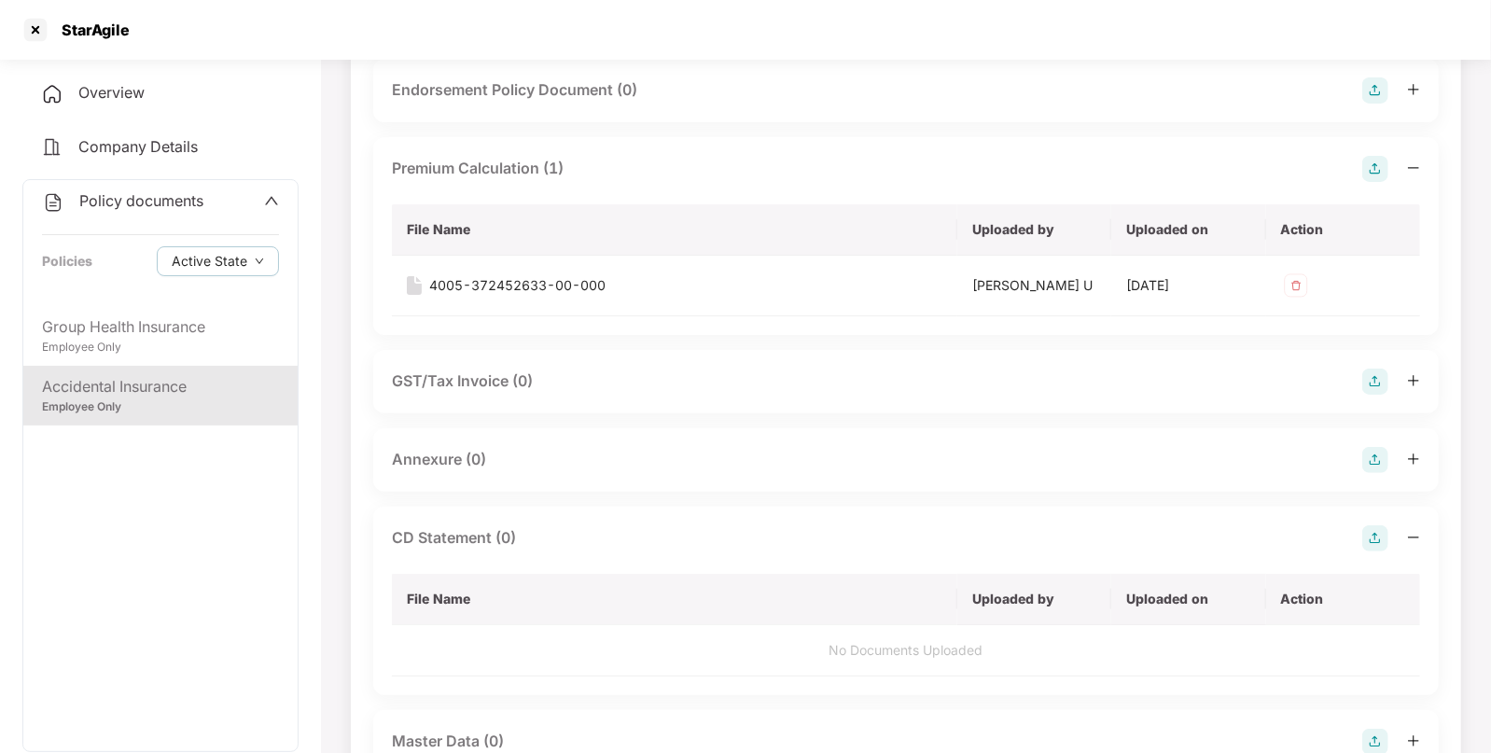
scroll to position [0, 0]
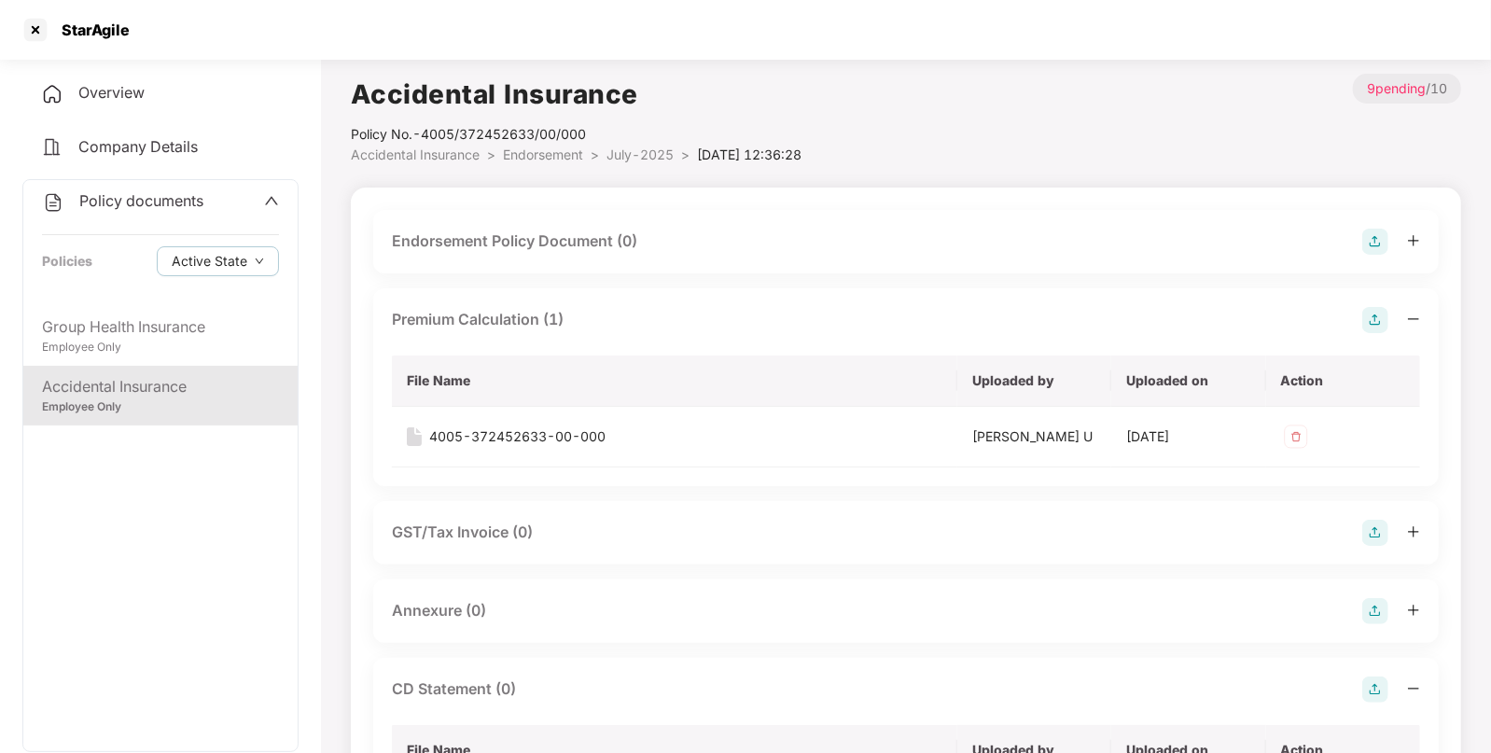
click at [1369, 239] on img at bounding box center [1376, 242] width 26 height 26
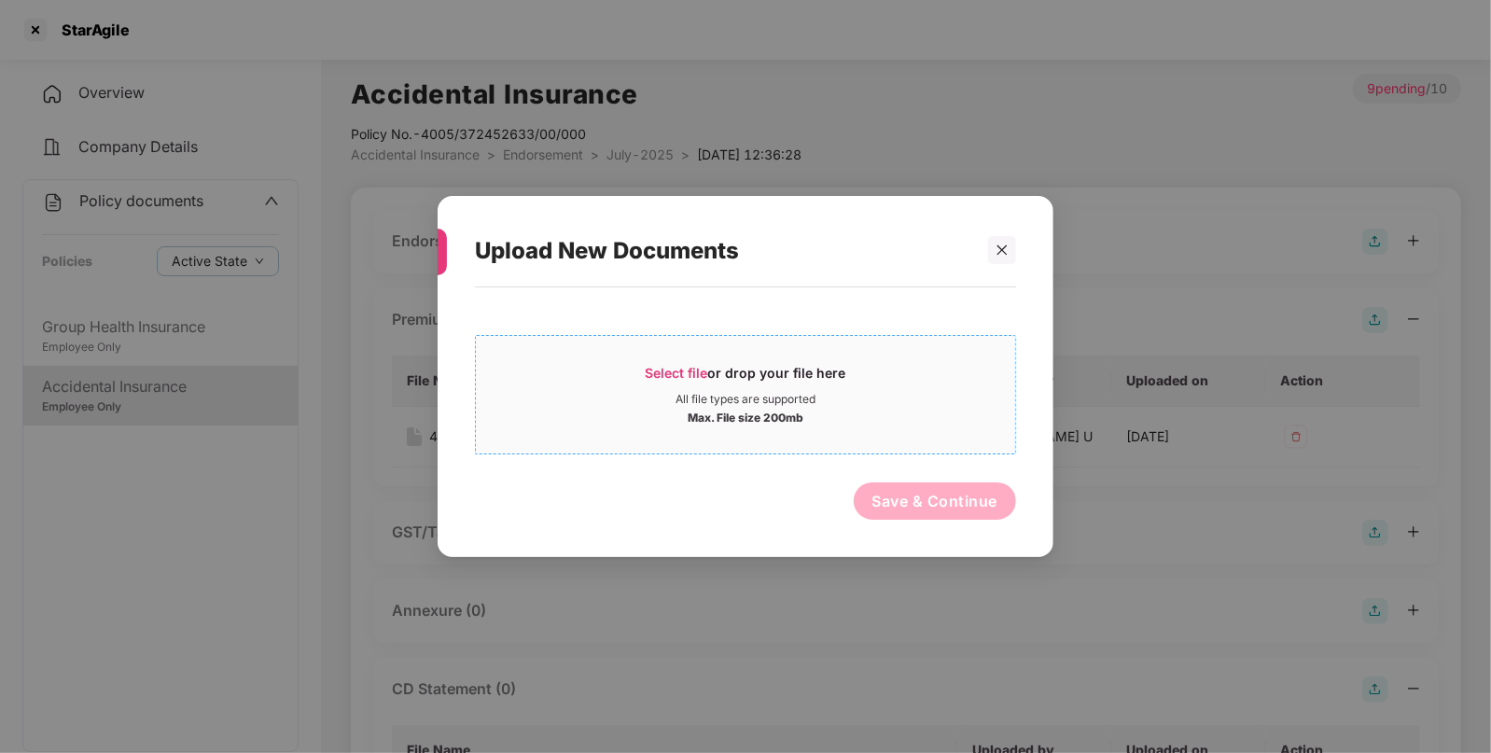
click at [648, 370] on span "Select file" at bounding box center [677, 373] width 63 height 16
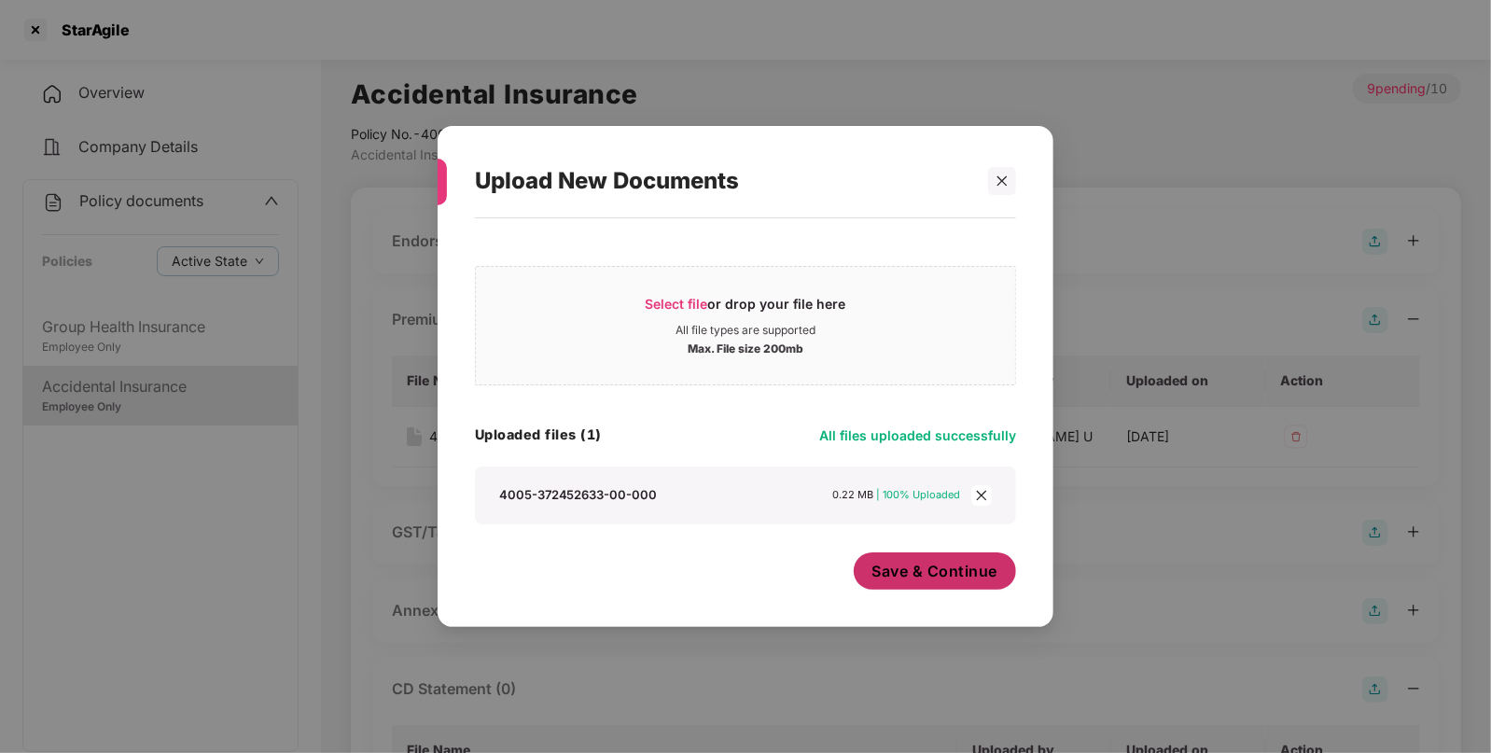
click at [907, 559] on button "Save & Continue" at bounding box center [935, 570] width 163 height 37
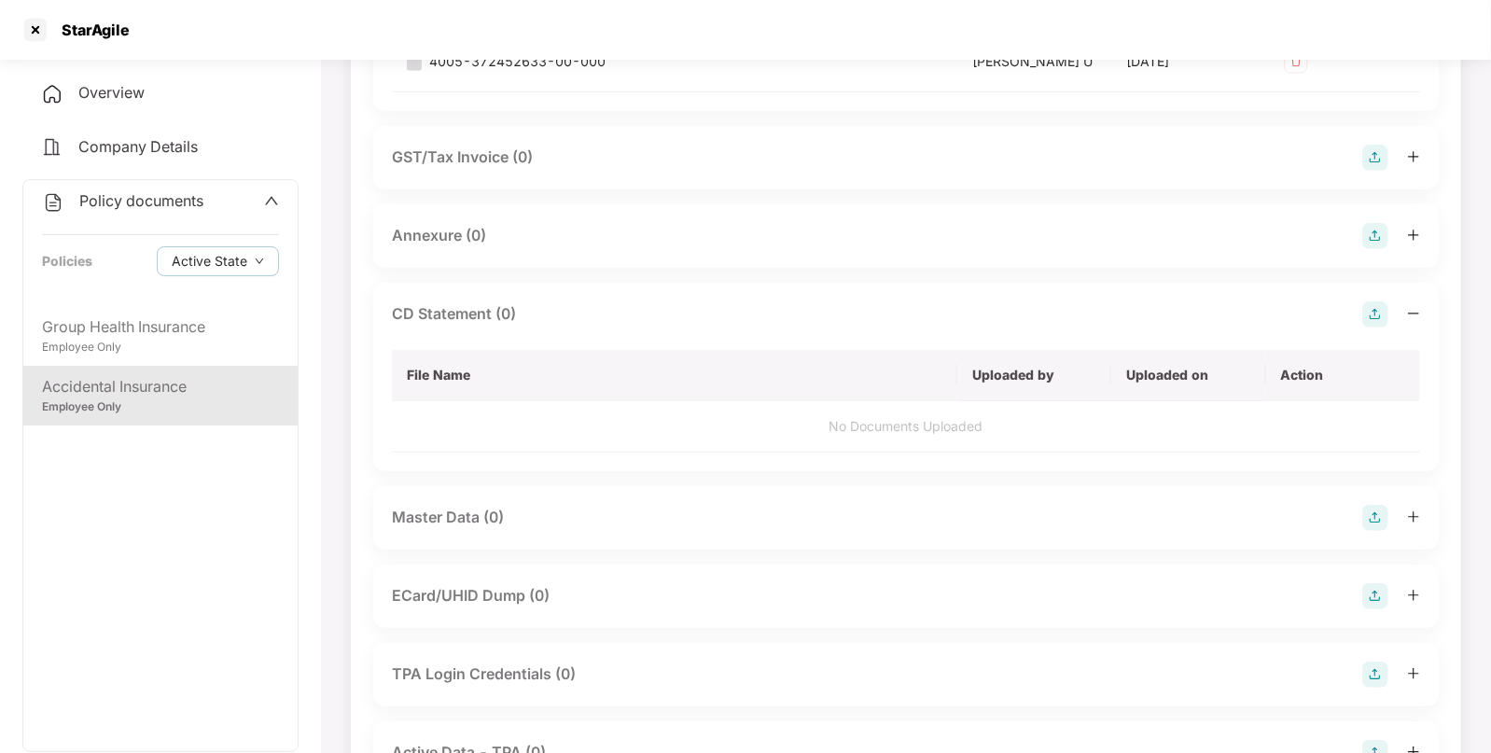
scroll to position [510, 0]
click at [1368, 230] on img at bounding box center [1376, 235] width 26 height 26
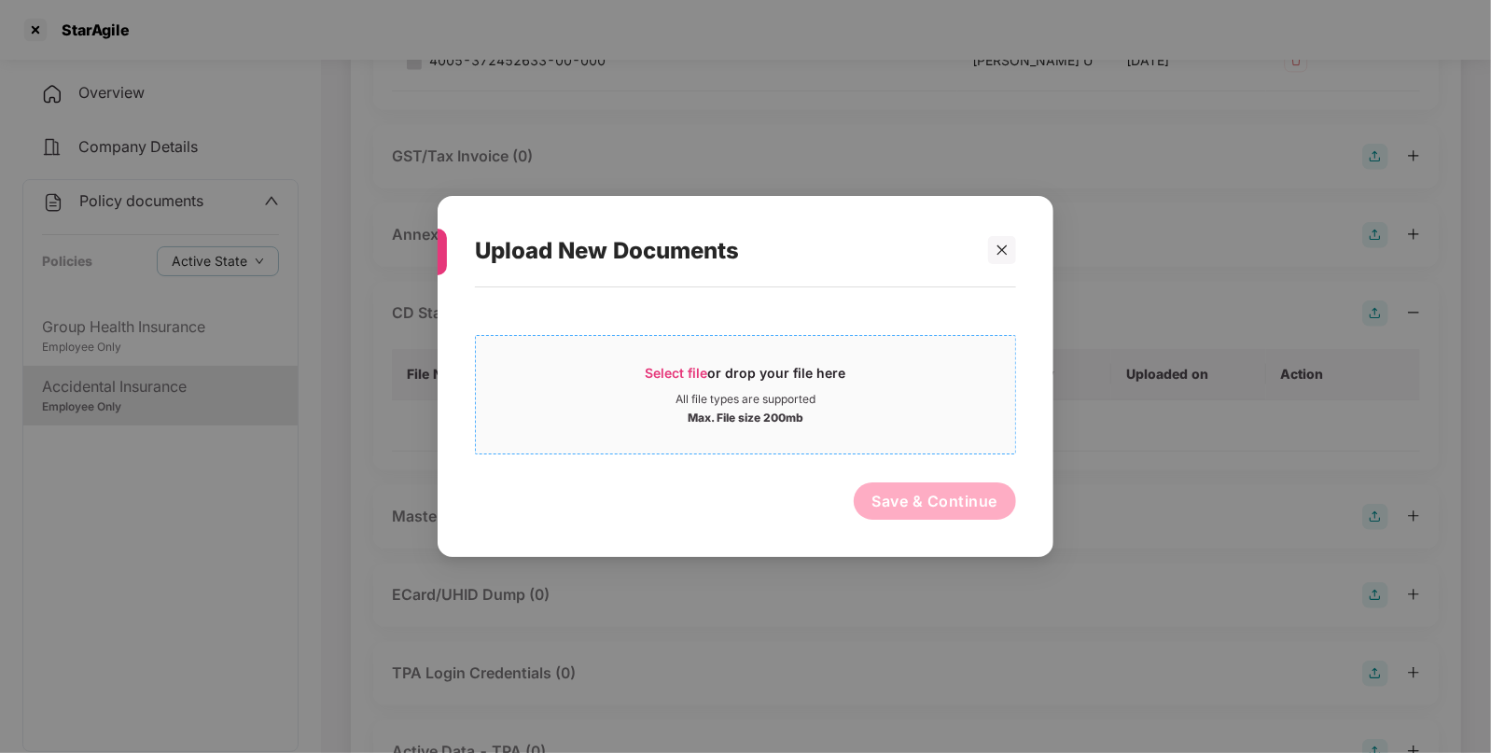
click at [653, 370] on span "Select file" at bounding box center [677, 373] width 63 height 16
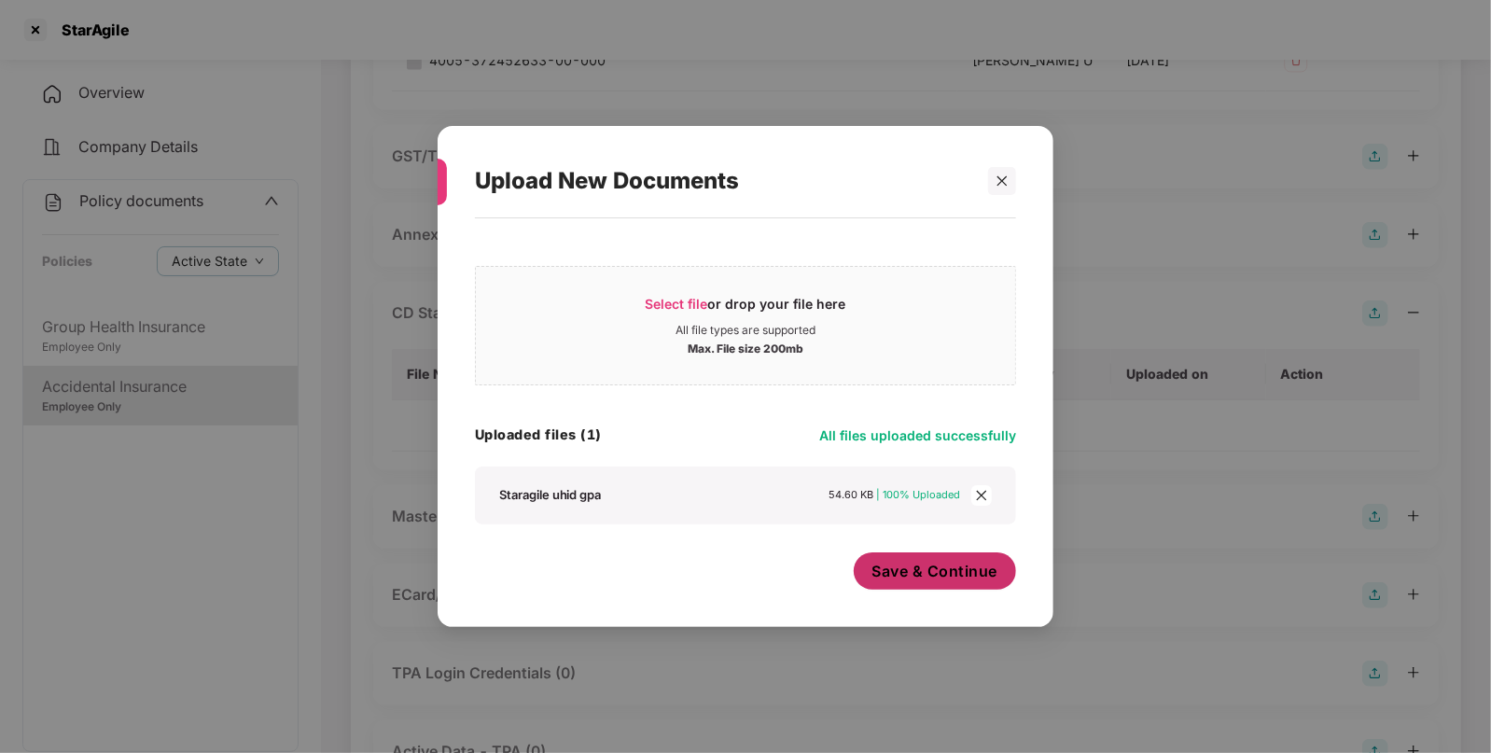
click at [910, 586] on button "Save & Continue" at bounding box center [935, 570] width 163 height 37
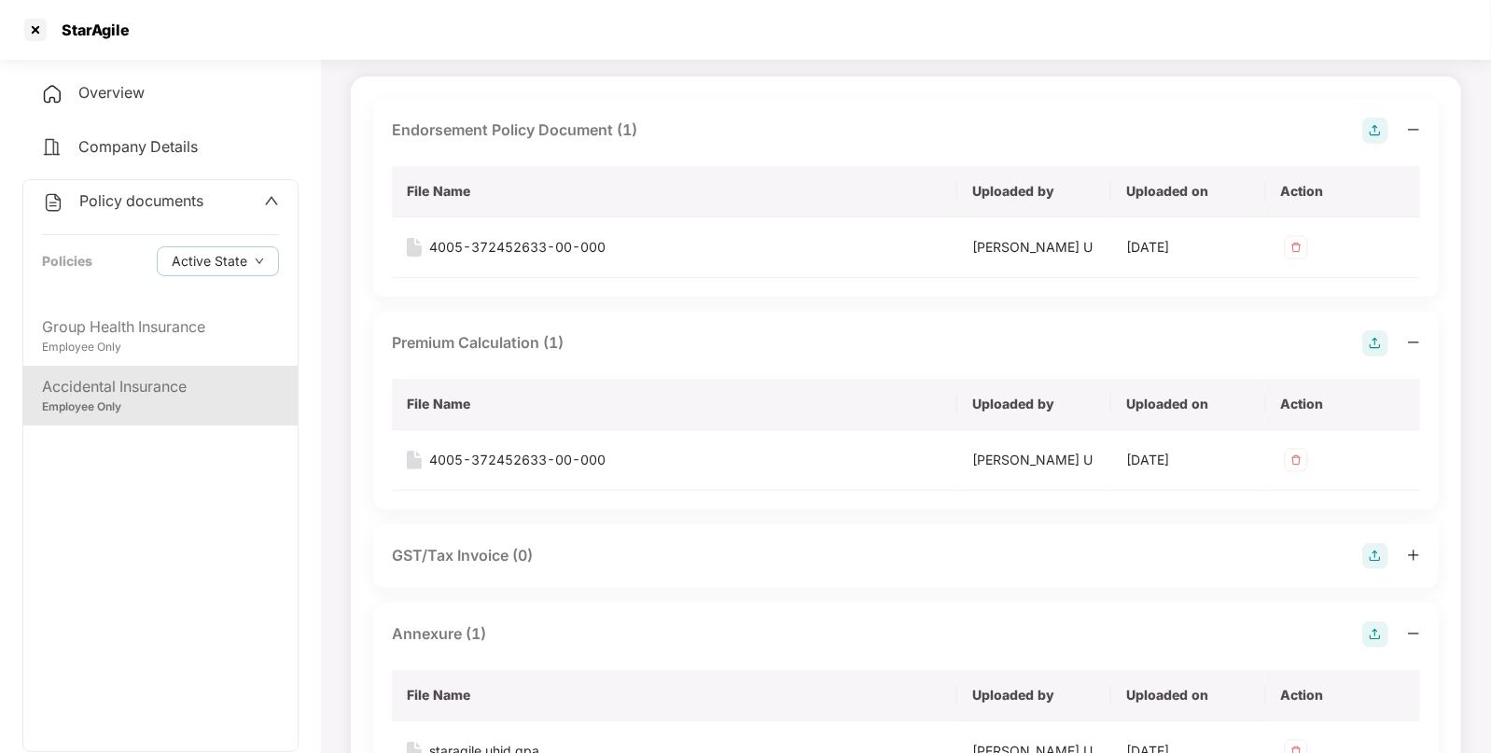
scroll to position [0, 0]
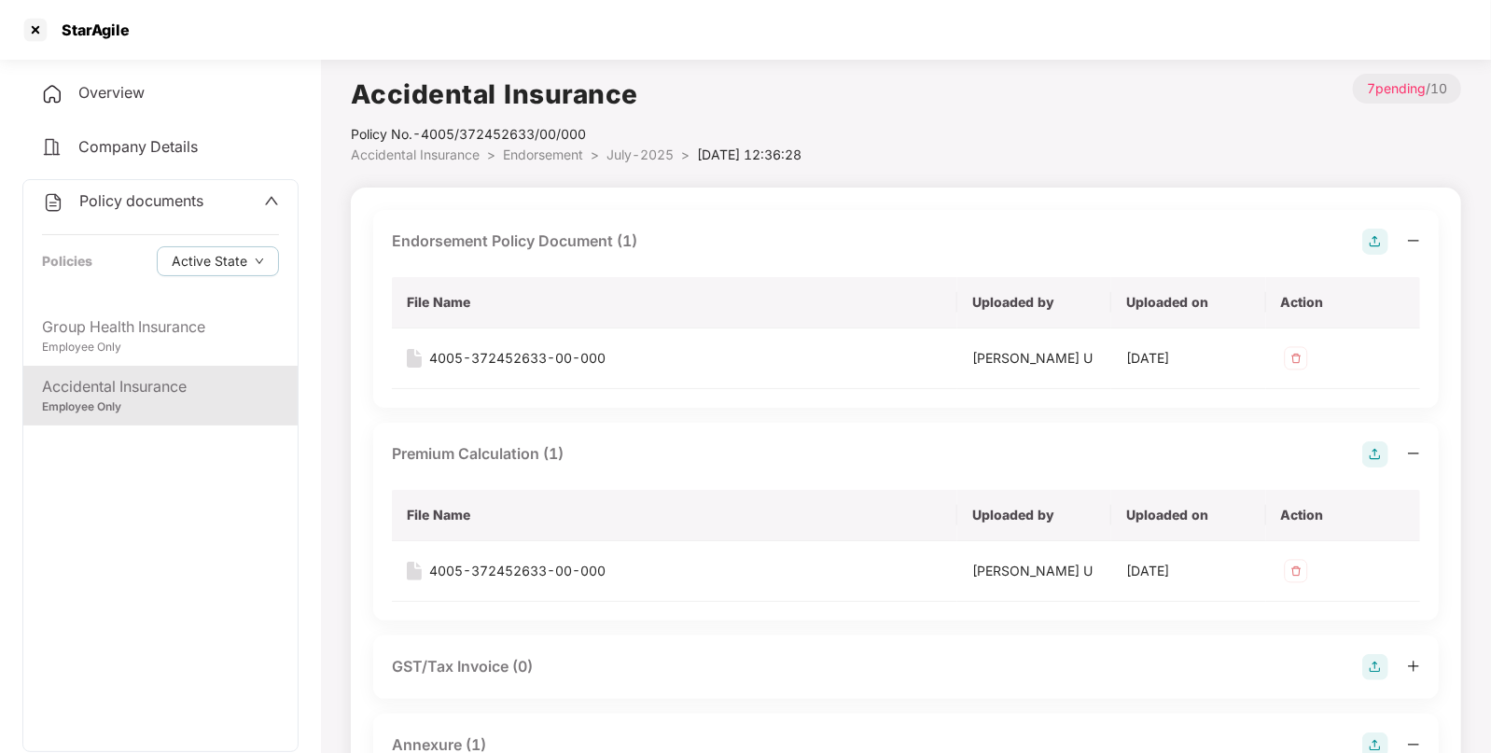
click at [546, 159] on span "Endorsement" at bounding box center [543, 155] width 80 height 16
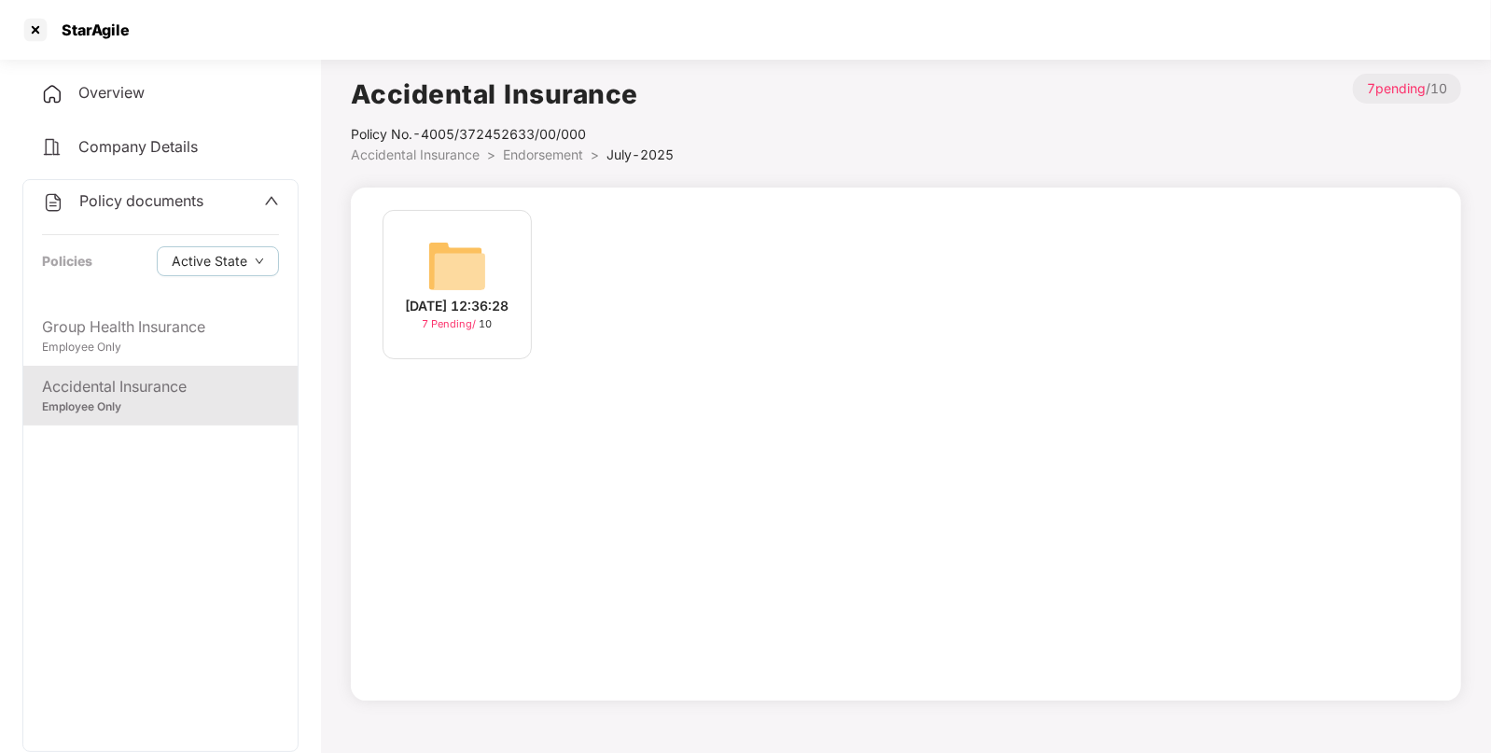
click at [453, 158] on span "Accidental Insurance" at bounding box center [415, 155] width 129 height 16
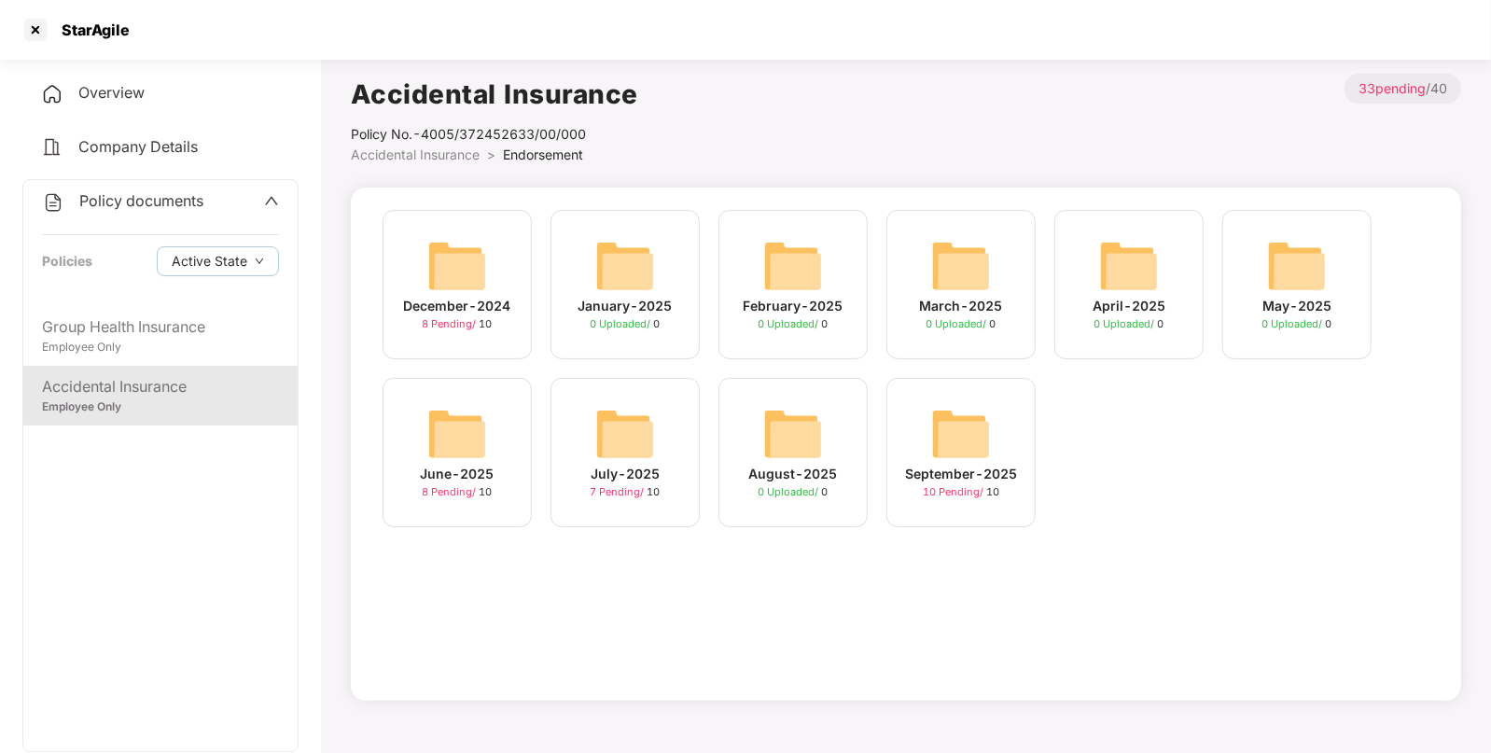
click at [986, 434] on img at bounding box center [961, 434] width 60 height 60
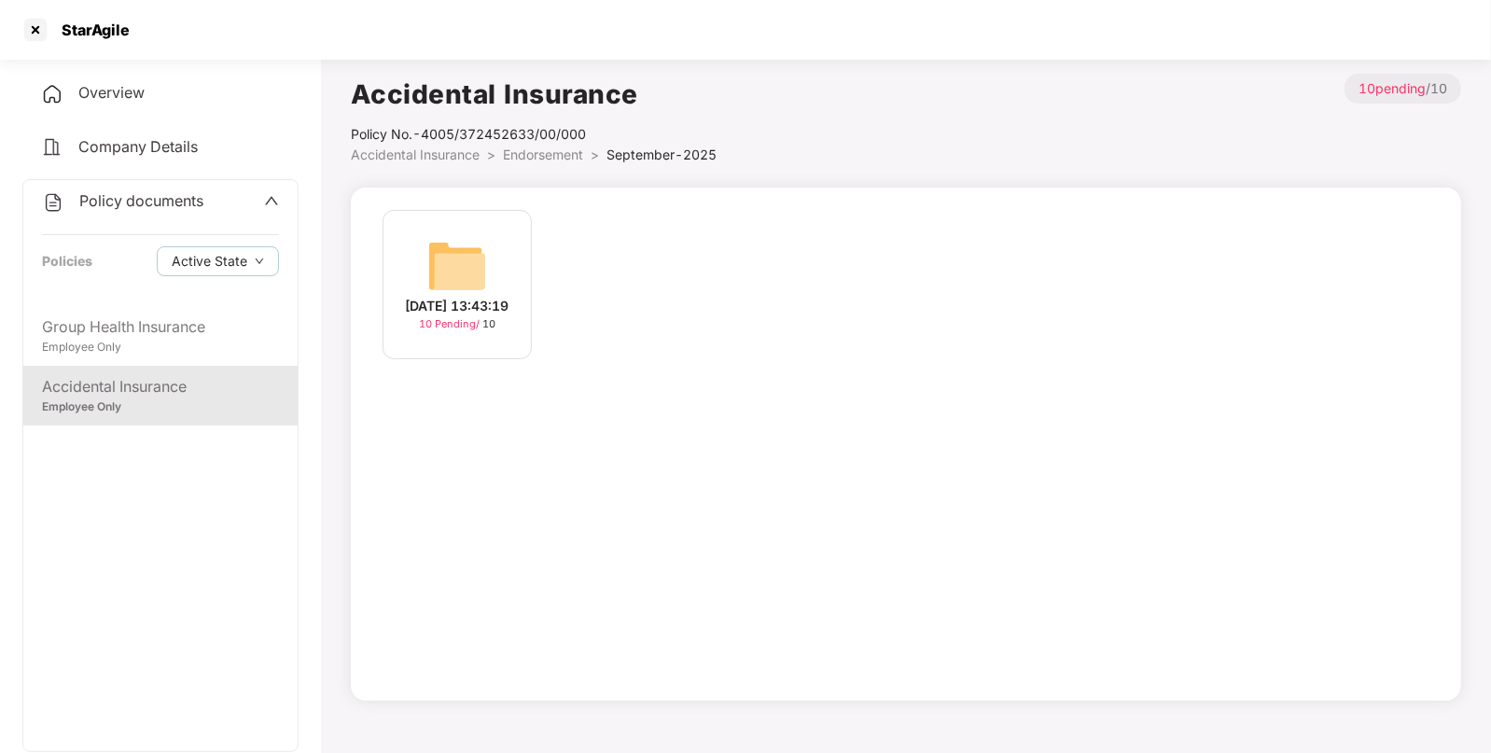
click at [456, 261] on img at bounding box center [457, 266] width 60 height 60
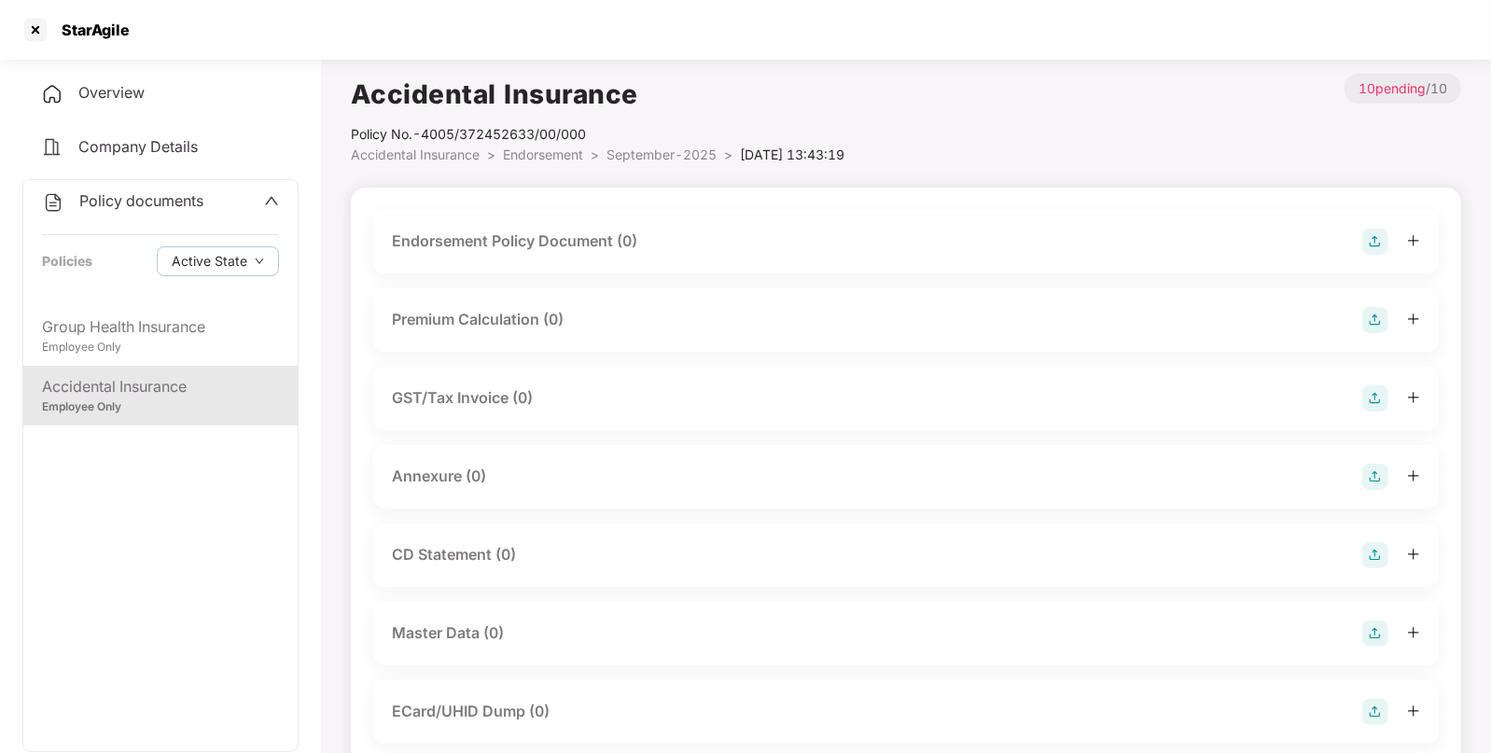
click at [1375, 236] on img at bounding box center [1376, 242] width 26 height 26
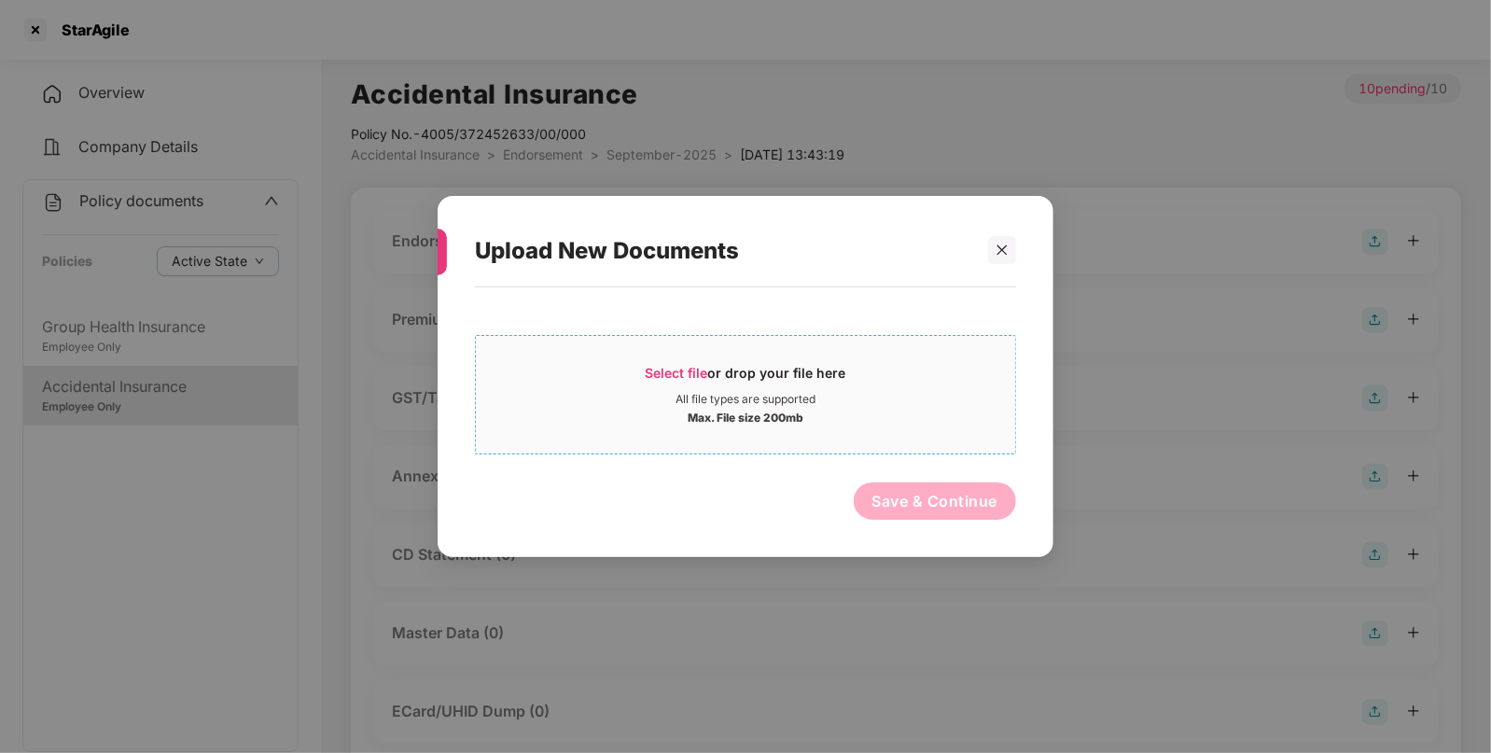
click at [686, 369] on span "Select file" at bounding box center [677, 373] width 63 height 16
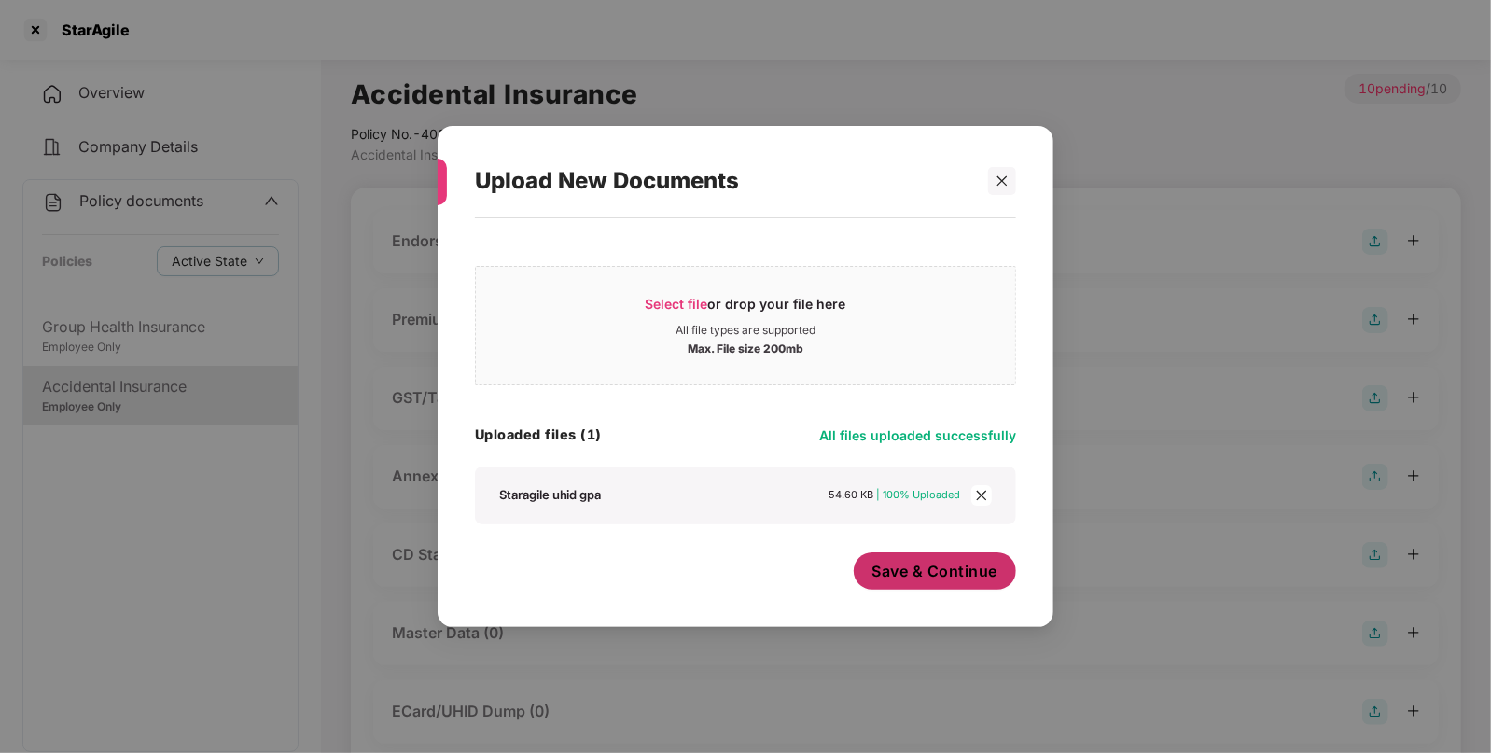
click at [893, 567] on span "Save & Continue" at bounding box center [936, 571] width 126 height 21
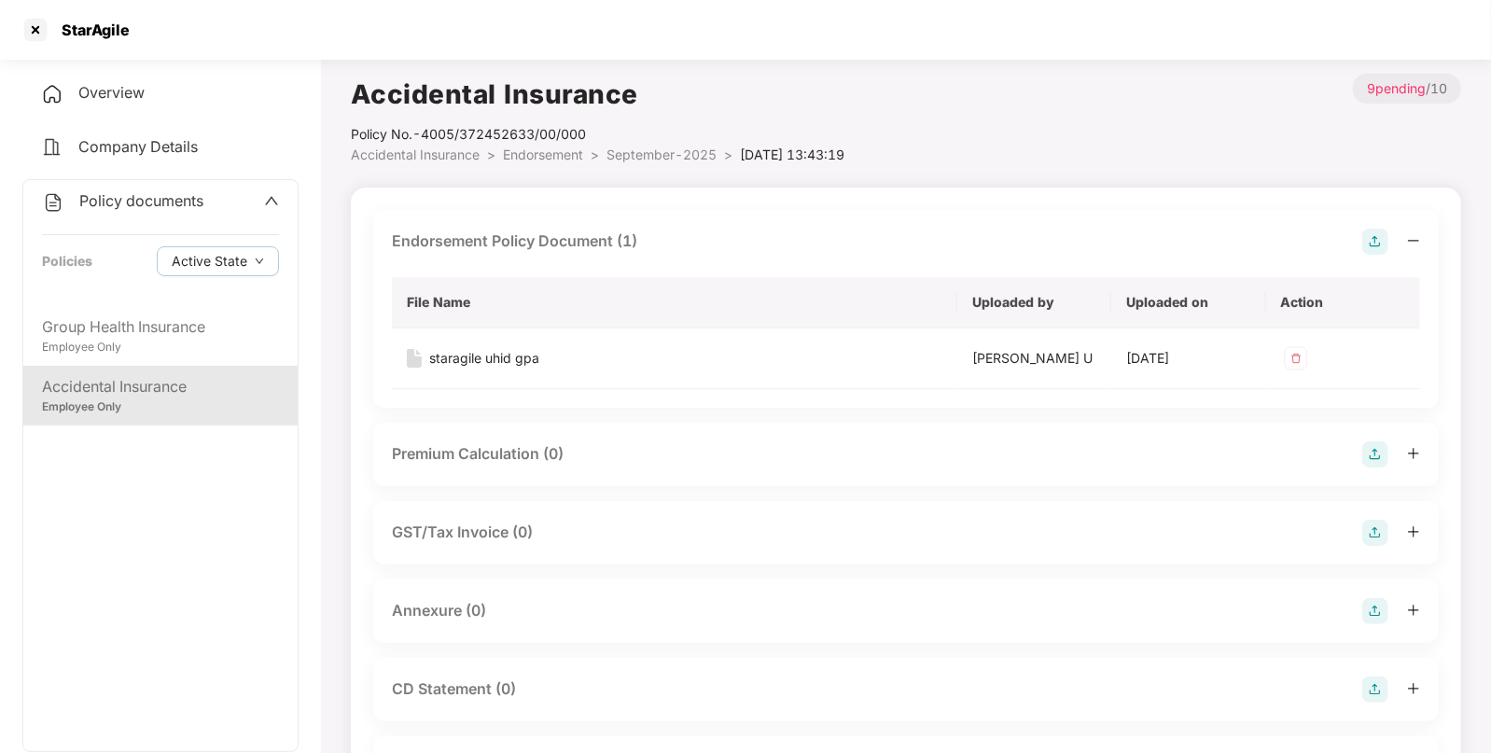
scroll to position [193, 0]
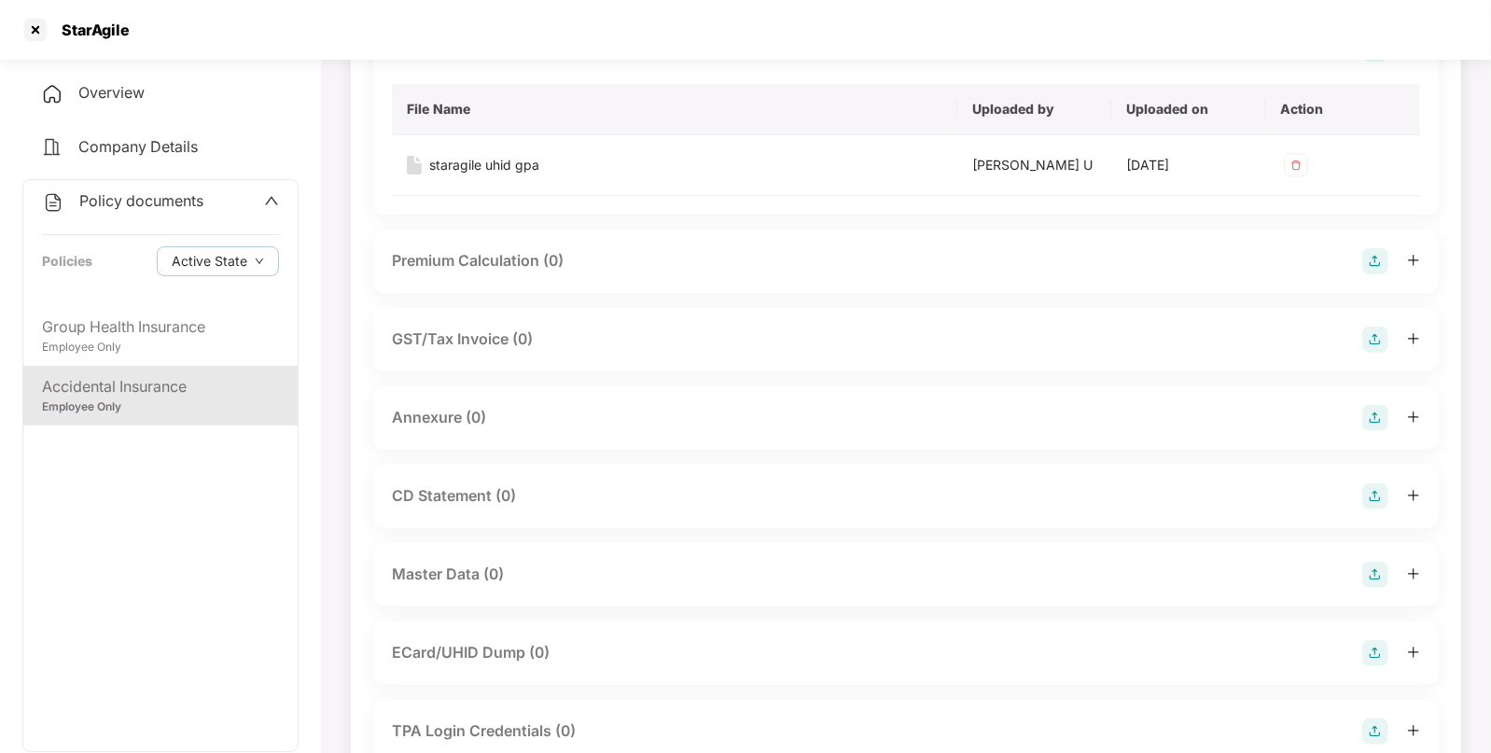
click at [1374, 413] on img at bounding box center [1376, 418] width 26 height 26
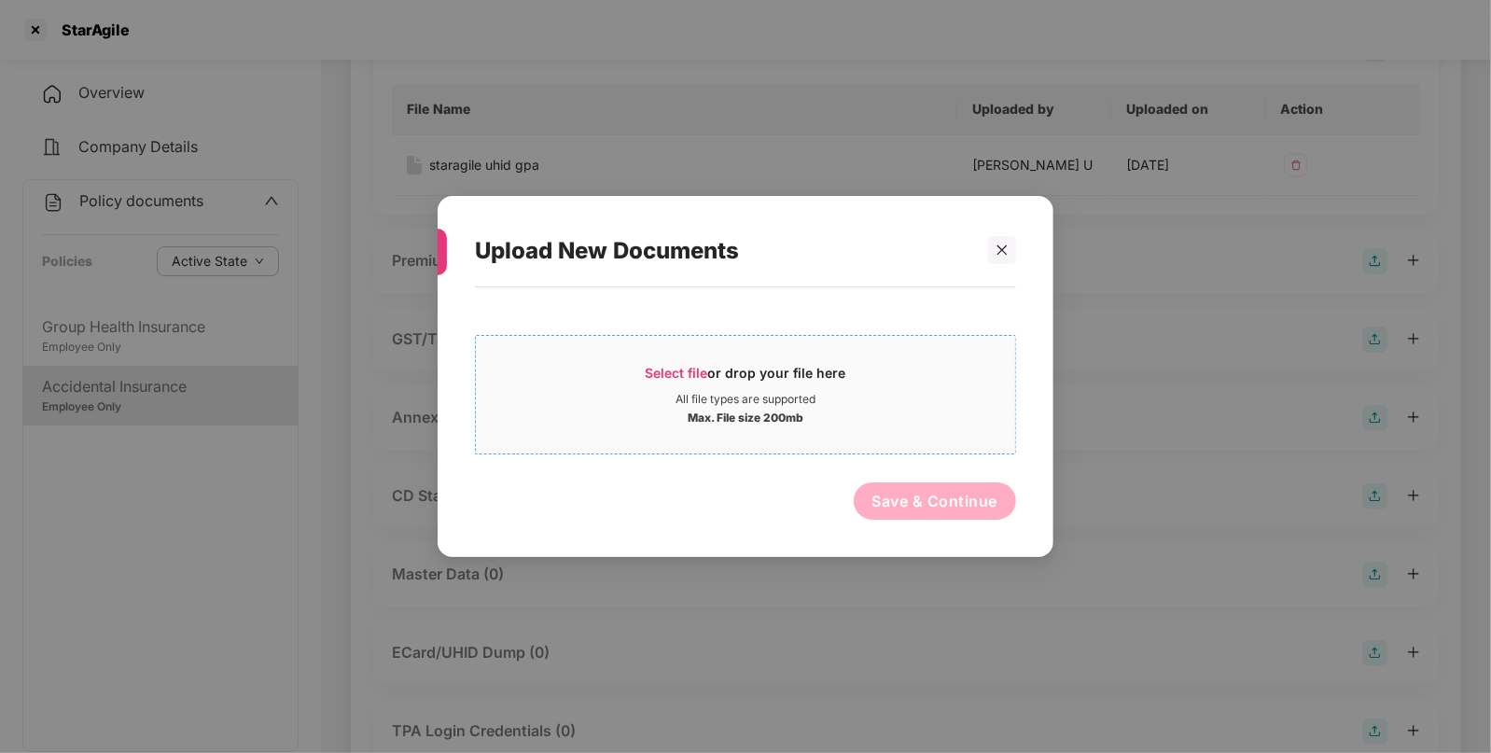
click at [660, 375] on span "Select file" at bounding box center [677, 373] width 63 height 16
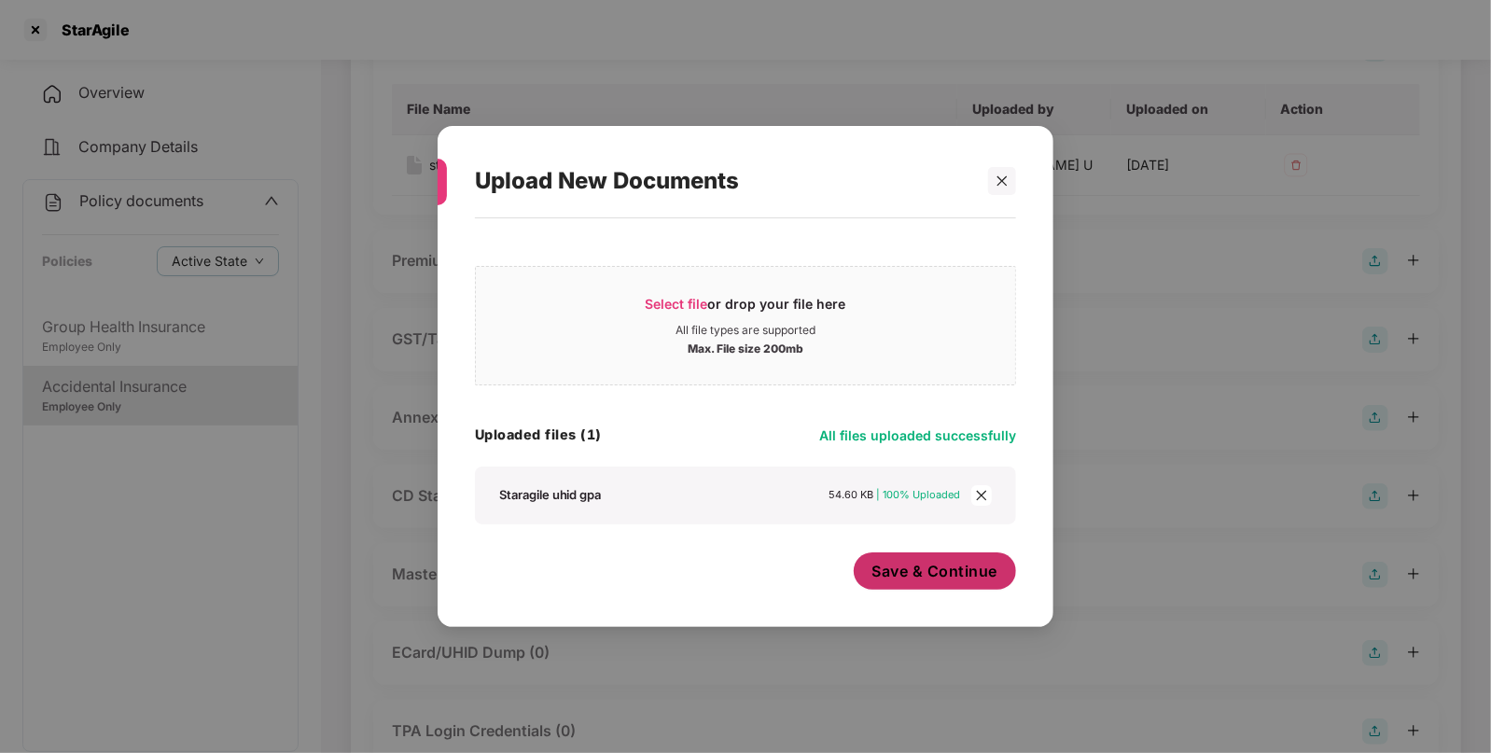
click at [955, 561] on span "Save & Continue" at bounding box center [936, 571] width 126 height 21
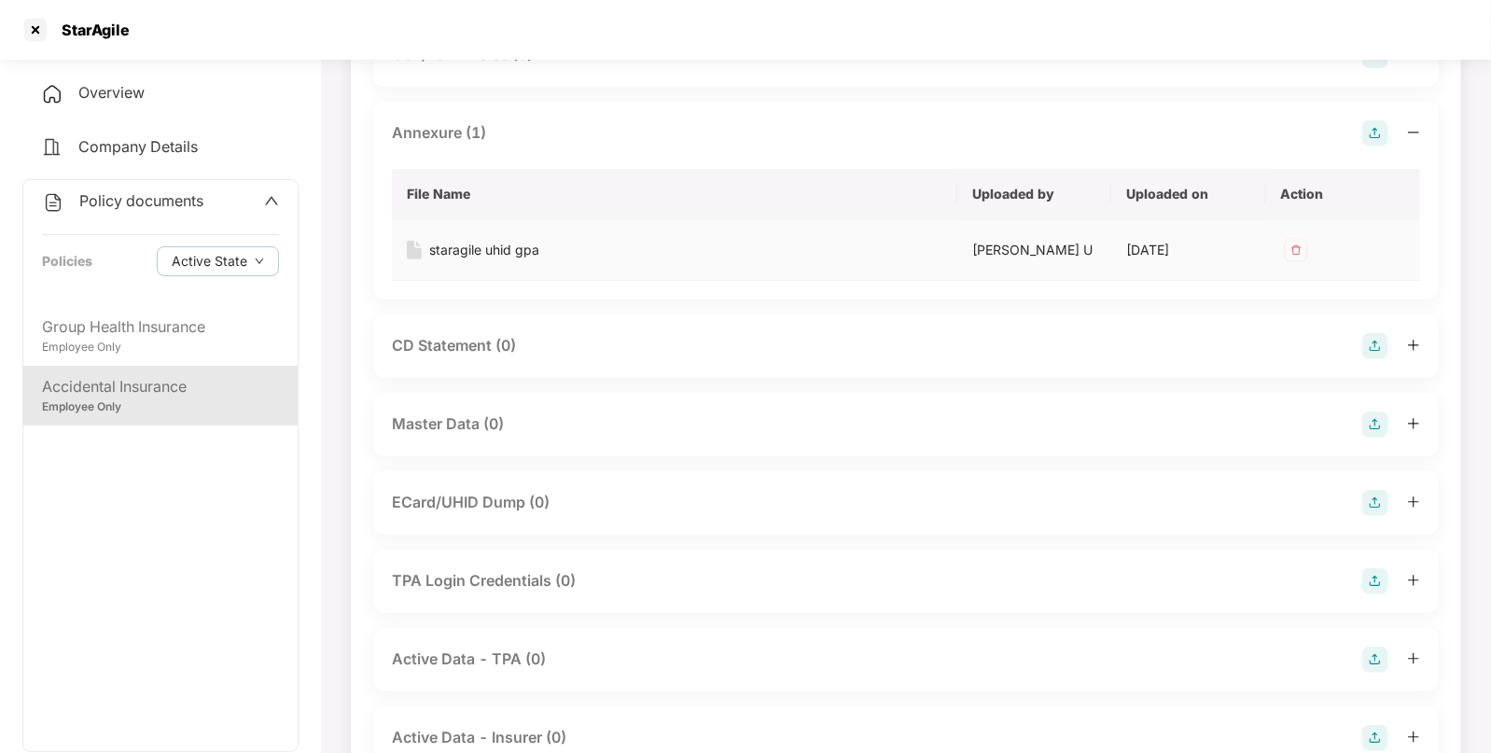
scroll to position [0, 0]
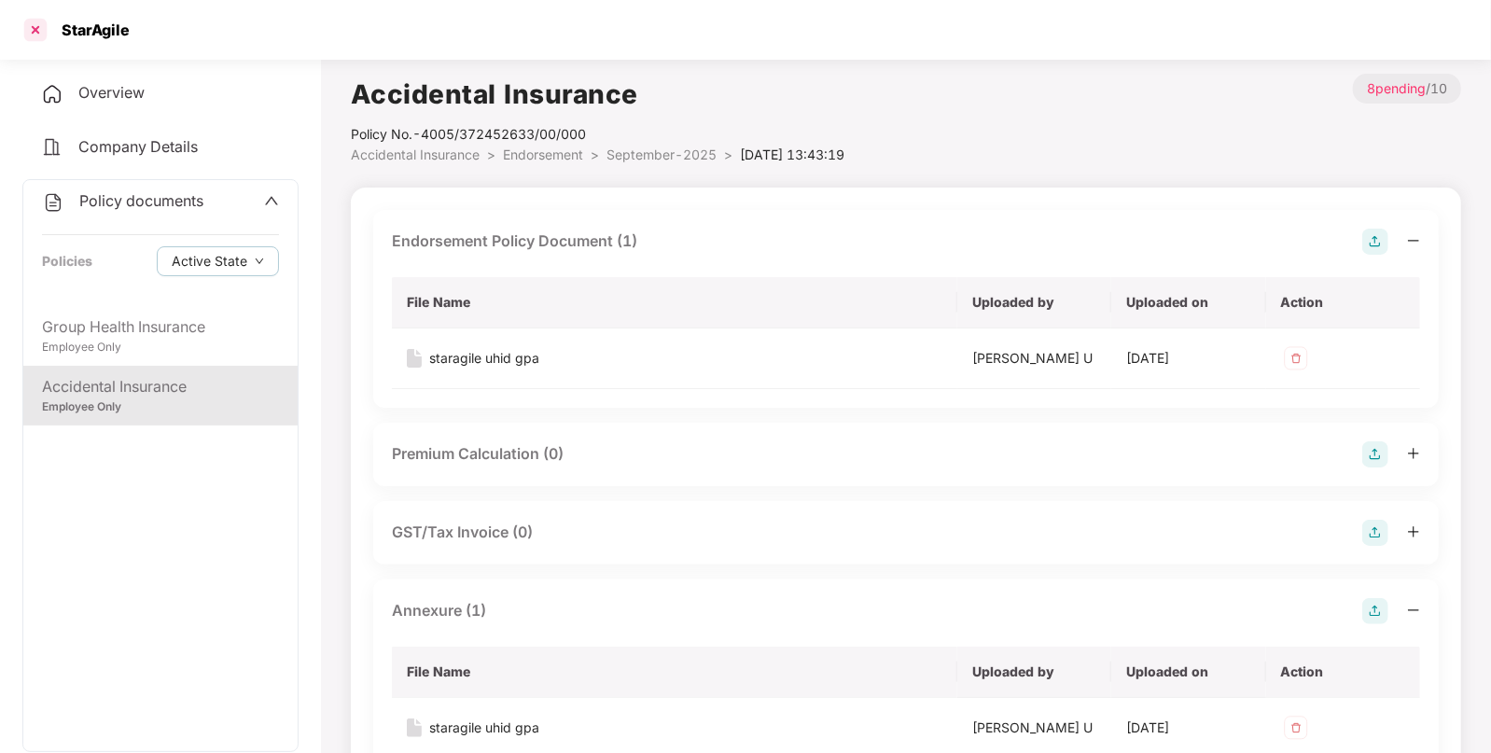
click at [36, 42] on div at bounding box center [36, 30] width 30 height 30
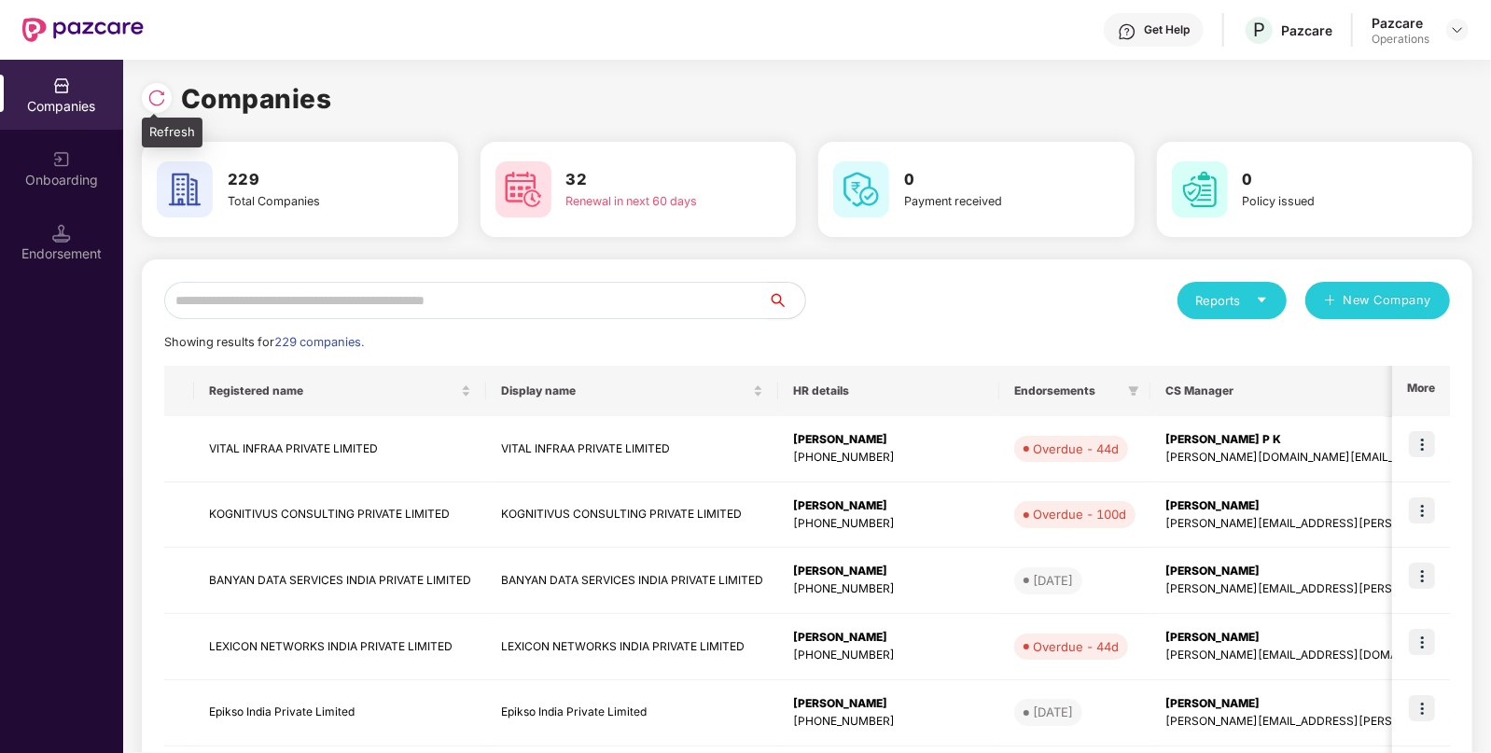
click at [165, 98] on img at bounding box center [156, 98] width 19 height 19
click at [165, 105] on img at bounding box center [156, 98] width 19 height 19
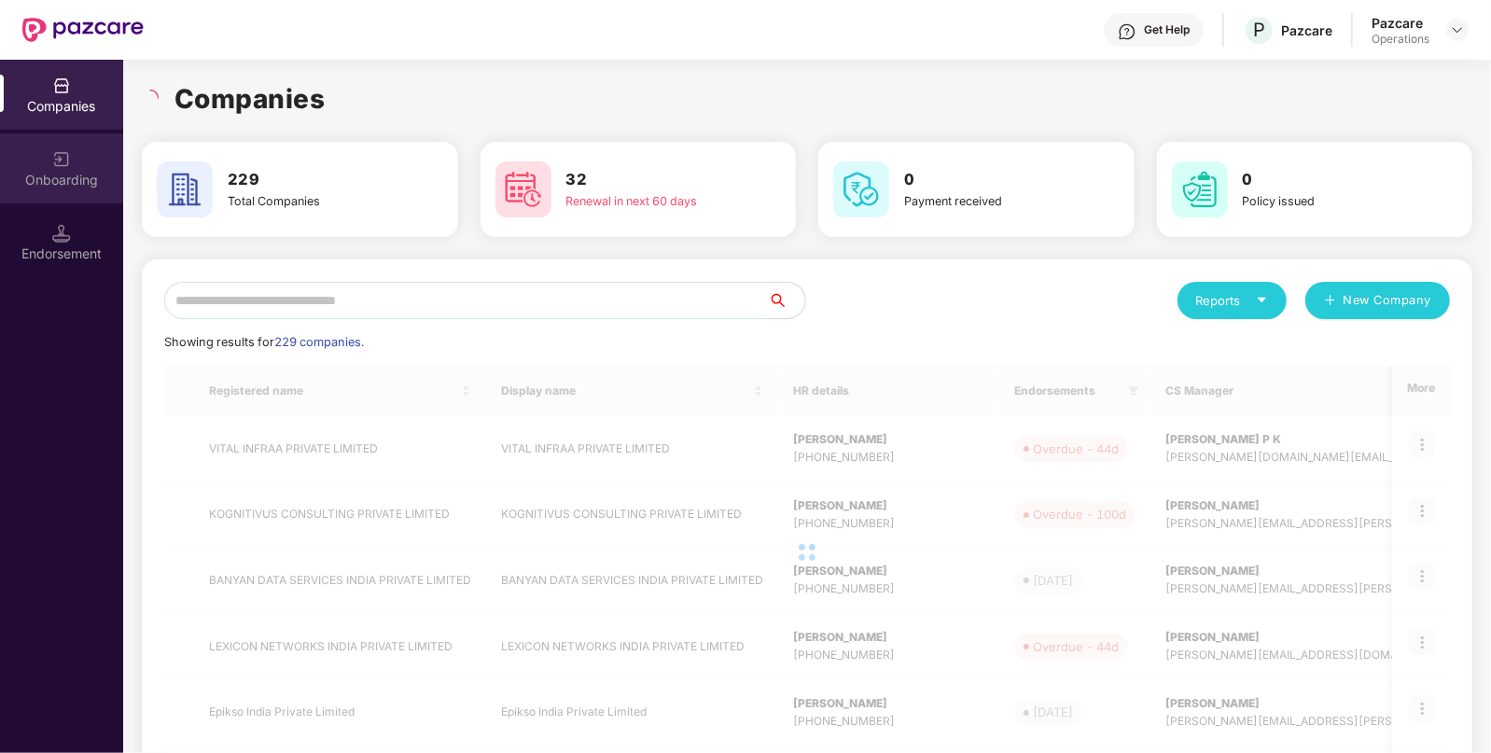
click at [47, 190] on div "Onboarding" at bounding box center [61, 168] width 123 height 70
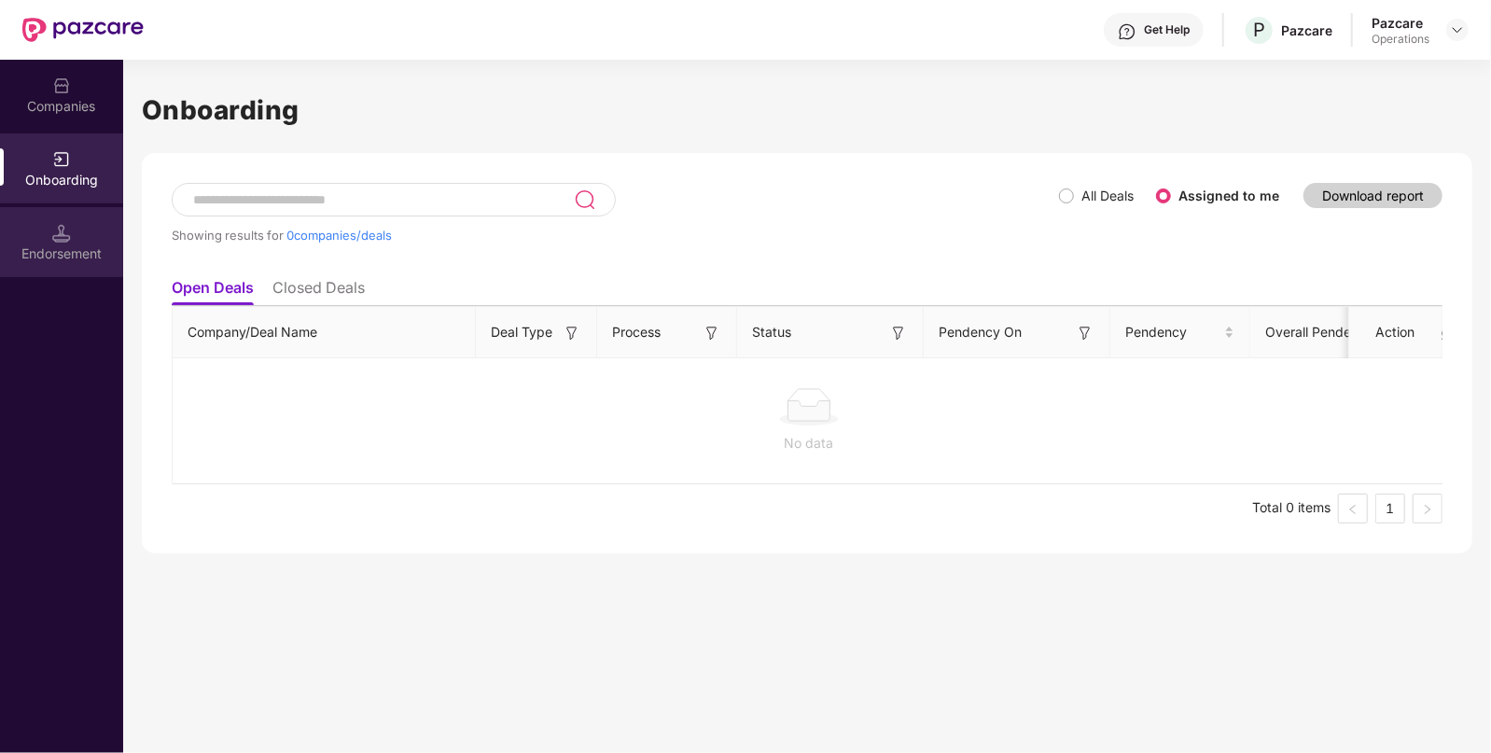
click at [72, 235] on div "Endorsement" at bounding box center [61, 242] width 123 height 70
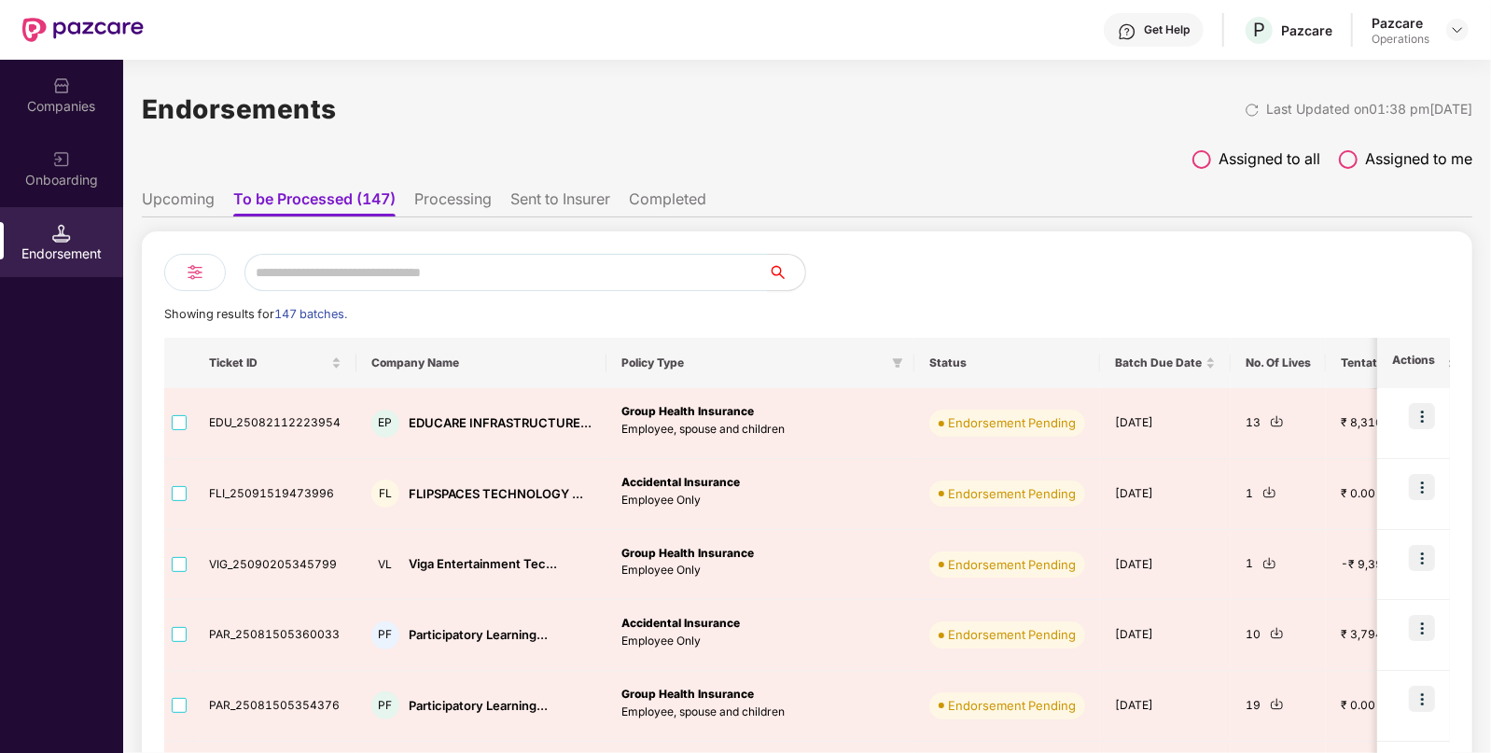
click at [63, 88] on img at bounding box center [61, 86] width 19 height 19
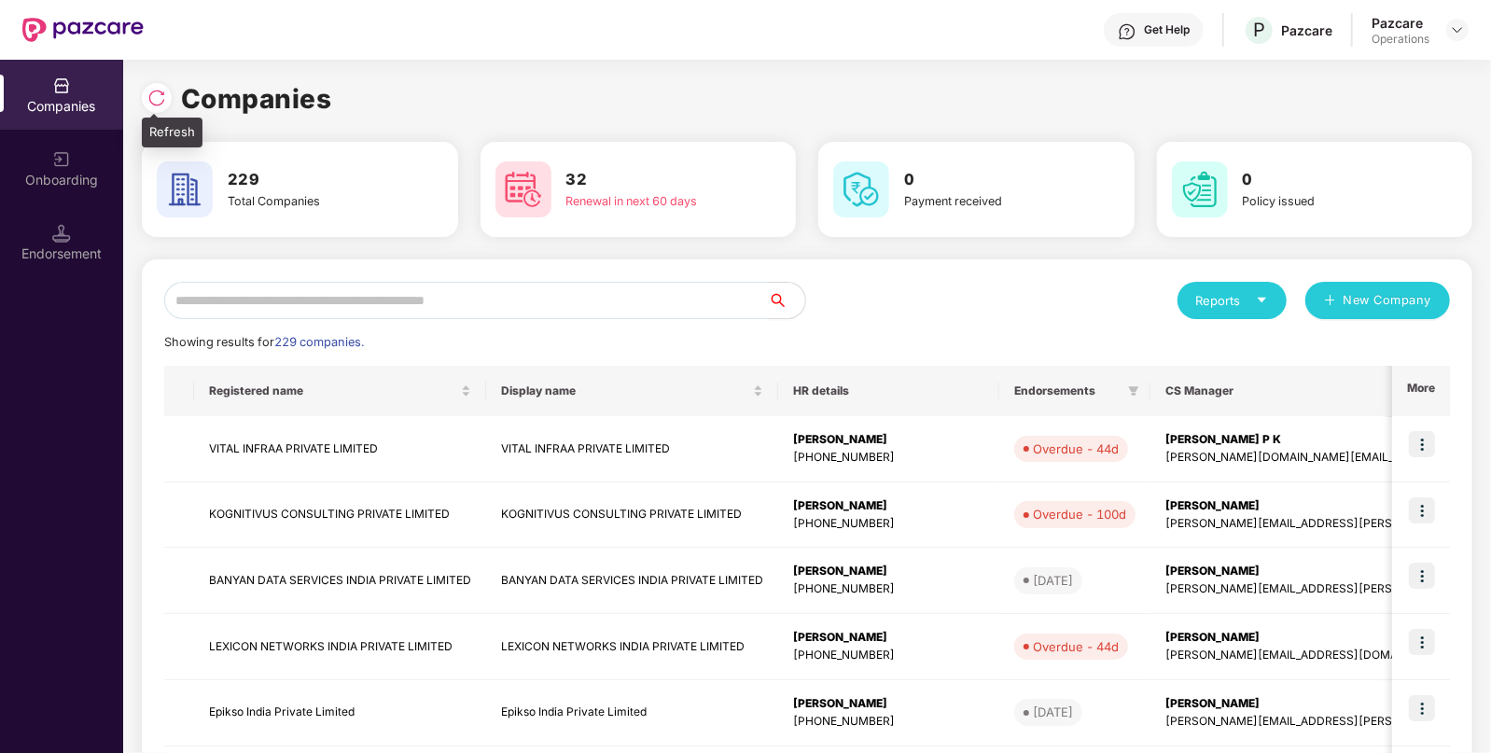
click at [153, 91] on img at bounding box center [156, 98] width 19 height 19
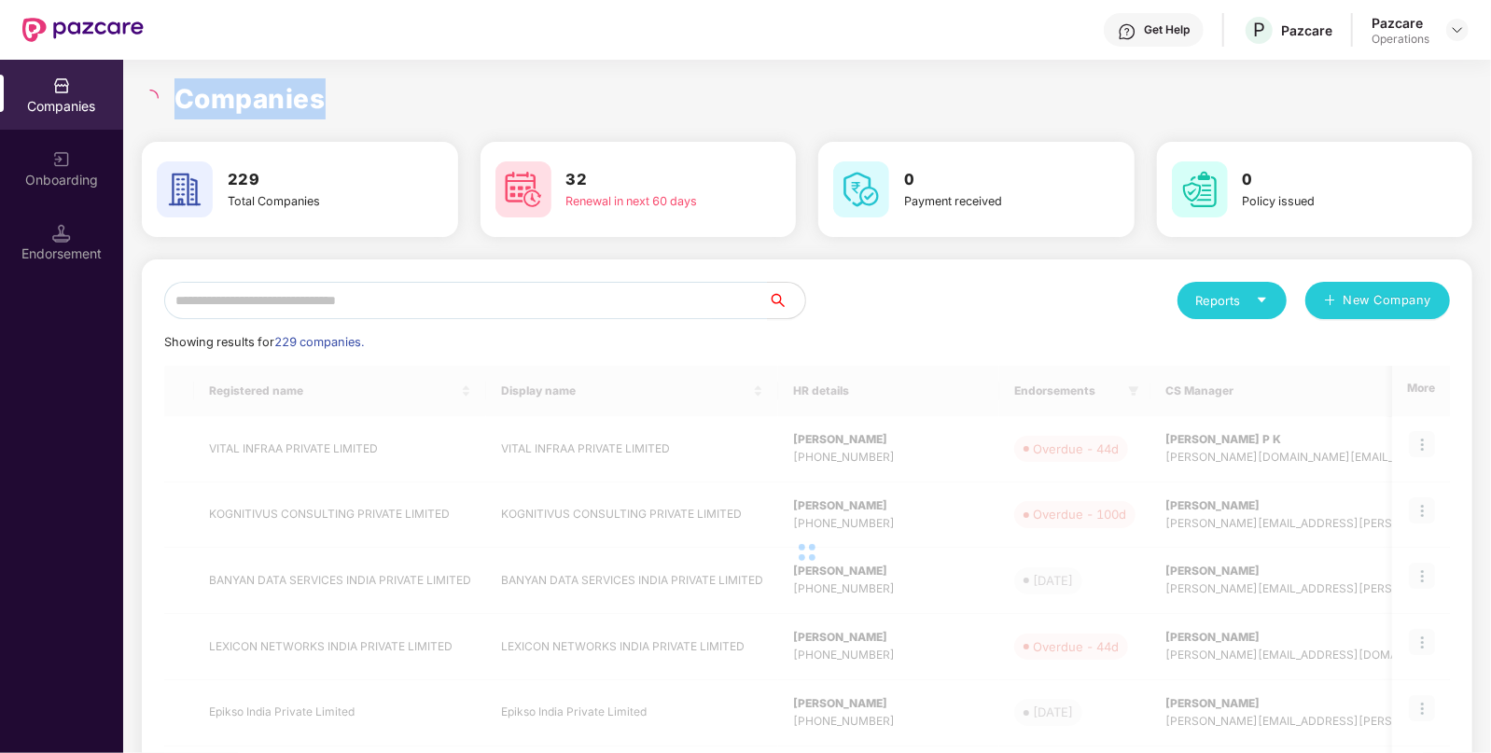
click at [153, 91] on icon "loading" at bounding box center [150, 98] width 17 height 17
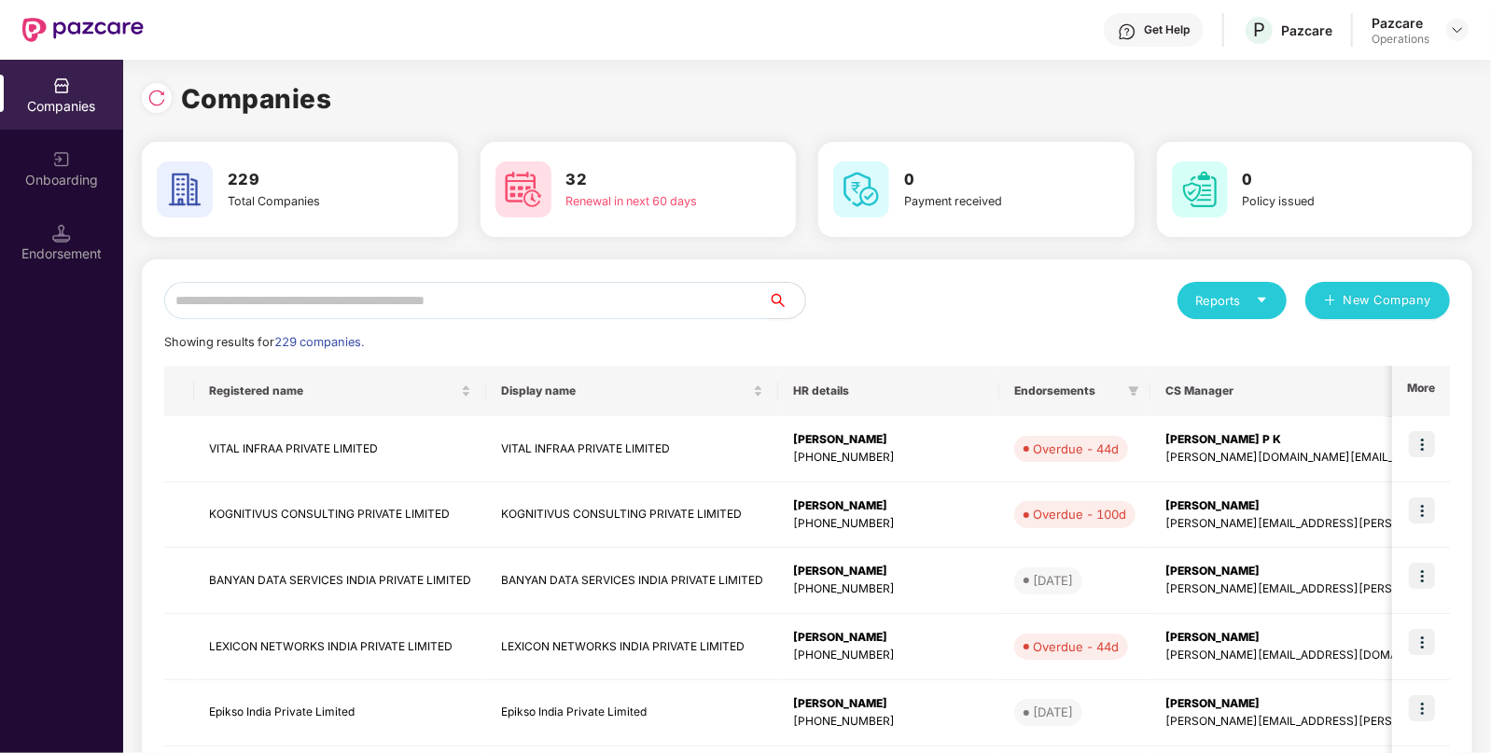
click at [1237, 291] on div "Reports" at bounding box center [1232, 300] width 72 height 19
paste input "**********"
click at [504, 305] on input "text" at bounding box center [466, 300] width 604 height 37
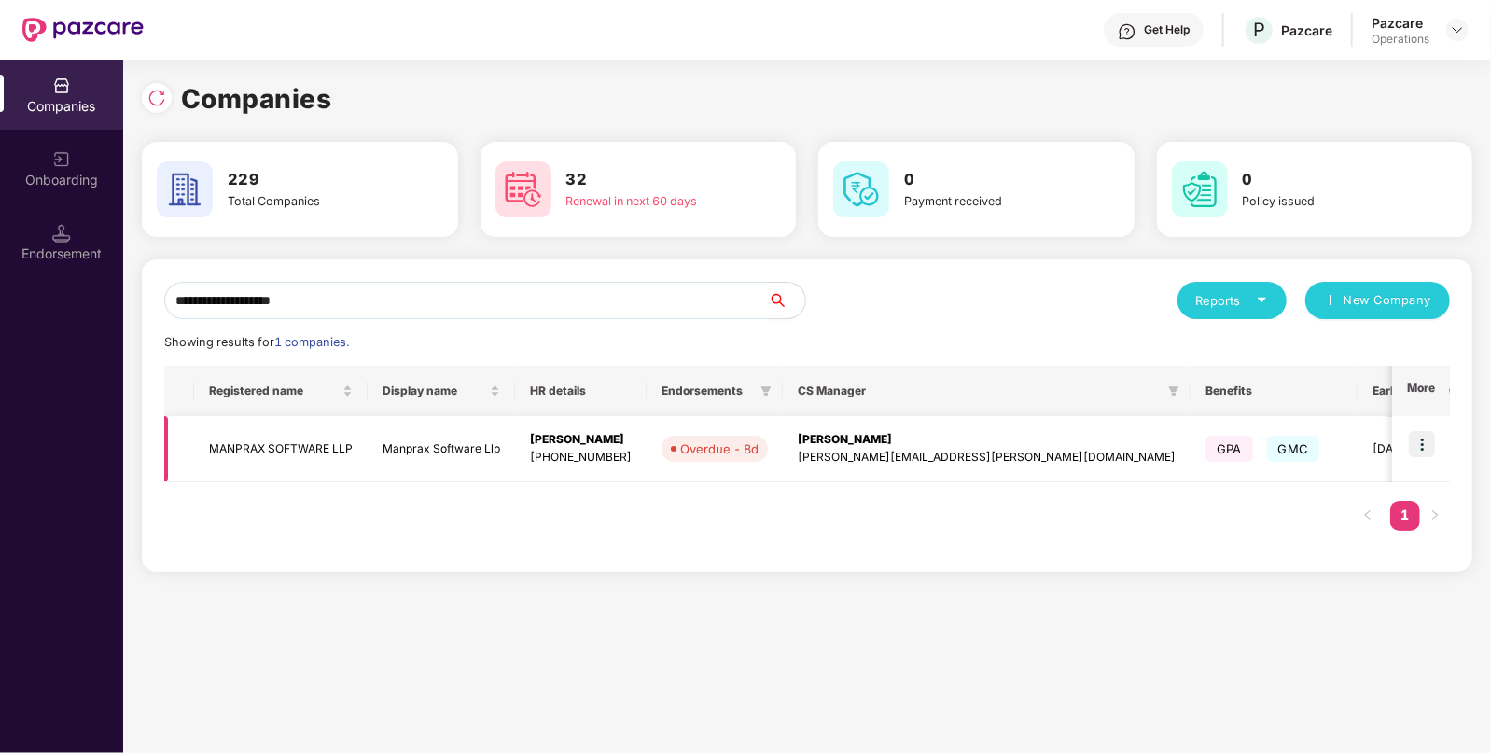
type input "**********"
click at [1425, 446] on img at bounding box center [1422, 444] width 26 height 26
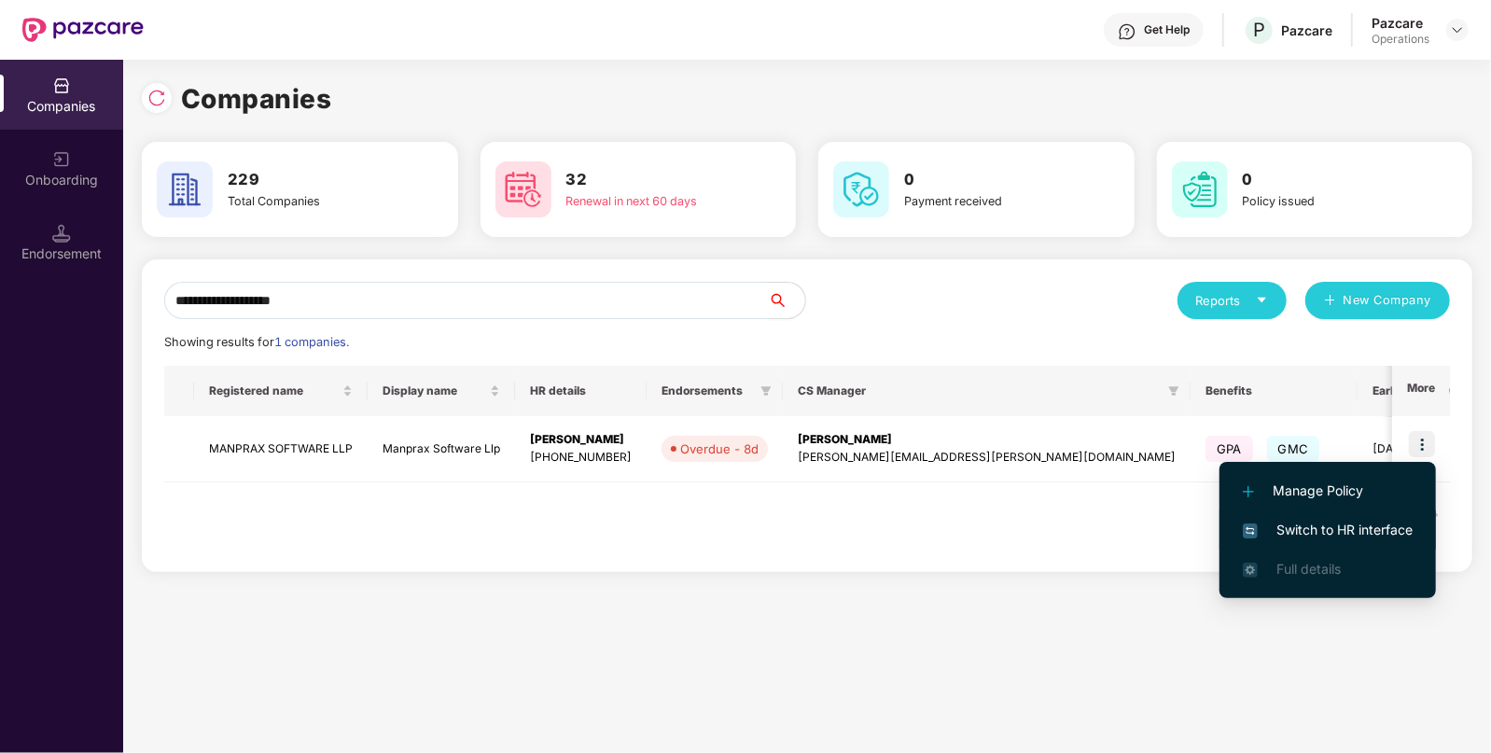
click at [1288, 527] on span "Switch to HR interface" at bounding box center [1328, 530] width 170 height 21
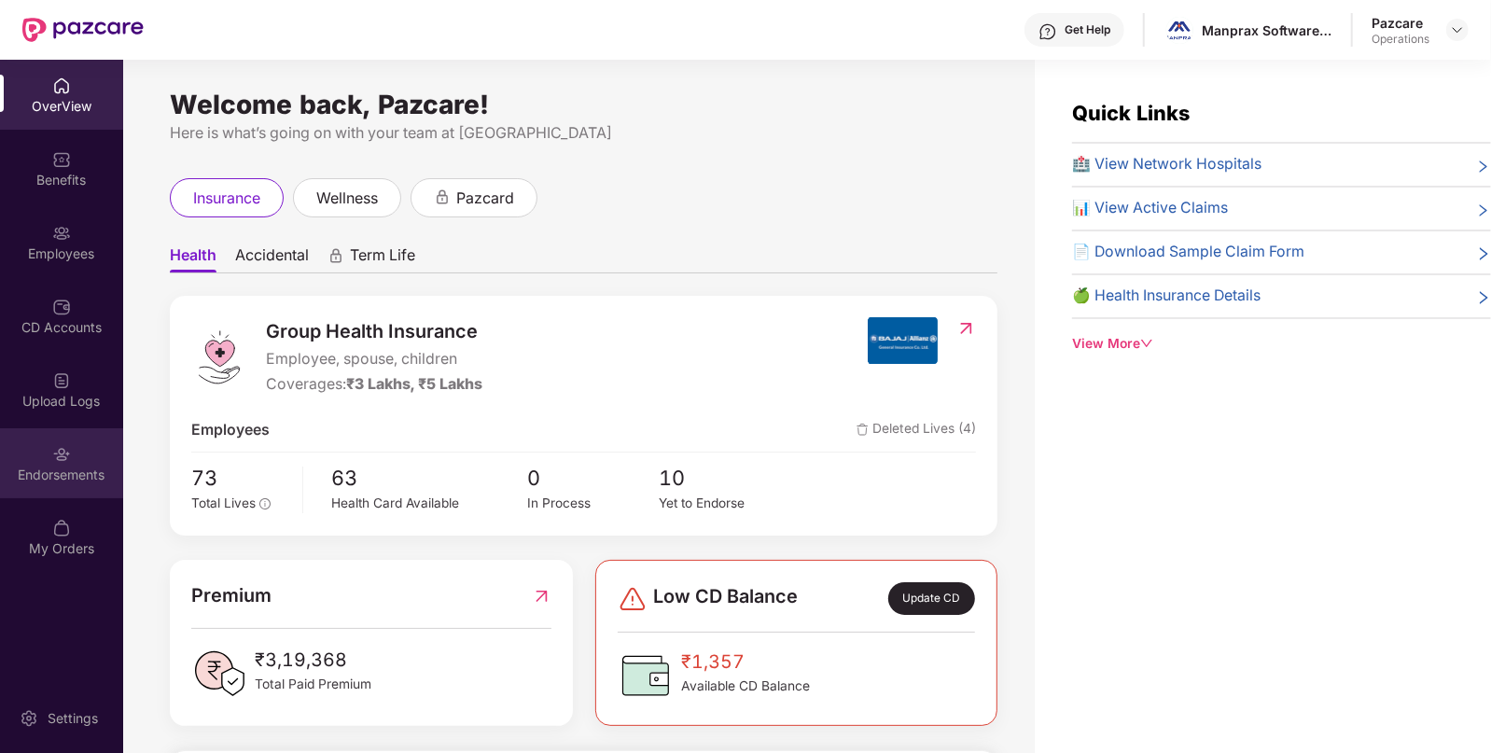
click at [73, 482] on div "Endorsements" at bounding box center [61, 475] width 123 height 19
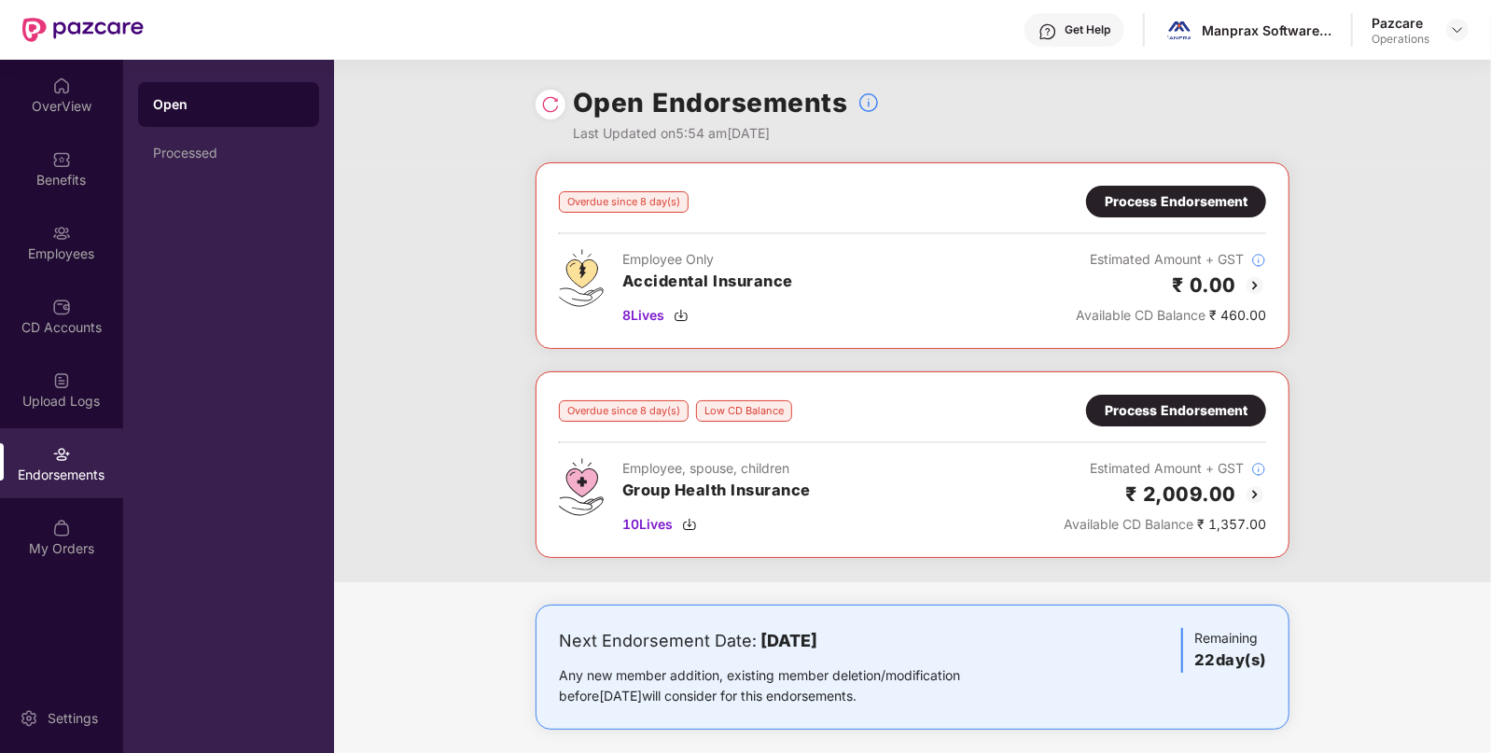
click at [1262, 277] on img at bounding box center [1255, 285] width 22 height 22
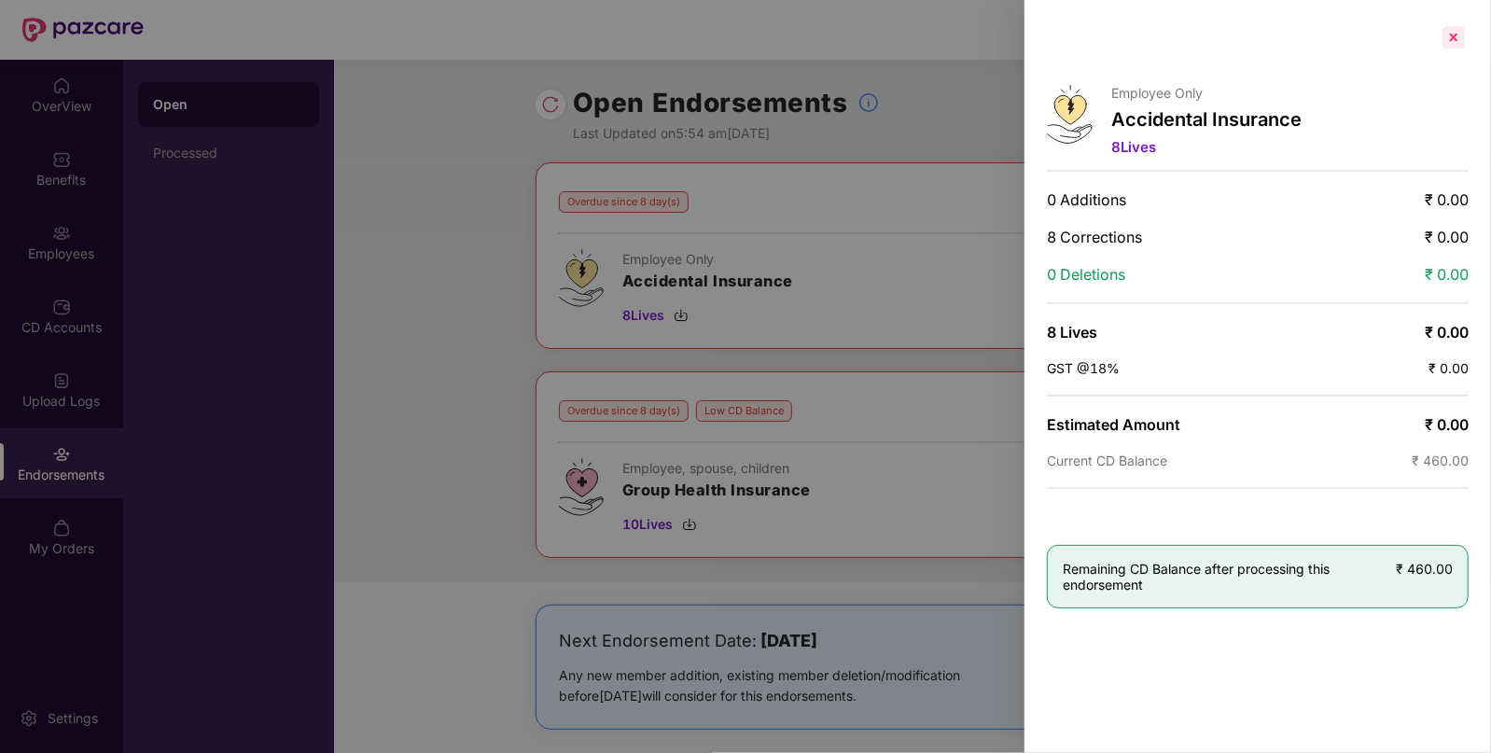
click at [1457, 25] on div at bounding box center [1454, 37] width 30 height 30
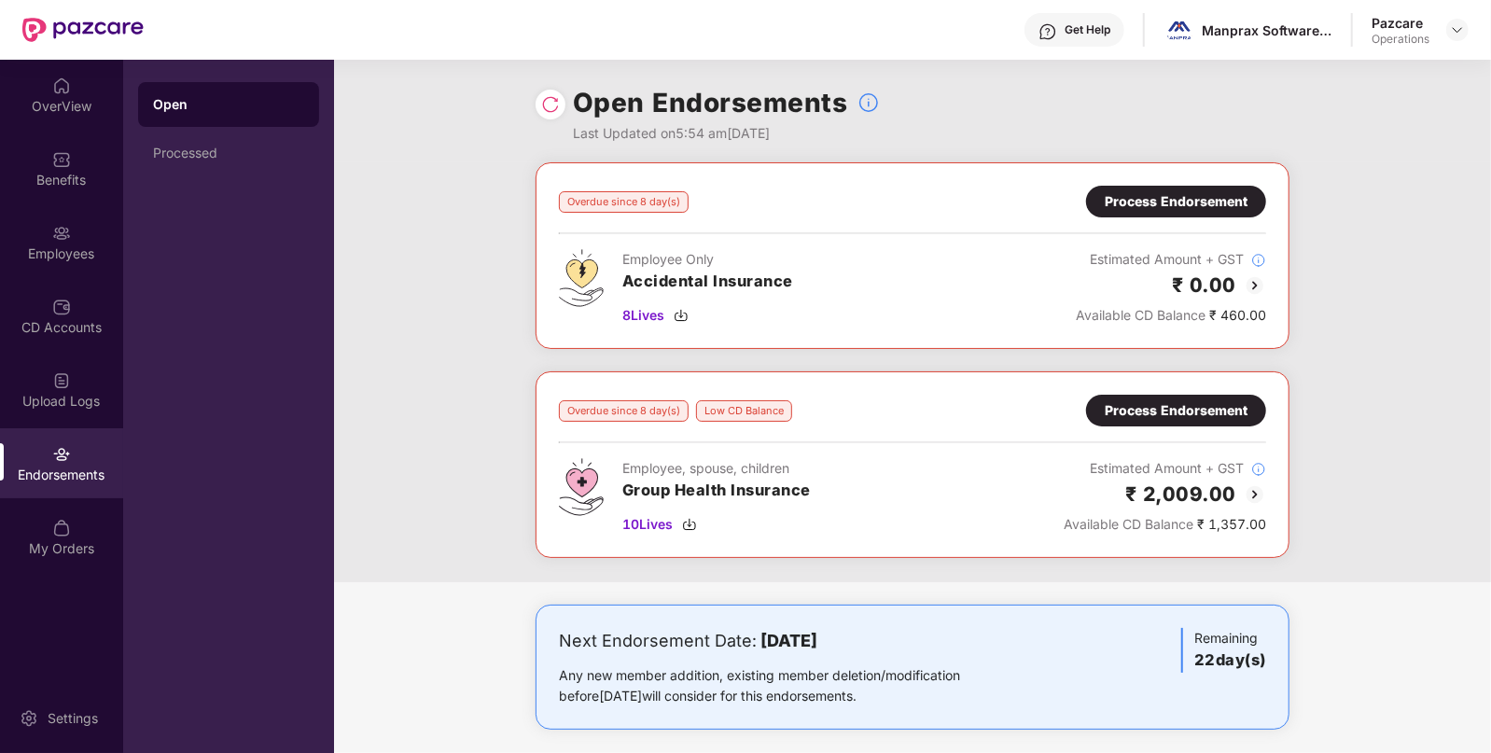
click at [1249, 479] on div "₹ 2,009.00" at bounding box center [1165, 494] width 203 height 31
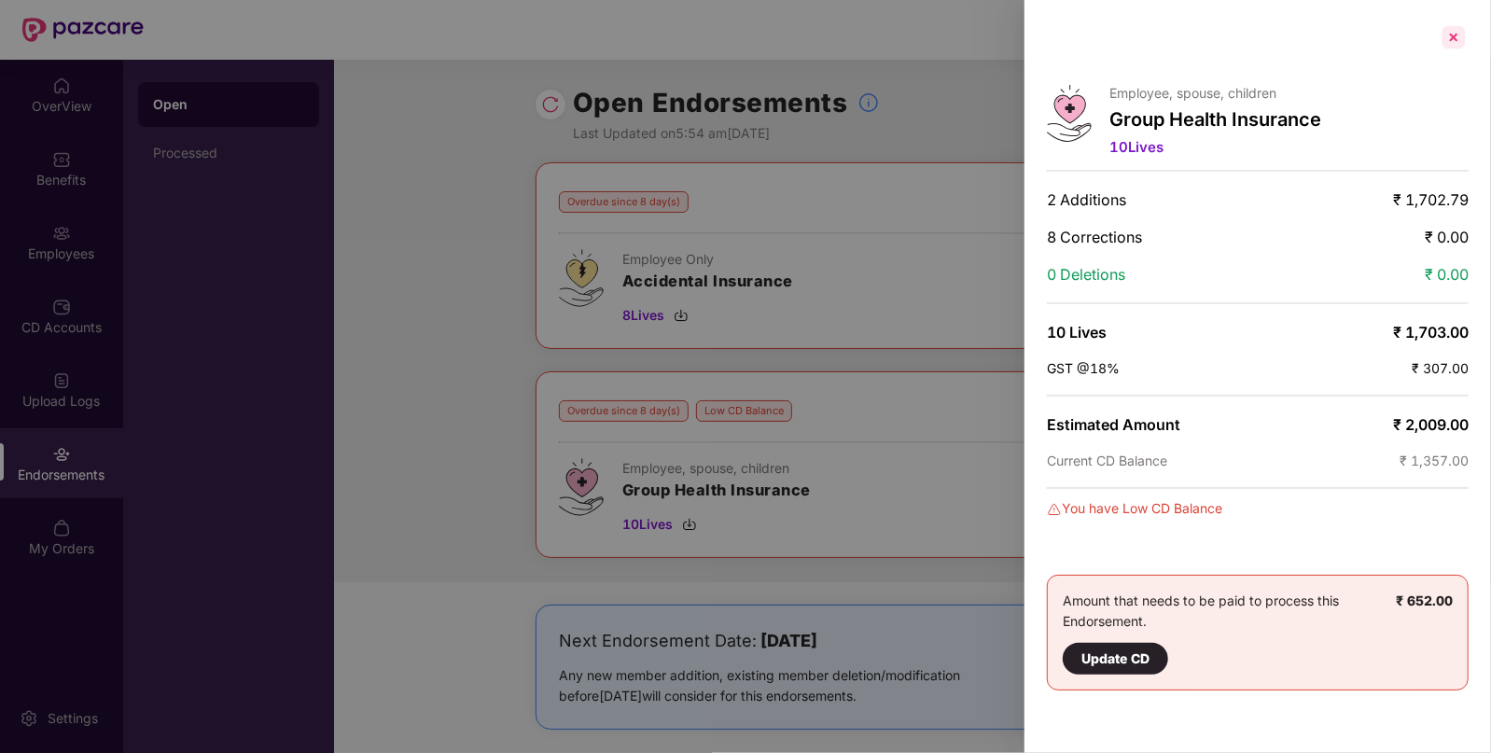
click at [1446, 39] on div at bounding box center [1454, 37] width 30 height 30
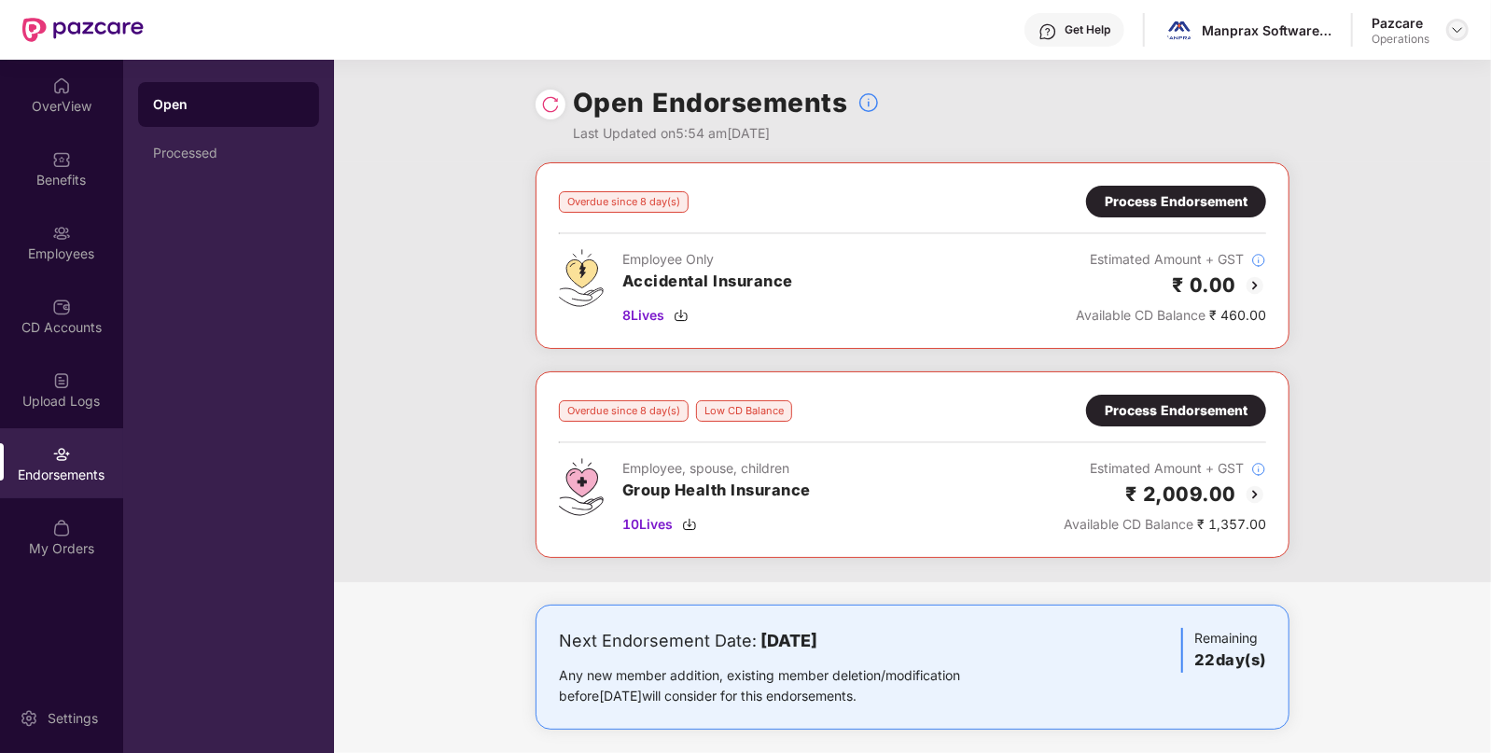
click at [1449, 34] on div at bounding box center [1458, 30] width 22 height 22
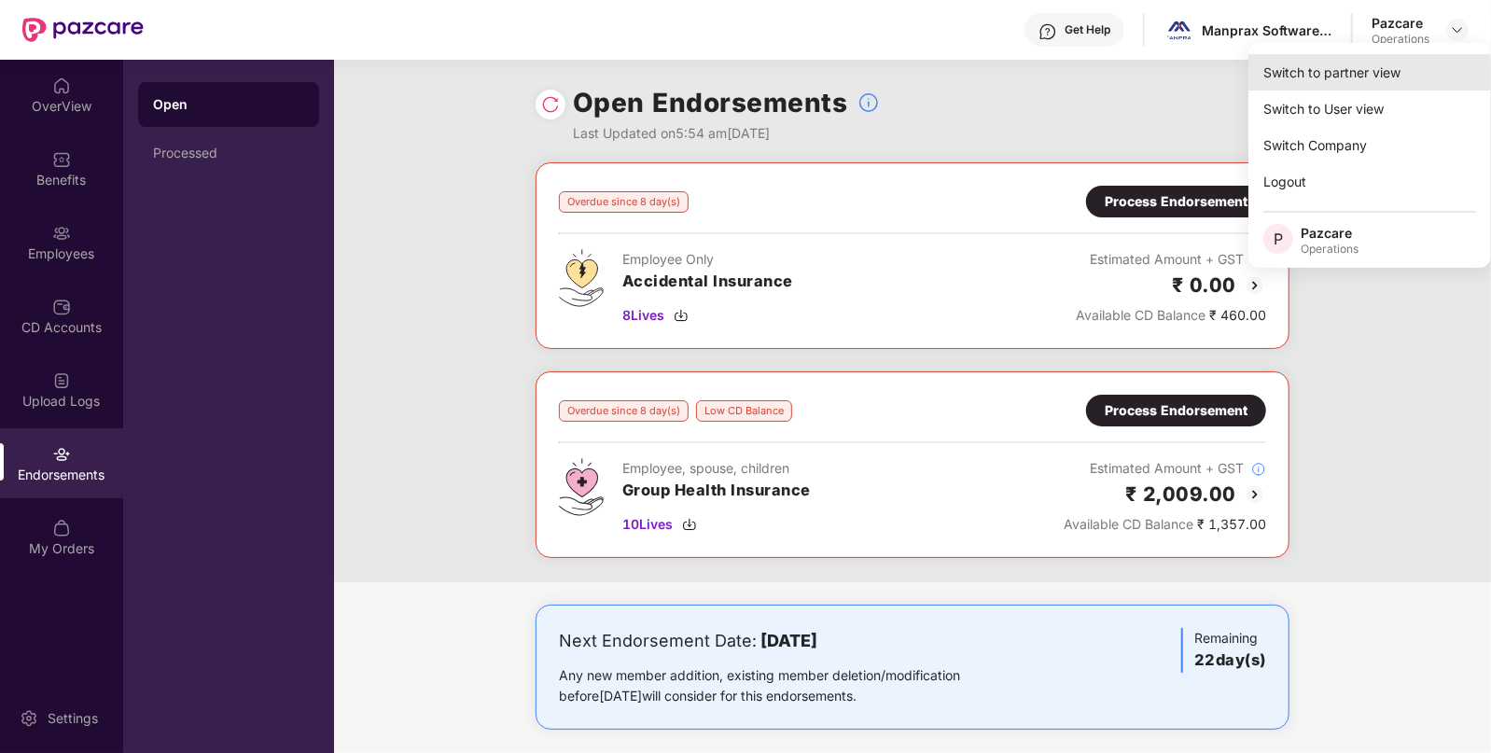
click at [1363, 75] on div "Switch to partner view" at bounding box center [1370, 72] width 243 height 36
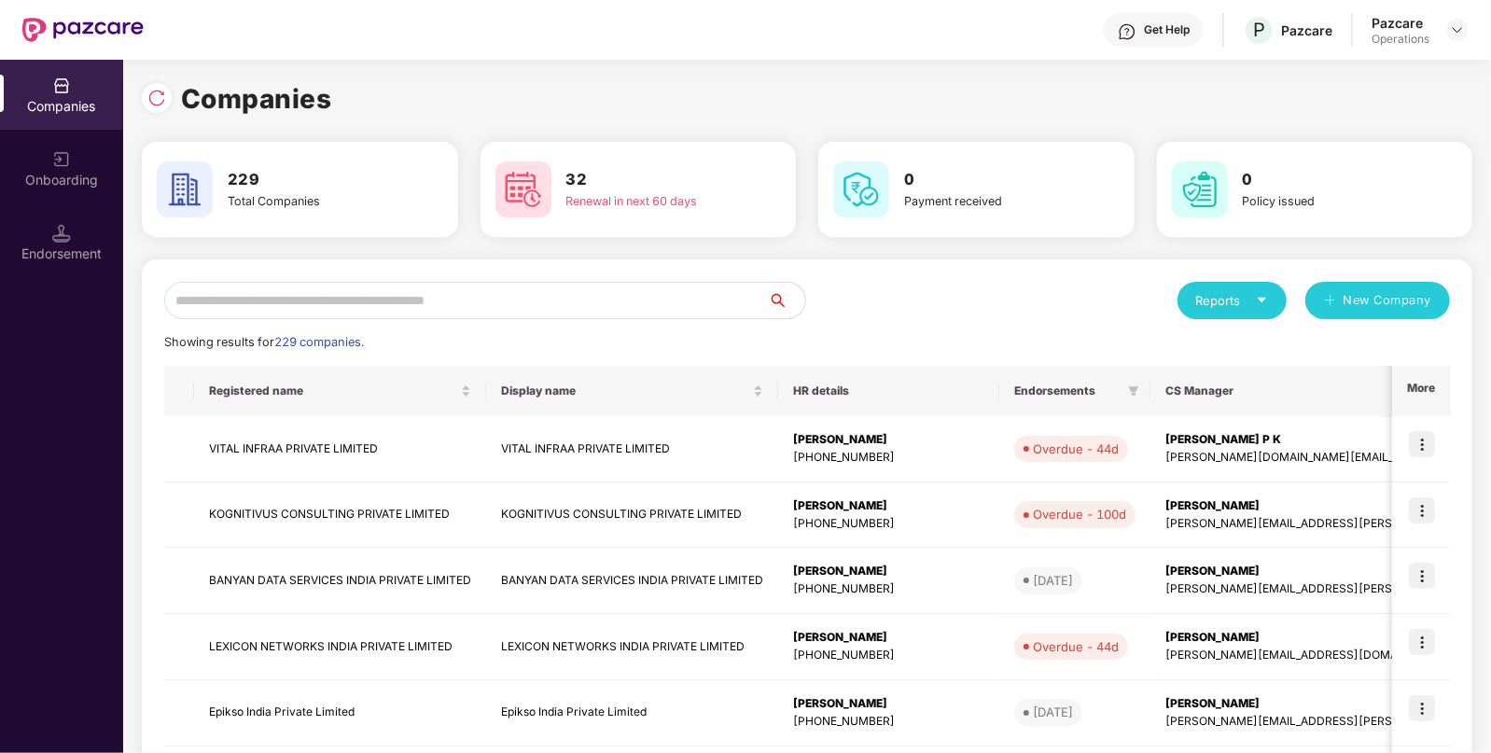
click at [480, 294] on input "text" at bounding box center [466, 300] width 604 height 37
type input "*"
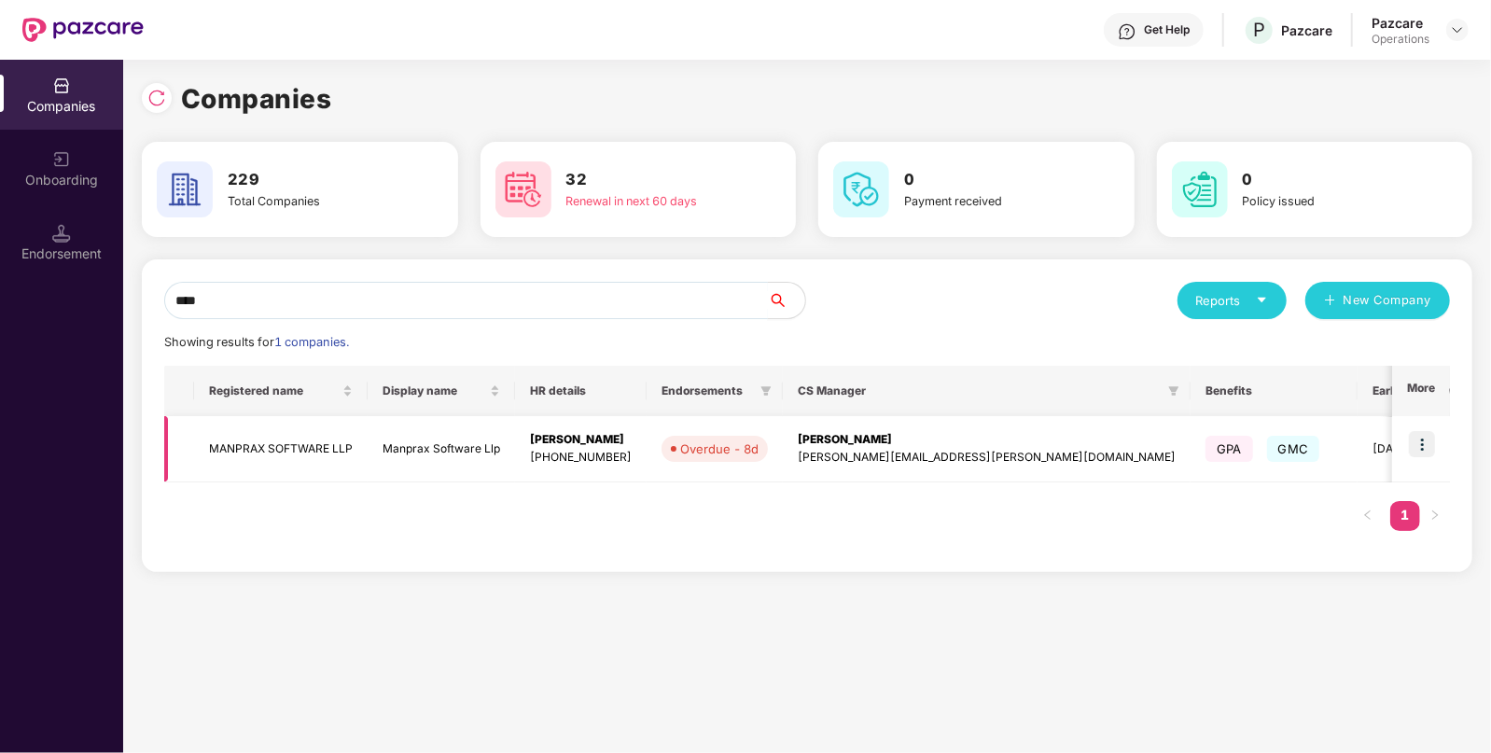
type input "****"
click at [261, 467] on td "MANPRAX SOFTWARE LLP" at bounding box center [281, 449] width 174 height 66
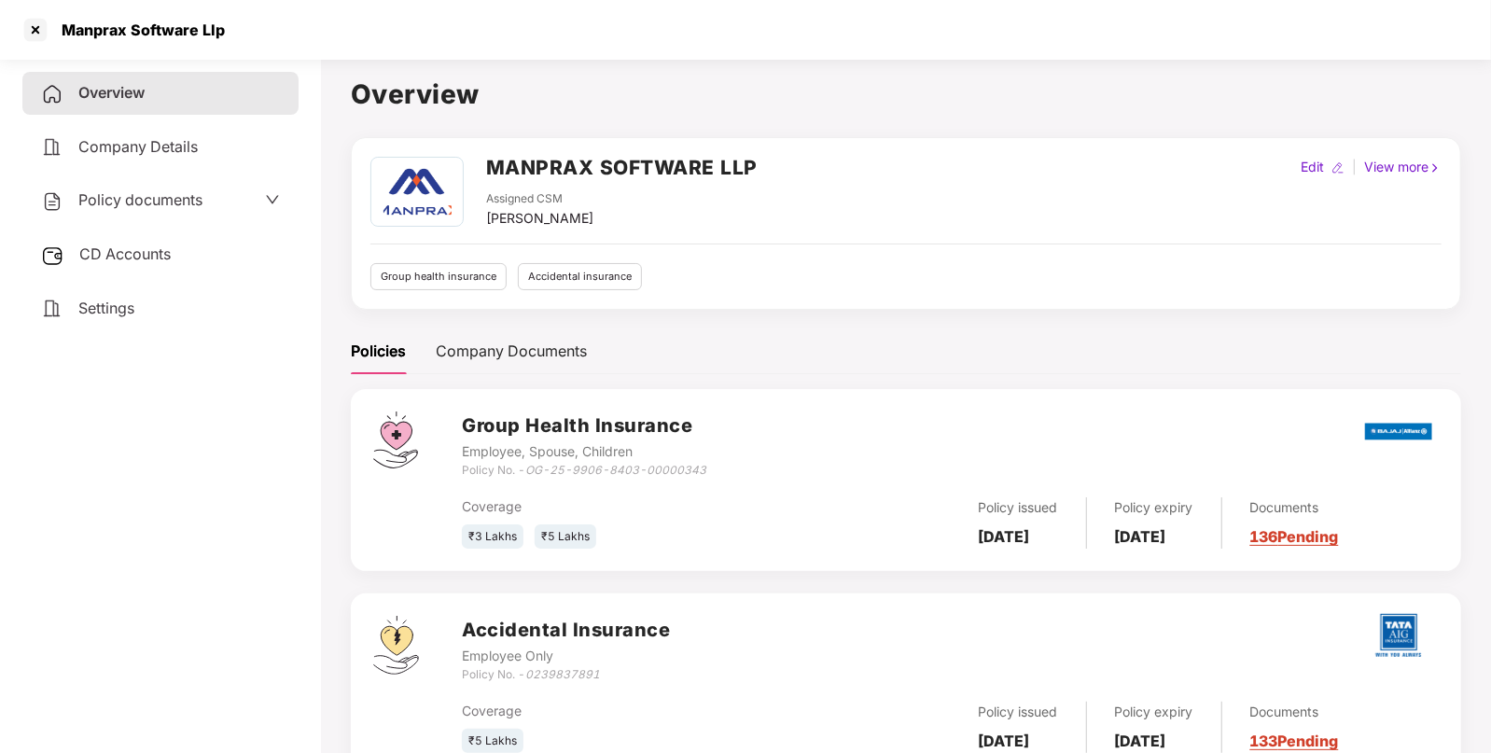
click at [133, 243] on div "CD Accounts" at bounding box center [160, 254] width 276 height 43
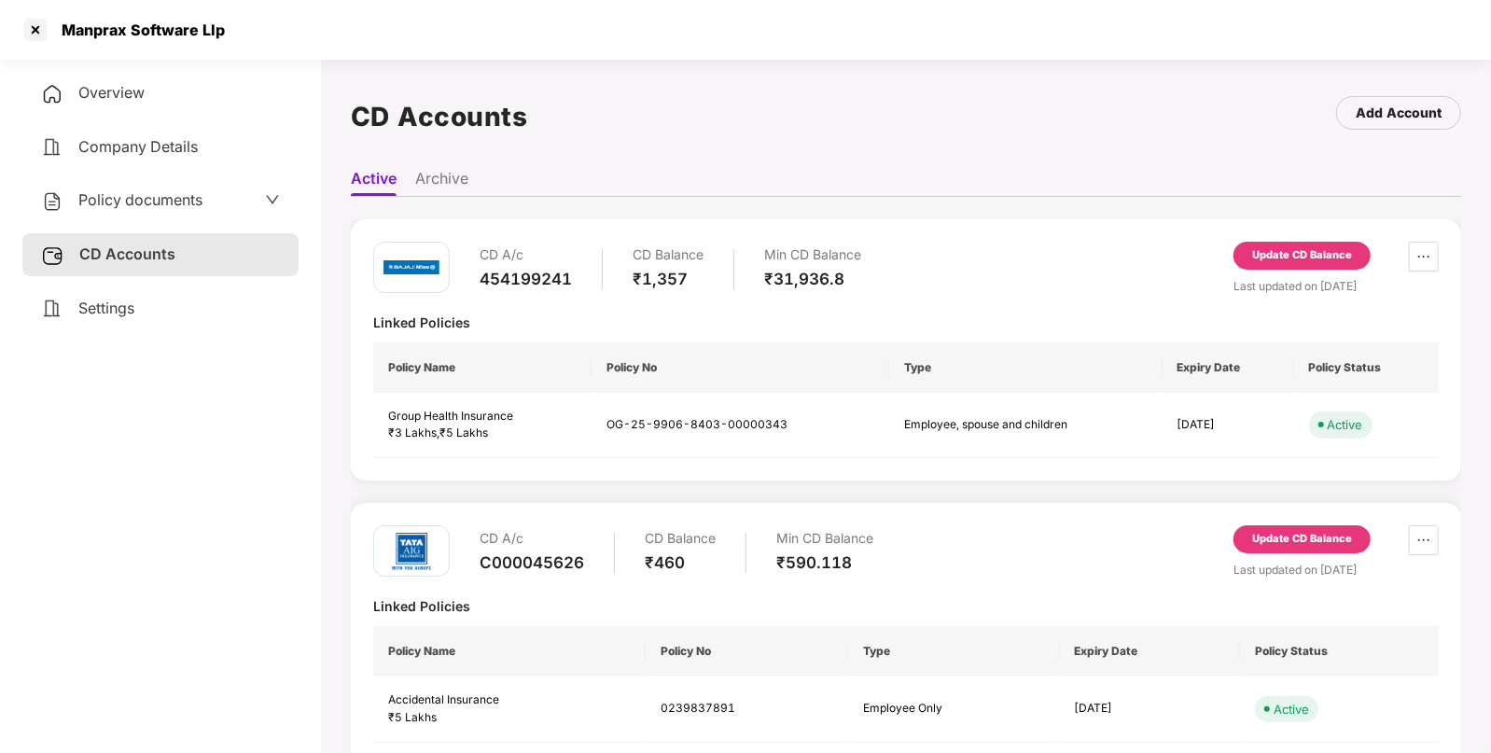
click at [1286, 537] on div "Update CD Balance" at bounding box center [1302, 539] width 100 height 17
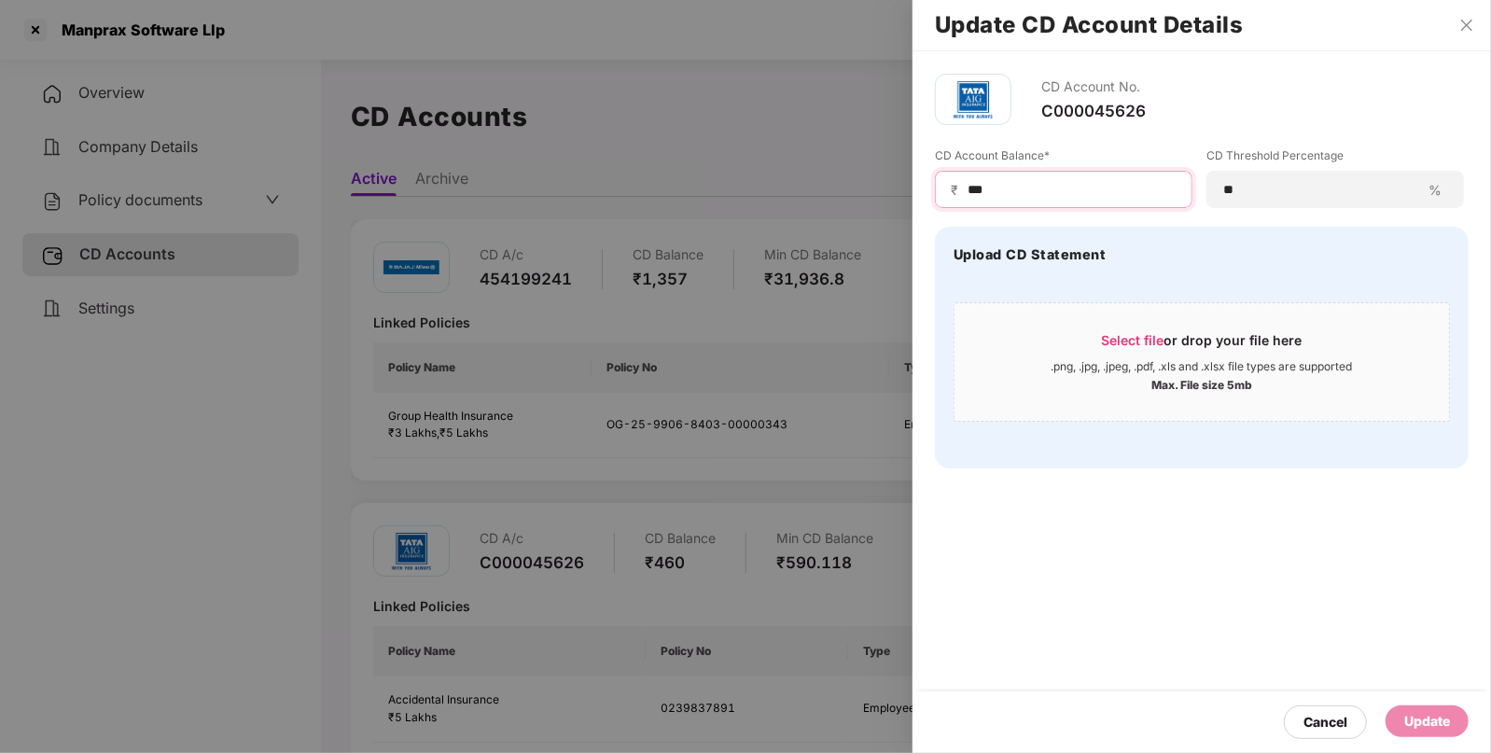
click at [1005, 194] on input "***" at bounding box center [1071, 190] width 211 height 20
type input "***"
click at [1413, 712] on div "Update" at bounding box center [1428, 721] width 46 height 21
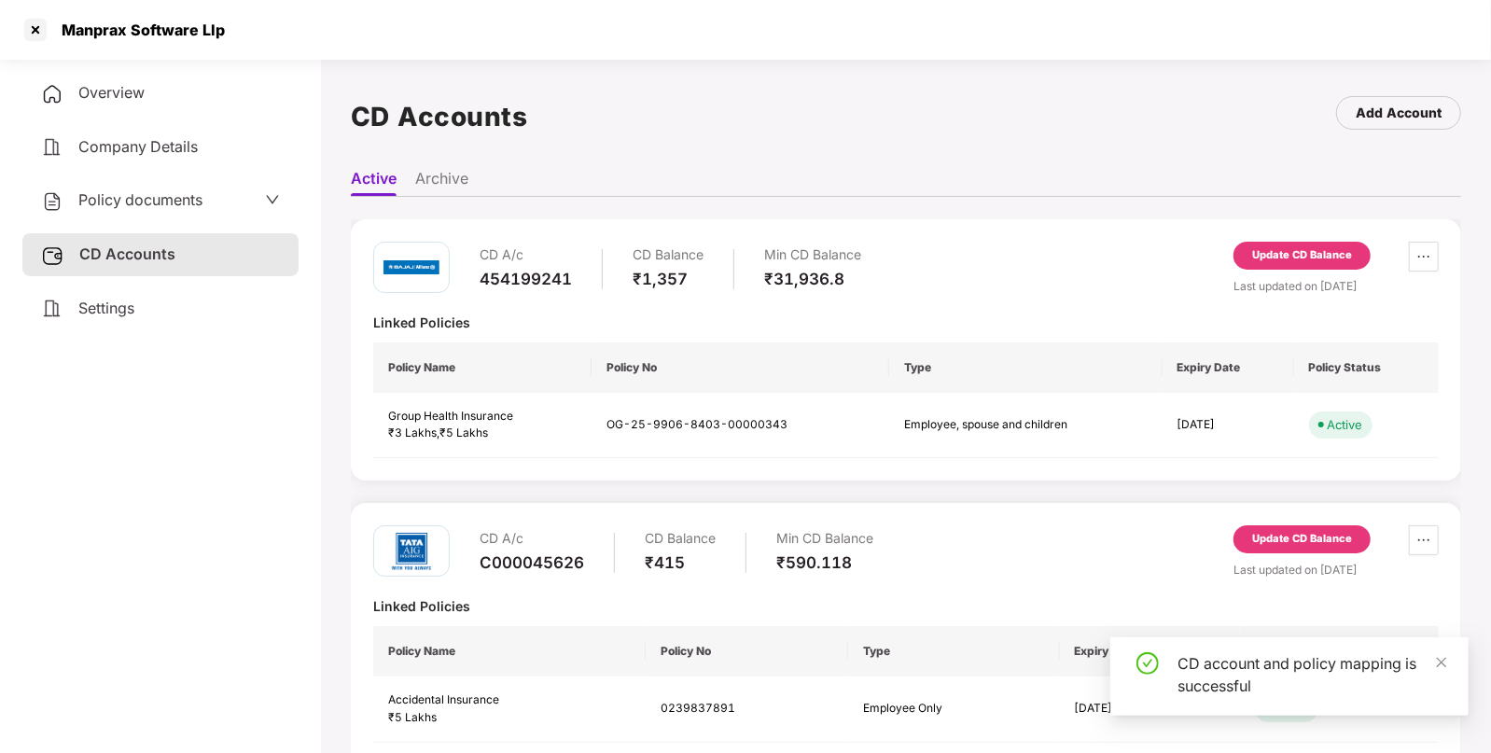
click at [162, 201] on span "Policy documents" at bounding box center [140, 199] width 124 height 19
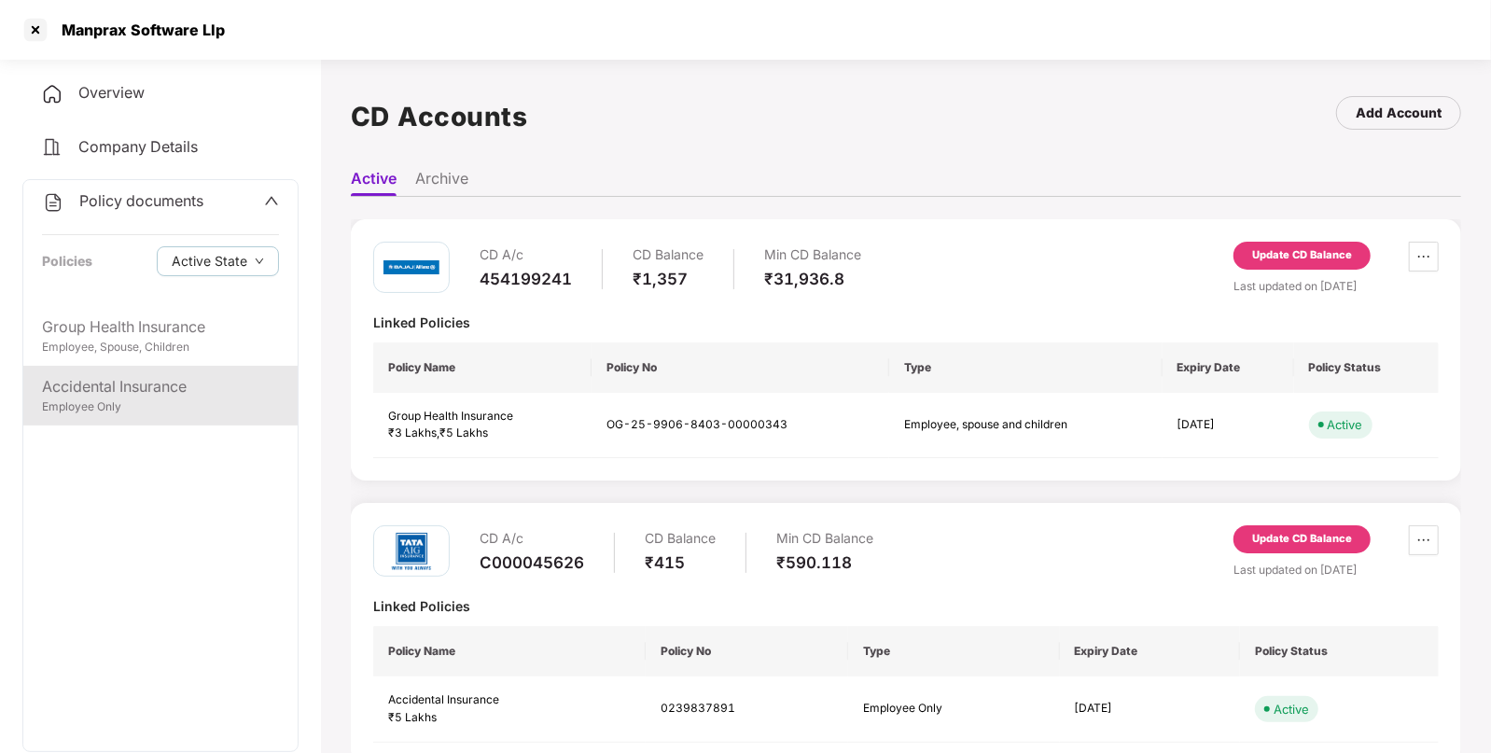
click at [72, 399] on div "Employee Only" at bounding box center [160, 407] width 237 height 18
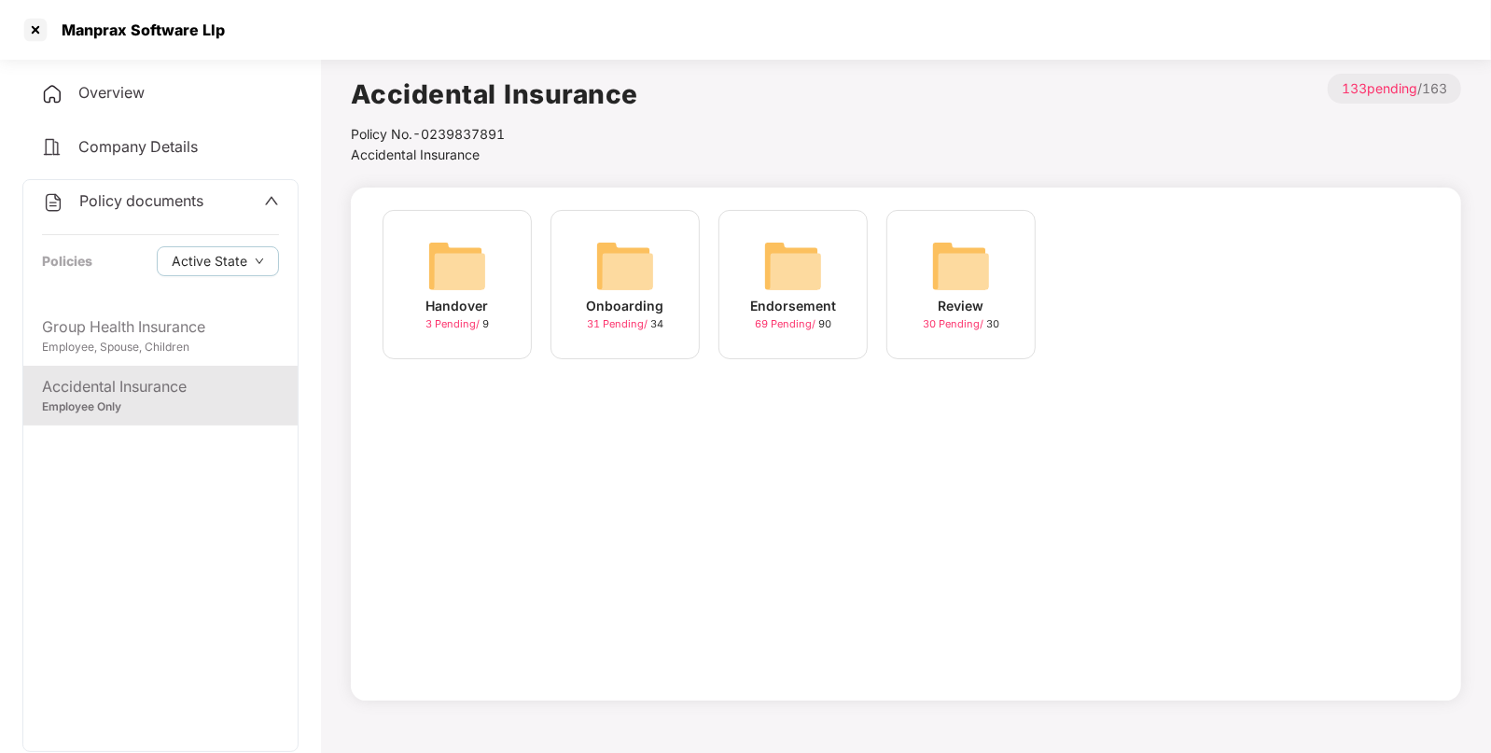
click at [950, 271] on img at bounding box center [961, 266] width 60 height 60
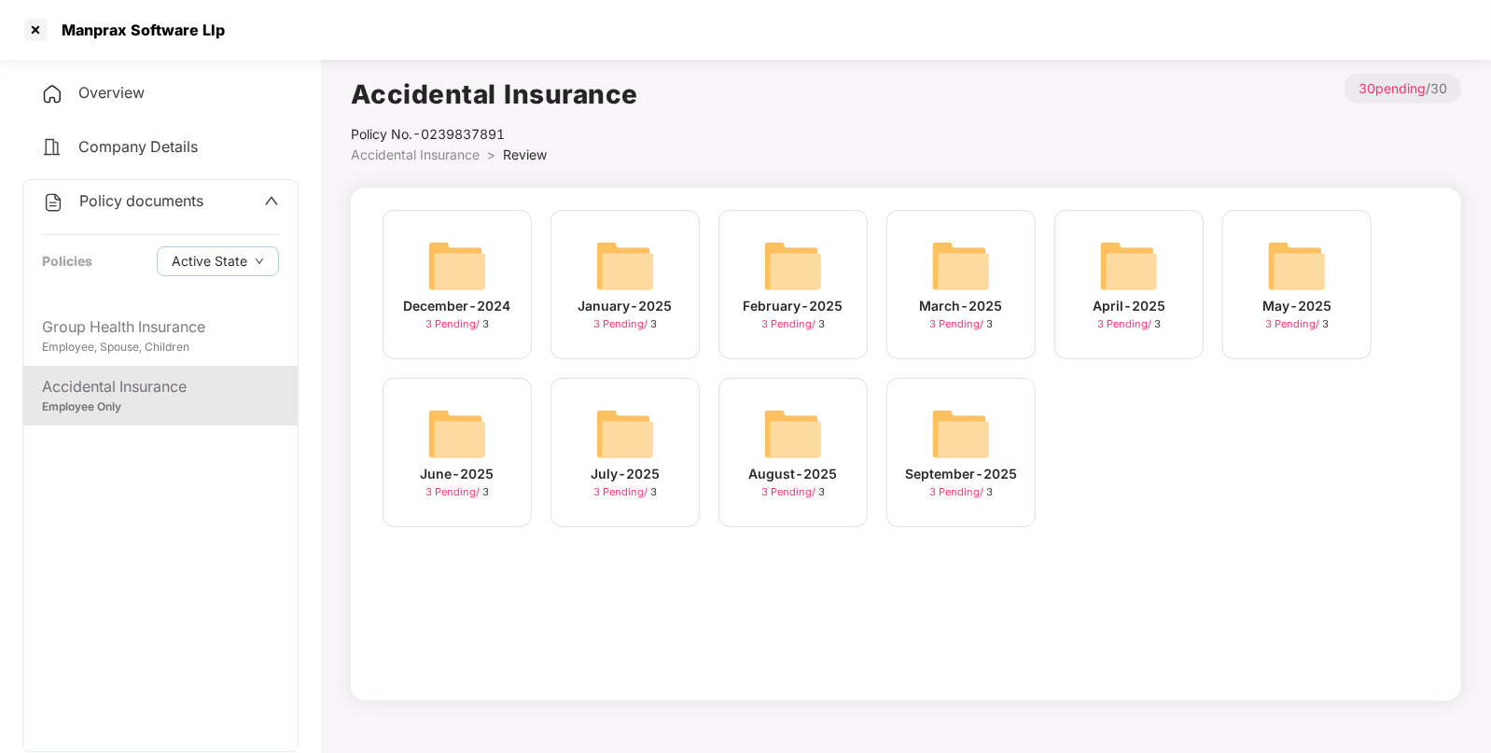
click at [407, 158] on span "Accidental Insurance" at bounding box center [415, 155] width 129 height 16
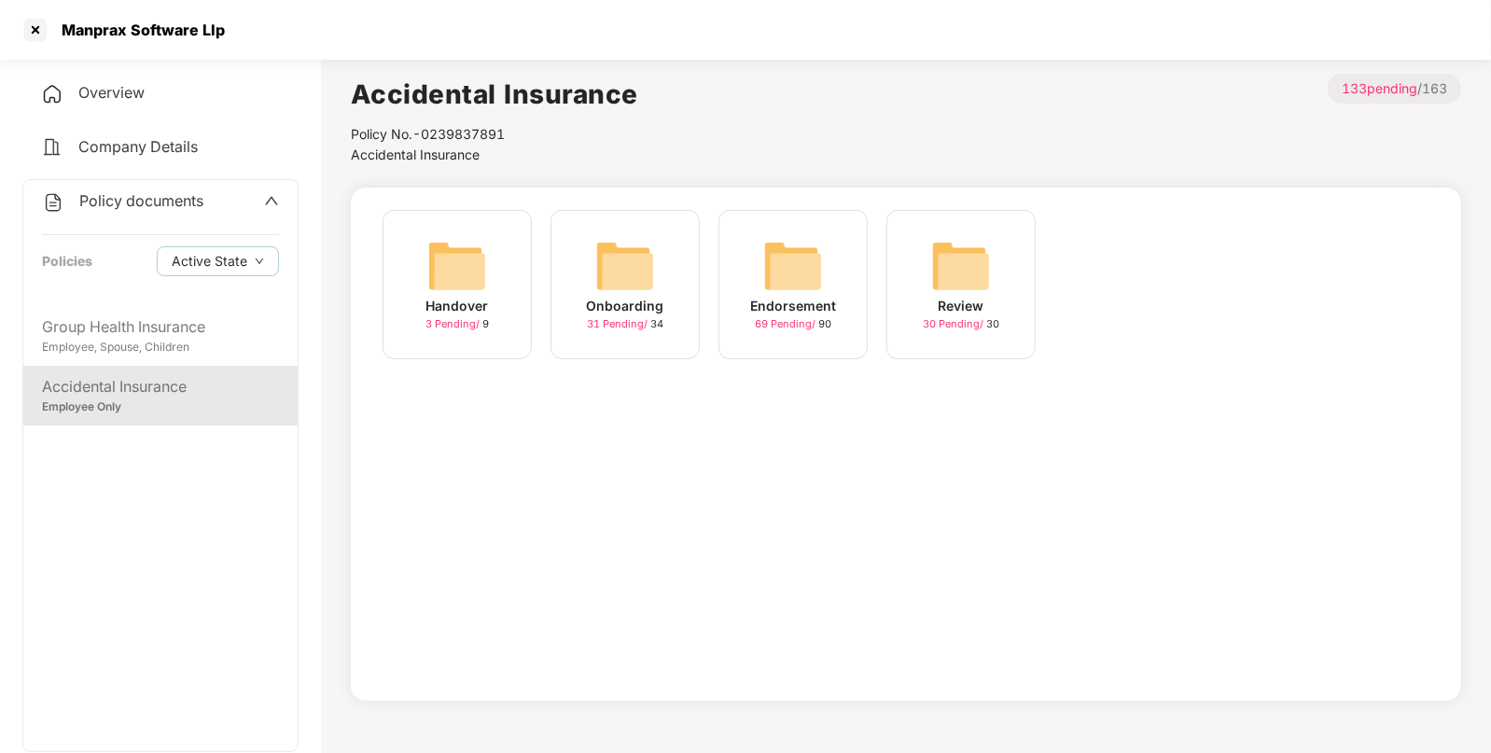
click at [160, 388] on div "Accidental Insurance" at bounding box center [160, 386] width 237 height 23
click at [803, 255] on img at bounding box center [793, 266] width 60 height 60
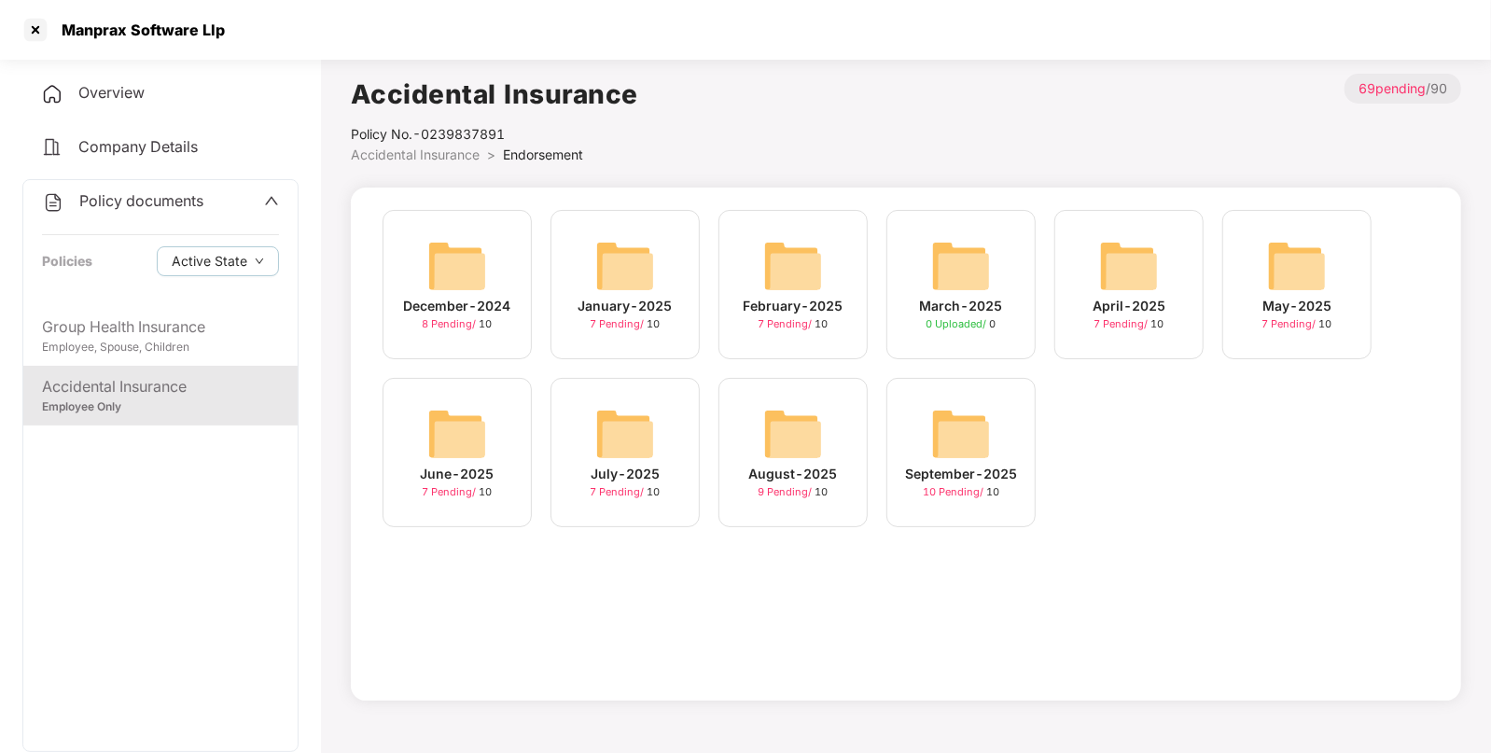
click at [976, 432] on img at bounding box center [961, 434] width 60 height 60
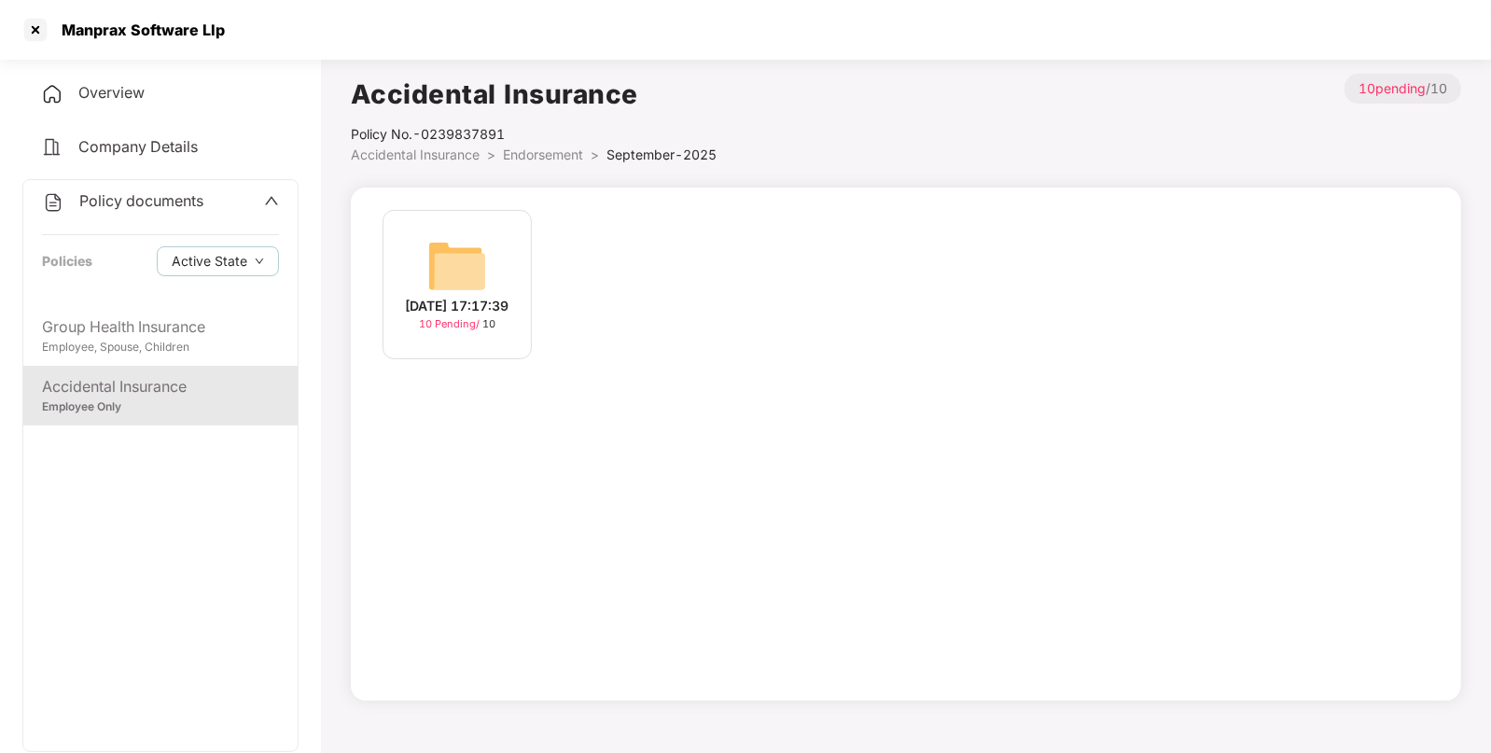
click at [442, 257] on img at bounding box center [457, 266] width 60 height 60
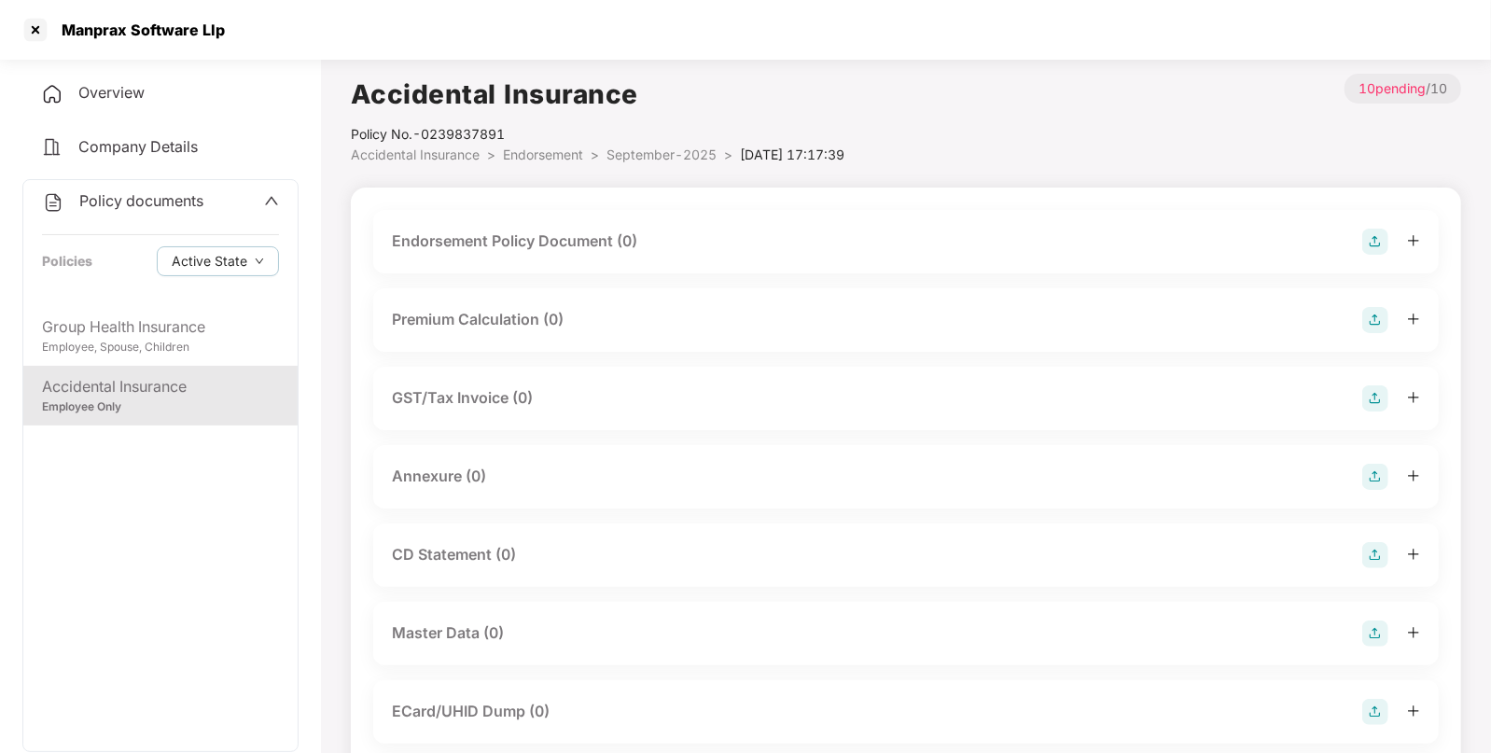
click at [1373, 242] on img at bounding box center [1376, 242] width 26 height 26
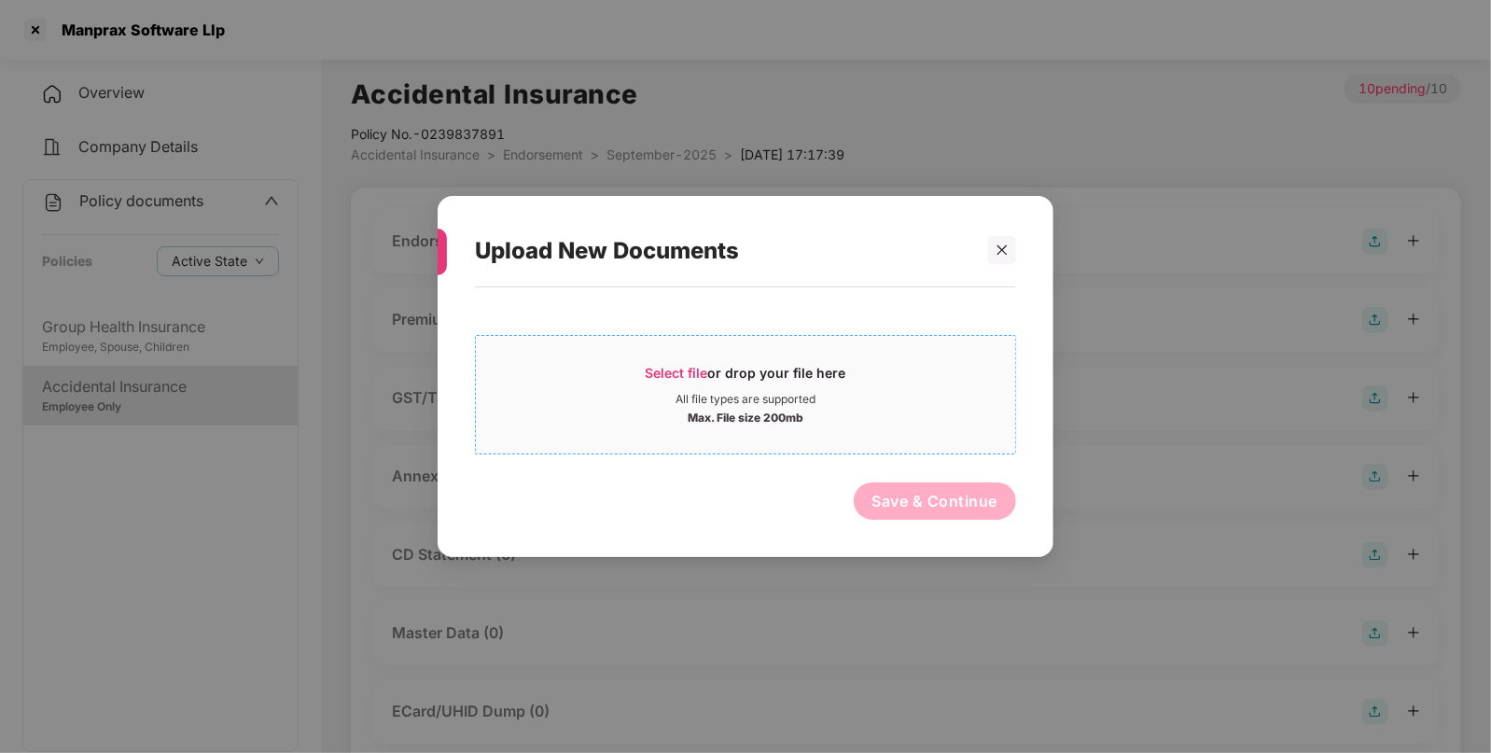
click at [678, 373] on span "Select file" at bounding box center [677, 373] width 63 height 16
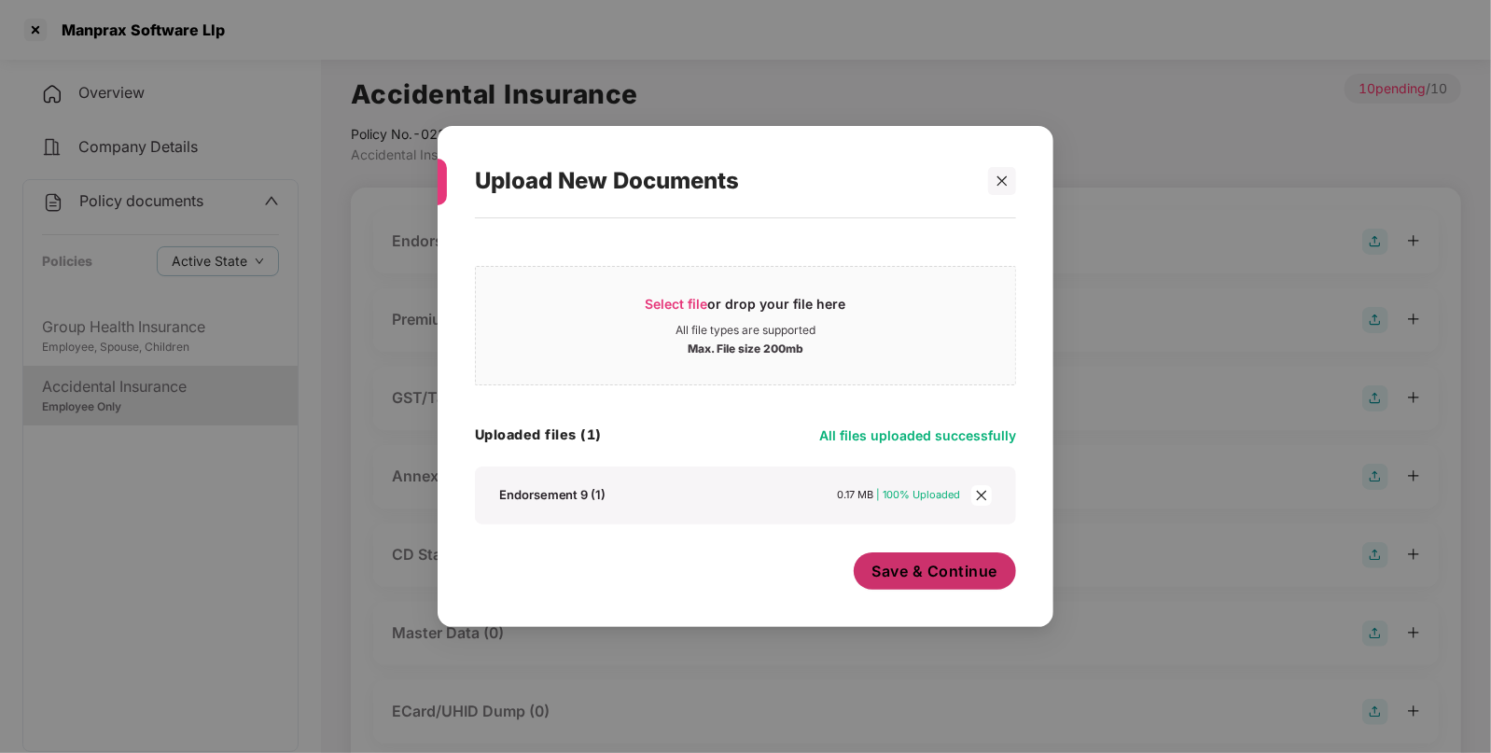
click at [888, 560] on button "Save & Continue" at bounding box center [935, 570] width 163 height 37
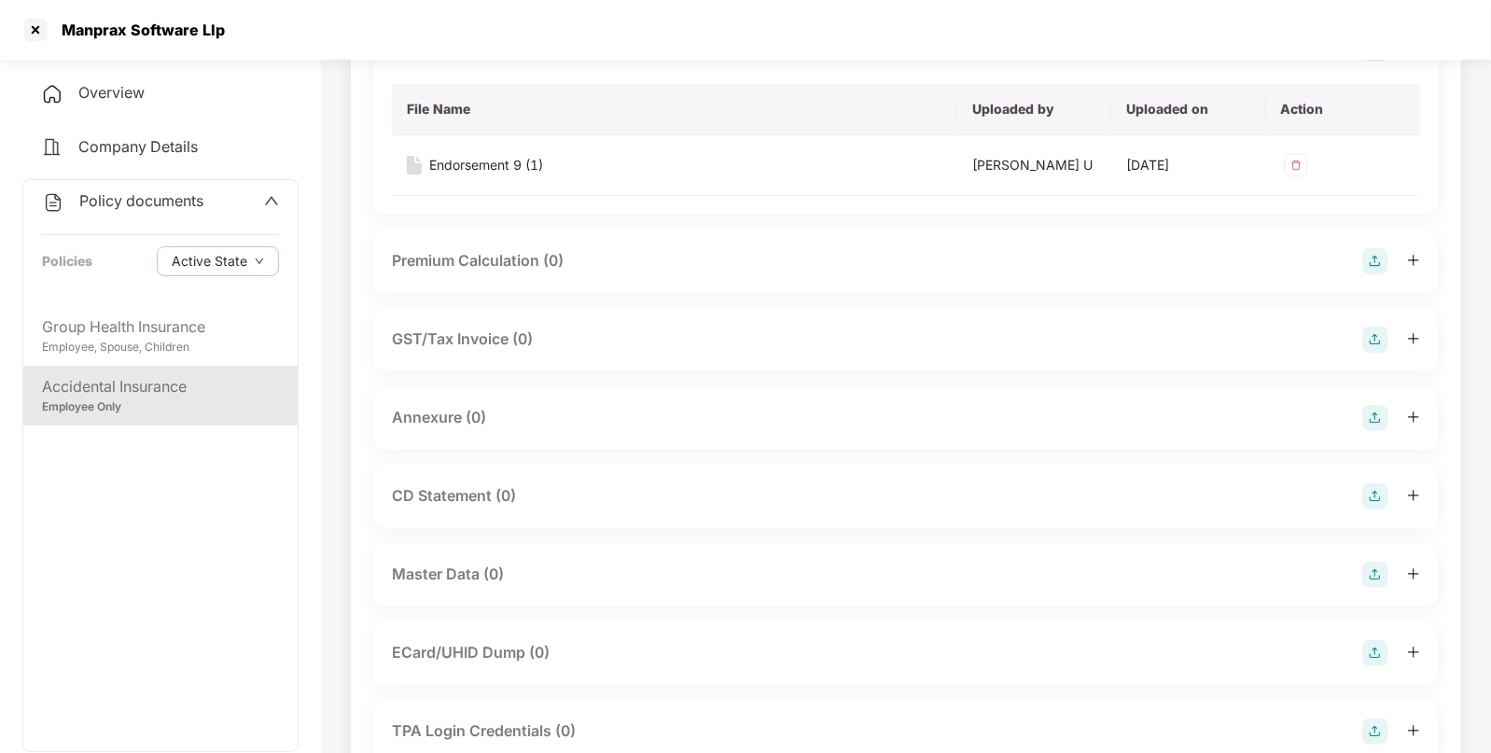
scroll to position [195, 0]
click at [1380, 420] on img at bounding box center [1376, 416] width 26 height 26
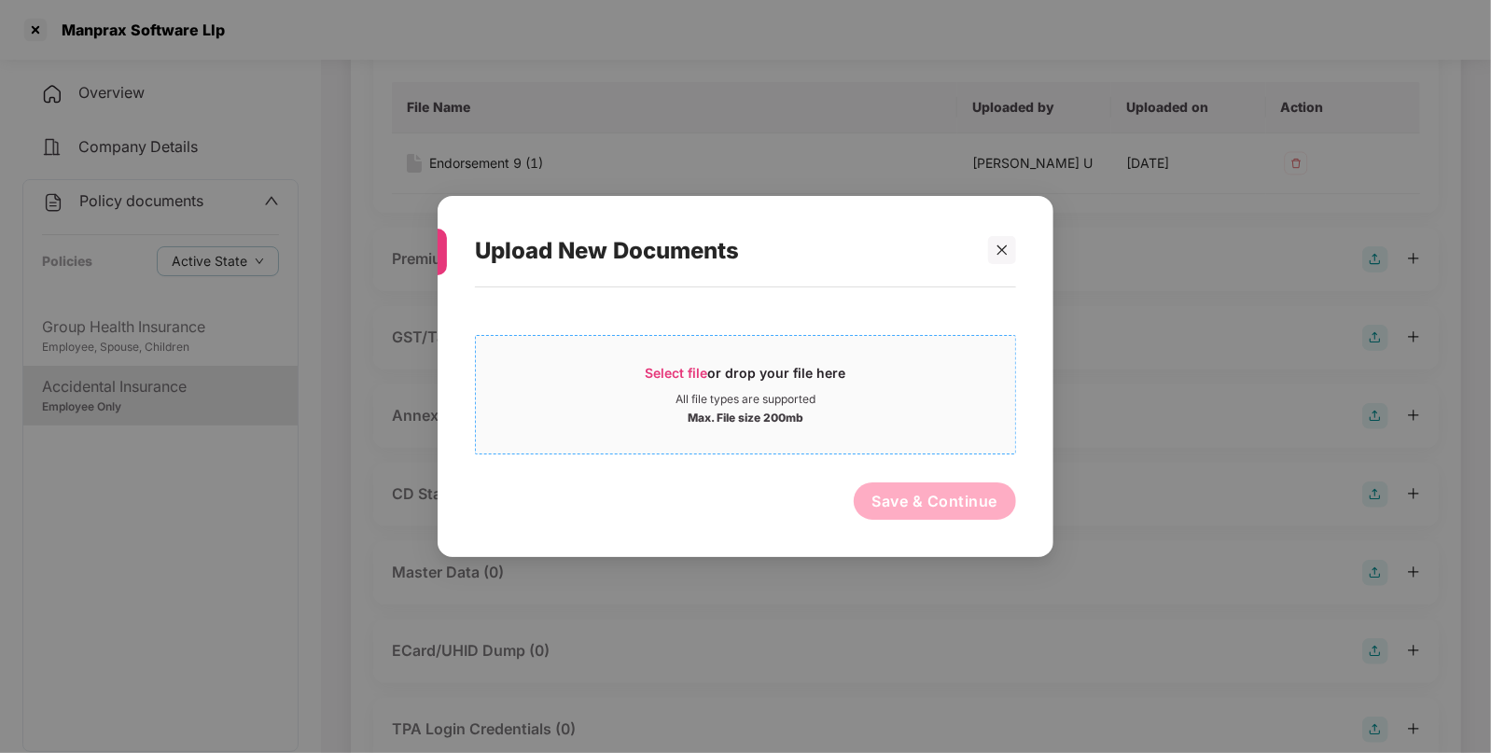
click at [692, 365] on span "Select file" at bounding box center [677, 373] width 63 height 16
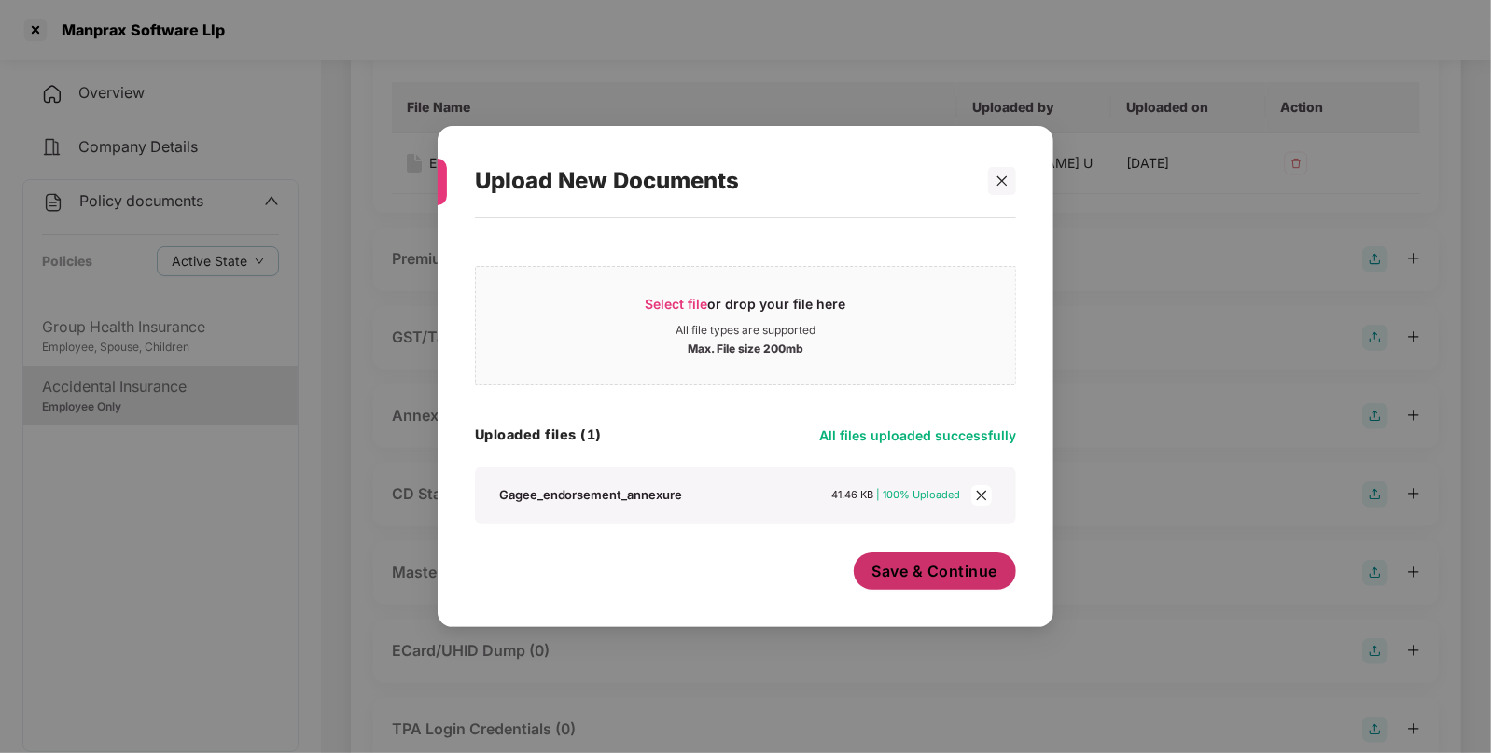
click at [897, 563] on span "Save & Continue" at bounding box center [936, 571] width 126 height 21
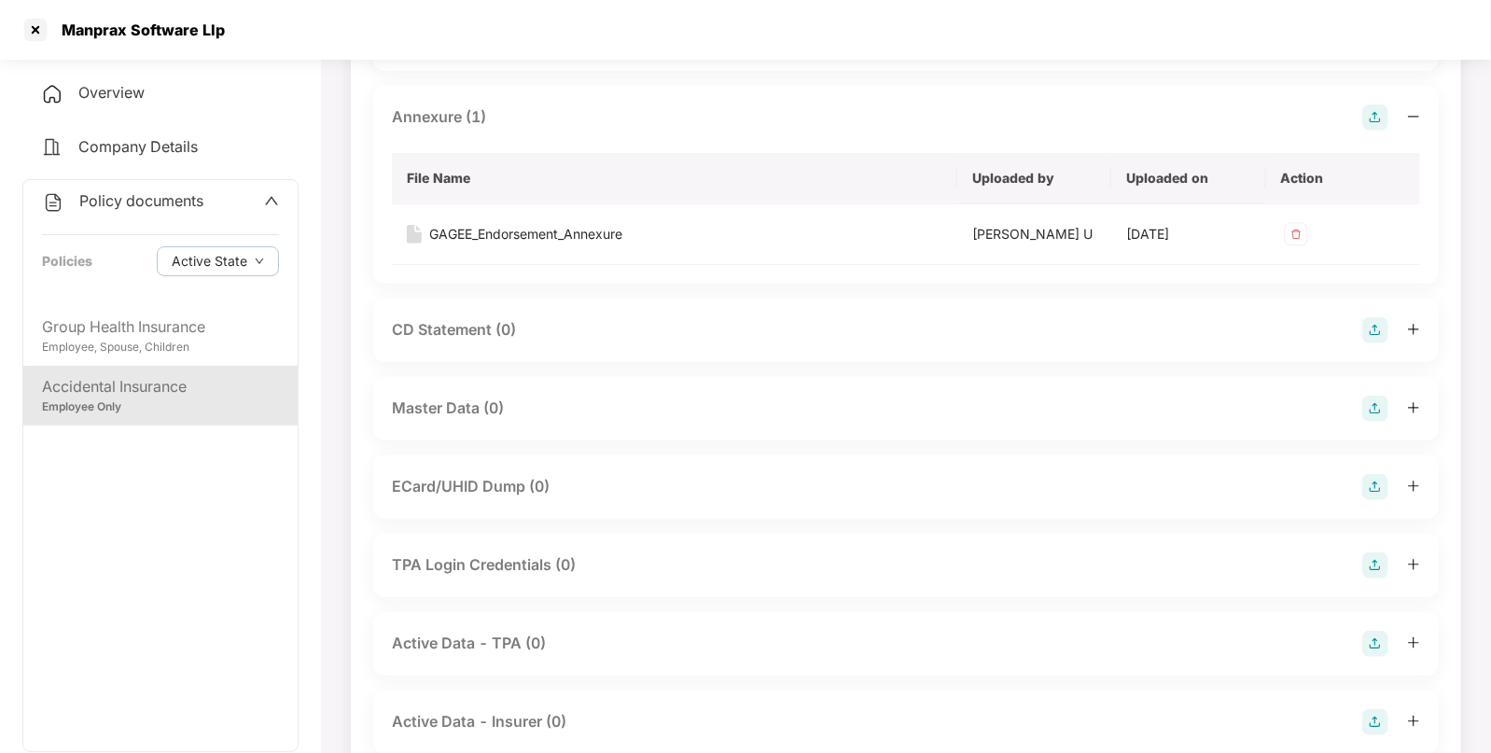
scroll to position [528, 0]
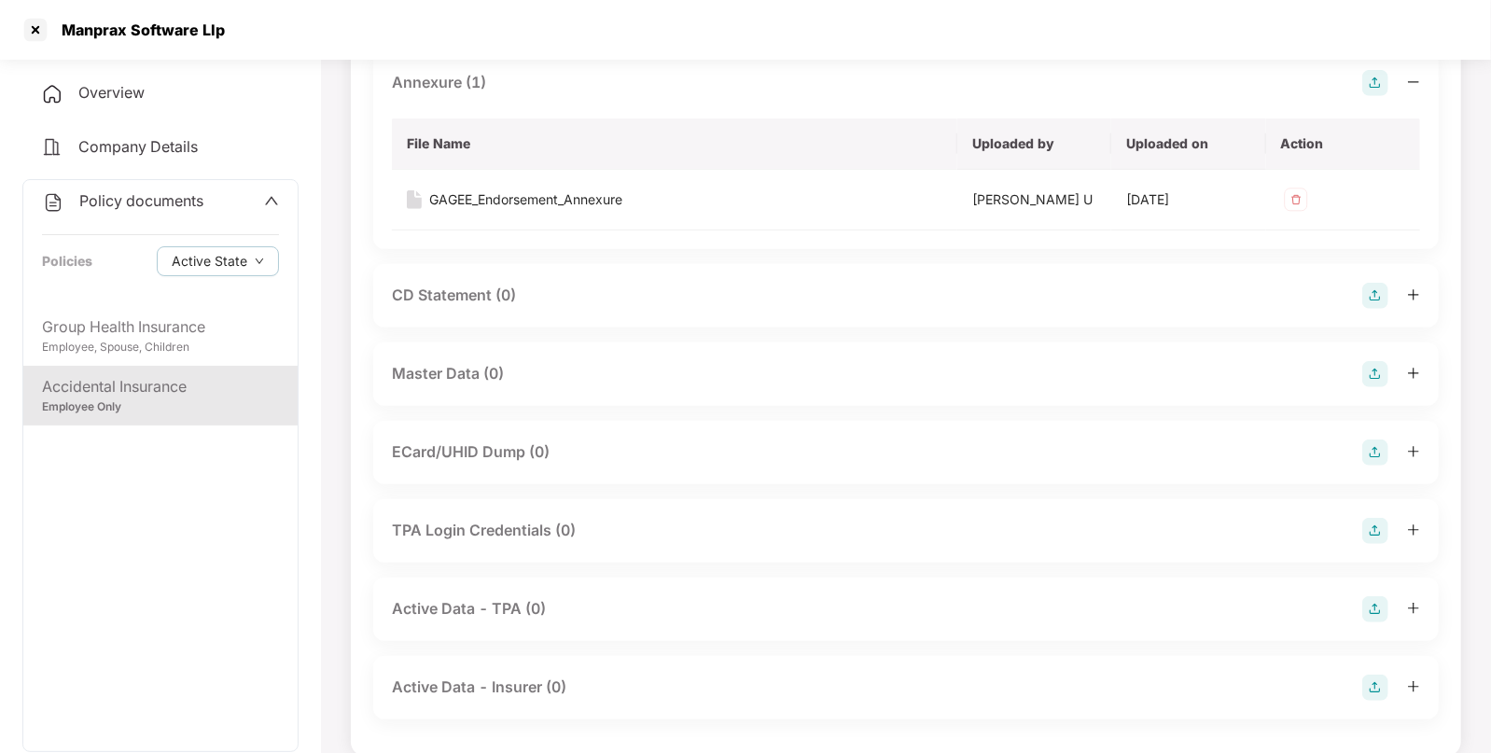
click at [1369, 367] on img at bounding box center [1376, 374] width 26 height 26
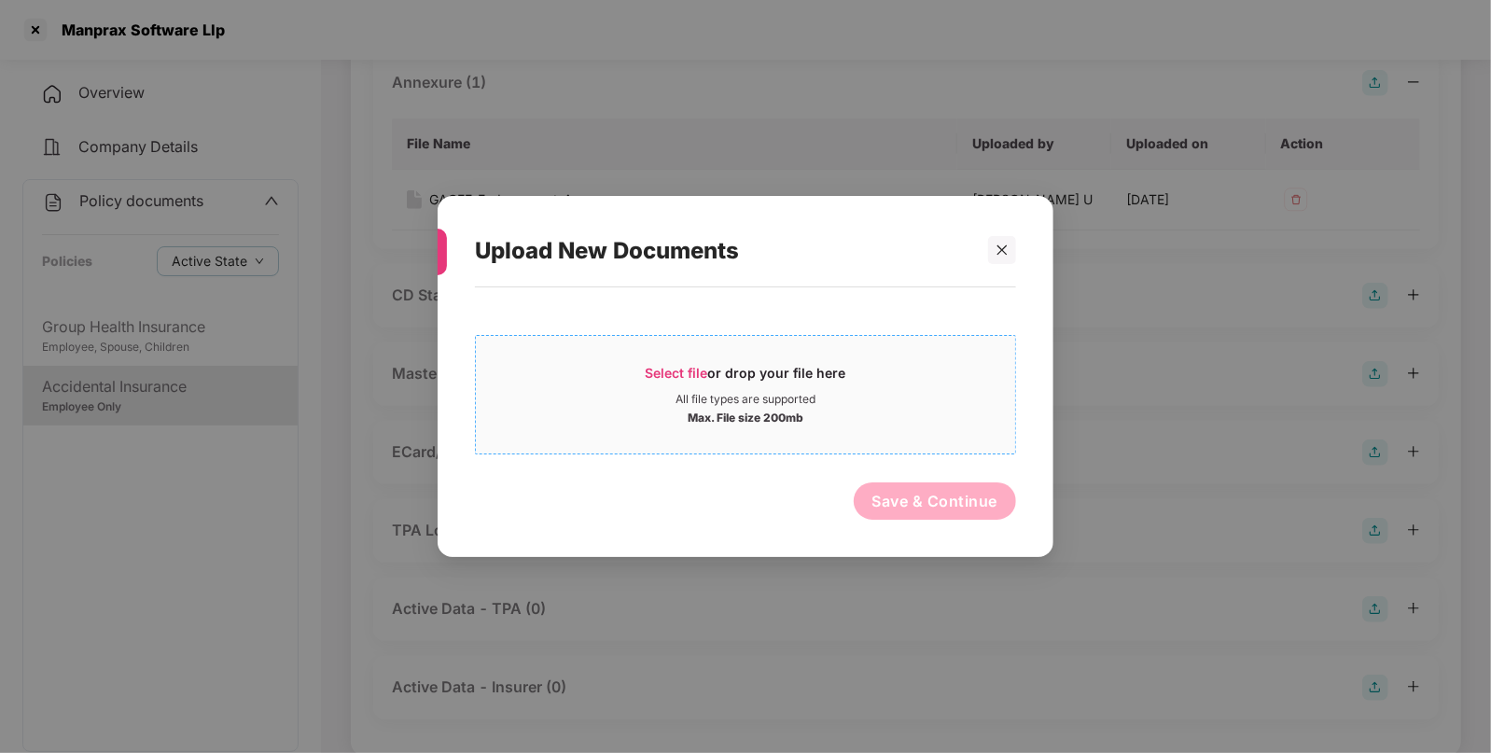
click at [668, 375] on span "Select file" at bounding box center [677, 373] width 63 height 16
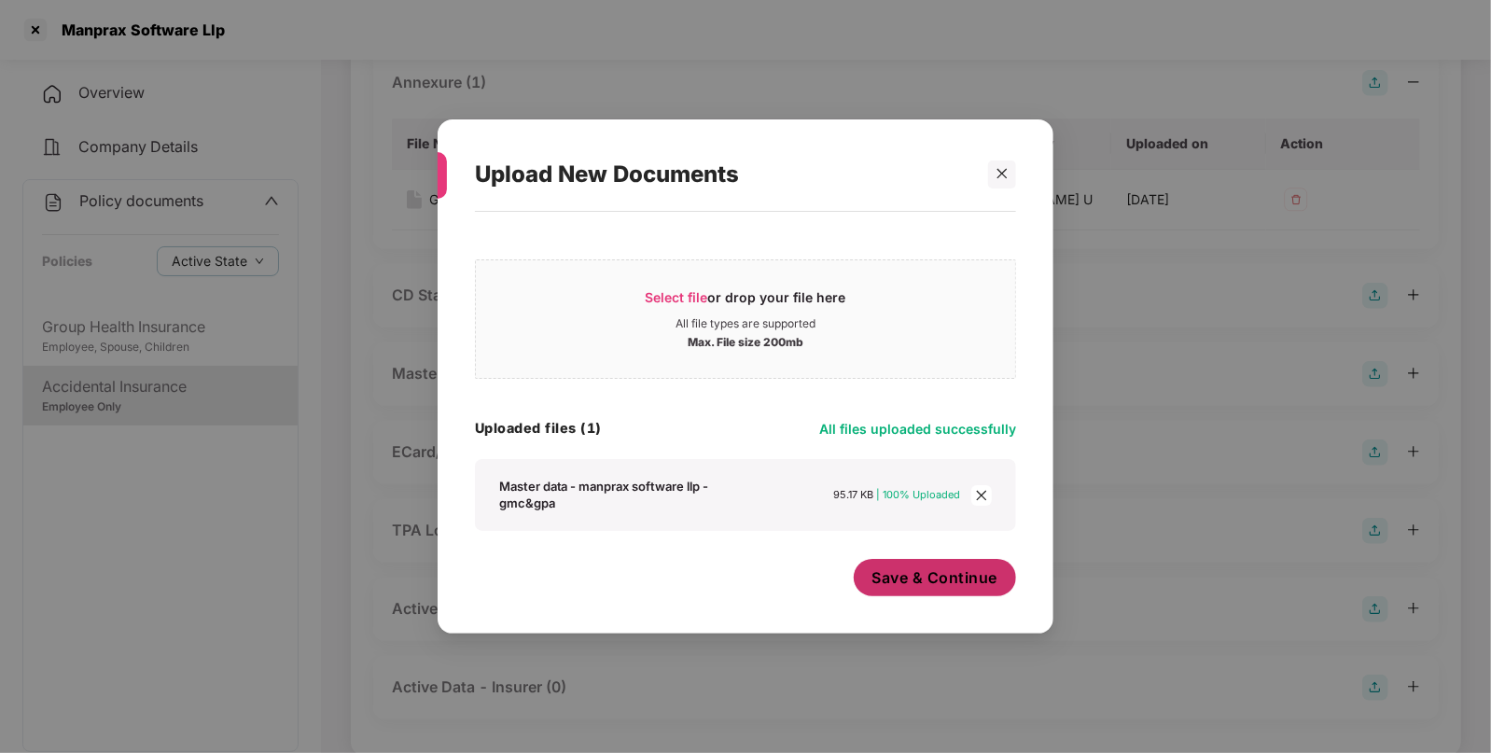
click at [901, 569] on button "Save & Continue" at bounding box center [935, 577] width 163 height 37
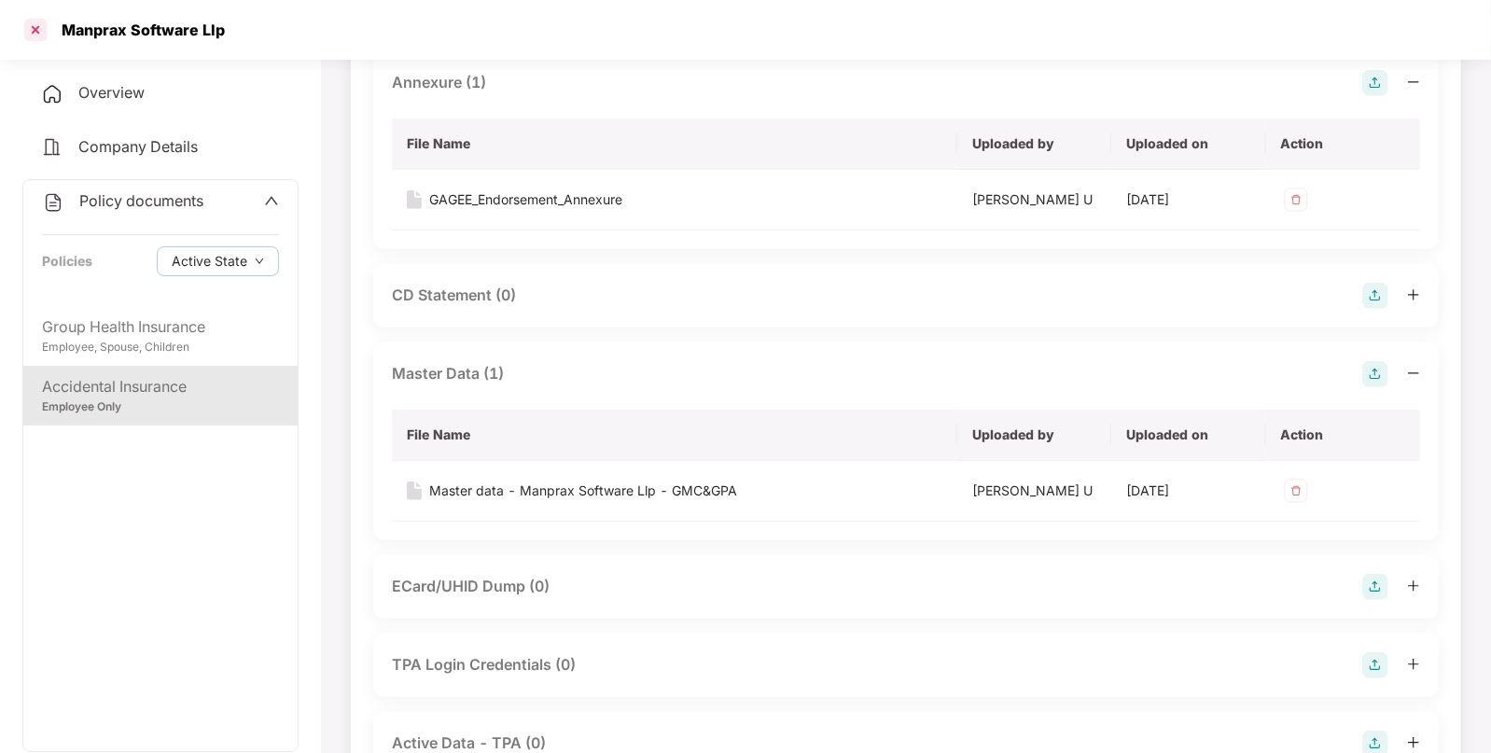
click at [33, 30] on div at bounding box center [36, 30] width 30 height 30
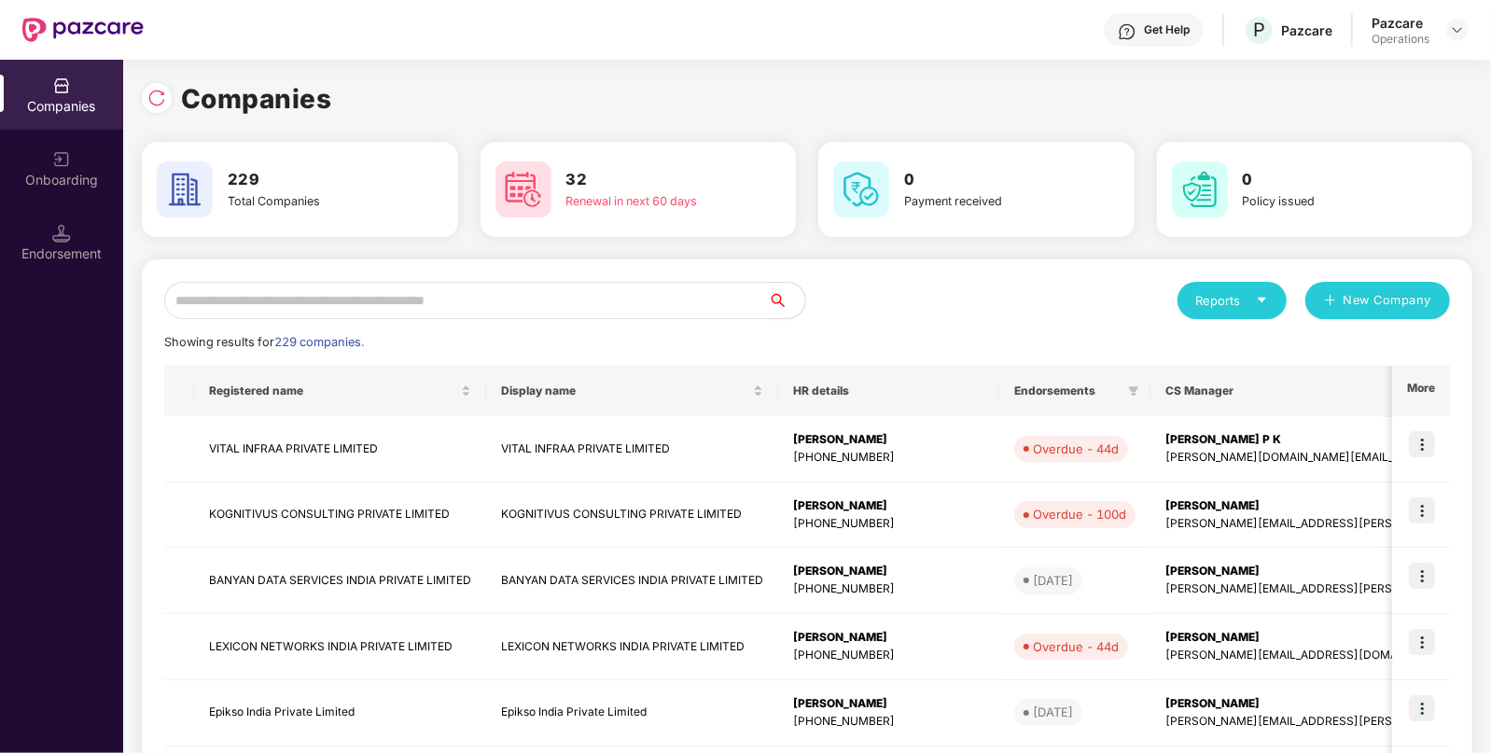
click at [462, 291] on input "text" at bounding box center [466, 300] width 604 height 37
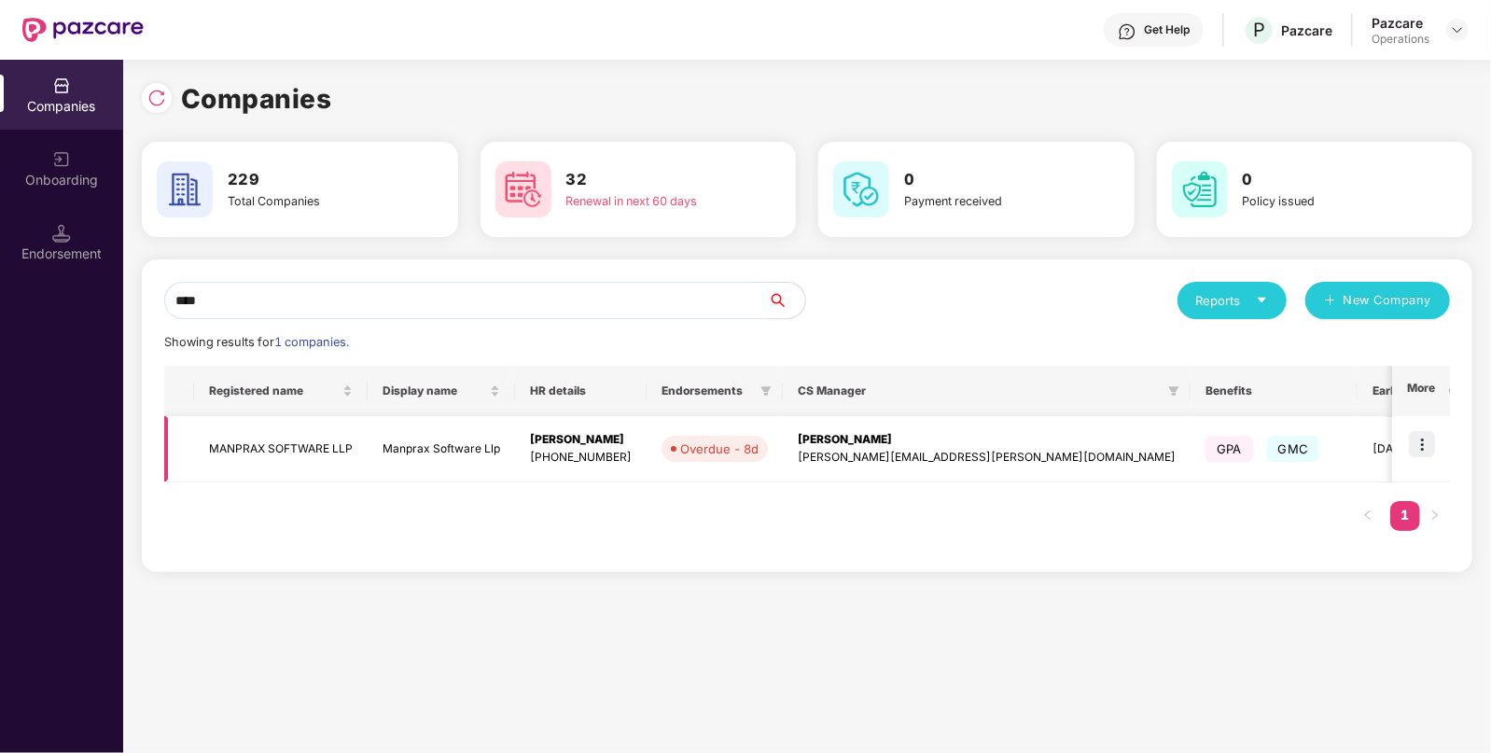
type input "****"
click at [1430, 449] on img at bounding box center [1422, 444] width 26 height 26
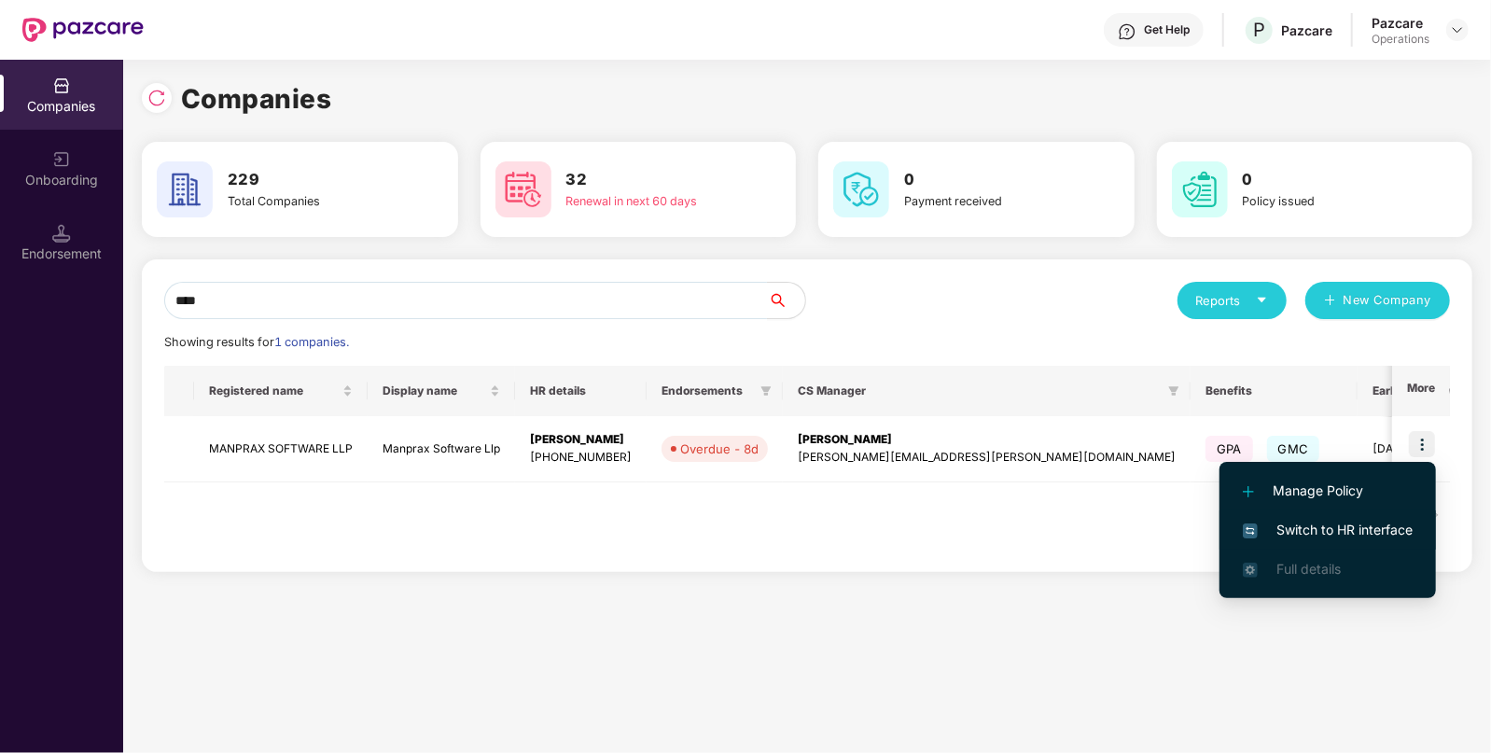
click at [1348, 527] on span "Switch to HR interface" at bounding box center [1328, 530] width 170 height 21
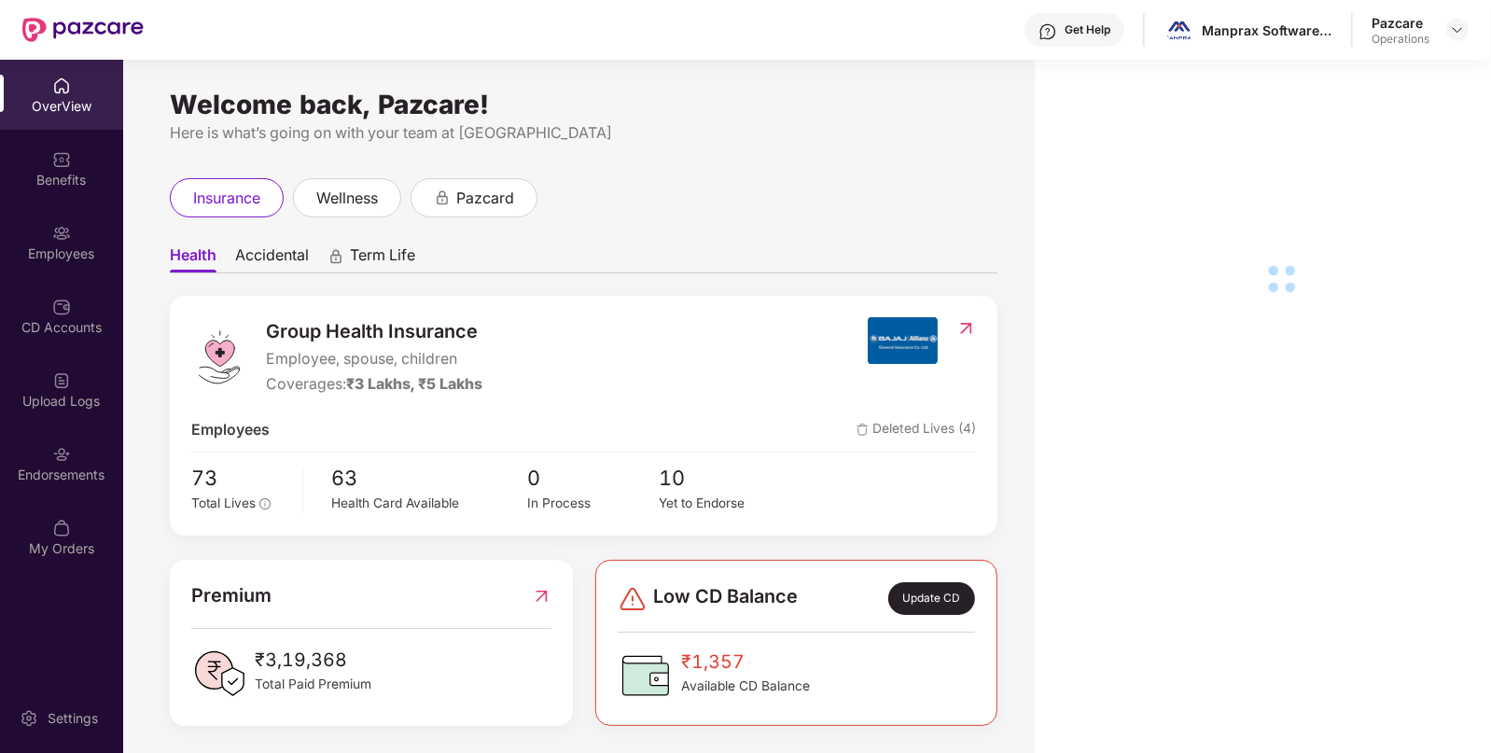
click at [64, 470] on div "Endorsements" at bounding box center [61, 475] width 123 height 19
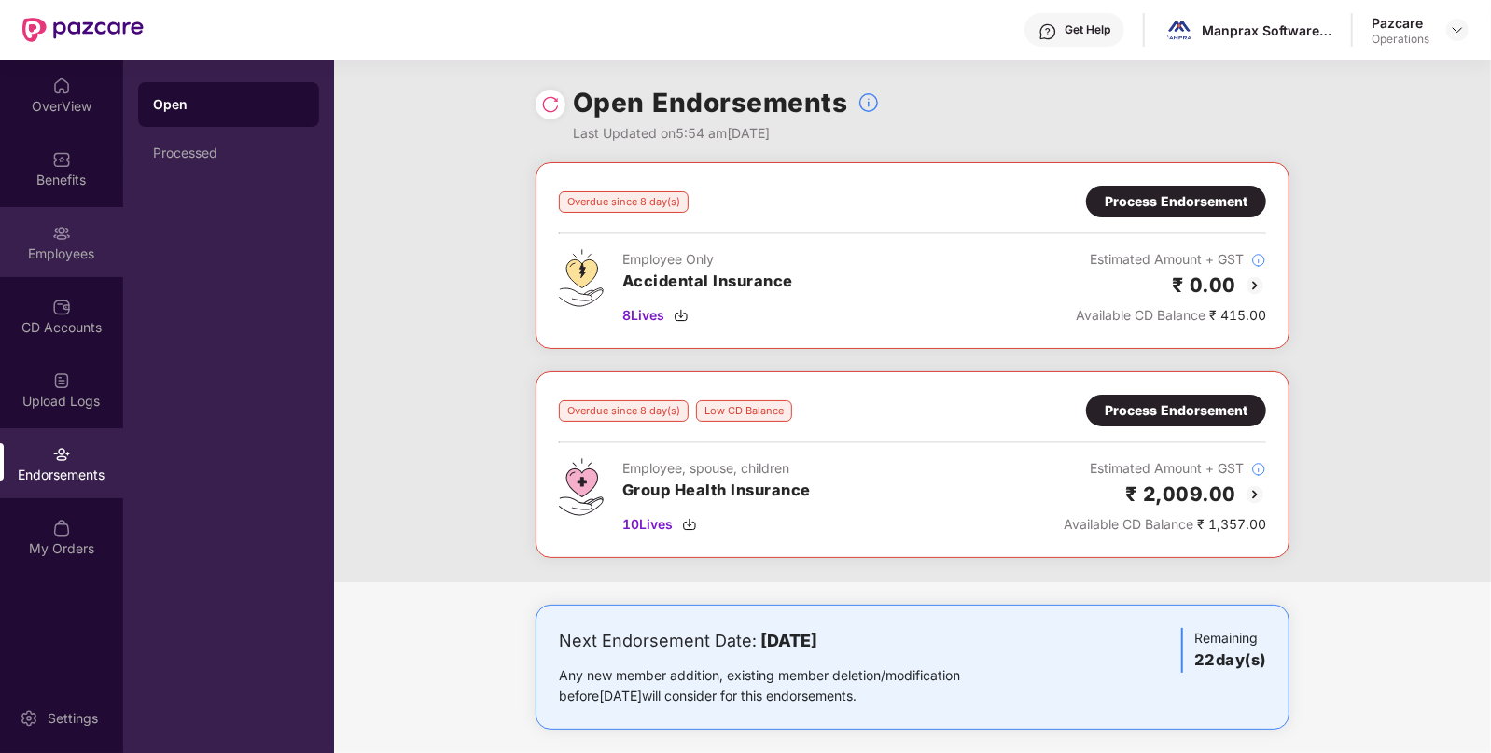
click at [55, 261] on div "Employees" at bounding box center [61, 254] width 123 height 19
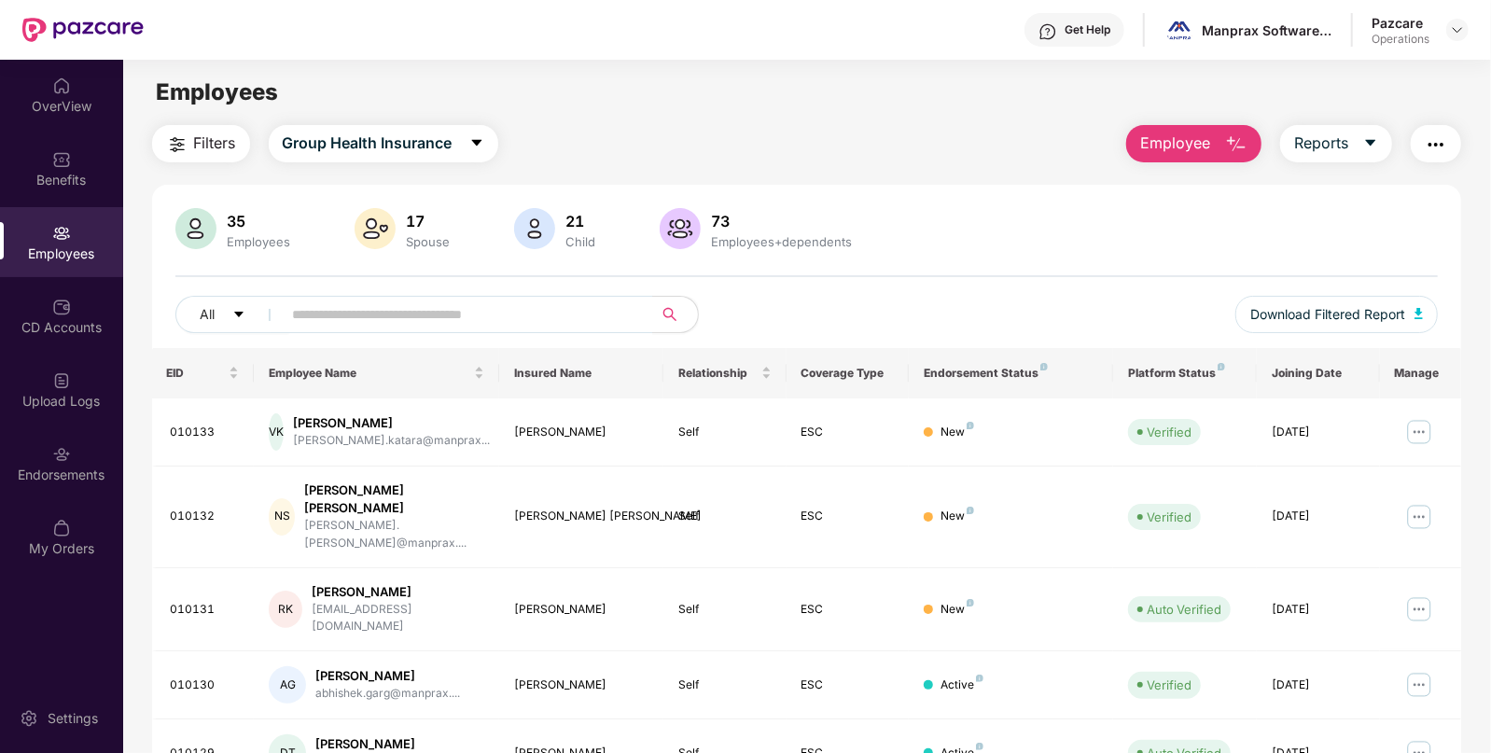
click at [205, 147] on span "Filters" at bounding box center [215, 143] width 42 height 23
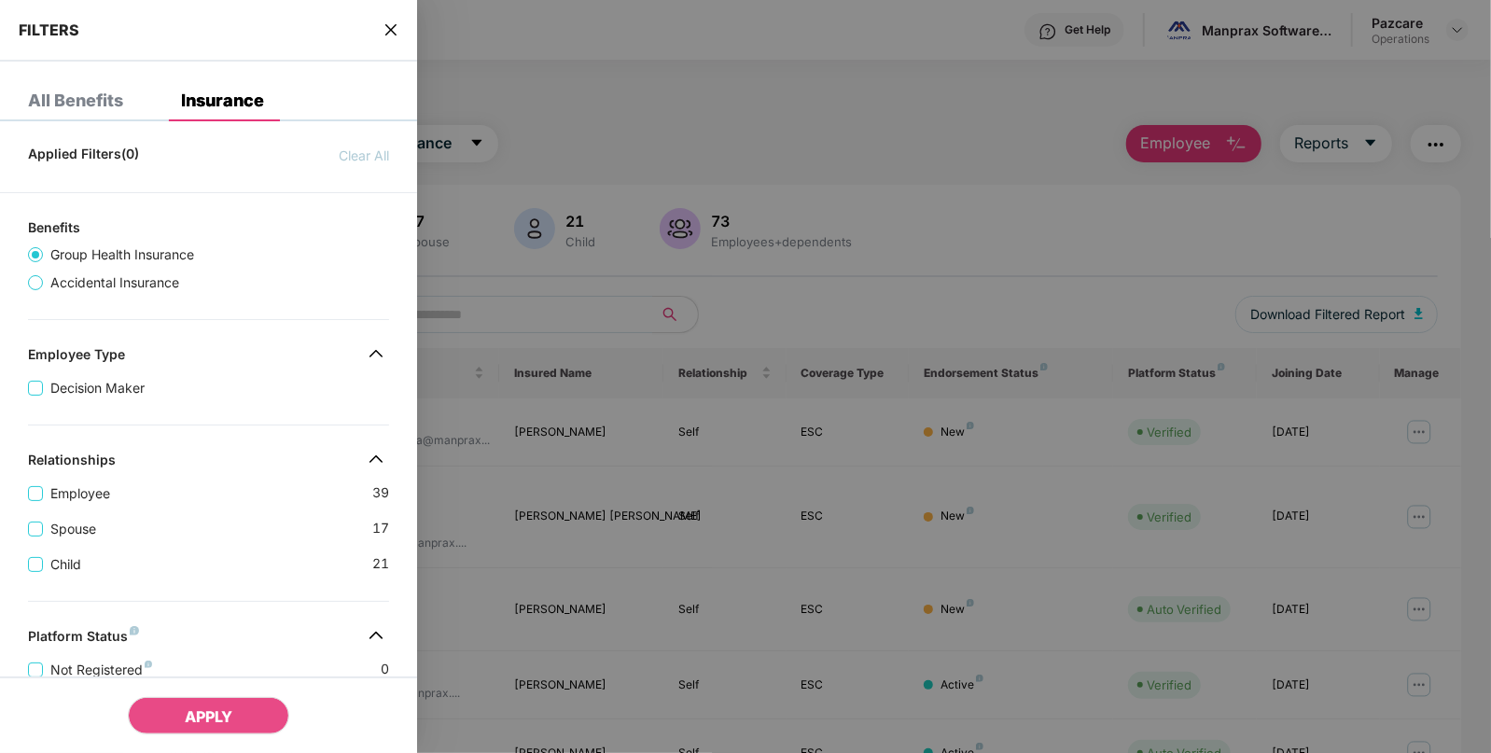
scroll to position [456, 0]
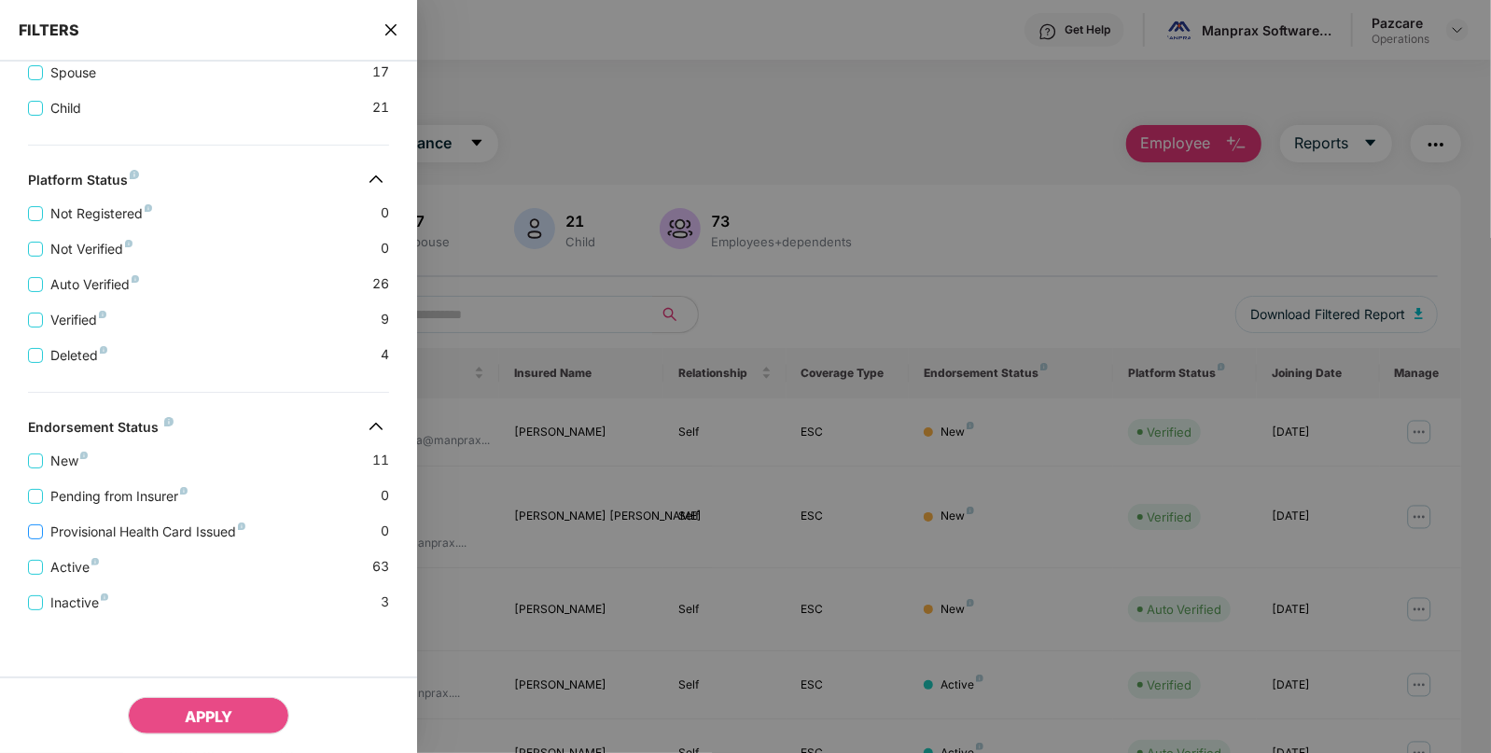
click at [130, 532] on span "Provisional Health Card Issued" at bounding box center [148, 532] width 210 height 21
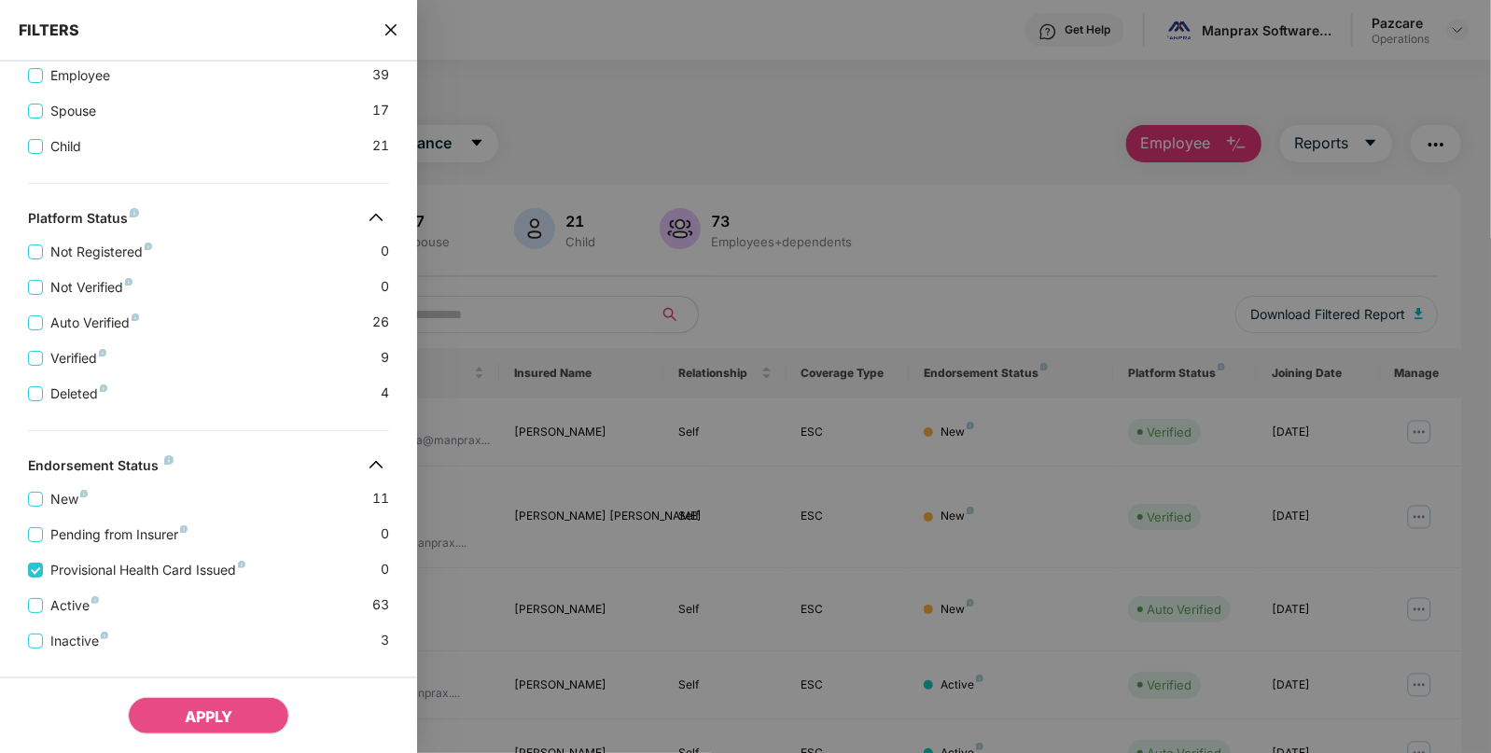
click at [394, 34] on icon "close" at bounding box center [391, 29] width 15 height 15
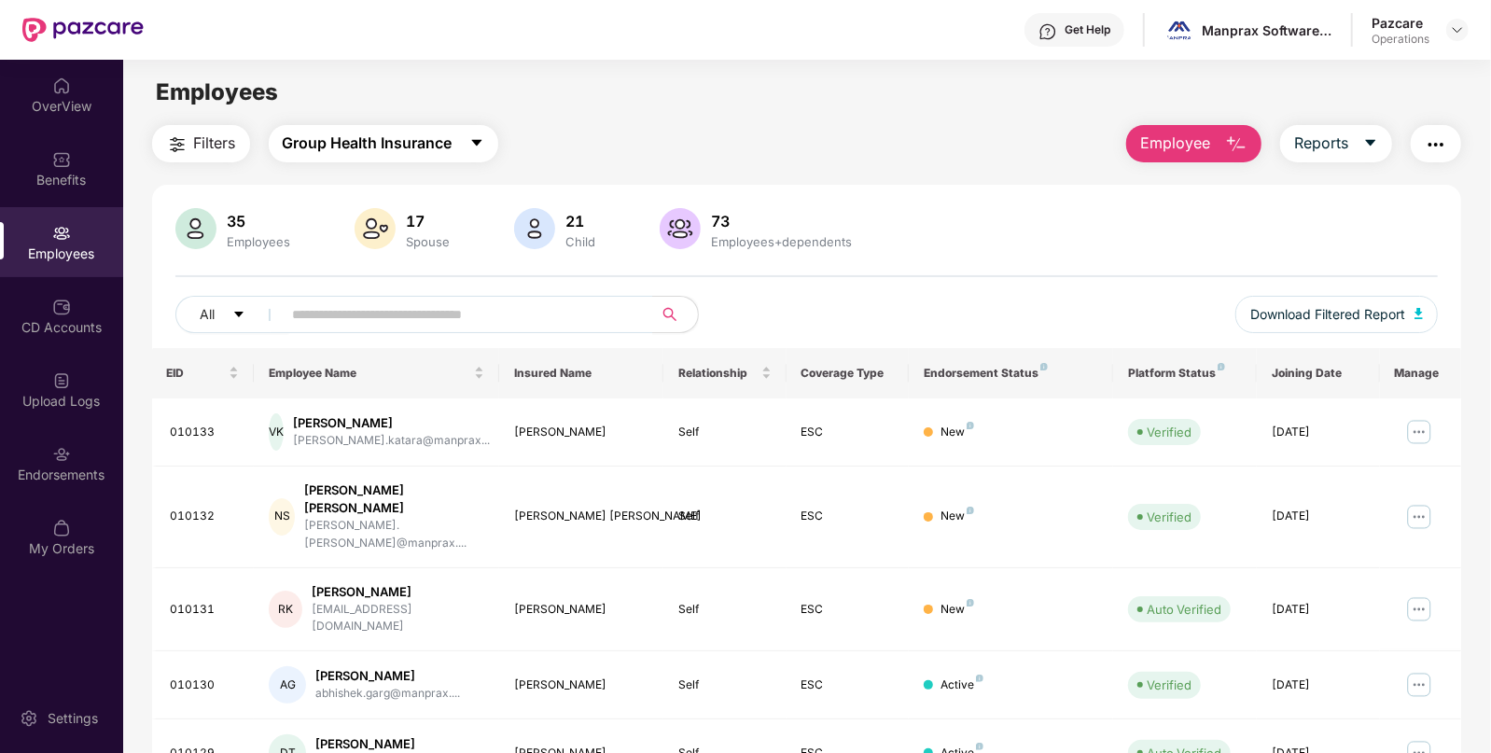
click at [388, 138] on span "Group Health Insurance" at bounding box center [368, 143] width 170 height 23
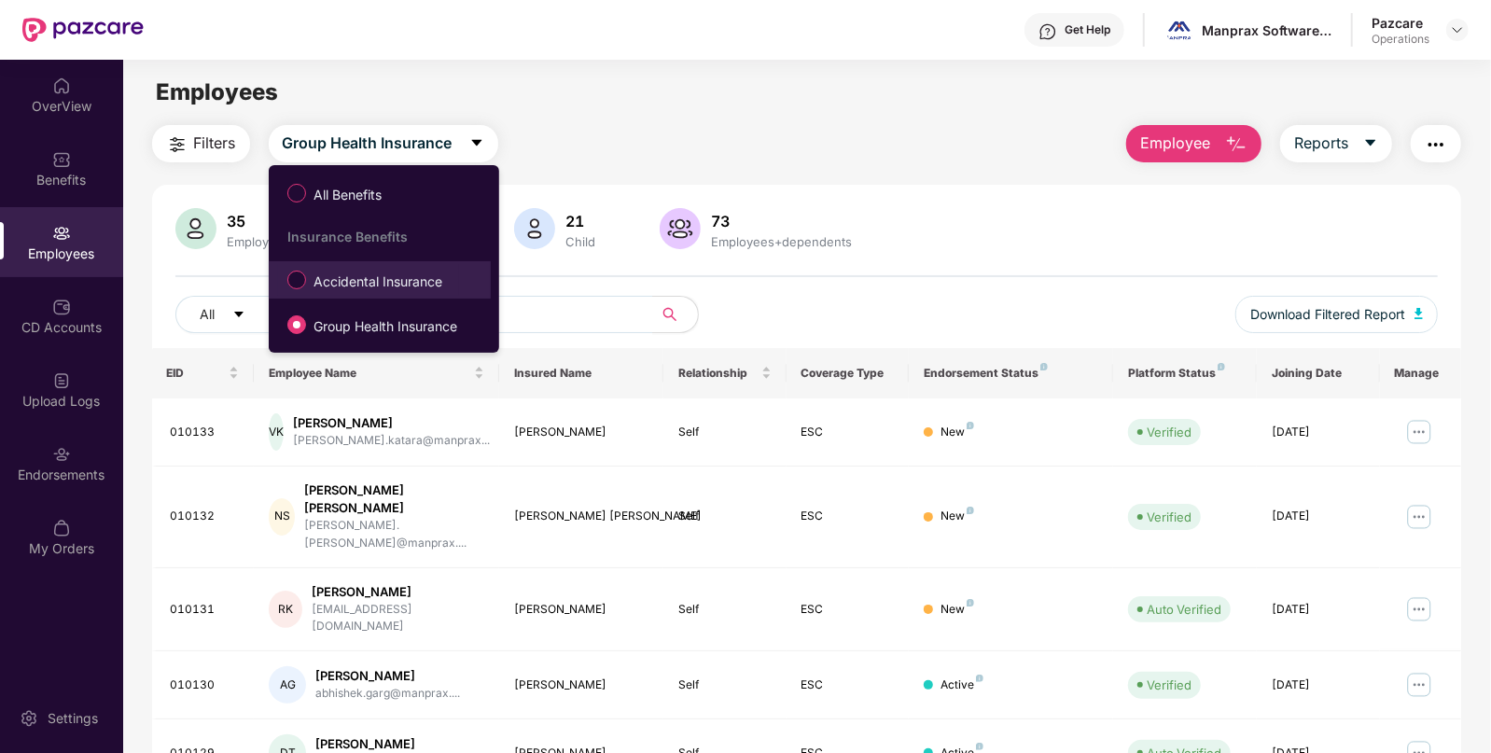
click at [331, 274] on span "Accidental Insurance" at bounding box center [378, 282] width 144 height 21
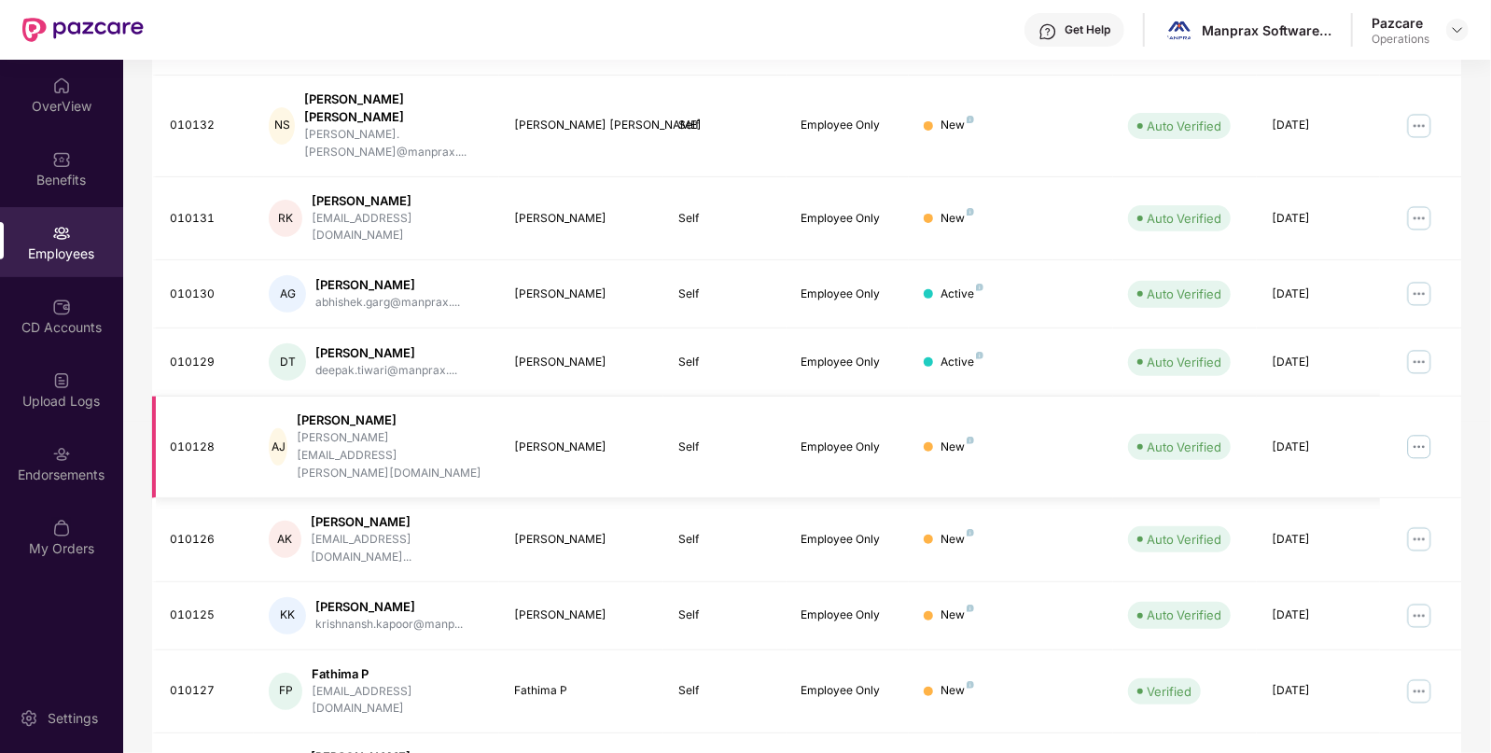
scroll to position [0, 0]
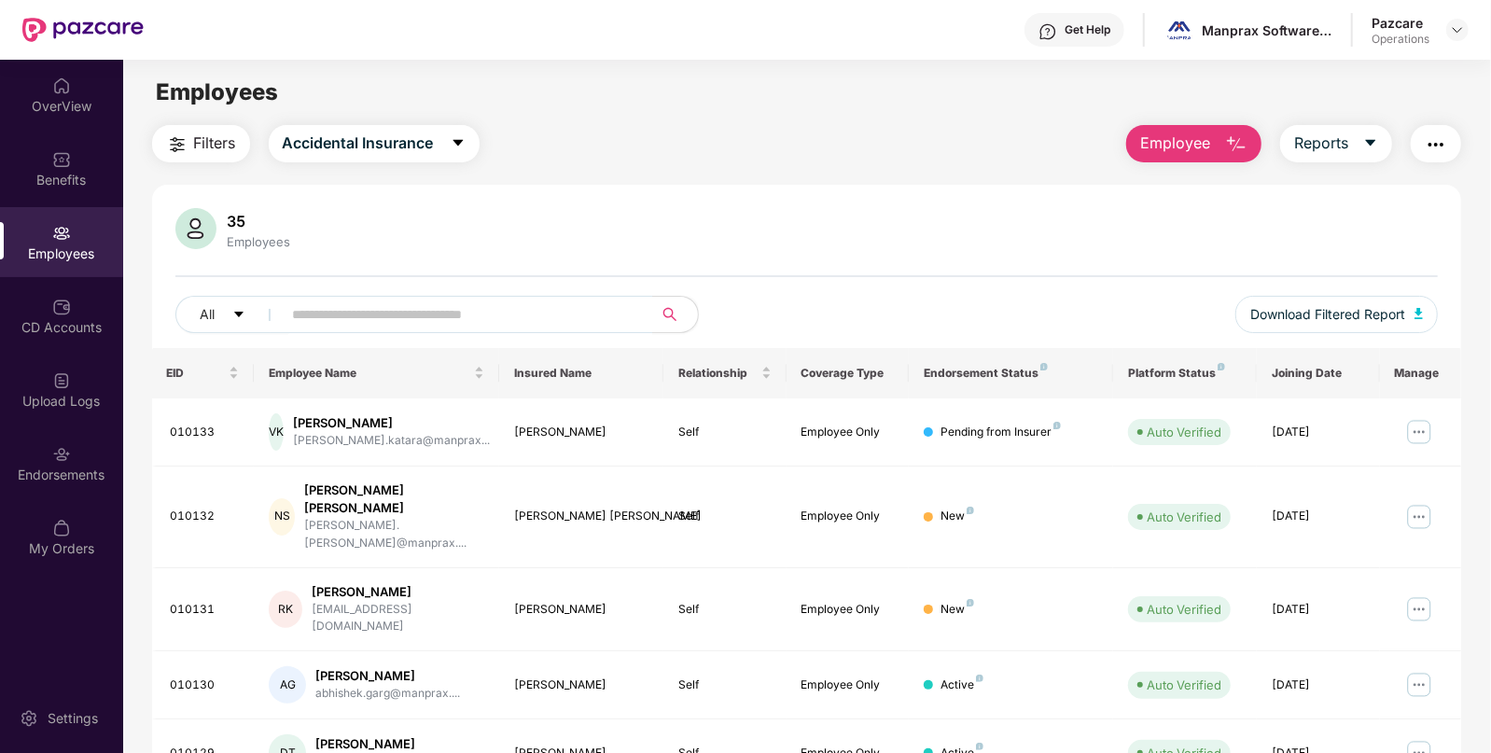
click at [217, 143] on span "Filters" at bounding box center [215, 143] width 42 height 23
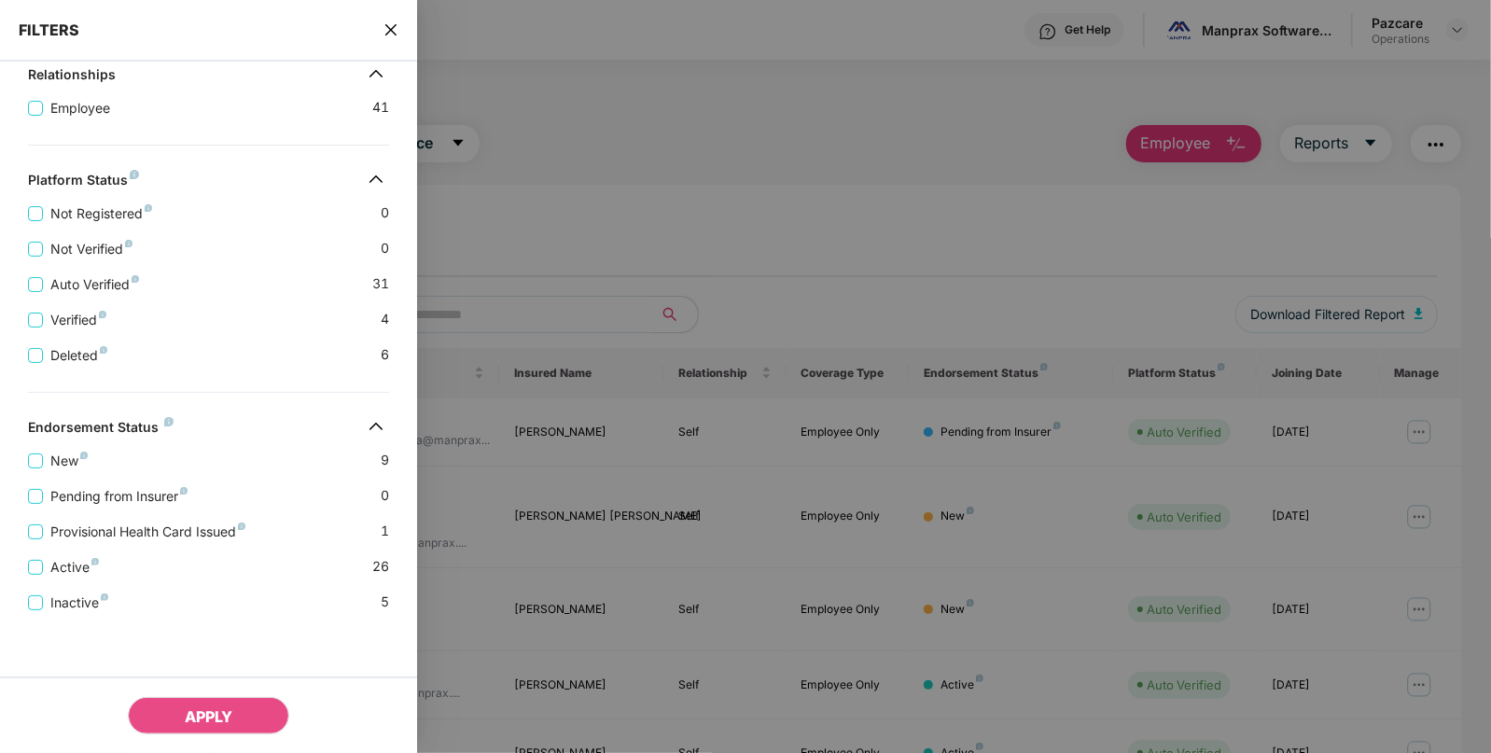
scroll to position [385, 0]
click at [141, 526] on span "Provisional Health Card Issued" at bounding box center [148, 532] width 210 height 21
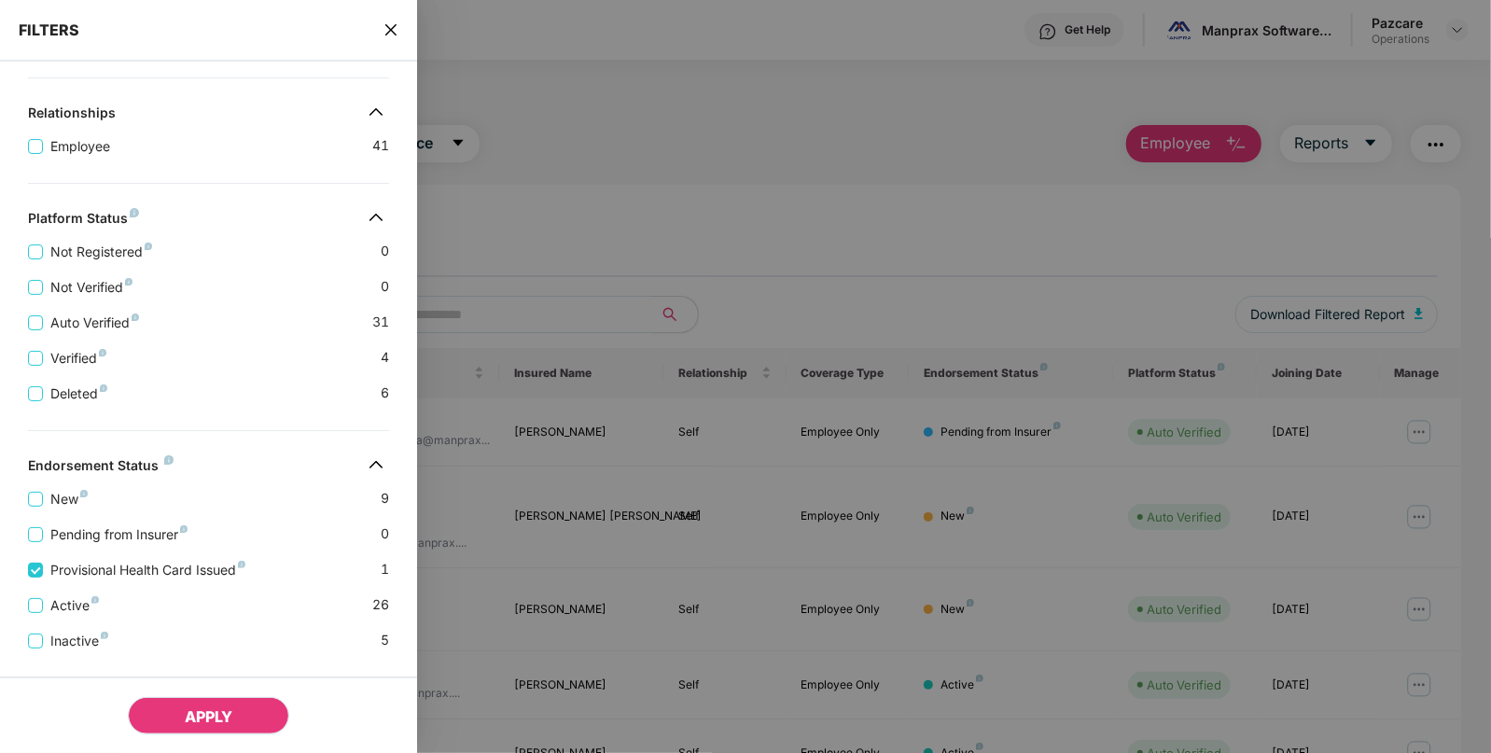
click at [168, 702] on button "APPLY" at bounding box center [208, 715] width 161 height 37
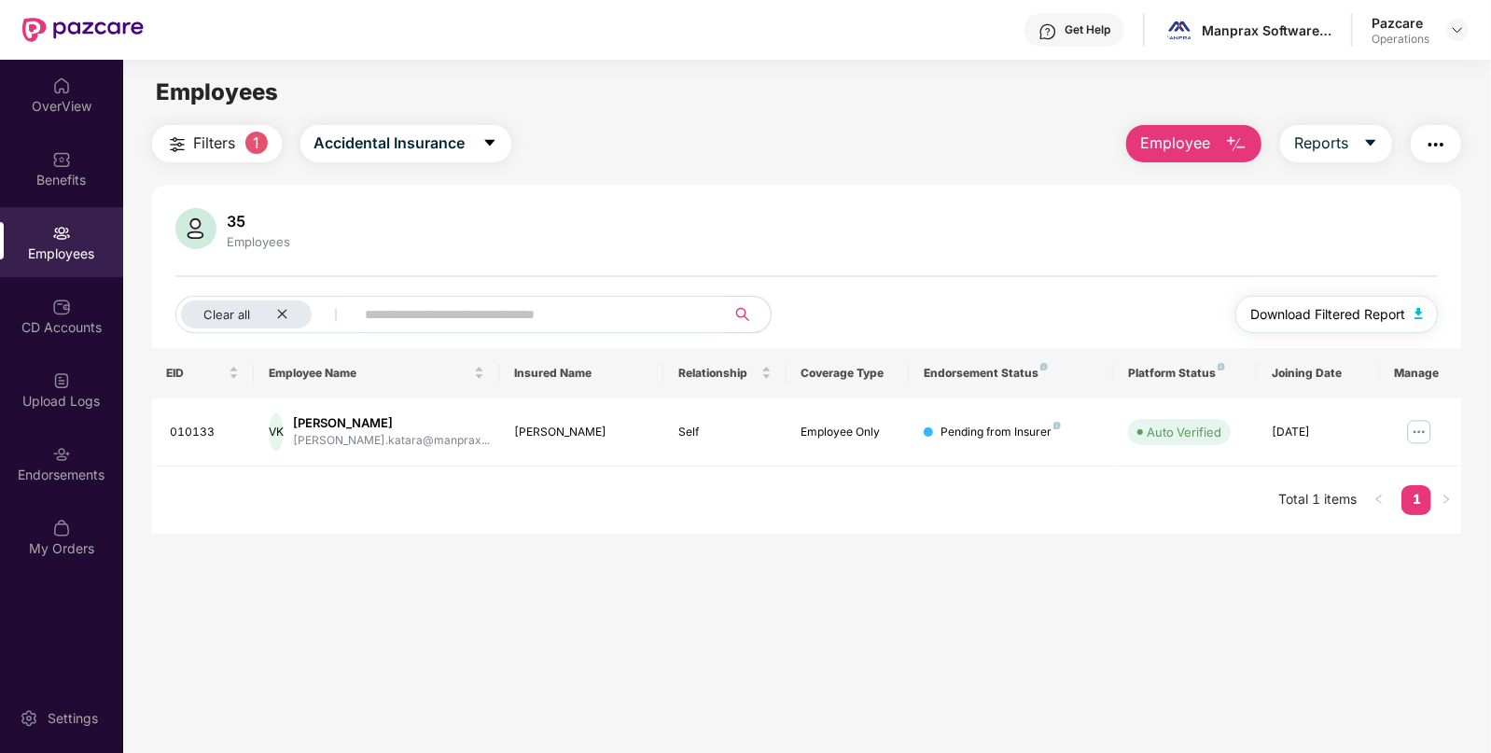
click at [1377, 313] on span "Download Filtered Report" at bounding box center [1328, 314] width 155 height 21
click at [1447, 145] on img "button" at bounding box center [1436, 144] width 22 height 22
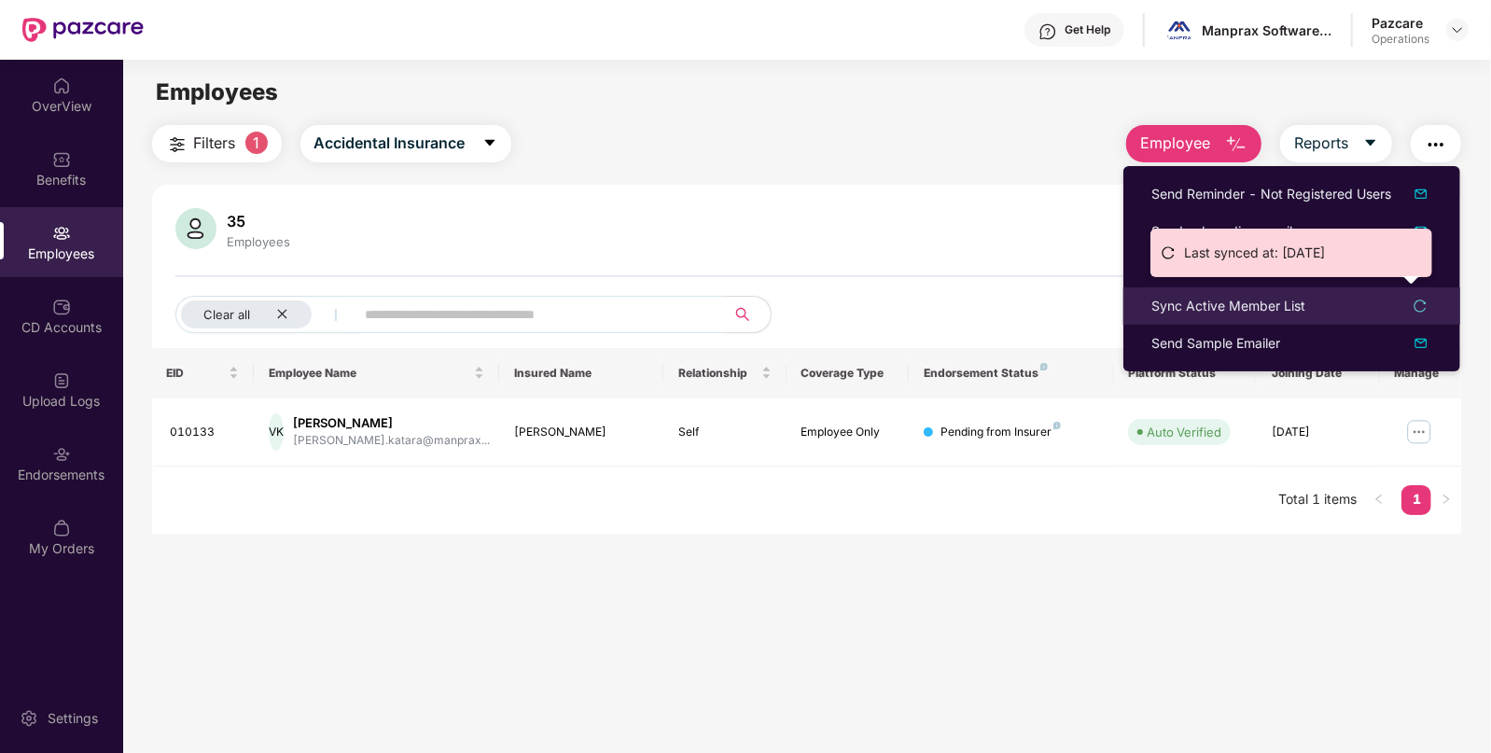
click at [1191, 299] on div "Sync Active Member List" at bounding box center [1229, 306] width 154 height 21
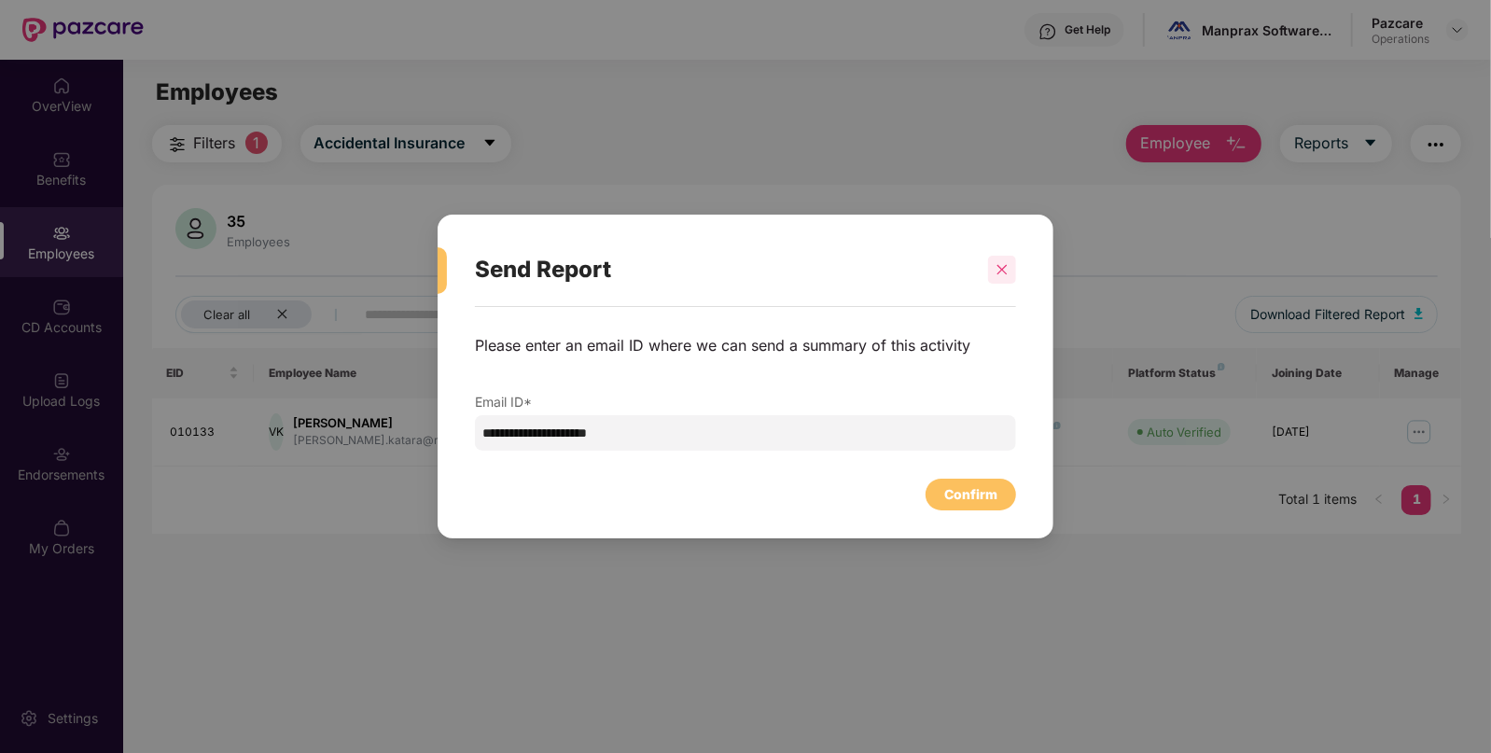
click at [1005, 269] on icon "close" at bounding box center [1002, 269] width 13 height 13
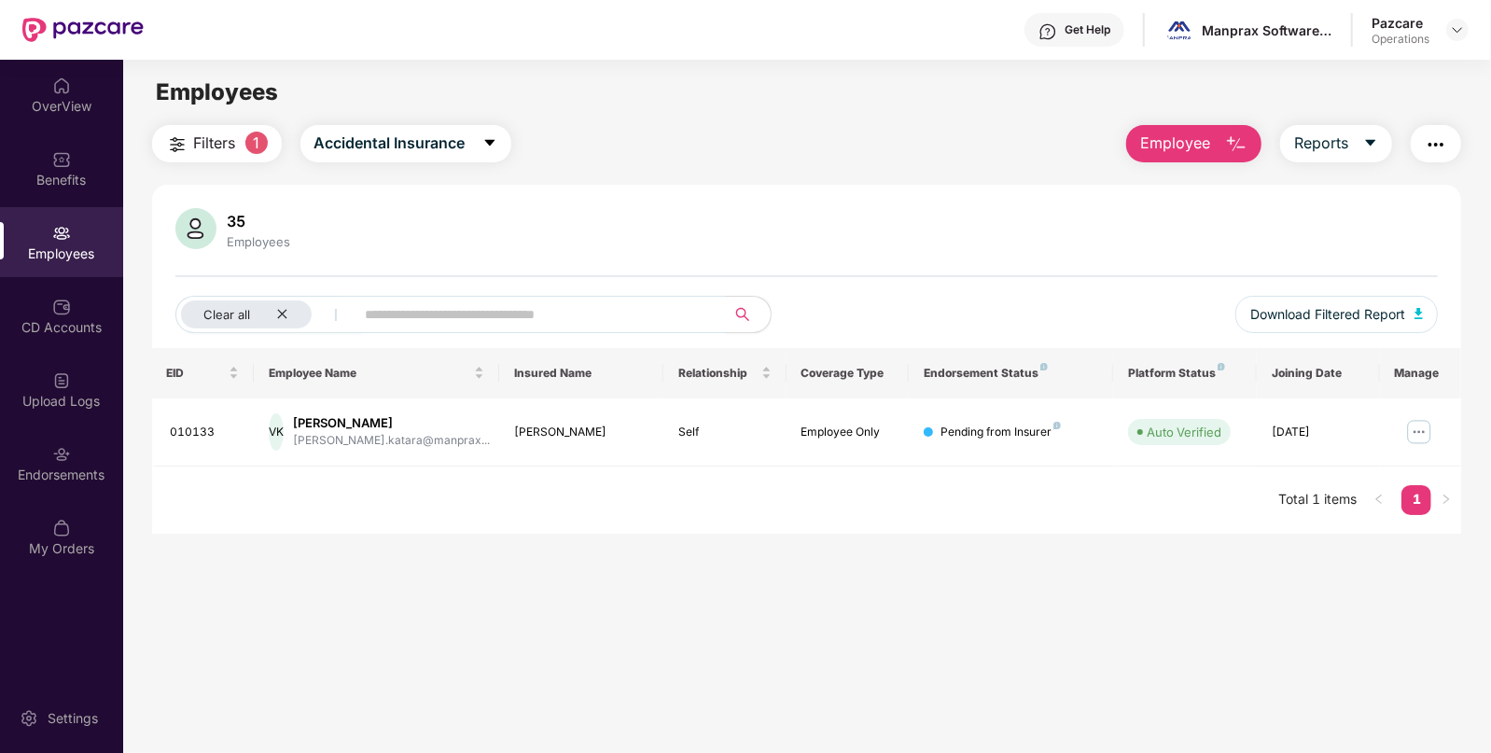
click at [1431, 158] on button "button" at bounding box center [1436, 143] width 50 height 37
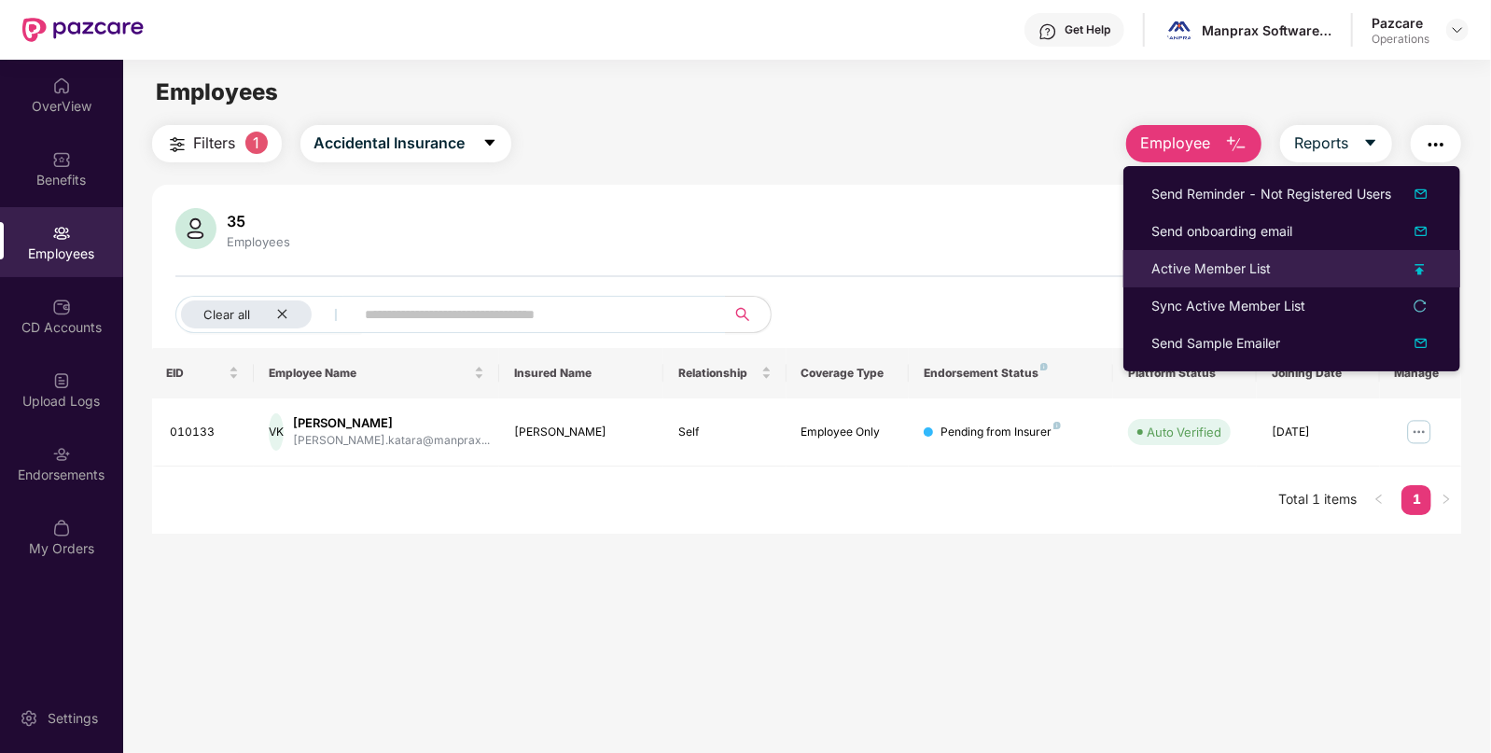
click at [1213, 268] on div "Active Member List" at bounding box center [1211, 269] width 119 height 21
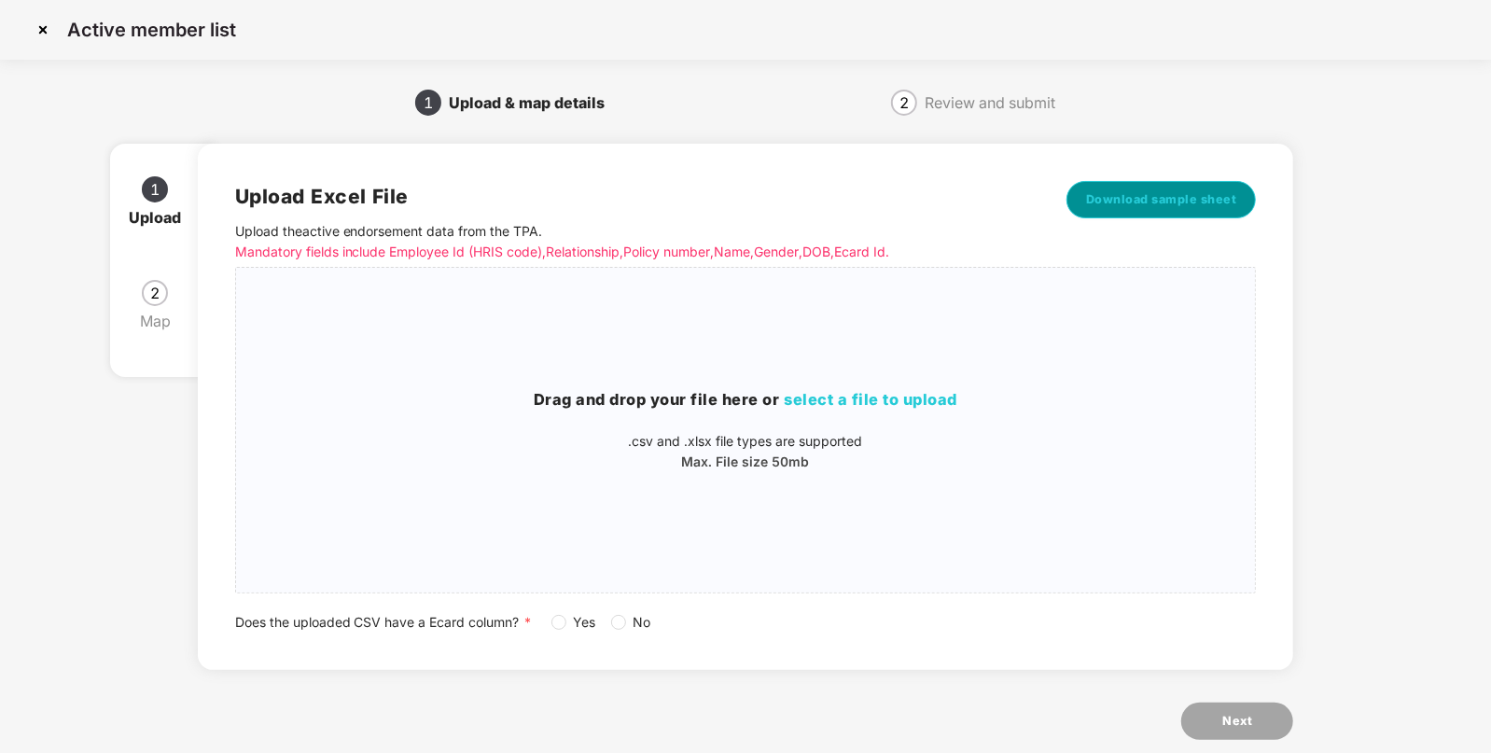
click at [1146, 196] on span "Download sample sheet" at bounding box center [1161, 199] width 151 height 19
click at [863, 402] on span "select a file to upload" at bounding box center [872, 399] width 174 height 19
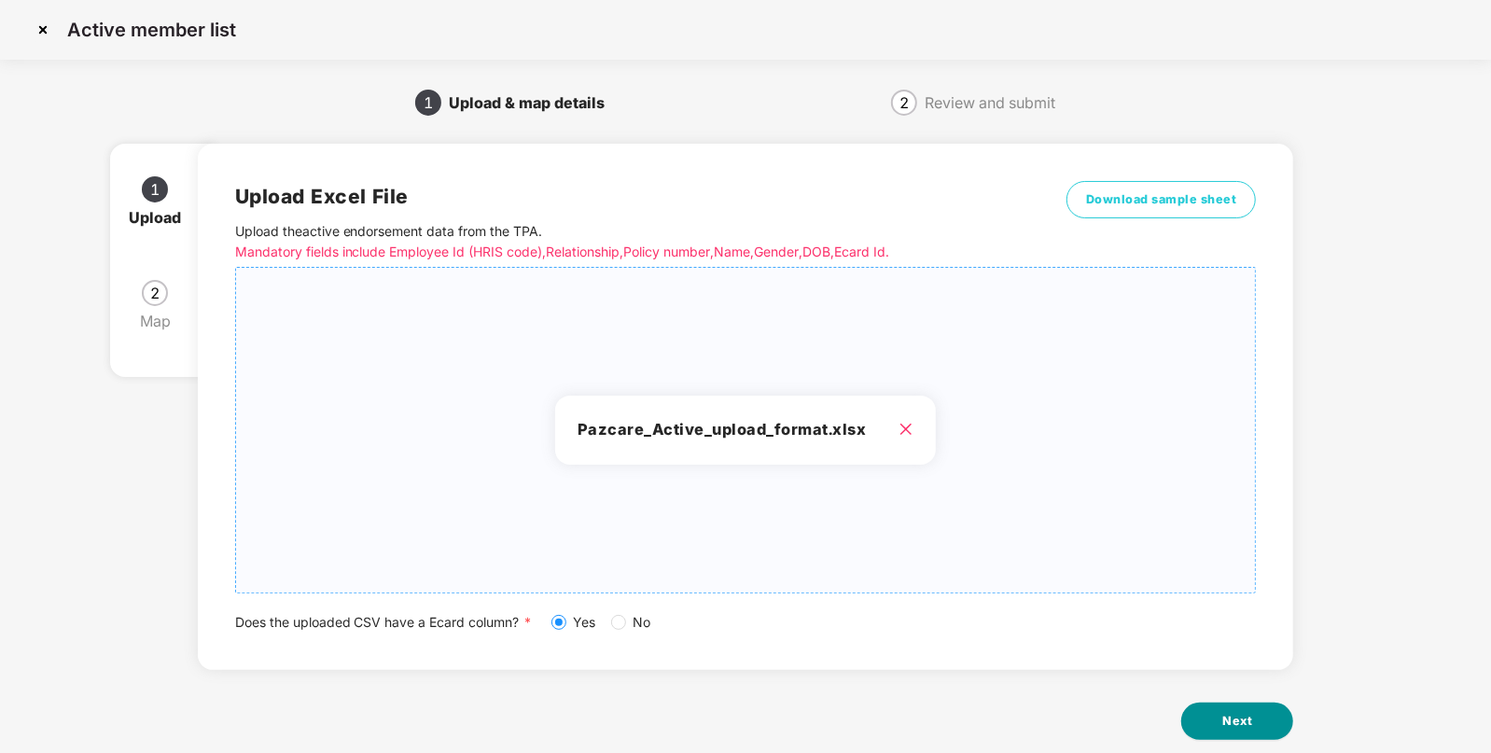
click at [1229, 709] on button "Next" at bounding box center [1237, 721] width 112 height 37
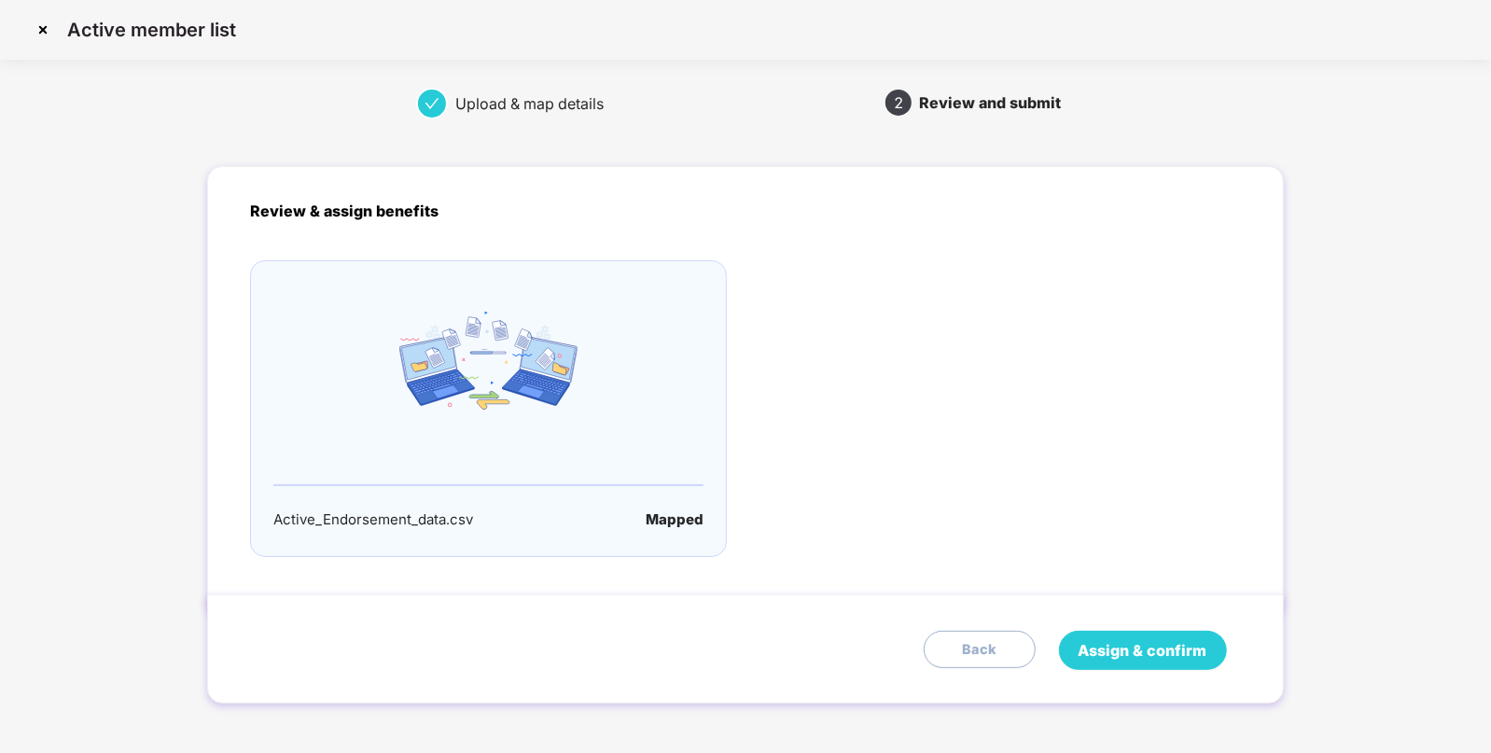
click at [1102, 644] on span "Assign & confirm" at bounding box center [1143, 650] width 129 height 23
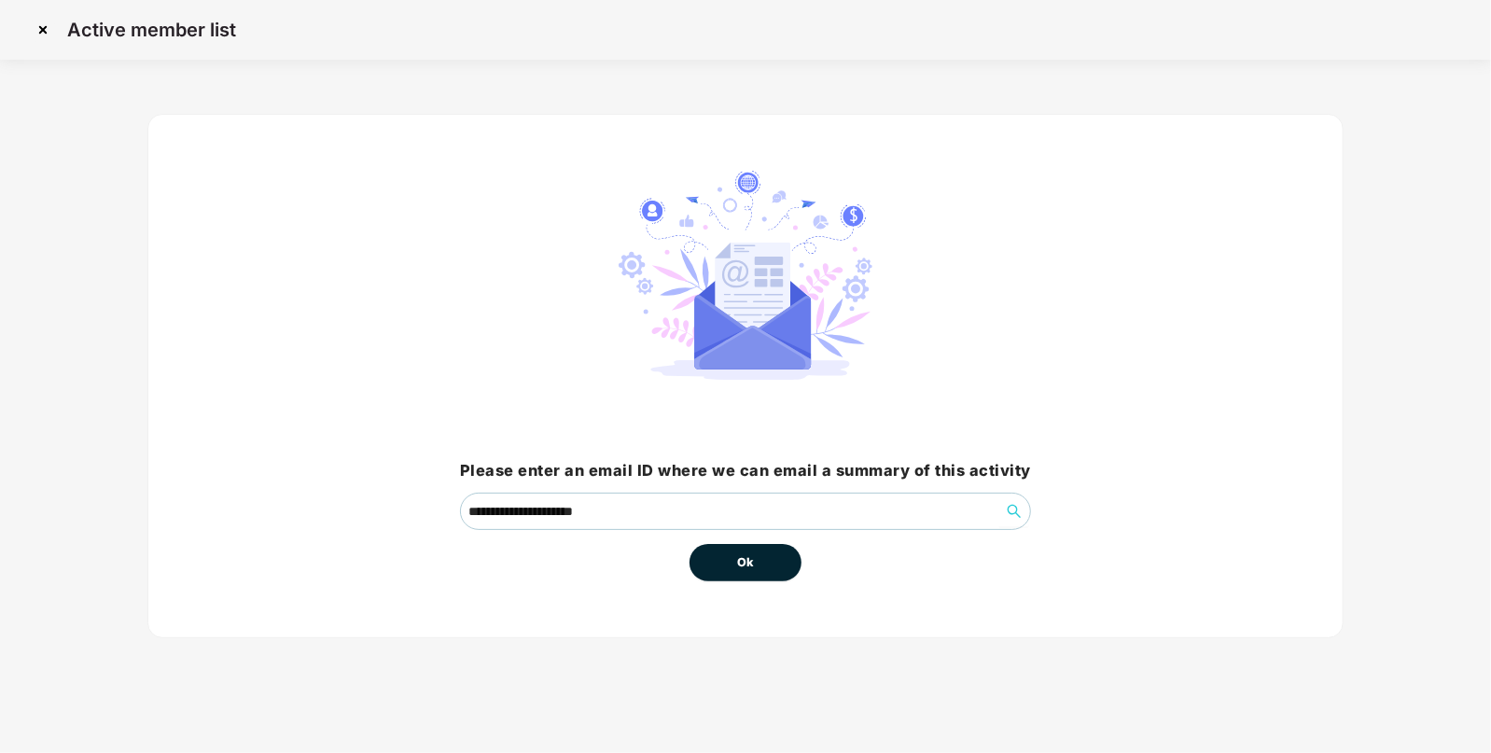
click at [734, 552] on button "Ok" at bounding box center [746, 562] width 112 height 37
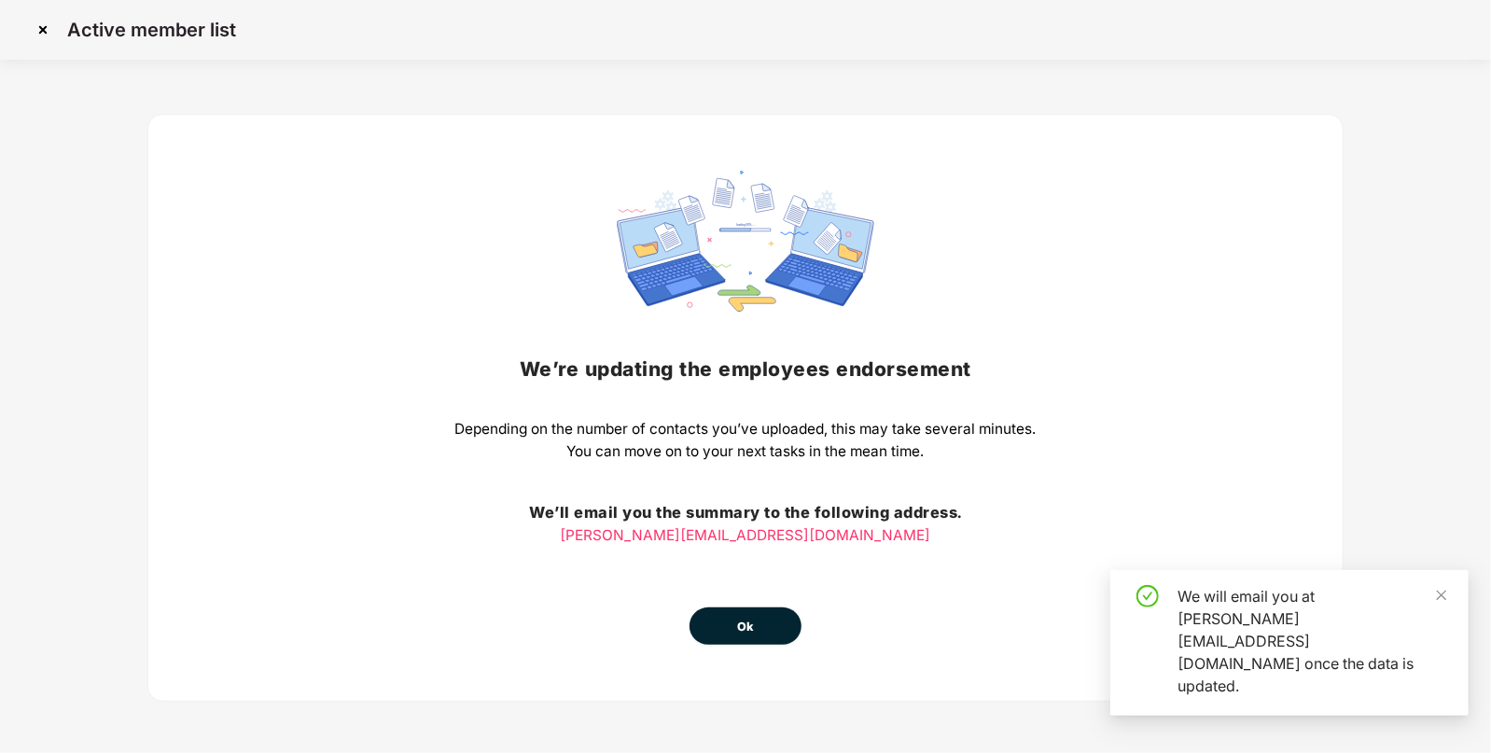
click at [744, 608] on button "Ok" at bounding box center [746, 626] width 112 height 37
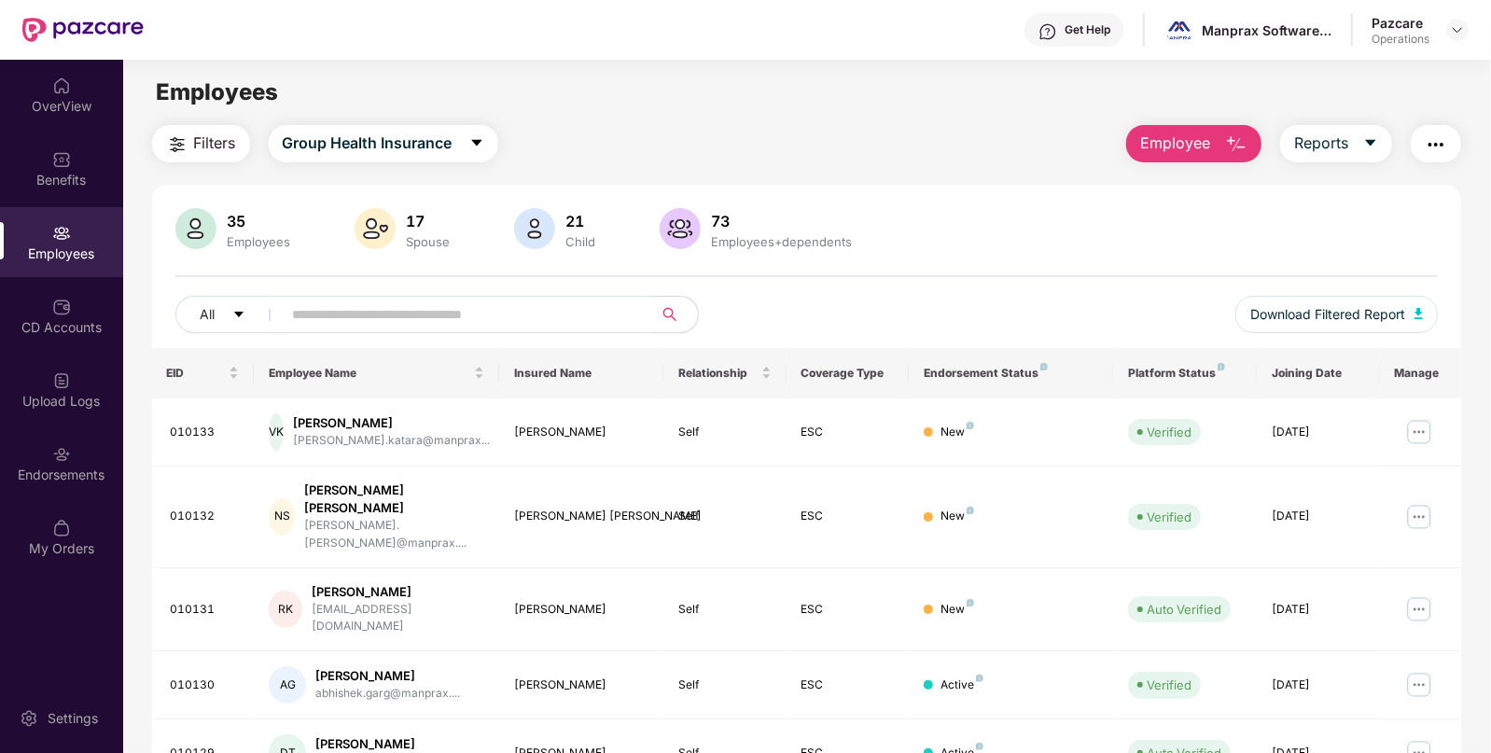
click at [1442, 151] on img "button" at bounding box center [1436, 144] width 22 height 22
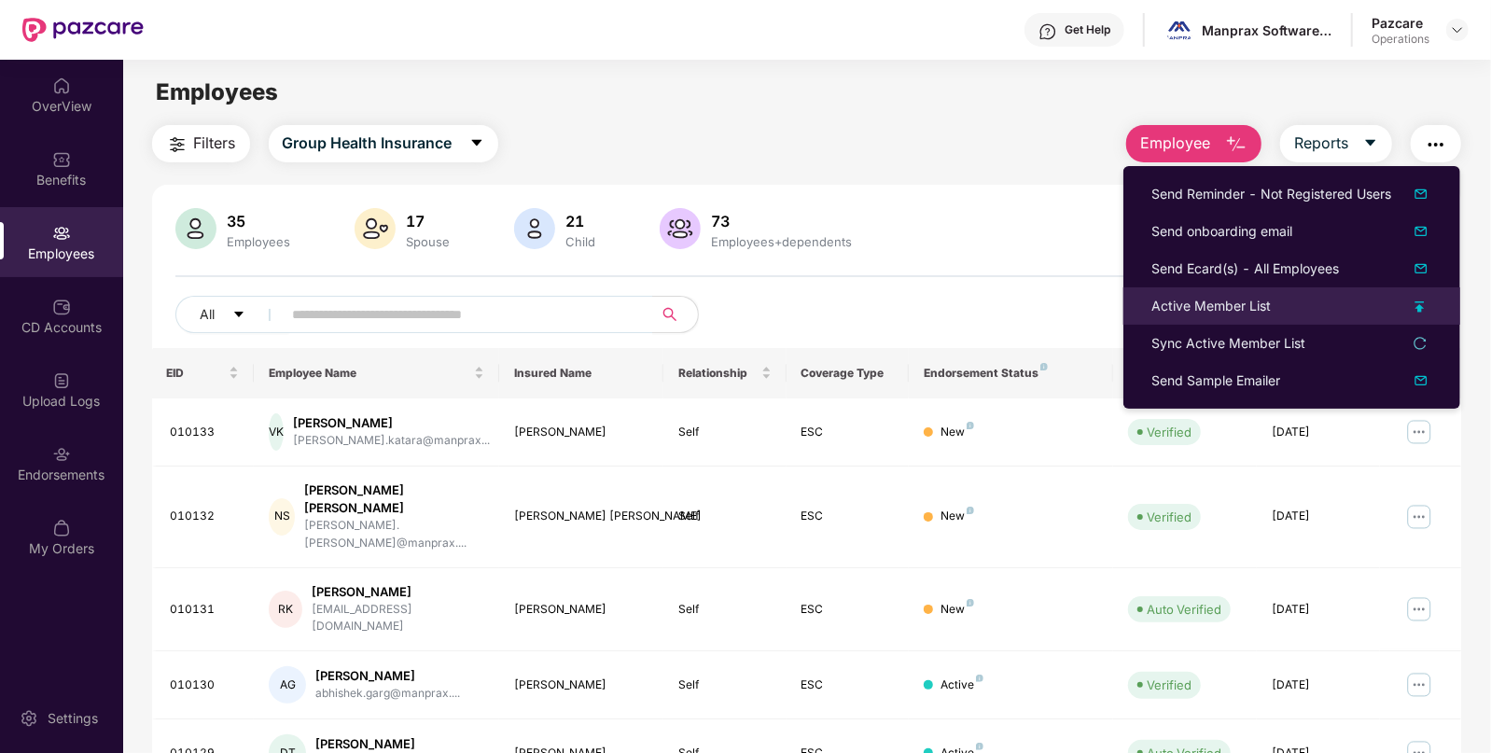
click at [1216, 296] on div "Active Member List" at bounding box center [1211, 306] width 119 height 21
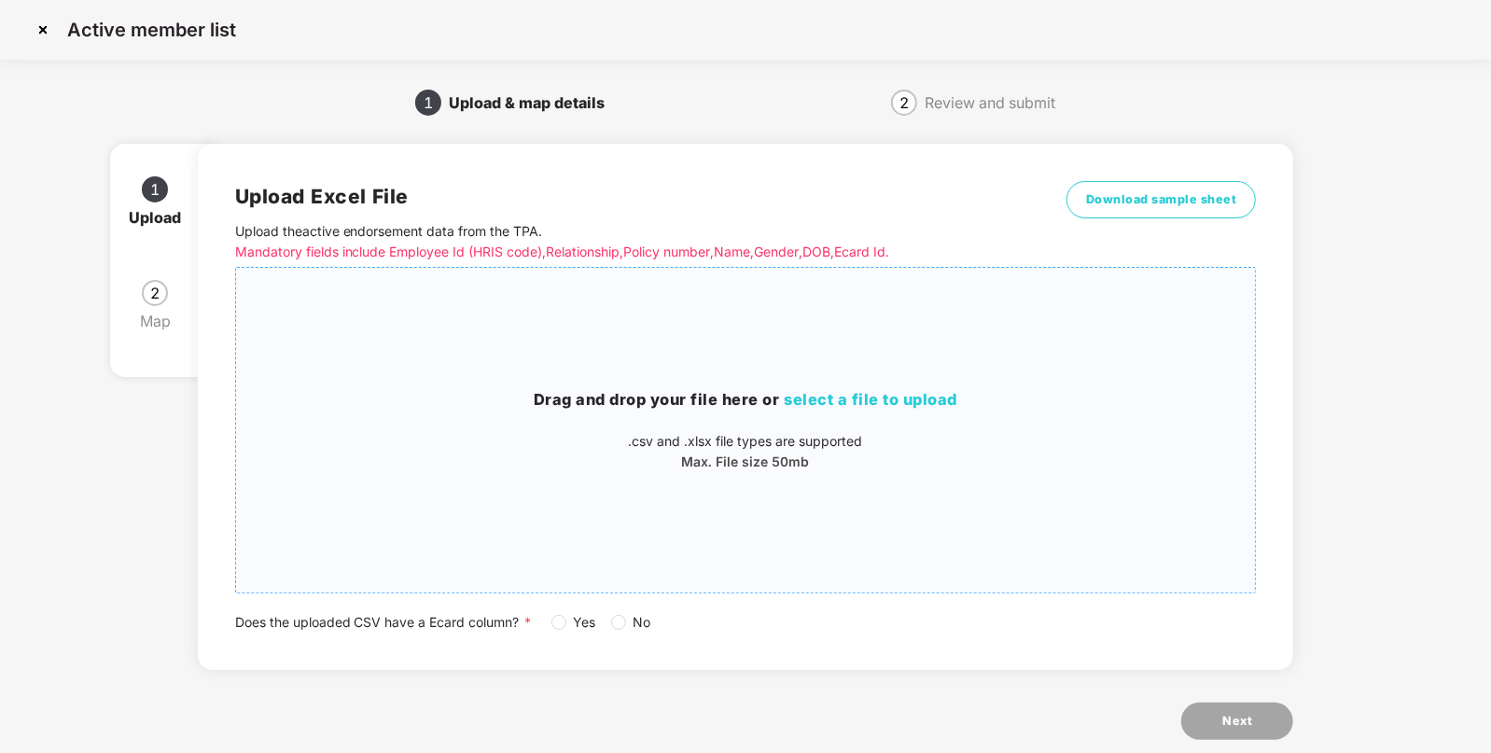
click at [835, 404] on span "select a file to upload" at bounding box center [872, 399] width 174 height 19
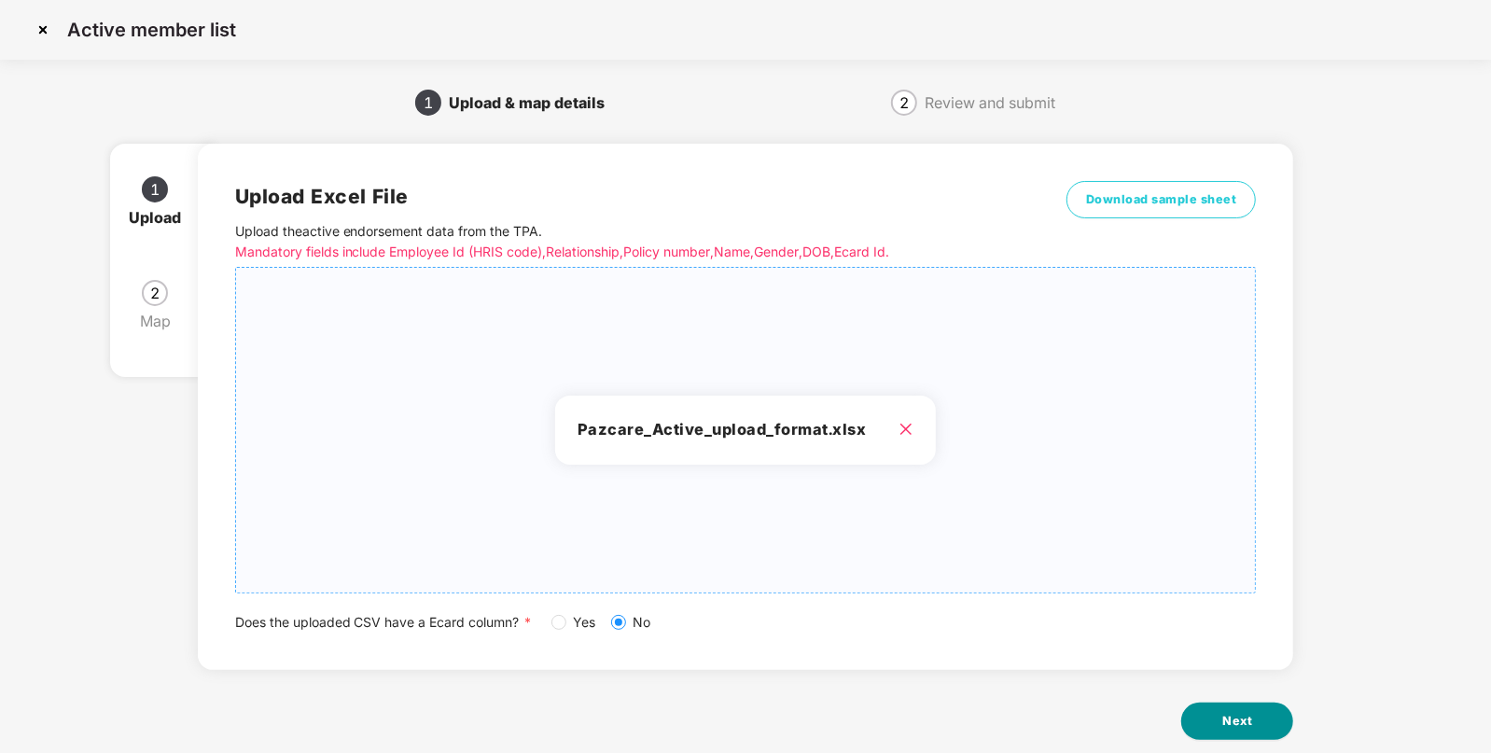
click at [1242, 710] on button "Next" at bounding box center [1237, 721] width 112 height 37
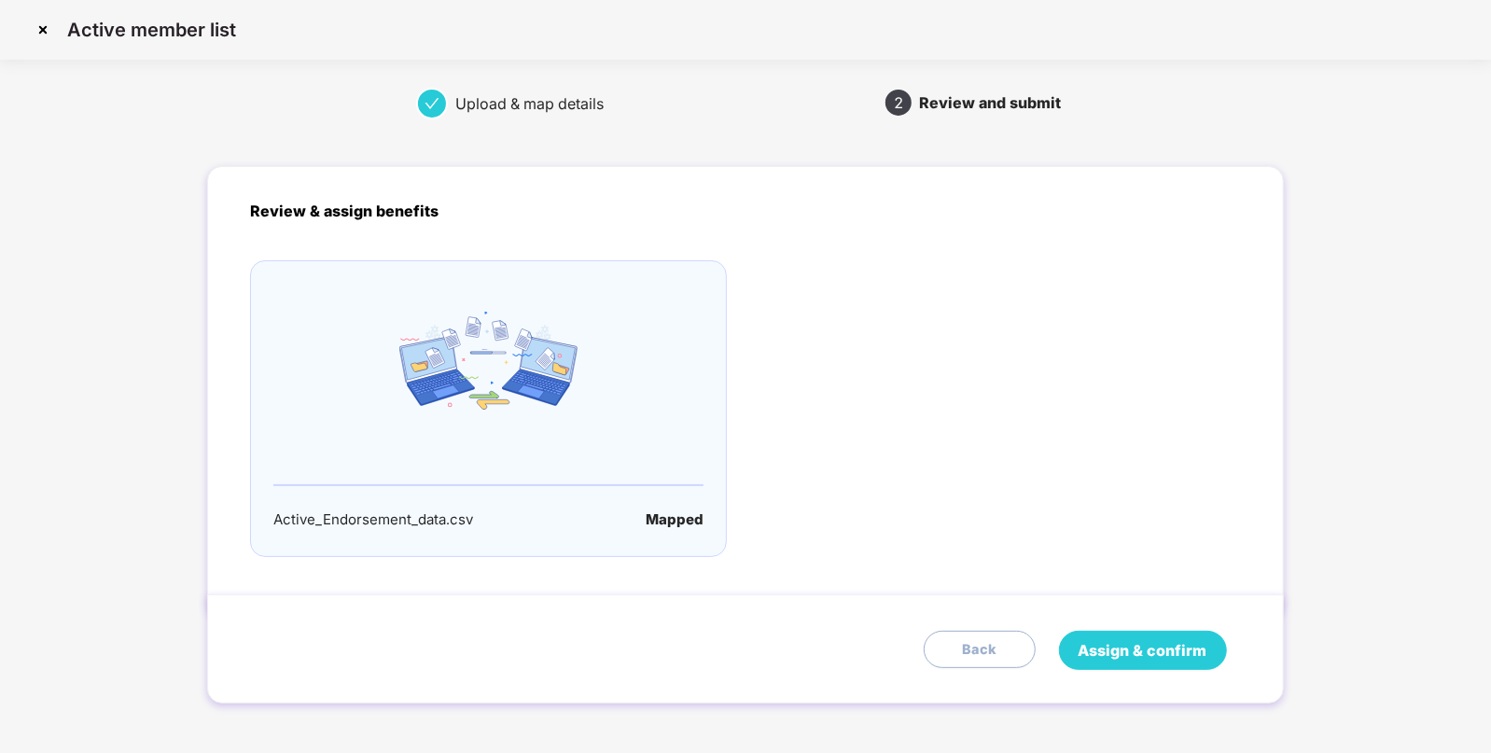
click at [1106, 649] on span "Assign & confirm" at bounding box center [1143, 650] width 129 height 23
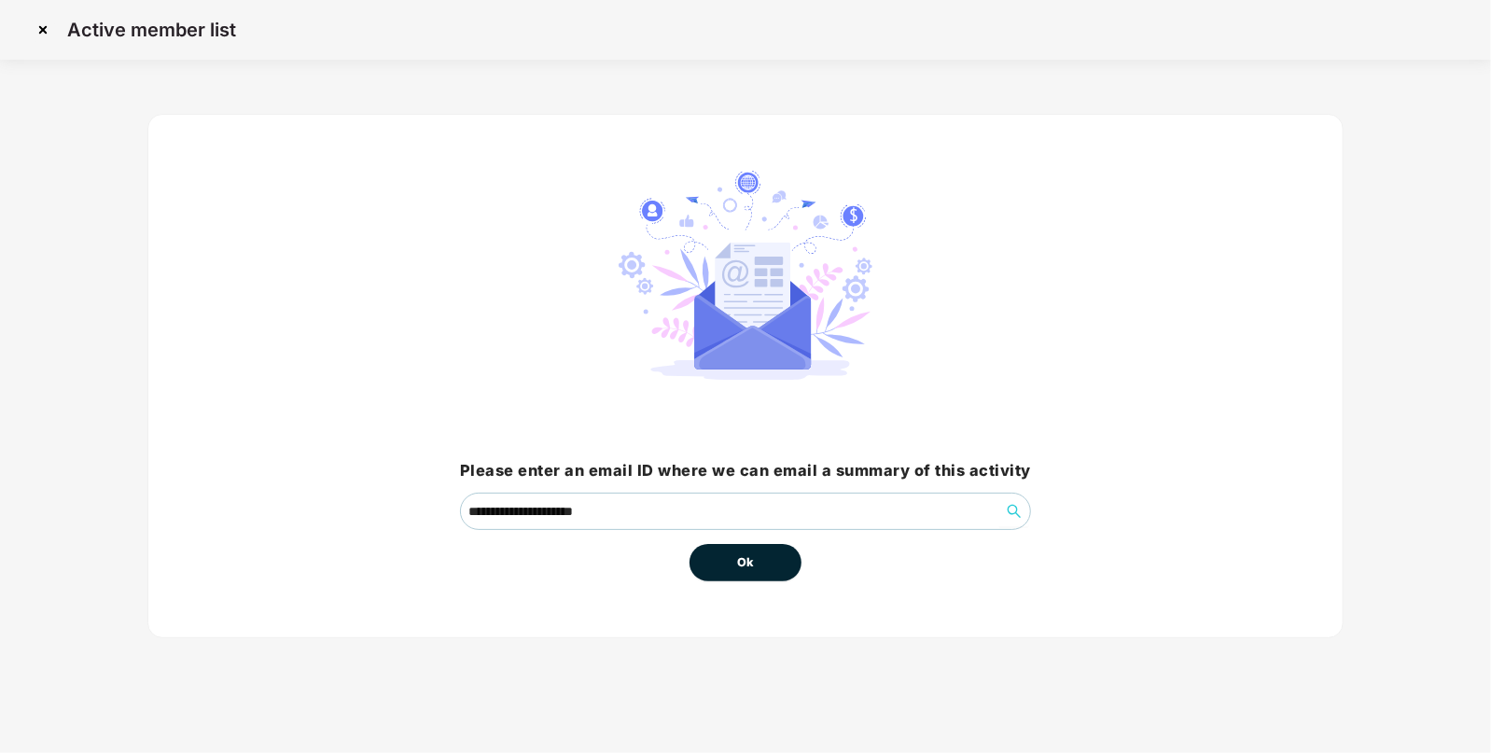
click at [728, 575] on button "Ok" at bounding box center [746, 562] width 112 height 37
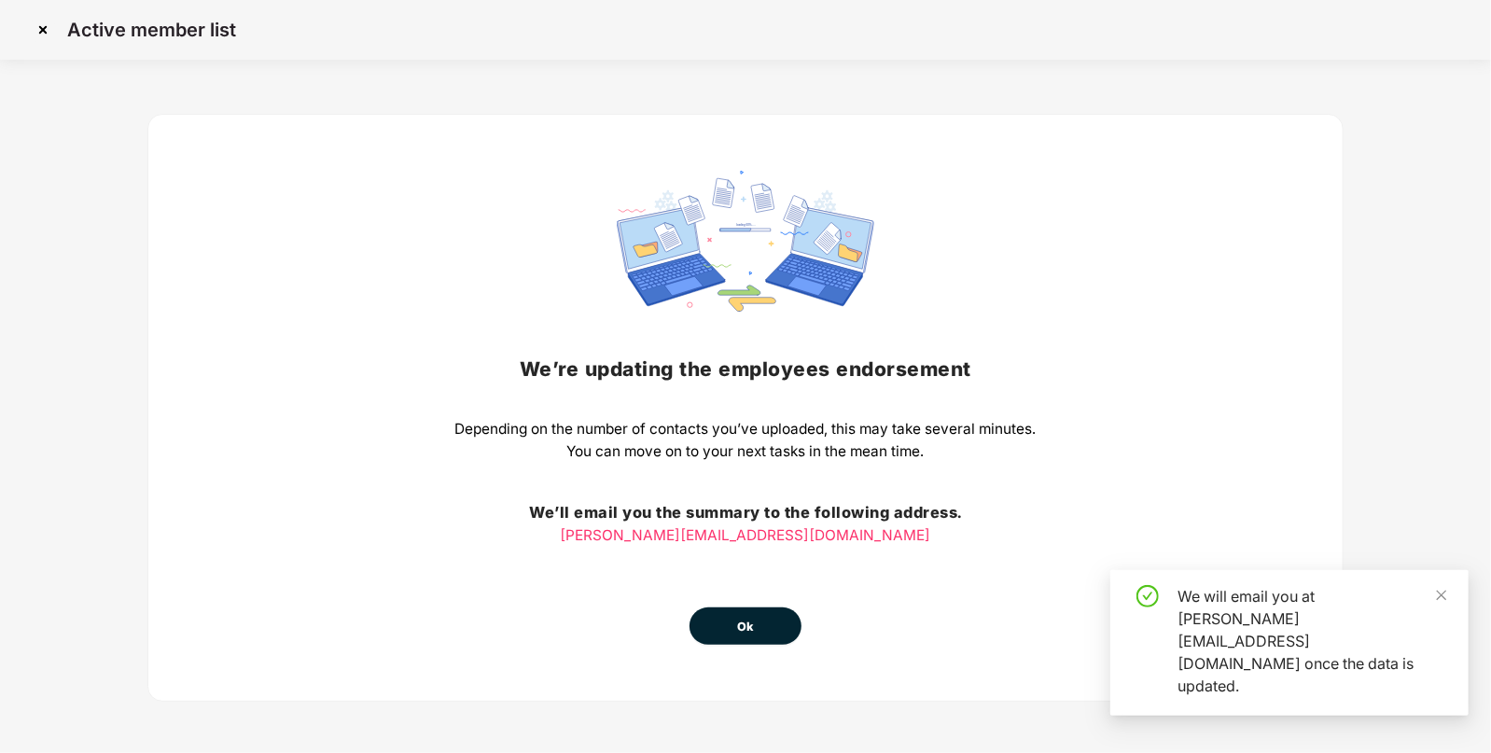
click at [742, 625] on span "Ok" at bounding box center [745, 627] width 17 height 19
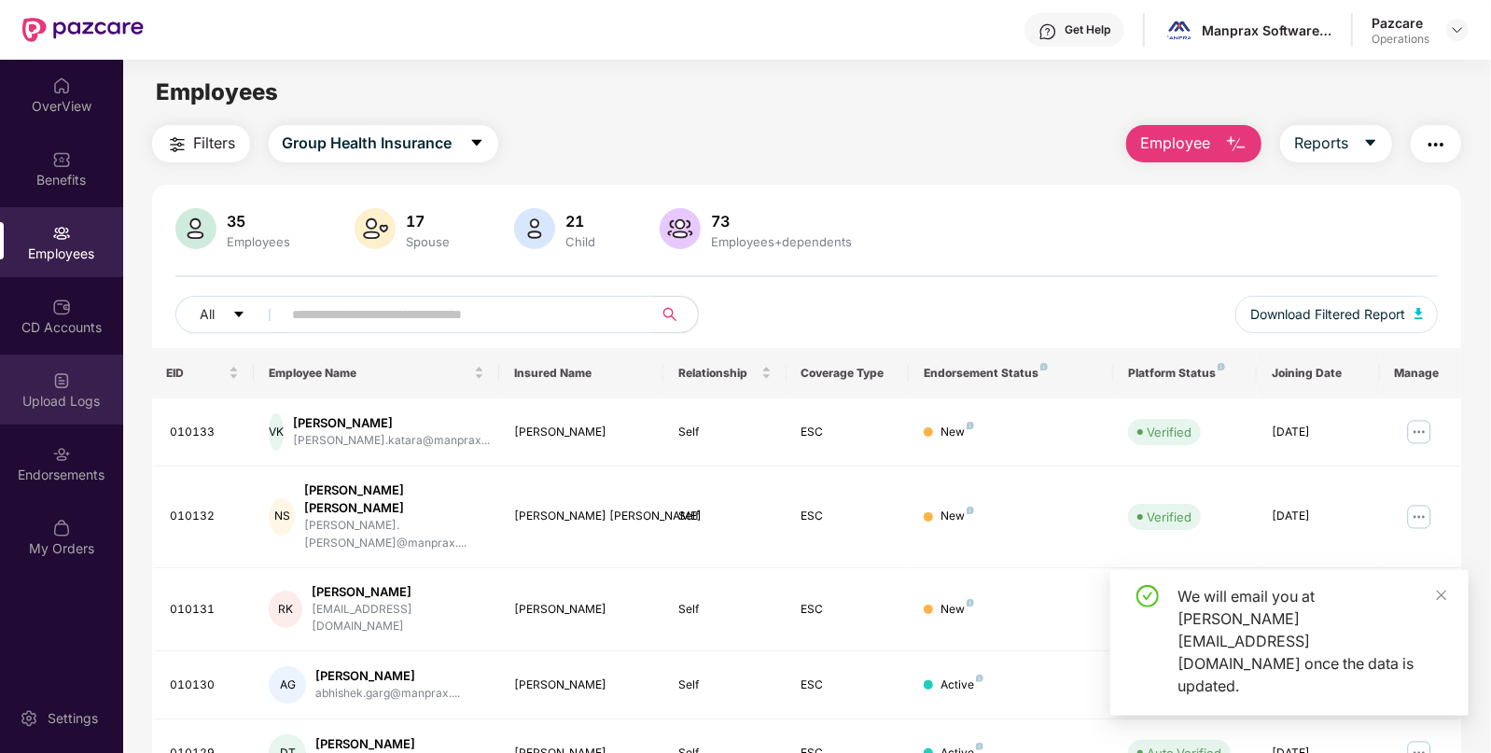
click at [63, 413] on div "Upload Logs" at bounding box center [61, 390] width 123 height 70
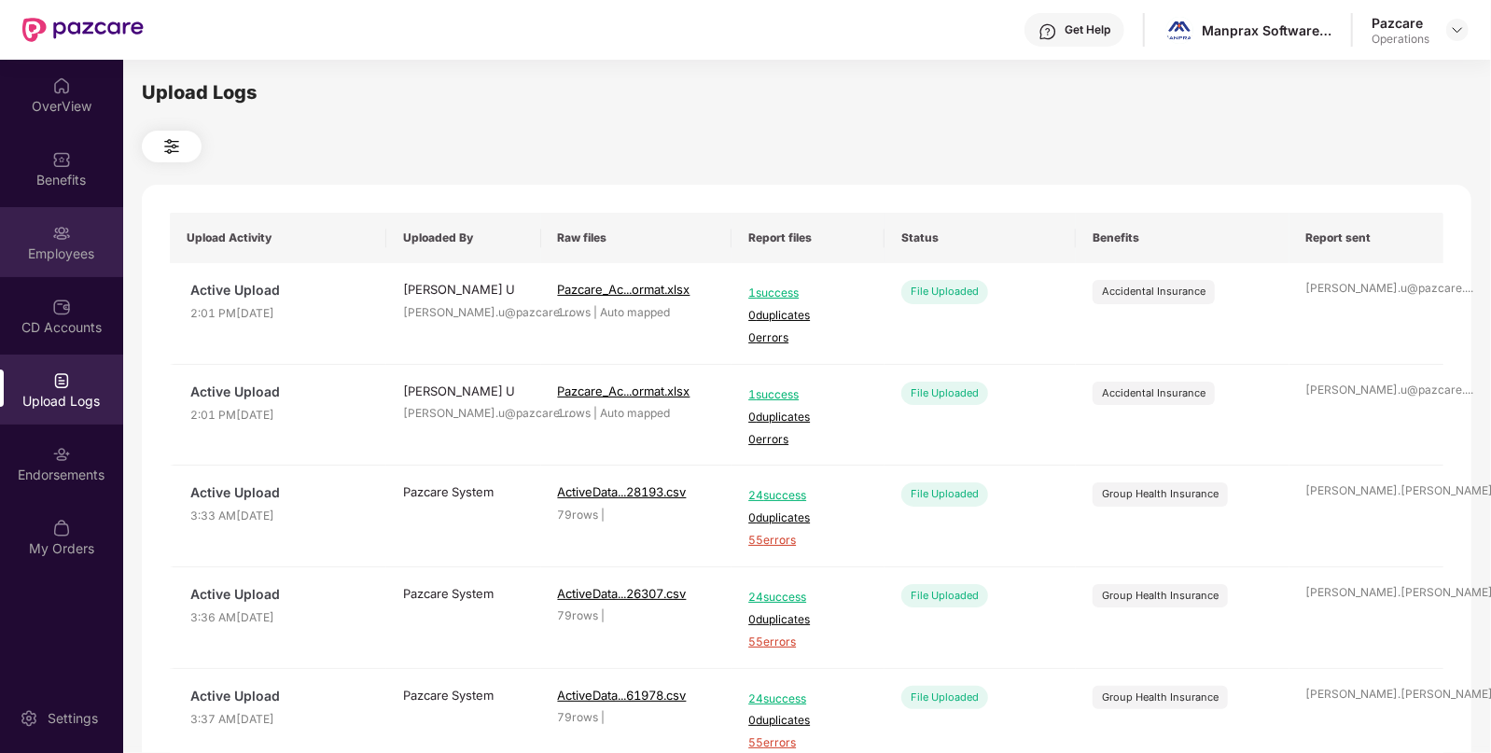
click at [53, 247] on div "Employees" at bounding box center [61, 254] width 123 height 19
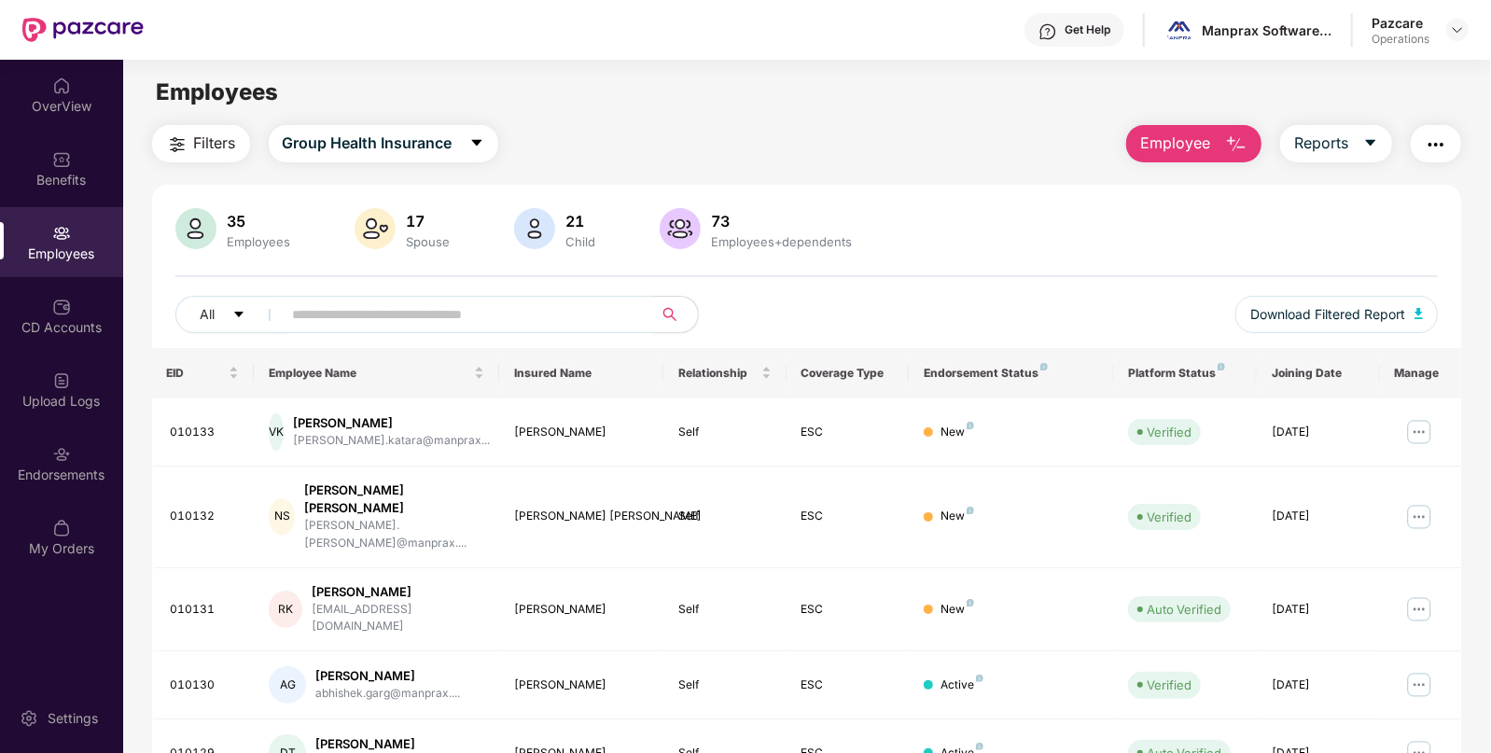
click at [220, 147] on span "Filters" at bounding box center [215, 143] width 42 height 23
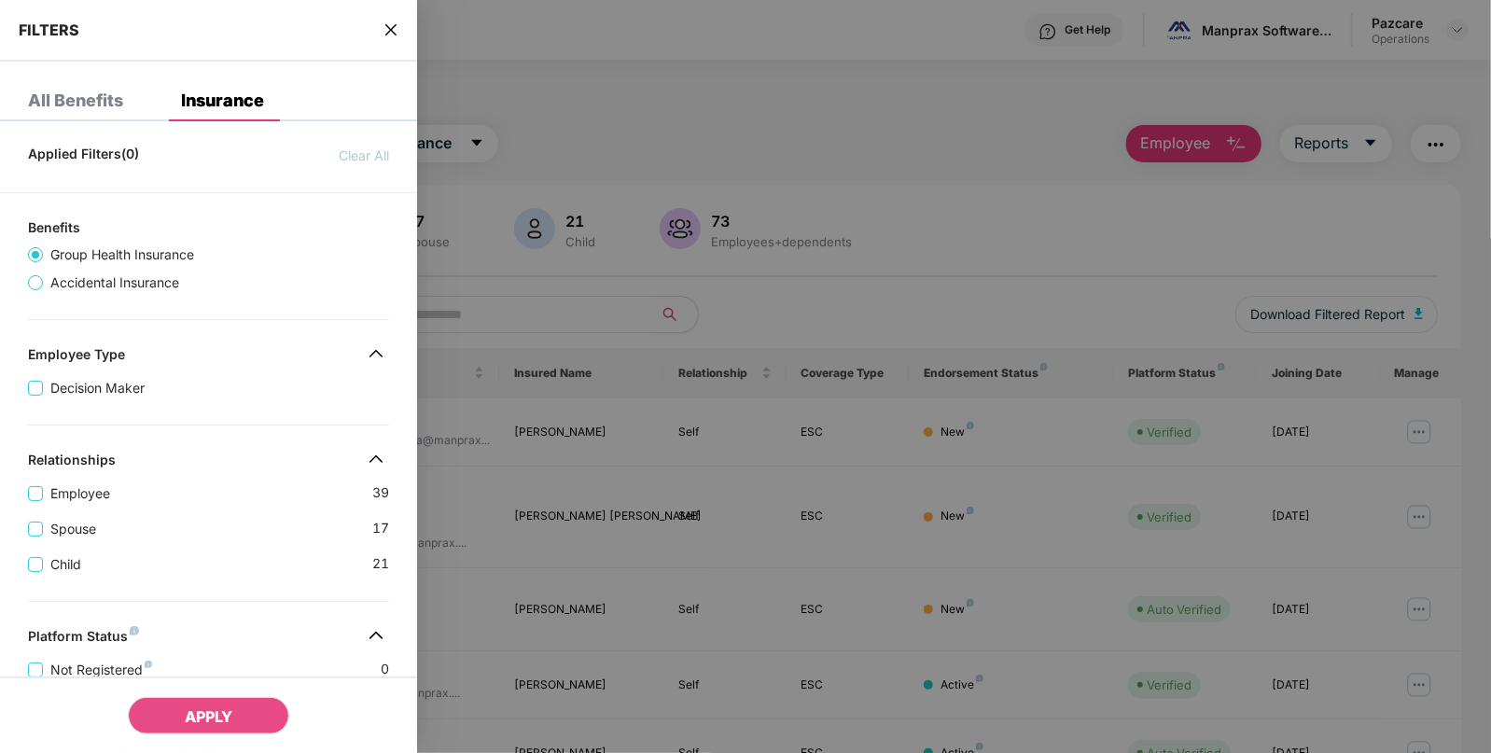
scroll to position [456, 0]
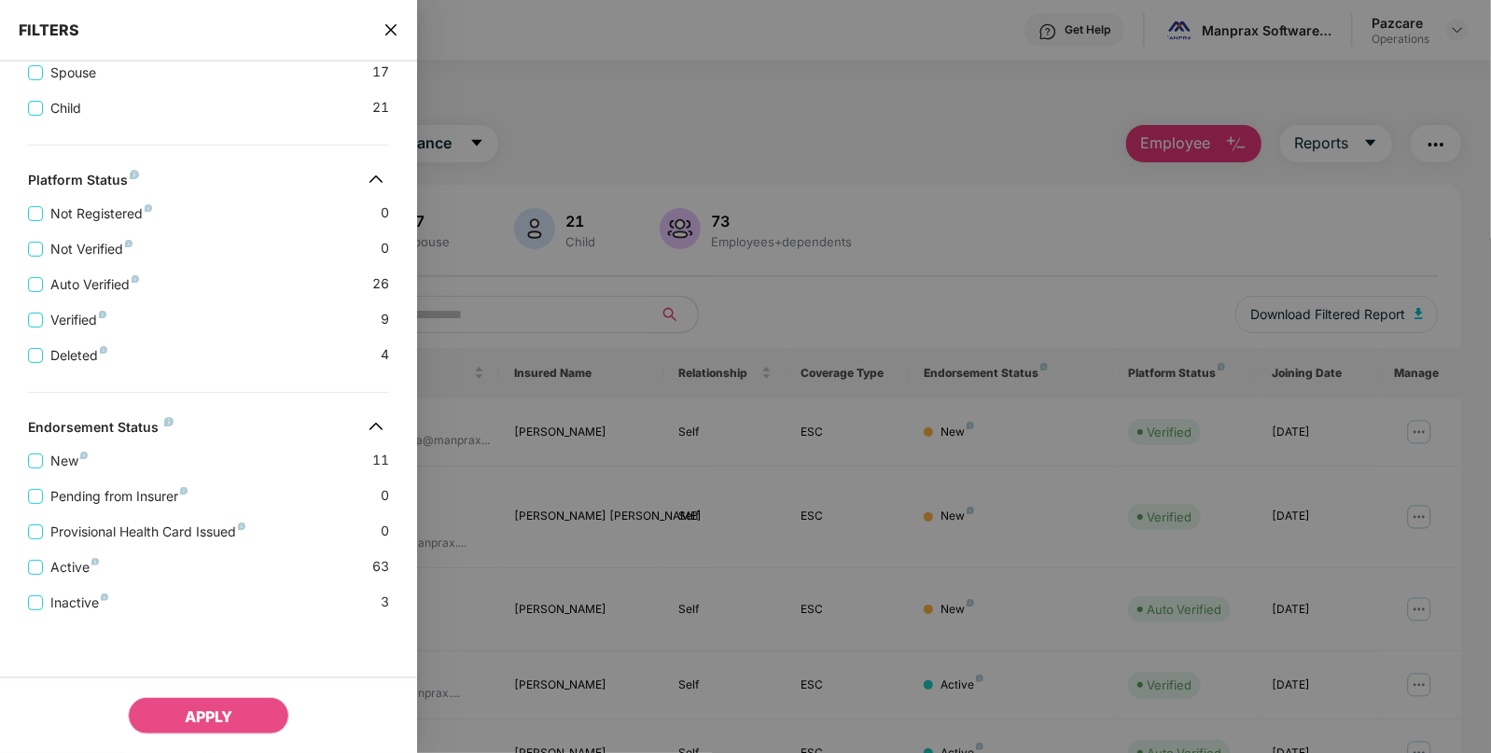
click at [554, 381] on div at bounding box center [745, 376] width 1491 height 753
click at [386, 33] on icon "close" at bounding box center [391, 29] width 15 height 15
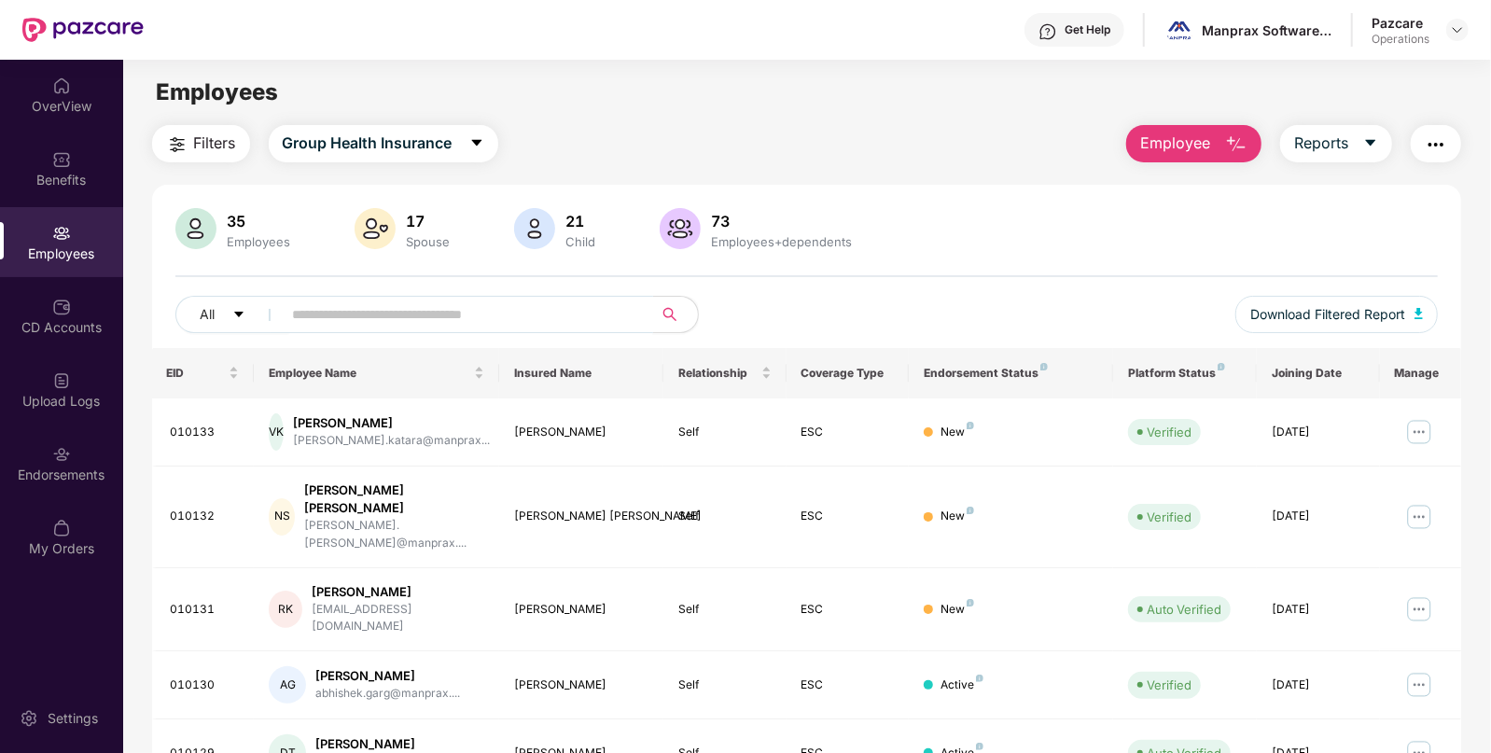
click at [322, 311] on input "text" at bounding box center [460, 315] width 335 height 28
paste input "******"
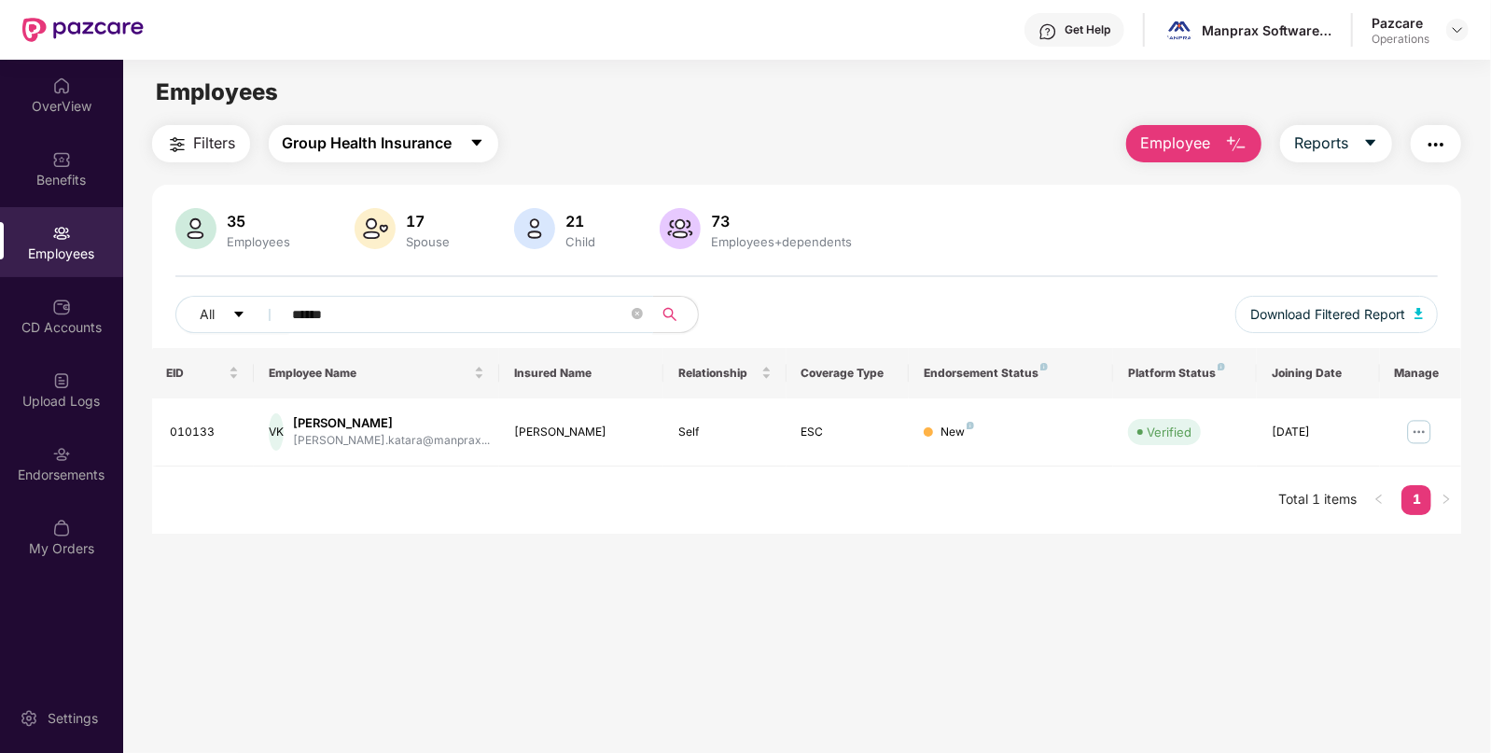
type input "******"
click at [406, 139] on span "Group Health Insurance" at bounding box center [368, 143] width 170 height 23
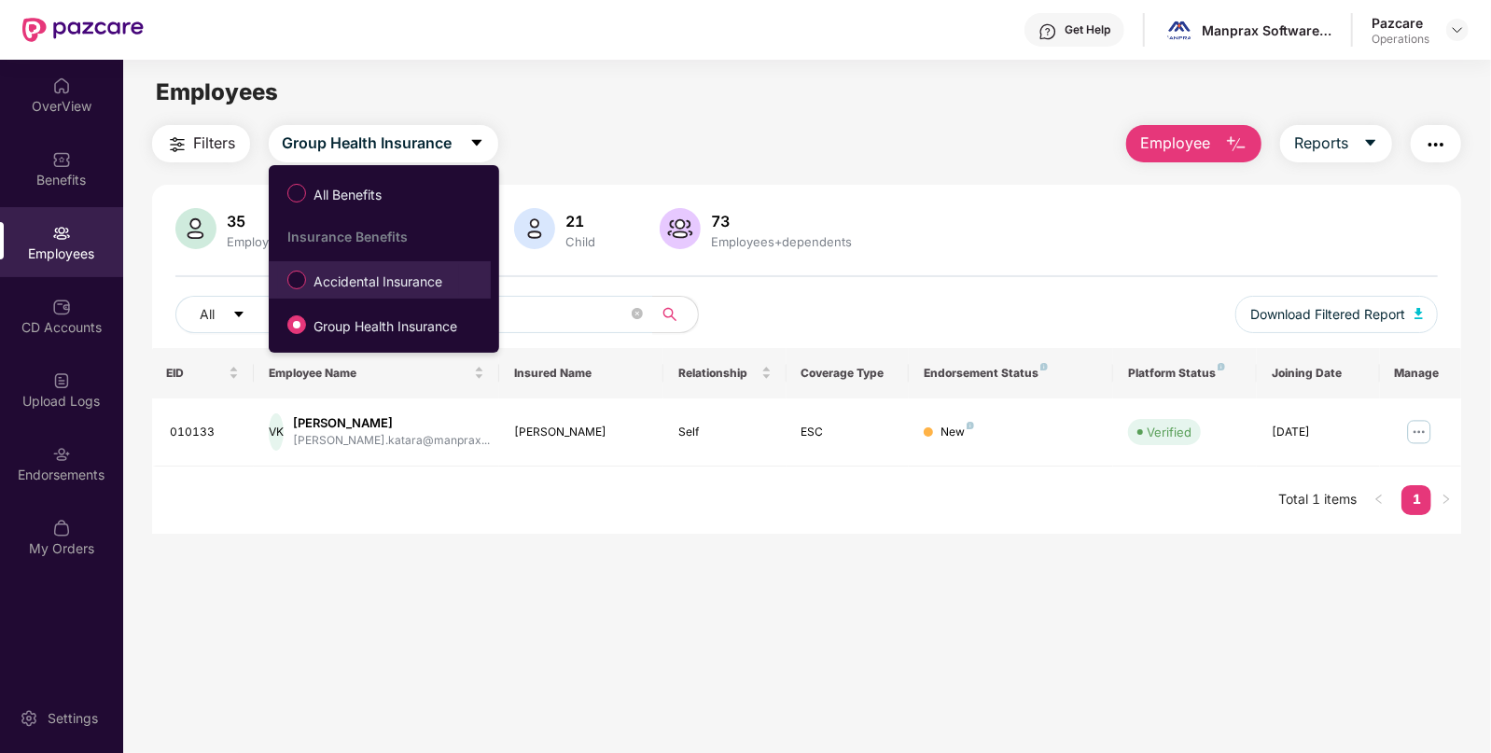
click at [316, 271] on label "Accidental Insurance" at bounding box center [368, 280] width 181 height 32
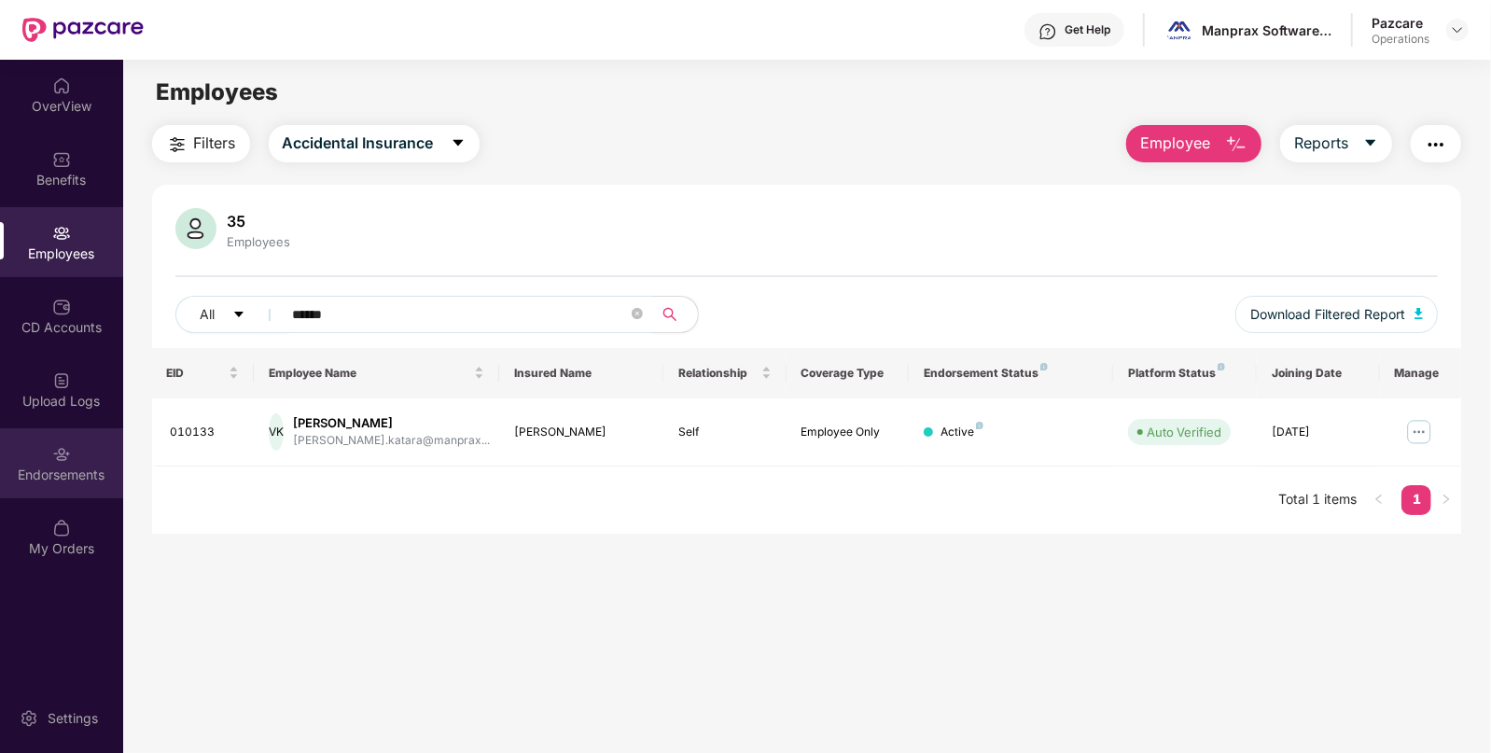
click at [75, 468] on div "Endorsements" at bounding box center [61, 475] width 123 height 19
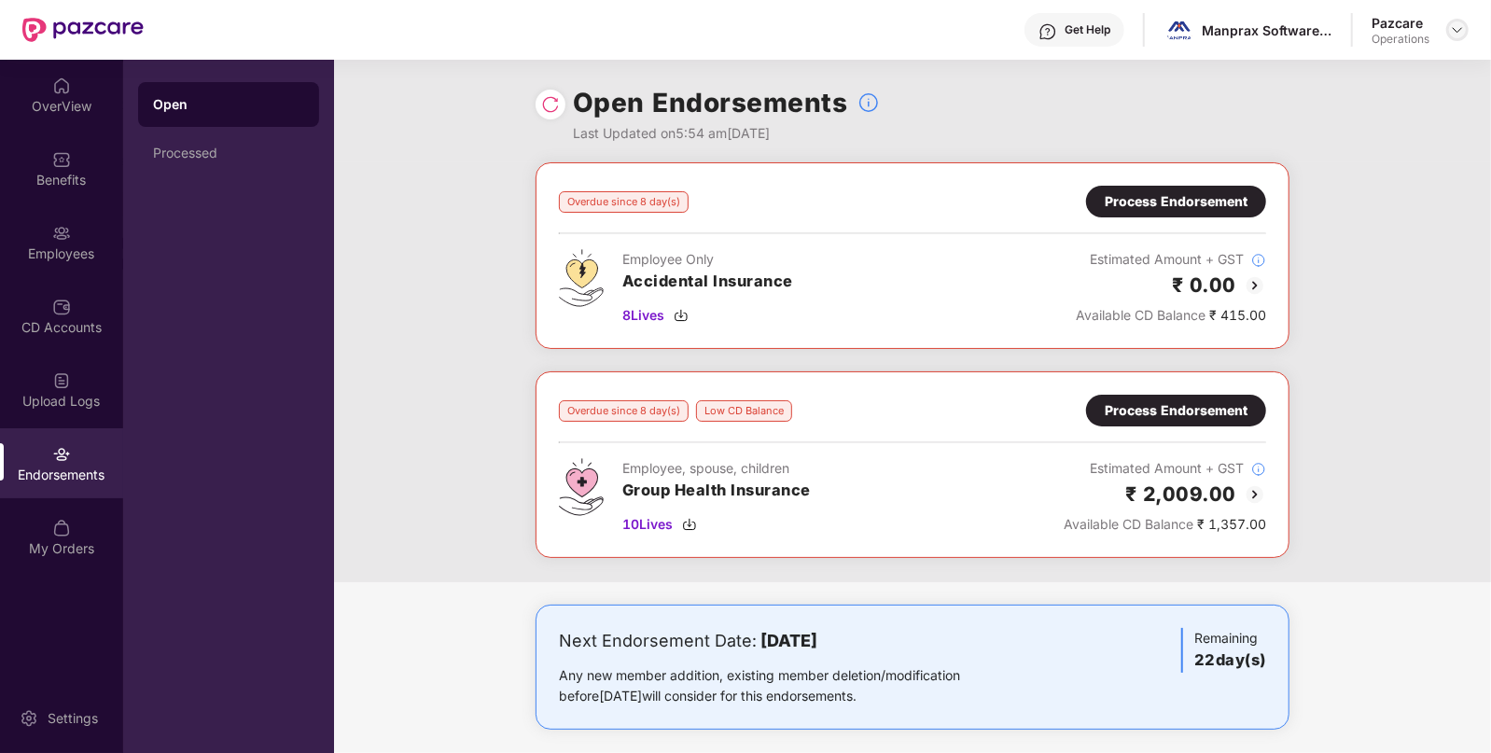
click at [1461, 28] on img at bounding box center [1457, 29] width 15 height 15
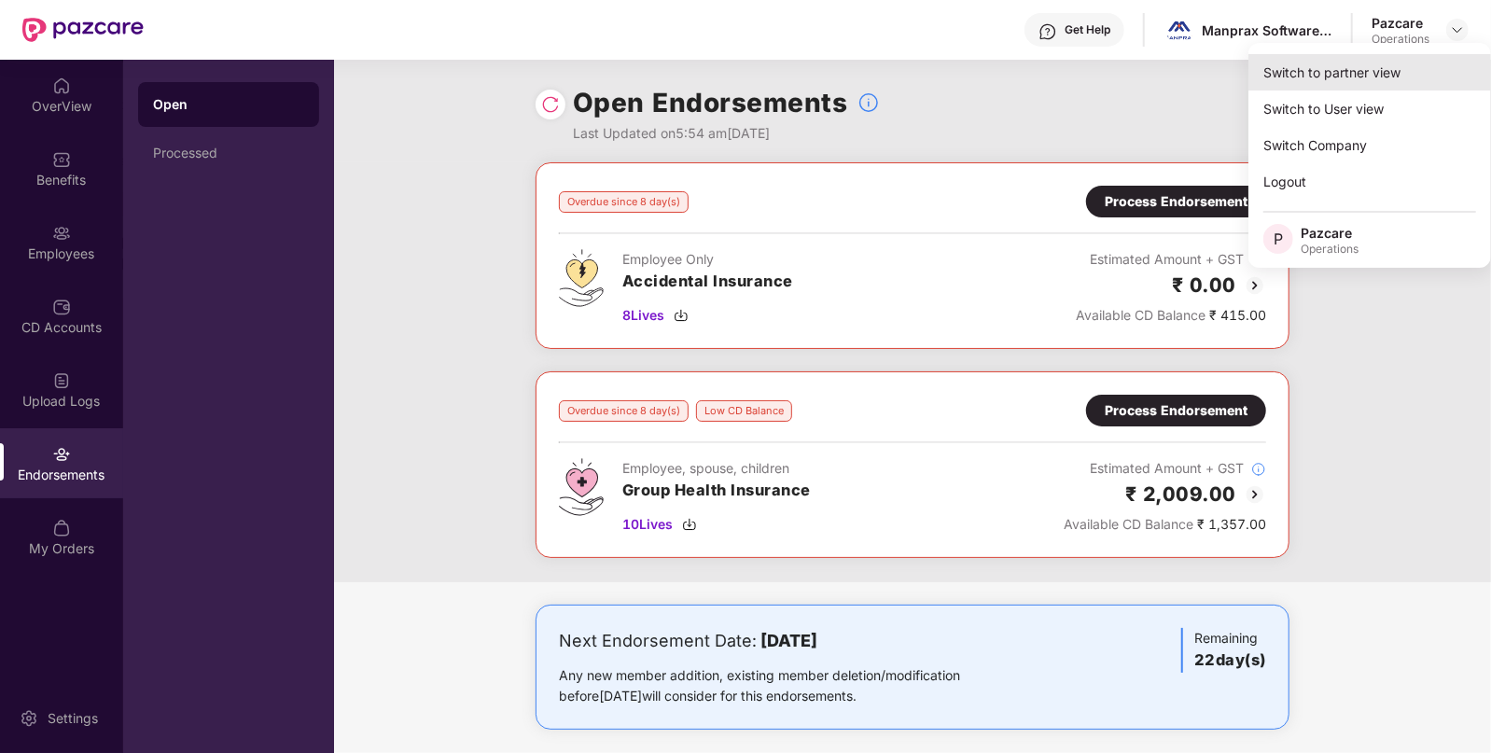
click at [1374, 70] on div "Switch to partner view" at bounding box center [1370, 72] width 243 height 36
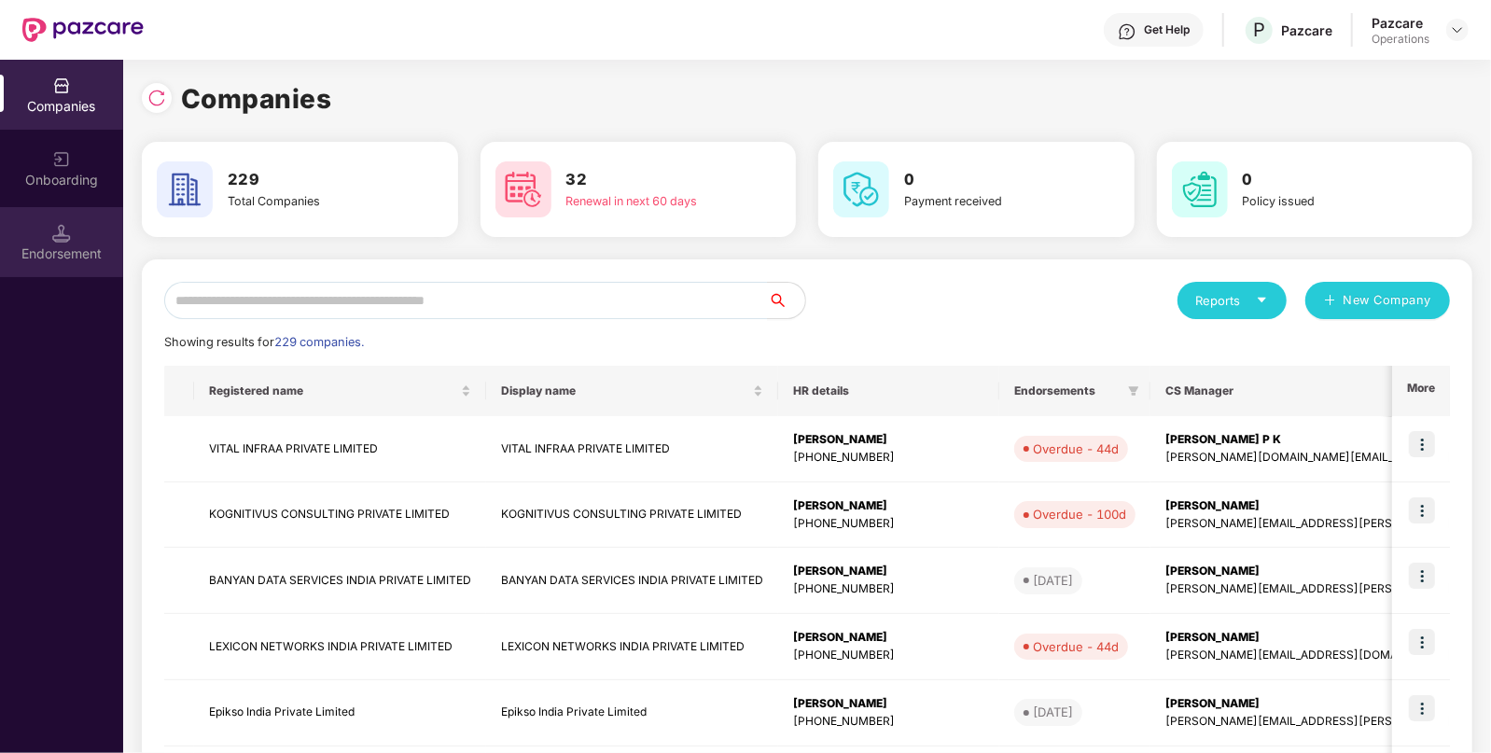
click at [43, 238] on div "Endorsement" at bounding box center [61, 242] width 123 height 70
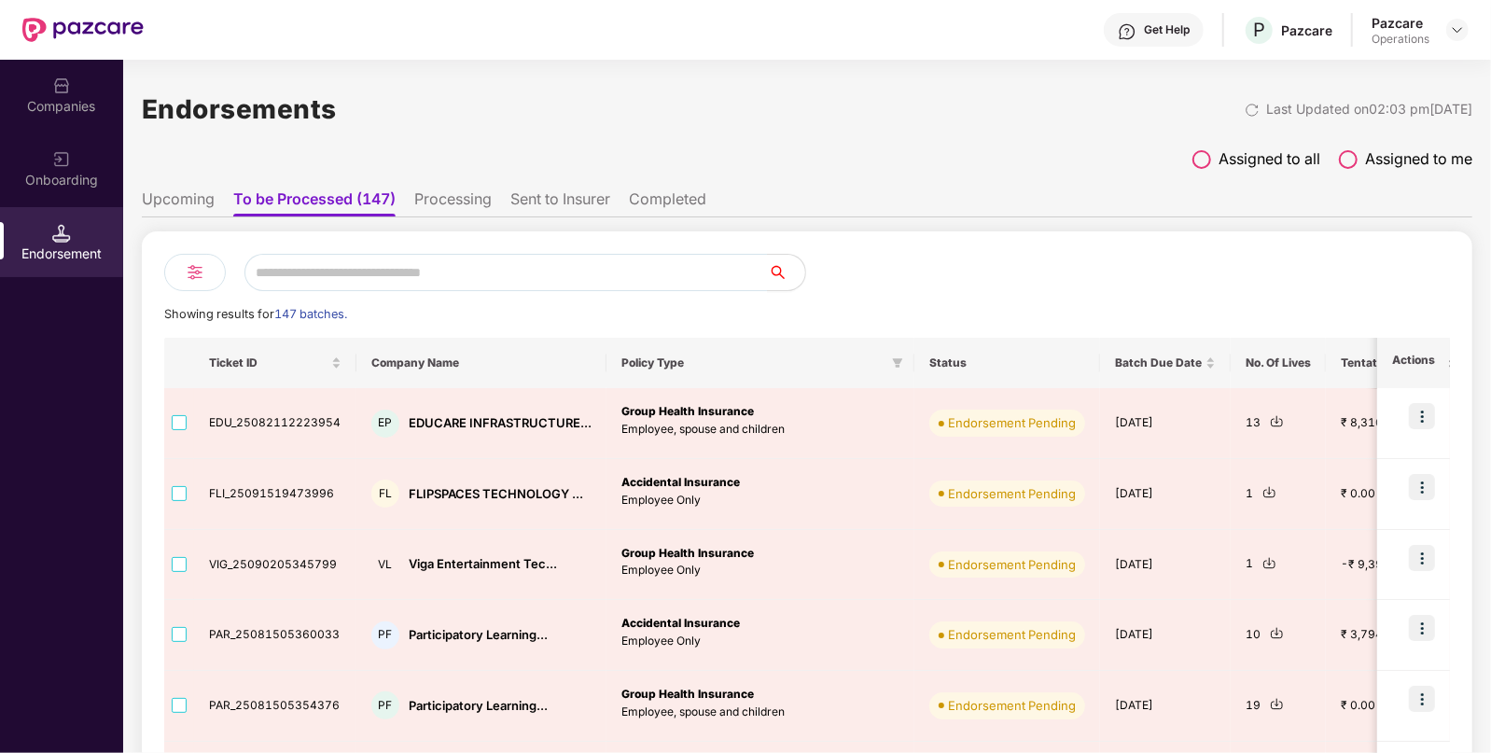
click at [571, 205] on li "Sent to Insurer" at bounding box center [560, 202] width 100 height 27
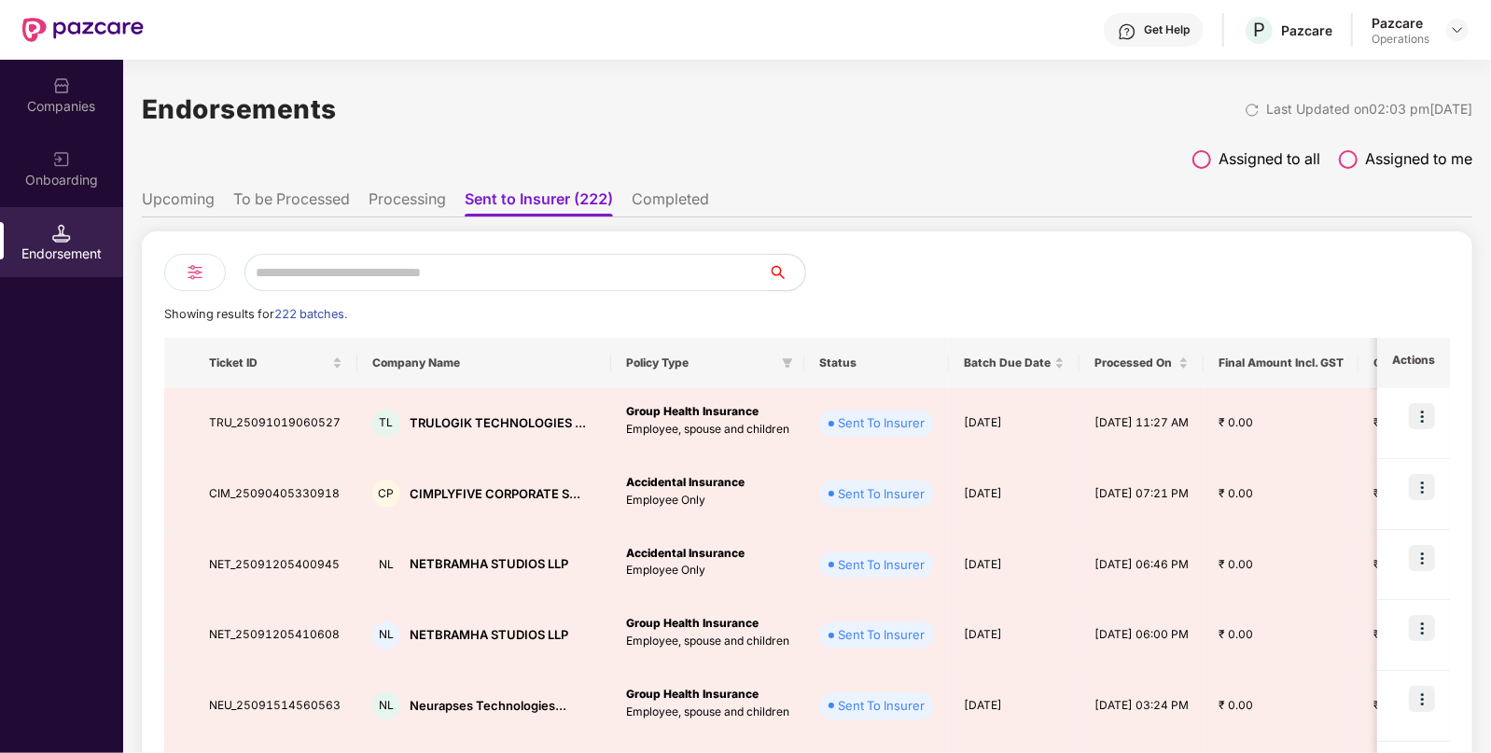
click at [667, 207] on li "Completed" at bounding box center [670, 202] width 77 height 27
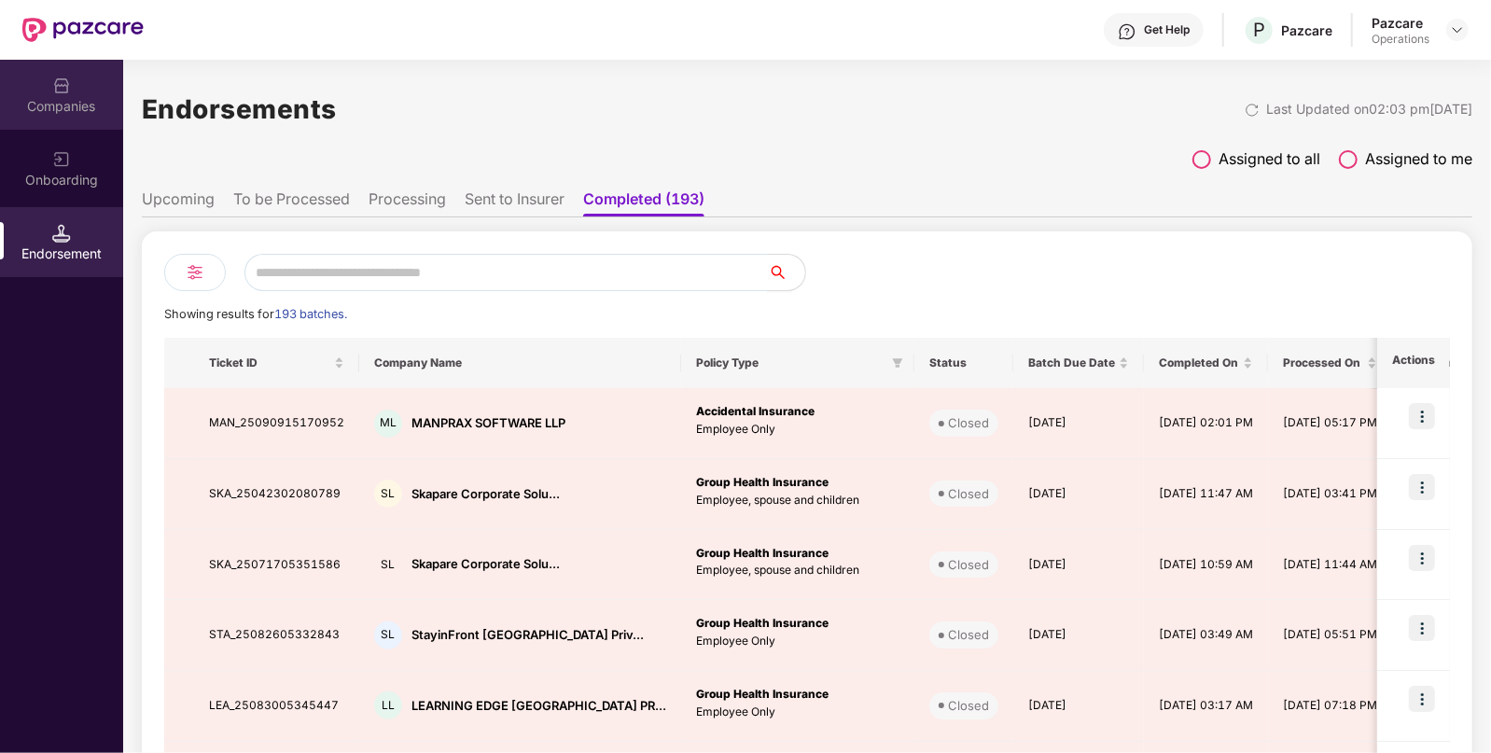
click at [90, 110] on div "Companies" at bounding box center [61, 106] width 123 height 19
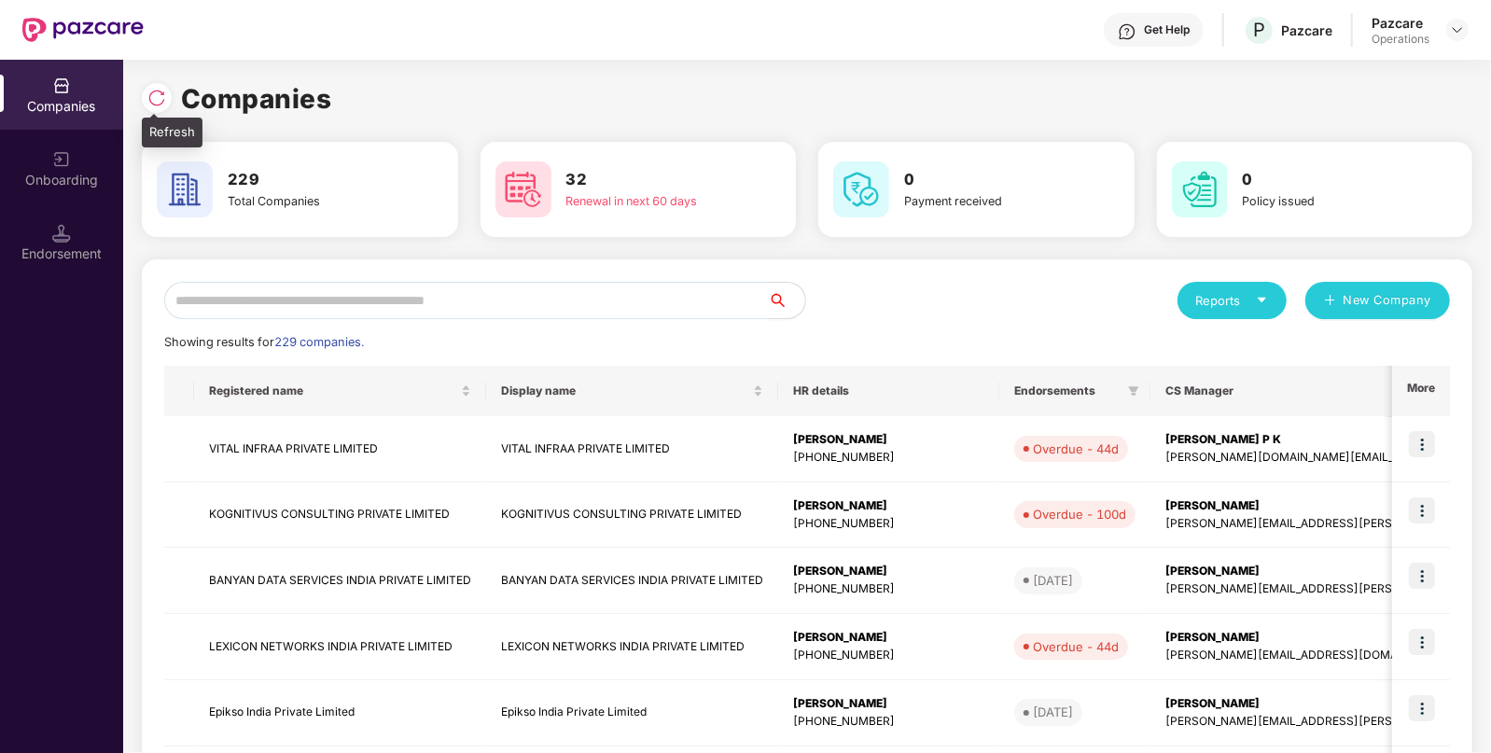
click at [160, 93] on img at bounding box center [156, 98] width 19 height 19
click at [475, 303] on input "text" at bounding box center [466, 300] width 604 height 37
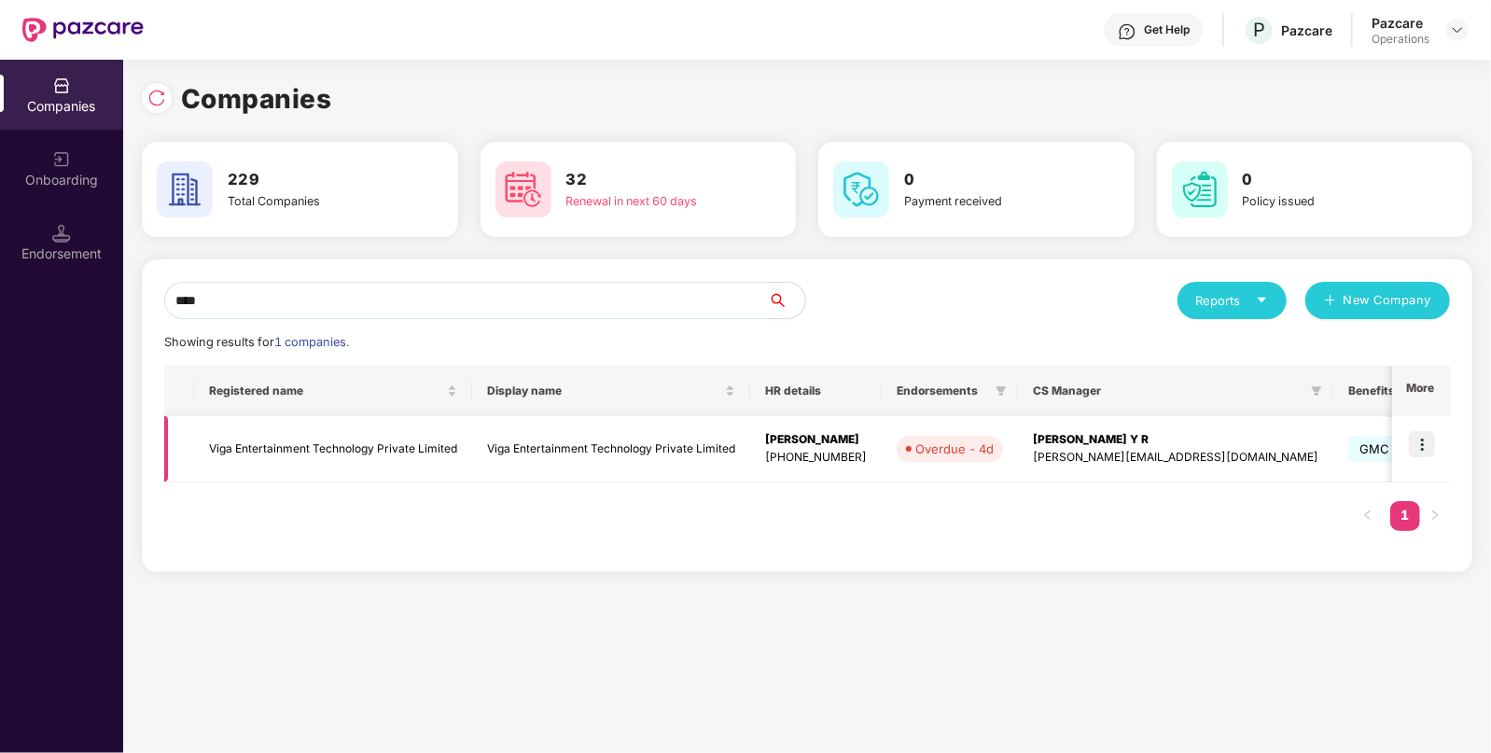
type input "****"
click at [251, 434] on td "Viga Entertainment Technology Private Limited" at bounding box center [333, 449] width 278 height 66
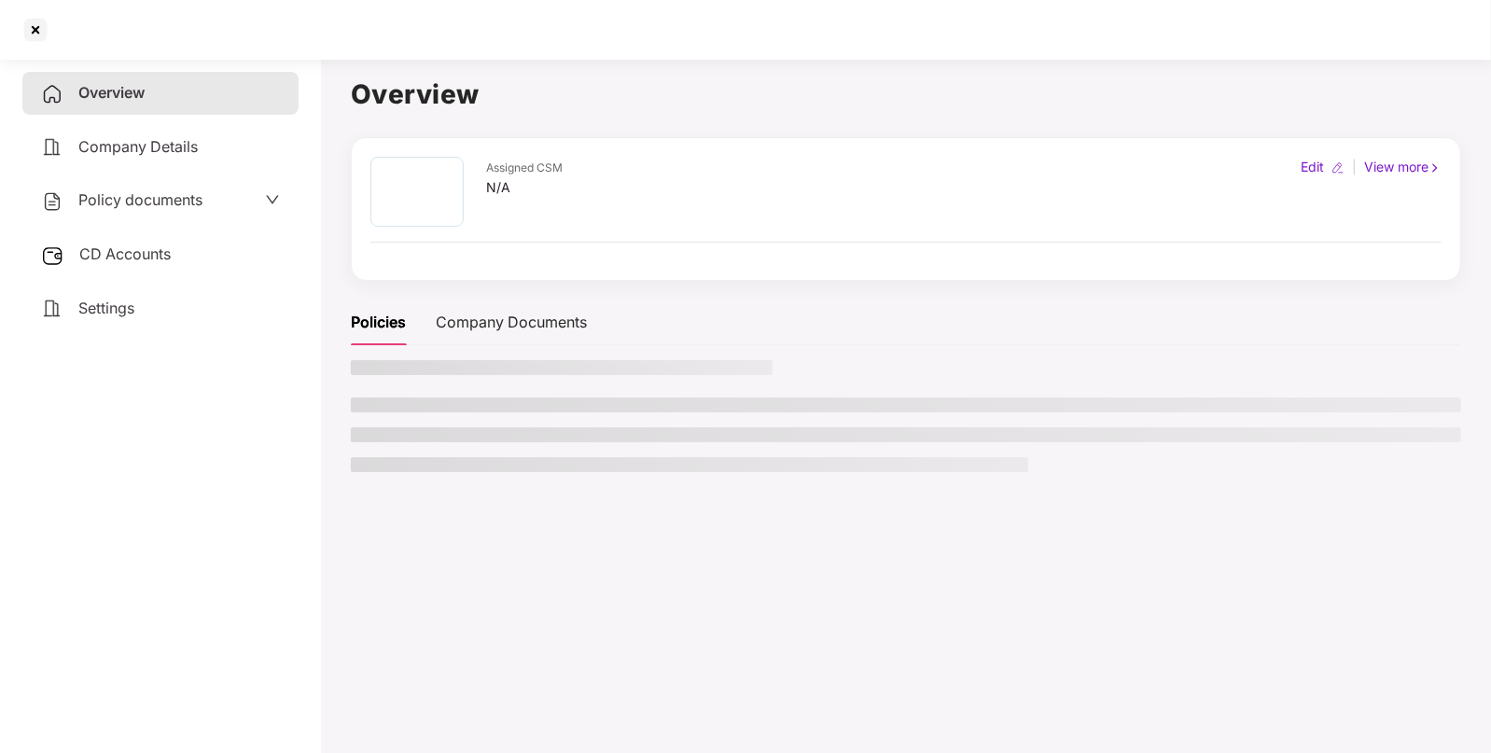
click at [133, 204] on span "Policy documents" at bounding box center [140, 199] width 124 height 19
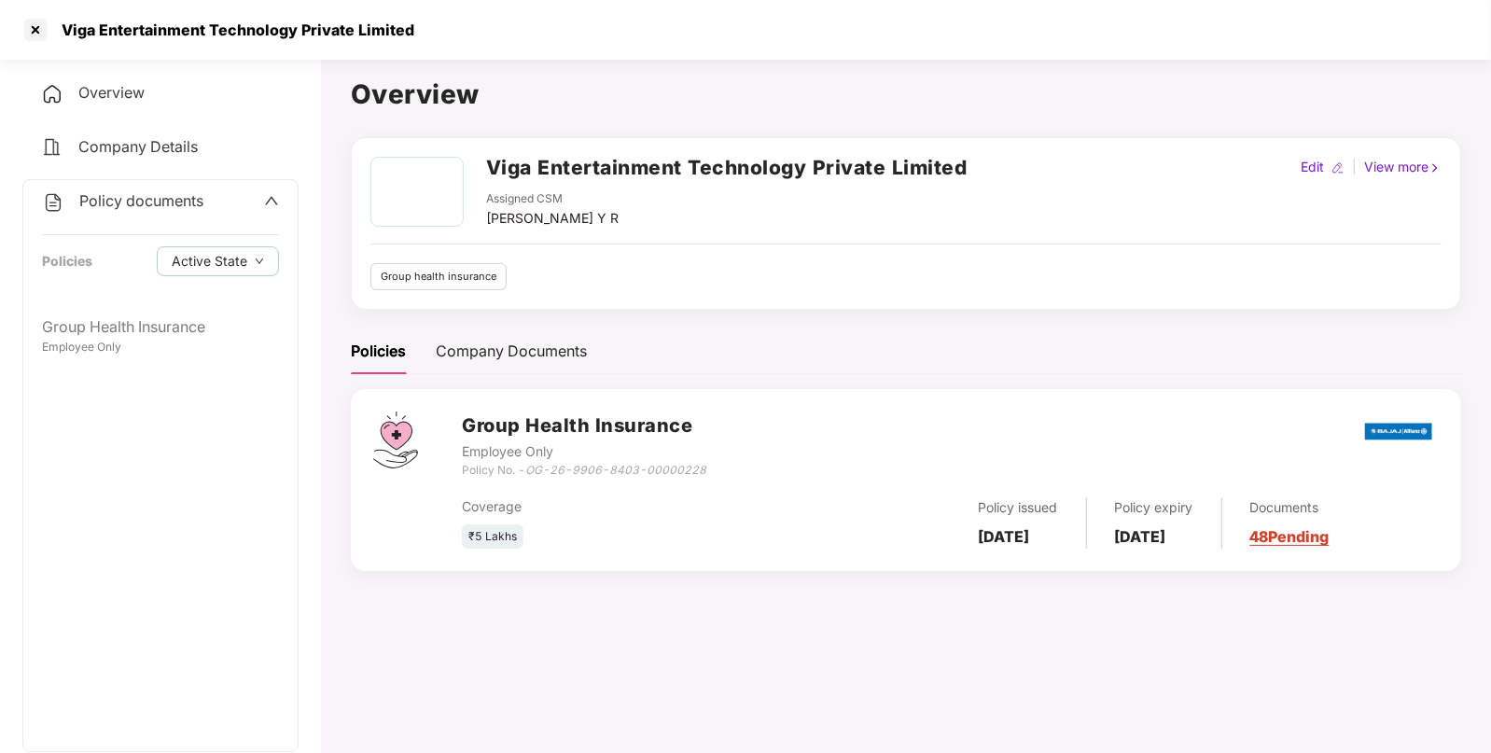
click at [566, 161] on h2 "Viga Entertainment Technology Private Limited" at bounding box center [727, 167] width 482 height 31
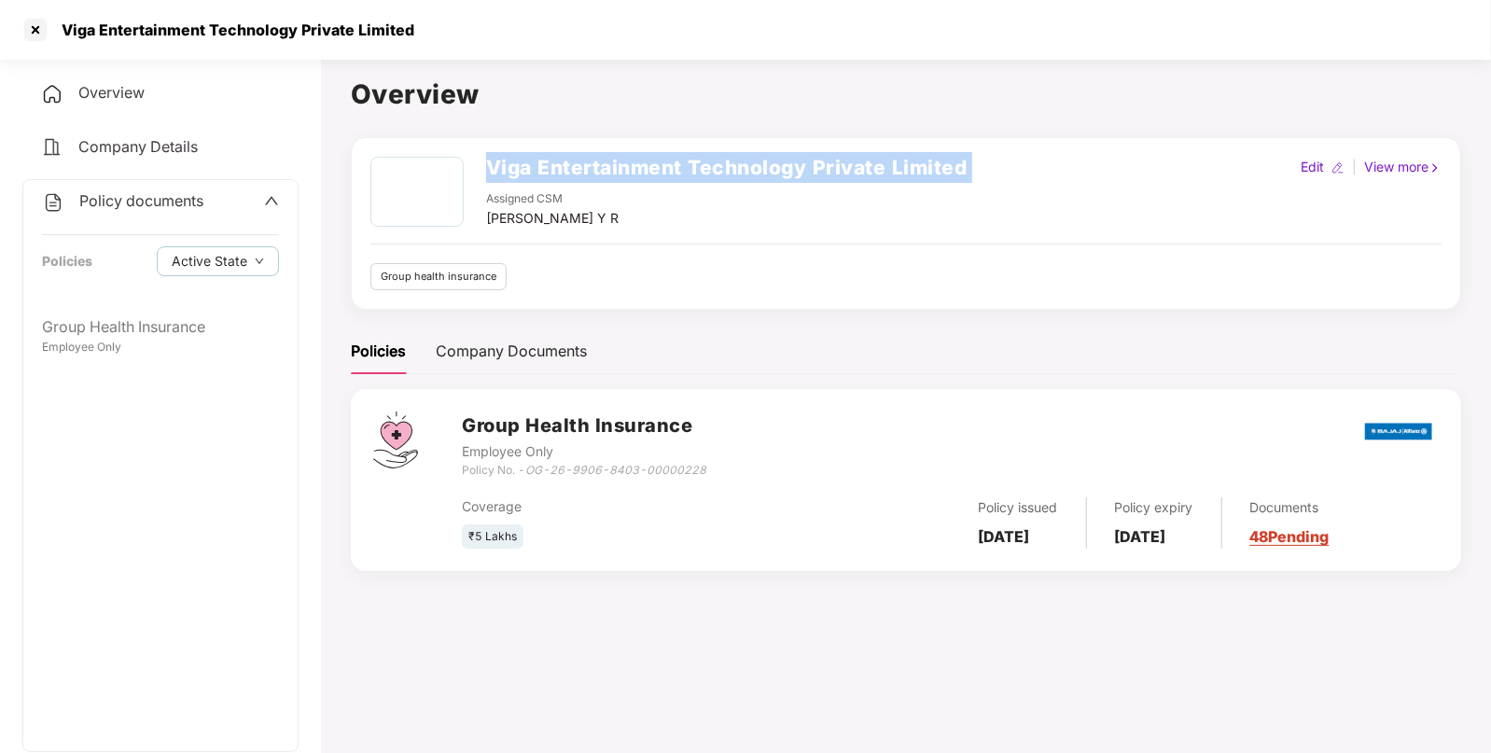
click at [566, 161] on h2 "Viga Entertainment Technology Private Limited" at bounding box center [727, 167] width 482 height 31
copy h2 "Viga Entertainment Technology Private Limited"
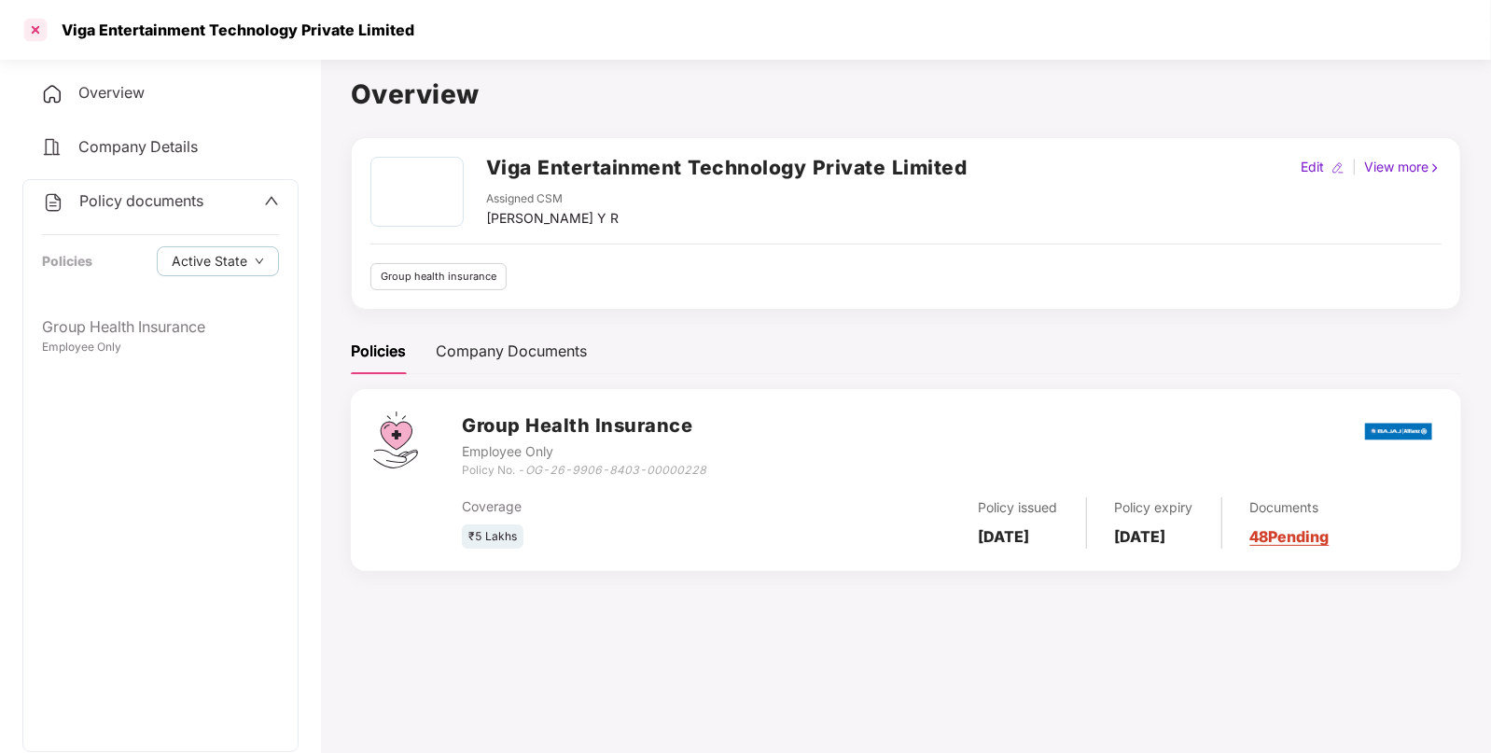
click at [39, 36] on div at bounding box center [36, 30] width 30 height 30
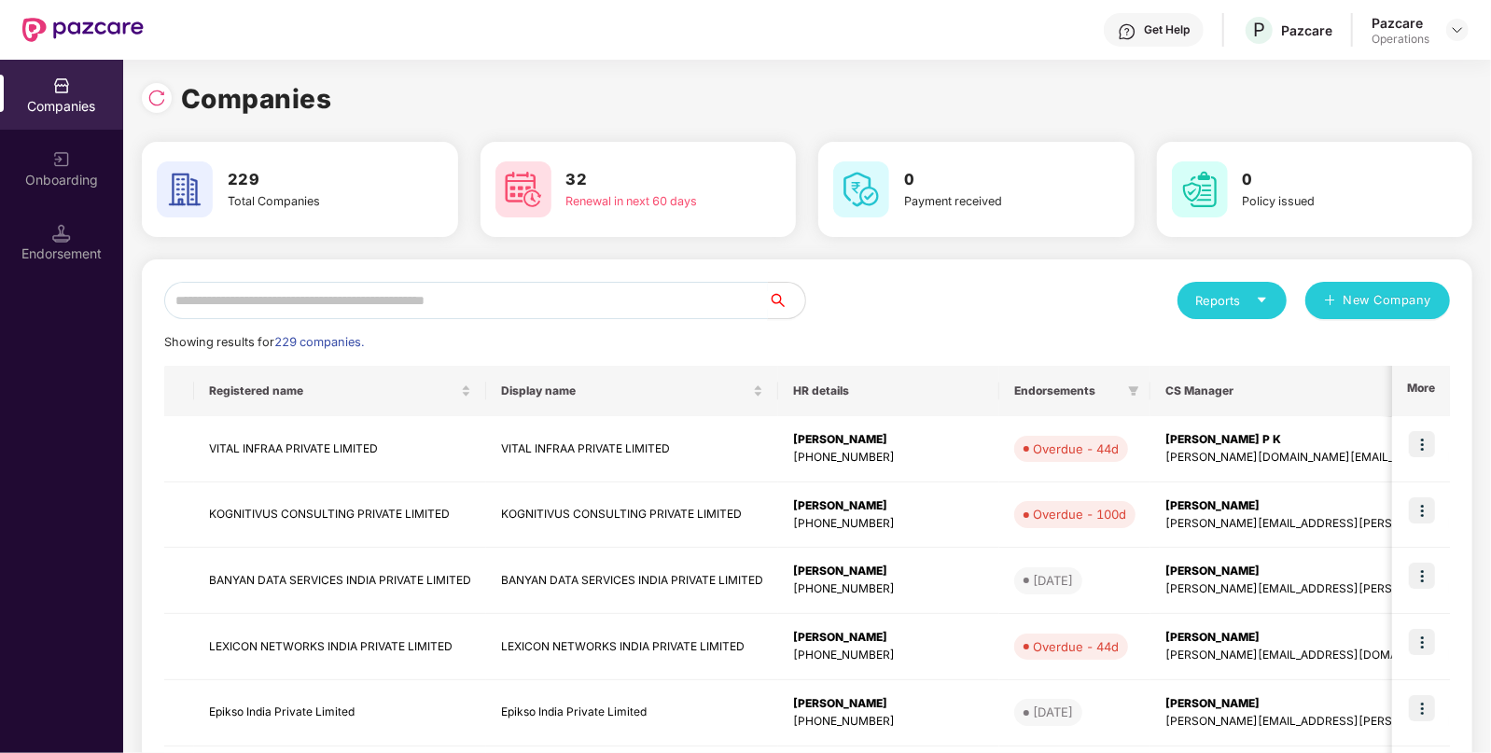
click at [517, 295] on input "text" at bounding box center [466, 300] width 604 height 37
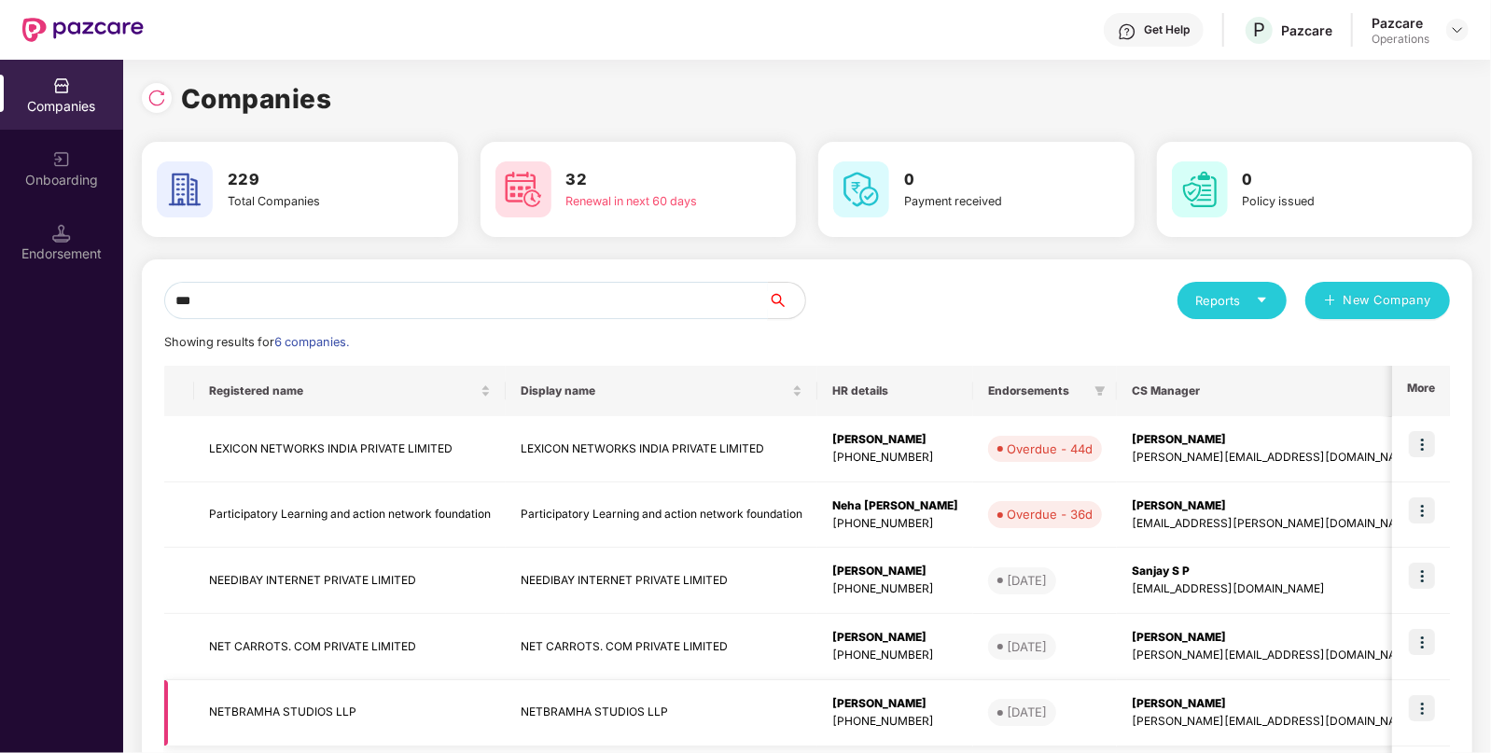
type input "***"
click at [234, 692] on td "NETBRAMHA STUDIOS LLP" at bounding box center [350, 713] width 312 height 66
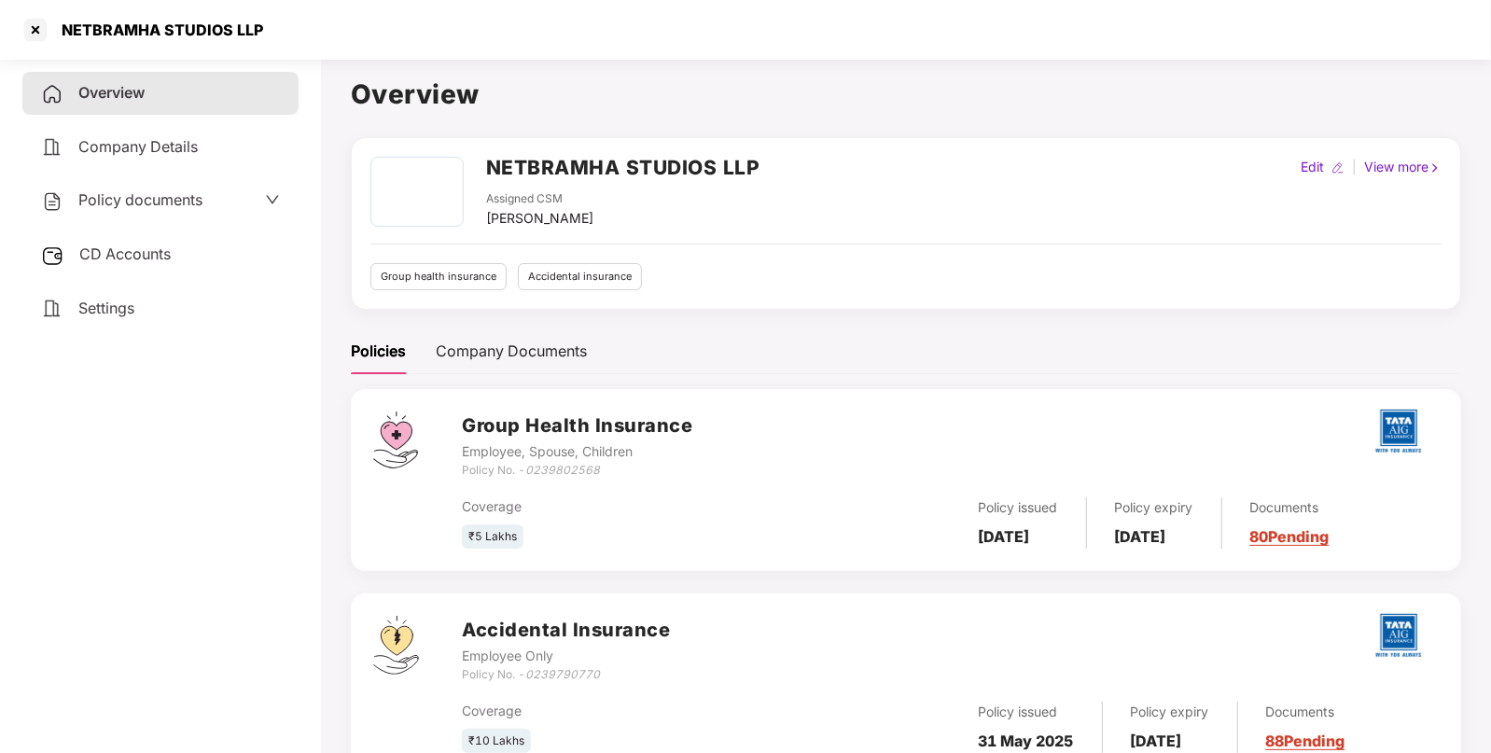
click at [163, 253] on span "CD Accounts" at bounding box center [124, 254] width 91 height 19
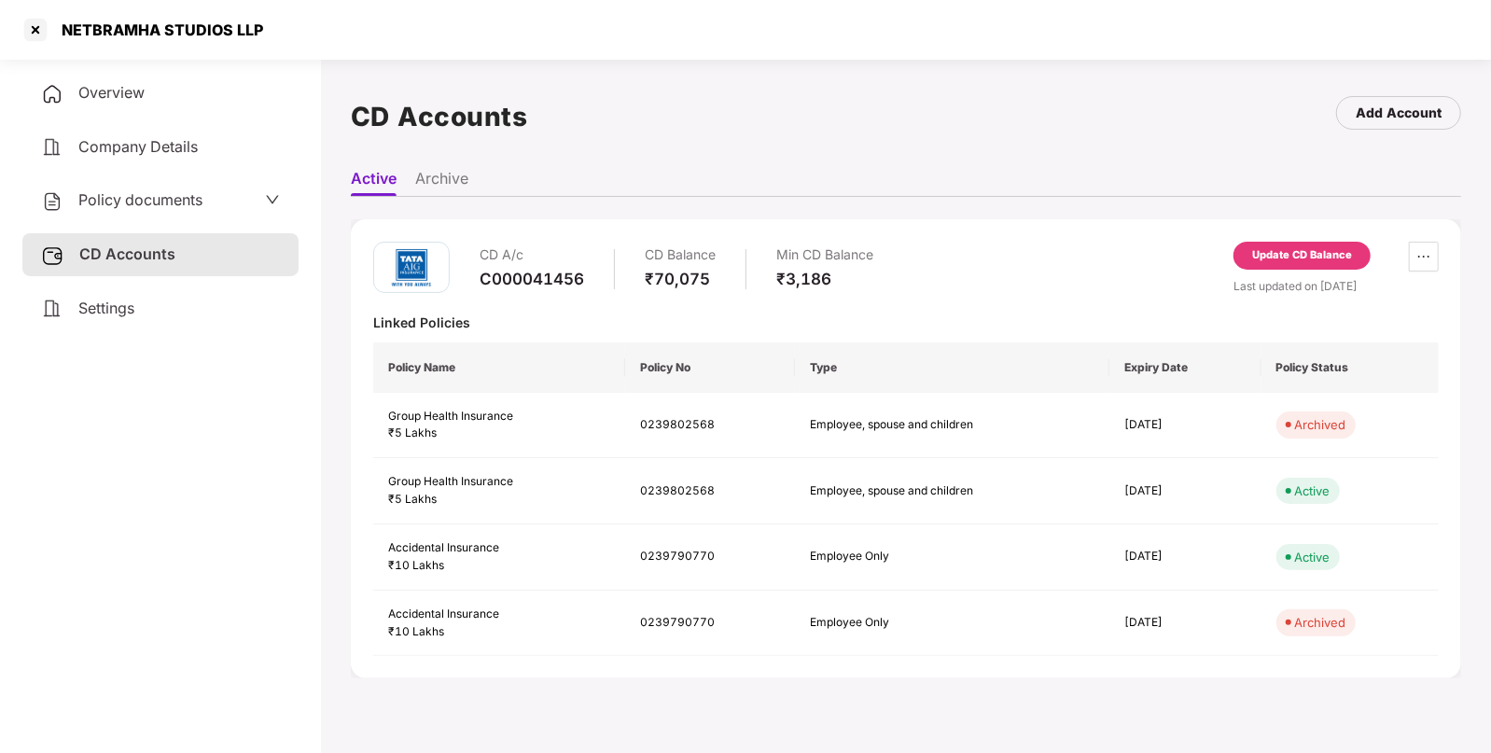
click at [175, 197] on span "Policy documents" at bounding box center [140, 199] width 124 height 19
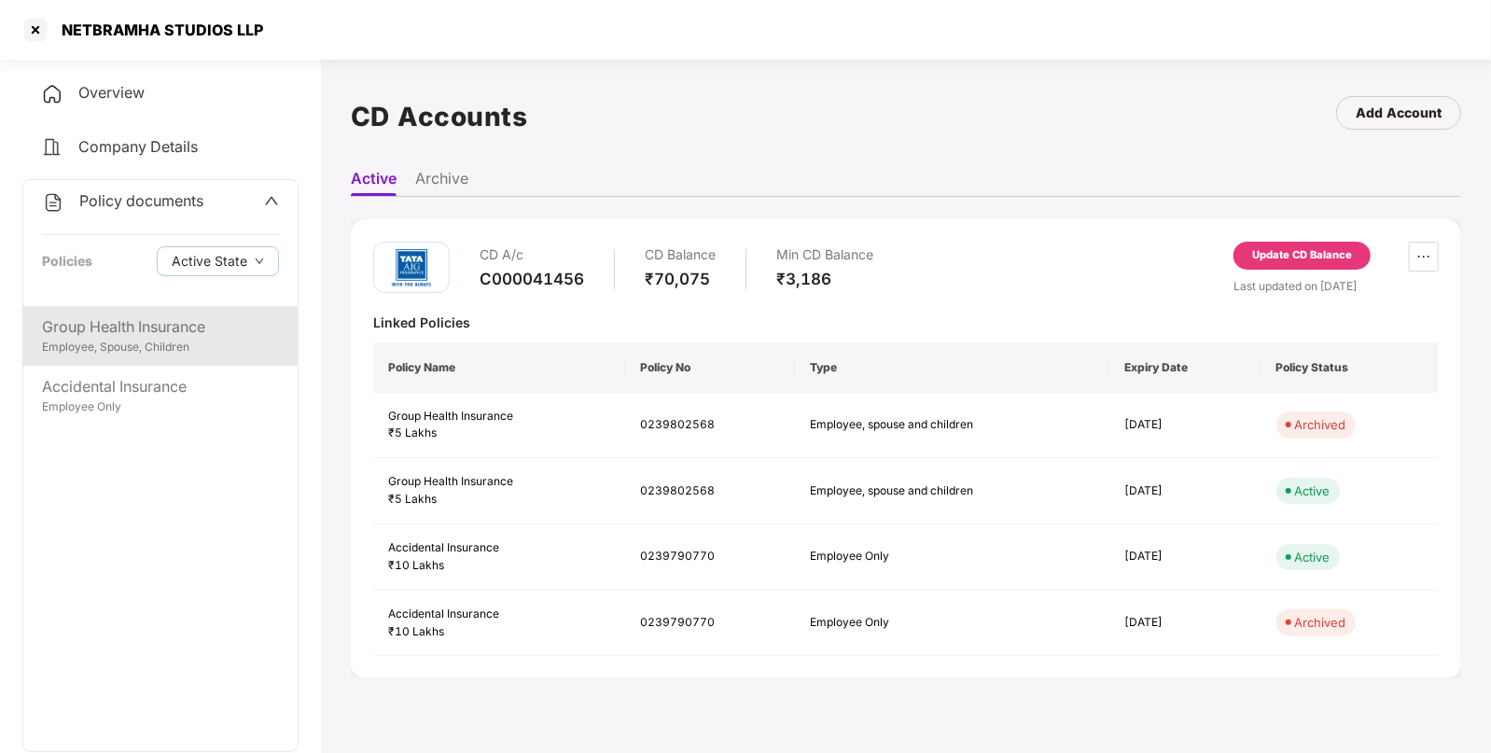
click at [138, 335] on div "Group Health Insurance" at bounding box center [160, 326] width 237 height 23
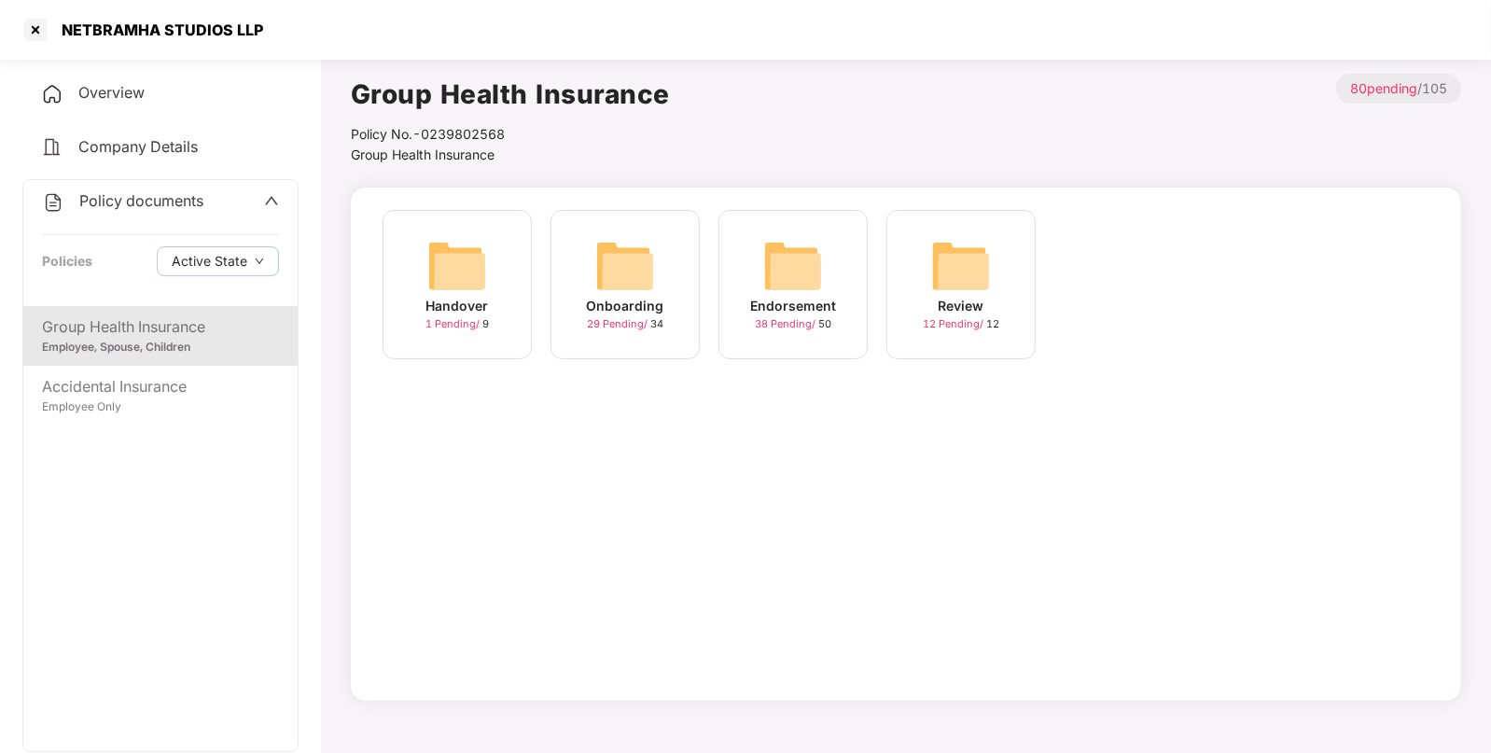
click at [796, 246] on img at bounding box center [793, 266] width 60 height 60
click at [947, 268] on img at bounding box center [961, 266] width 60 height 60
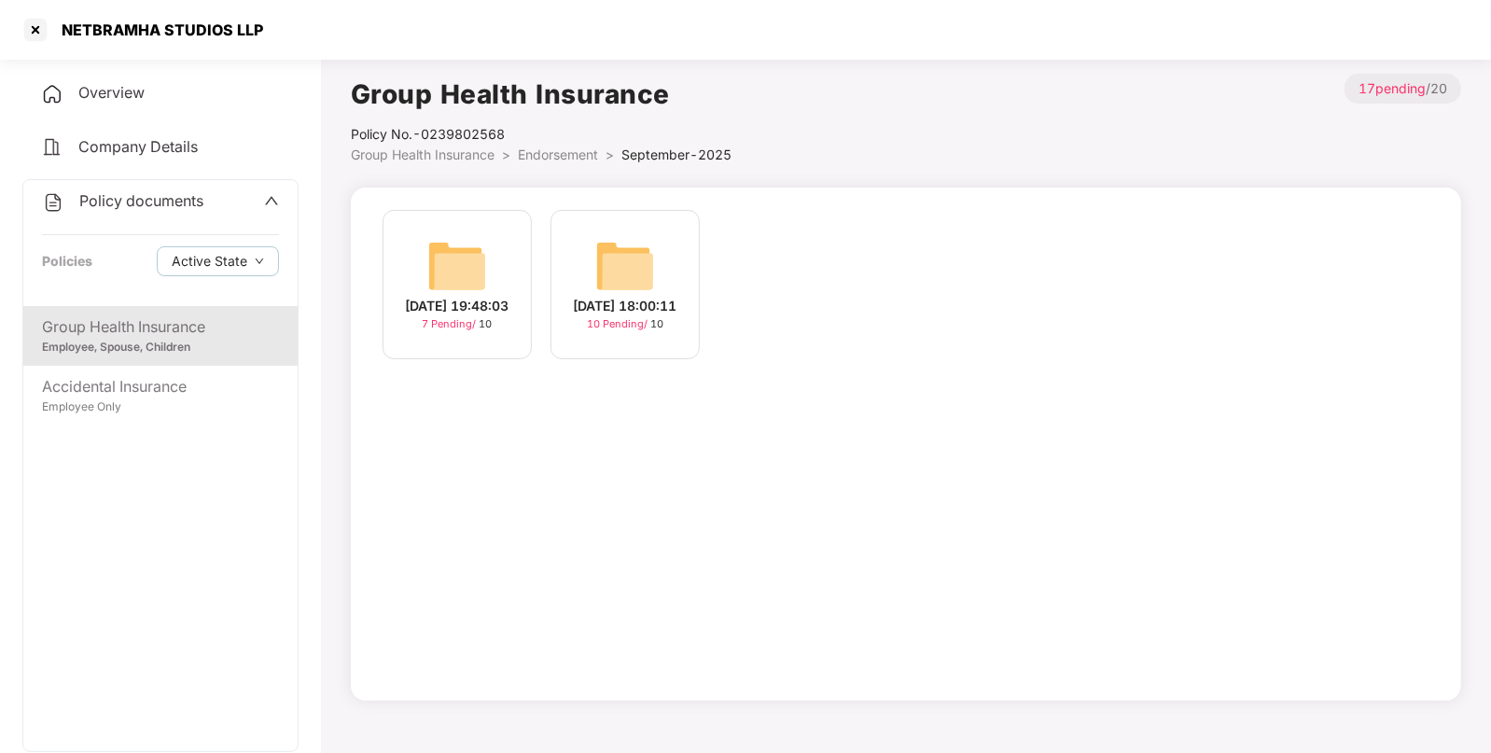
click at [641, 262] on img at bounding box center [625, 266] width 60 height 60
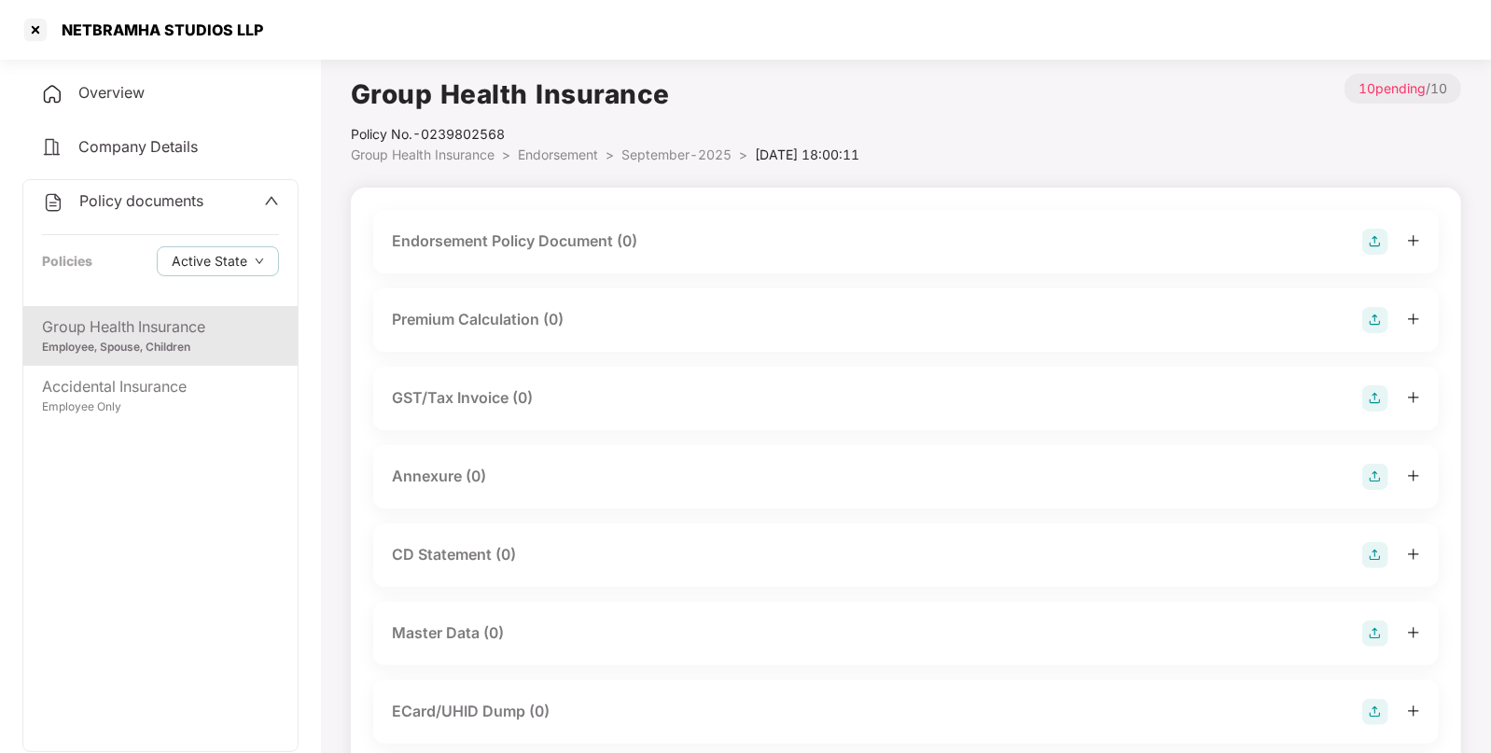
click at [1364, 238] on img at bounding box center [1376, 242] width 26 height 26
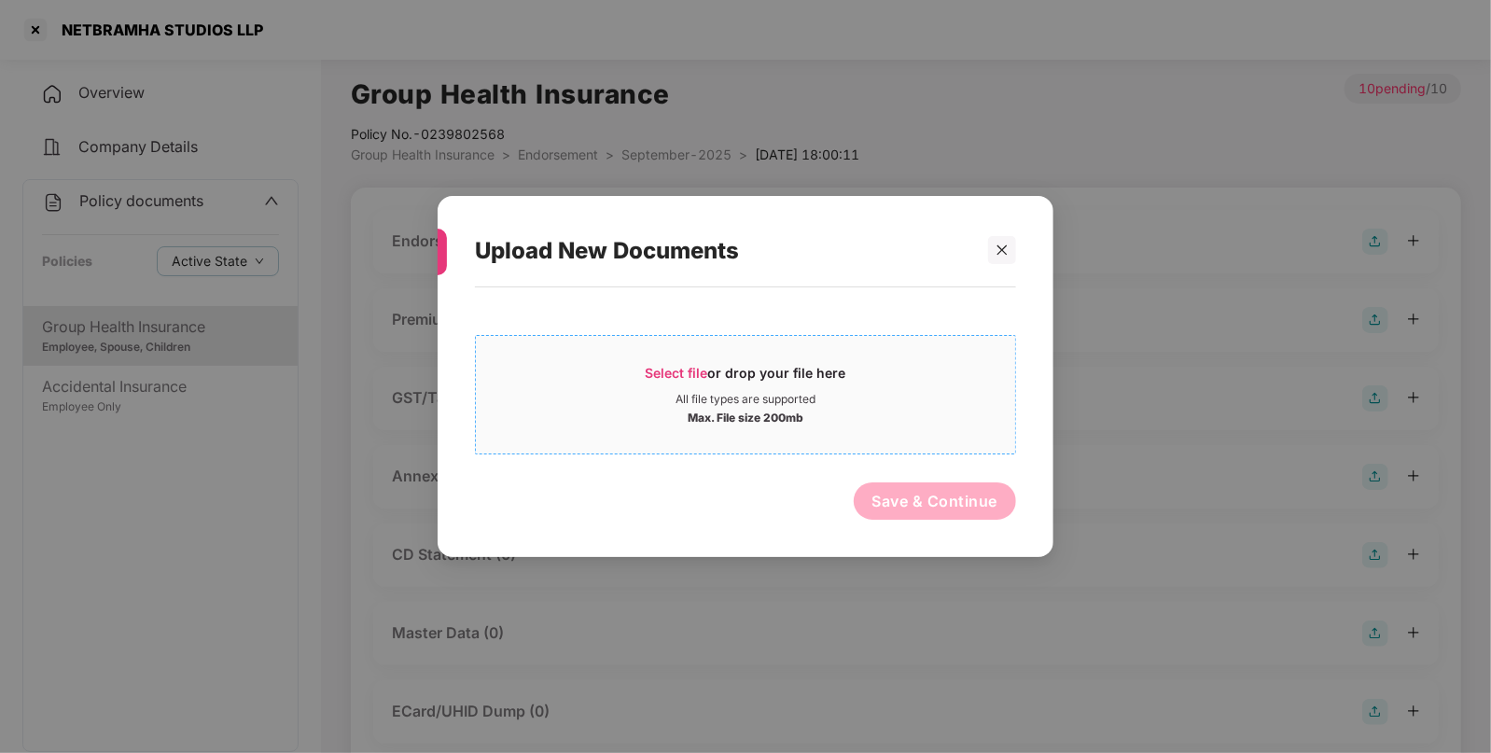
click at [685, 370] on span "Select file" at bounding box center [677, 373] width 63 height 16
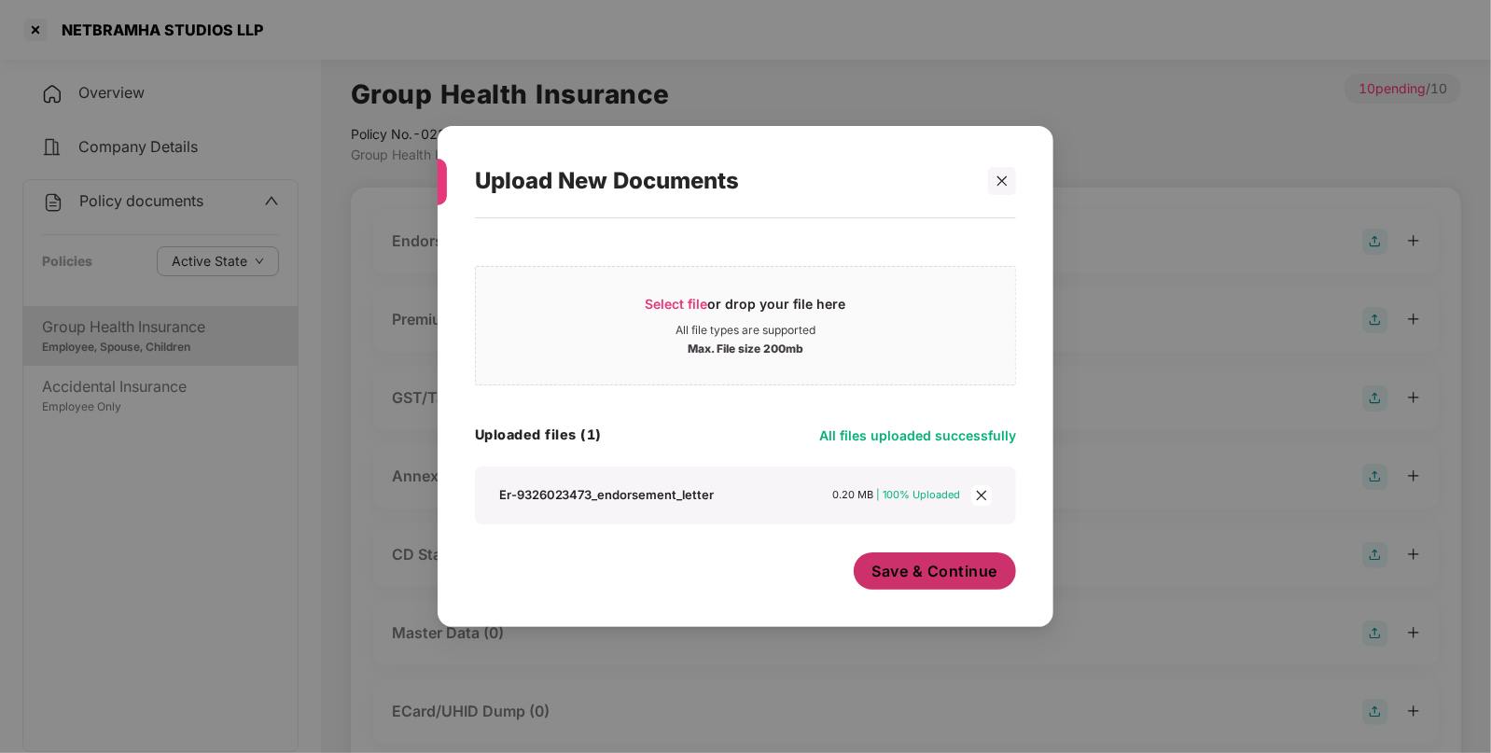
click at [900, 572] on span "Save & Continue" at bounding box center [936, 571] width 126 height 21
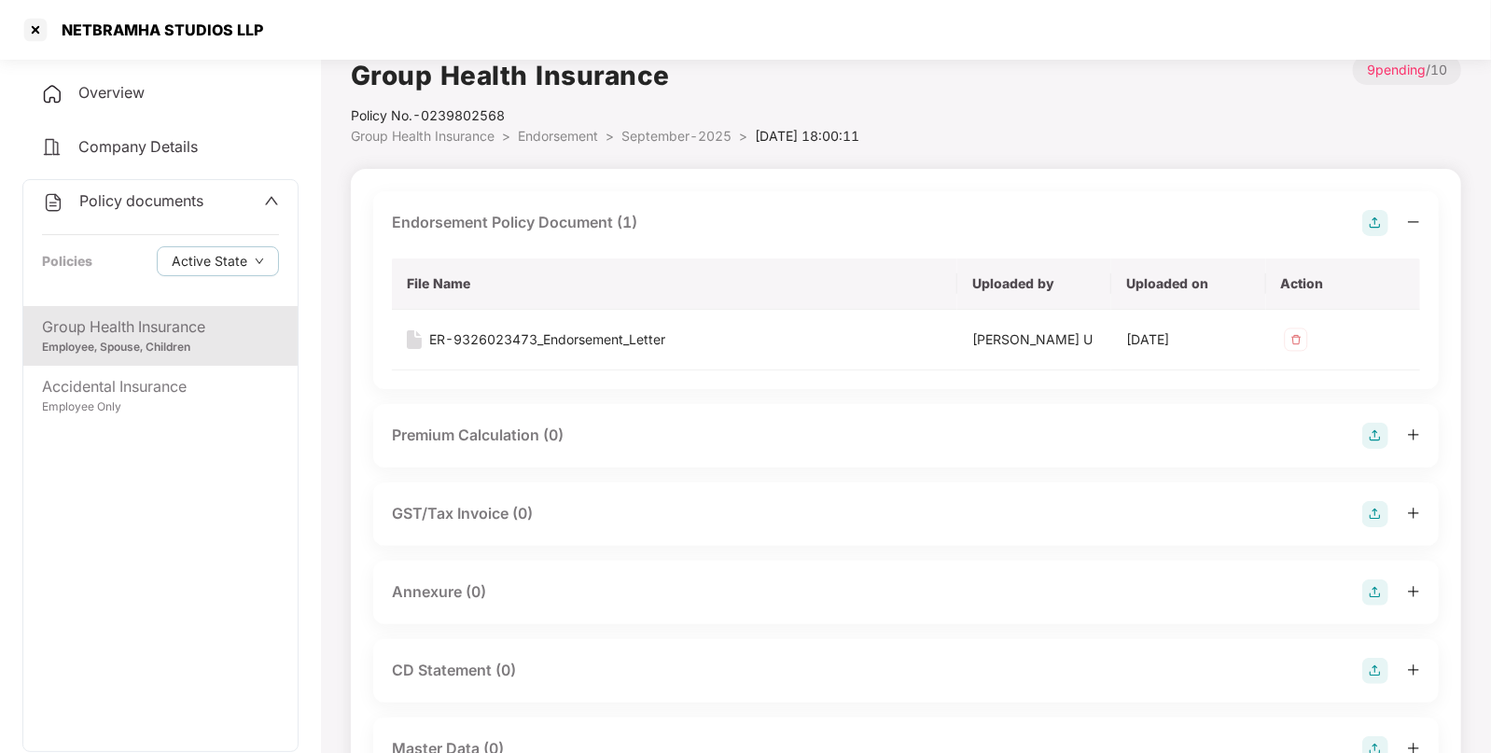
scroll to position [21, 0]
click at [1372, 583] on img at bounding box center [1376, 591] width 26 height 26
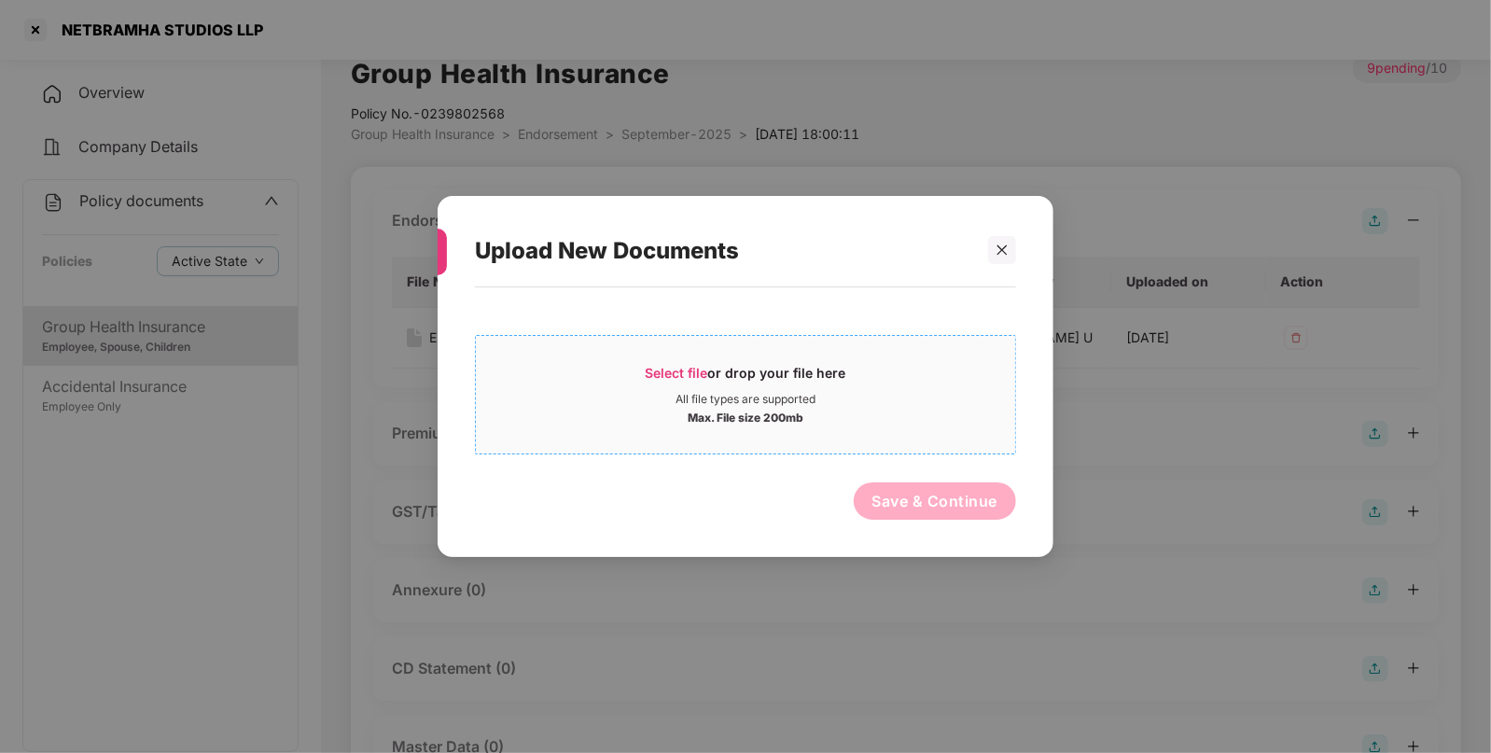
click at [683, 365] on span "Select file" at bounding box center [677, 373] width 63 height 16
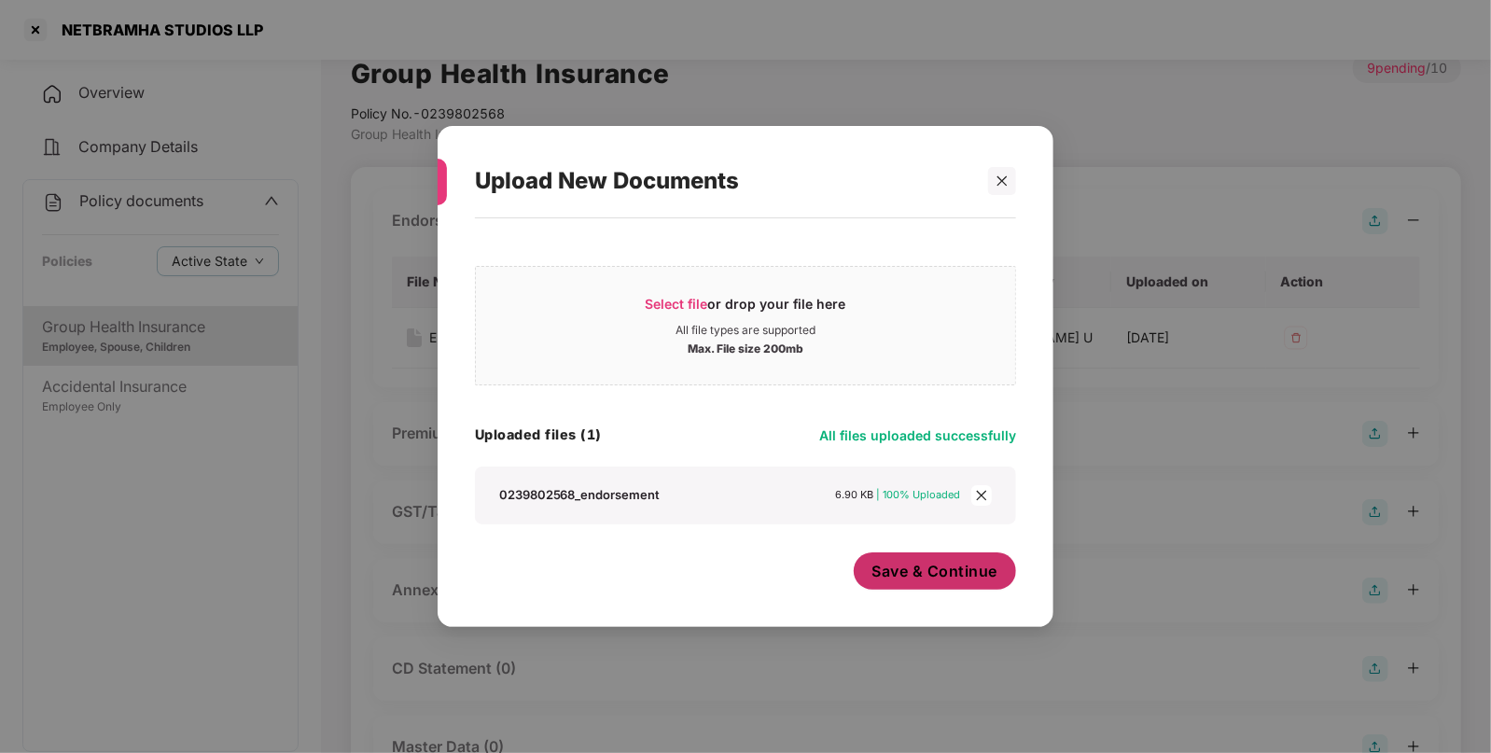
click at [884, 554] on button "Save & Continue" at bounding box center [935, 570] width 163 height 37
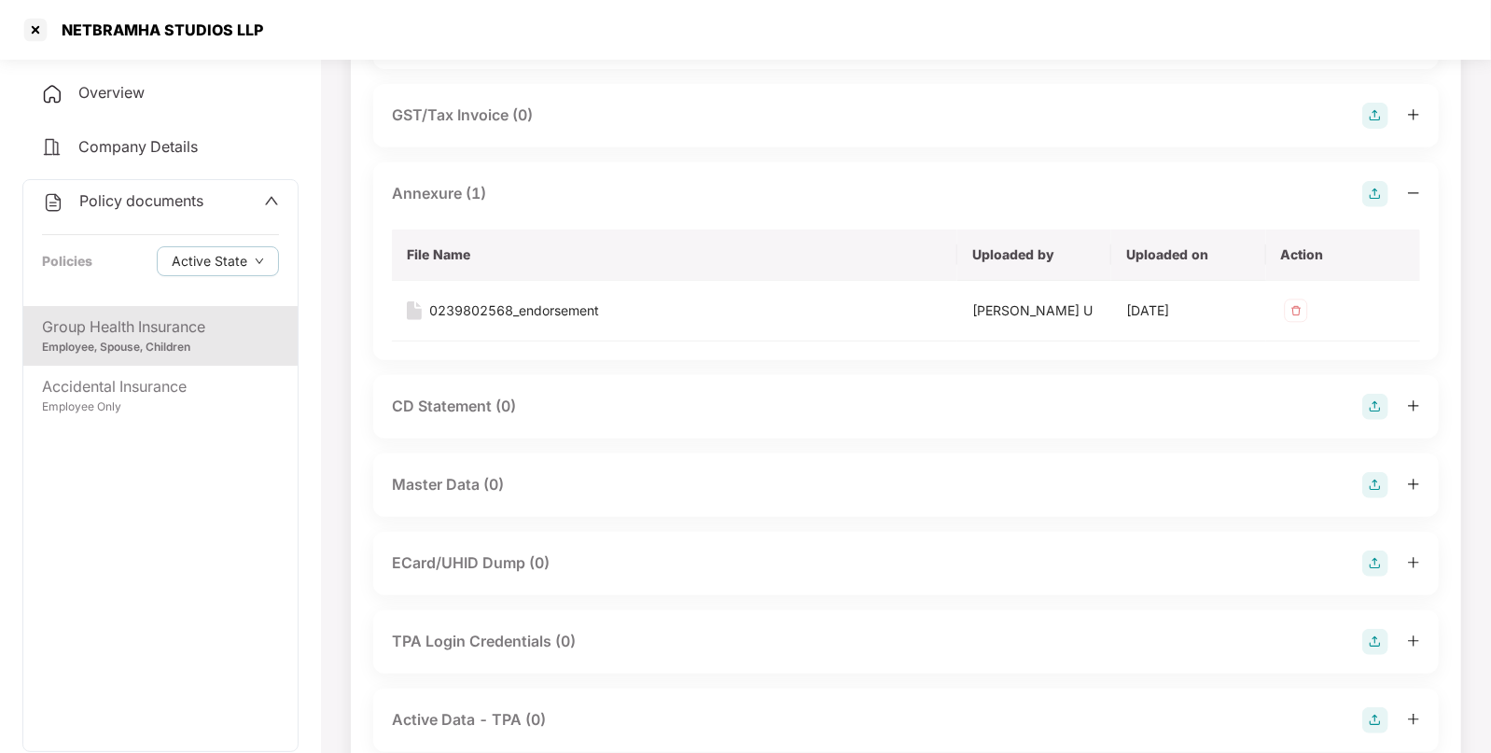
scroll to position [419, 0]
click at [1377, 476] on img at bounding box center [1376, 483] width 26 height 26
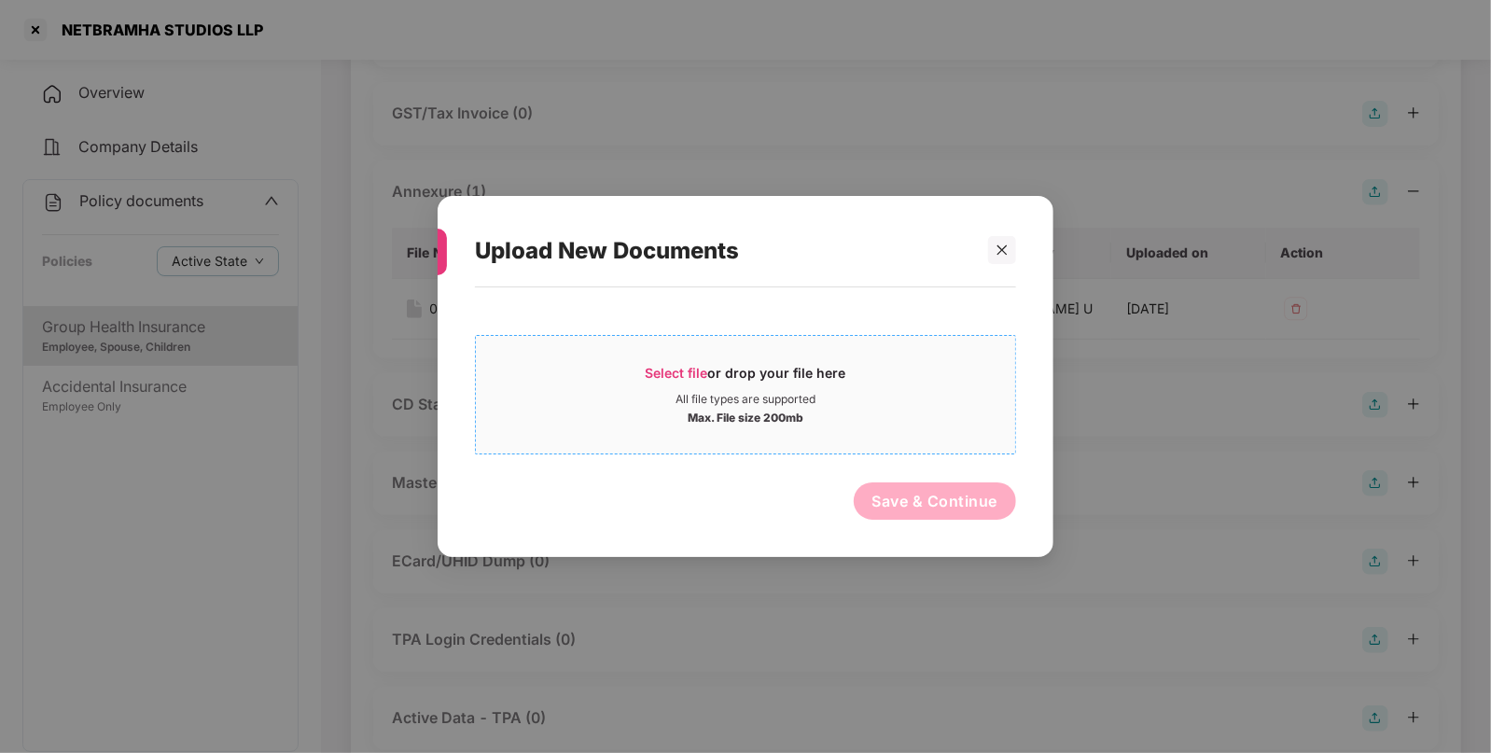
click at [678, 365] on span "Select file" at bounding box center [677, 373] width 63 height 16
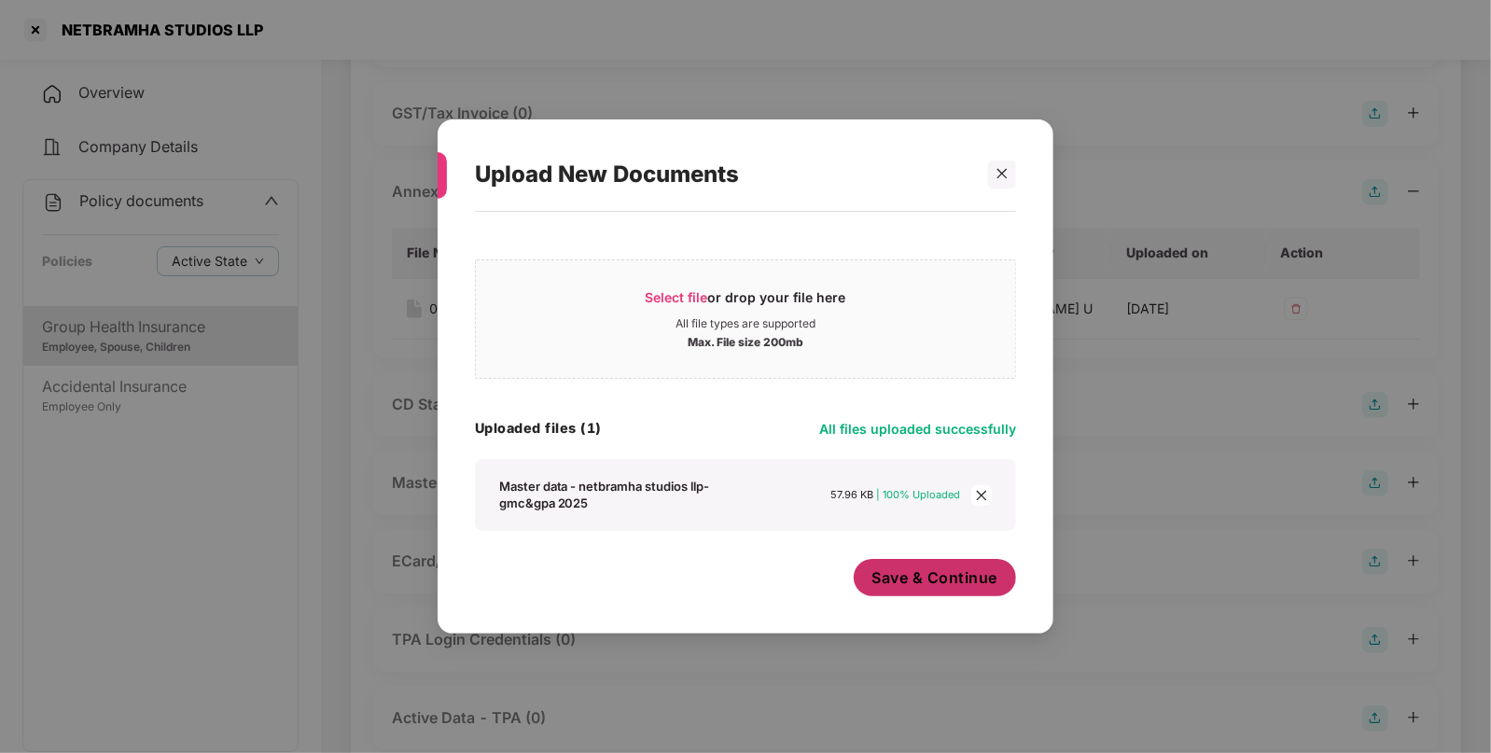
click at [890, 581] on span "Save & Continue" at bounding box center [936, 577] width 126 height 21
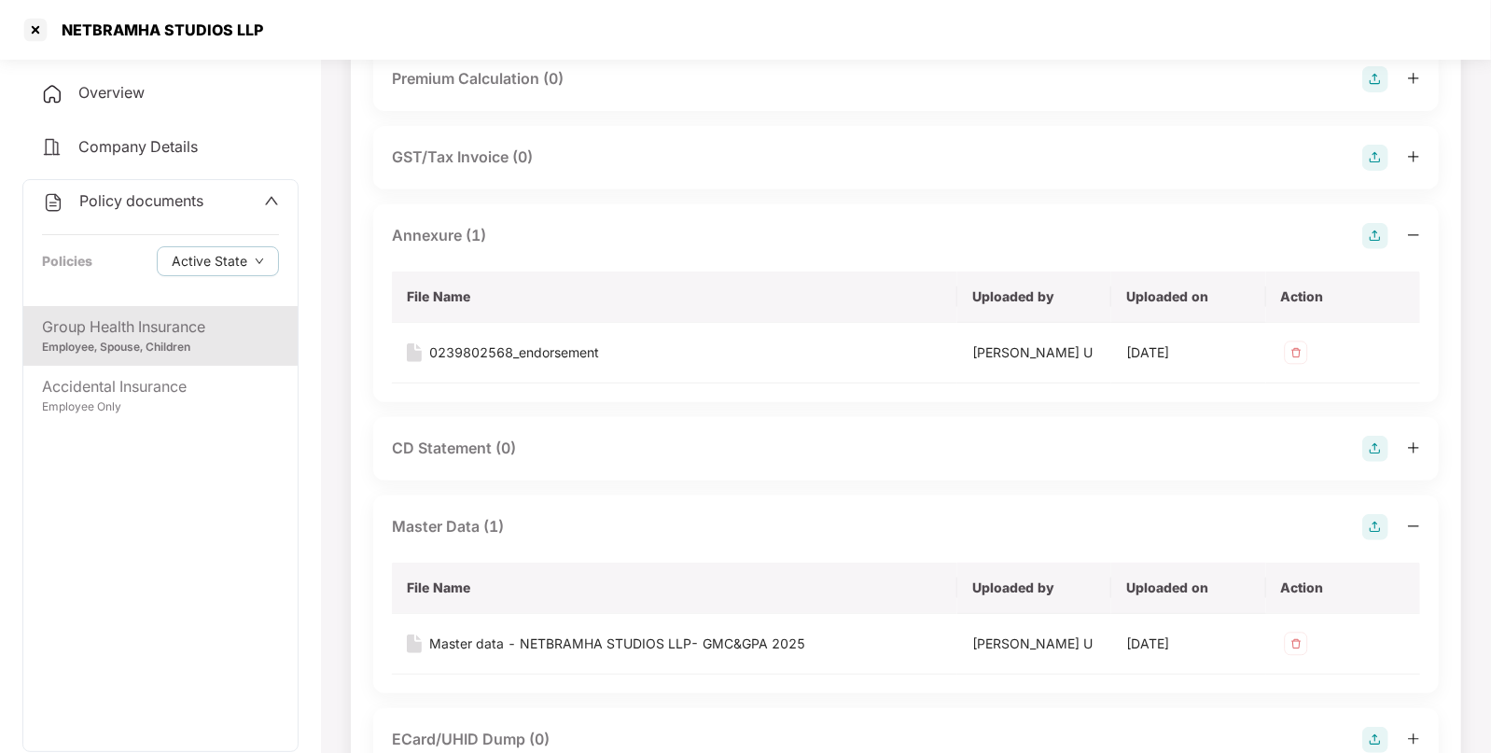
scroll to position [377, 0]
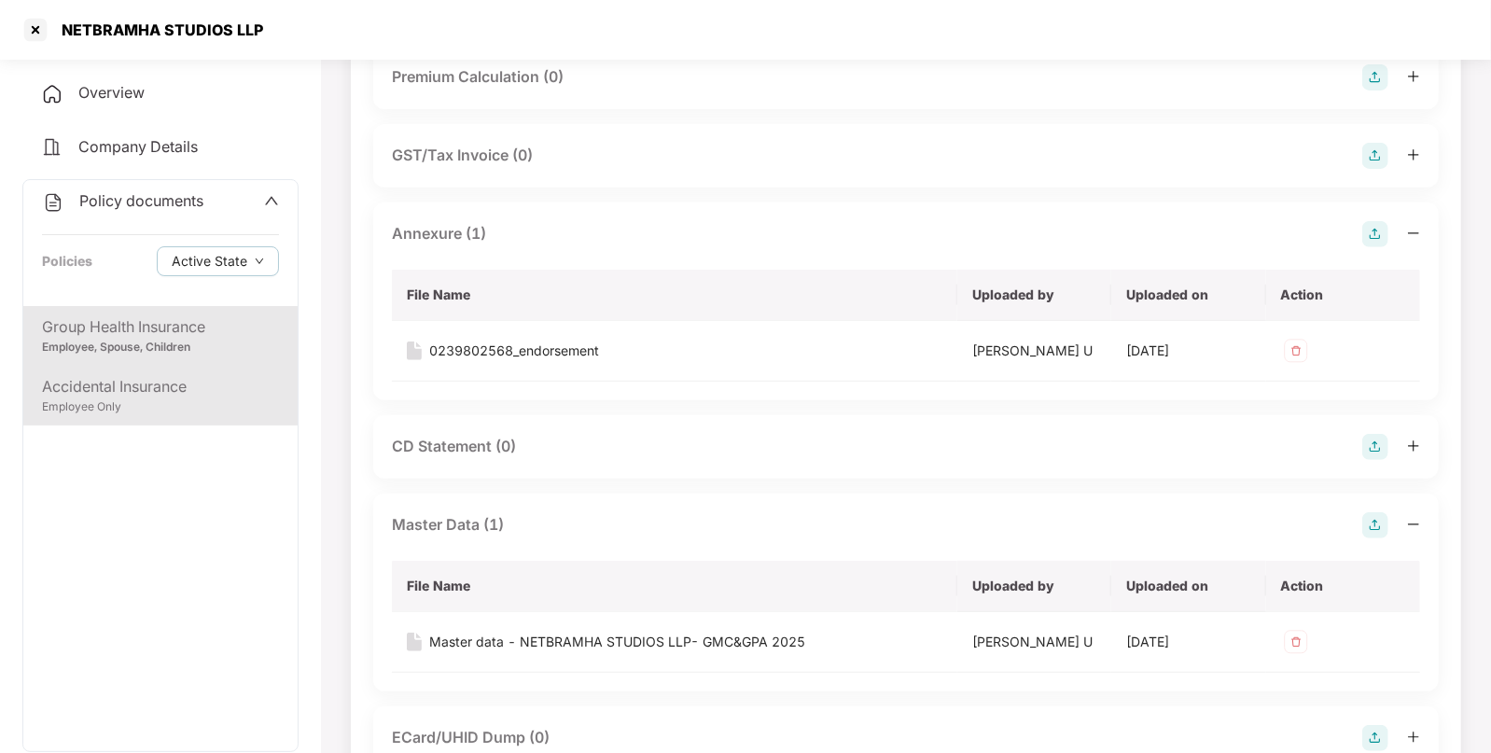
click at [166, 403] on div "Employee Only" at bounding box center [160, 407] width 237 height 18
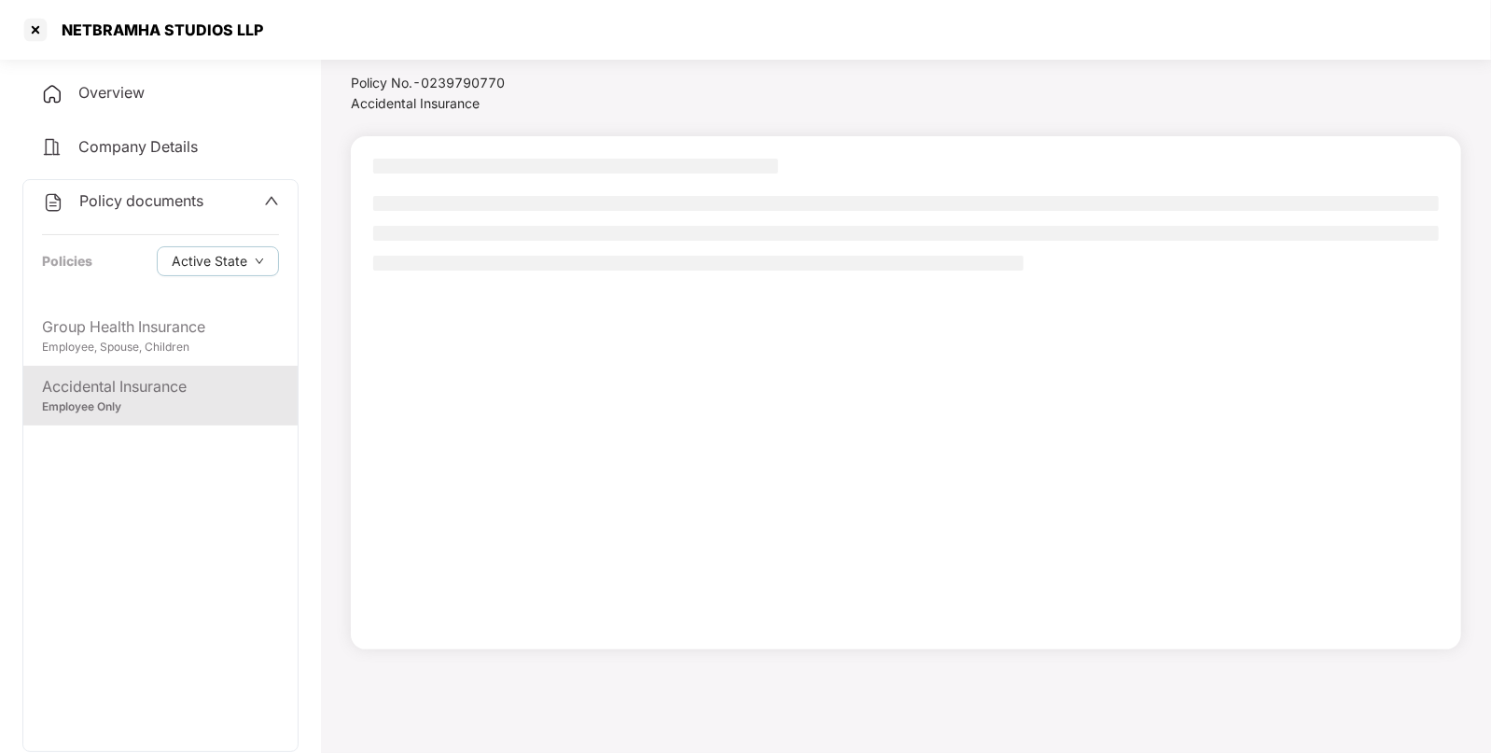
scroll to position [50, 0]
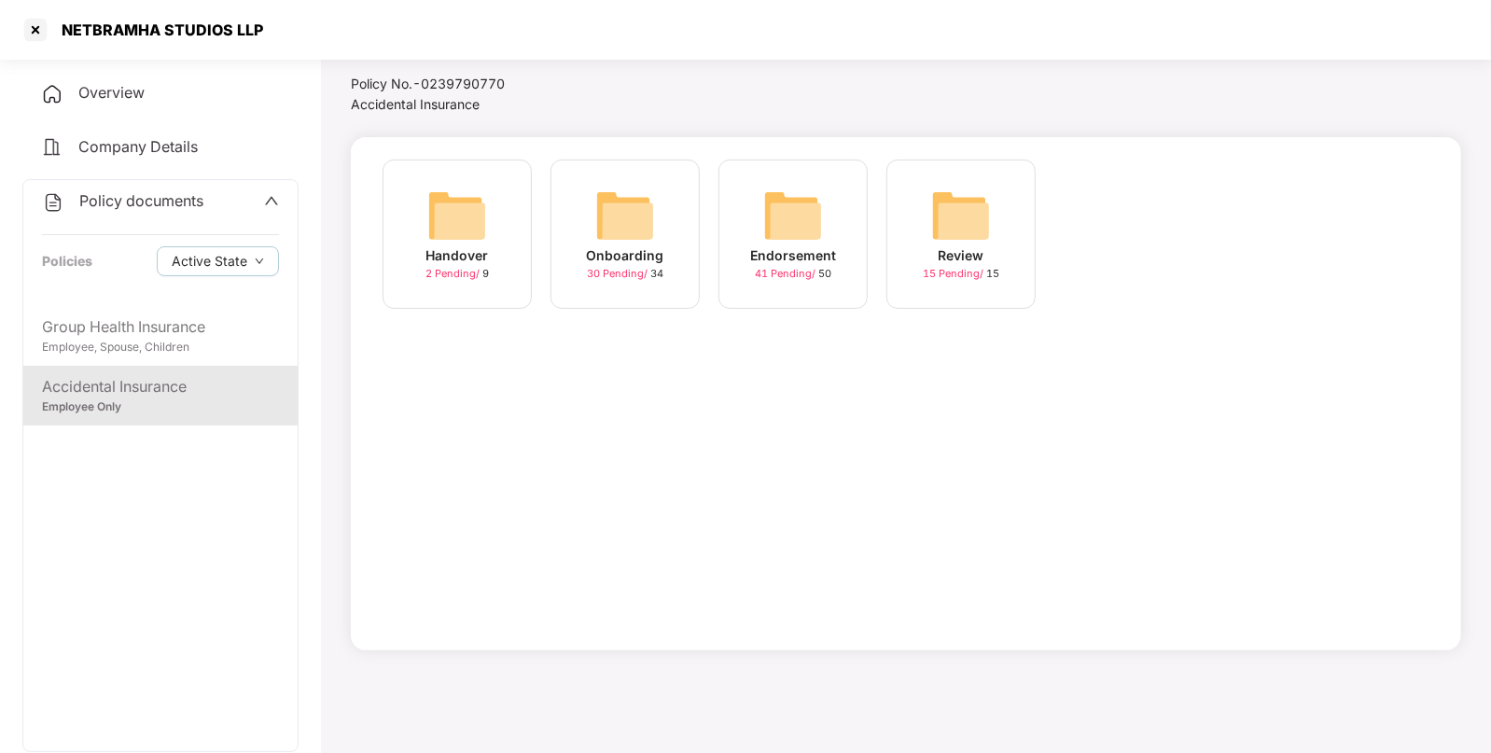
click at [784, 209] on img at bounding box center [793, 216] width 60 height 60
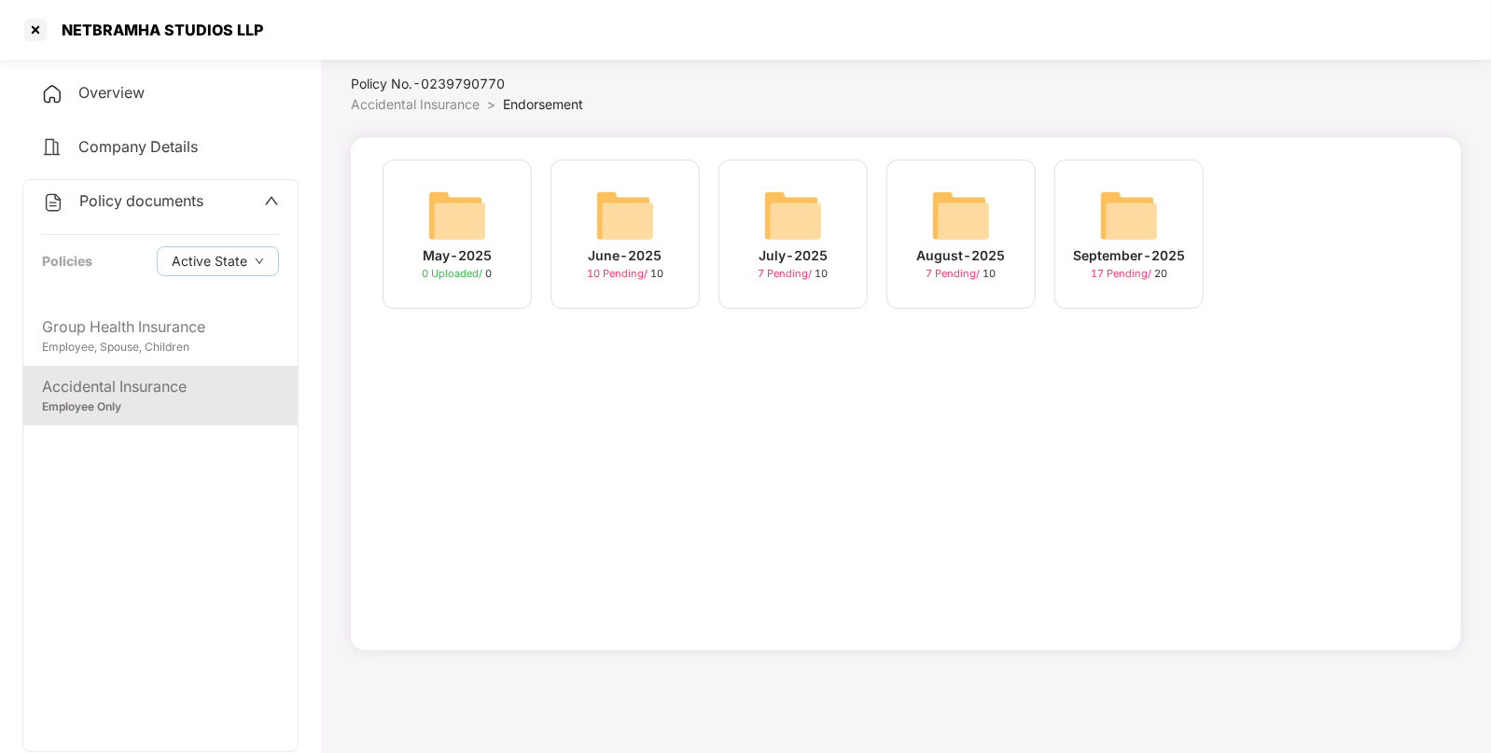
click at [1107, 174] on div "September-2025 17 Pending / 20" at bounding box center [1129, 234] width 149 height 149
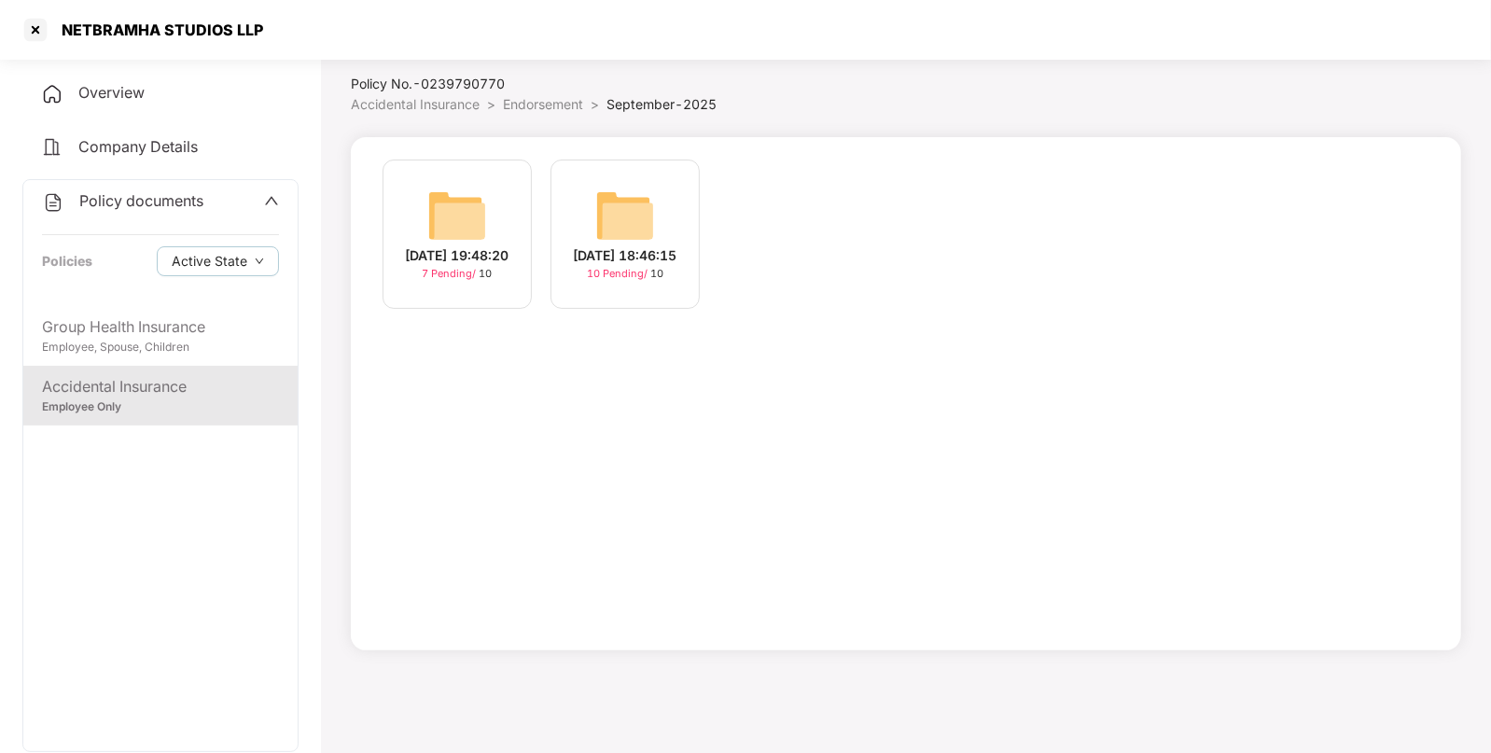
click at [102, 196] on span "Policy documents" at bounding box center [141, 200] width 124 height 19
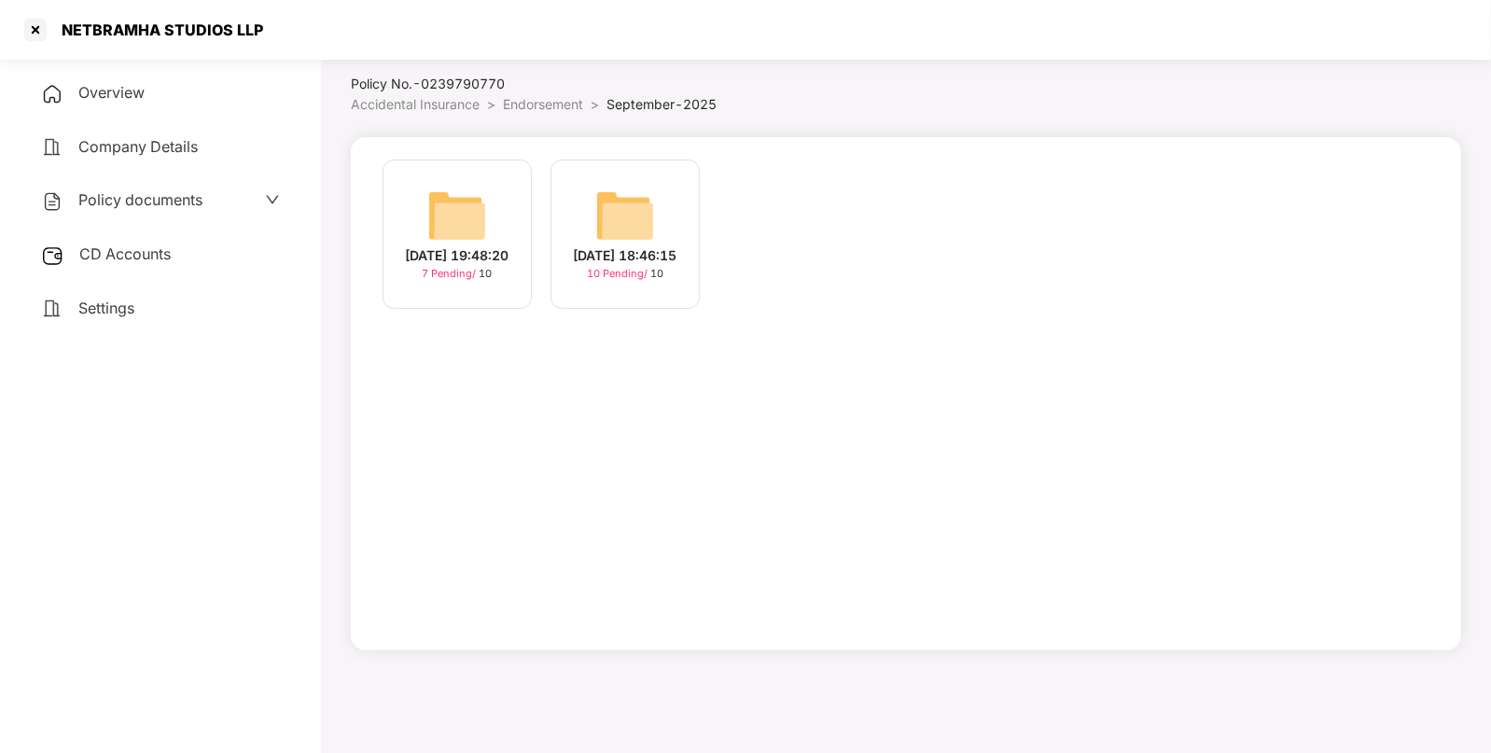
click at [119, 255] on span "CD Accounts" at bounding box center [124, 254] width 91 height 19
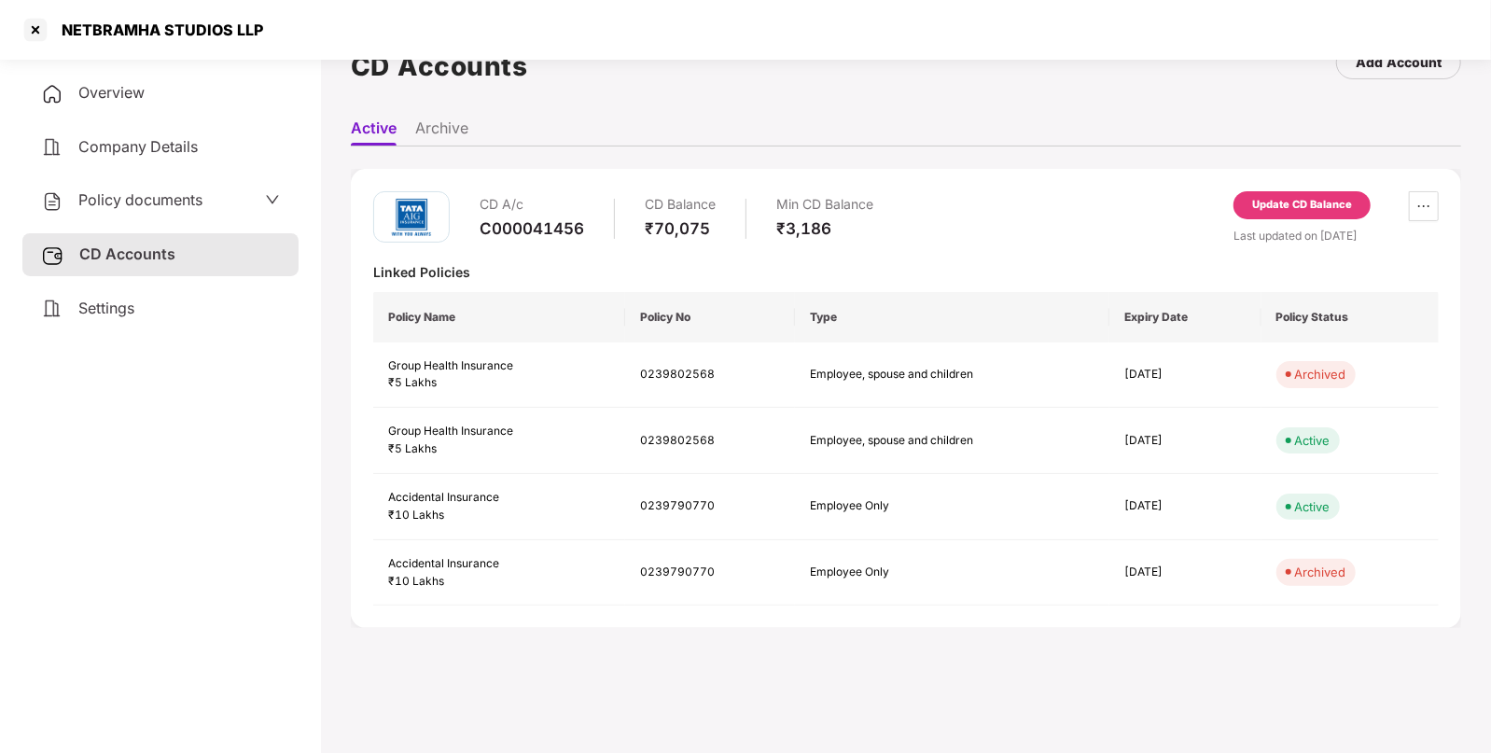
click at [1294, 197] on div "Update CD Balance" at bounding box center [1302, 205] width 100 height 17
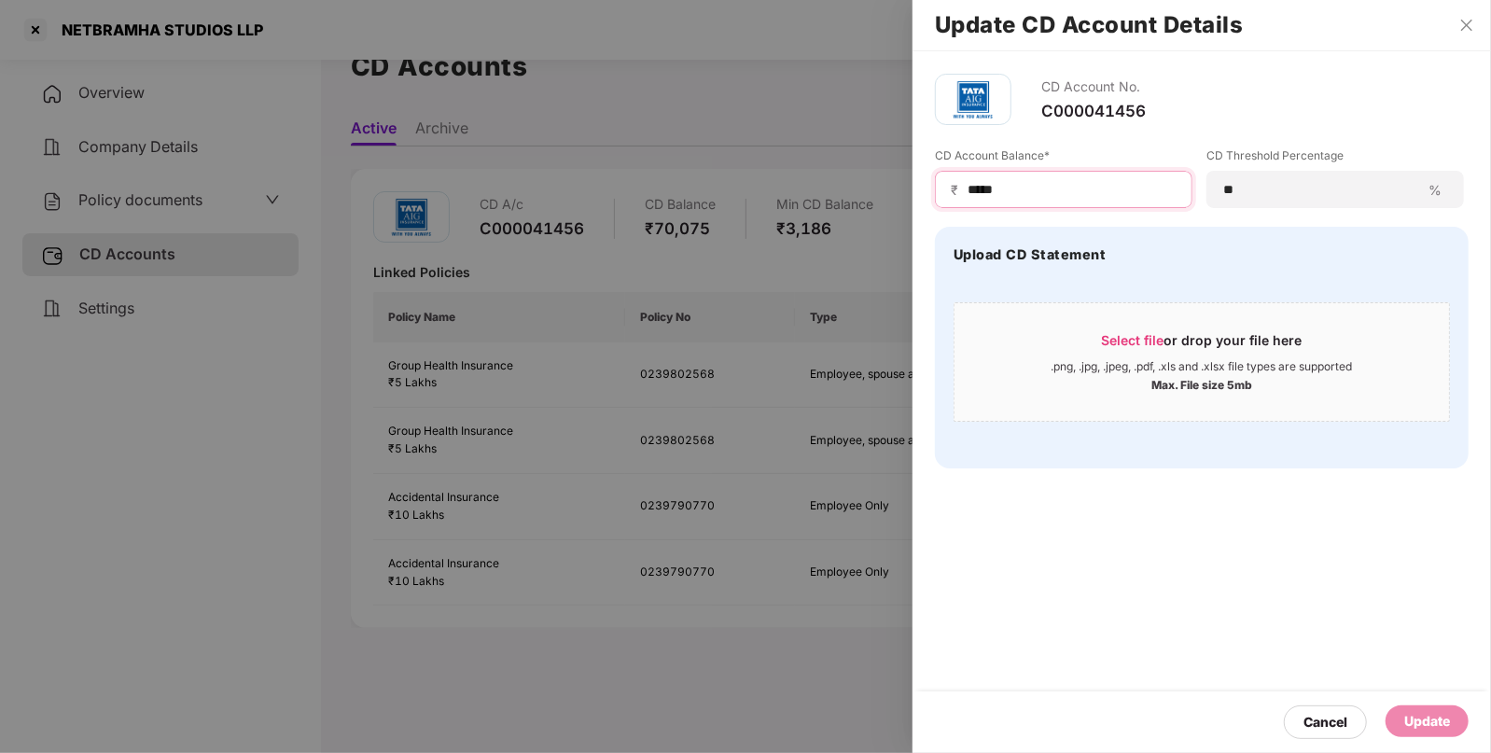
click at [999, 186] on input "*****" at bounding box center [1071, 190] width 211 height 20
type input "*****"
click at [1442, 719] on div "Update" at bounding box center [1428, 721] width 46 height 21
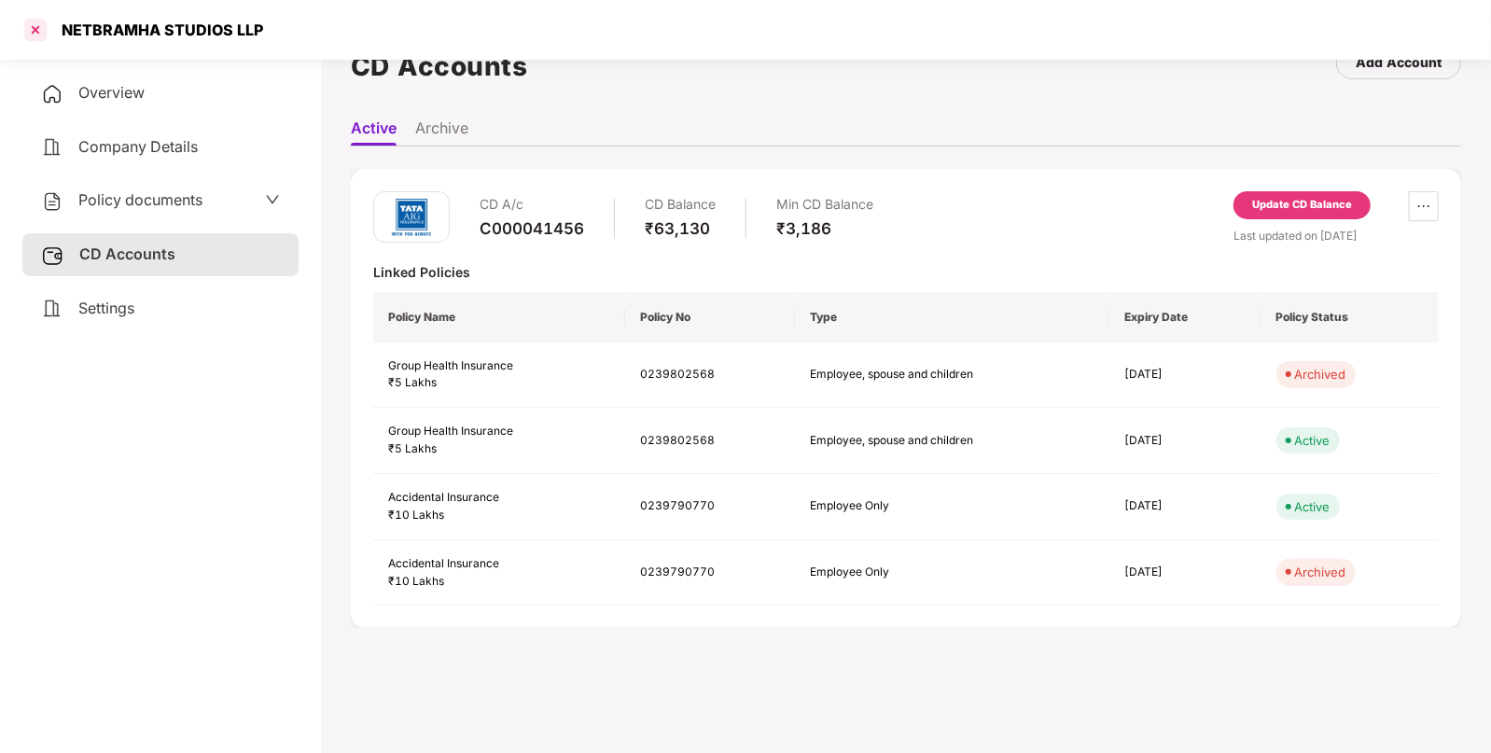
click at [43, 31] on div at bounding box center [36, 30] width 30 height 30
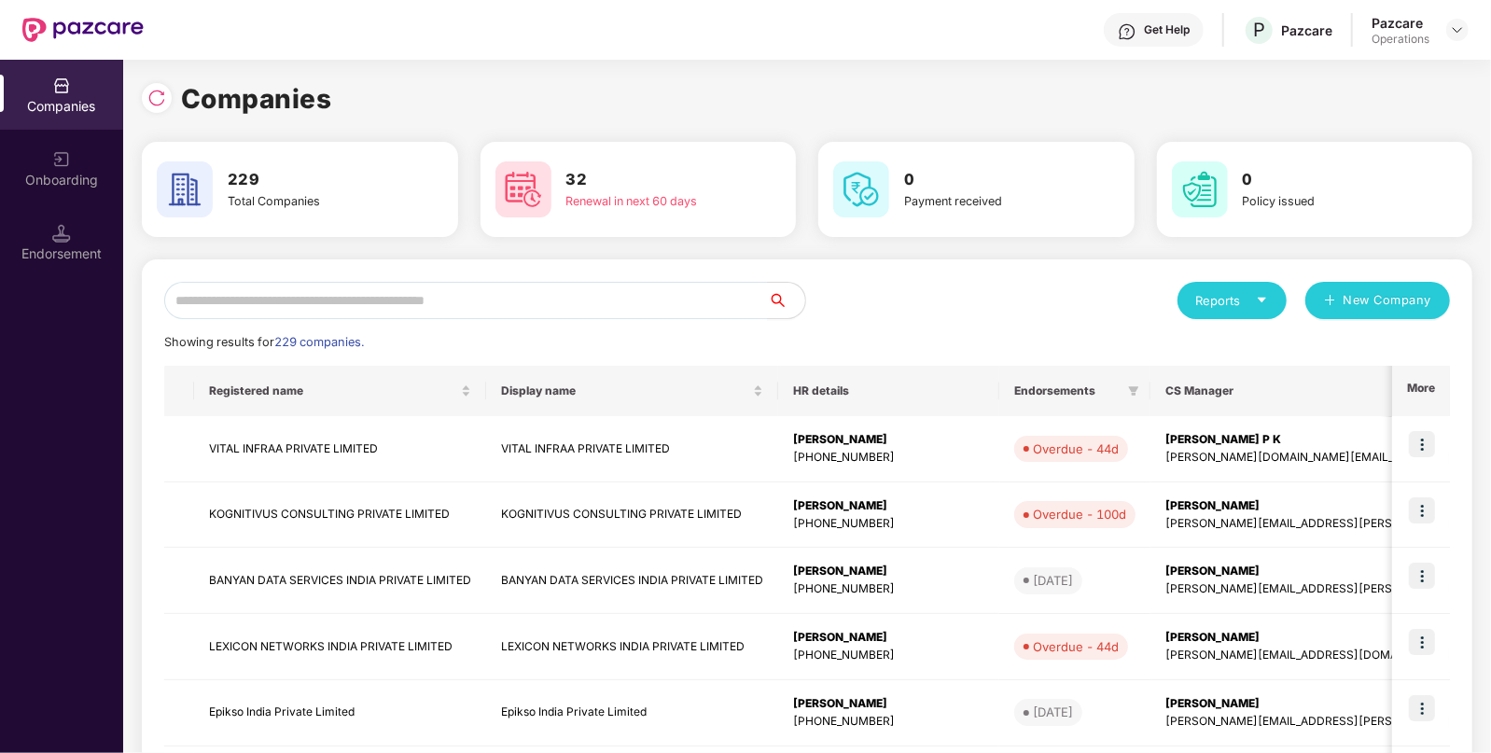
scroll to position [0, 0]
click at [328, 299] on input "*" at bounding box center [466, 300] width 604 height 37
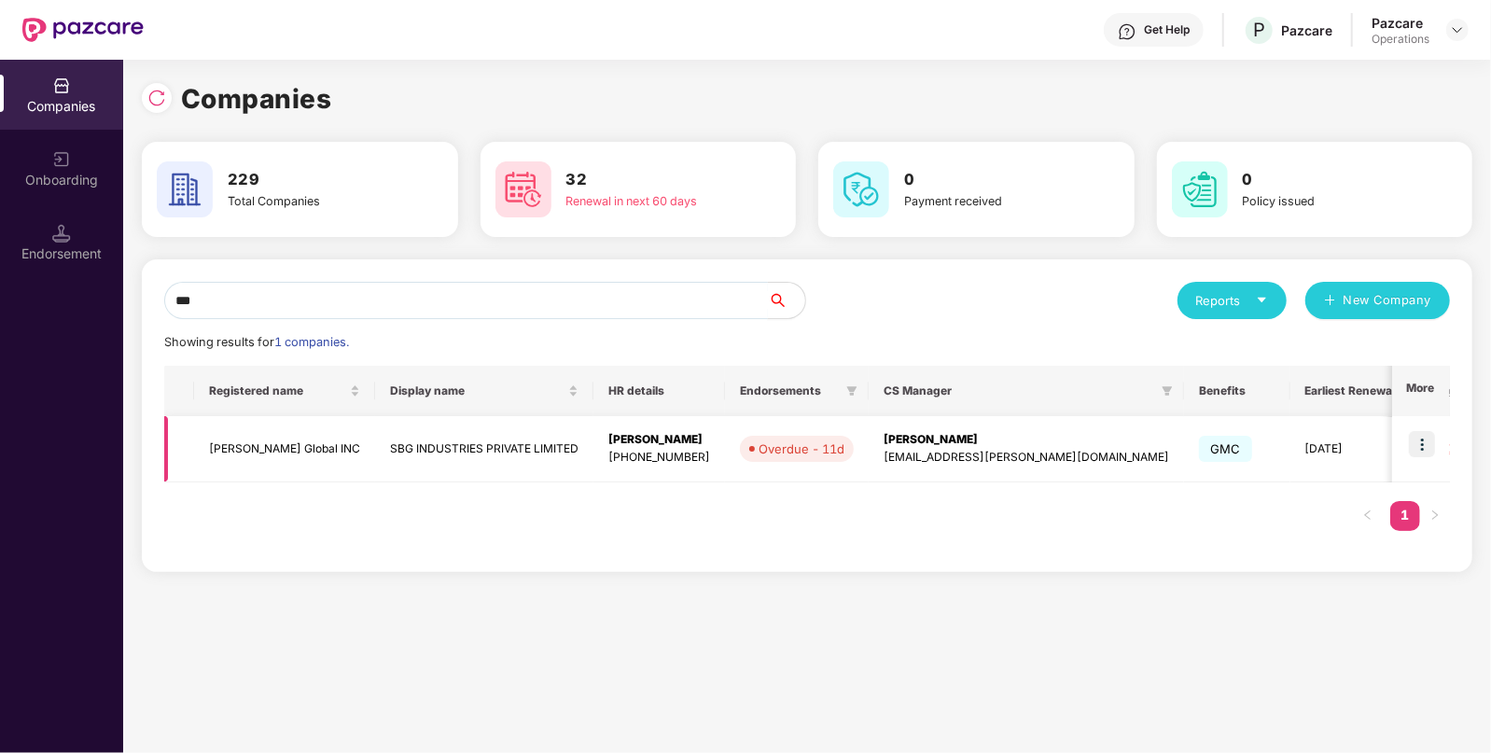
type input "***"
click at [310, 443] on td "[PERSON_NAME] Global INC" at bounding box center [284, 449] width 181 height 66
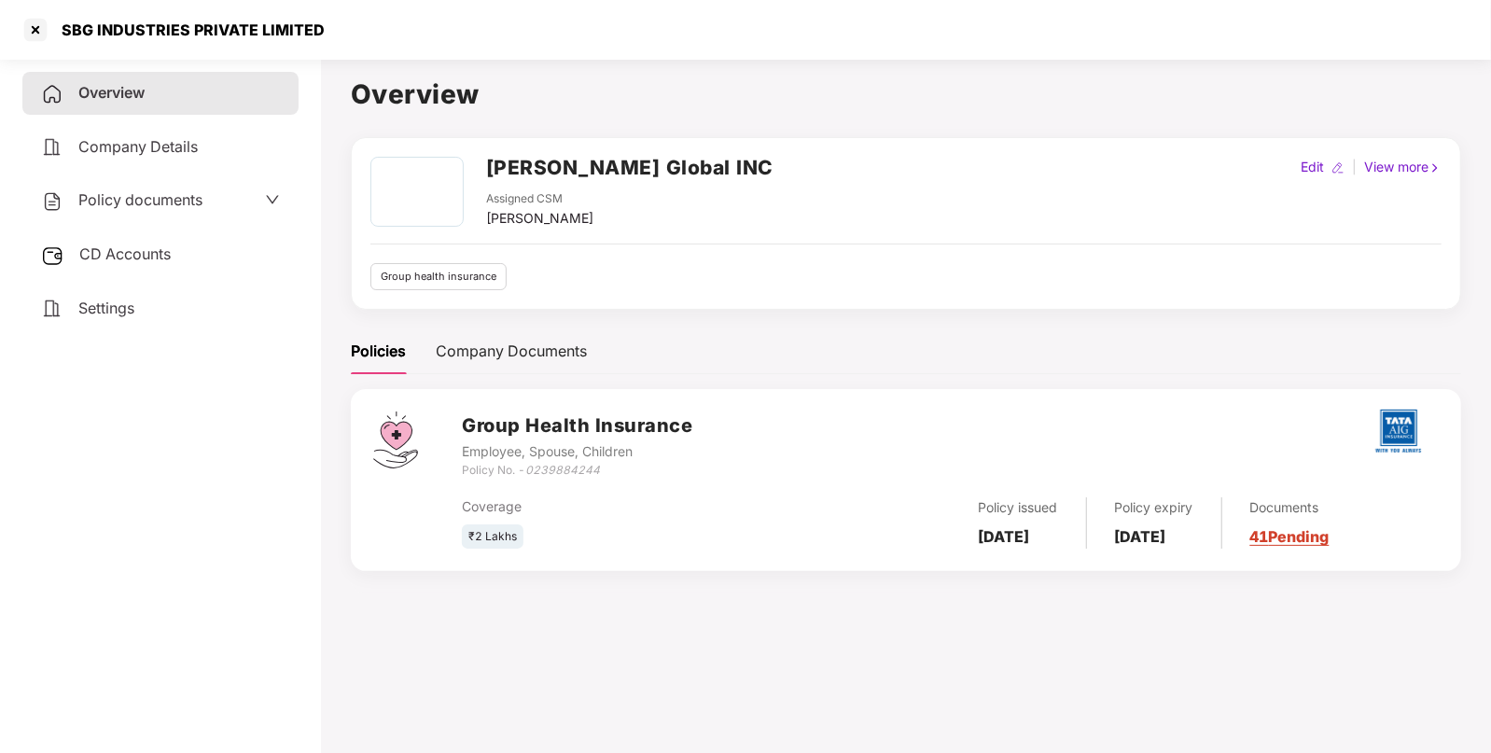
click at [501, 163] on h2 "[PERSON_NAME] Global INC" at bounding box center [629, 167] width 287 height 31
copy h2 "[PERSON_NAME] Global INC"
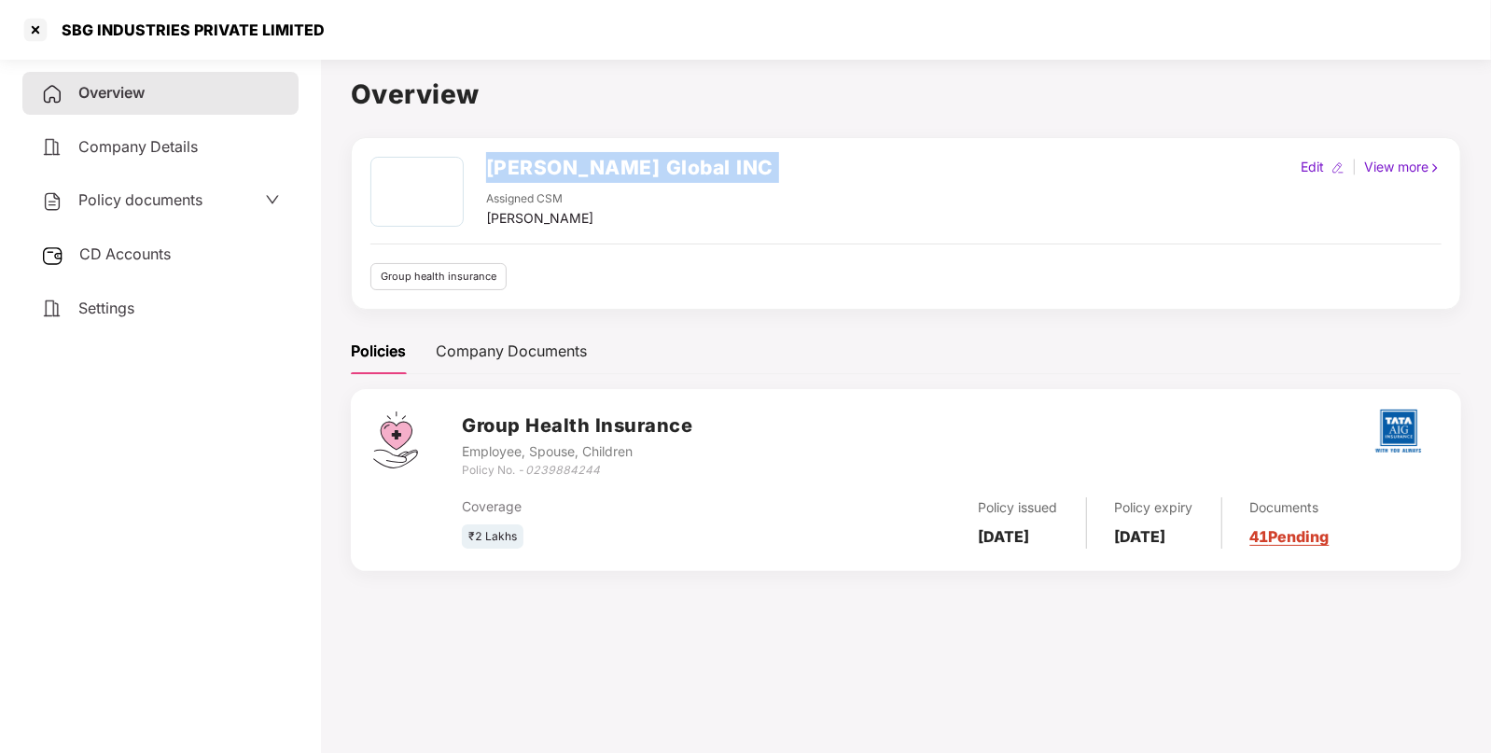
copy h2 "[PERSON_NAME] Global INC"
click at [31, 30] on div at bounding box center [36, 30] width 30 height 30
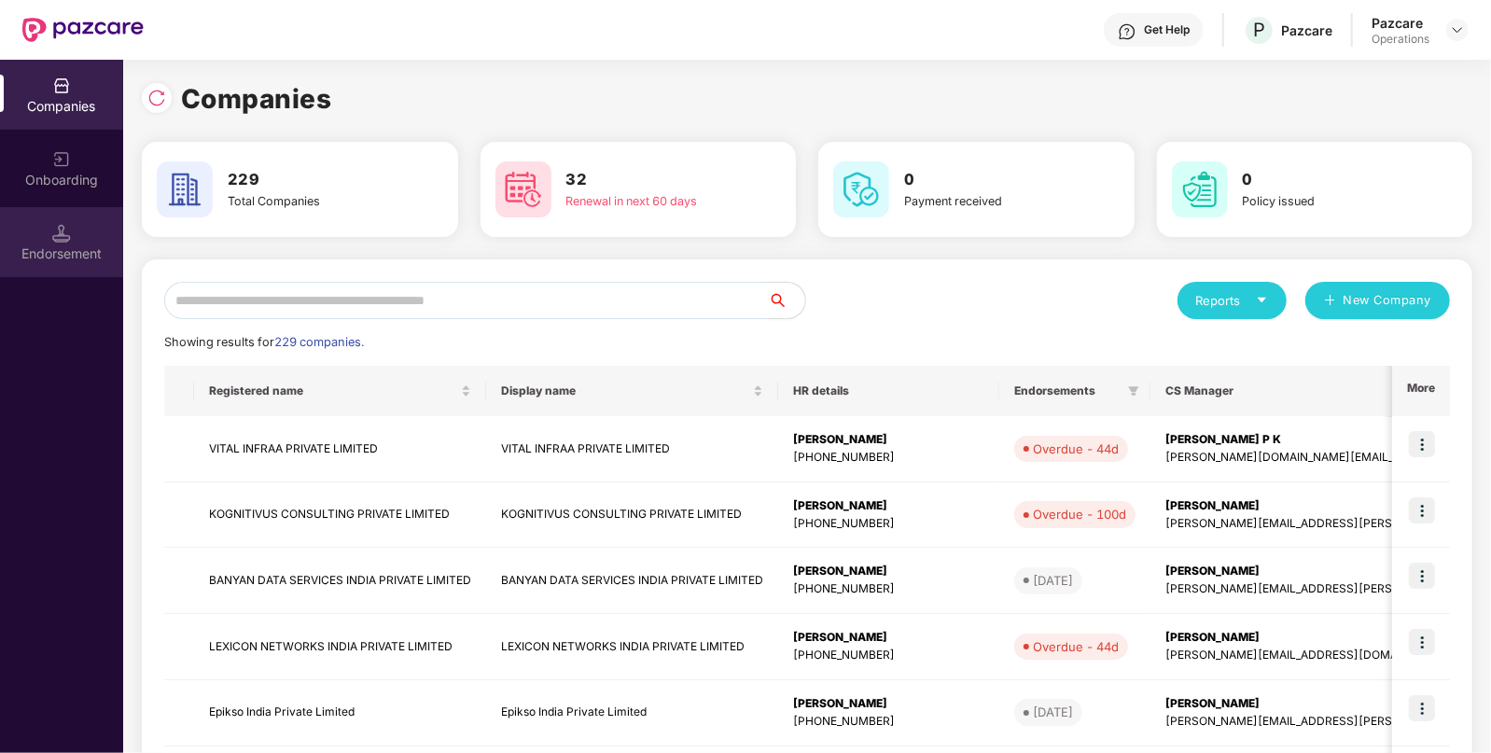
click at [96, 236] on div "Endorsement" at bounding box center [61, 242] width 123 height 70
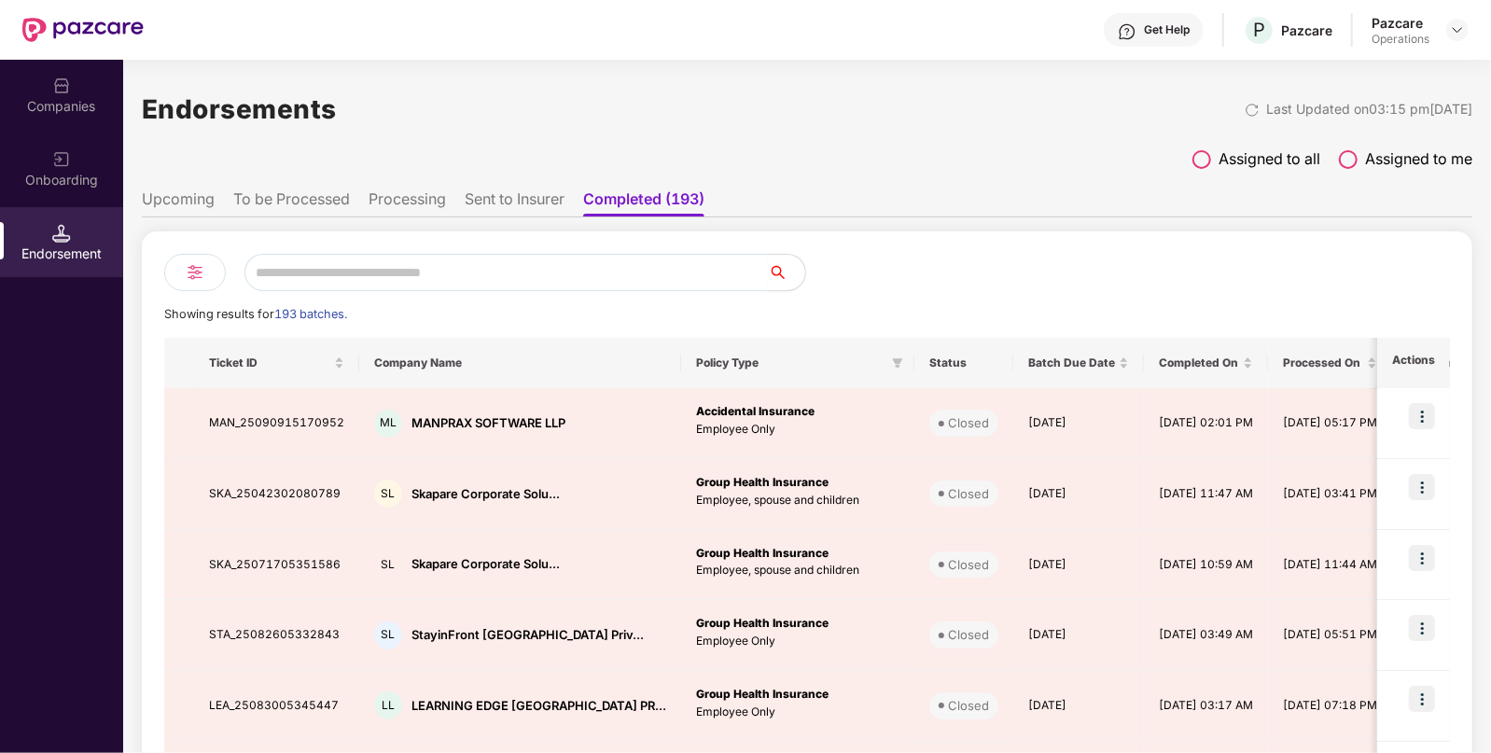
click at [466, 262] on input "text" at bounding box center [507, 272] width 524 height 37
paste input "**********"
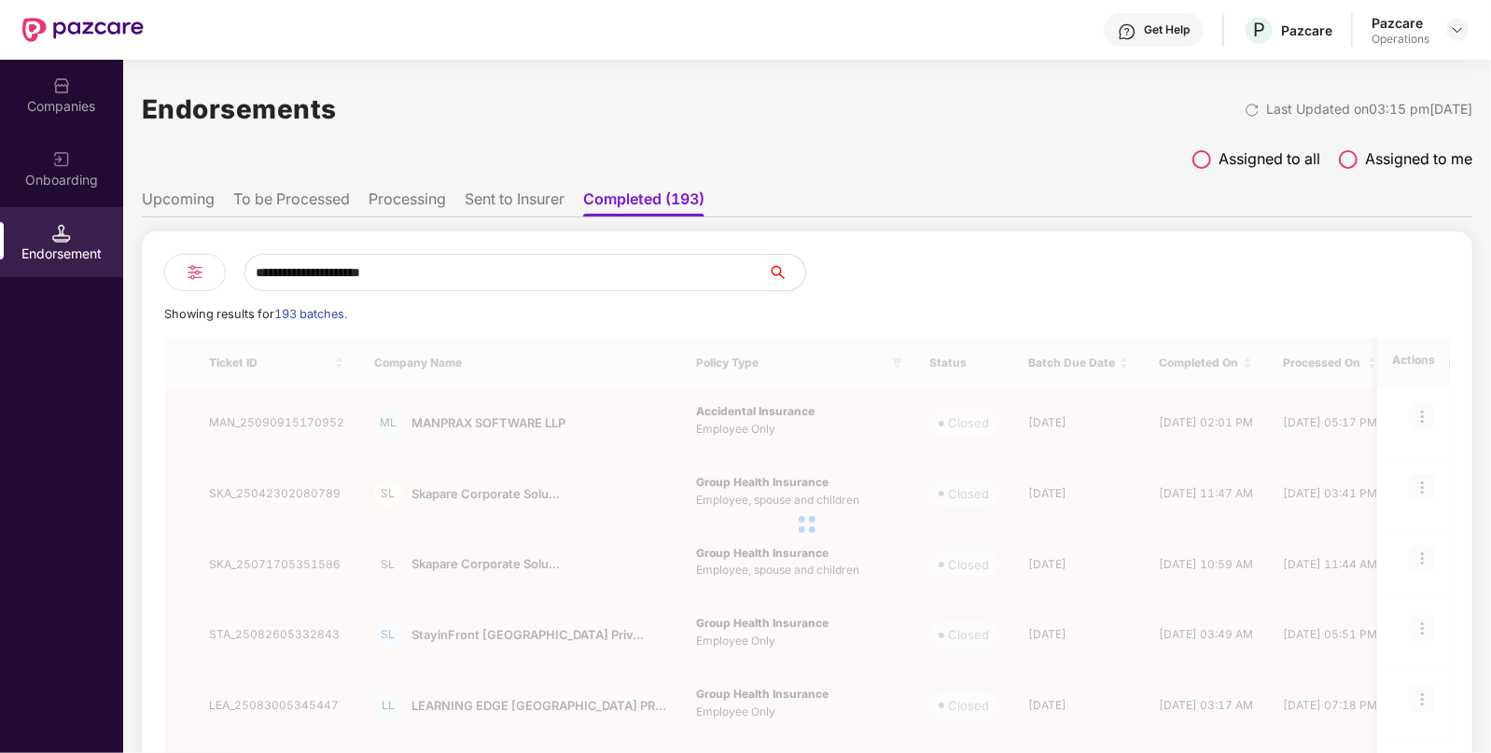
type input "**********"
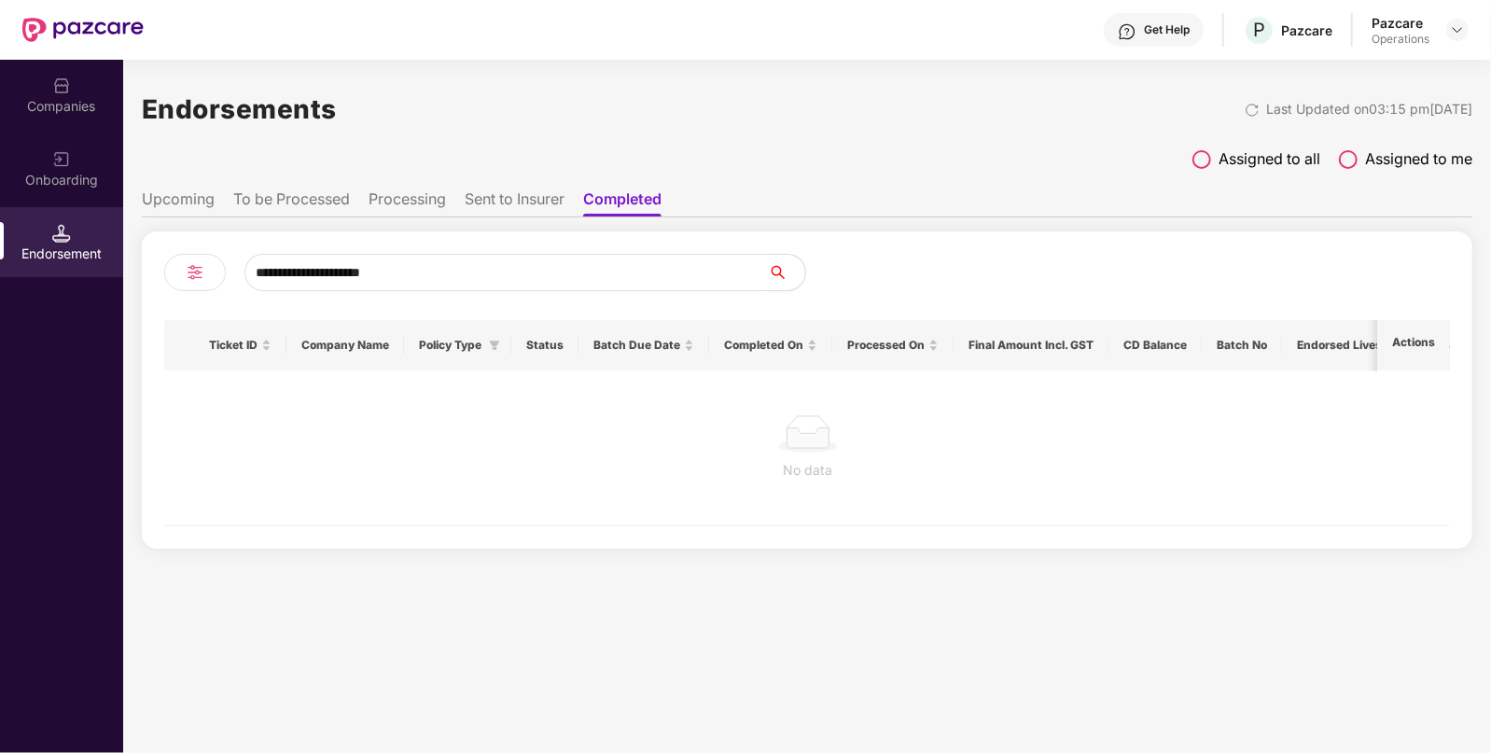
click at [299, 204] on li "To be Processed" at bounding box center [291, 202] width 117 height 27
click at [218, 204] on ul "Upcoming To be Processed Processing Sent to Insurer Completed" at bounding box center [807, 198] width 1331 height 37
click at [355, 197] on ul "Upcoming To be Processed Processing Sent to Insurer Completed" at bounding box center [807, 198] width 1331 height 37
click at [196, 187] on ul "Upcoming To be Processed Processing Sent to Insurer Completed" at bounding box center [807, 198] width 1331 height 37
click at [175, 210] on li "Upcoming" at bounding box center [178, 202] width 73 height 27
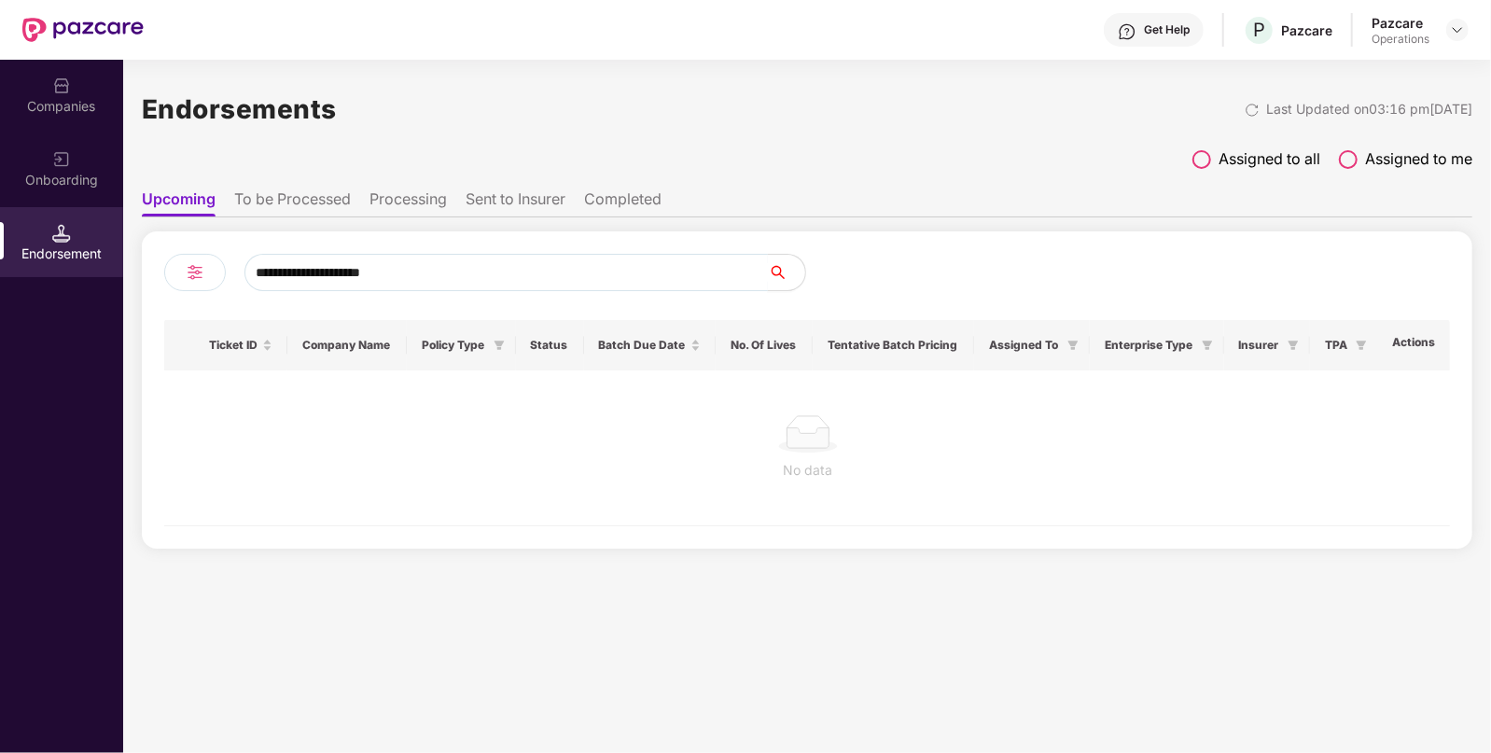
click at [470, 263] on input "**********" at bounding box center [507, 272] width 524 height 37
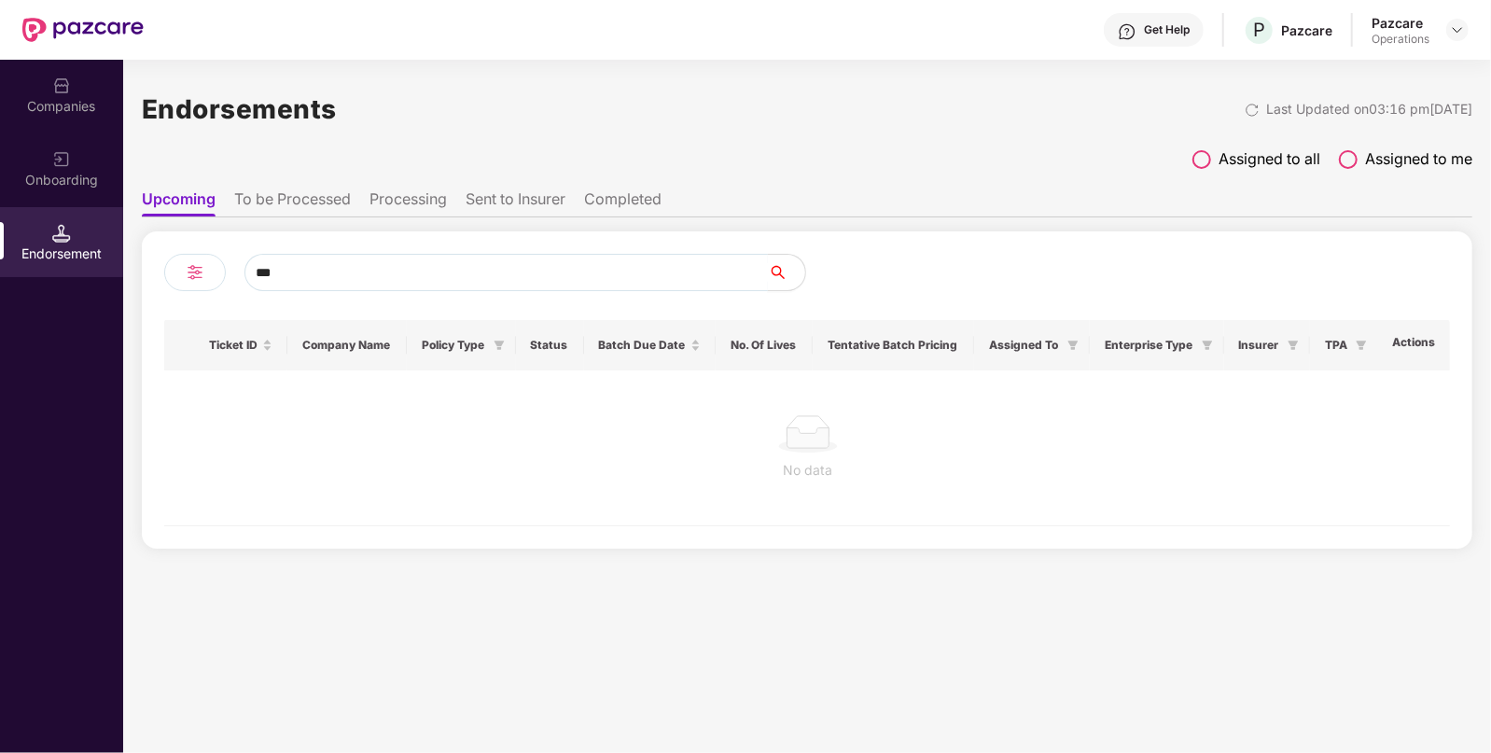
type input "***"
click at [322, 195] on li "To be Processed" at bounding box center [292, 202] width 117 height 27
click at [338, 281] on input "***" at bounding box center [507, 272] width 524 height 37
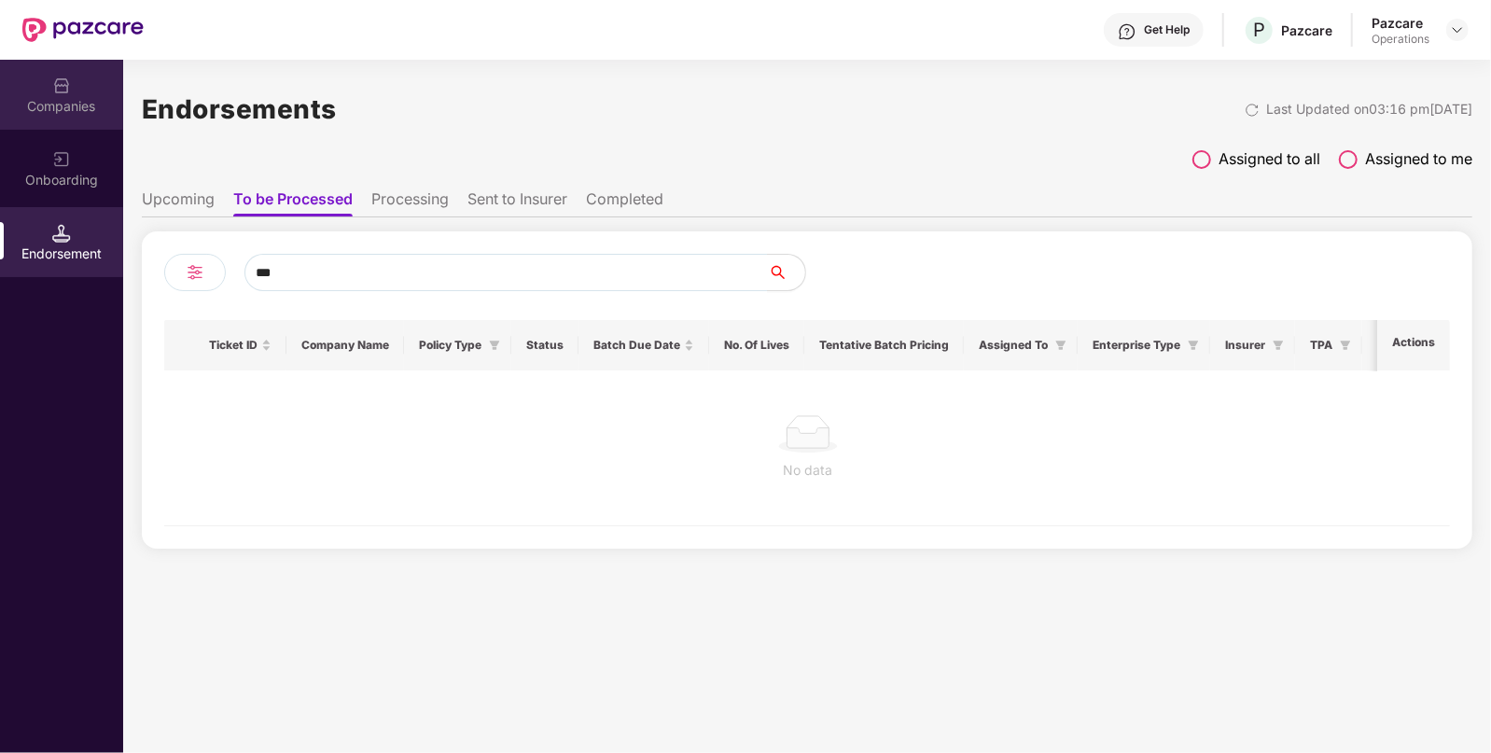
click at [47, 95] on div "Companies" at bounding box center [61, 95] width 123 height 70
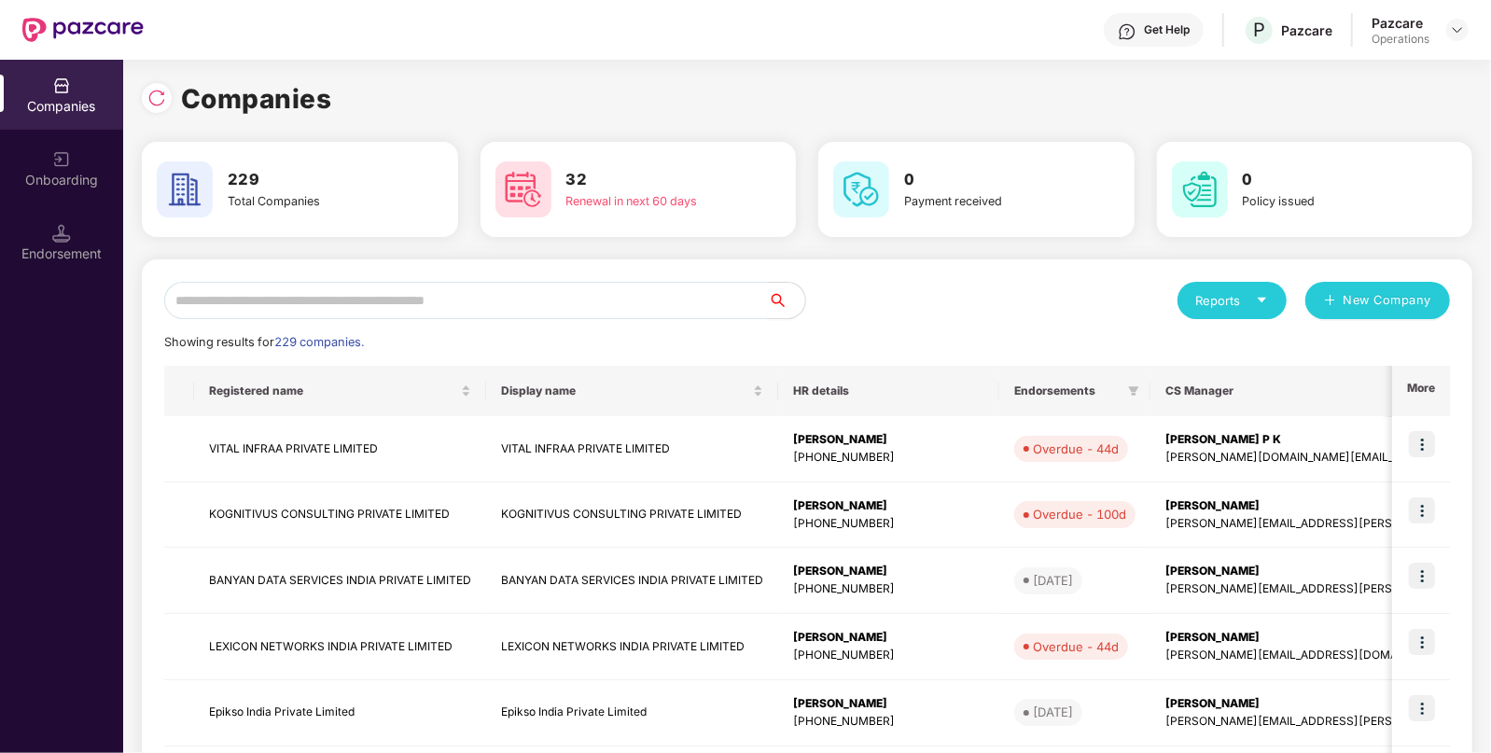
click at [221, 296] on input "text" at bounding box center [466, 300] width 604 height 37
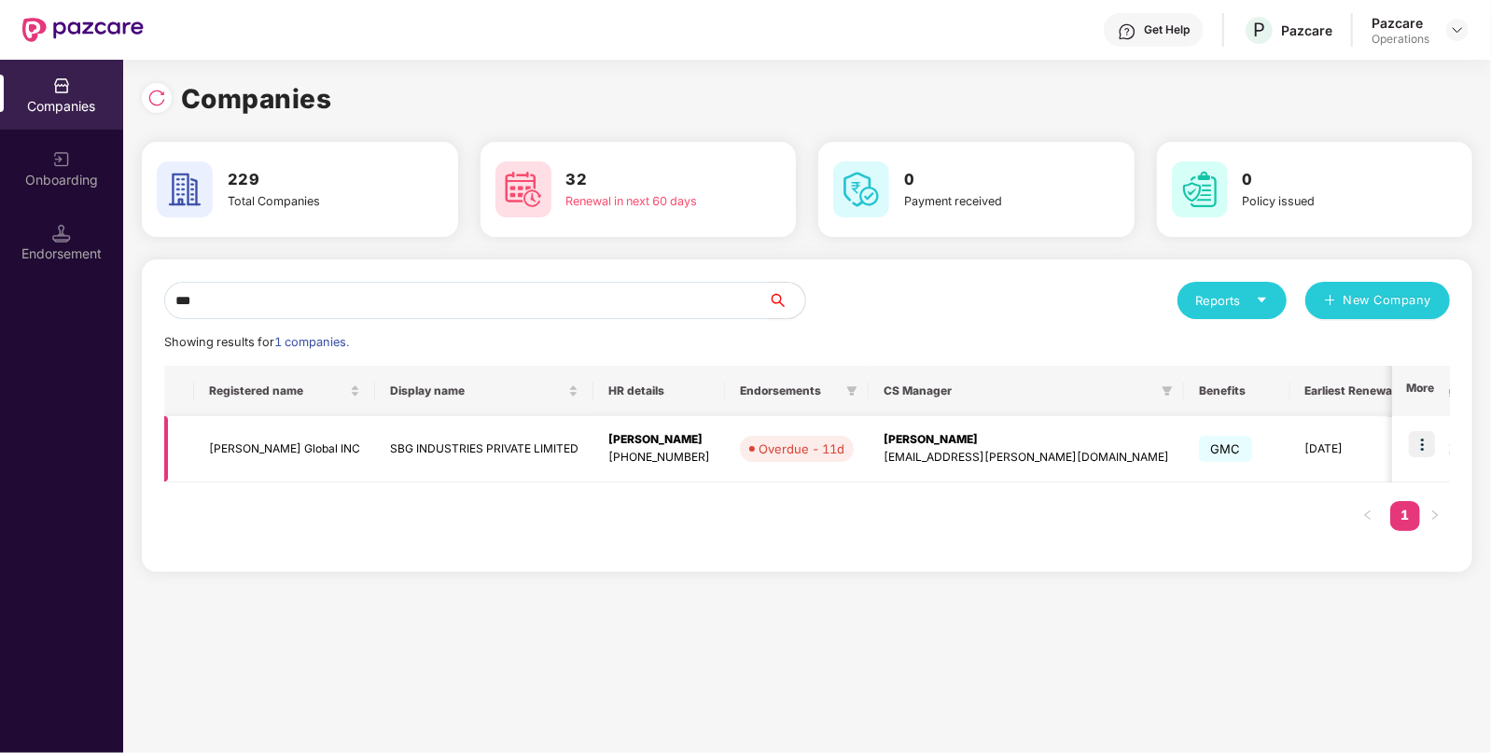
type input "***"
click at [1423, 442] on img at bounding box center [1422, 444] width 26 height 26
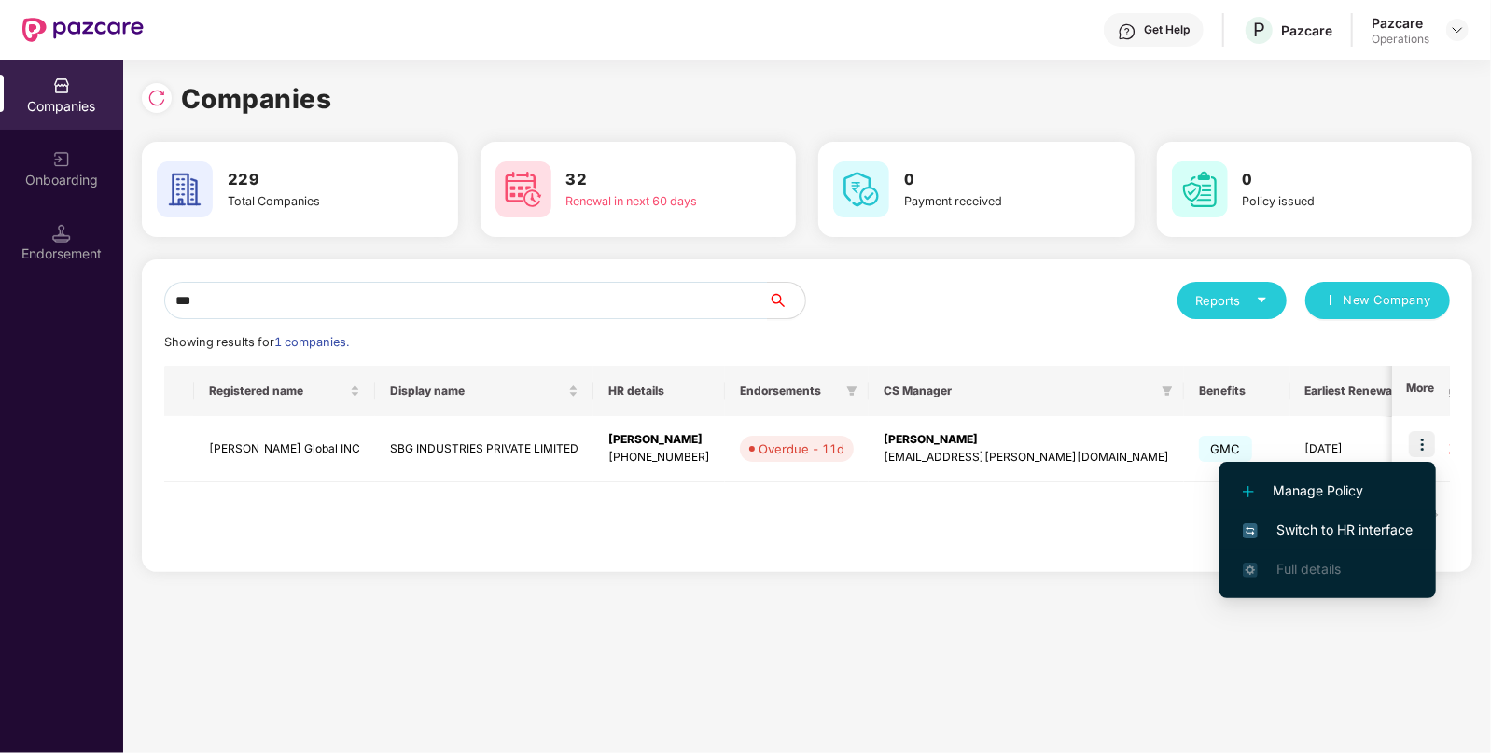
click at [1329, 529] on span "Switch to HR interface" at bounding box center [1328, 530] width 170 height 21
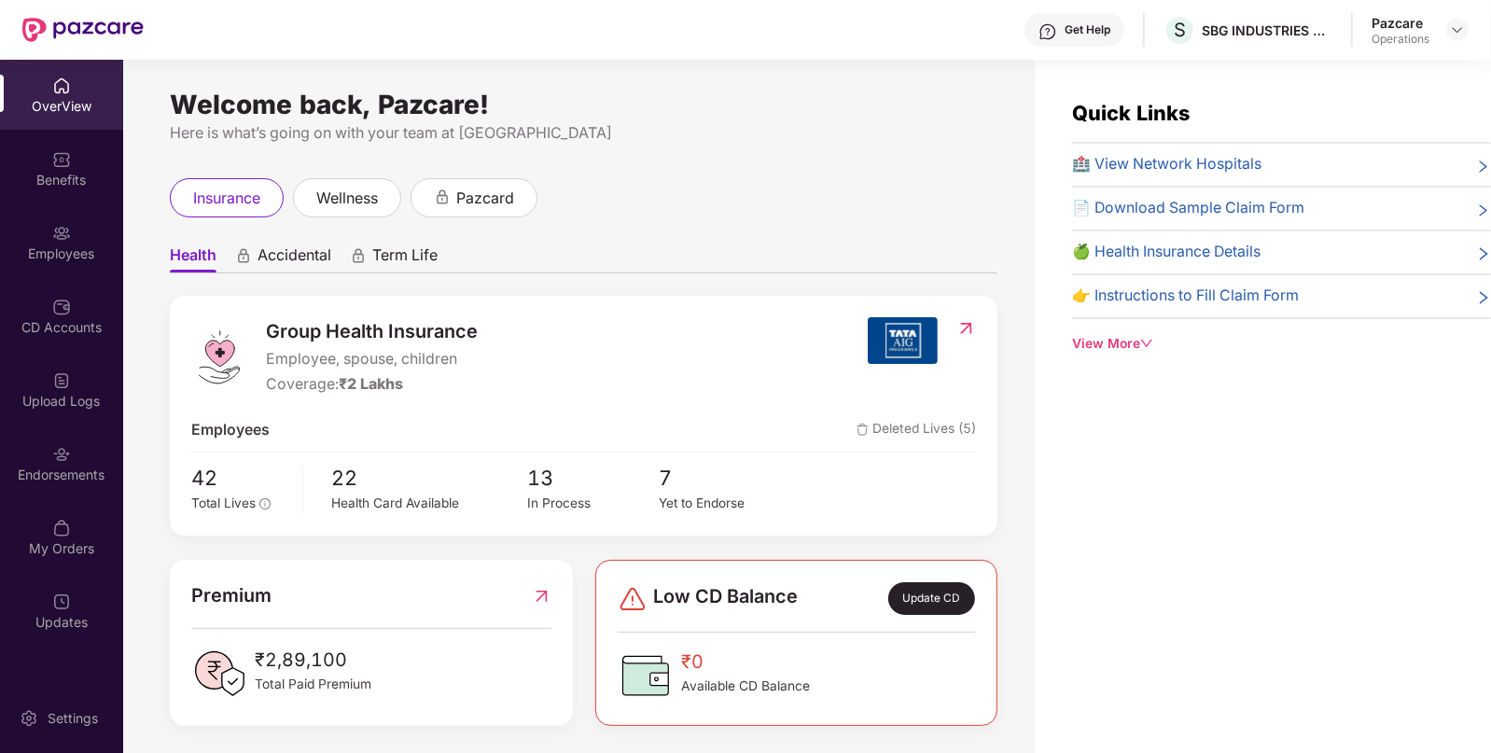
click at [46, 471] on div "Endorsements" at bounding box center [61, 475] width 123 height 19
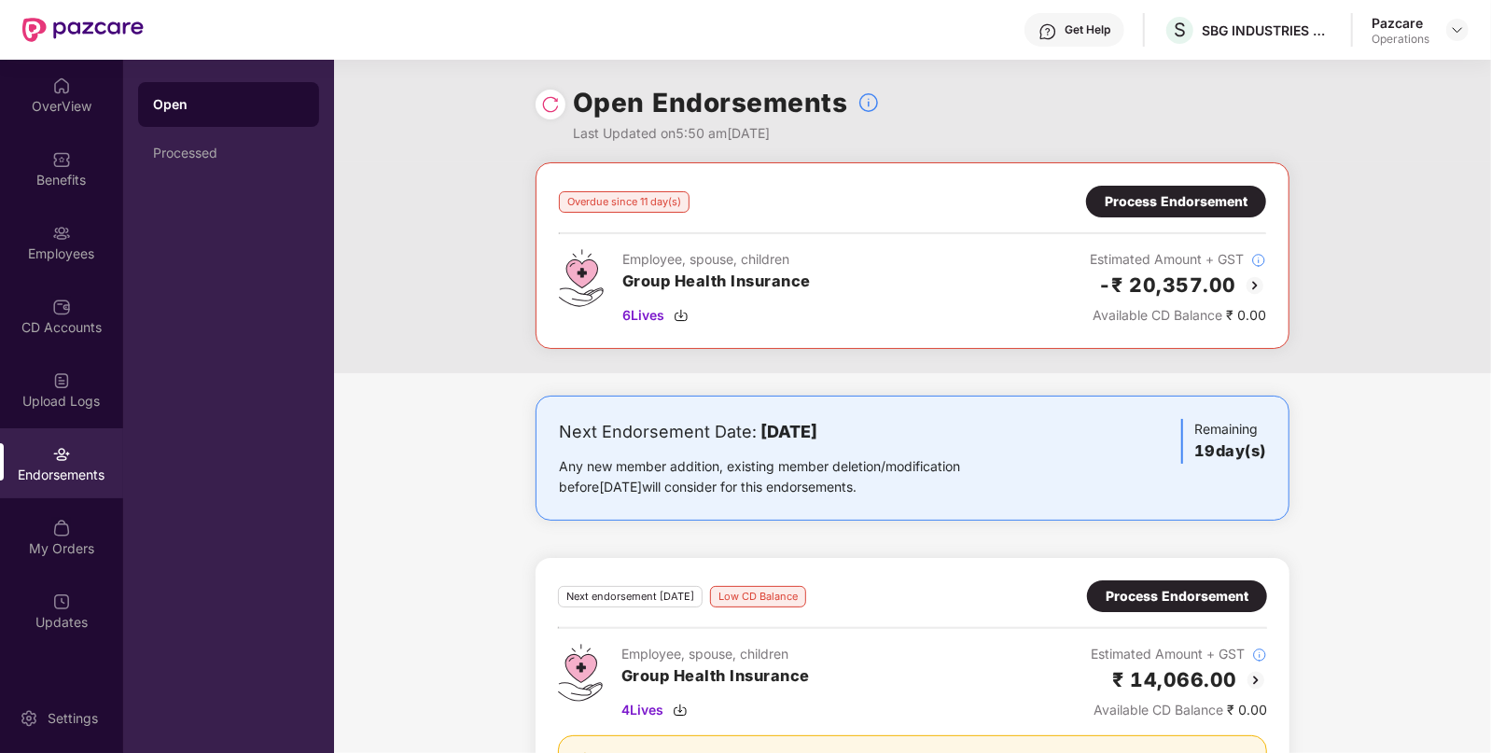
click at [1250, 278] on img at bounding box center [1255, 285] width 22 height 22
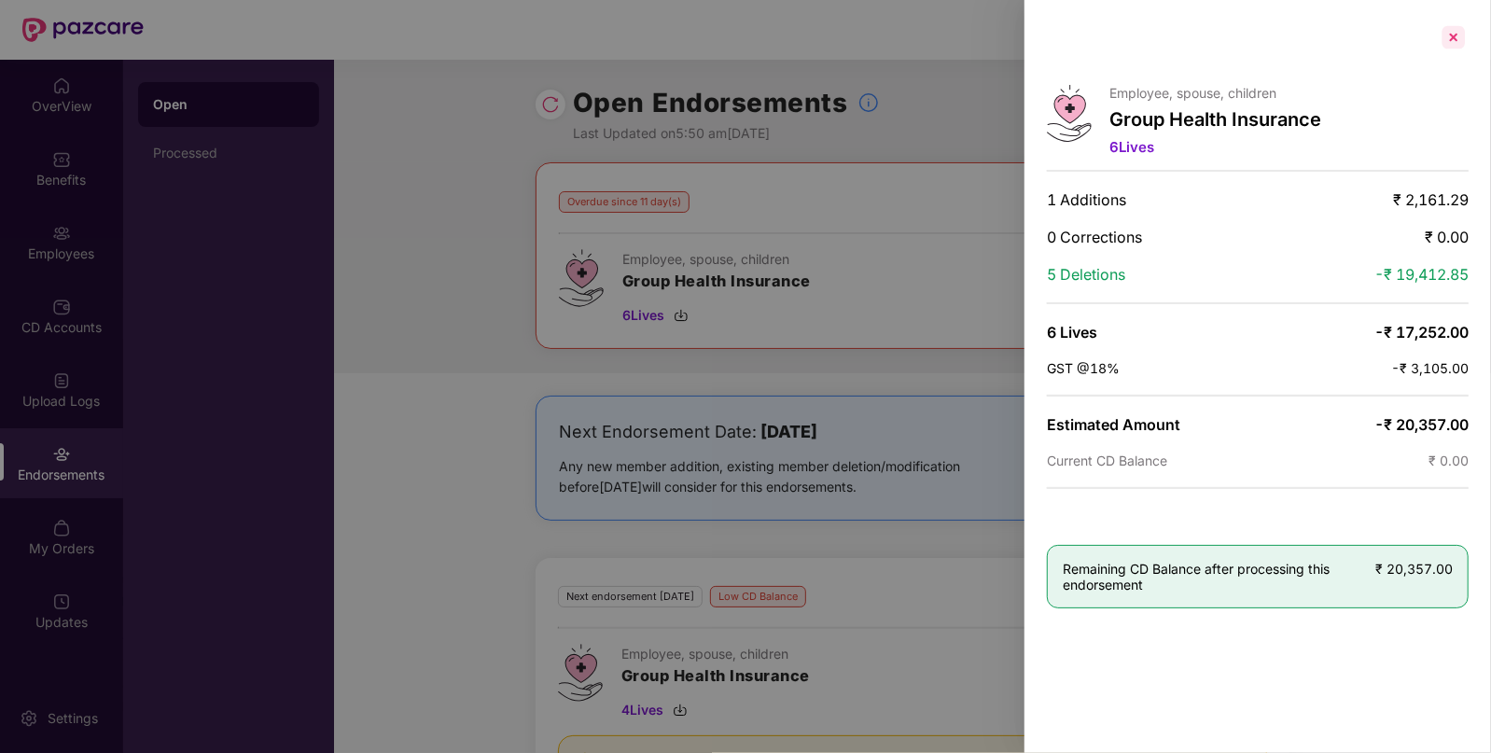
click at [1458, 22] on div at bounding box center [1454, 37] width 30 height 30
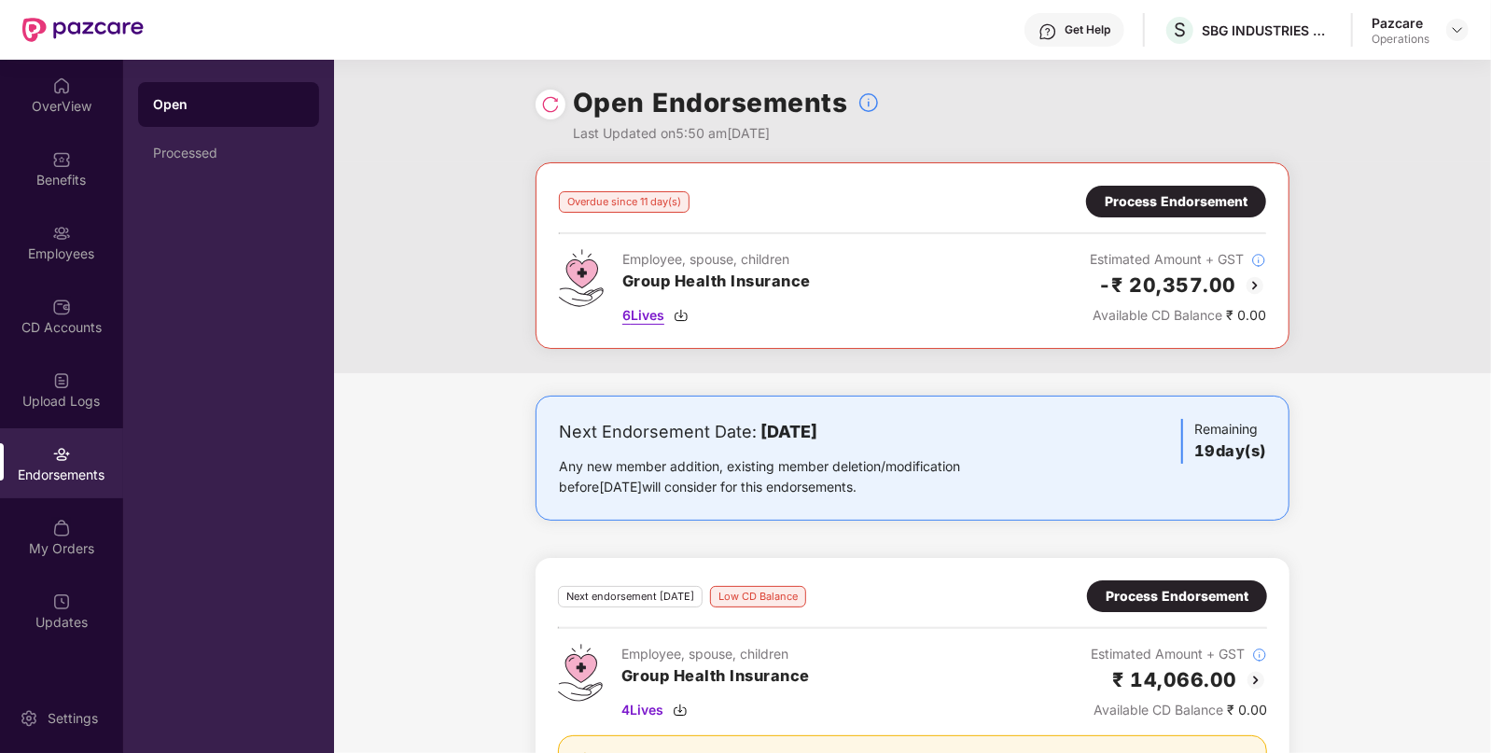
click at [687, 308] on img at bounding box center [681, 315] width 15 height 15
click at [1152, 201] on div "Process Endorsement" at bounding box center [1176, 201] width 143 height 21
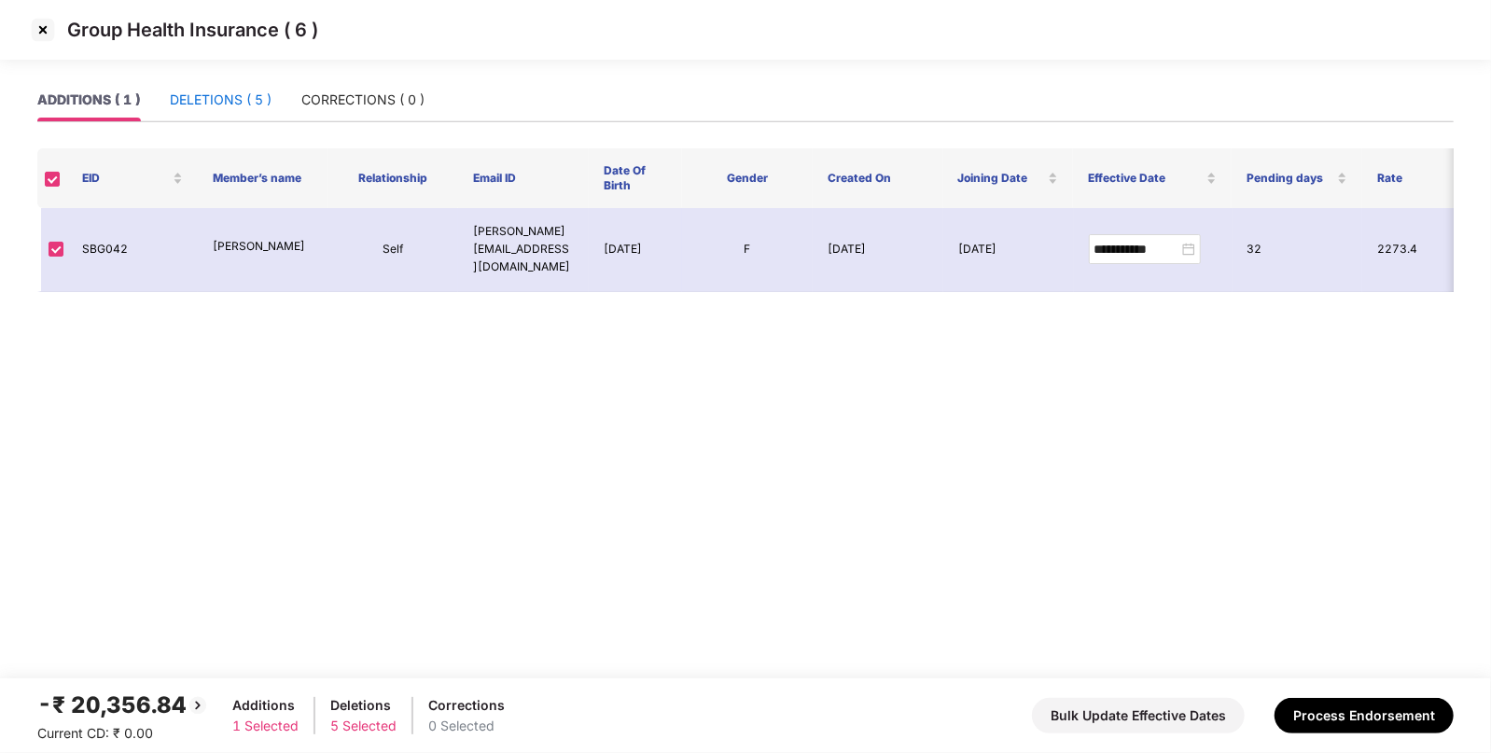
click at [208, 98] on div "DELETIONS ( 5 )" at bounding box center [221, 100] width 102 height 21
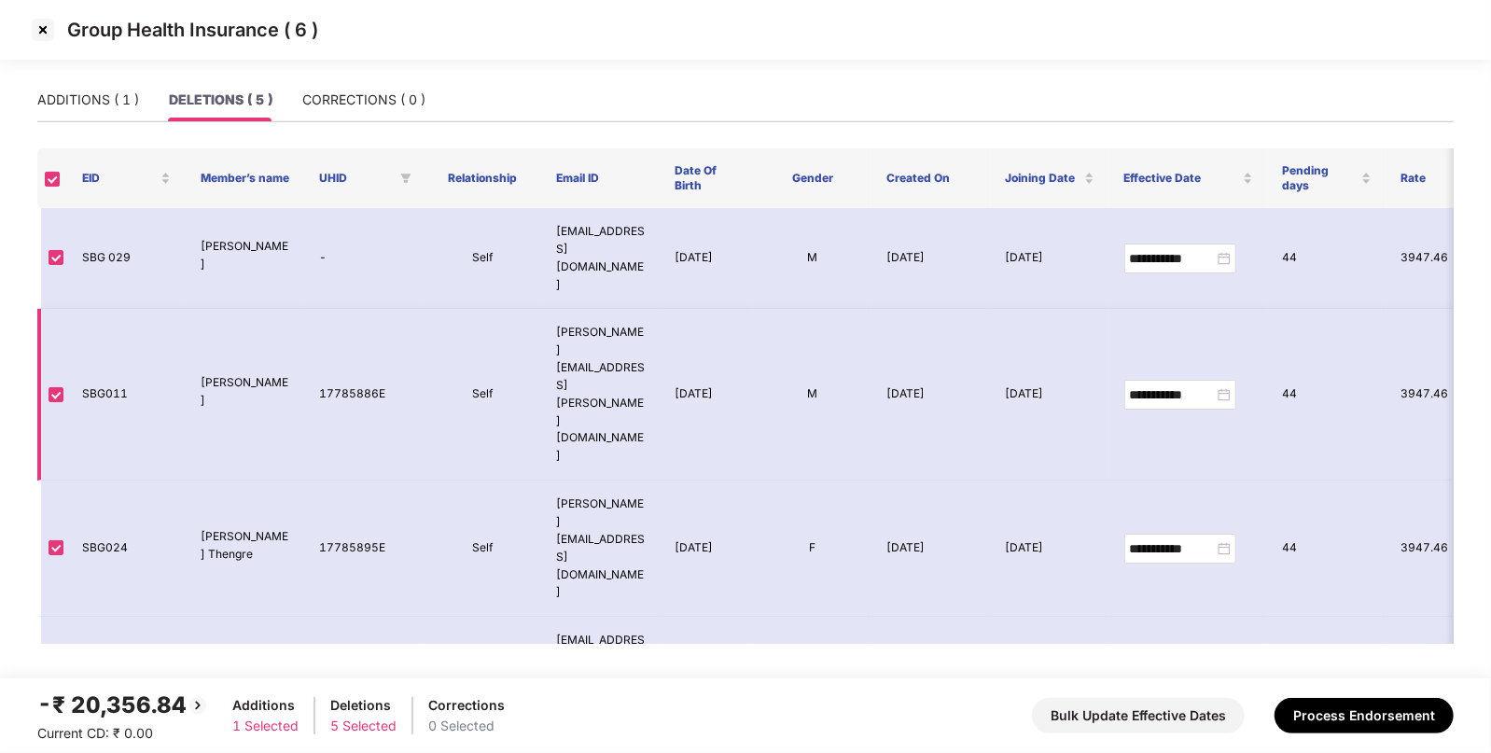
click at [108, 317] on td "SBG011" at bounding box center [126, 395] width 119 height 172
copy td "SBG011"
click at [42, 17] on img at bounding box center [43, 30] width 30 height 30
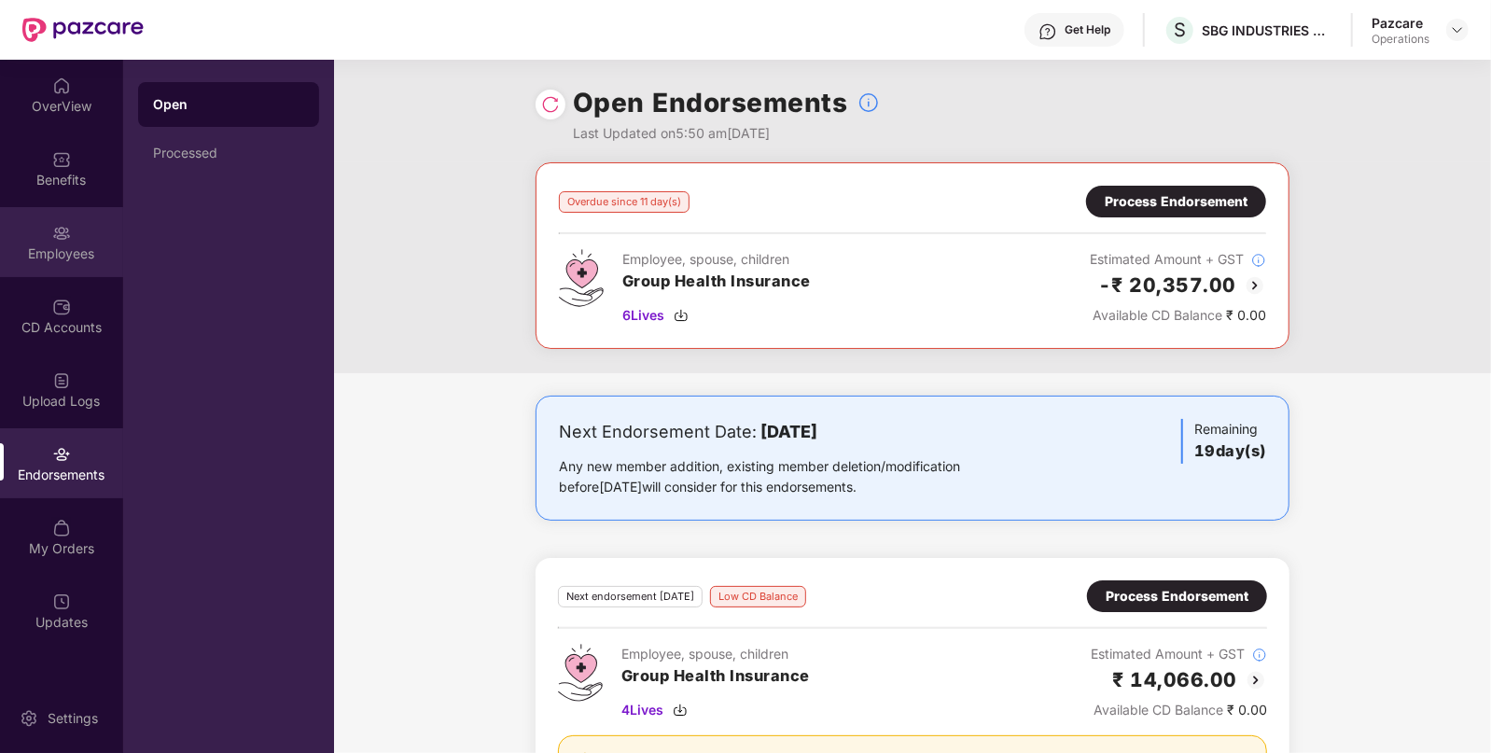
click at [61, 222] on div at bounding box center [61, 231] width 19 height 19
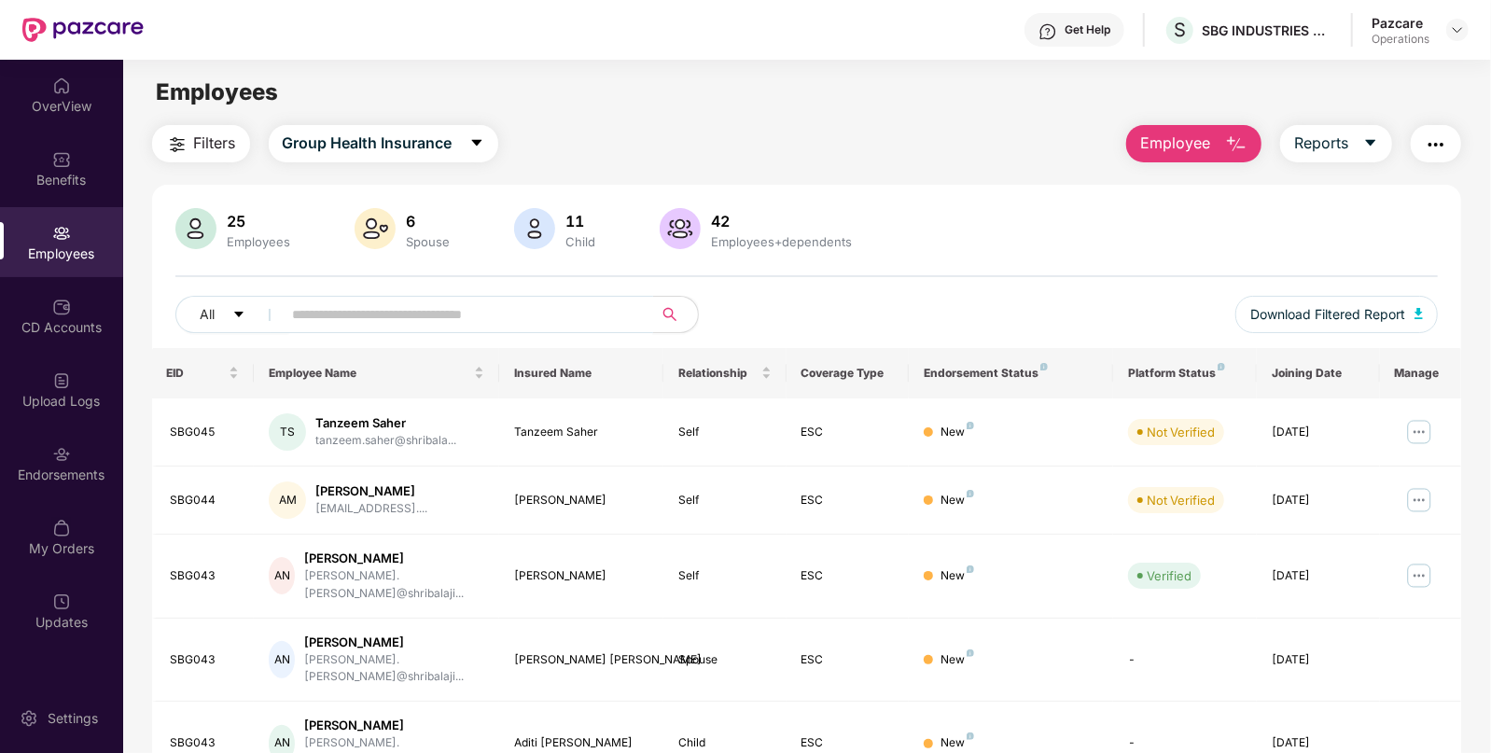
click at [476, 319] on input "text" at bounding box center [460, 315] width 335 height 28
paste input "******"
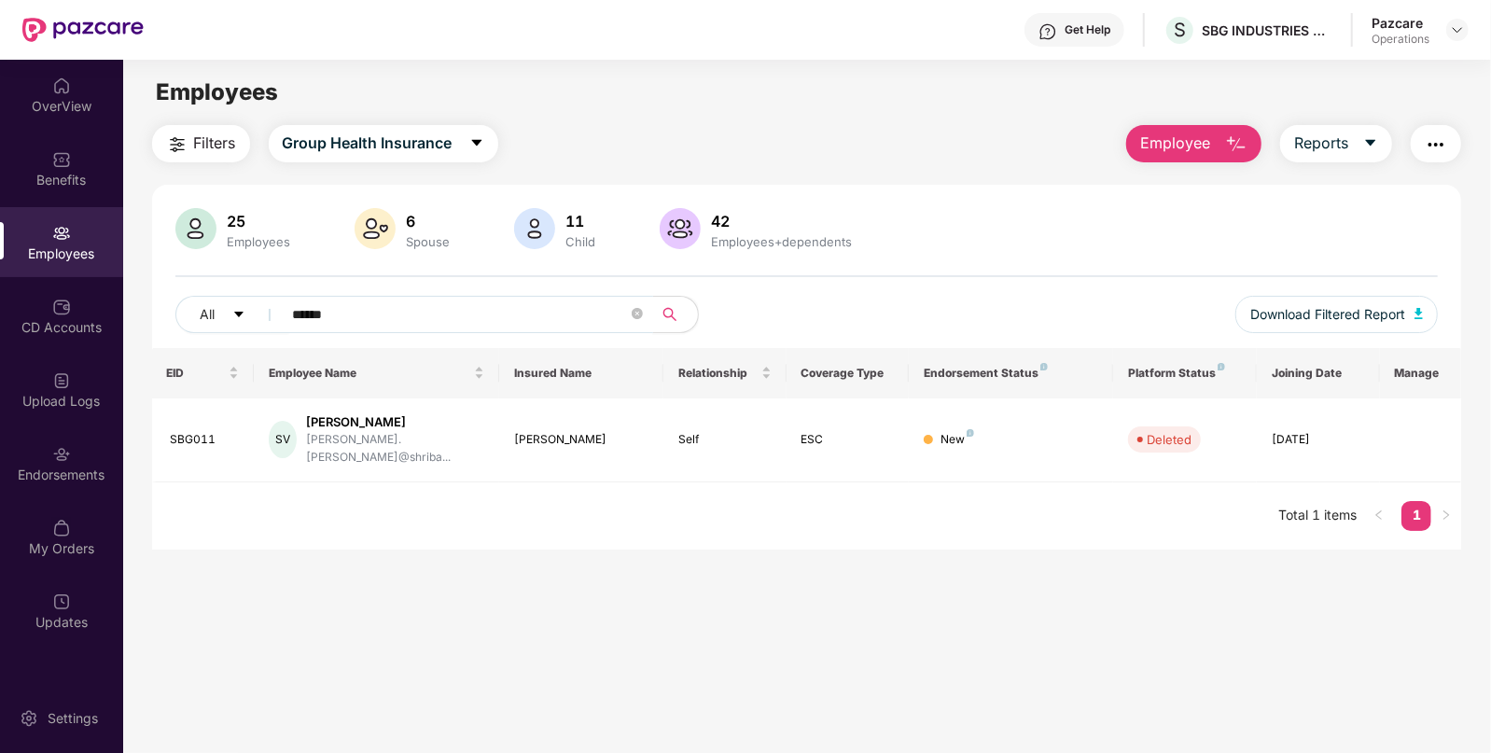
click at [471, 318] on input "******" at bounding box center [460, 315] width 335 height 28
paste input "**********"
click at [471, 318] on input "**********" at bounding box center [460, 315] width 335 height 28
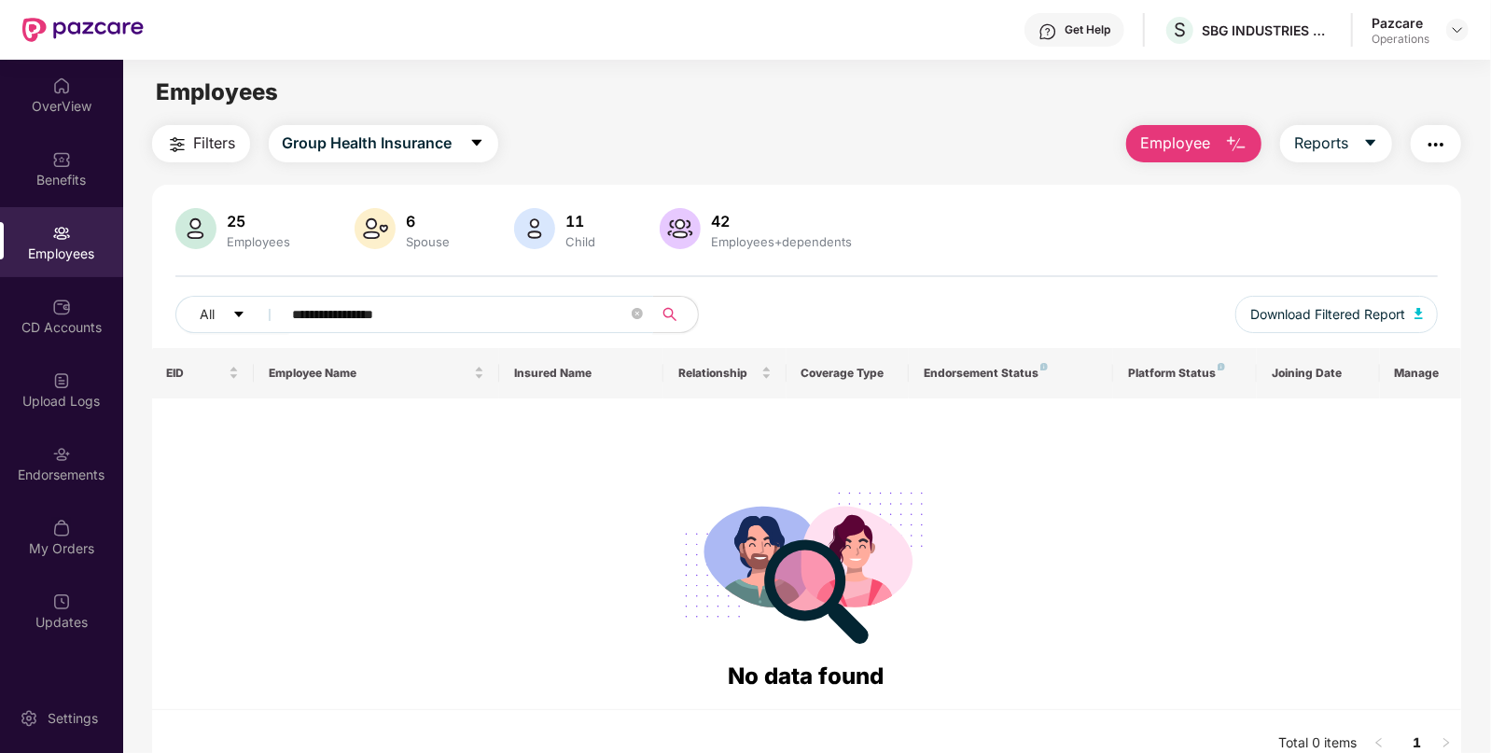
paste input "text"
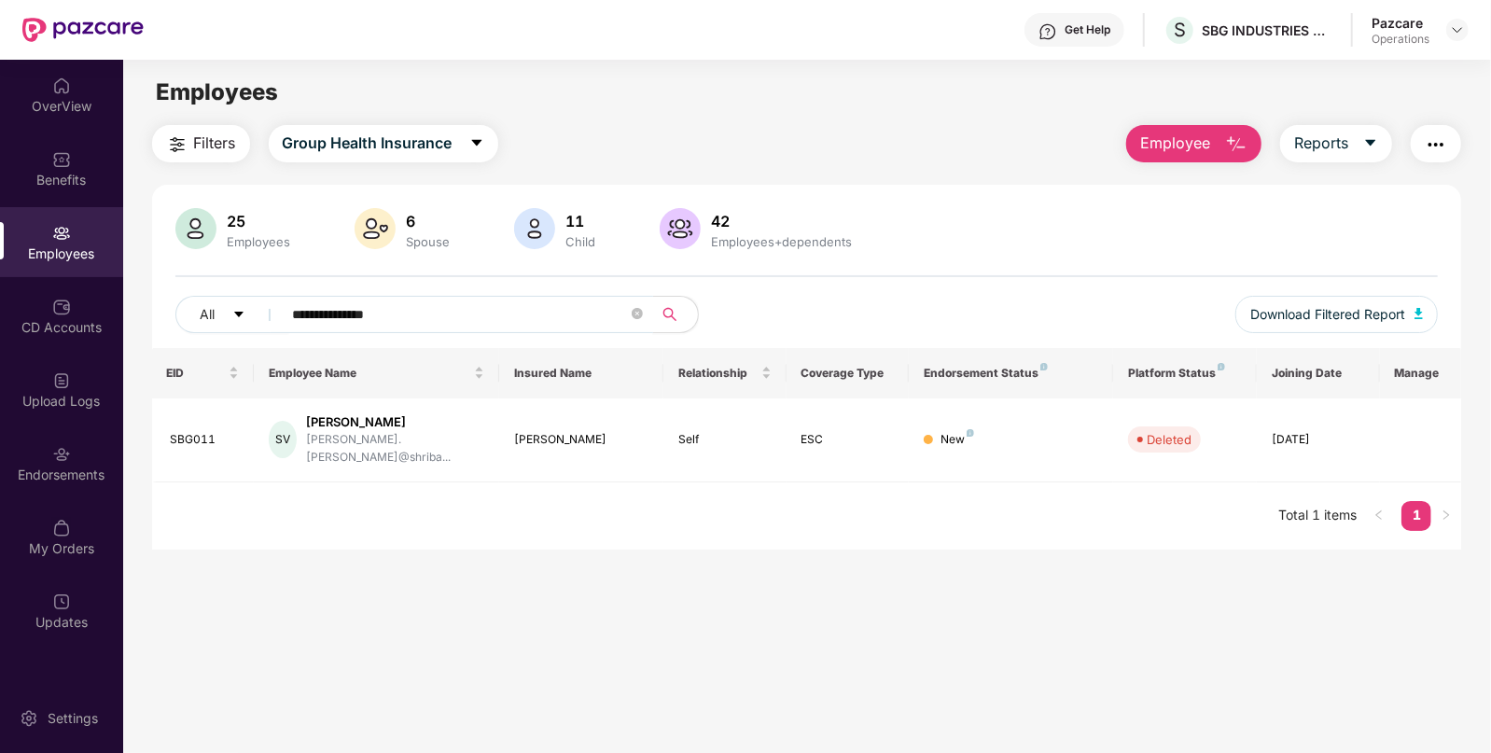
click at [471, 318] on input "**********" at bounding box center [460, 315] width 335 height 28
paste input "*****"
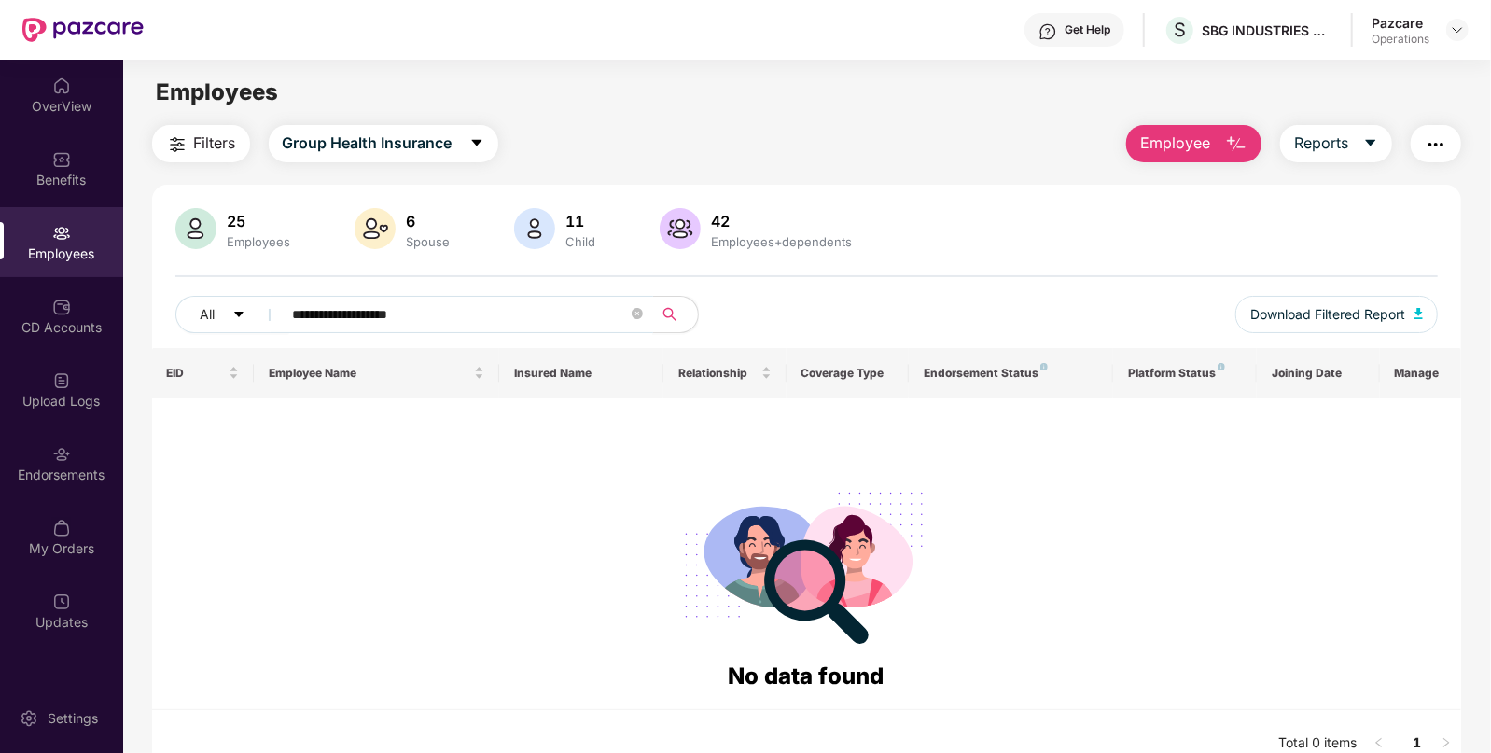
click at [383, 301] on input "**********" at bounding box center [460, 315] width 335 height 28
paste input "text"
type input "**********"
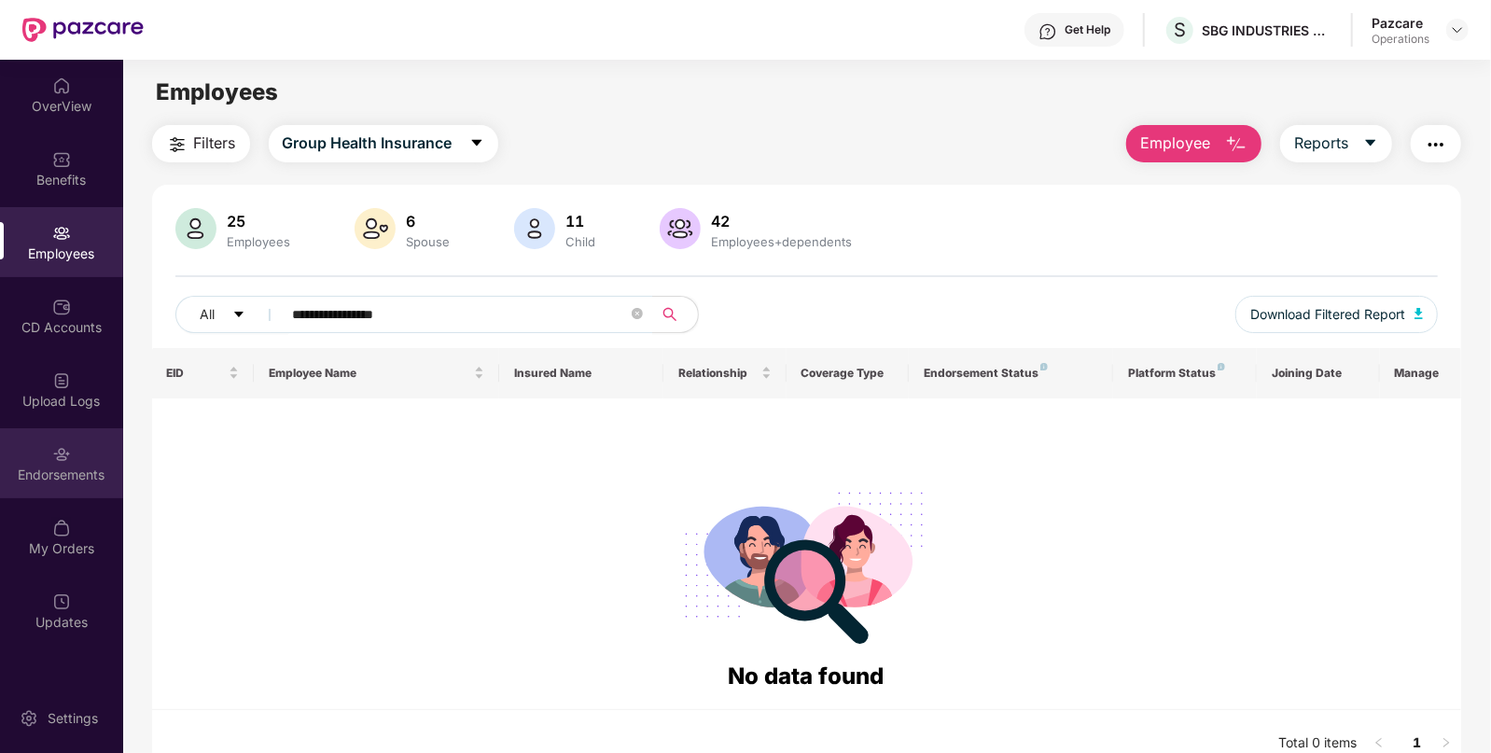
click at [65, 429] on div "Endorsements" at bounding box center [61, 463] width 123 height 70
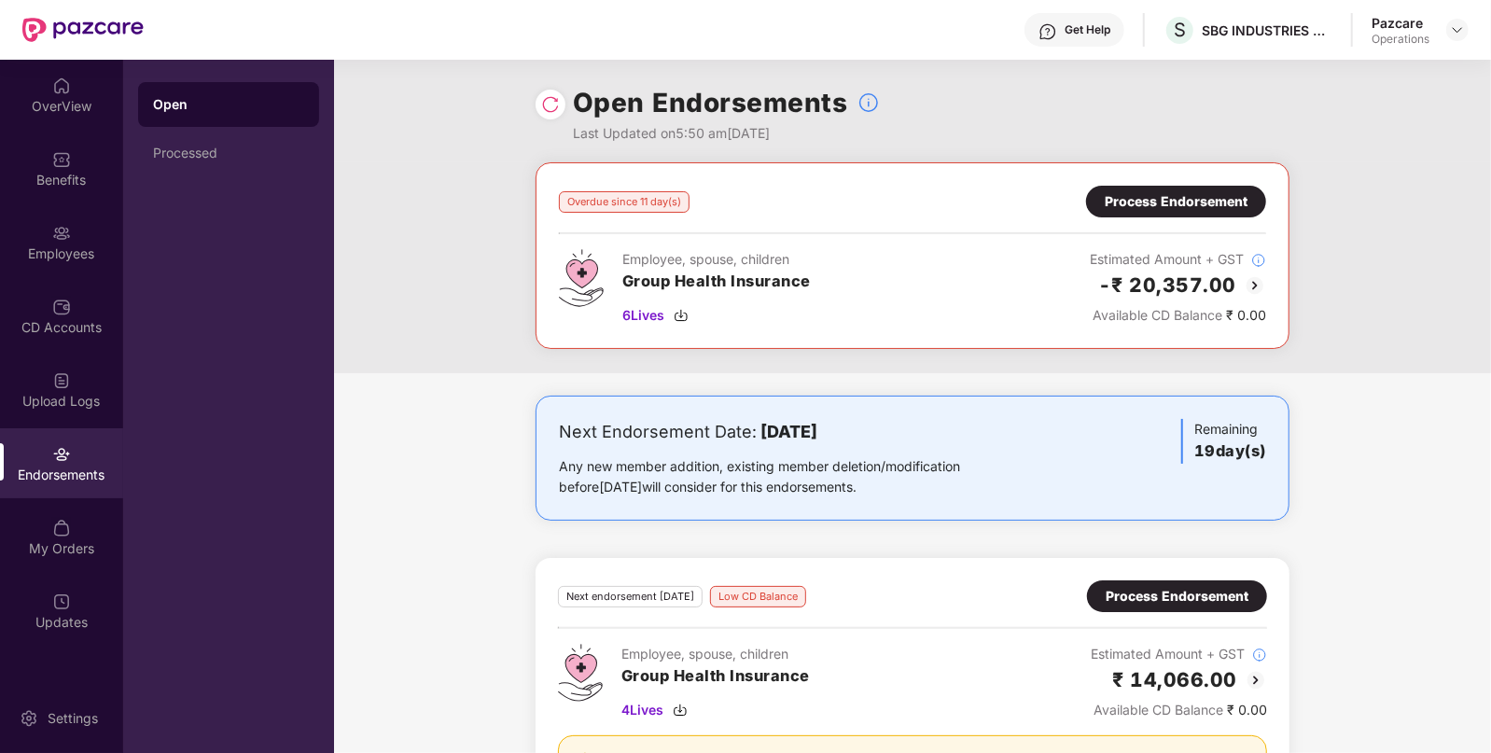
click at [1110, 211] on div "Process Endorsement" at bounding box center [1176, 201] width 143 height 21
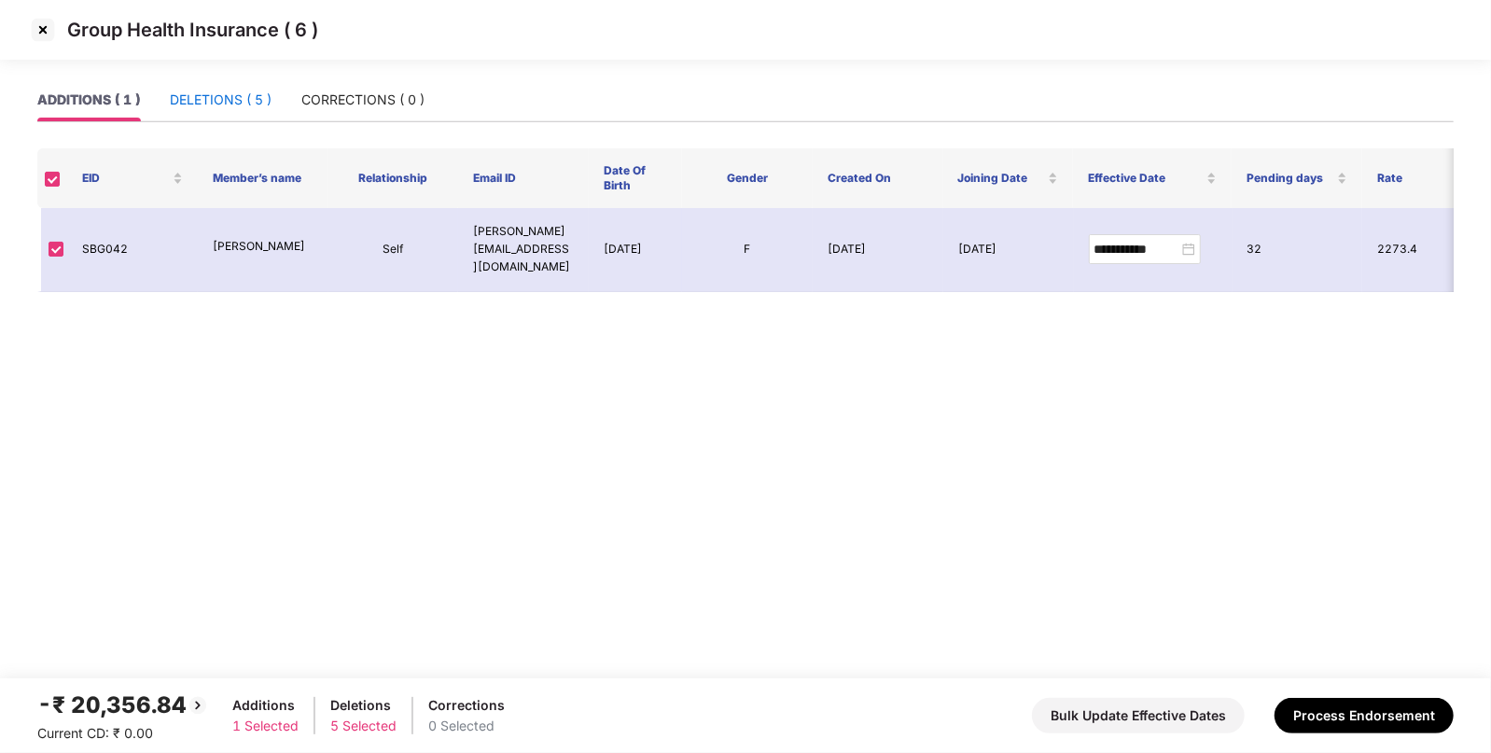
click at [236, 99] on div "DELETIONS ( 5 )" at bounding box center [221, 100] width 102 height 21
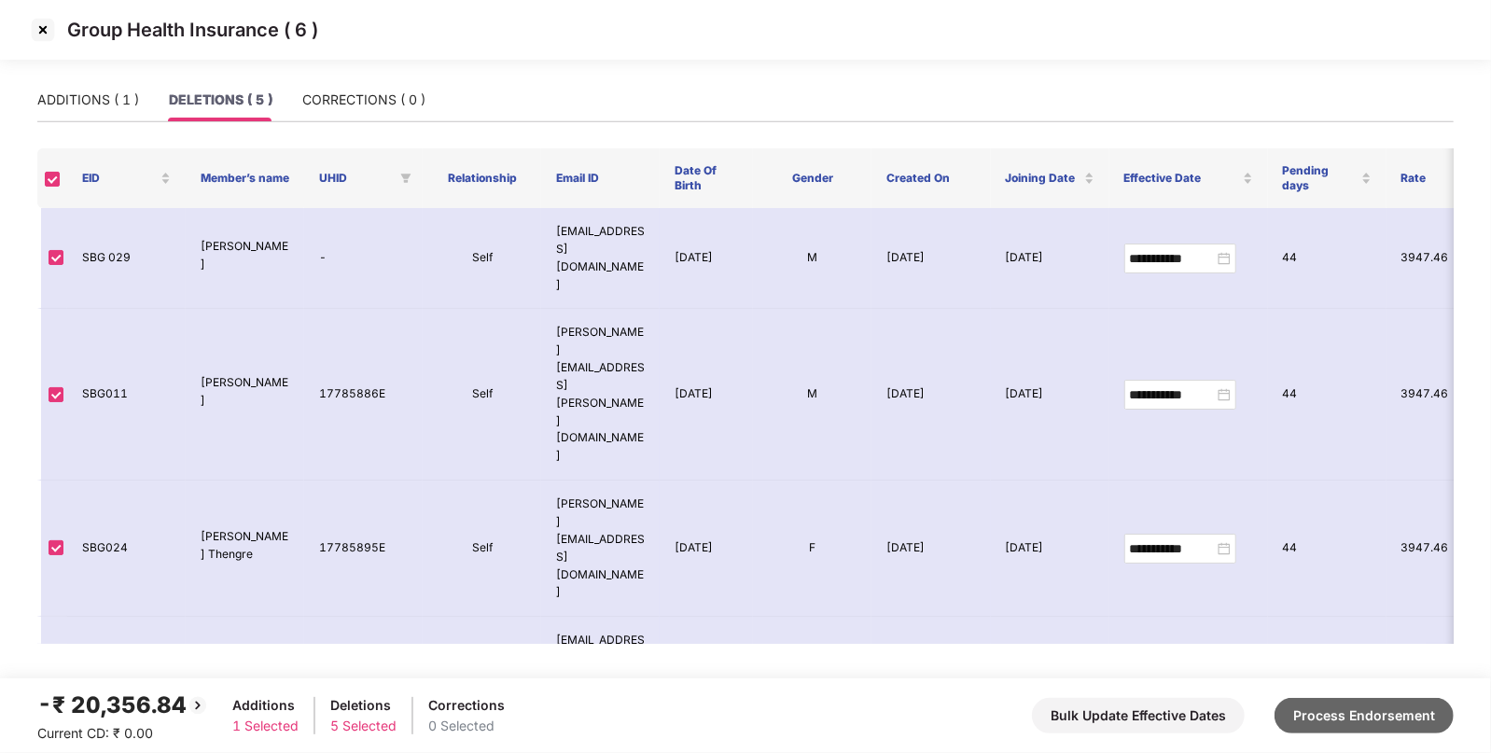
click at [1316, 709] on button "Process Endorsement" at bounding box center [1364, 715] width 179 height 35
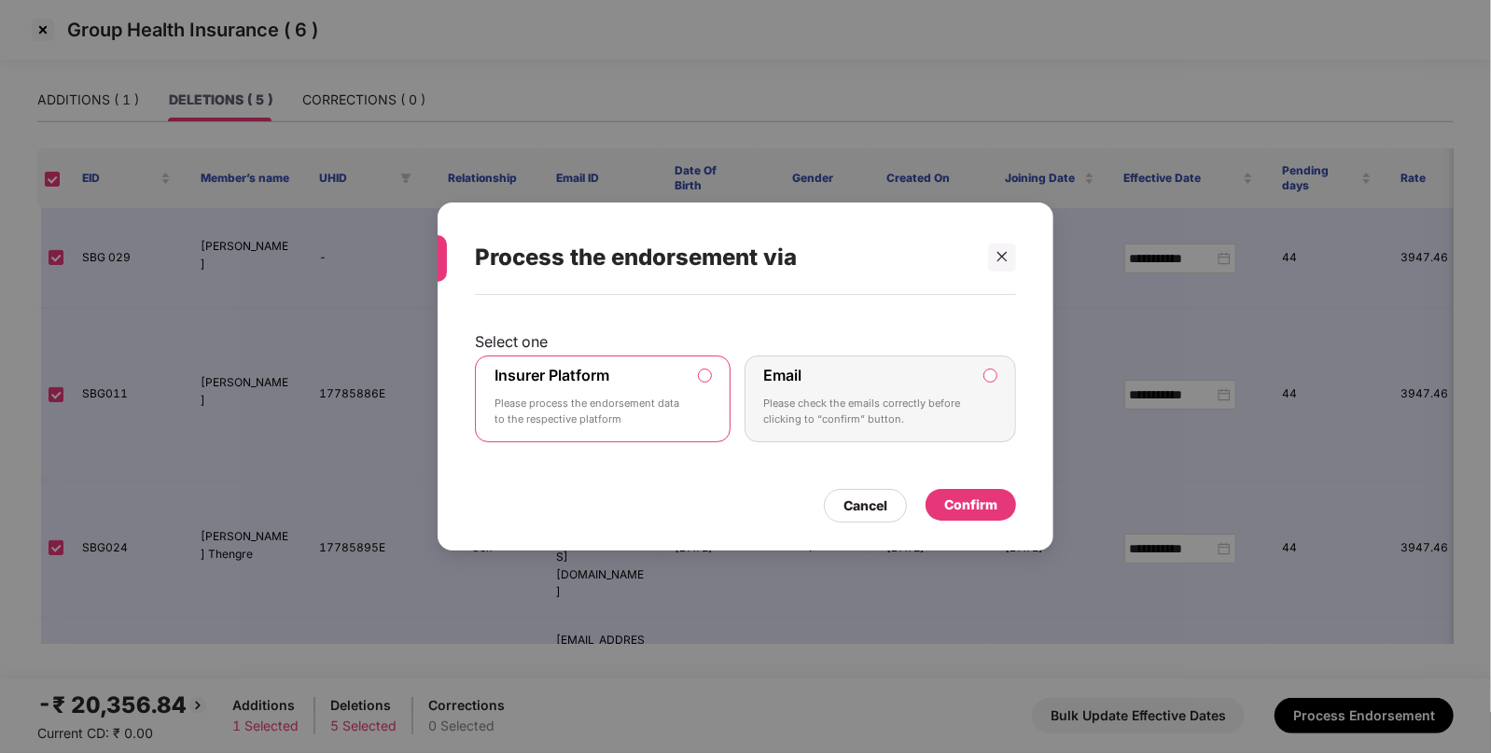
click at [966, 501] on div "Confirm" at bounding box center [970, 505] width 53 height 21
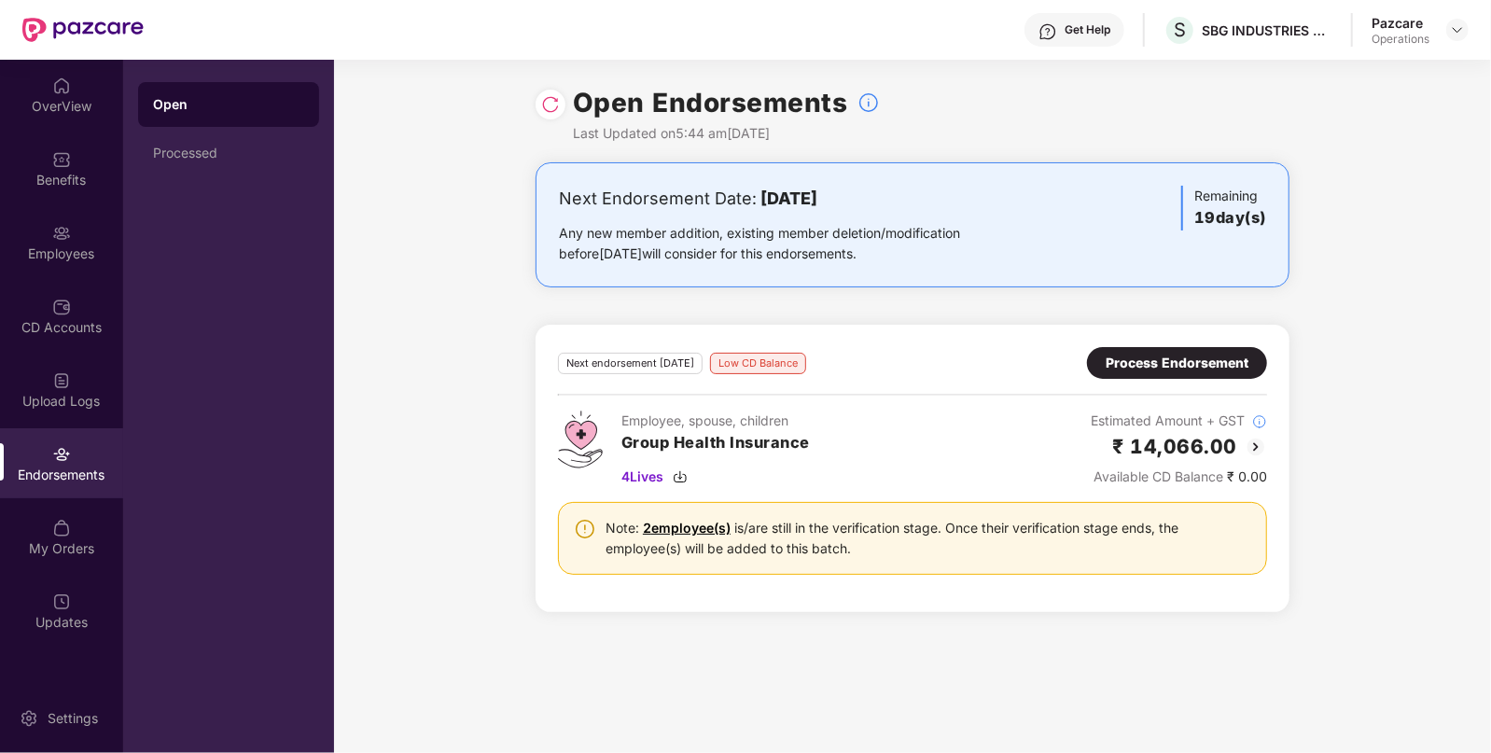
click at [561, 96] on div at bounding box center [551, 105] width 30 height 30
click at [536, 104] on div at bounding box center [551, 105] width 30 height 30
click at [540, 104] on div at bounding box center [551, 105] width 30 height 30
click at [1453, 34] on img at bounding box center [1457, 29] width 15 height 15
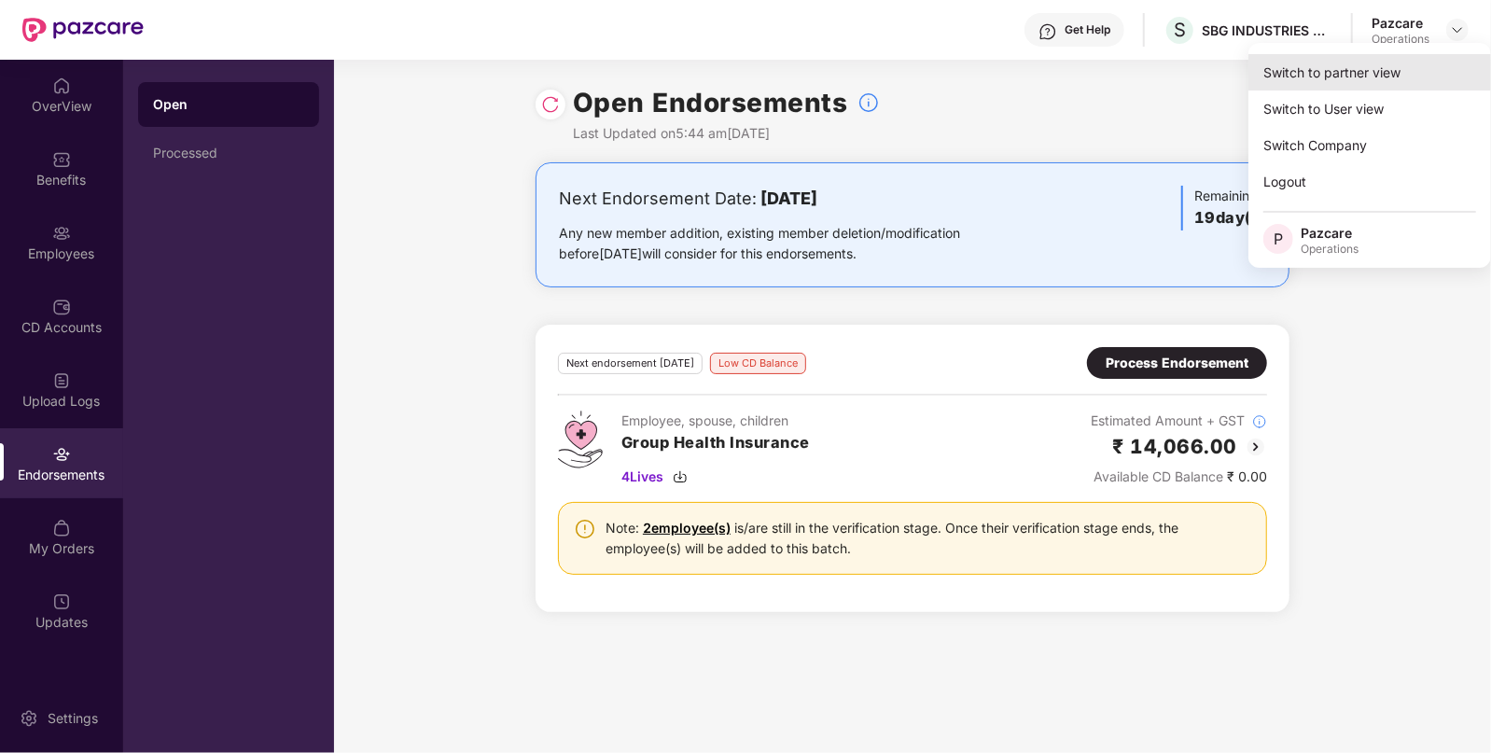
click at [1334, 76] on div "Switch to partner view" at bounding box center [1370, 72] width 243 height 36
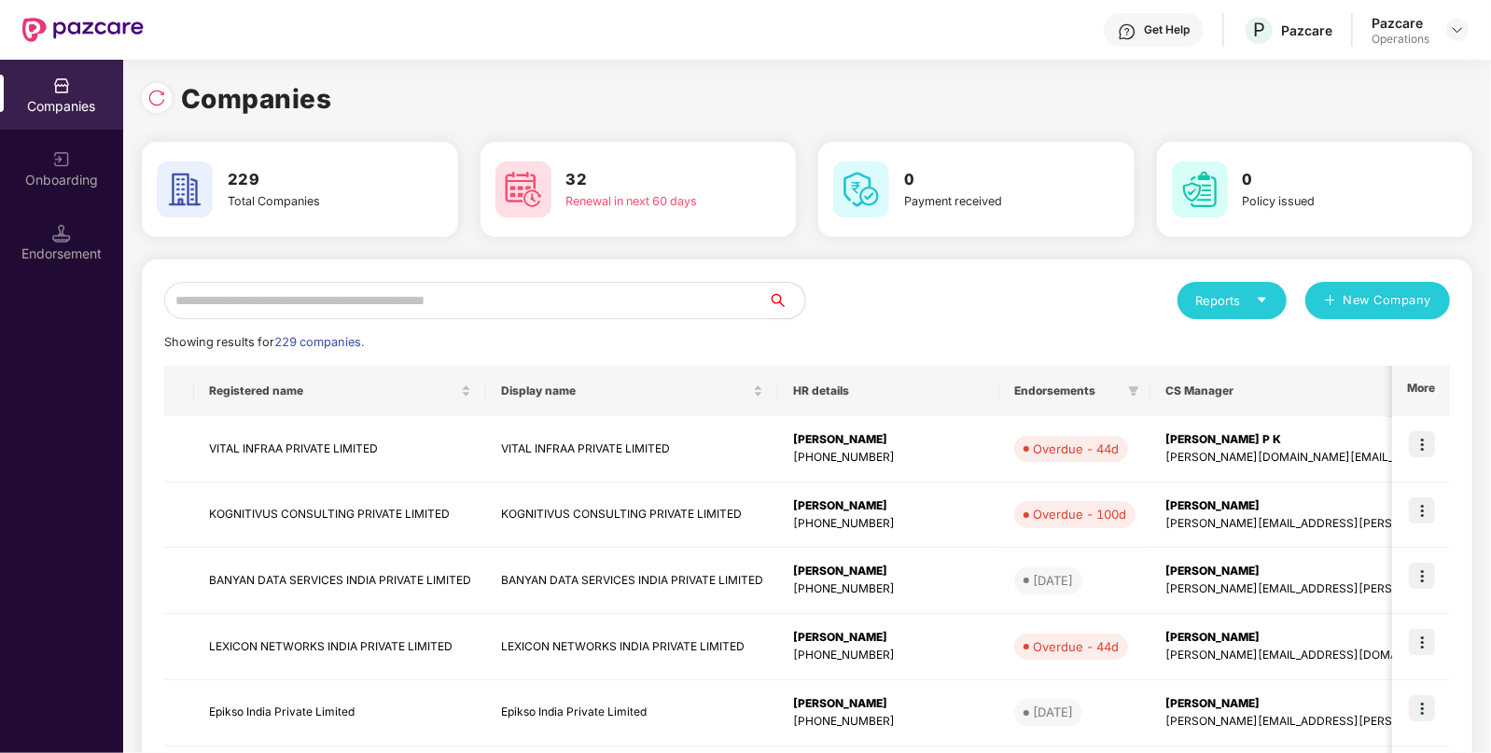
click at [453, 295] on input "text" at bounding box center [466, 300] width 604 height 37
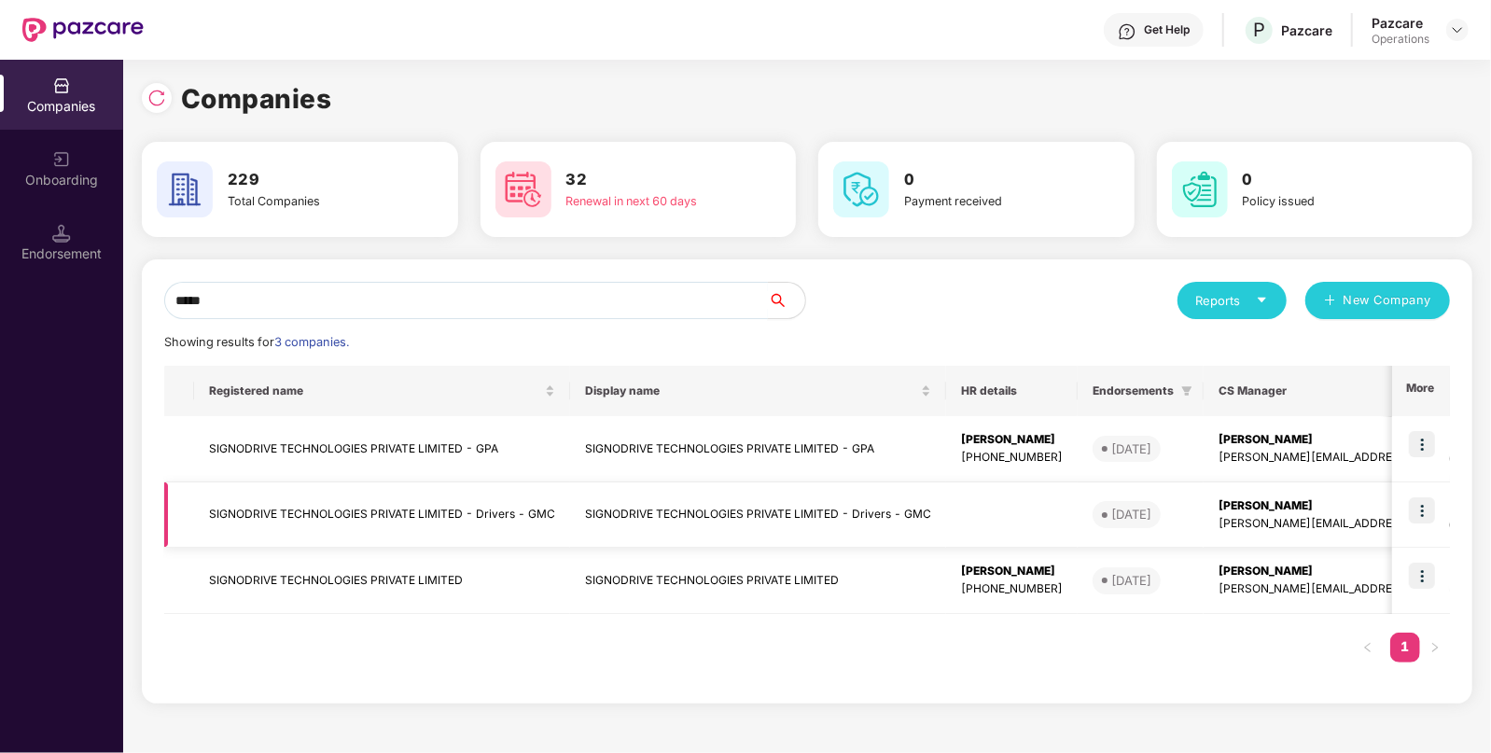
type input "*****"
click at [1430, 502] on img at bounding box center [1422, 510] width 26 height 26
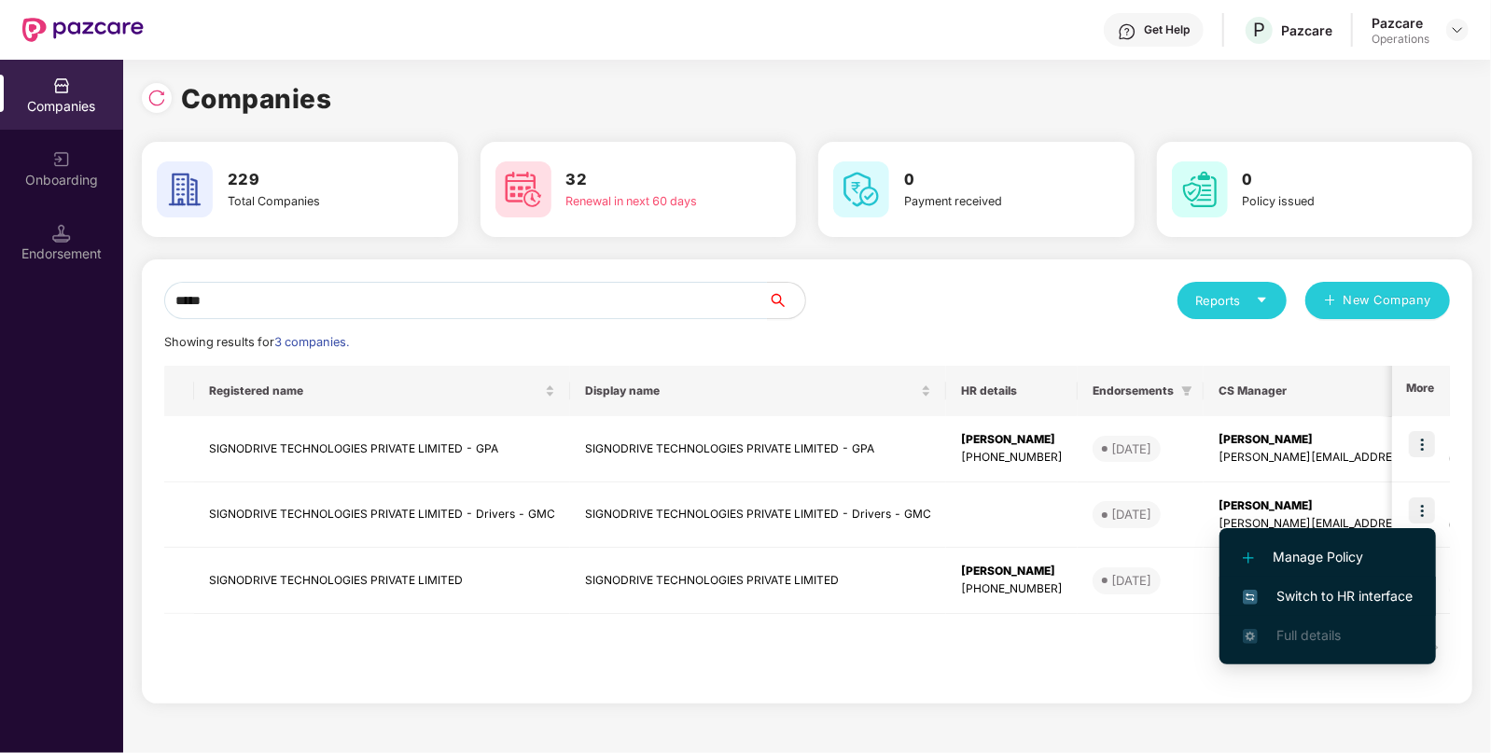
click at [1288, 587] on span "Switch to HR interface" at bounding box center [1328, 596] width 170 height 21
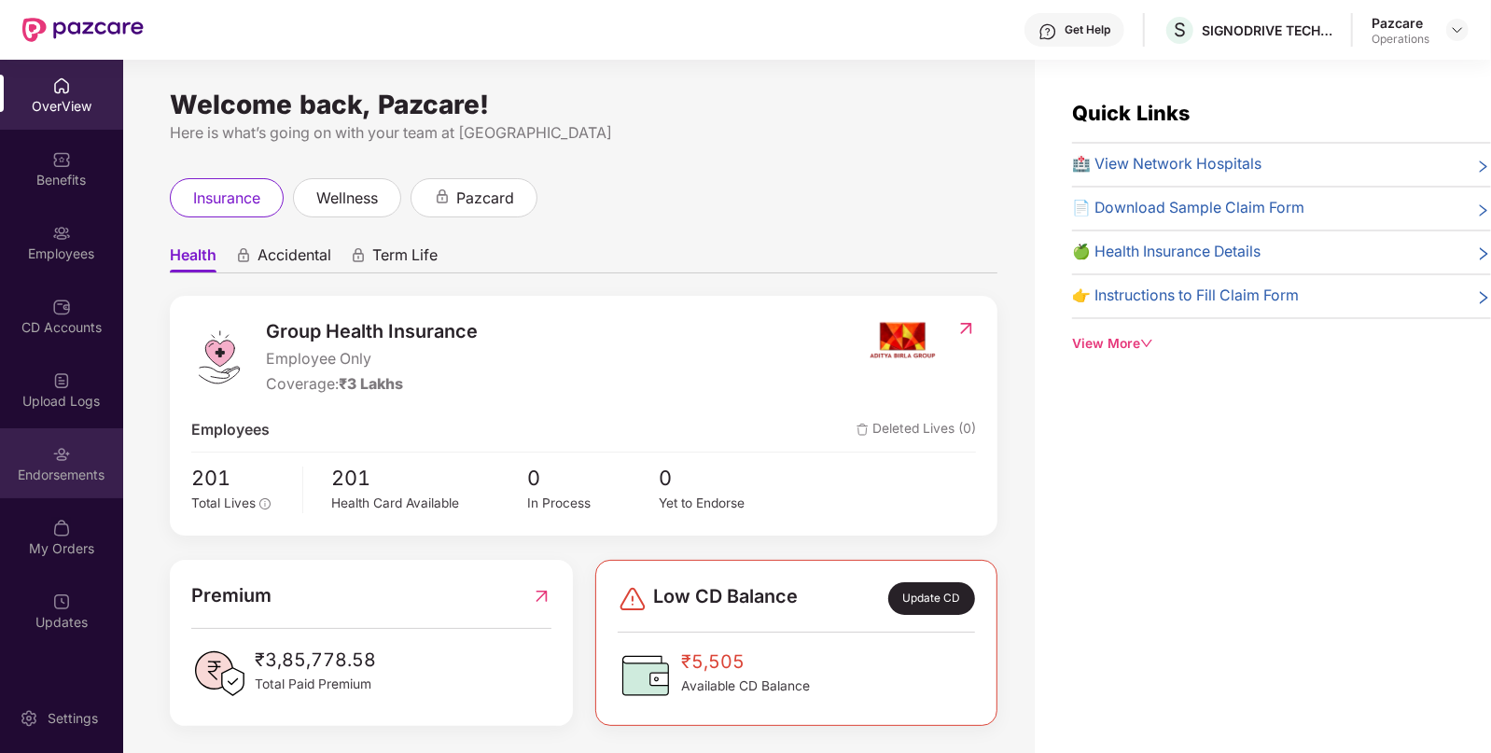
click at [72, 463] on div "Endorsements" at bounding box center [61, 463] width 123 height 70
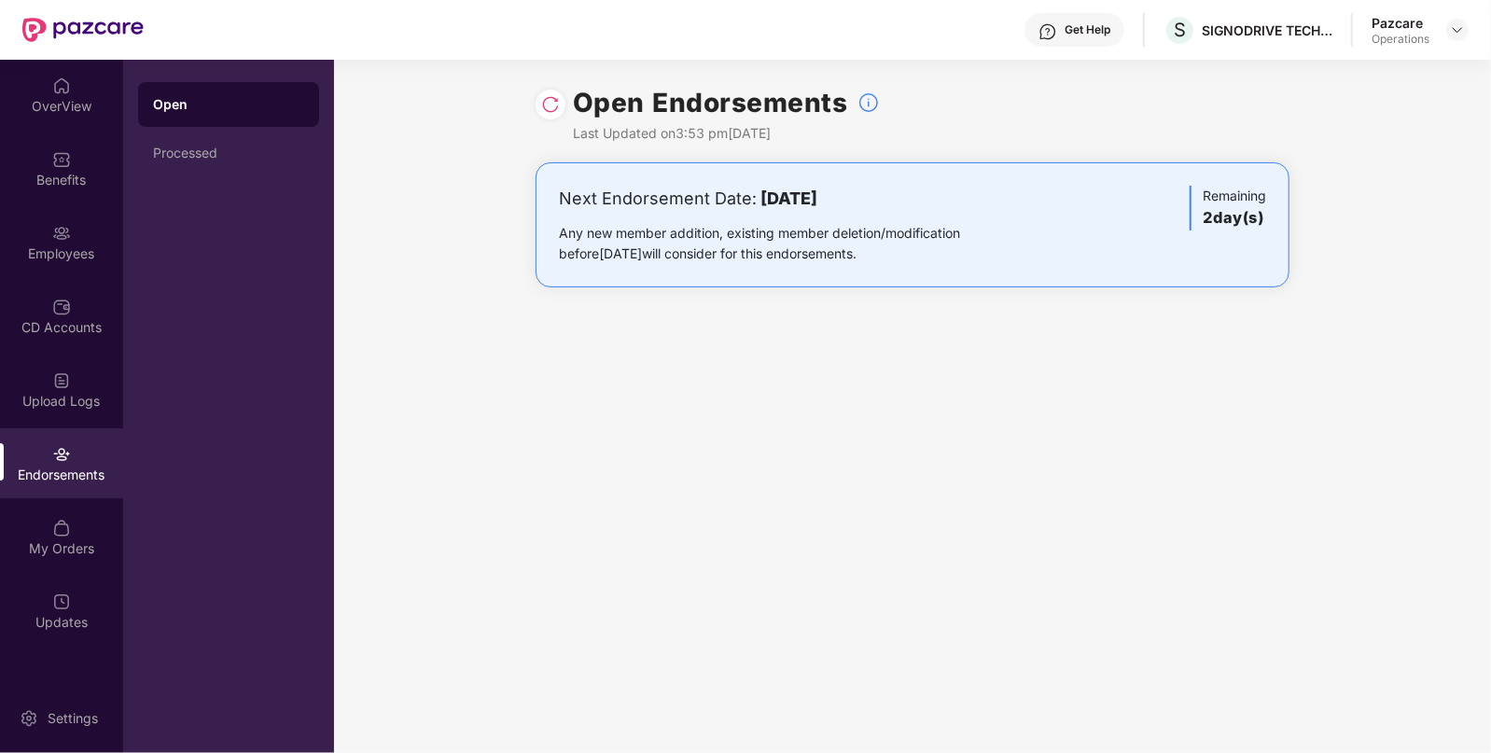
click at [539, 93] on div at bounding box center [551, 105] width 30 height 30
click at [549, 97] on img at bounding box center [550, 104] width 19 height 19
click at [548, 105] on img at bounding box center [550, 104] width 19 height 19
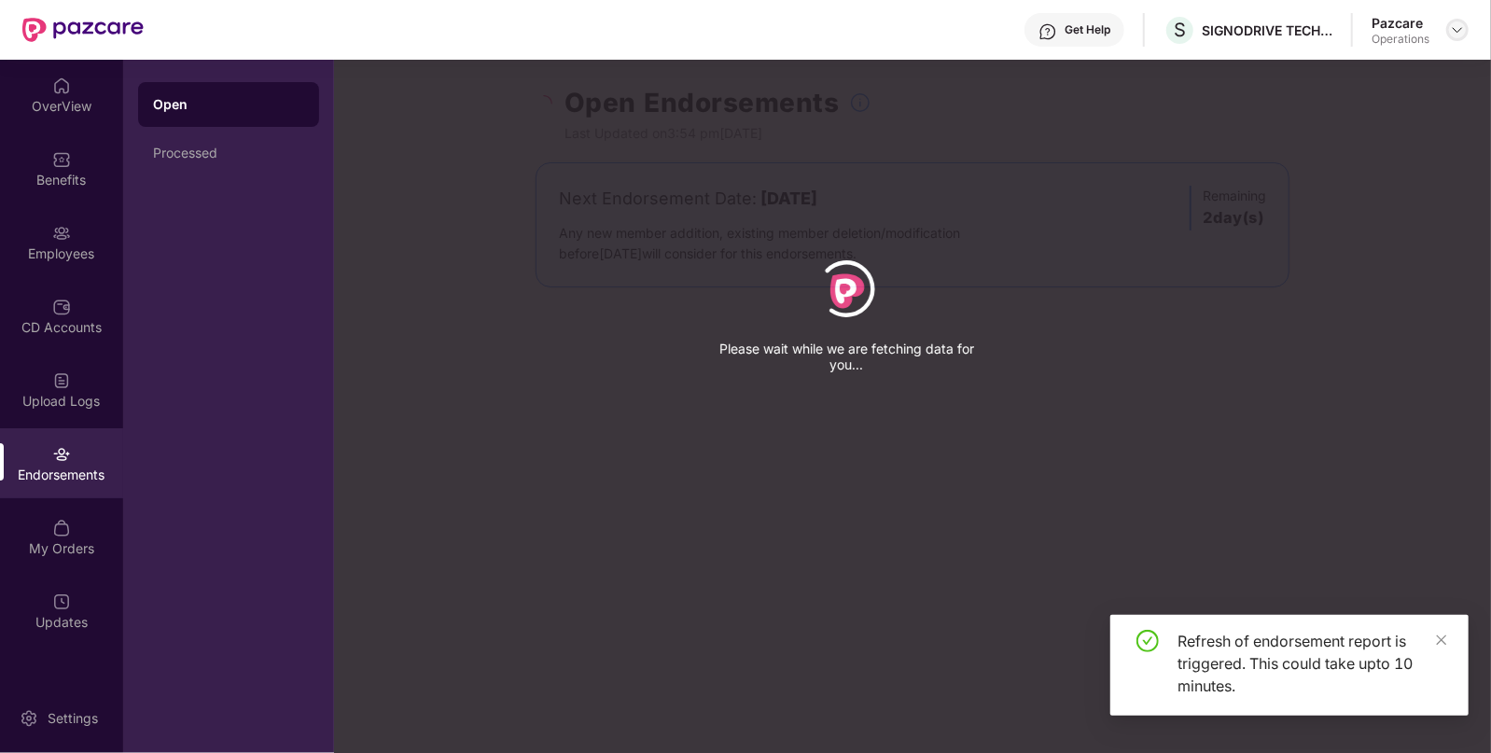
click at [1463, 22] on img at bounding box center [1457, 29] width 15 height 15
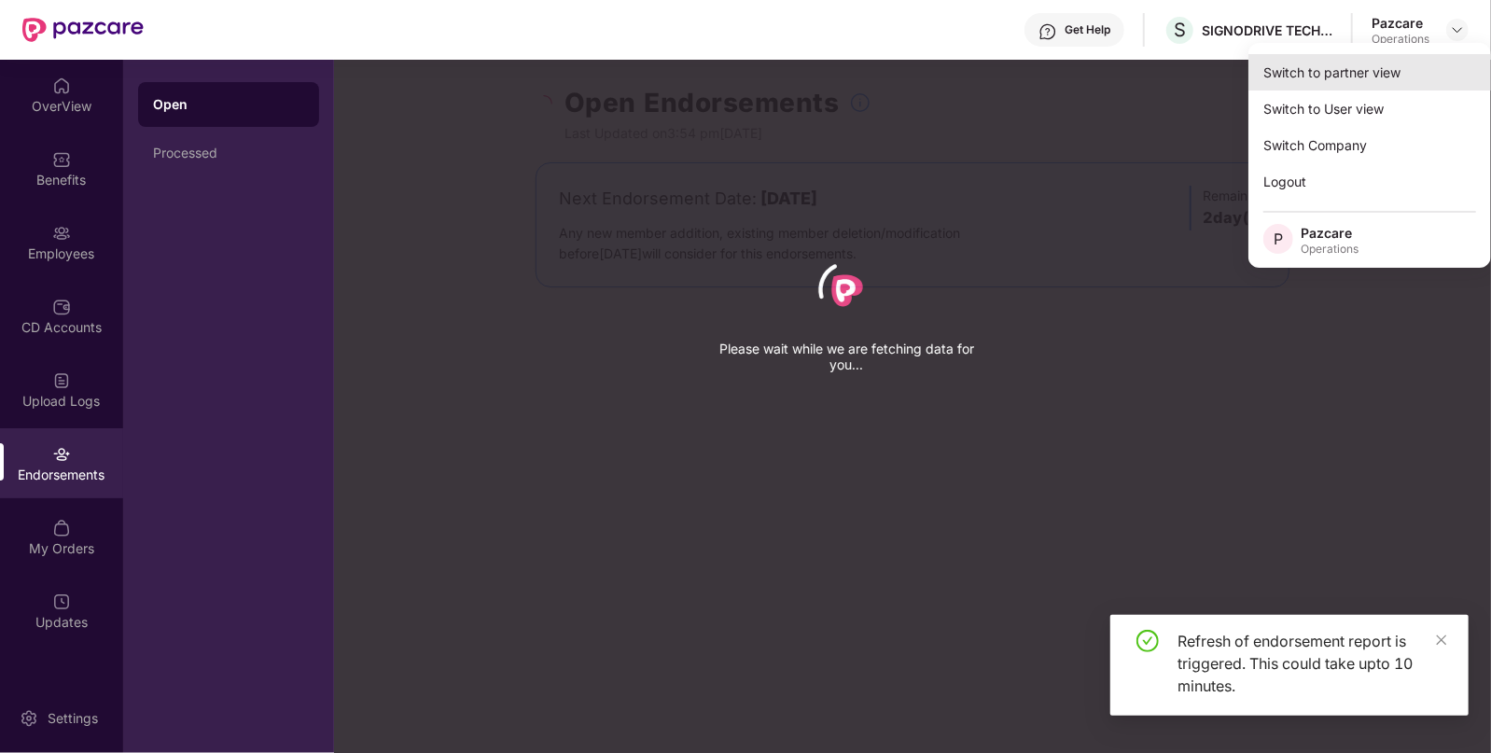
click at [1339, 66] on div "Switch to partner view" at bounding box center [1370, 72] width 243 height 36
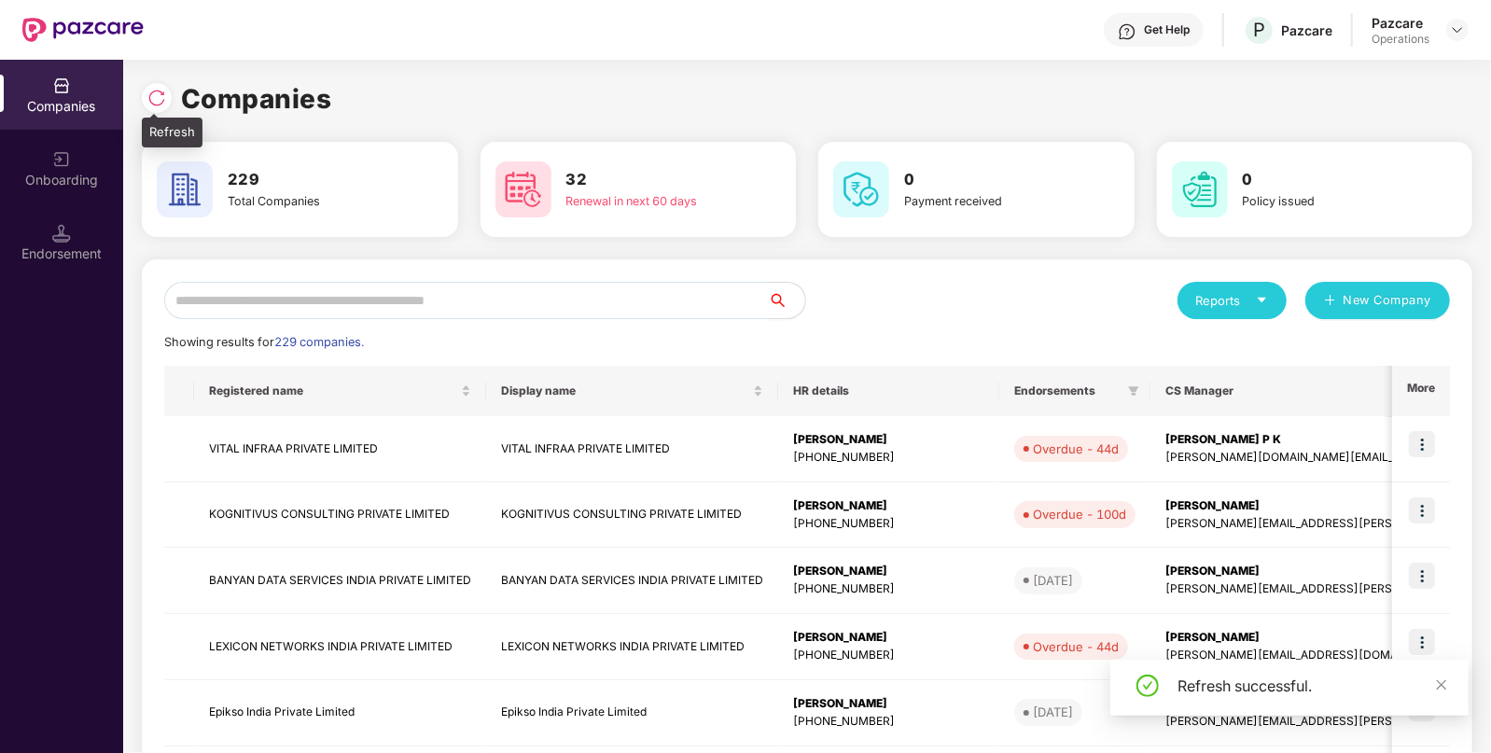
click at [147, 102] on img at bounding box center [156, 98] width 19 height 19
